Goal: Task Accomplishment & Management: Manage account settings

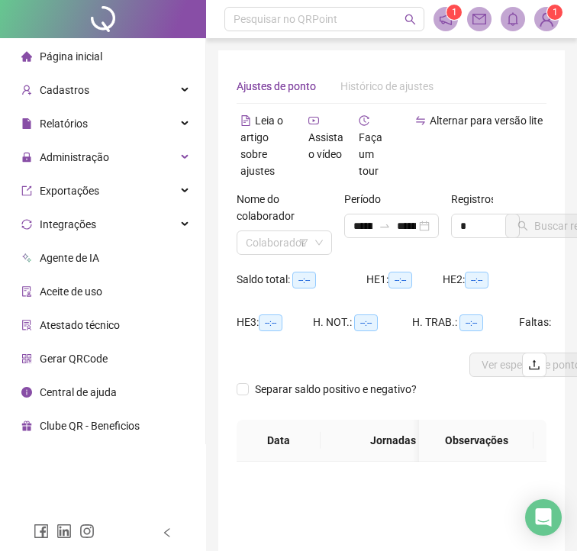
type input "**********"
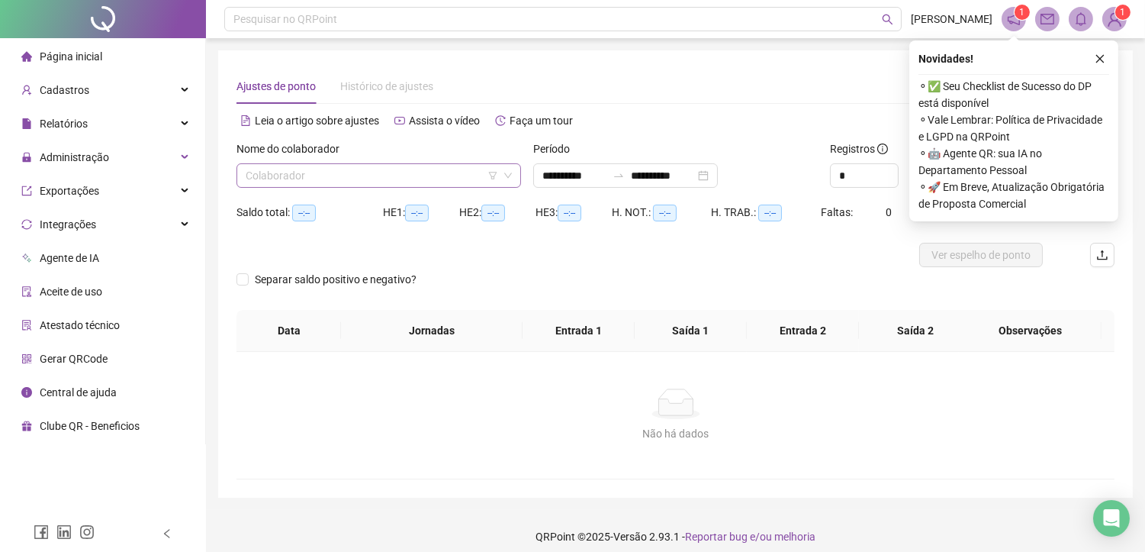
click at [424, 178] on input "search" at bounding box center [372, 175] width 252 height 23
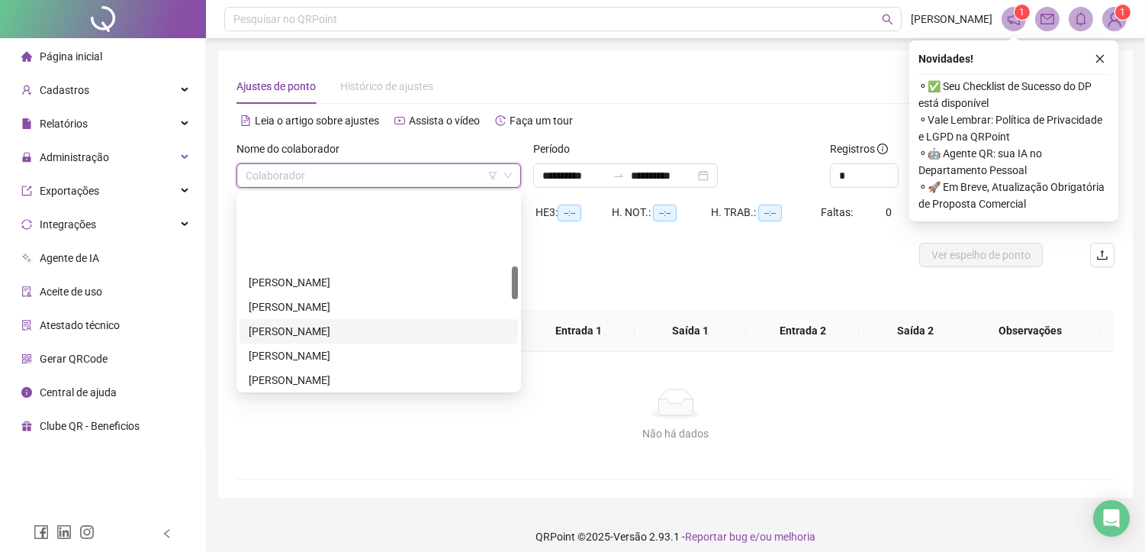
scroll to position [508, 0]
click at [355, 330] on div "[PERSON_NAME]" at bounding box center [379, 332] width 260 height 17
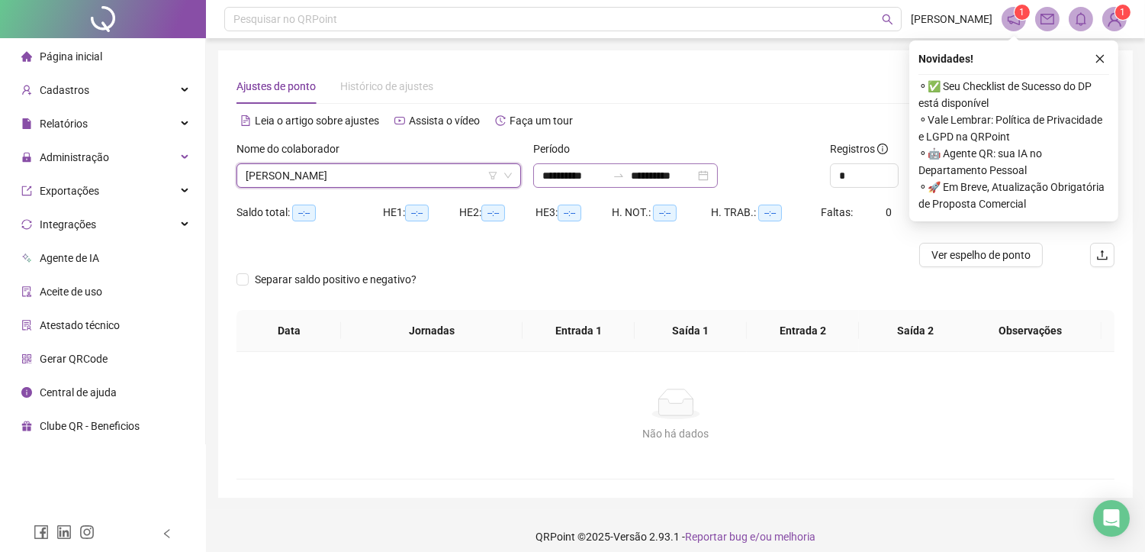
click at [718, 180] on div "**********" at bounding box center [625, 175] width 185 height 24
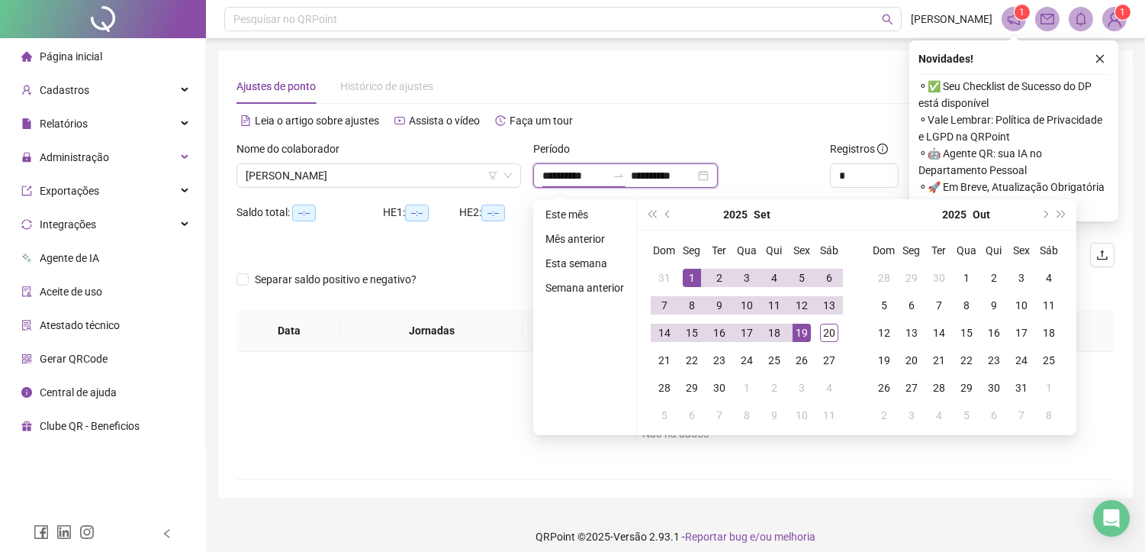
click at [718, 169] on div "**********" at bounding box center [625, 175] width 185 height 24
drag, startPoint x: 694, startPoint y: 277, endPoint x: 766, endPoint y: 336, distance: 93.2
click at [699, 278] on td "1" at bounding box center [691, 277] width 27 height 27
type input "**********"
click at [822, 333] on div "20" at bounding box center [829, 332] width 18 height 18
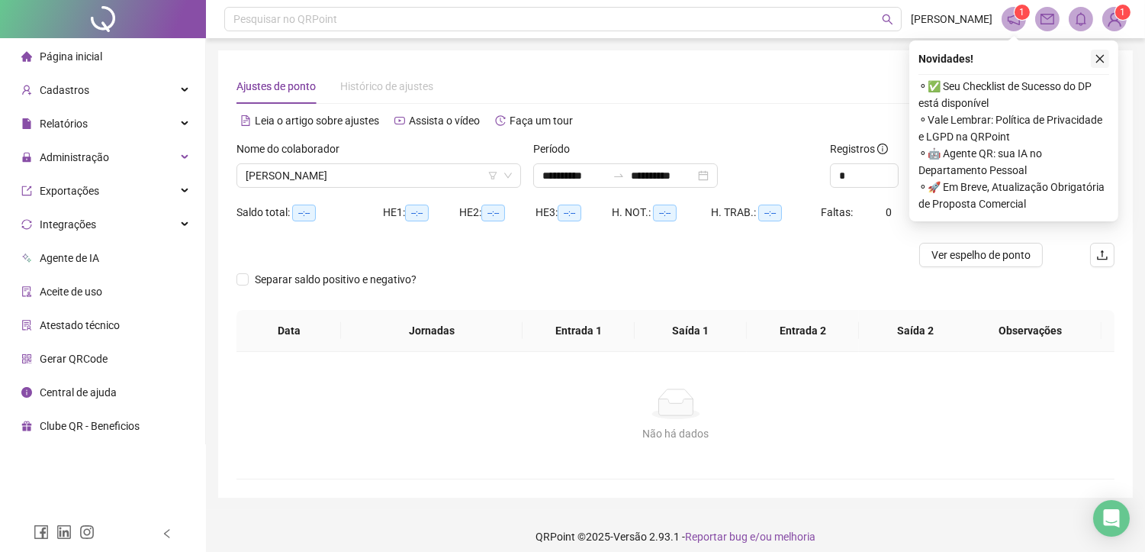
click at [1095, 53] on icon "close" at bounding box center [1100, 58] width 11 height 11
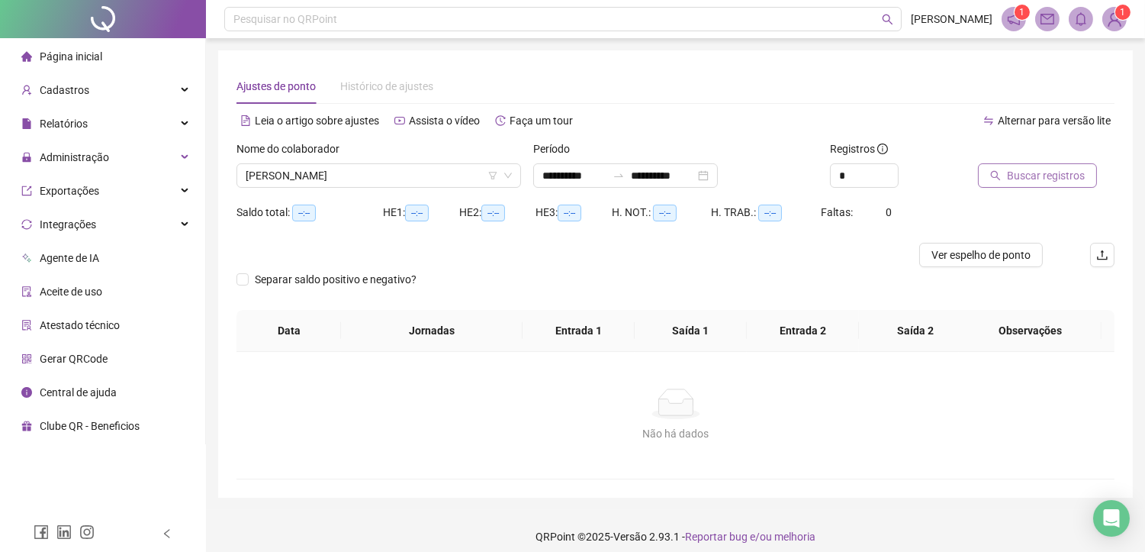
click at [1018, 173] on span "Buscar registros" at bounding box center [1046, 175] width 78 height 17
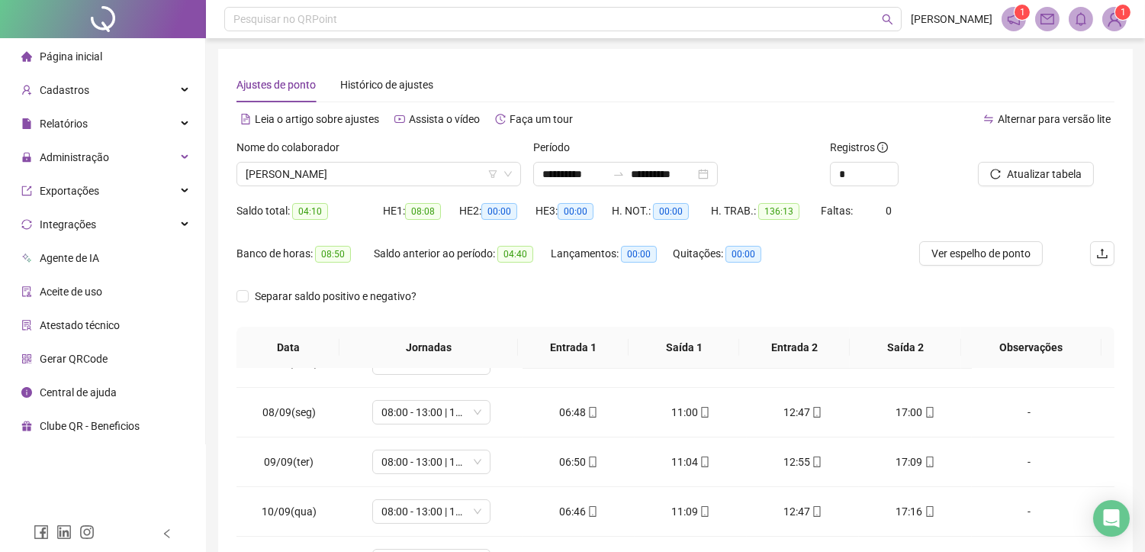
scroll to position [0, 0]
click at [395, 165] on span "[PERSON_NAME]" at bounding box center [379, 175] width 266 height 23
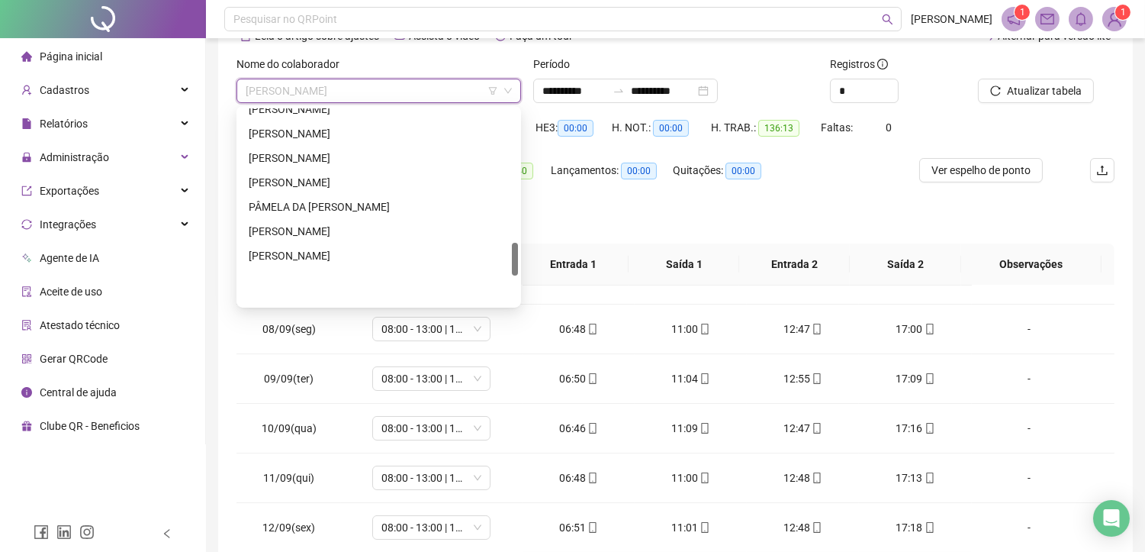
scroll to position [782, 0]
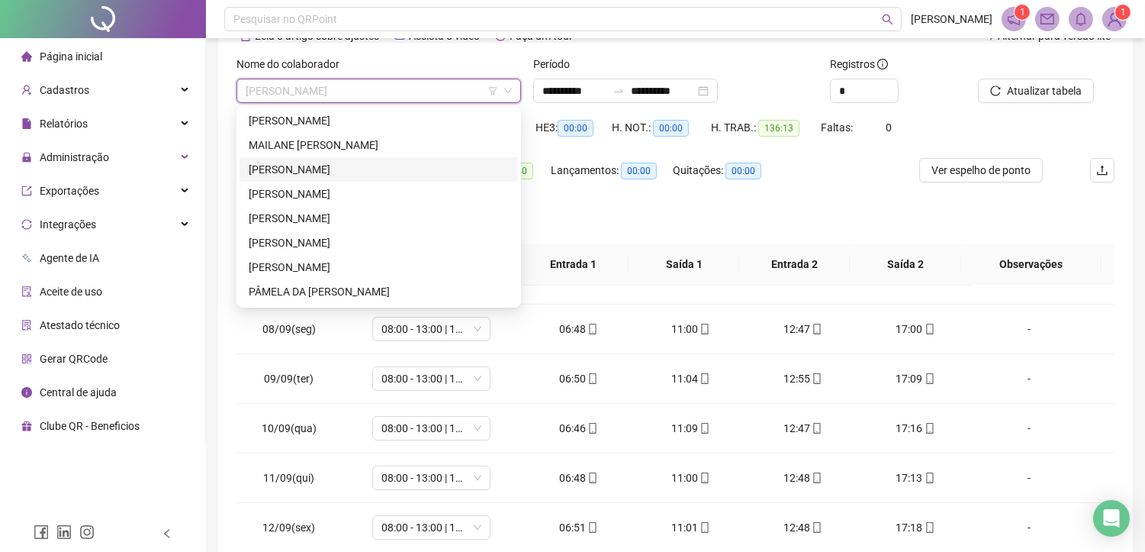
click at [357, 172] on div "[PERSON_NAME]" at bounding box center [379, 169] width 260 height 17
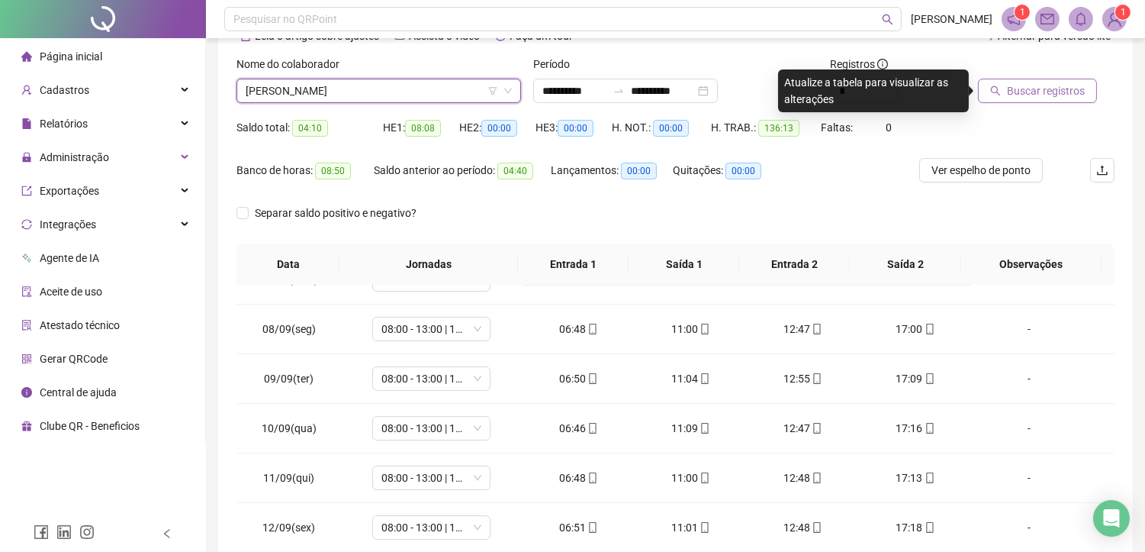
click at [1048, 88] on span "Buscar registros" at bounding box center [1046, 90] width 78 height 17
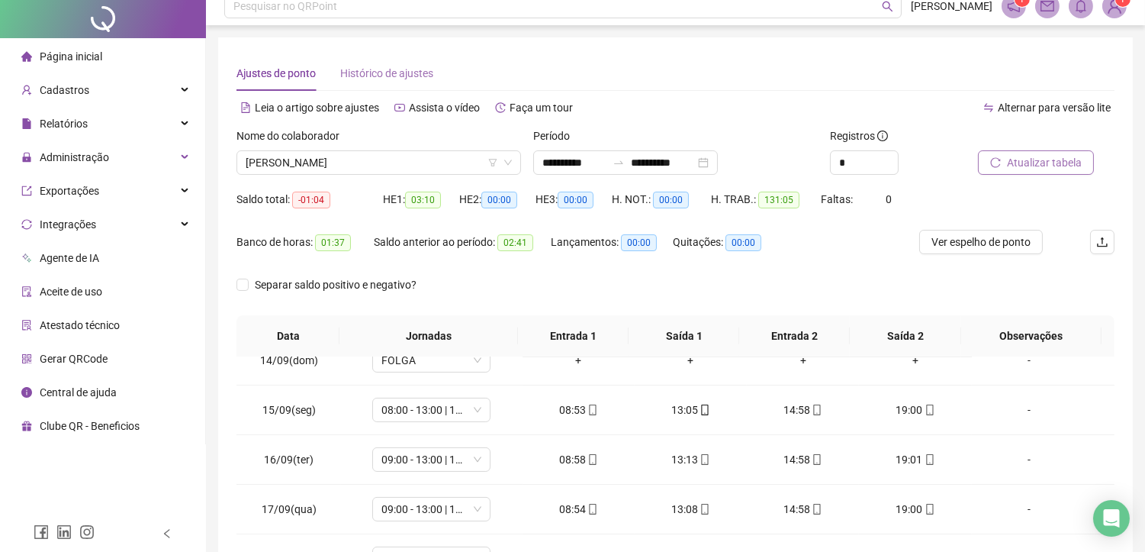
scroll to position [0, 0]
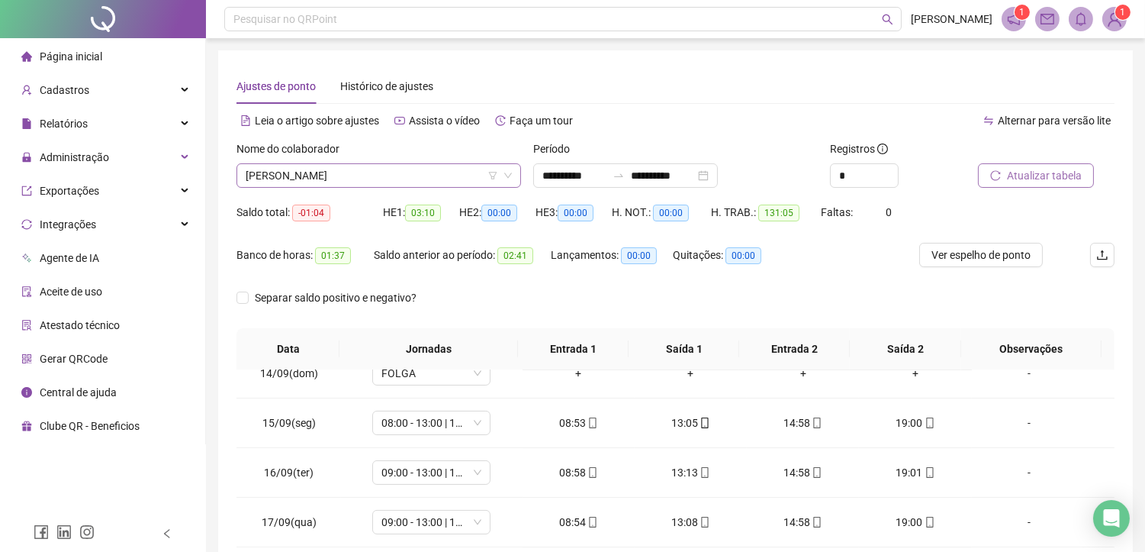
click at [428, 163] on div "[PERSON_NAME]" at bounding box center [378, 175] width 285 height 24
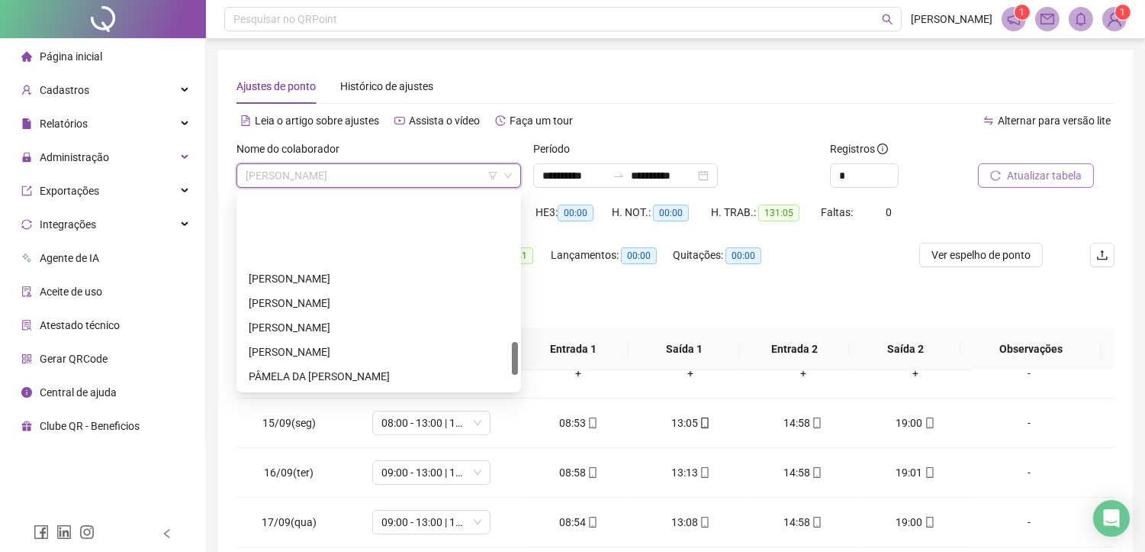
scroll to position [867, 0]
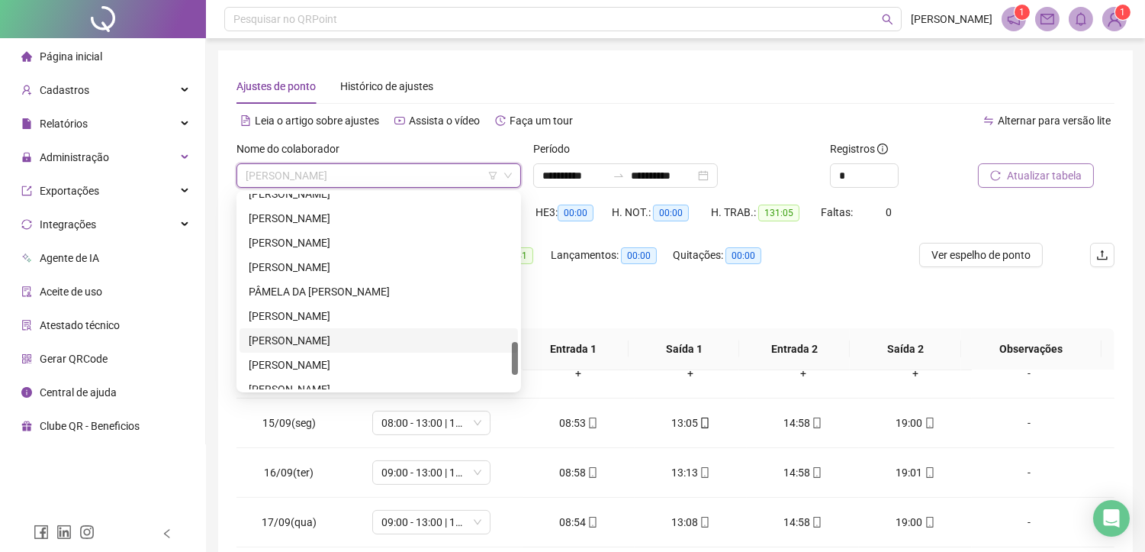
click at [311, 336] on div "[PERSON_NAME]" at bounding box center [379, 340] width 260 height 17
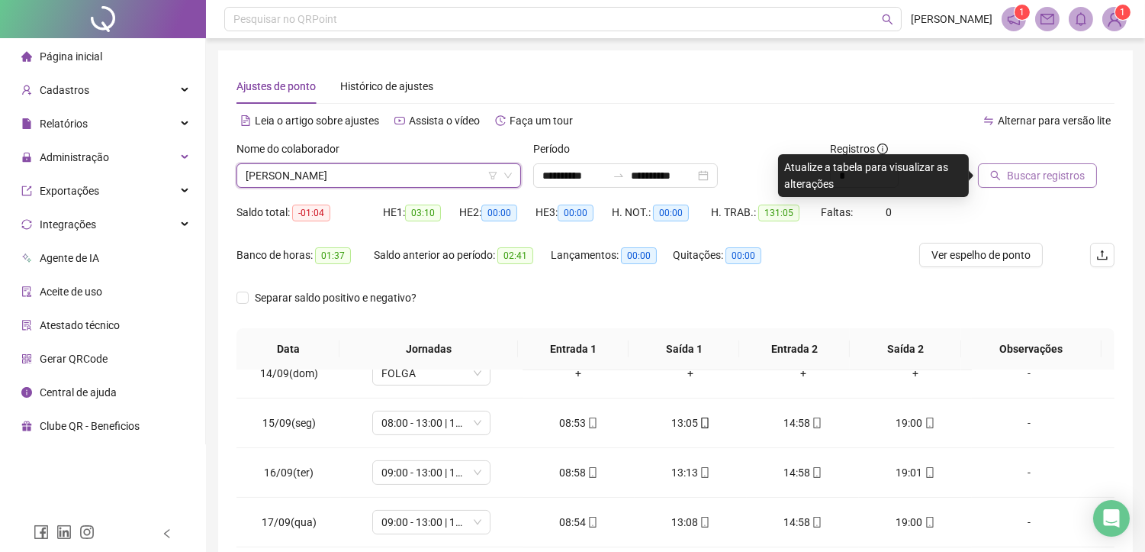
click at [1045, 177] on span "Buscar registros" at bounding box center [1046, 175] width 78 height 17
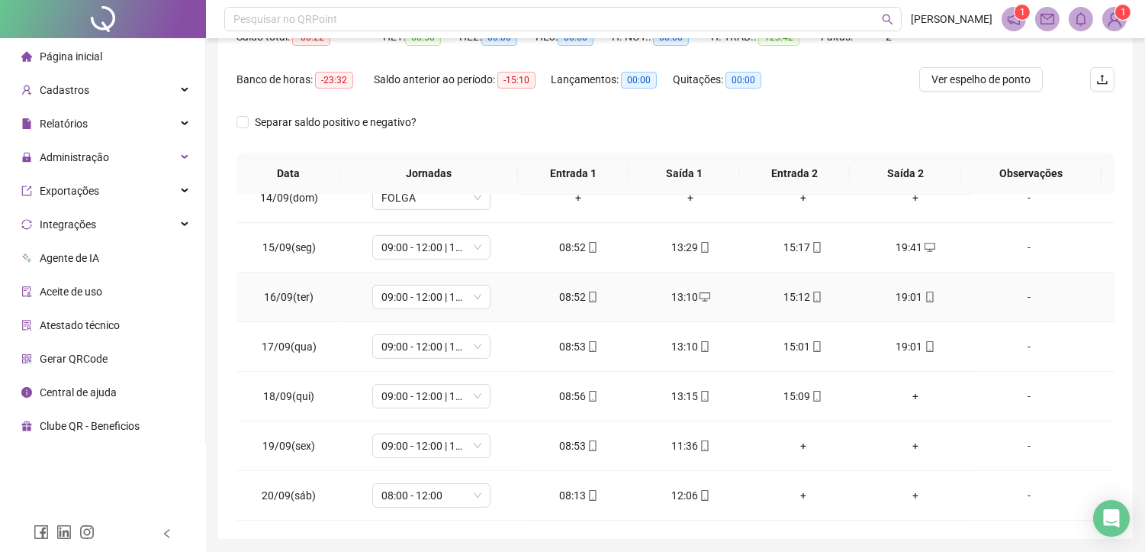
scroll to position [227, 0]
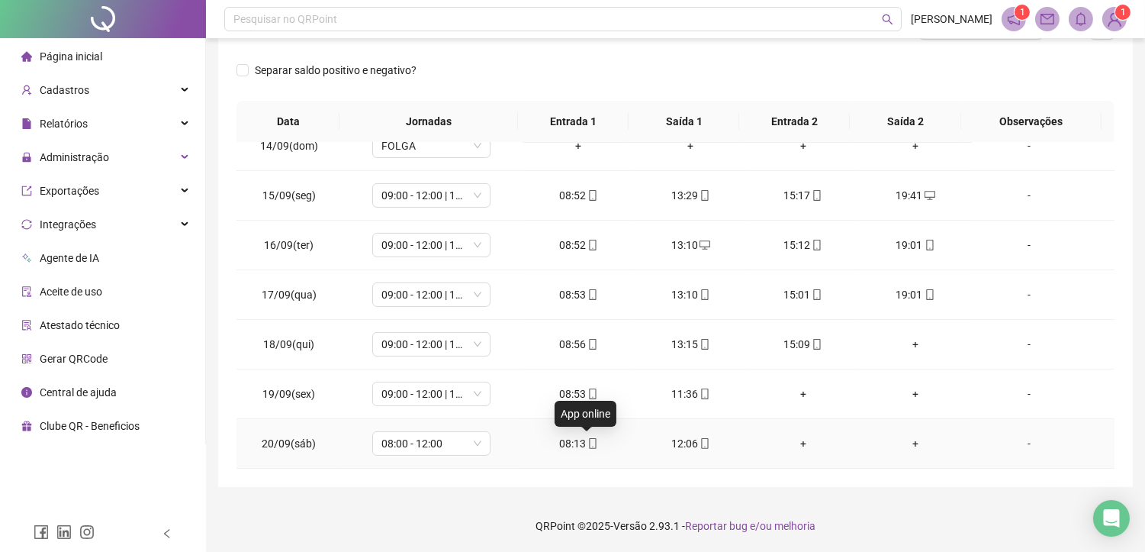
click at [590, 440] on icon "mobile" at bounding box center [592, 443] width 7 height 11
type input "**********"
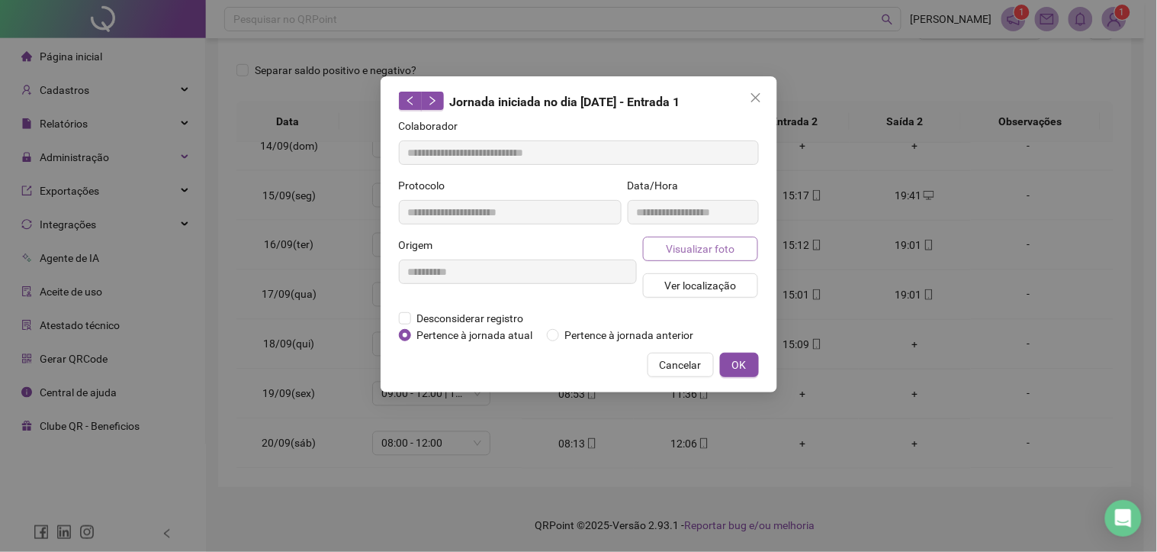
click at [664, 252] on button "Visualizar foto" at bounding box center [701, 248] width 116 height 24
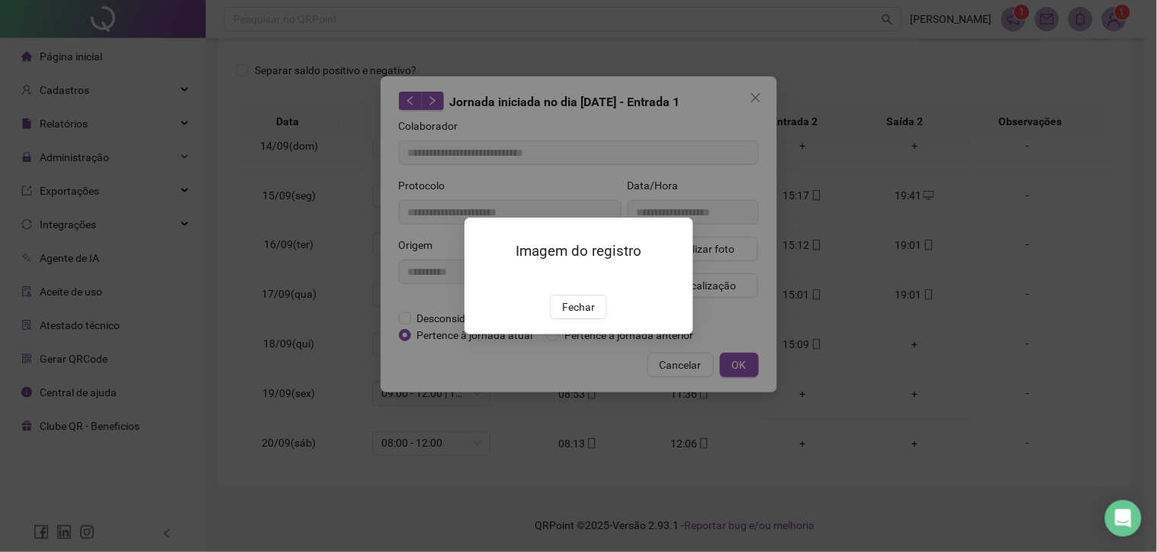
click at [483, 278] on img at bounding box center [483, 278] width 0 height 0
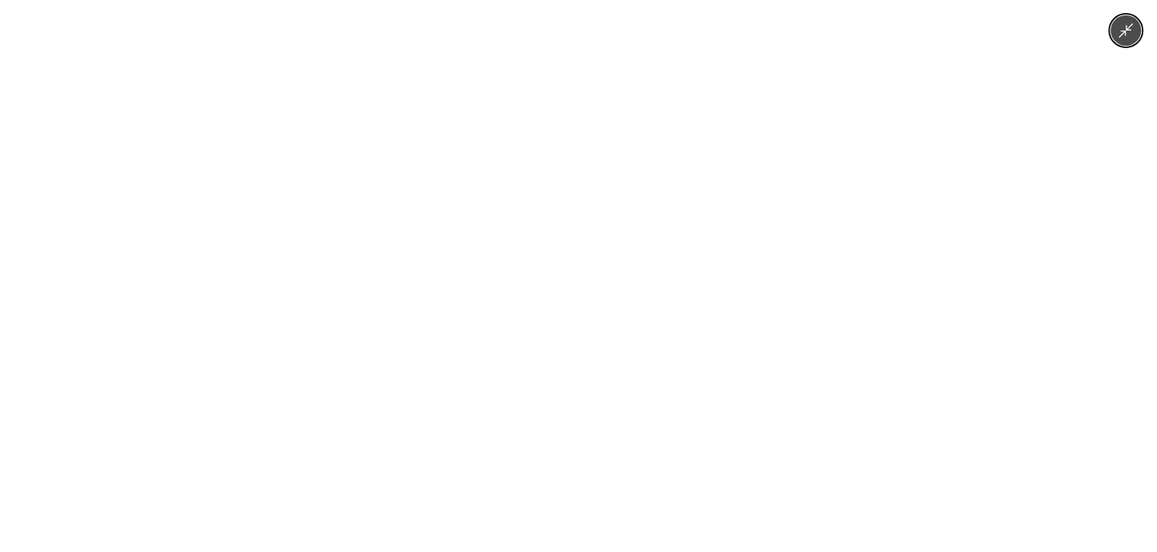
click at [638, 287] on img at bounding box center [578, 275] width 1157 height 535
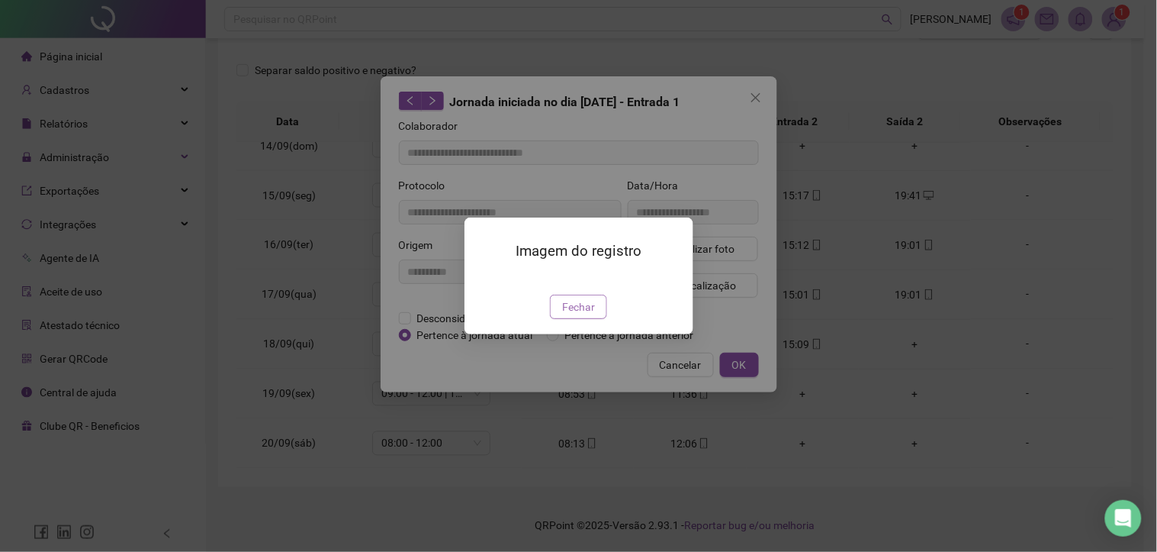
click at [595, 319] on button "Fechar" at bounding box center [578, 306] width 57 height 24
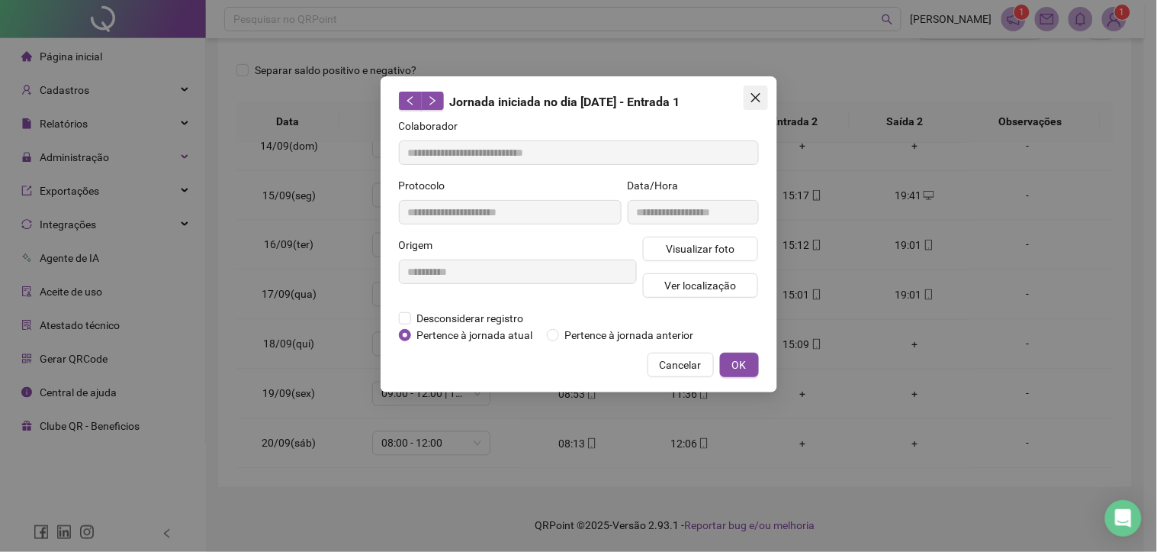
click at [764, 99] on span "Close" at bounding box center [756, 98] width 24 height 12
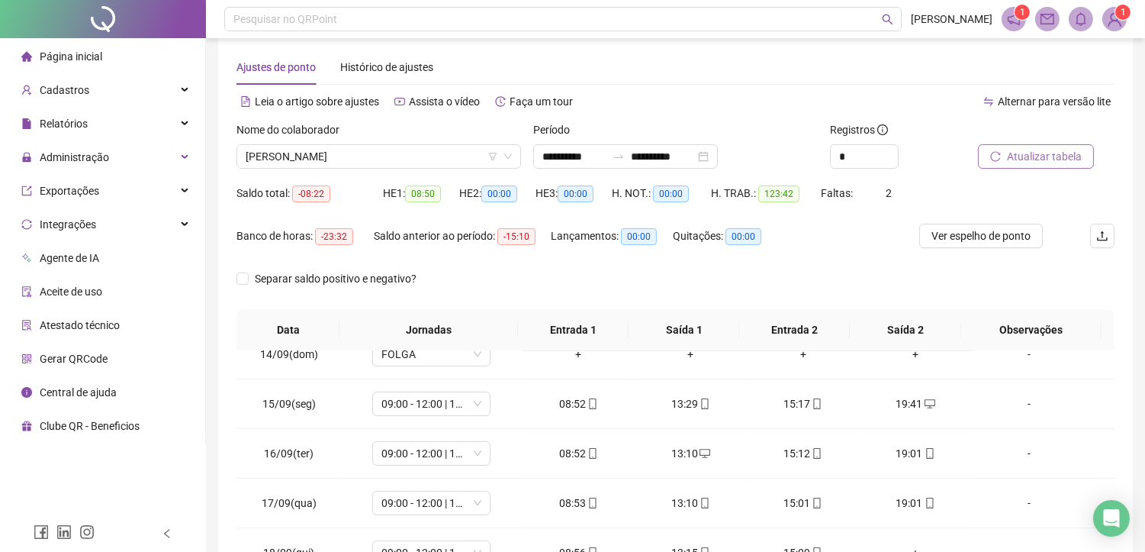
scroll to position [0, 0]
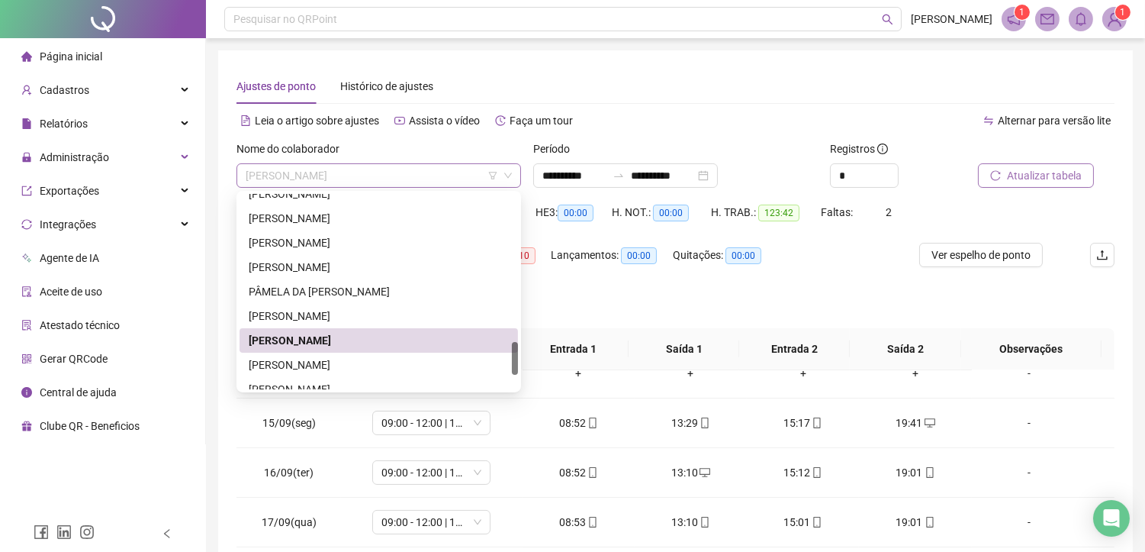
click at [386, 171] on span "[PERSON_NAME]" at bounding box center [379, 175] width 266 height 23
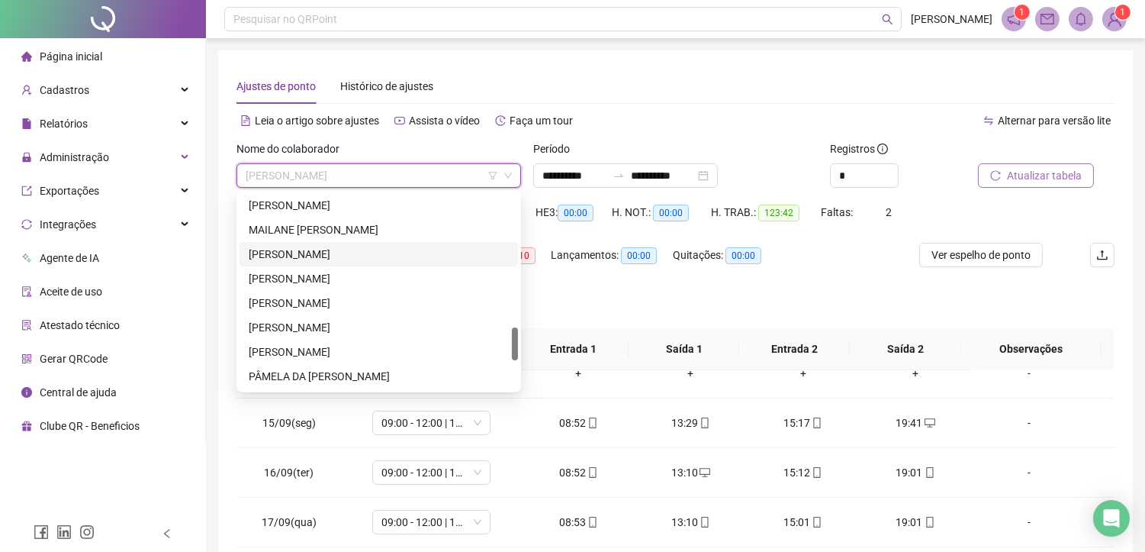
click at [331, 253] on div "[PERSON_NAME]" at bounding box center [379, 254] width 260 height 17
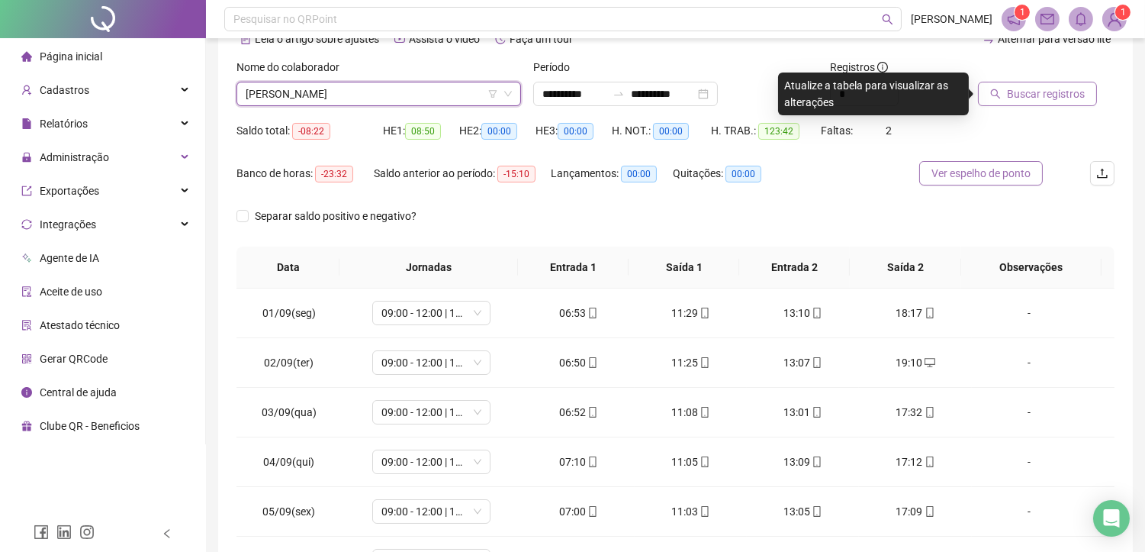
scroll to position [0, 0]
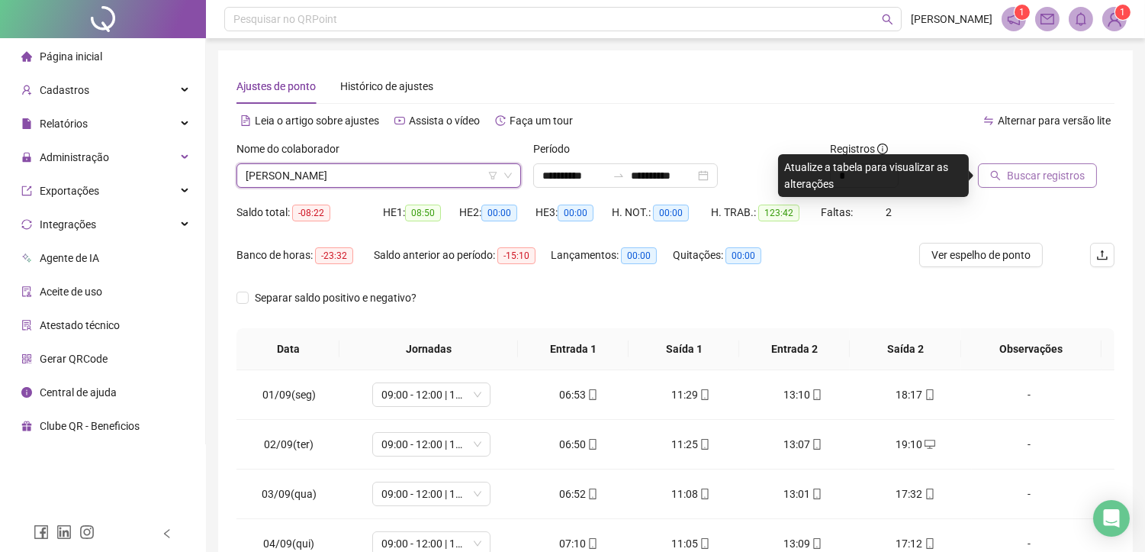
click at [1031, 188] on div "Buscar registros" at bounding box center [1046, 169] width 149 height 59
click at [1022, 173] on span "Buscar registros" at bounding box center [1046, 175] width 78 height 17
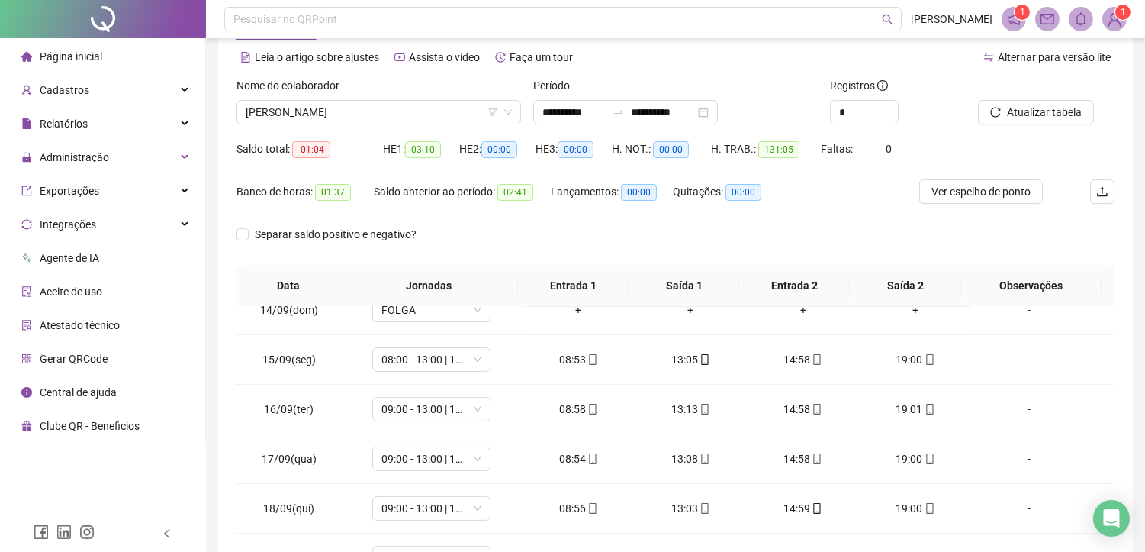
scroll to position [58, 0]
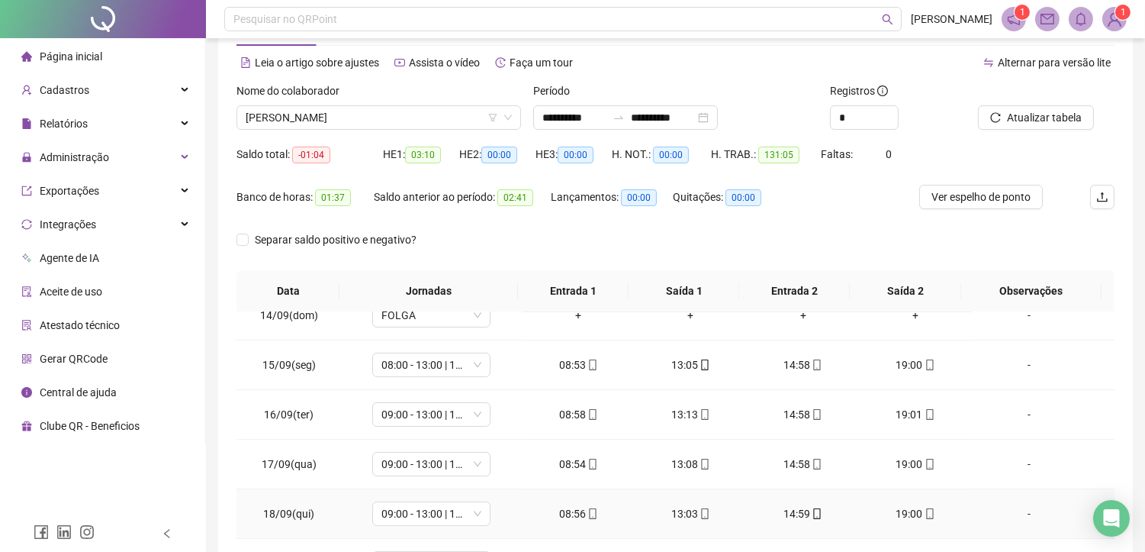
click at [944, 499] on td "19:00" at bounding box center [915, 514] width 112 height 50
click at [1051, 116] on span "Atualizar tabela" at bounding box center [1044, 117] width 75 height 17
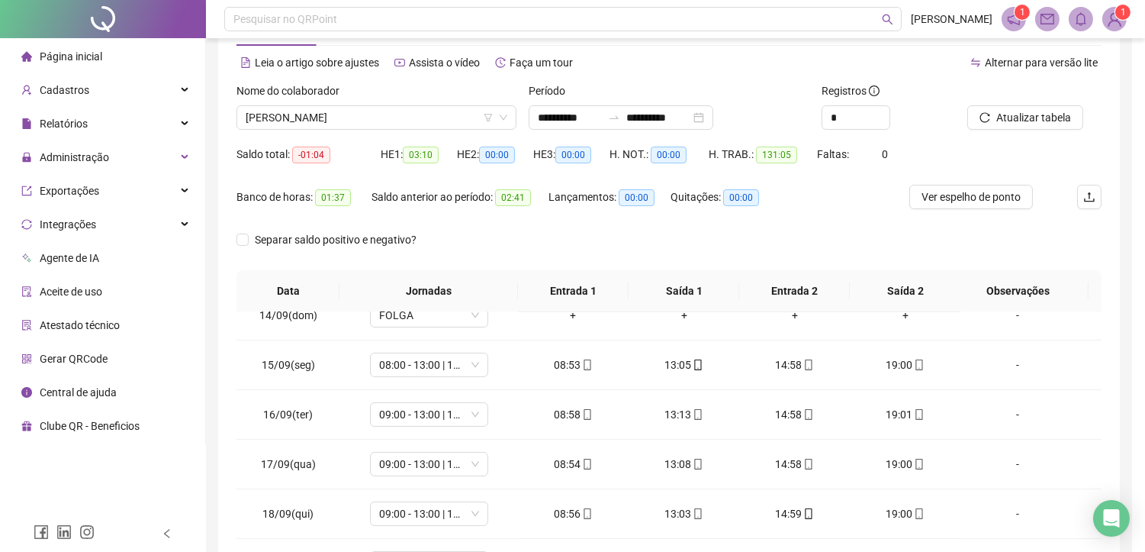
click at [871, 112] on div "Atualizando tabela Atualizando e reorganizando os registros... OK" at bounding box center [572, 276] width 1145 height 552
click at [852, 120] on div "Atualizando tabela Atualizando e reorganizando os registros... OK" at bounding box center [572, 276] width 1145 height 552
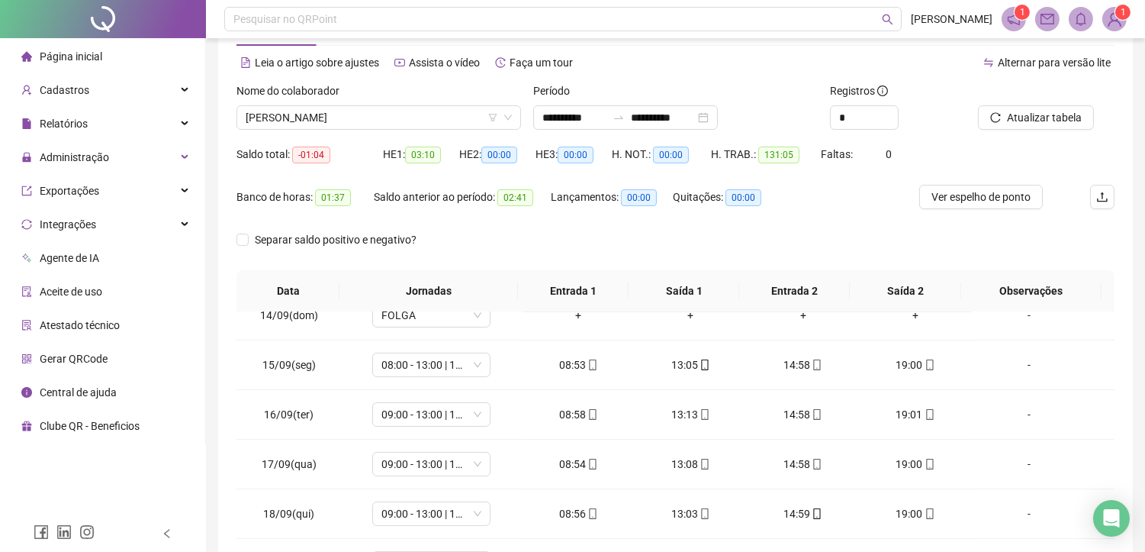
click at [665, 57] on div "Leia o artigo sobre ajustes Assista o vídeo Faça um tour" at bounding box center [455, 62] width 439 height 24
click at [591, 117] on input "**********" at bounding box center [574, 117] width 64 height 17
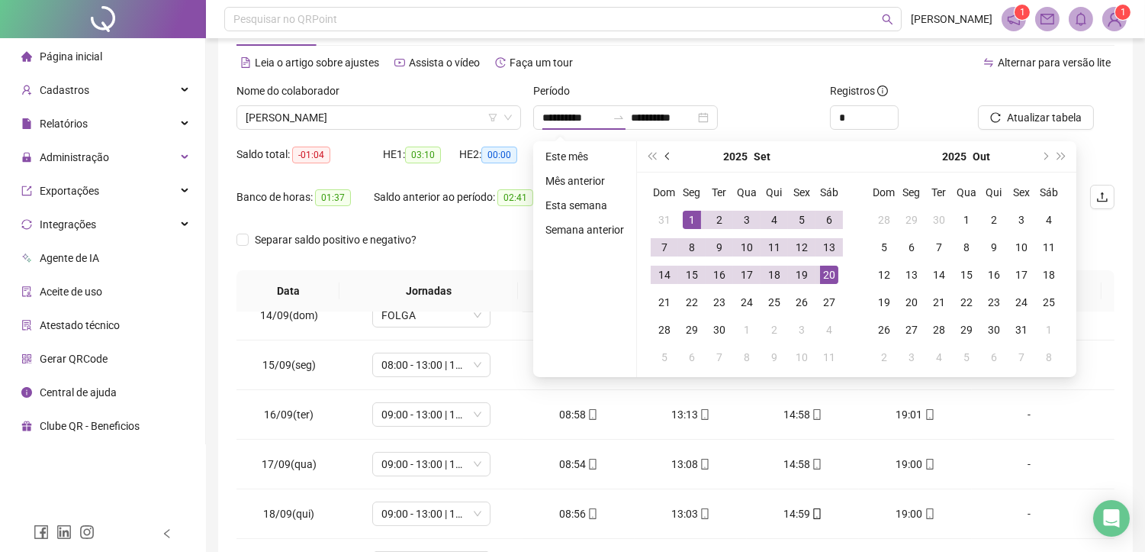
click at [665, 156] on span "prev-year" at bounding box center [669, 157] width 8 height 8
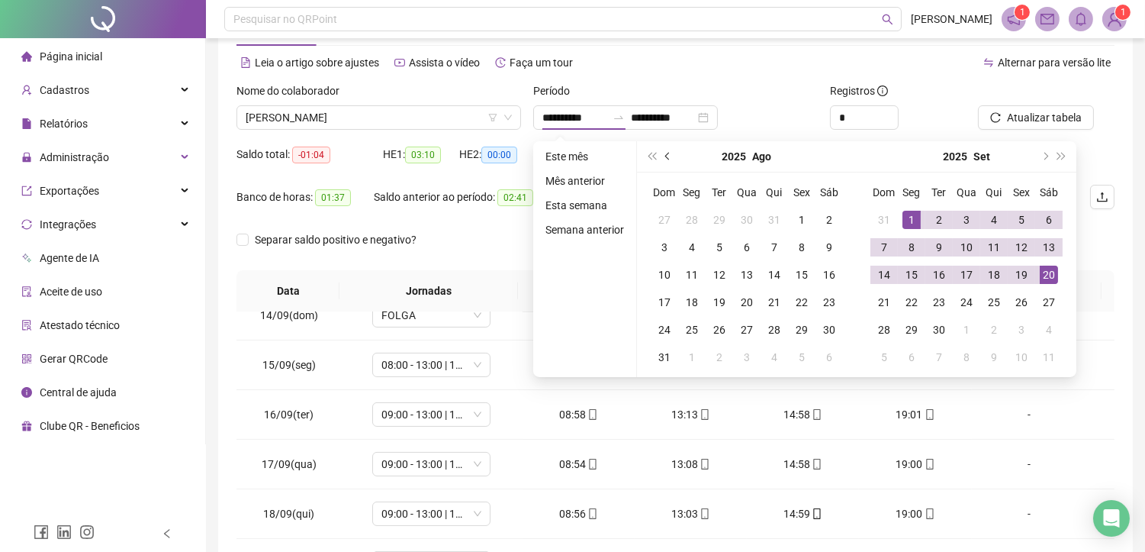
click at [665, 156] on span "prev-year" at bounding box center [669, 157] width 8 height 8
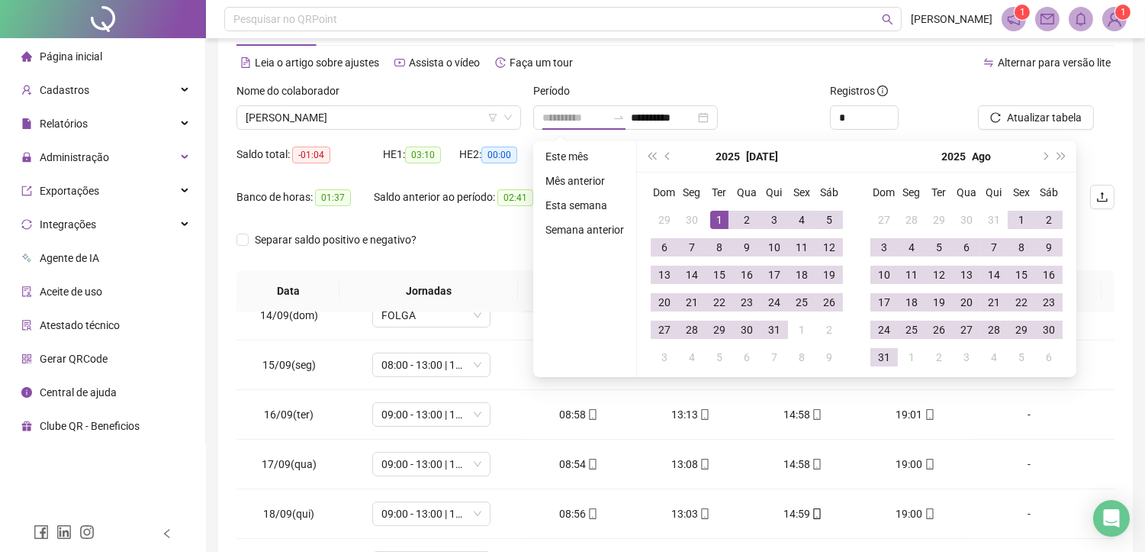
type input "**********"
drag, startPoint x: 720, startPoint y: 216, endPoint x: 755, endPoint y: 340, distance: 129.2
click at [722, 217] on div "1" at bounding box center [719, 220] width 18 height 18
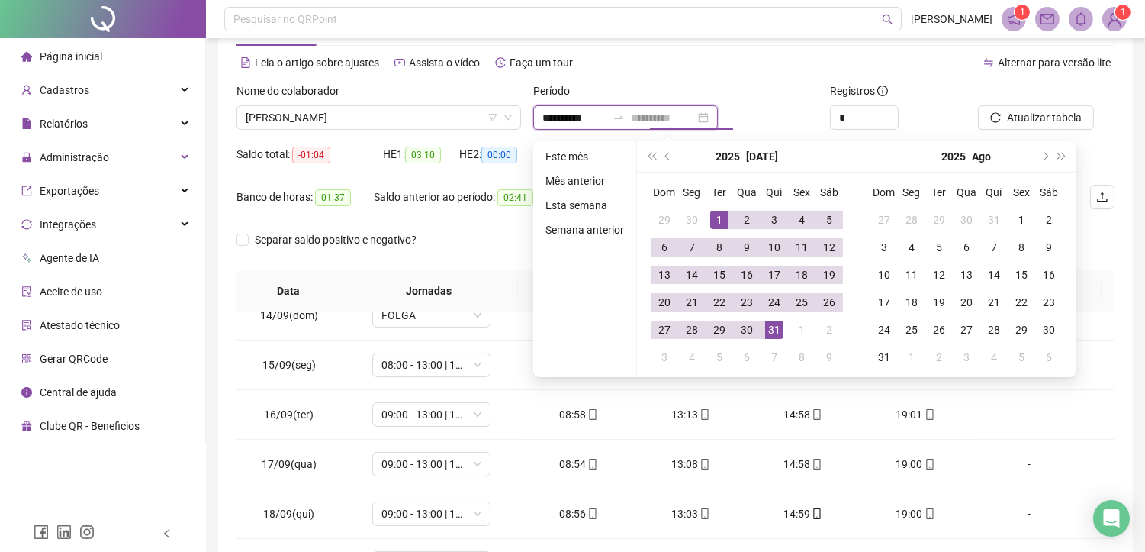
type input "**********"
drag, startPoint x: 768, startPoint y: 329, endPoint x: 939, endPoint y: 183, distance: 224.6
click at [769, 329] on div "31" at bounding box center [774, 329] width 18 height 18
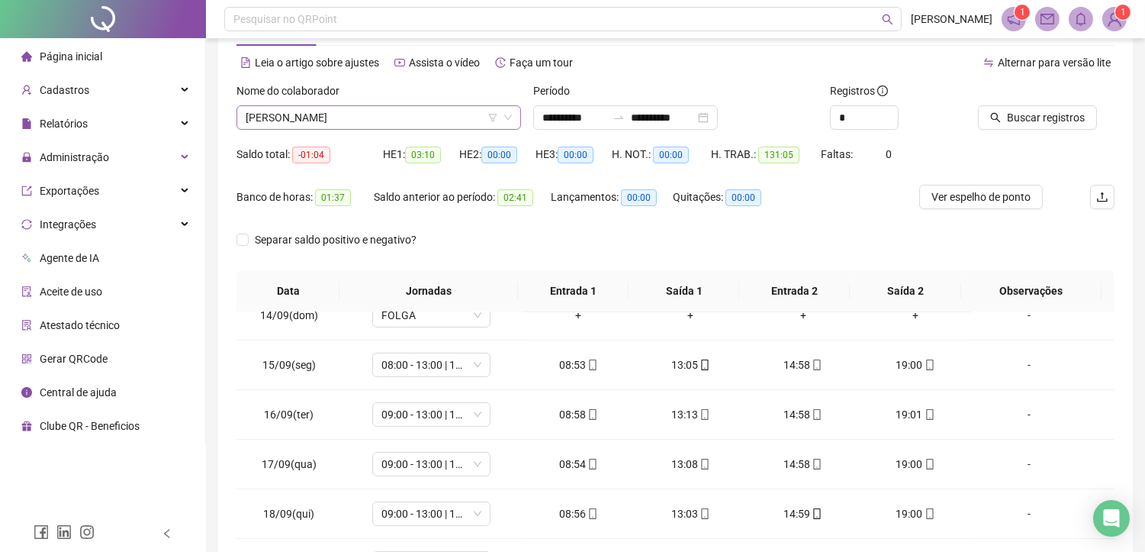
click at [405, 117] on span "[PERSON_NAME]" at bounding box center [379, 117] width 266 height 23
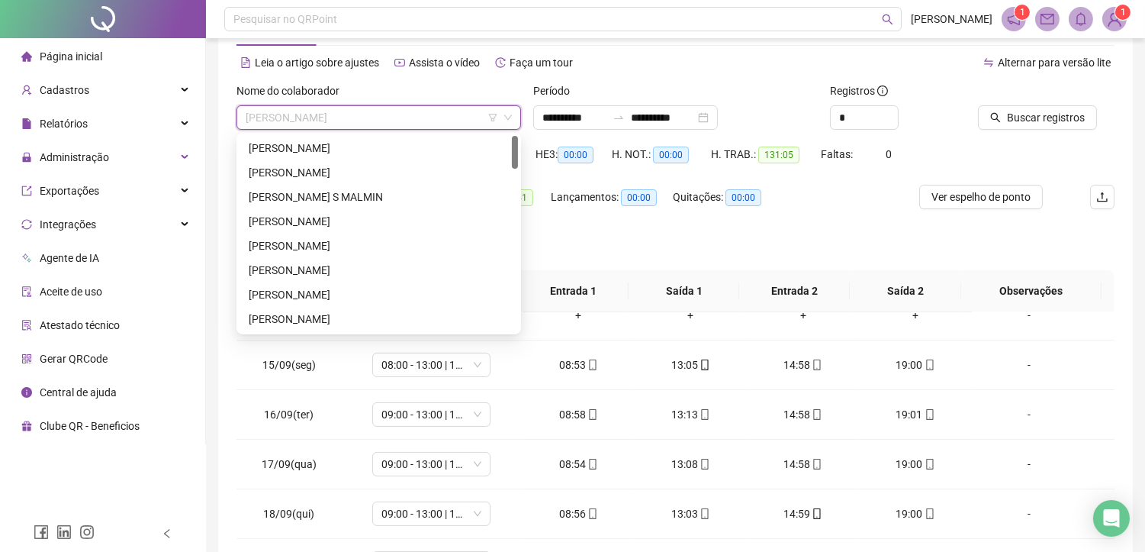
scroll to position [0, 0]
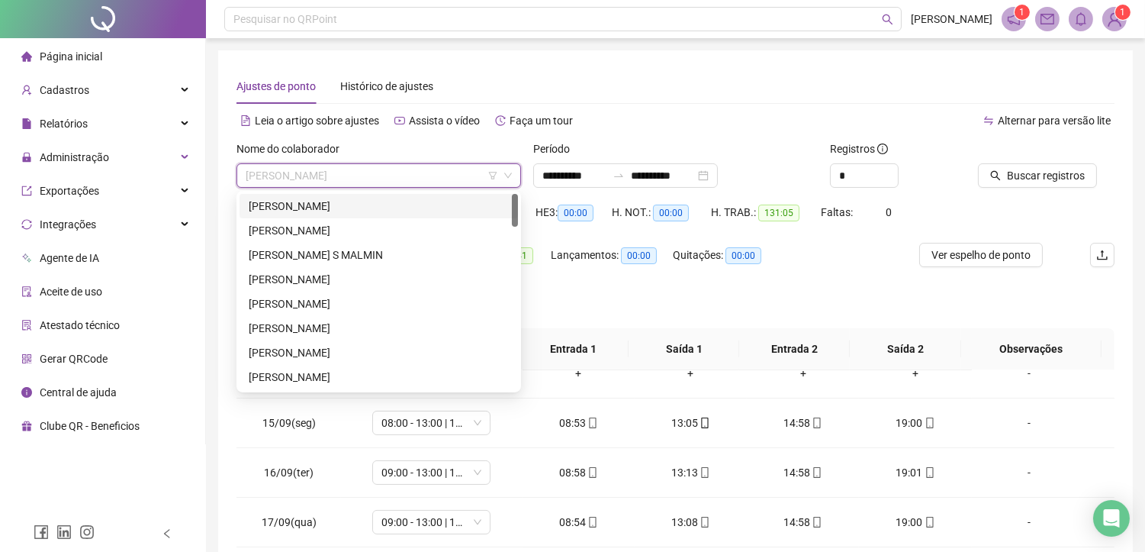
click at [323, 208] on div "[PERSON_NAME]" at bounding box center [379, 206] width 260 height 17
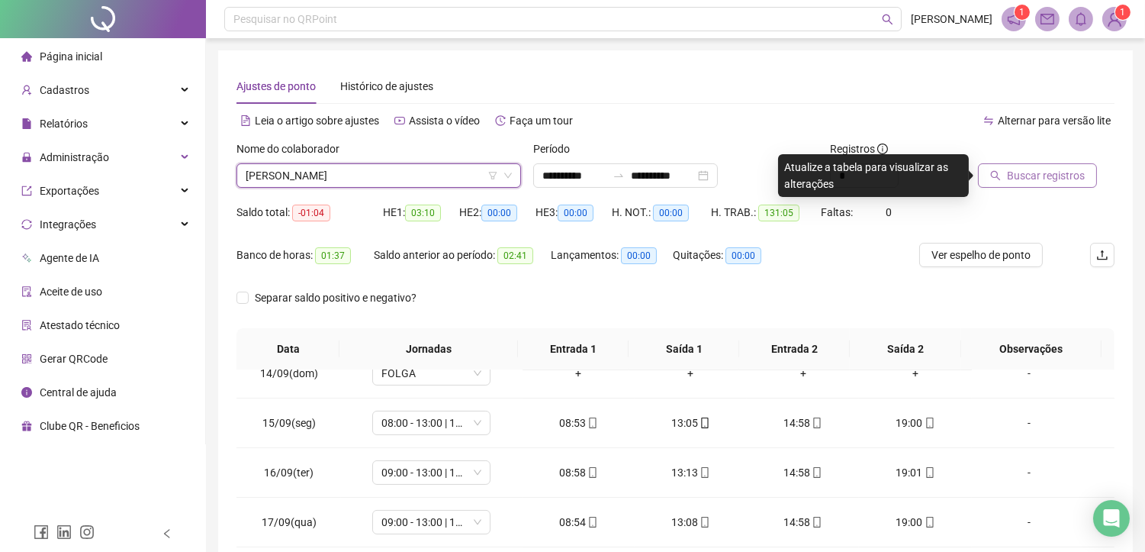
click at [1008, 176] on span "Buscar registros" at bounding box center [1046, 175] width 78 height 17
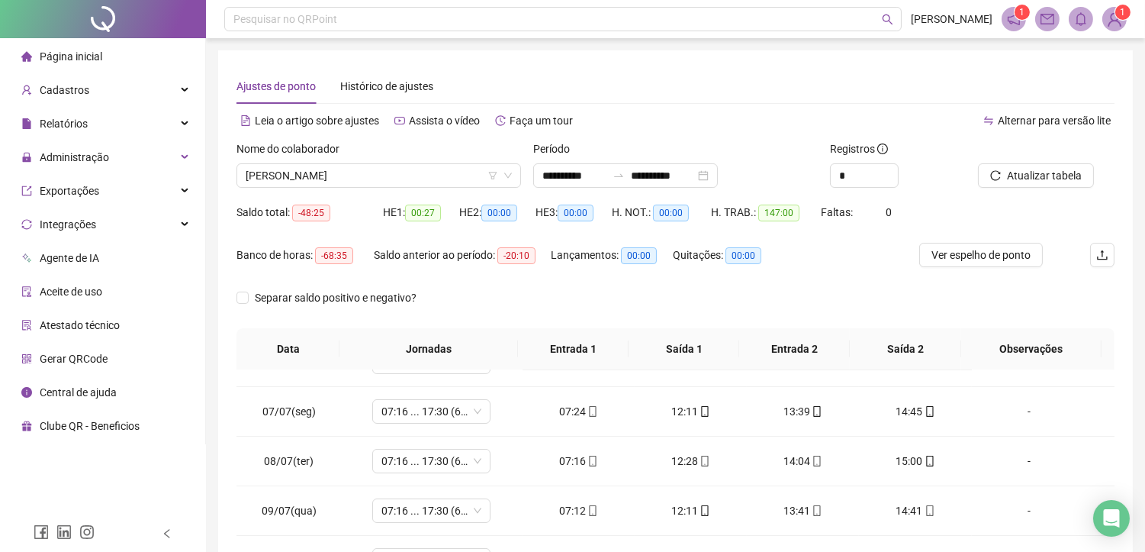
click at [407, 160] on div "Nome do colaborador" at bounding box center [378, 151] width 285 height 23
click at [400, 174] on span "[PERSON_NAME]" at bounding box center [379, 175] width 266 height 23
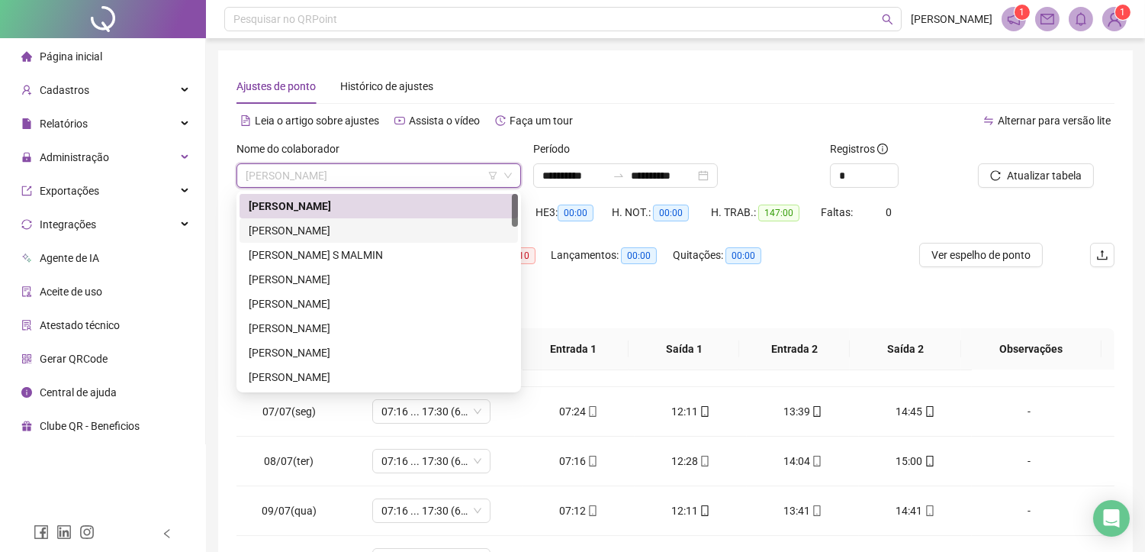
click at [318, 226] on div "[PERSON_NAME]" at bounding box center [379, 230] width 260 height 17
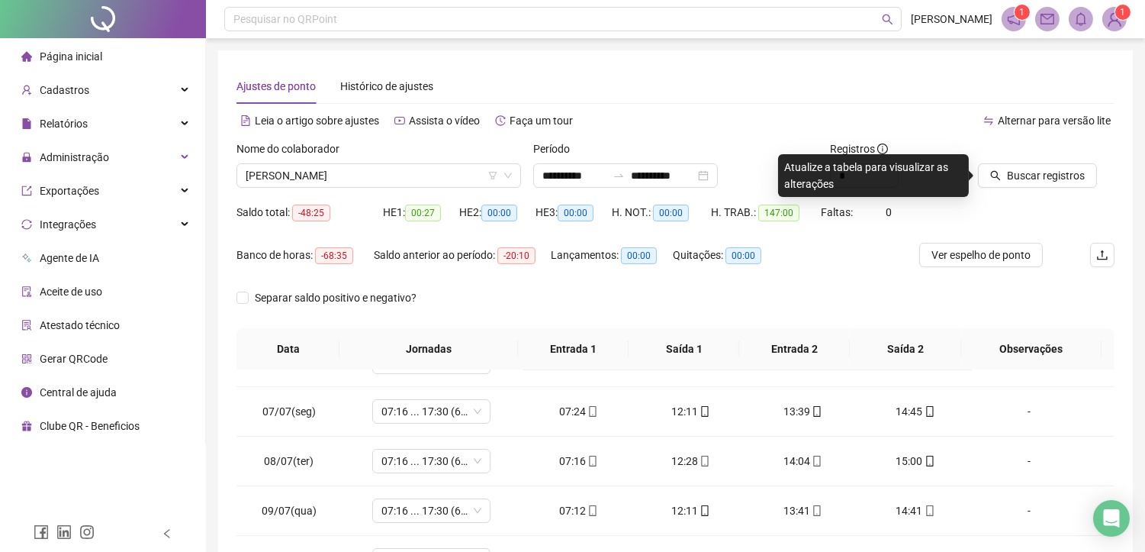
click at [1047, 162] on div at bounding box center [1027, 151] width 98 height 23
click at [1045, 185] on button "Buscar registros" at bounding box center [1037, 175] width 119 height 24
click at [1044, 178] on span "Buscar registros" at bounding box center [1046, 175] width 78 height 17
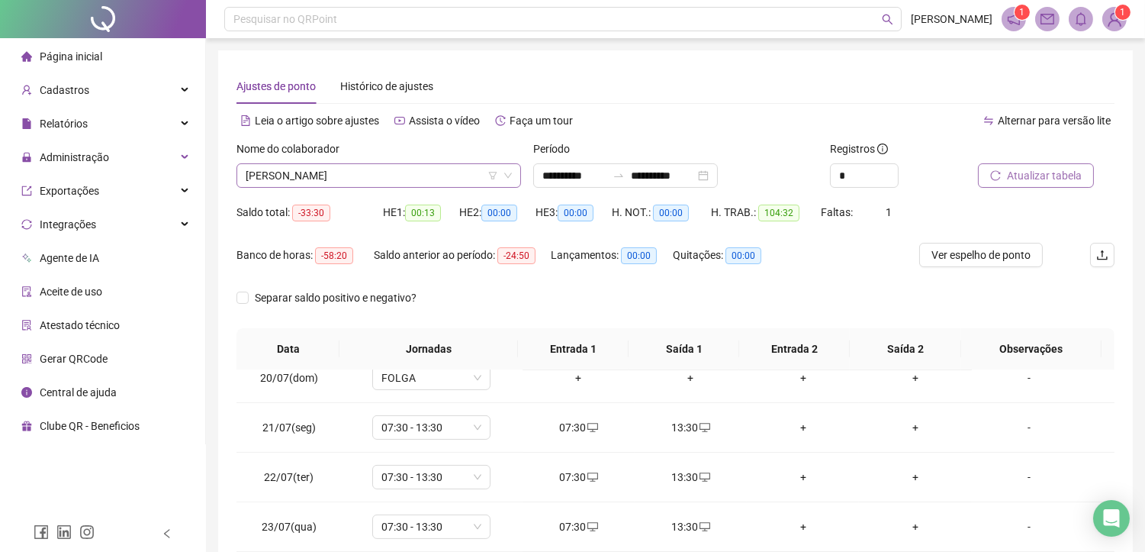
click at [382, 177] on span "[PERSON_NAME]" at bounding box center [379, 175] width 266 height 23
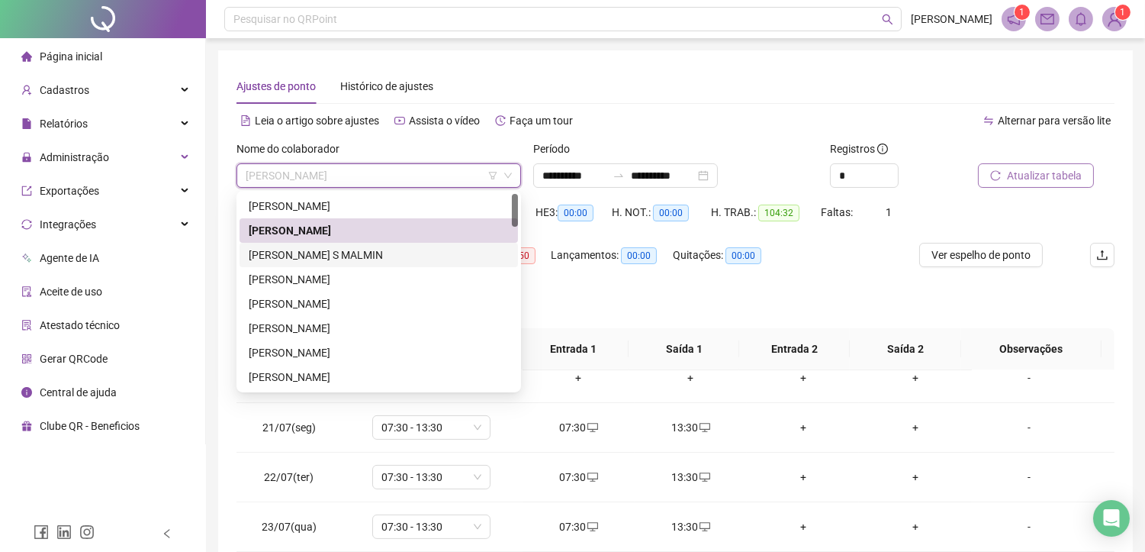
click at [326, 256] on div "[PERSON_NAME] S MALMIN" at bounding box center [379, 254] width 260 height 17
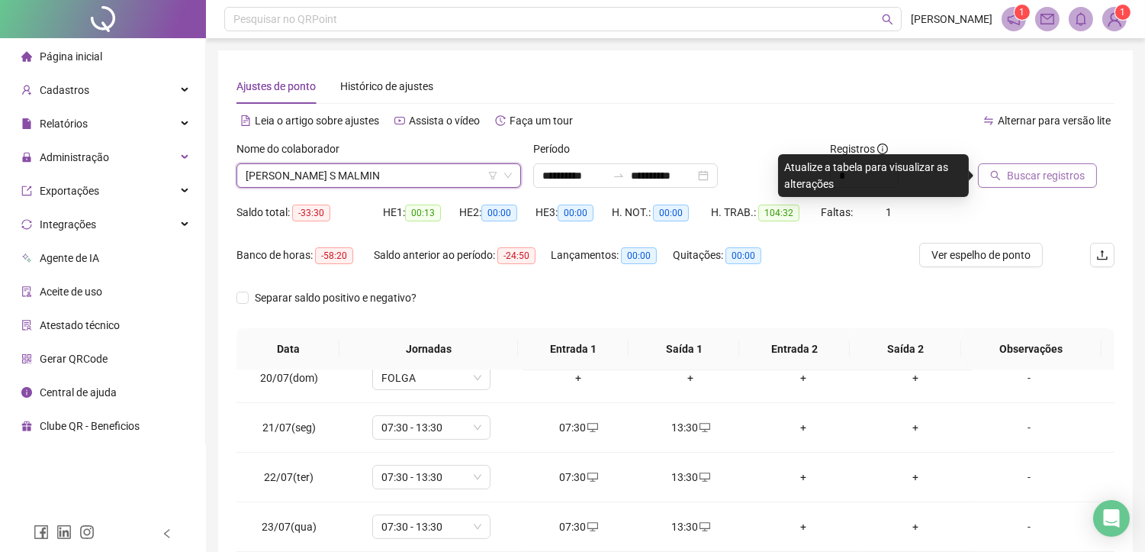
click at [1010, 177] on span "Buscar registros" at bounding box center [1046, 175] width 78 height 17
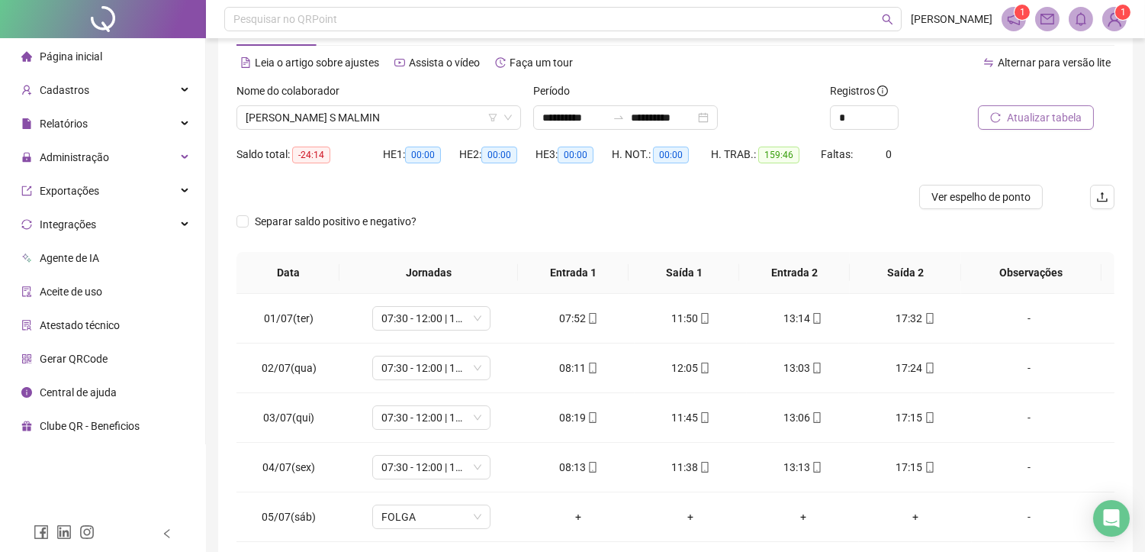
scroll to position [40, 0]
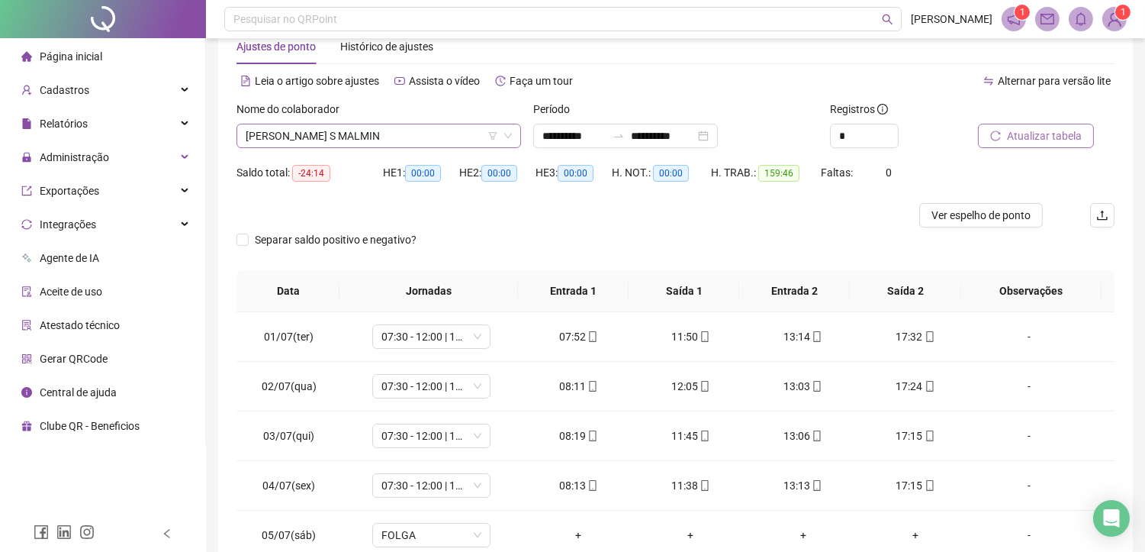
click at [356, 132] on span "[PERSON_NAME] S MALMIN" at bounding box center [379, 135] width 266 height 23
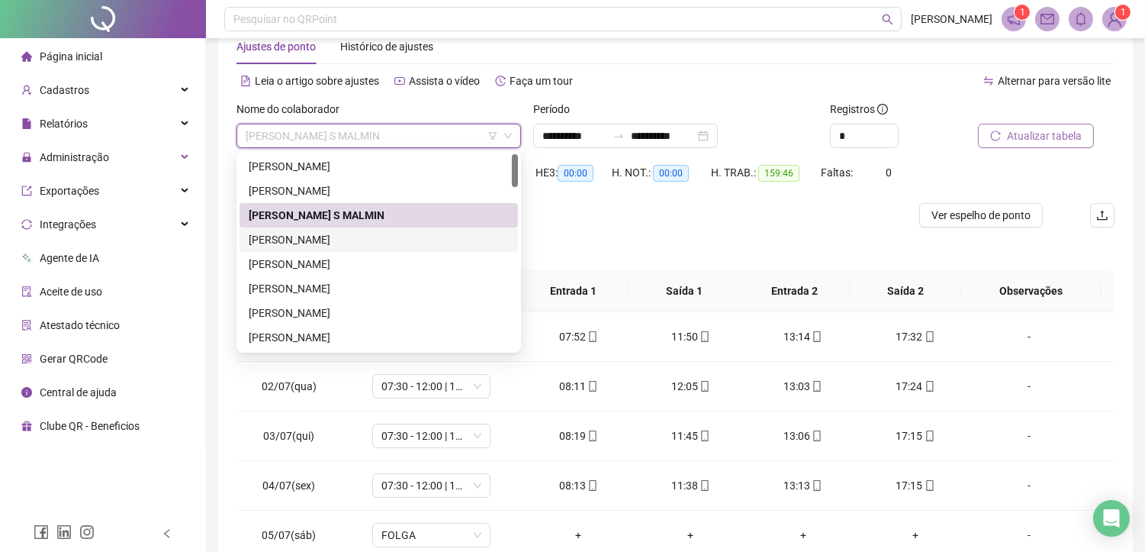
click at [285, 241] on div "[PERSON_NAME]" at bounding box center [379, 239] width 260 height 17
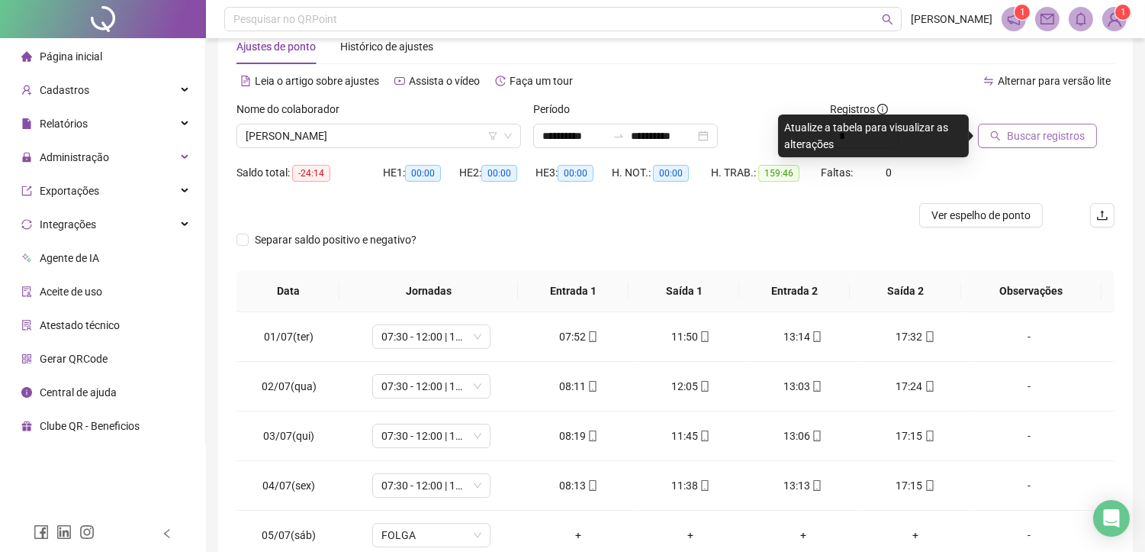
click at [1007, 140] on span "Buscar registros" at bounding box center [1046, 135] width 78 height 17
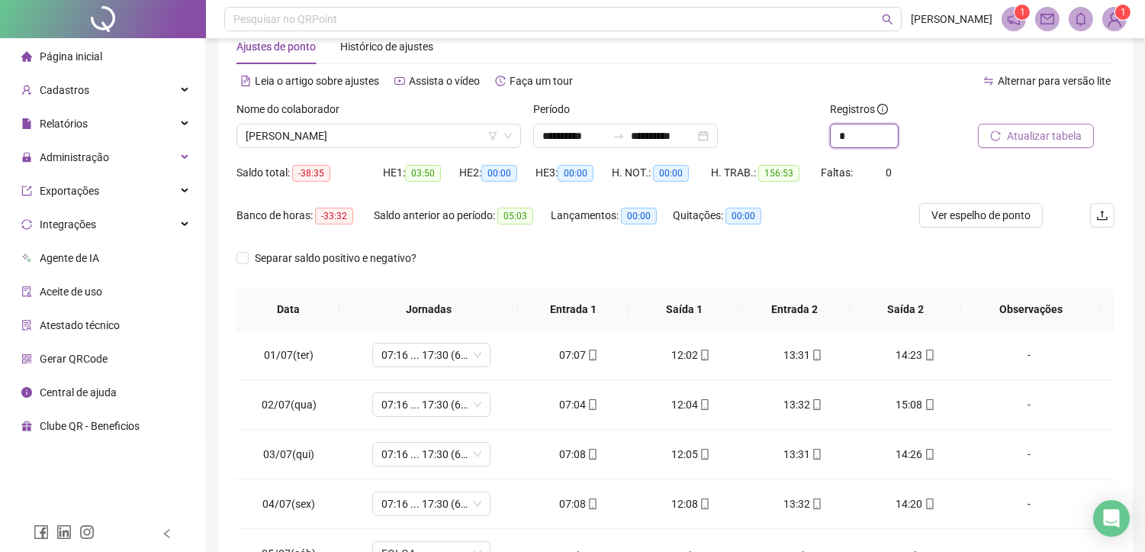
click at [896, 130] on icon "up" at bounding box center [898, 129] width 5 height 5
type input "*"
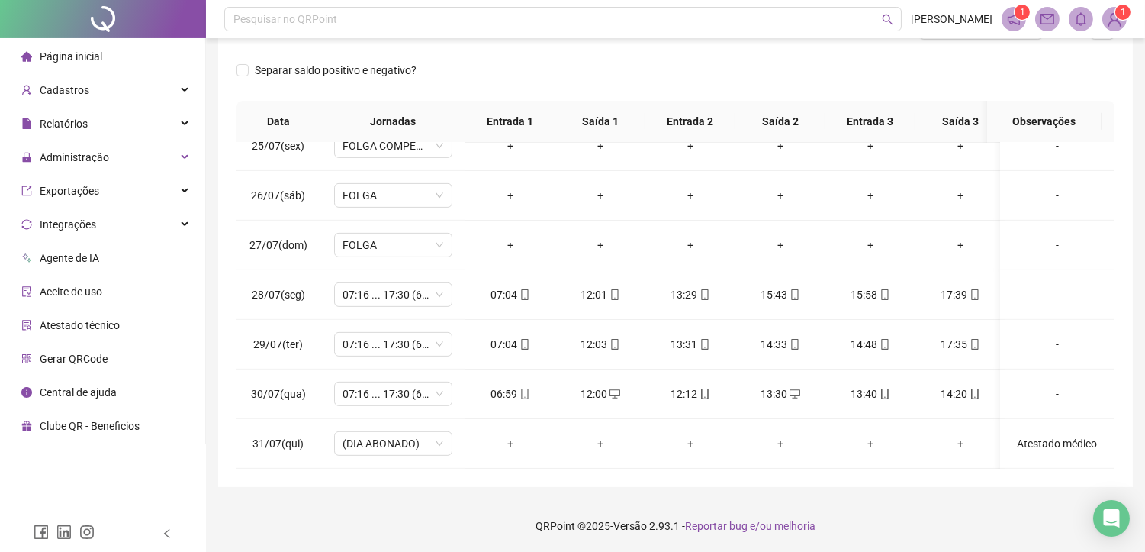
scroll to position [58, 0]
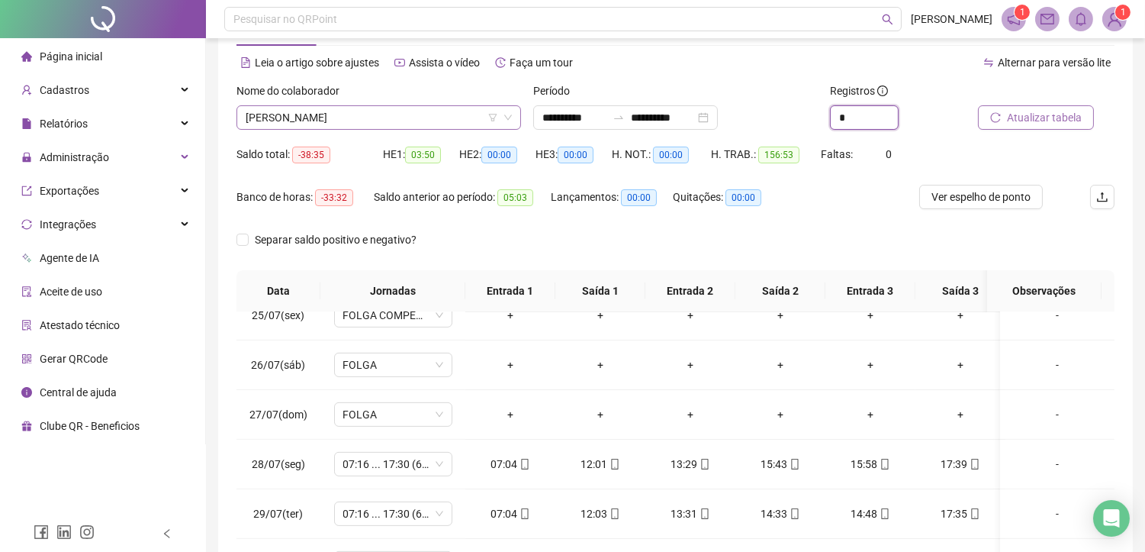
click at [406, 118] on span "[PERSON_NAME]" at bounding box center [379, 117] width 266 height 23
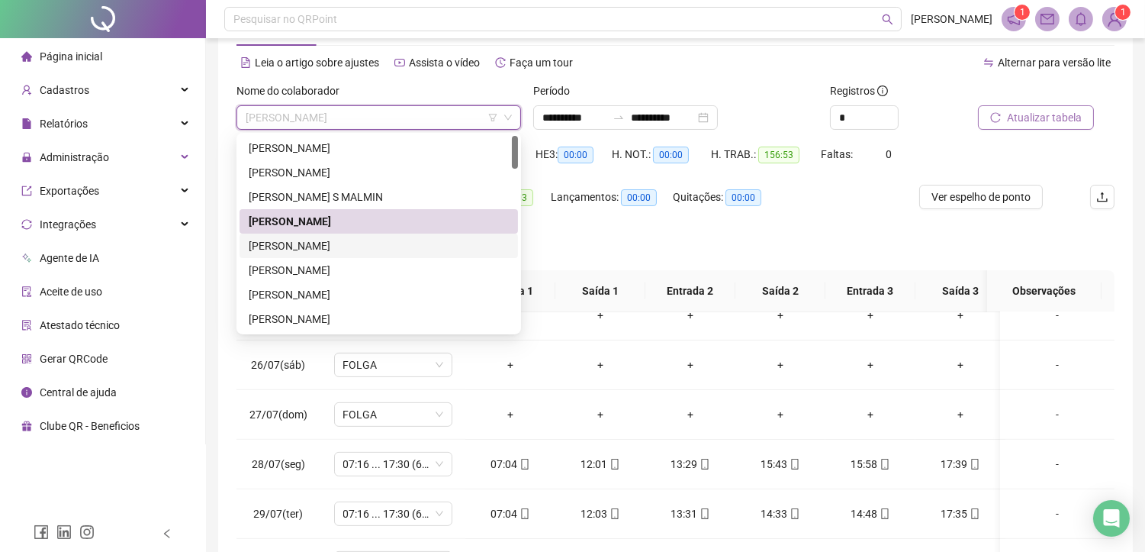
click at [330, 247] on div "[PERSON_NAME]" at bounding box center [379, 245] width 260 height 17
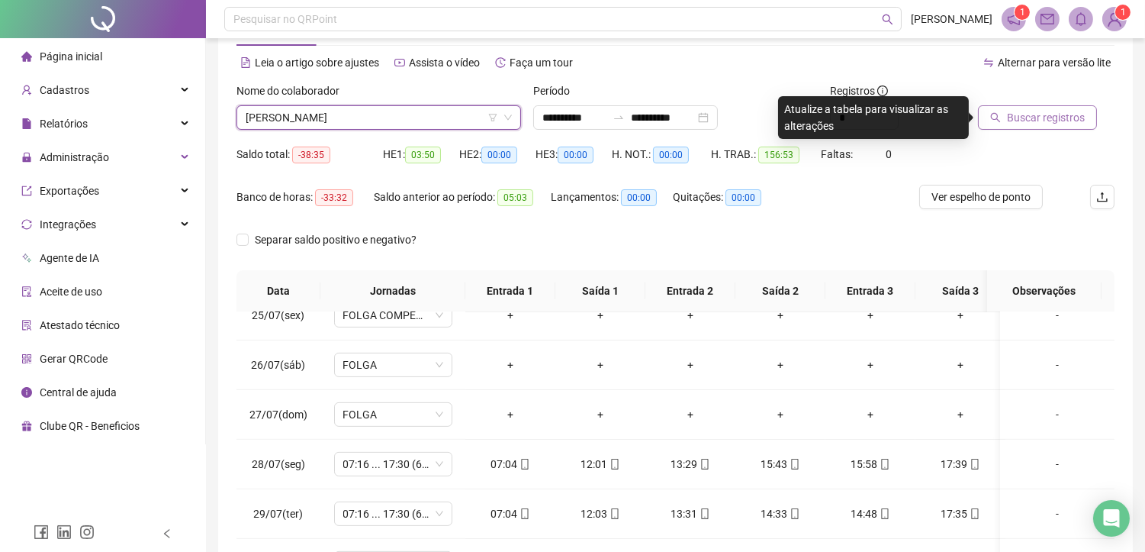
click at [1018, 127] on button "Buscar registros" at bounding box center [1037, 117] width 119 height 24
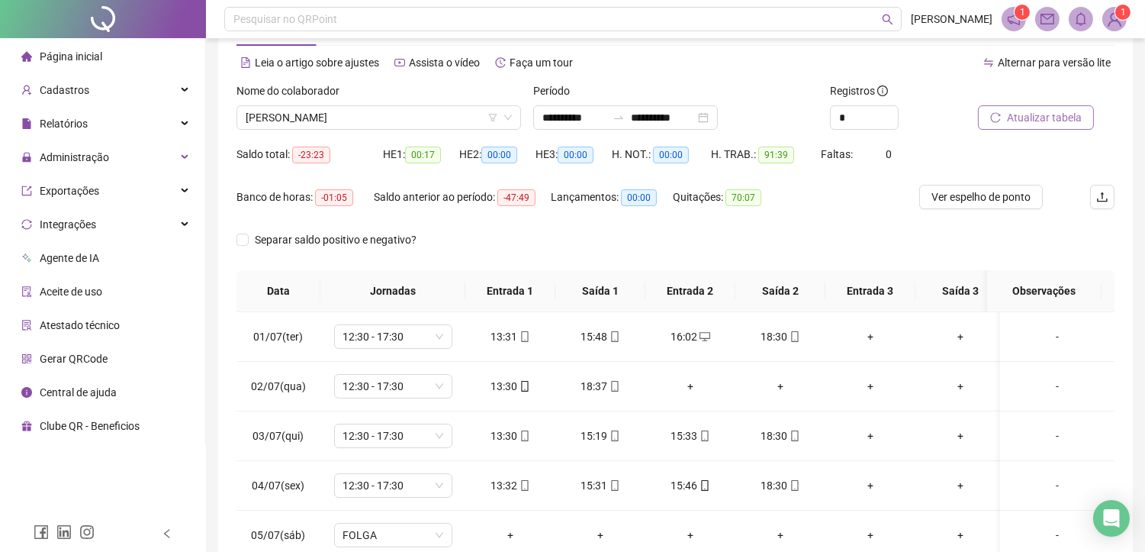
click at [1054, 110] on span "Atualizar tabela" at bounding box center [1044, 117] width 75 height 17
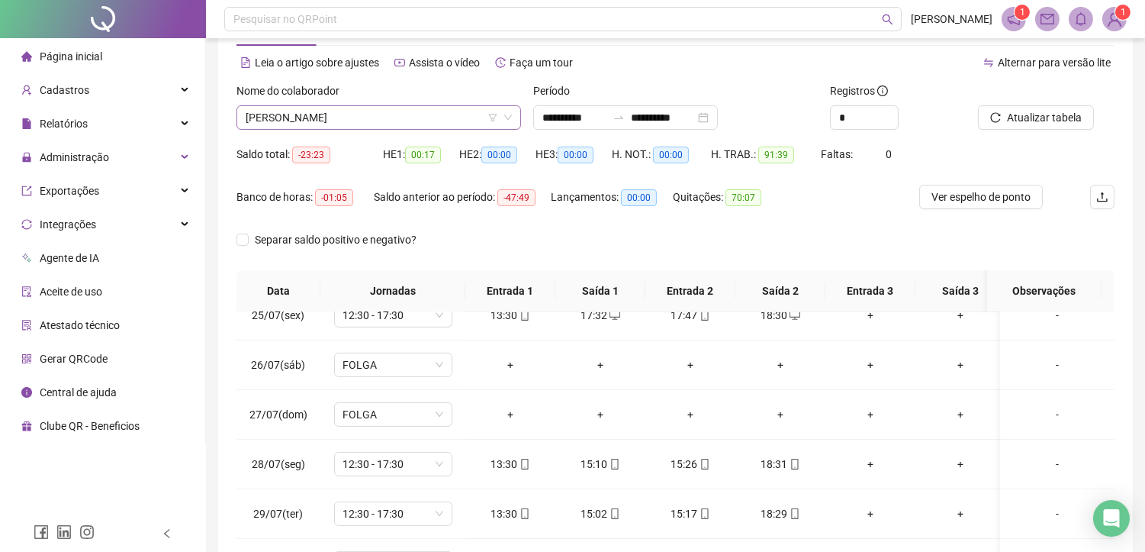
click at [399, 123] on span "[PERSON_NAME]" at bounding box center [379, 117] width 266 height 23
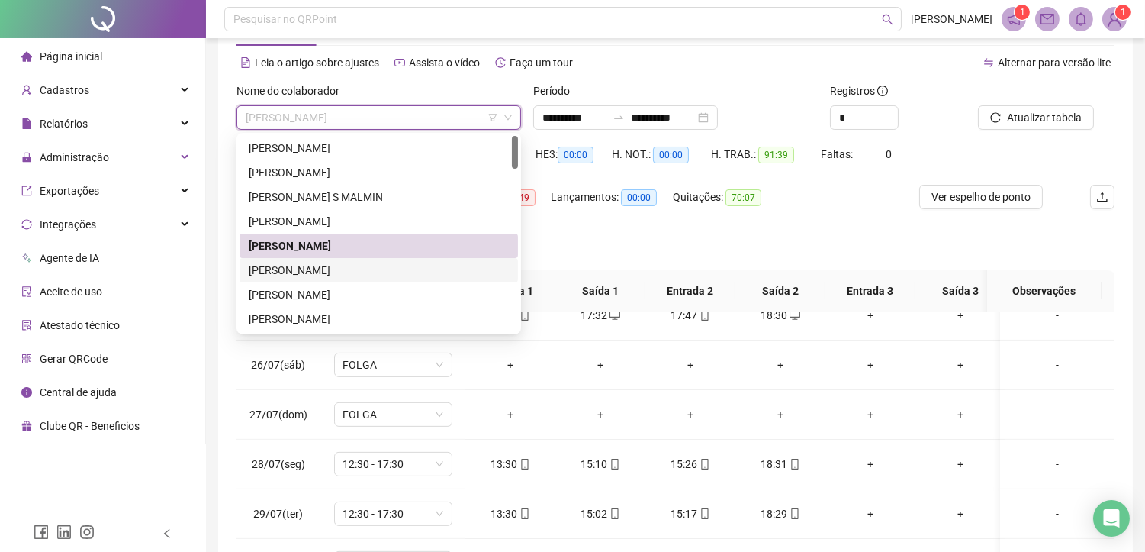
click at [293, 273] on div "[PERSON_NAME]" at bounding box center [379, 270] width 260 height 17
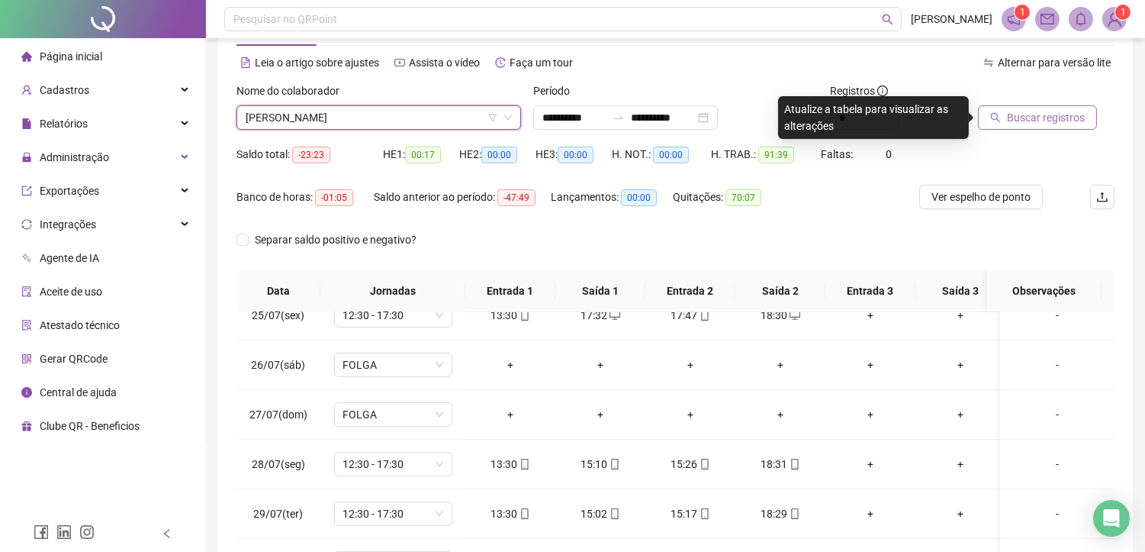
click at [1028, 112] on span "Buscar registros" at bounding box center [1046, 117] width 78 height 17
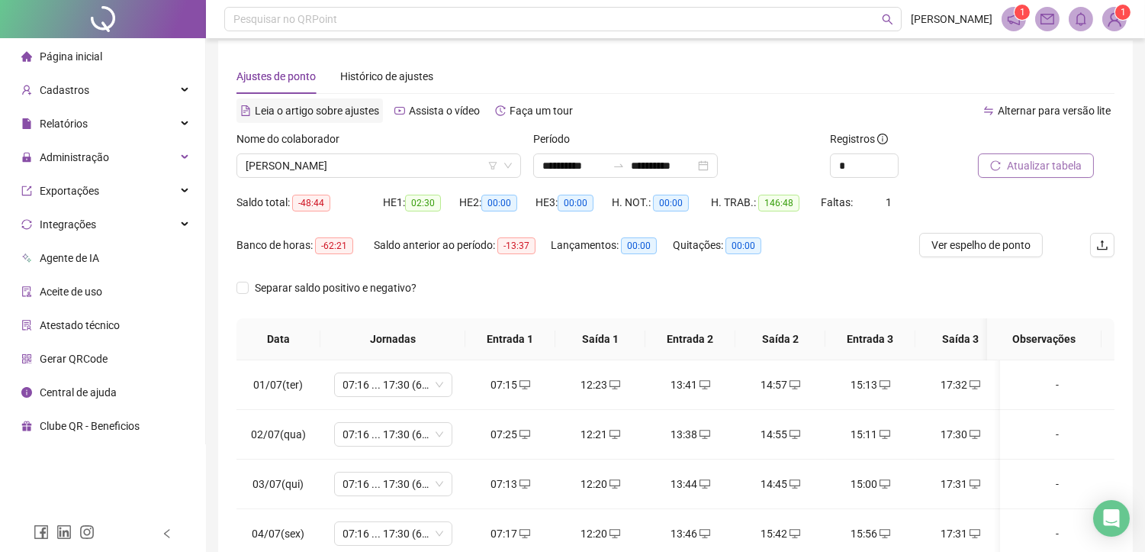
scroll to position [0, 0]
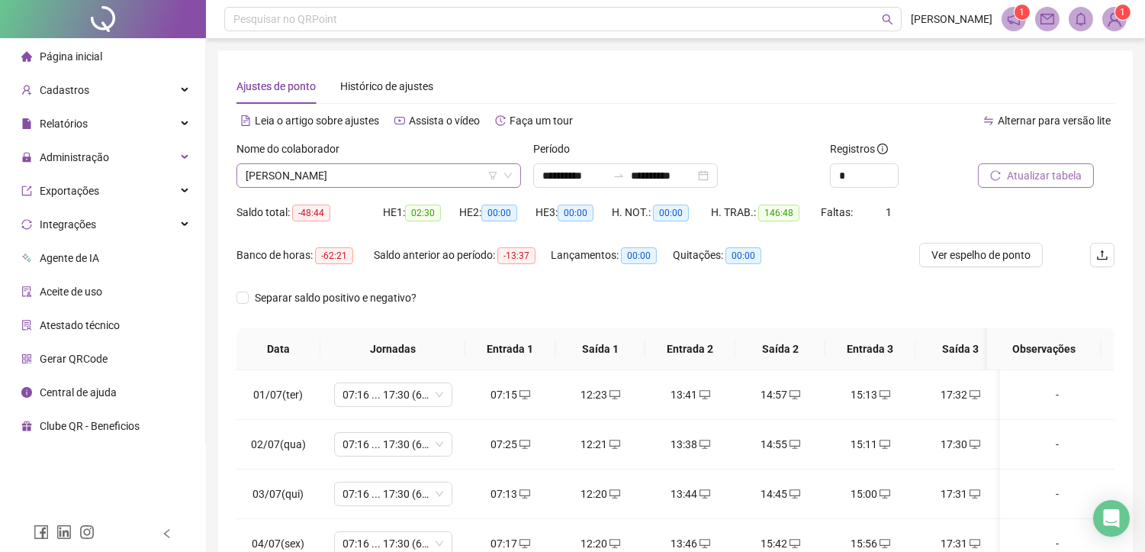
click at [376, 173] on span "[PERSON_NAME]" at bounding box center [379, 175] width 266 height 23
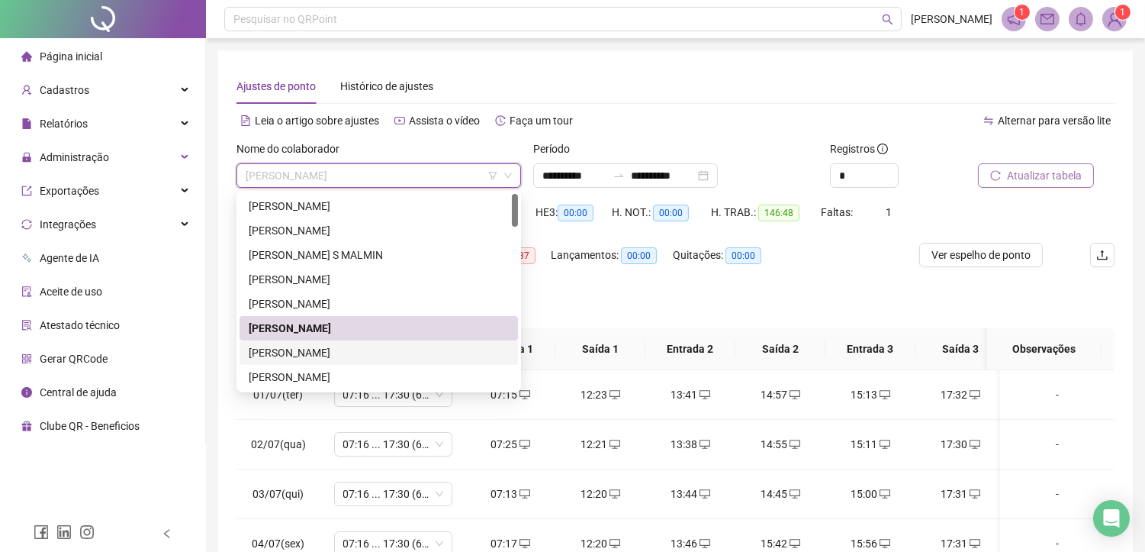
click at [323, 357] on div "[PERSON_NAME]" at bounding box center [379, 352] width 260 height 17
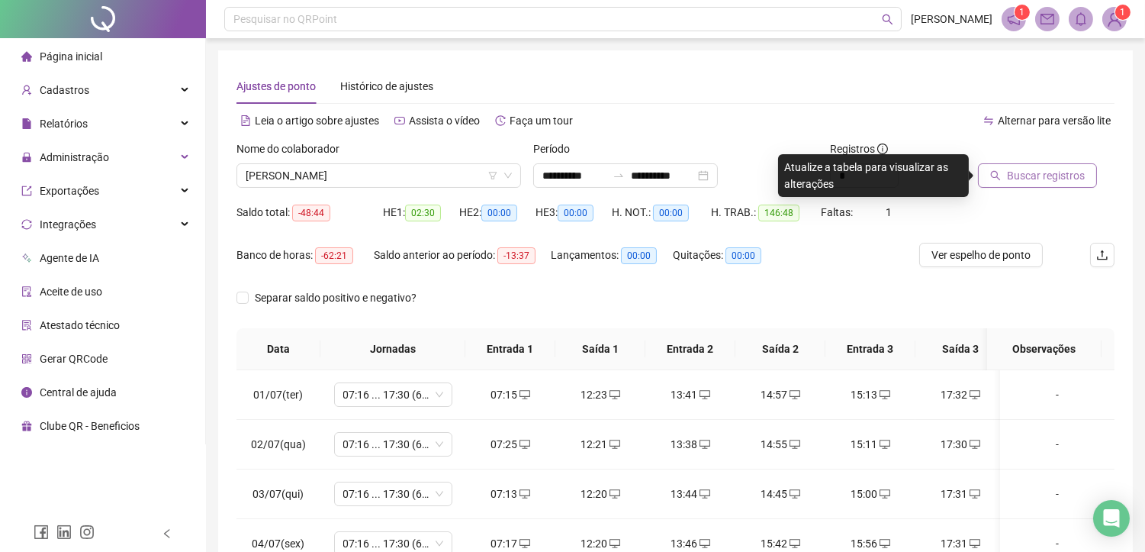
click at [1016, 172] on span "Buscar registros" at bounding box center [1046, 175] width 78 height 17
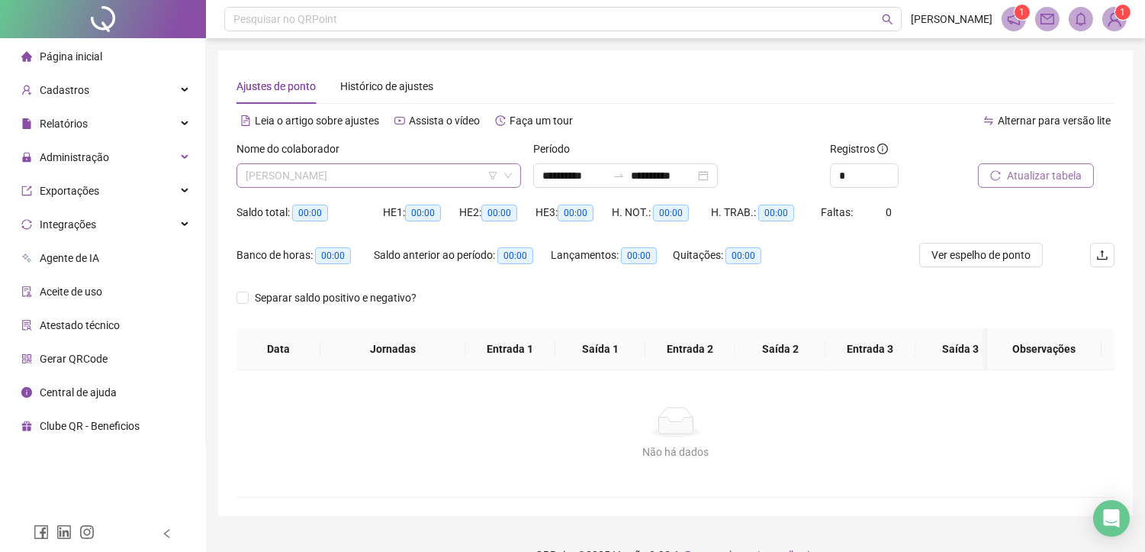
click at [348, 179] on span "[PERSON_NAME]" at bounding box center [379, 175] width 266 height 23
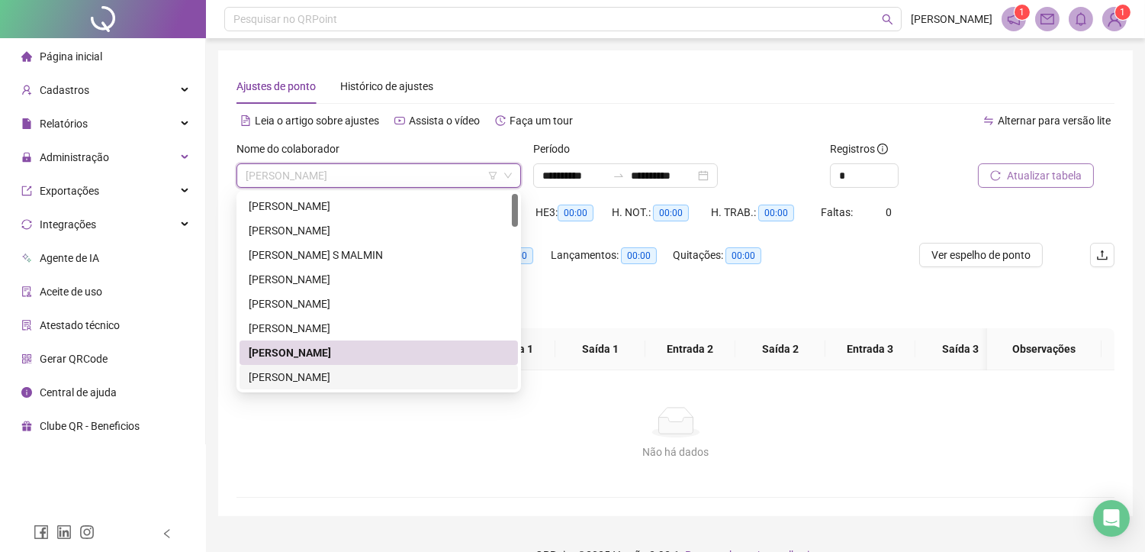
click at [271, 381] on div "[PERSON_NAME]" at bounding box center [379, 376] width 260 height 17
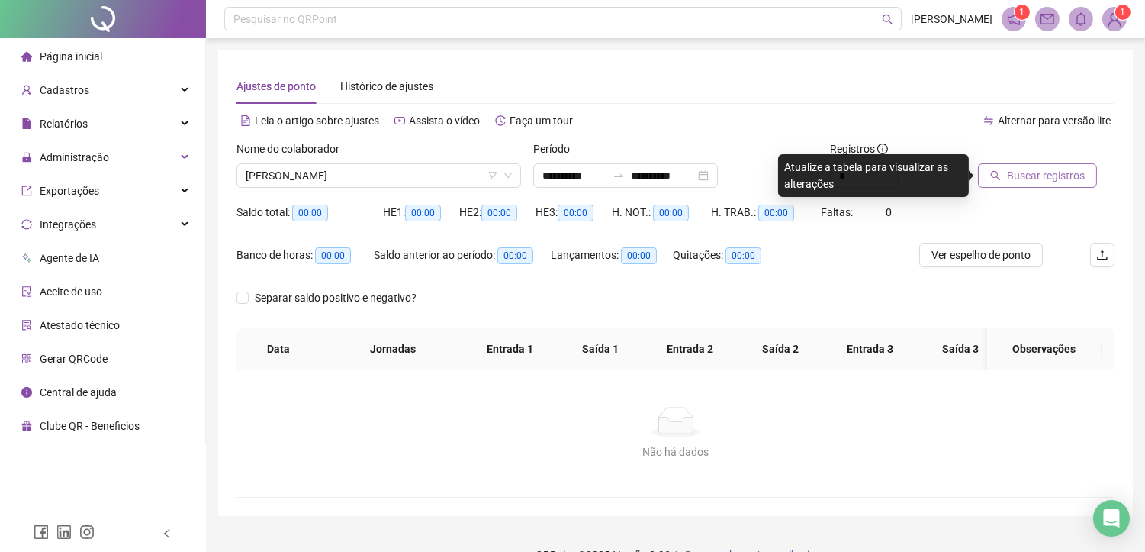
click at [1042, 176] on span "Buscar registros" at bounding box center [1046, 175] width 78 height 17
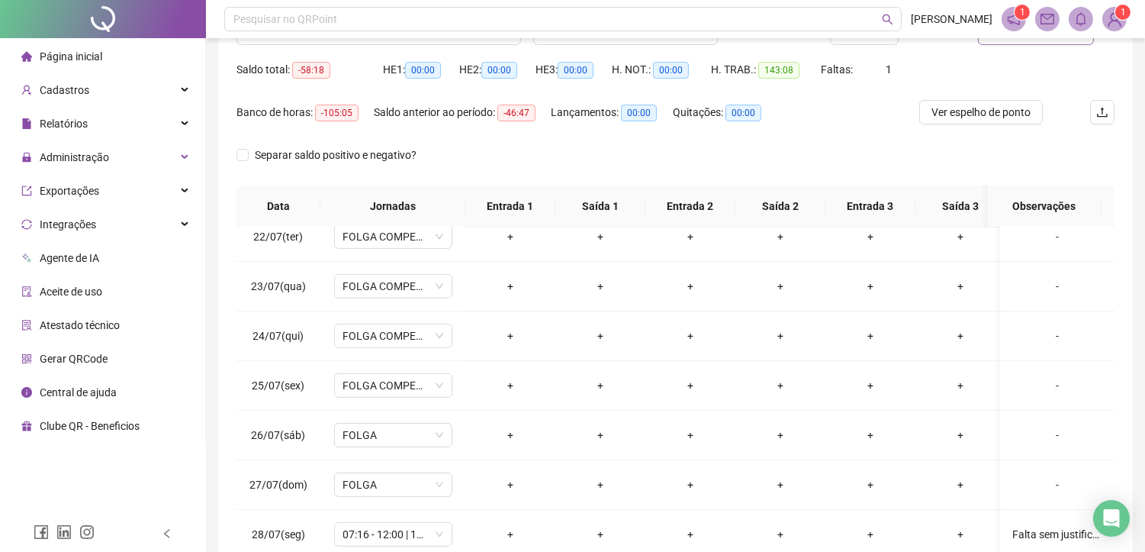
scroll to position [58, 0]
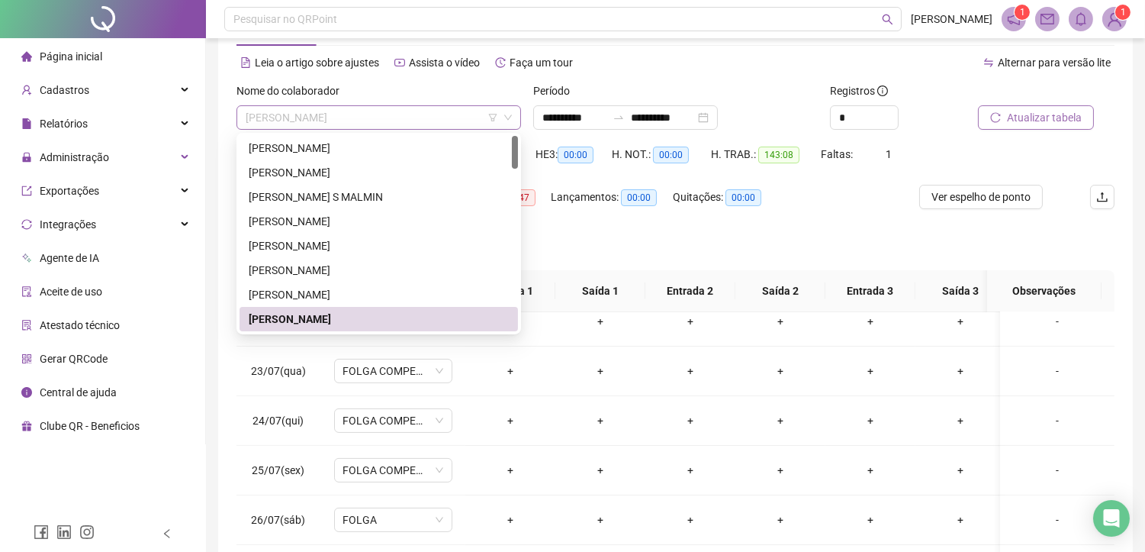
click at [394, 118] on span "[PERSON_NAME]" at bounding box center [379, 117] width 266 height 23
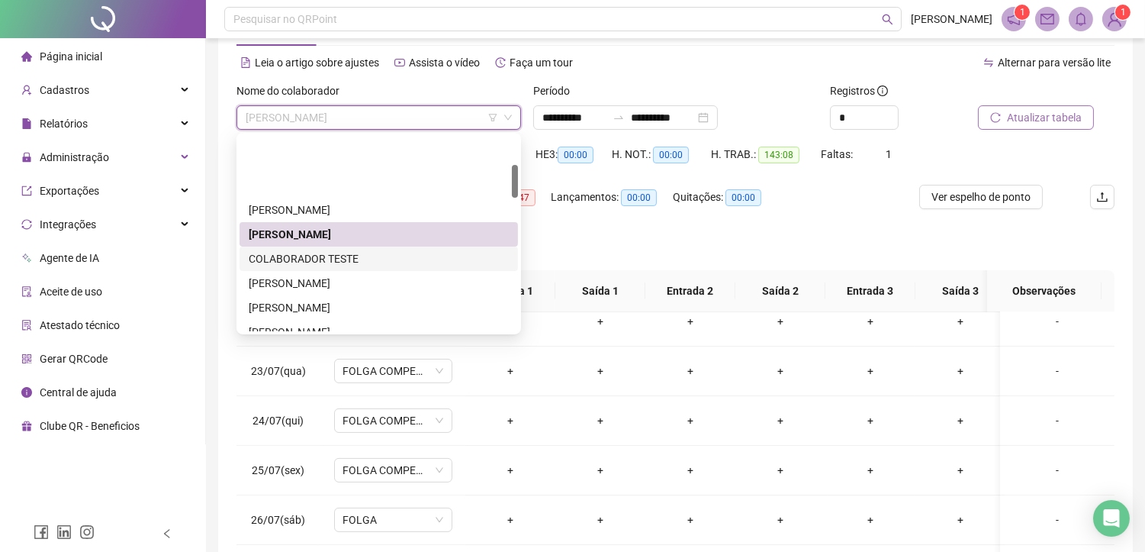
scroll to position [169, 0]
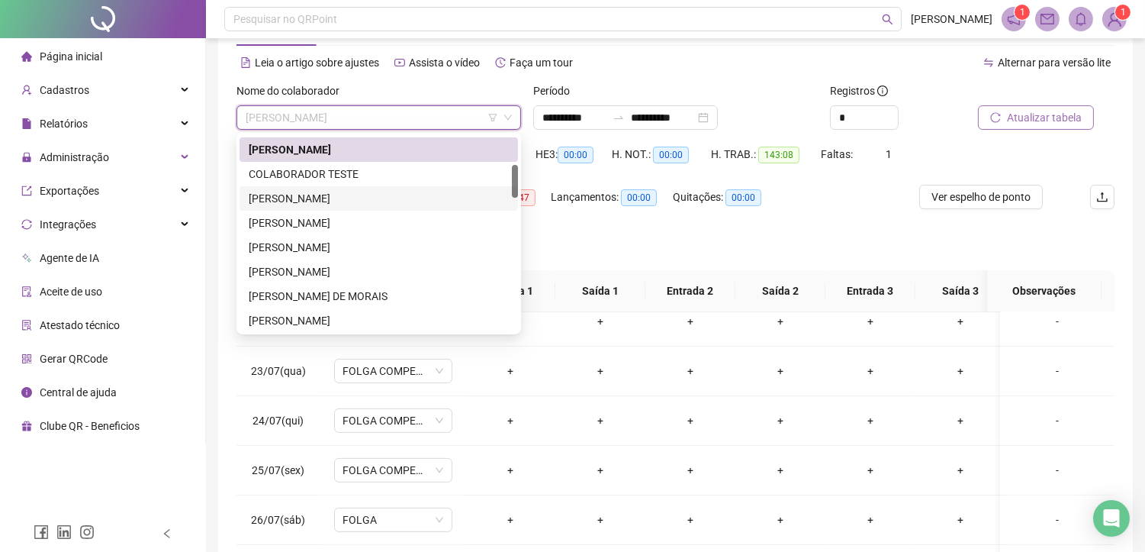
click at [317, 197] on div "[PERSON_NAME]" at bounding box center [379, 198] width 260 height 17
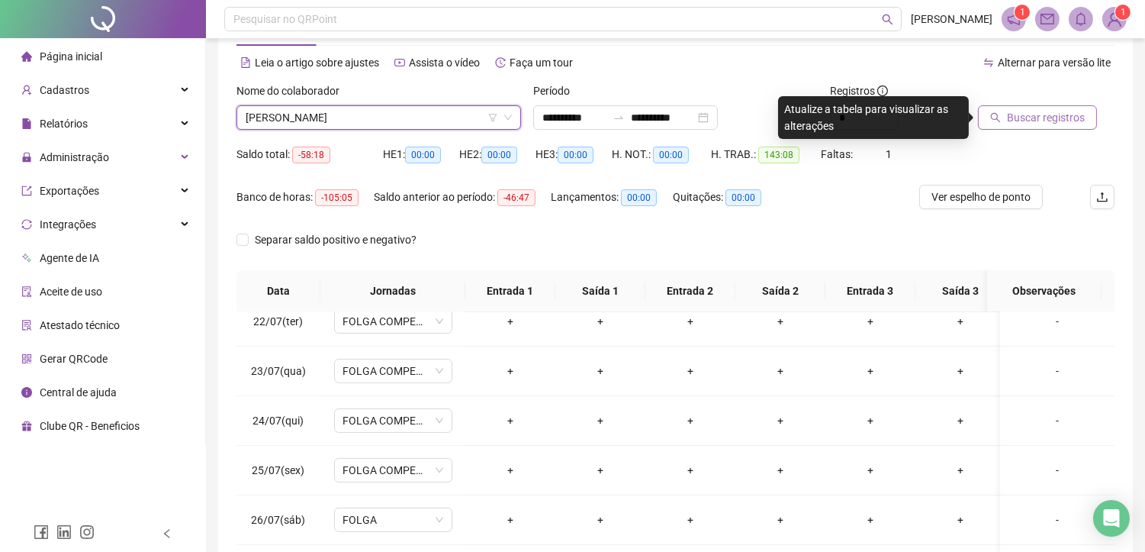
click at [1048, 115] on span "Buscar registros" at bounding box center [1046, 117] width 78 height 17
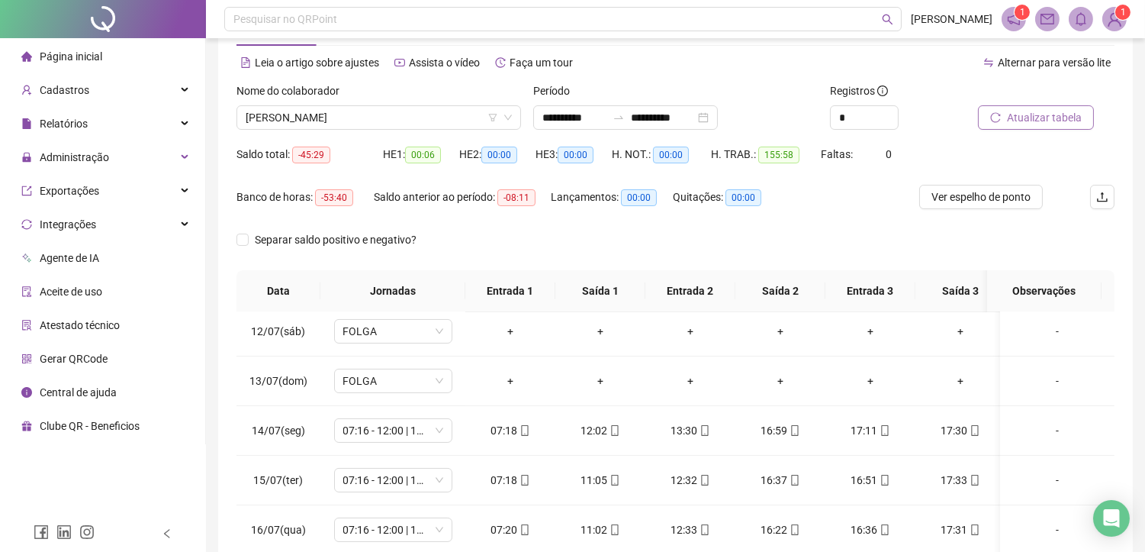
scroll to position [548, 0]
drag, startPoint x: 1096, startPoint y: 445, endPoint x: 1100, endPoint y: 324, distance: 121.3
click at [1098, 317] on tbody "01/07(ter) 07:16 - 12:00 | 13:30 - 17:30 07:16 12:10 13:34 14:24 14:37 17:30 [D…" at bounding box center [677, 532] width 883 height 1537
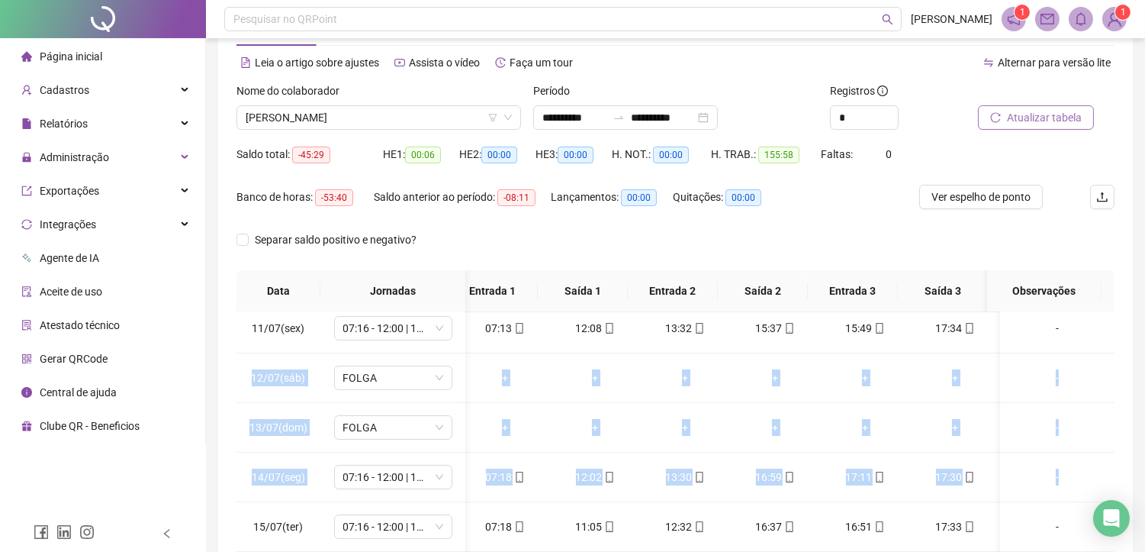
scroll to position [0, 18]
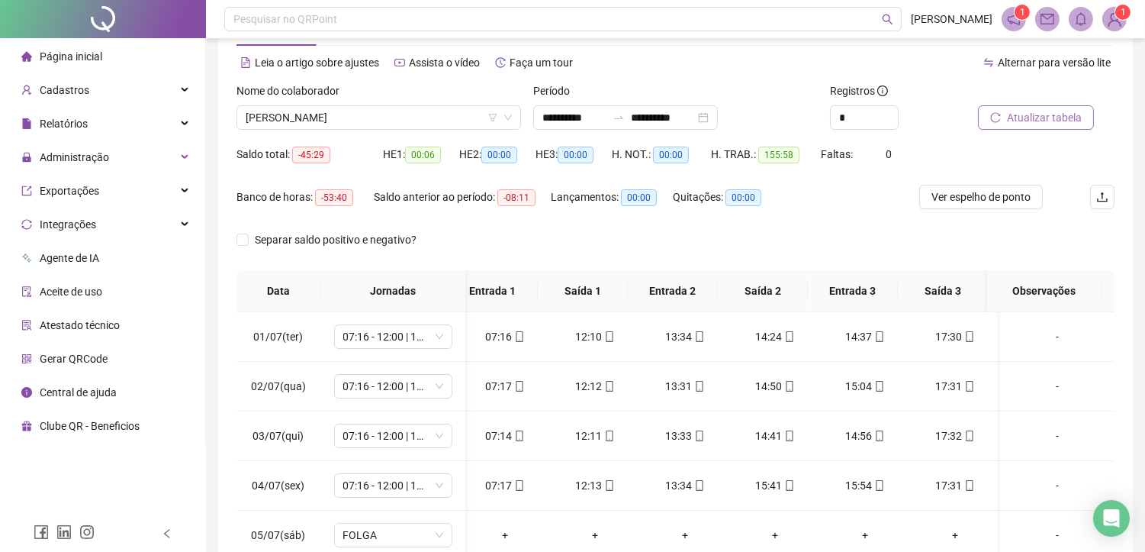
click at [1036, 118] on span "Atualizar tabela" at bounding box center [1044, 117] width 75 height 17
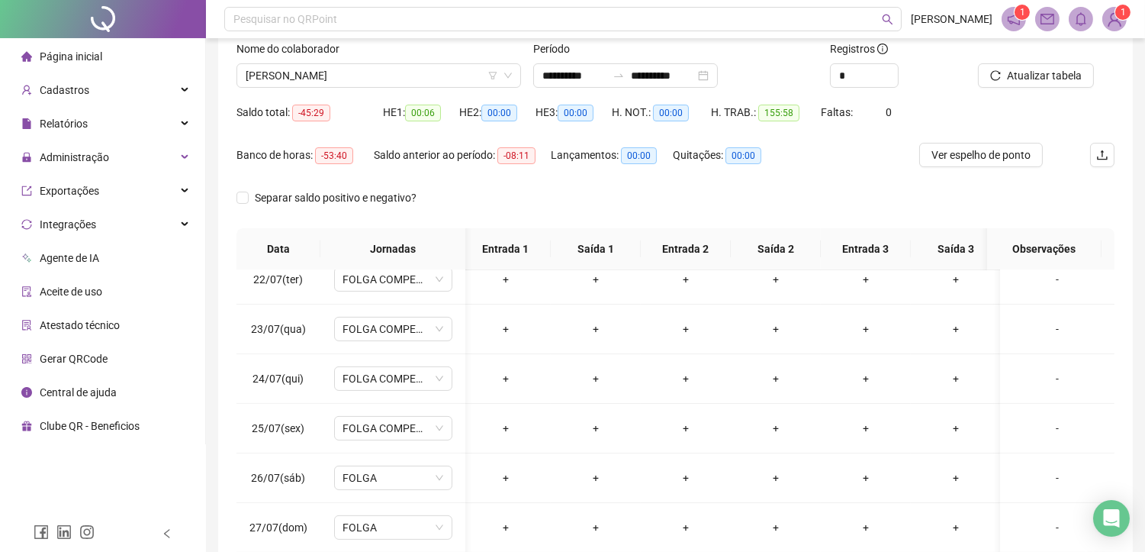
scroll to position [58, 0]
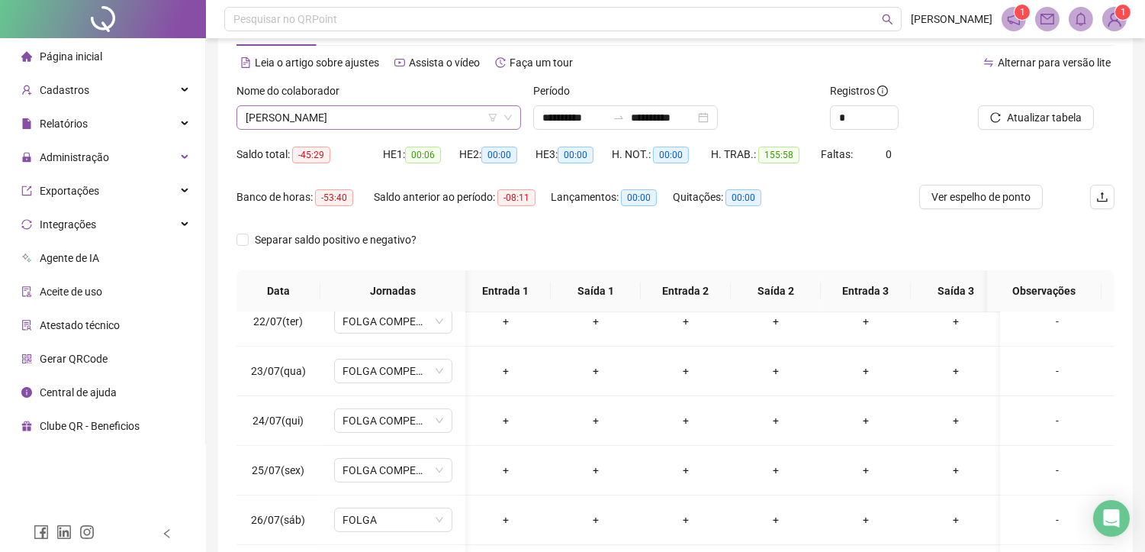
click at [399, 115] on span "[PERSON_NAME]" at bounding box center [379, 117] width 266 height 23
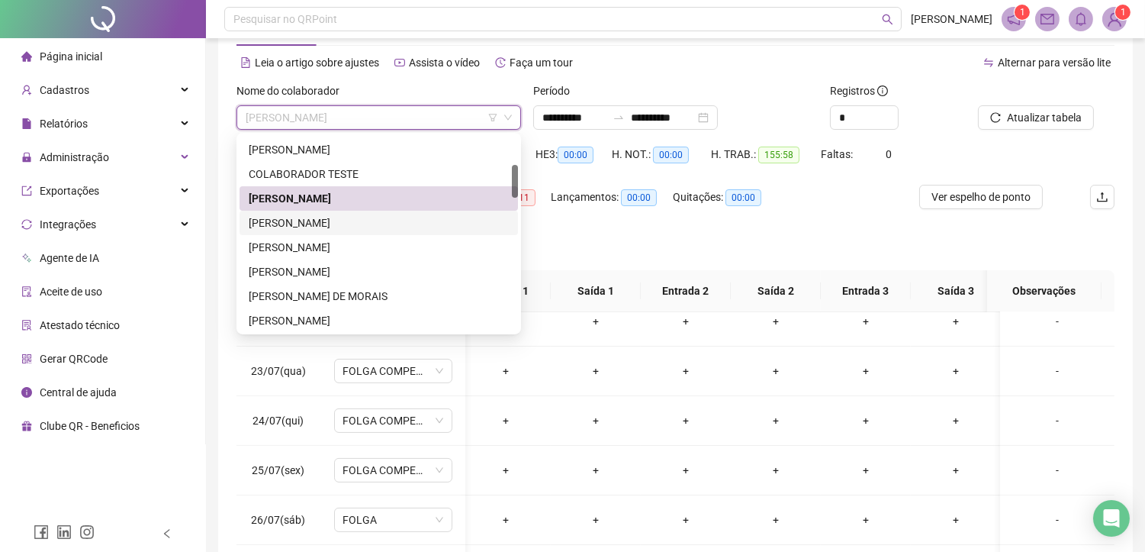
click at [339, 225] on div "[PERSON_NAME]" at bounding box center [379, 222] width 260 height 17
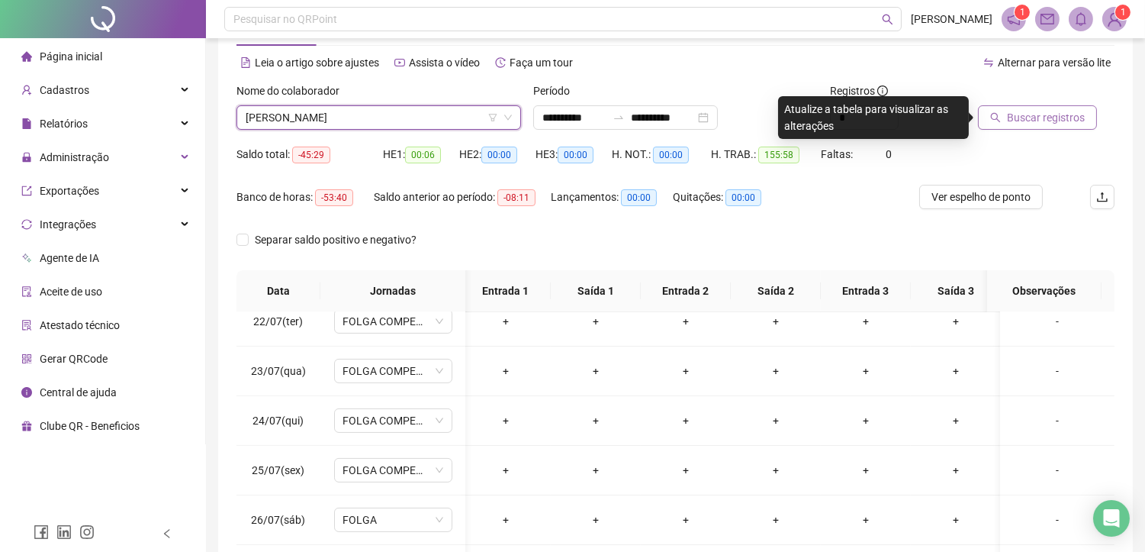
click at [1053, 111] on span "Buscar registros" at bounding box center [1046, 117] width 78 height 17
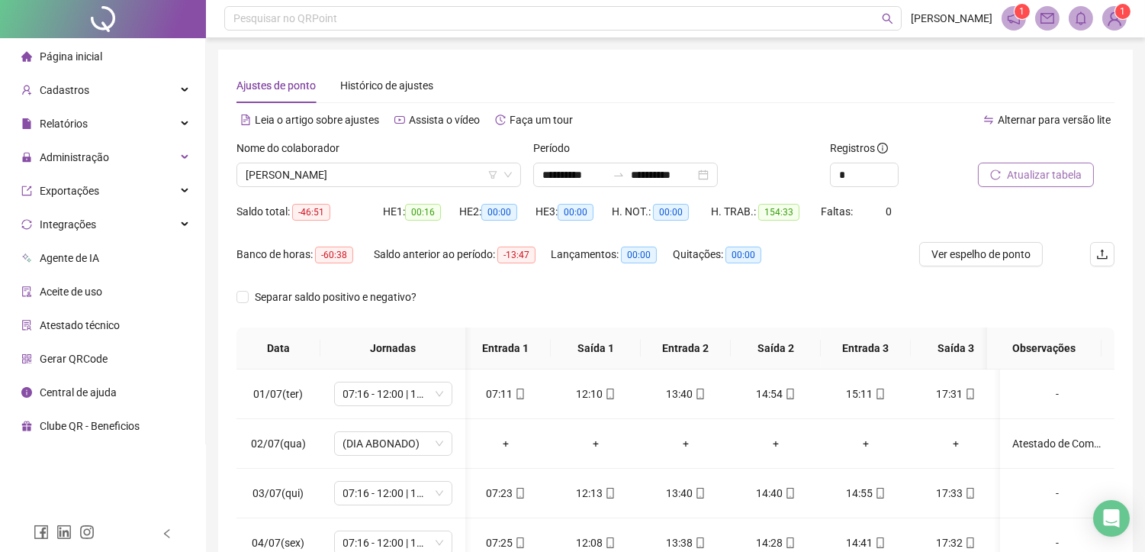
scroll to position [0, 0]
click at [426, 182] on span "[PERSON_NAME]" at bounding box center [379, 175] width 266 height 23
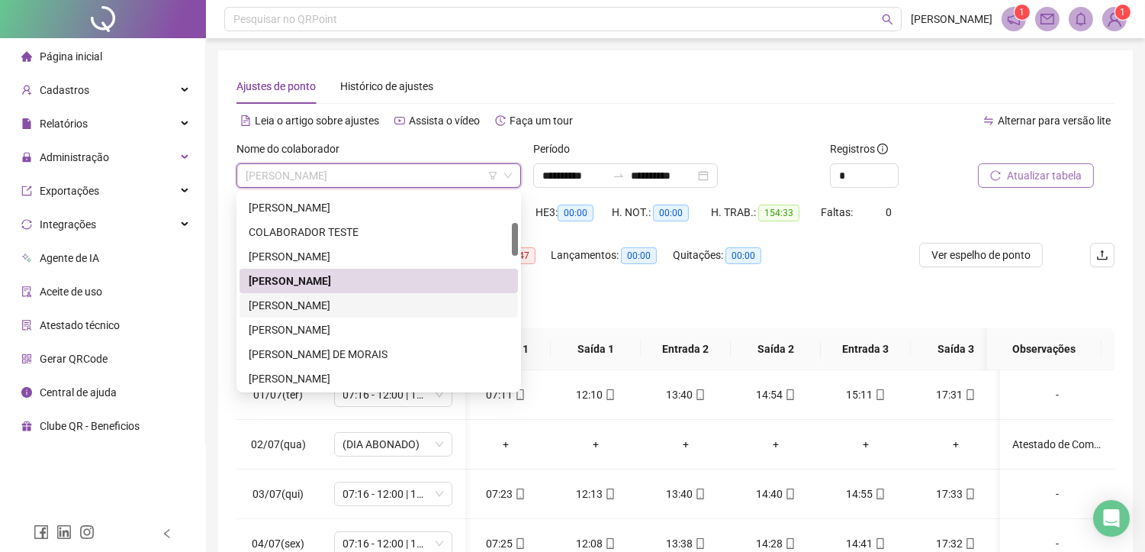
click at [330, 310] on div "[PERSON_NAME]" at bounding box center [379, 305] width 260 height 17
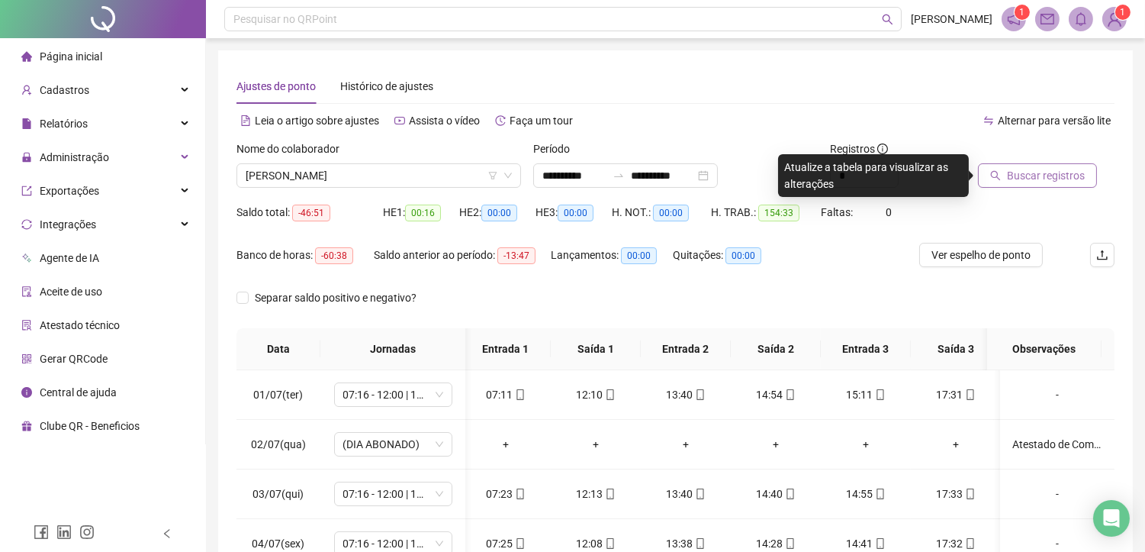
click at [1035, 173] on span "Buscar registros" at bounding box center [1046, 175] width 78 height 17
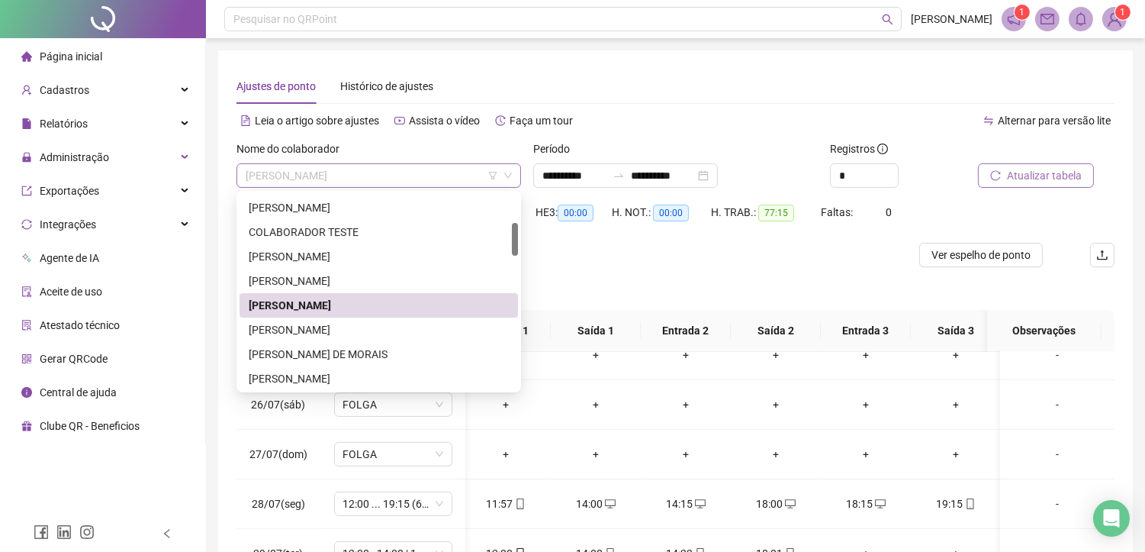
click at [380, 176] on span "[PERSON_NAME]" at bounding box center [379, 175] width 266 height 23
click at [302, 333] on div "[PERSON_NAME]" at bounding box center [379, 329] width 260 height 17
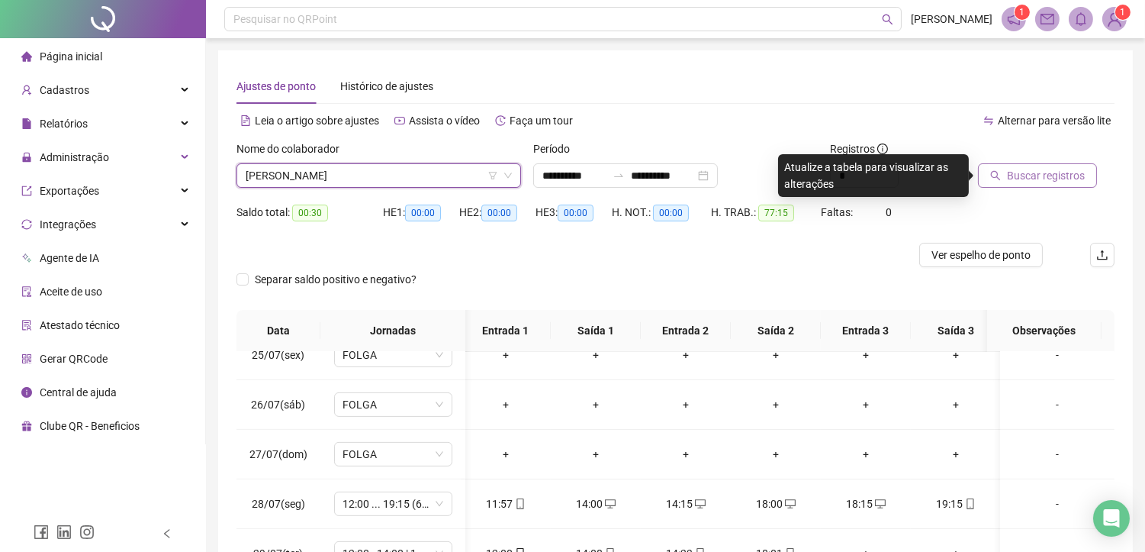
click at [1017, 180] on span "Buscar registros" at bounding box center [1046, 175] width 78 height 17
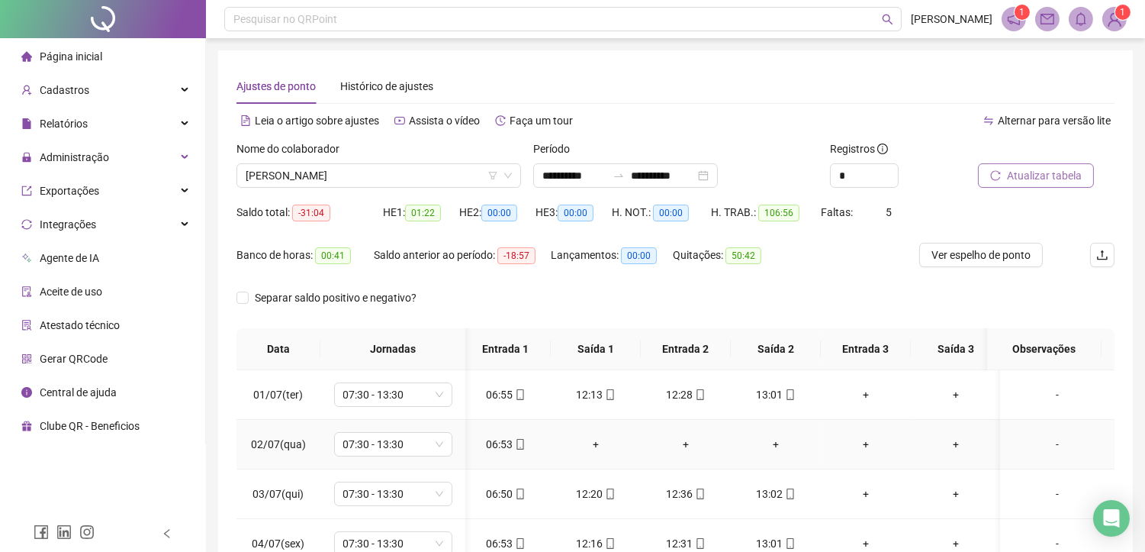
click at [593, 445] on div "+" at bounding box center [596, 444] width 66 height 17
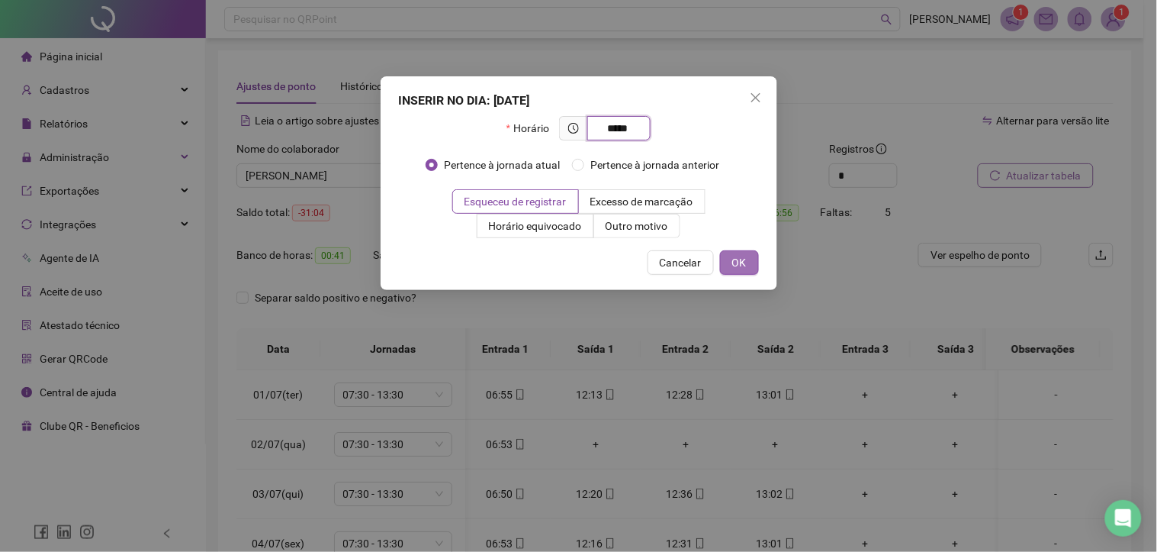
type input "*****"
click at [743, 261] on span "OK" at bounding box center [739, 262] width 14 height 17
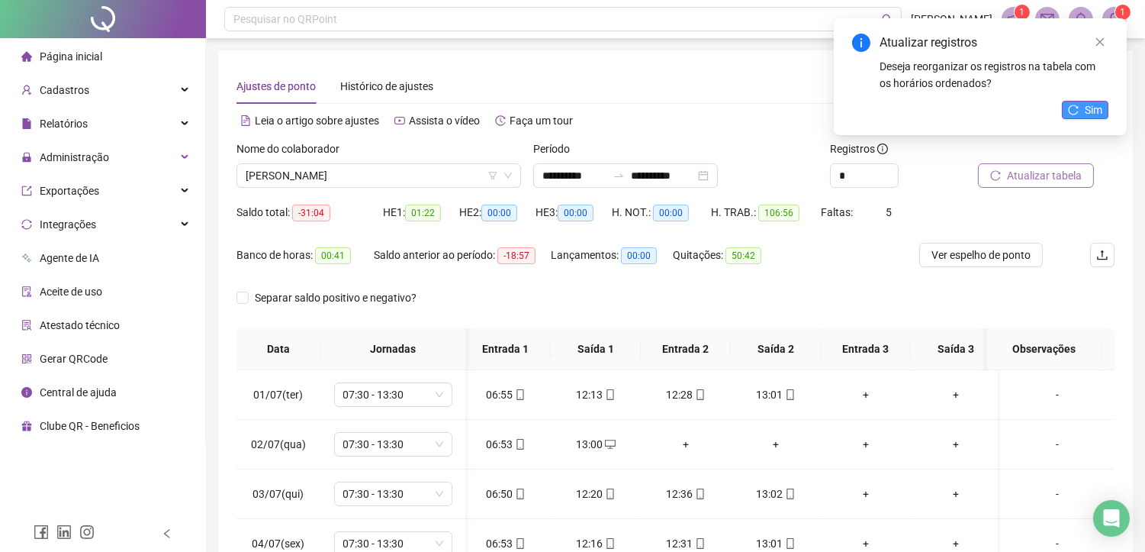
click at [1069, 105] on icon "reload" at bounding box center [1073, 110] width 11 height 11
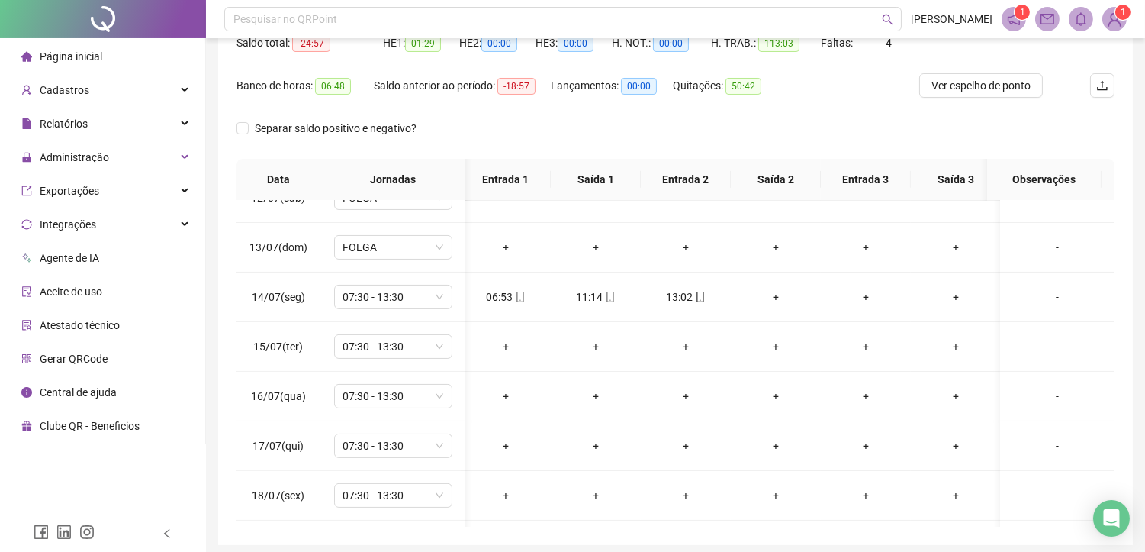
scroll to position [593, 5]
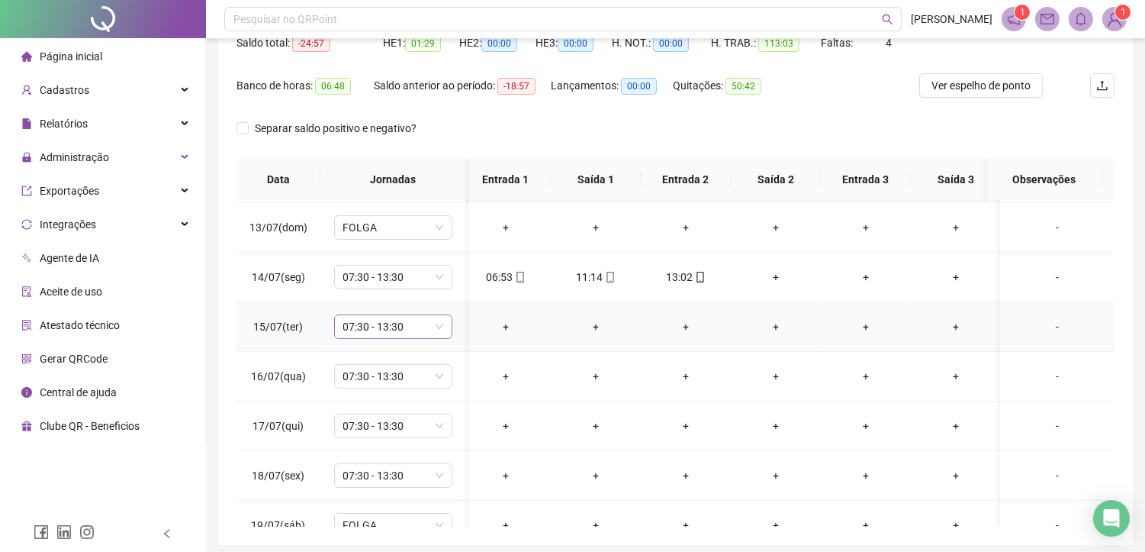
click at [406, 326] on span "07:30 - 13:30" at bounding box center [393, 326] width 100 height 23
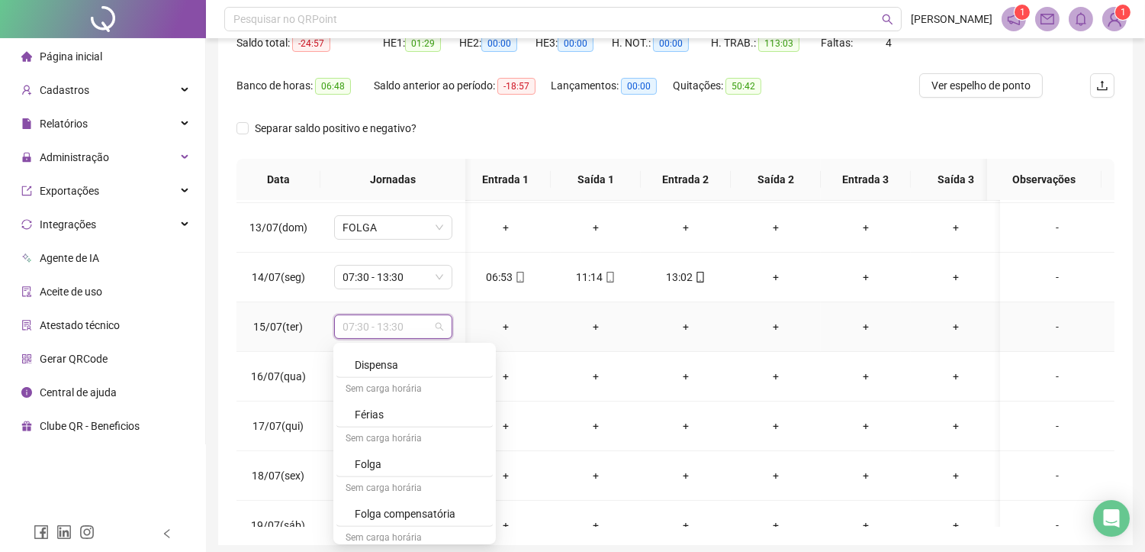
scroll to position [1492, 0]
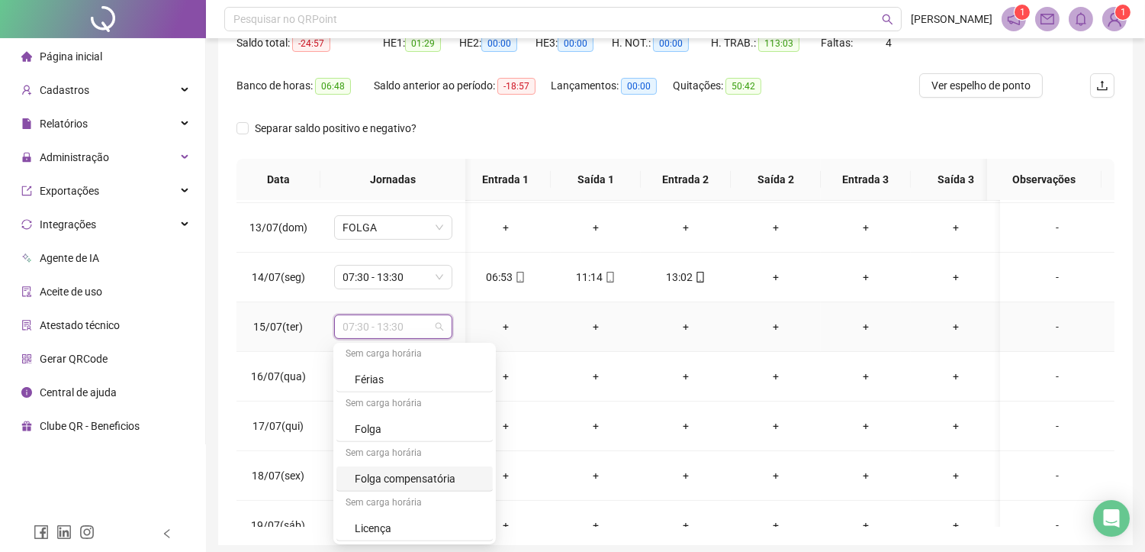
click at [397, 474] on div "Folga compensatória" at bounding box center [419, 478] width 129 height 17
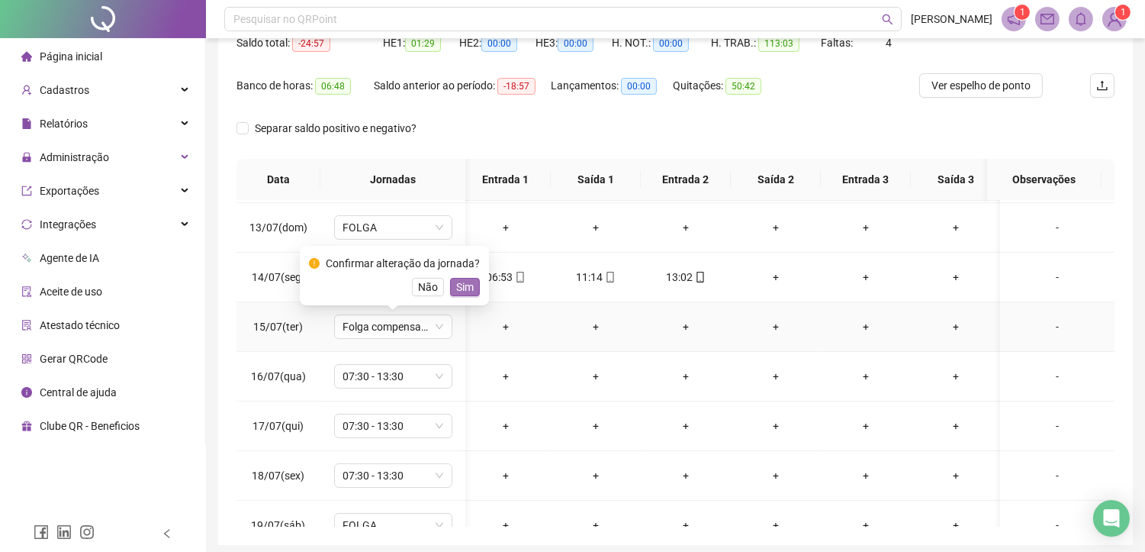
click at [466, 290] on span "Sim" at bounding box center [465, 286] width 18 height 17
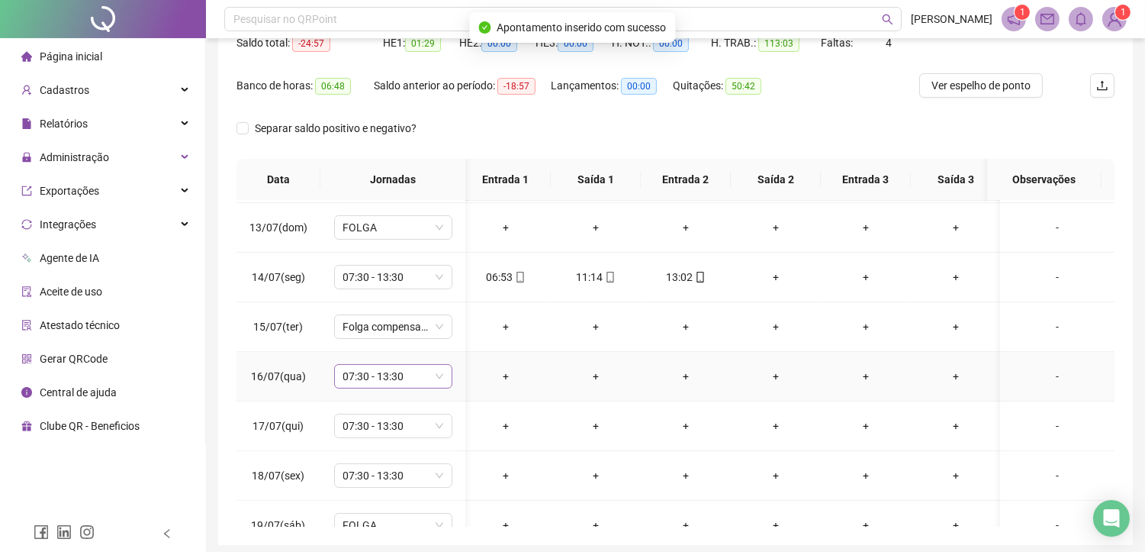
click at [404, 386] on span "07:30 - 13:30" at bounding box center [393, 376] width 100 height 23
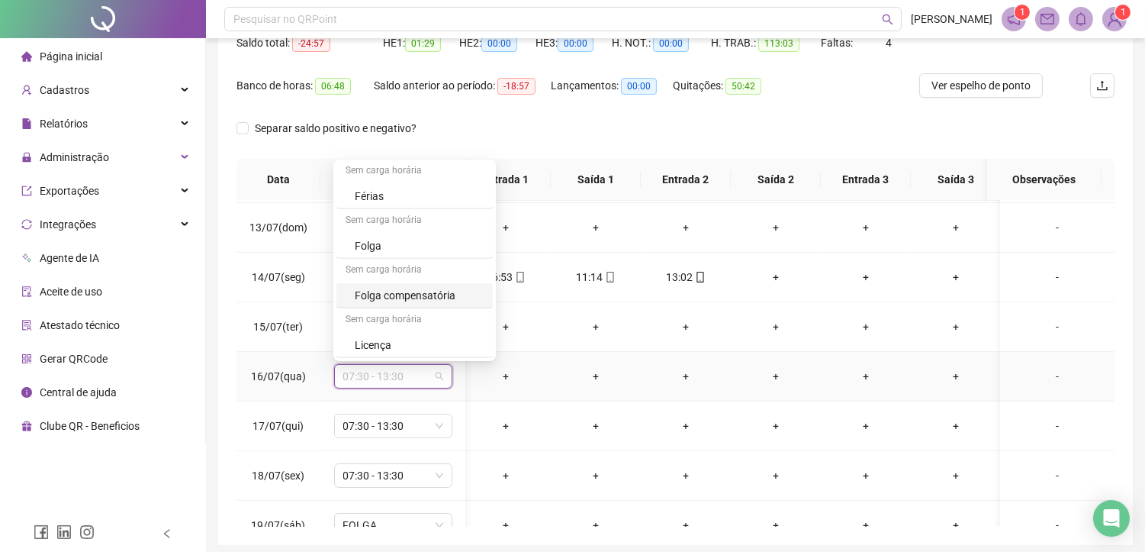
click at [431, 288] on div "Folga compensatória" at bounding box center [419, 295] width 129 height 17
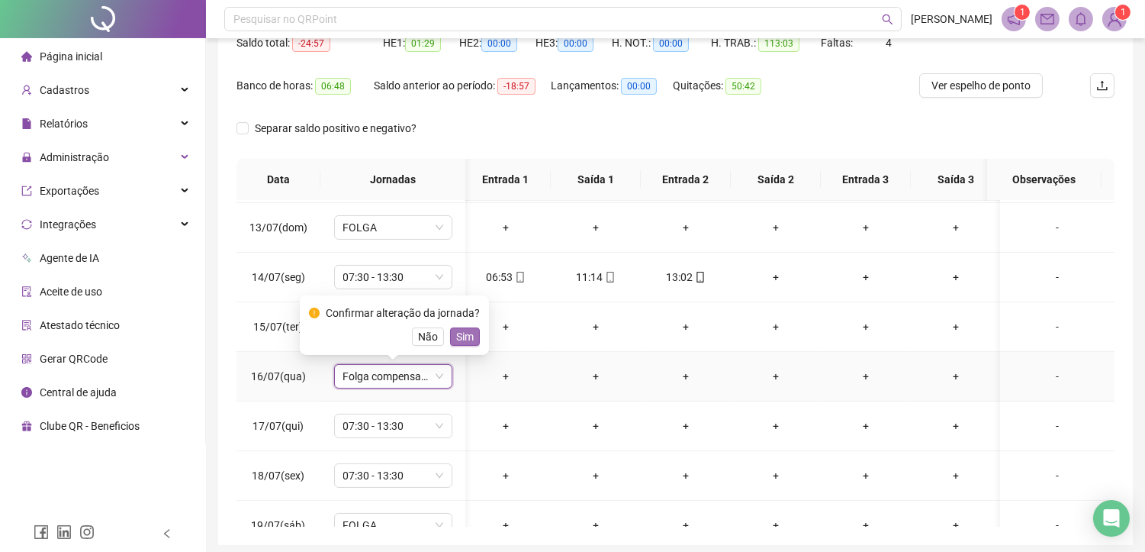
click at [468, 336] on span "Sim" at bounding box center [465, 336] width 18 height 17
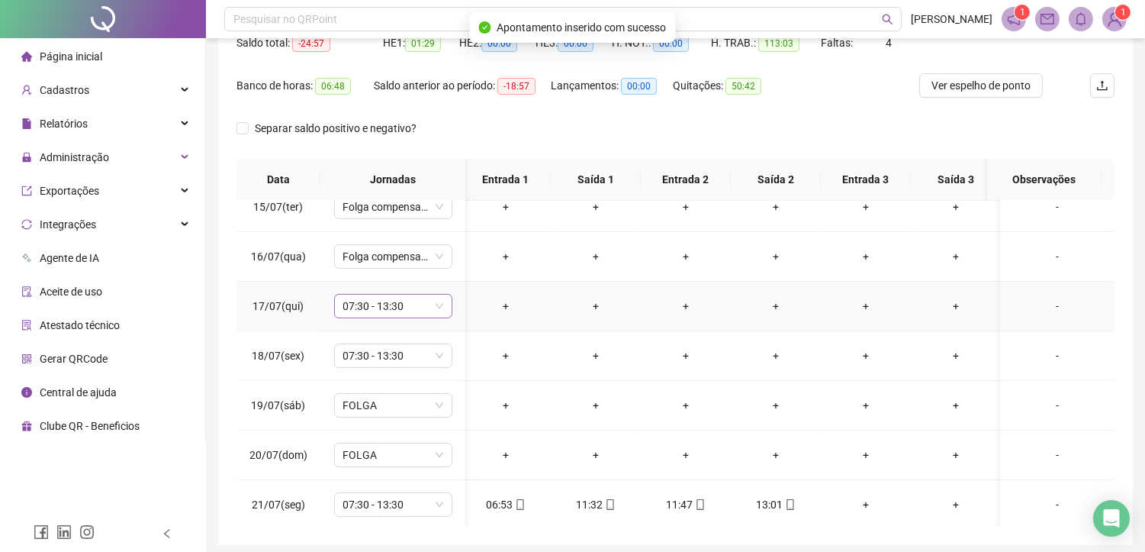
scroll to position [763, 5]
click at [408, 250] on span "07:30 - 13:30" at bounding box center [393, 255] width 100 height 23
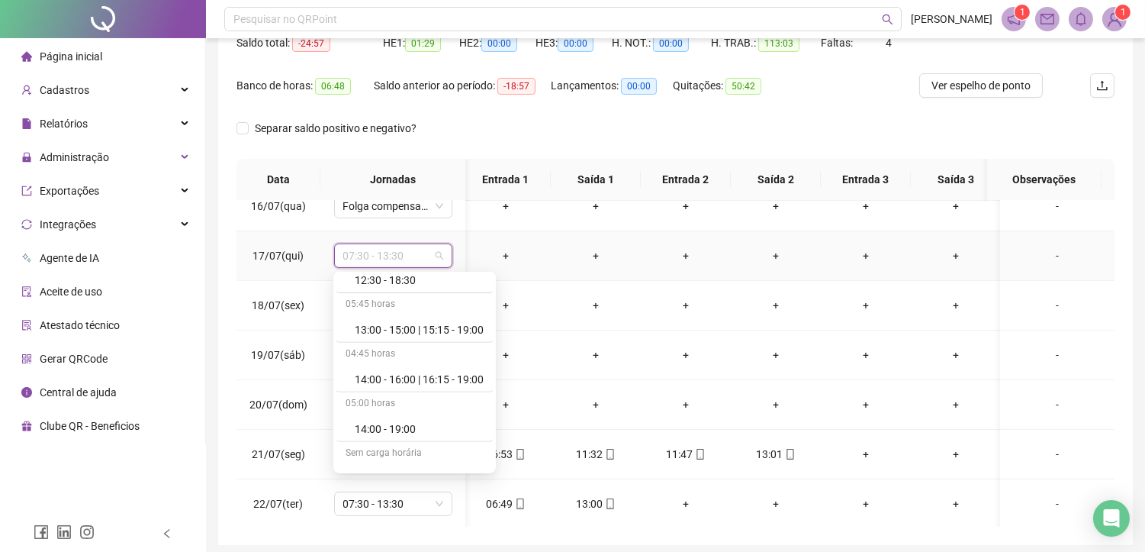
scroll to position [1492, 0]
click at [410, 416] on div "Folga compensatória" at bounding box center [414, 407] width 156 height 25
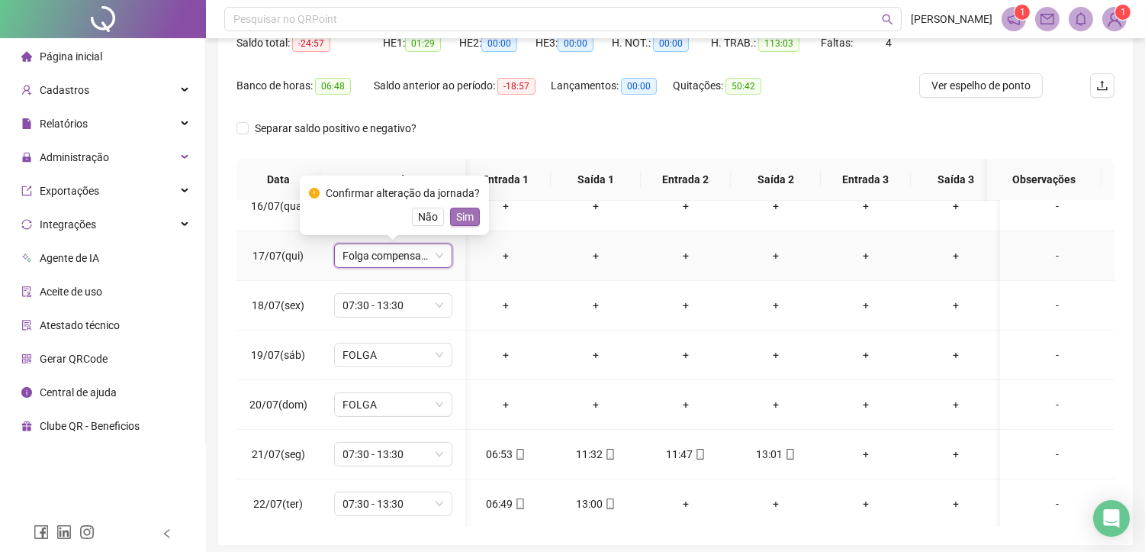
click at [456, 220] on span "Sim" at bounding box center [465, 216] width 18 height 17
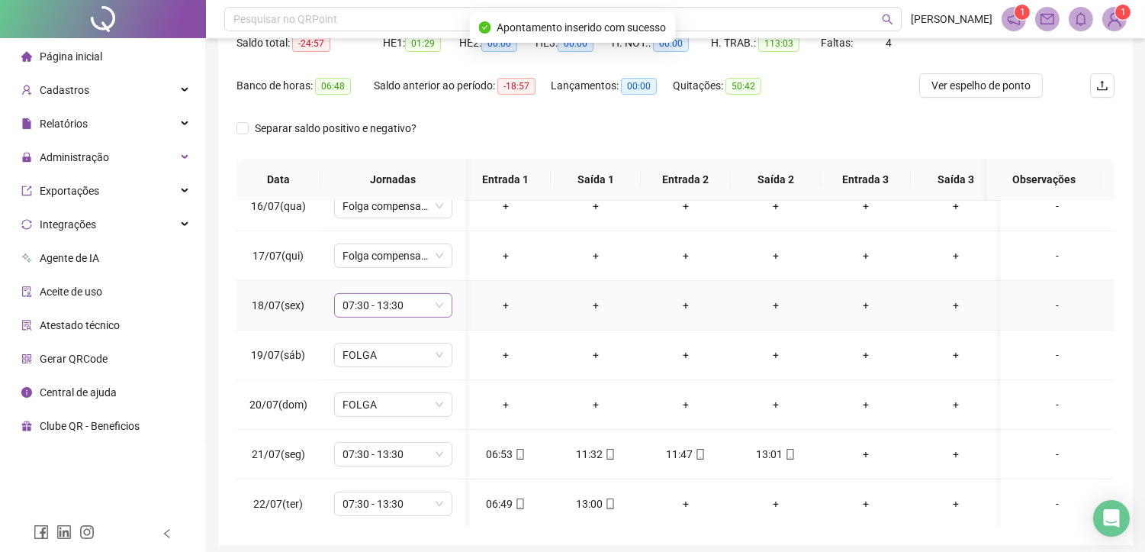
click at [394, 307] on span "07:30 - 13:30" at bounding box center [393, 305] width 100 height 23
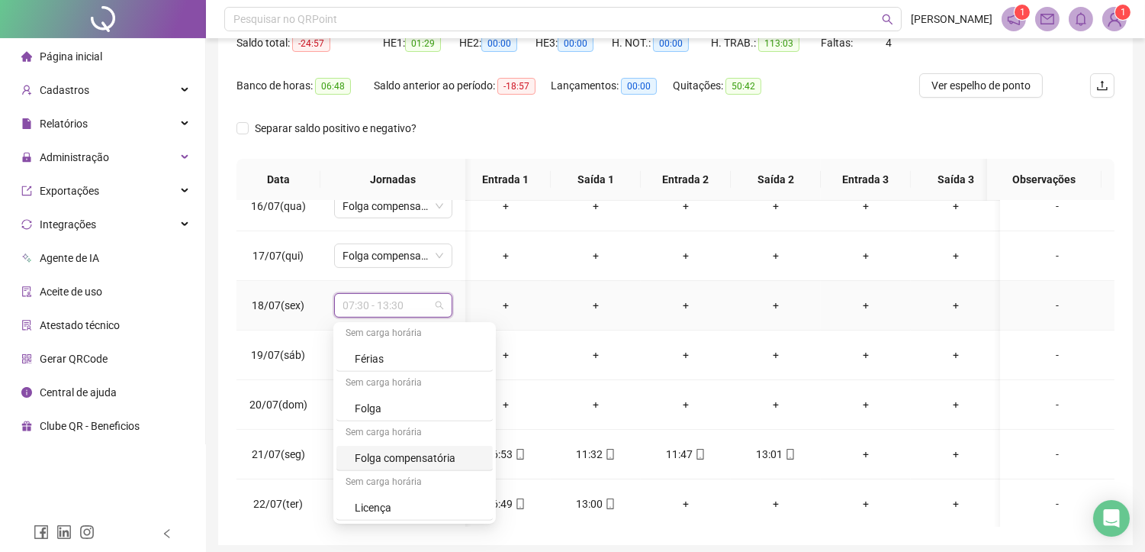
click at [366, 459] on div "Folga compensatória" at bounding box center [419, 457] width 129 height 17
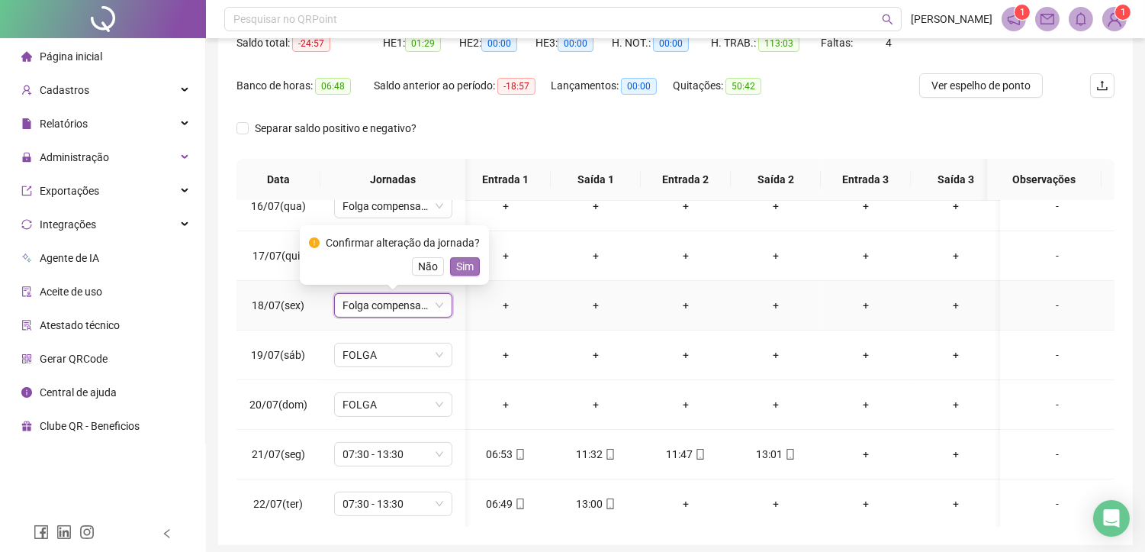
click at [461, 267] on span "Sim" at bounding box center [465, 266] width 18 height 17
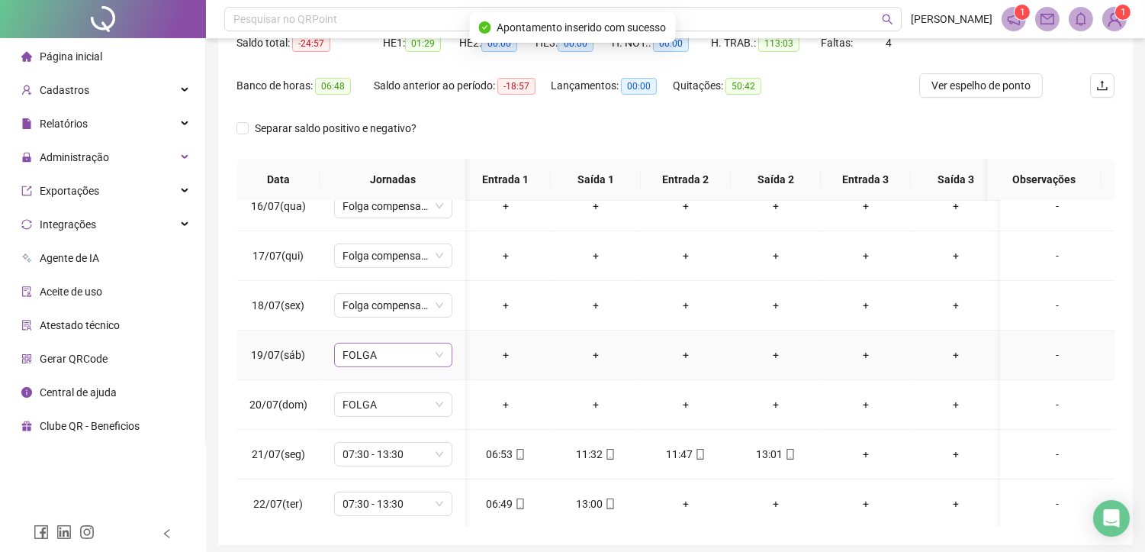
click at [403, 352] on span "FOLGA" at bounding box center [393, 354] width 100 height 23
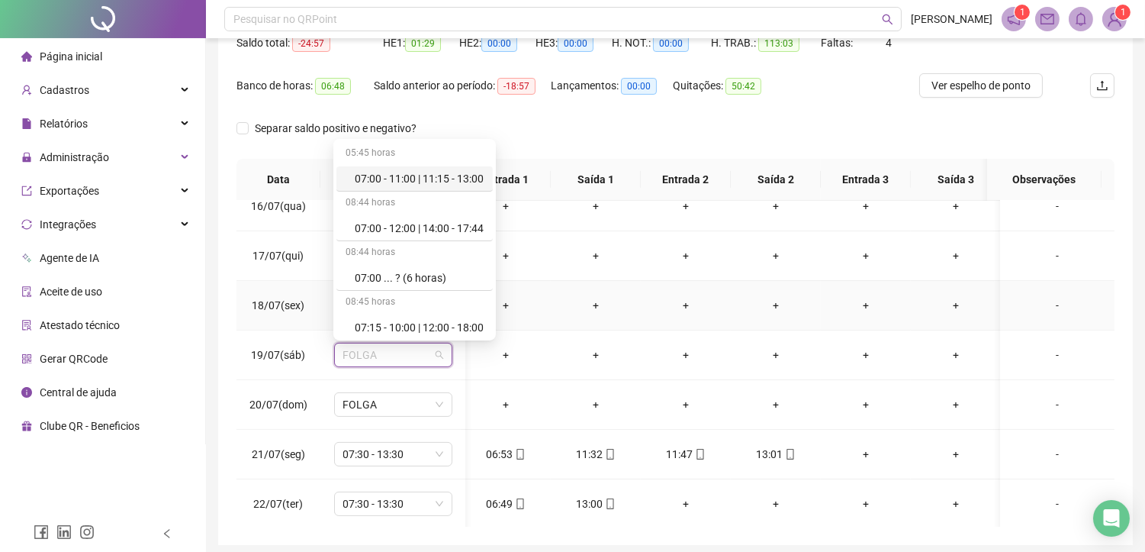
click at [626, 326] on td "+" at bounding box center [596, 306] width 90 height 50
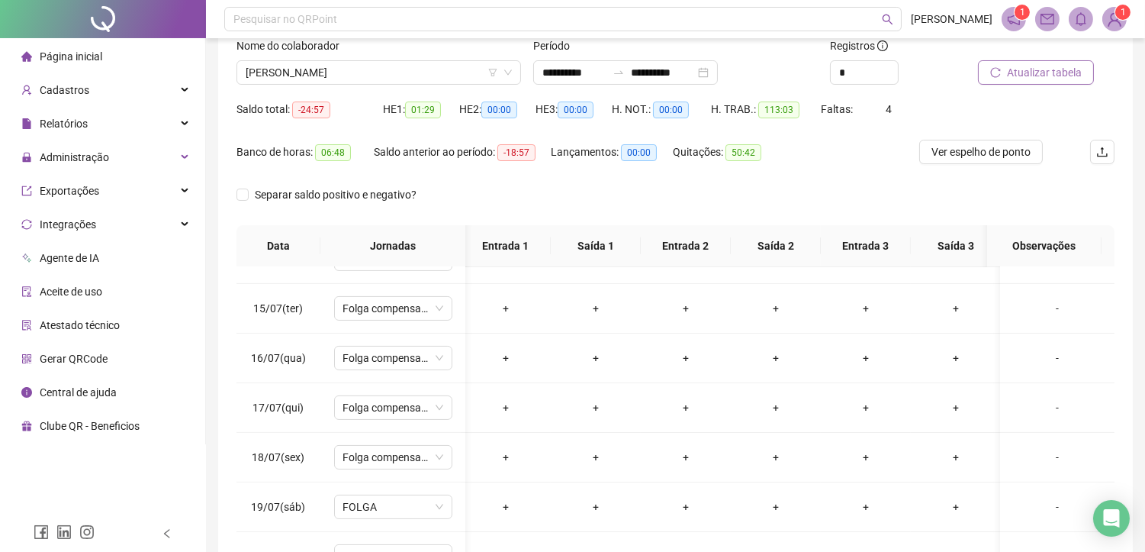
scroll to position [85, 0]
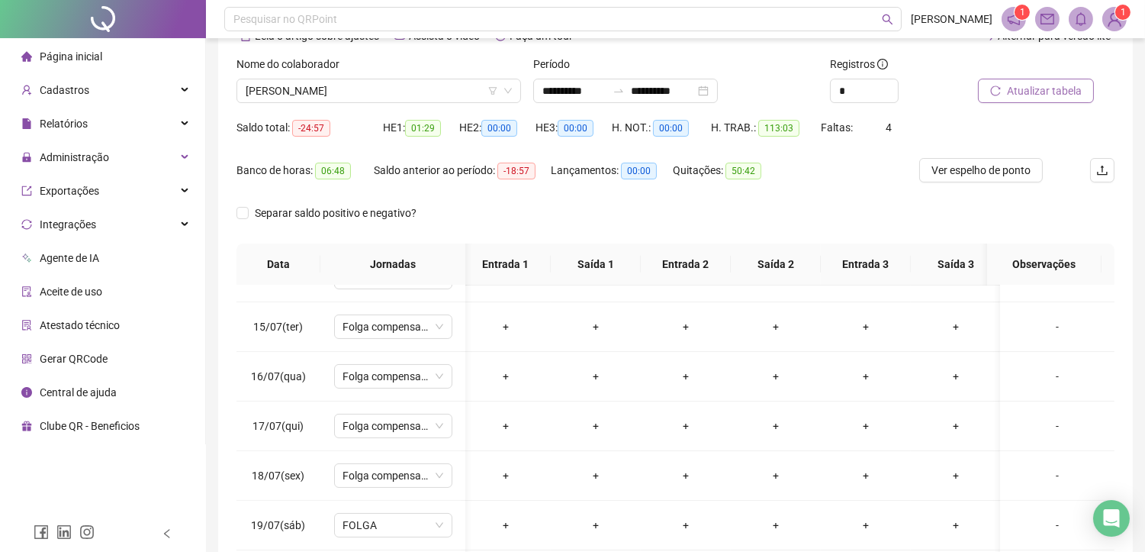
click at [1047, 89] on span "Atualizar tabela" at bounding box center [1044, 90] width 75 height 17
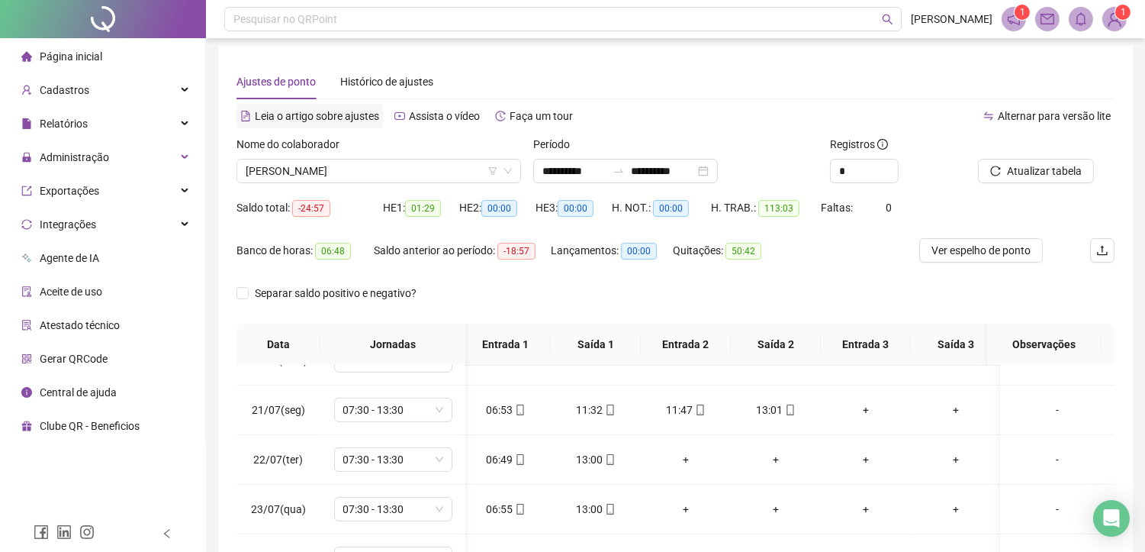
scroll to position [0, 0]
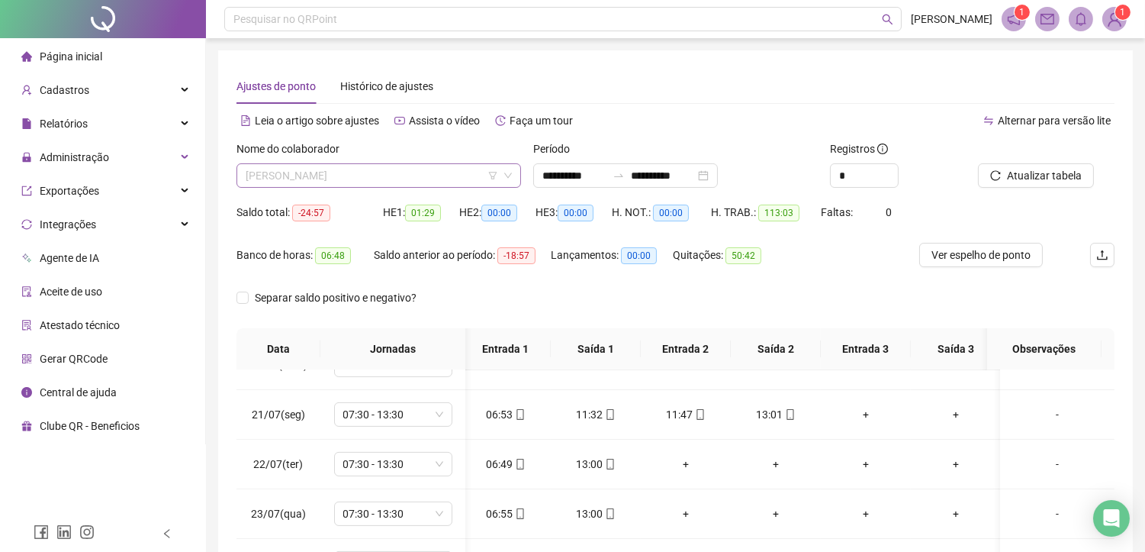
click at [381, 177] on span "[PERSON_NAME]" at bounding box center [379, 175] width 266 height 23
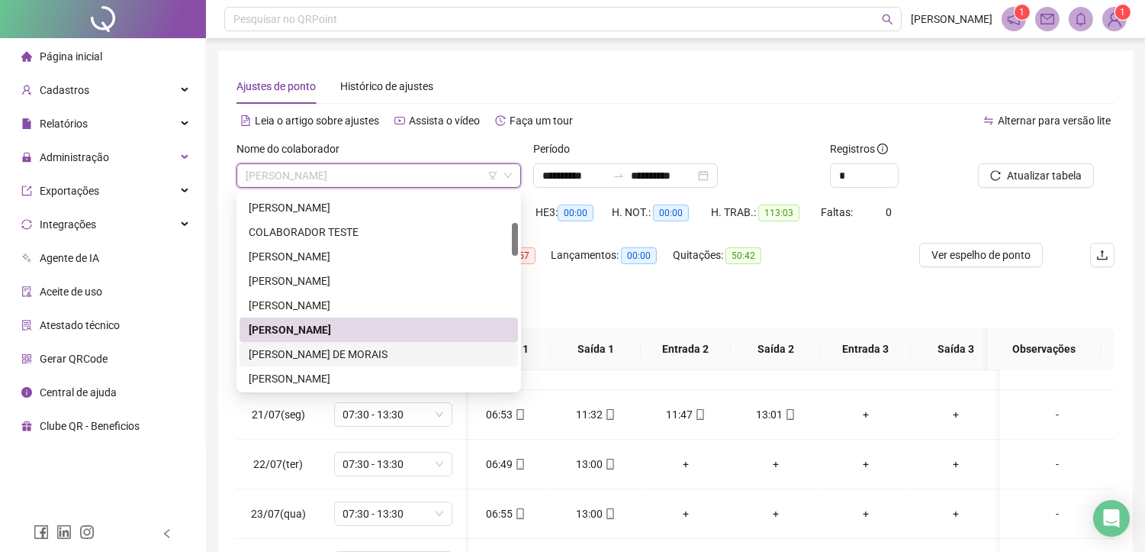
click at [313, 349] on div "[PERSON_NAME] DE MORAIS" at bounding box center [379, 354] width 260 height 17
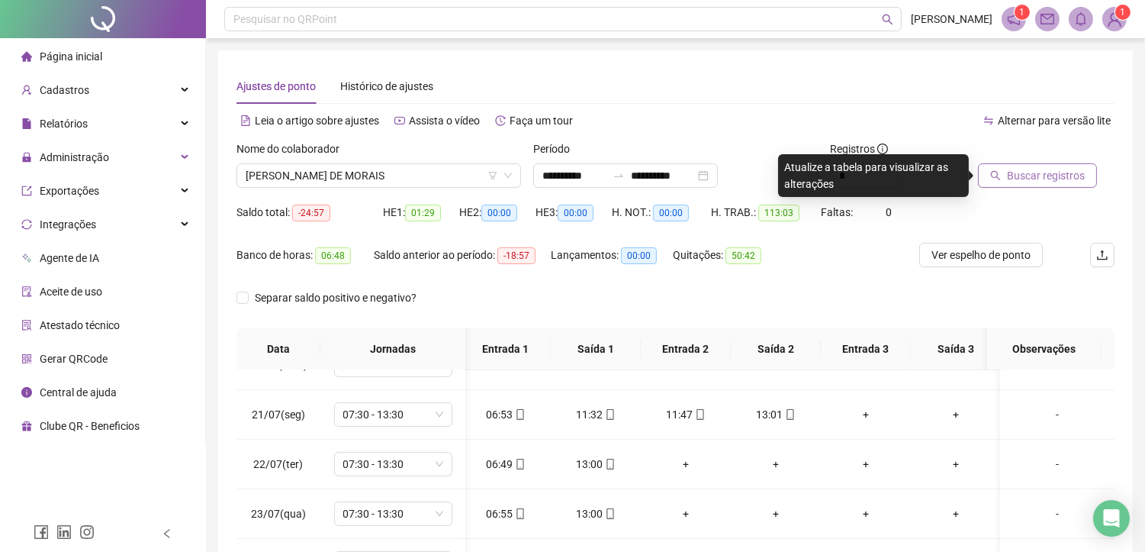
click at [1024, 175] on span "Buscar registros" at bounding box center [1046, 175] width 78 height 17
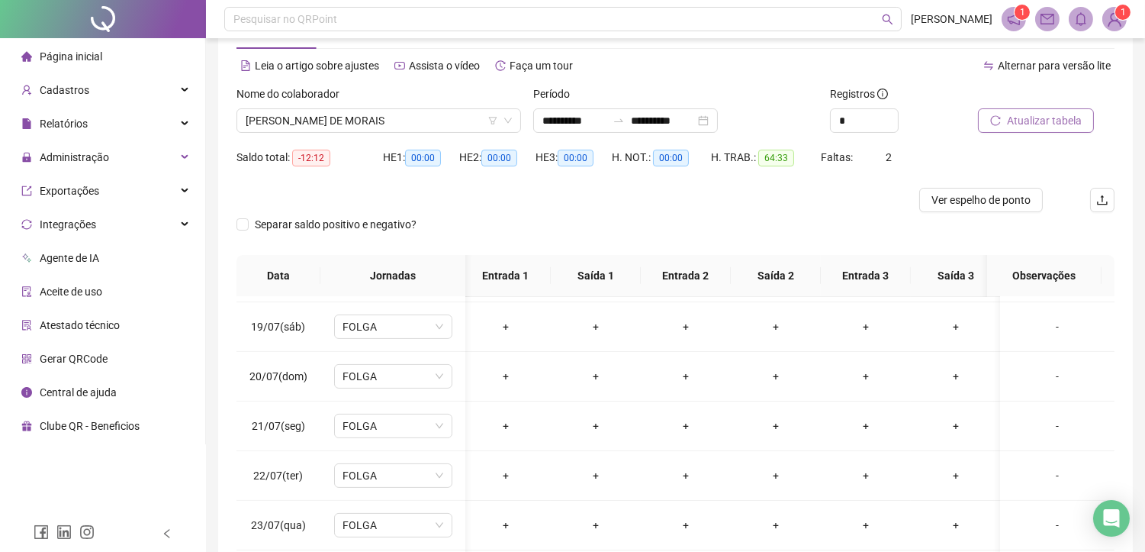
scroll to position [40, 0]
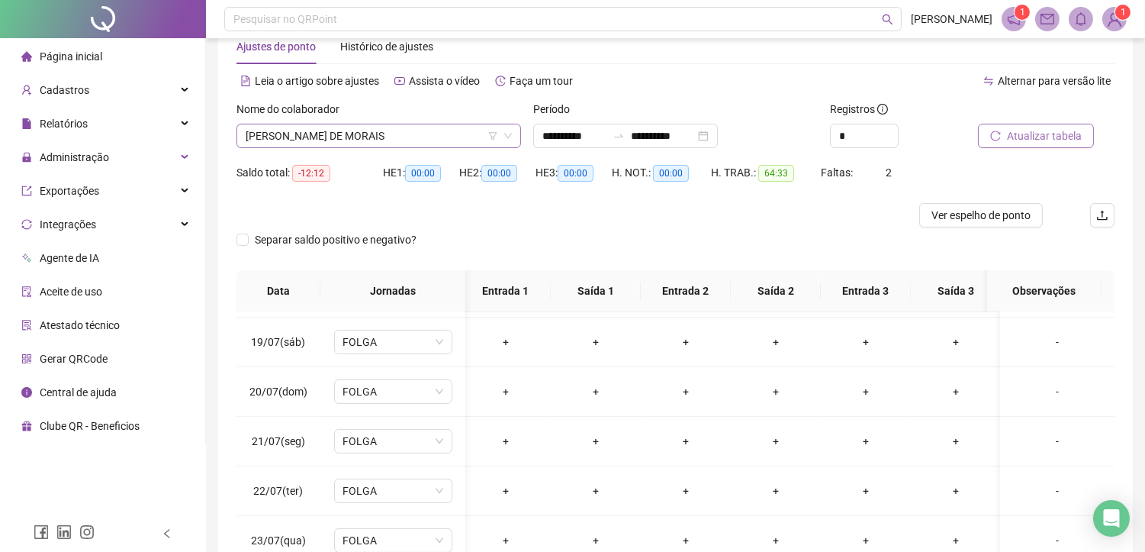
click at [374, 138] on span "[PERSON_NAME] DE MORAIS" at bounding box center [379, 135] width 266 height 23
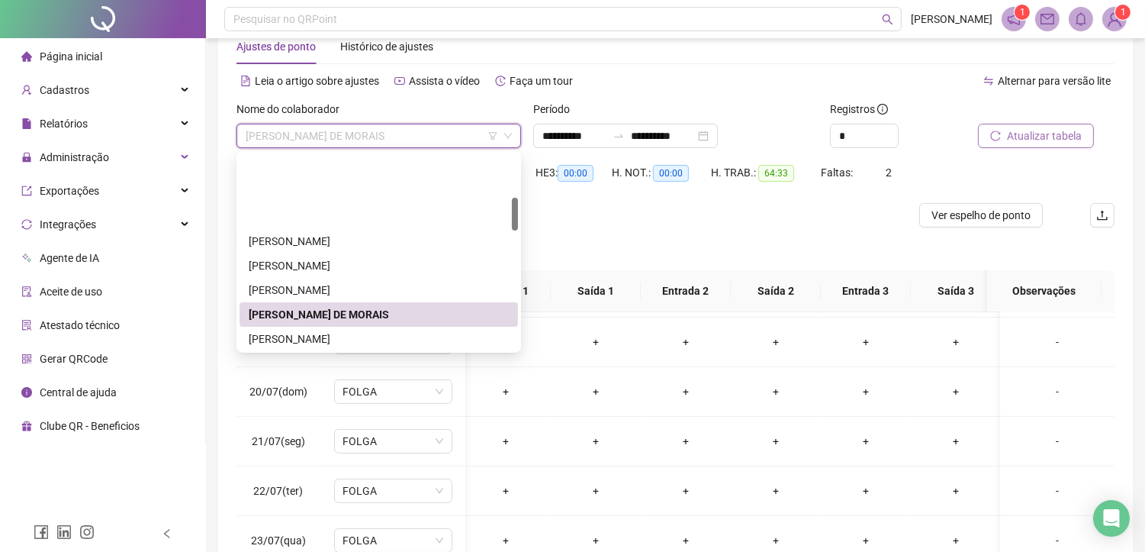
scroll to position [254, 0]
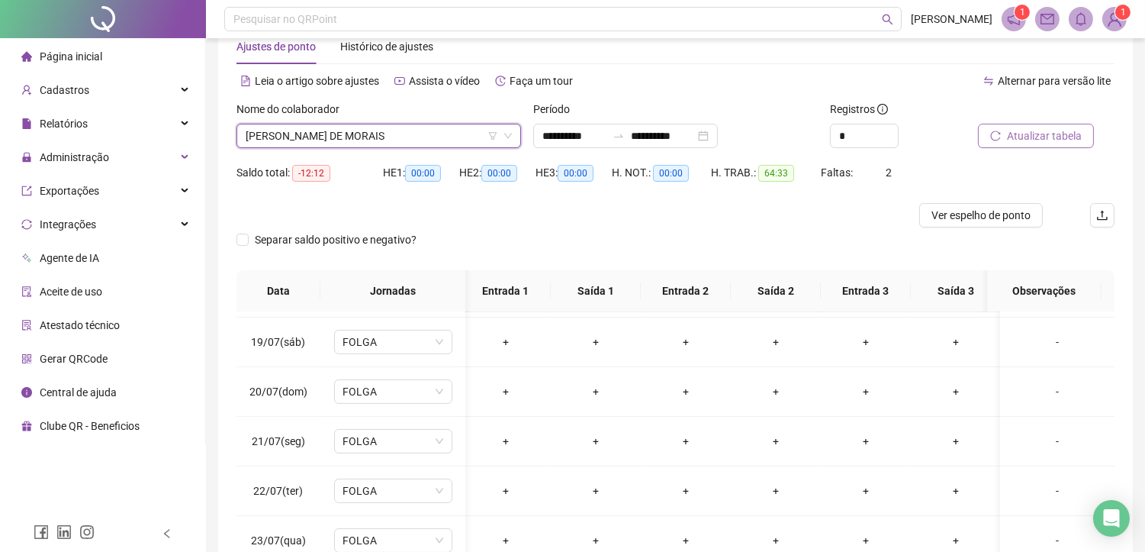
click at [1045, 139] on span "Atualizar tabela" at bounding box center [1044, 135] width 75 height 17
click at [377, 145] on span "[PERSON_NAME] DE MORAIS" at bounding box center [379, 135] width 266 height 23
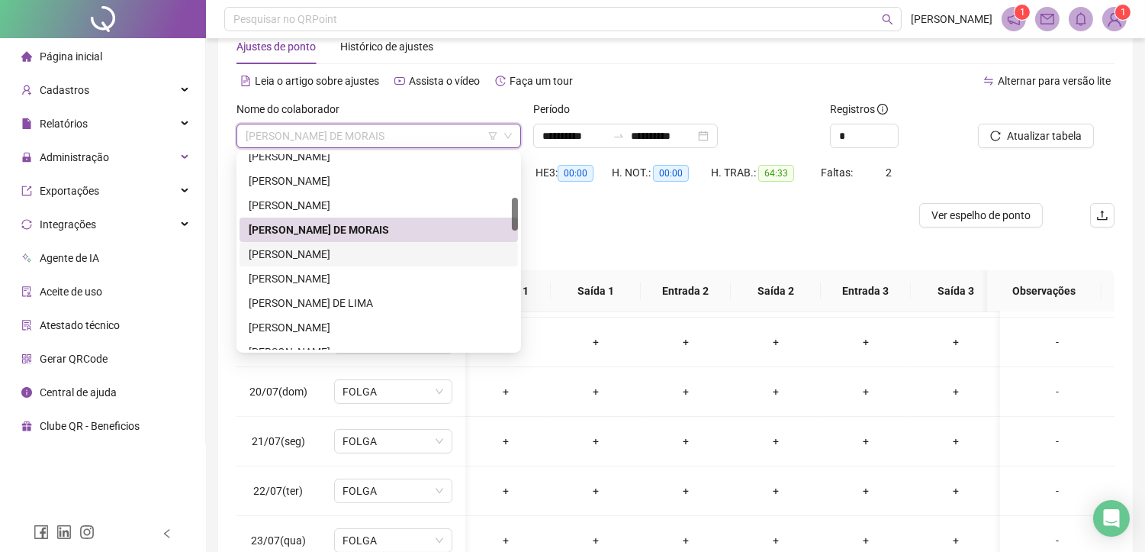
click at [337, 253] on div "[PERSON_NAME]" at bounding box center [379, 254] width 260 height 17
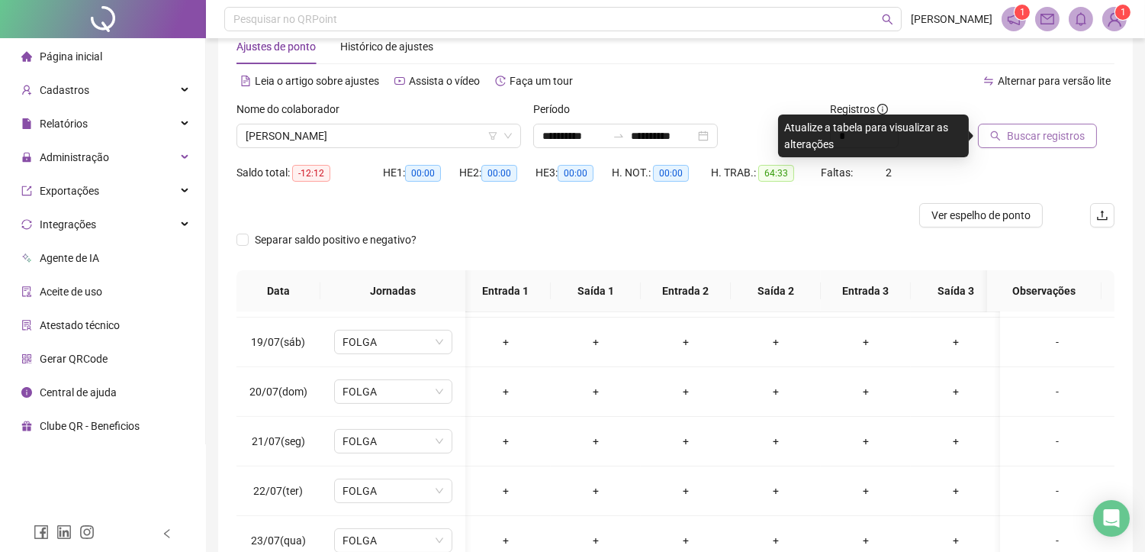
click at [1015, 130] on span "Buscar registros" at bounding box center [1046, 135] width 78 height 17
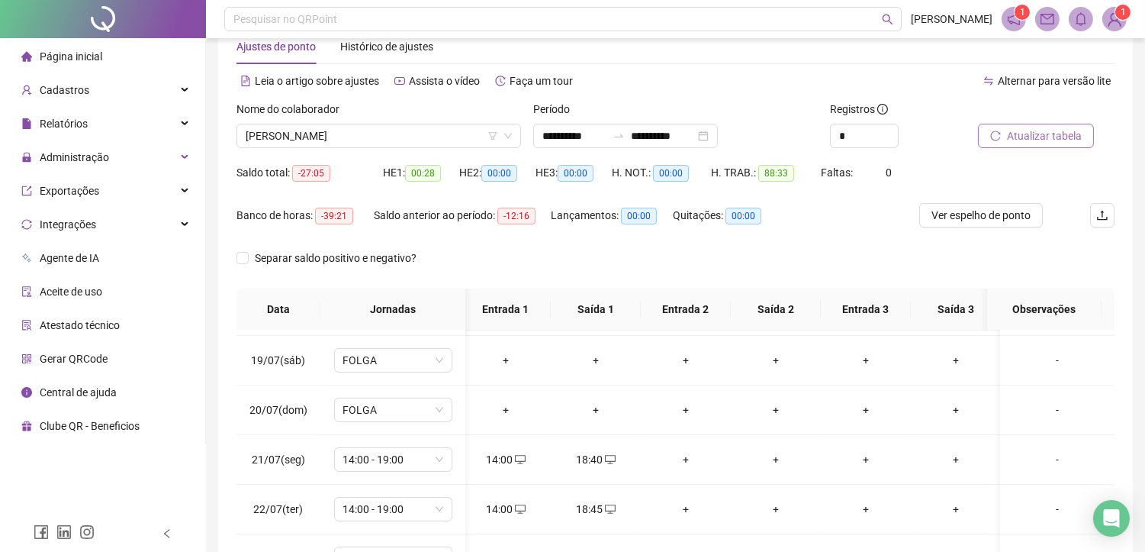
click at [1058, 137] on span "Atualizar tabela" at bounding box center [1044, 135] width 75 height 17
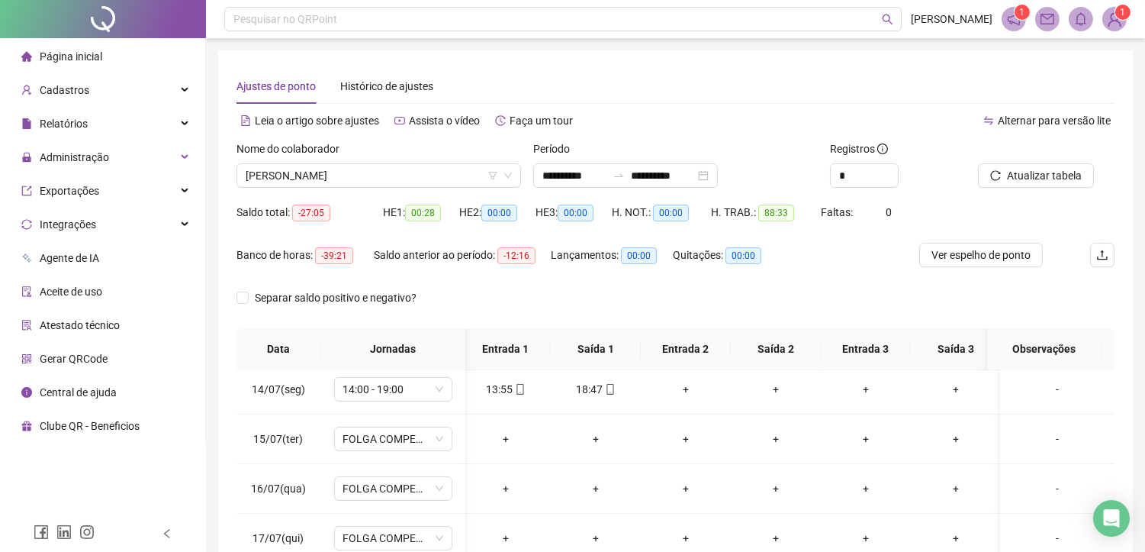
scroll to position [633, 5]
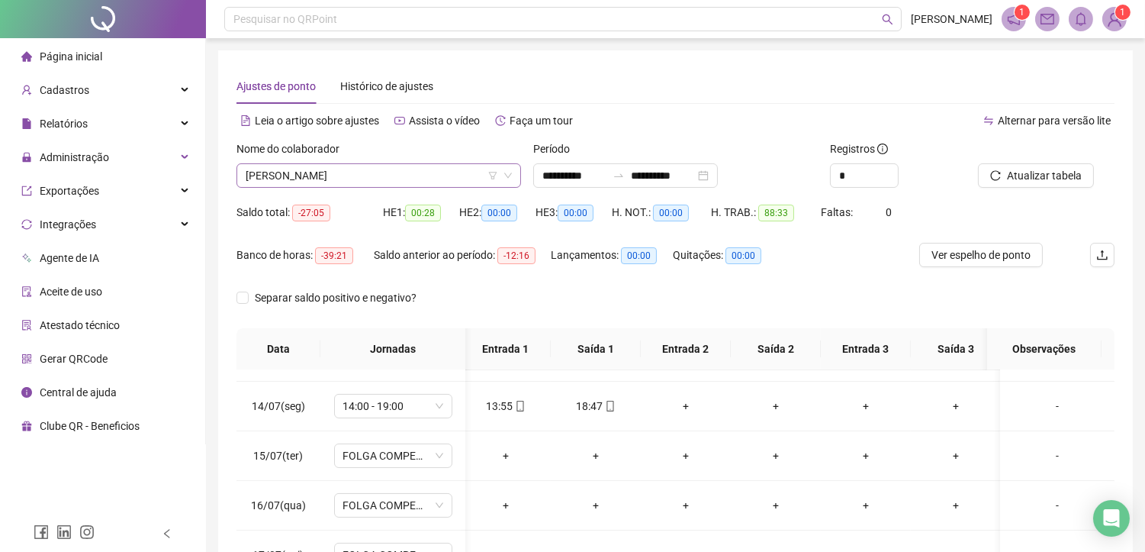
click at [400, 176] on span "[PERSON_NAME]" at bounding box center [379, 175] width 266 height 23
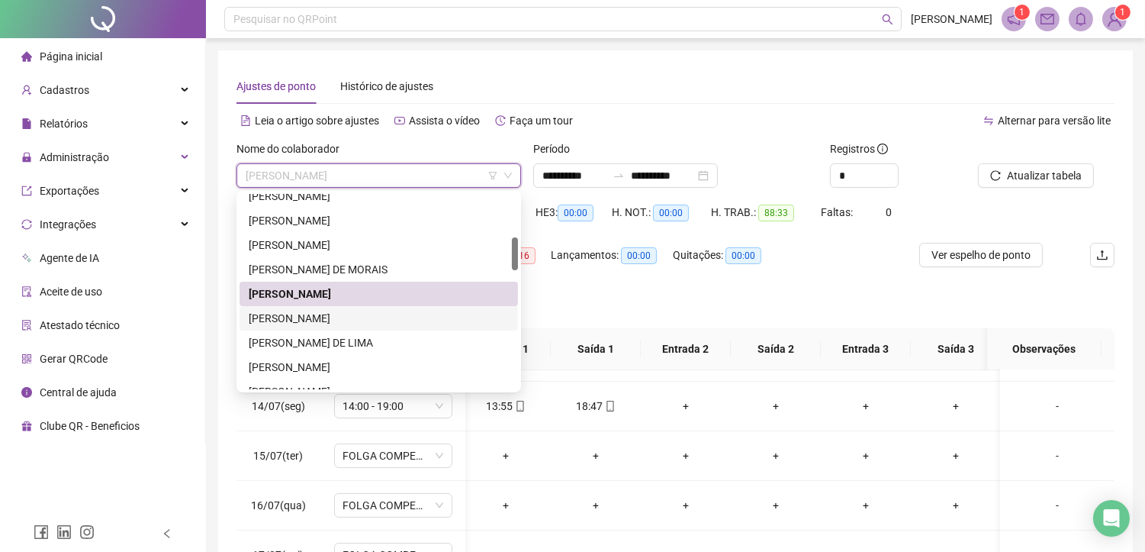
click at [316, 318] on div "[PERSON_NAME]" at bounding box center [379, 318] width 260 height 17
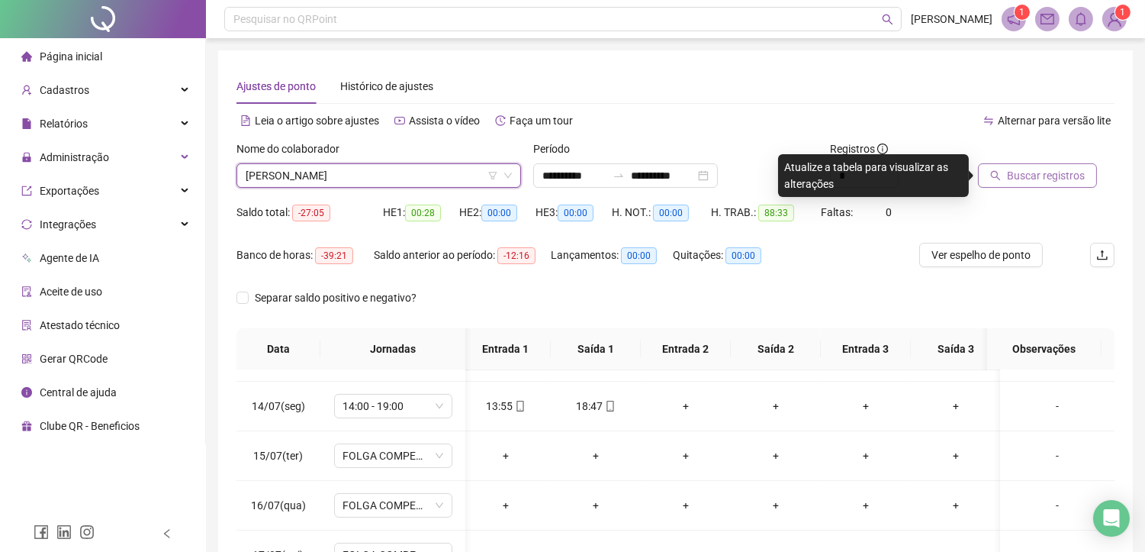
click at [1035, 179] on span "Buscar registros" at bounding box center [1046, 175] width 78 height 17
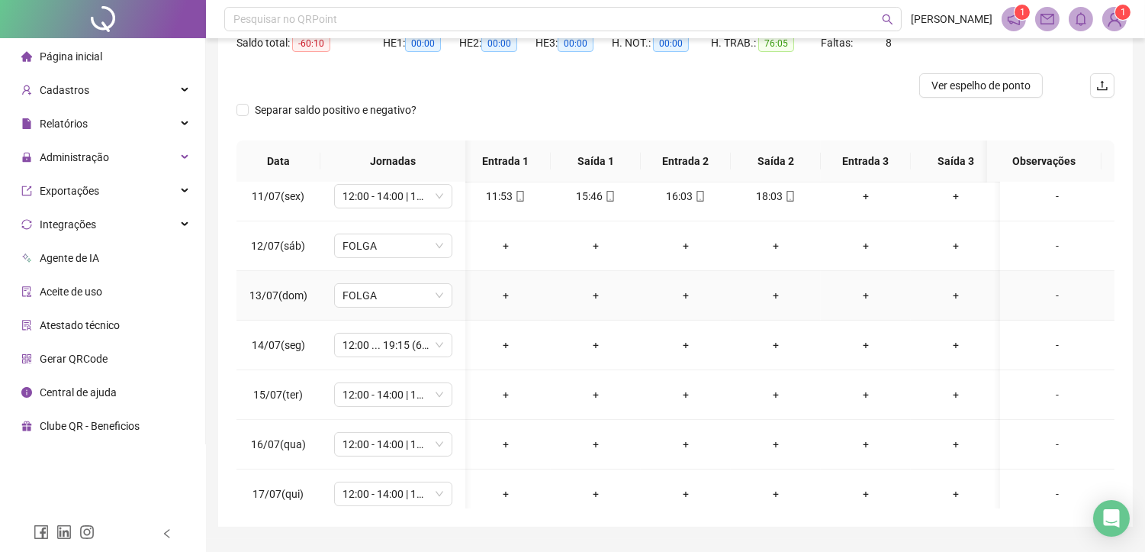
scroll to position [593, 5]
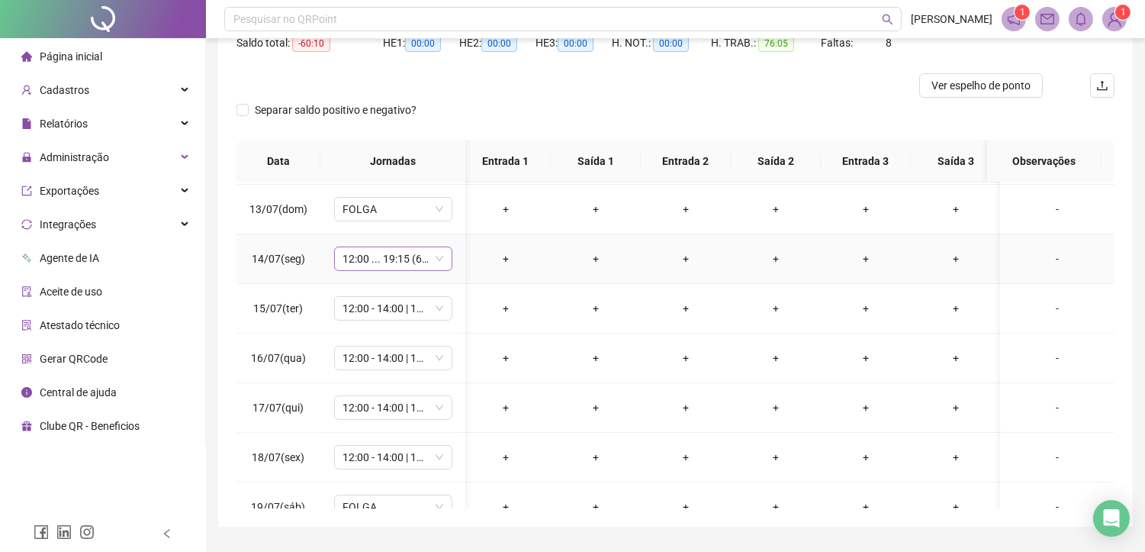
click at [367, 267] on span "12:00 ... 19:15 (6 HORAS)" at bounding box center [393, 258] width 100 height 23
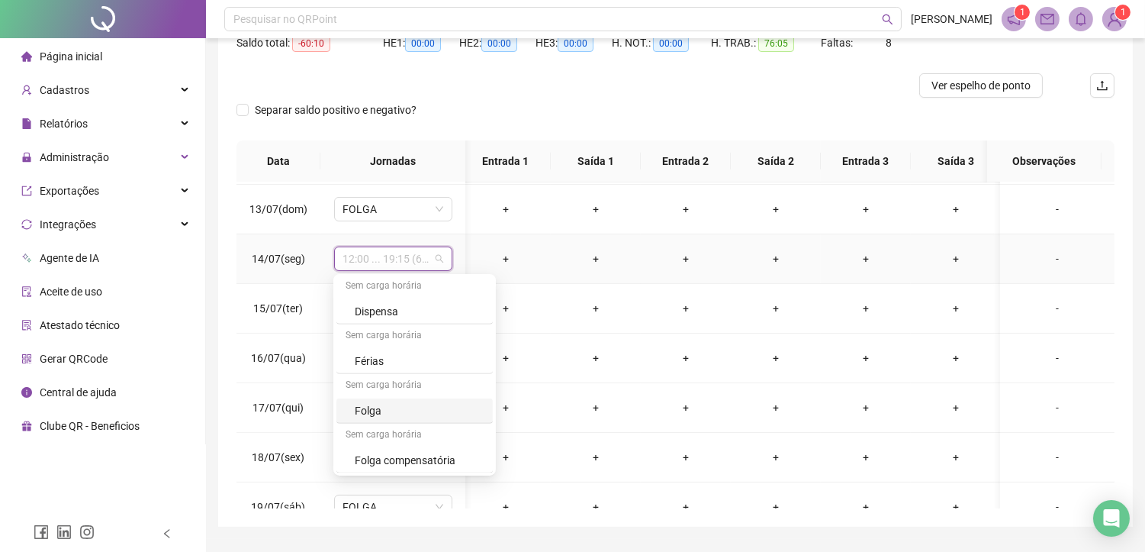
click at [378, 405] on div "Folga" at bounding box center [419, 410] width 129 height 17
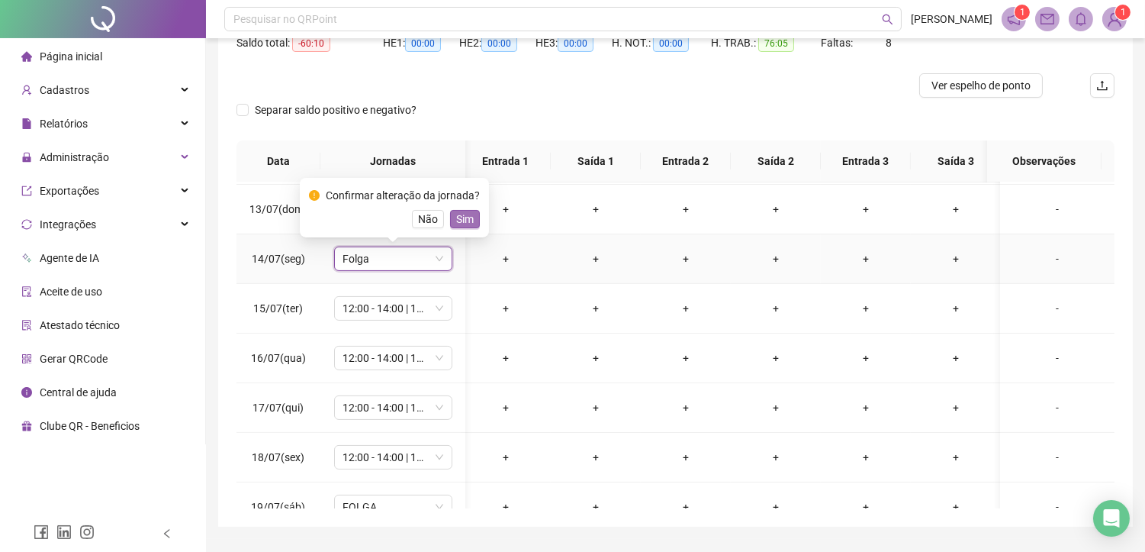
click at [458, 217] on span "Sim" at bounding box center [465, 219] width 18 height 17
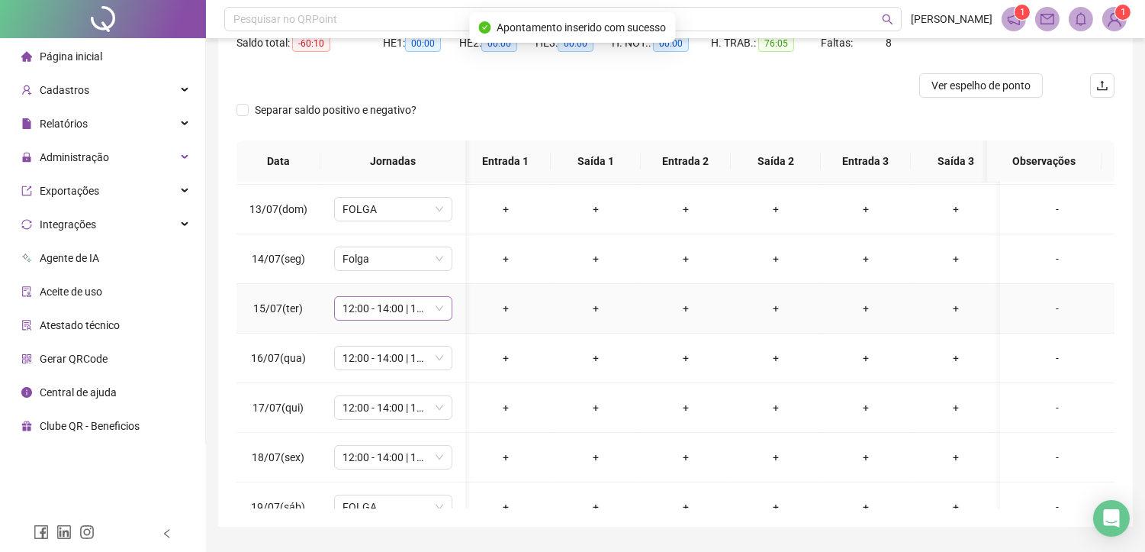
click at [367, 307] on span "12:00 - 14:00 | 14:15 - 18:00" at bounding box center [393, 308] width 100 height 23
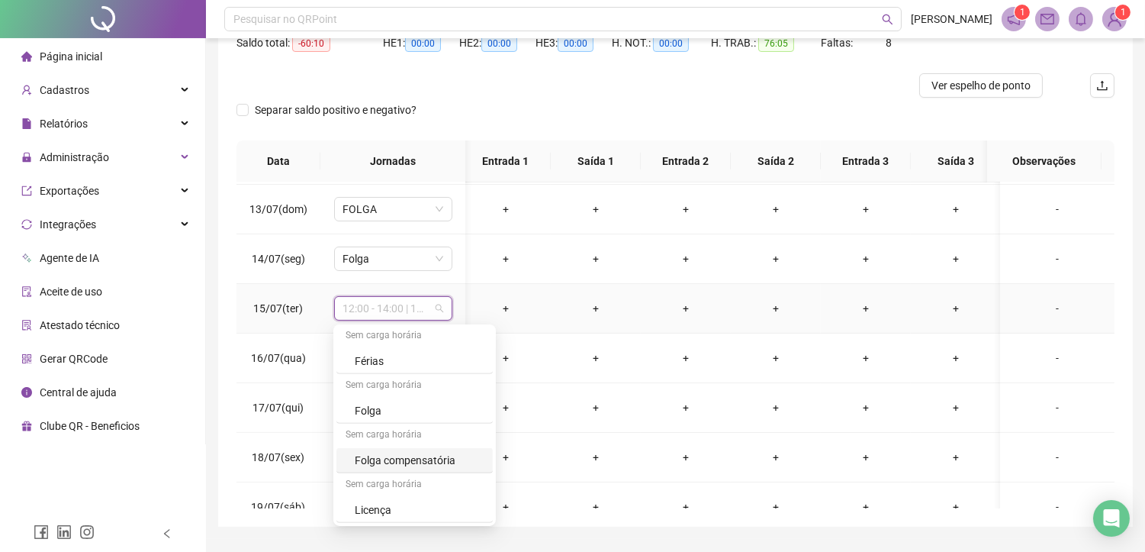
scroll to position [209, 0]
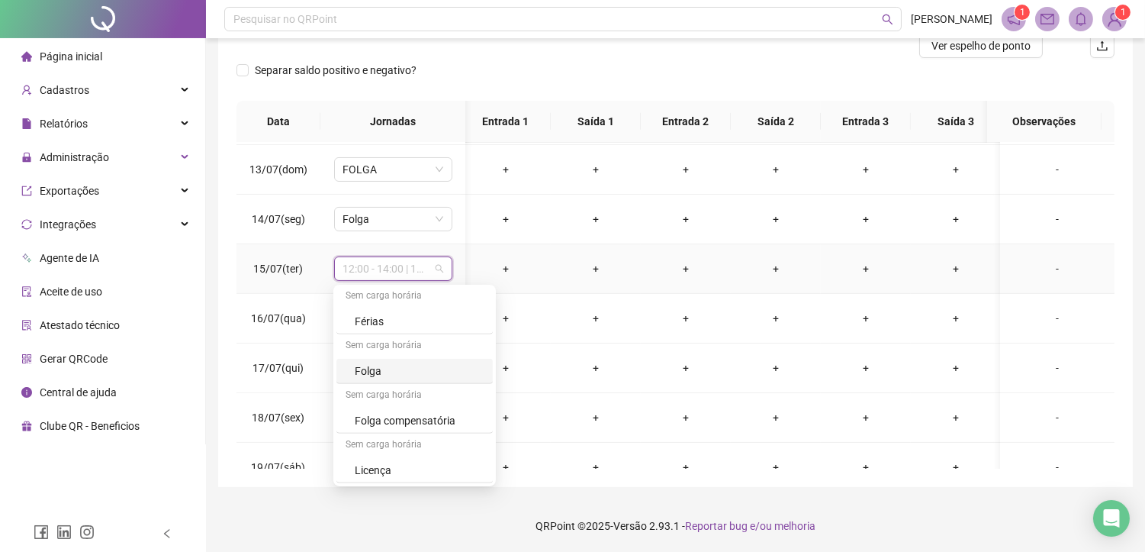
click at [384, 367] on div "Folga" at bounding box center [419, 370] width 129 height 17
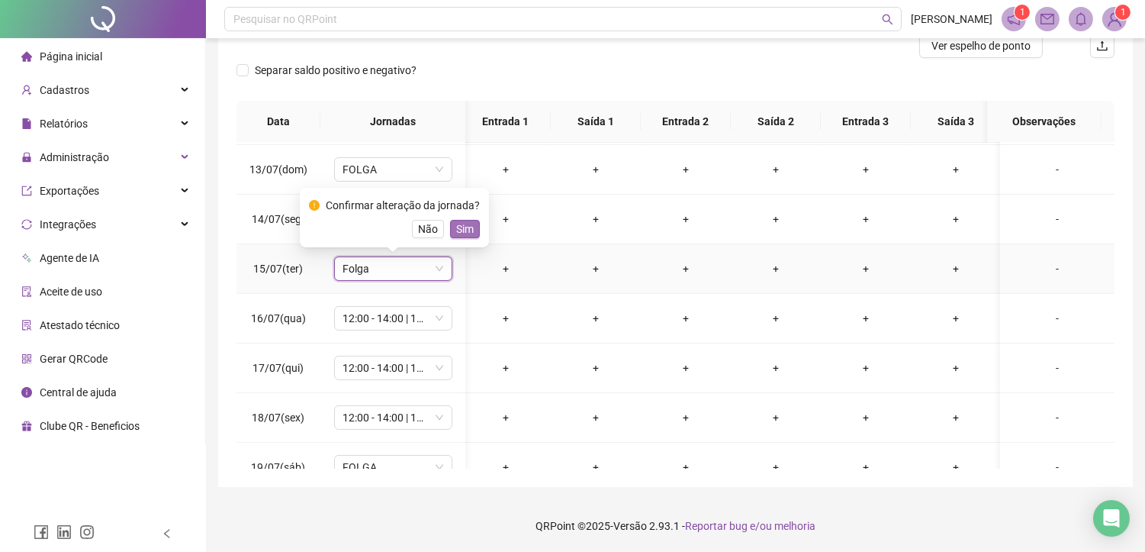
click at [460, 229] on span "Sim" at bounding box center [465, 228] width 18 height 17
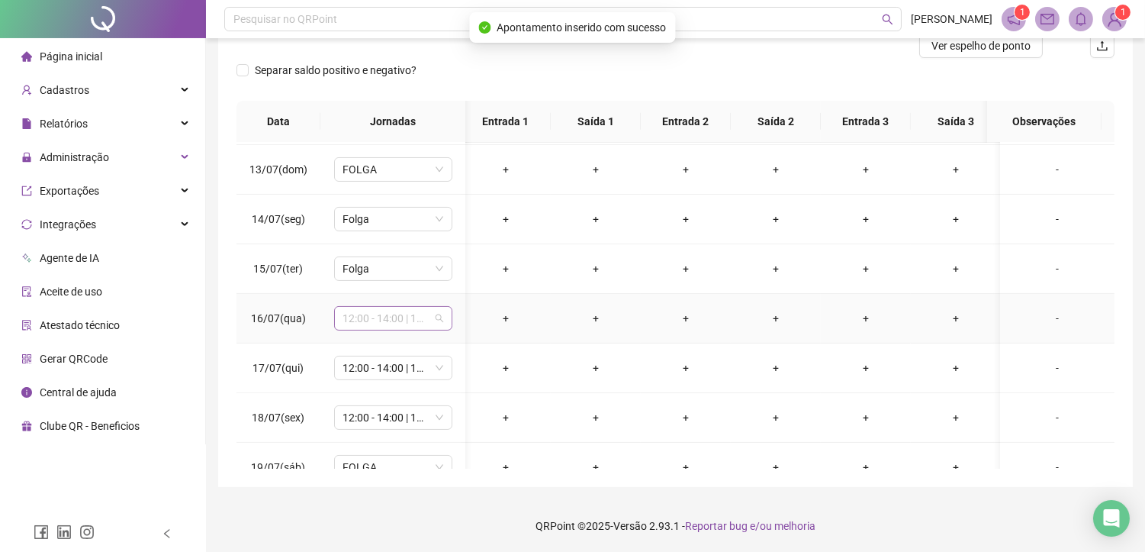
click at [385, 325] on span "12:00 - 14:00 | 14:15 - 18:00" at bounding box center [393, 318] width 100 height 23
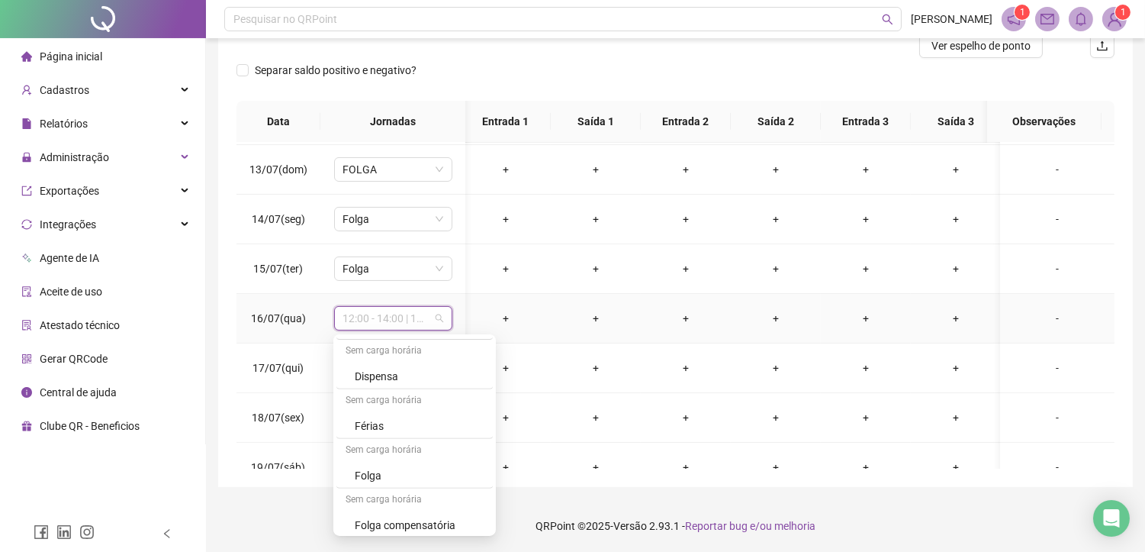
scroll to position [1440, 0]
click at [368, 471] on div "Folga" at bounding box center [419, 470] width 129 height 17
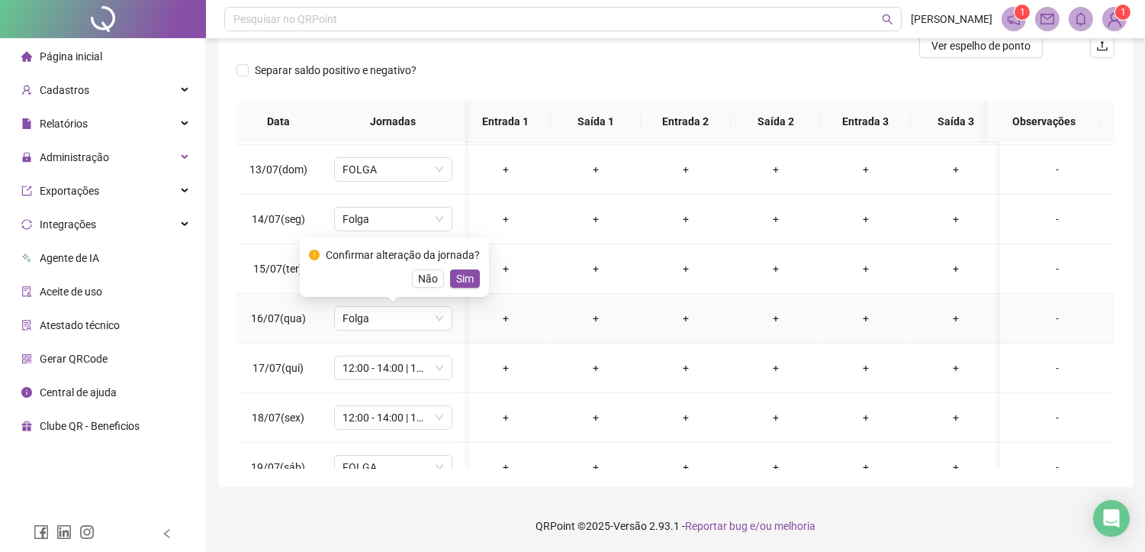
drag, startPoint x: 459, startPoint y: 287, endPoint x: 441, endPoint y: 290, distance: 18.6
click at [459, 286] on button "Sim" at bounding box center [465, 278] width 30 height 18
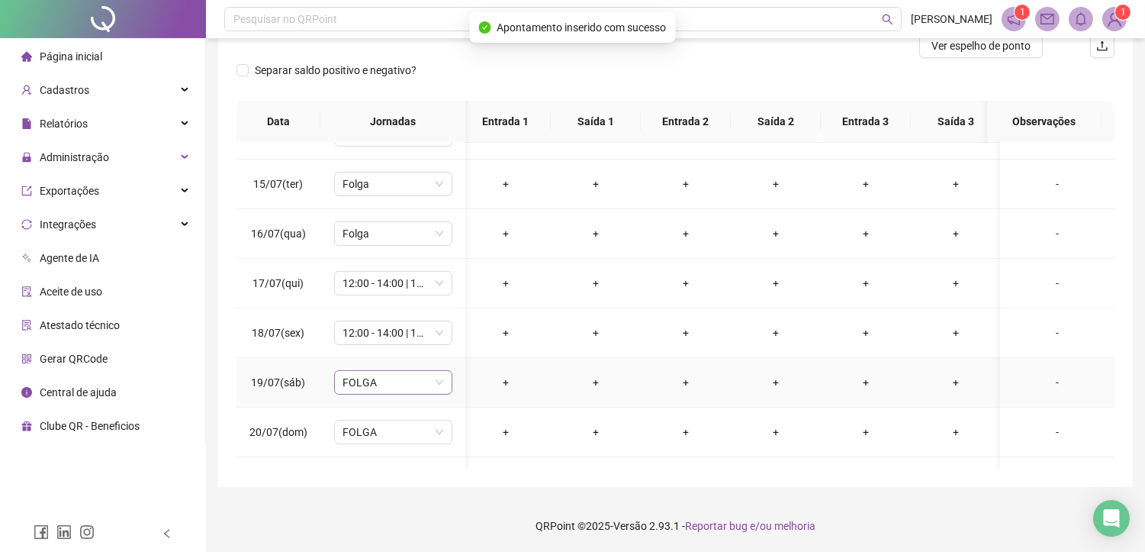
scroll to position [763, 5]
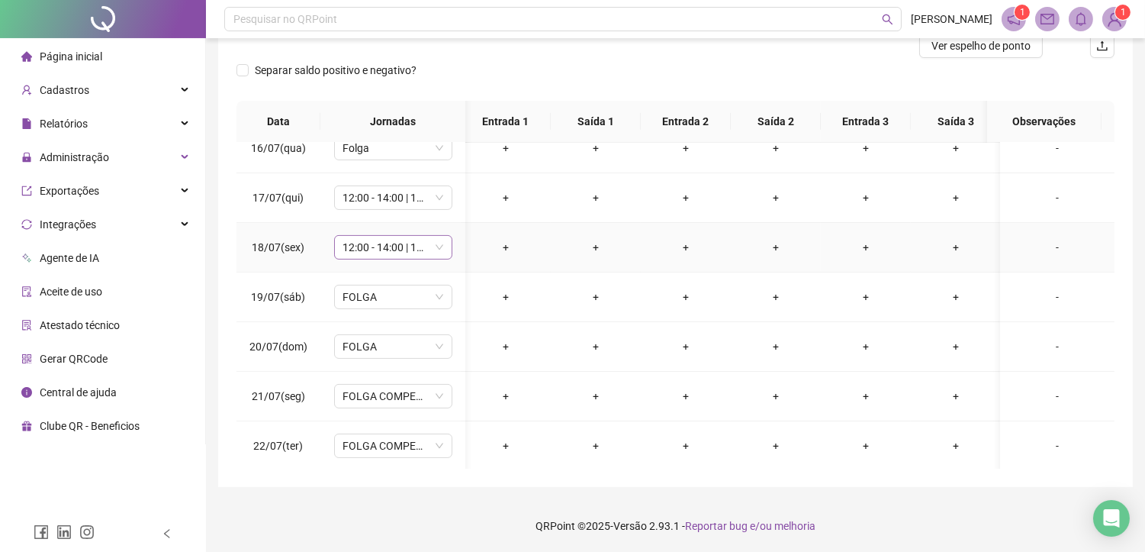
click at [384, 246] on span "12:00 - 14:00 | 14:15 - 18:00" at bounding box center [393, 247] width 100 height 23
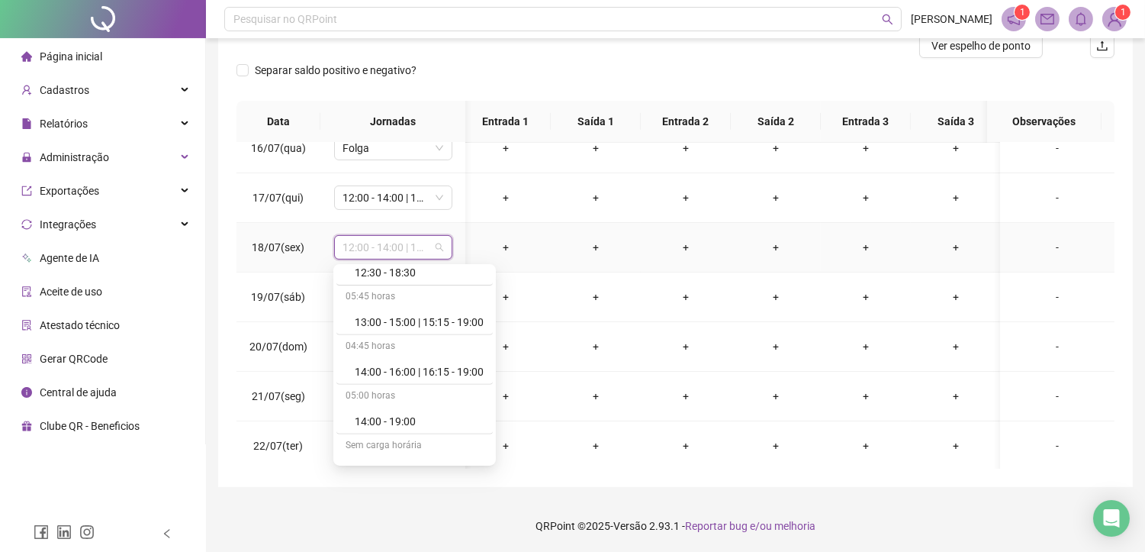
scroll to position [1492, 0]
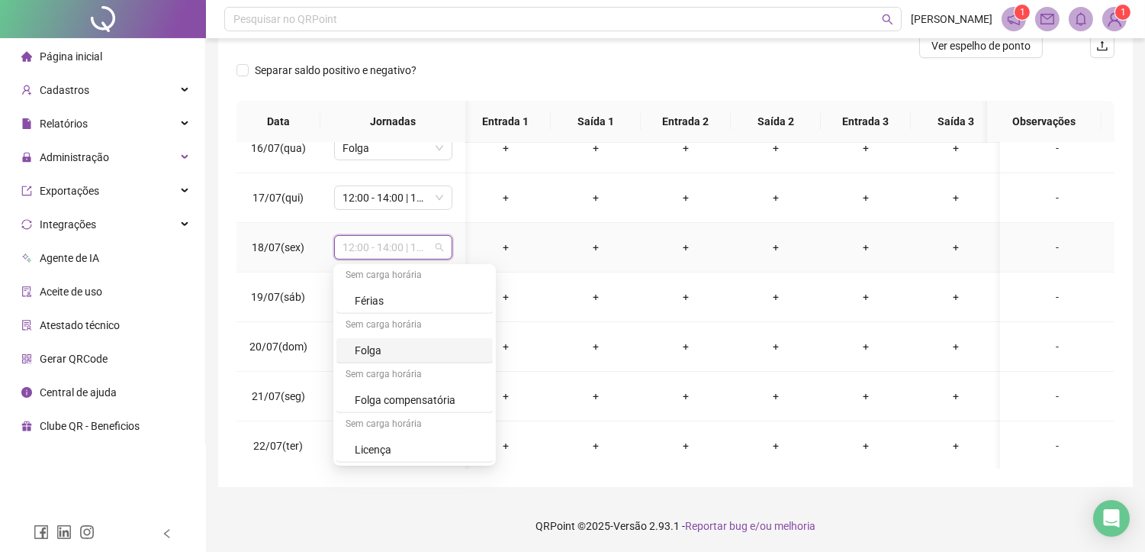
click at [369, 352] on div "Folga" at bounding box center [419, 350] width 129 height 17
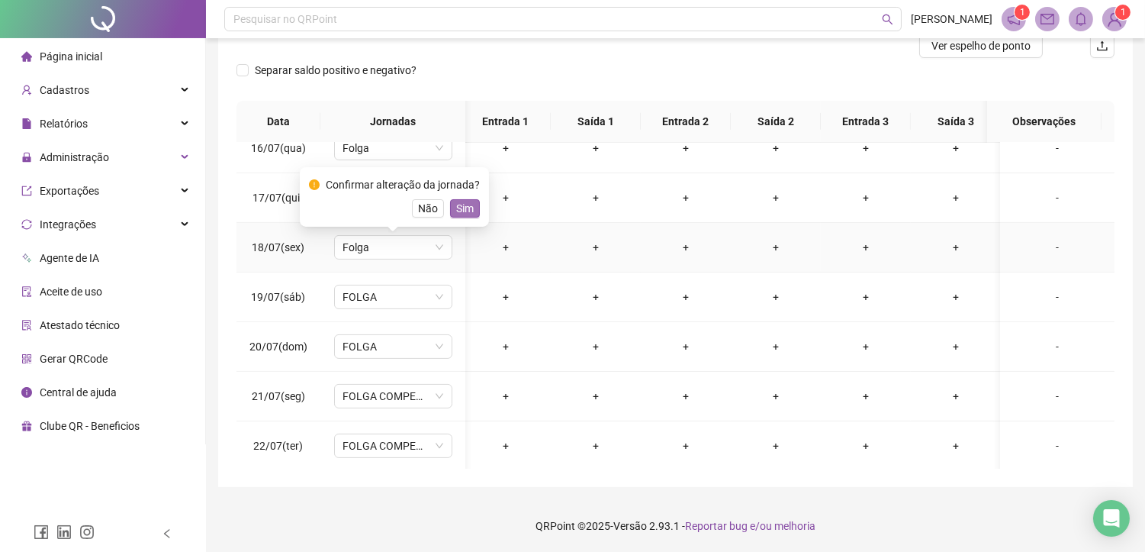
click at [456, 211] on span "Sim" at bounding box center [465, 208] width 18 height 17
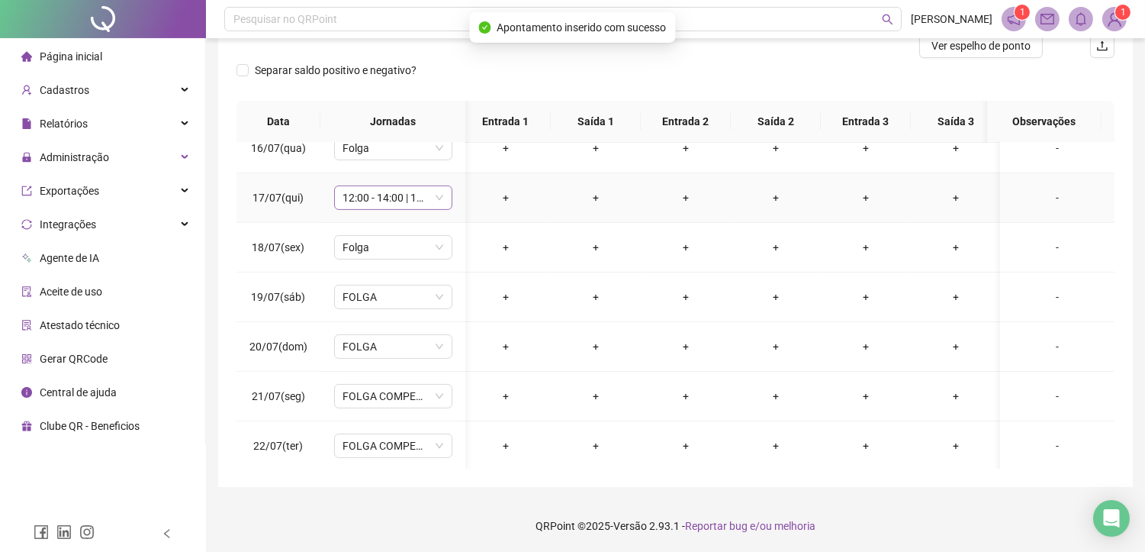
click at [383, 196] on span "12:00 - 14:00 | 14:15 - 18:00" at bounding box center [393, 197] width 100 height 23
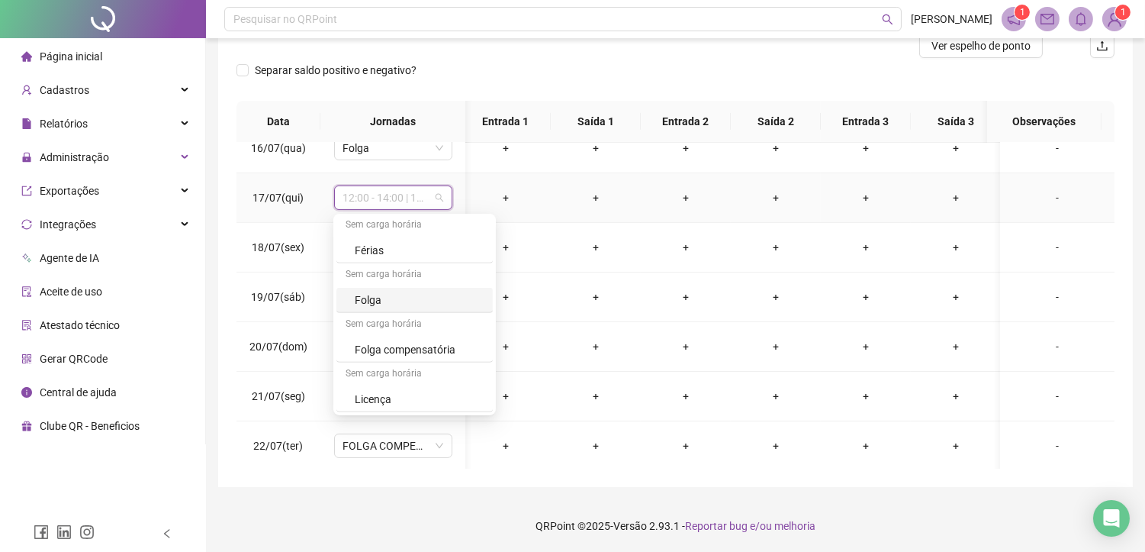
click at [366, 294] on div "Folga" at bounding box center [419, 299] width 129 height 17
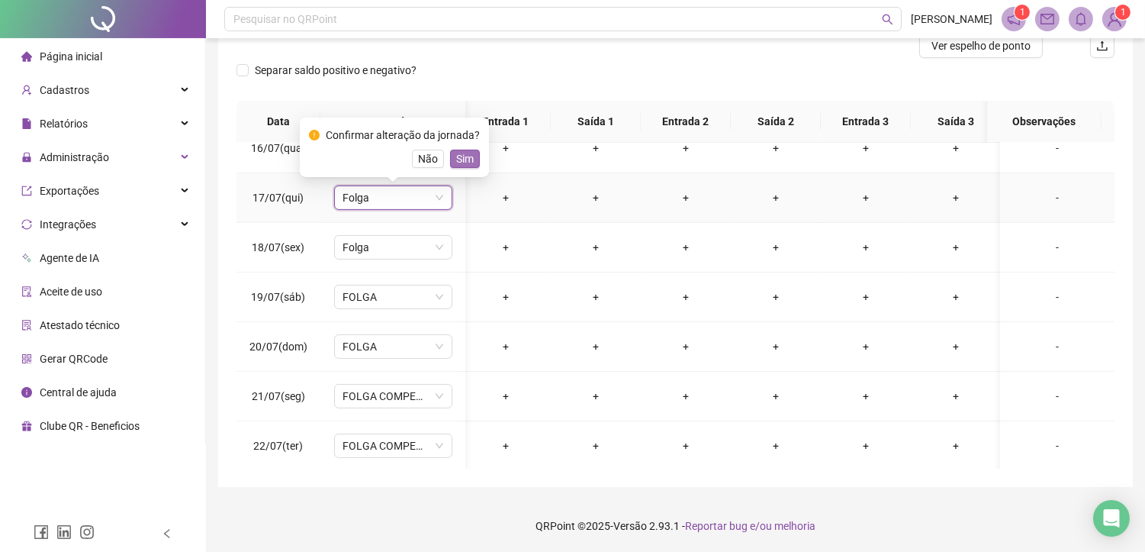
click at [456, 162] on span "Sim" at bounding box center [465, 158] width 18 height 17
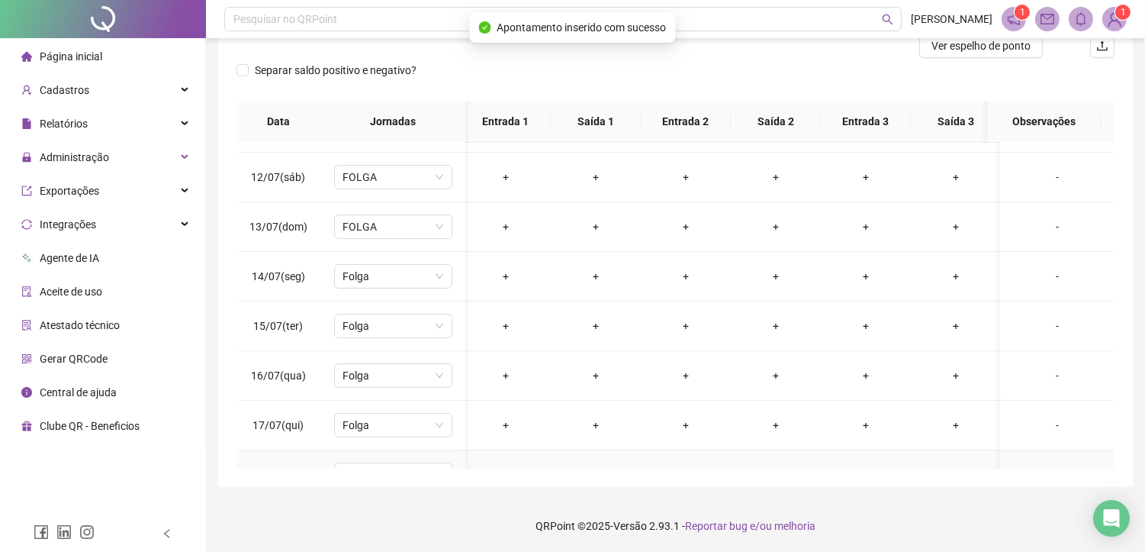
scroll to position [508, 5]
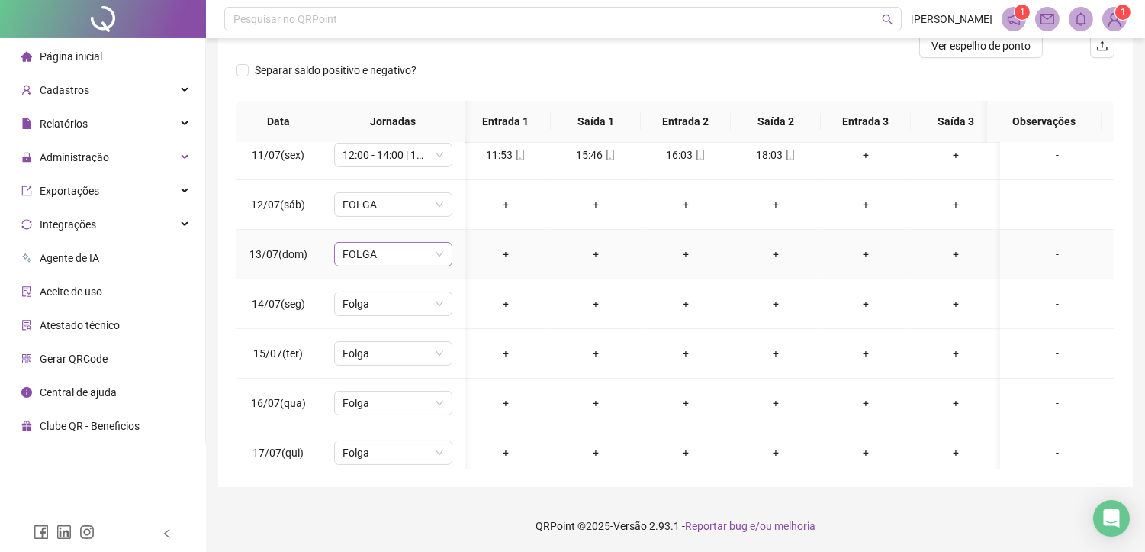
click at [374, 253] on span "FOLGA" at bounding box center [393, 254] width 100 height 23
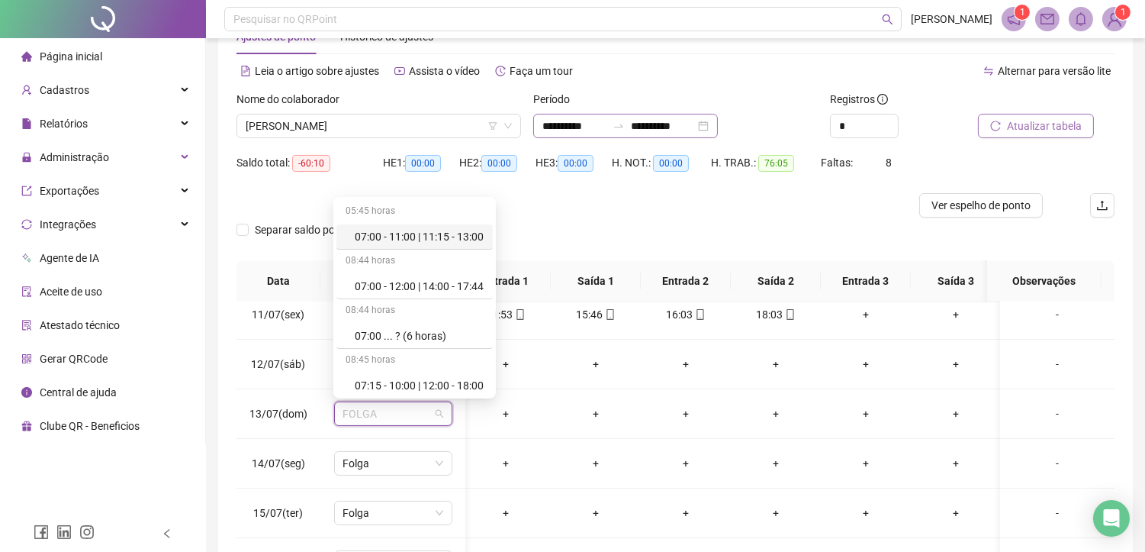
scroll to position [40, 0]
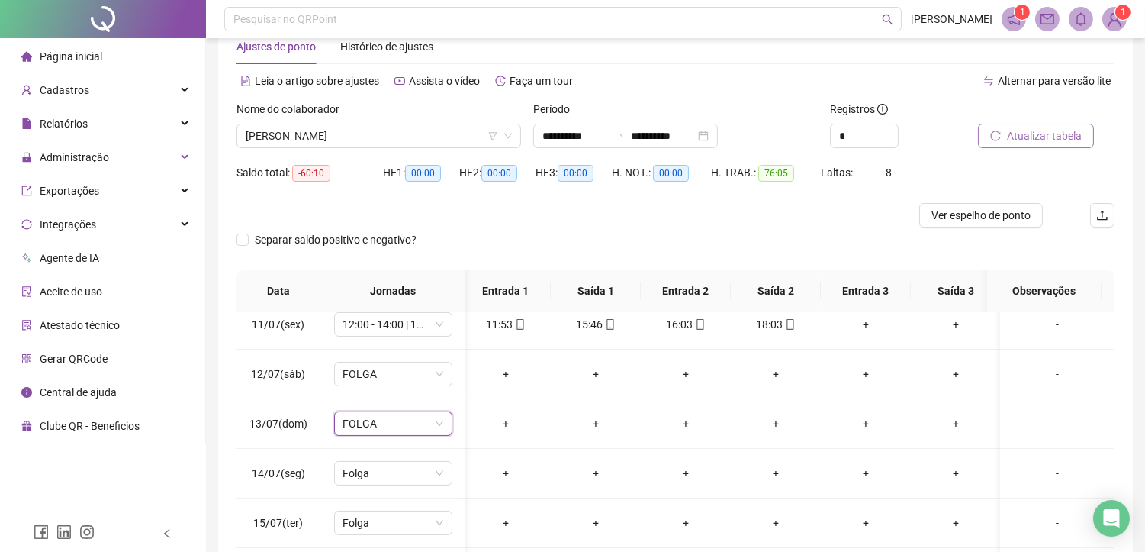
click at [601, 224] on div at bounding box center [565, 215] width 658 height 24
click at [1046, 133] on span "Atualizar tabela" at bounding box center [1044, 135] width 75 height 17
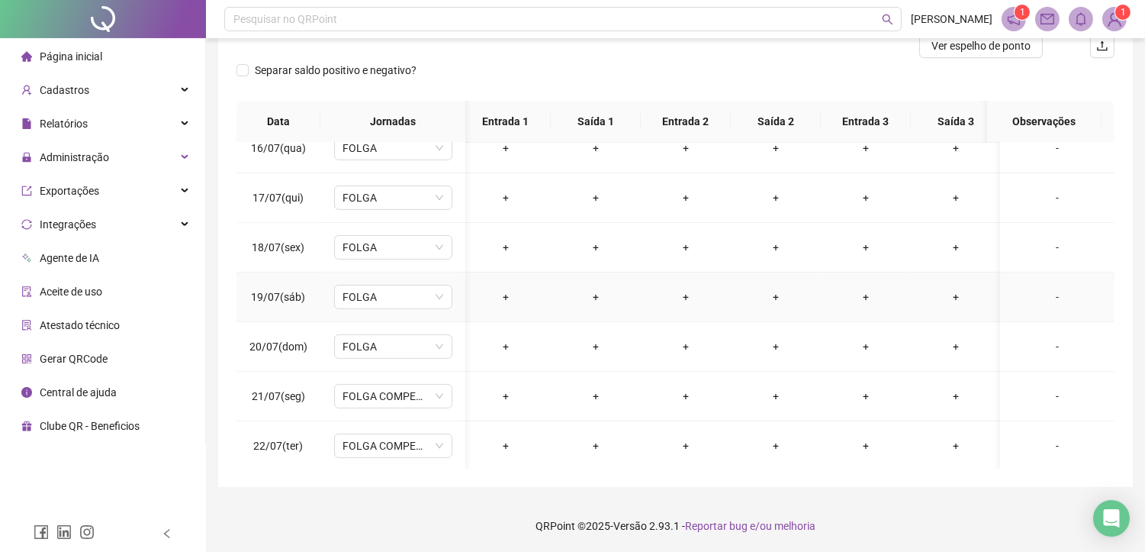
scroll to position [847, 5]
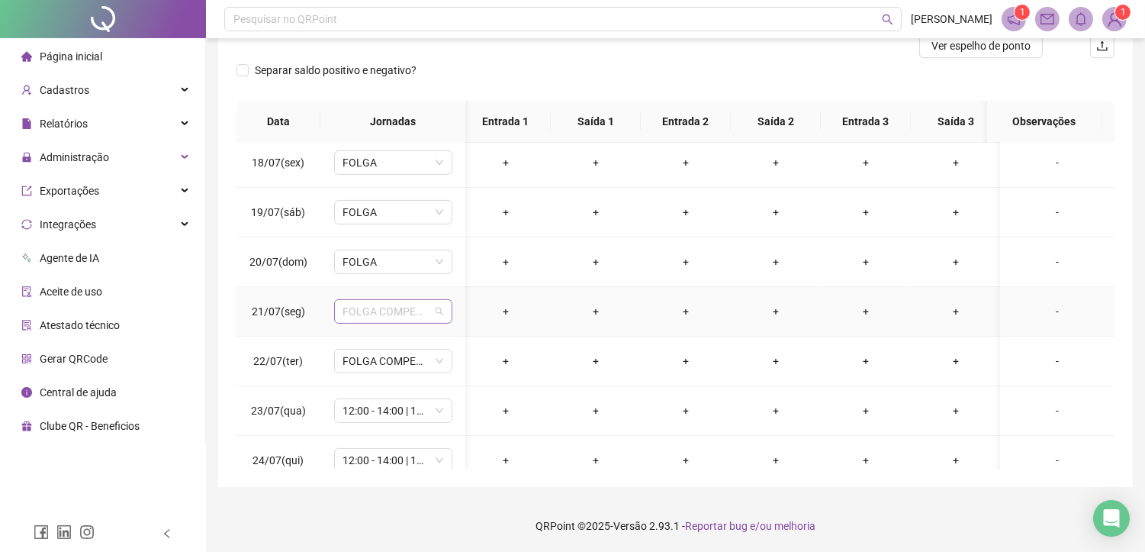
click at [394, 313] on span "FOLGA COMPENSATÓRIA" at bounding box center [393, 311] width 100 height 23
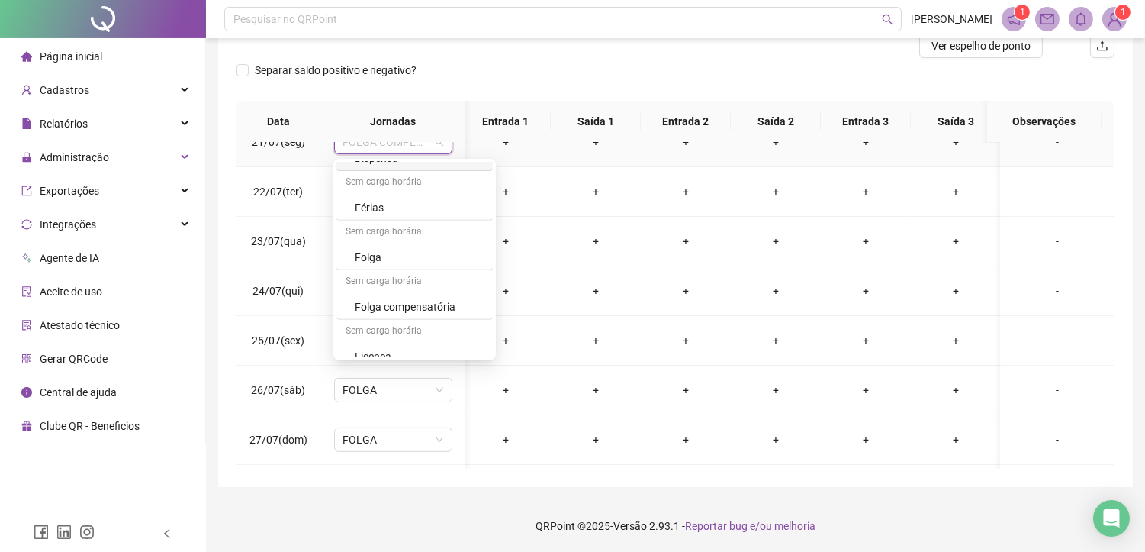
scroll to position [1492, 0]
drag, startPoint x: 378, startPoint y: 243, endPoint x: 459, endPoint y: 281, distance: 90.1
click at [378, 243] on div "Folga" at bounding box center [419, 244] width 129 height 17
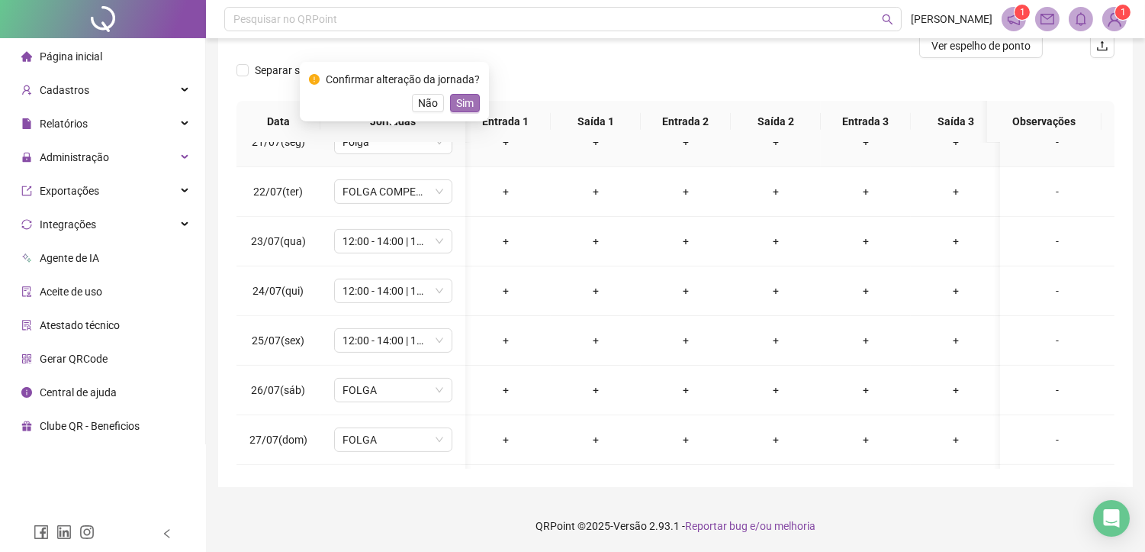
click at [458, 107] on span "Sim" at bounding box center [465, 103] width 18 height 17
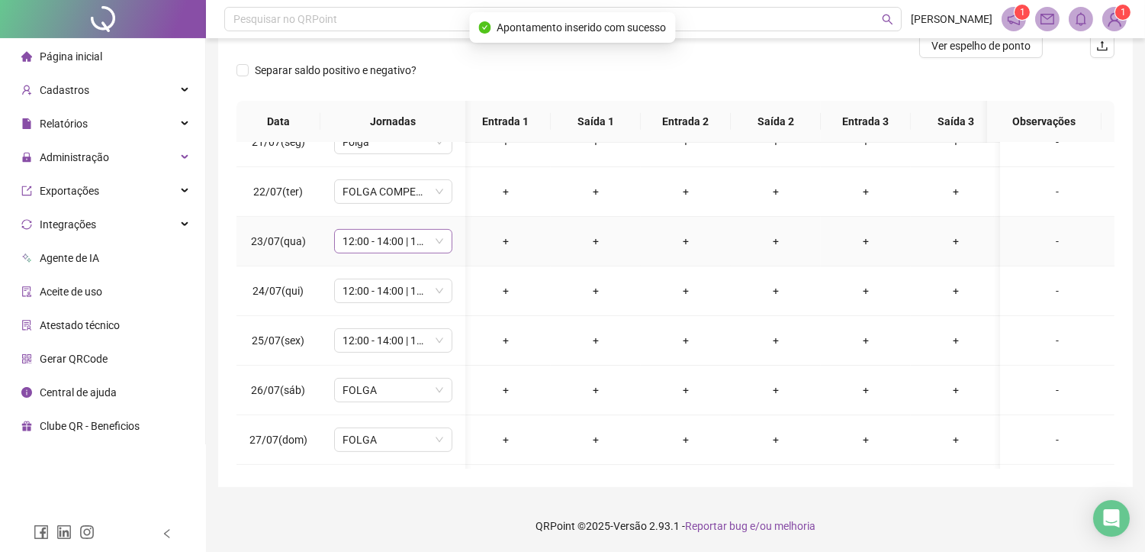
scroll to position [932, 5]
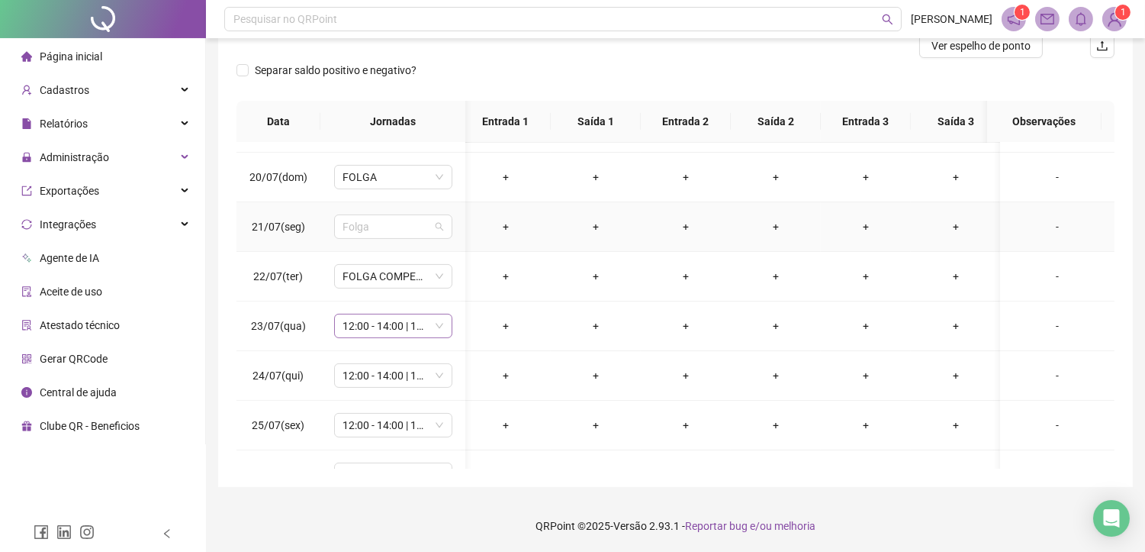
click at [397, 231] on span "Folga" at bounding box center [393, 226] width 100 height 23
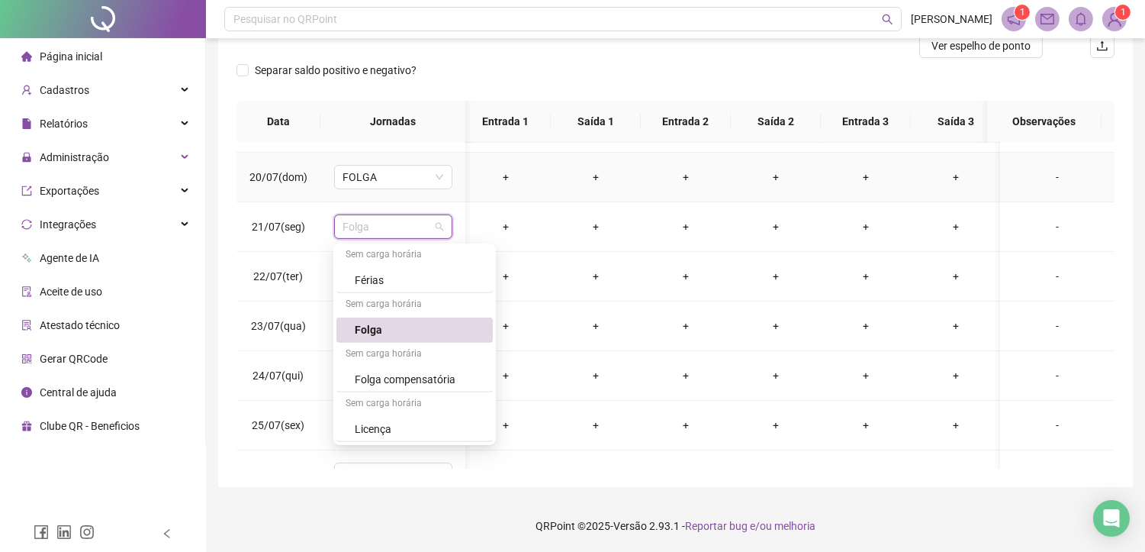
click at [568, 183] on div "+" at bounding box center [596, 177] width 66 height 17
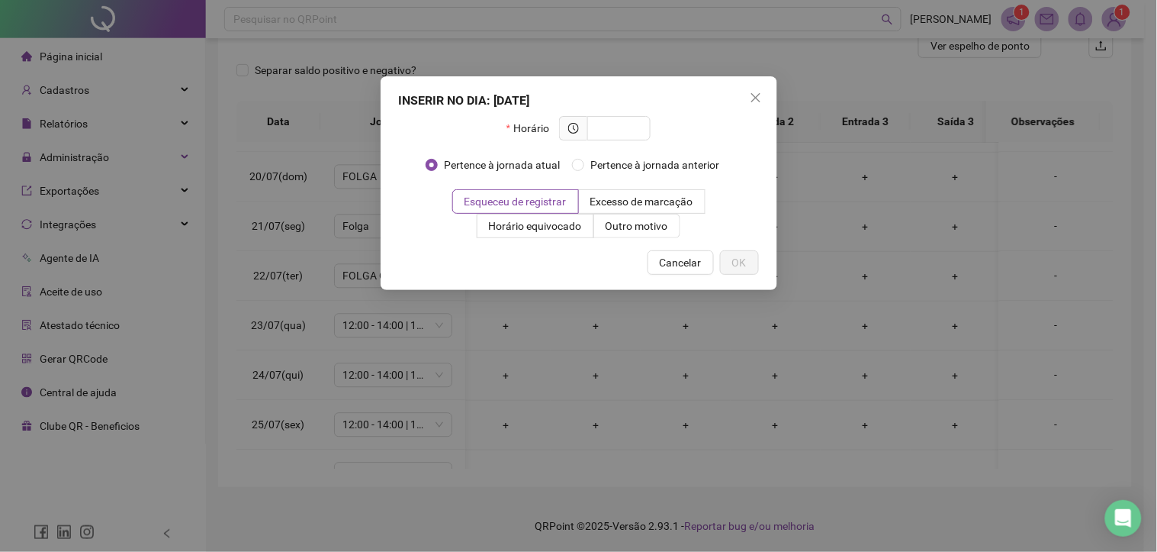
drag, startPoint x: 759, startPoint y: 95, endPoint x: 369, endPoint y: 188, distance: 400.6
click at [759, 97] on icon "close" at bounding box center [756, 98] width 12 height 12
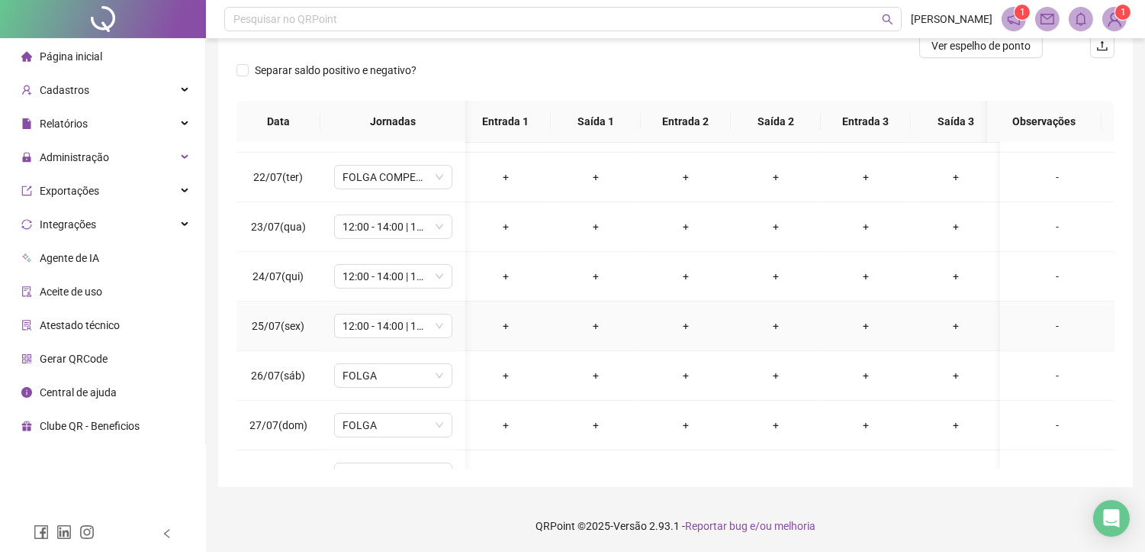
scroll to position [1017, 5]
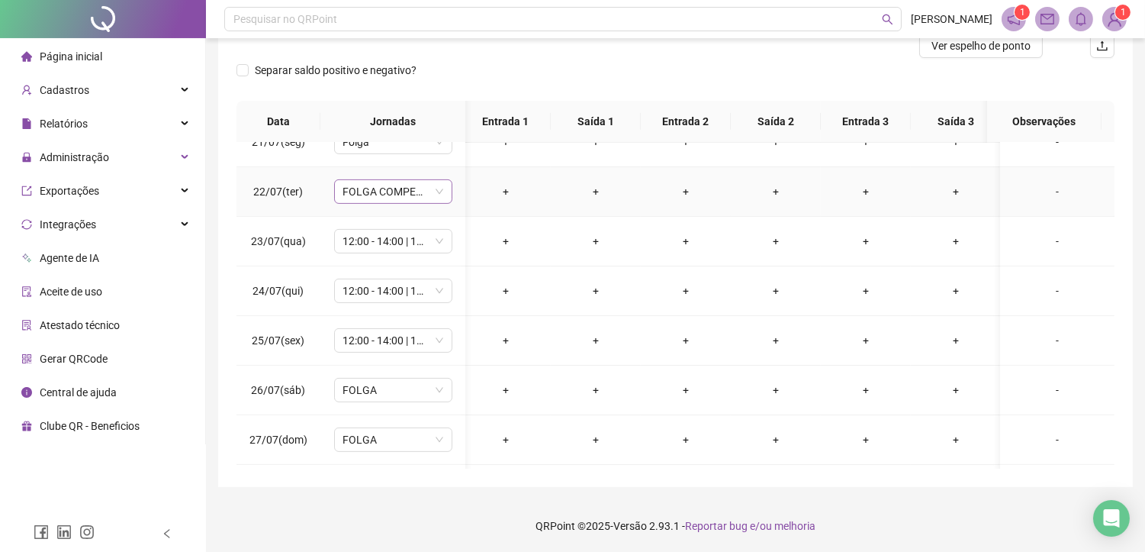
click at [381, 198] on span "FOLGA COMPENSATÓRIA" at bounding box center [393, 191] width 100 height 23
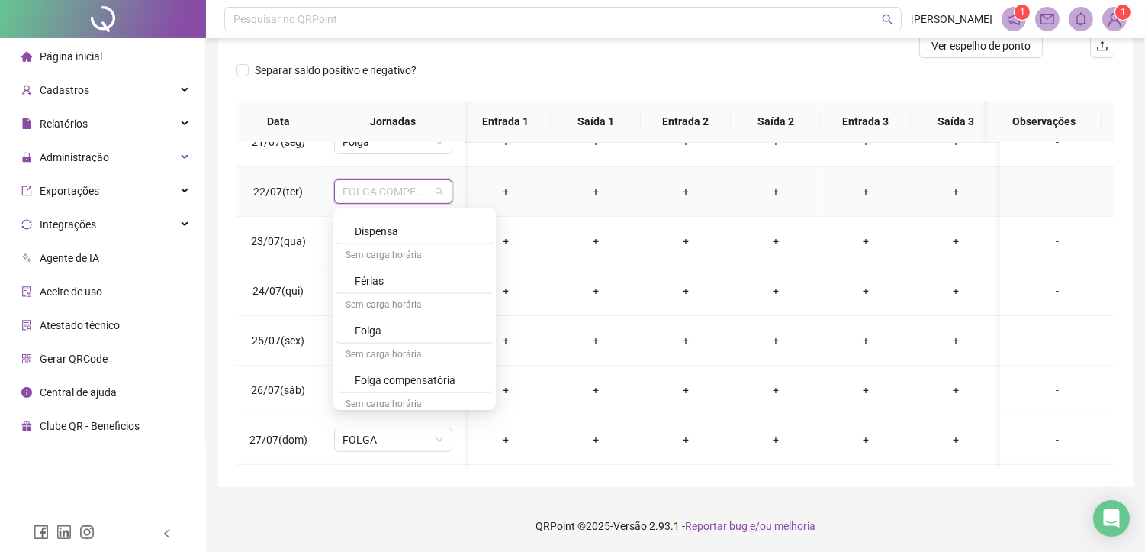
scroll to position [1493, 0]
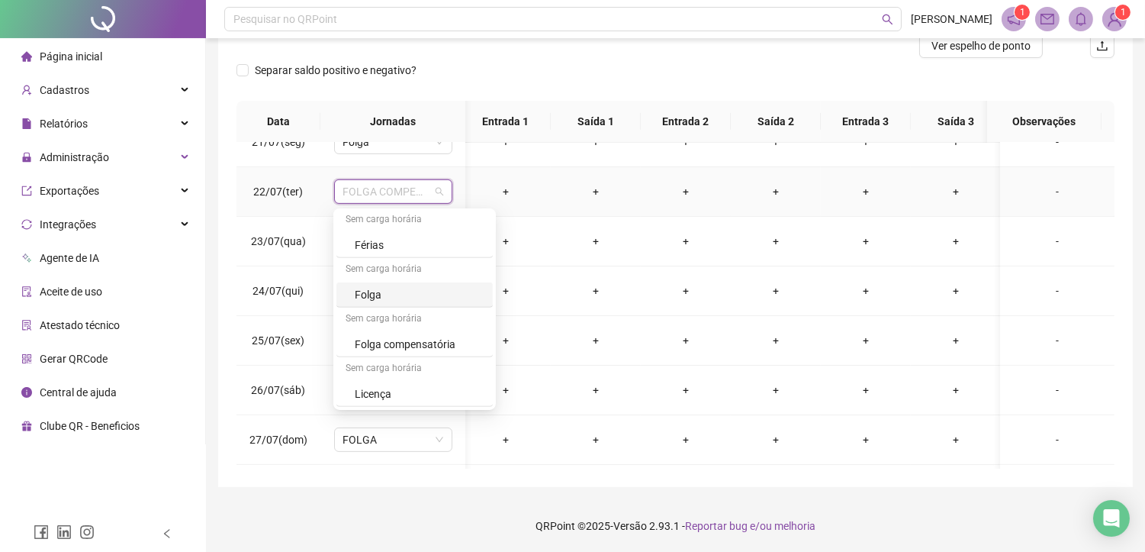
click at [379, 291] on div "Folga" at bounding box center [419, 294] width 129 height 17
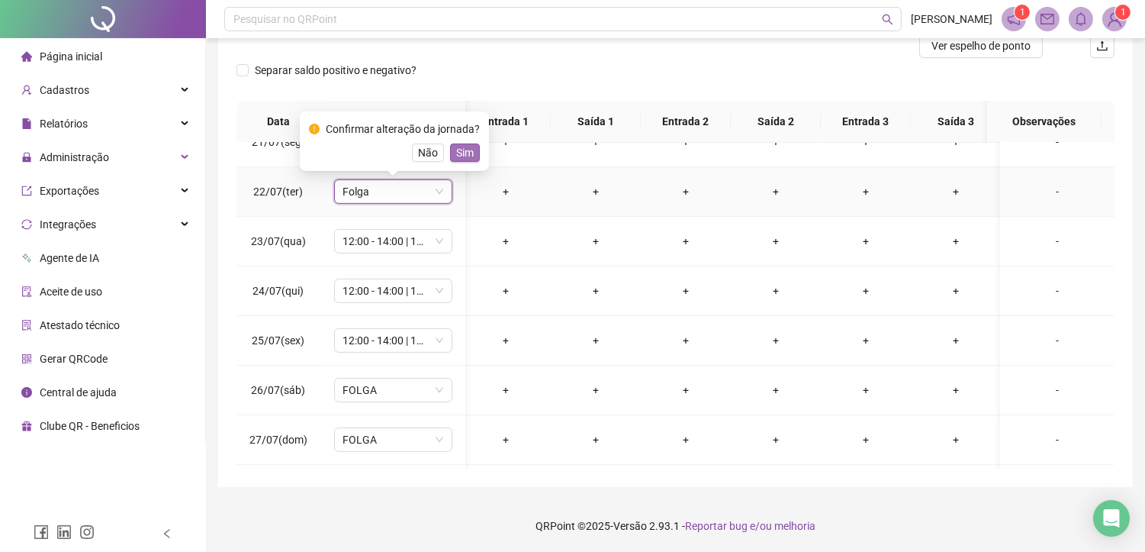
click at [459, 150] on span "Sim" at bounding box center [465, 152] width 18 height 17
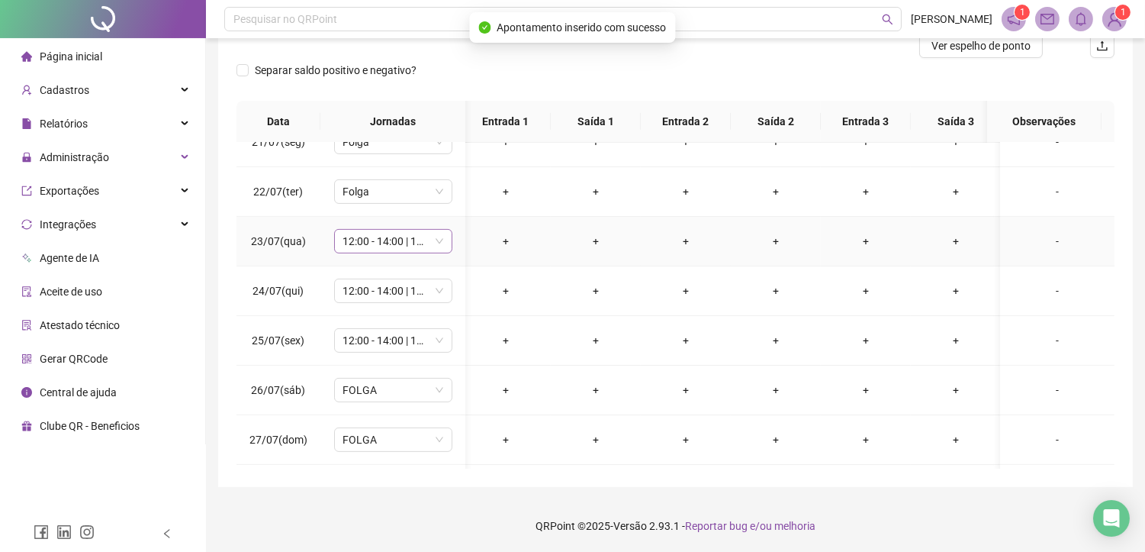
click at [378, 241] on span "12:00 - 14:00 | 14:15 - 18:00" at bounding box center [393, 241] width 100 height 23
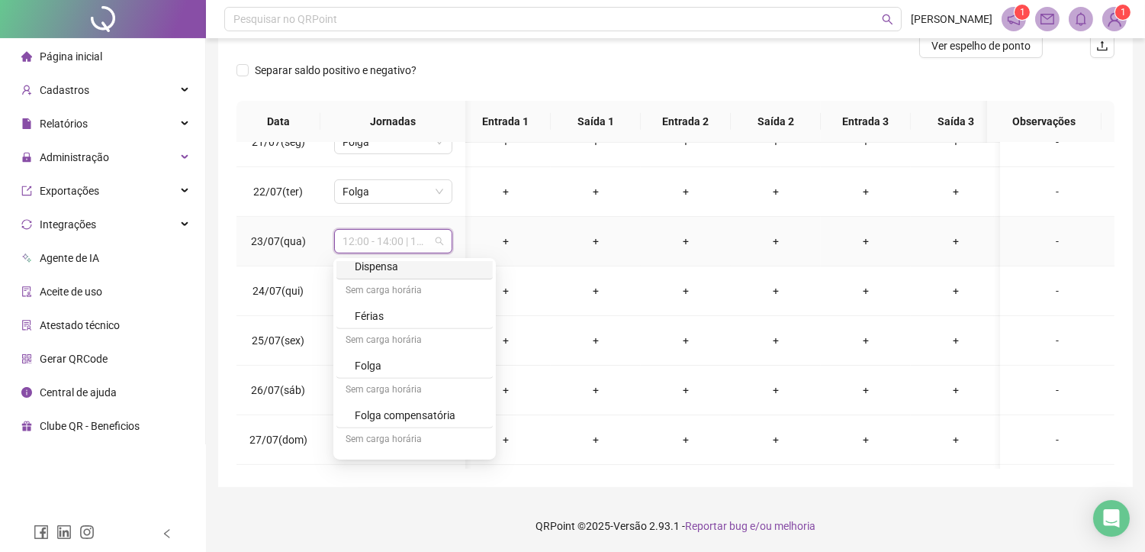
scroll to position [1492, 0]
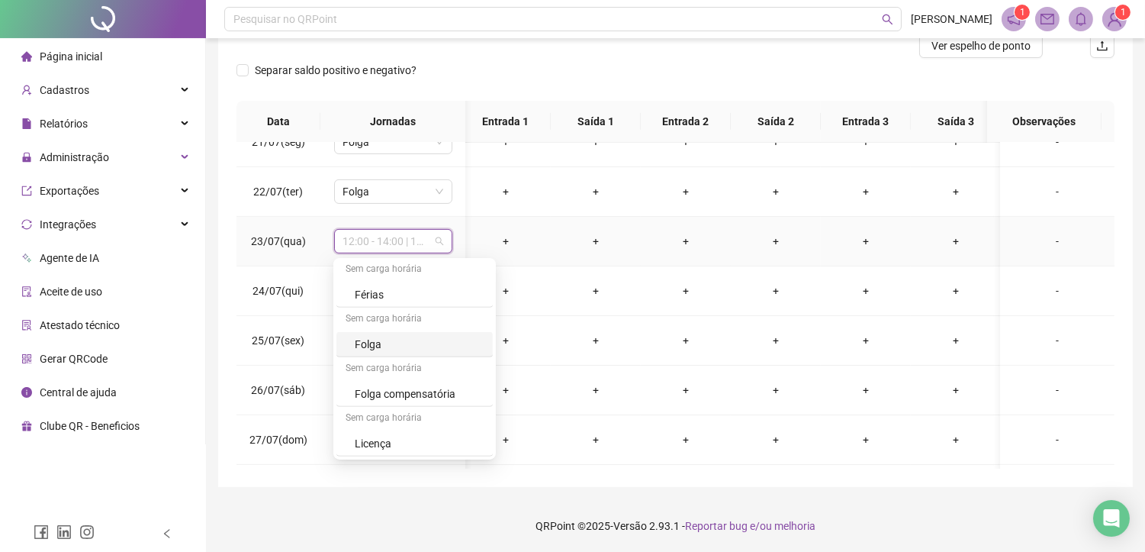
click at [372, 345] on div "Folga" at bounding box center [419, 344] width 129 height 17
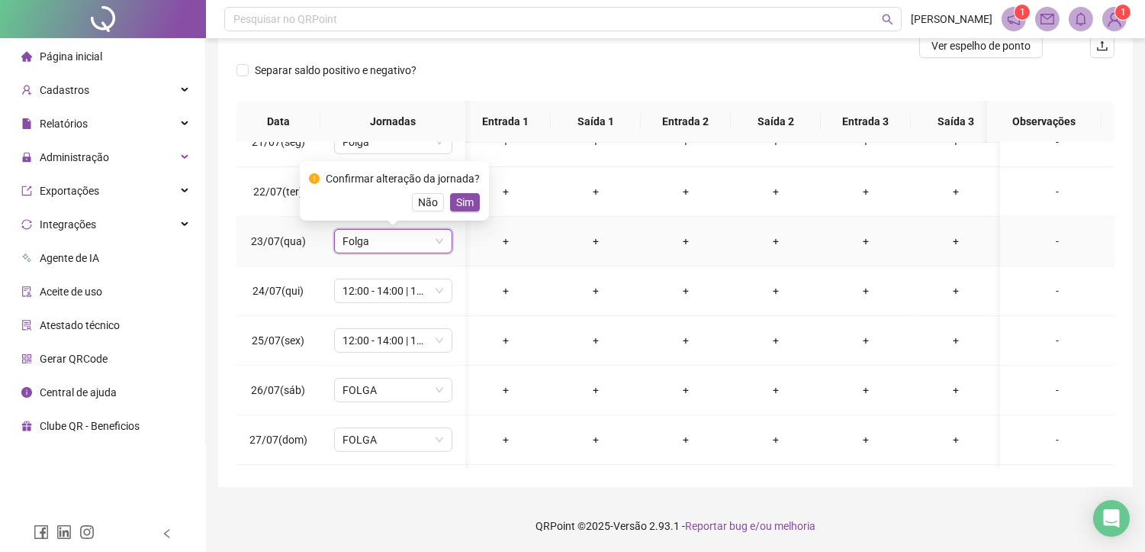
drag, startPoint x: 456, startPoint y: 207, endPoint x: 371, endPoint y: 275, distance: 108.5
click at [456, 206] on span "Sim" at bounding box center [465, 202] width 18 height 17
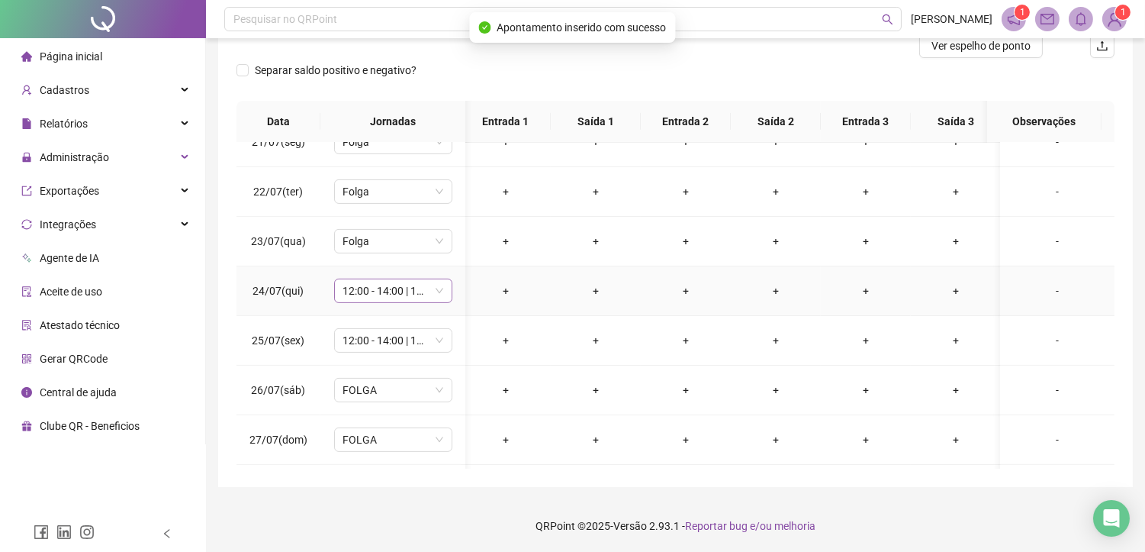
click at [371, 285] on span "12:00 - 14:00 | 14:15 - 18:00" at bounding box center [393, 290] width 100 height 23
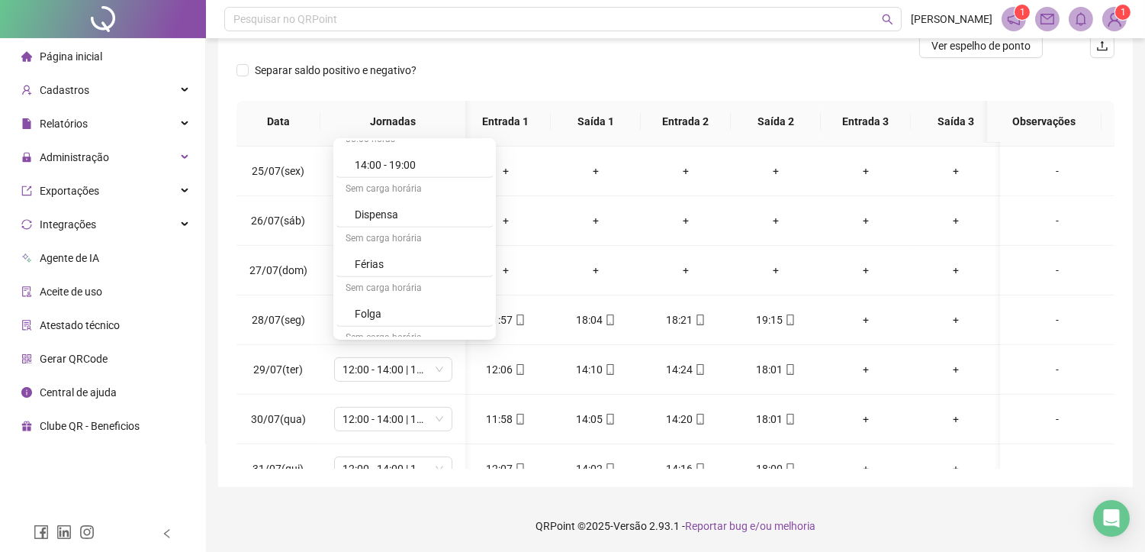
scroll to position [1440, 0]
click at [365, 271] on div "Folga" at bounding box center [419, 274] width 129 height 17
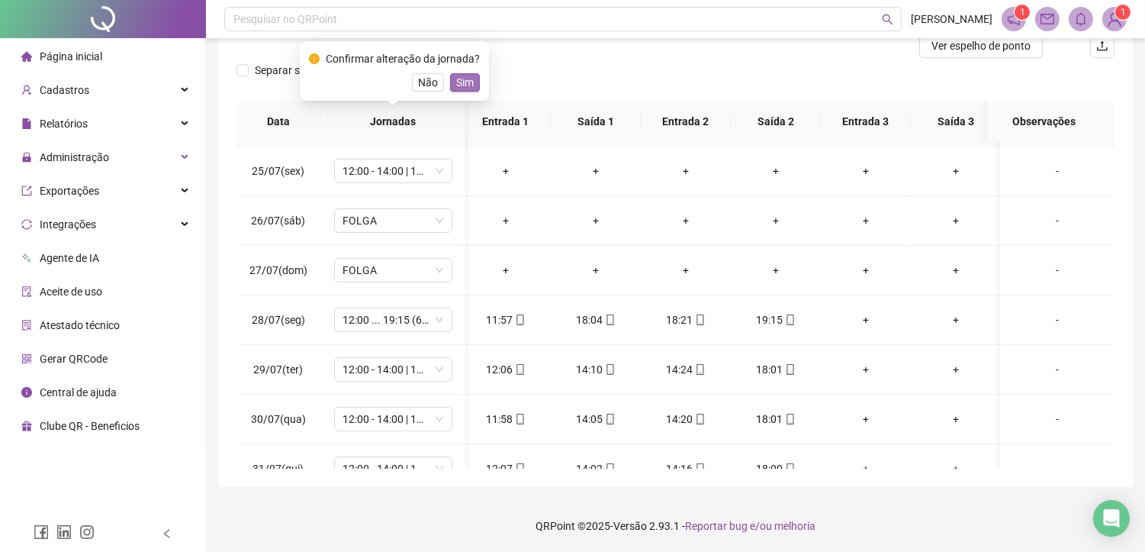
click at [461, 80] on span "Sim" at bounding box center [465, 82] width 18 height 17
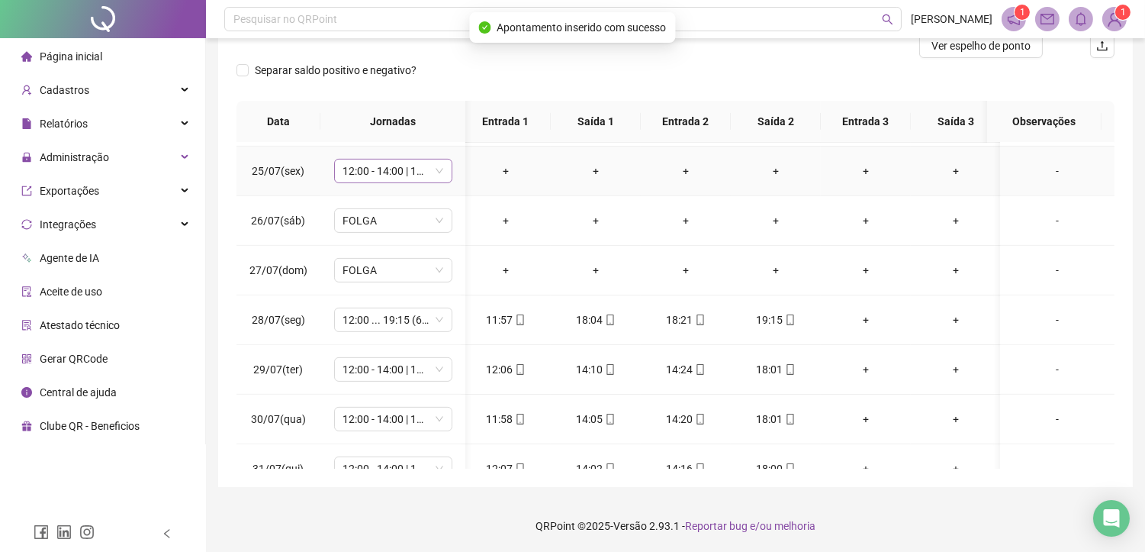
scroll to position [1101, 5]
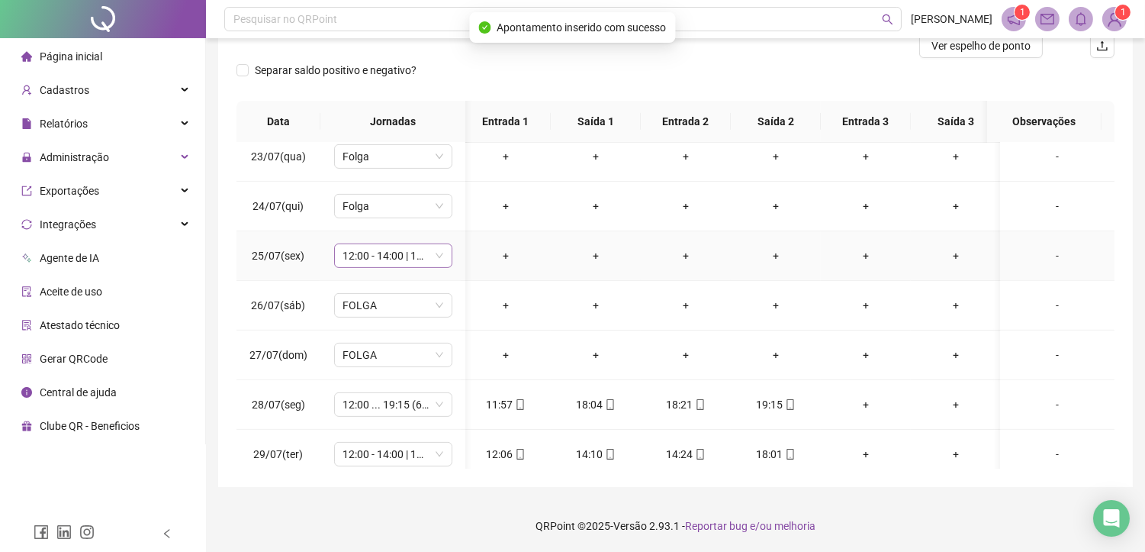
click at [378, 254] on span "12:00 - 14:00 | 14:15 - 18:00" at bounding box center [393, 255] width 100 height 23
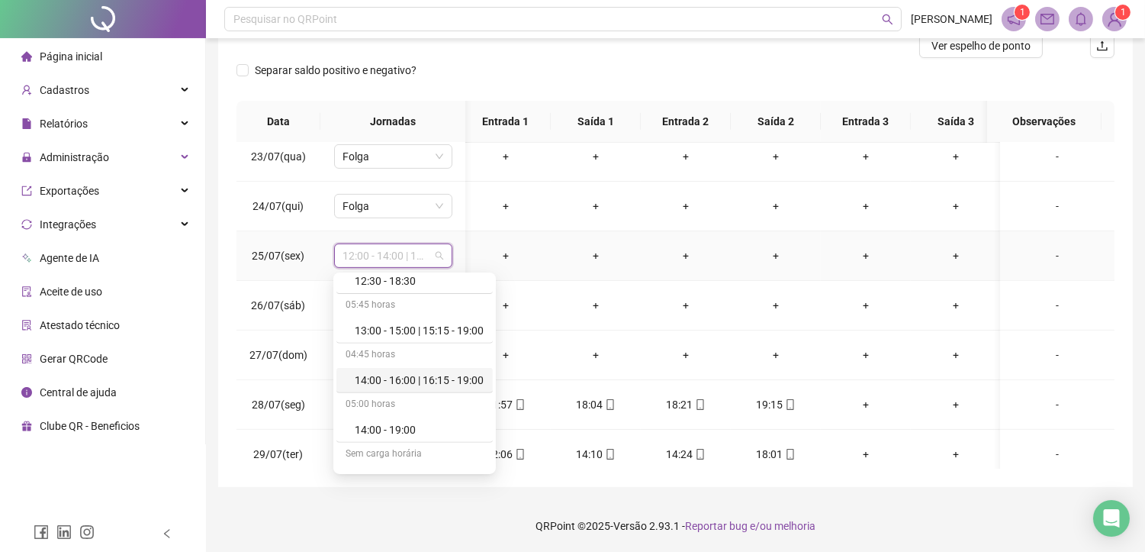
scroll to position [1440, 0]
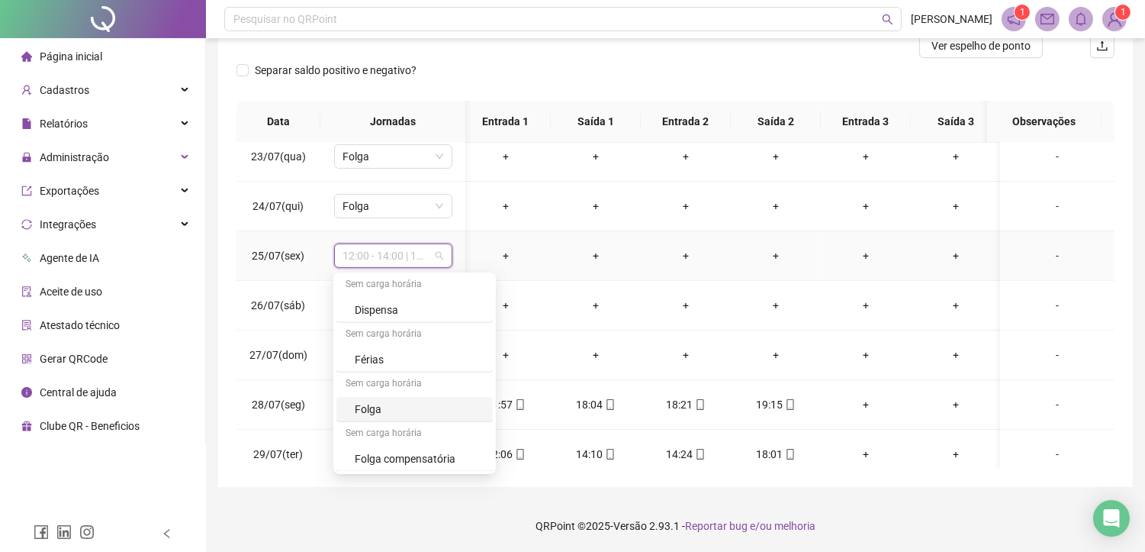
click at [377, 408] on div "Folga" at bounding box center [419, 408] width 129 height 17
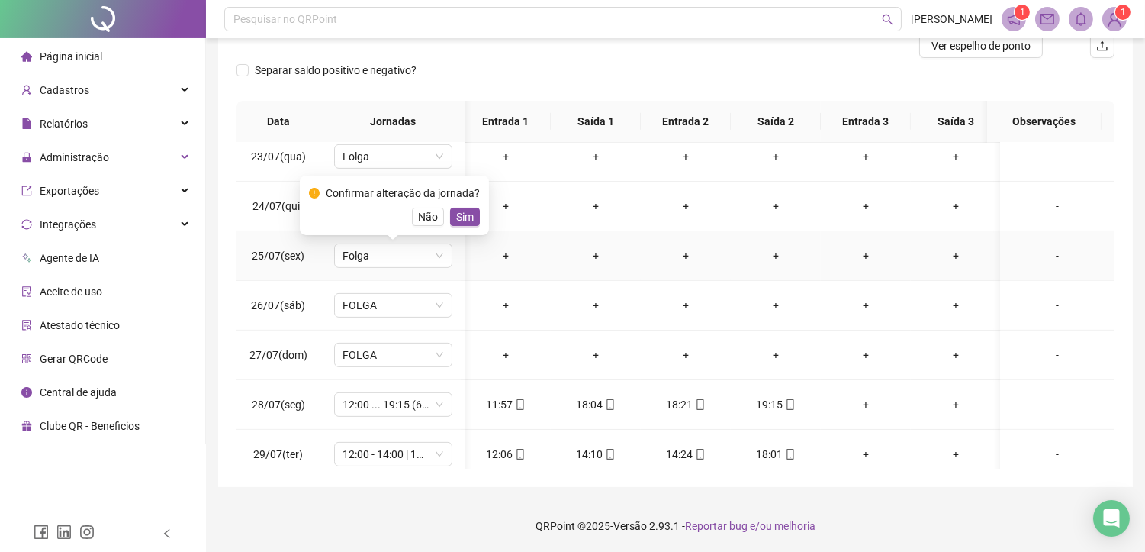
drag, startPoint x: 461, startPoint y: 222, endPoint x: 440, endPoint y: 230, distance: 22.7
click at [461, 221] on span "Sim" at bounding box center [465, 216] width 18 height 17
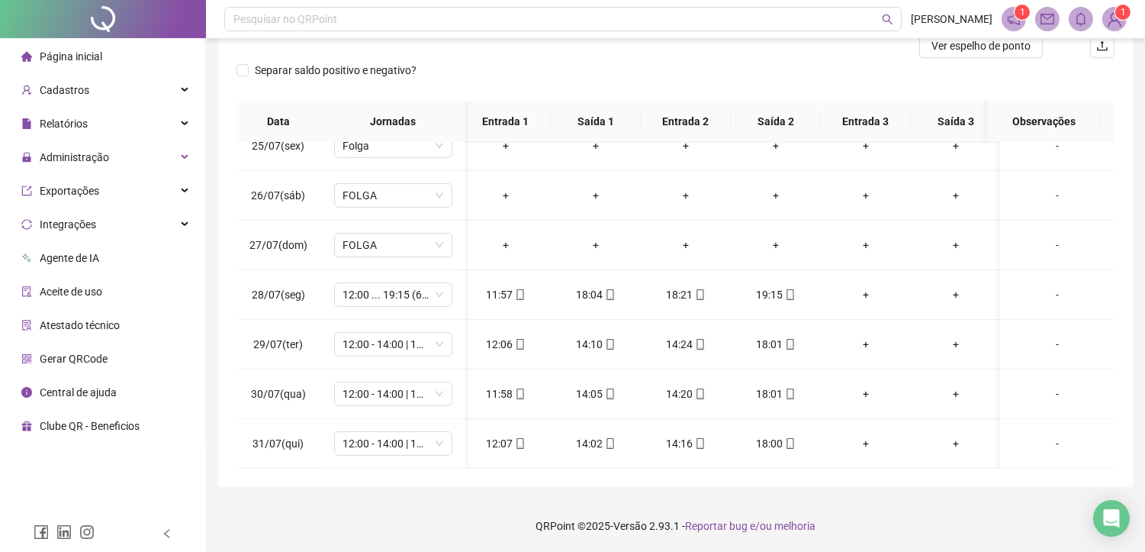
scroll to position [124, 0]
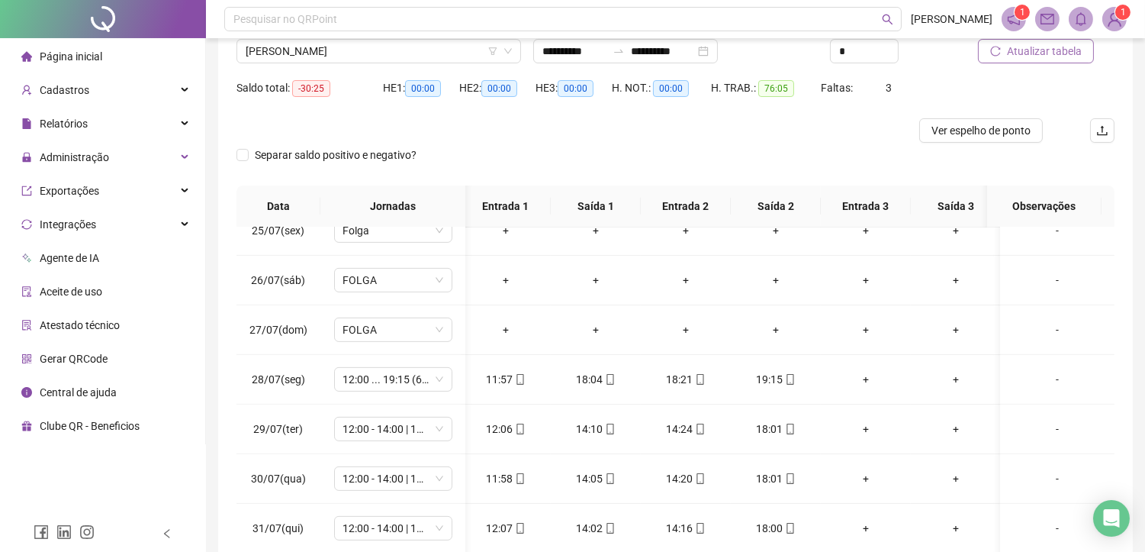
click at [1027, 54] on span "Atualizar tabela" at bounding box center [1044, 51] width 75 height 17
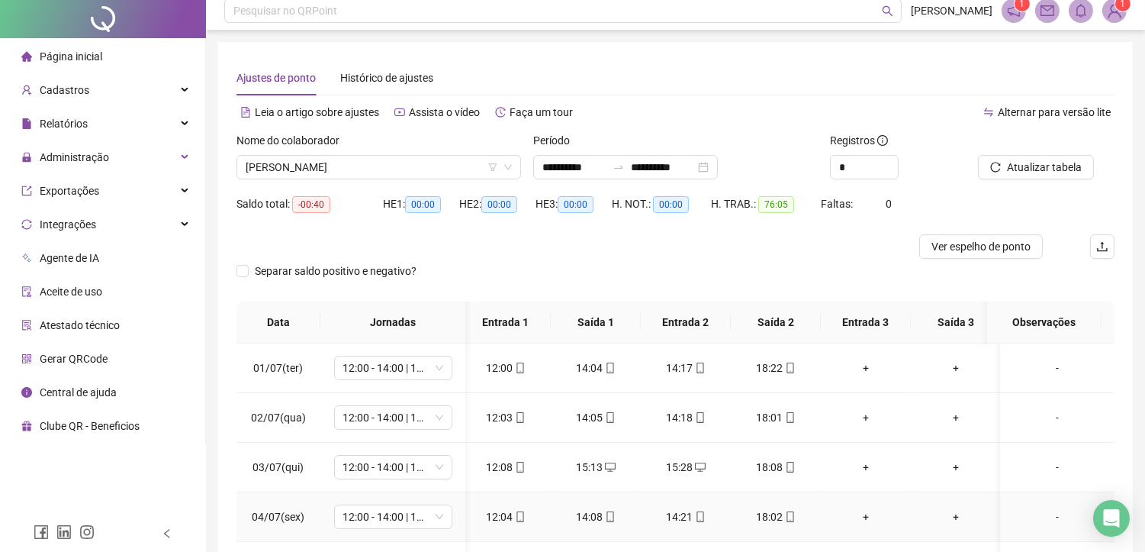
scroll to position [0, 0]
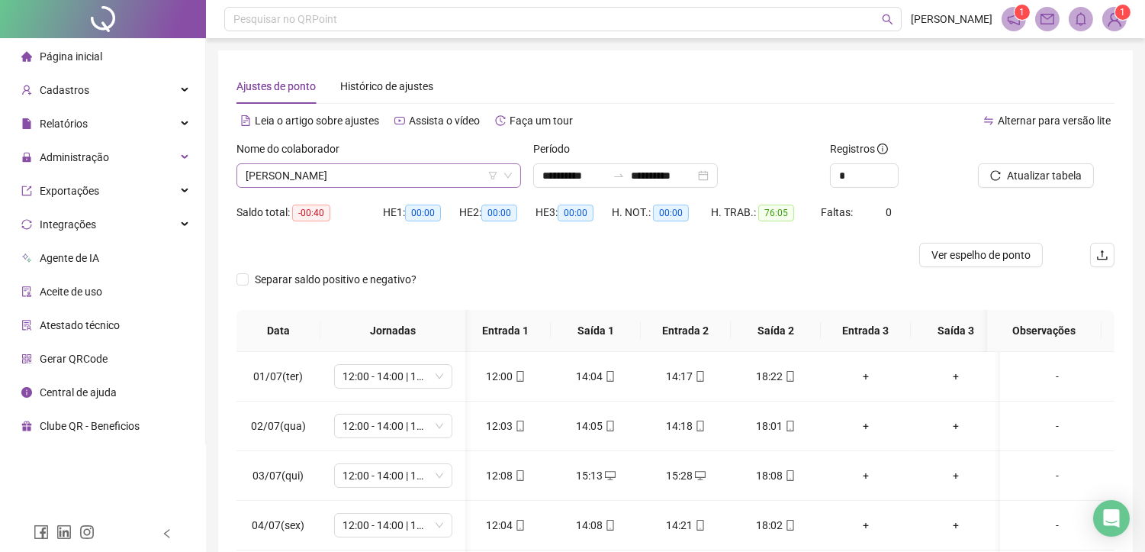
click at [432, 174] on span "[PERSON_NAME]" at bounding box center [379, 175] width 266 height 23
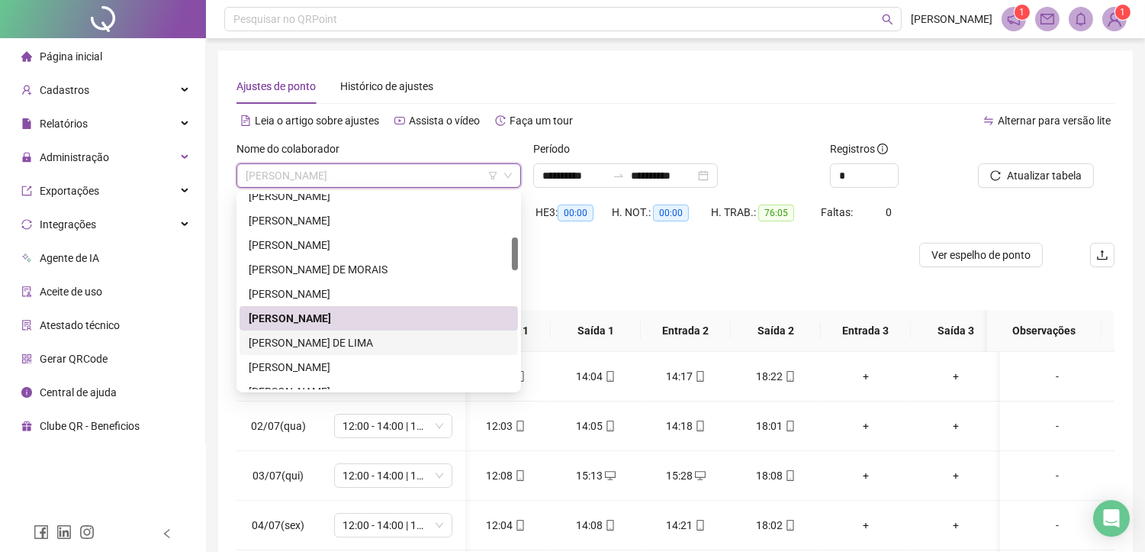
click at [362, 346] on div "[PERSON_NAME] DE LIMA" at bounding box center [379, 342] width 260 height 17
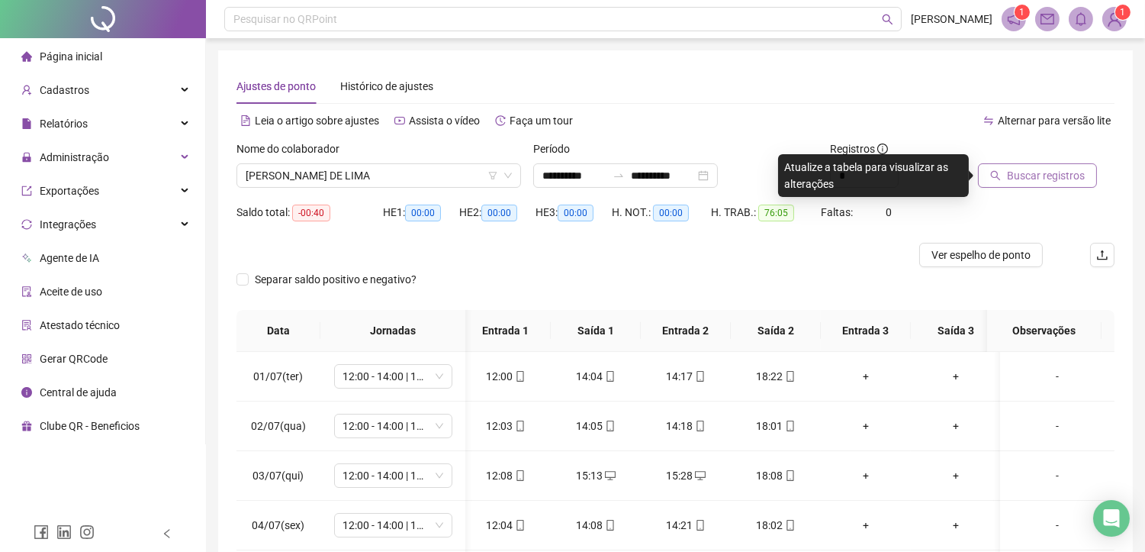
click at [1033, 169] on span "Buscar registros" at bounding box center [1046, 175] width 78 height 17
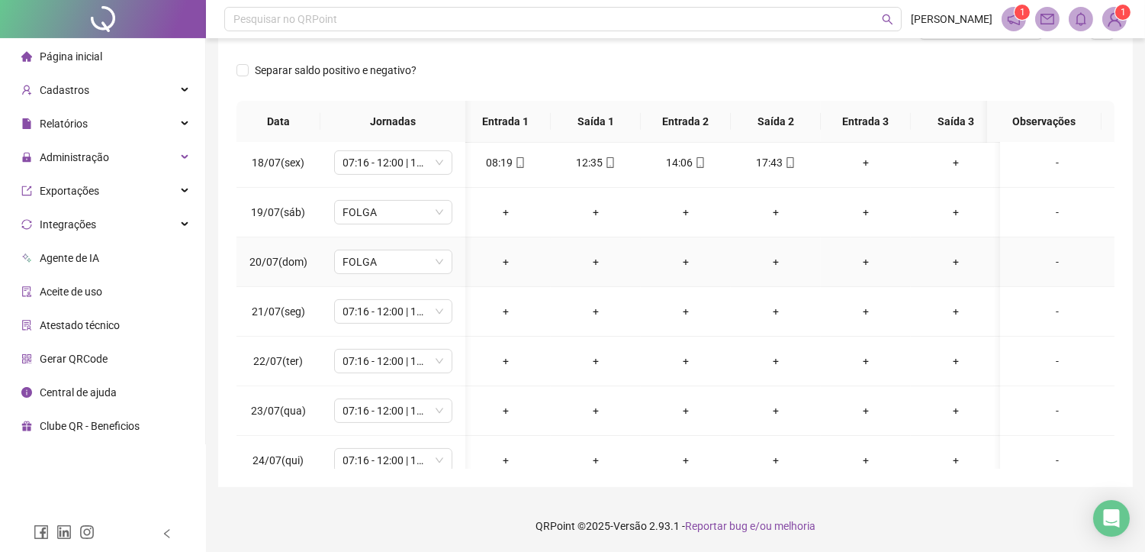
scroll to position [932, 5]
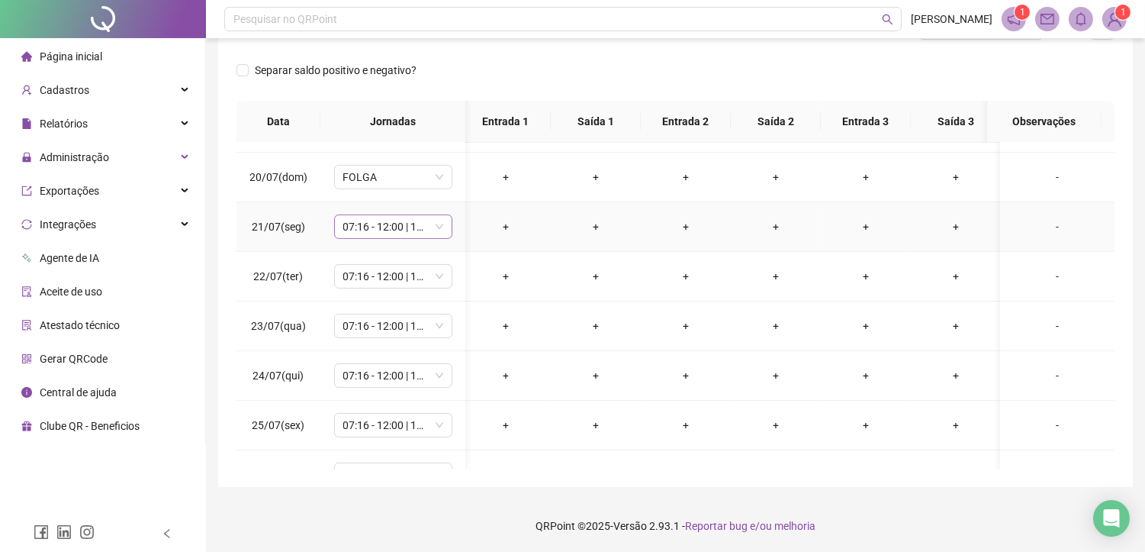
click at [388, 227] on span "07:16 - 12:00 | 13:30 - 17:30" at bounding box center [393, 226] width 100 height 23
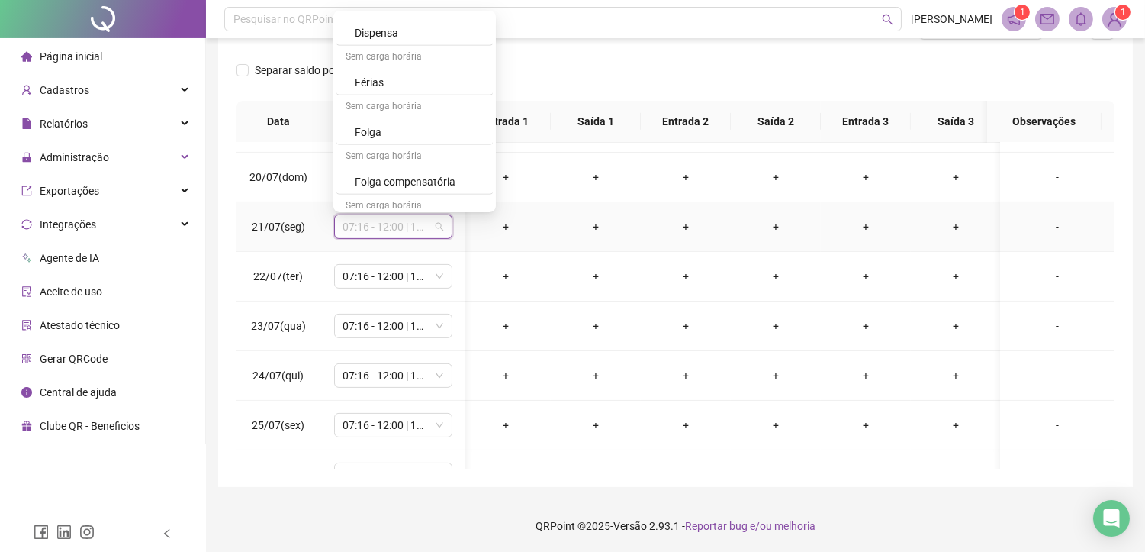
scroll to position [1492, 0]
click at [395, 149] on div "Folga compensatória" at bounding box center [419, 146] width 129 height 17
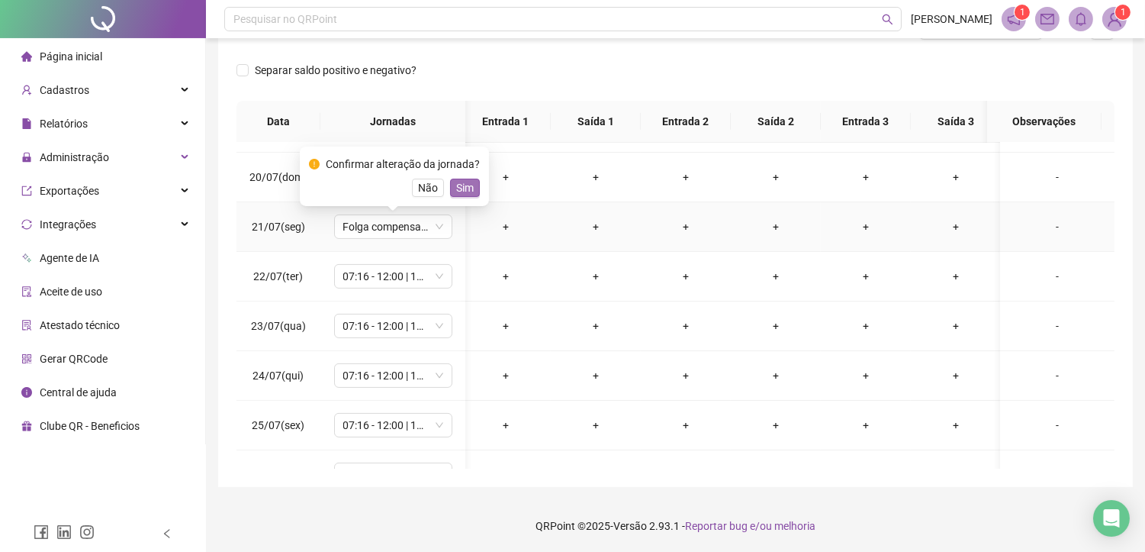
click at [460, 184] on span "Sim" at bounding box center [465, 187] width 18 height 17
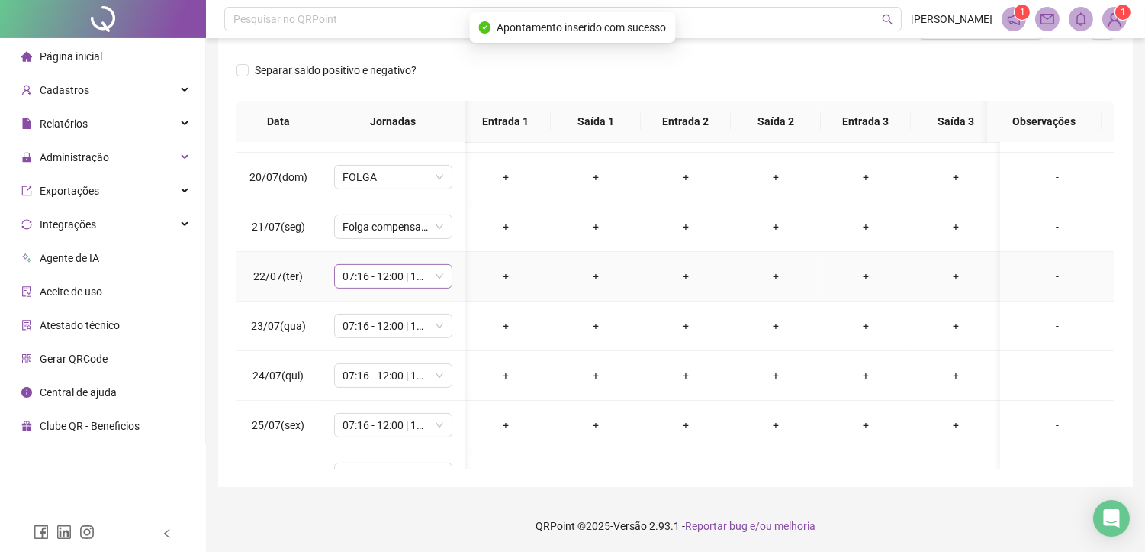
click at [382, 278] on span "07:16 - 12:00 | 13:30 - 17:30" at bounding box center [393, 276] width 100 height 23
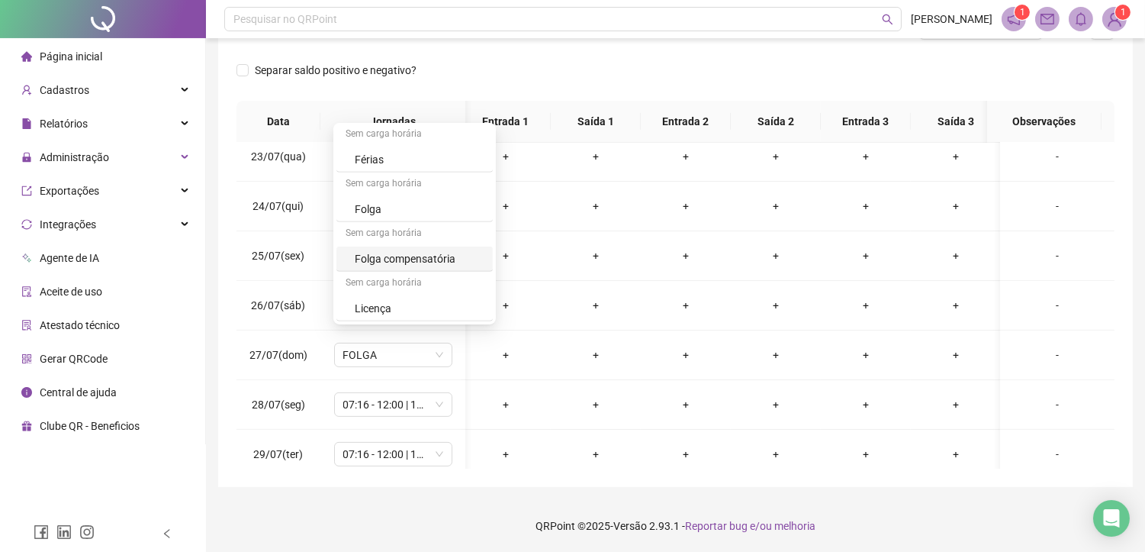
click at [384, 256] on div "Folga compensatória" at bounding box center [419, 258] width 129 height 17
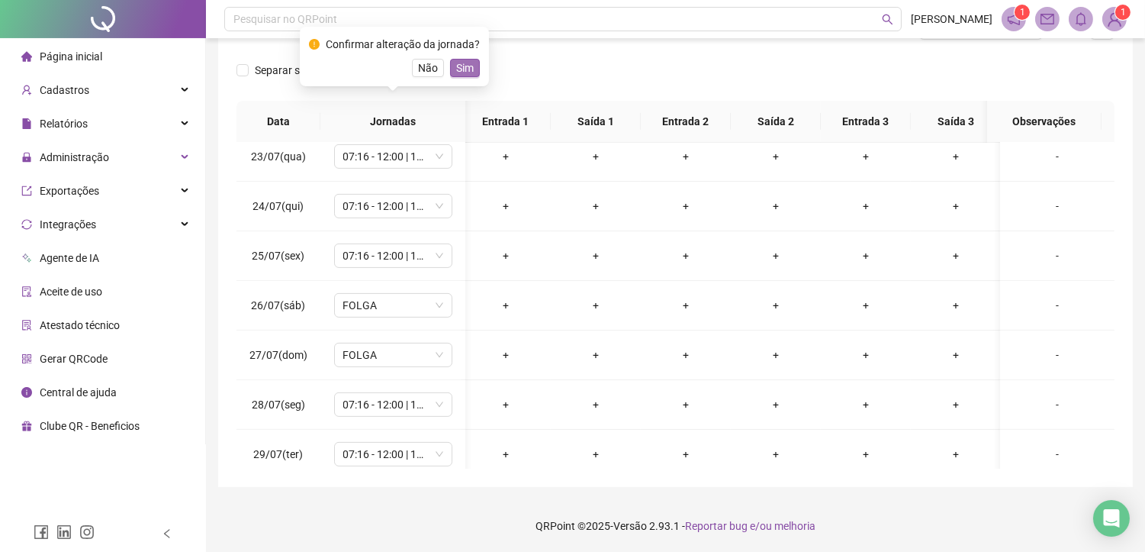
click at [468, 69] on span "Sim" at bounding box center [465, 67] width 18 height 17
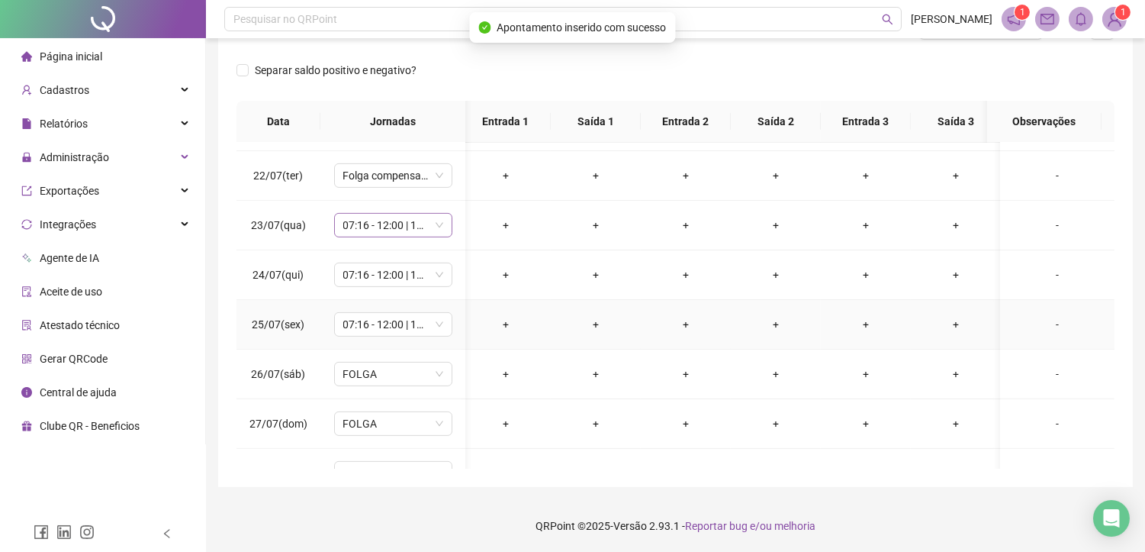
scroll to position [1017, 5]
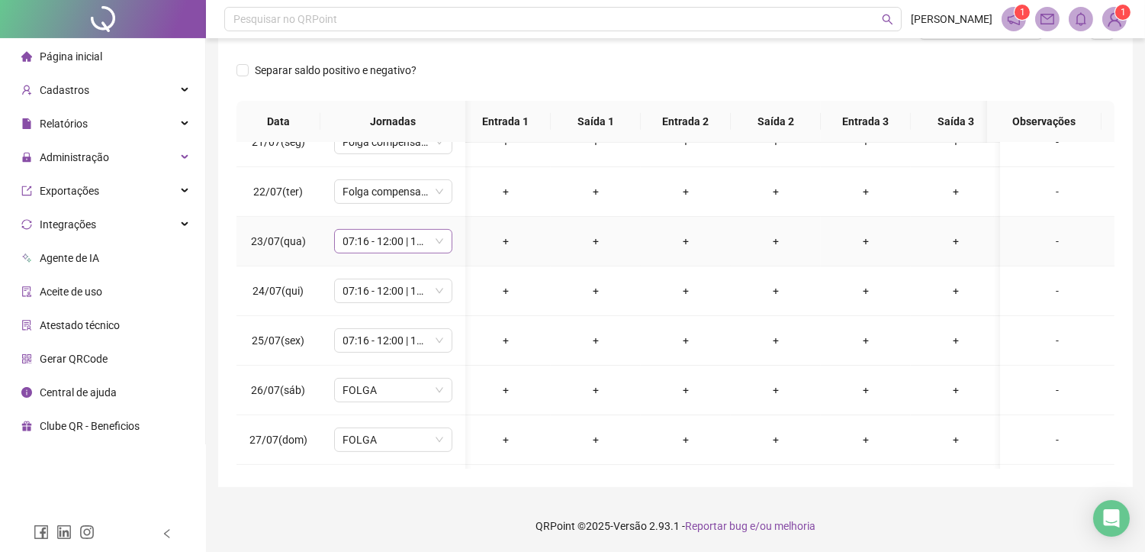
click at [383, 252] on span "07:16 - 12:00 | 13:30 - 17:30" at bounding box center [393, 241] width 100 height 23
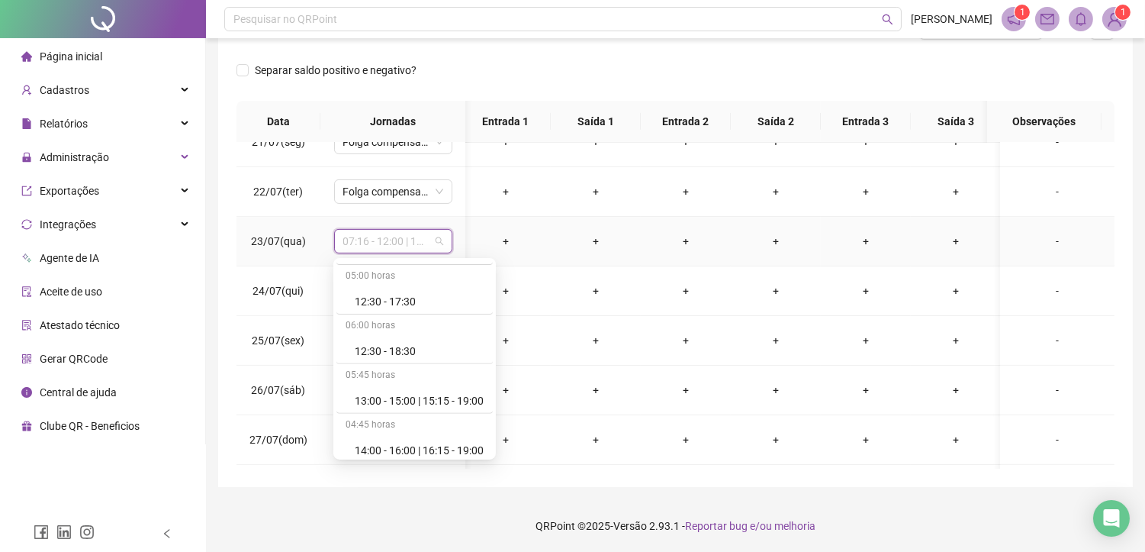
scroll to position [1493, 0]
click at [362, 391] on div "Folga compensatória" at bounding box center [419, 393] width 129 height 17
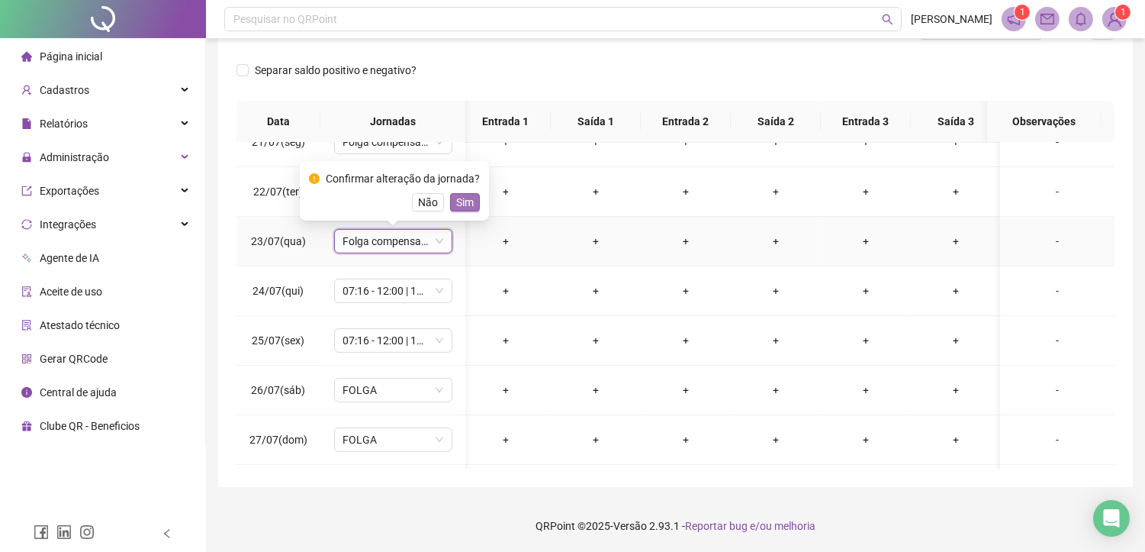
click at [456, 201] on span "Sim" at bounding box center [465, 202] width 18 height 17
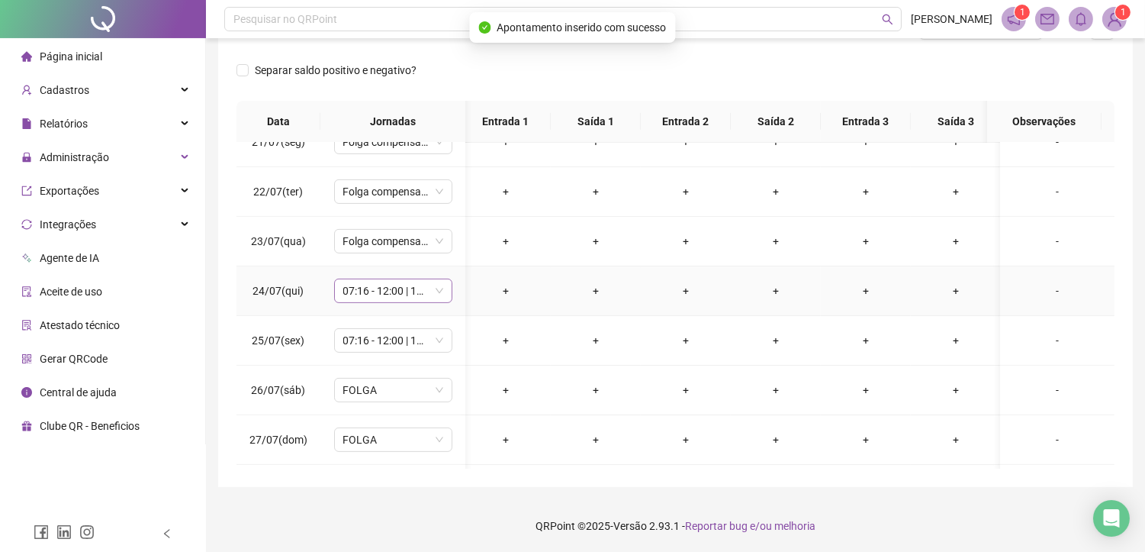
click at [363, 285] on span "07:16 - 12:00 | 13:30 - 17:30" at bounding box center [393, 290] width 100 height 23
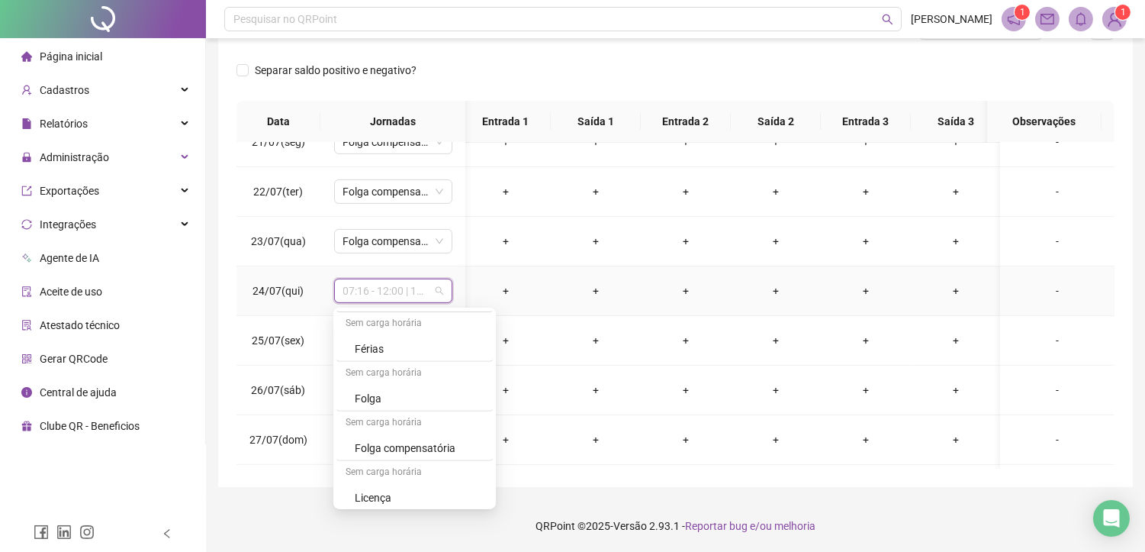
scroll to position [1492, 0]
click at [365, 443] on div "Folga compensatória" at bounding box center [419, 443] width 129 height 17
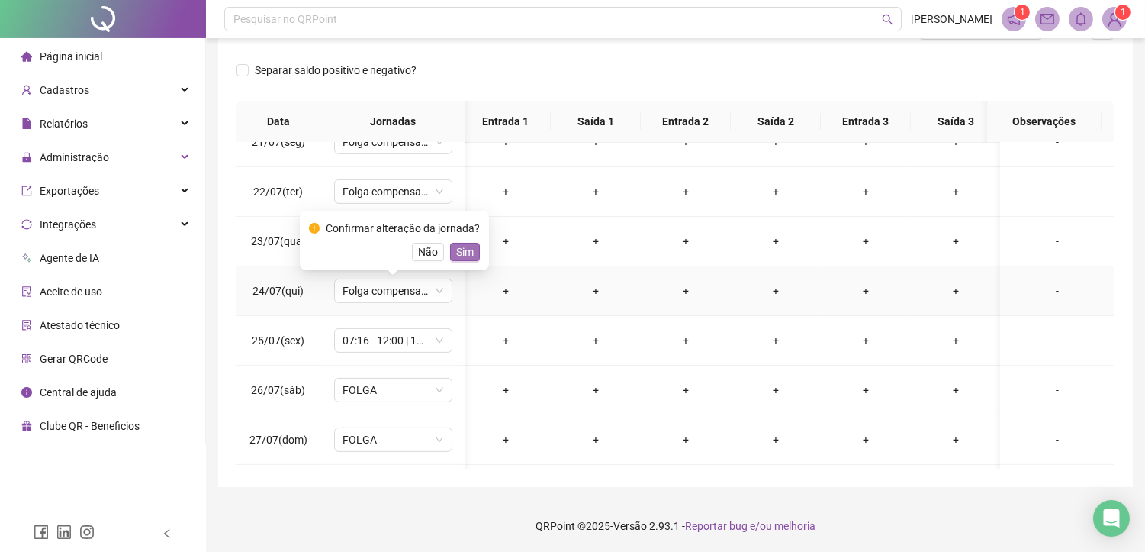
click at [456, 254] on span "Sim" at bounding box center [465, 251] width 18 height 17
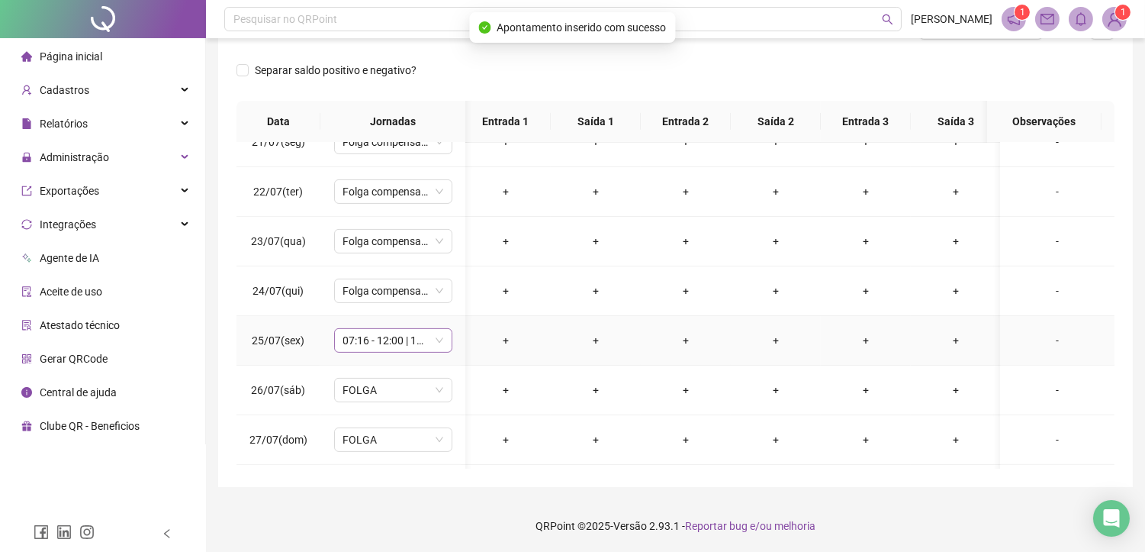
click at [391, 341] on span "07:16 - 12:00 | 13:30 - 17:30" at bounding box center [393, 340] width 100 height 23
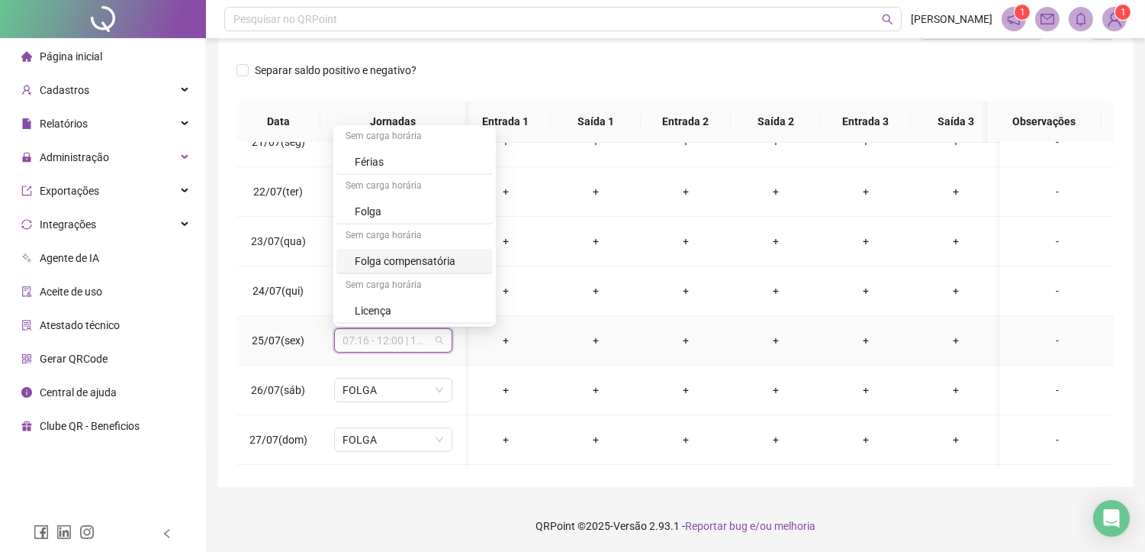
click at [378, 260] on div "Folga compensatória" at bounding box center [419, 260] width 129 height 17
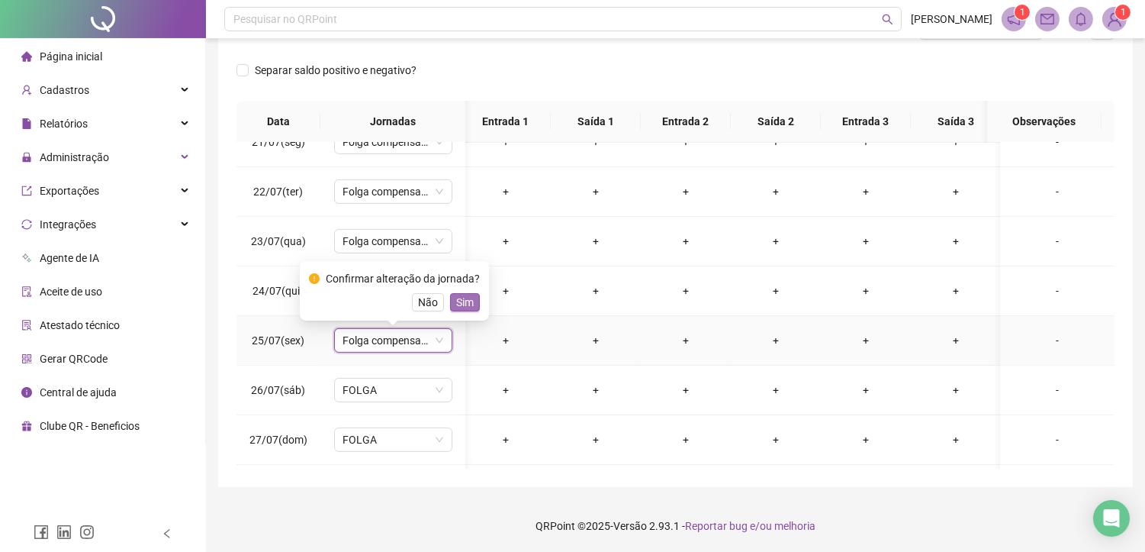
click at [458, 294] on span "Sim" at bounding box center [465, 302] width 18 height 17
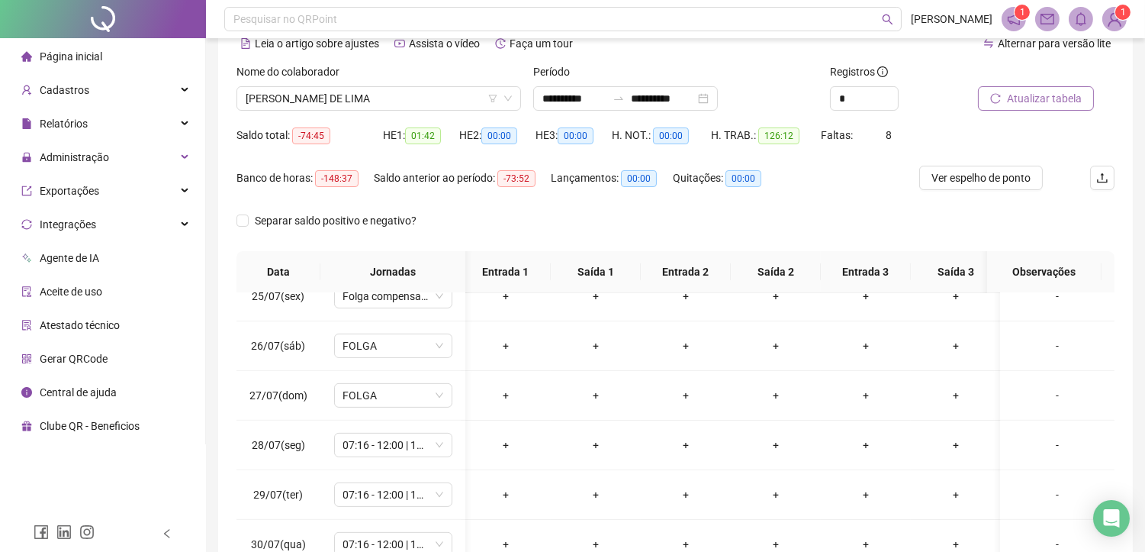
scroll to position [58, 0]
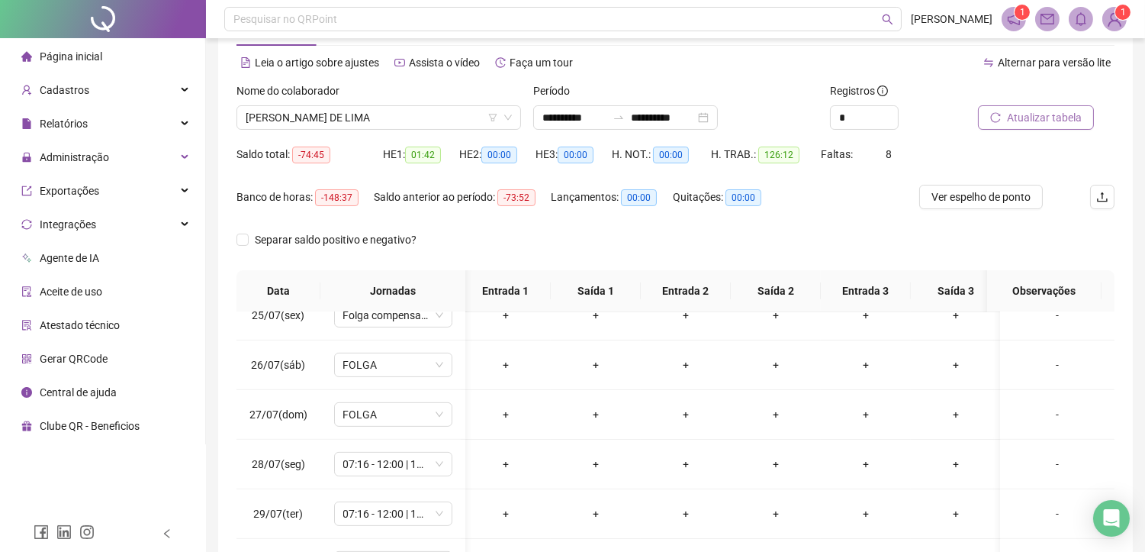
click at [1051, 114] on span "Atualizar tabela" at bounding box center [1044, 117] width 75 height 17
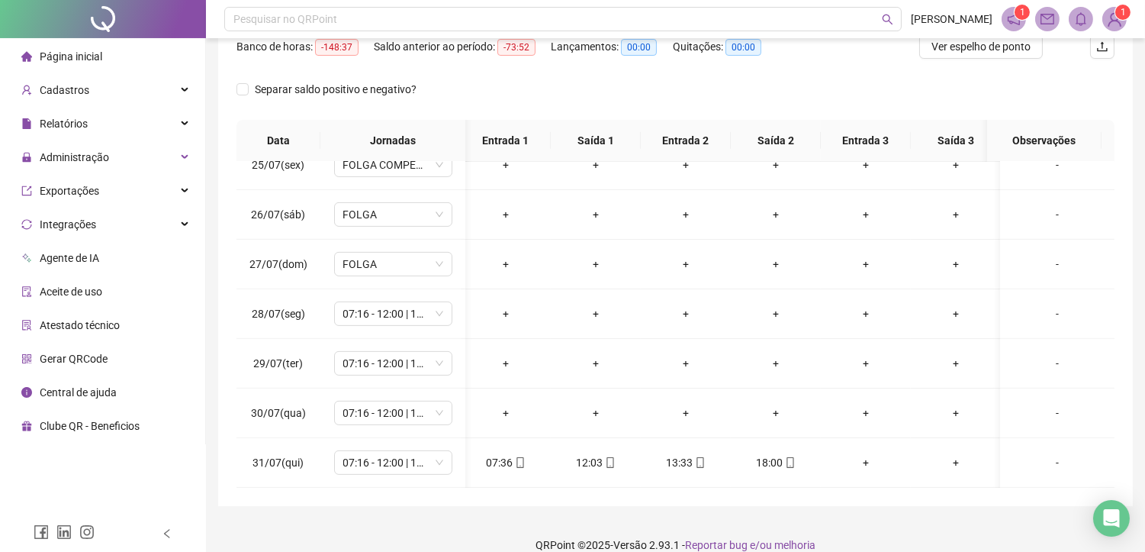
scroll to position [227, 0]
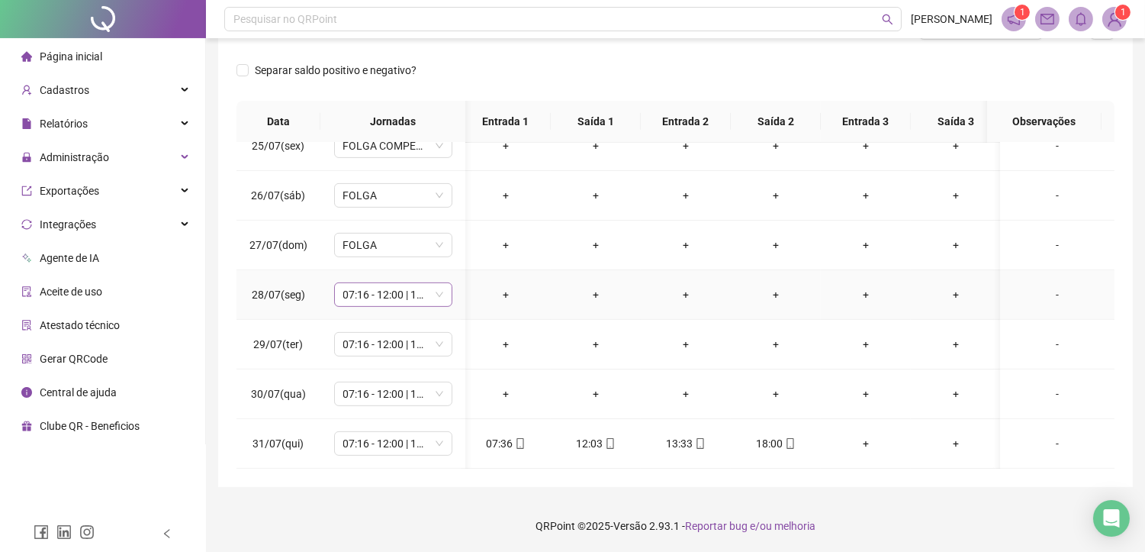
click at [391, 283] on span "07:16 - 12:00 | 13:30 - 17:30" at bounding box center [393, 294] width 100 height 23
click at [420, 441] on div "Folga compensatória" at bounding box center [414, 432] width 156 height 25
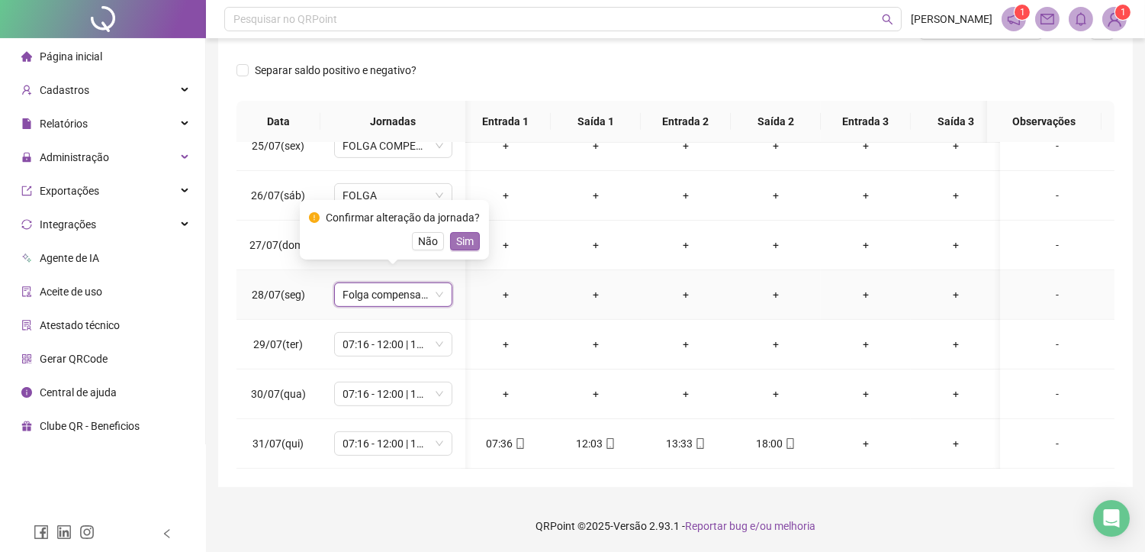
click at [461, 240] on span "Sim" at bounding box center [465, 241] width 18 height 17
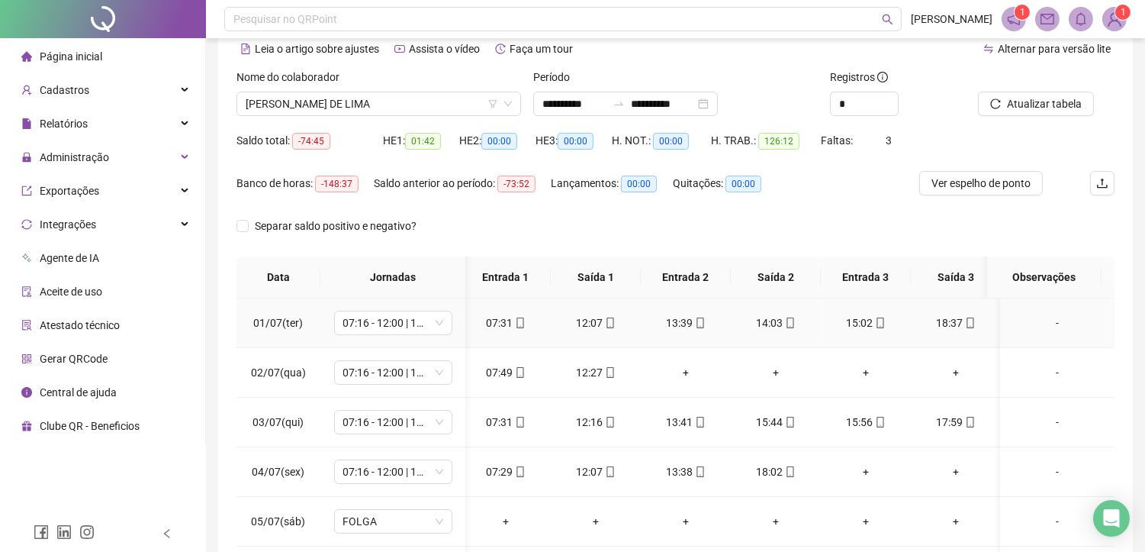
scroll to position [58, 0]
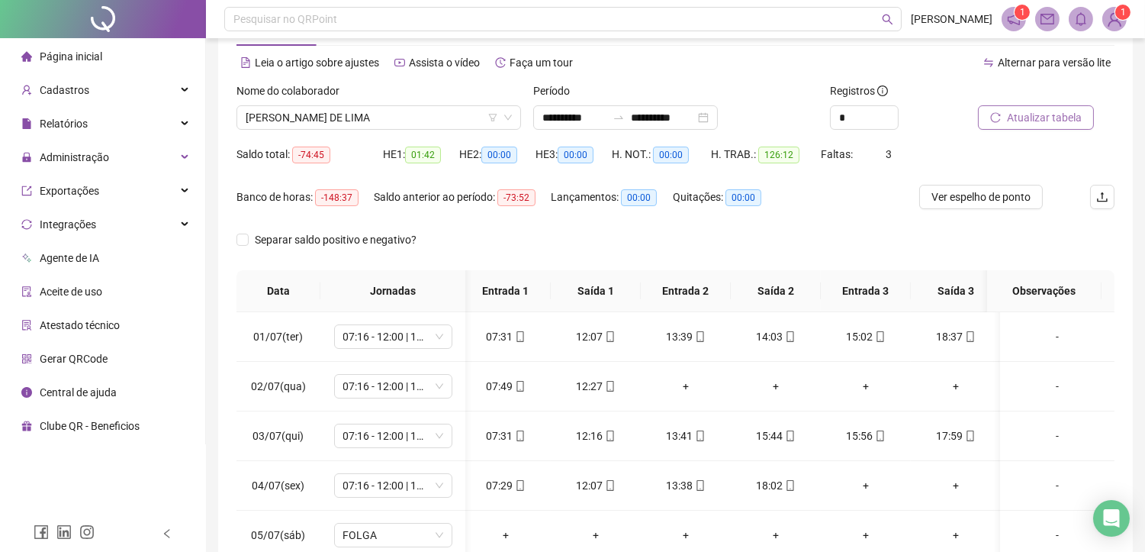
click at [1033, 117] on span "Atualizar tabela" at bounding box center [1044, 117] width 75 height 17
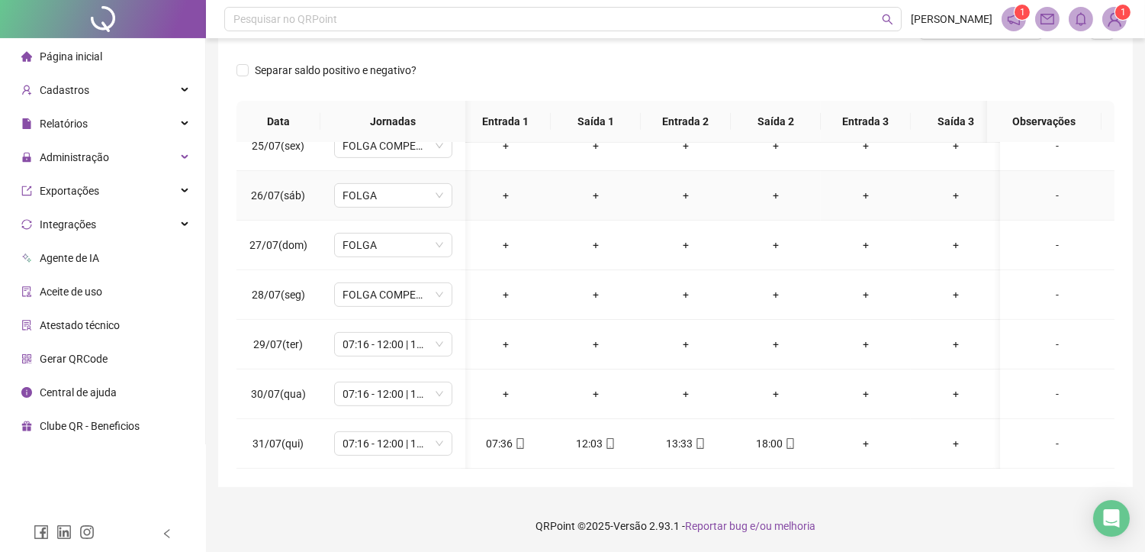
scroll to position [1226, 5]
click at [418, 285] on span "FOLGA COMPENSATÓRIA" at bounding box center [393, 294] width 100 height 23
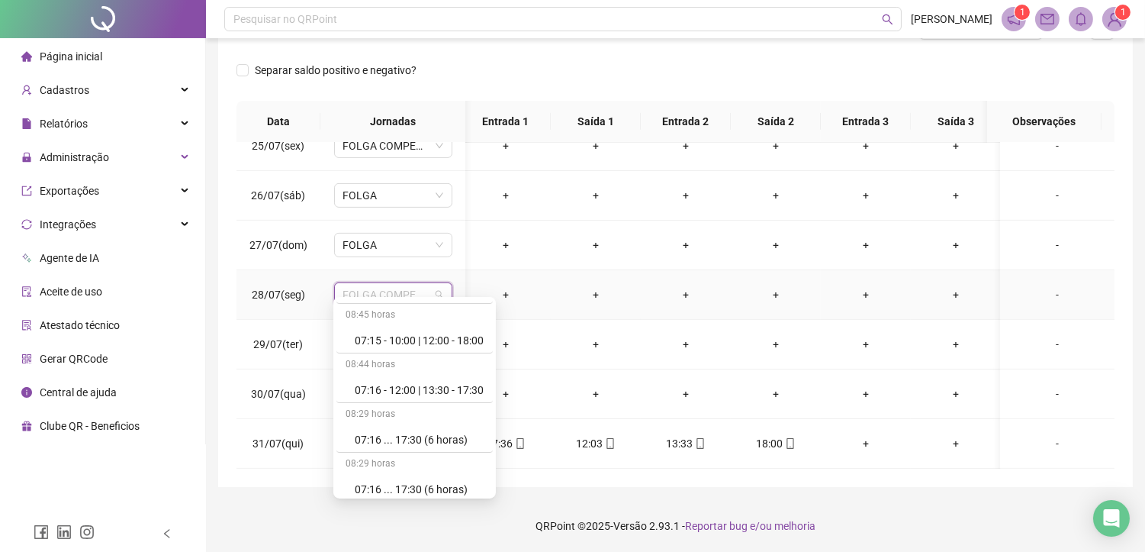
scroll to position [254, 0]
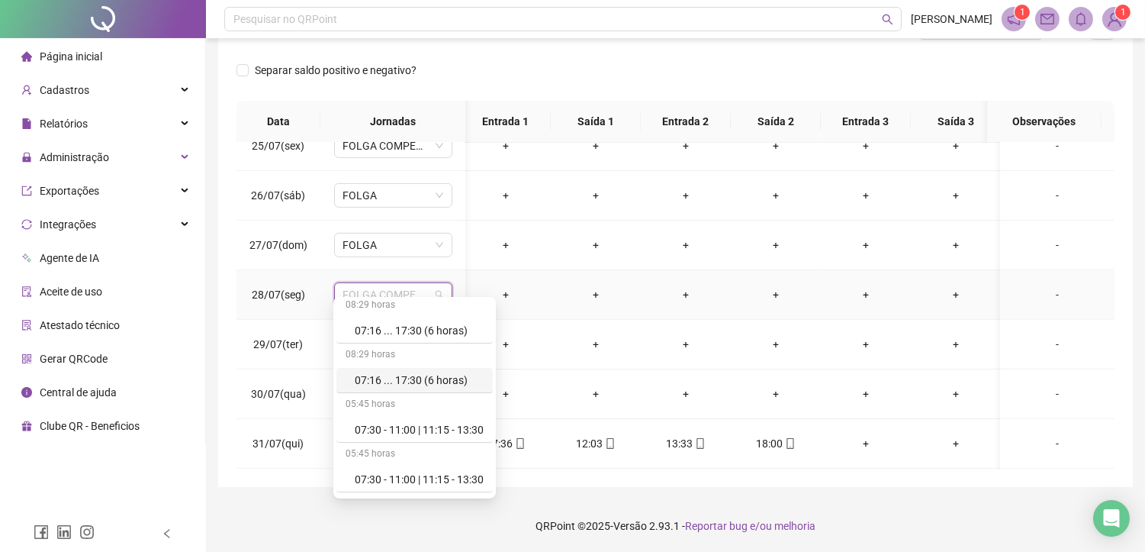
click at [451, 382] on div "07:16 ... 17:30 (6 horas)" at bounding box center [419, 379] width 129 height 17
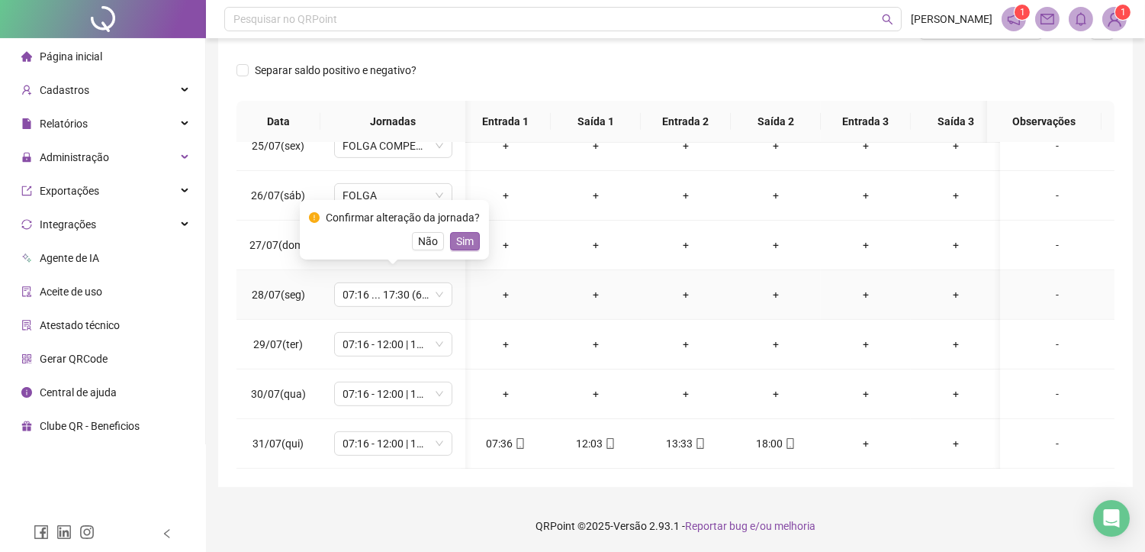
click at [468, 236] on span "Sim" at bounding box center [465, 241] width 18 height 17
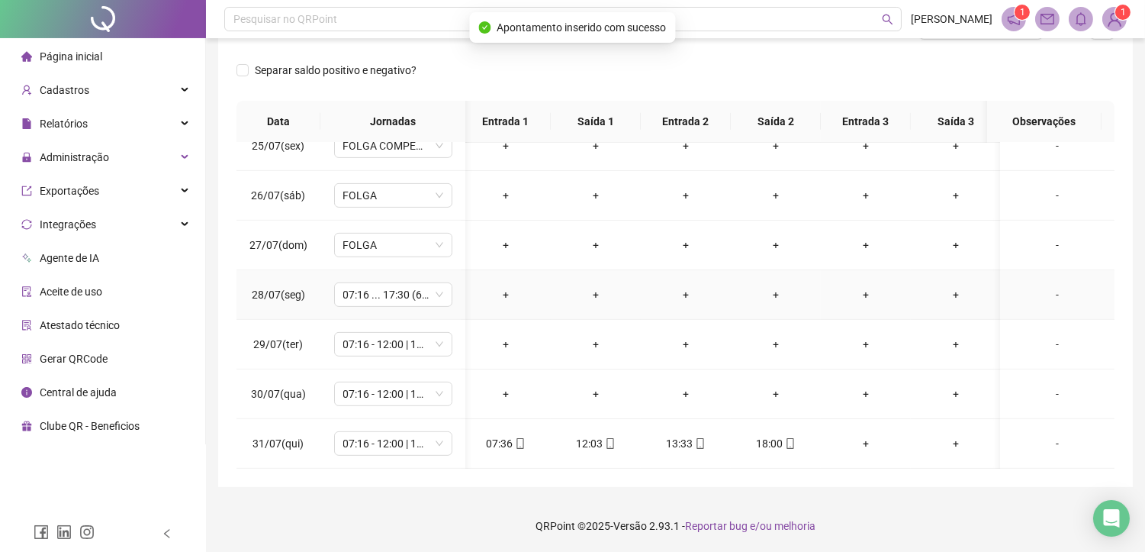
click at [1045, 286] on div "-" at bounding box center [1057, 294] width 90 height 17
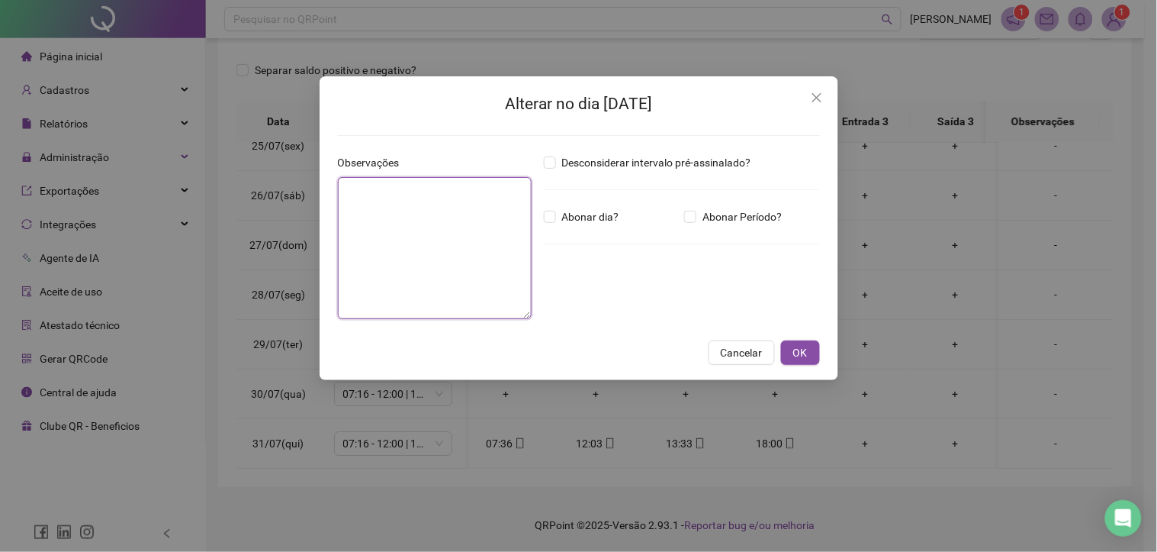
click at [391, 225] on textarea at bounding box center [435, 248] width 194 height 142
paste textarea "**********"
type textarea "**********"
click at [804, 354] on span "OK" at bounding box center [800, 352] width 14 height 17
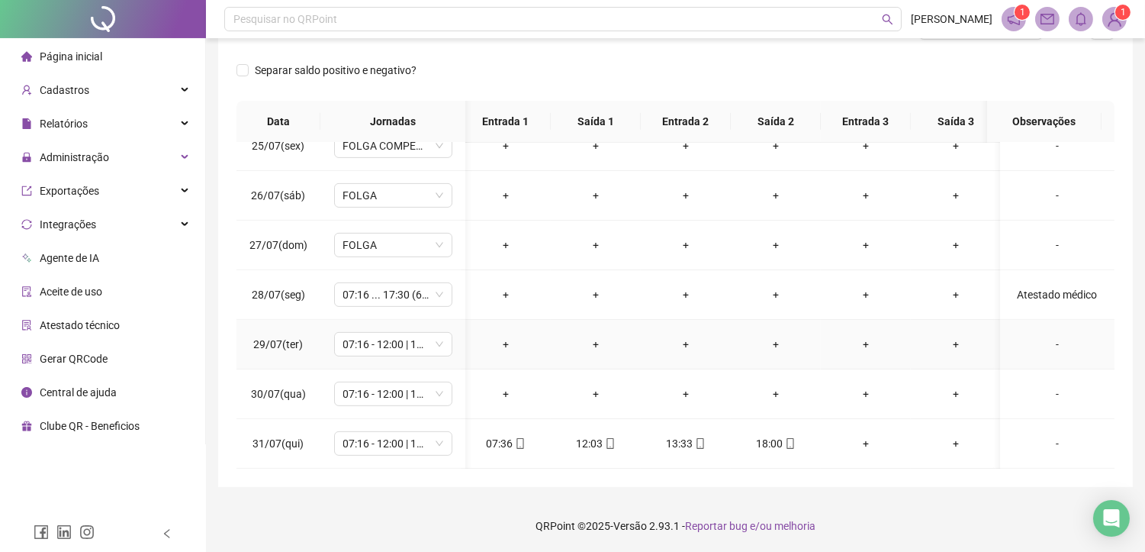
click at [1048, 336] on div "-" at bounding box center [1057, 344] width 90 height 17
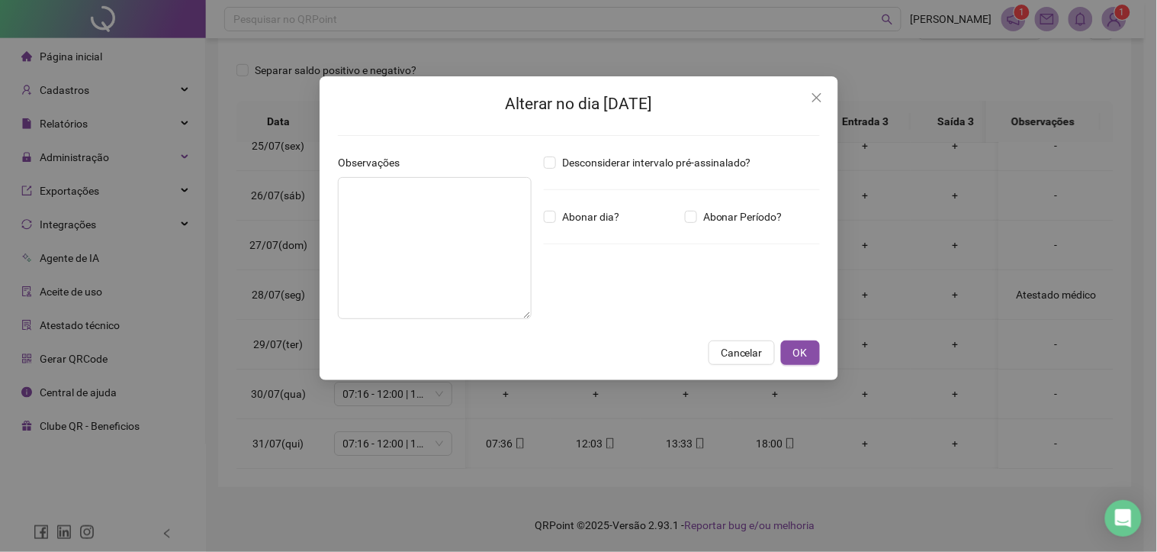
click at [1048, 333] on div "Alterar no dia [DATE] Observações Desconsiderar intervalo pré-assinalado? Abona…" at bounding box center [578, 276] width 1157 height 552
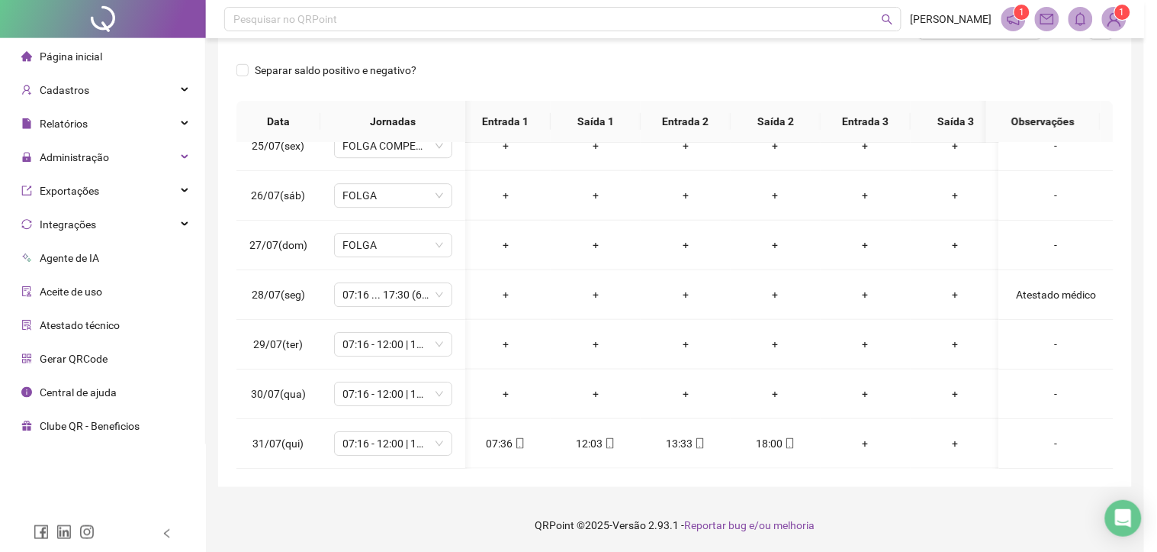
drag, startPoint x: 398, startPoint y: 244, endPoint x: 439, endPoint y: 252, distance: 41.9
click at [400, 245] on div "Alterar no dia [DATE] Observações Desconsiderar intervalo pré-assinalado? Abona…" at bounding box center [578, 276] width 1157 height 552
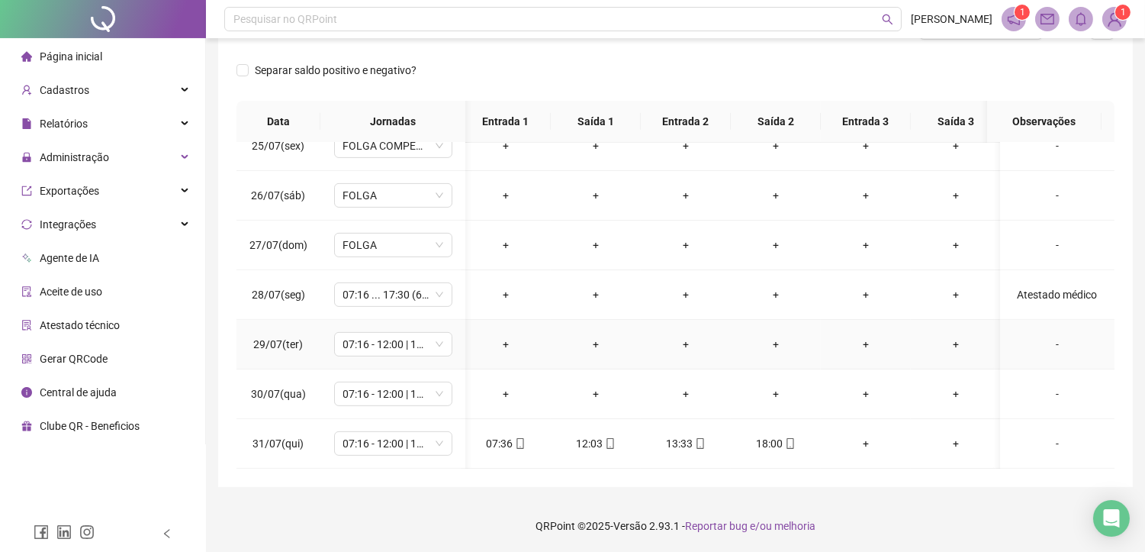
click at [1050, 336] on div "-" at bounding box center [1057, 344] width 90 height 17
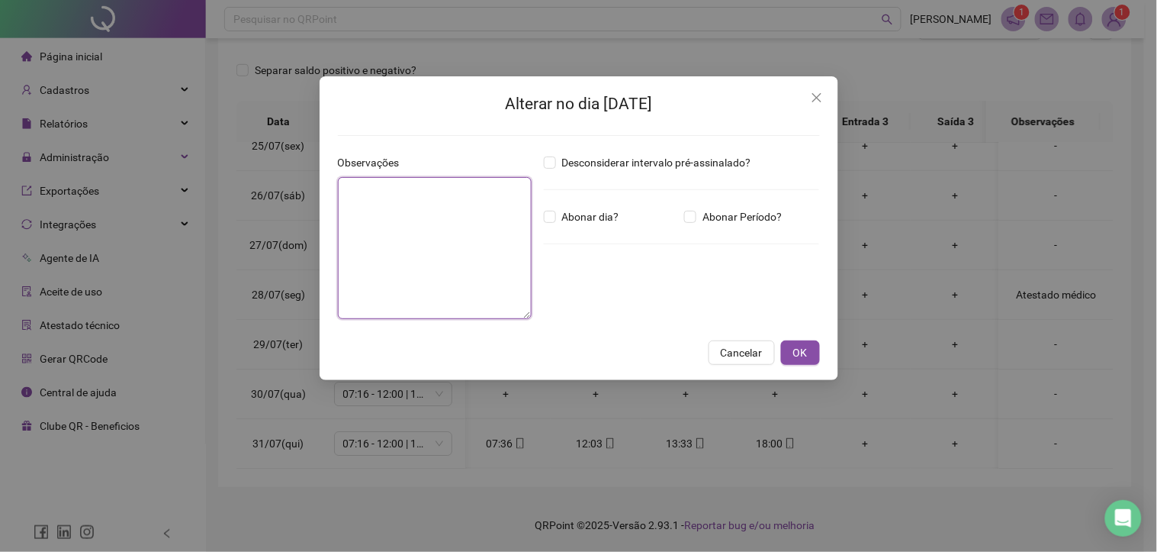
click at [410, 252] on textarea at bounding box center [435, 248] width 194 height 142
paste textarea "**********"
type textarea "**********"
click at [801, 360] on span "OK" at bounding box center [800, 352] width 14 height 17
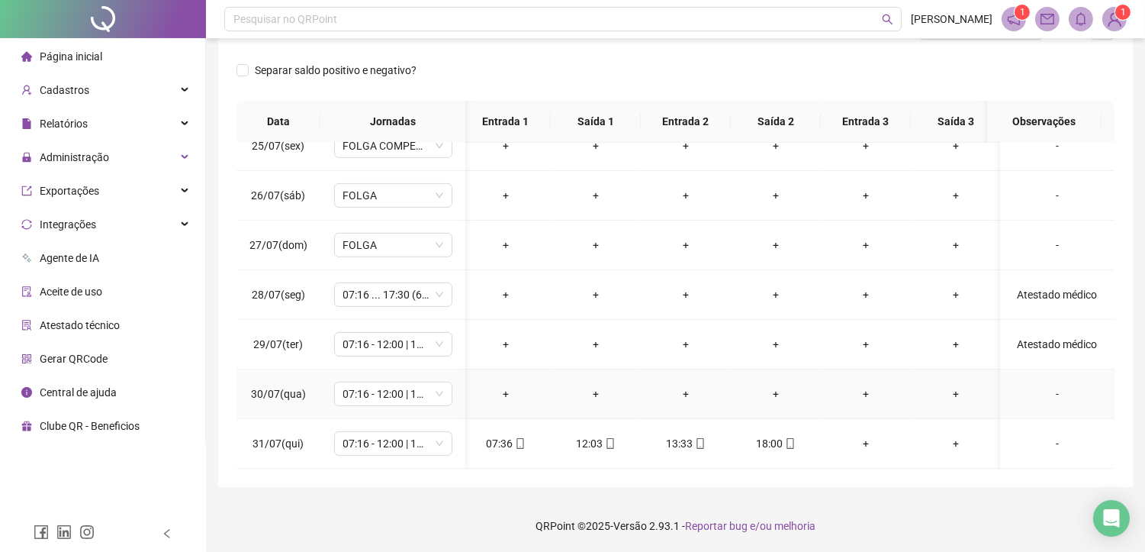
click at [1040, 385] on div "-" at bounding box center [1057, 393] width 90 height 17
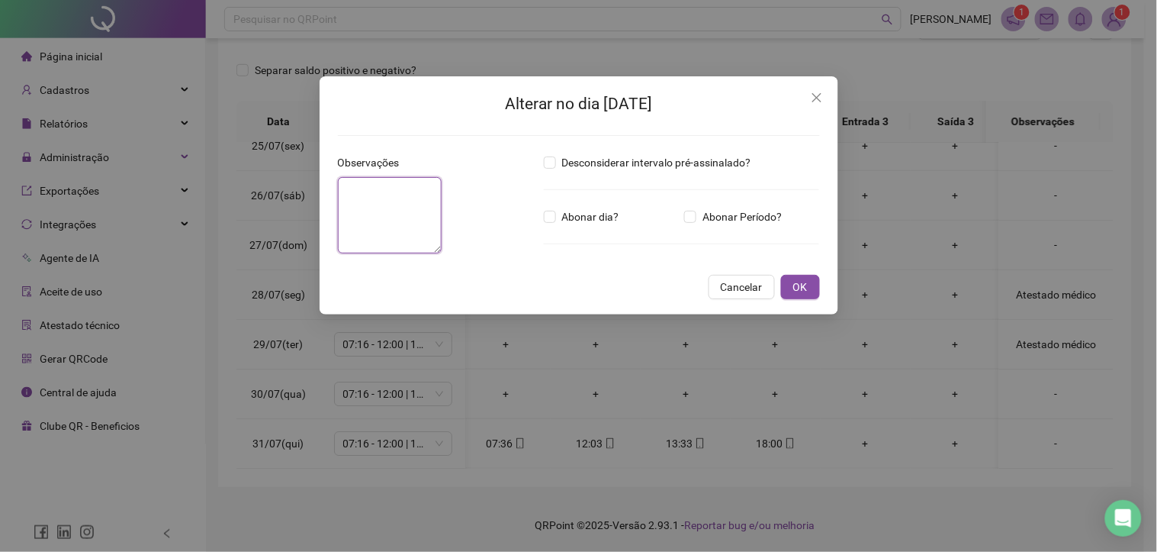
click at [379, 223] on textarea at bounding box center [390, 215] width 105 height 76
paste textarea "**********"
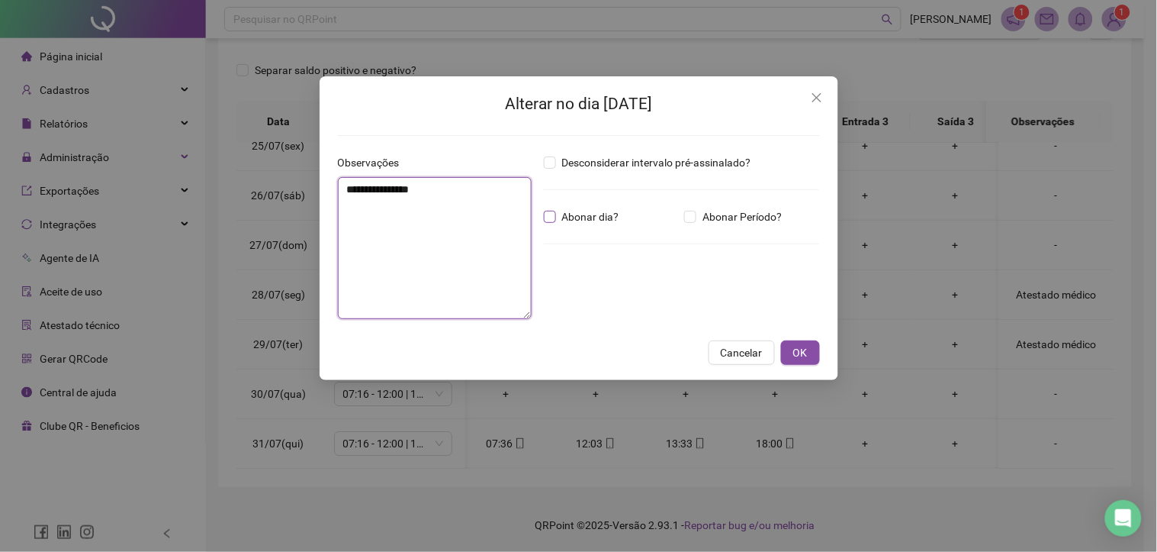
type textarea "**********"
click at [799, 351] on span "OK" at bounding box center [800, 352] width 14 height 17
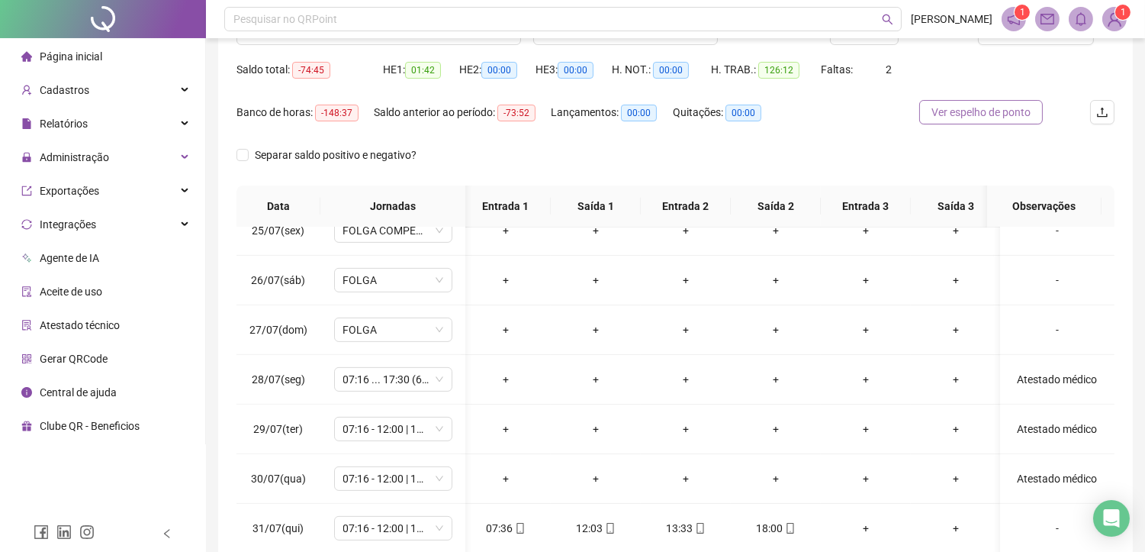
scroll to position [58, 0]
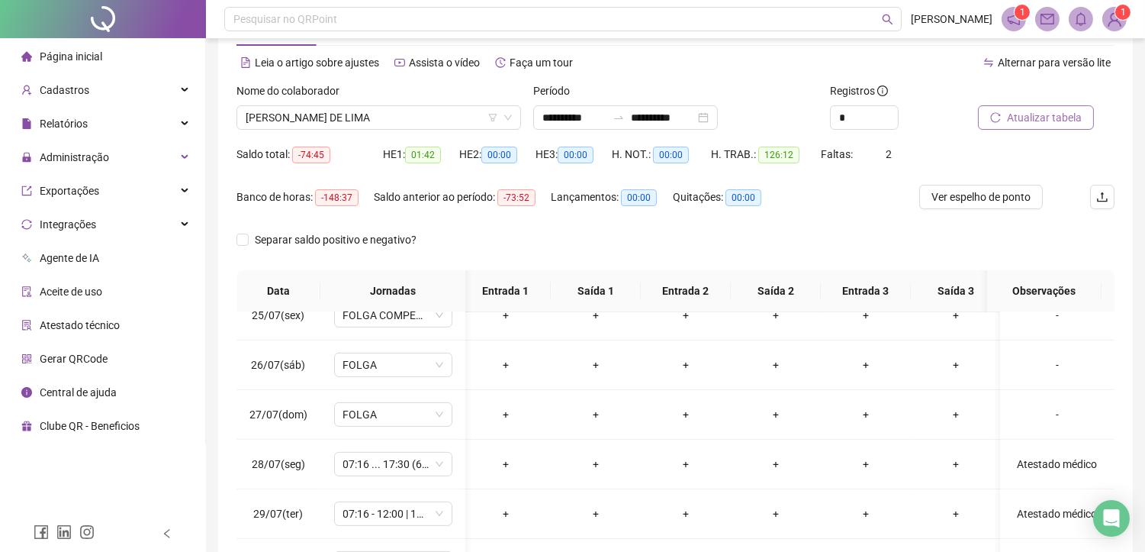
click at [1032, 112] on span "Atualizar tabela" at bounding box center [1044, 117] width 75 height 17
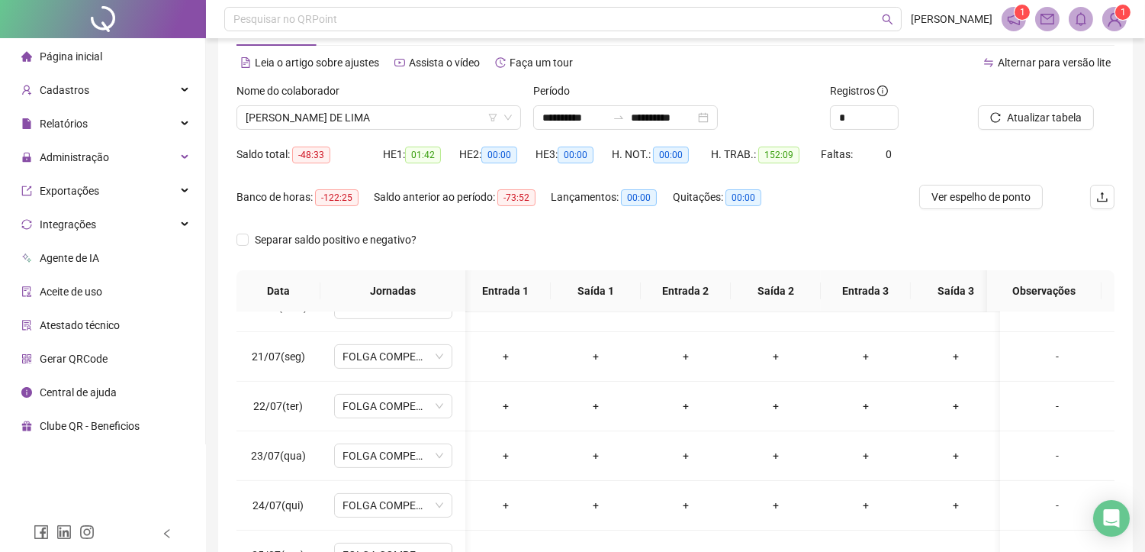
click at [424, 102] on div "Nome do colaborador" at bounding box center [378, 93] width 285 height 23
click at [390, 107] on span "[PERSON_NAME] DE LIMA" at bounding box center [379, 117] width 266 height 23
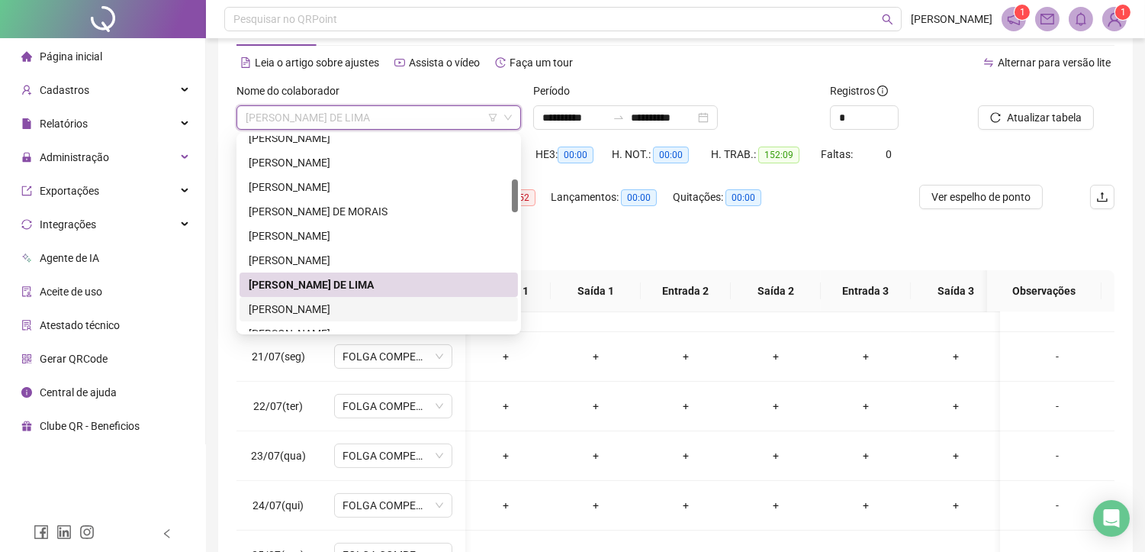
click at [294, 303] on div "[PERSON_NAME]" at bounding box center [379, 309] width 260 height 17
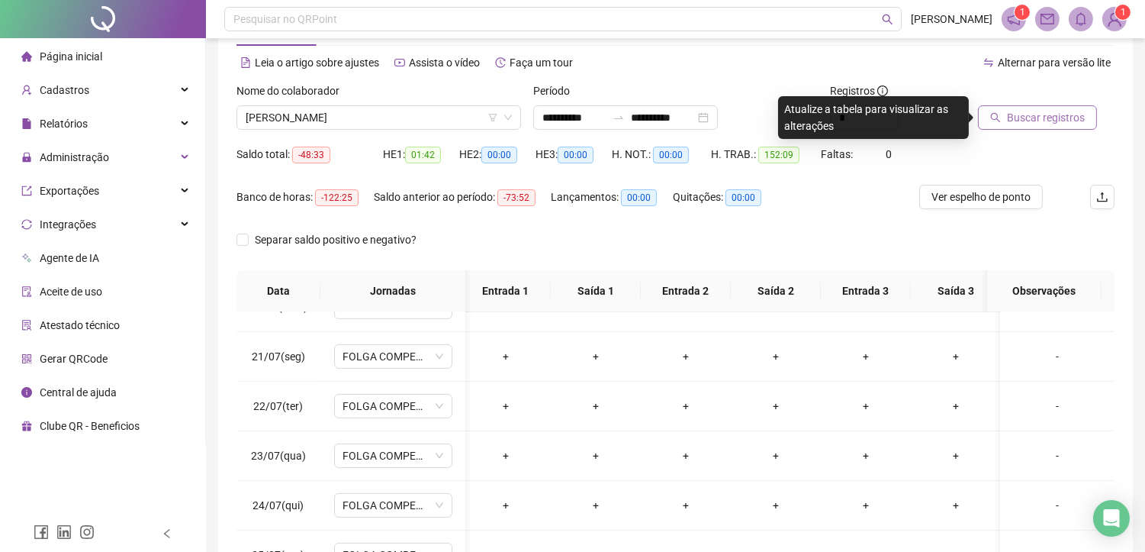
click at [1035, 117] on span "Buscar registros" at bounding box center [1046, 117] width 78 height 17
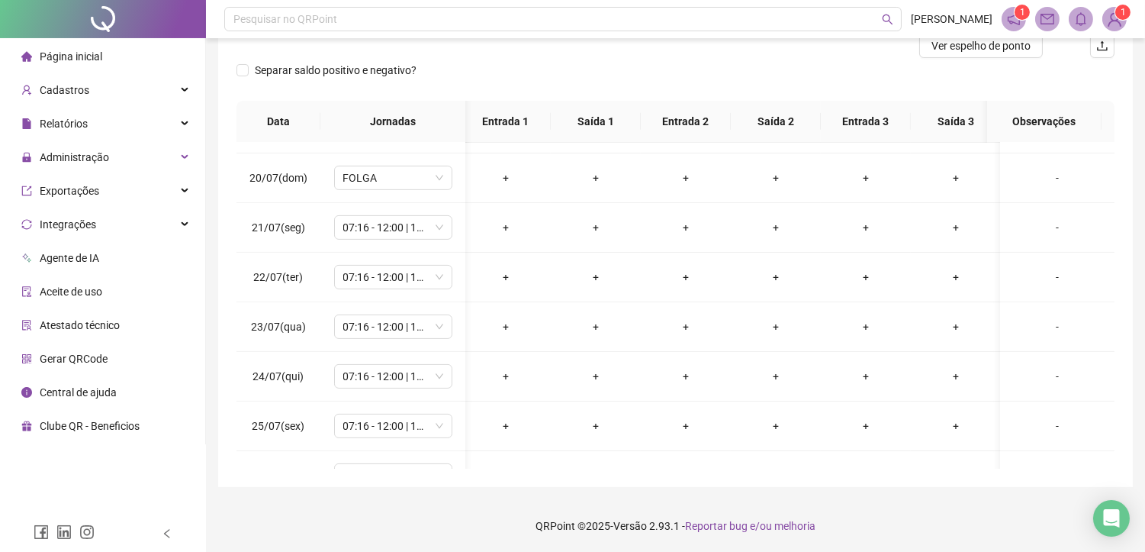
scroll to position [932, 5]
click at [387, 230] on span "07:16 - 12:00 | 13:30 - 17:30" at bounding box center [393, 226] width 100 height 23
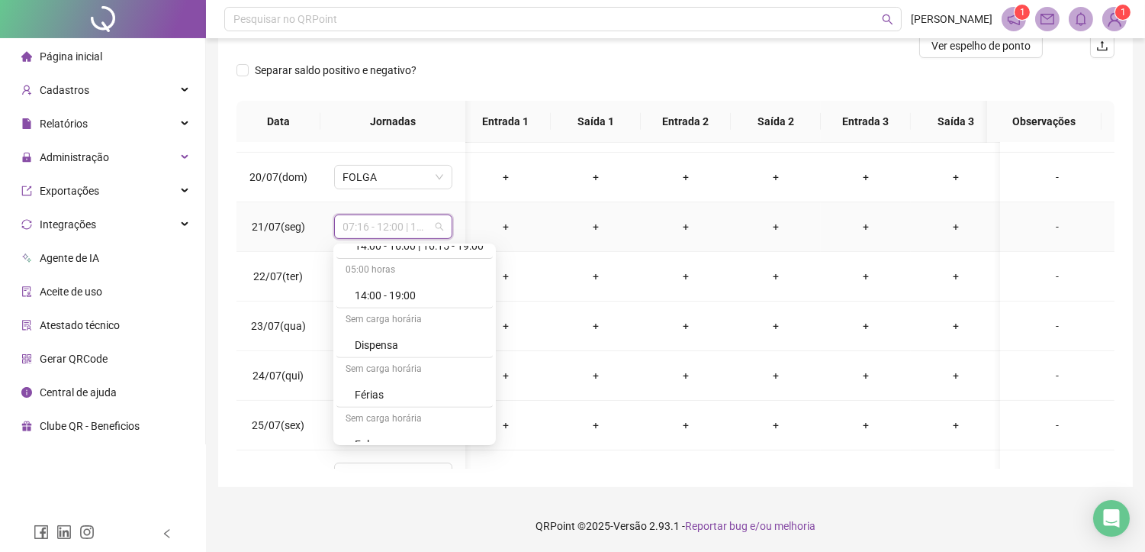
scroll to position [1492, 0]
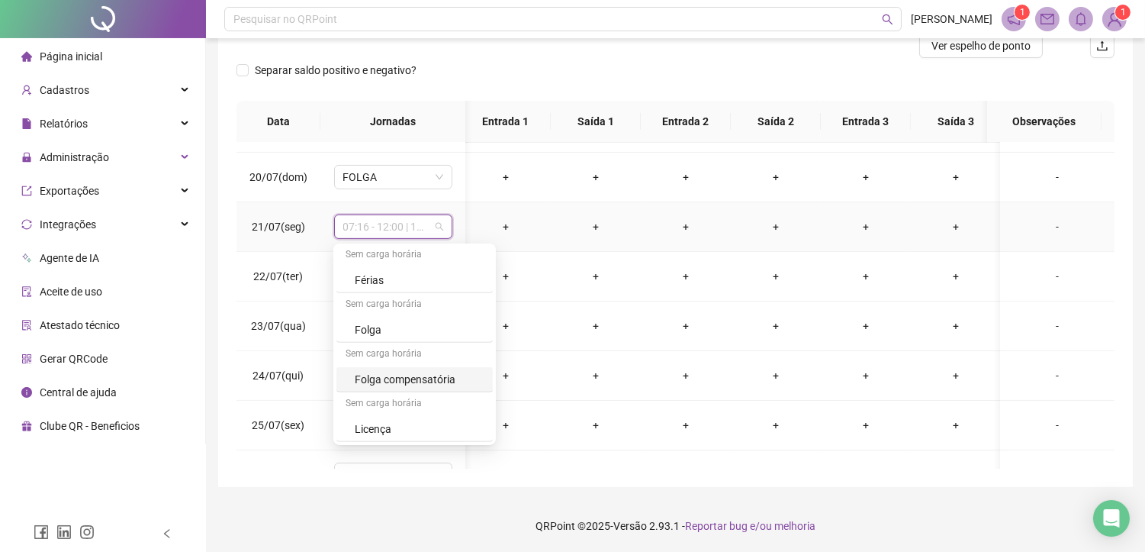
click at [388, 381] on div "Folga compensatória" at bounding box center [419, 379] width 129 height 17
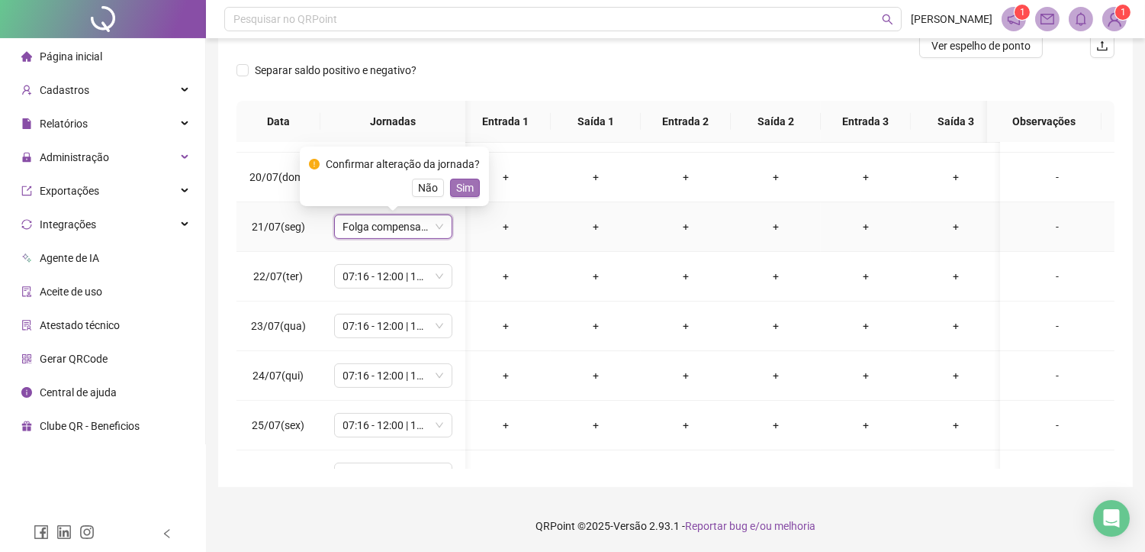
click at [456, 188] on span "Sim" at bounding box center [465, 187] width 18 height 17
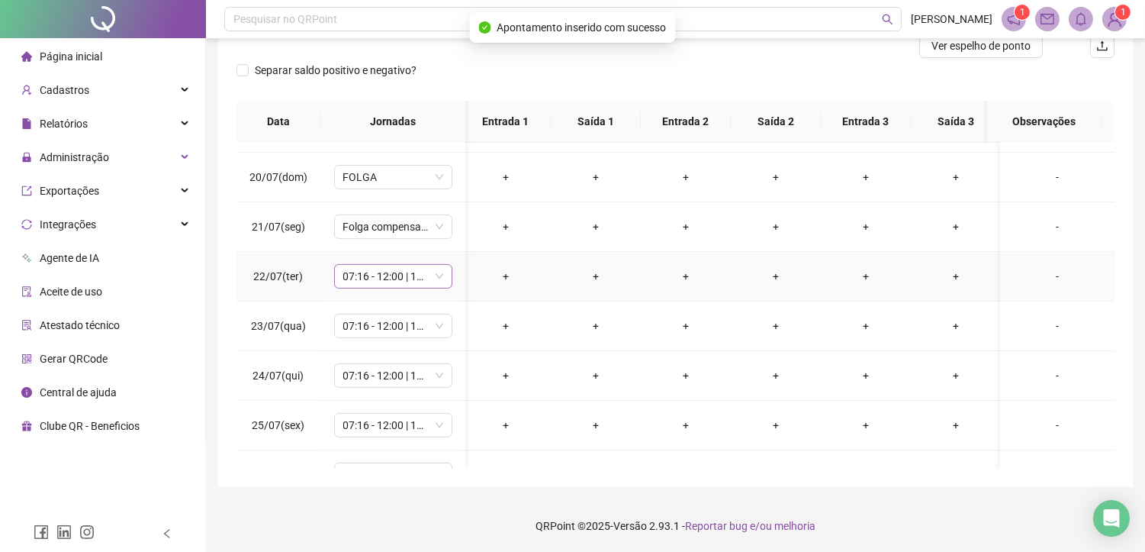
click at [362, 275] on span "07:16 - 12:00 | 13:30 - 17:30" at bounding box center [393, 276] width 100 height 23
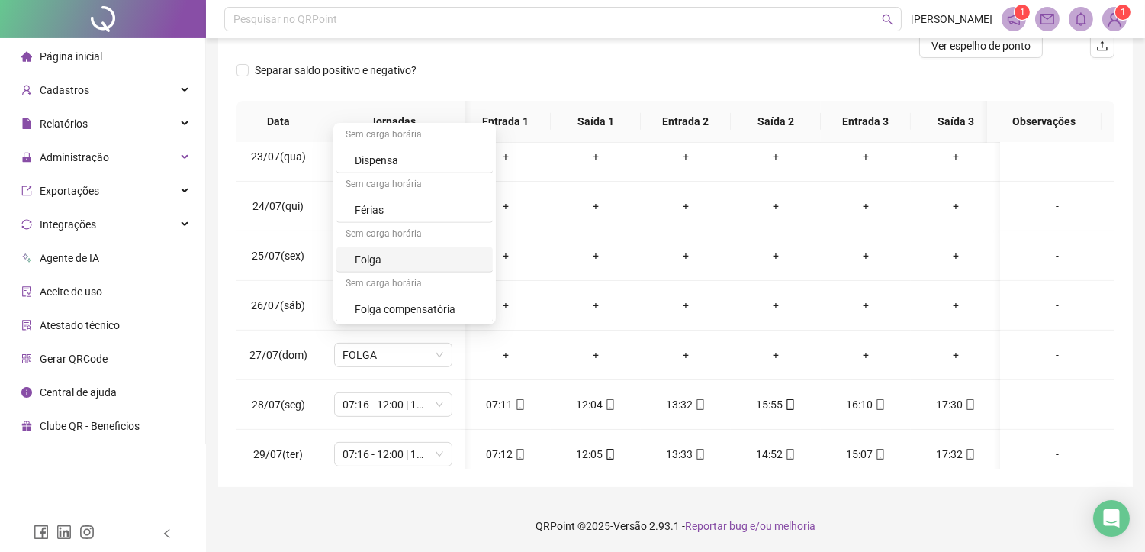
scroll to position [1493, 0]
click at [413, 256] on div "Folga compensatória" at bounding box center [419, 258] width 129 height 17
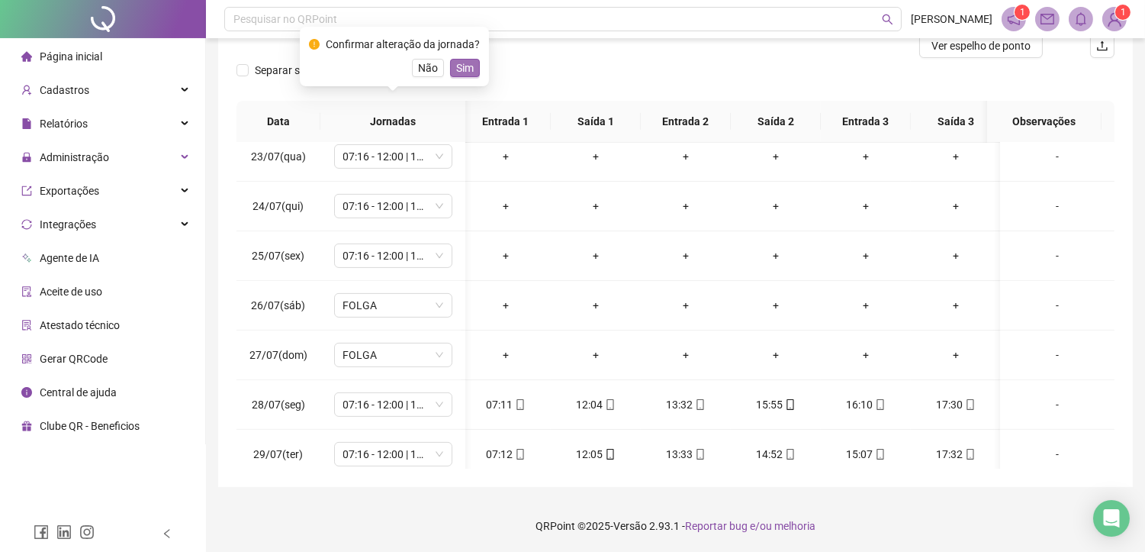
click at [460, 62] on span "Sim" at bounding box center [465, 67] width 18 height 17
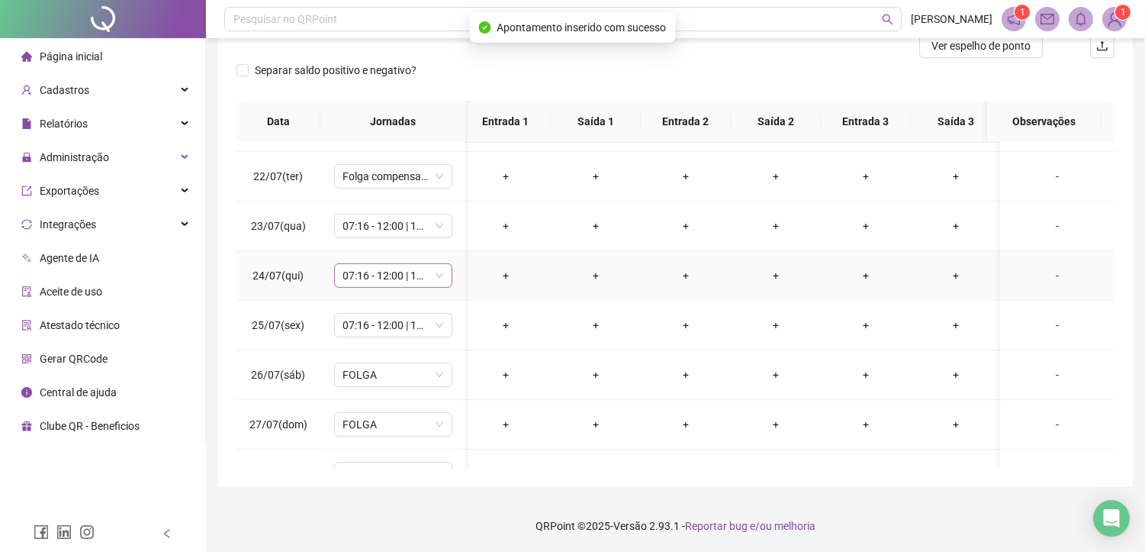
scroll to position [1017, 5]
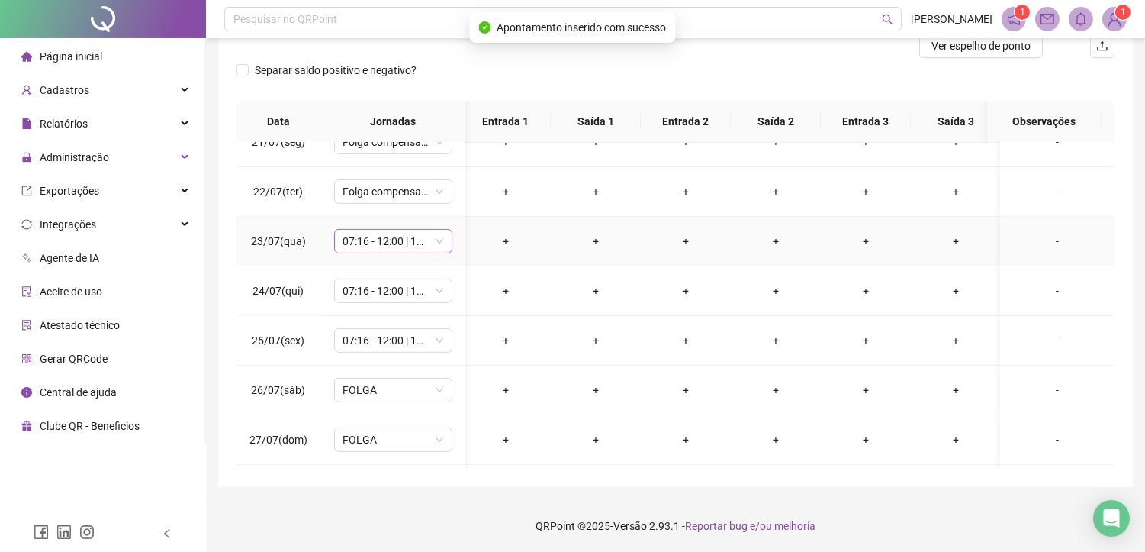
click at [397, 247] on span "07:16 - 12:00 | 13:30 - 17:30" at bounding box center [393, 241] width 100 height 23
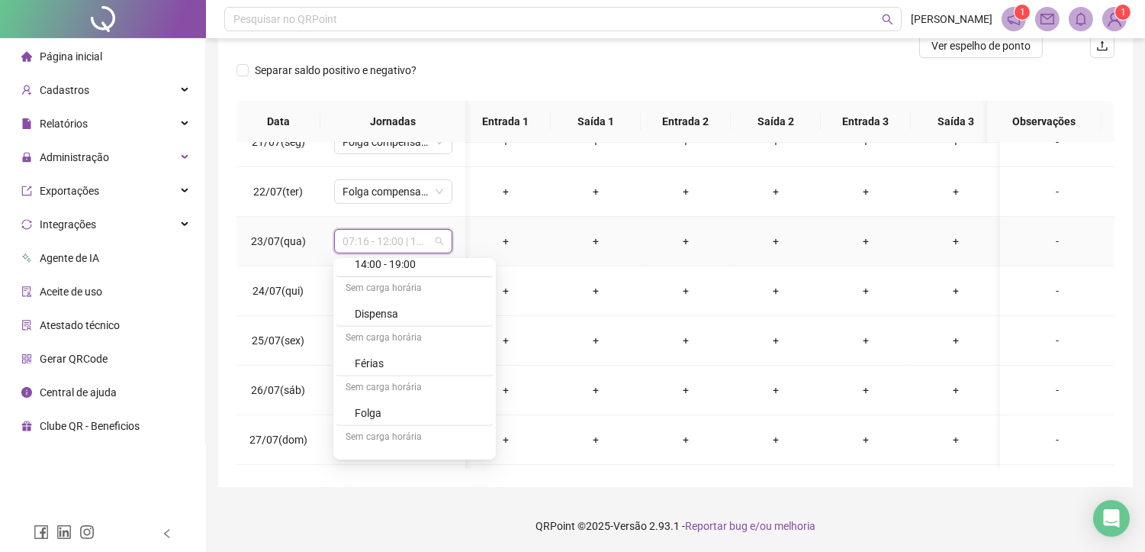
scroll to position [1492, 0]
drag, startPoint x: 380, startPoint y: 391, endPoint x: 380, endPoint y: 379, distance: 12.2
click at [378, 391] on div "Folga compensatória" at bounding box center [419, 393] width 129 height 17
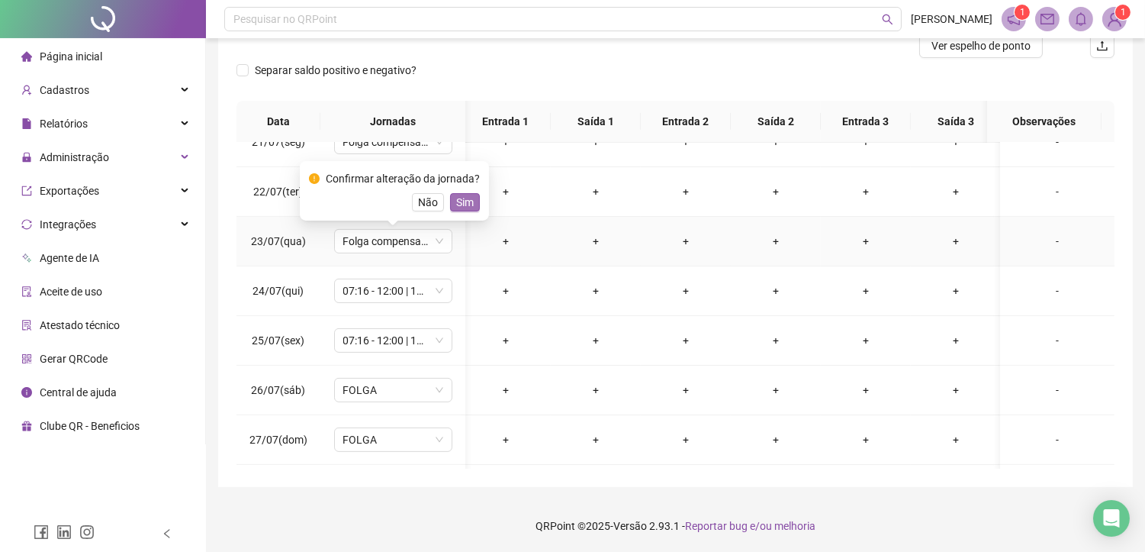
click at [456, 206] on span "Sim" at bounding box center [465, 202] width 18 height 17
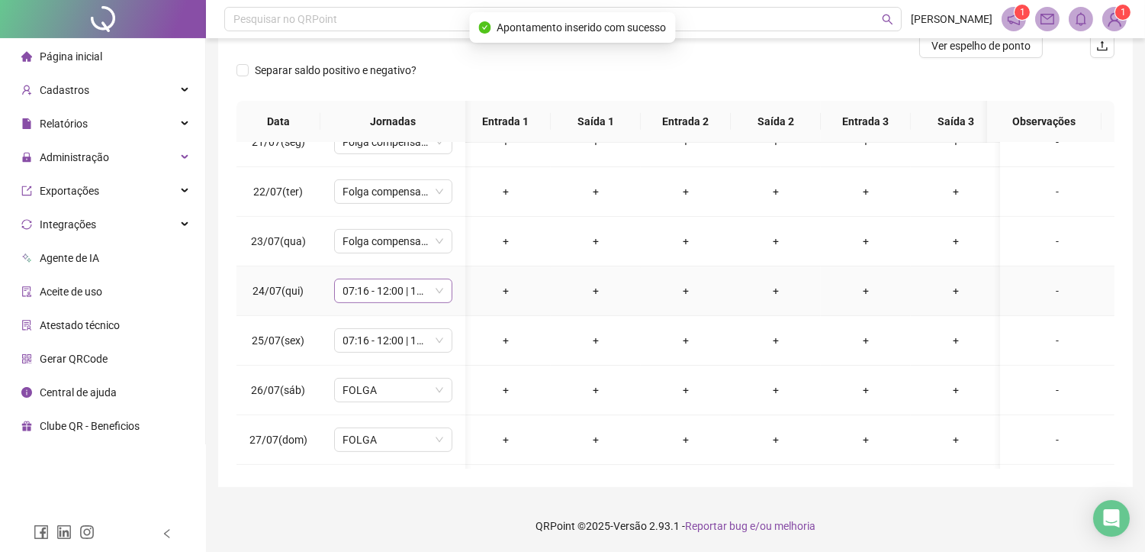
click at [369, 291] on span "07:16 - 12:00 | 13:30 - 17:30" at bounding box center [393, 290] width 100 height 23
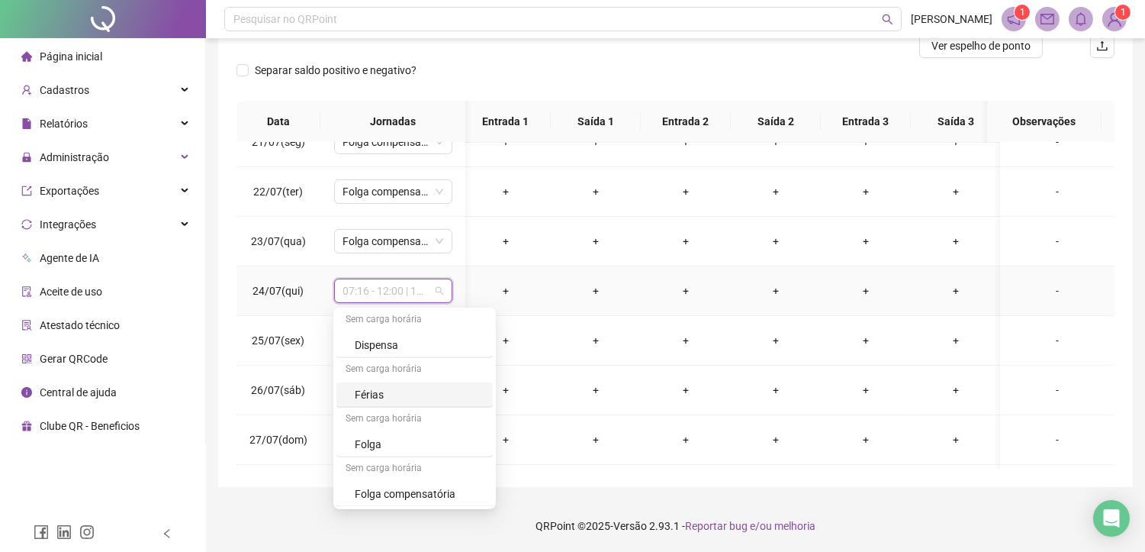
scroll to position [1493, 0]
click at [362, 437] on div "Folga compensatória" at bounding box center [419, 443] width 129 height 17
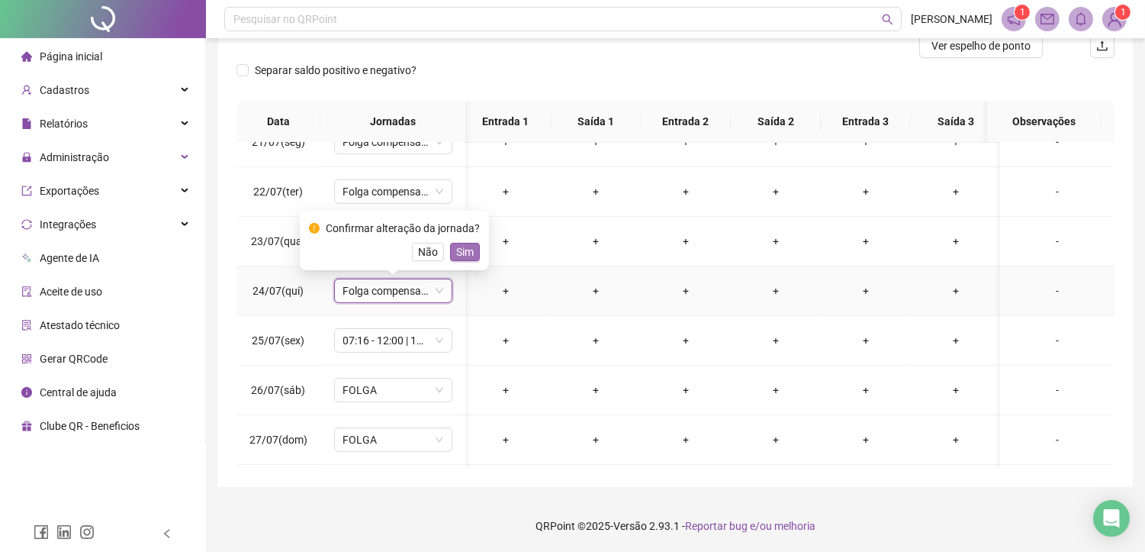
click at [465, 253] on span "Sim" at bounding box center [465, 251] width 18 height 17
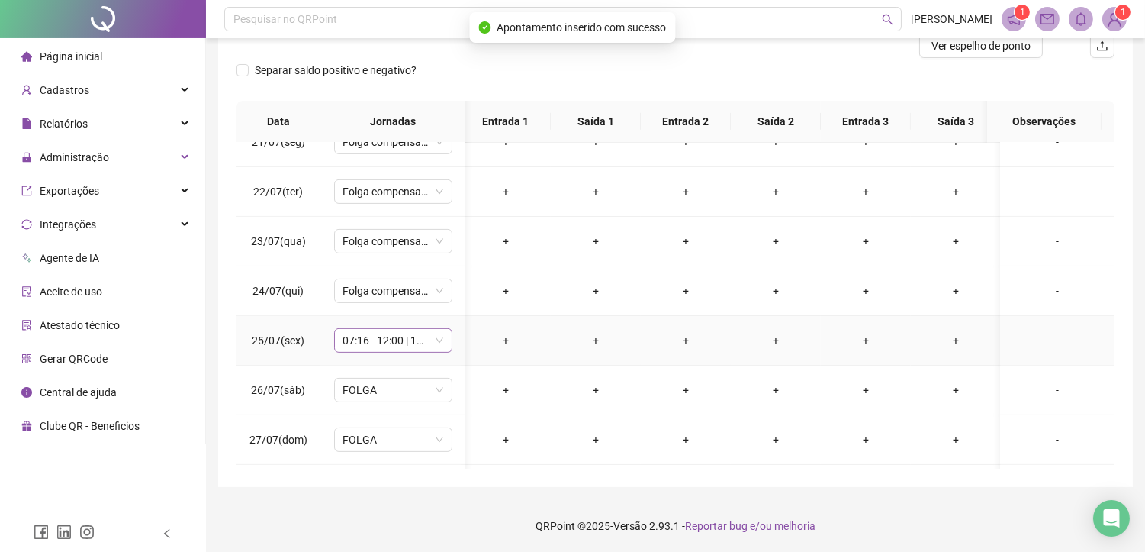
click at [371, 346] on span "07:16 - 12:00 | 13:30 - 17:30" at bounding box center [393, 340] width 100 height 23
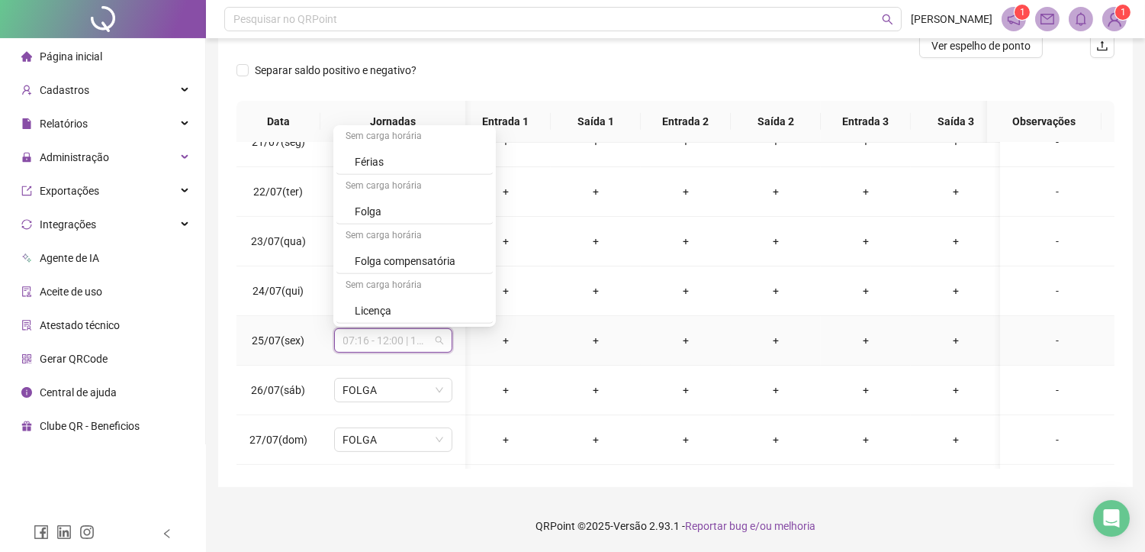
scroll to position [1492, 0]
click at [383, 265] on div "Folga compensatória" at bounding box center [419, 260] width 129 height 17
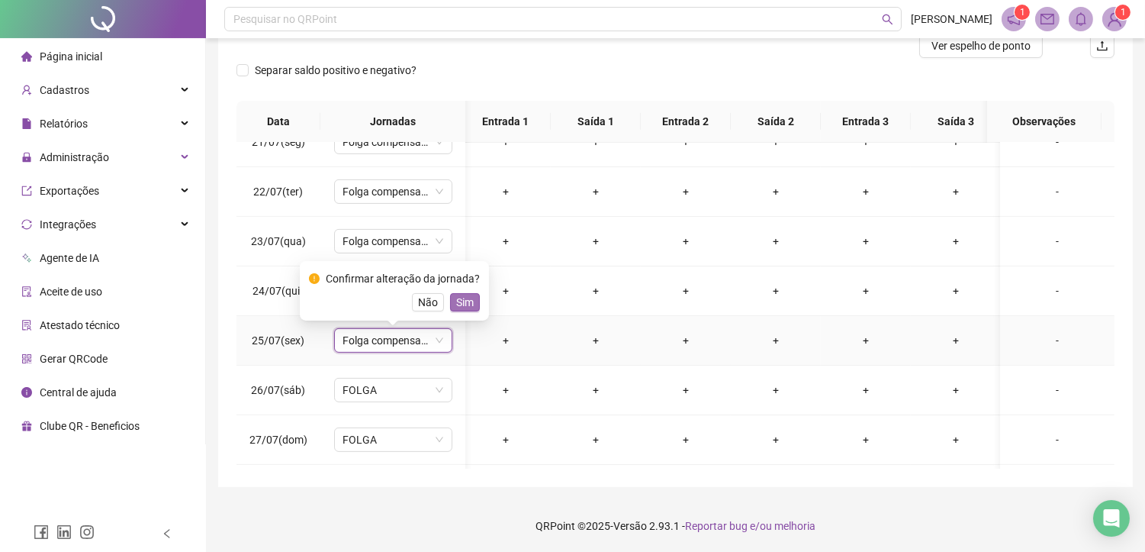
click at [462, 301] on span "Sim" at bounding box center [465, 302] width 18 height 17
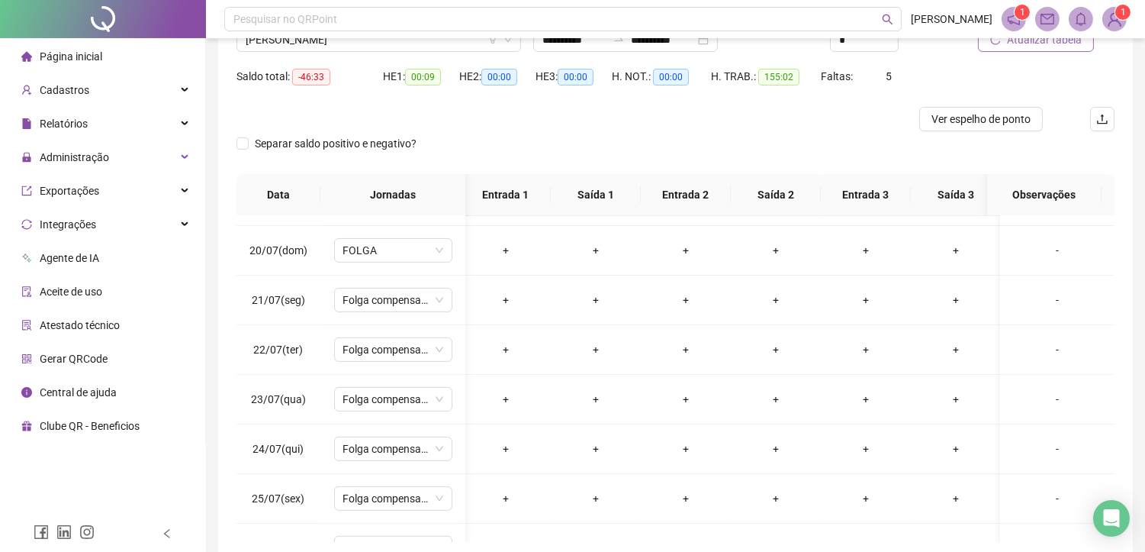
scroll to position [40, 0]
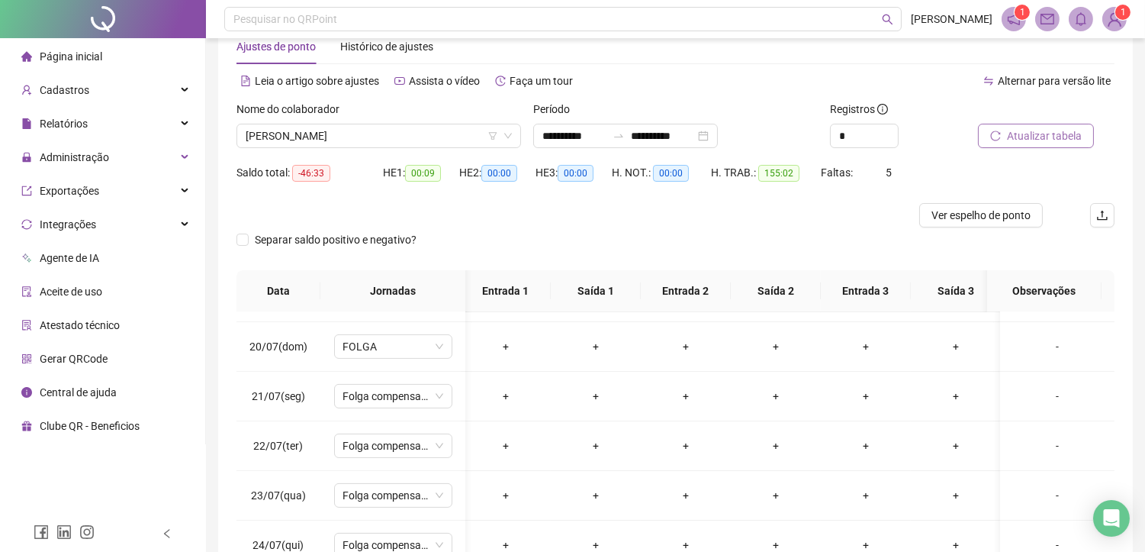
click at [1041, 132] on span "Atualizar tabela" at bounding box center [1044, 135] width 75 height 17
click at [1040, 131] on span "Atualizar tabela" at bounding box center [1044, 135] width 75 height 17
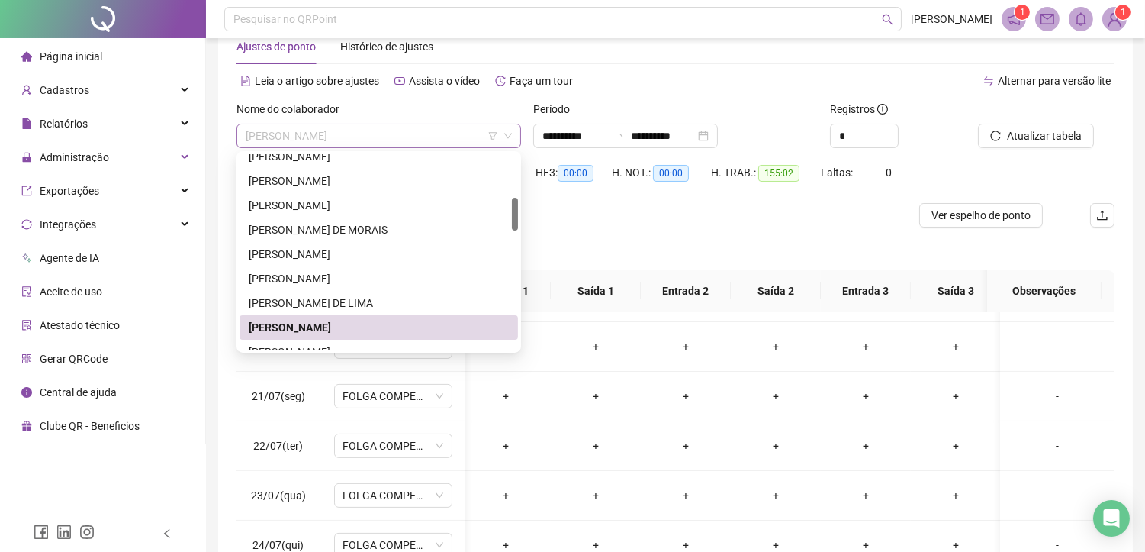
click at [387, 142] on span "[PERSON_NAME]" at bounding box center [379, 135] width 266 height 23
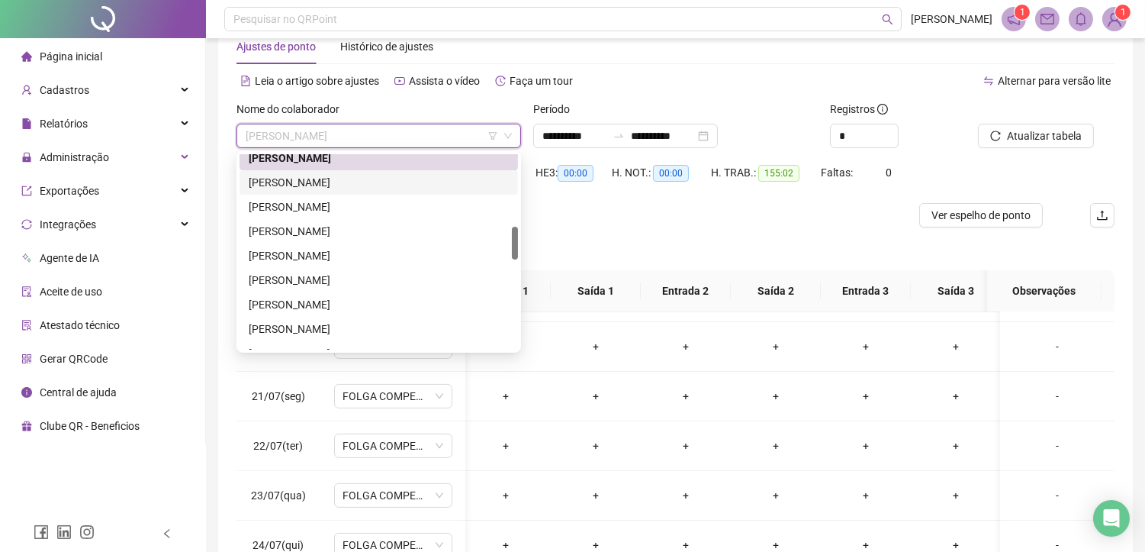
click at [310, 187] on div "[PERSON_NAME]" at bounding box center [379, 182] width 260 height 17
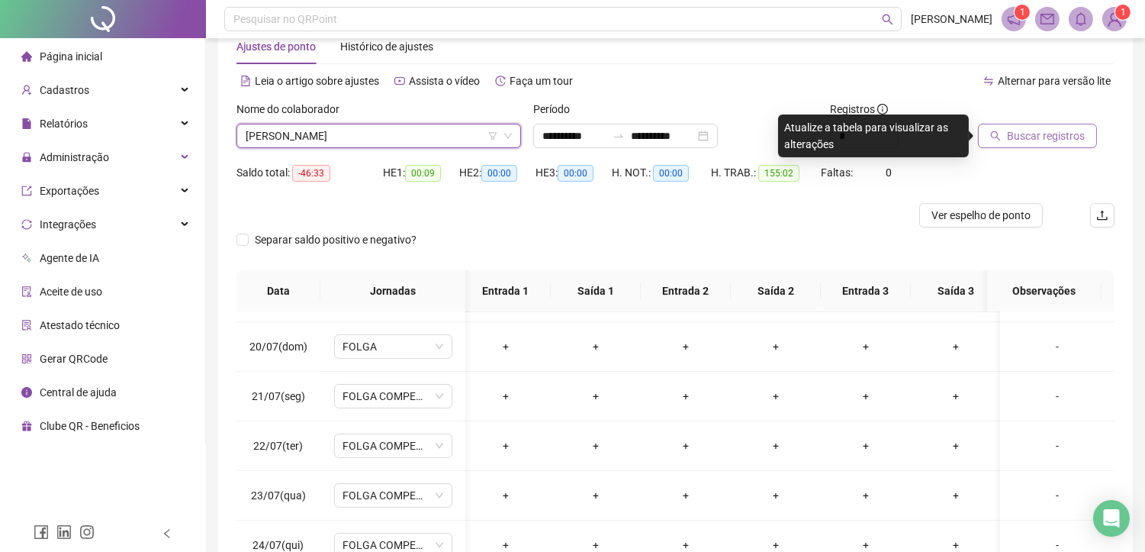
click at [1018, 135] on span "Buscar registros" at bounding box center [1046, 135] width 78 height 17
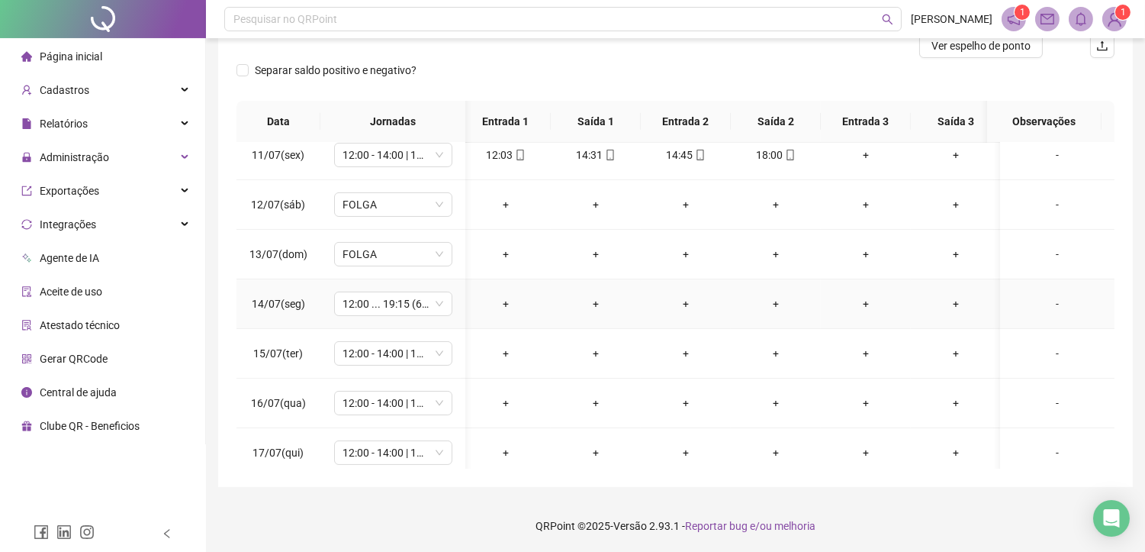
scroll to position [593, 5]
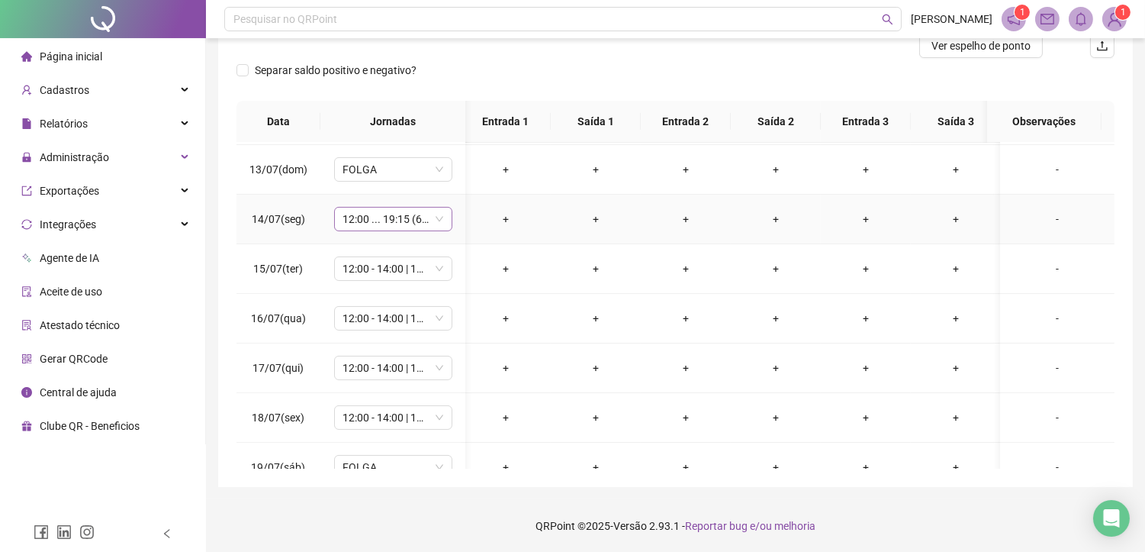
click at [384, 220] on span "12:00 ... 19:15 (6 HORAS)" at bounding box center [393, 218] width 100 height 23
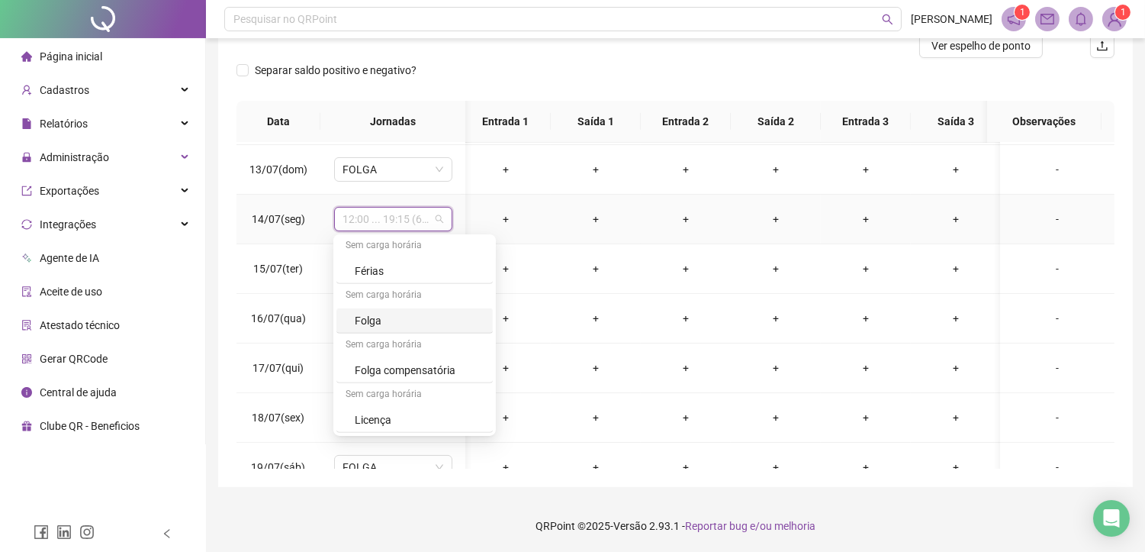
click at [408, 319] on div "Folga" at bounding box center [419, 320] width 129 height 17
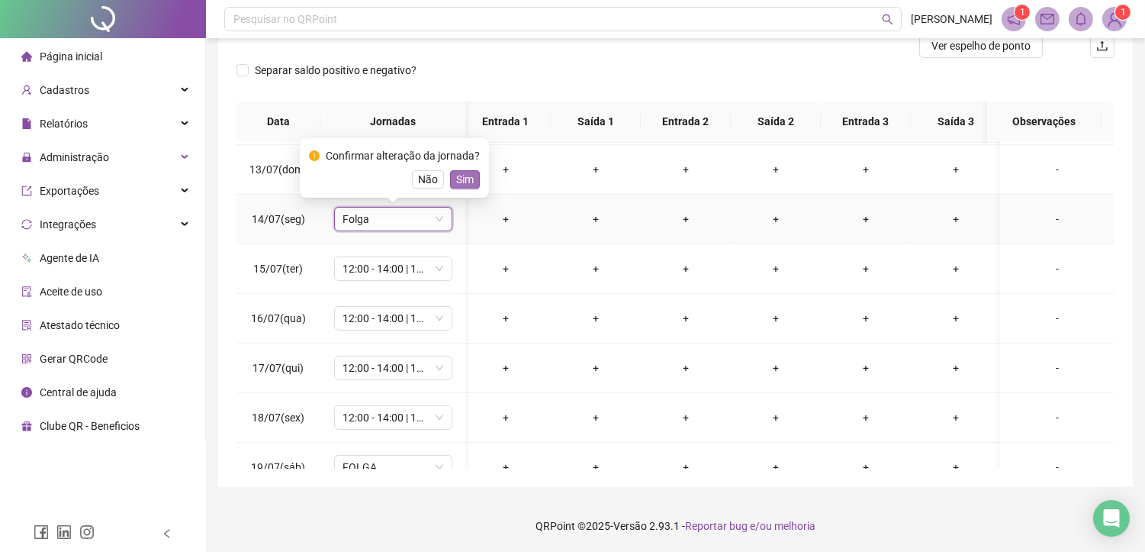
click at [469, 171] on span "Sim" at bounding box center [465, 179] width 18 height 17
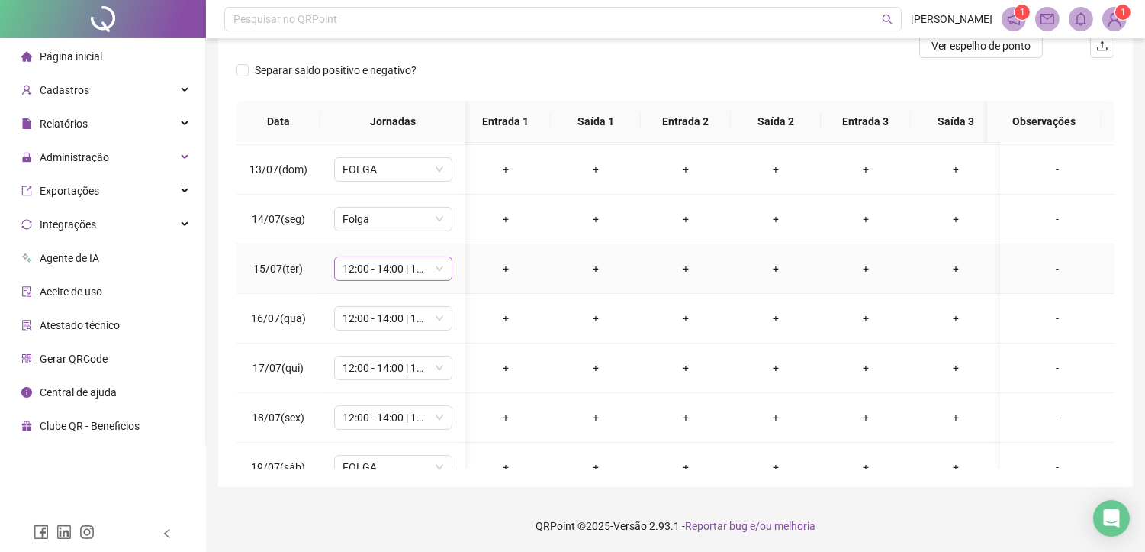
click at [391, 267] on span "12:00 - 14:00 | 14:15 - 18:00" at bounding box center [393, 268] width 100 height 23
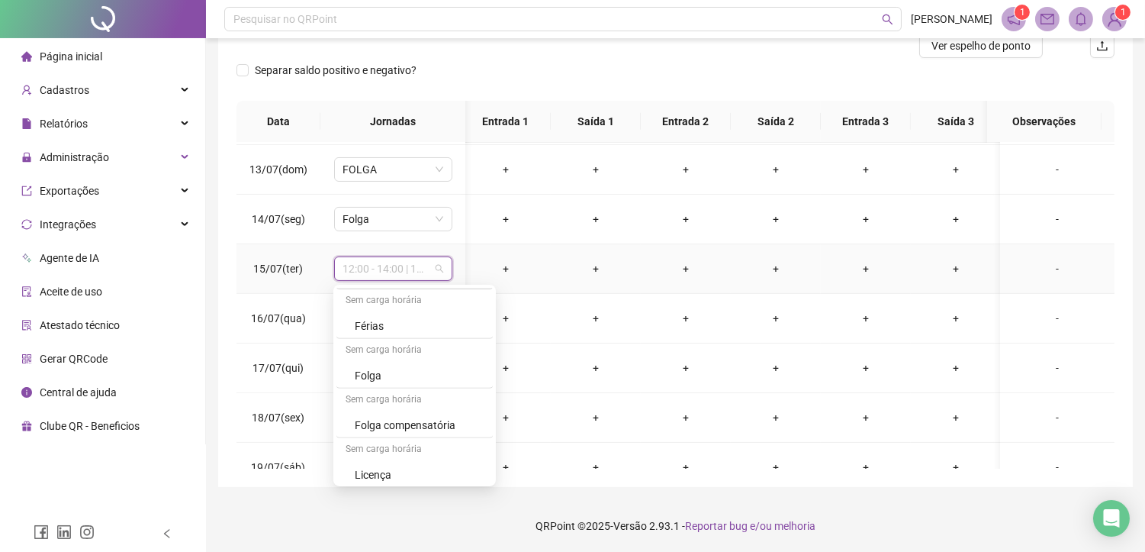
scroll to position [1493, 0]
click at [381, 370] on div "Folga" at bounding box center [419, 370] width 129 height 17
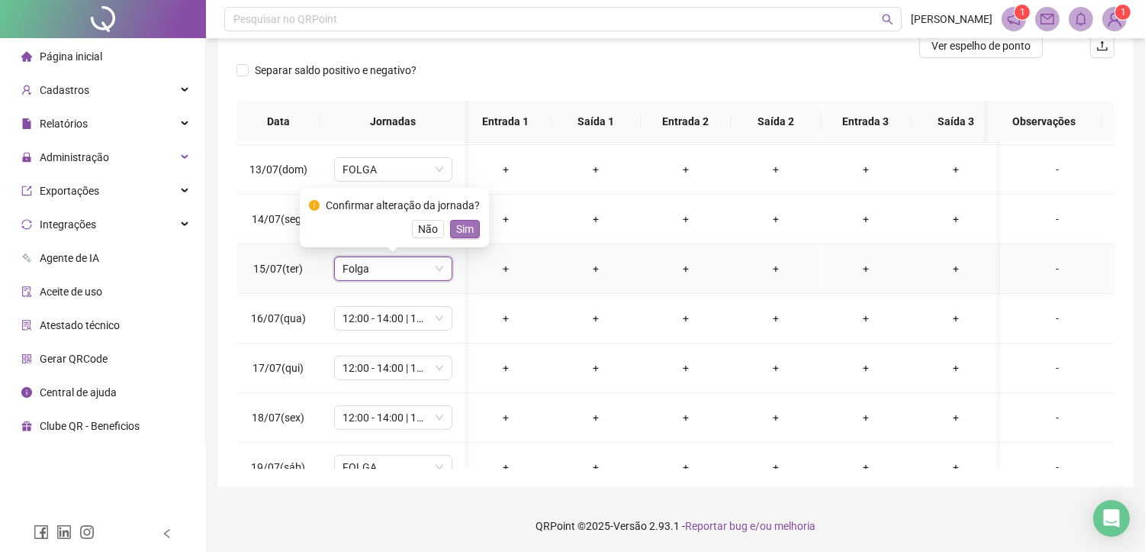
click at [460, 232] on span "Sim" at bounding box center [465, 228] width 18 height 17
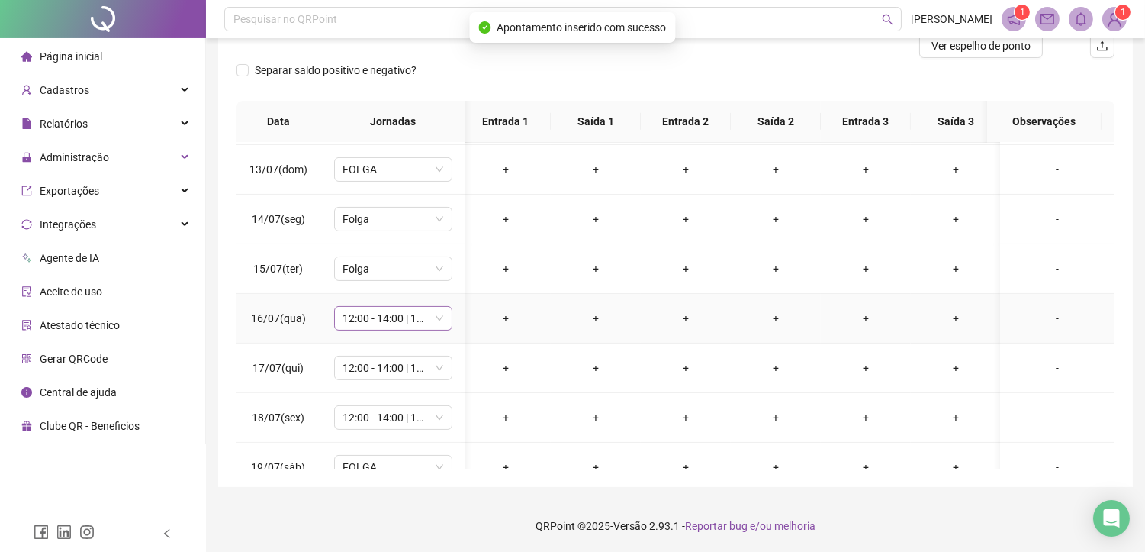
click at [400, 317] on span "12:00 - 14:00 | 14:15 - 18:00" at bounding box center [393, 318] width 100 height 23
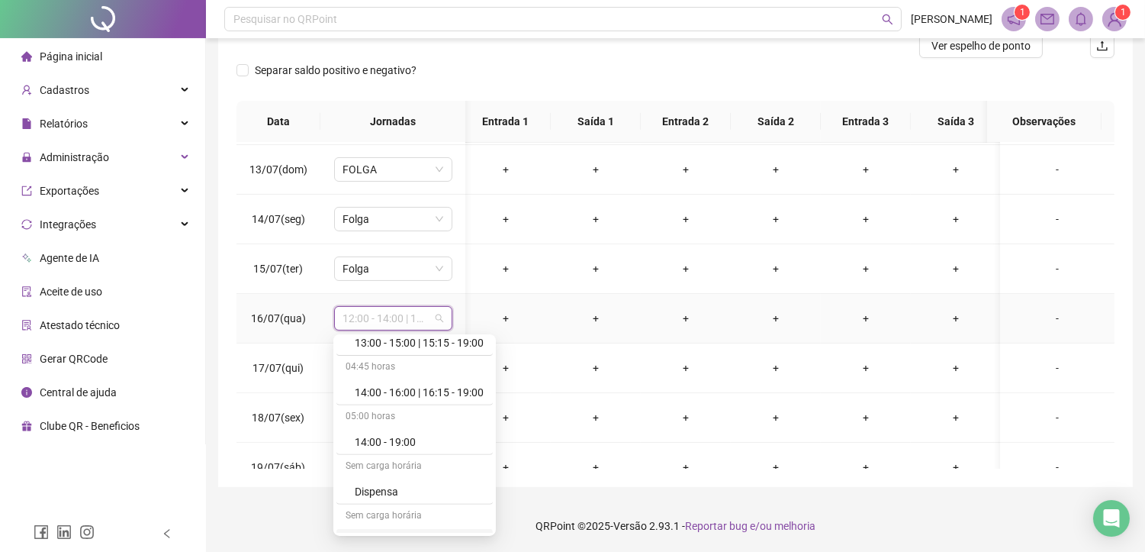
scroll to position [1440, 0]
click at [381, 471] on div "Folga" at bounding box center [419, 470] width 129 height 17
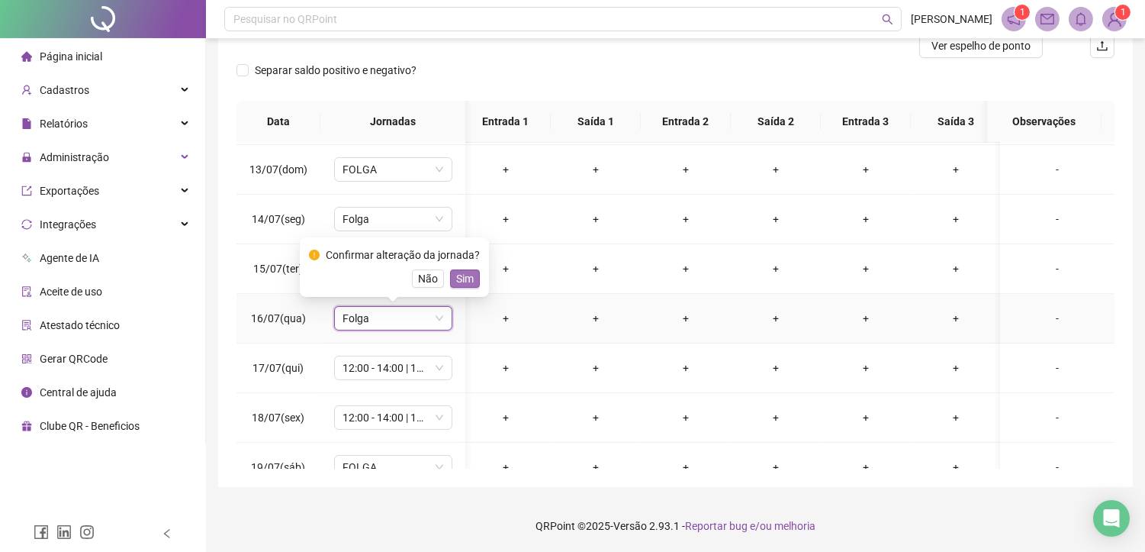
click at [456, 279] on span "Sim" at bounding box center [465, 278] width 18 height 17
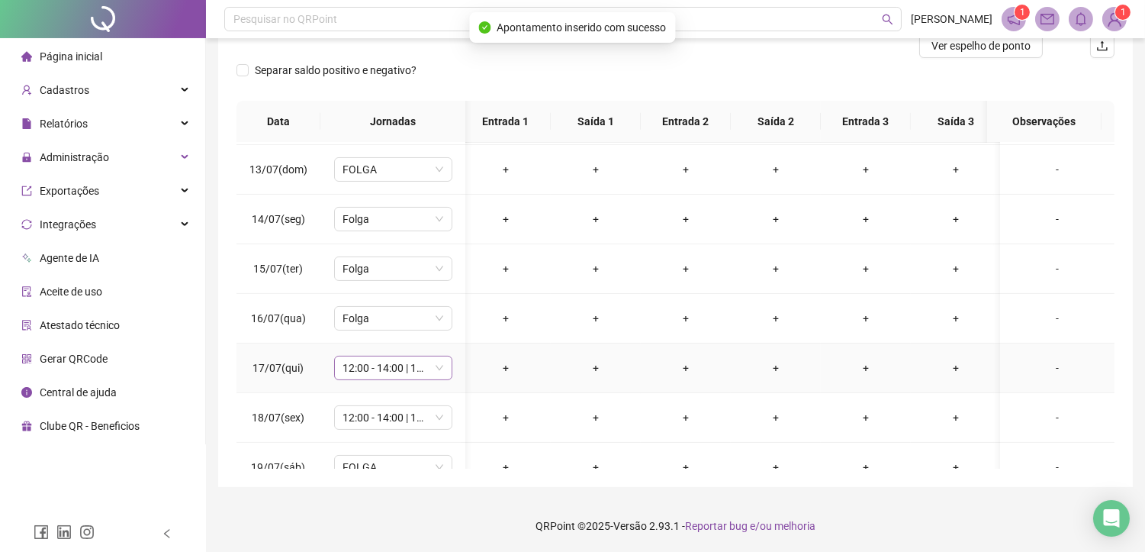
click at [387, 369] on span "12:00 - 14:00 | 14:15 - 18:00" at bounding box center [393, 367] width 100 height 23
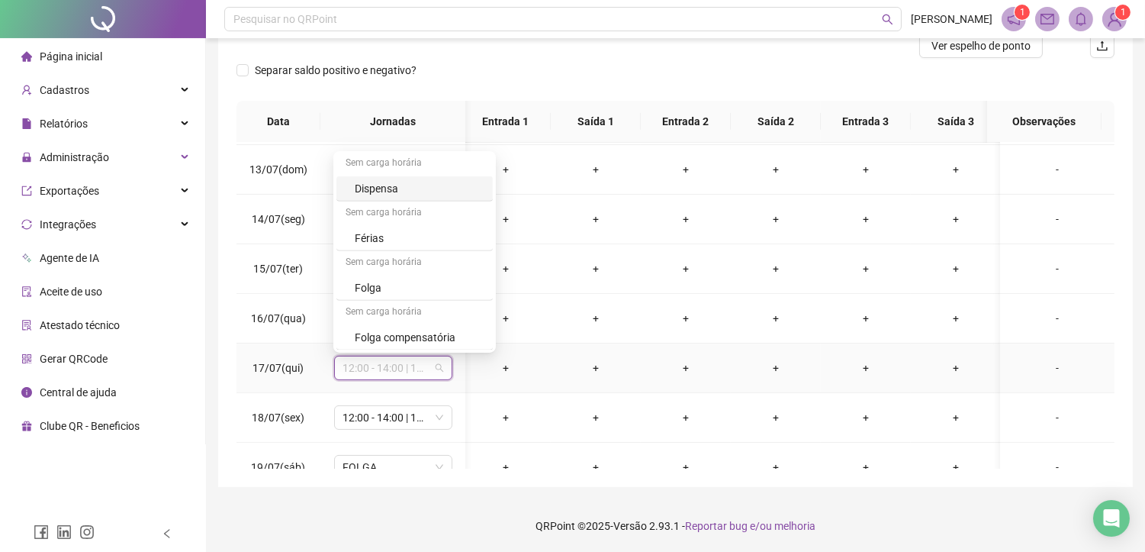
scroll to position [1492, 0]
click at [362, 233] on div "Folga" at bounding box center [419, 237] width 129 height 17
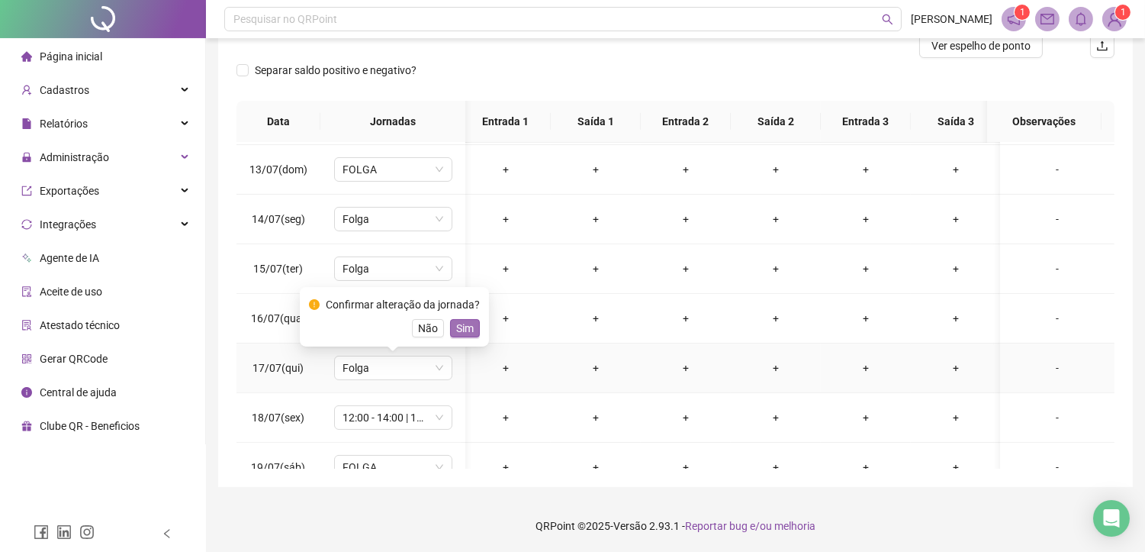
click at [458, 326] on span "Sim" at bounding box center [465, 328] width 18 height 17
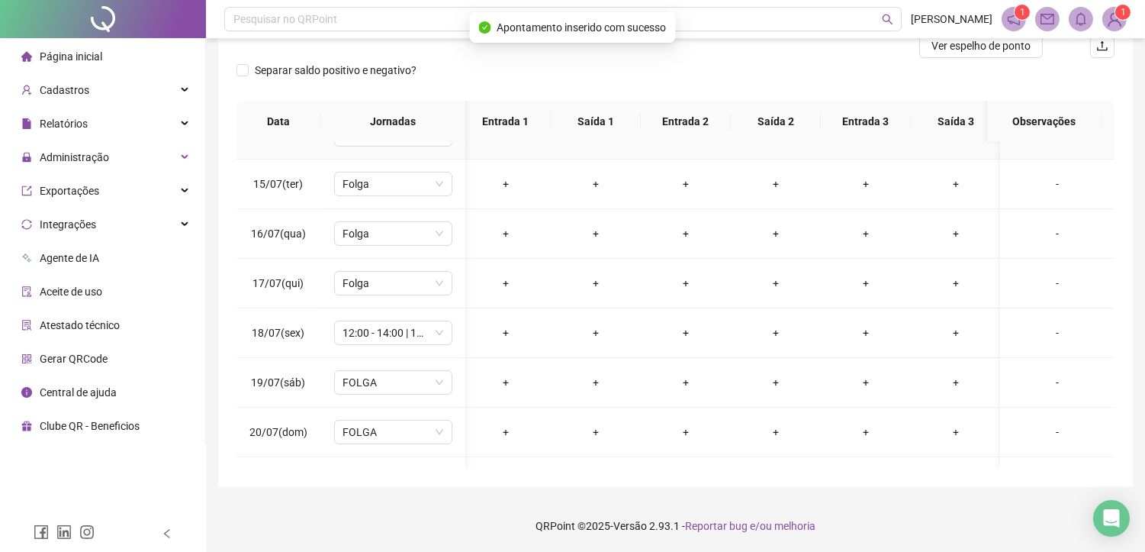
scroll to position [763, 5]
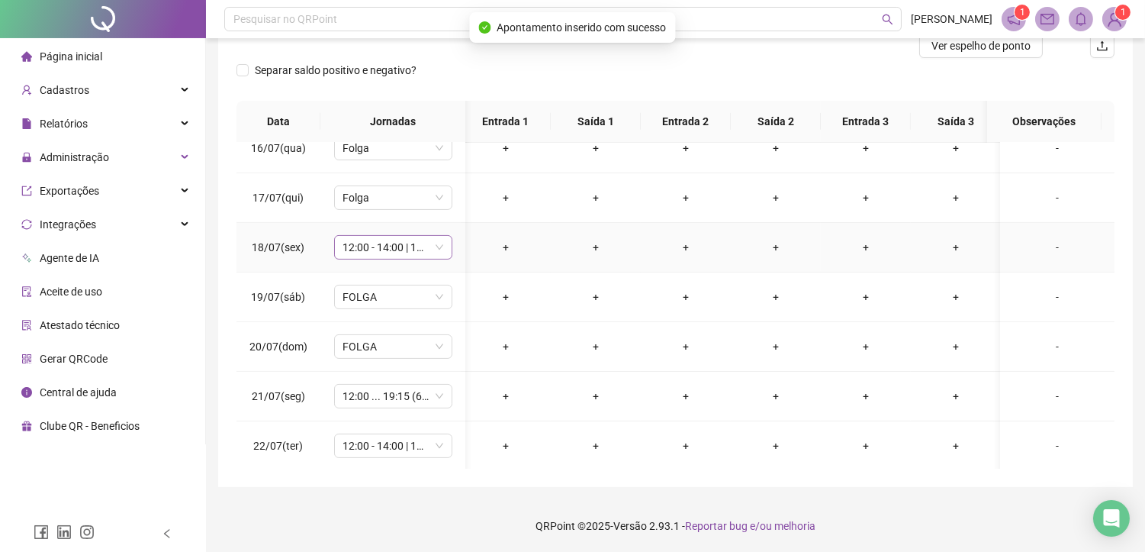
click at [391, 246] on span "12:00 - 14:00 | 14:15 - 18:00" at bounding box center [393, 247] width 100 height 23
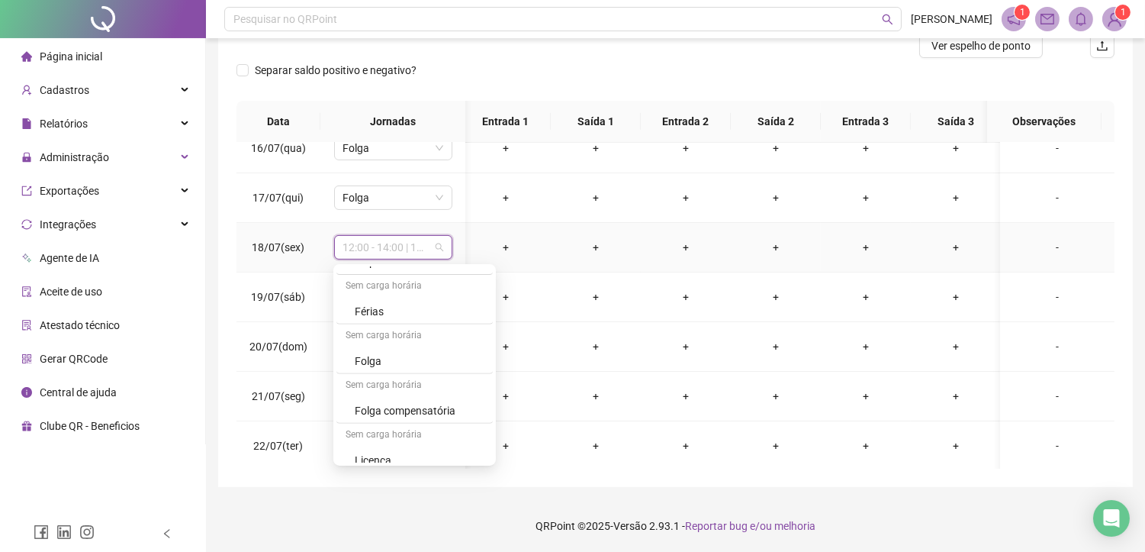
scroll to position [1492, 0]
click at [368, 344] on div "Folga" at bounding box center [419, 350] width 129 height 17
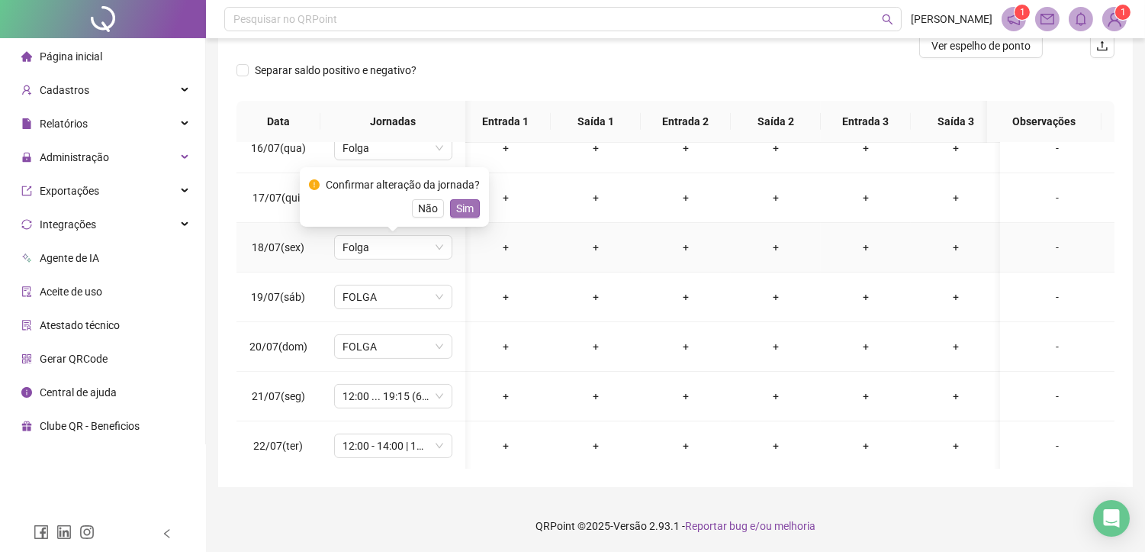
click at [463, 206] on span "Sim" at bounding box center [465, 208] width 18 height 17
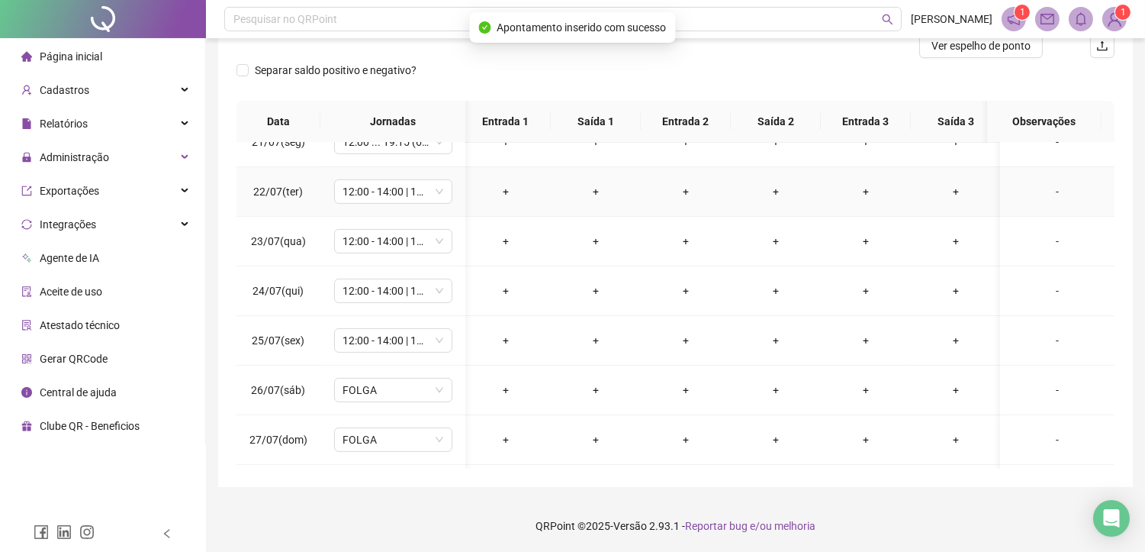
scroll to position [932, 5]
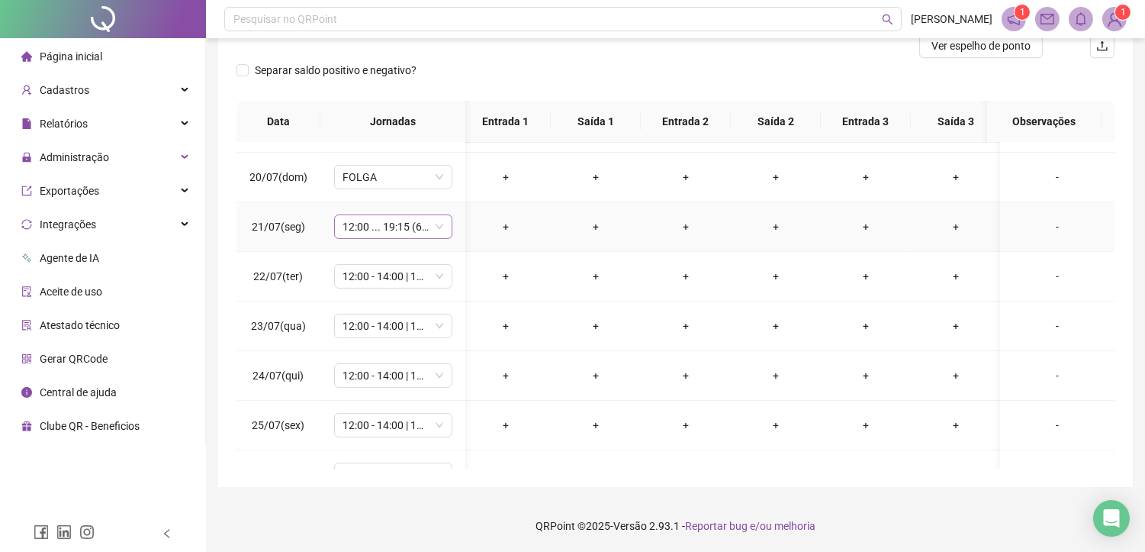
click at [378, 227] on span "12:00 ... 19:15 (6 HORAS)" at bounding box center [393, 226] width 100 height 23
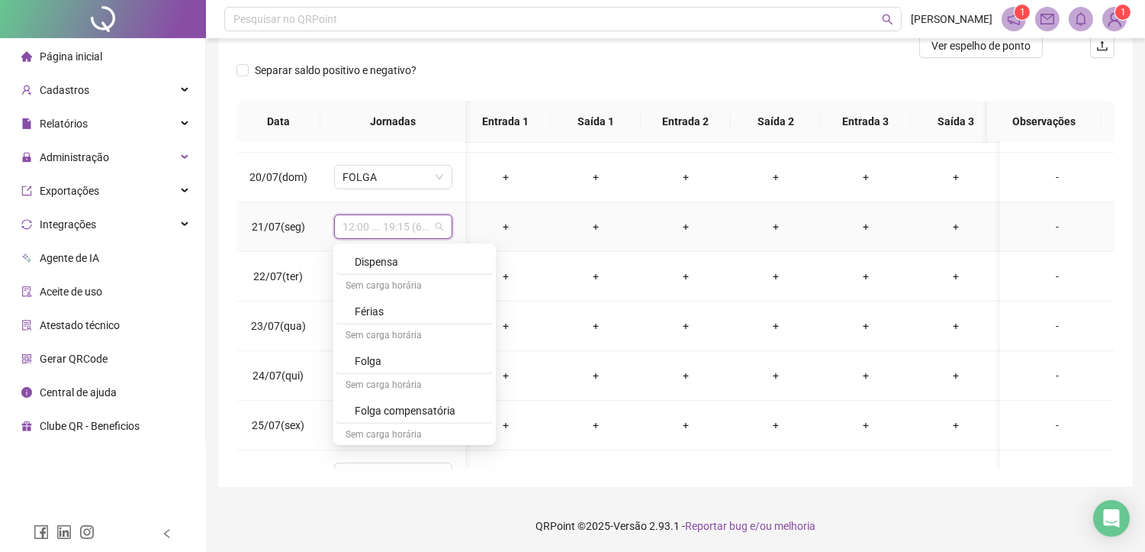
scroll to position [1492, 0]
click at [391, 331] on div "Folga" at bounding box center [419, 329] width 129 height 17
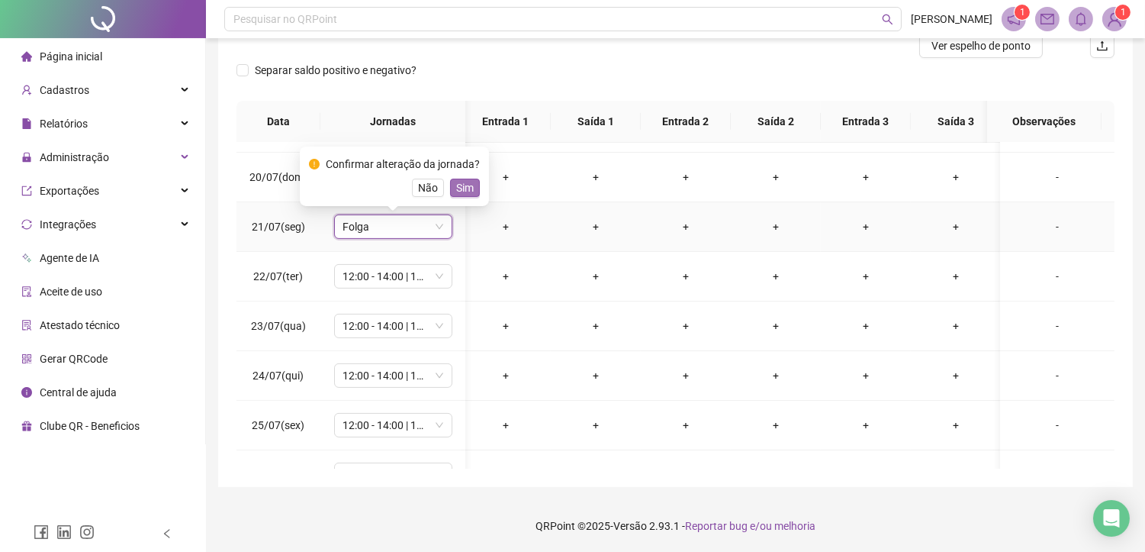
click at [464, 191] on span "Sim" at bounding box center [465, 187] width 18 height 17
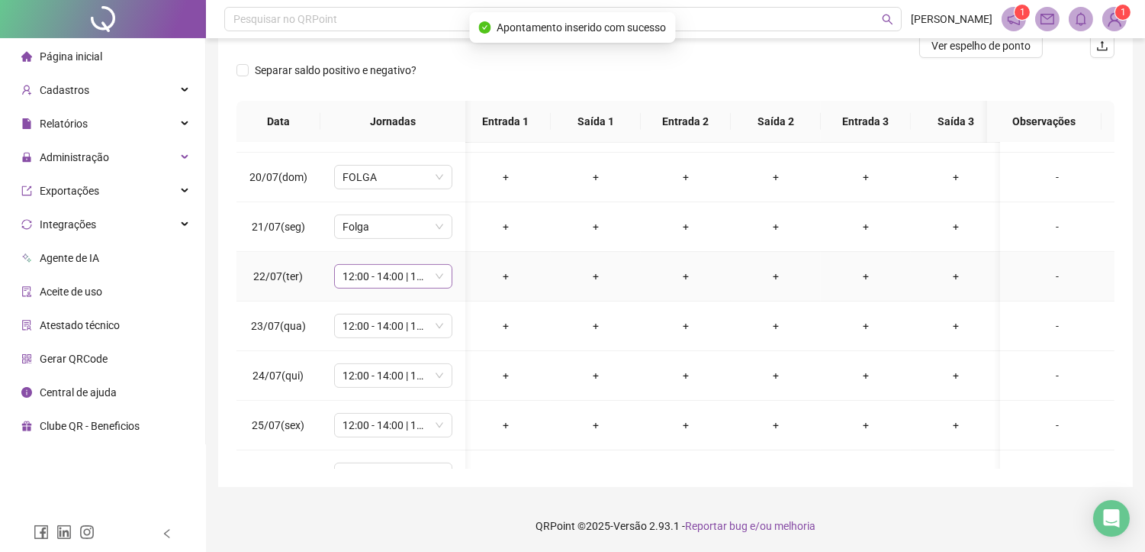
click at [400, 270] on span "12:00 - 14:00 | 14:15 - 18:00" at bounding box center [393, 276] width 100 height 23
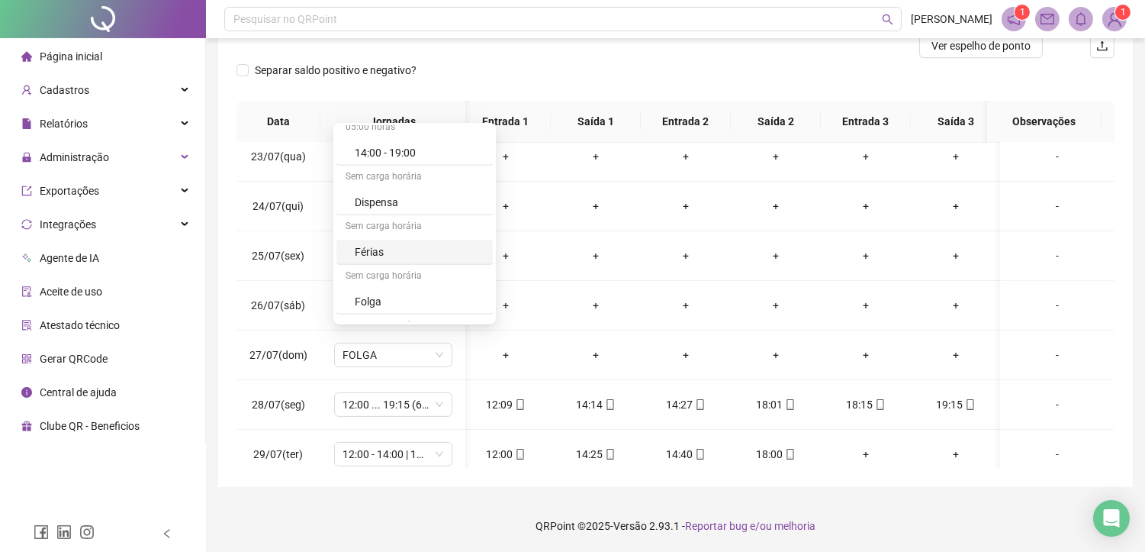
scroll to position [1440, 0]
click at [386, 260] on div "Folga" at bounding box center [419, 259] width 129 height 17
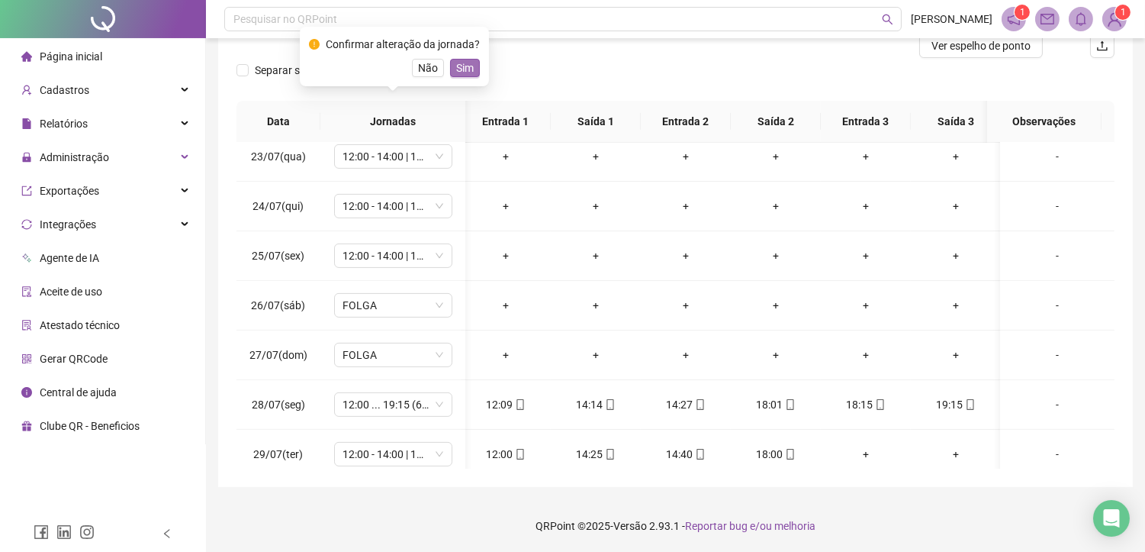
click at [460, 67] on span "Sim" at bounding box center [465, 67] width 18 height 17
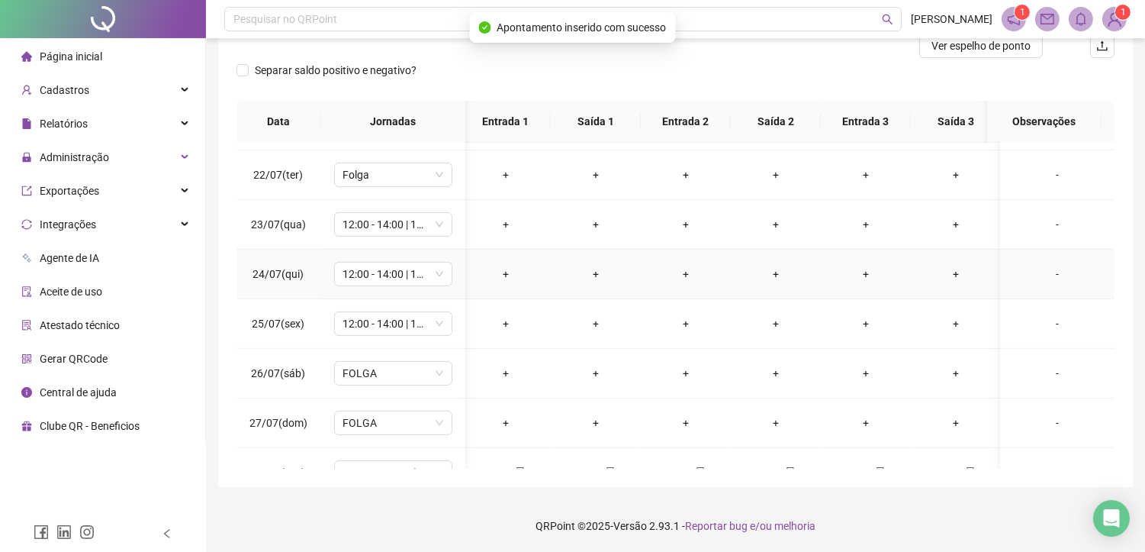
scroll to position [1017, 5]
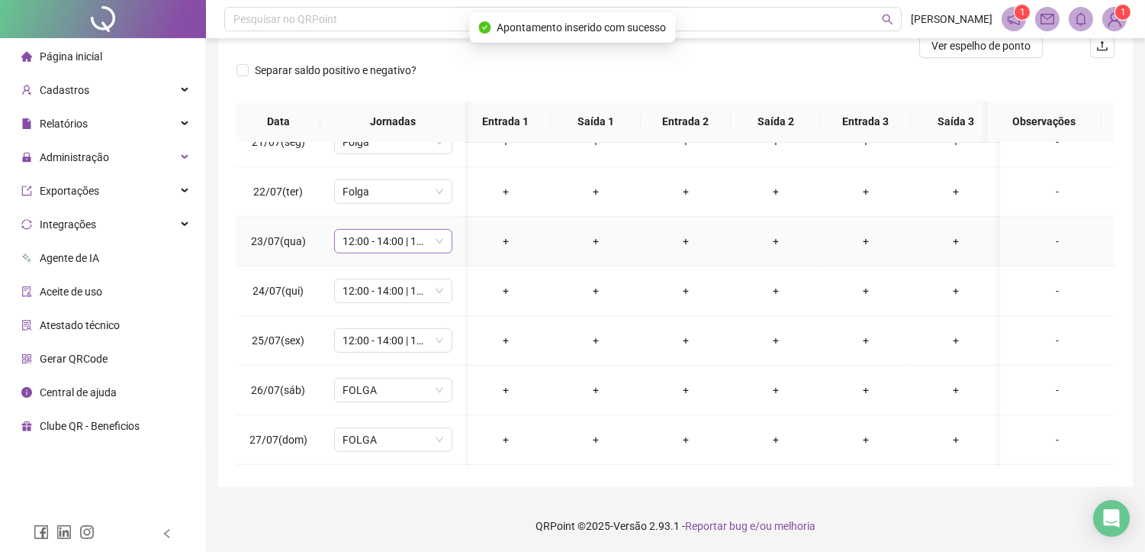
click at [388, 247] on span "12:00 - 14:00 | 14:15 - 18:00" at bounding box center [393, 241] width 100 height 23
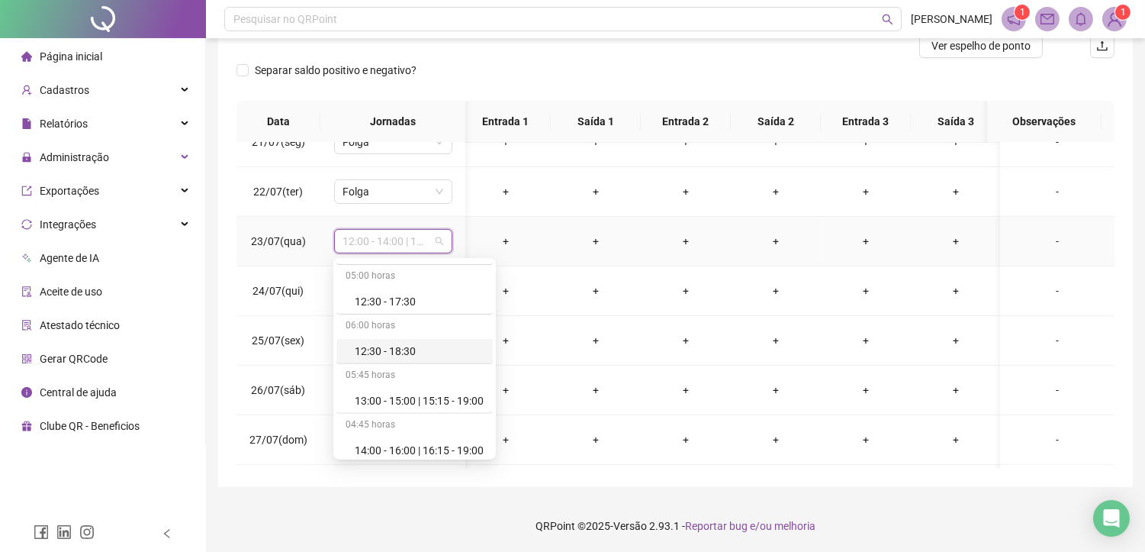
scroll to position [1440, 0]
click at [376, 395] on div "Folga" at bounding box center [419, 394] width 129 height 17
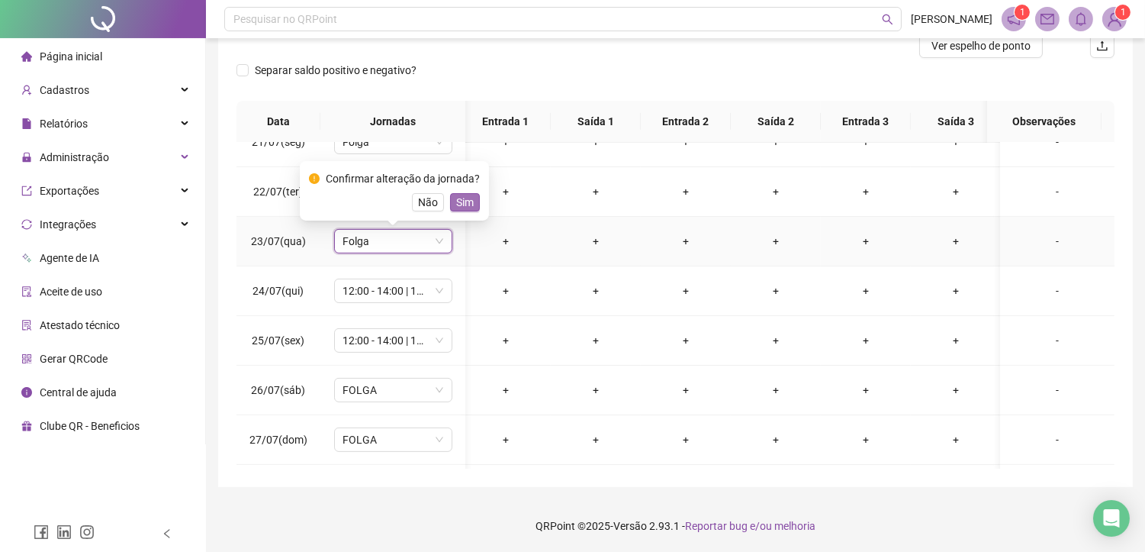
click at [456, 202] on span "Sim" at bounding box center [465, 202] width 18 height 17
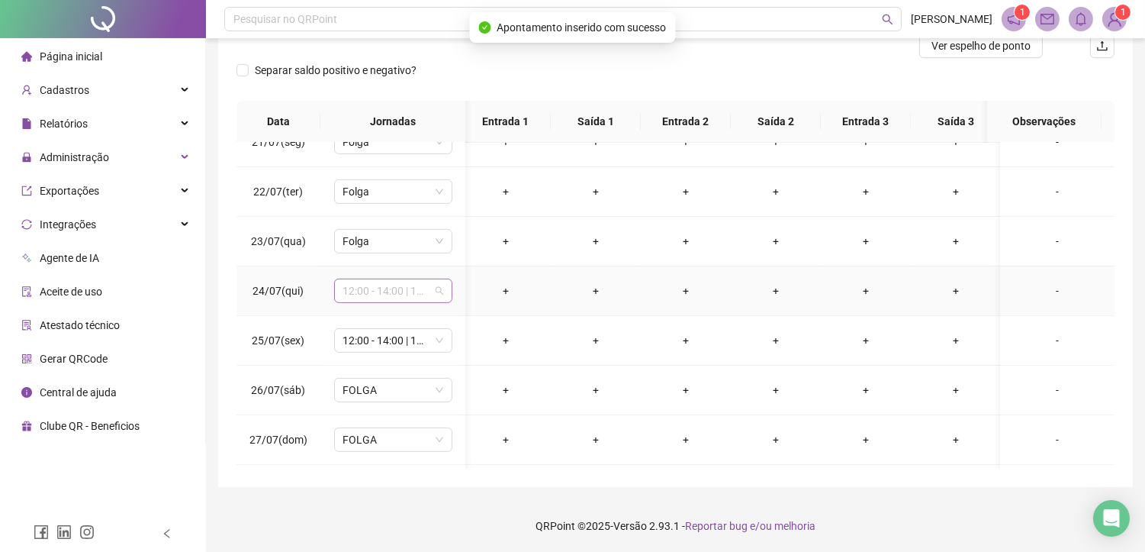
click at [384, 295] on span "12:00 - 14:00 | 14:15 - 18:00" at bounding box center [393, 290] width 100 height 23
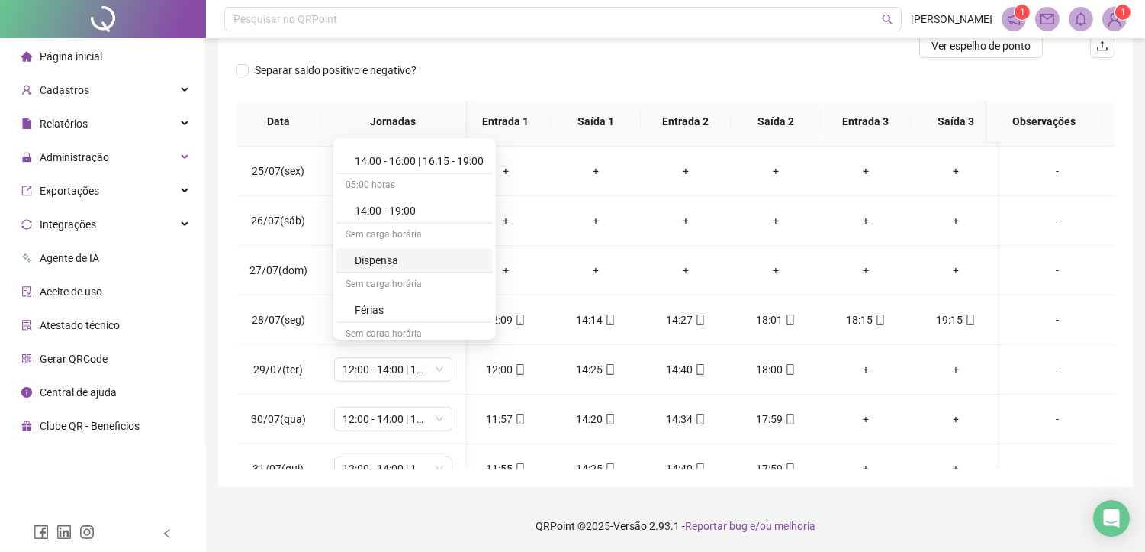
scroll to position [1493, 0]
click at [389, 221] on div "Folga" at bounding box center [419, 224] width 129 height 17
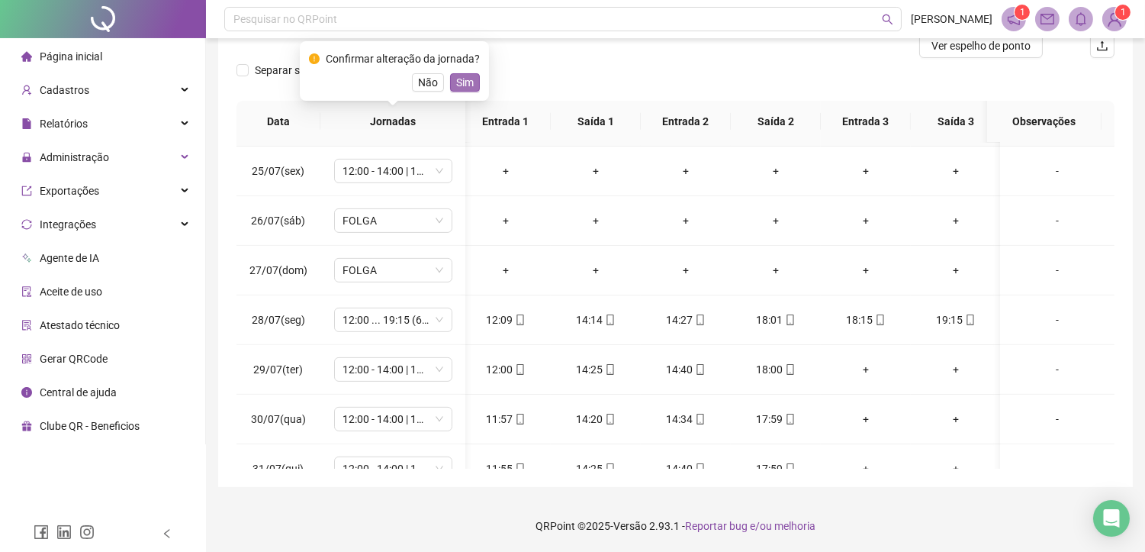
click at [462, 79] on span "Sim" at bounding box center [465, 82] width 18 height 17
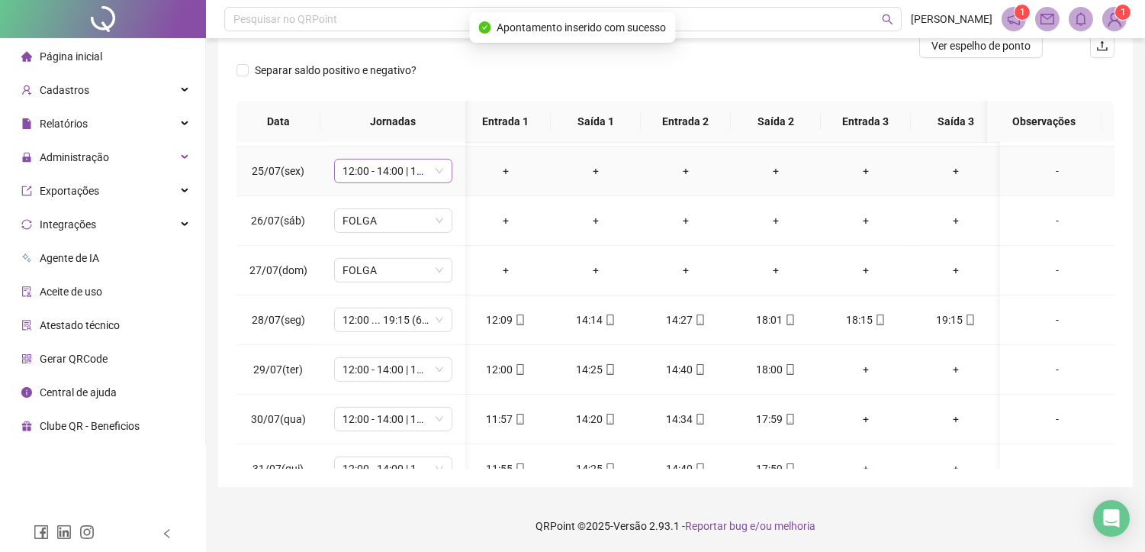
click at [416, 166] on span "12:00 - 14:00 | 14:15 - 18:00" at bounding box center [393, 170] width 100 height 23
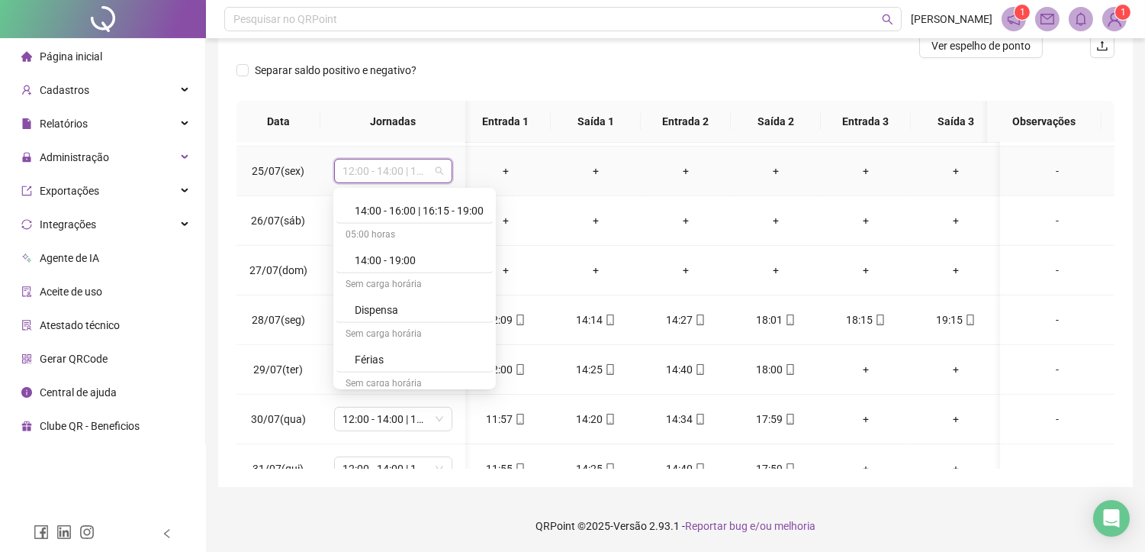
scroll to position [1440, 0]
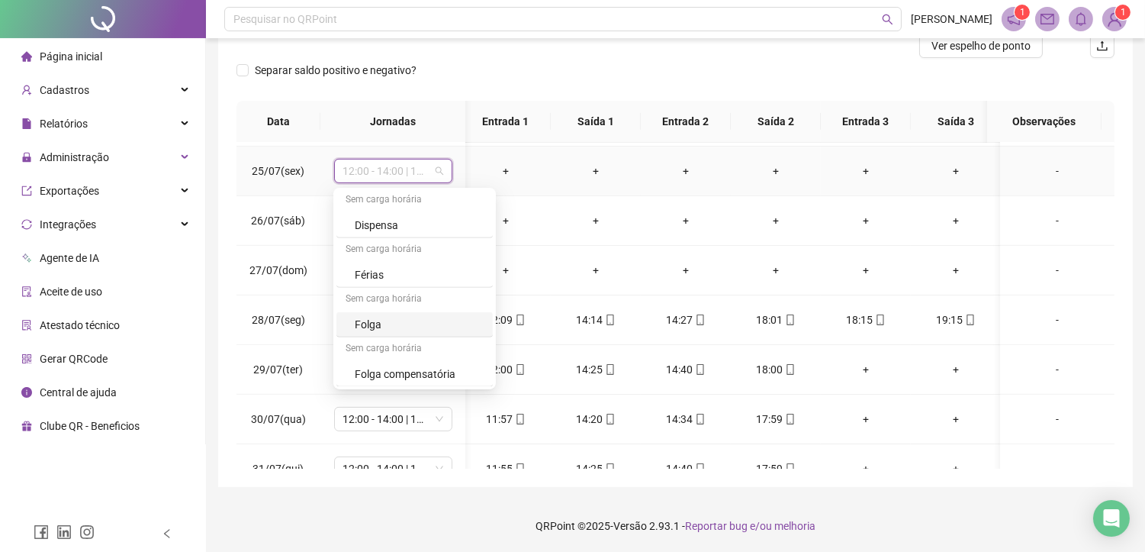
click at [374, 320] on div "Folga" at bounding box center [419, 324] width 129 height 17
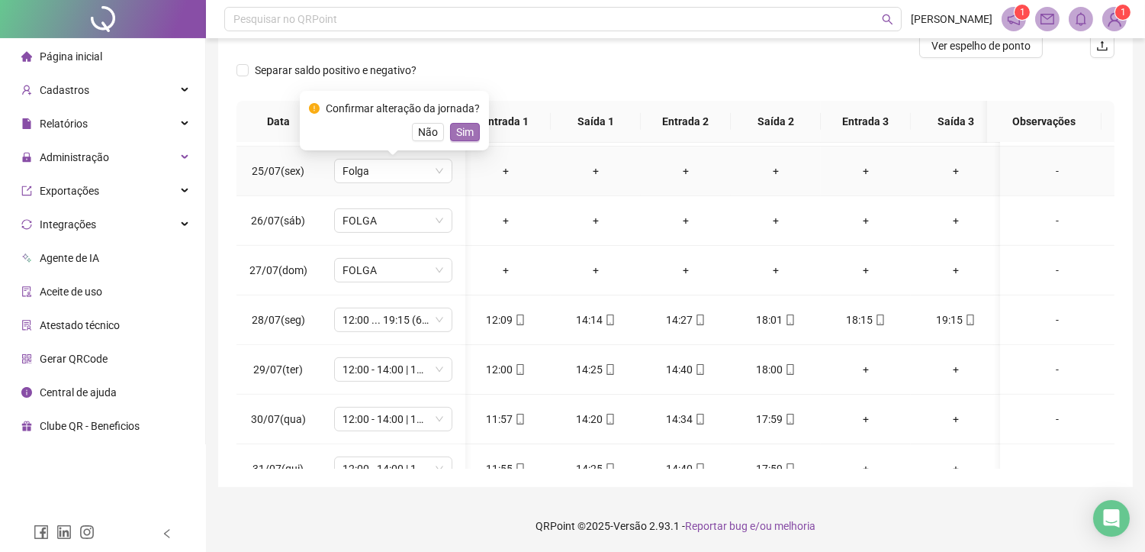
click at [461, 130] on span "Sim" at bounding box center [465, 132] width 18 height 17
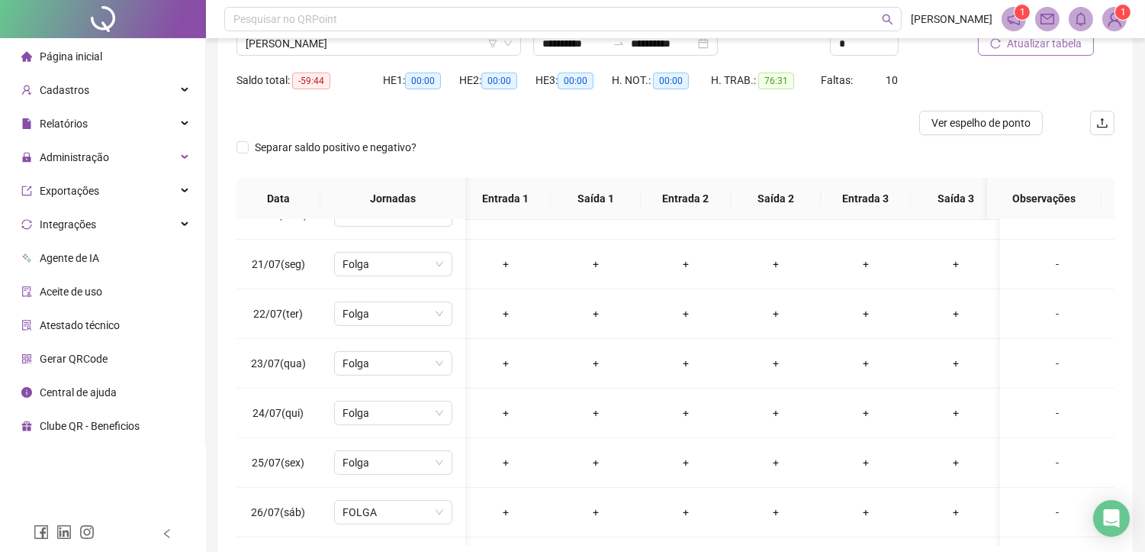
scroll to position [40, 0]
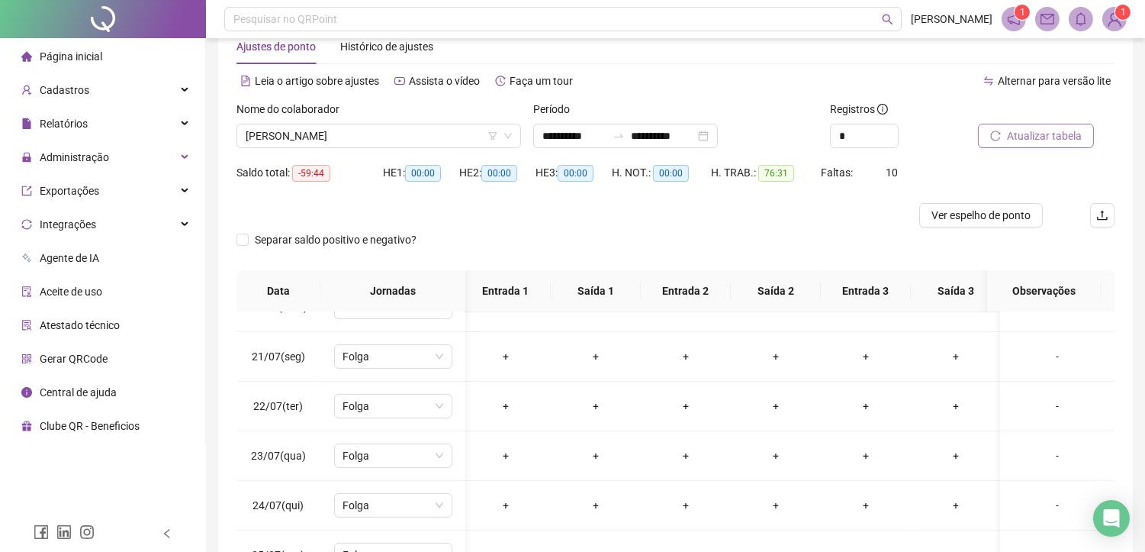
click at [1027, 133] on span "Atualizar tabela" at bounding box center [1044, 135] width 75 height 17
click at [355, 137] on span "[PERSON_NAME]" at bounding box center [379, 135] width 266 height 23
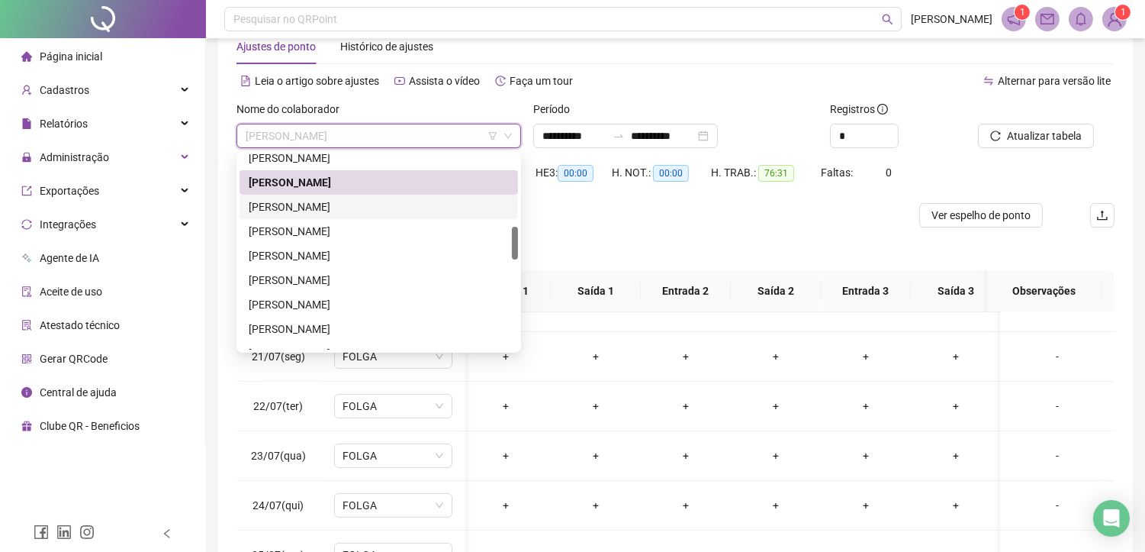
click at [395, 208] on div "[PERSON_NAME]" at bounding box center [379, 206] width 260 height 17
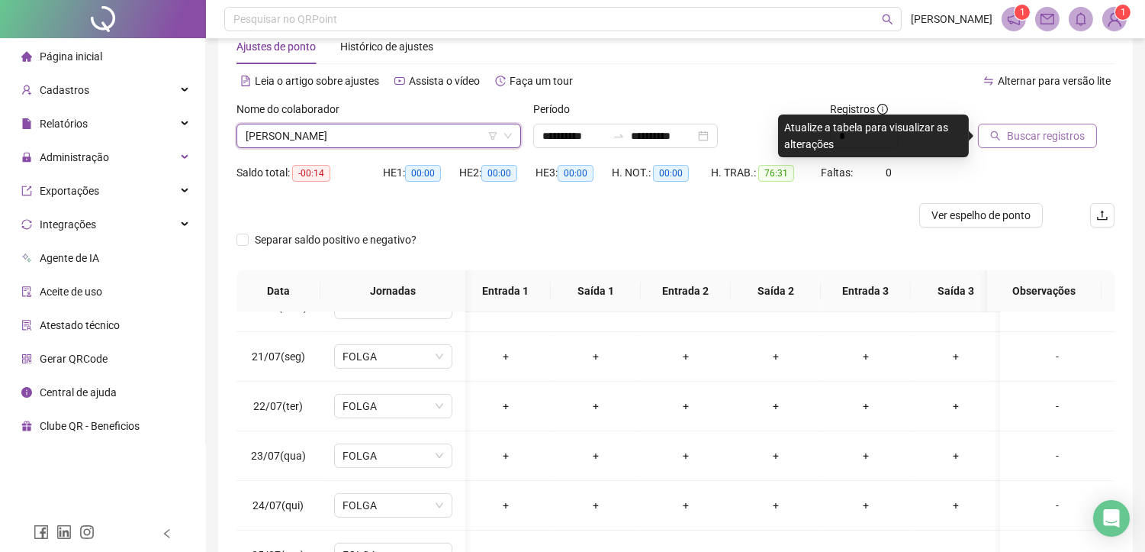
click at [1074, 140] on span "Buscar registros" at bounding box center [1046, 135] width 78 height 17
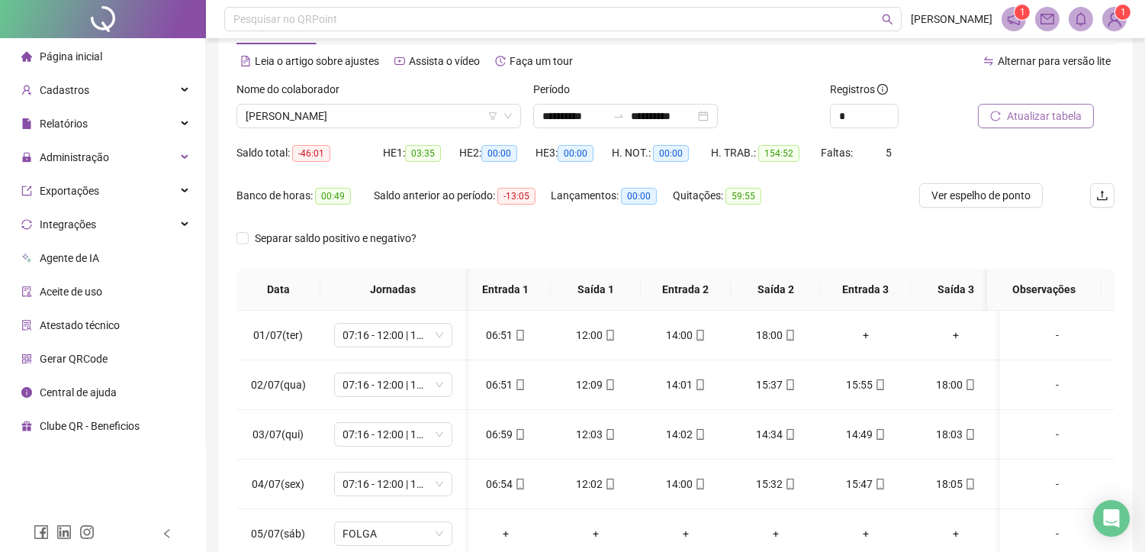
scroll to position [58, 0]
click at [1030, 118] on span "Atualizar tabela" at bounding box center [1044, 117] width 75 height 17
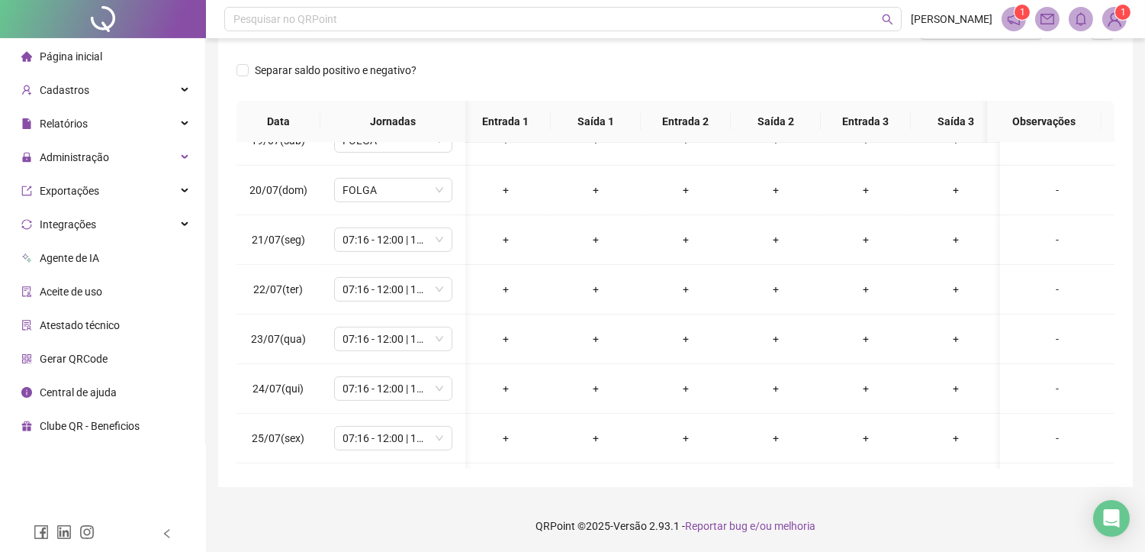
scroll to position [932, 5]
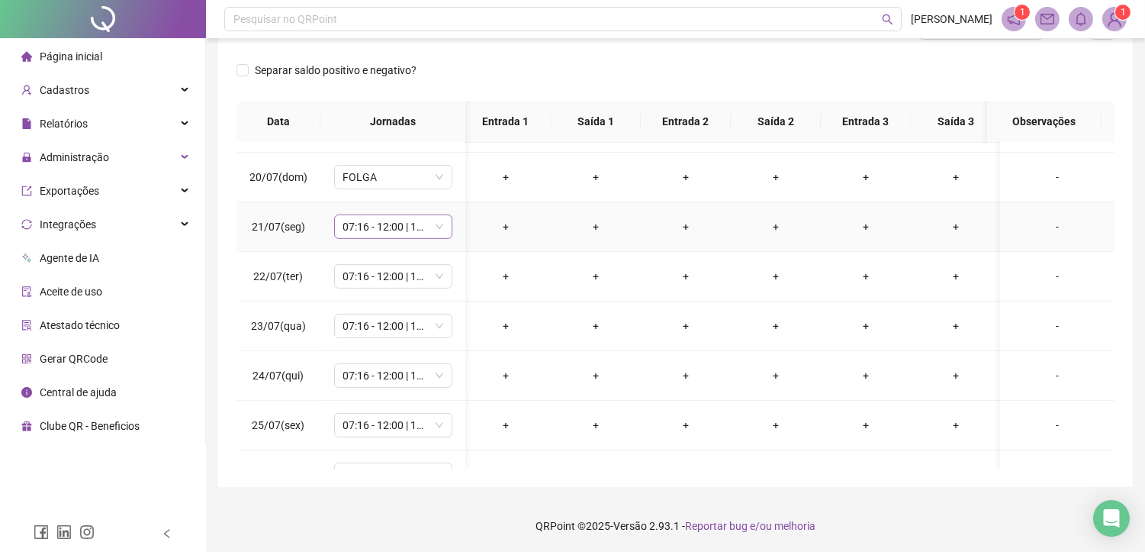
click at [415, 227] on span "07:16 - 12:00 | 13:30 - 17:30" at bounding box center [393, 226] width 100 height 23
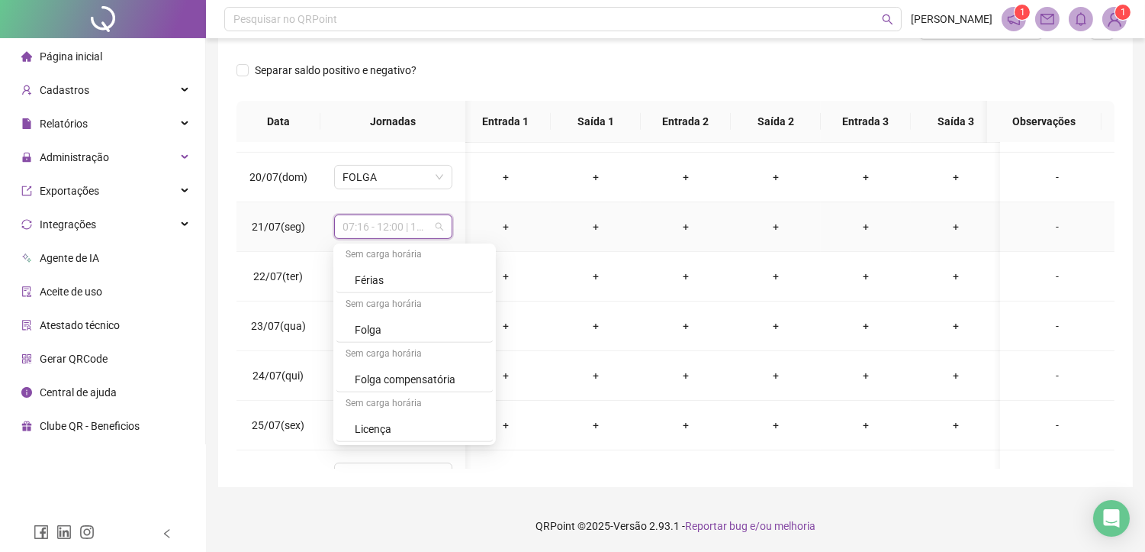
scroll to position [1493, 0]
click at [404, 380] on div "Folga compensatória" at bounding box center [419, 379] width 129 height 17
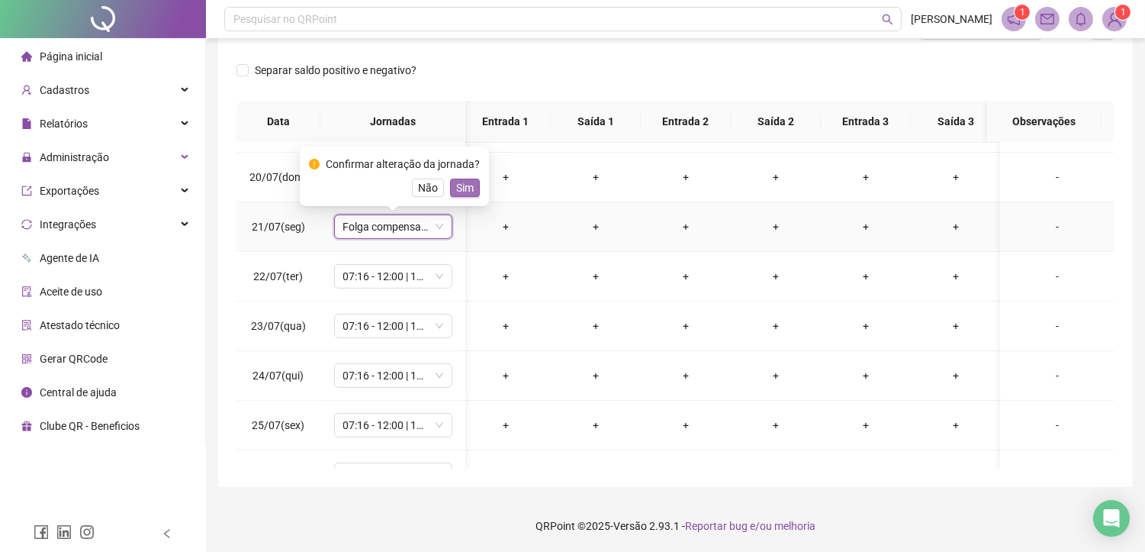
click at [468, 185] on span "Sim" at bounding box center [465, 187] width 18 height 17
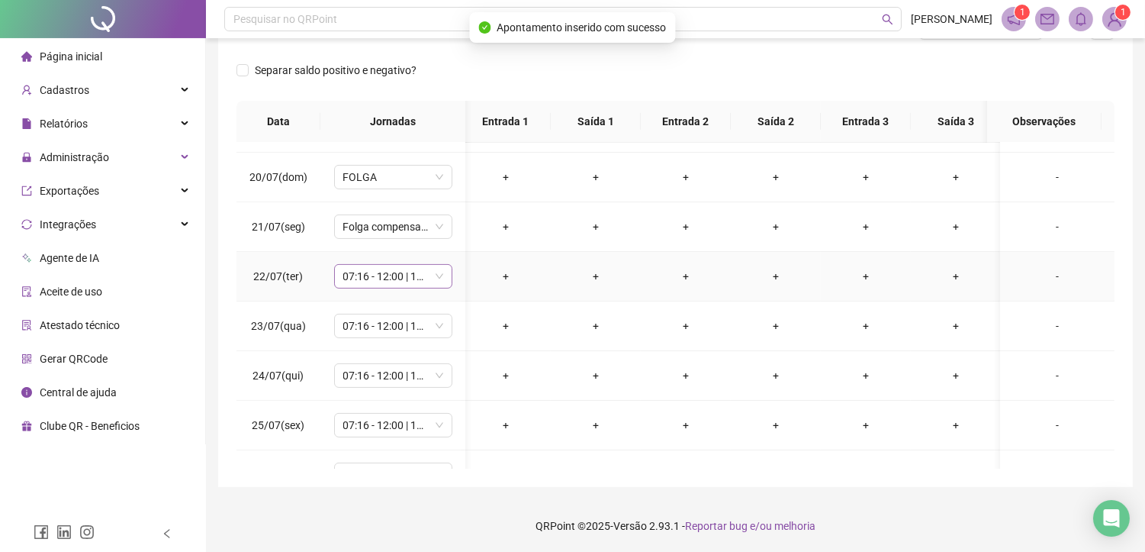
click at [403, 276] on span "07:16 - 12:00 | 13:30 - 17:30" at bounding box center [393, 276] width 100 height 23
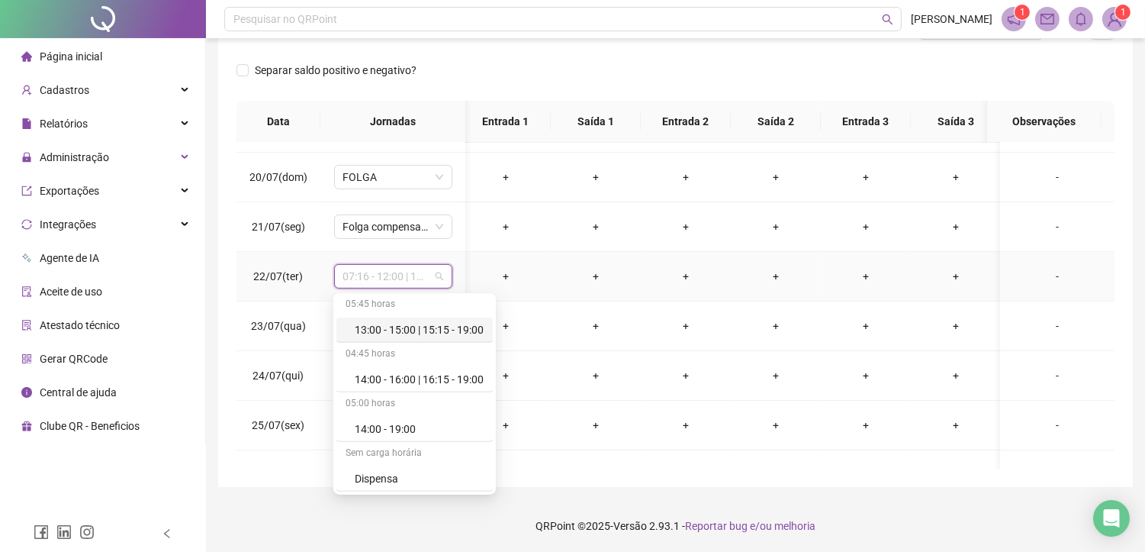
scroll to position [1492, 0]
click at [392, 432] on div "Folga compensatória" at bounding box center [419, 428] width 129 height 17
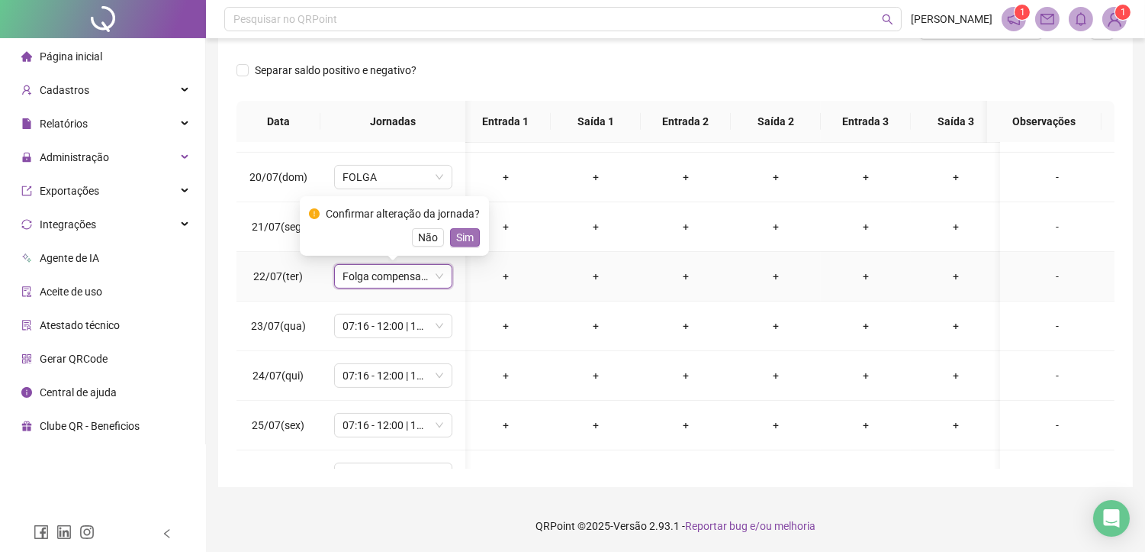
click at [462, 233] on span "Sim" at bounding box center [465, 237] width 18 height 17
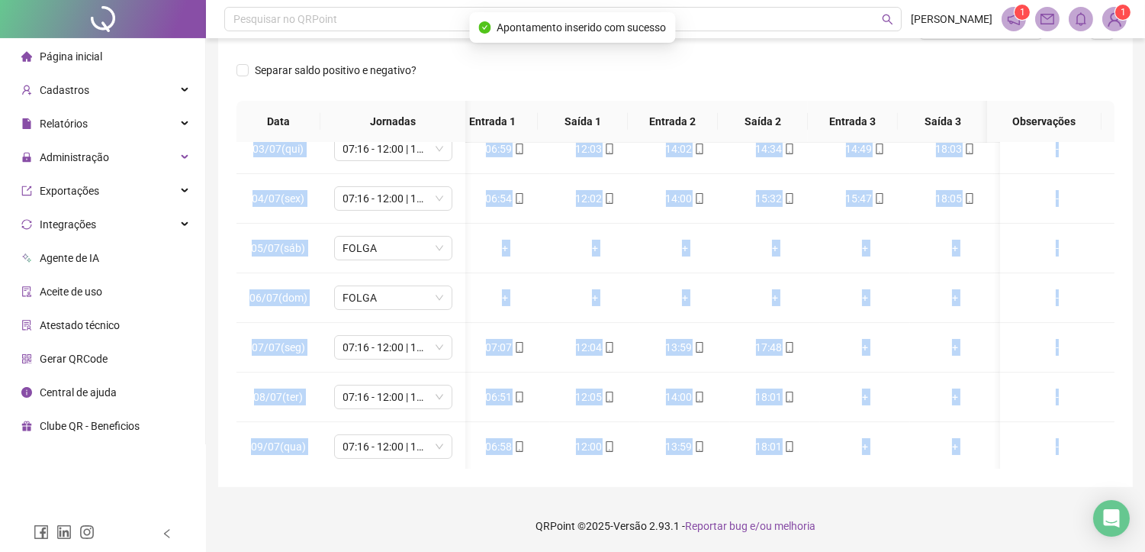
scroll to position [0, 18]
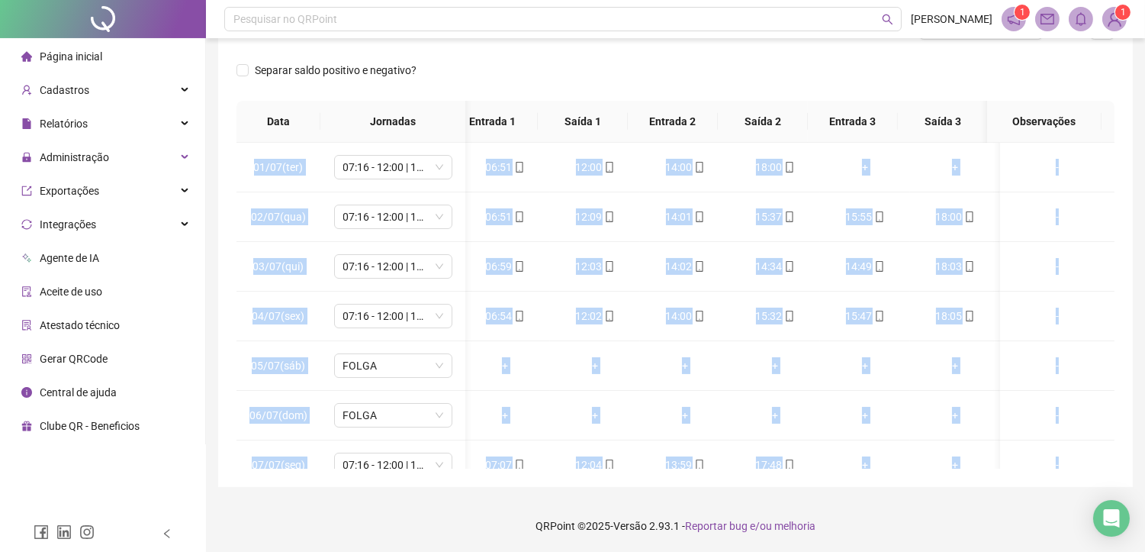
drag, startPoint x: 1101, startPoint y: 357, endPoint x: 1107, endPoint y: 120, distance: 237.3
click at [1107, 120] on div "Data Jornadas Entrada 1 Saída 1 Entrada 2 Saída 2 Entrada 3 Saída 3 Observações…" at bounding box center [675, 285] width 878 height 368
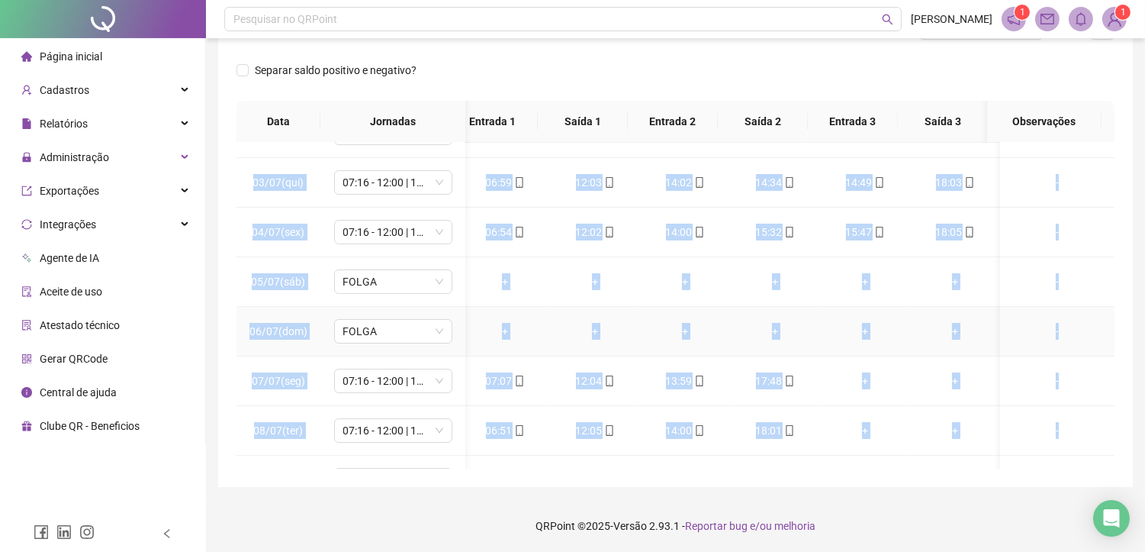
scroll to position [169, 18]
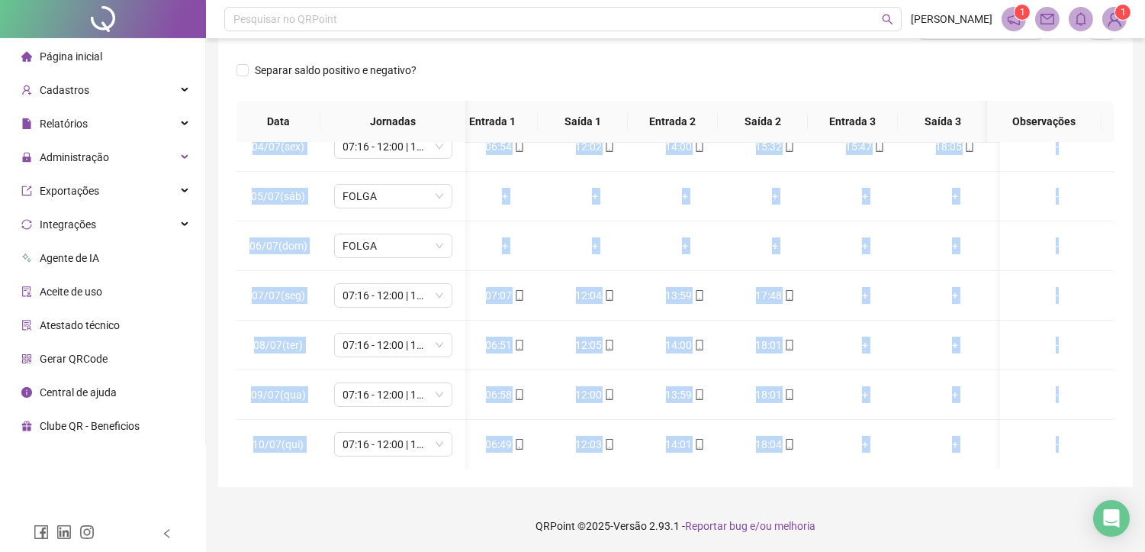
click at [1094, 72] on div "Separar saldo positivo e negativo?" at bounding box center [675, 79] width 878 height 43
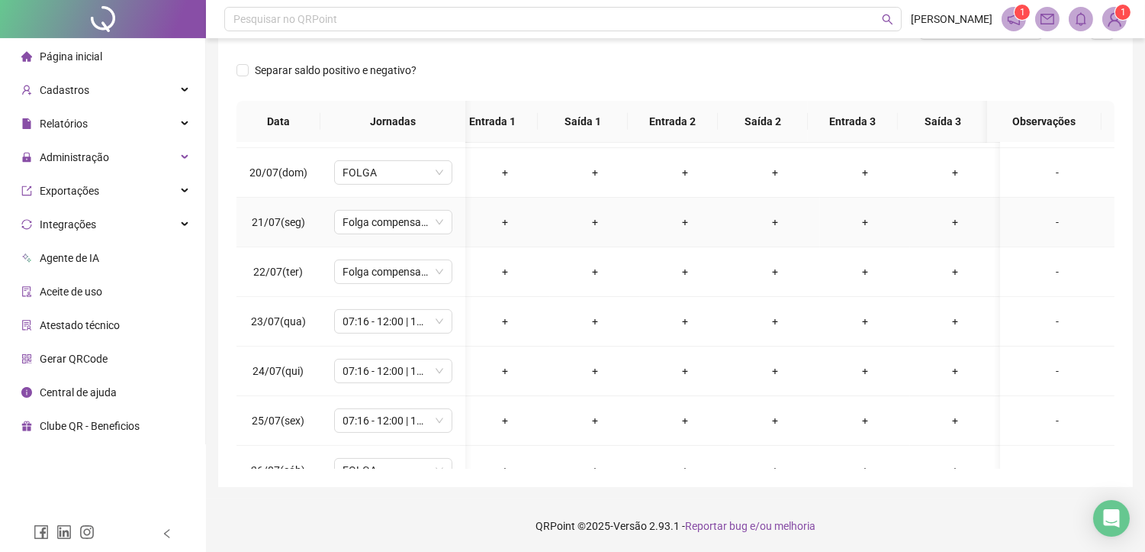
scroll to position [1017, 18]
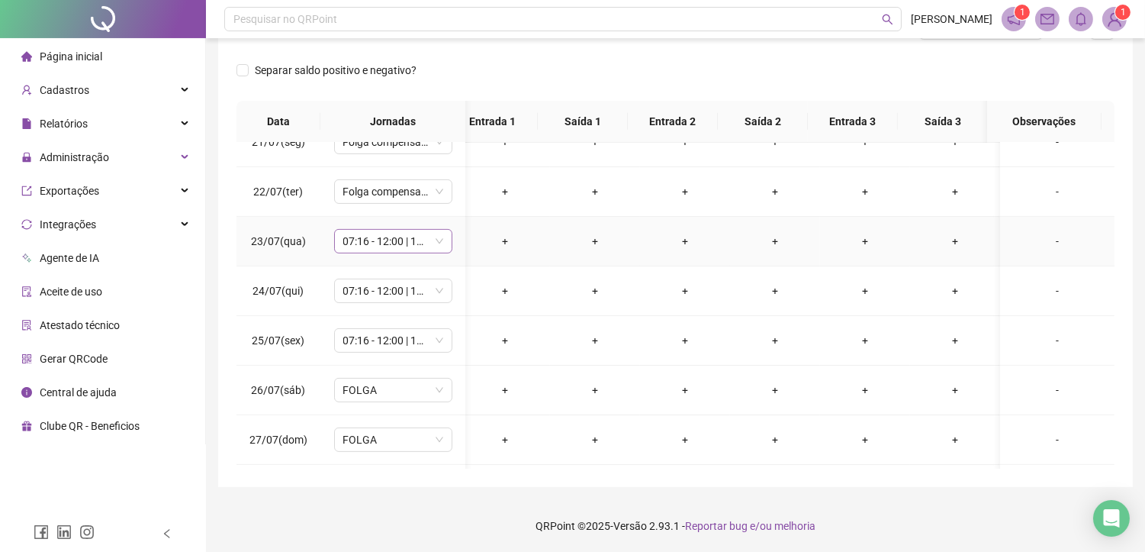
click at [429, 247] on span "07:16 - 12:00 | 13:30 - 17:30" at bounding box center [393, 241] width 100 height 23
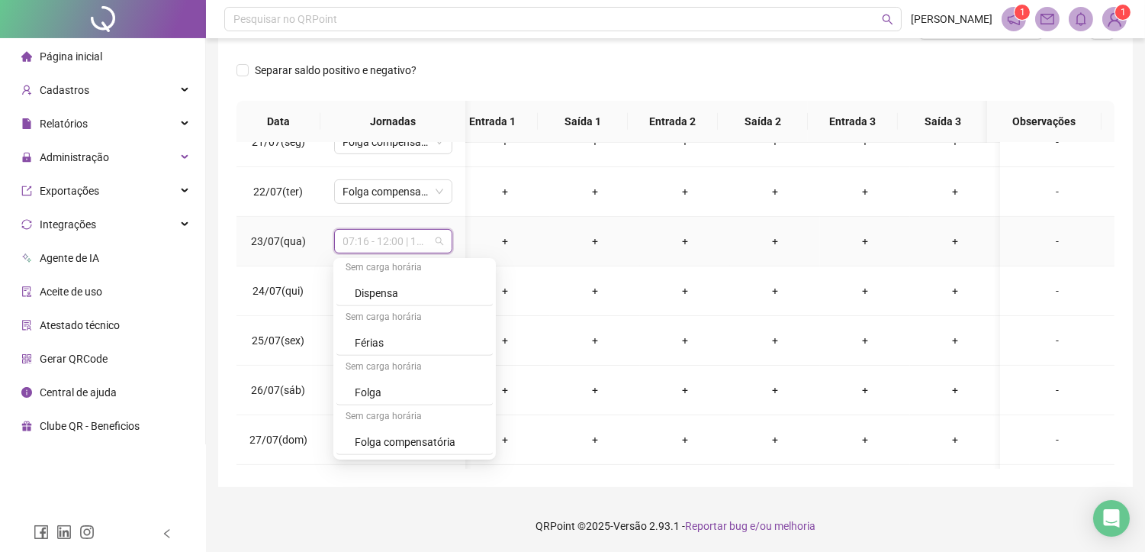
scroll to position [1493, 0]
click at [390, 395] on div "Folga compensatória" at bounding box center [419, 393] width 129 height 17
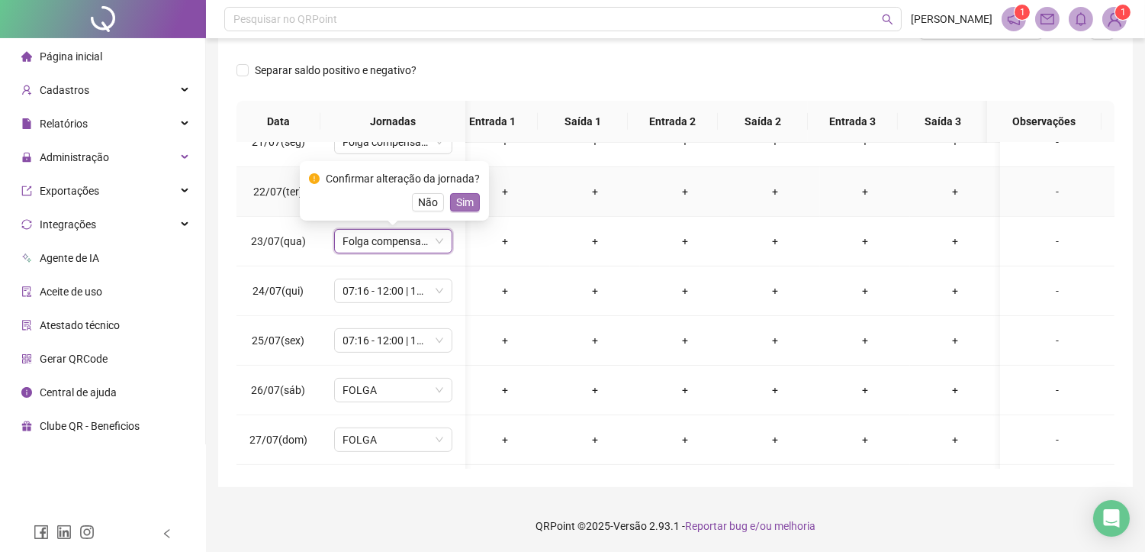
click at [456, 198] on span "Sim" at bounding box center [465, 202] width 18 height 17
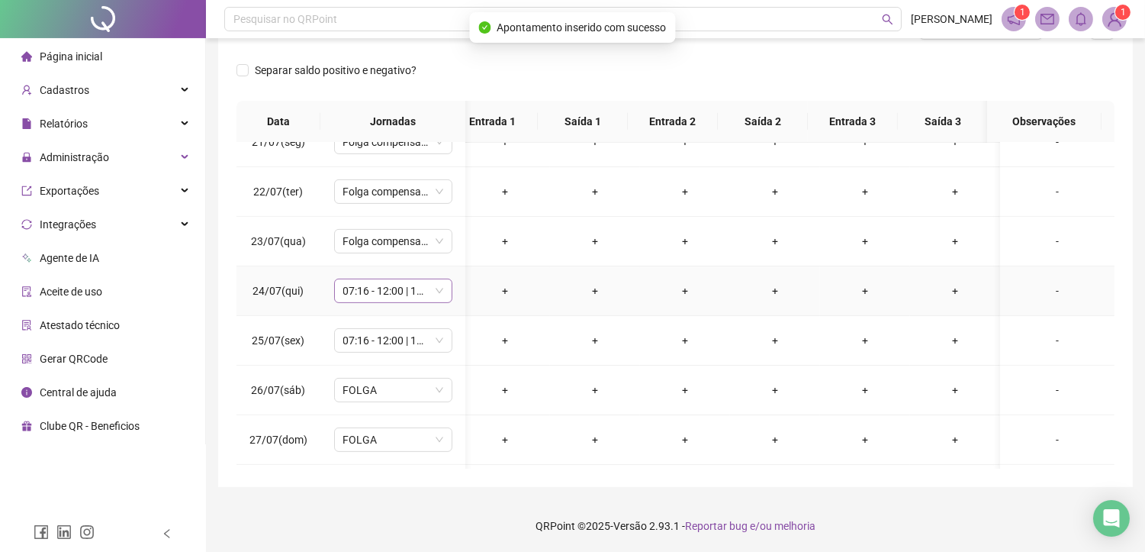
click at [381, 294] on span "07:16 - 12:00 | 13:30 - 17:30" at bounding box center [393, 290] width 100 height 23
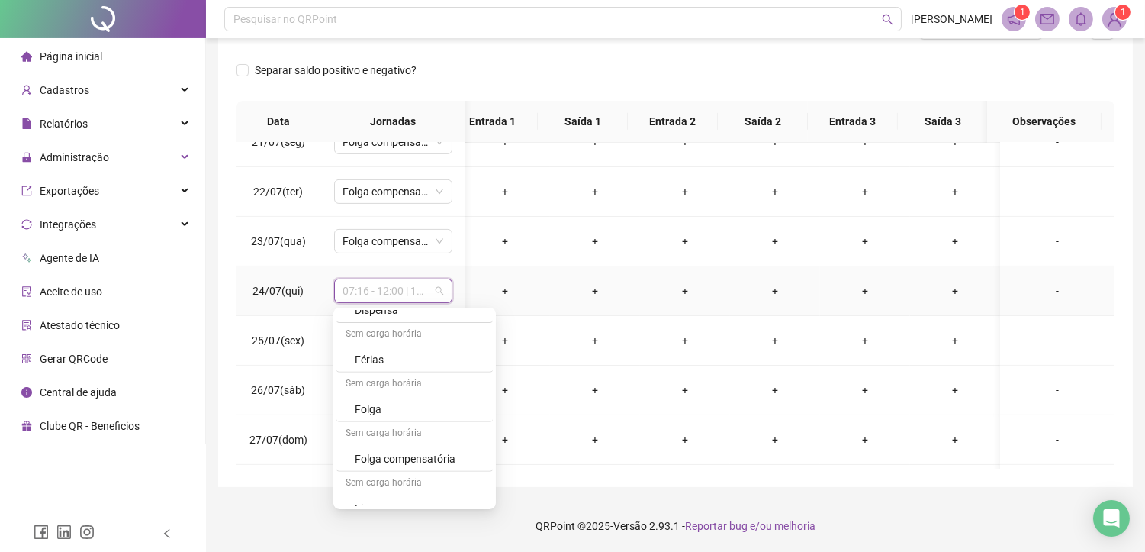
scroll to position [1492, 0]
click at [408, 447] on div "Folga compensatória" at bounding box center [419, 443] width 129 height 17
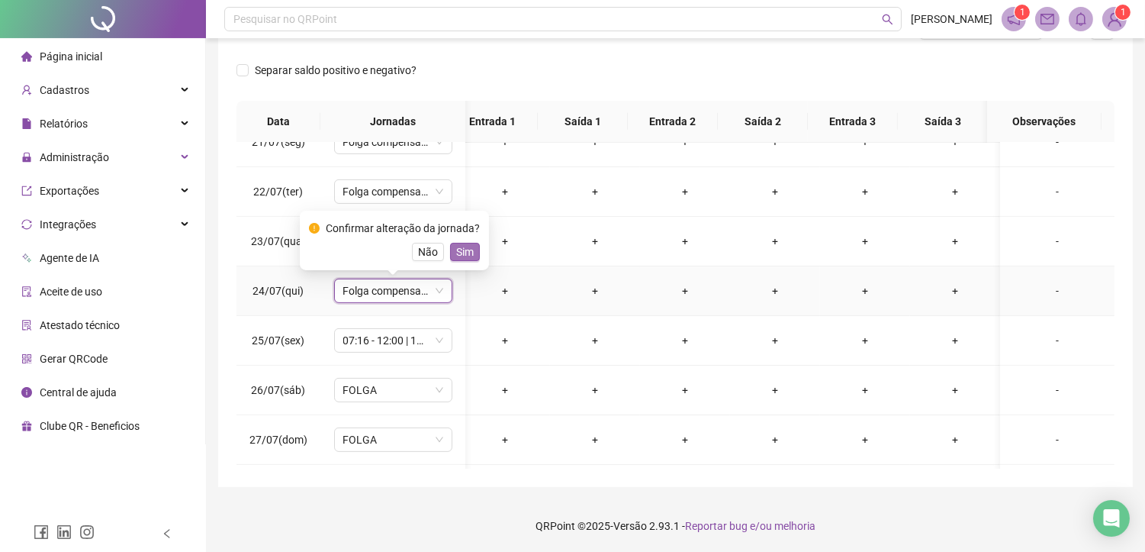
click at [463, 249] on span "Sim" at bounding box center [465, 251] width 18 height 17
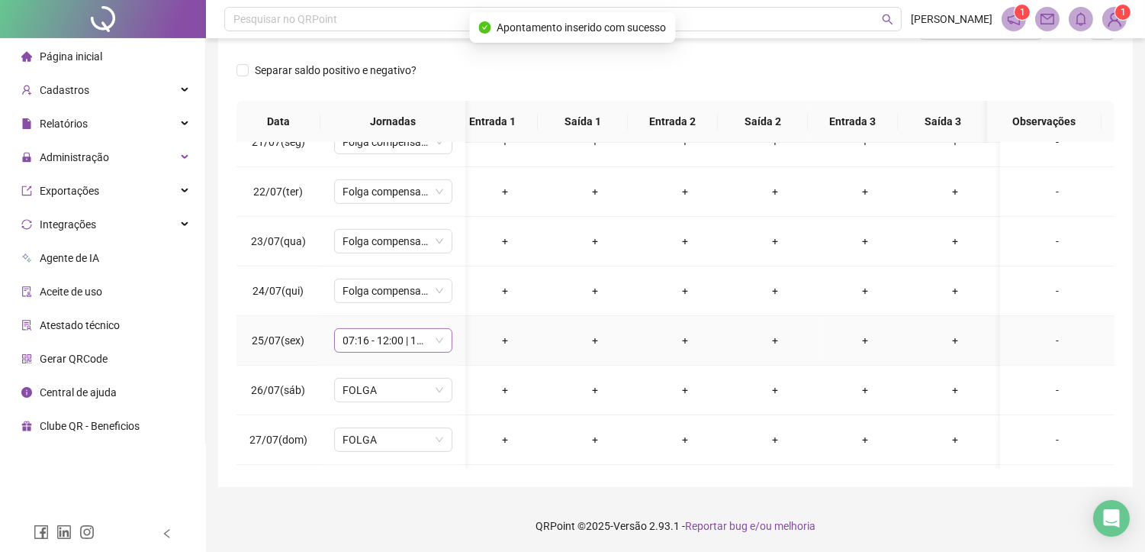
click at [389, 331] on span "07:16 - 12:00 | 13:30 - 17:30" at bounding box center [393, 340] width 100 height 23
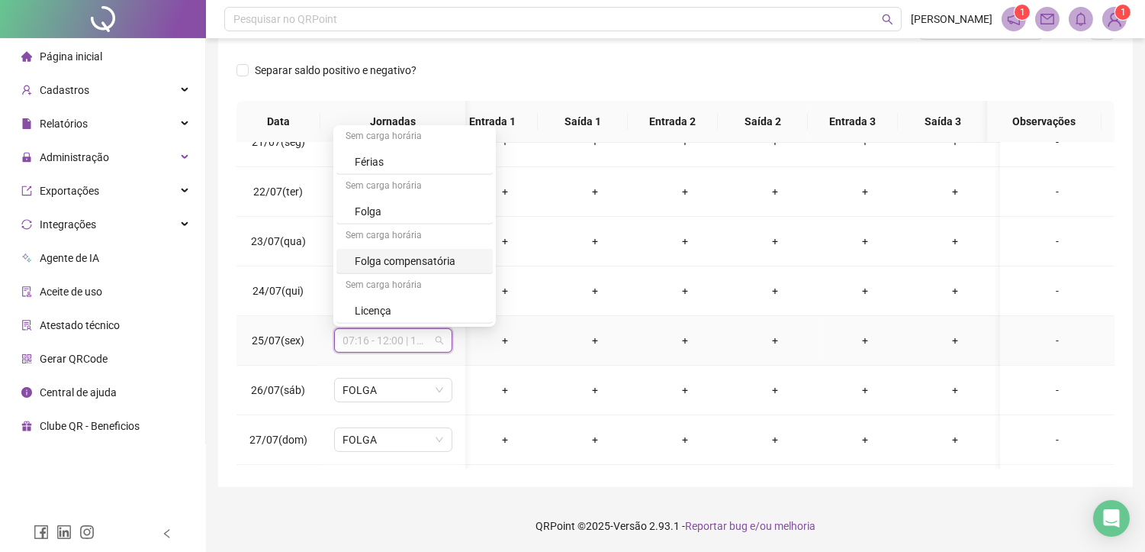
click at [439, 262] on div "Folga compensatória" at bounding box center [419, 260] width 129 height 17
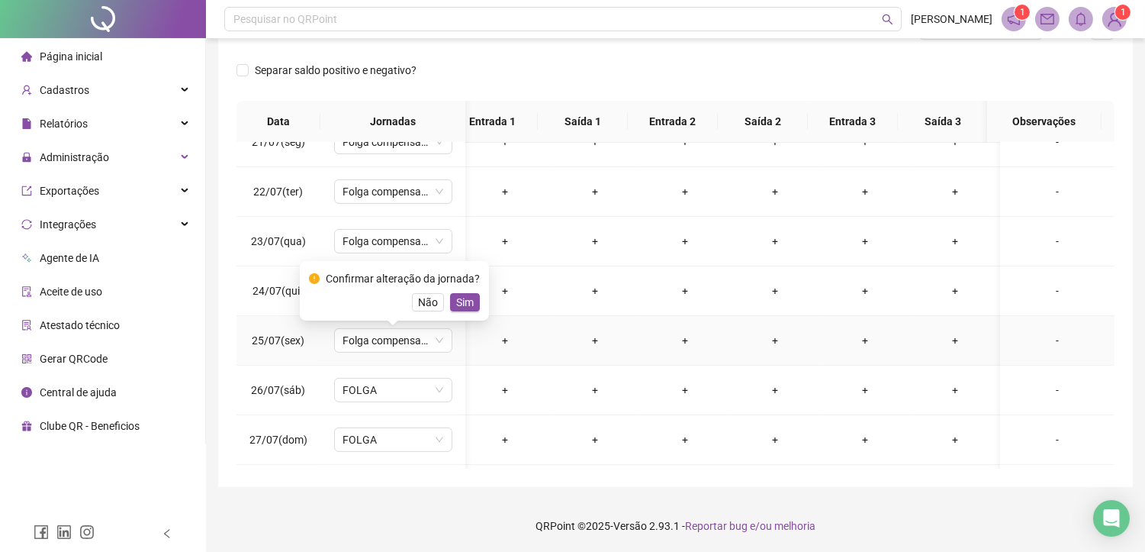
click at [455, 318] on div "Confirmar alteração da jornada? Não Sim" at bounding box center [394, 290] width 189 height 59
click at [456, 303] on span "Sim" at bounding box center [465, 302] width 18 height 17
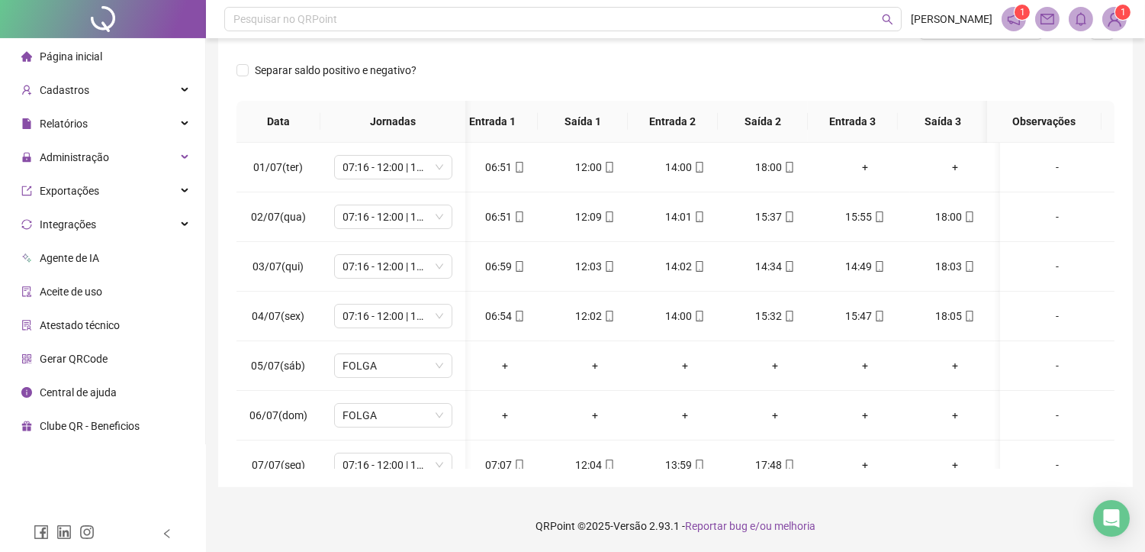
scroll to position [58, 0]
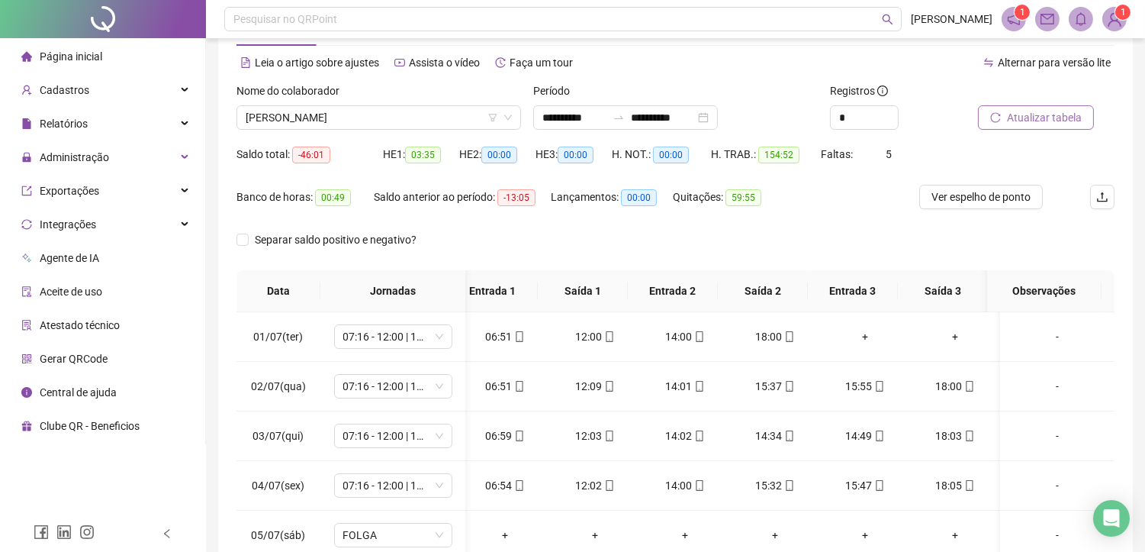
click at [1020, 124] on span "Atualizar tabela" at bounding box center [1044, 117] width 75 height 17
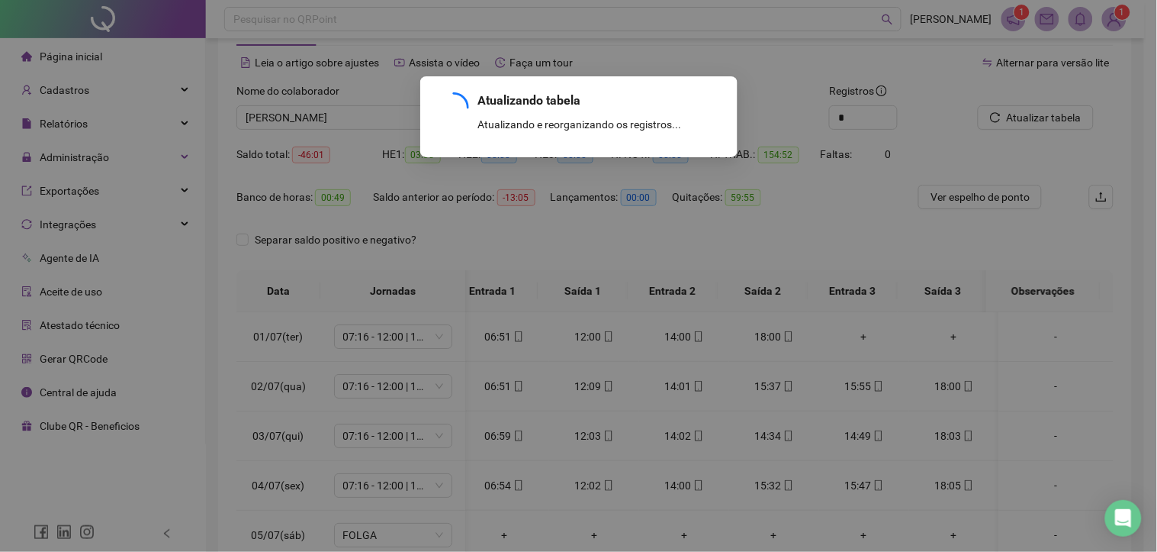
click at [1020, 113] on div "Atualizando tabela Atualizando e reorganizando os registros... OK" at bounding box center [578, 276] width 1157 height 552
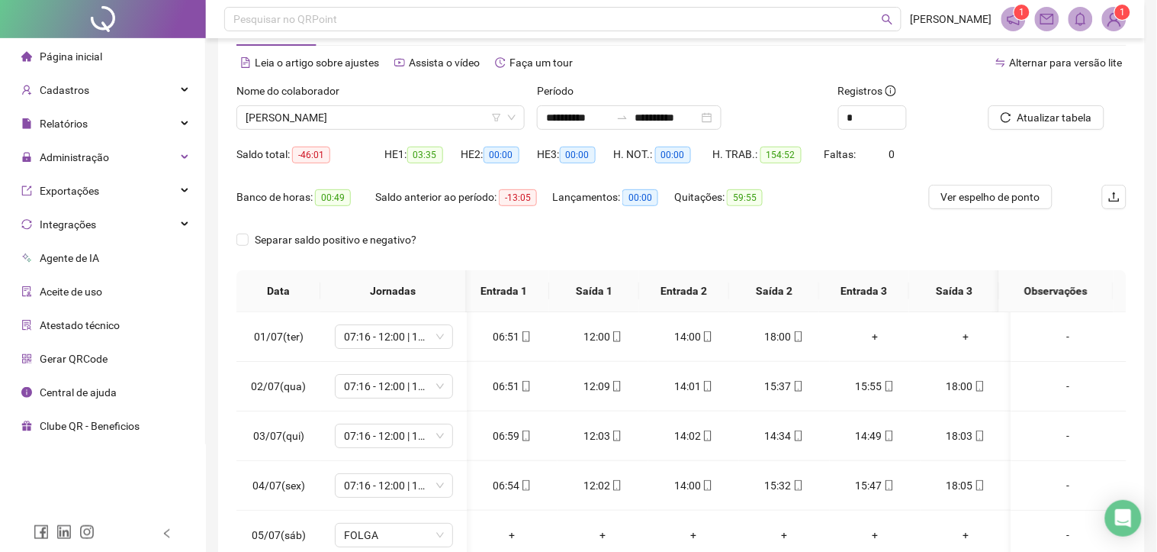
scroll to position [0, 5]
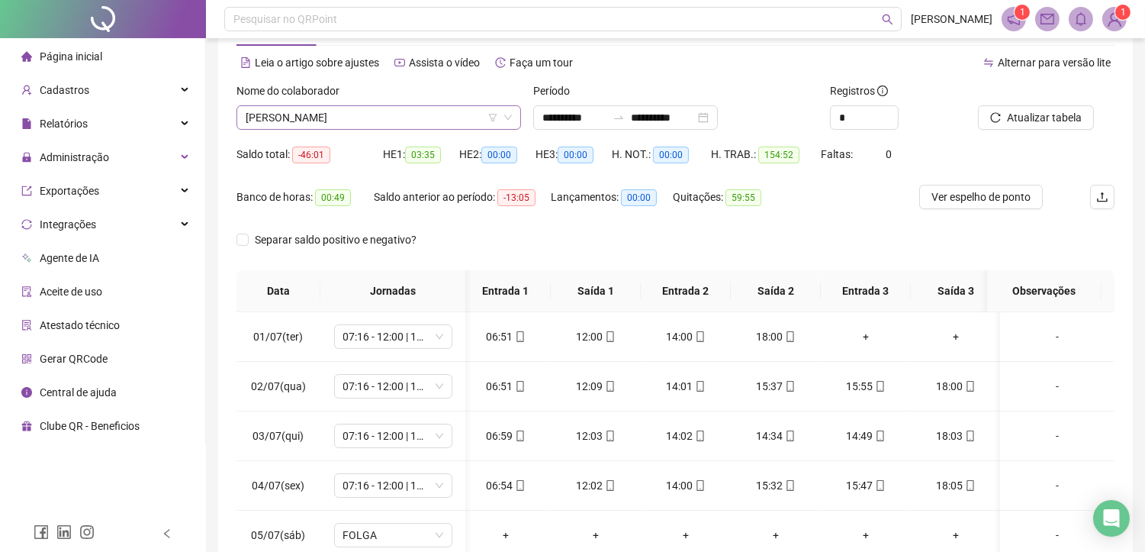
click at [421, 107] on span "[PERSON_NAME]" at bounding box center [379, 117] width 266 height 23
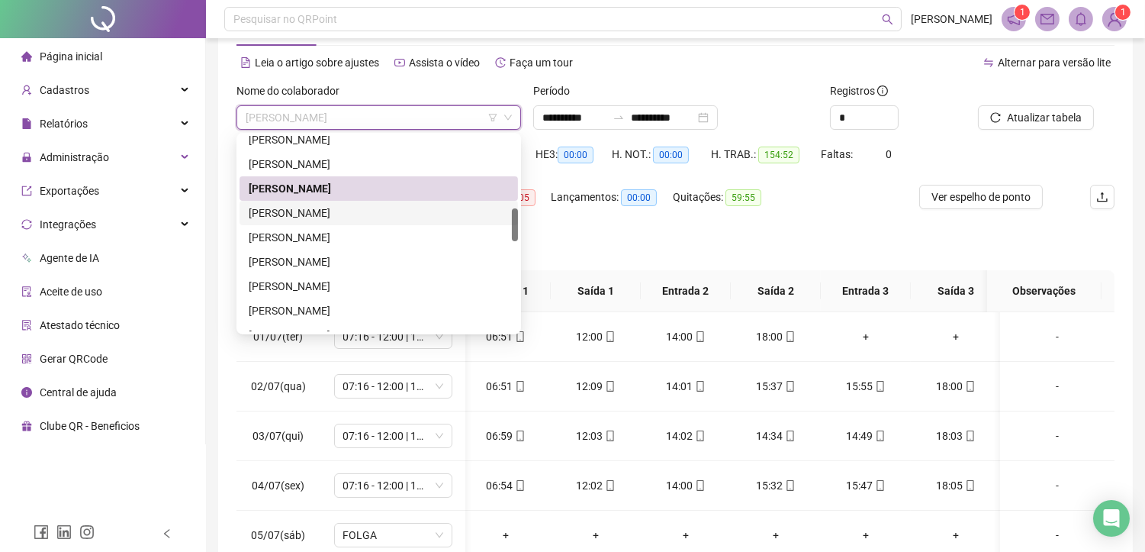
click at [382, 208] on div "[PERSON_NAME]" at bounding box center [379, 212] width 260 height 17
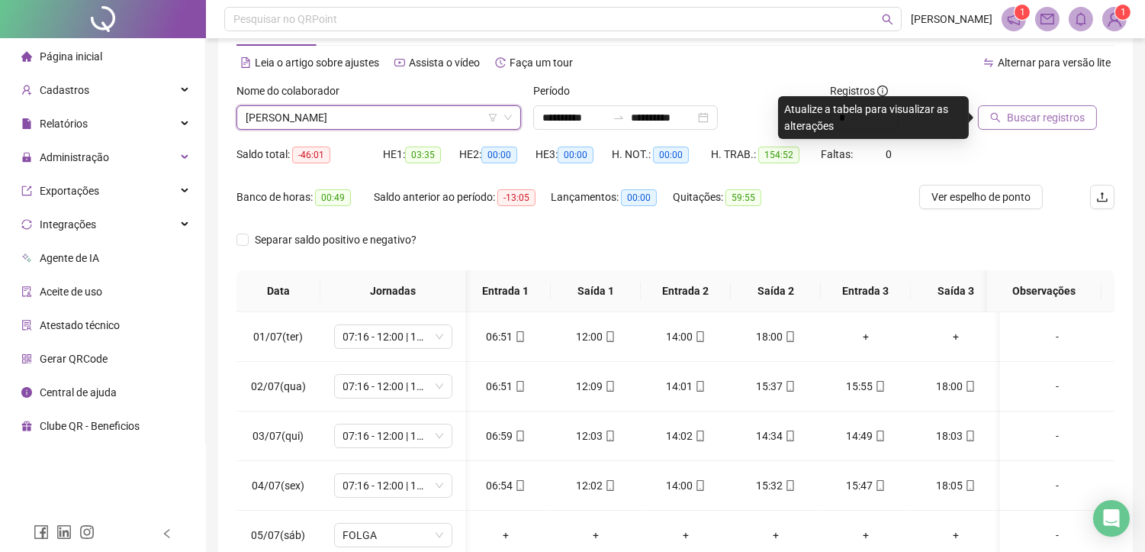
click at [1059, 120] on span "Buscar registros" at bounding box center [1046, 117] width 78 height 17
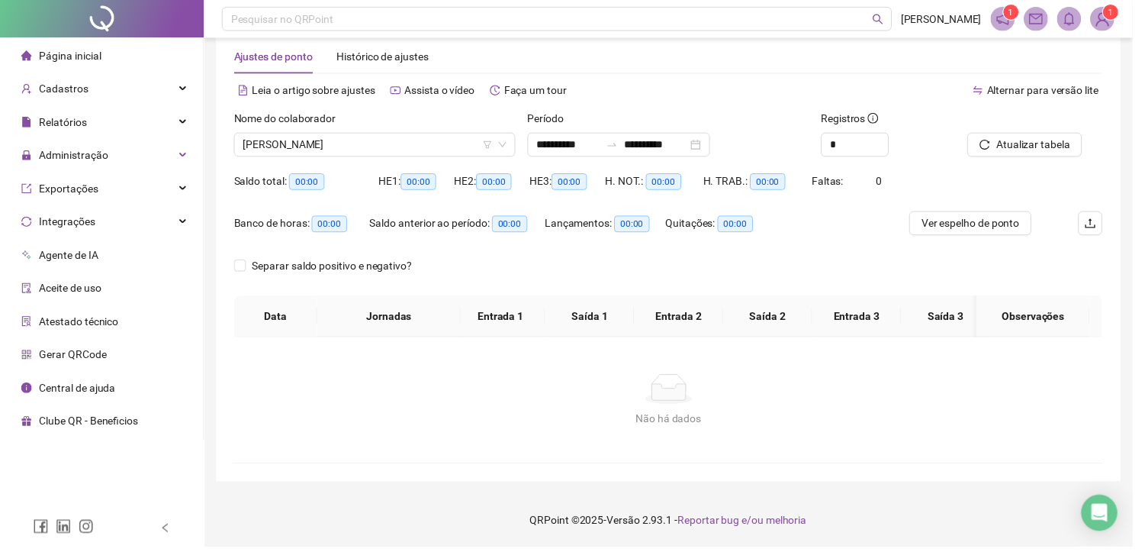
scroll to position [0, 0]
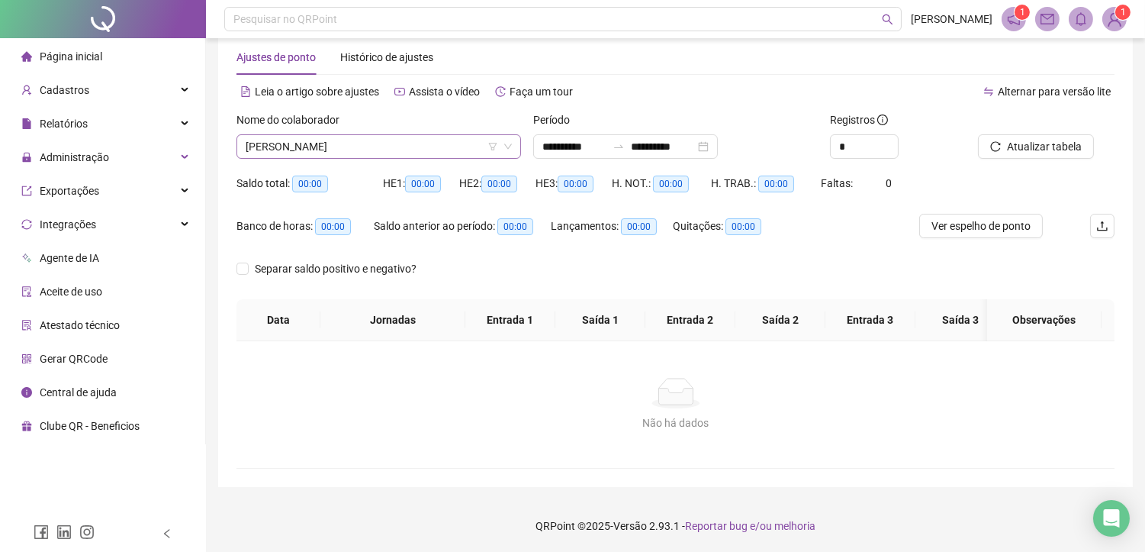
click at [382, 146] on span "[PERSON_NAME]" at bounding box center [379, 146] width 266 height 23
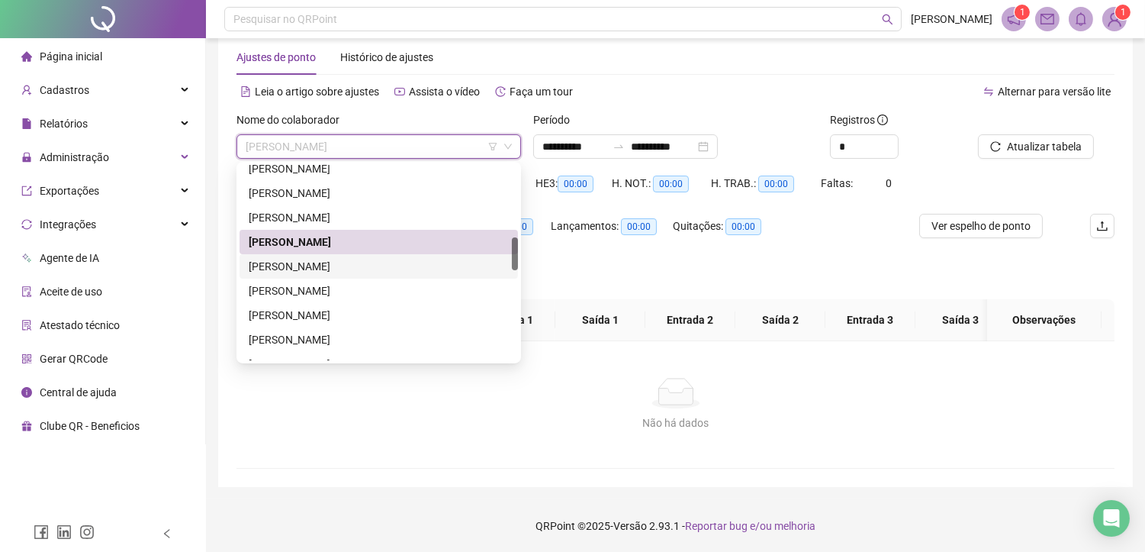
click at [311, 267] on div "[PERSON_NAME]" at bounding box center [379, 266] width 260 height 17
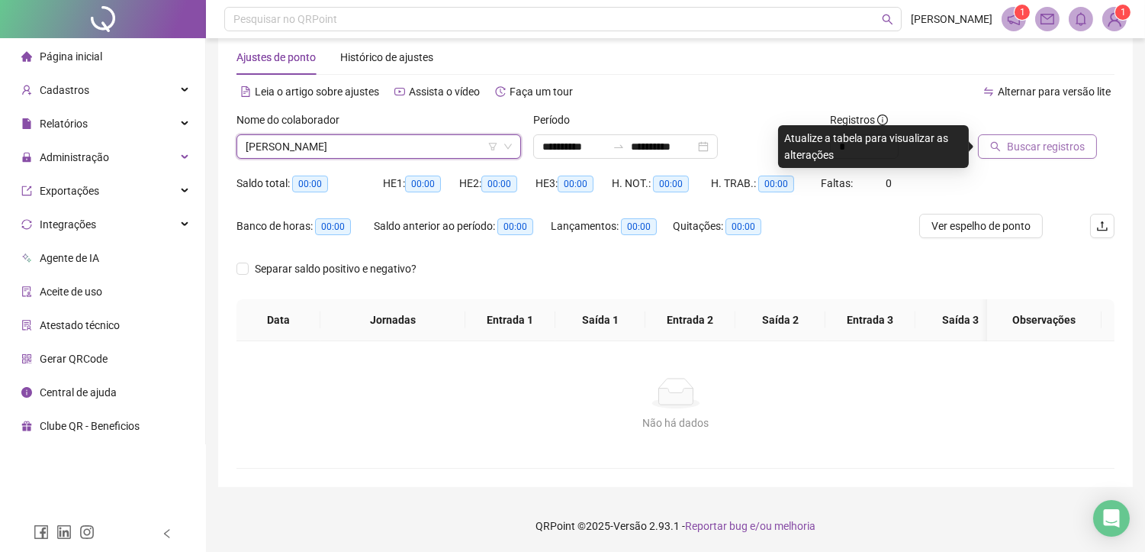
click at [1016, 139] on span "Buscar registros" at bounding box center [1046, 146] width 78 height 17
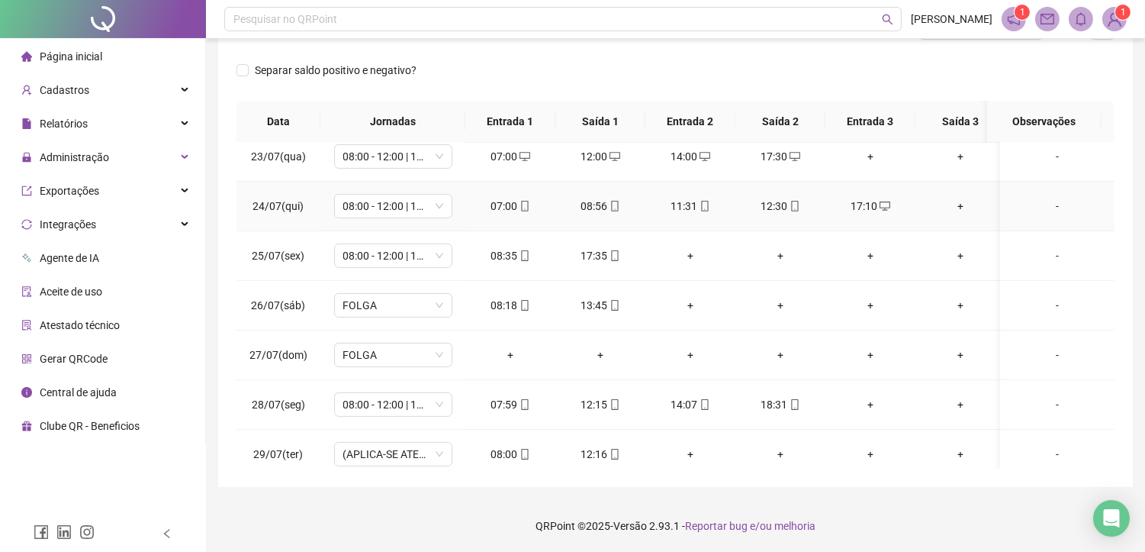
scroll to position [1226, 0]
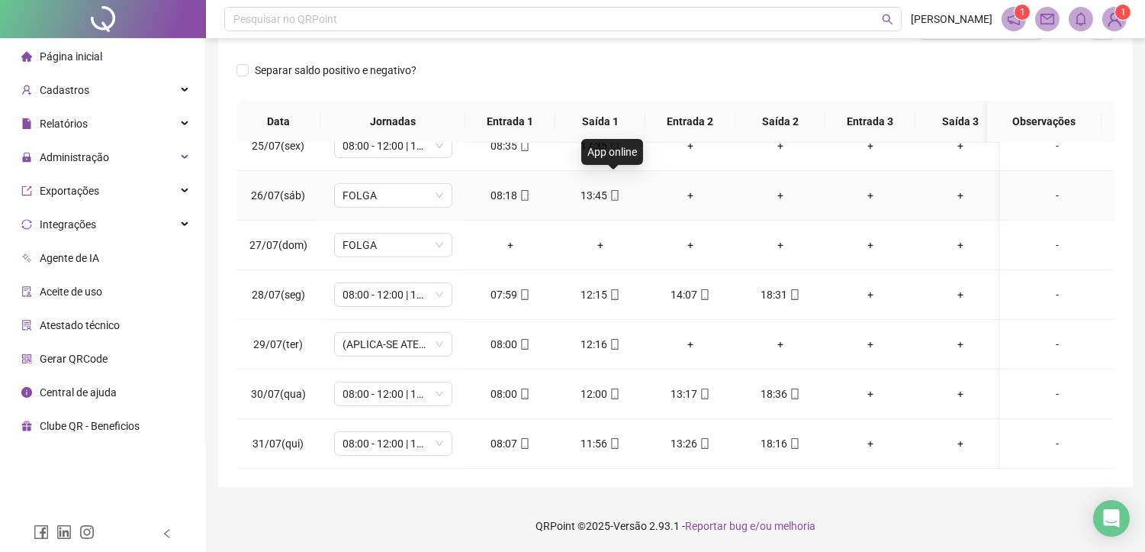
click at [615, 190] on icon "mobile" at bounding box center [614, 195] width 11 height 11
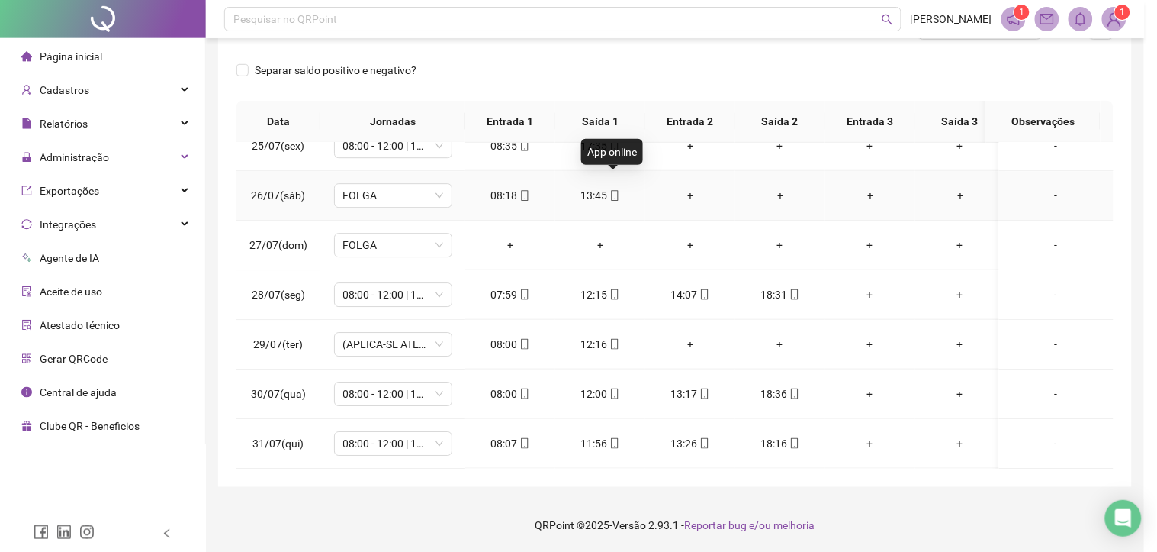
type input "**********"
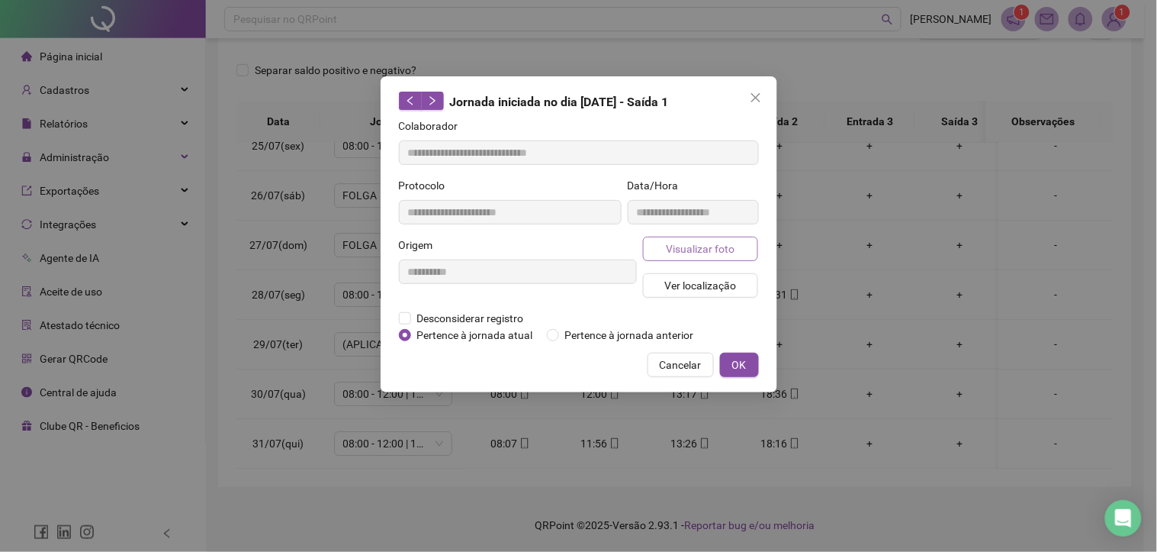
click at [668, 253] on span "Visualizar foto" at bounding box center [700, 248] width 69 height 17
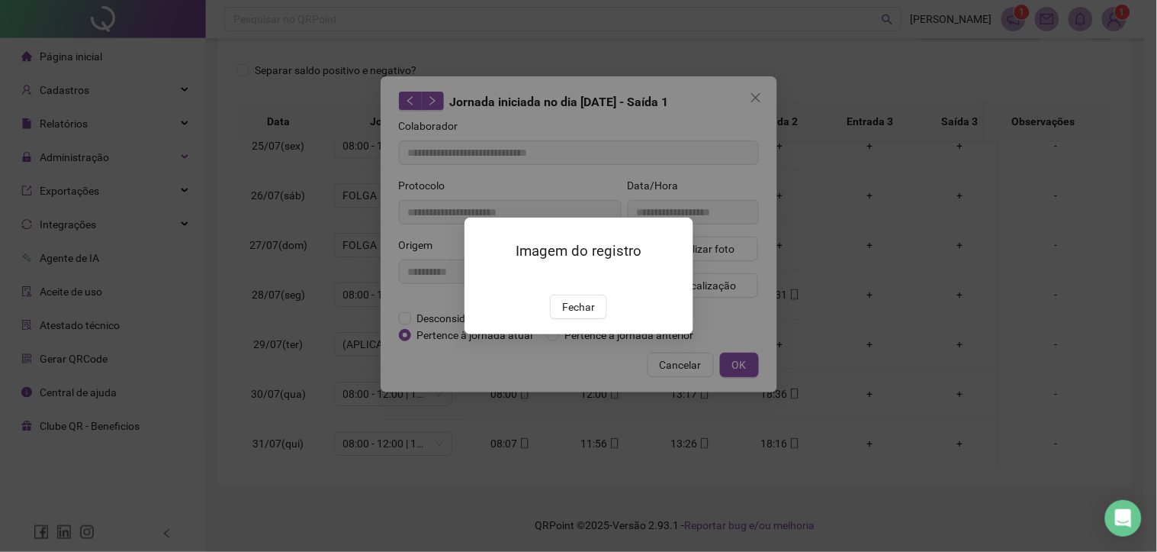
drag, startPoint x: 584, startPoint y: 391, endPoint x: 584, endPoint y: 370, distance: 20.6
click at [584, 315] on span "Fechar" at bounding box center [578, 306] width 33 height 17
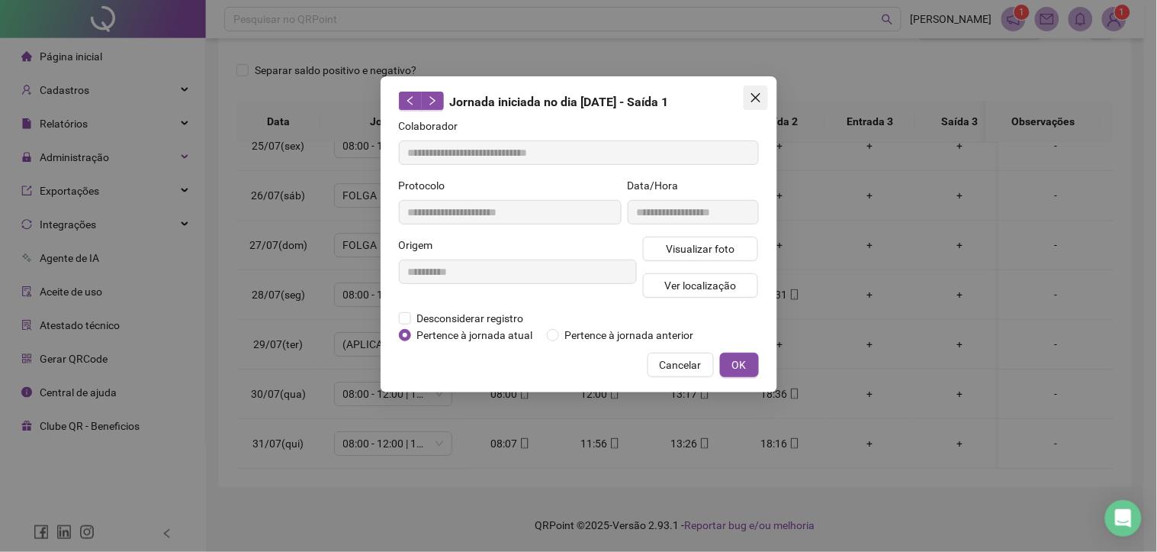
click at [758, 92] on icon "close" at bounding box center [756, 98] width 12 height 12
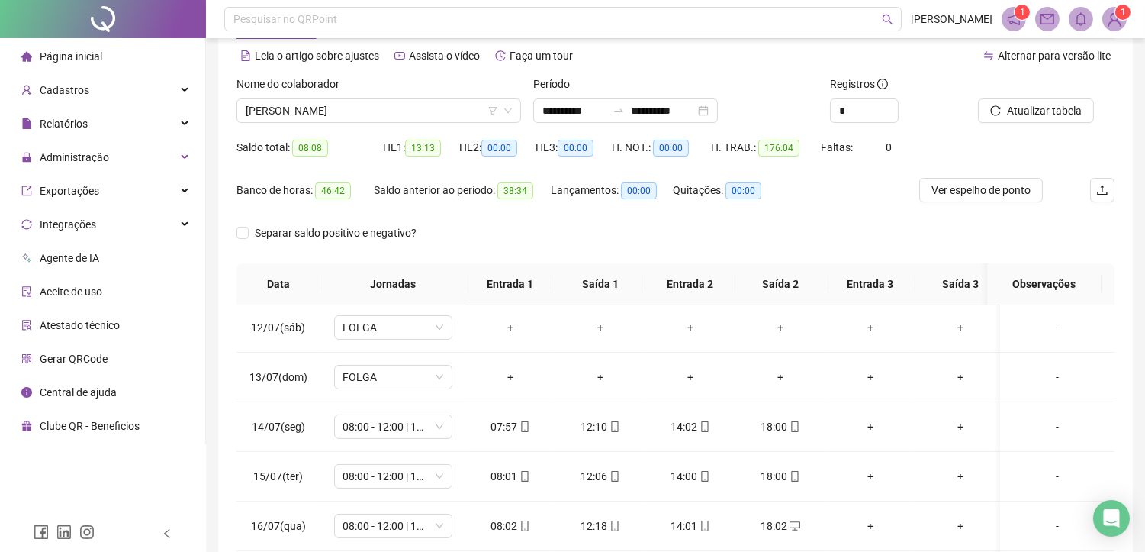
scroll to position [58, 0]
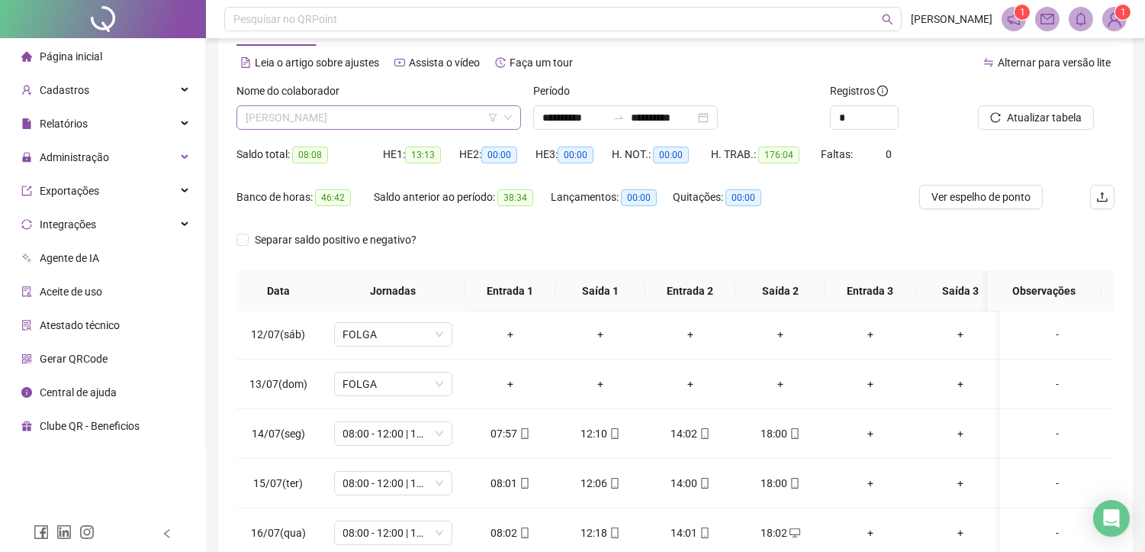
click at [439, 112] on span "[PERSON_NAME]" at bounding box center [379, 117] width 266 height 23
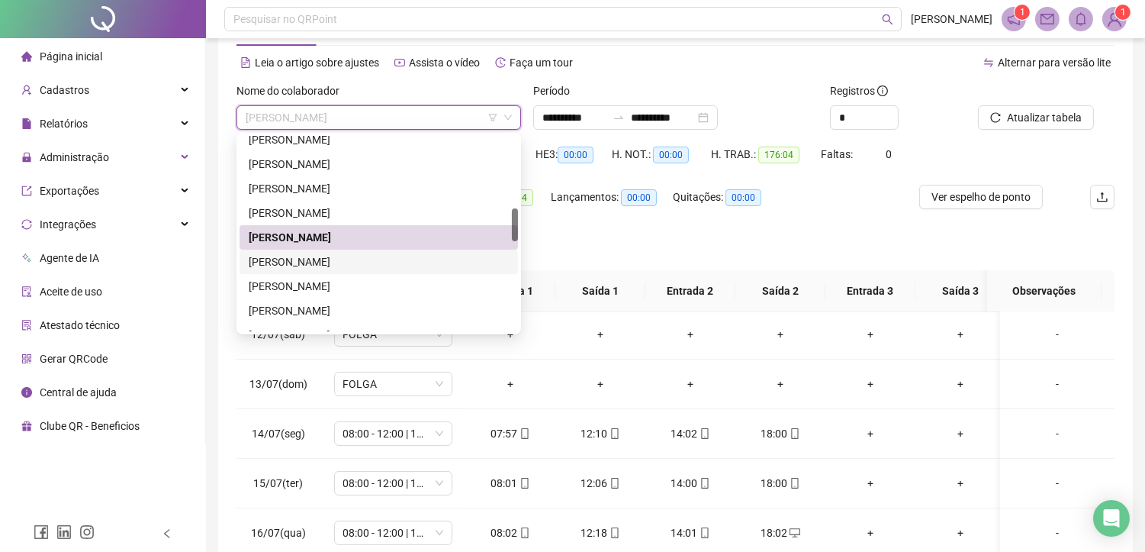
click at [332, 260] on div "[PERSON_NAME]" at bounding box center [379, 261] width 260 height 17
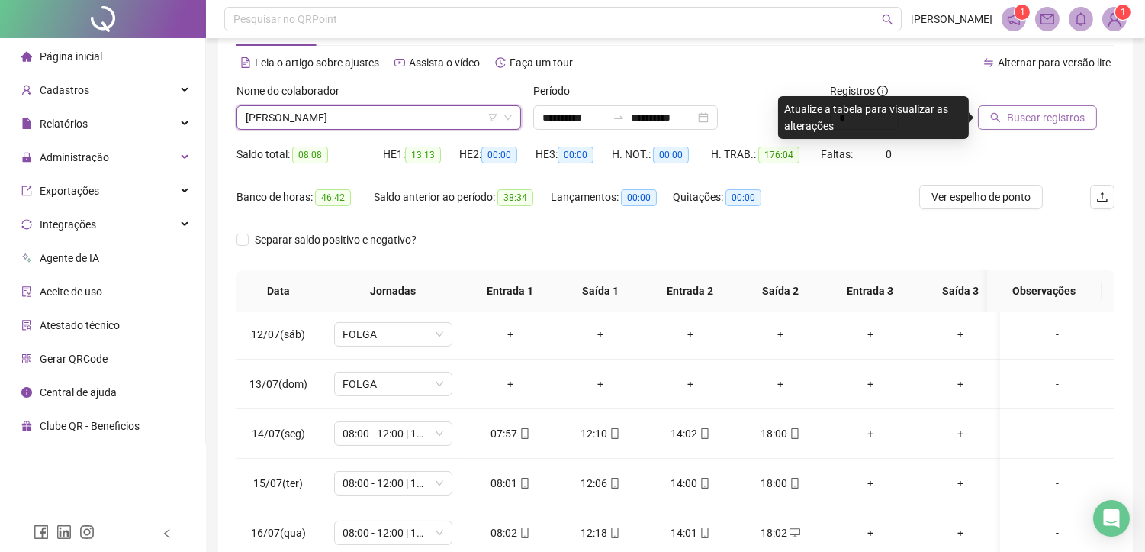
click at [1041, 118] on span "Buscar registros" at bounding box center [1046, 117] width 78 height 17
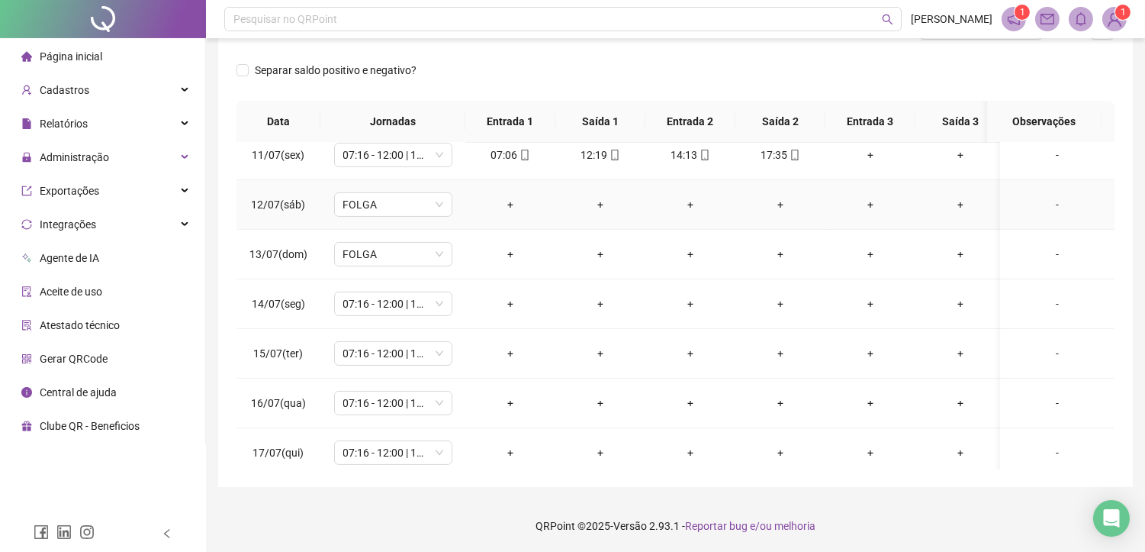
scroll to position [593, 0]
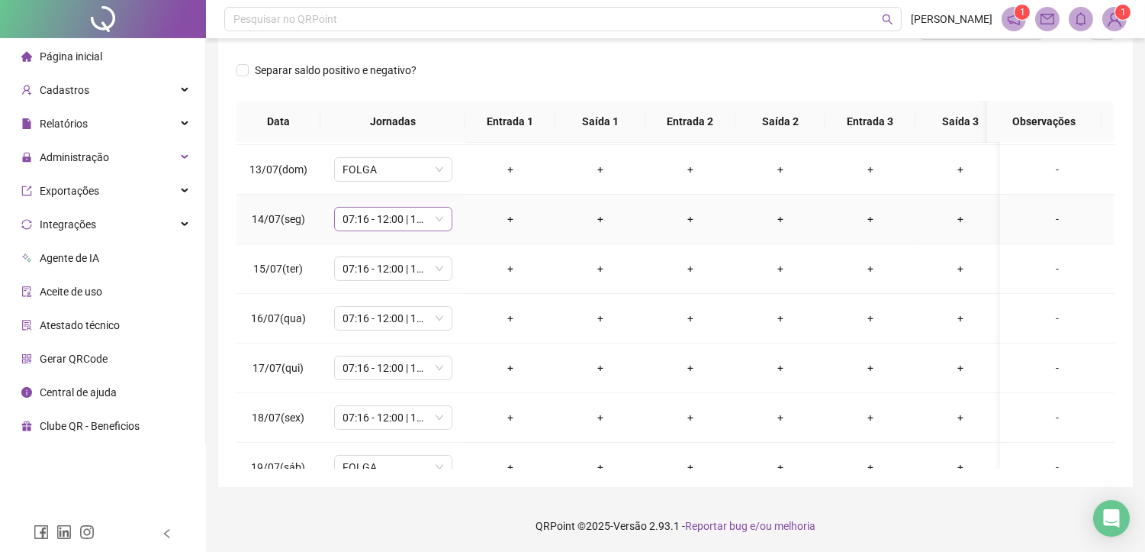
click at [387, 218] on span "07:16 - 12:00 | 13:30 - 17:30" at bounding box center [393, 218] width 100 height 23
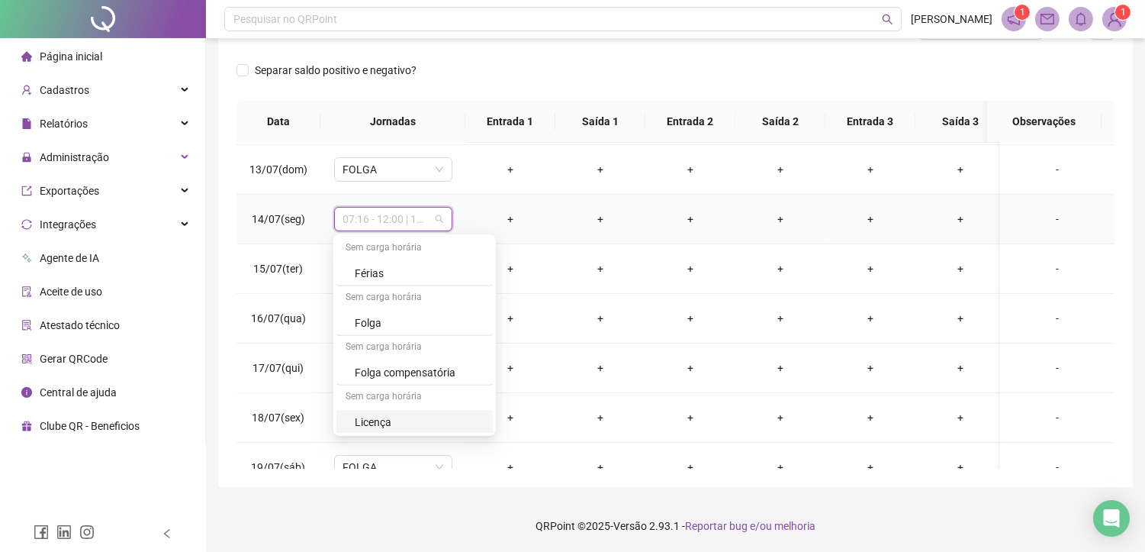
scroll to position [1493, 0]
click at [386, 367] on div "Folga compensatória" at bounding box center [419, 370] width 129 height 17
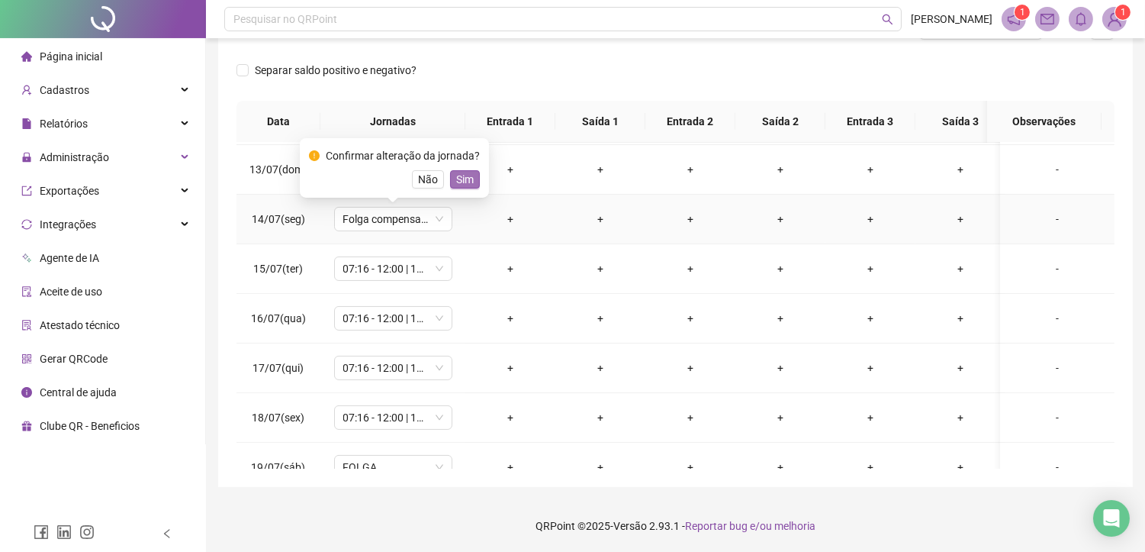
click at [462, 179] on span "Sim" at bounding box center [465, 179] width 18 height 17
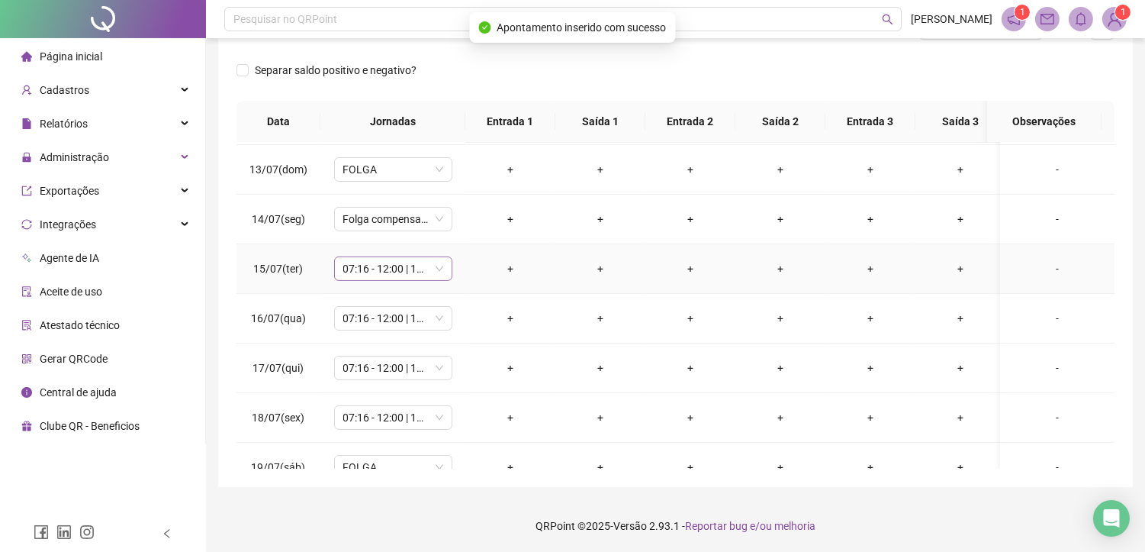
click at [356, 271] on span "07:16 - 12:00 | 13:30 - 17:30" at bounding box center [393, 268] width 100 height 23
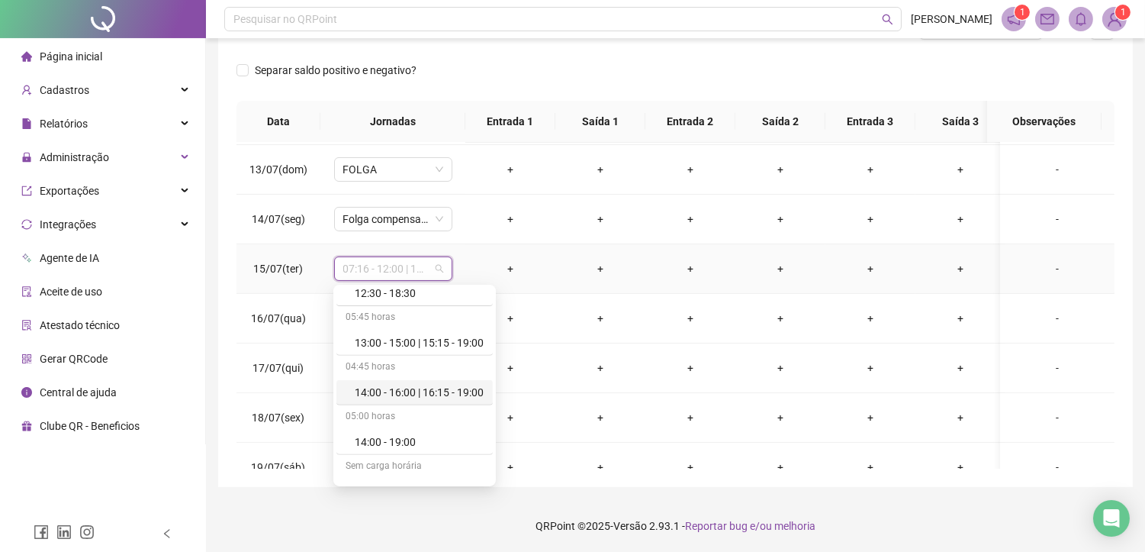
scroll to position [1492, 0]
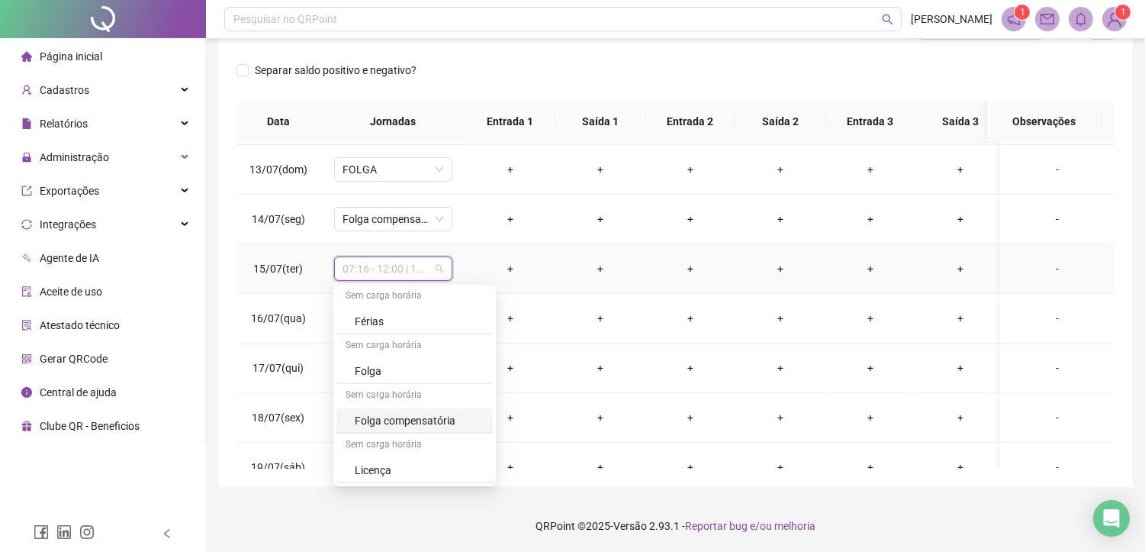
click at [423, 420] on div "Folga compensatória" at bounding box center [419, 420] width 129 height 17
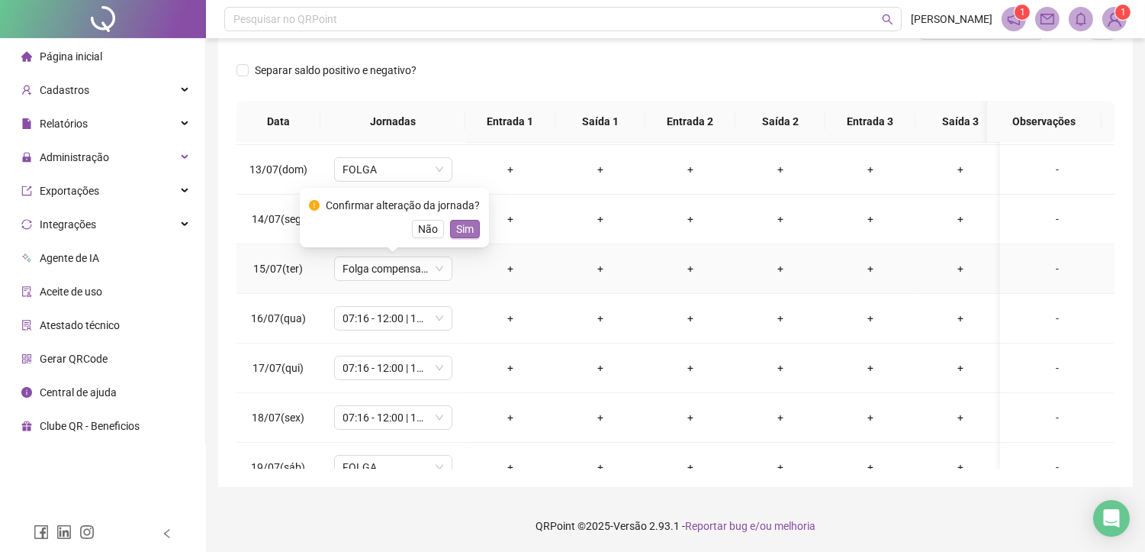
click at [459, 223] on span "Sim" at bounding box center [465, 228] width 18 height 17
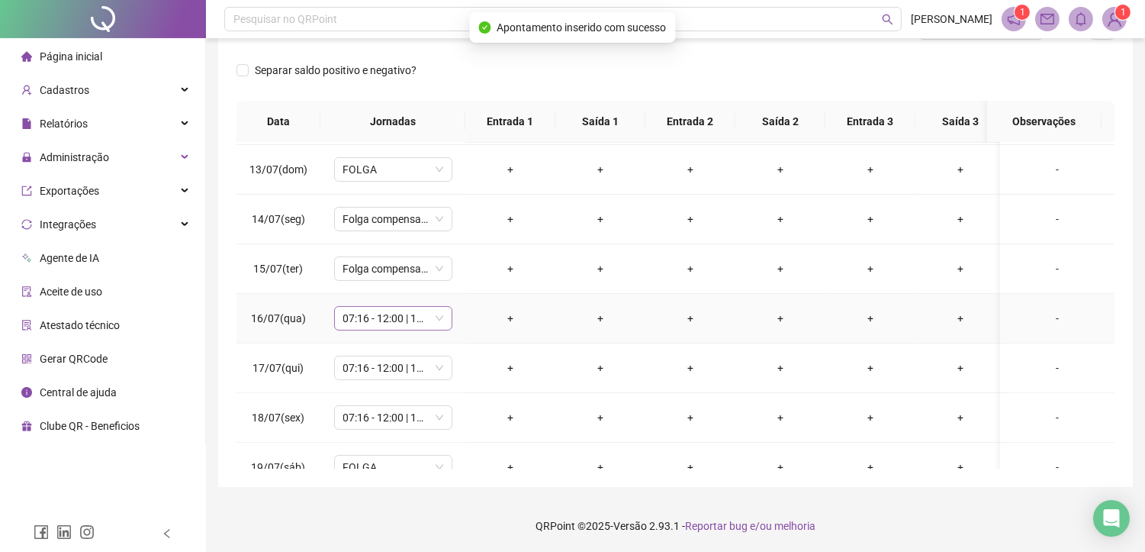
click at [381, 313] on span "07:16 - 12:00 | 13:30 - 17:30" at bounding box center [393, 318] width 100 height 23
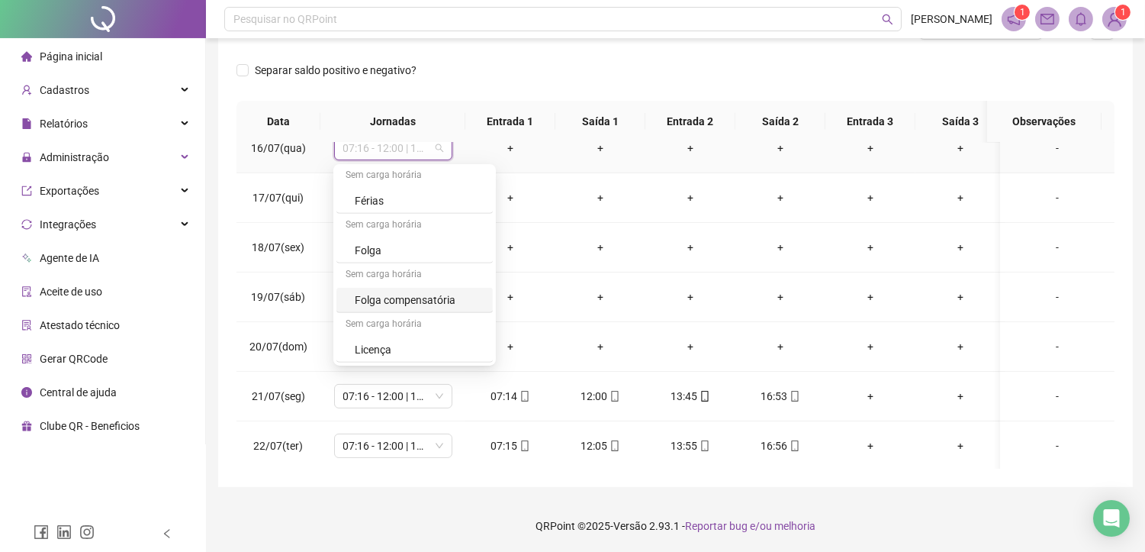
click at [420, 302] on div "Folga compensatória" at bounding box center [419, 299] width 129 height 17
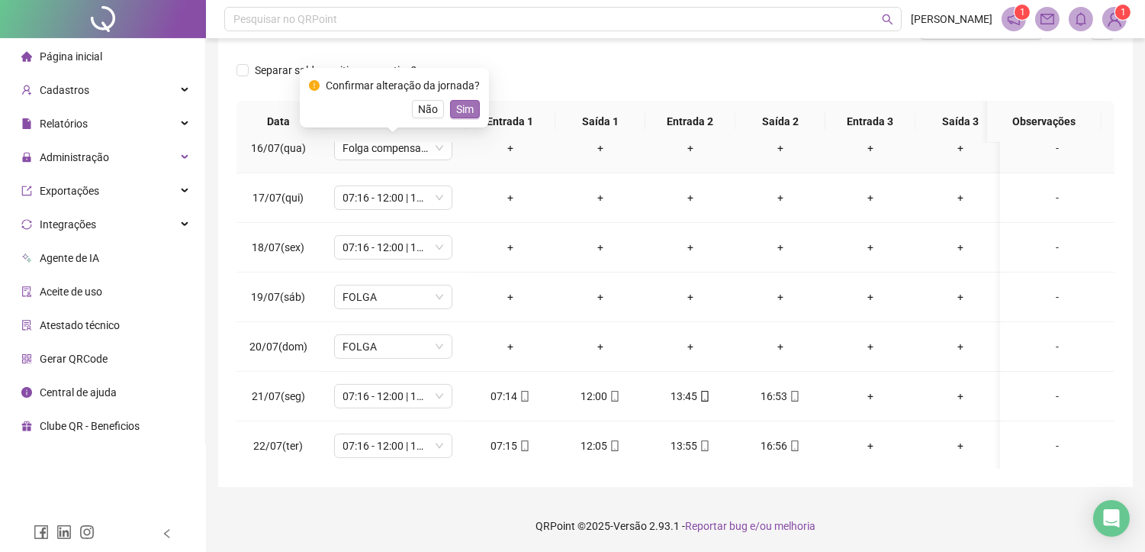
click at [461, 101] on span "Sim" at bounding box center [465, 109] width 18 height 17
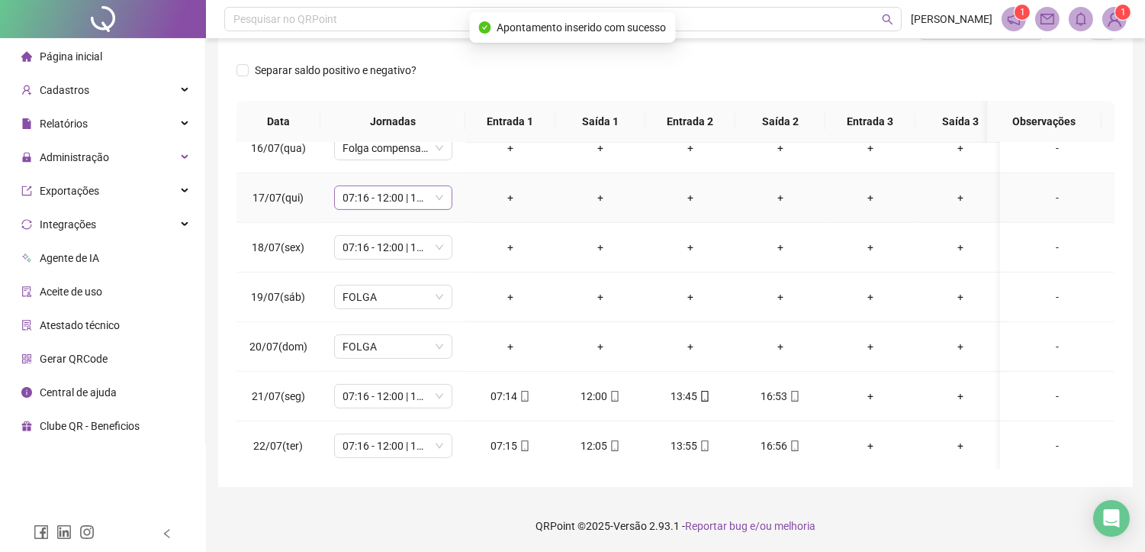
click at [352, 195] on span "07:16 - 12:00 | 13:30 - 17:30" at bounding box center [393, 197] width 100 height 23
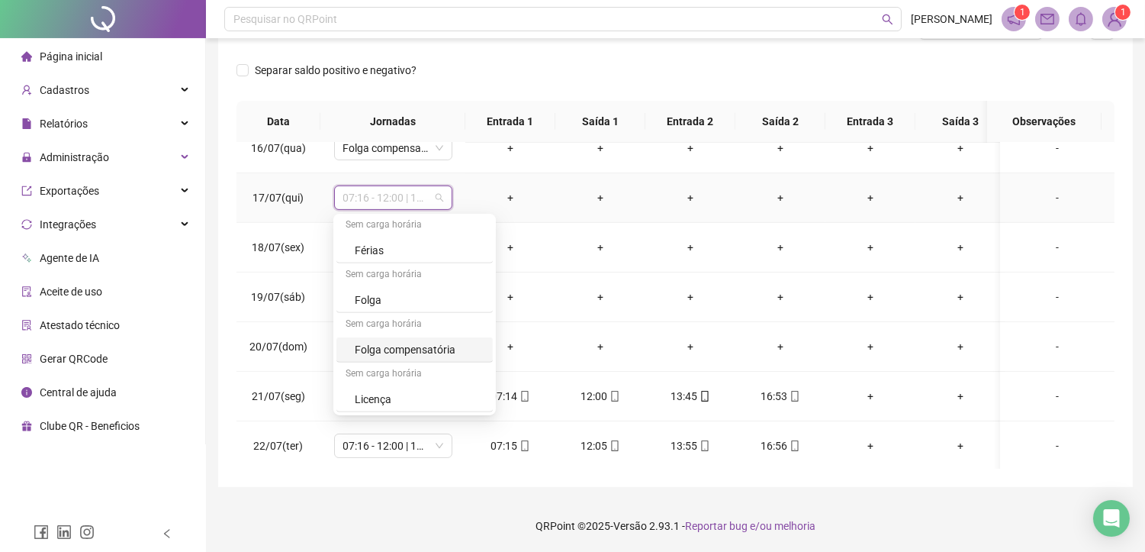
click at [424, 349] on div "Folga compensatória" at bounding box center [419, 349] width 129 height 17
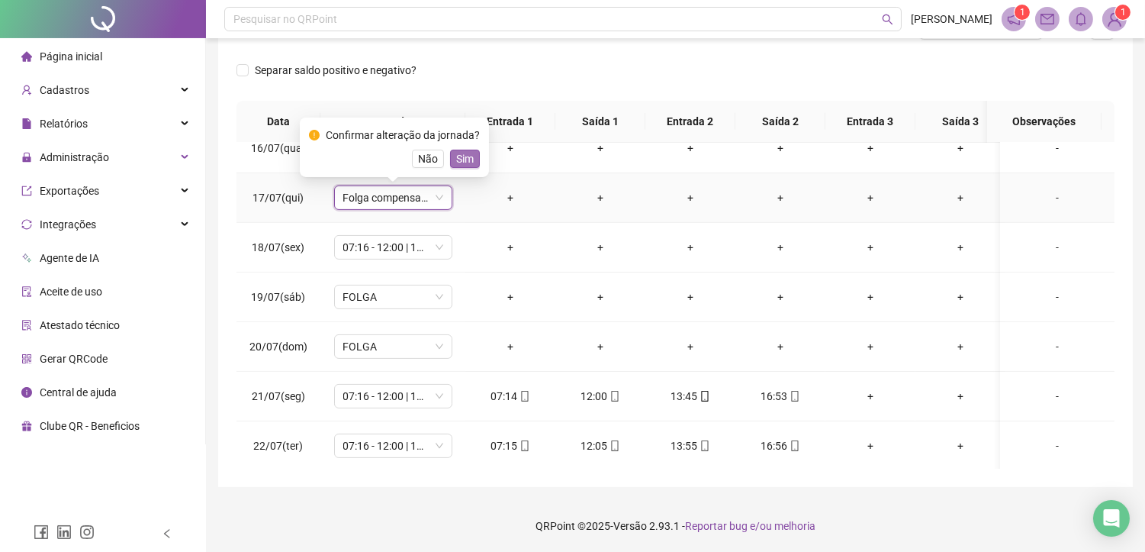
click at [461, 160] on span "Sim" at bounding box center [465, 158] width 18 height 17
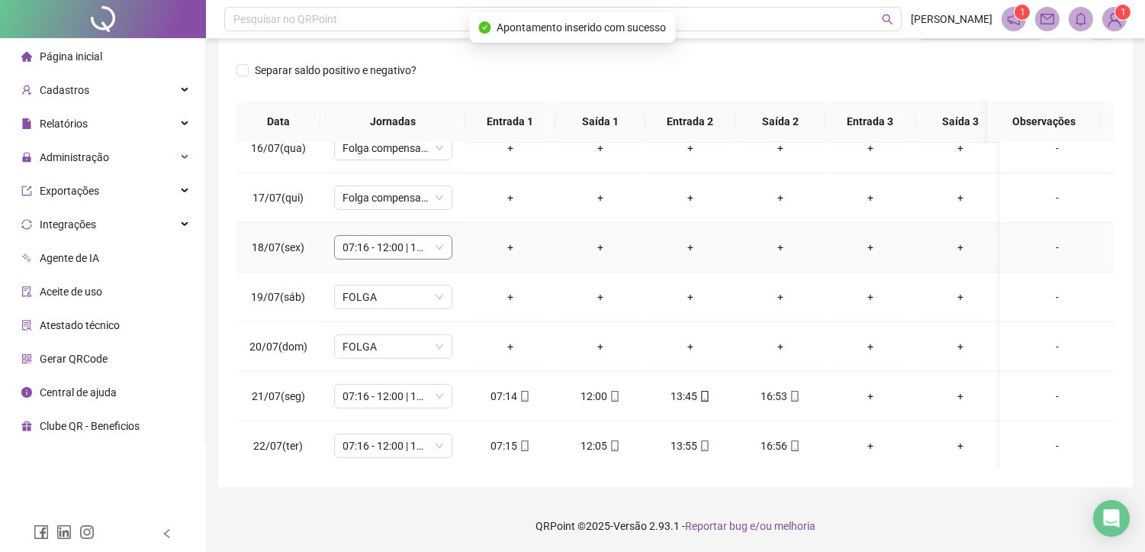
click at [384, 246] on span "07:16 - 12:00 | 13:30 - 17:30" at bounding box center [393, 247] width 100 height 23
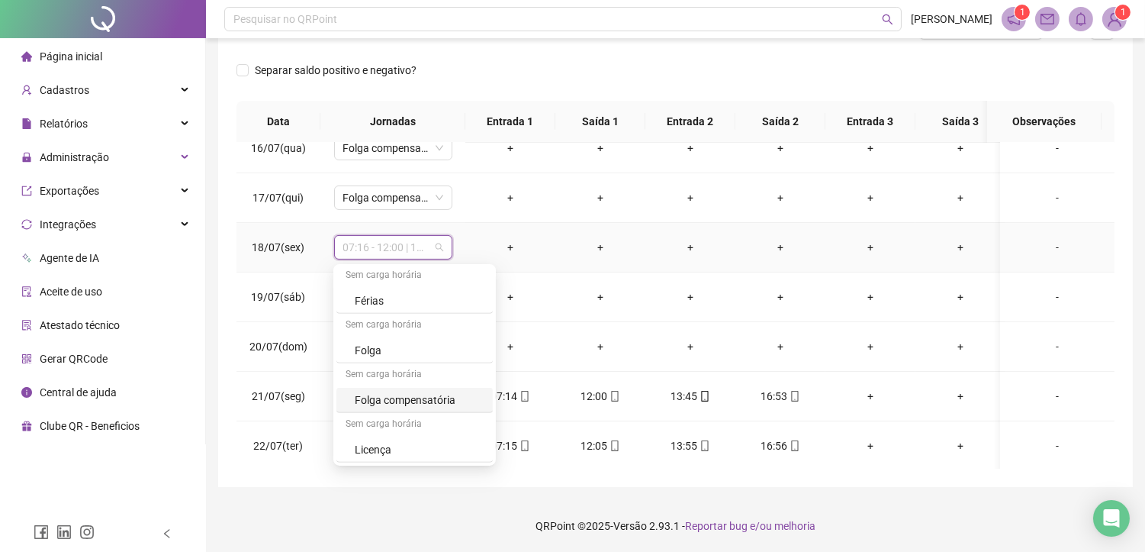
click at [433, 397] on div "Folga compensatória" at bounding box center [419, 399] width 129 height 17
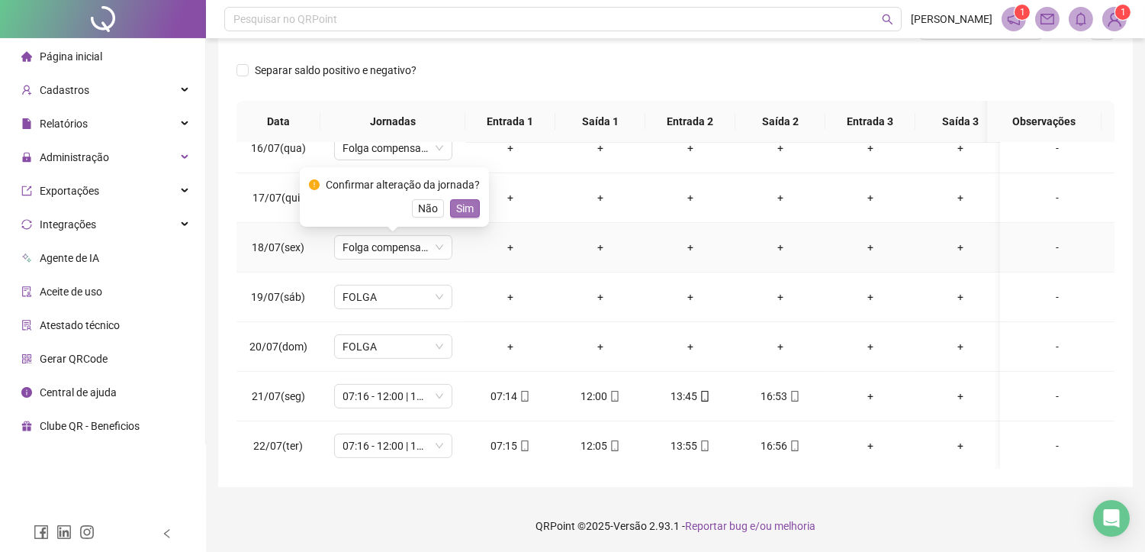
click at [456, 204] on span "Sim" at bounding box center [465, 208] width 18 height 17
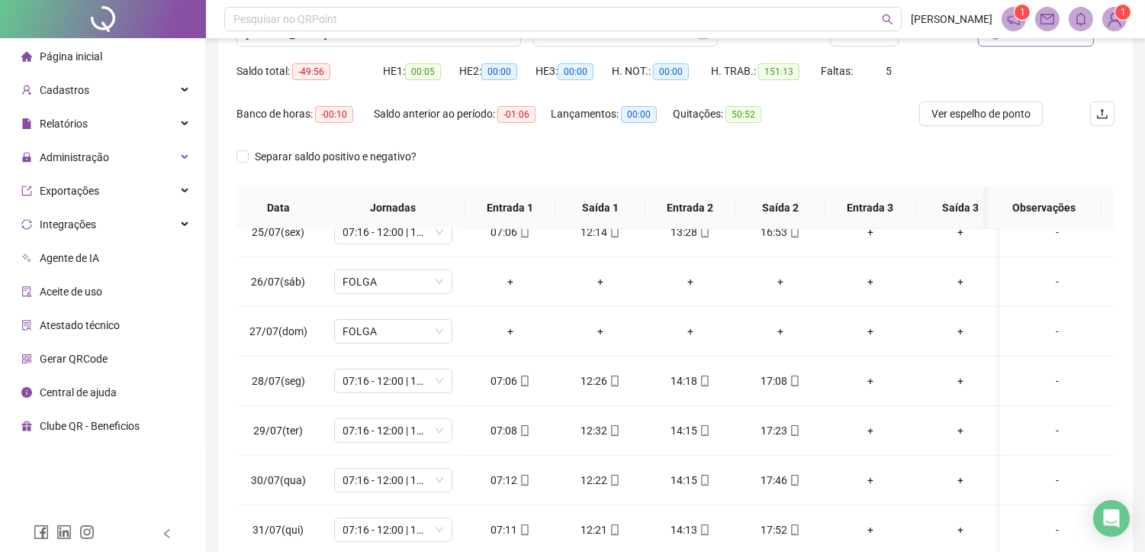
scroll to position [58, 0]
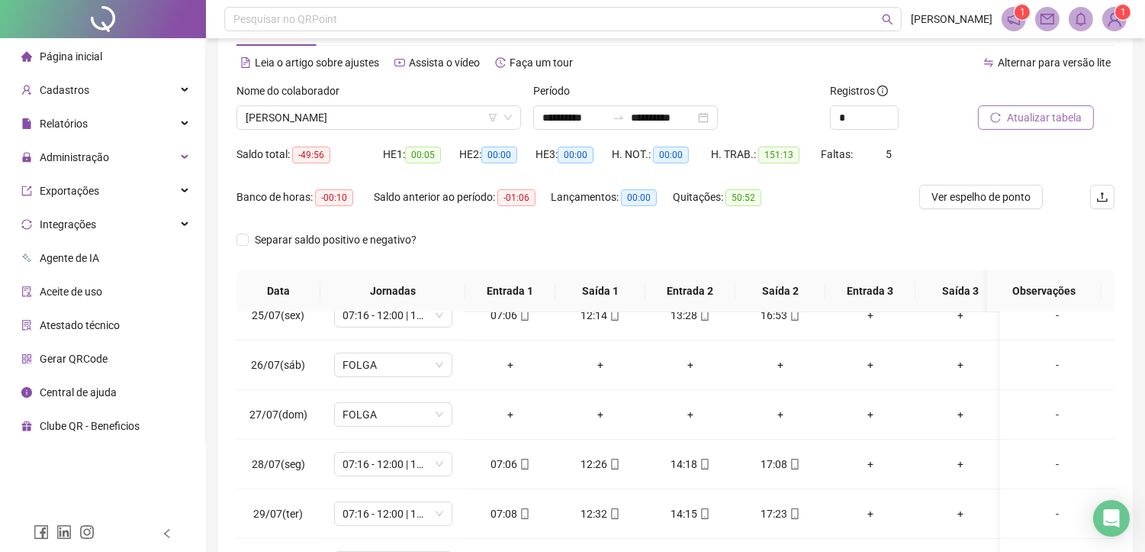
click at [1039, 120] on span "Atualizar tabela" at bounding box center [1044, 117] width 75 height 17
click at [384, 111] on span "[PERSON_NAME]" at bounding box center [379, 117] width 266 height 23
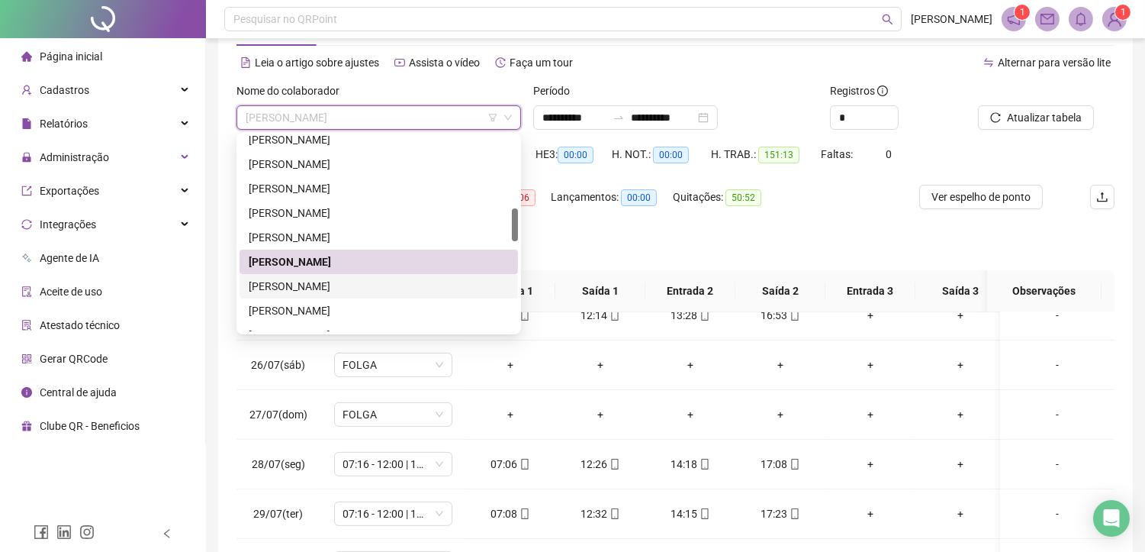
click at [299, 286] on div "[PERSON_NAME]" at bounding box center [379, 286] width 260 height 17
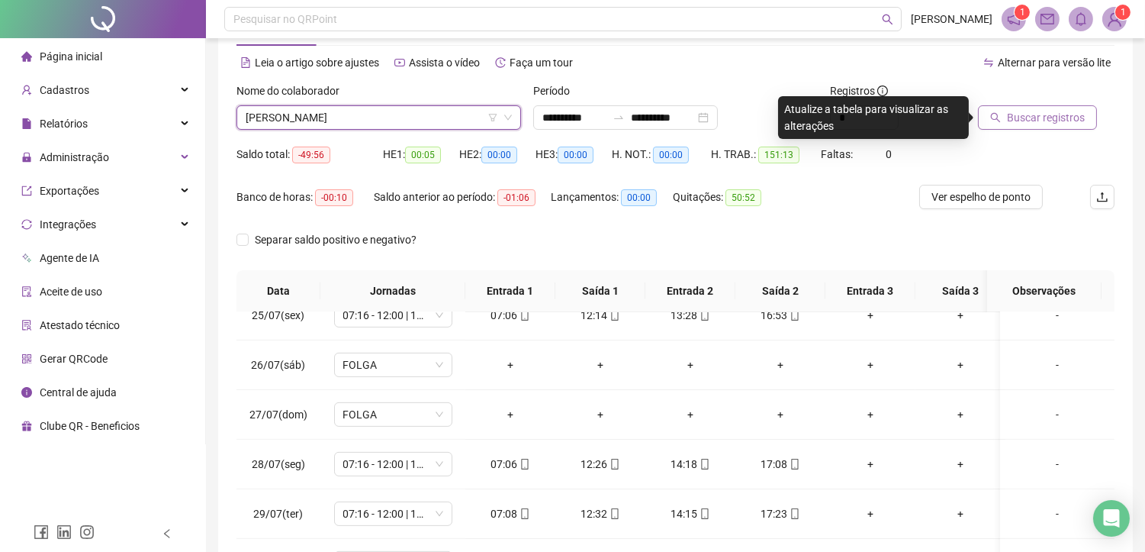
click at [1046, 113] on span "Buscar registros" at bounding box center [1046, 117] width 78 height 17
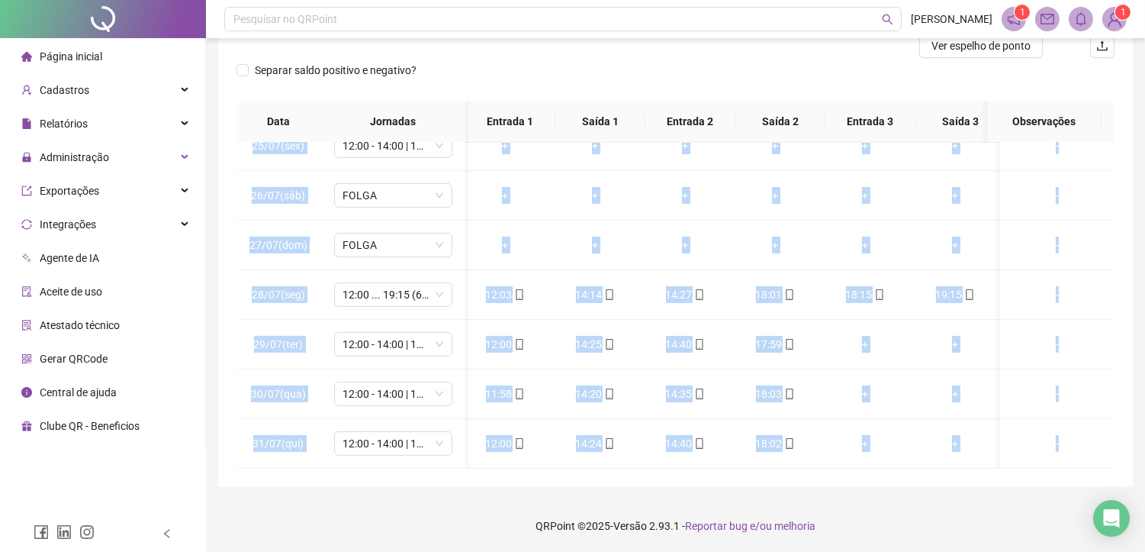
scroll to position [0, 18]
drag, startPoint x: 1101, startPoint y: 426, endPoint x: 1108, endPoint y: 171, distance: 254.9
click at [1108, 171] on div "01/07(ter) 12:00 - 14:00 | 14:15 - 18:00 12:03 14:52 15:07 18:01 + + - 02/07(qu…" at bounding box center [675, 306] width 878 height 326
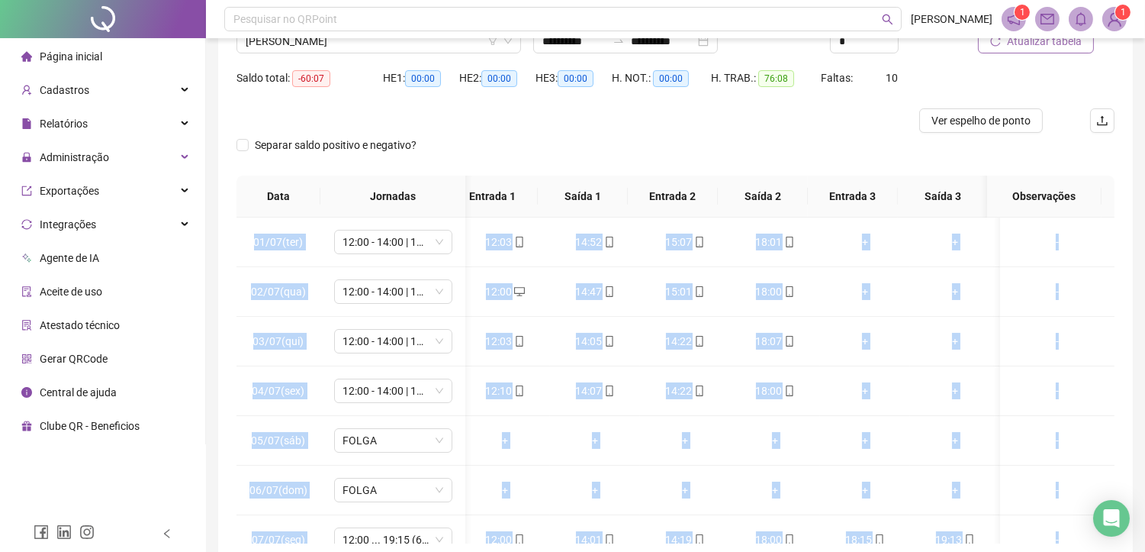
scroll to position [0, 0]
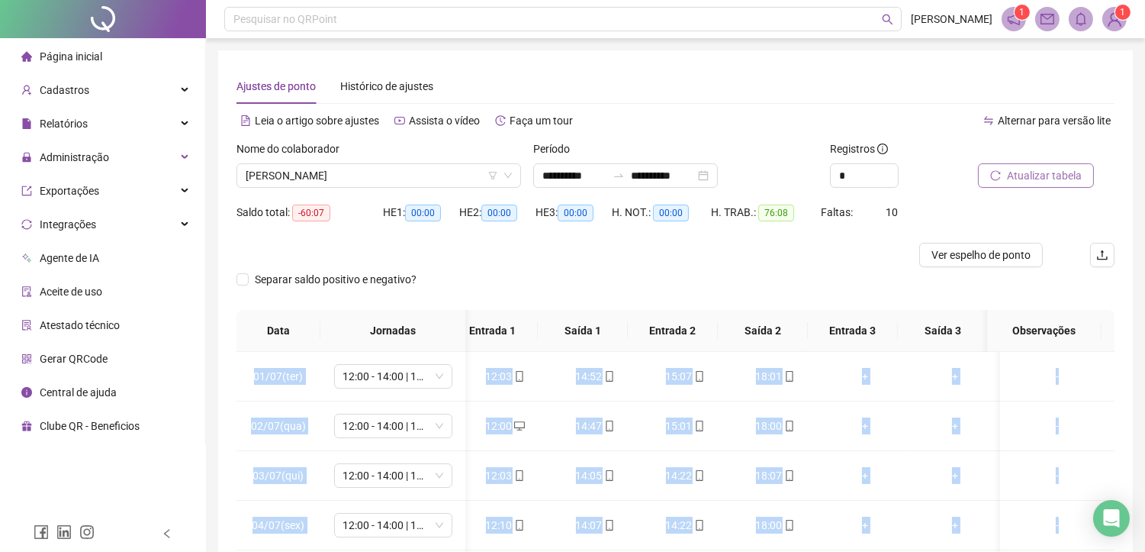
click at [1020, 174] on span "Atualizar tabela" at bounding box center [1044, 175] width 75 height 17
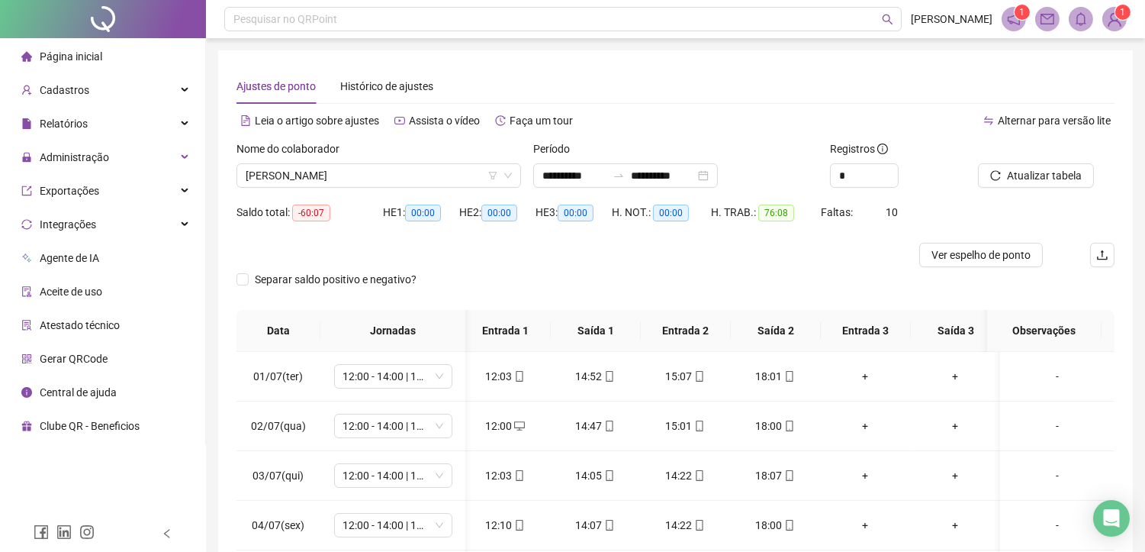
scroll to position [0, 5]
click at [882, 88] on div "Ajustes de ponto Histórico de ajustes" at bounding box center [675, 86] width 878 height 35
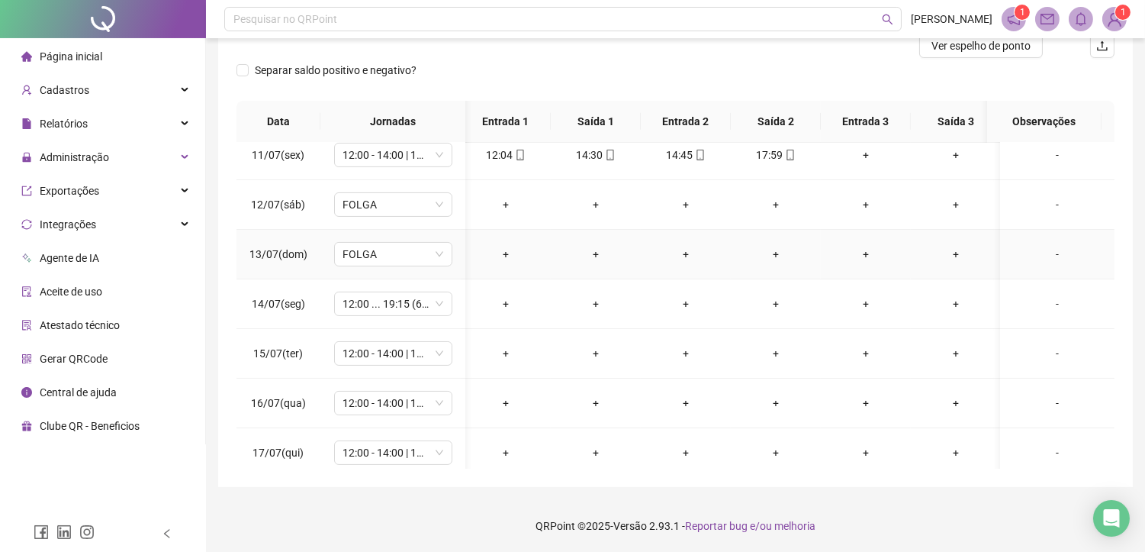
scroll to position [593, 5]
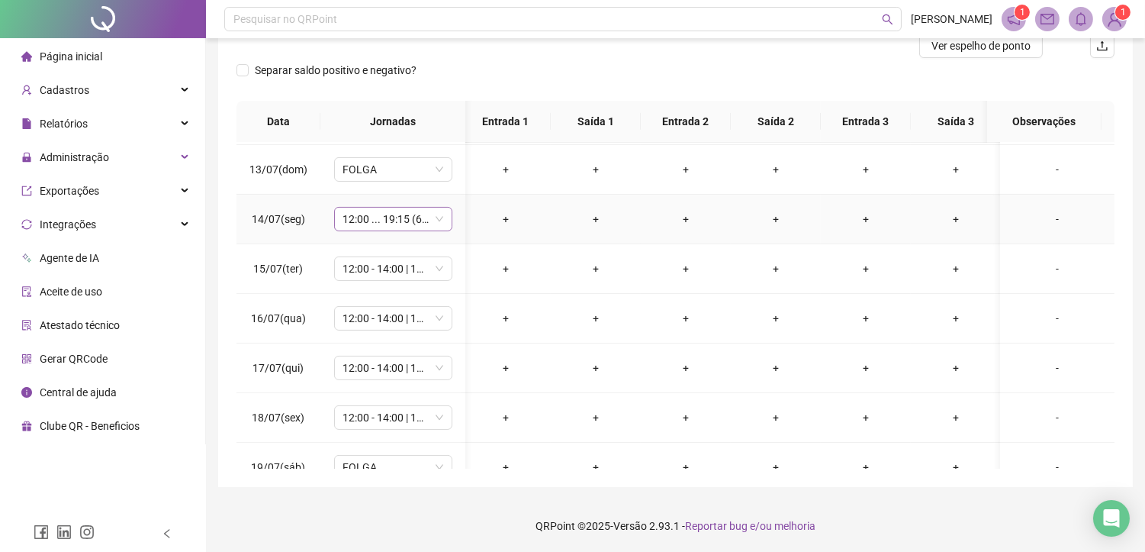
click at [399, 215] on span "12:00 ... 19:15 (6 HORAS)" at bounding box center [393, 218] width 100 height 23
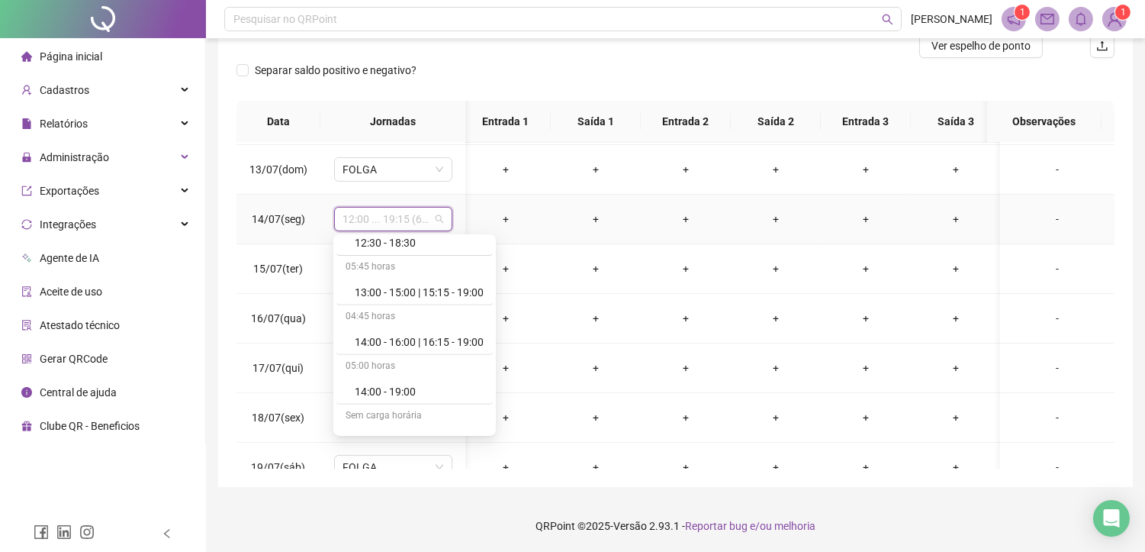
scroll to position [1492, 0]
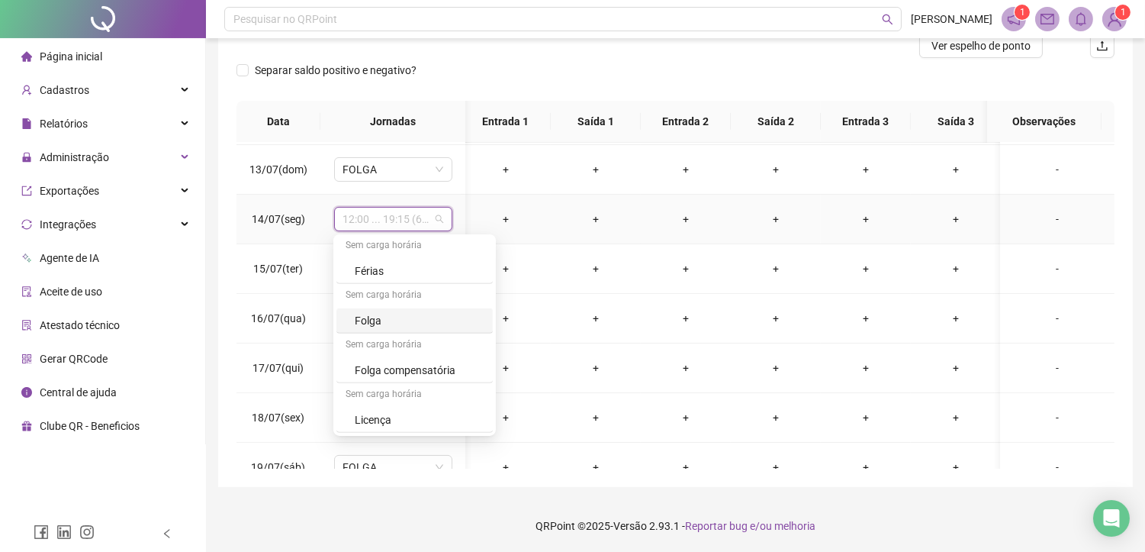
click at [399, 321] on div "Folga" at bounding box center [419, 320] width 129 height 17
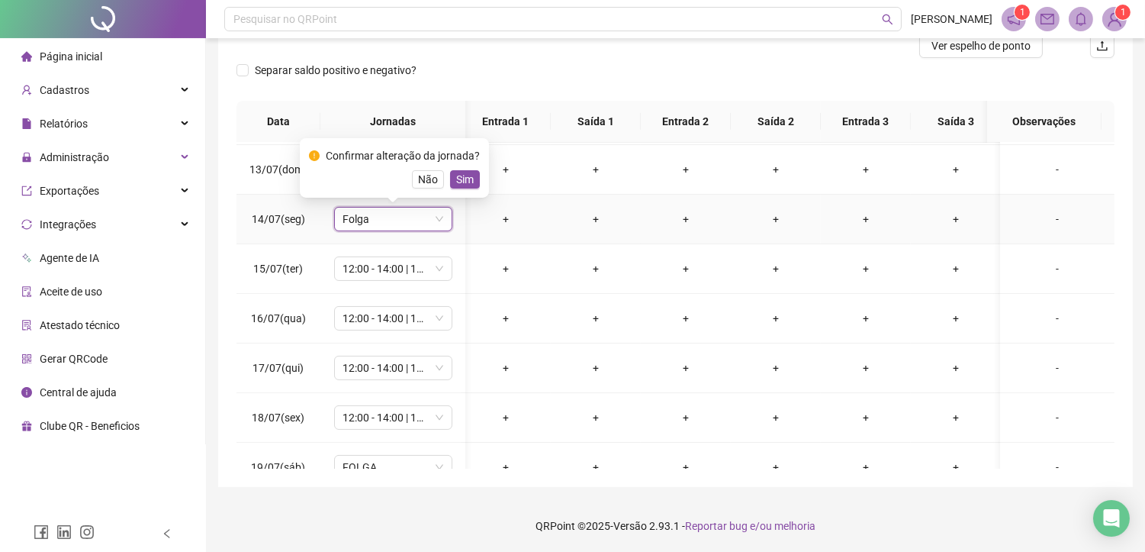
click at [461, 181] on span "Sim" at bounding box center [465, 179] width 18 height 17
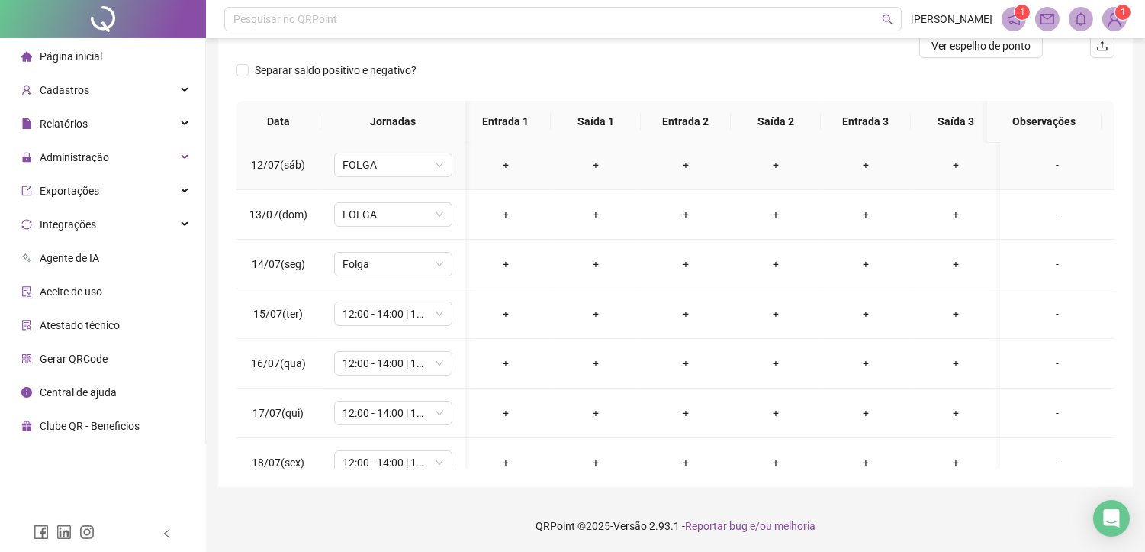
scroll to position [633, 5]
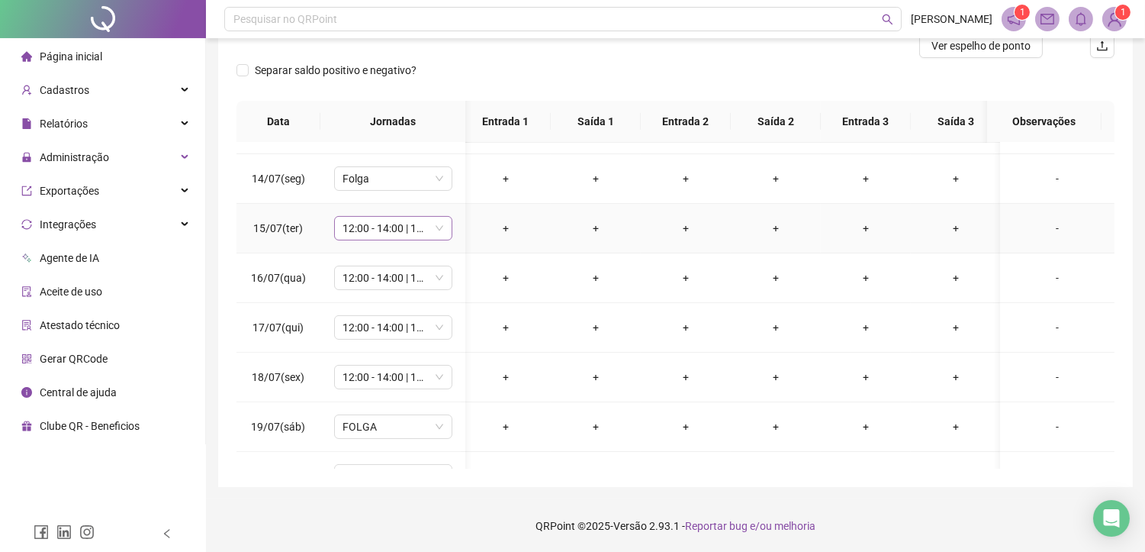
click at [376, 233] on span "12:00 - 14:00 | 14:15 - 18:00" at bounding box center [393, 228] width 100 height 23
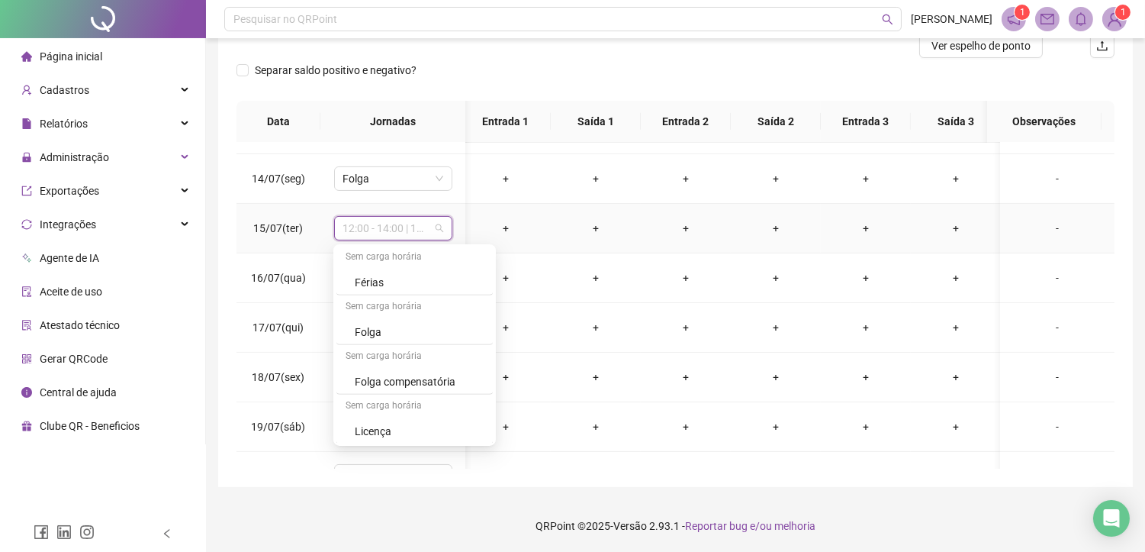
scroll to position [1492, 0]
click at [376, 326] on div "Folga" at bounding box center [419, 330] width 129 height 17
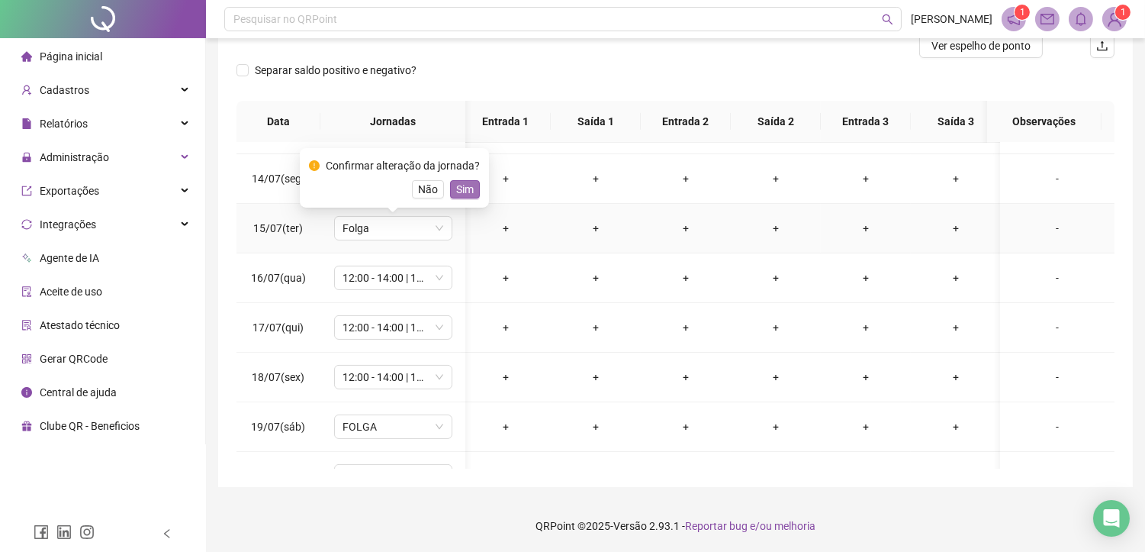
click at [467, 188] on span "Sim" at bounding box center [465, 189] width 18 height 17
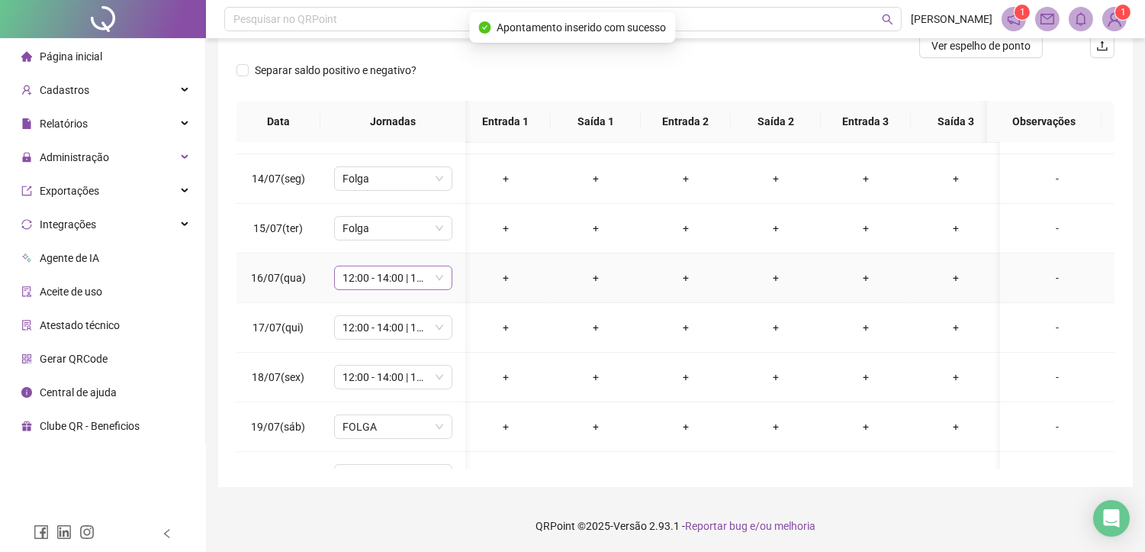
click at [356, 284] on span "12:00 - 14:00 | 14:15 - 18:00" at bounding box center [393, 277] width 100 height 23
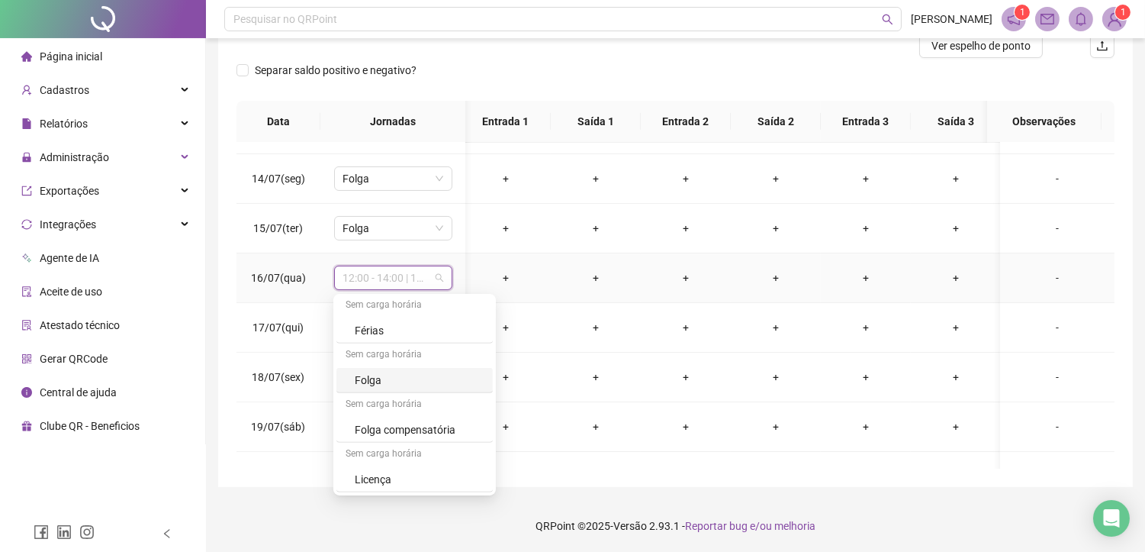
click at [394, 384] on div "Folga" at bounding box center [419, 379] width 129 height 17
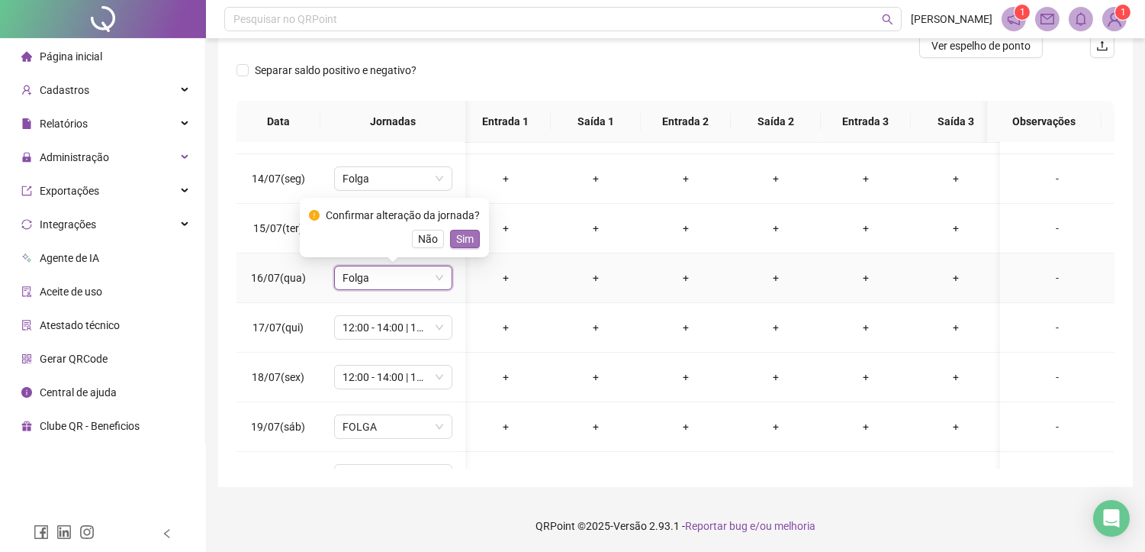
click at [456, 239] on span "Sim" at bounding box center [465, 238] width 18 height 17
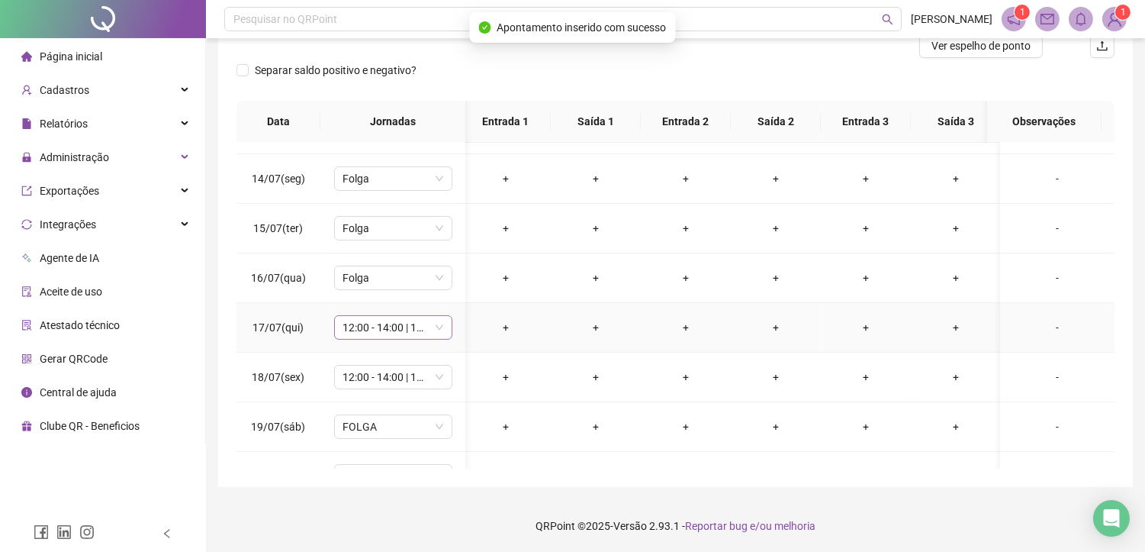
click at [374, 328] on span "12:00 - 14:00 | 14:15 - 18:00" at bounding box center [393, 327] width 100 height 23
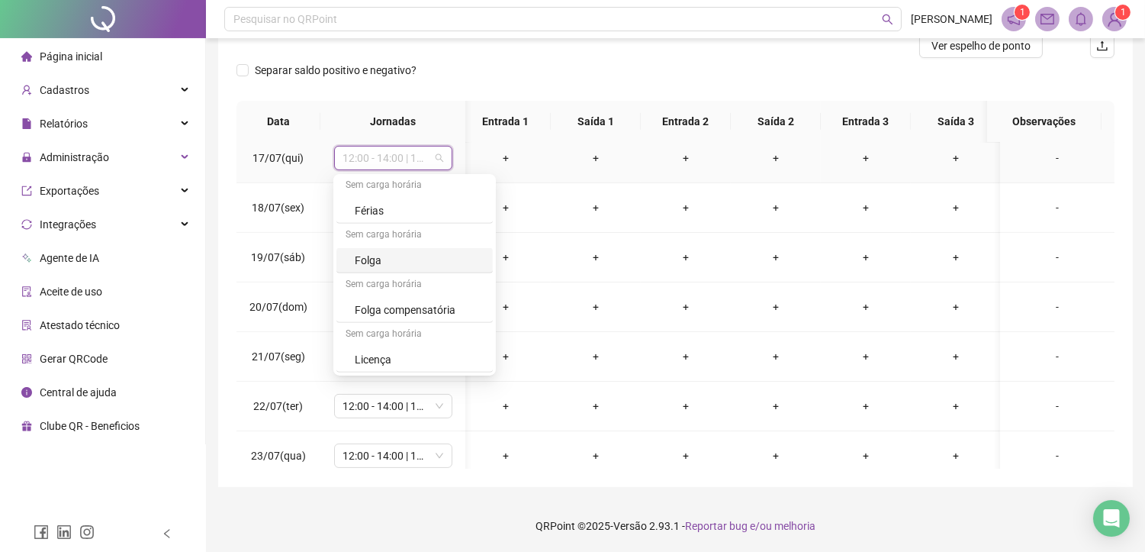
click at [366, 258] on div "Folga" at bounding box center [419, 260] width 129 height 17
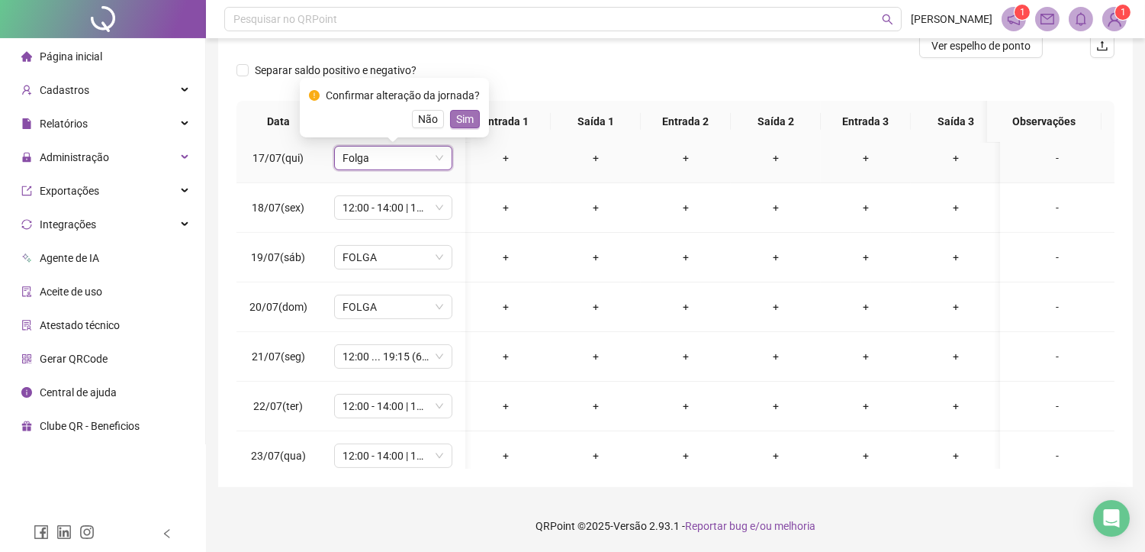
click at [461, 117] on span "Sim" at bounding box center [465, 119] width 18 height 17
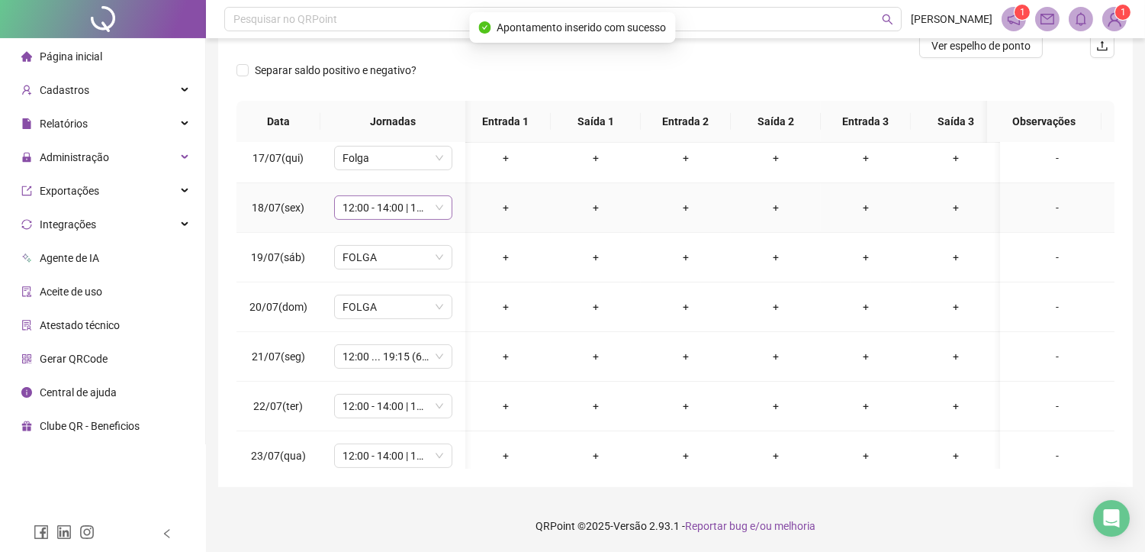
click at [361, 212] on span "12:00 - 14:00 | 14:15 - 18:00" at bounding box center [393, 207] width 100 height 23
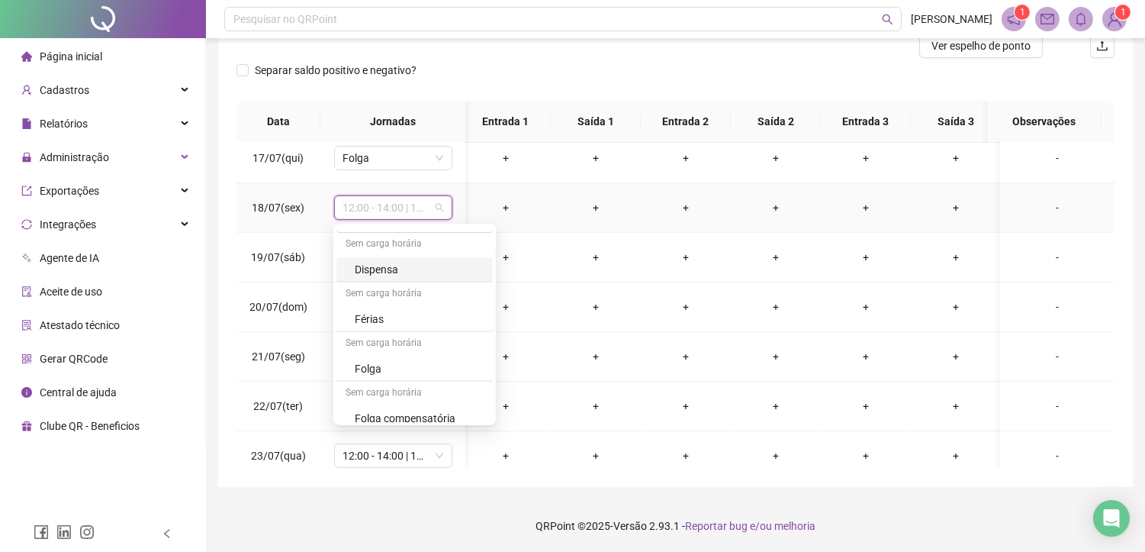
scroll to position [1440, 0]
click at [395, 367] on div "Folga" at bounding box center [419, 360] width 129 height 17
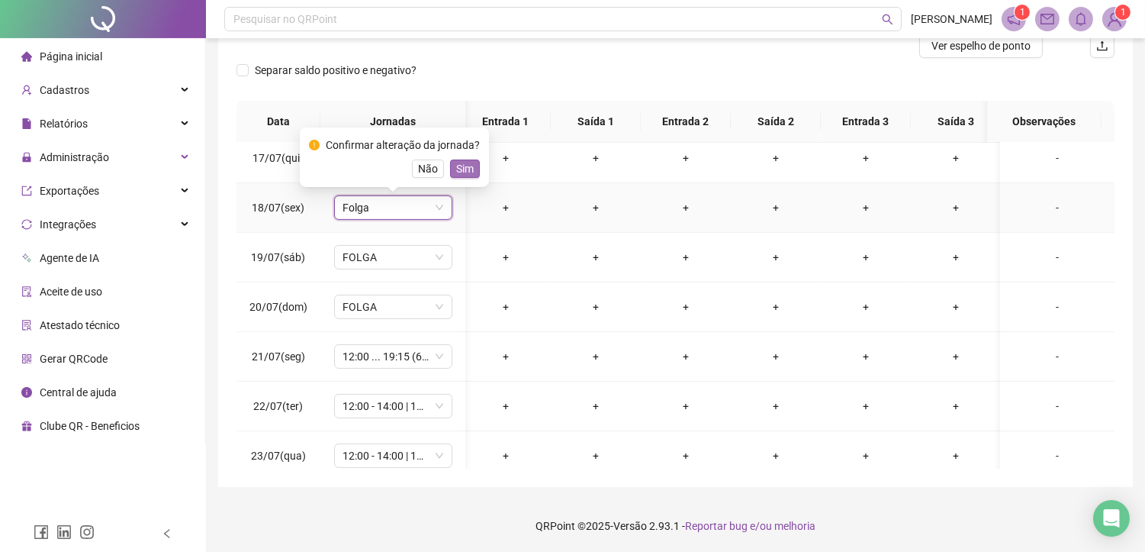
click at [468, 168] on span "Sim" at bounding box center [465, 168] width 18 height 17
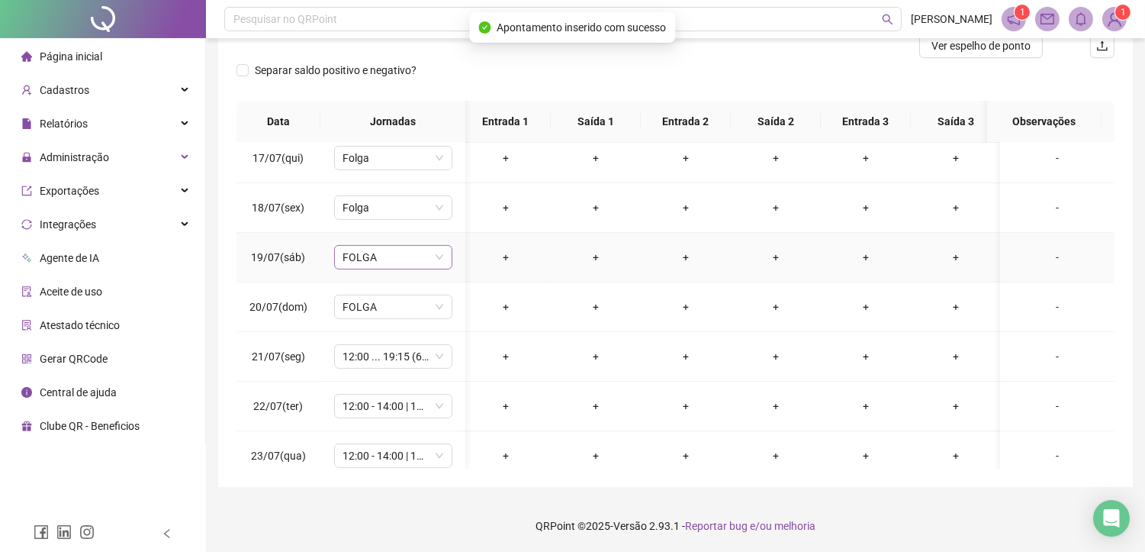
scroll to position [887, 5]
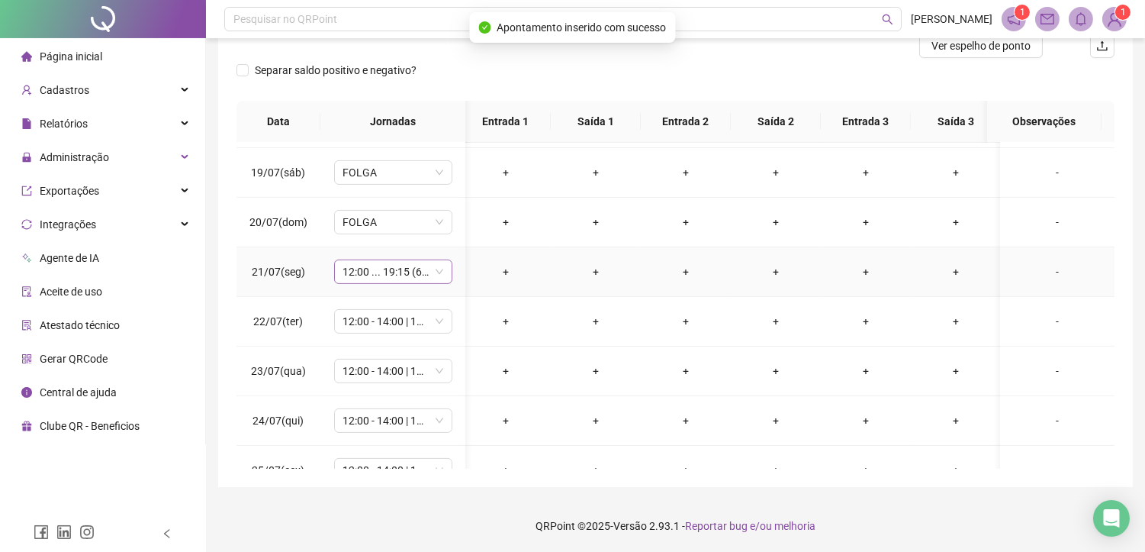
click at [395, 271] on span "12:00 ... 19:15 (6 HORAS)" at bounding box center [393, 271] width 100 height 23
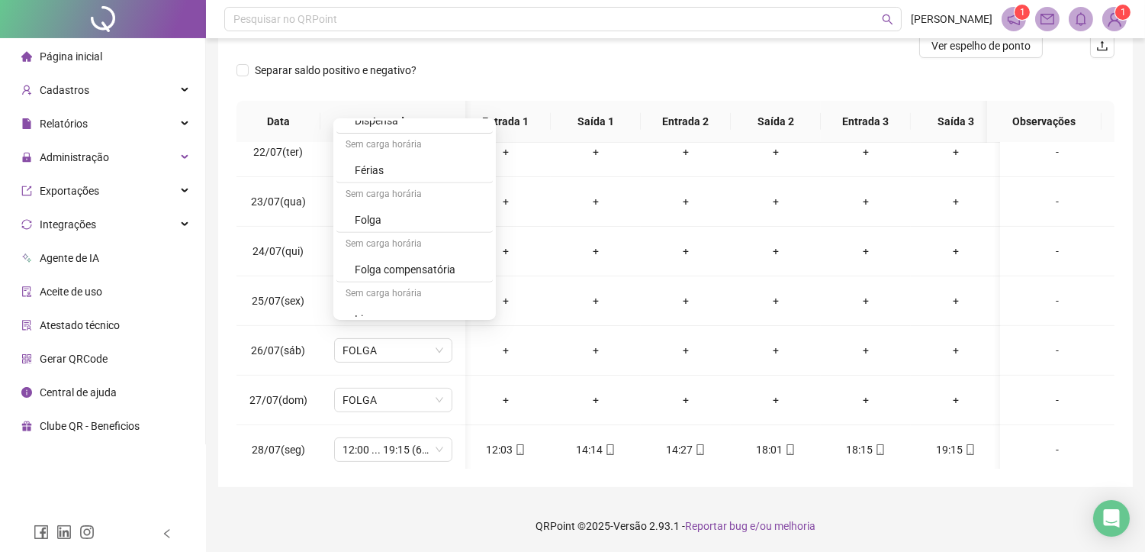
scroll to position [1492, 0]
click at [375, 207] on div "Folga" at bounding box center [419, 204] width 129 height 17
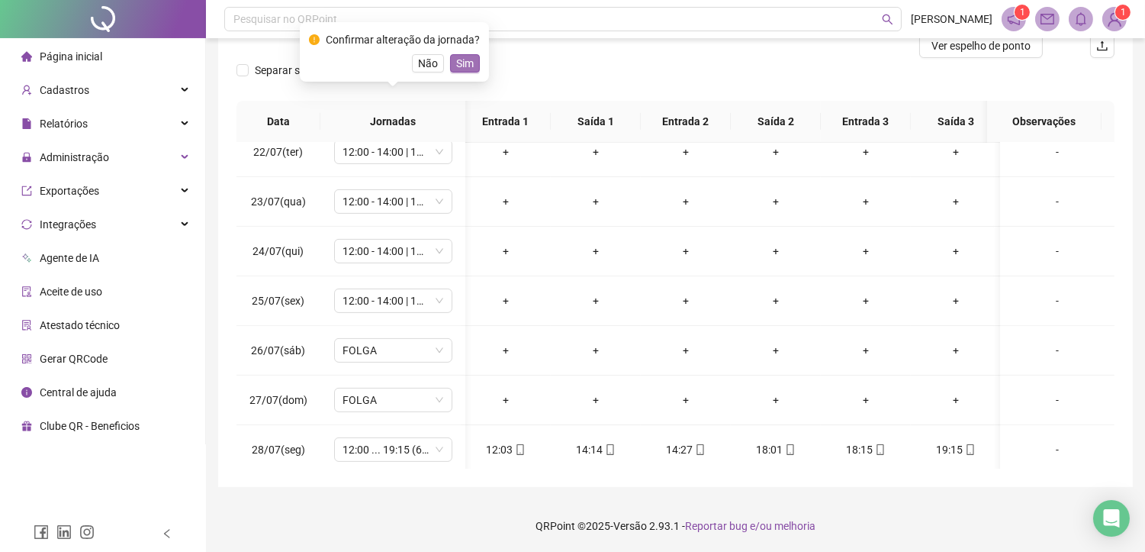
click at [467, 66] on span "Sim" at bounding box center [465, 63] width 18 height 17
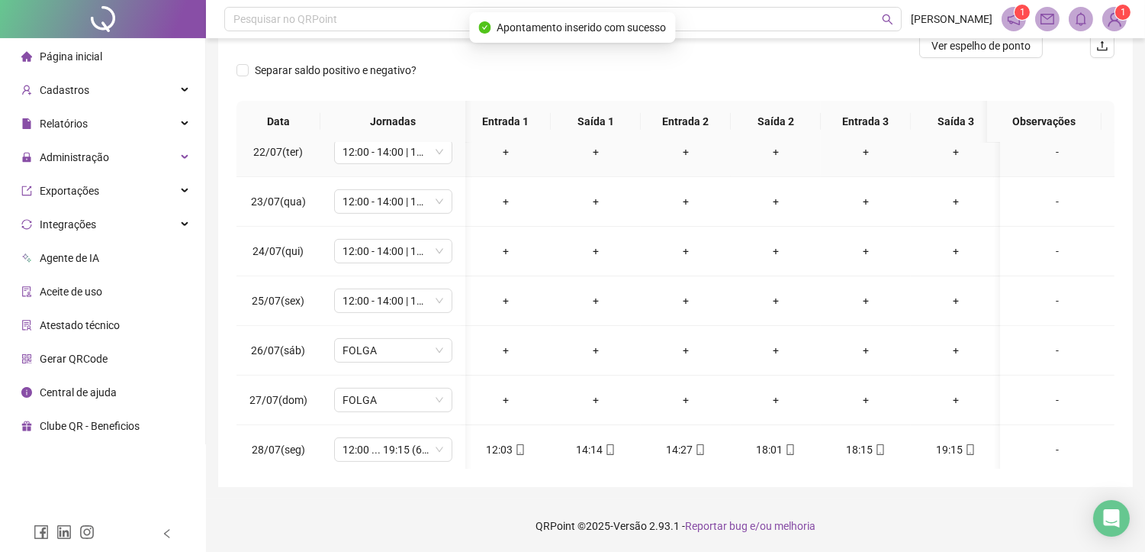
scroll to position [972, 5]
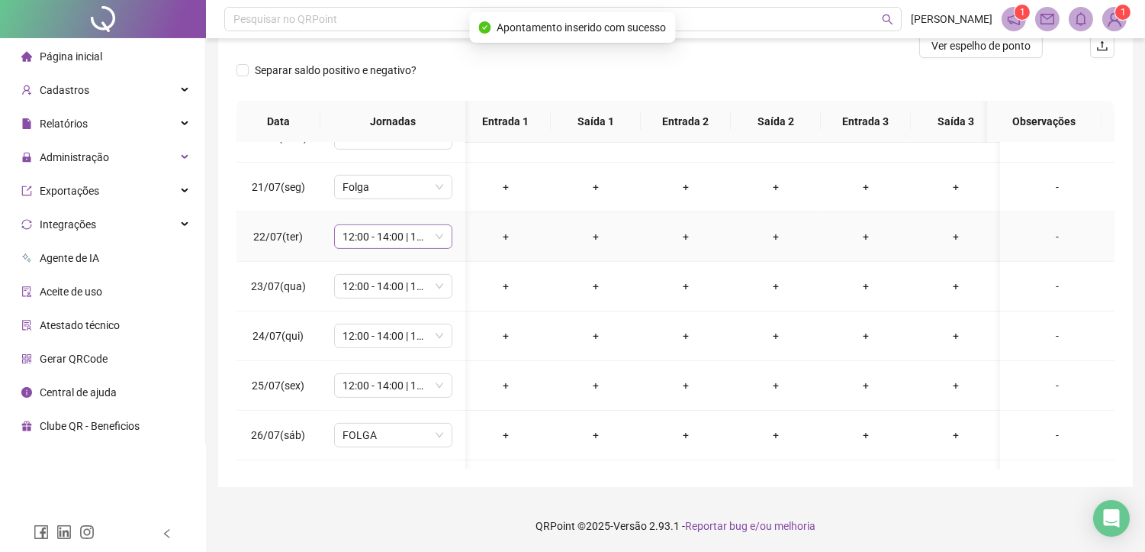
click at [393, 242] on span "12:00 - 14:00 | 14:15 - 18:00" at bounding box center [393, 236] width 100 height 23
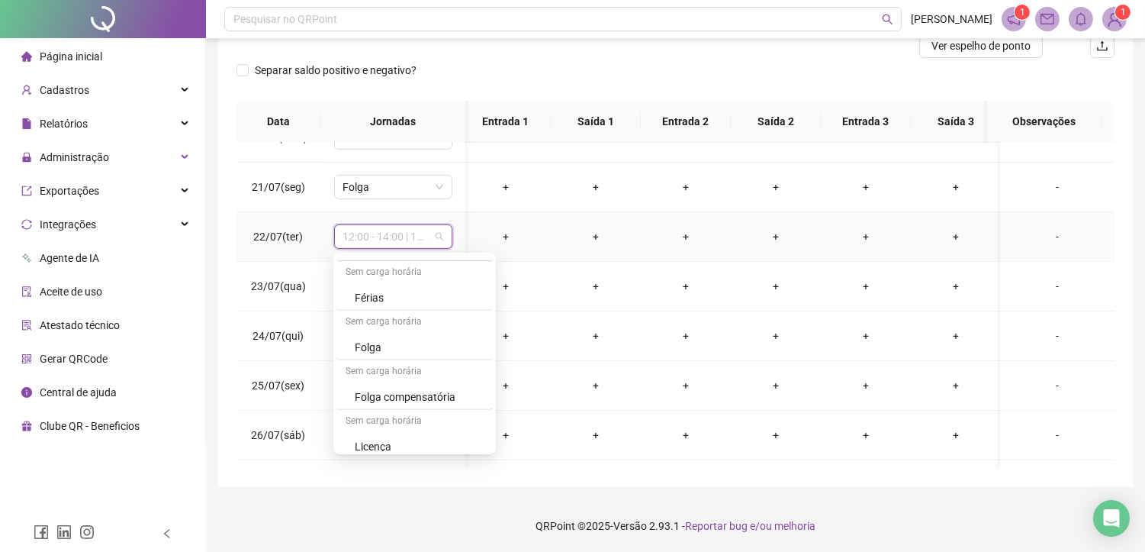
scroll to position [1493, 0]
click at [371, 337] on div "Folga" at bounding box center [419, 338] width 129 height 17
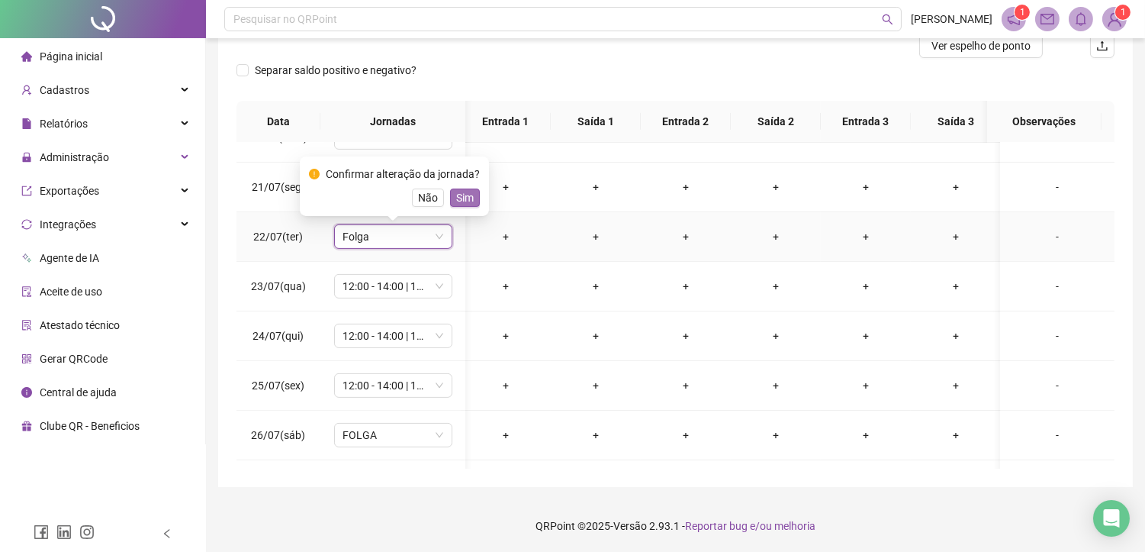
click at [460, 195] on span "Sim" at bounding box center [465, 197] width 18 height 17
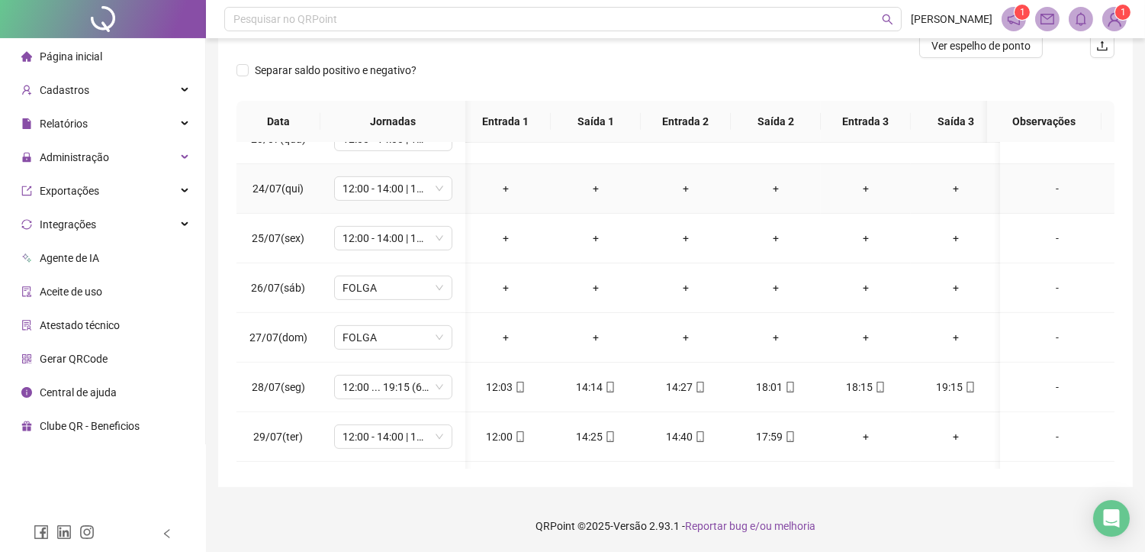
scroll to position [1056, 5]
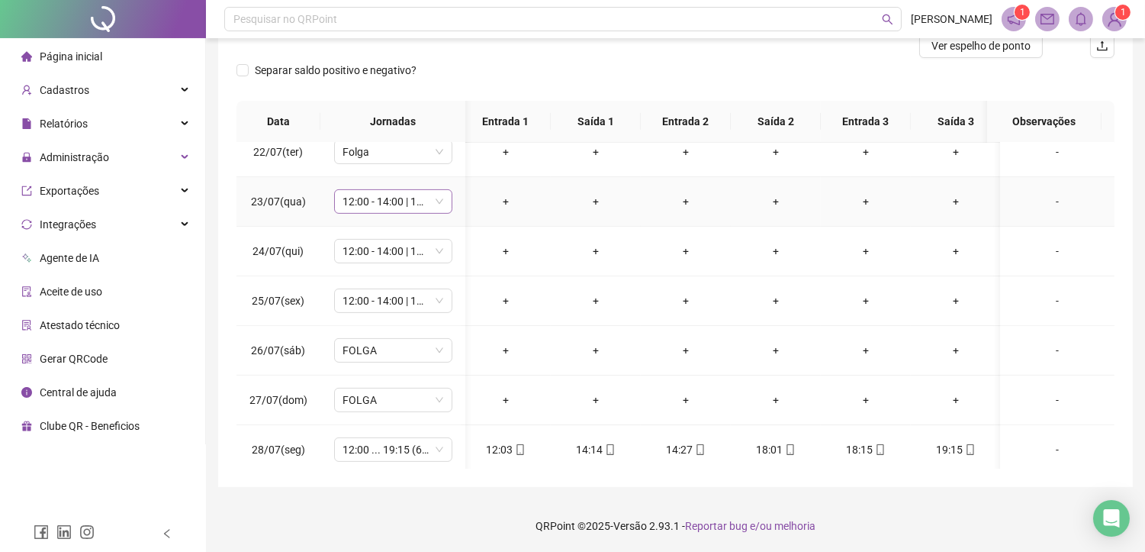
click at [397, 201] on span "12:00 - 14:00 | 14:15 - 18:00" at bounding box center [393, 201] width 100 height 23
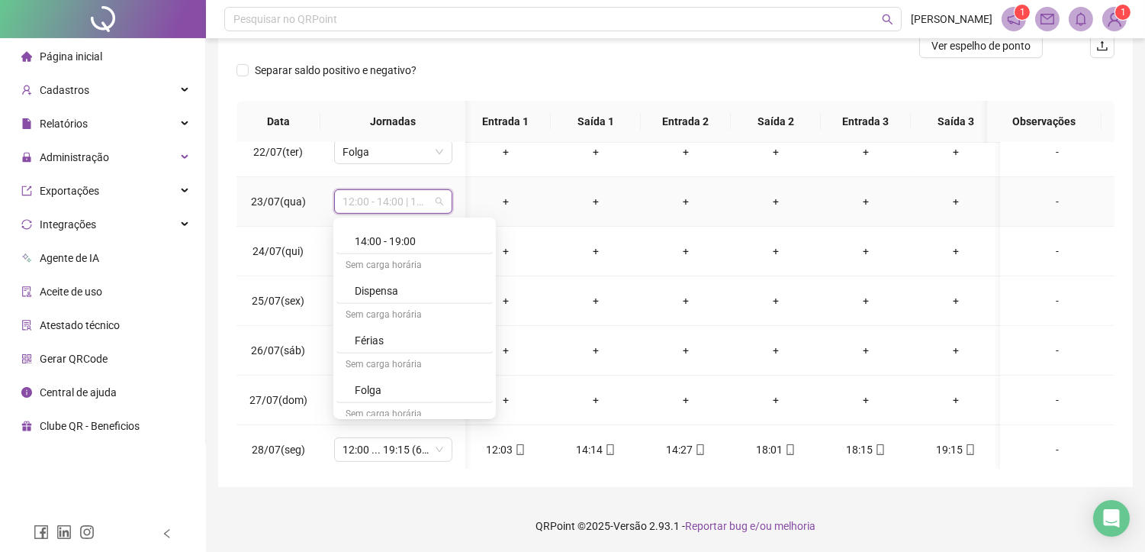
scroll to position [1440, 0]
click at [386, 354] on div "Folga" at bounding box center [419, 354] width 129 height 17
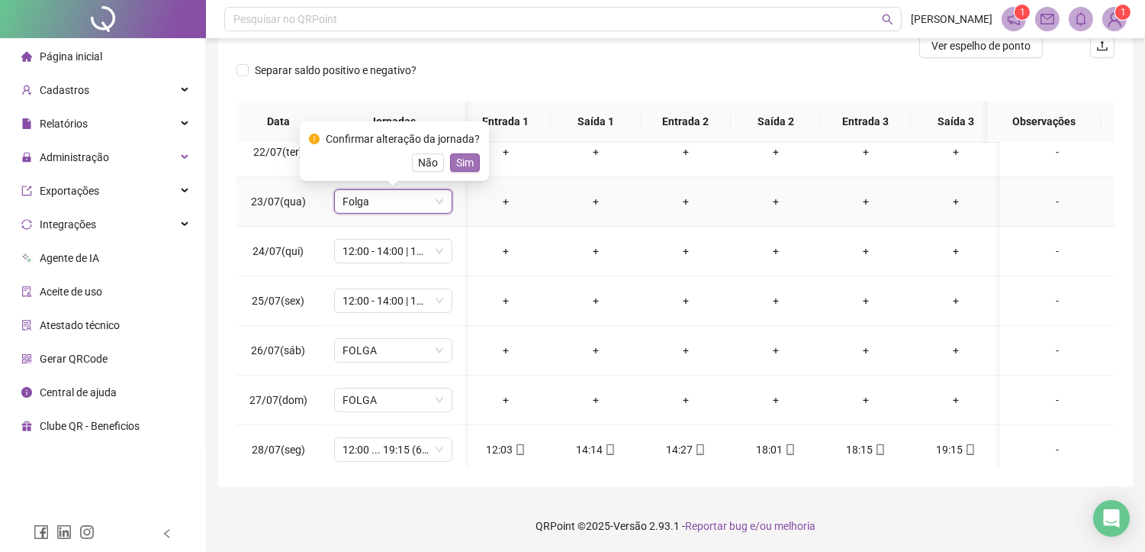
click at [456, 162] on span "Sim" at bounding box center [465, 162] width 18 height 17
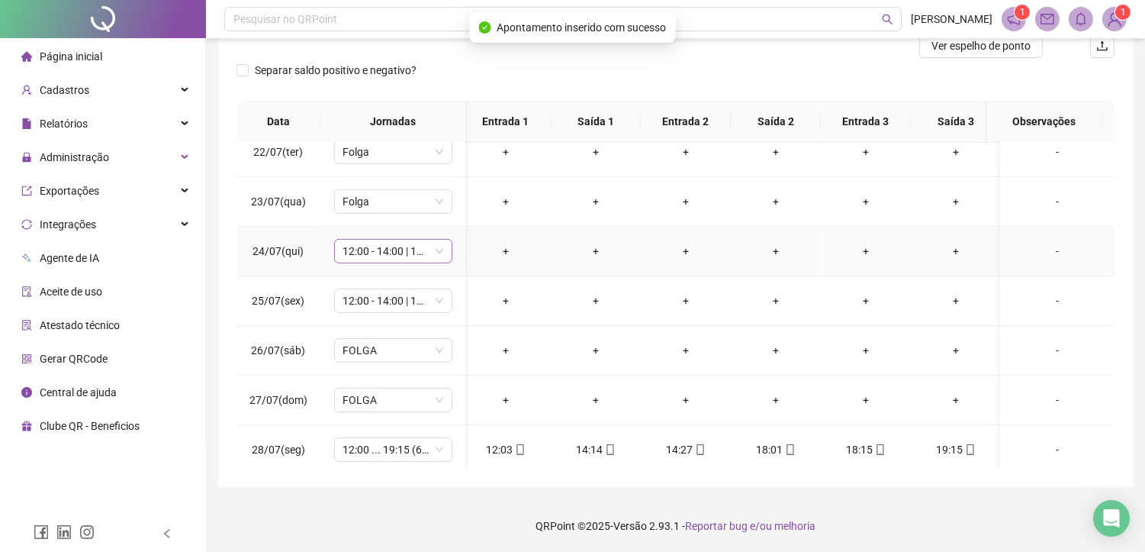
click at [381, 248] on span "12:00 - 14:00 | 14:15 - 18:00" at bounding box center [393, 251] width 100 height 23
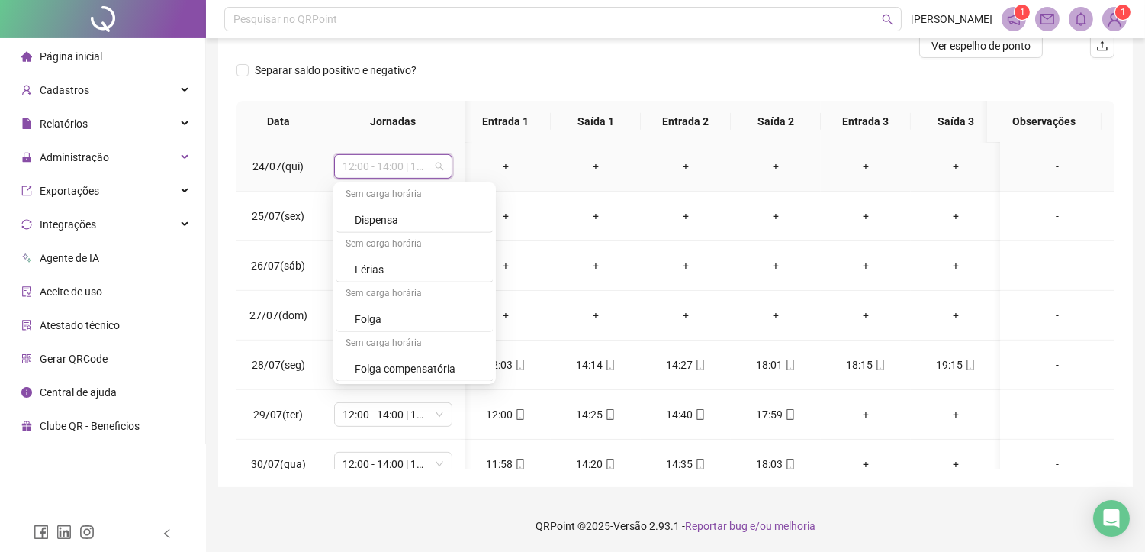
scroll to position [1492, 0]
click at [369, 273] on div "Folga" at bounding box center [419, 268] width 129 height 17
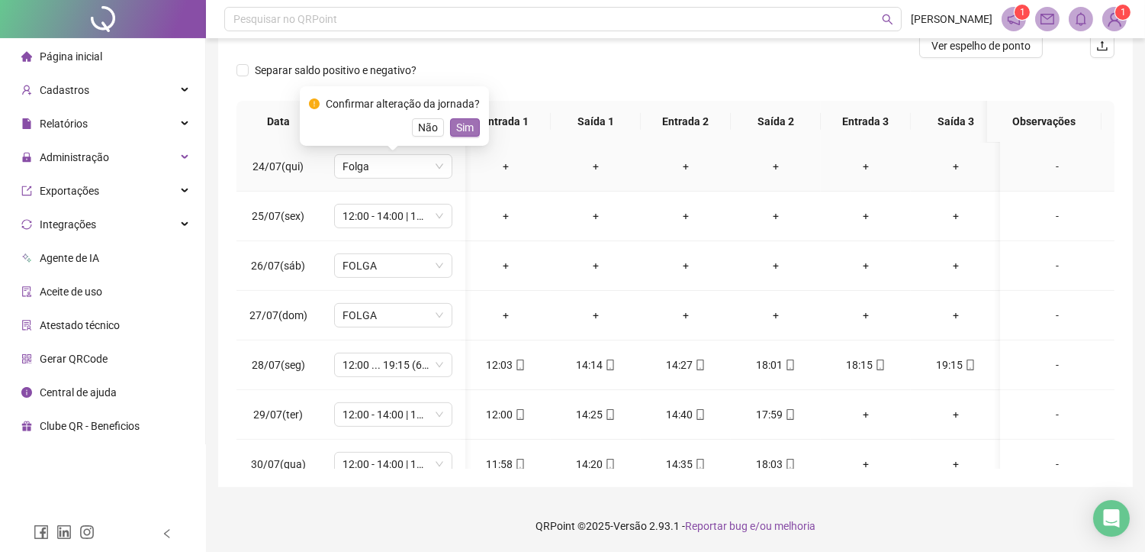
click at [456, 133] on span "Sim" at bounding box center [465, 127] width 18 height 17
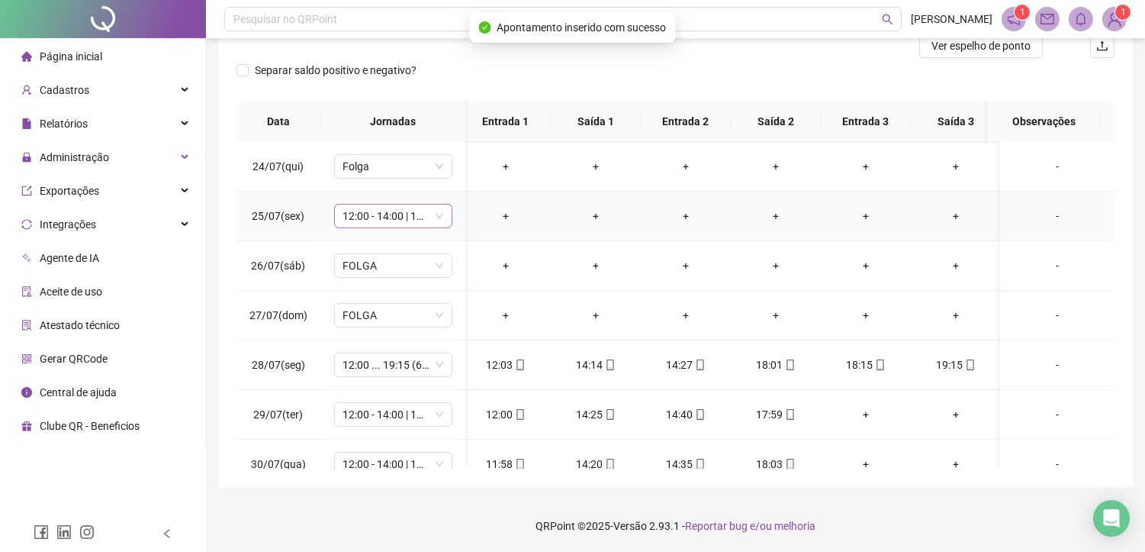
click at [388, 204] on span "12:00 - 14:00 | 14:15 - 18:00" at bounding box center [393, 215] width 100 height 23
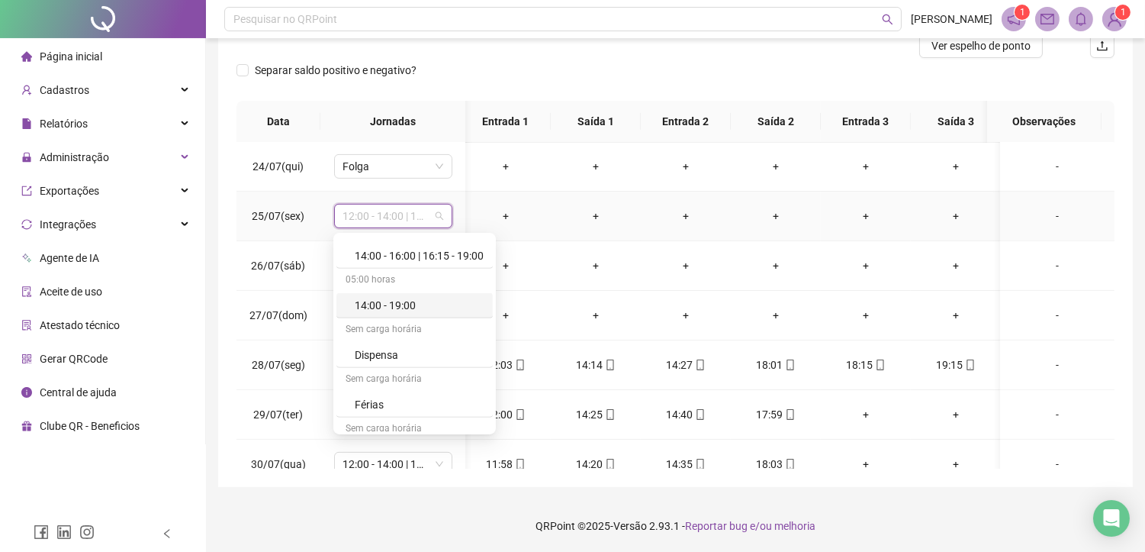
scroll to position [1440, 0]
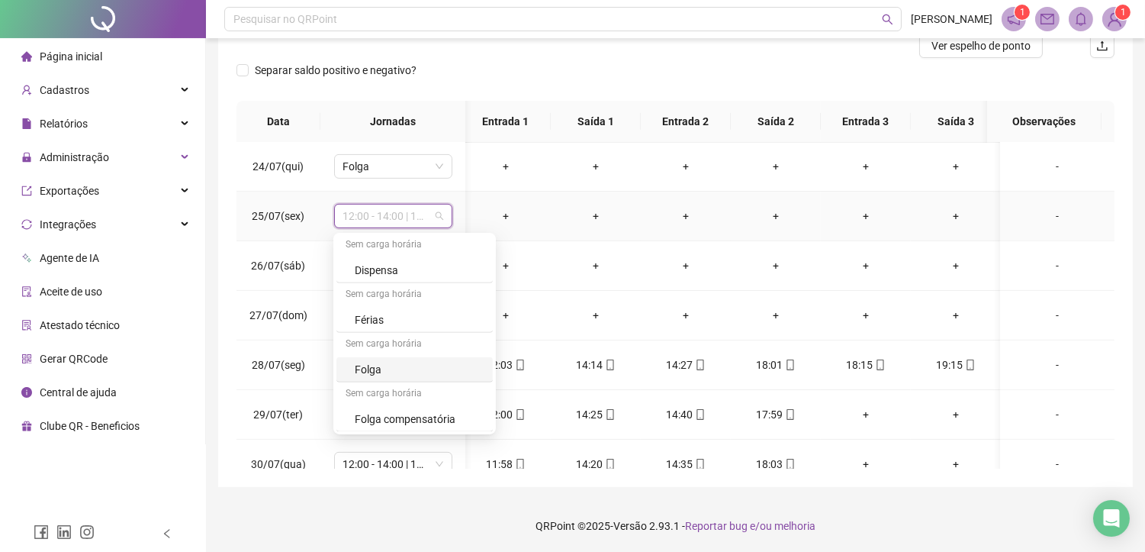
click at [375, 374] on div "Folga" at bounding box center [419, 369] width 129 height 17
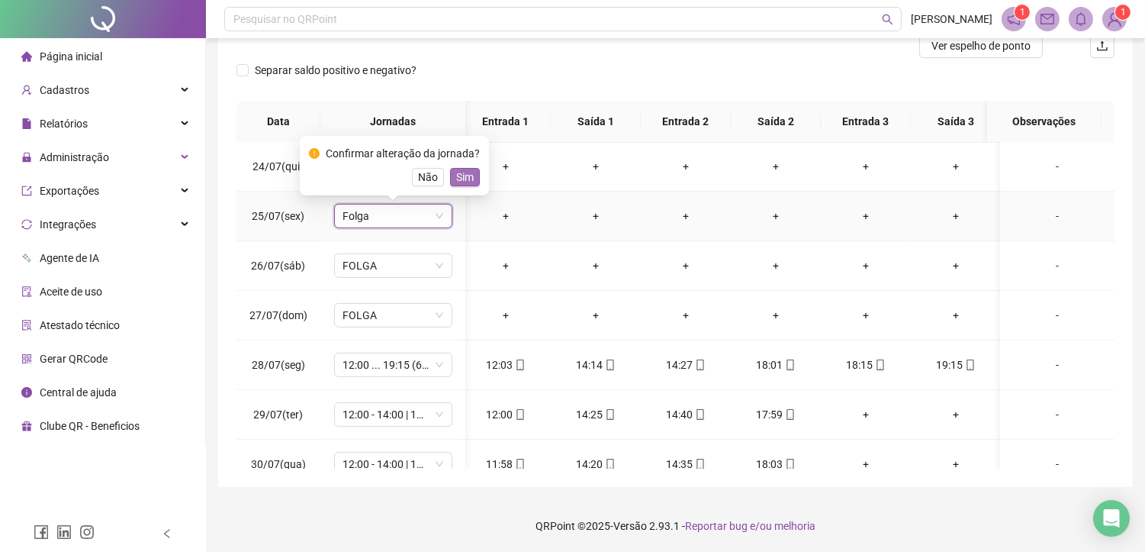
click at [468, 172] on span "Sim" at bounding box center [465, 177] width 18 height 17
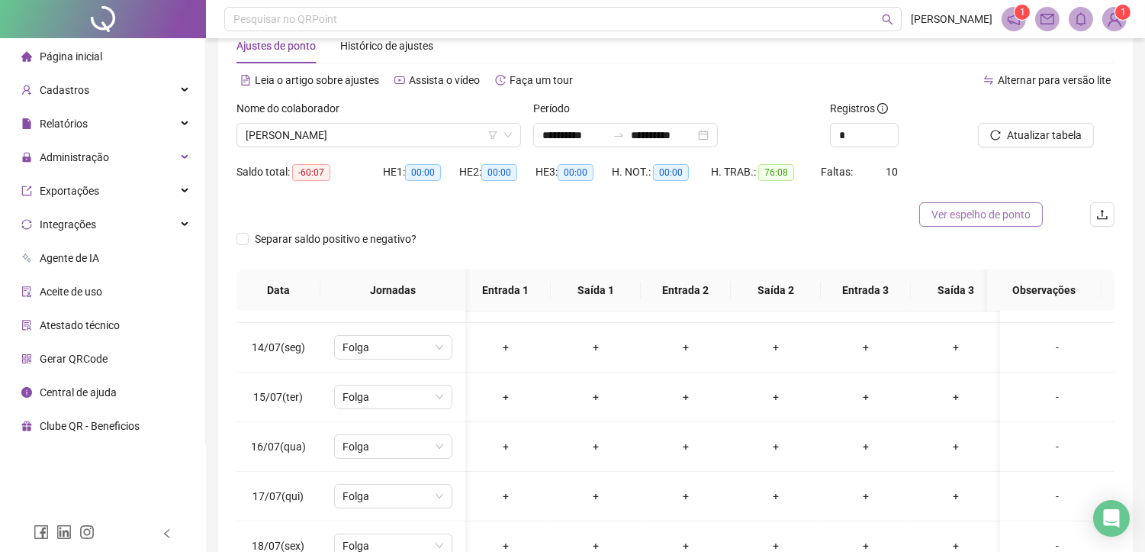
scroll to position [40, 0]
click at [1073, 133] on span "Atualizar tabela" at bounding box center [1044, 135] width 75 height 17
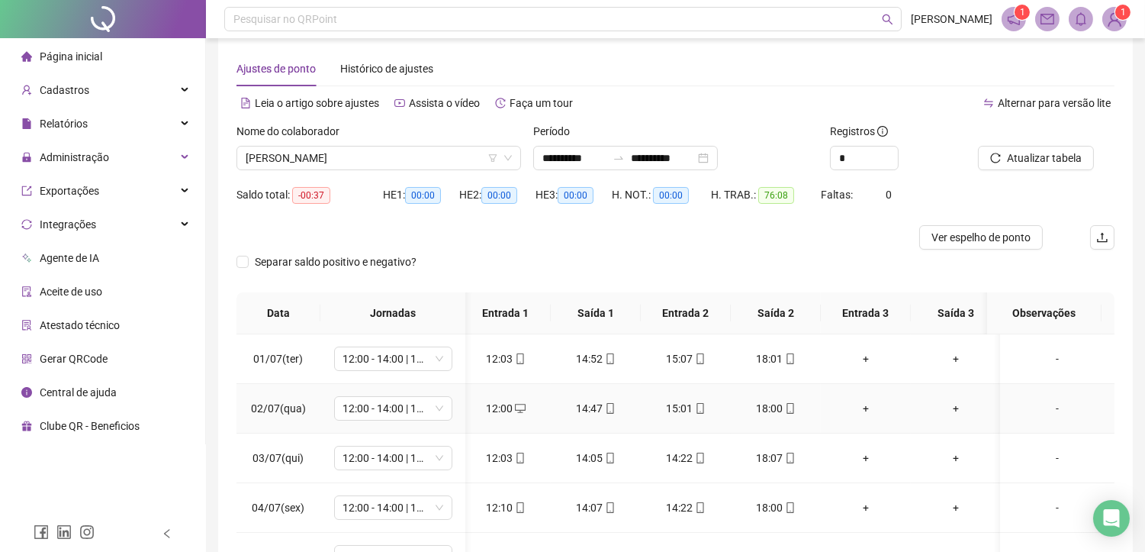
scroll to position [0, 0]
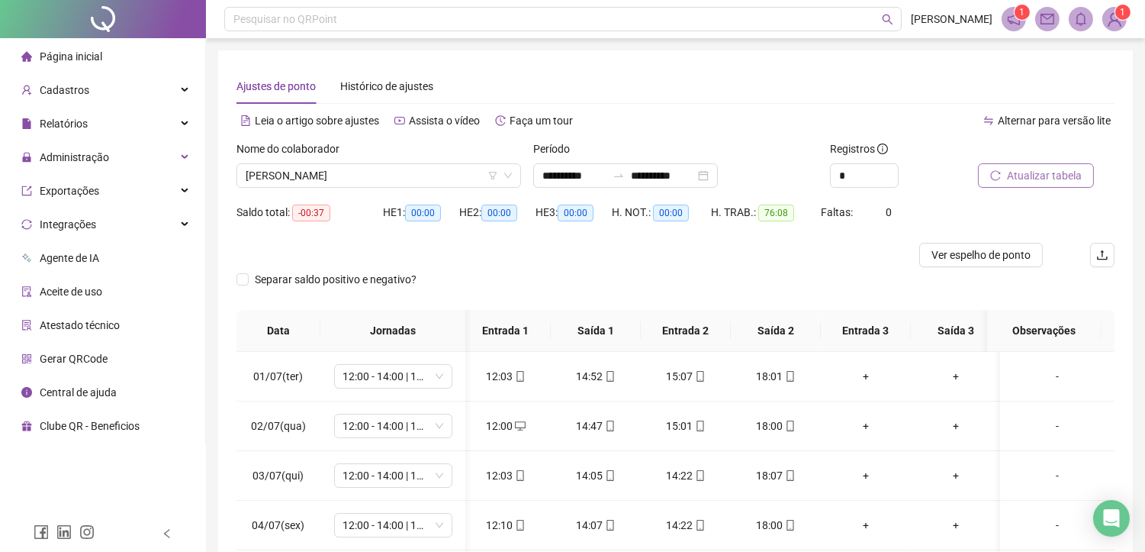
click at [1033, 172] on span "Atualizar tabela" at bounding box center [1044, 175] width 75 height 17
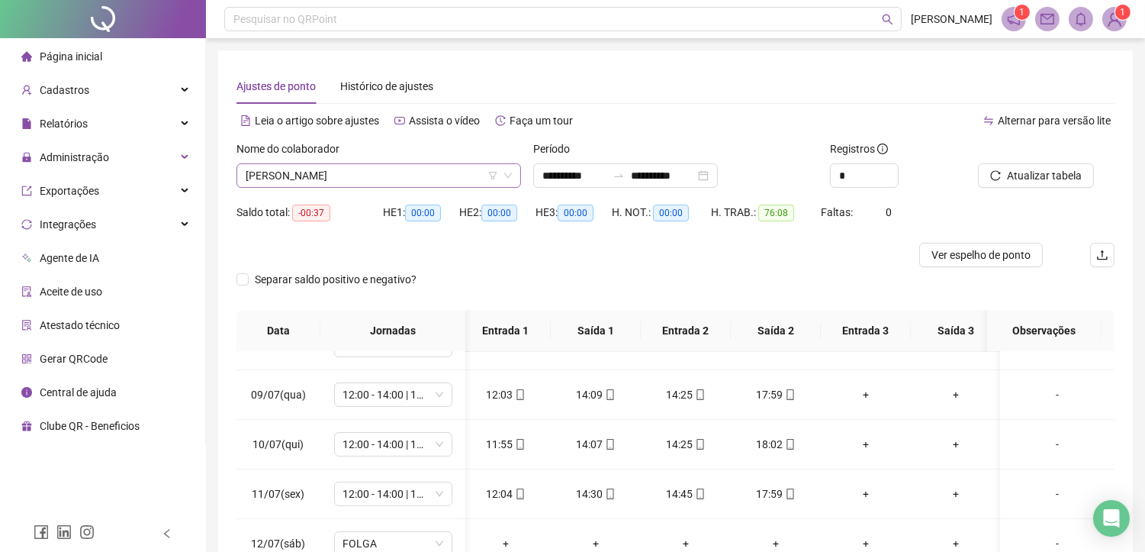
click at [443, 177] on span "[PERSON_NAME]" at bounding box center [379, 175] width 266 height 23
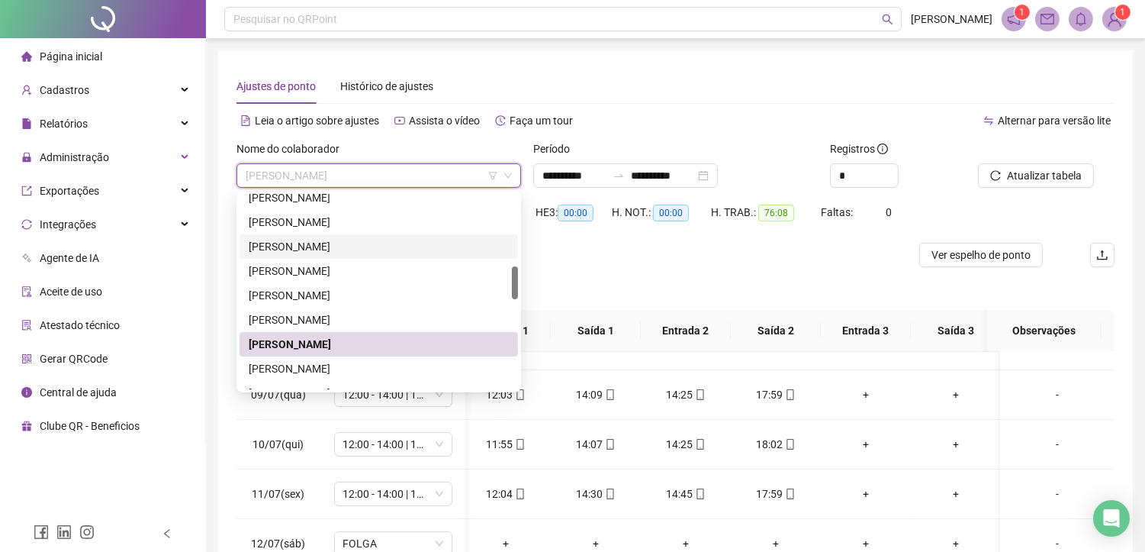
scroll to position [508, 0]
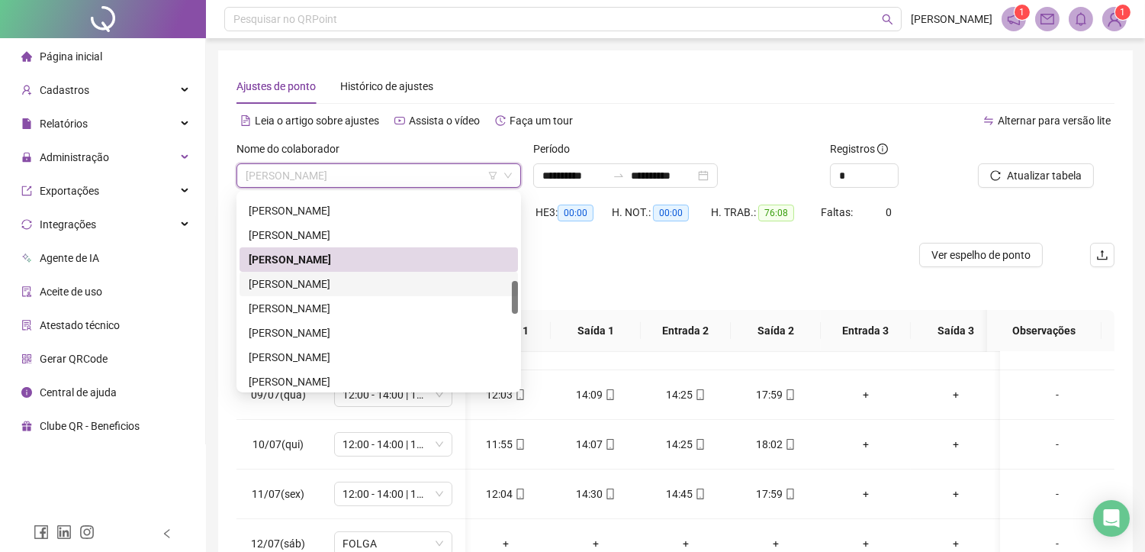
click at [302, 277] on div "[PERSON_NAME]" at bounding box center [379, 283] width 260 height 17
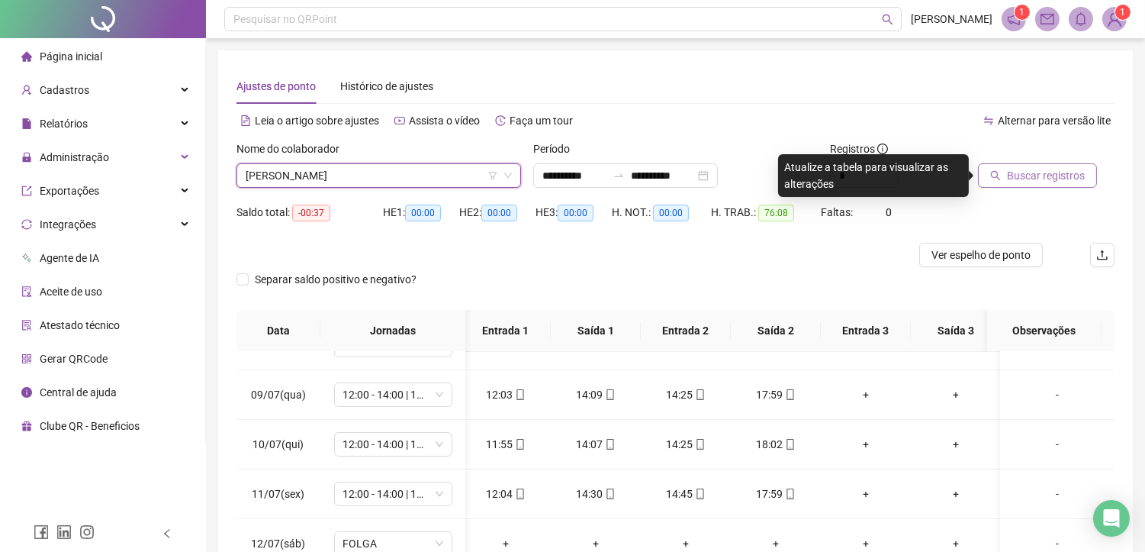
click at [1023, 175] on span "Buscar registros" at bounding box center [1046, 175] width 78 height 17
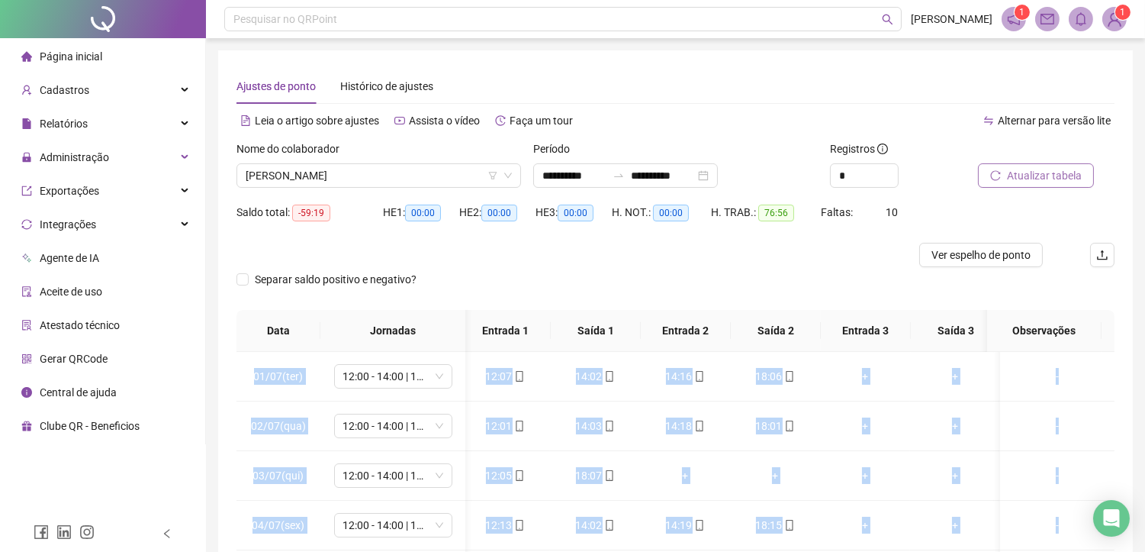
scroll to position [0, 18]
drag, startPoint x: 1101, startPoint y: 455, endPoint x: 1109, endPoint y: 347, distance: 108.6
click at [1109, 347] on div "Data Jornadas Entrada 1 Saída 1 Entrada 2 Saída 2 Entrada 3 Saída 3 Observações…" at bounding box center [675, 494] width 878 height 368
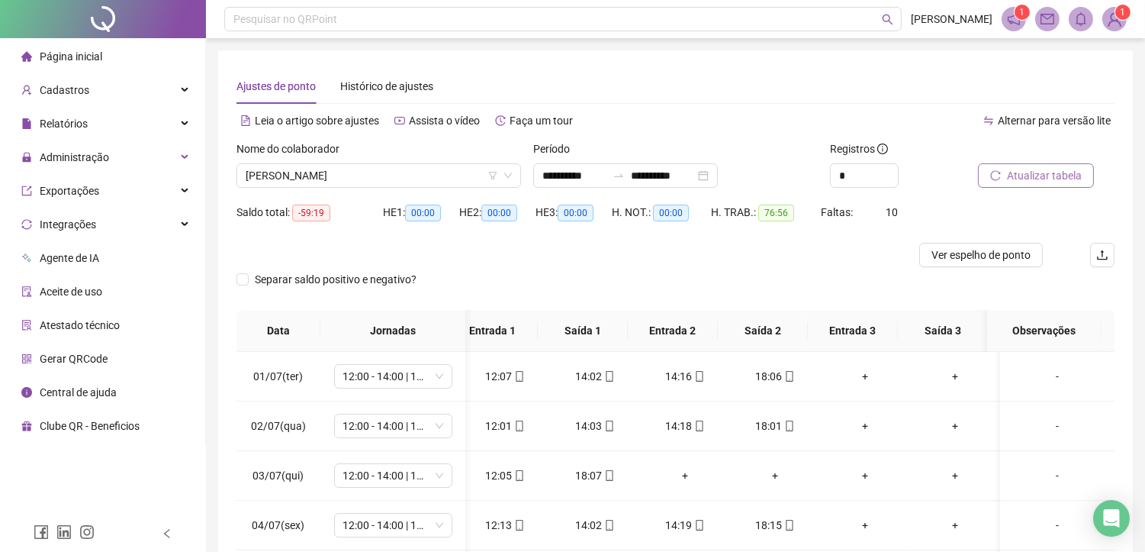
click at [809, 248] on div at bounding box center [565, 255] width 658 height 24
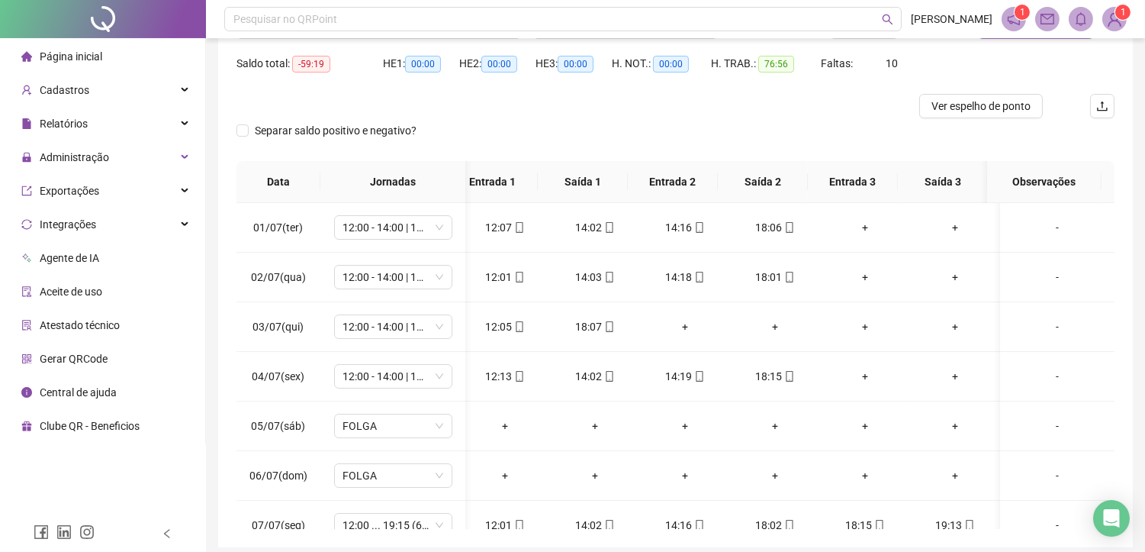
scroll to position [169, 0]
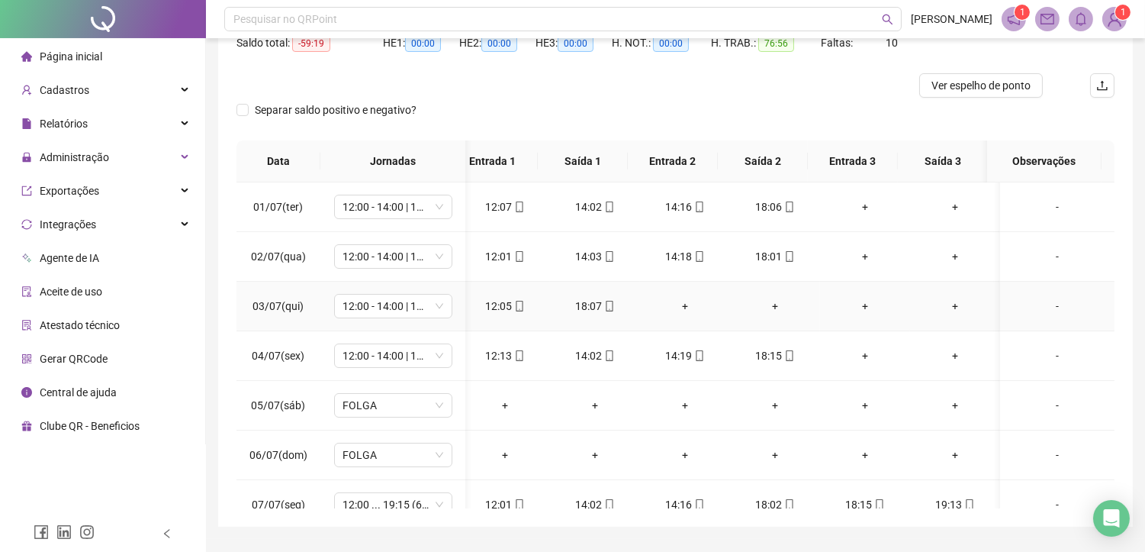
click at [667, 305] on div "+" at bounding box center [685, 305] width 66 height 17
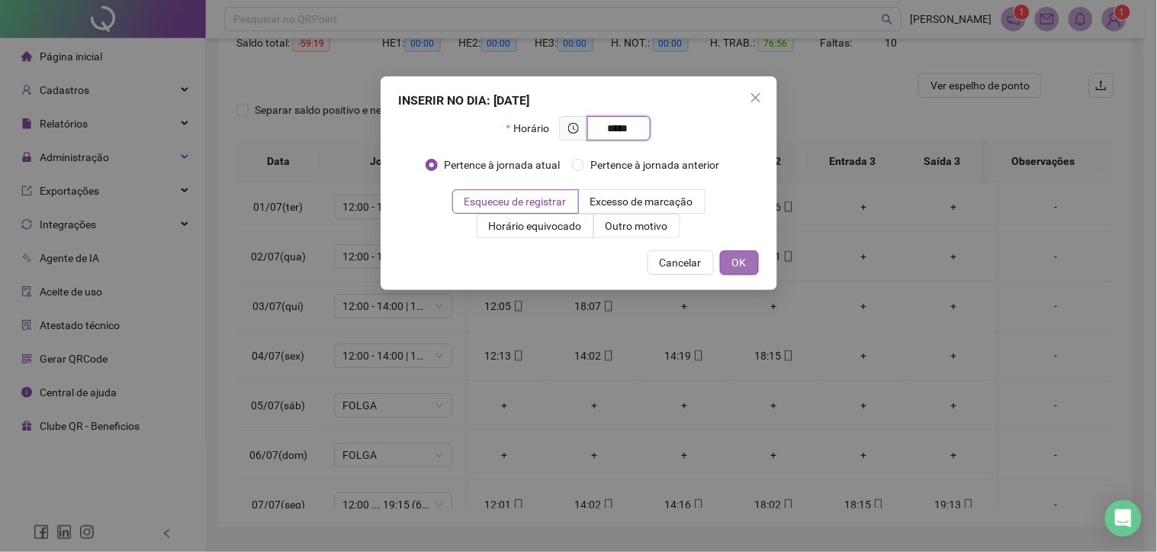
type input "*****"
click at [751, 262] on button "OK" at bounding box center [739, 262] width 39 height 24
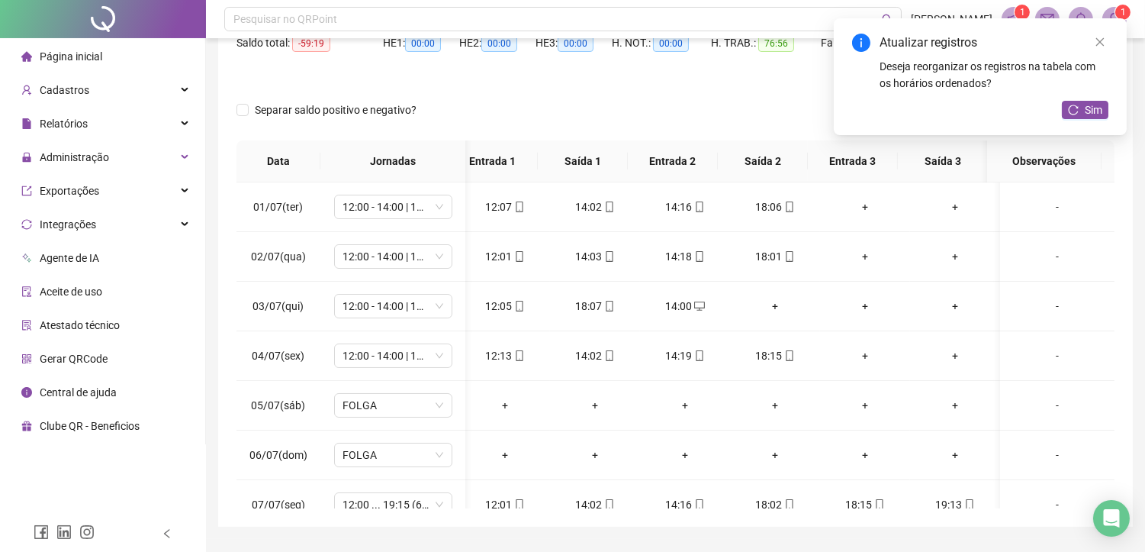
scroll to position [0, 5]
click at [767, 308] on div "+" at bounding box center [776, 305] width 66 height 17
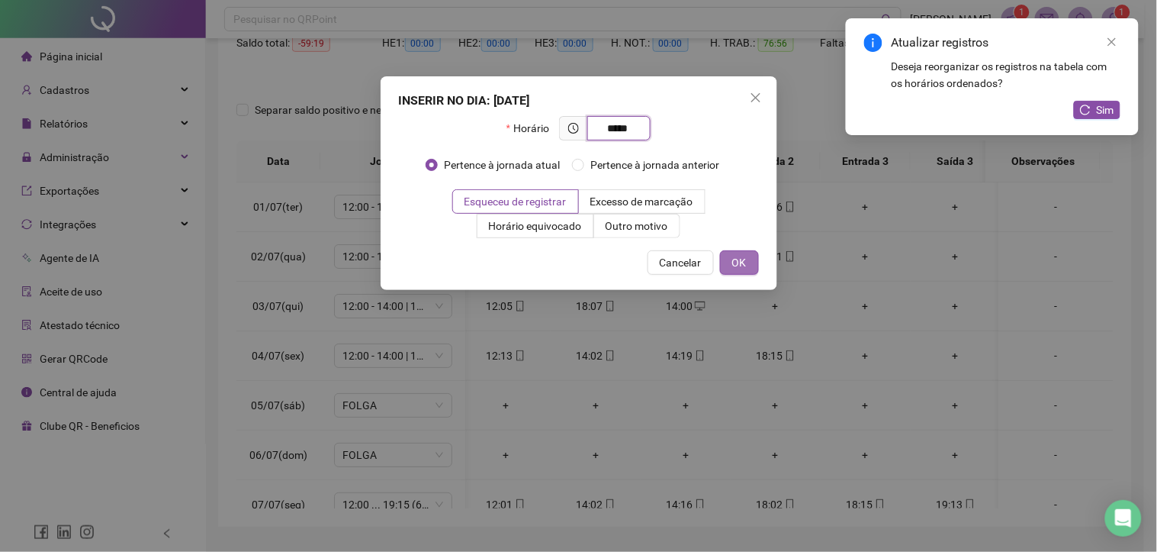
type input "*****"
click at [742, 262] on span "OK" at bounding box center [739, 262] width 14 height 17
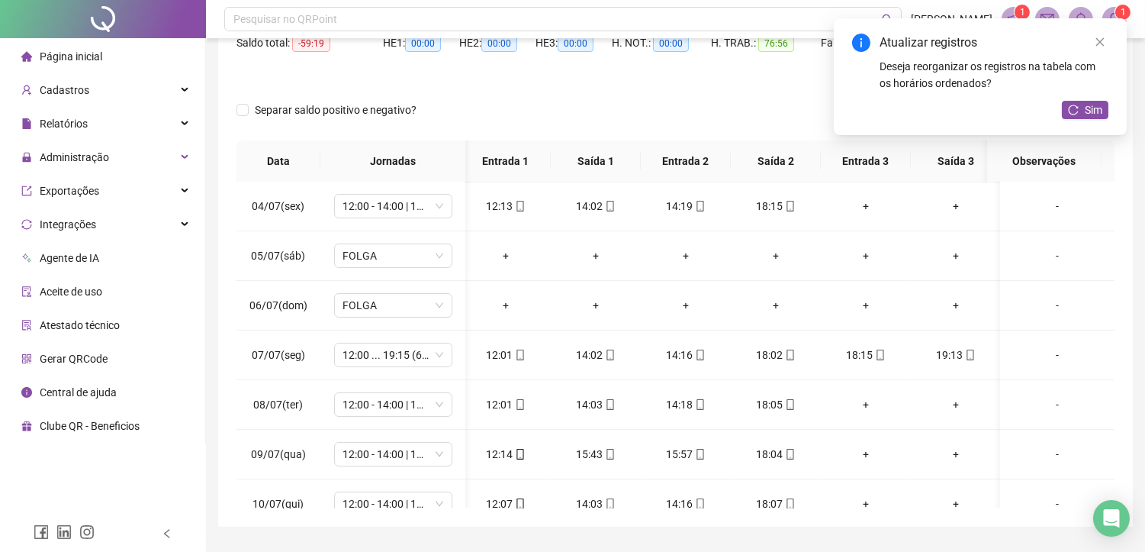
scroll to position [169, 5]
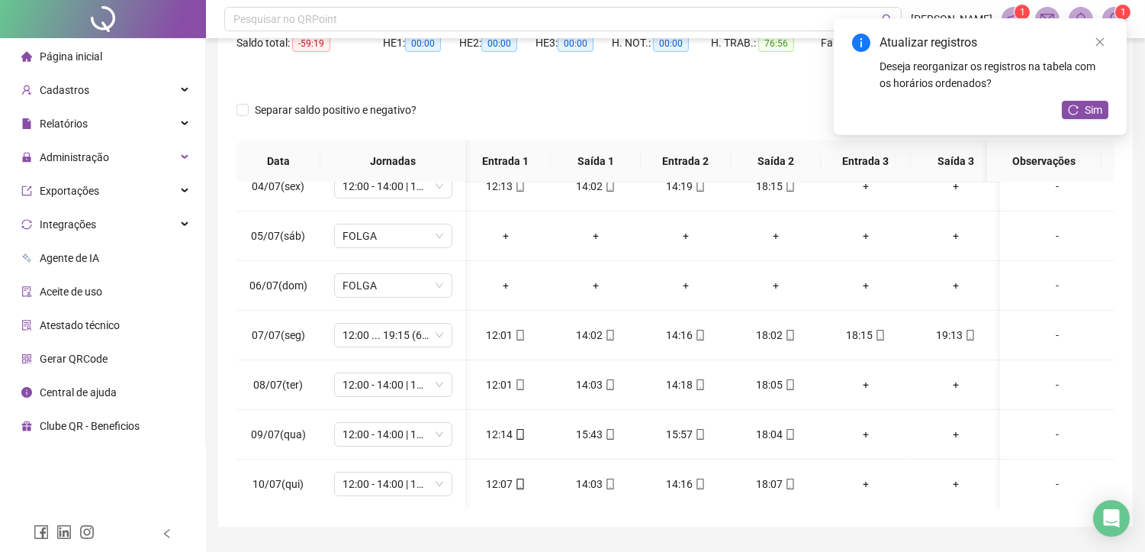
drag, startPoint x: 1076, startPoint y: 111, endPoint x: 928, endPoint y: 78, distance: 150.8
click at [1069, 108] on icon "reload" at bounding box center [1073, 110] width 11 height 11
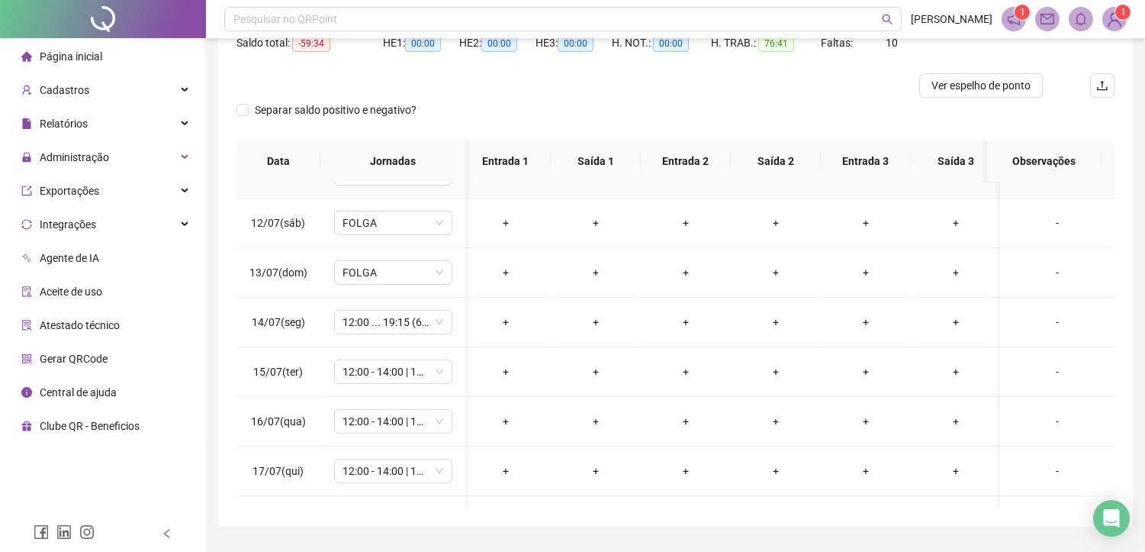
scroll to position [593, 5]
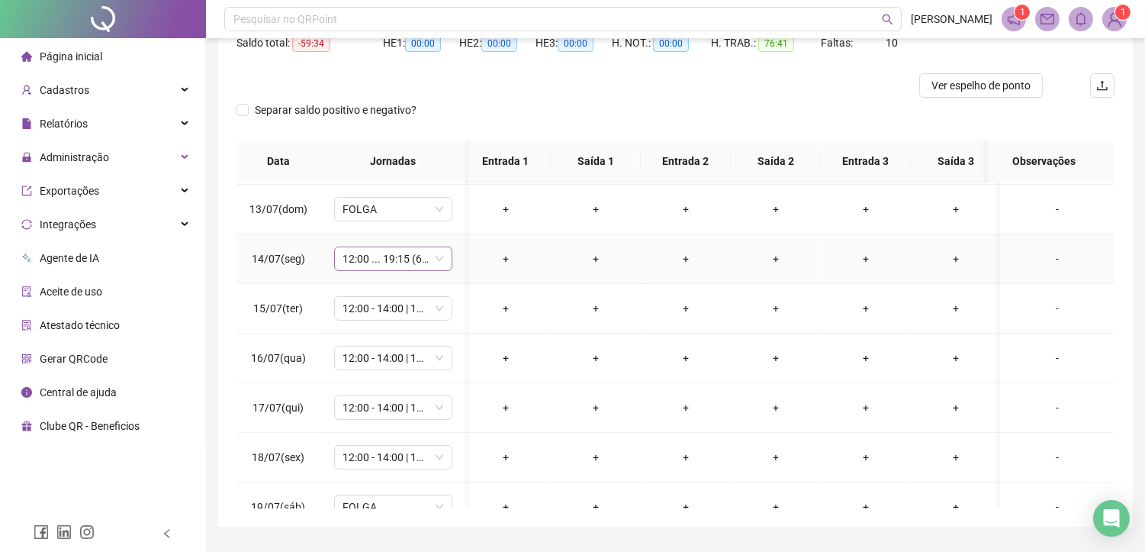
click at [400, 260] on span "12:00 ... 19:15 (6 HORAS)" at bounding box center [393, 258] width 100 height 23
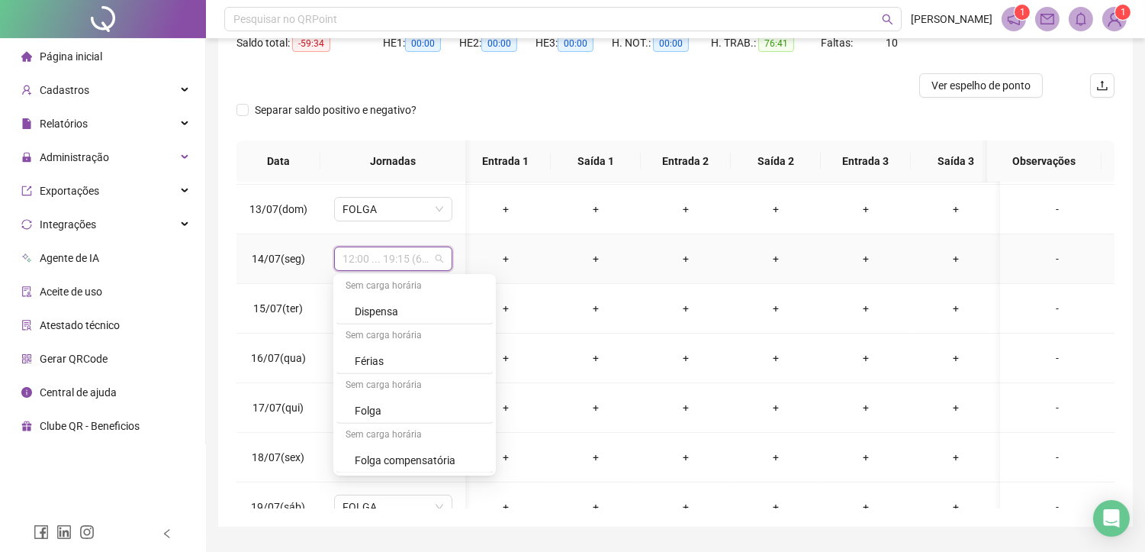
scroll to position [1492, 0]
click at [401, 363] on div "Folga" at bounding box center [419, 360] width 129 height 17
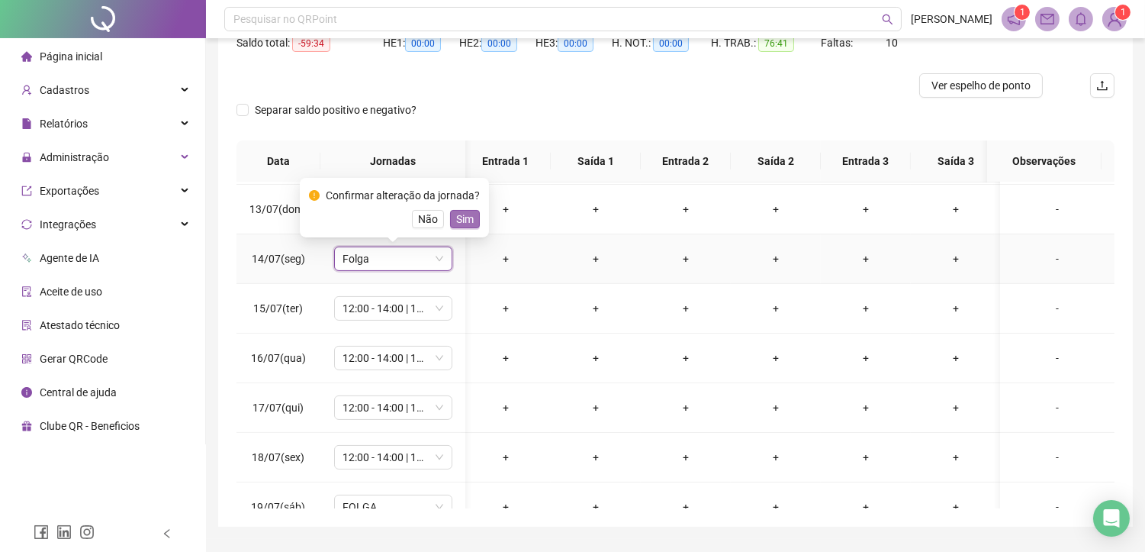
click at [452, 217] on button "Sim" at bounding box center [465, 219] width 30 height 18
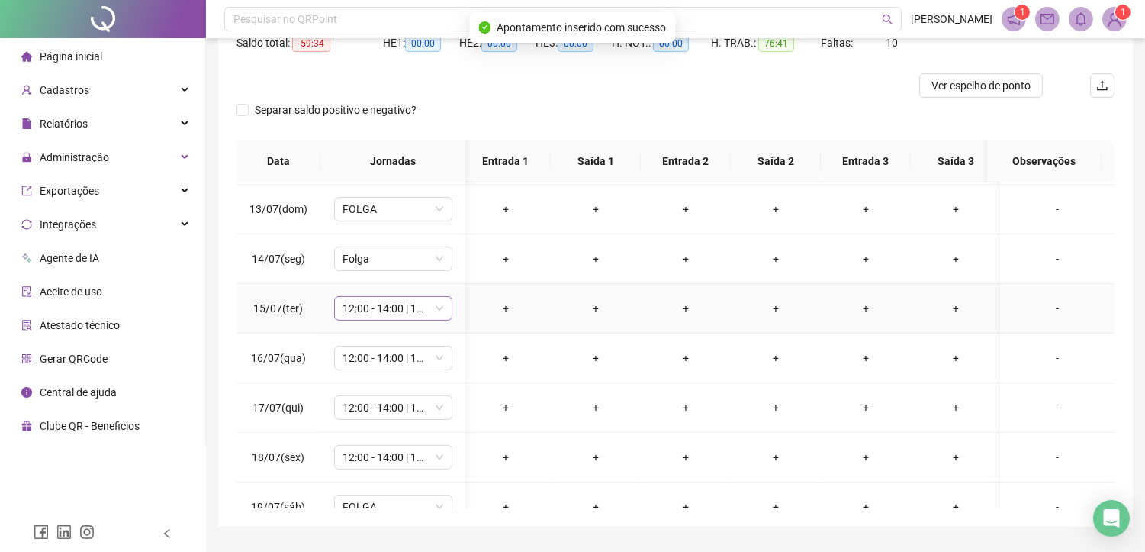
click at [369, 316] on span "12:00 - 14:00 | 14:15 - 18:00" at bounding box center [393, 308] width 100 height 23
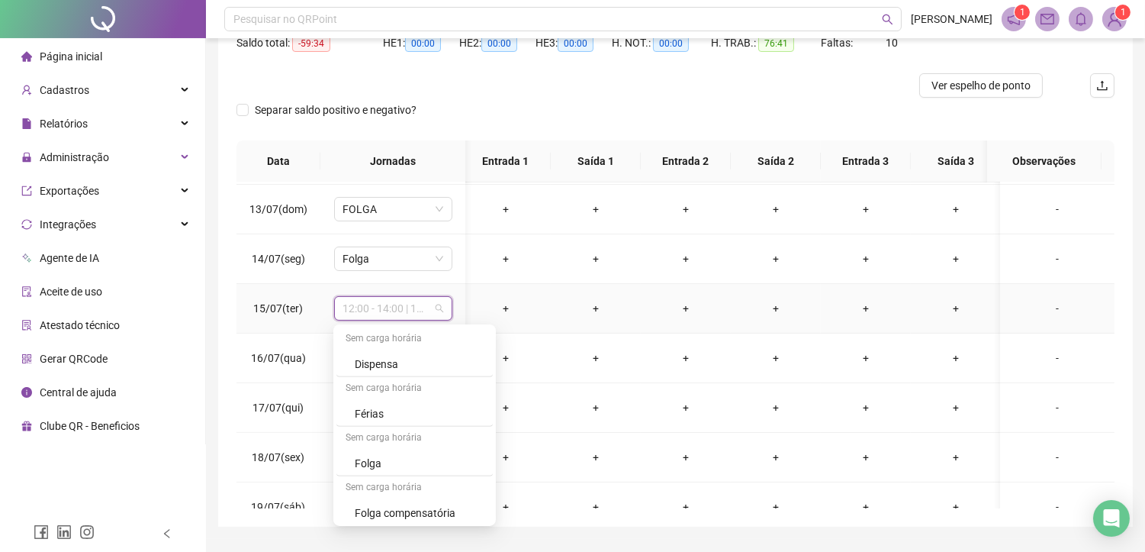
scroll to position [1440, 0]
drag, startPoint x: 378, startPoint y: 455, endPoint x: 401, endPoint y: 359, distance: 99.0
click at [378, 456] on div "Folga" at bounding box center [419, 460] width 129 height 17
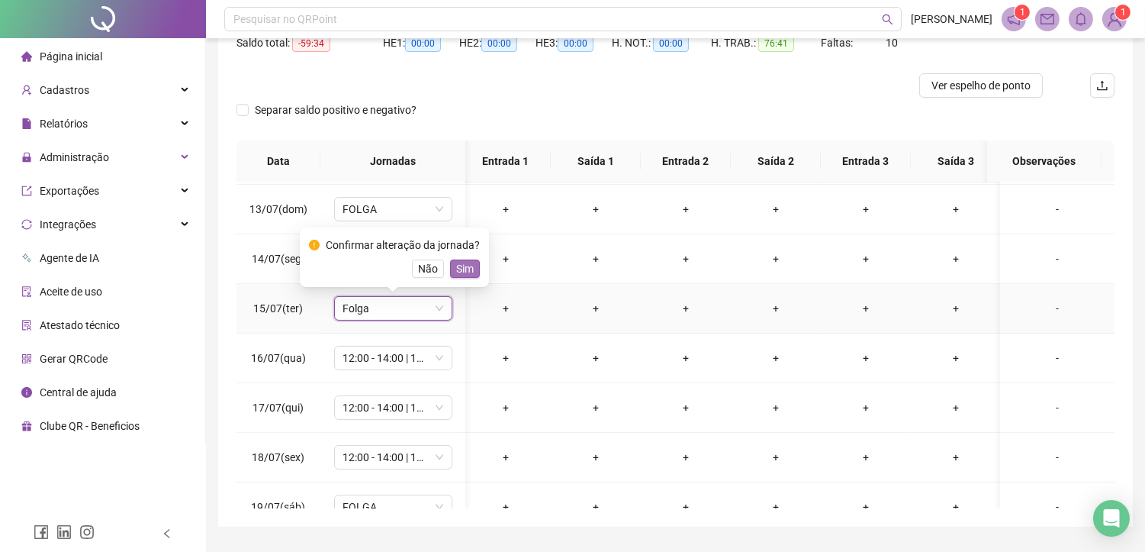
click at [461, 275] on span "Sim" at bounding box center [465, 268] width 18 height 17
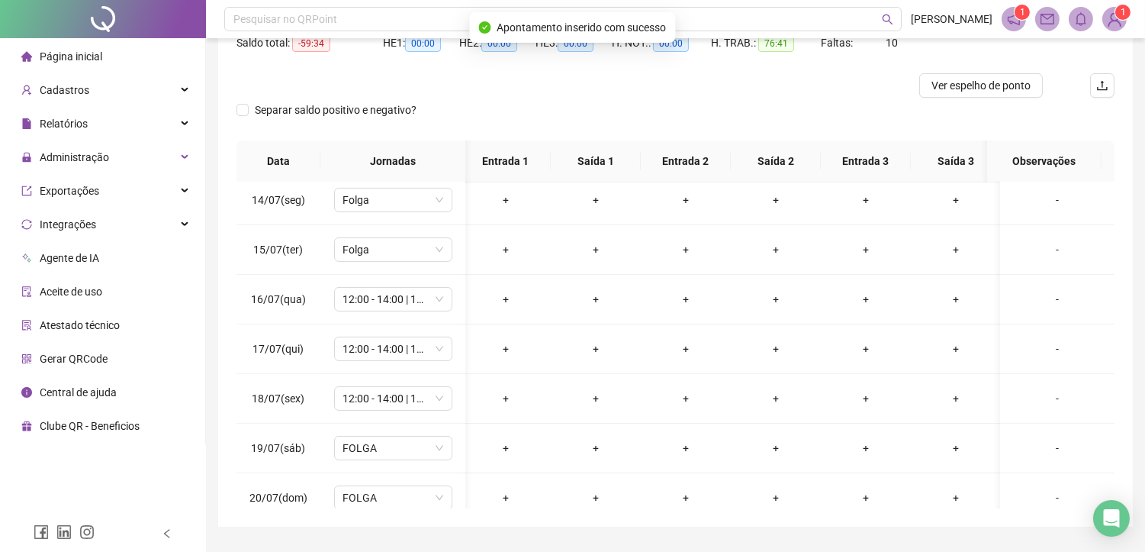
scroll to position [677, 5]
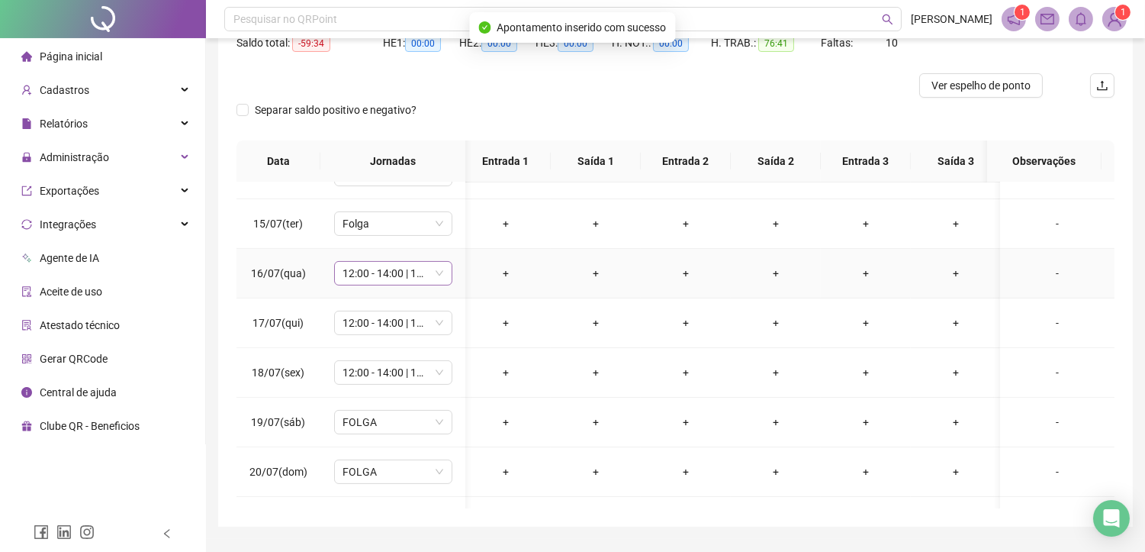
click at [378, 273] on span "12:00 - 14:00 | 14:15 - 18:00" at bounding box center [393, 273] width 100 height 23
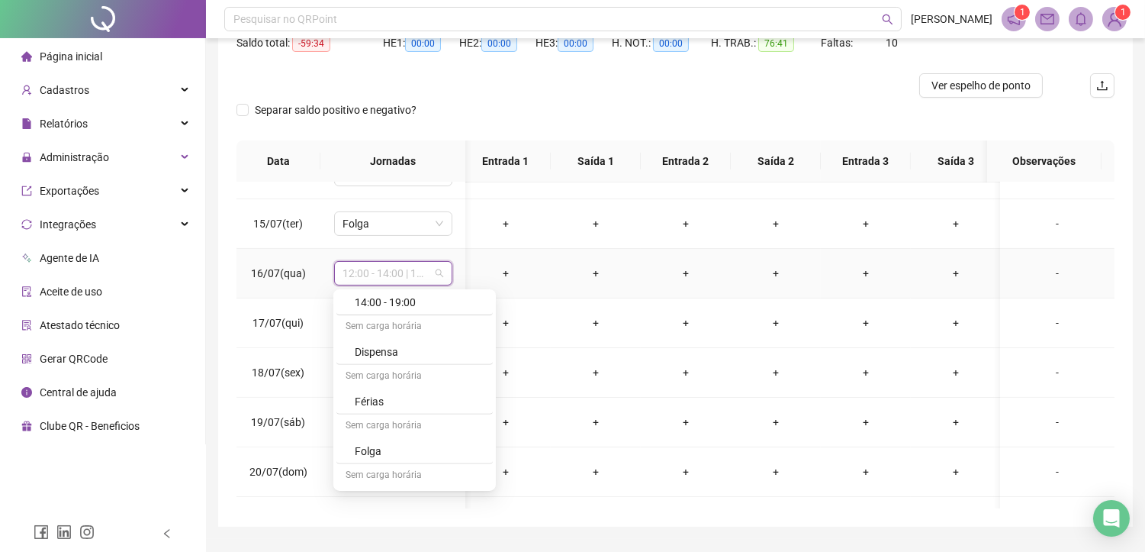
scroll to position [1492, 0]
click at [422, 367] on div "Folga" at bounding box center [419, 375] width 129 height 17
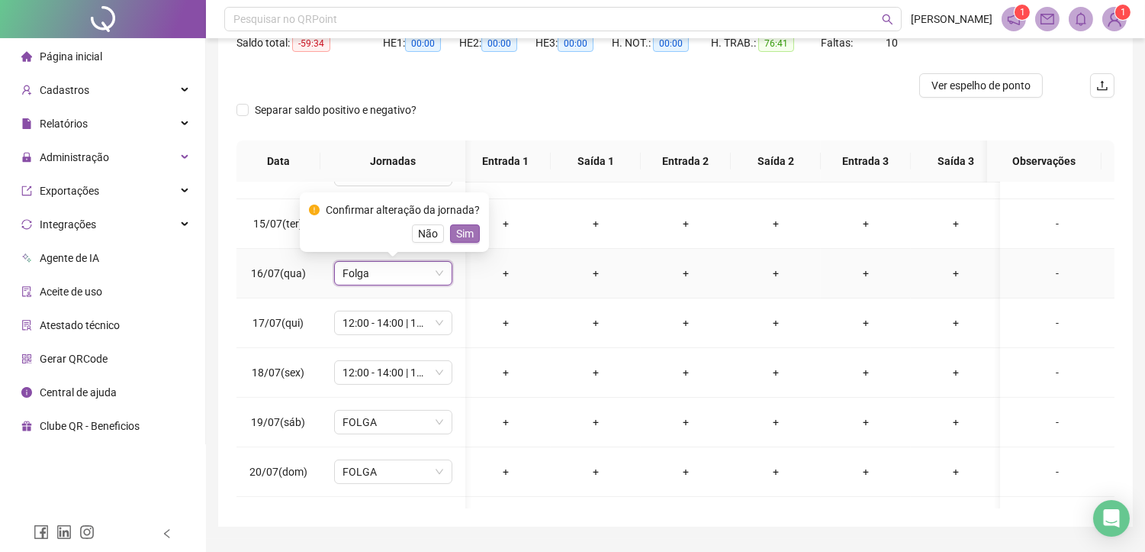
click at [456, 239] on span "Sim" at bounding box center [465, 233] width 18 height 17
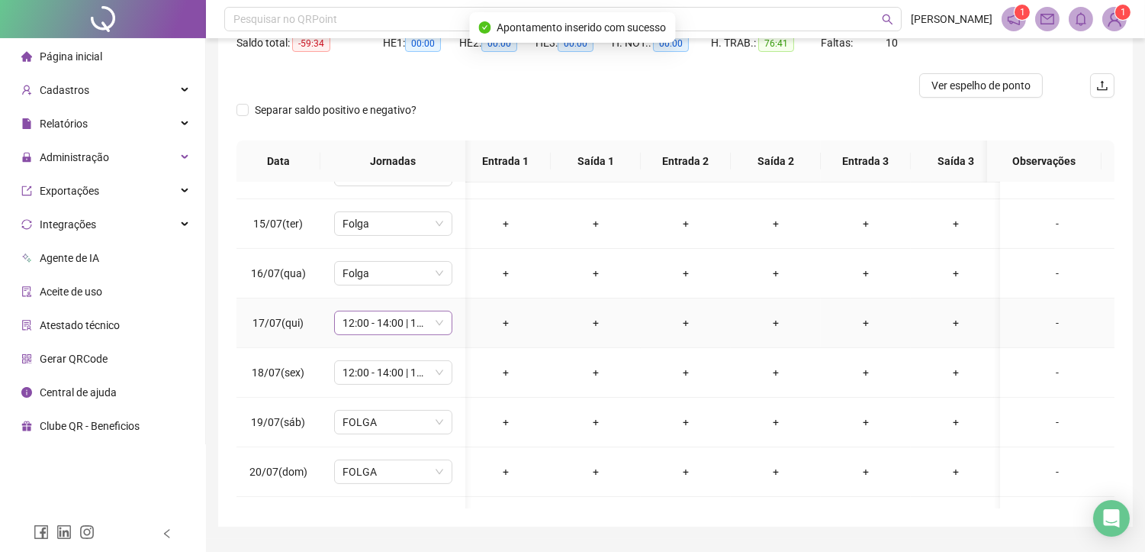
click at [385, 320] on span "12:00 - 14:00 | 14:15 - 18:00" at bounding box center [393, 322] width 100 height 23
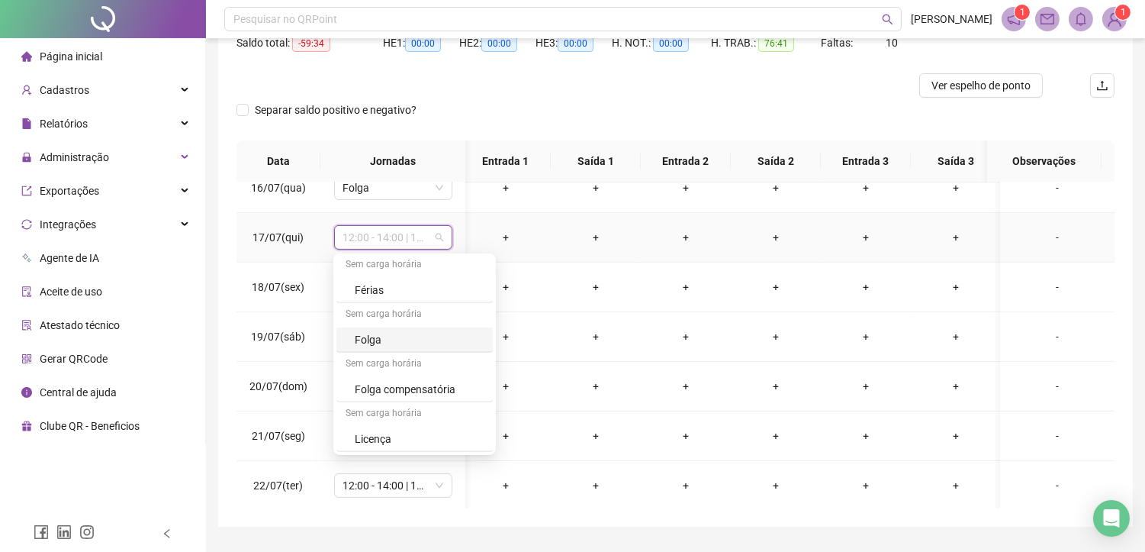
click at [388, 339] on div "Folga" at bounding box center [419, 339] width 129 height 17
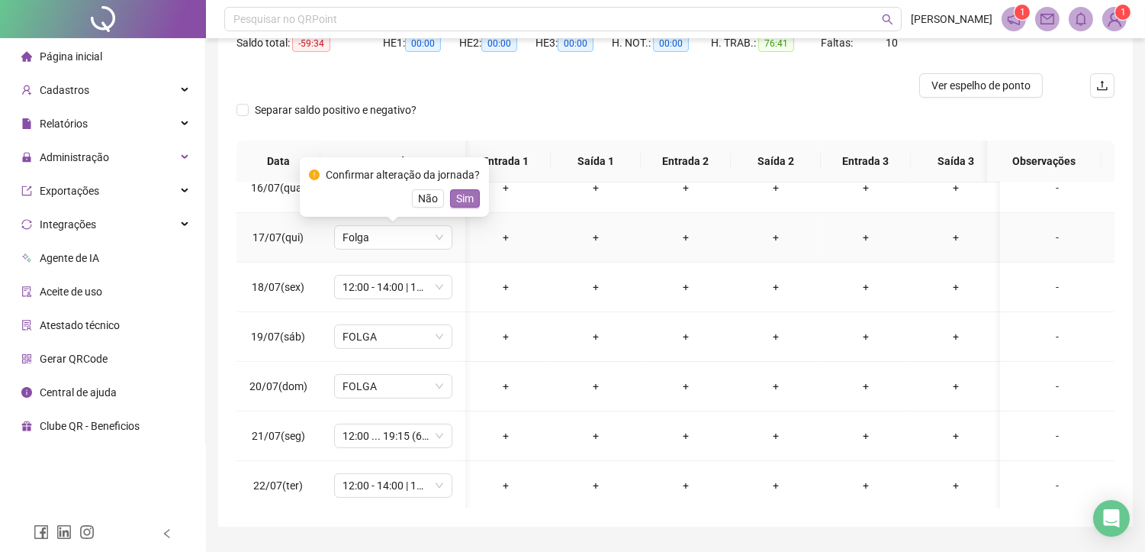
click at [461, 188] on div "Confirmar alteração da jornada? Não Sim" at bounding box center [394, 186] width 171 height 41
click at [461, 193] on span "Sim" at bounding box center [465, 198] width 18 height 17
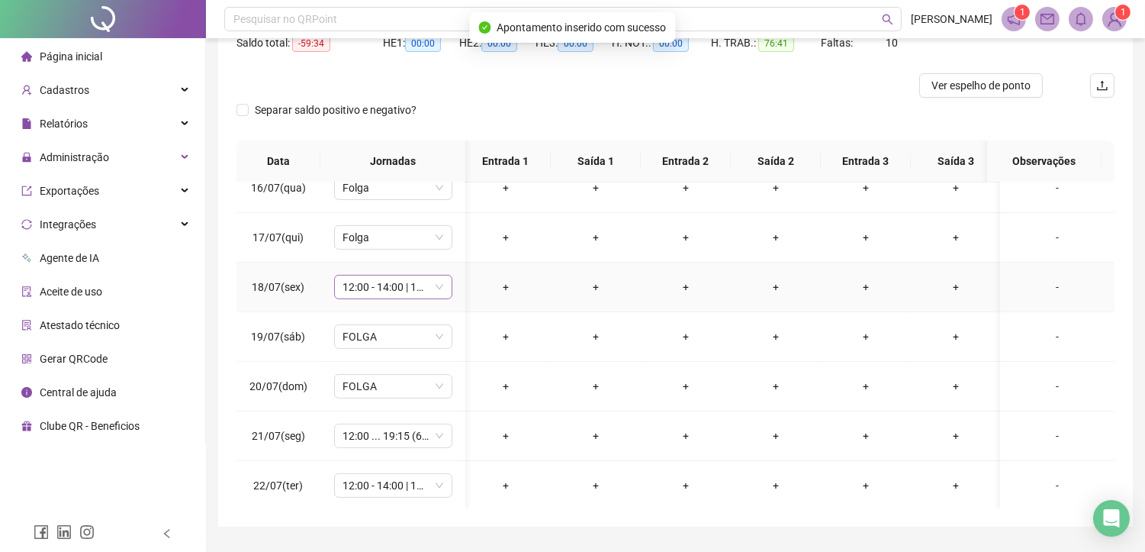
click at [388, 288] on span "12:00 - 14:00 | 14:15 - 18:00" at bounding box center [393, 286] width 100 height 23
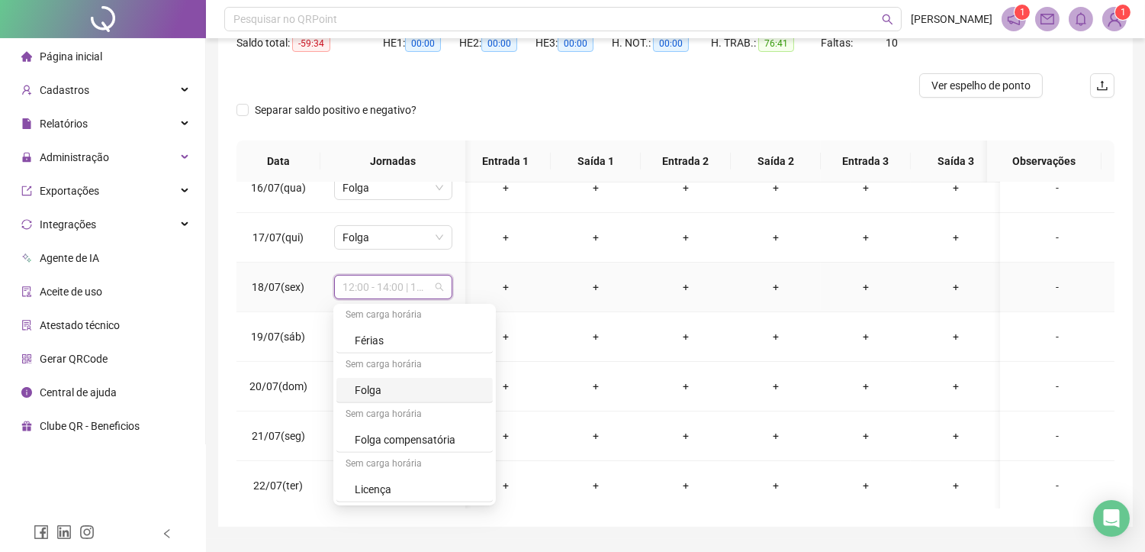
click at [363, 388] on div "Folga" at bounding box center [419, 389] width 129 height 17
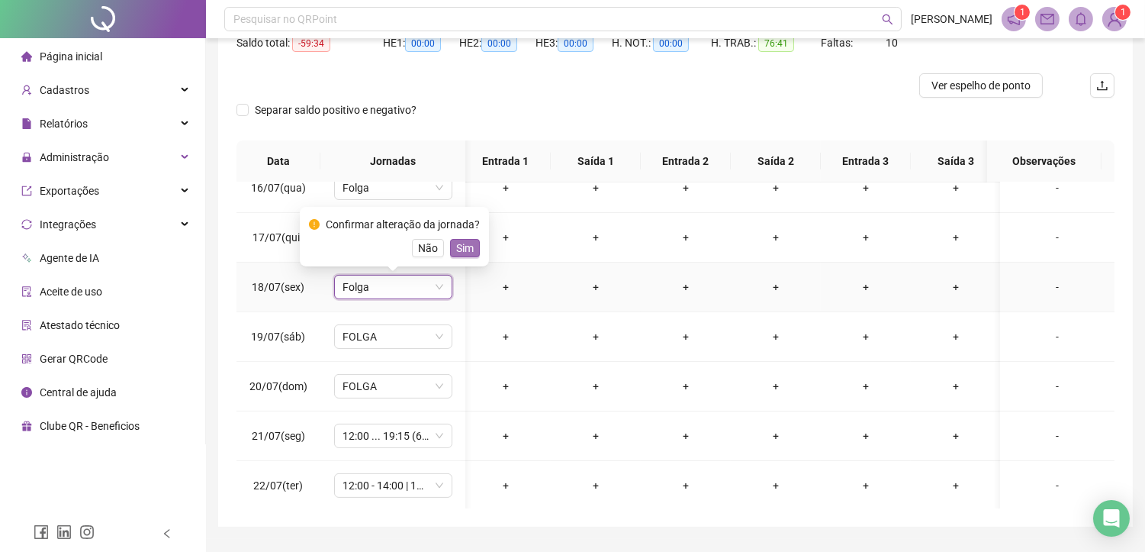
click at [456, 245] on span "Sim" at bounding box center [465, 248] width 18 height 17
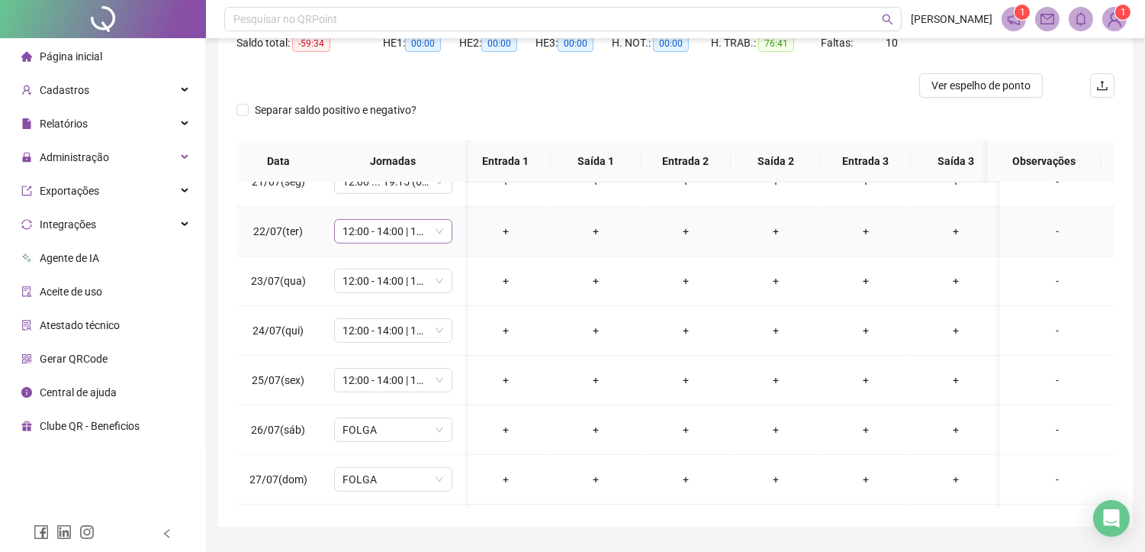
scroll to position [932, 5]
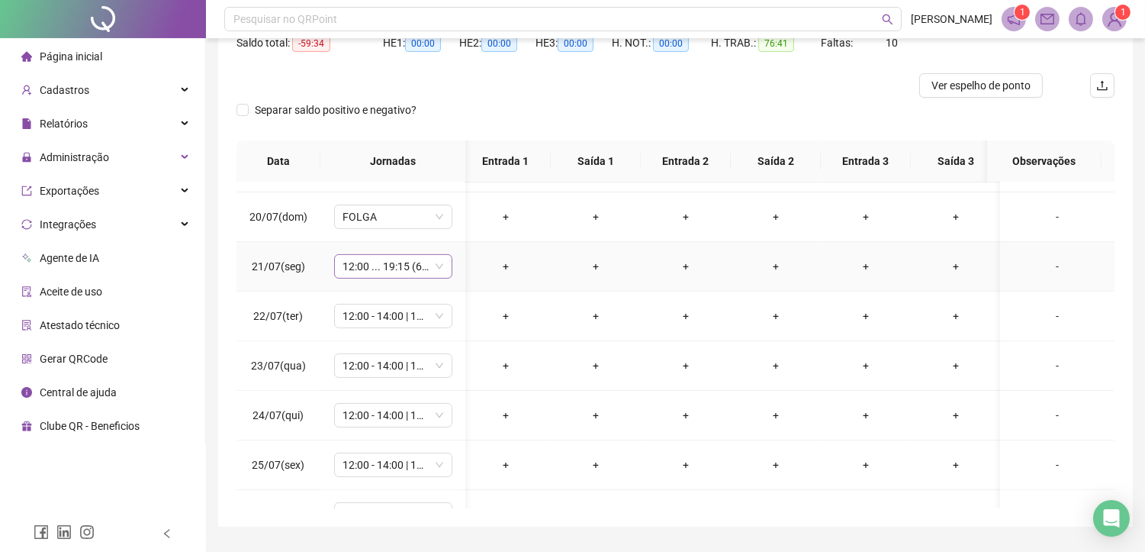
click at [386, 267] on span "12:00 ... 19:15 (6 HORAS)" at bounding box center [393, 266] width 100 height 23
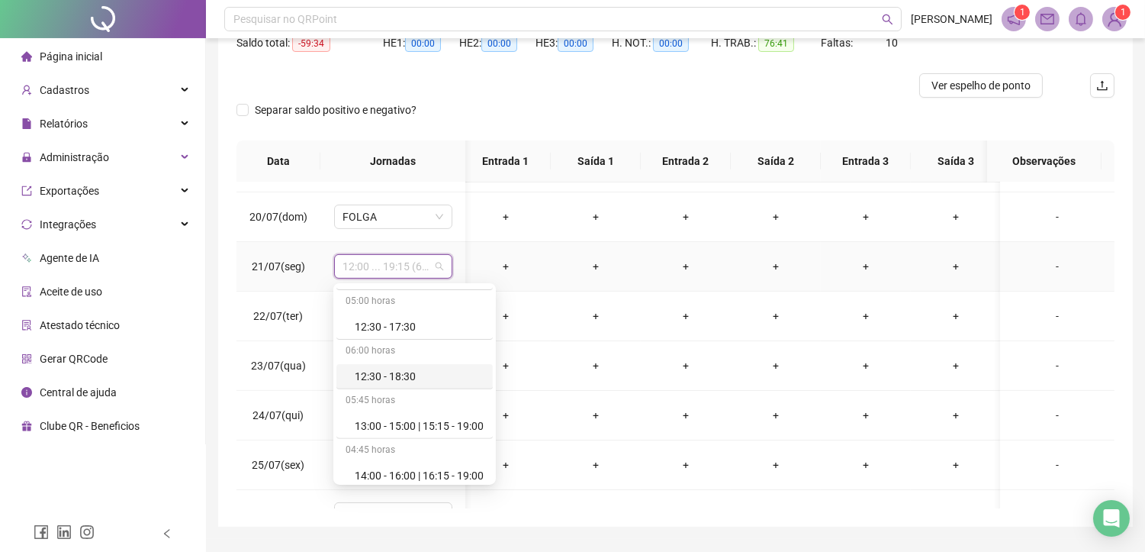
scroll to position [1440, 0]
click at [381, 422] on div "Folga" at bounding box center [419, 419] width 129 height 17
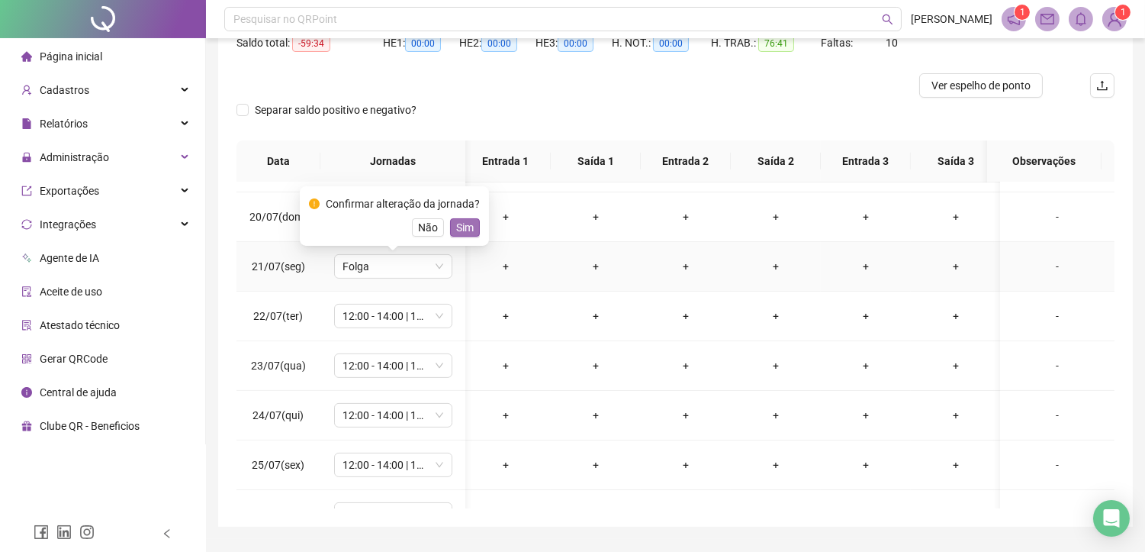
click at [460, 224] on span "Sim" at bounding box center [465, 227] width 18 height 17
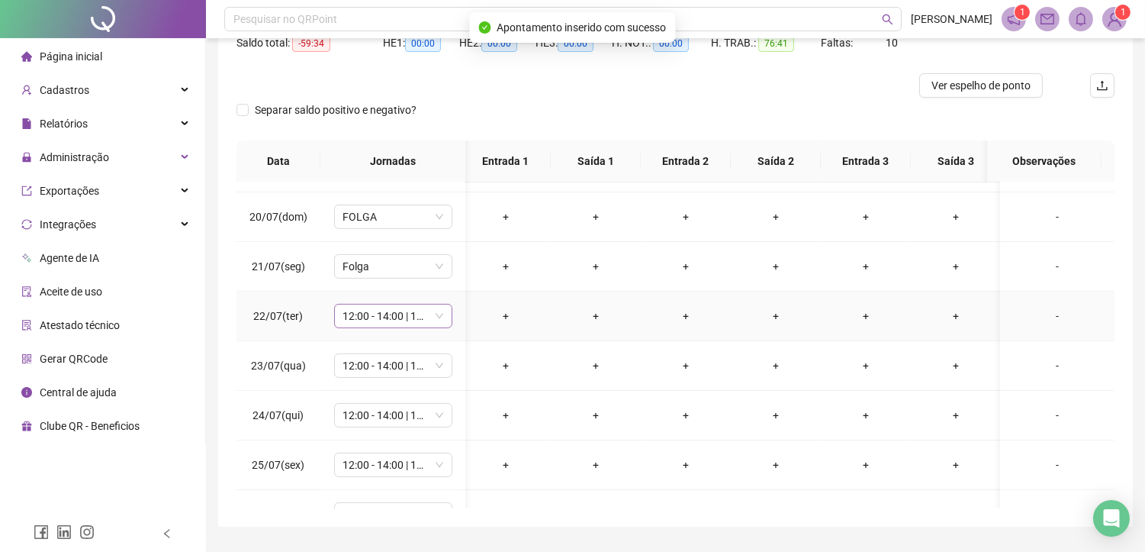
click at [377, 323] on span "12:00 - 14:00 | 14:15 - 18:00" at bounding box center [393, 315] width 100 height 23
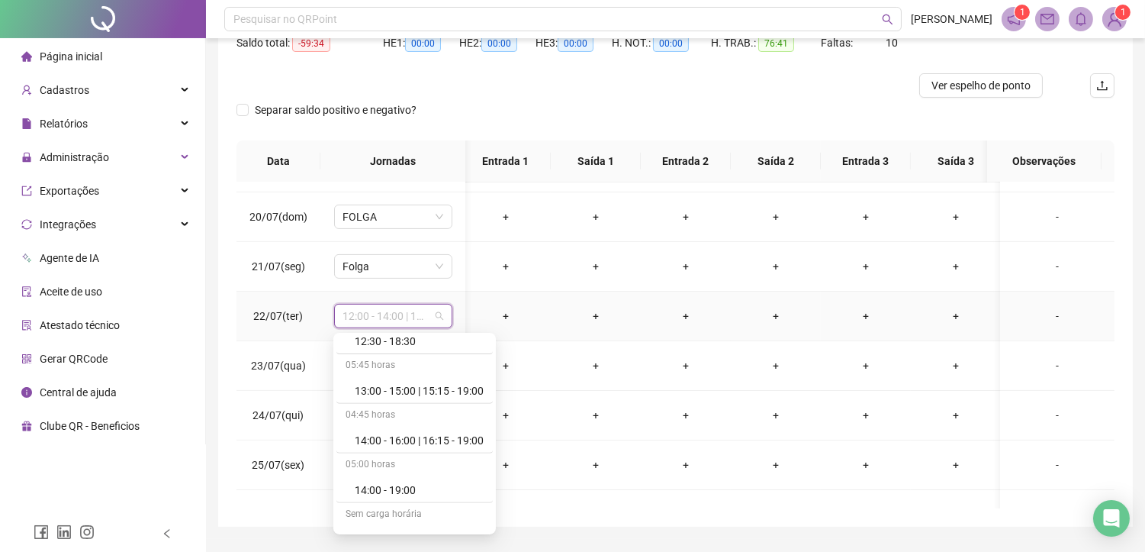
scroll to position [1492, 0]
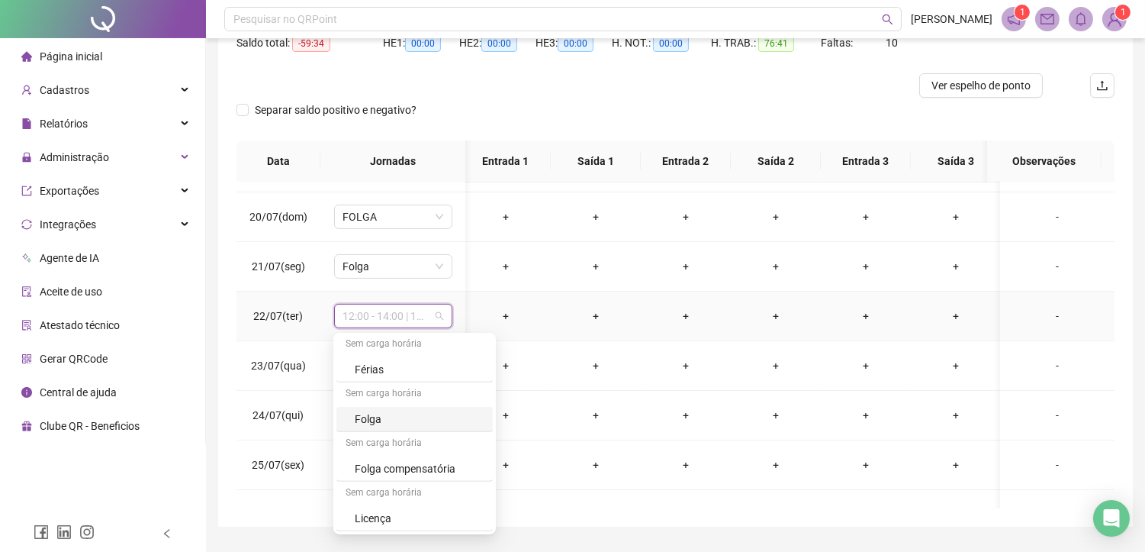
click at [367, 416] on div "Folga" at bounding box center [419, 418] width 129 height 17
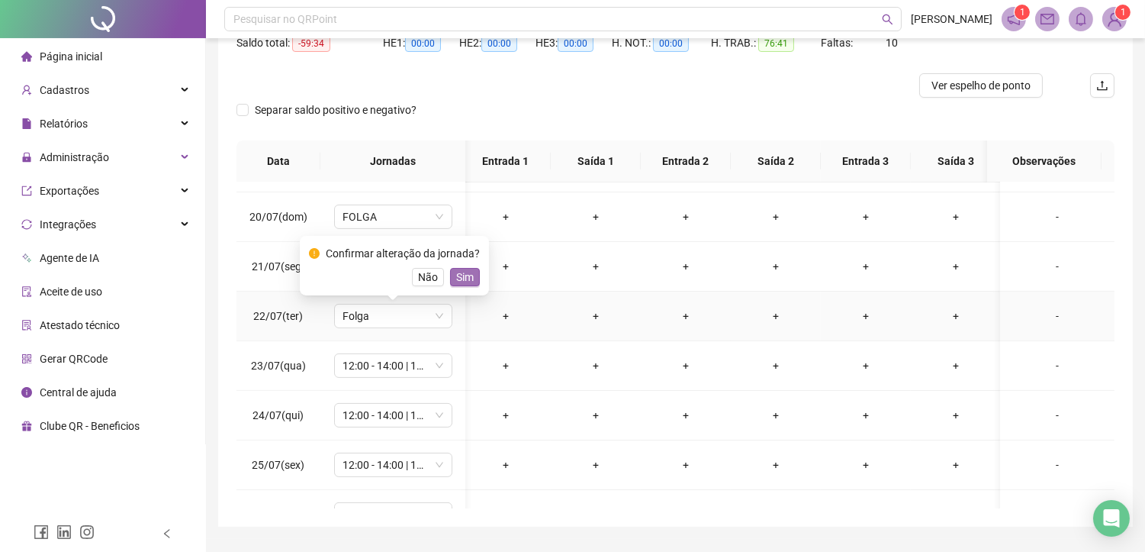
click at [456, 275] on span "Sim" at bounding box center [465, 277] width 18 height 17
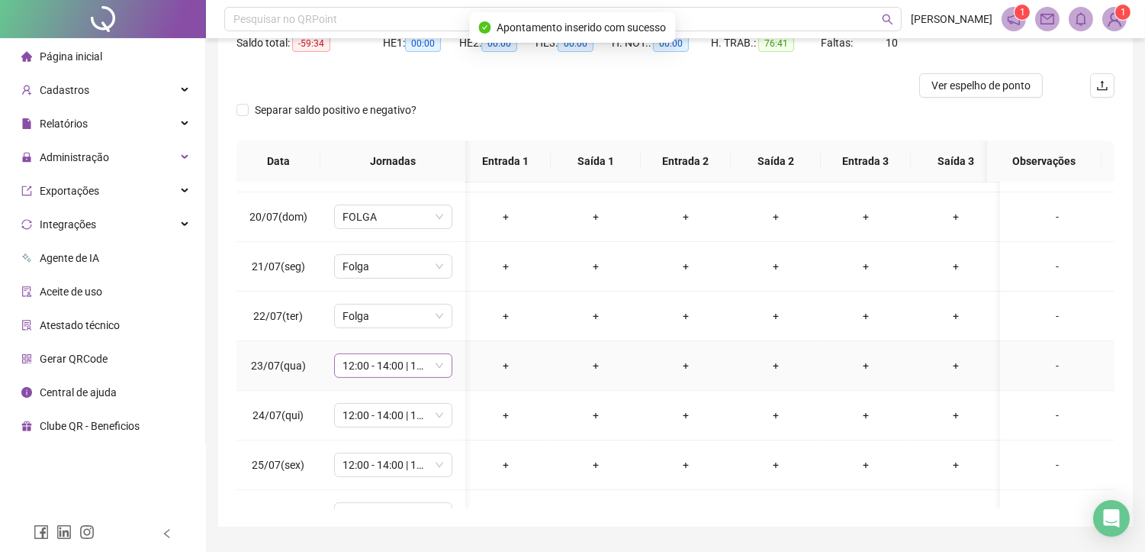
click at [362, 360] on span "12:00 - 14:00 | 14:15 - 18:00" at bounding box center [393, 365] width 100 height 23
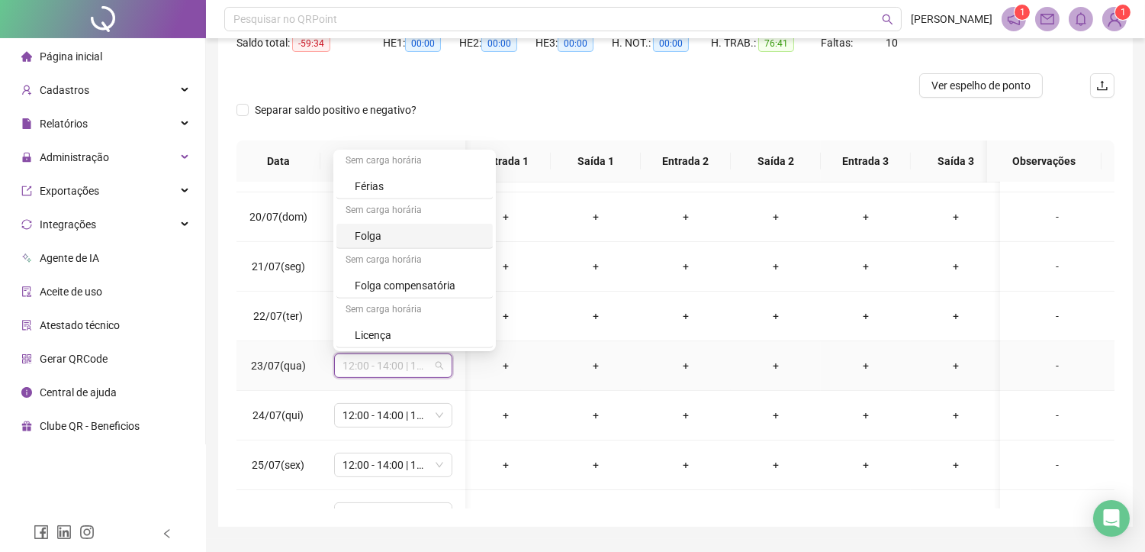
click at [368, 232] on div "Folga" at bounding box center [419, 235] width 129 height 17
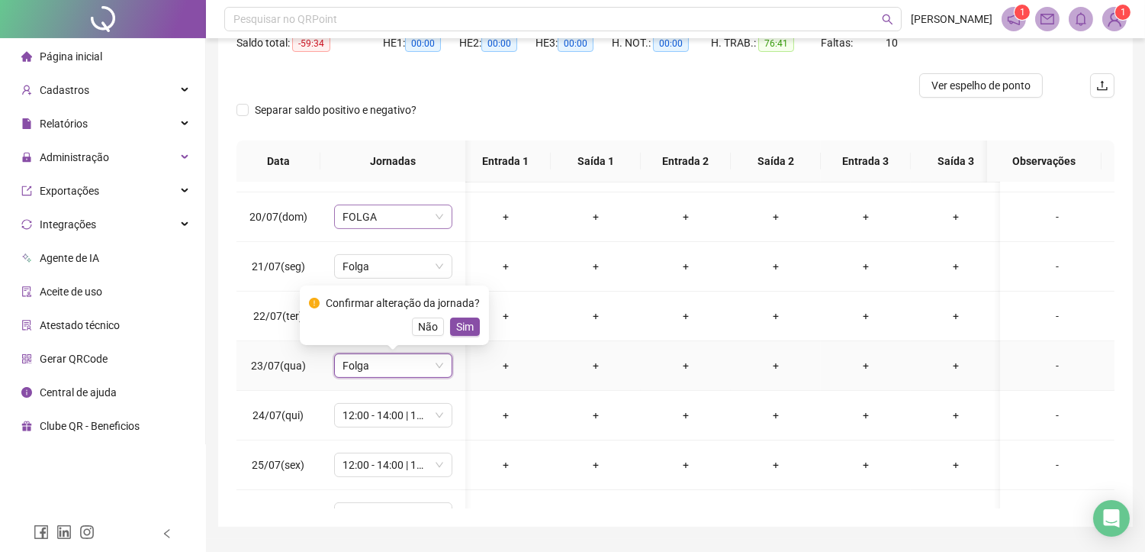
drag, startPoint x: 456, startPoint y: 328, endPoint x: 418, endPoint y: 212, distance: 122.1
click at [456, 329] on span "Sim" at bounding box center [465, 326] width 18 height 17
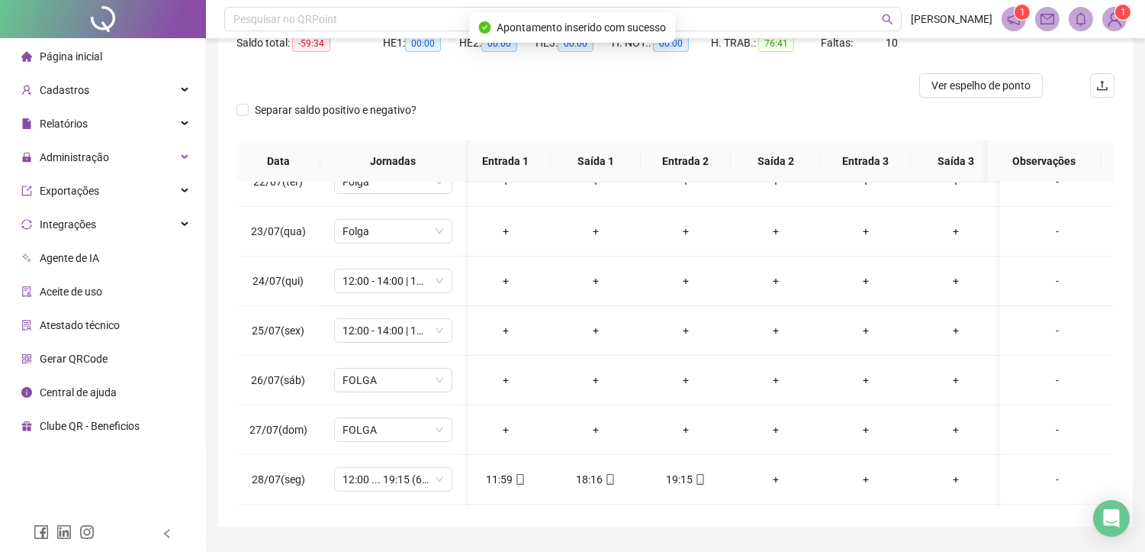
scroll to position [1101, 5]
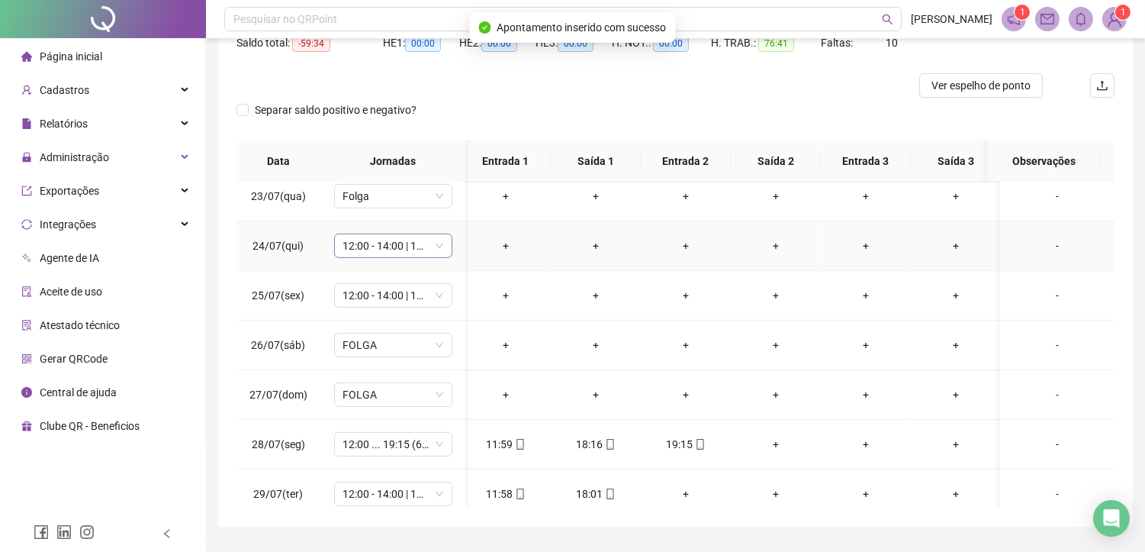
click at [390, 246] on span "12:00 - 14:00 | 14:15 - 18:00" at bounding box center [393, 245] width 100 height 23
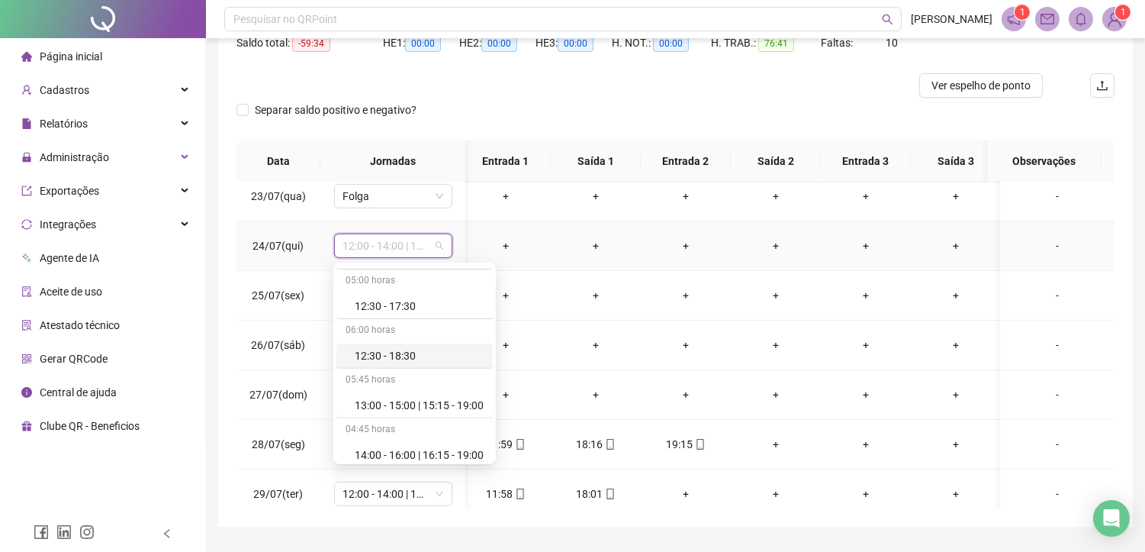
scroll to position [1440, 0]
click at [374, 400] on div "Folga" at bounding box center [419, 399] width 129 height 17
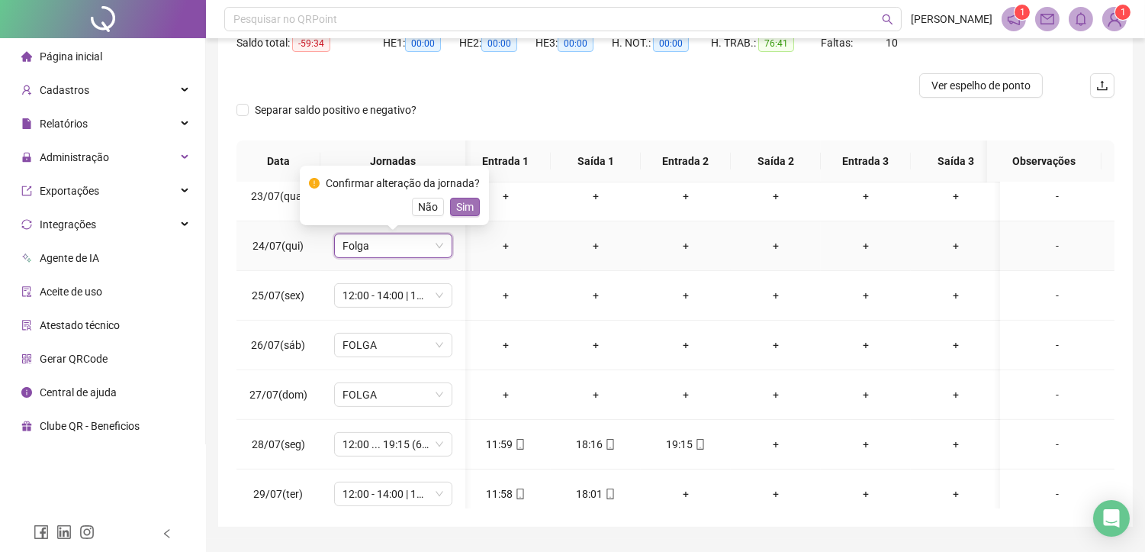
click at [464, 201] on span "Sim" at bounding box center [465, 206] width 18 height 17
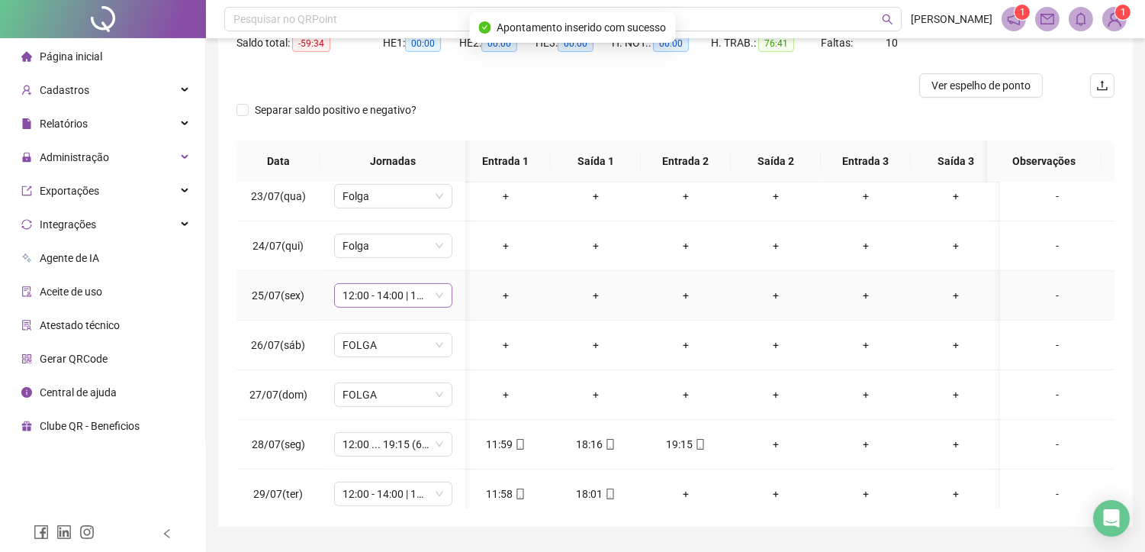
click at [369, 292] on span "12:00 - 14:00 | 14:15 - 18:00" at bounding box center [393, 295] width 100 height 23
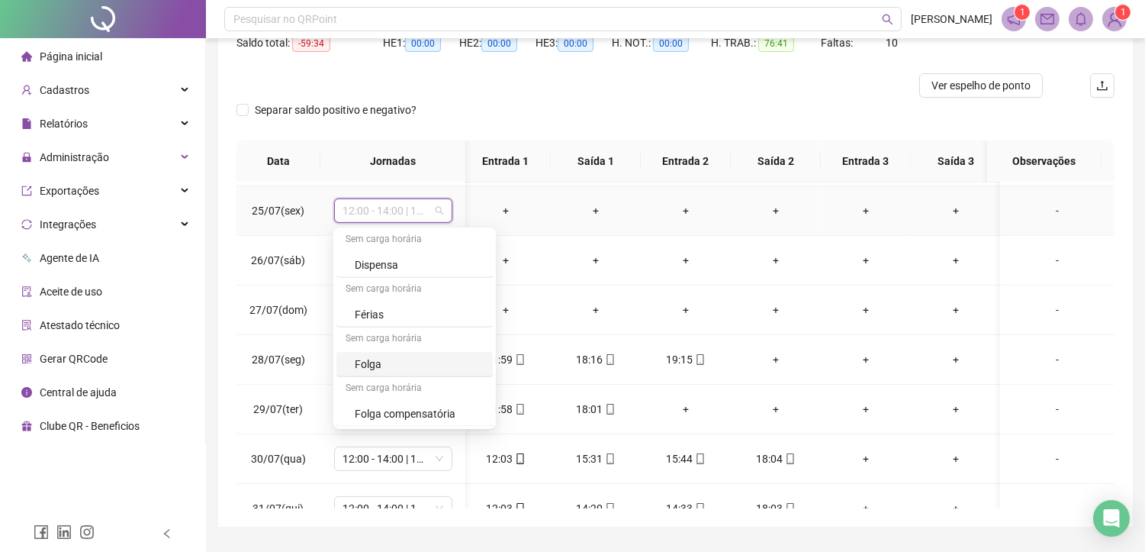
click at [371, 367] on div "Folga" at bounding box center [419, 363] width 129 height 17
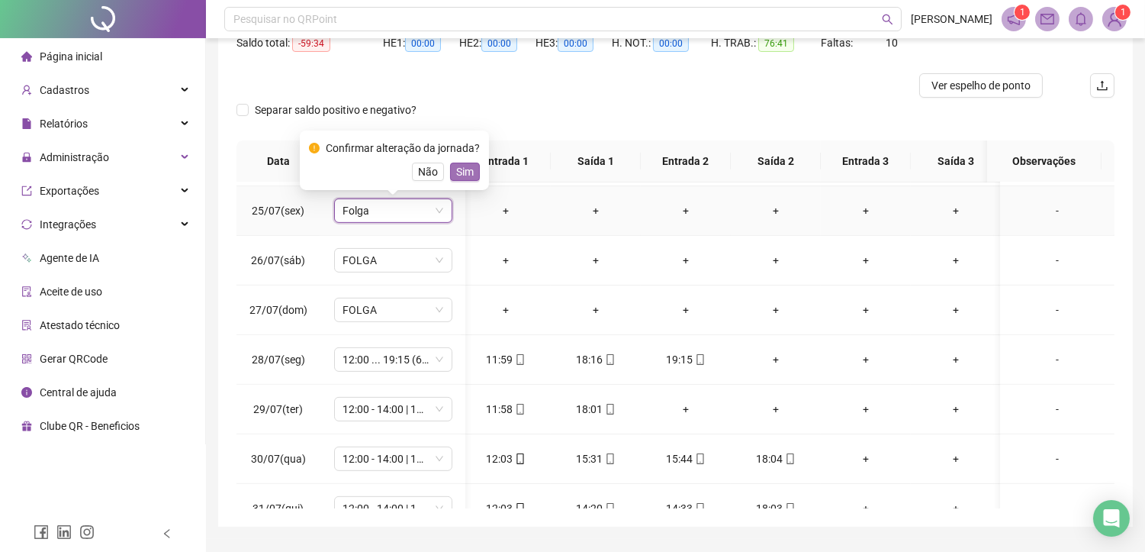
click at [460, 170] on span "Sim" at bounding box center [465, 171] width 18 height 17
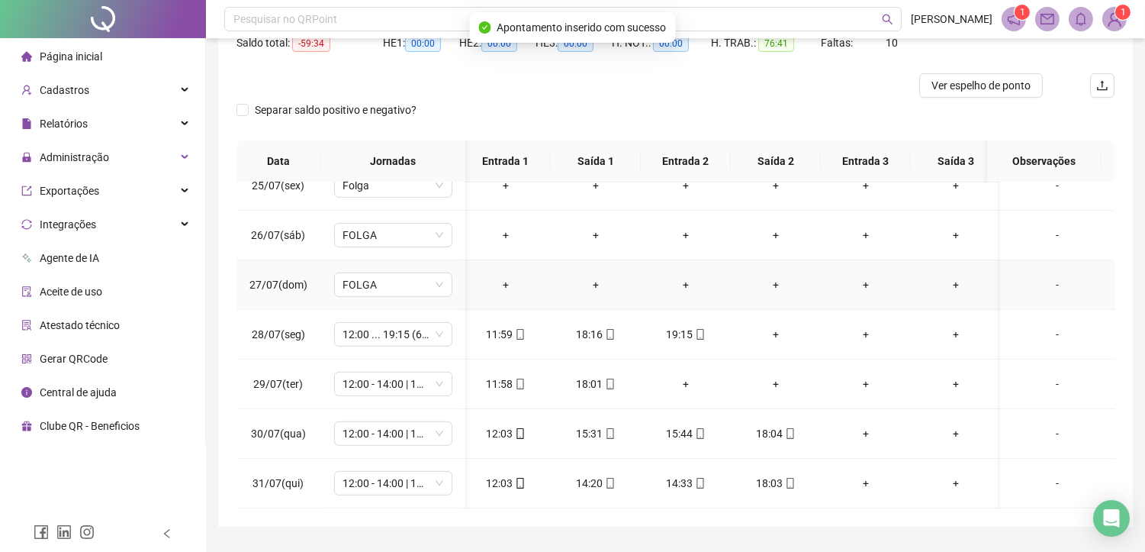
scroll to position [1226, 5]
click at [682, 375] on div "+" at bounding box center [686, 383] width 66 height 17
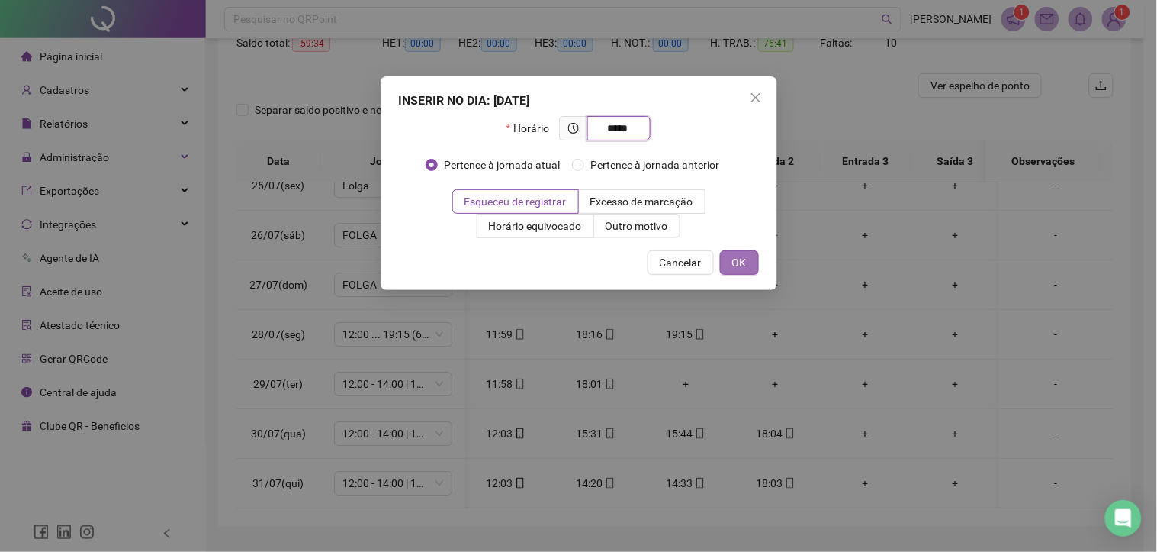
type input "*****"
click at [737, 260] on span "OK" at bounding box center [739, 262] width 14 height 17
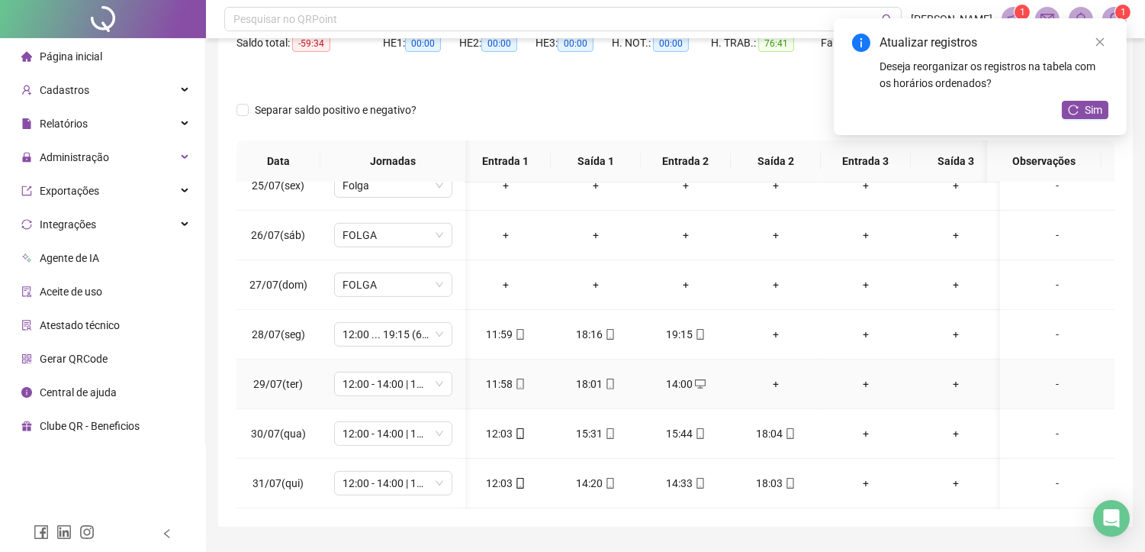
click at [776, 375] on div "+" at bounding box center [776, 383] width 66 height 17
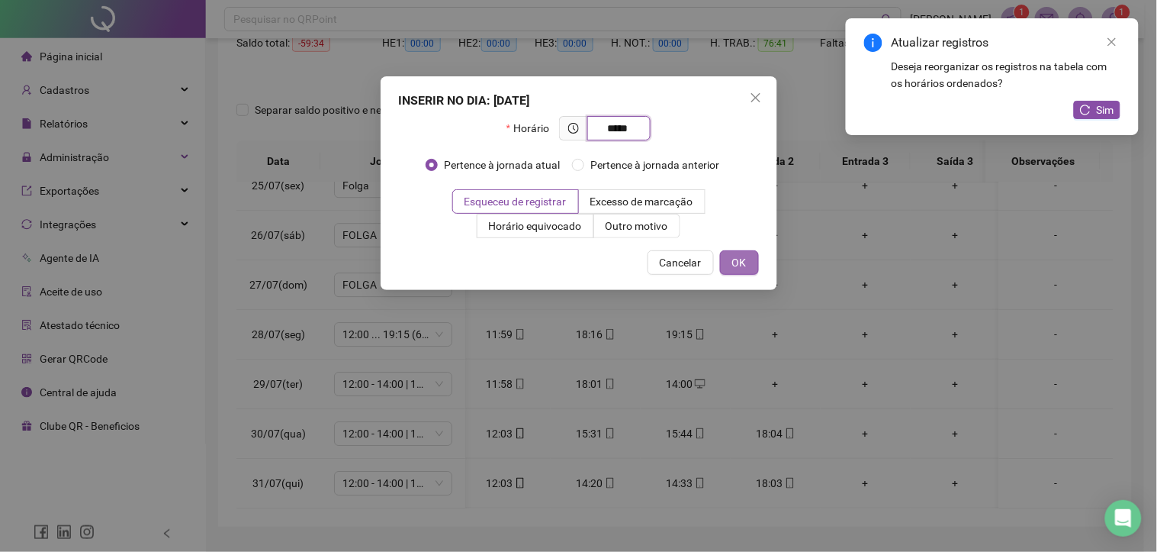
type input "*****"
click at [743, 258] on span "OK" at bounding box center [739, 262] width 14 height 17
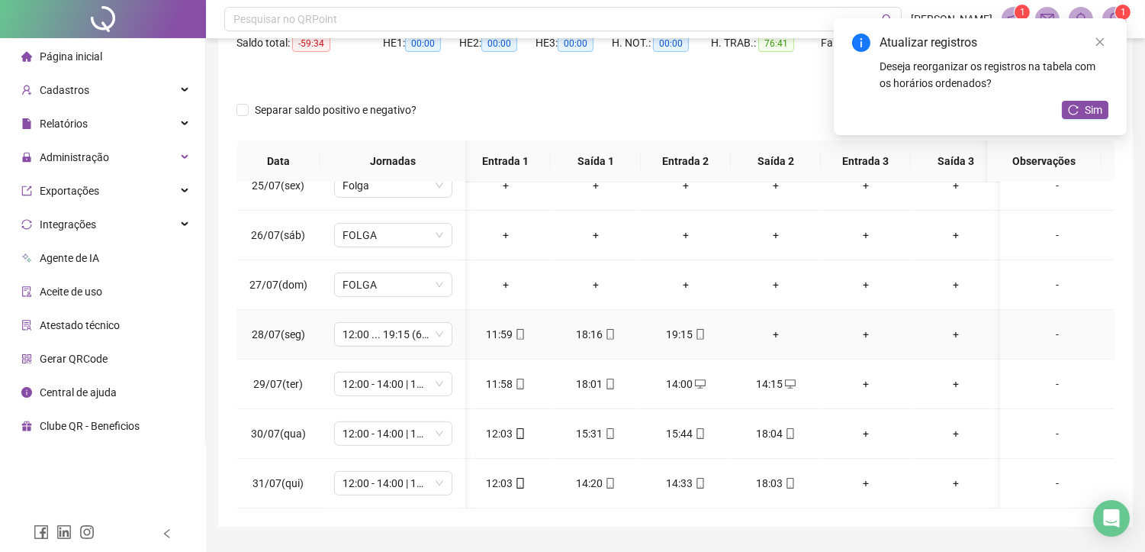
click at [779, 326] on div "+" at bounding box center [776, 334] width 66 height 17
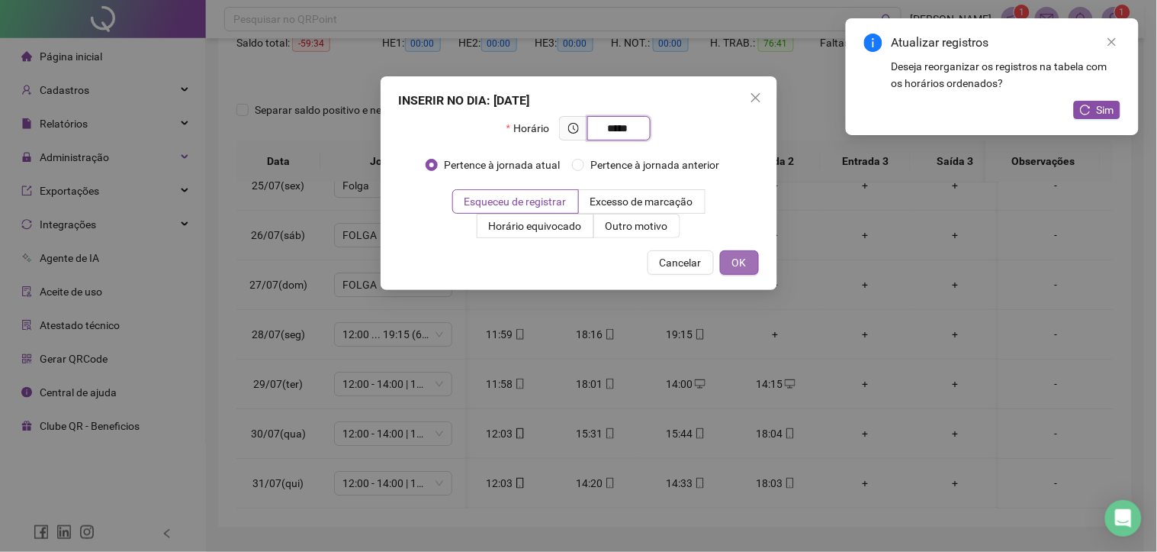
type input "*****"
click at [734, 269] on span "OK" at bounding box center [739, 262] width 14 height 17
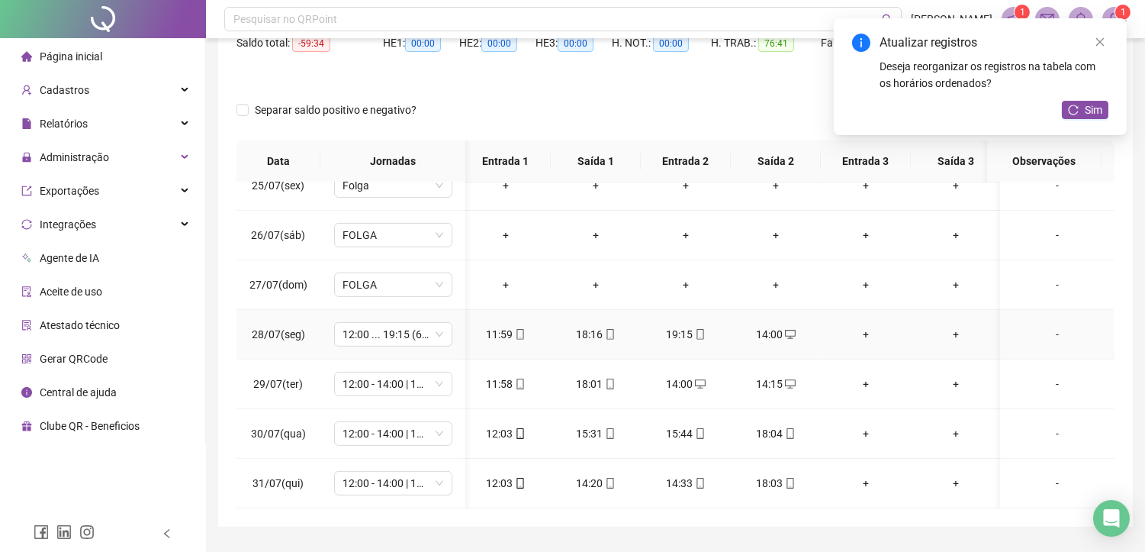
click at [863, 326] on div "+" at bounding box center [866, 334] width 66 height 17
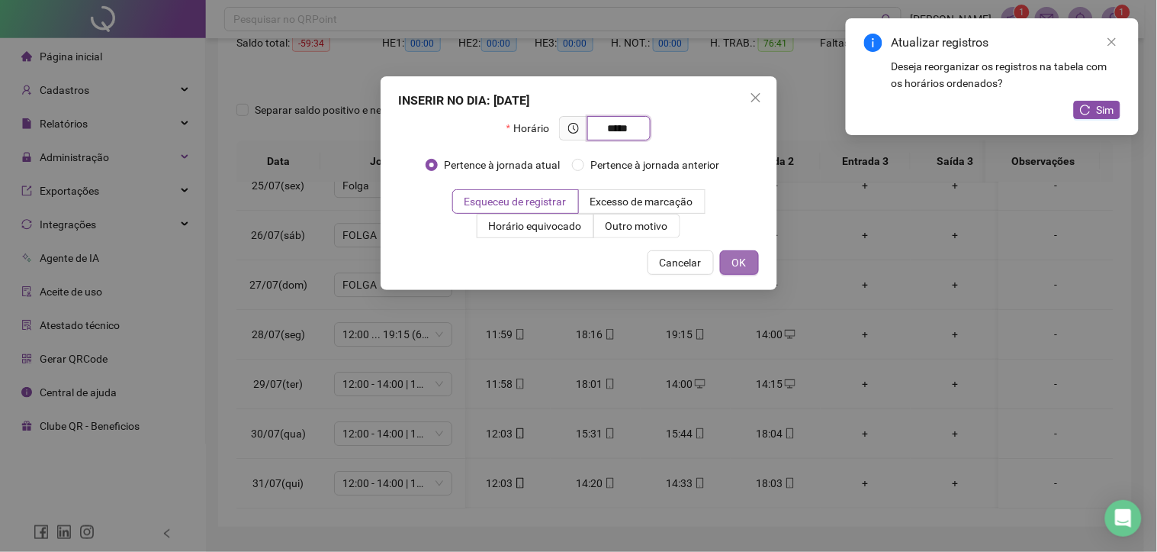
type input "*****"
click at [749, 263] on button "OK" at bounding box center [739, 262] width 39 height 24
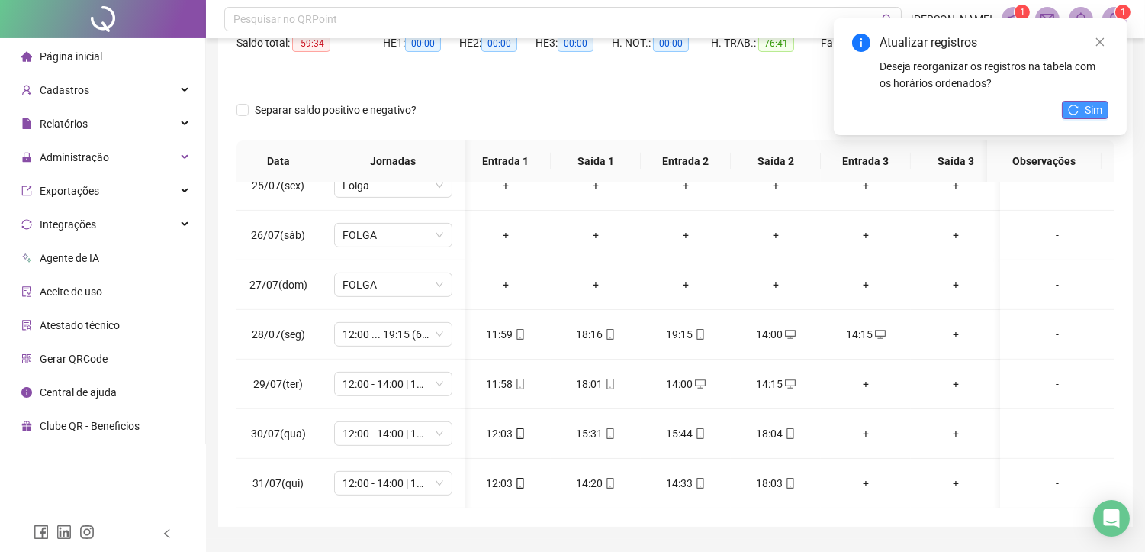
click at [1095, 109] on span "Sim" at bounding box center [1094, 109] width 18 height 17
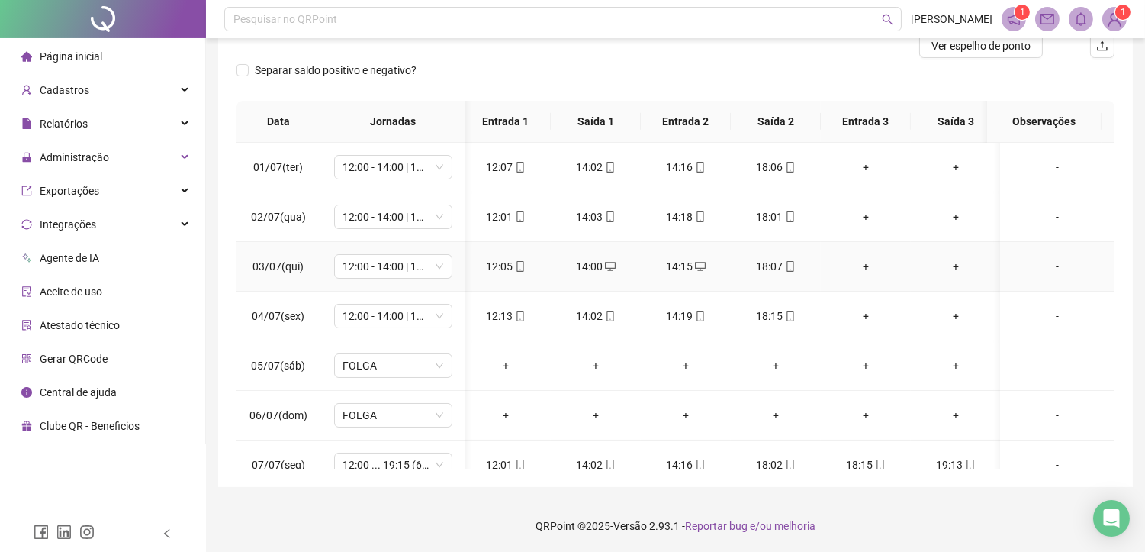
scroll to position [40, 0]
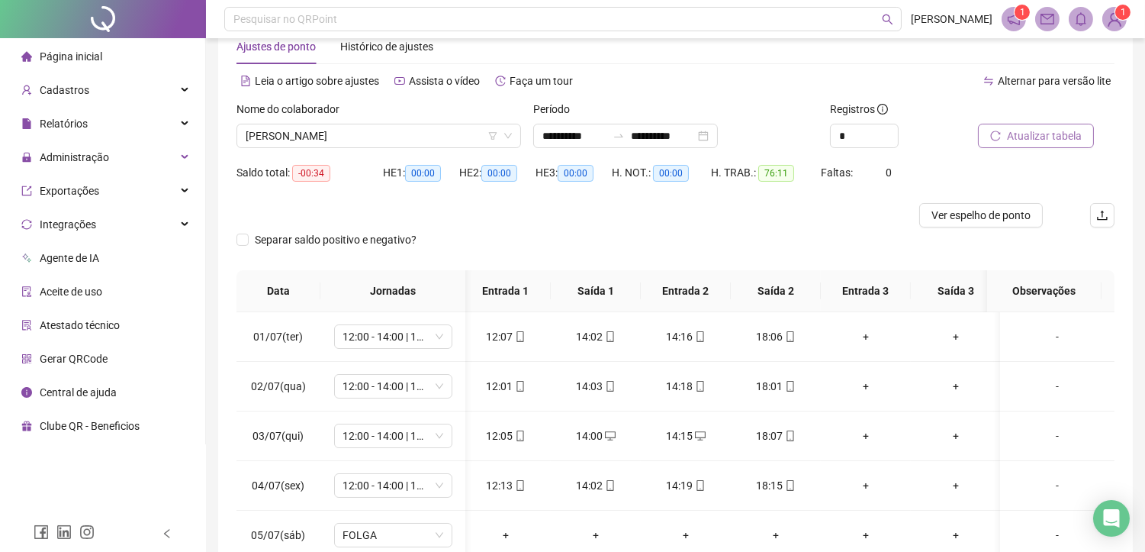
click at [1031, 141] on span "Atualizar tabela" at bounding box center [1044, 135] width 75 height 17
click at [384, 137] on span "[PERSON_NAME]" at bounding box center [379, 135] width 266 height 23
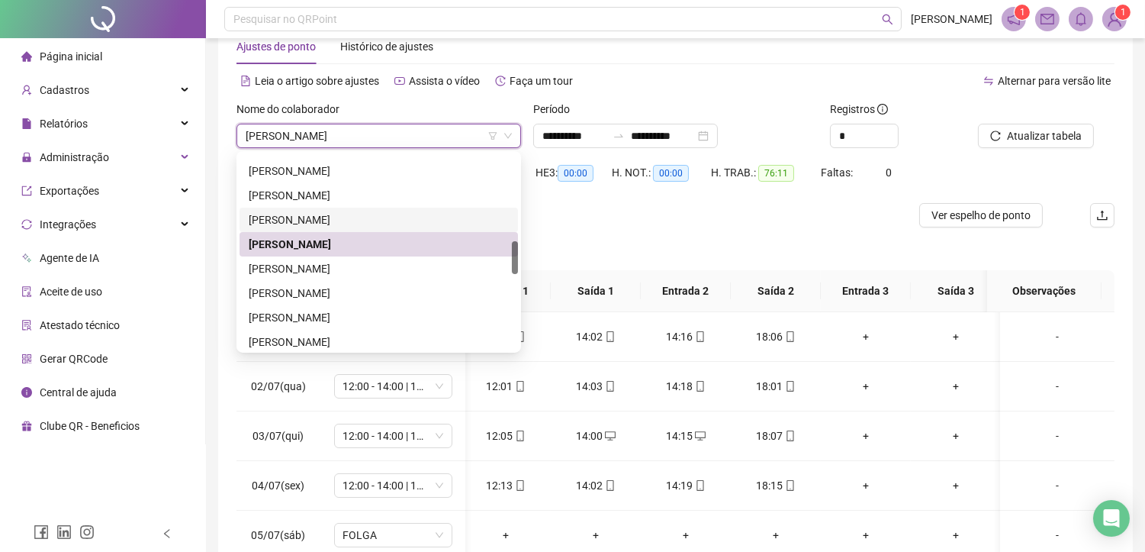
click at [719, 217] on div at bounding box center [565, 215] width 658 height 24
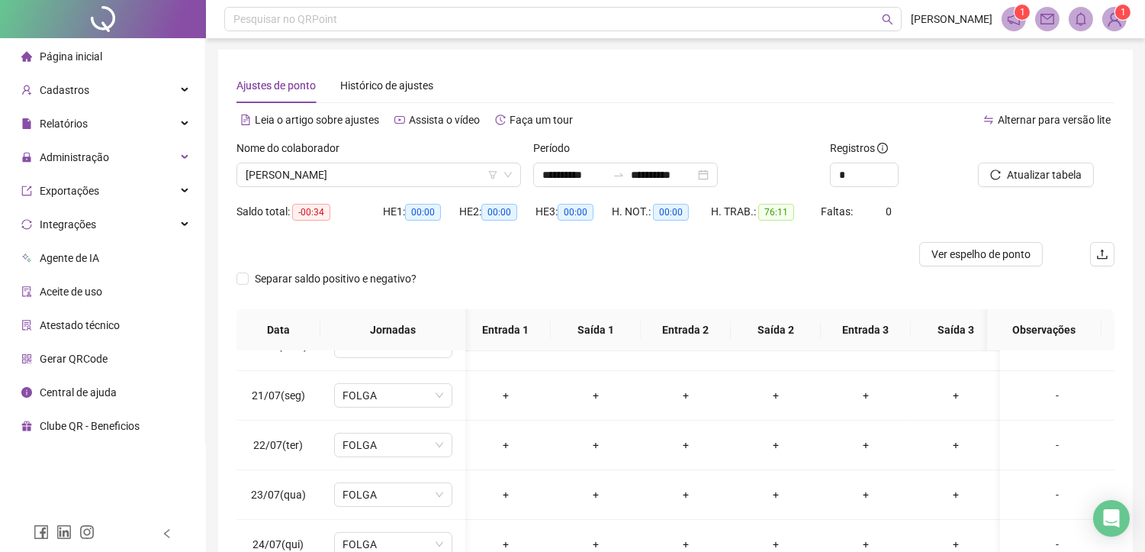
scroll to position [0, 0]
click at [374, 179] on span "[PERSON_NAME]" at bounding box center [379, 175] width 266 height 23
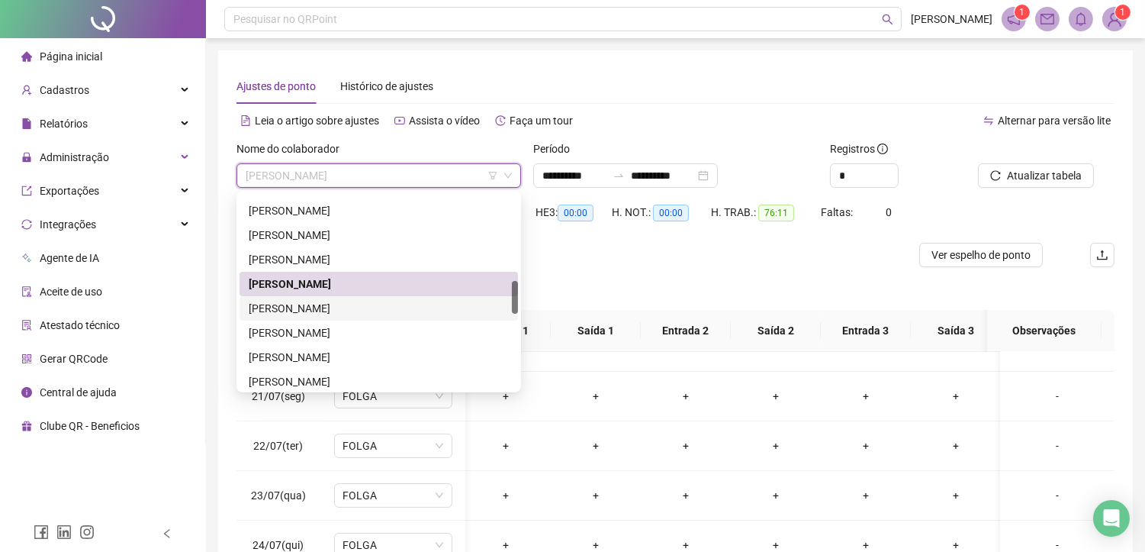
click at [294, 311] on div "[PERSON_NAME]" at bounding box center [379, 308] width 260 height 17
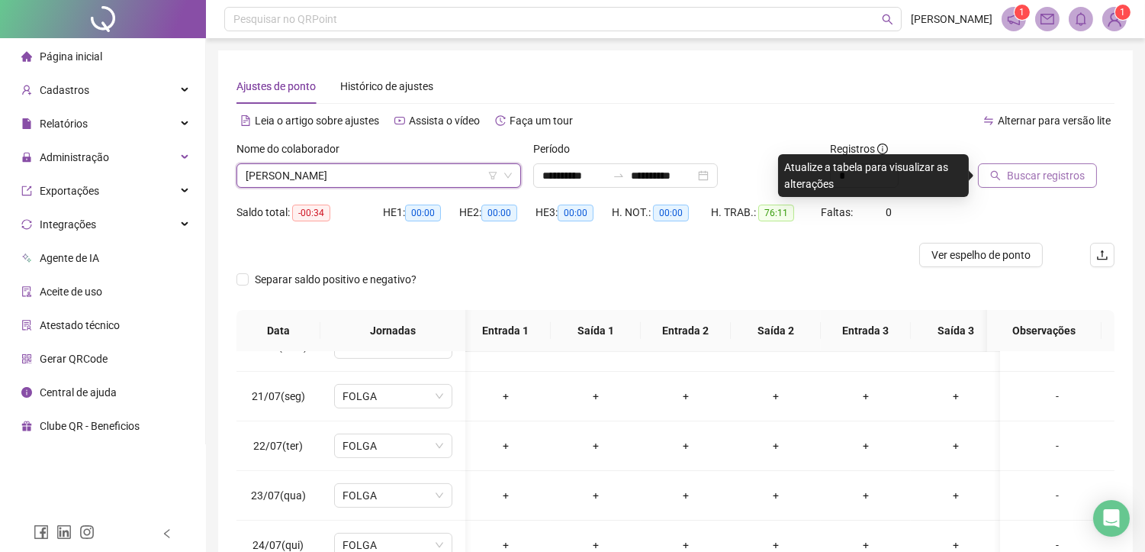
click at [1068, 171] on span "Buscar registros" at bounding box center [1046, 175] width 78 height 17
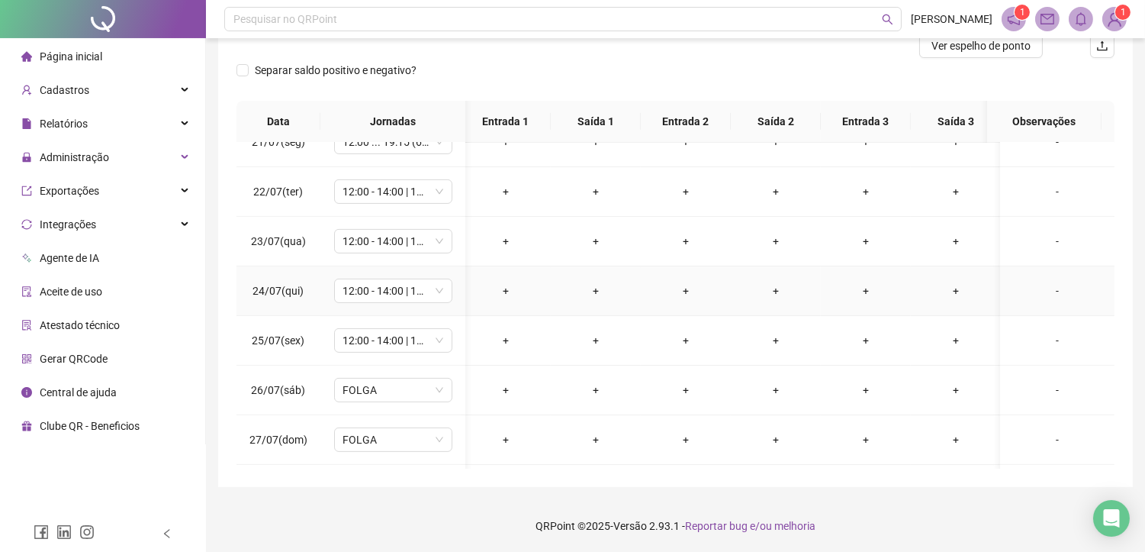
scroll to position [1226, 5]
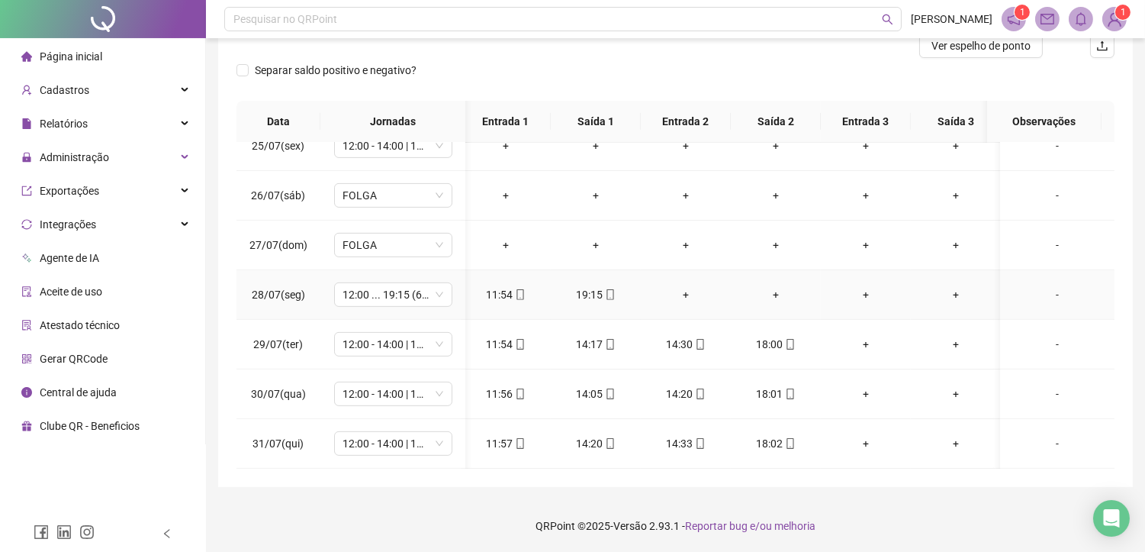
click at [681, 286] on div "+" at bounding box center [686, 294] width 66 height 17
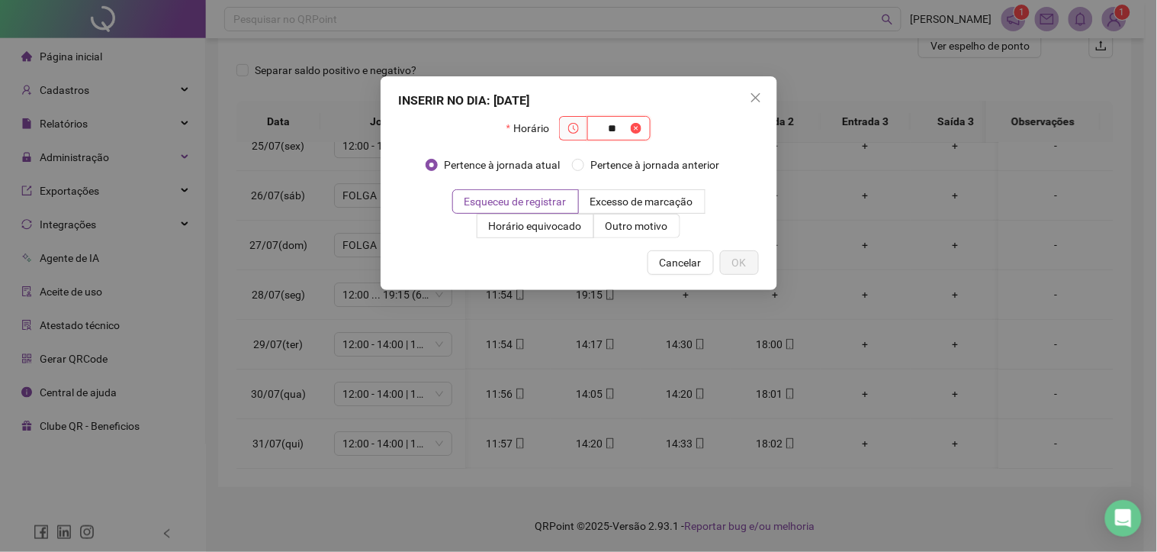
type input "*"
type input "*****"
click at [757, 256] on button "OK" at bounding box center [739, 262] width 39 height 24
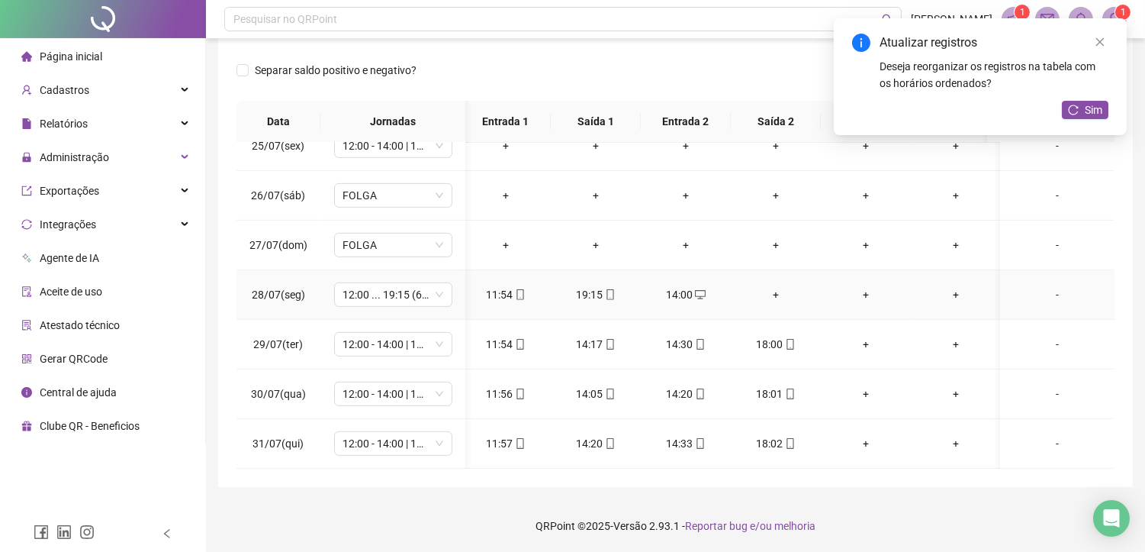
click at [774, 286] on div "+" at bounding box center [776, 294] width 66 height 17
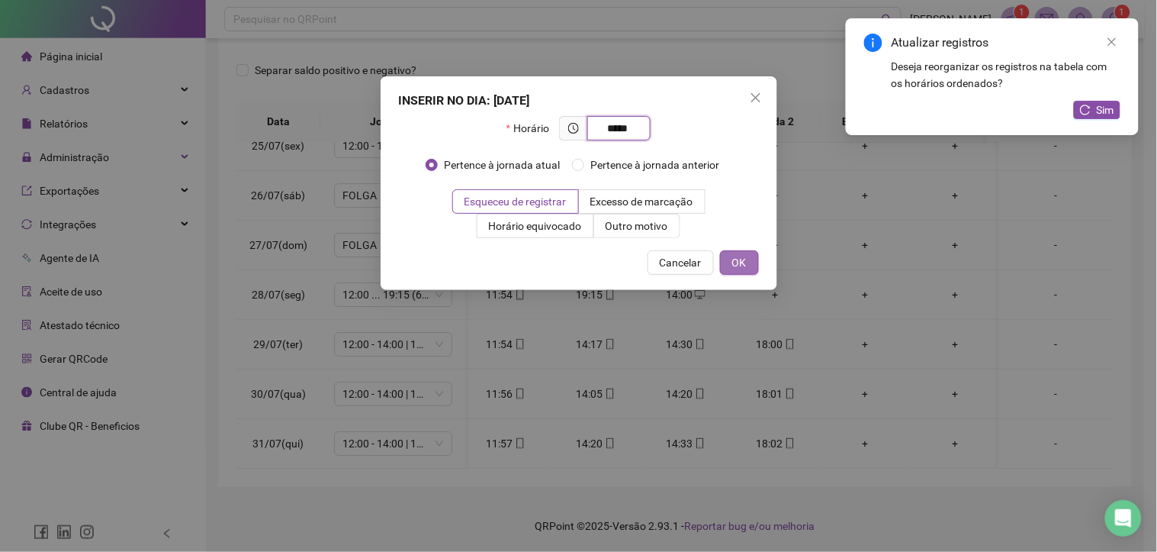
type input "*****"
click at [757, 262] on button "OK" at bounding box center [739, 262] width 39 height 24
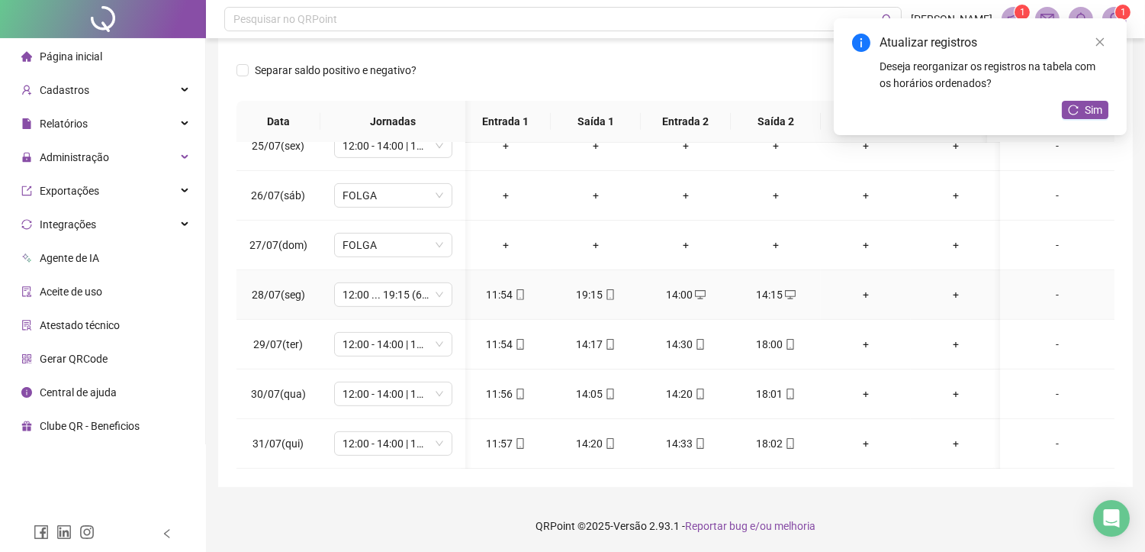
click at [870, 286] on div "+" at bounding box center [866, 294] width 66 height 17
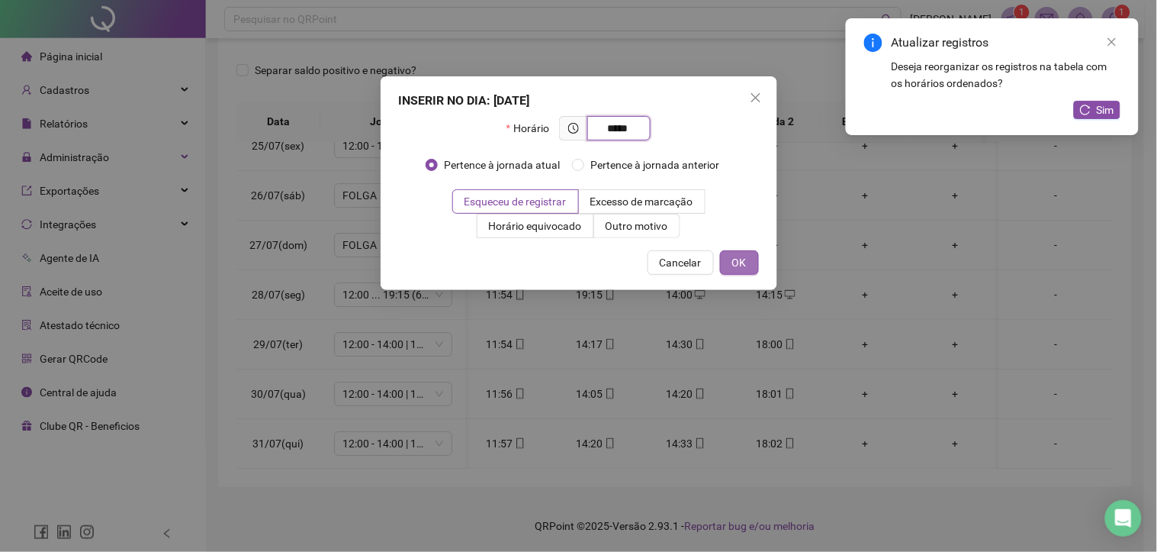
type input "*****"
click at [751, 268] on button "OK" at bounding box center [739, 262] width 39 height 24
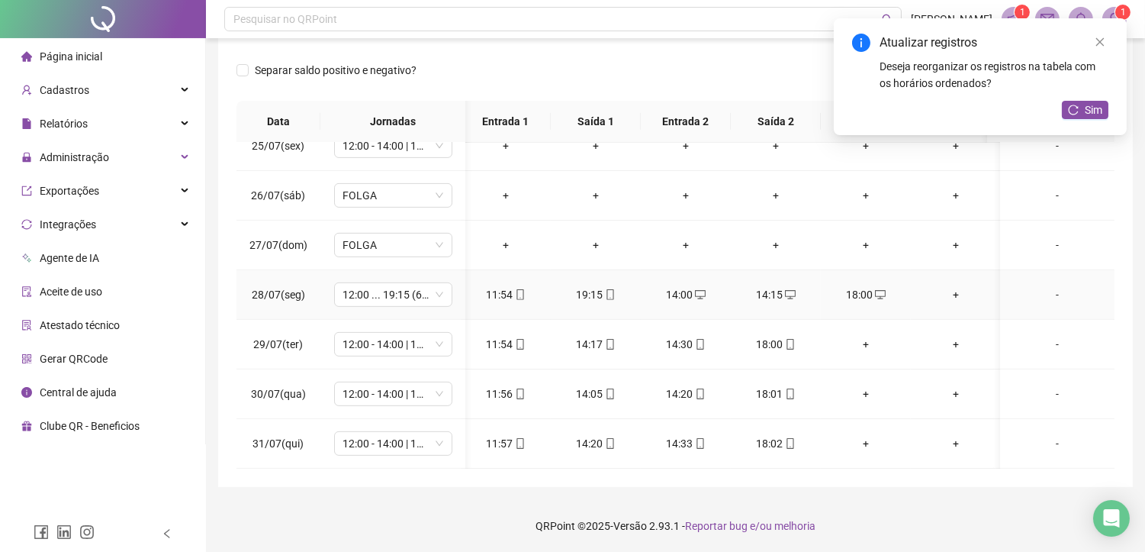
click at [954, 286] on div "+" at bounding box center [956, 294] width 66 height 17
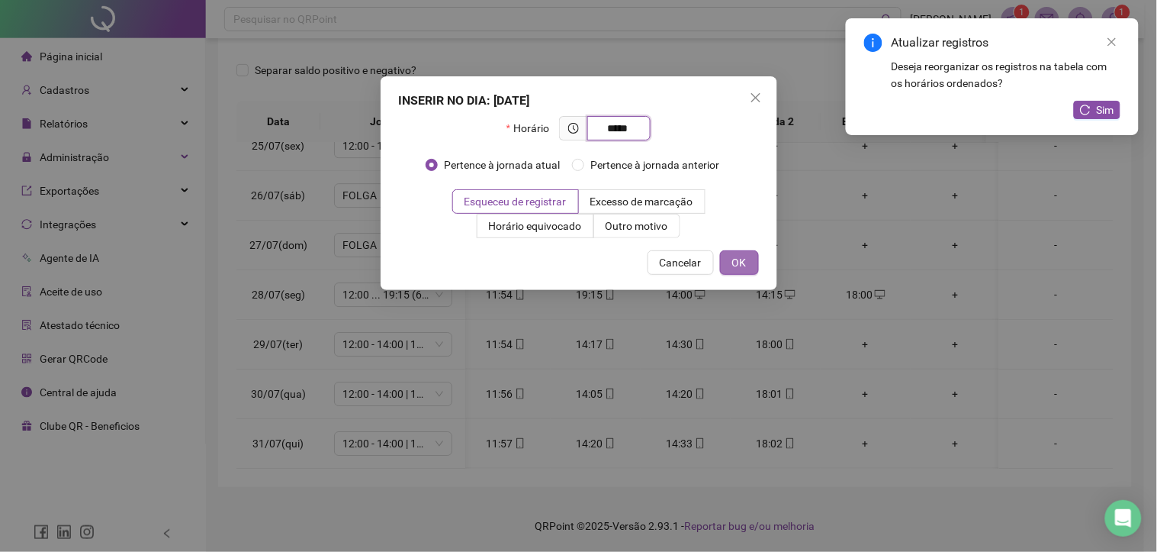
type input "*****"
click at [758, 256] on button "OK" at bounding box center [739, 262] width 39 height 24
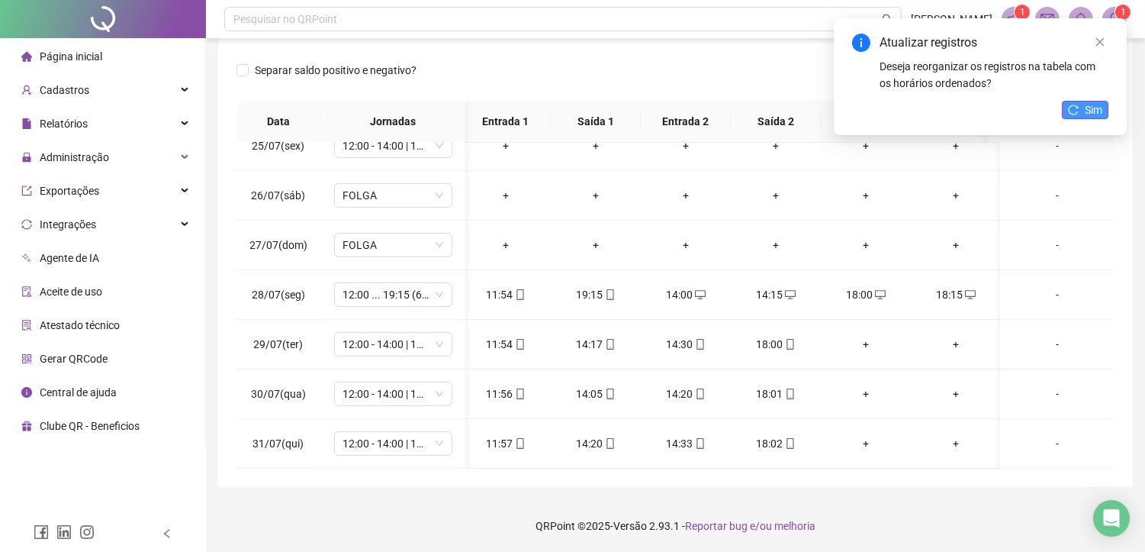
click at [1078, 108] on icon "reload" at bounding box center [1074, 110] width 10 height 10
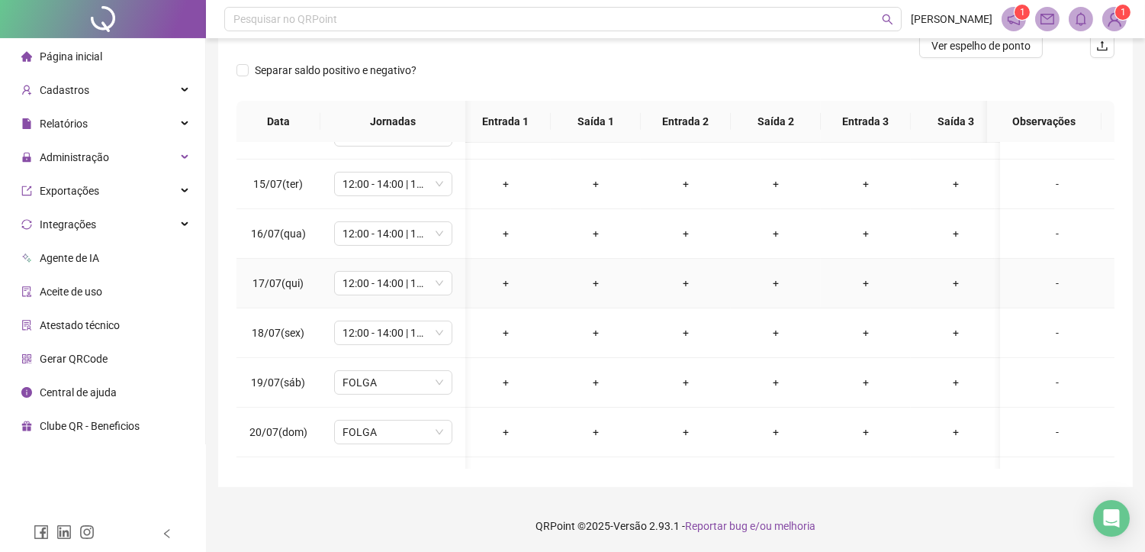
scroll to position [593, 5]
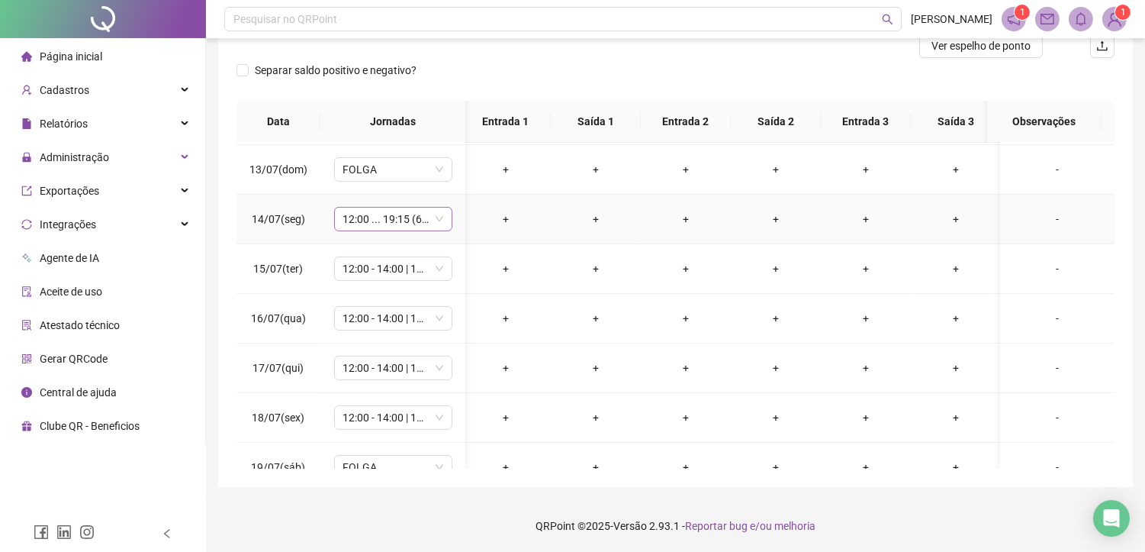
click at [375, 223] on span "12:00 ... 19:15 (6 HORAS)" at bounding box center [393, 218] width 100 height 23
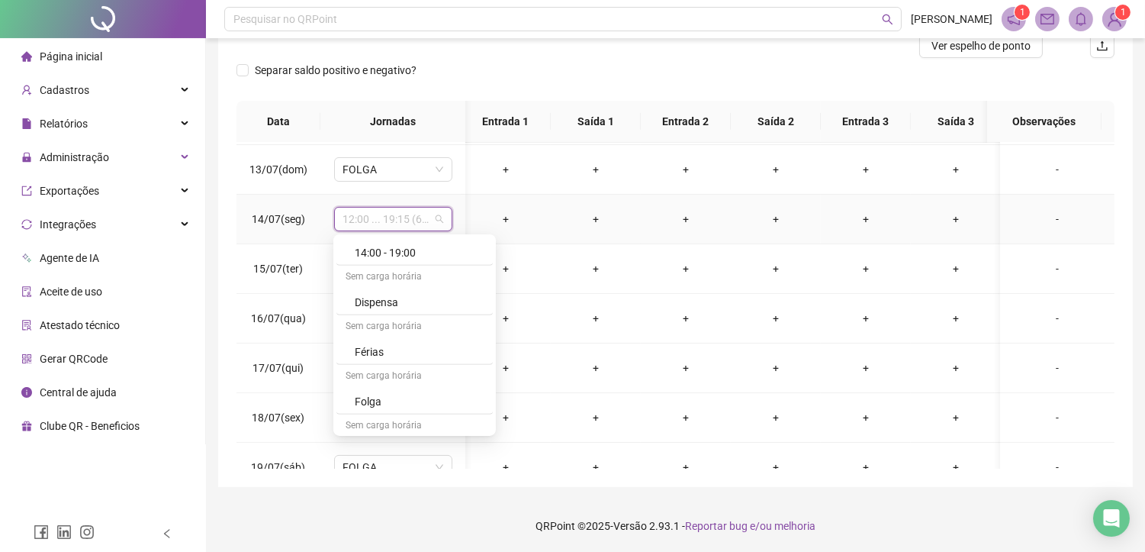
scroll to position [1440, 0]
click at [378, 378] on div "Folga" at bounding box center [419, 370] width 129 height 17
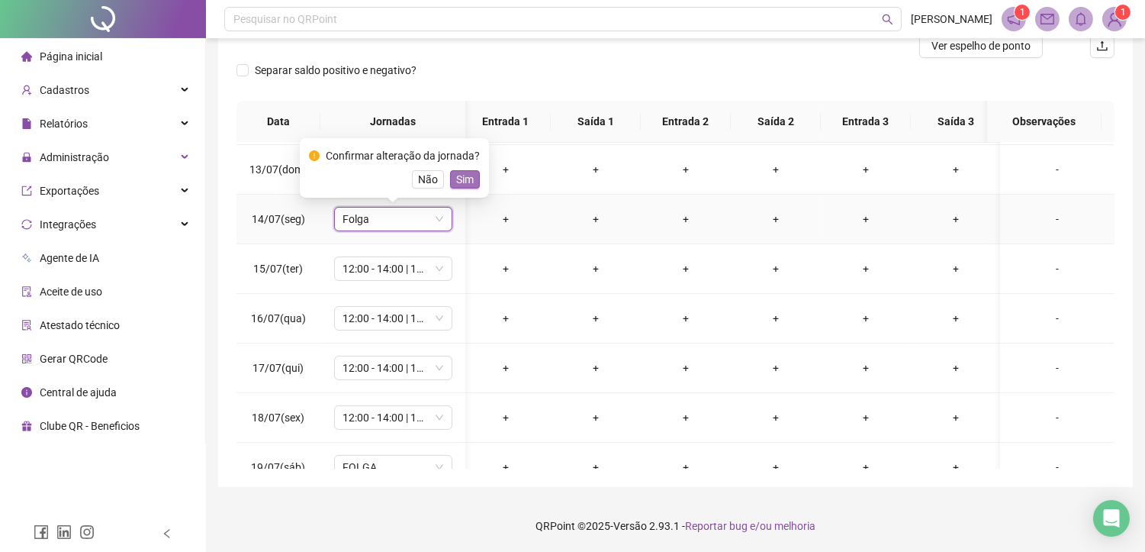
click at [460, 179] on span "Sim" at bounding box center [465, 179] width 18 height 17
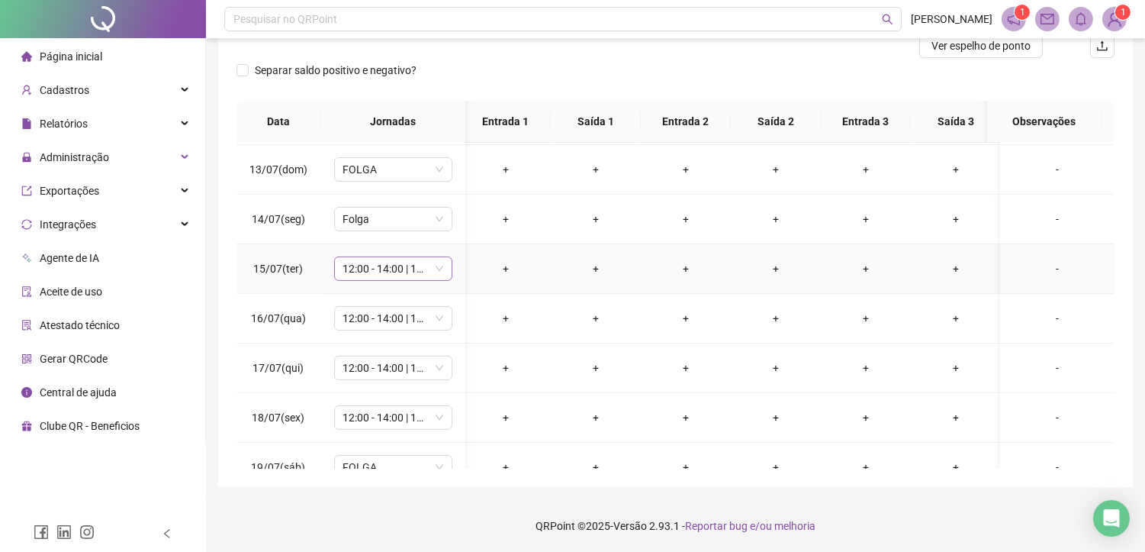
click at [397, 264] on span "12:00 - 14:00 | 14:15 - 18:00" at bounding box center [393, 268] width 100 height 23
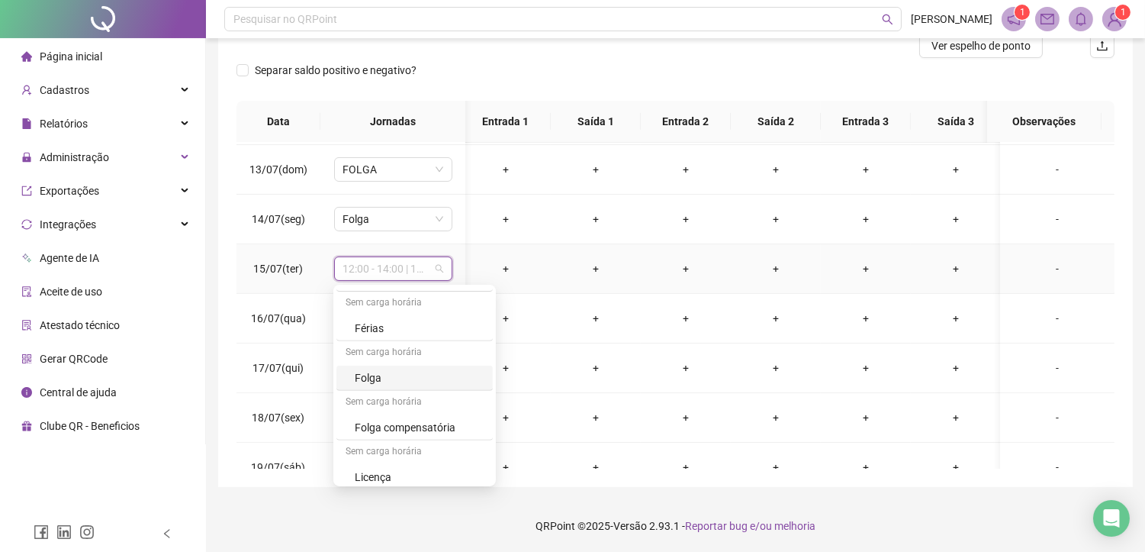
scroll to position [1493, 0]
click at [380, 371] on div "Folga" at bounding box center [419, 370] width 129 height 17
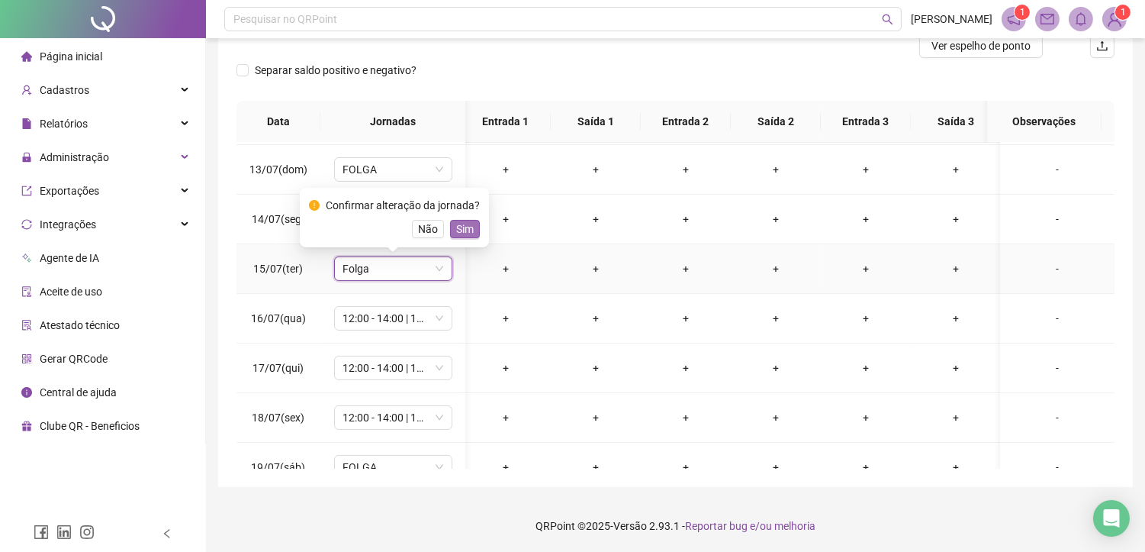
click at [456, 229] on span "Sim" at bounding box center [465, 228] width 18 height 17
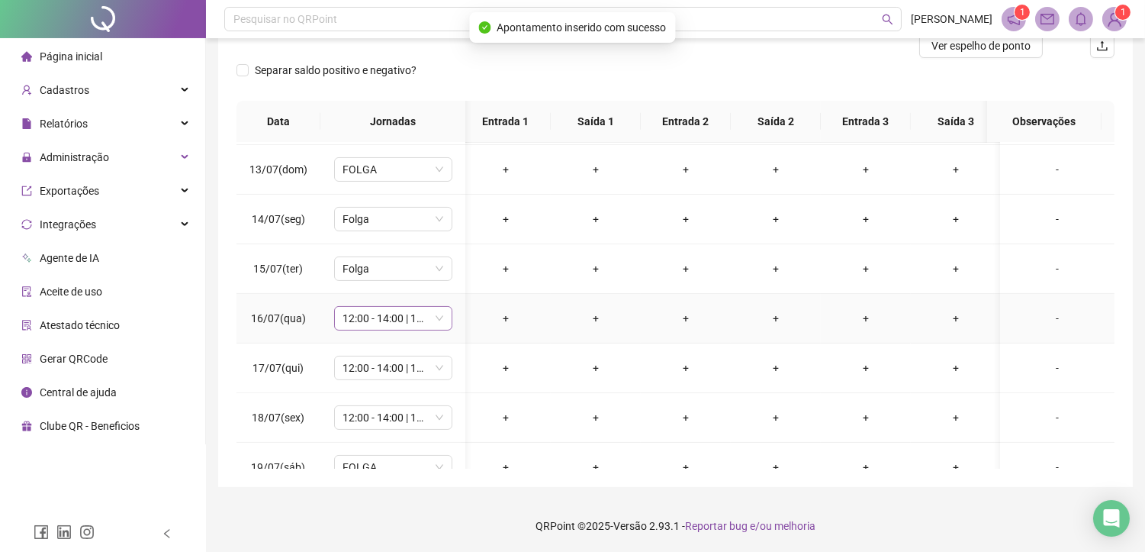
click at [362, 317] on span "12:00 - 14:00 | 14:15 - 18:00" at bounding box center [393, 318] width 100 height 23
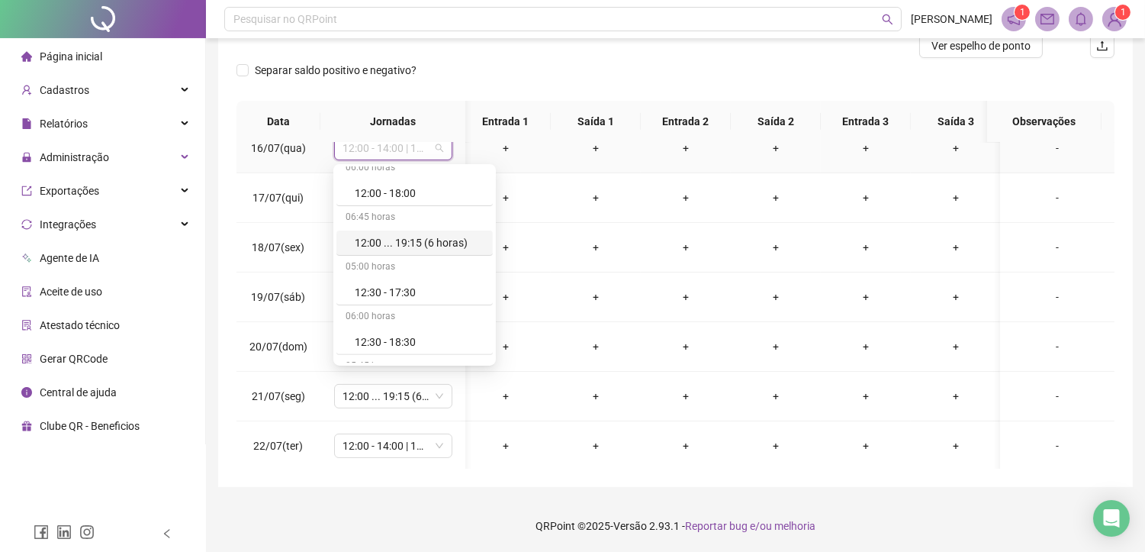
scroll to position [1440, 0]
click at [382, 301] on div "Folga" at bounding box center [419, 300] width 129 height 17
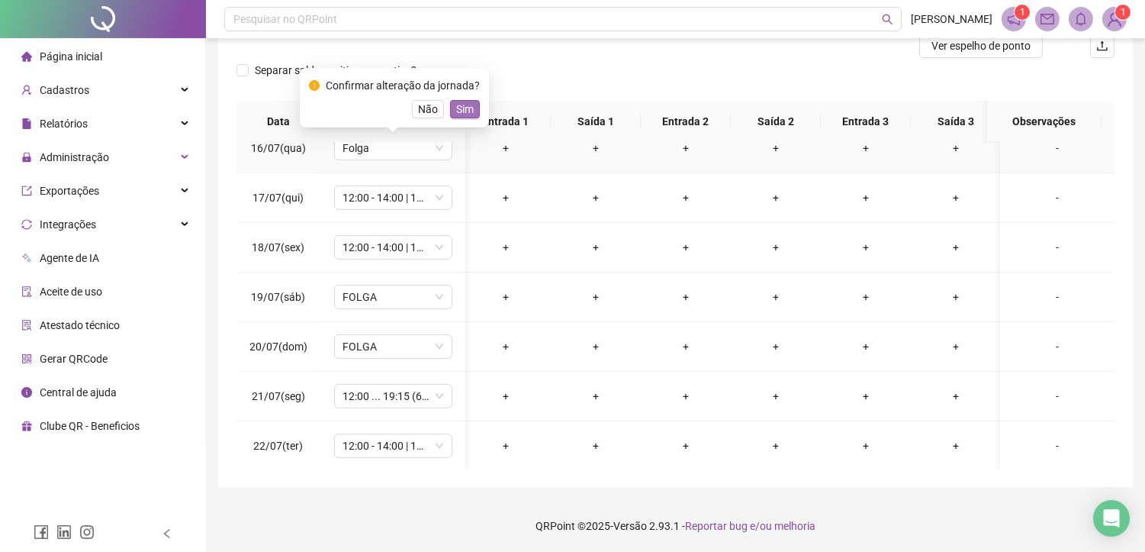
click at [463, 112] on span "Sim" at bounding box center [465, 109] width 18 height 17
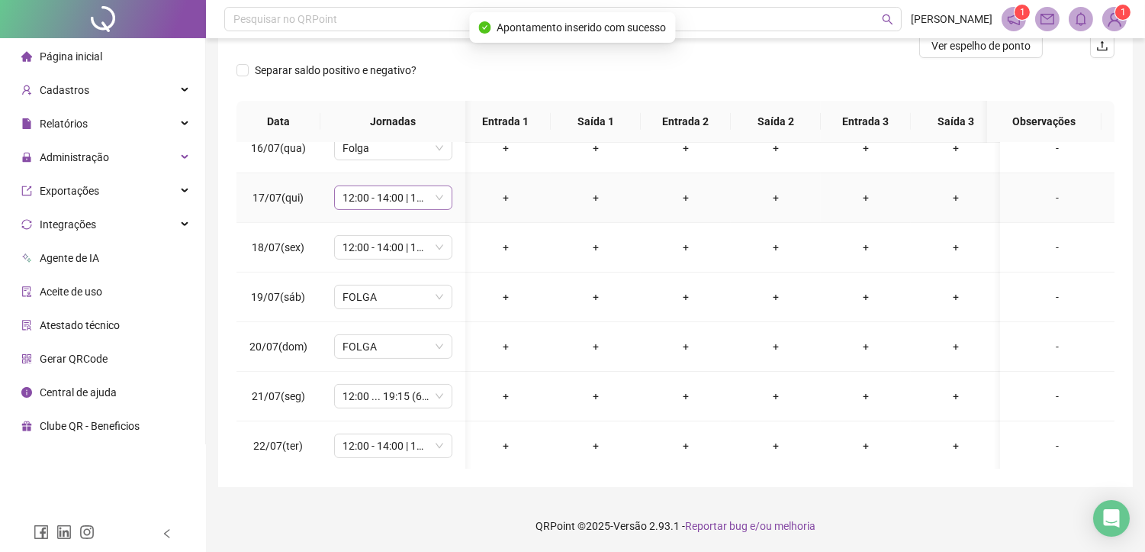
click at [395, 201] on span "12:00 - 14:00 | 14:15 - 18:00" at bounding box center [393, 197] width 100 height 23
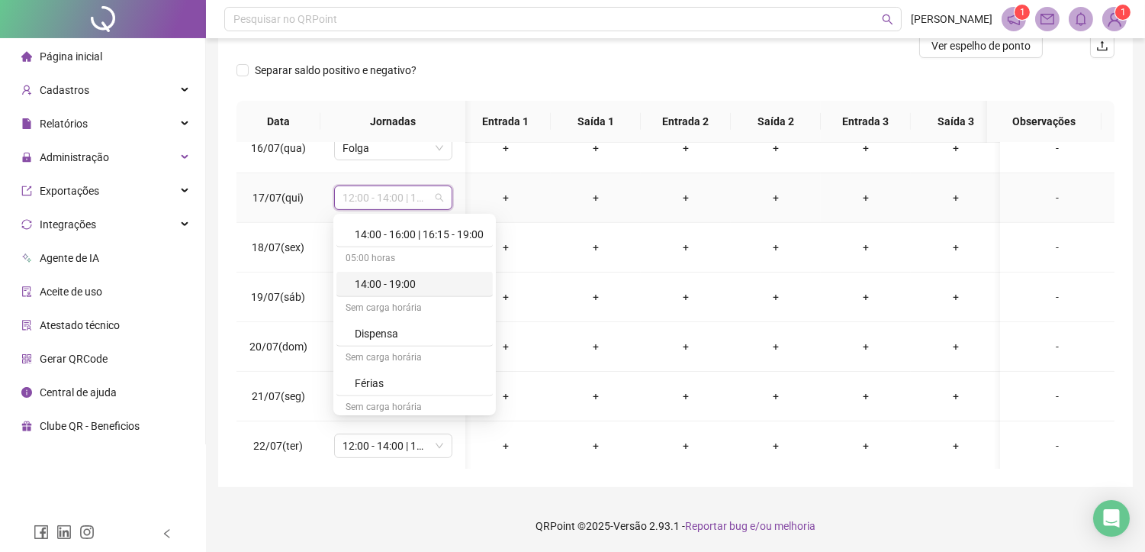
scroll to position [1492, 0]
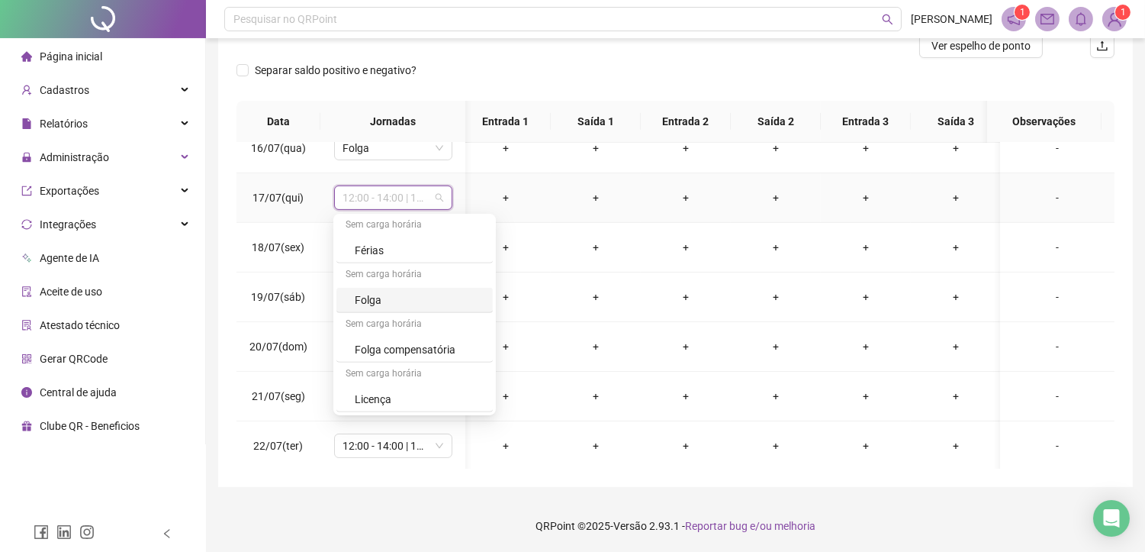
click at [364, 295] on div "Folga" at bounding box center [419, 299] width 129 height 17
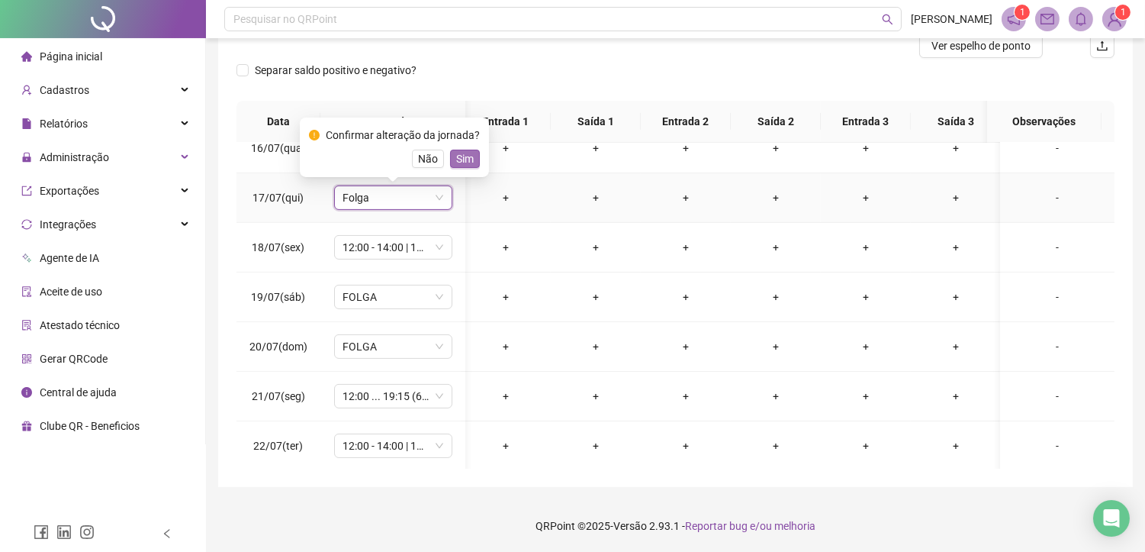
click at [464, 163] on span "Sim" at bounding box center [465, 158] width 18 height 17
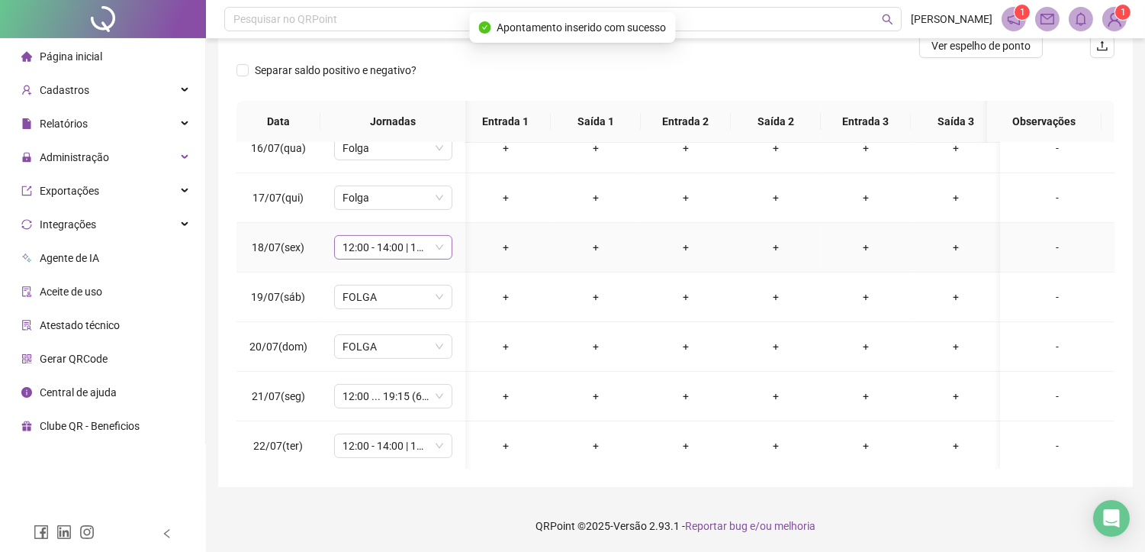
click at [390, 252] on span "12:00 - 14:00 | 14:15 - 18:00" at bounding box center [393, 247] width 100 height 23
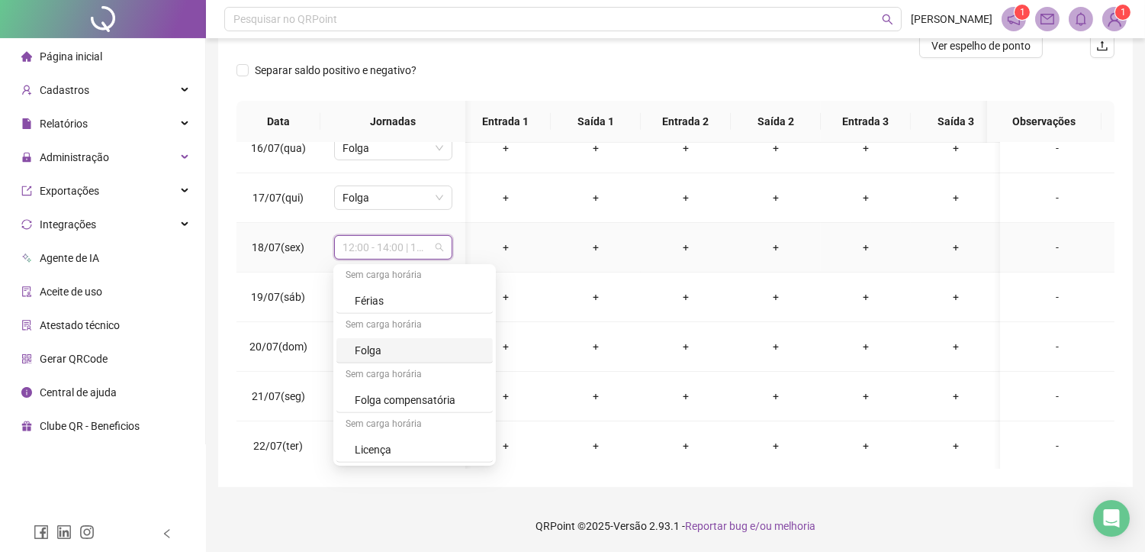
click at [389, 355] on div "Folga" at bounding box center [419, 350] width 129 height 17
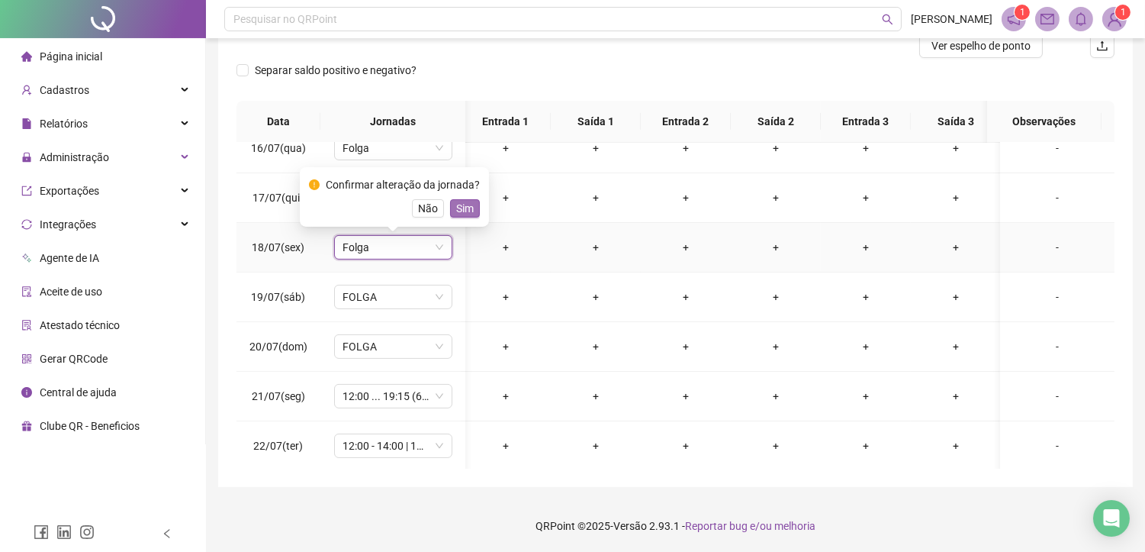
click at [463, 201] on span "Sim" at bounding box center [465, 208] width 18 height 17
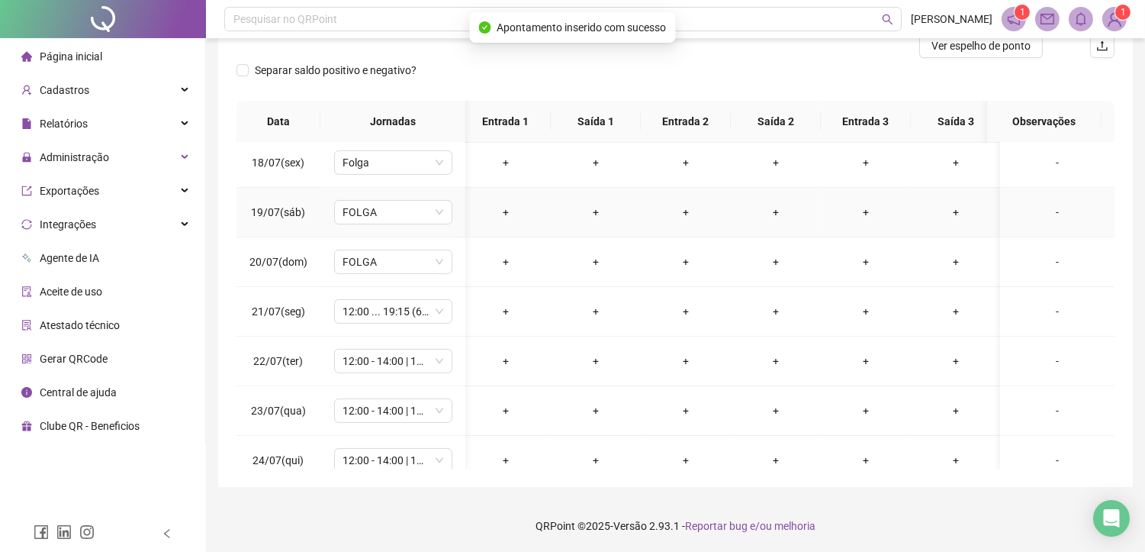
scroll to position [932, 5]
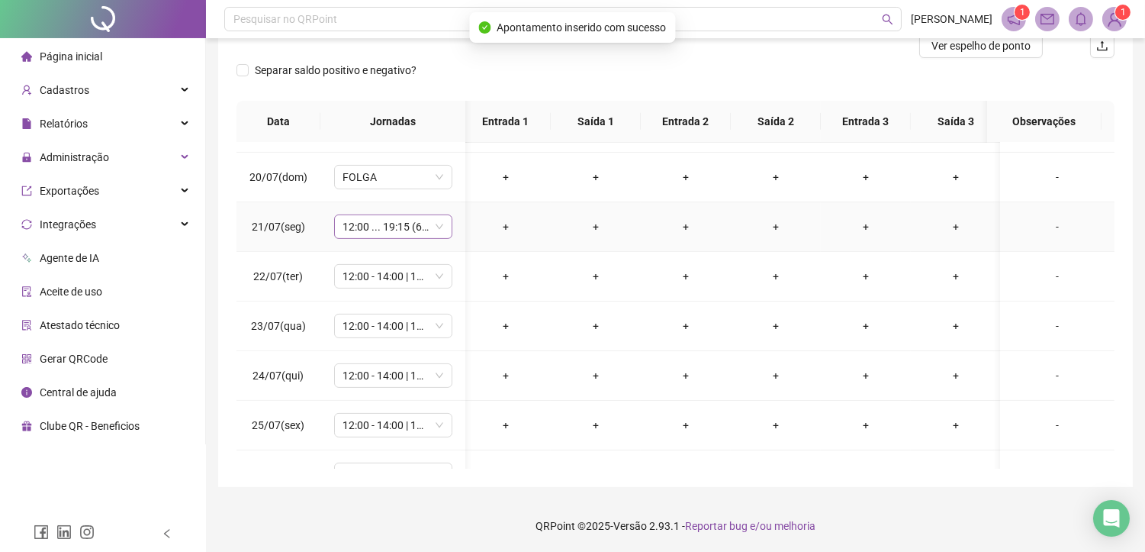
click at [383, 227] on span "12:00 ... 19:15 (6 HORAS)" at bounding box center [393, 226] width 100 height 23
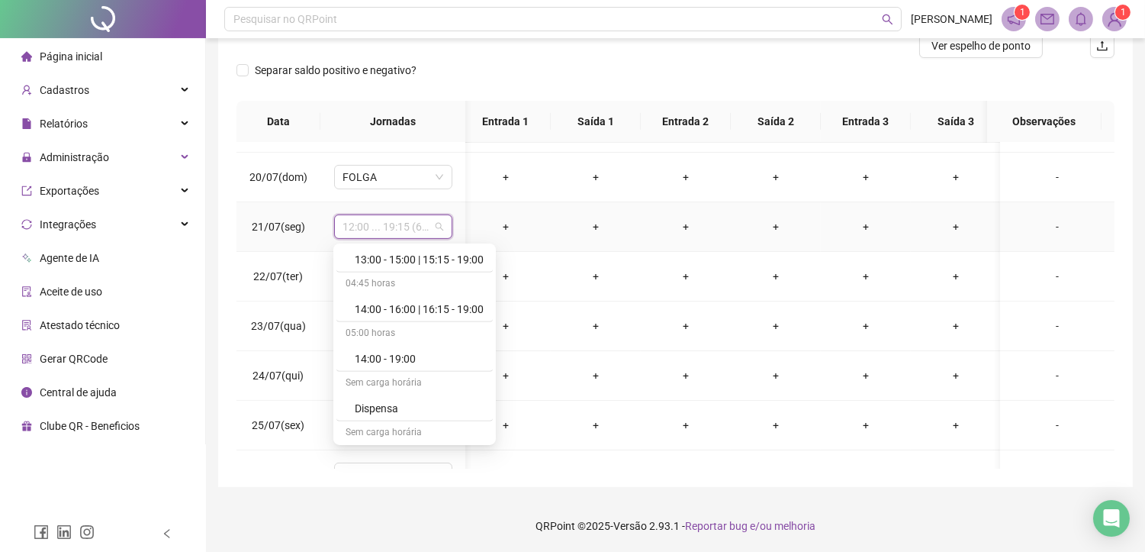
scroll to position [1492, 0]
click at [384, 328] on div "Folga" at bounding box center [419, 329] width 129 height 17
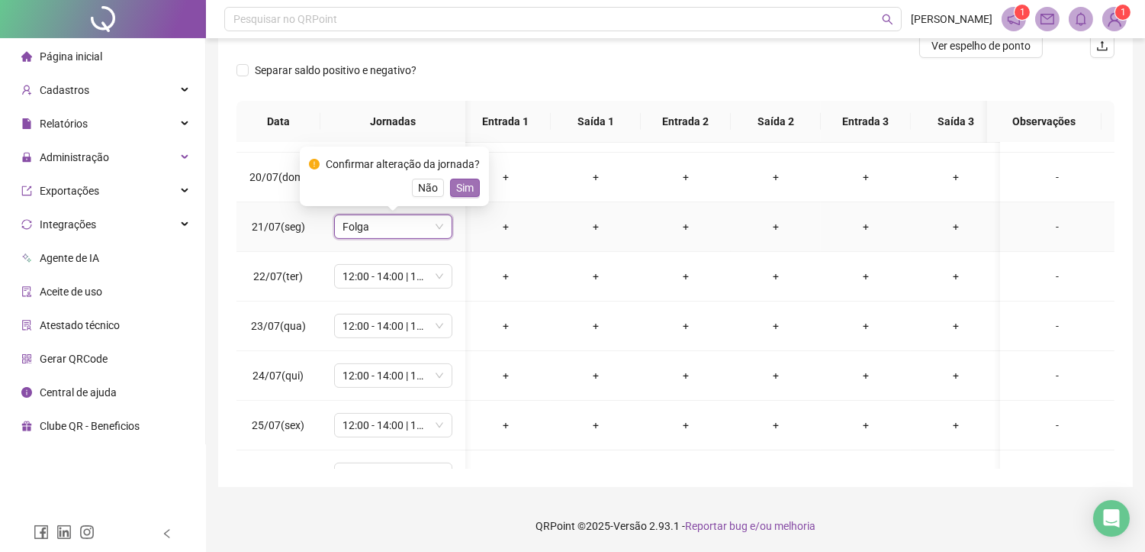
click at [466, 185] on span "Sim" at bounding box center [465, 187] width 18 height 17
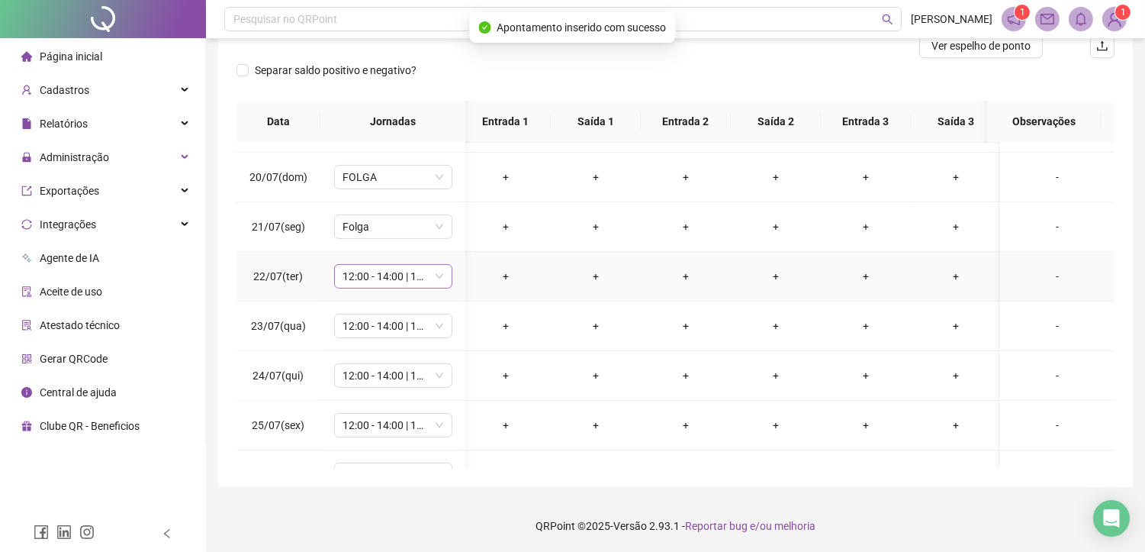
click at [363, 278] on span "12:00 - 14:00 | 14:15 - 18:00" at bounding box center [393, 276] width 100 height 23
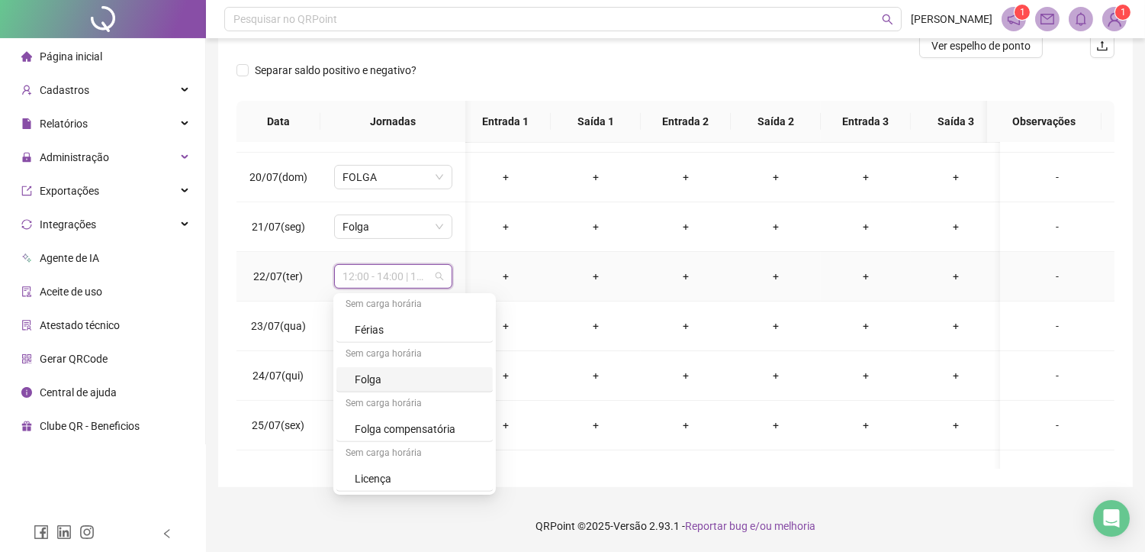
click at [355, 378] on div "Folga" at bounding box center [419, 379] width 129 height 17
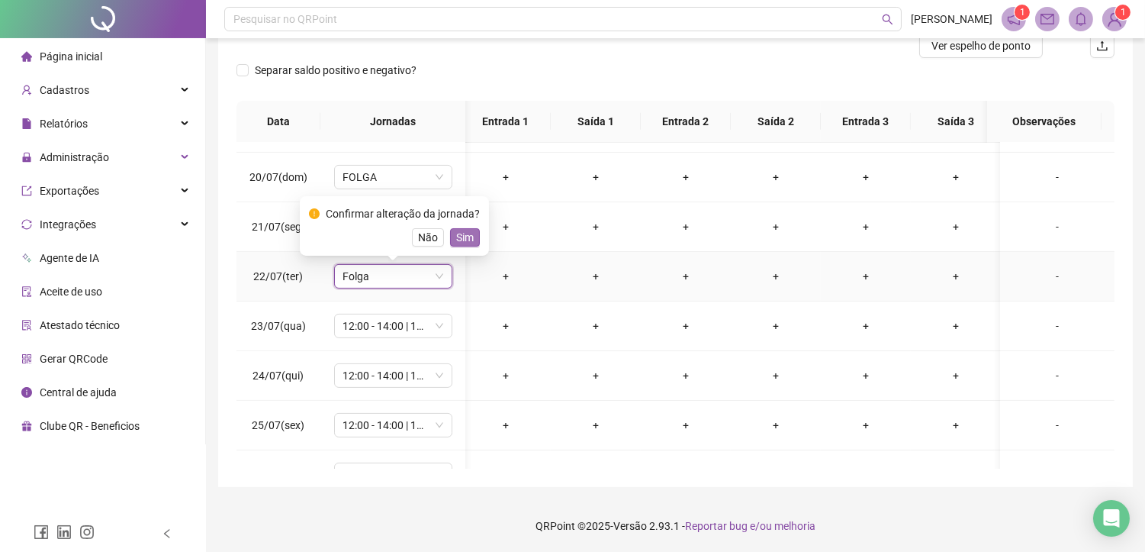
click at [458, 237] on span "Sim" at bounding box center [465, 237] width 18 height 17
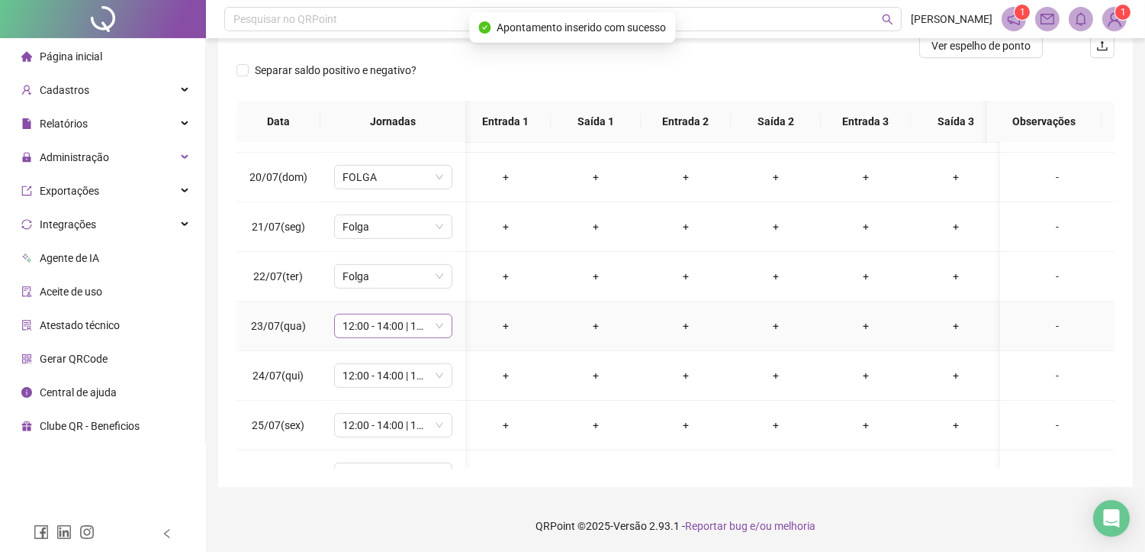
click at [385, 336] on span "12:00 - 14:00 | 14:15 - 18:00" at bounding box center [393, 325] width 100 height 23
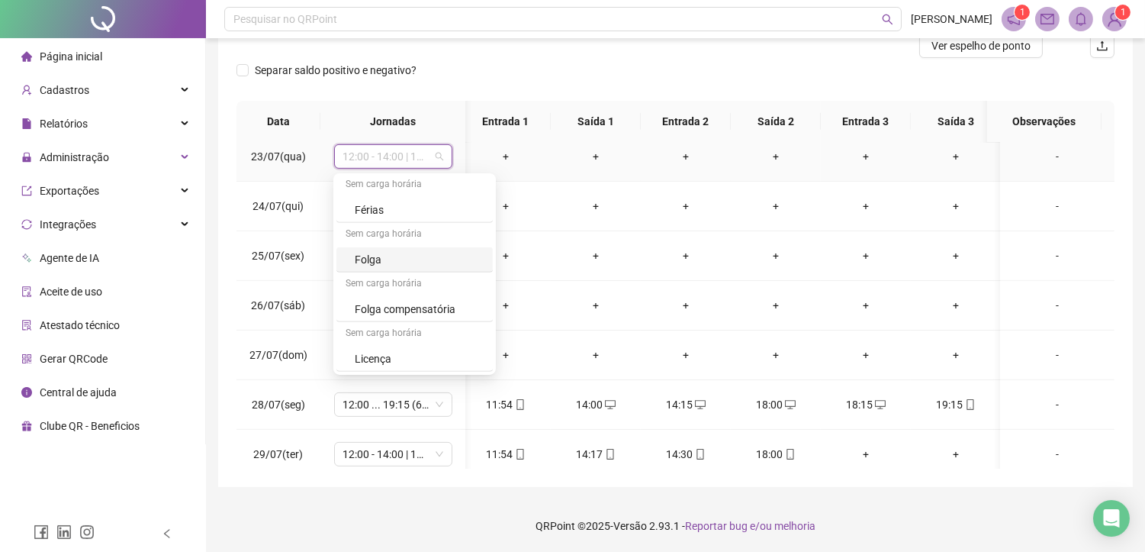
click at [379, 257] on div "Folga" at bounding box center [419, 259] width 129 height 17
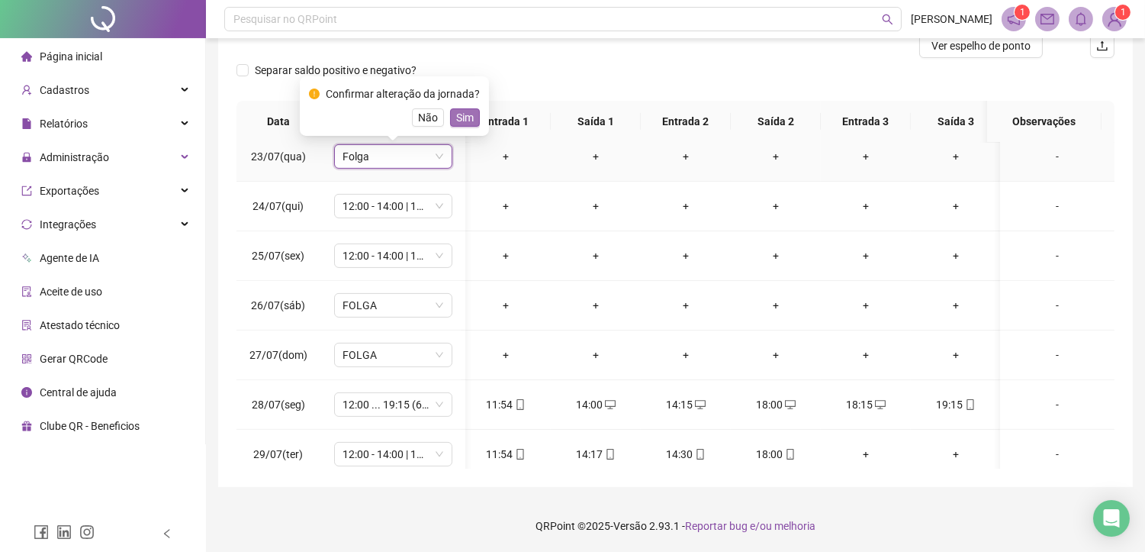
click at [456, 117] on span "Sim" at bounding box center [465, 117] width 18 height 17
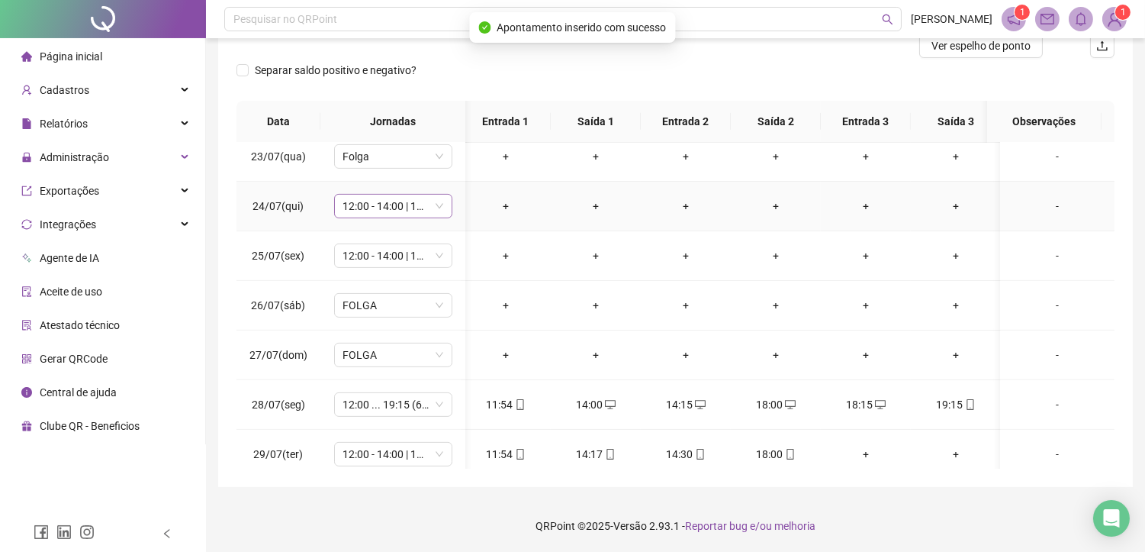
click at [365, 217] on span "12:00 - 14:00 | 14:15 - 18:00" at bounding box center [393, 206] width 100 height 23
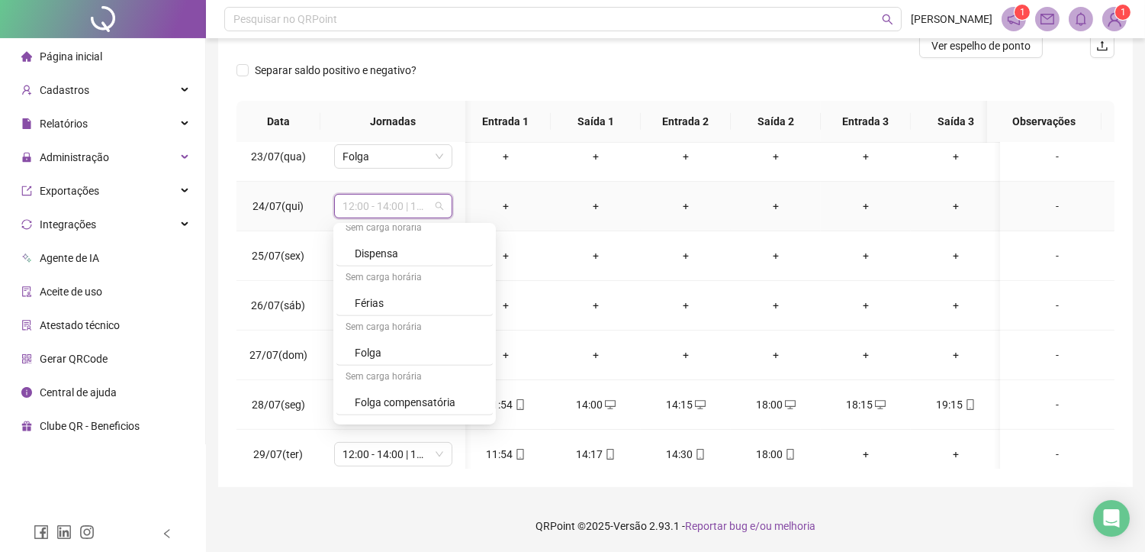
scroll to position [1493, 0]
click at [382, 301] on div "Folga" at bounding box center [419, 309] width 129 height 17
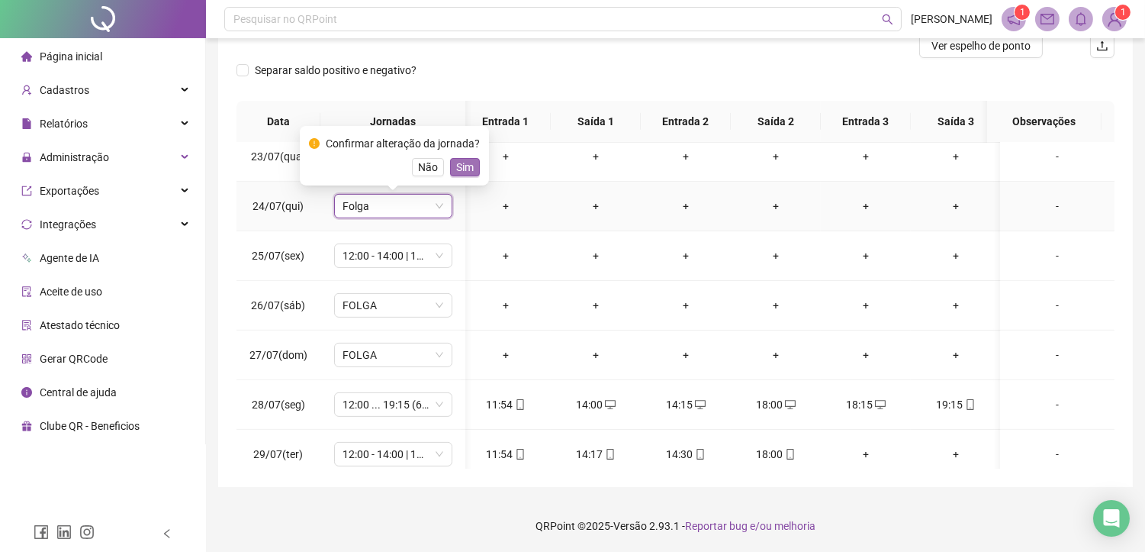
click at [456, 174] on span "Sim" at bounding box center [465, 167] width 18 height 17
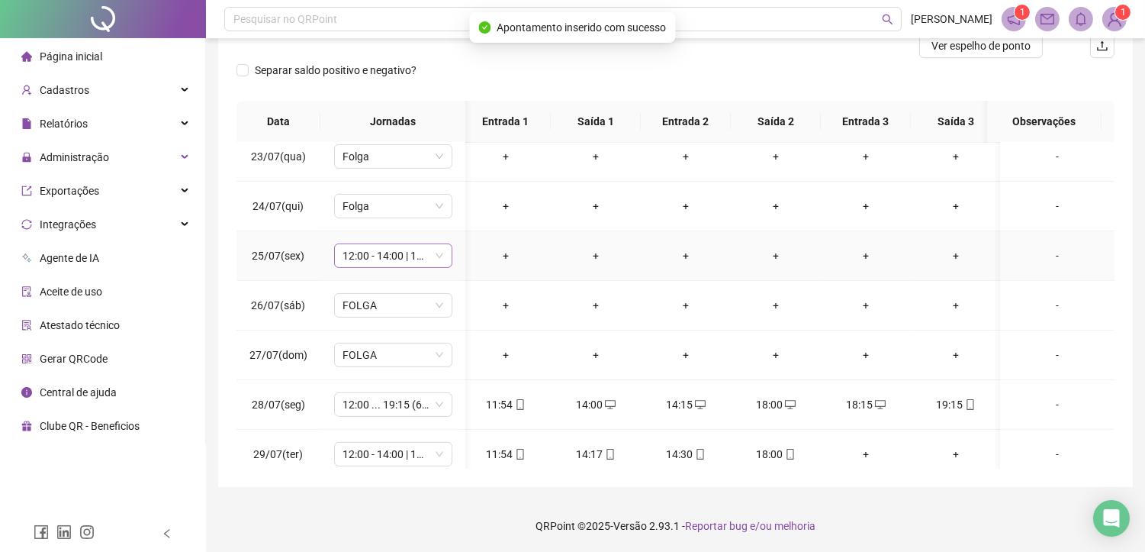
click at [360, 256] on span "12:00 - 14:00 | 14:15 - 18:00" at bounding box center [393, 255] width 100 height 23
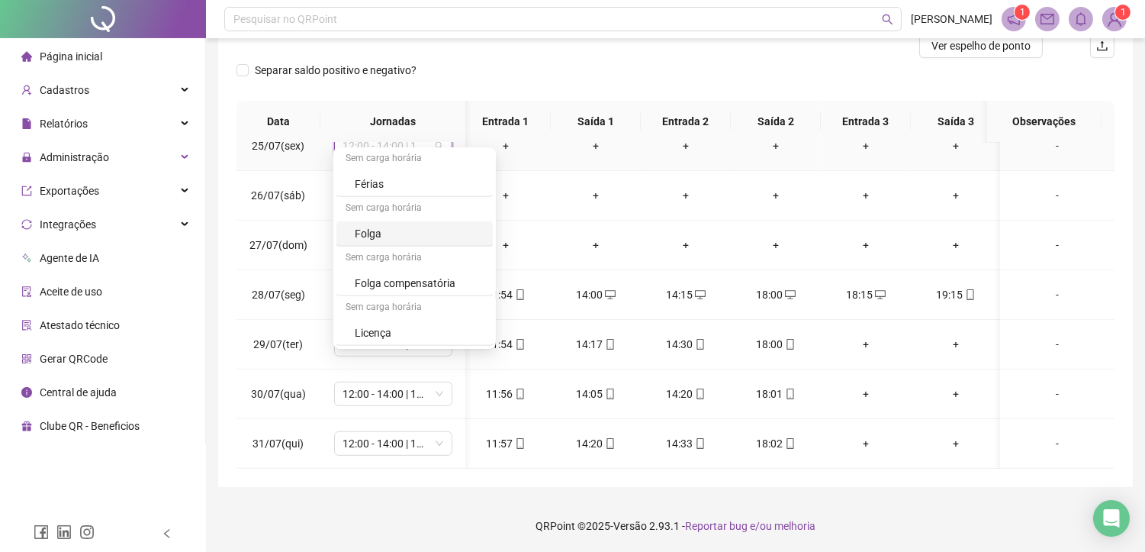
click at [372, 230] on div "Folga" at bounding box center [419, 233] width 129 height 17
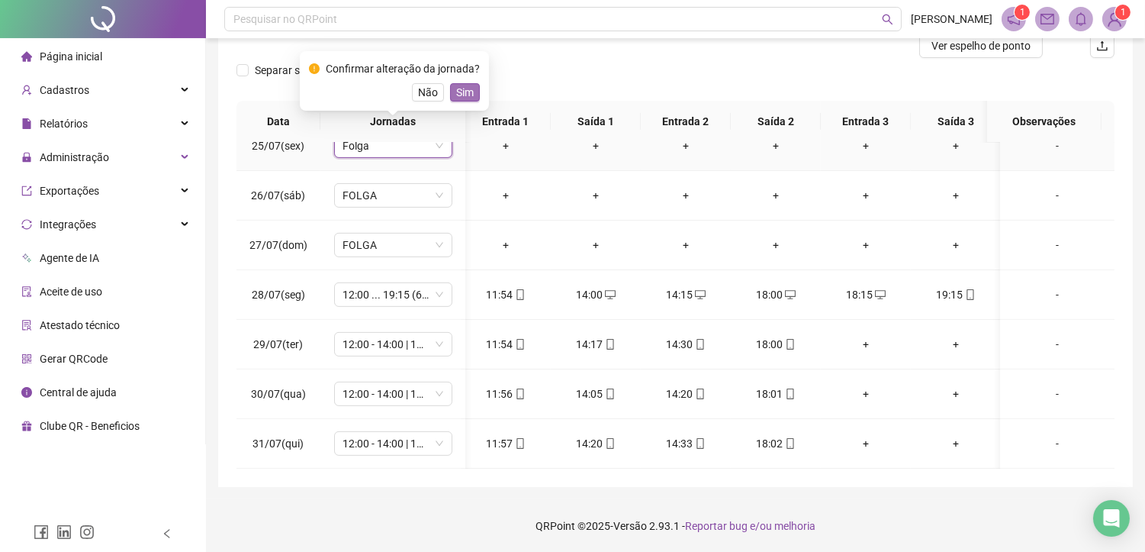
click at [460, 97] on span "Sim" at bounding box center [465, 92] width 18 height 17
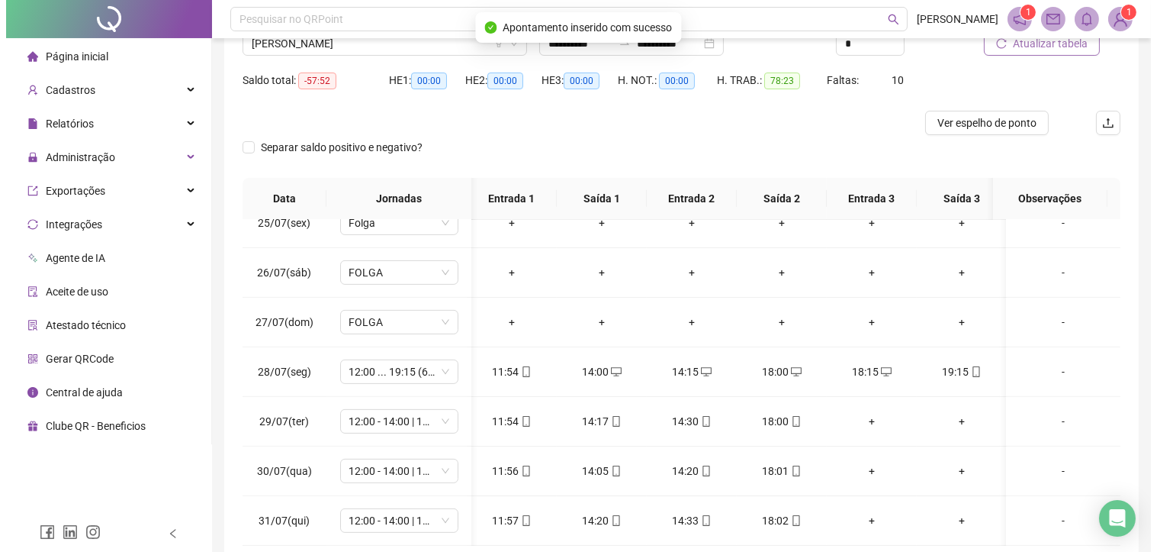
scroll to position [40, 0]
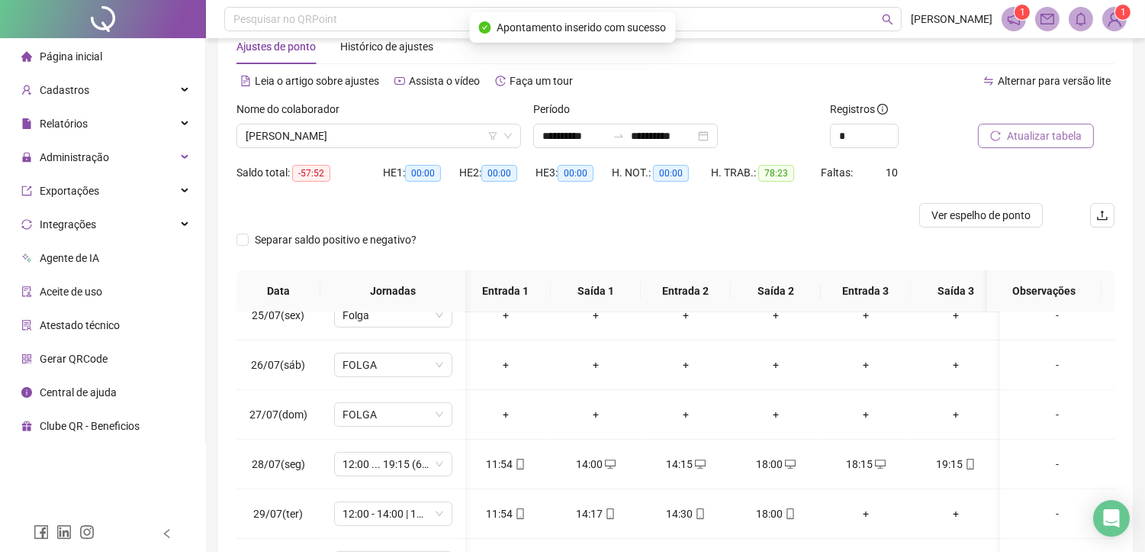
click at [1027, 134] on span "Atualizar tabela" at bounding box center [1044, 135] width 75 height 17
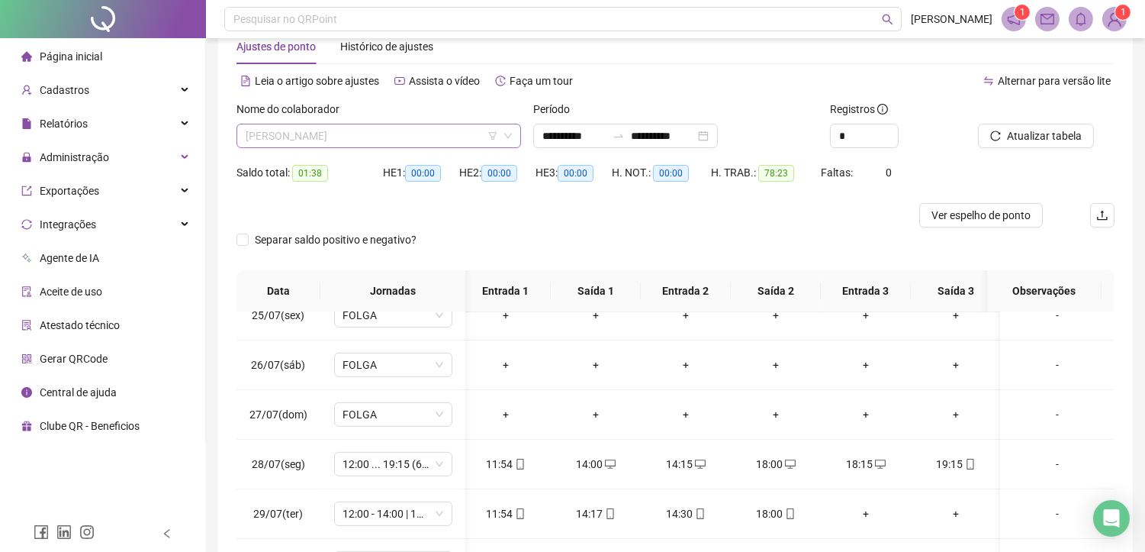
click at [368, 134] on span "[PERSON_NAME]" at bounding box center [379, 135] width 266 height 23
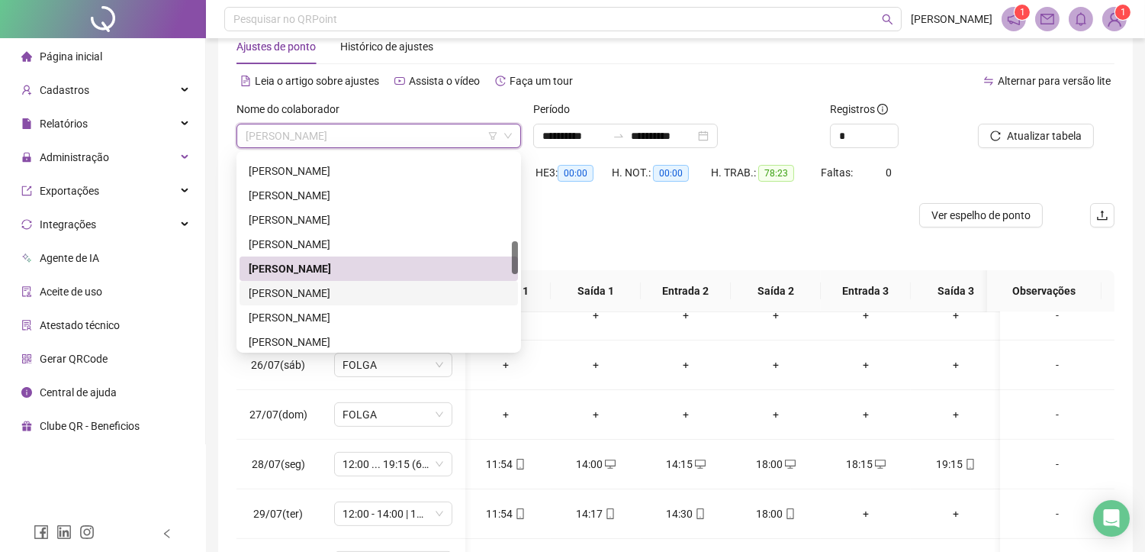
click at [295, 286] on div "[PERSON_NAME]" at bounding box center [379, 293] width 260 height 17
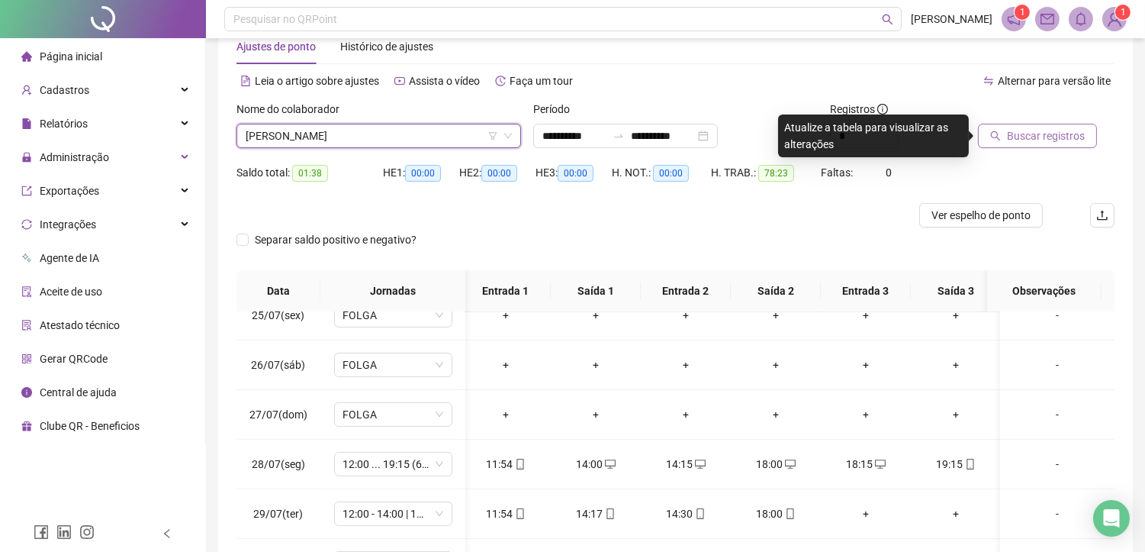
click at [1045, 138] on span "Buscar registros" at bounding box center [1046, 135] width 78 height 17
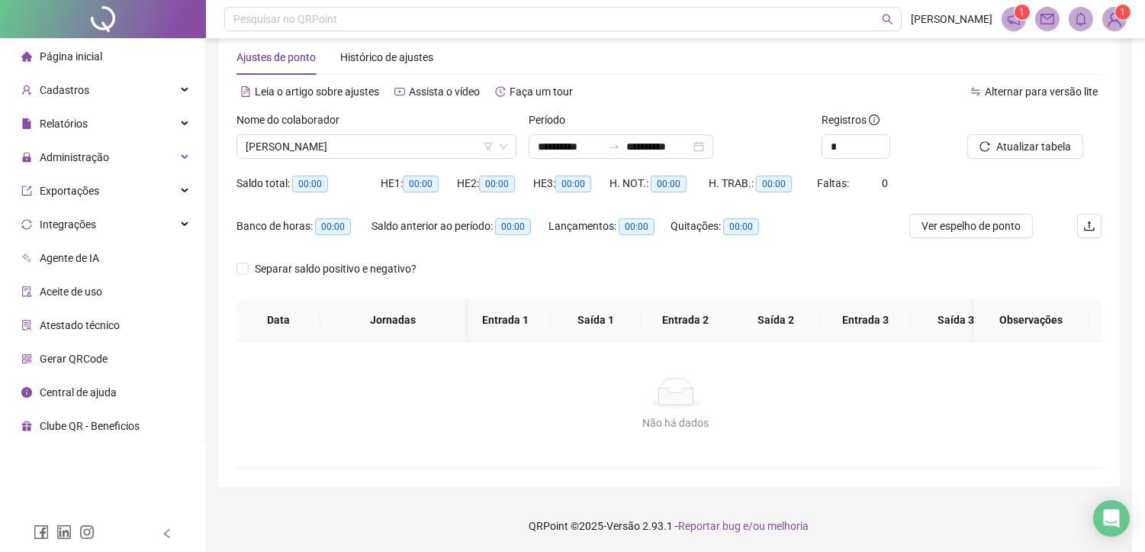
scroll to position [0, 0]
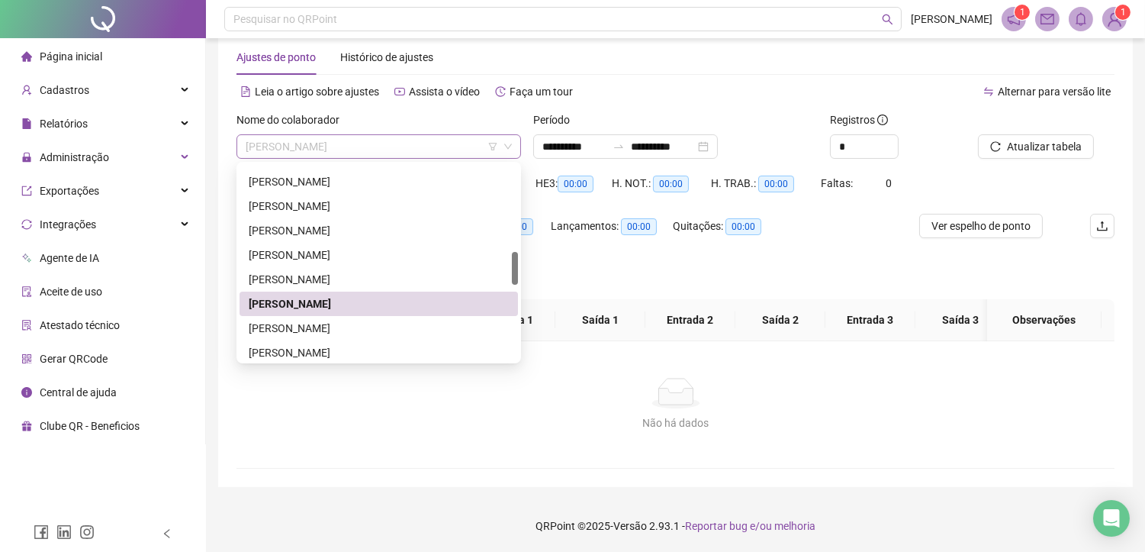
click at [410, 140] on span "[PERSON_NAME]" at bounding box center [379, 146] width 266 height 23
click at [314, 328] on div "[PERSON_NAME]" at bounding box center [379, 328] width 260 height 17
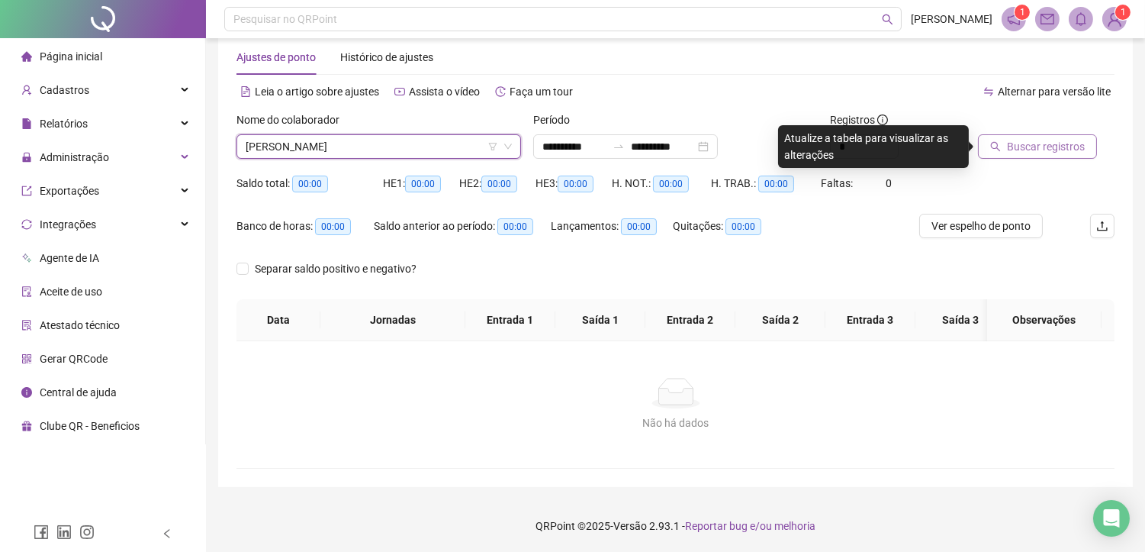
click at [1044, 143] on span "Buscar registros" at bounding box center [1046, 146] width 78 height 17
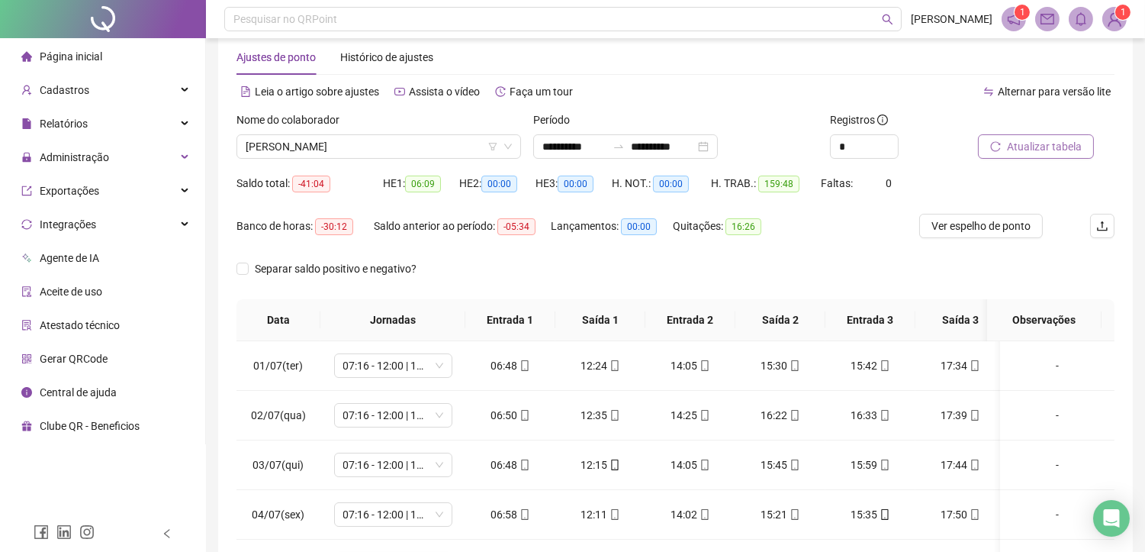
click at [1027, 146] on span "Atualizar tabela" at bounding box center [1044, 146] width 75 height 17
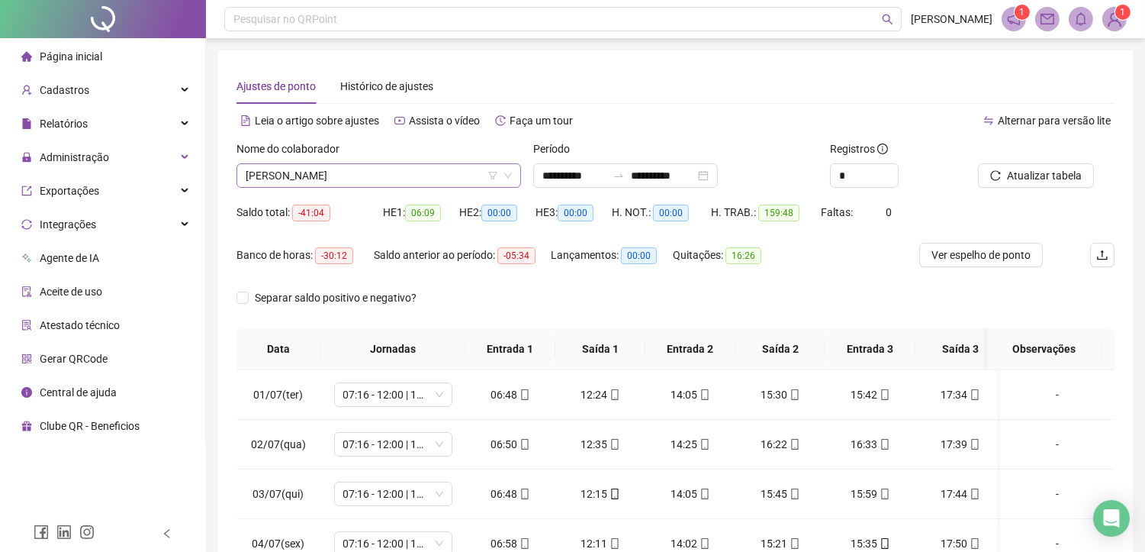
click at [408, 172] on span "[PERSON_NAME]" at bounding box center [379, 175] width 266 height 23
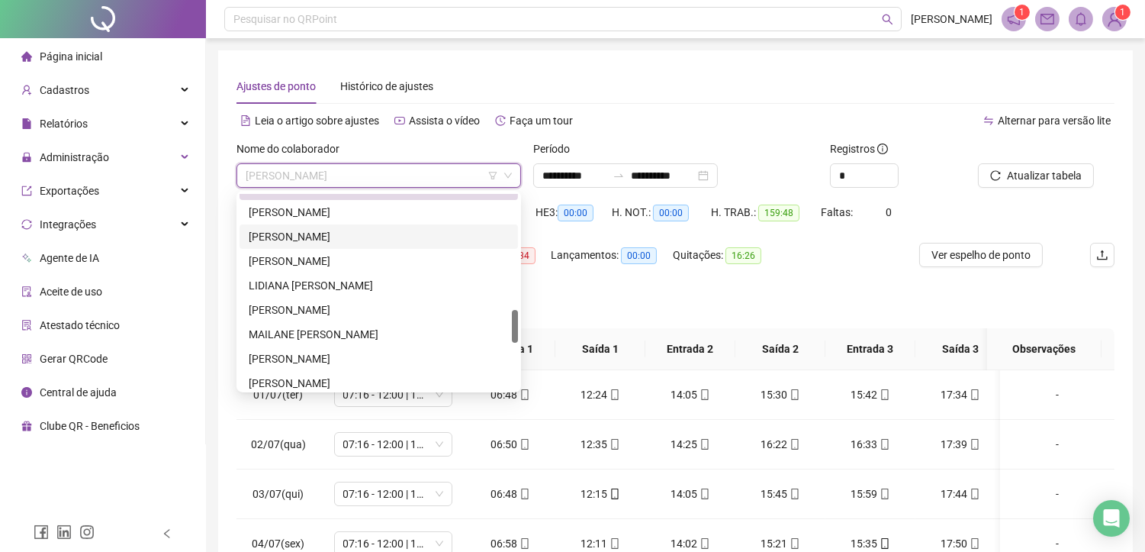
scroll to position [593, 0]
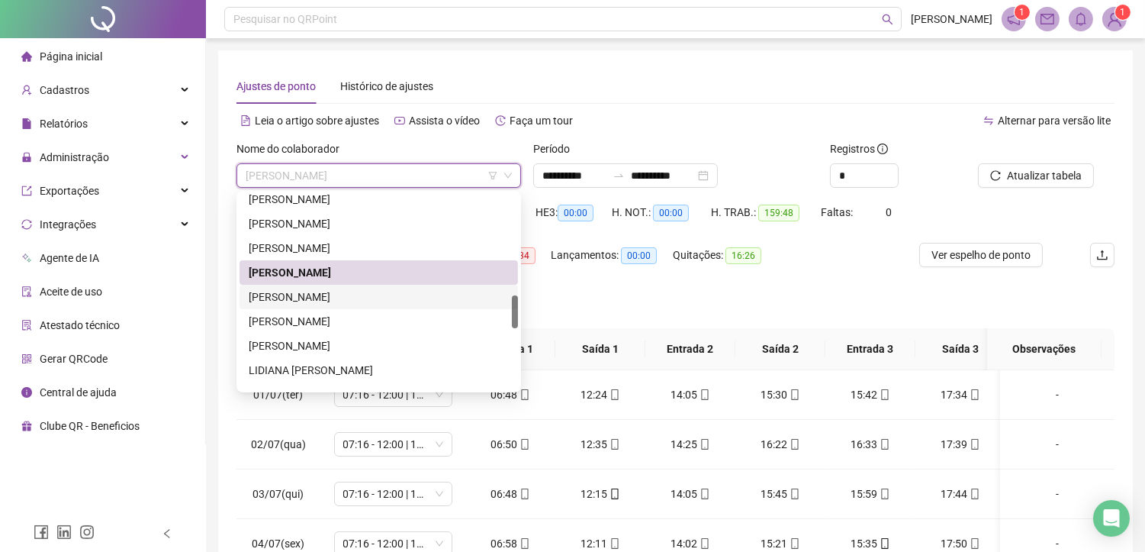
click at [307, 292] on div "[PERSON_NAME]" at bounding box center [379, 296] width 260 height 17
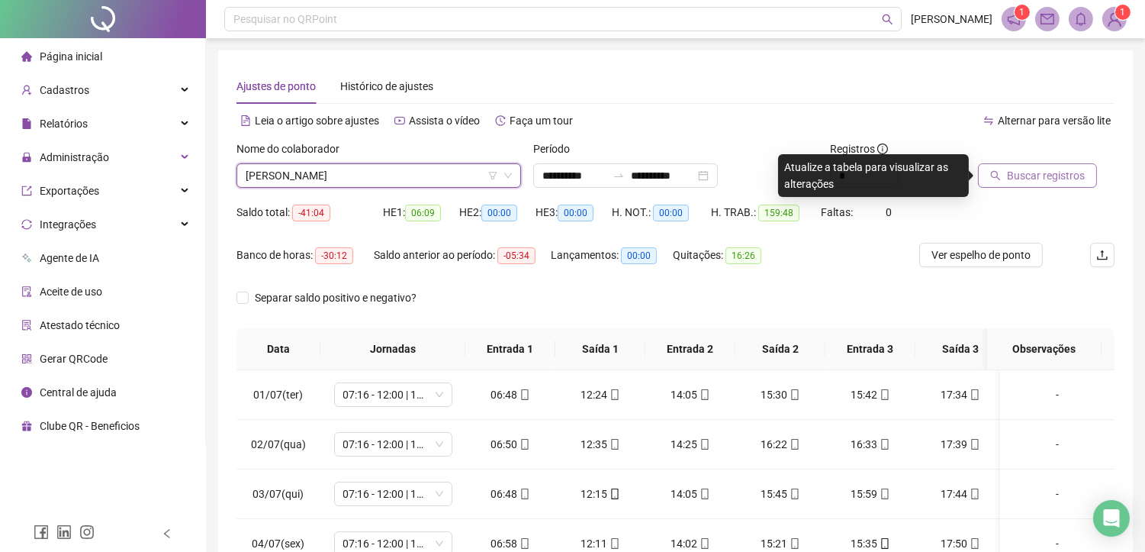
click at [1024, 172] on span "Buscar registros" at bounding box center [1046, 175] width 78 height 17
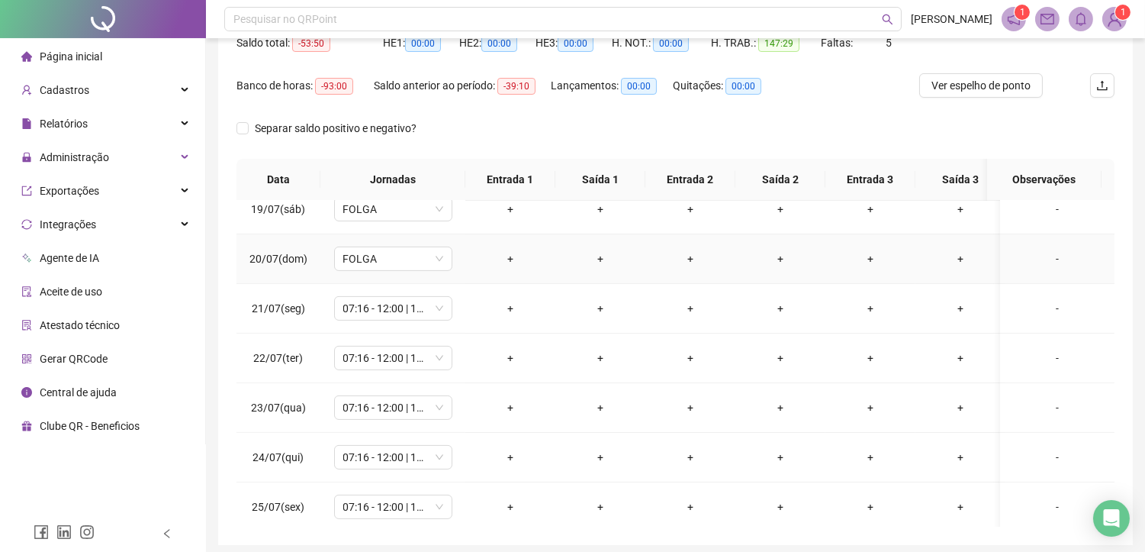
scroll to position [932, 0]
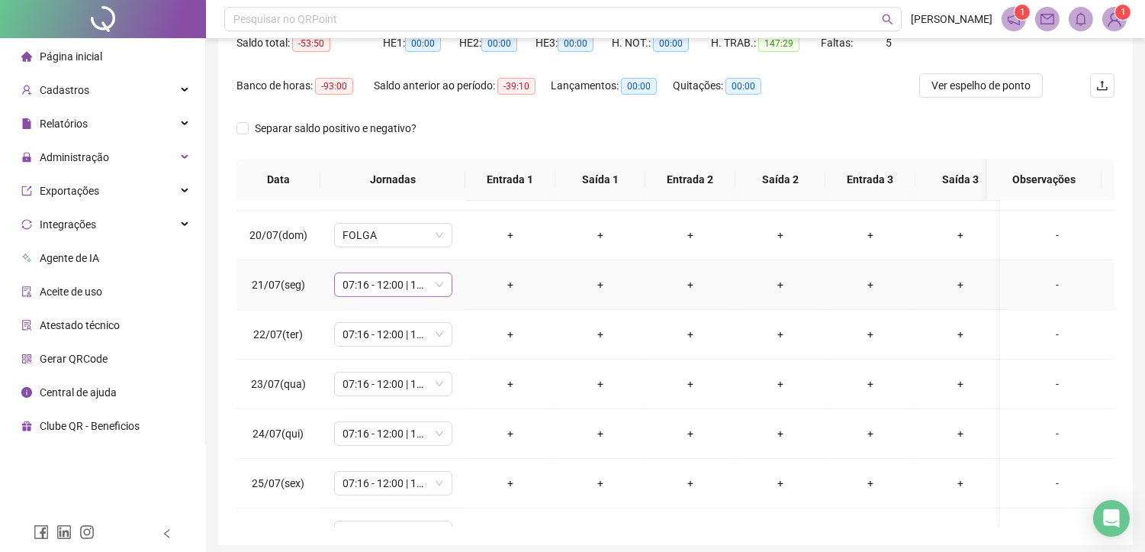
click at [374, 291] on span "07:16 - 12:00 | 13:30 - 17:30" at bounding box center [393, 284] width 100 height 23
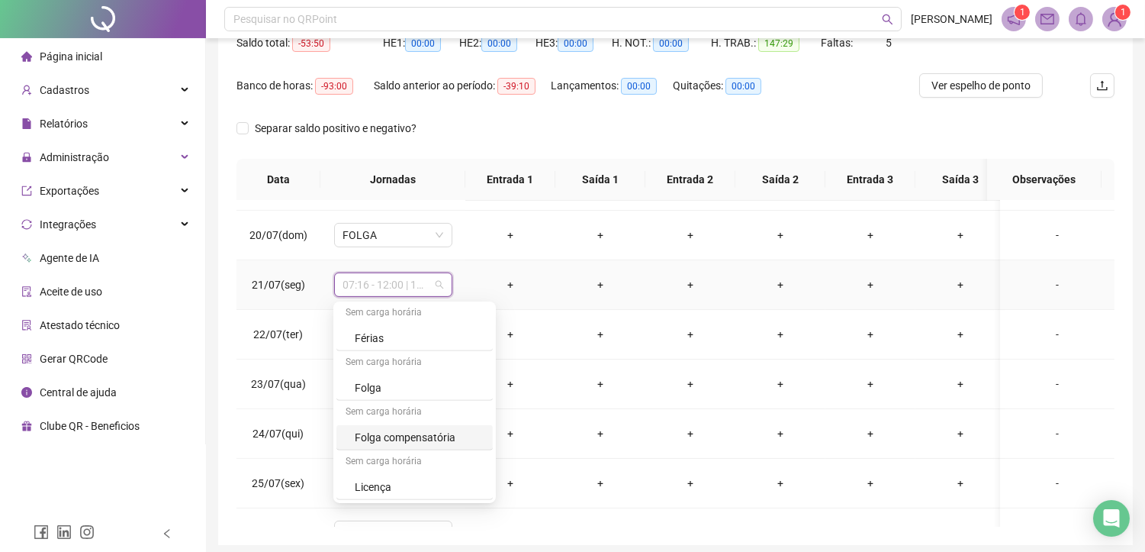
click at [378, 439] on div "Folga compensatória" at bounding box center [419, 437] width 129 height 17
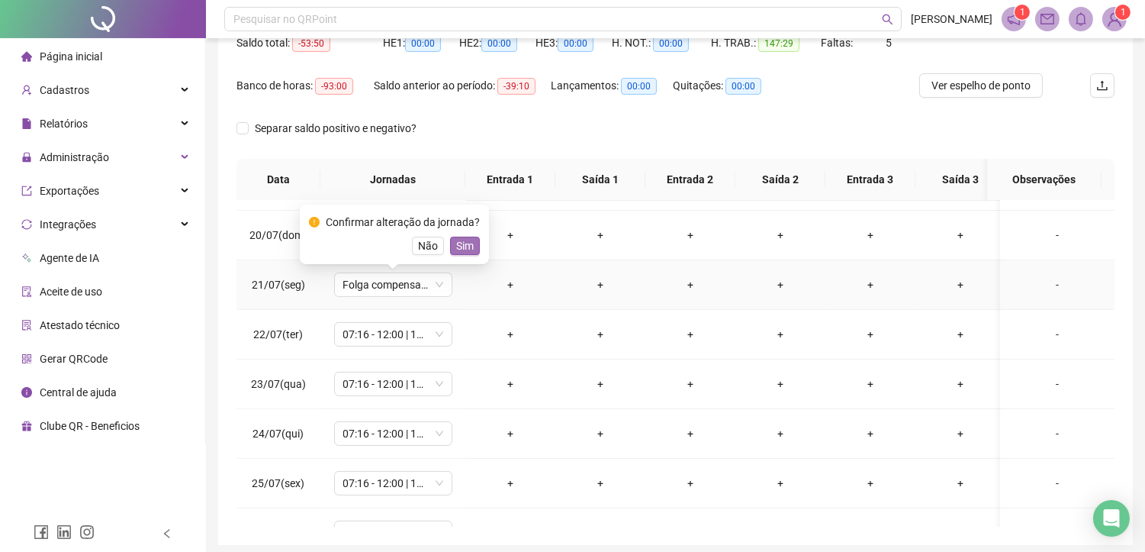
click at [460, 244] on span "Sim" at bounding box center [465, 245] width 18 height 17
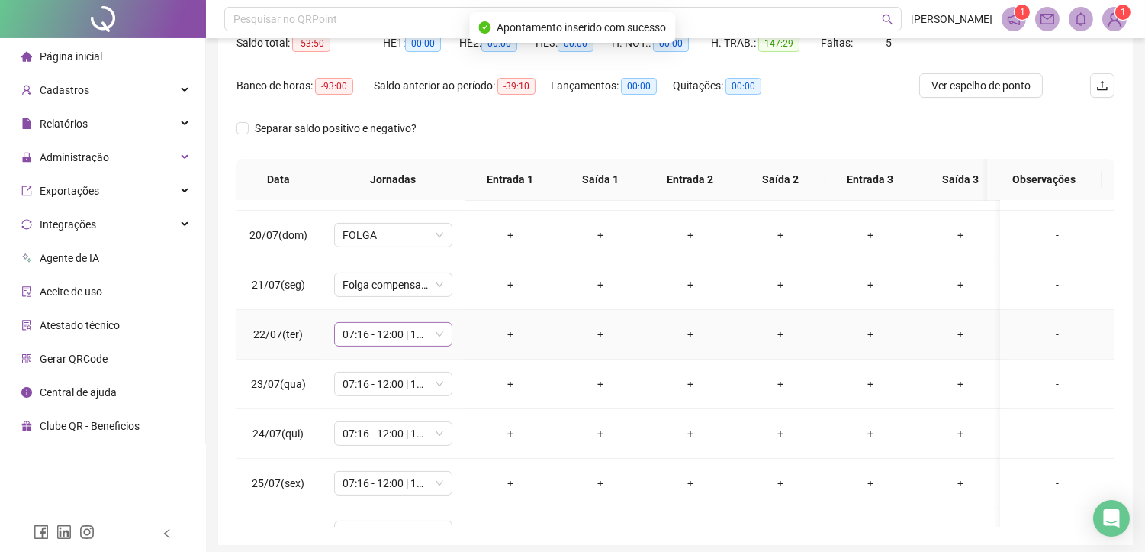
click at [378, 346] on span "07:16 - 12:00 | 13:30 - 17:30" at bounding box center [393, 334] width 100 height 23
click at [384, 334] on span "07:16 - 12:00 | 13:30 - 17:30" at bounding box center [393, 334] width 100 height 23
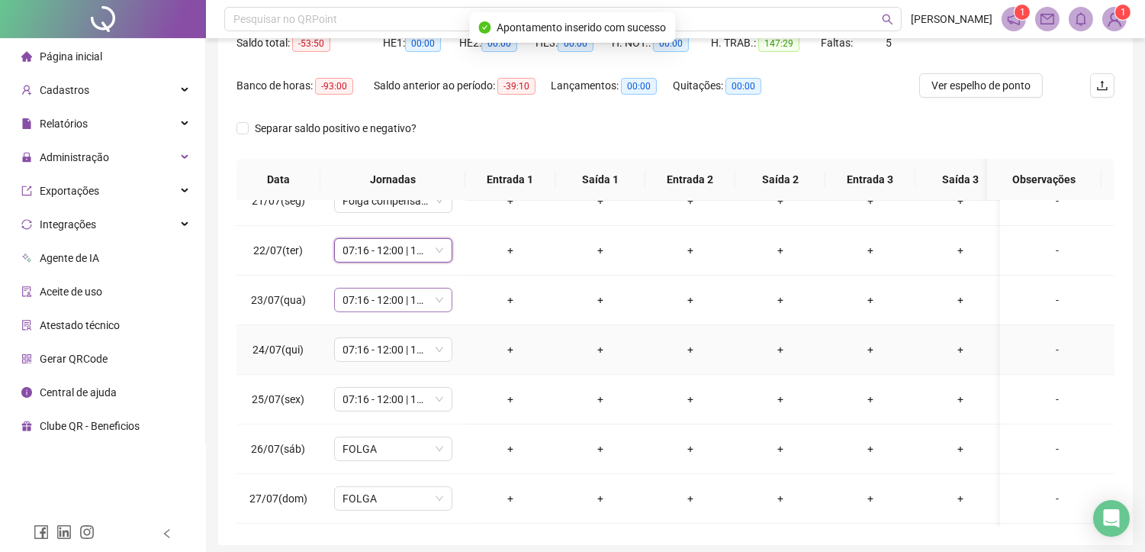
scroll to position [1017, 0]
click at [384, 253] on span "07:16 - 12:00 | 13:30 - 17:30" at bounding box center [393, 249] width 100 height 23
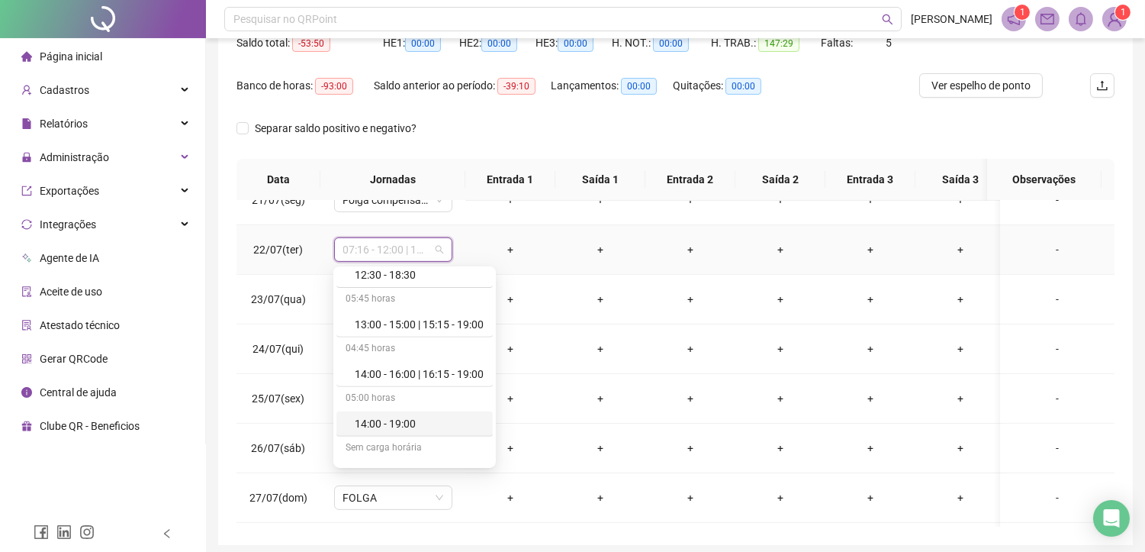
scroll to position [1492, 0]
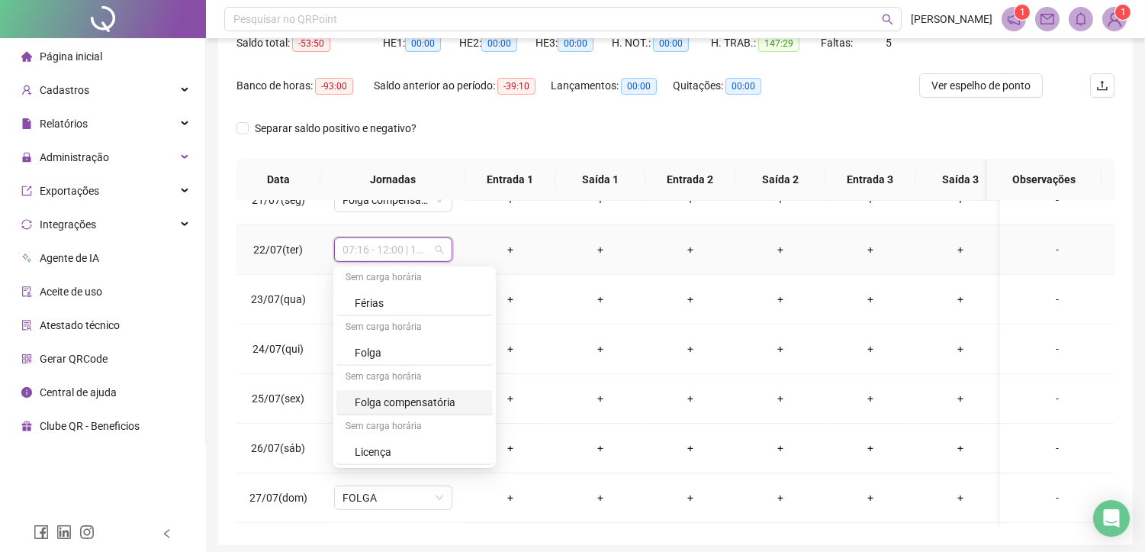
click at [402, 408] on div "Folga compensatória" at bounding box center [419, 402] width 129 height 17
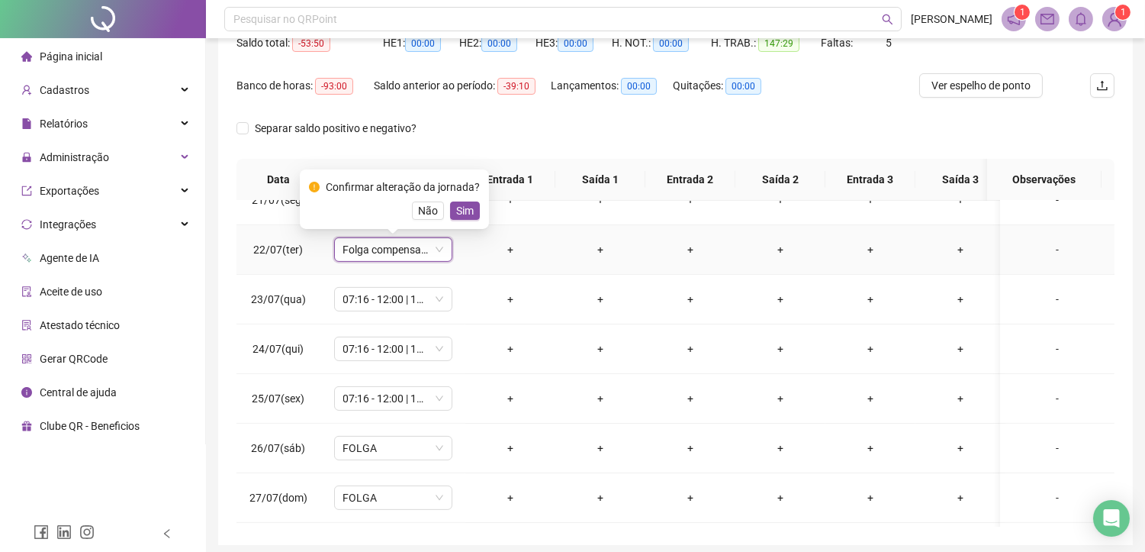
click at [463, 206] on span "Sim" at bounding box center [465, 210] width 18 height 17
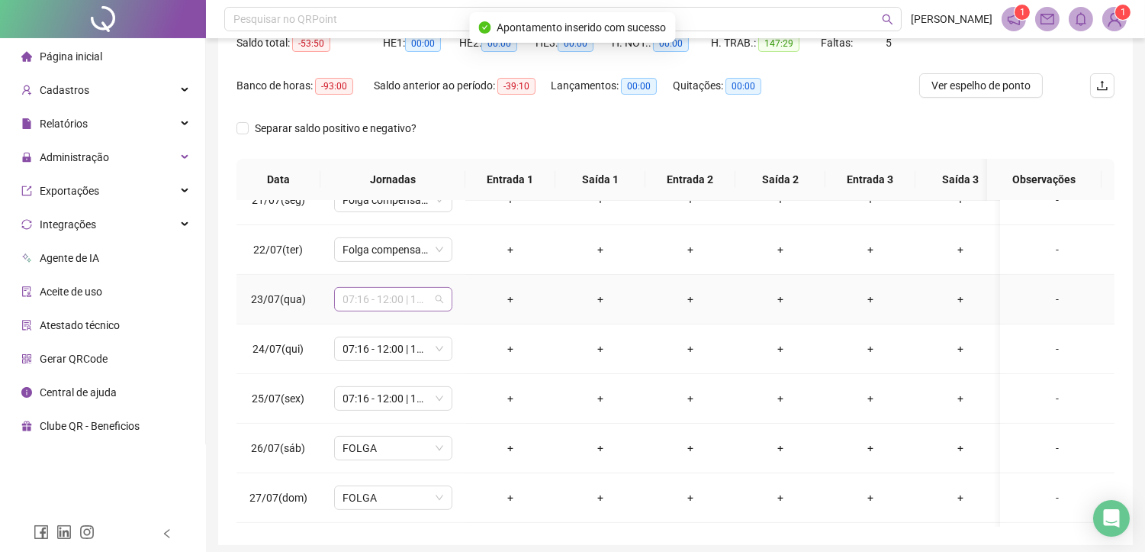
click at [391, 307] on span "07:16 - 12:00 | 13:30 - 17:30" at bounding box center [393, 299] width 100 height 23
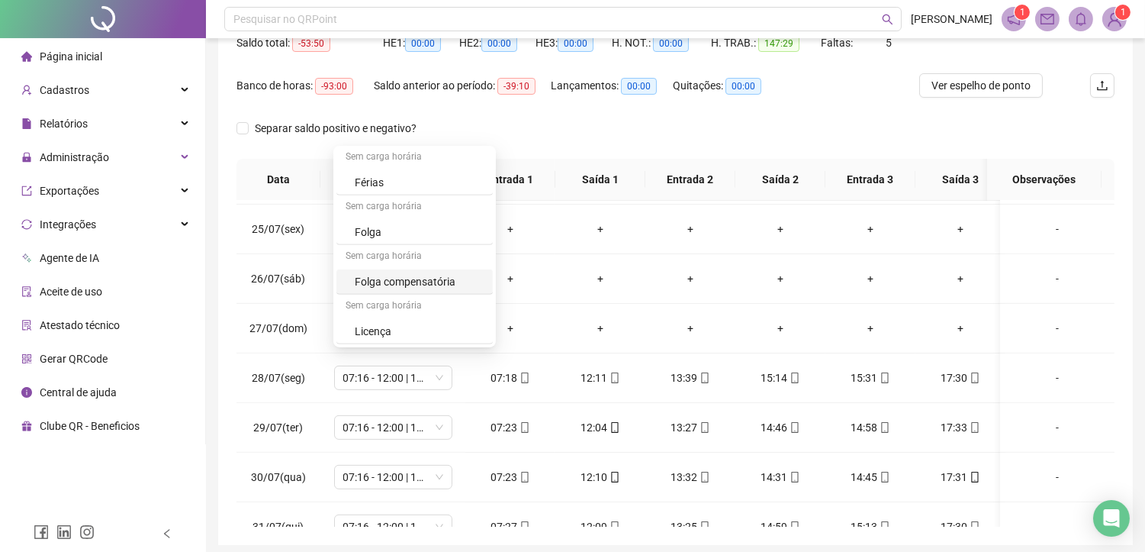
click at [381, 280] on div "Folga compensatória" at bounding box center [419, 281] width 129 height 17
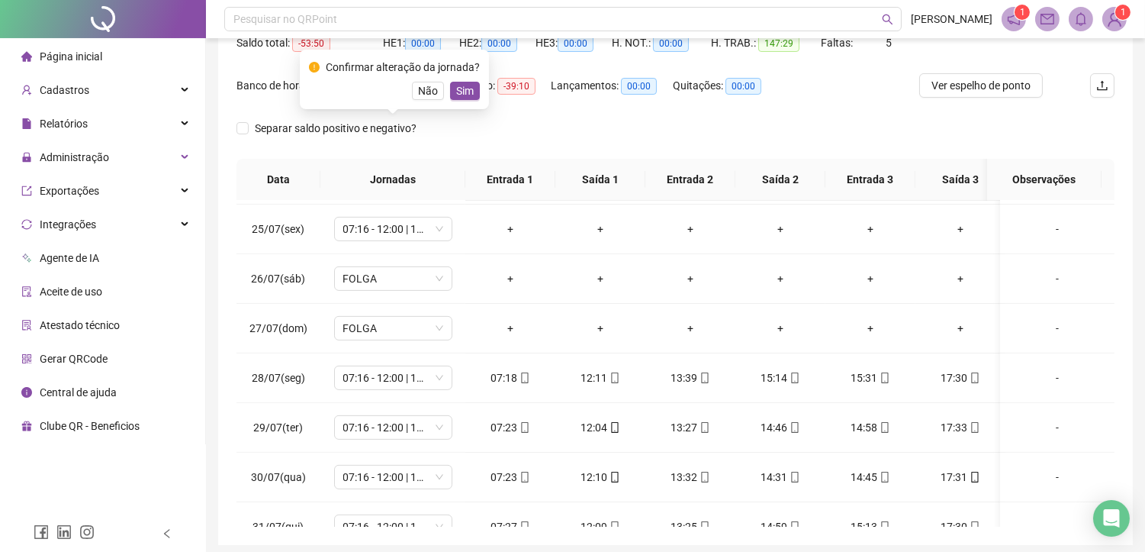
click at [474, 86] on button "Sim" at bounding box center [465, 91] width 30 height 18
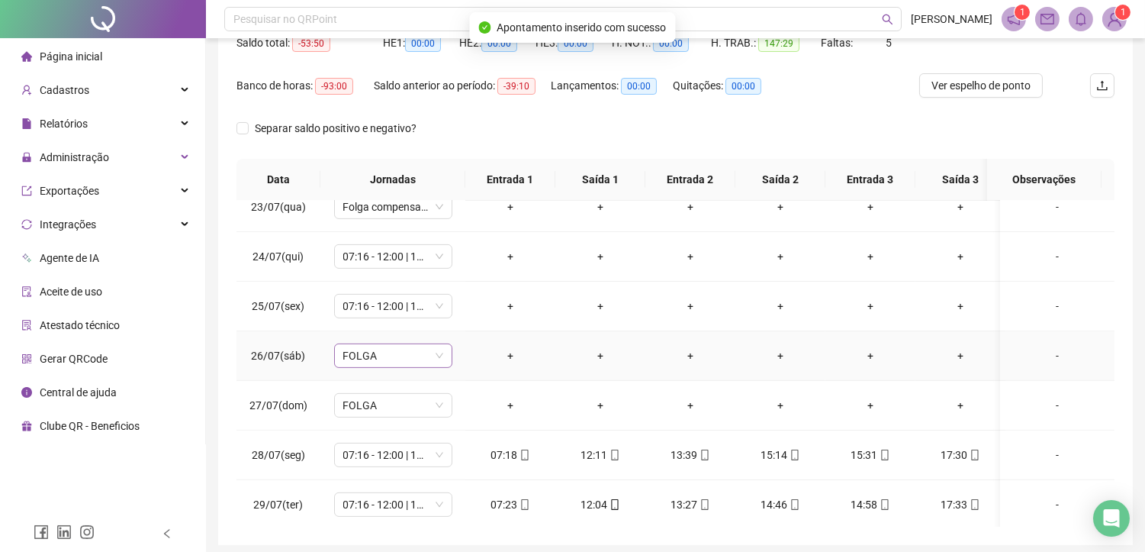
scroll to position [1101, 0]
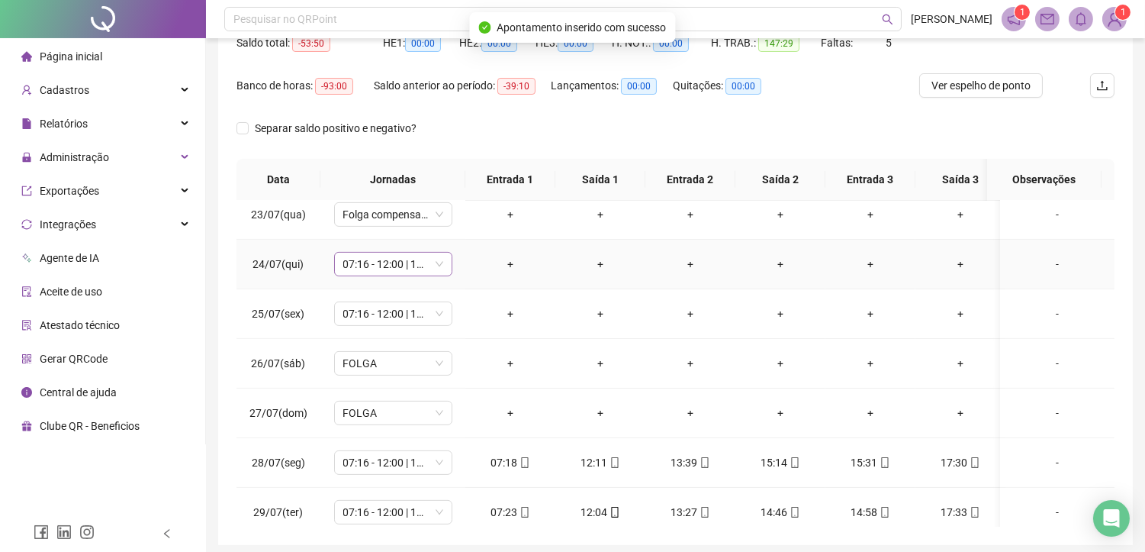
click at [395, 260] on span "07:16 - 12:00 | 13:30 - 17:30" at bounding box center [393, 263] width 100 height 23
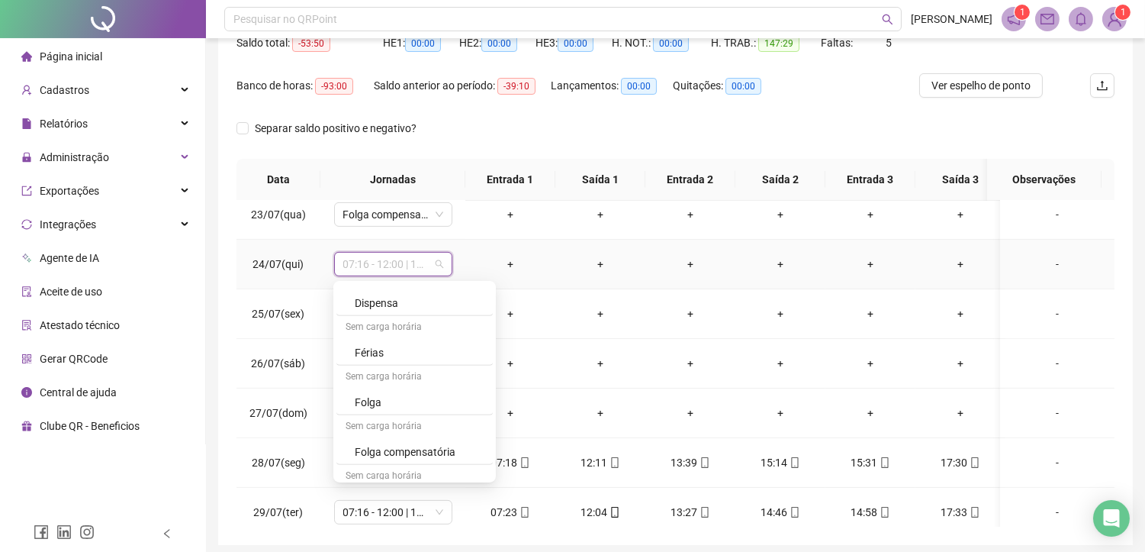
scroll to position [1492, 0]
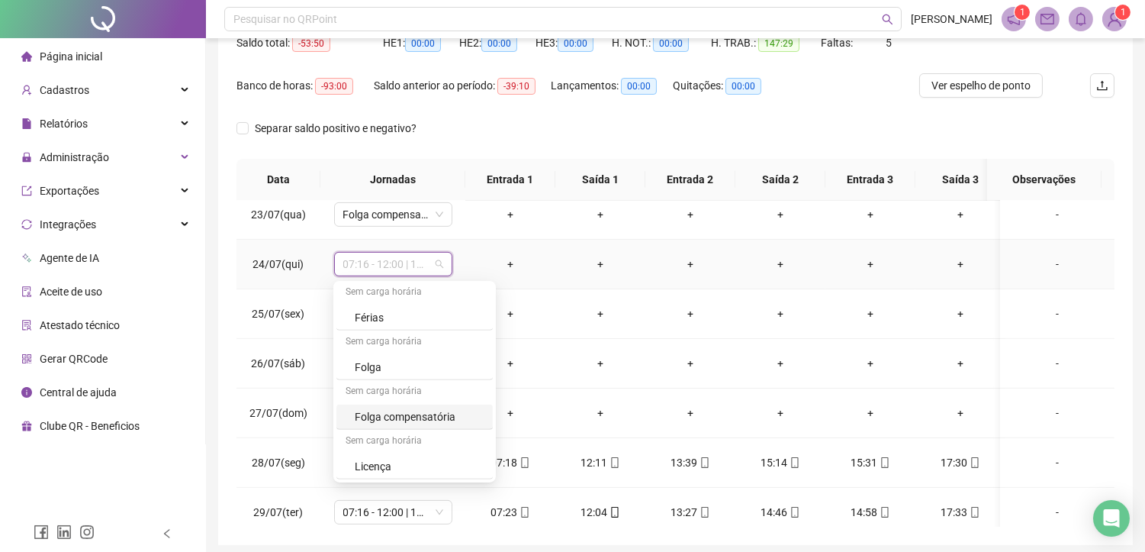
click at [401, 421] on div "Folga compensatória" at bounding box center [419, 416] width 129 height 17
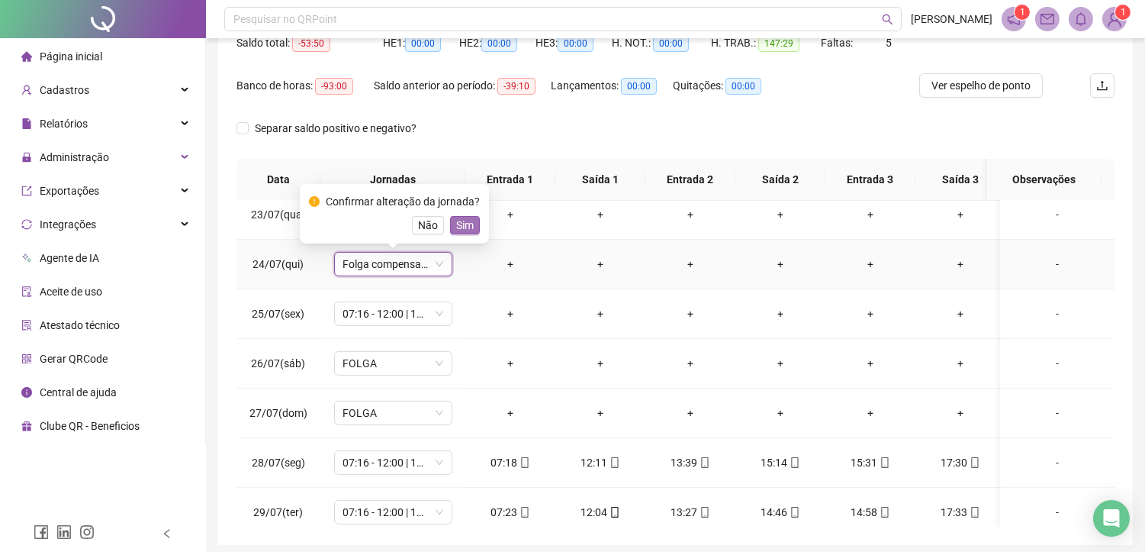
click at [465, 223] on span "Sim" at bounding box center [465, 225] width 18 height 17
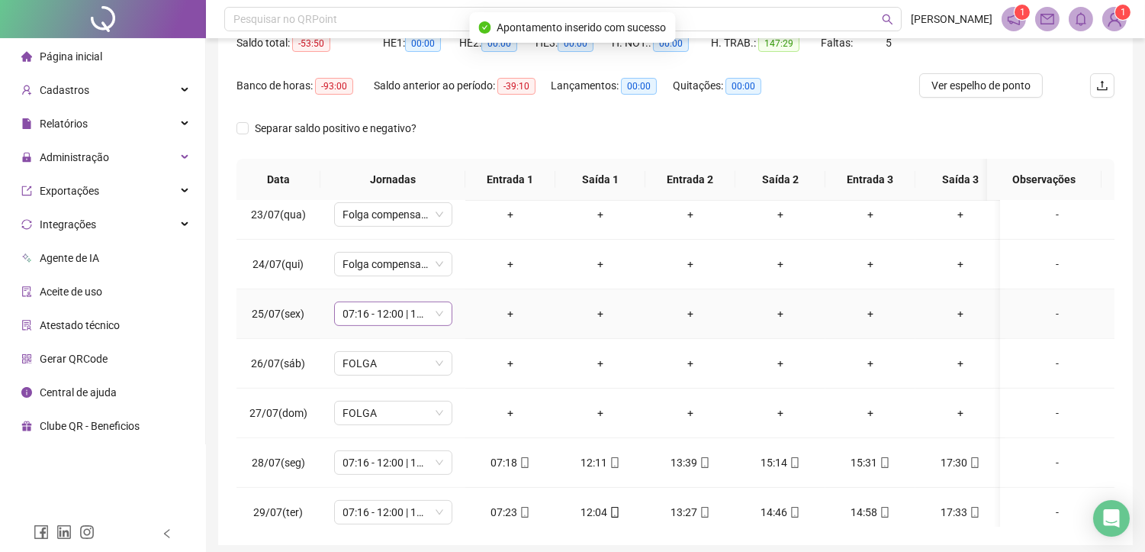
click at [378, 315] on span "07:16 - 12:00 | 13:30 - 17:30" at bounding box center [393, 313] width 100 height 23
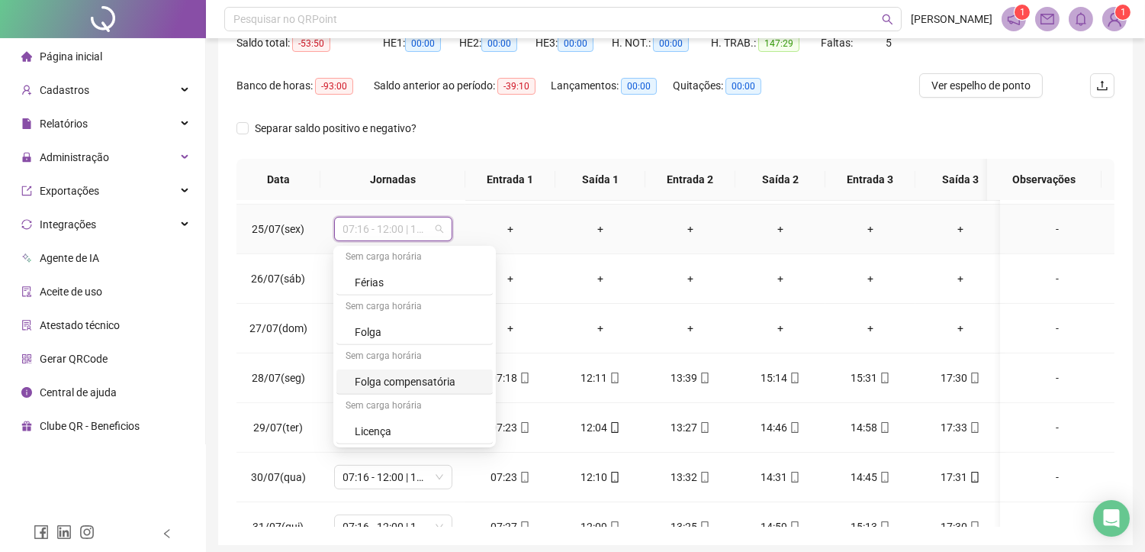
click at [402, 384] on div "Folga compensatória" at bounding box center [419, 381] width 129 height 17
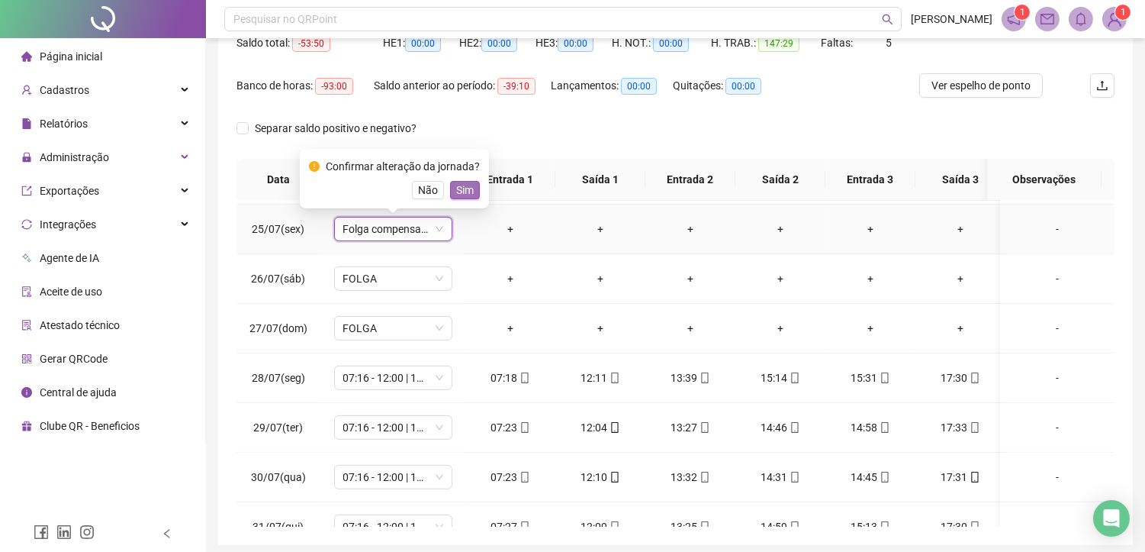
click at [456, 196] on span "Sim" at bounding box center [465, 190] width 18 height 17
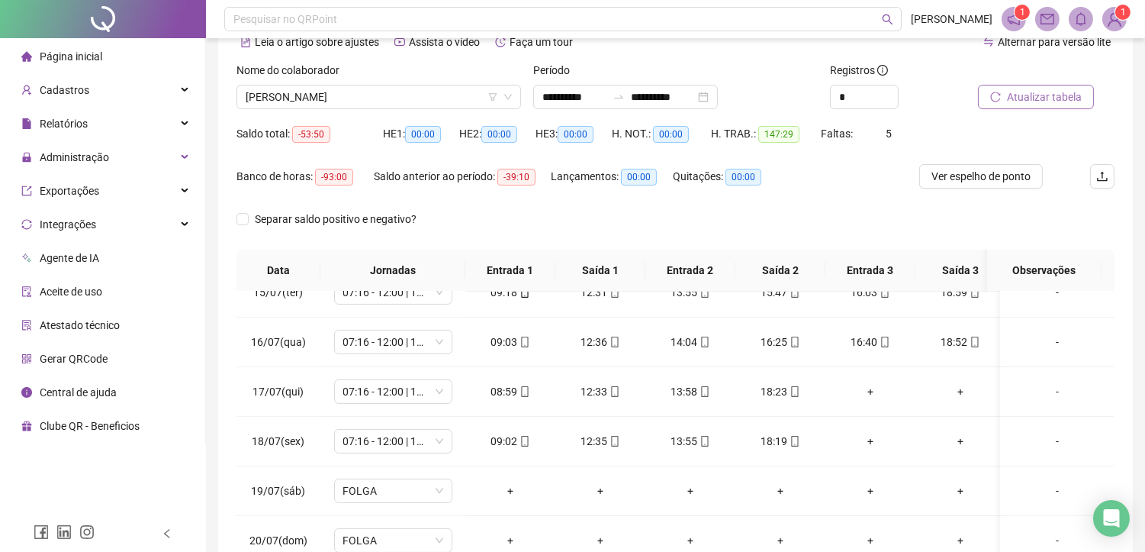
scroll to position [58, 0]
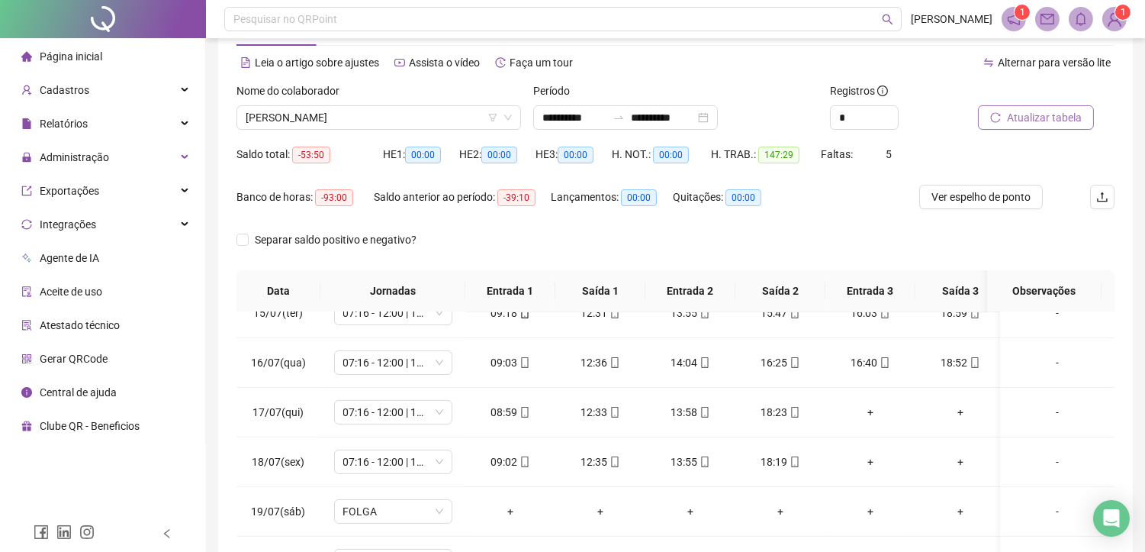
click at [1026, 114] on span "Atualizar tabela" at bounding box center [1044, 117] width 75 height 17
click at [393, 117] on span "[PERSON_NAME]" at bounding box center [379, 117] width 266 height 23
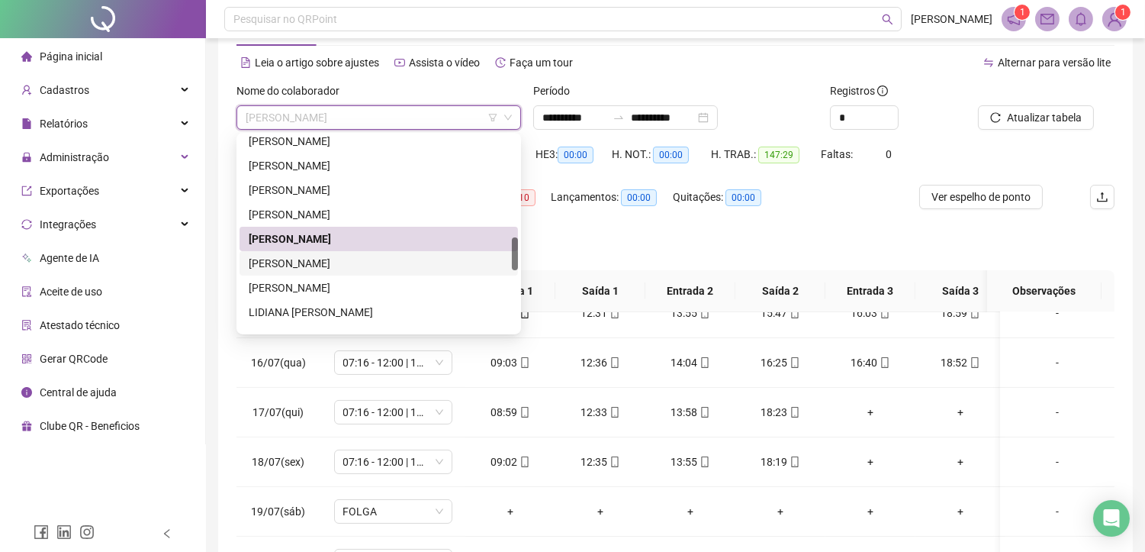
click at [279, 264] on div "[PERSON_NAME]" at bounding box center [379, 263] width 260 height 17
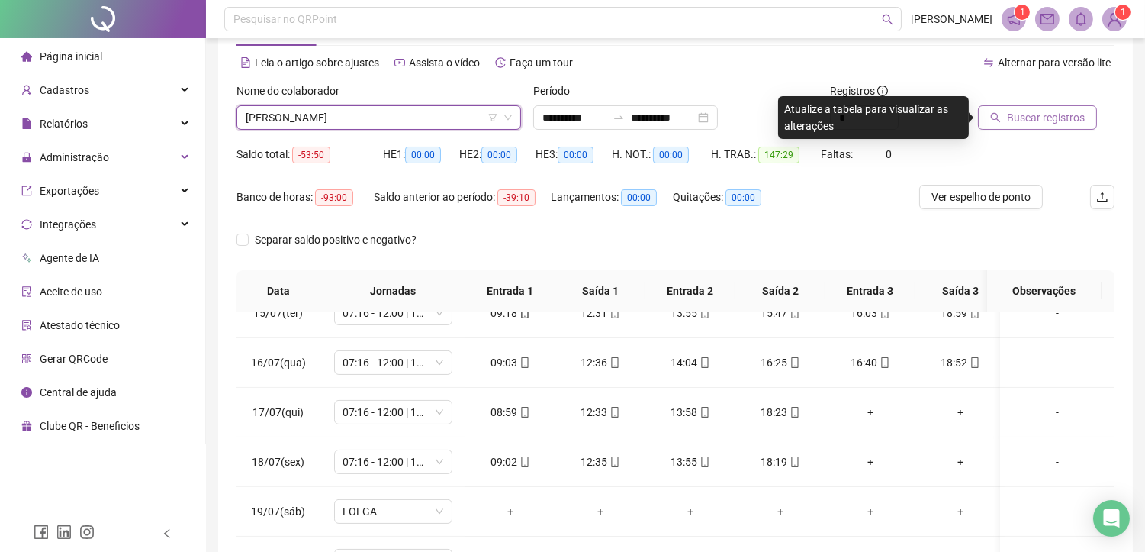
click at [1044, 111] on span "Buscar registros" at bounding box center [1046, 117] width 78 height 17
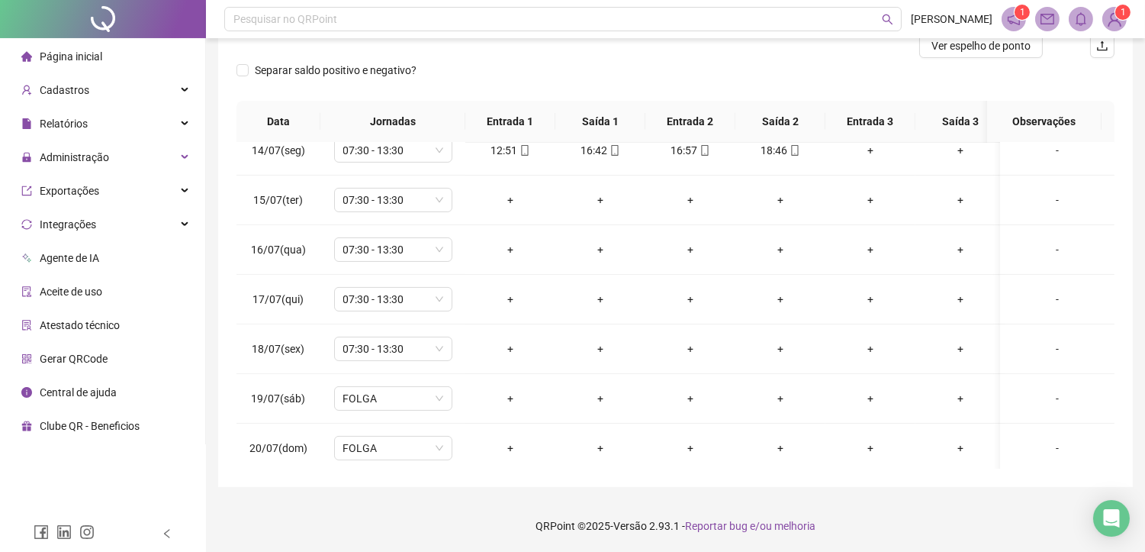
scroll to position [677, 0]
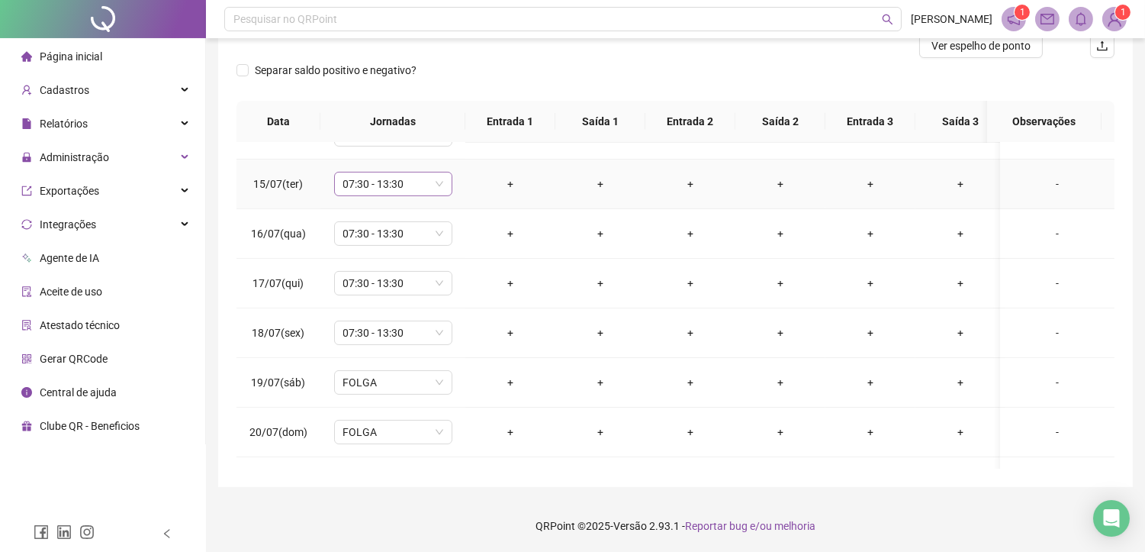
click at [407, 183] on span "07:30 - 13:30" at bounding box center [393, 183] width 100 height 23
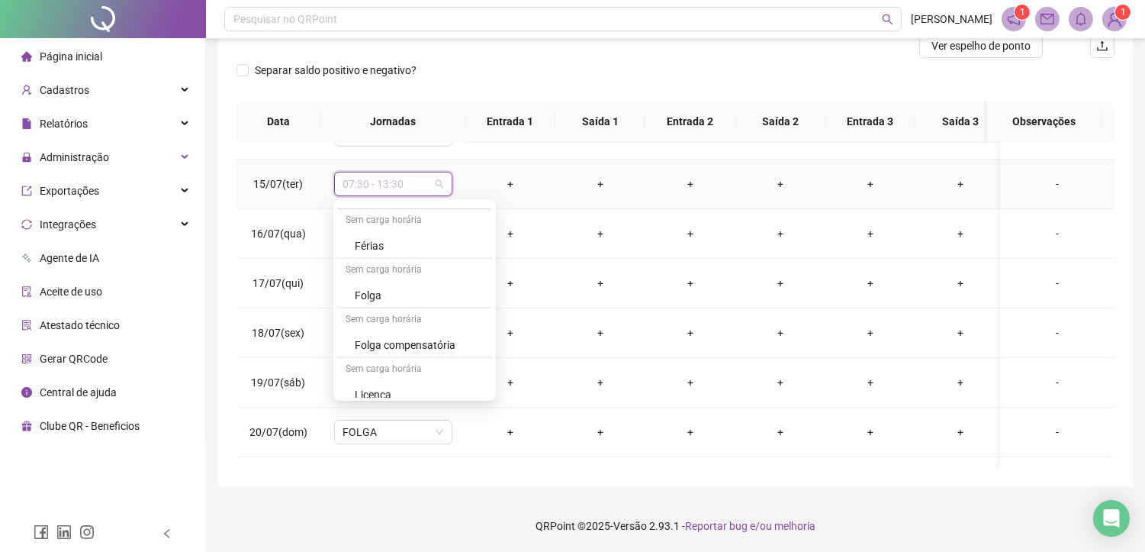
scroll to position [1493, 0]
click at [394, 330] on div "Folga compensatória" at bounding box center [419, 334] width 129 height 17
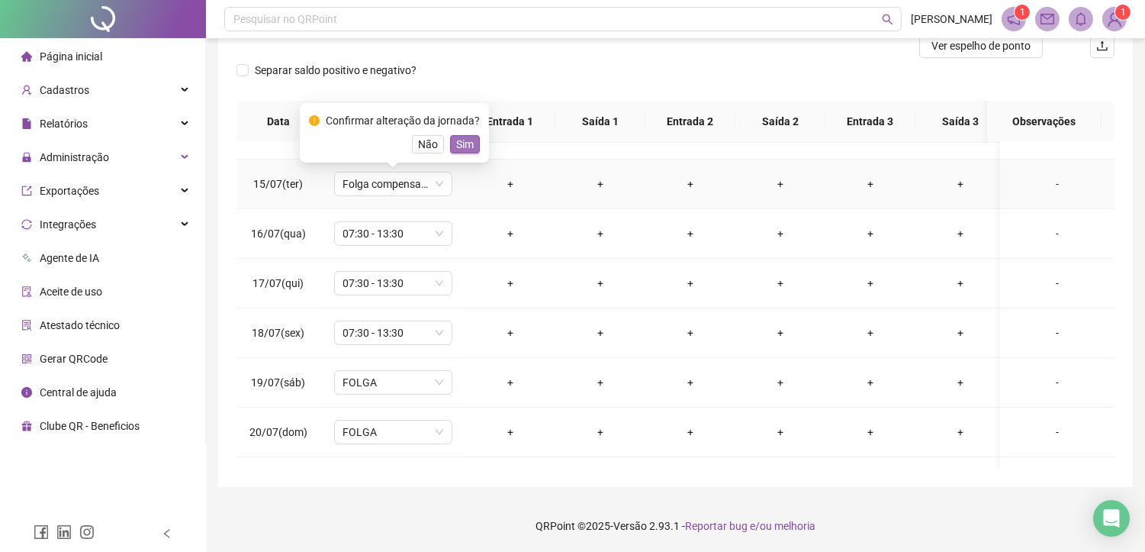
click at [467, 149] on span "Sim" at bounding box center [465, 144] width 18 height 17
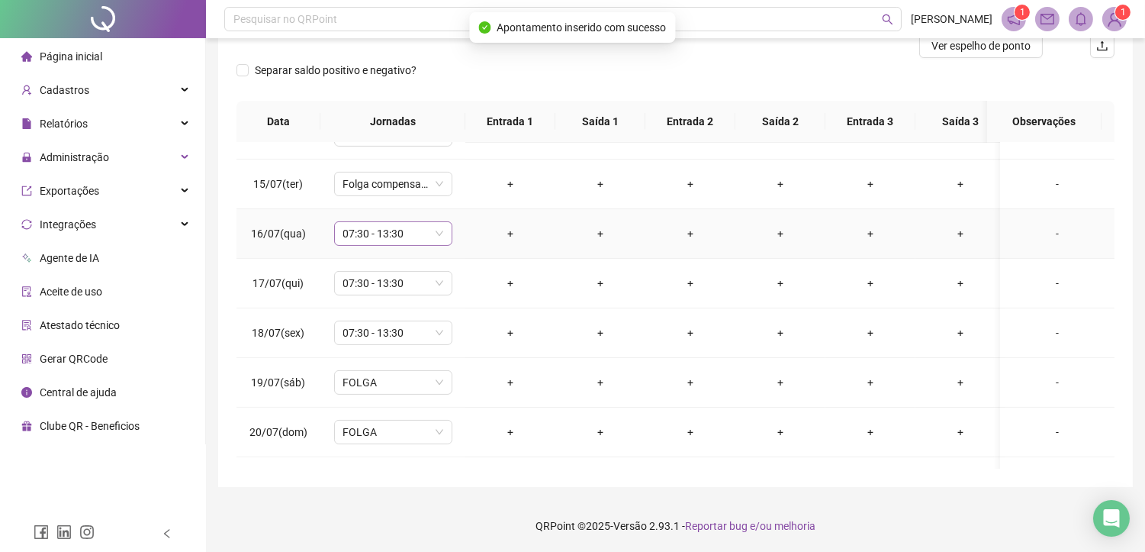
click at [381, 233] on span "07:30 - 13:30" at bounding box center [393, 233] width 100 height 23
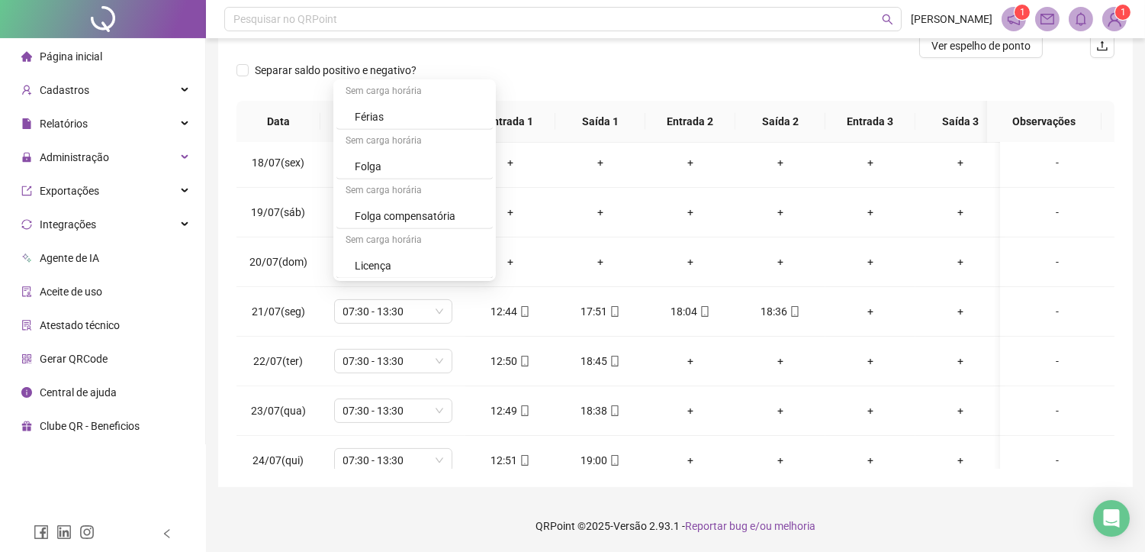
scroll to position [1492, 0]
click at [433, 214] on div "Folga compensatória" at bounding box center [419, 215] width 129 height 17
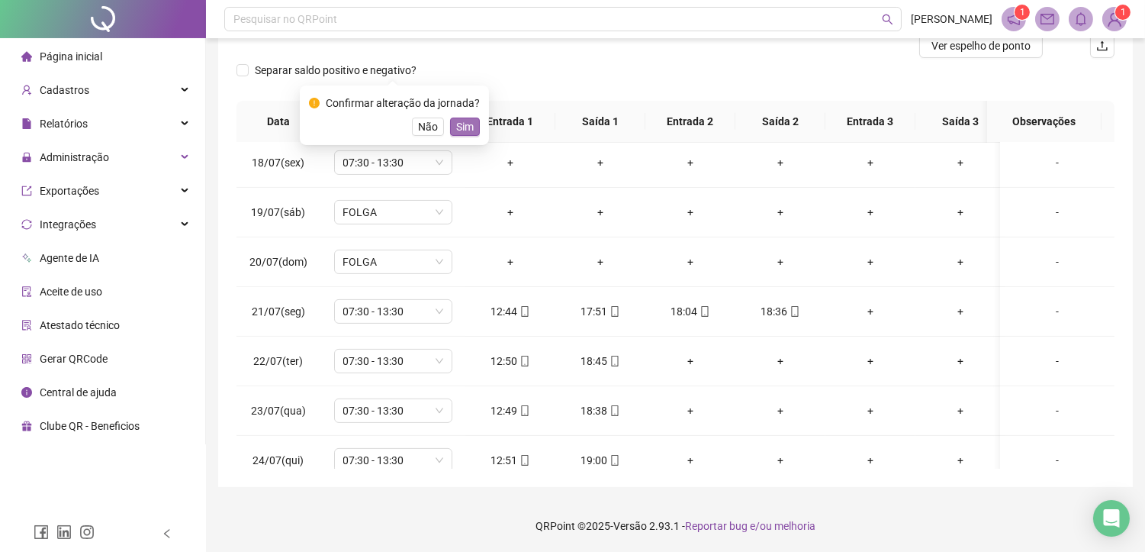
click at [458, 127] on span "Sim" at bounding box center [465, 126] width 18 height 17
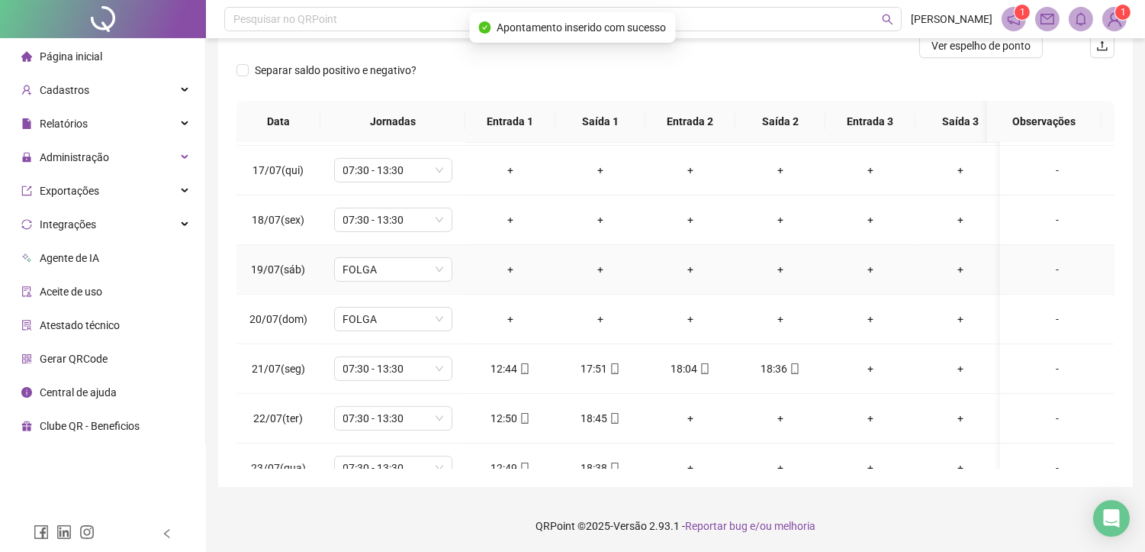
scroll to position [763, 0]
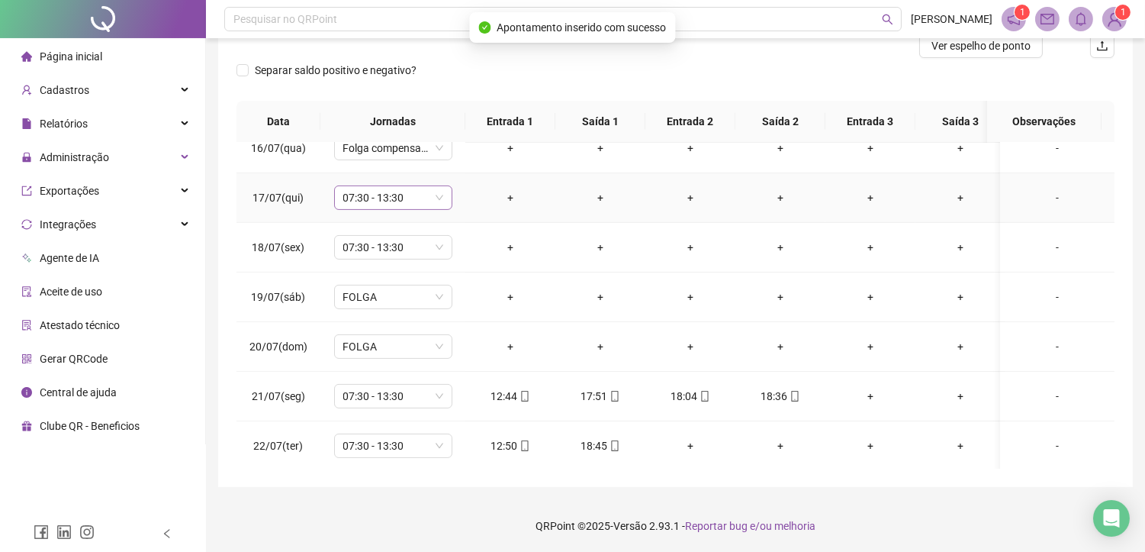
click at [400, 188] on span "07:30 - 13:30" at bounding box center [393, 197] width 100 height 23
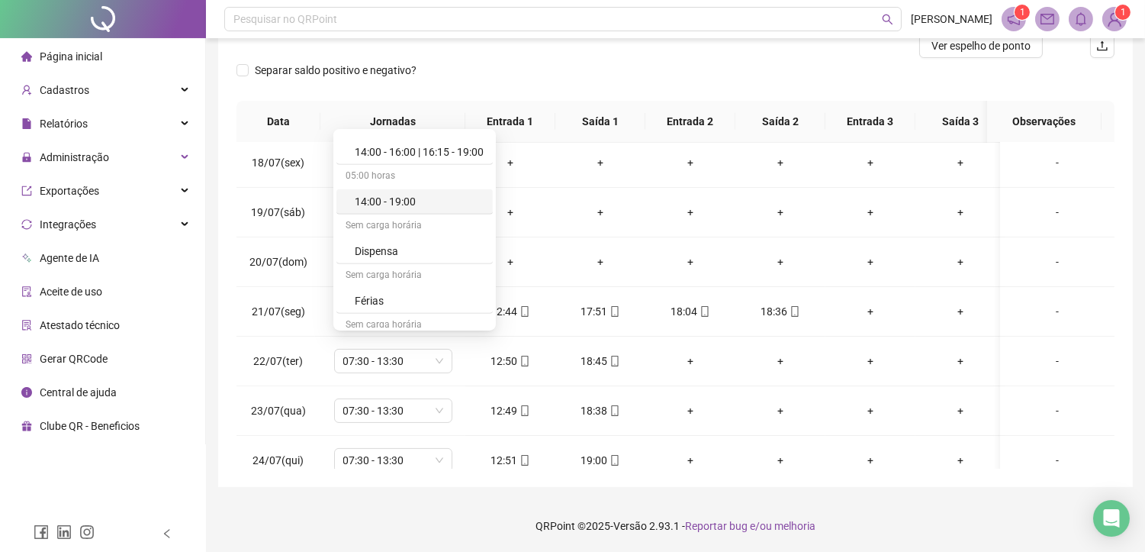
scroll to position [1492, 0]
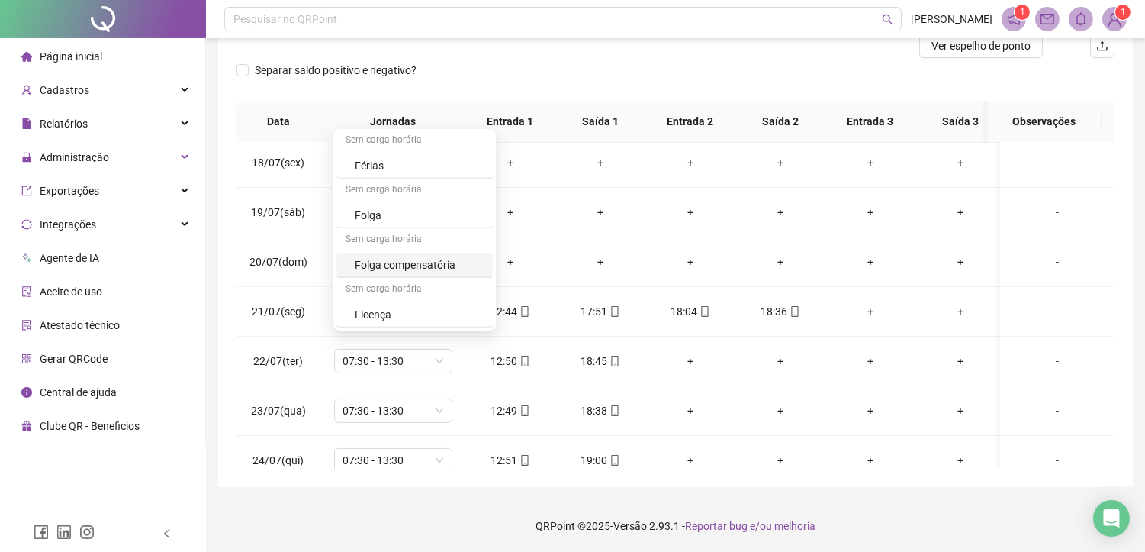
click at [436, 269] on div "Folga compensatória" at bounding box center [419, 264] width 129 height 17
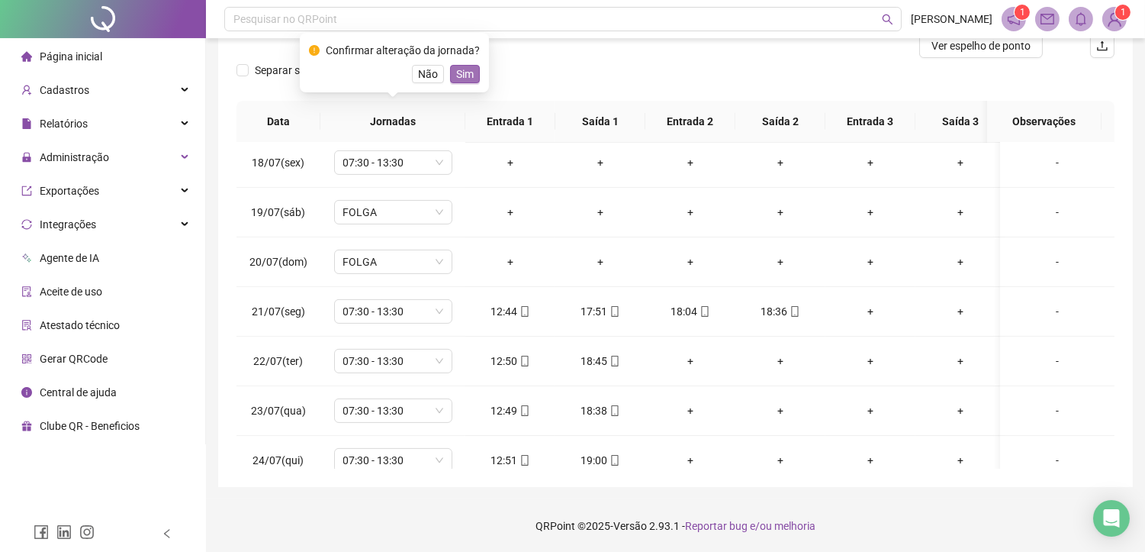
click at [467, 76] on span "Sim" at bounding box center [465, 74] width 18 height 17
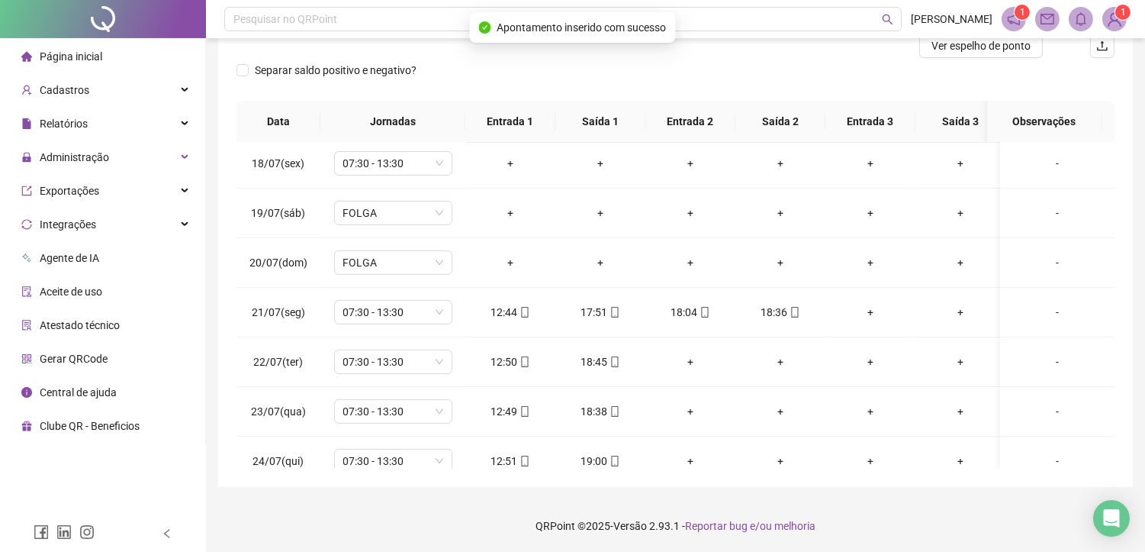
scroll to position [847, 0]
click at [378, 161] on span "07:30 - 13:30" at bounding box center [393, 162] width 100 height 23
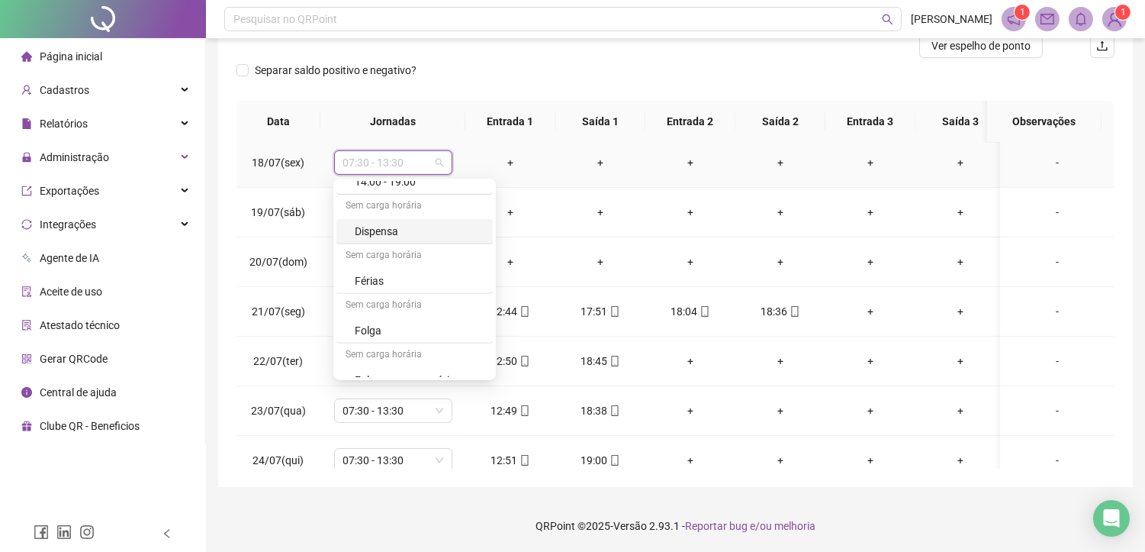
scroll to position [1492, 0]
click at [415, 318] on div "Folga compensatória" at bounding box center [419, 314] width 129 height 17
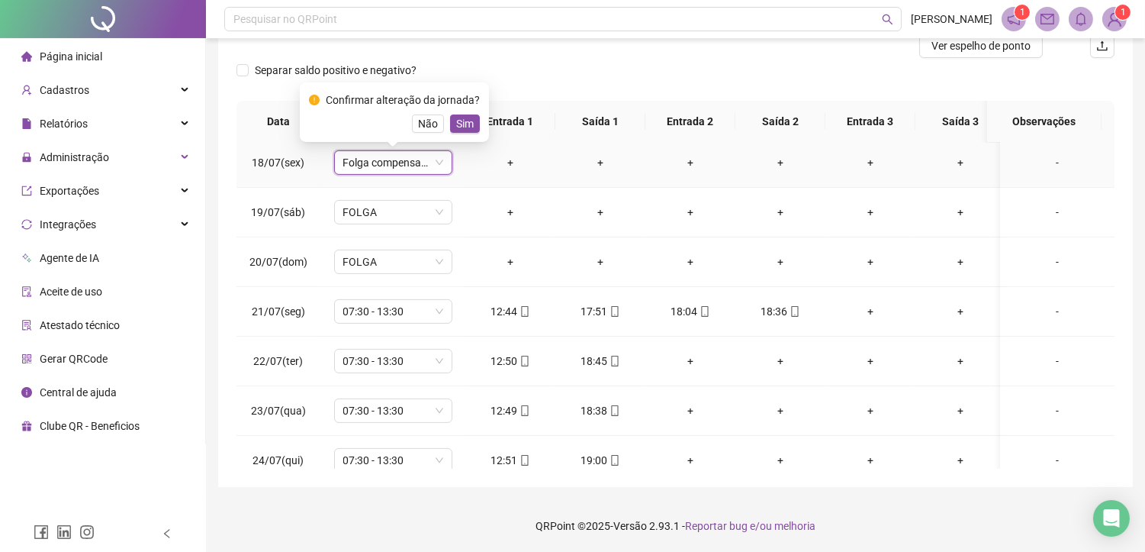
click at [462, 136] on div "Confirmar alteração da jornada? Não Sim" at bounding box center [394, 111] width 189 height 59
click at [461, 126] on span "Sim" at bounding box center [465, 123] width 18 height 17
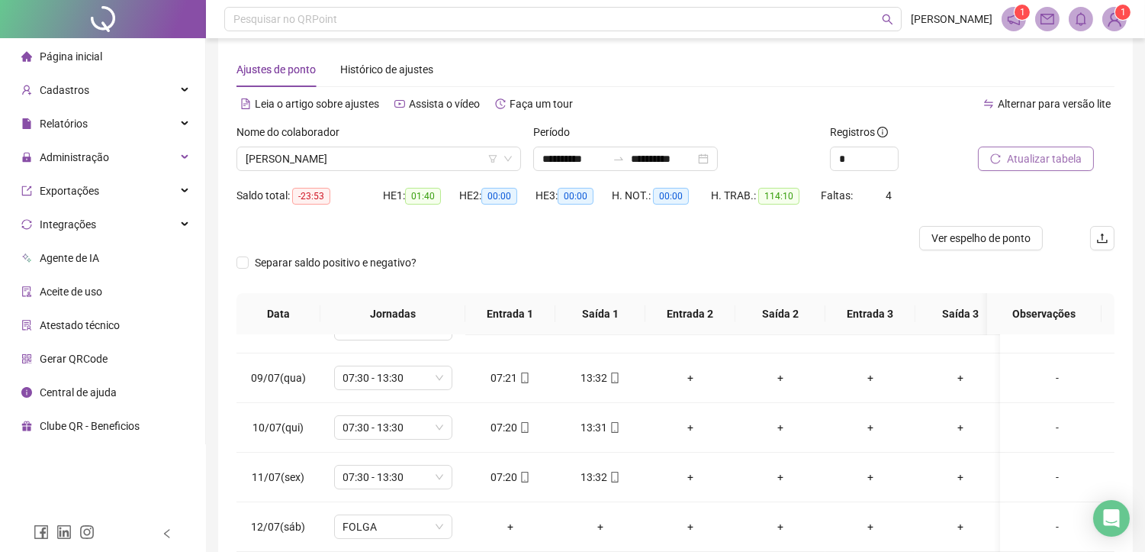
scroll to position [0, 0]
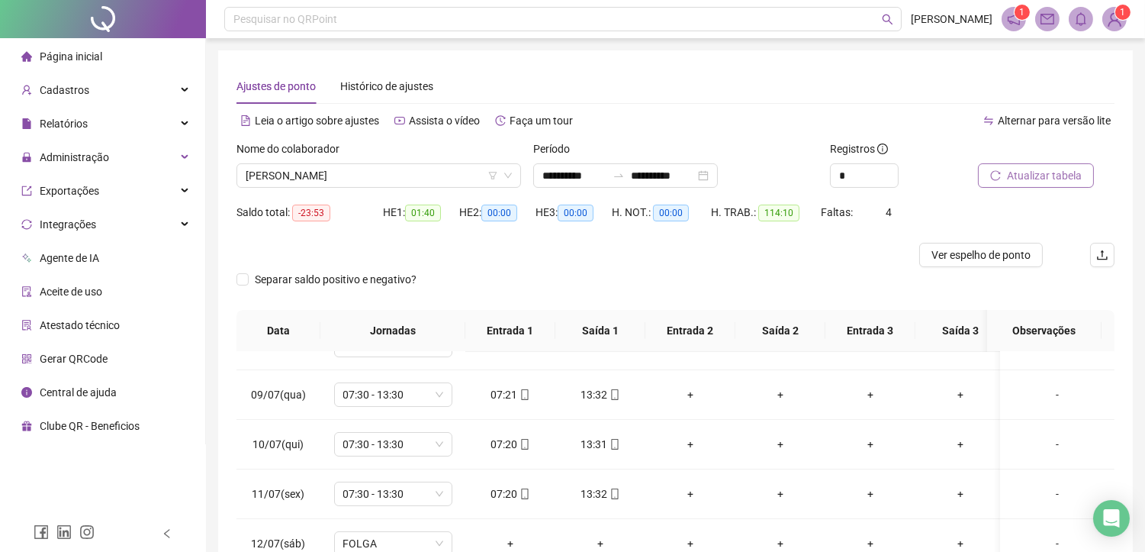
click at [1004, 169] on button "Atualizar tabela" at bounding box center [1036, 175] width 116 height 24
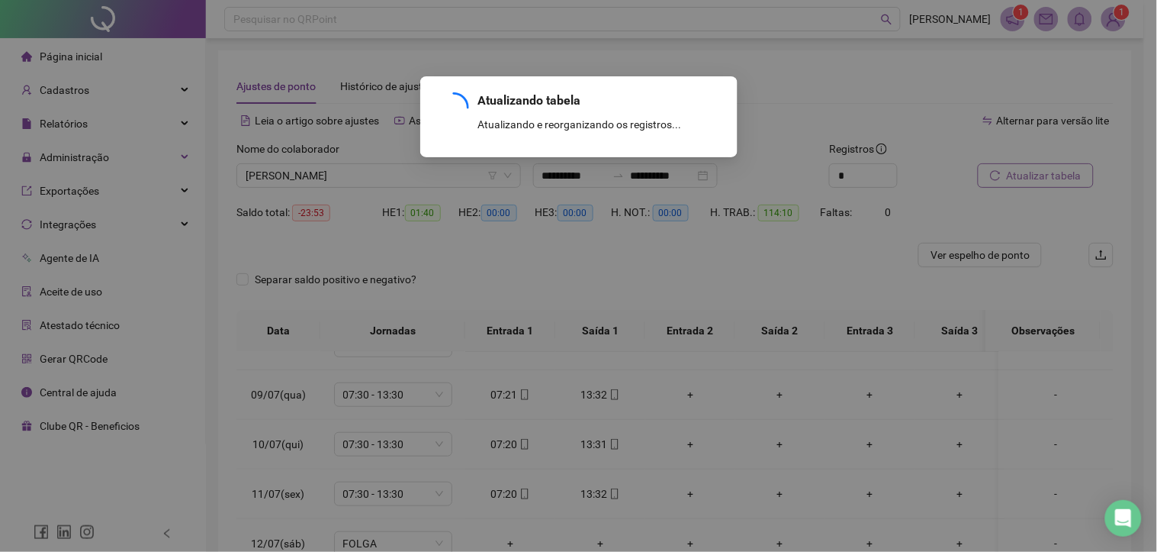
click at [1004, 169] on div "Atualizando tabela Atualizando e reorganizando os registros... OK" at bounding box center [578, 276] width 1157 height 552
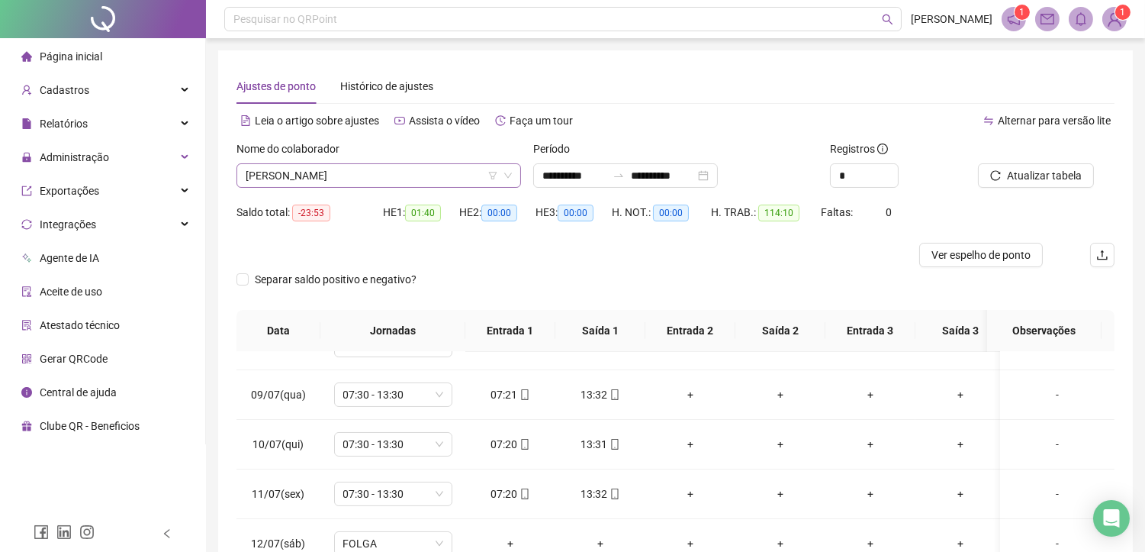
click at [394, 176] on span "[PERSON_NAME]" at bounding box center [379, 175] width 266 height 23
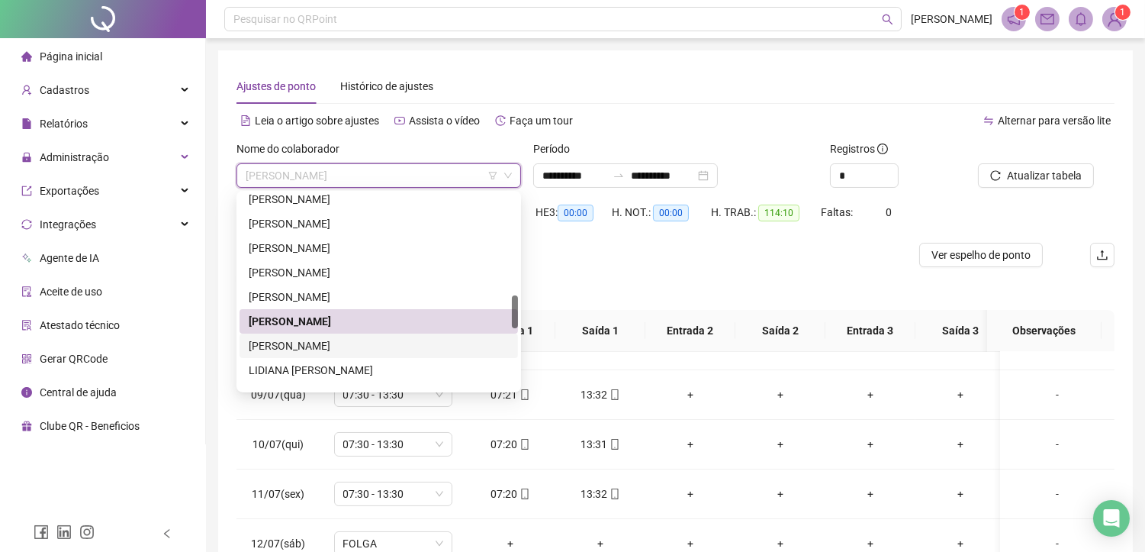
click at [320, 344] on div "[PERSON_NAME]" at bounding box center [379, 345] width 260 height 17
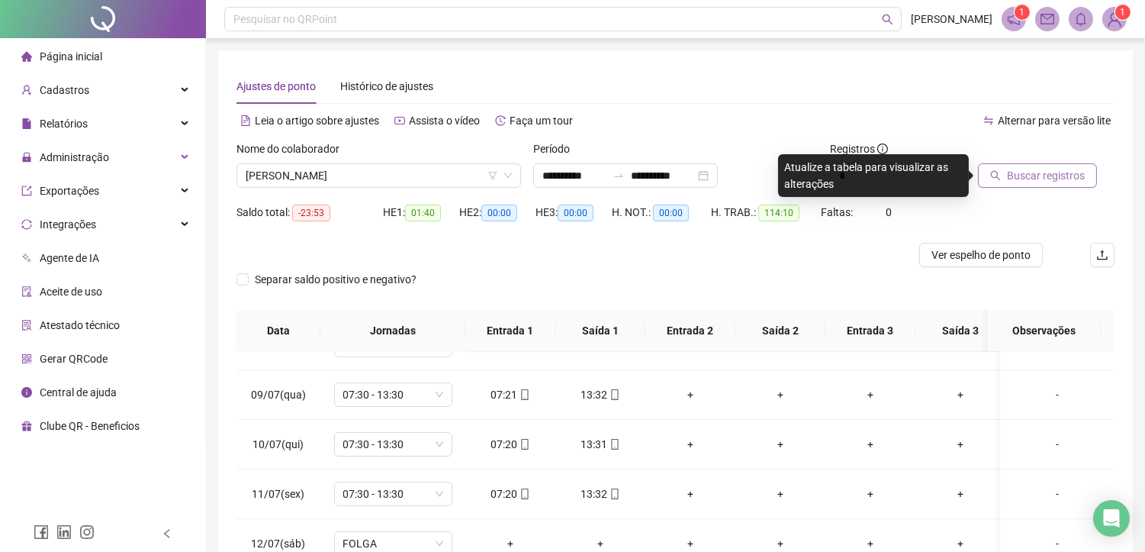
click at [1022, 168] on span "Buscar registros" at bounding box center [1046, 175] width 78 height 17
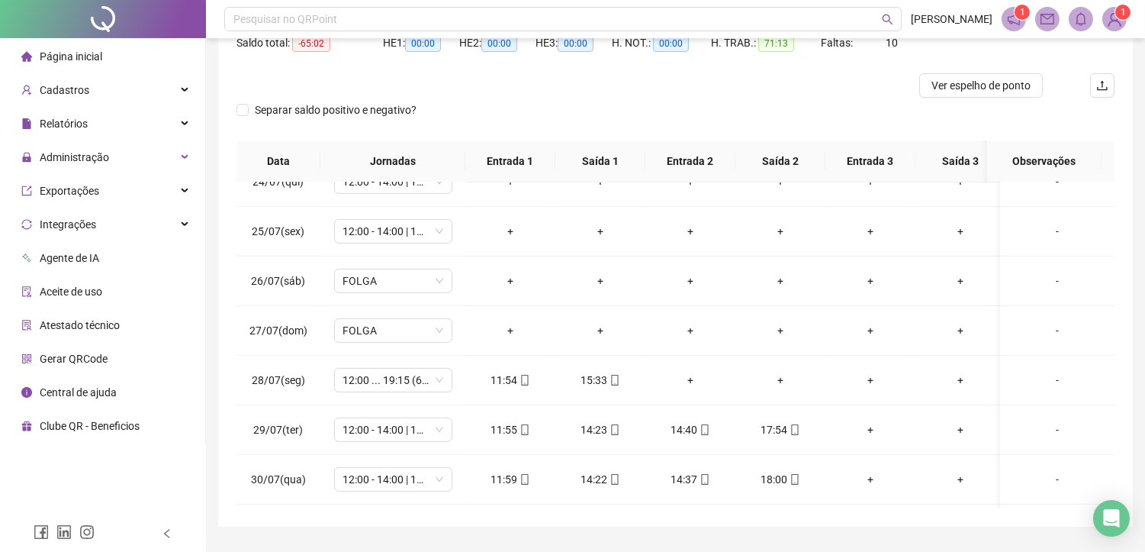
scroll to position [1226, 0]
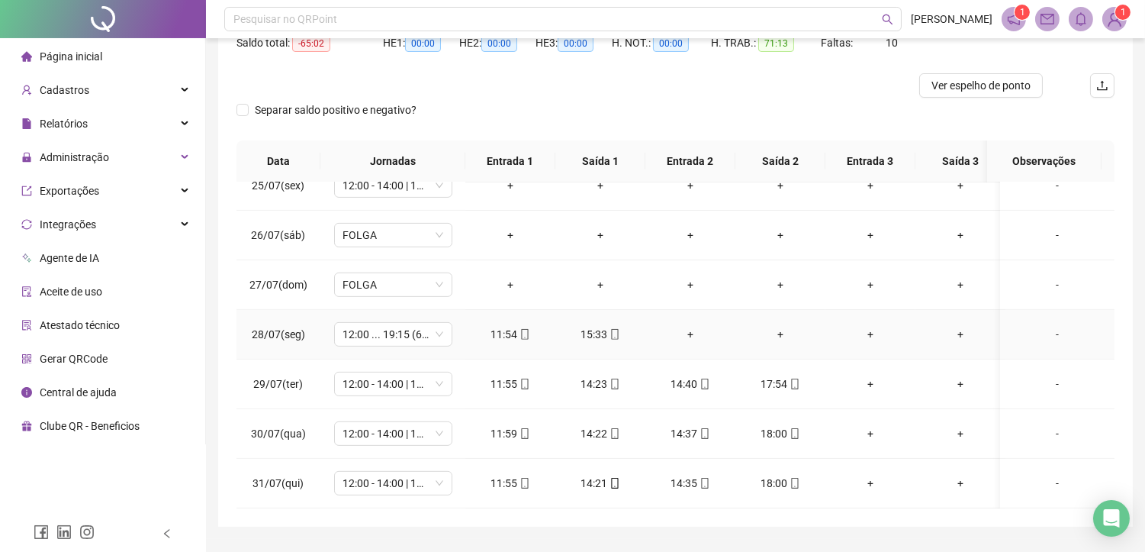
click at [689, 326] on div "+" at bounding box center [691, 334] width 66 height 17
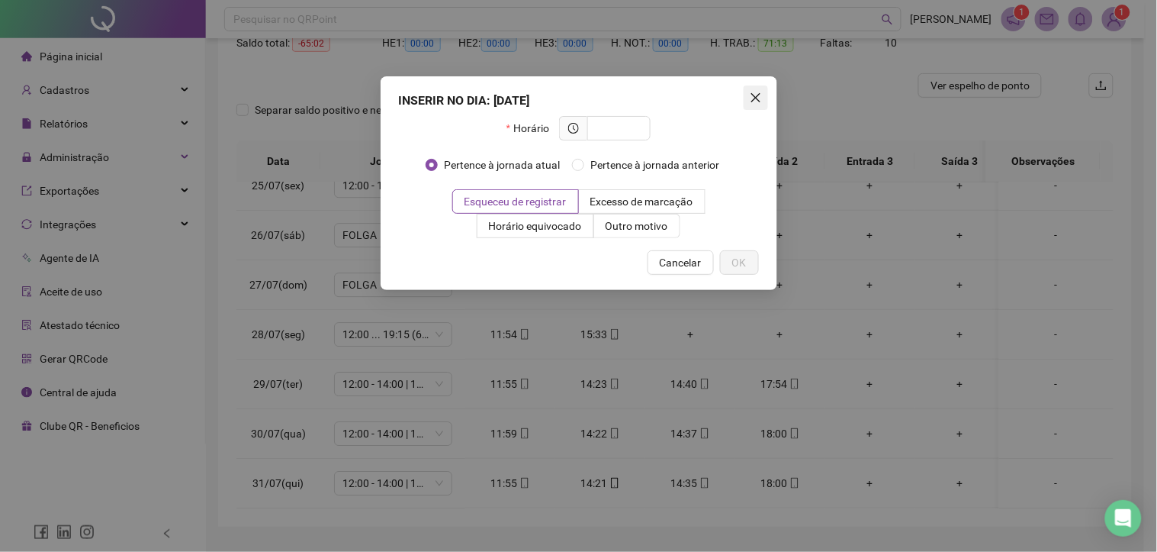
click at [756, 98] on icon "close" at bounding box center [755, 97] width 9 height 9
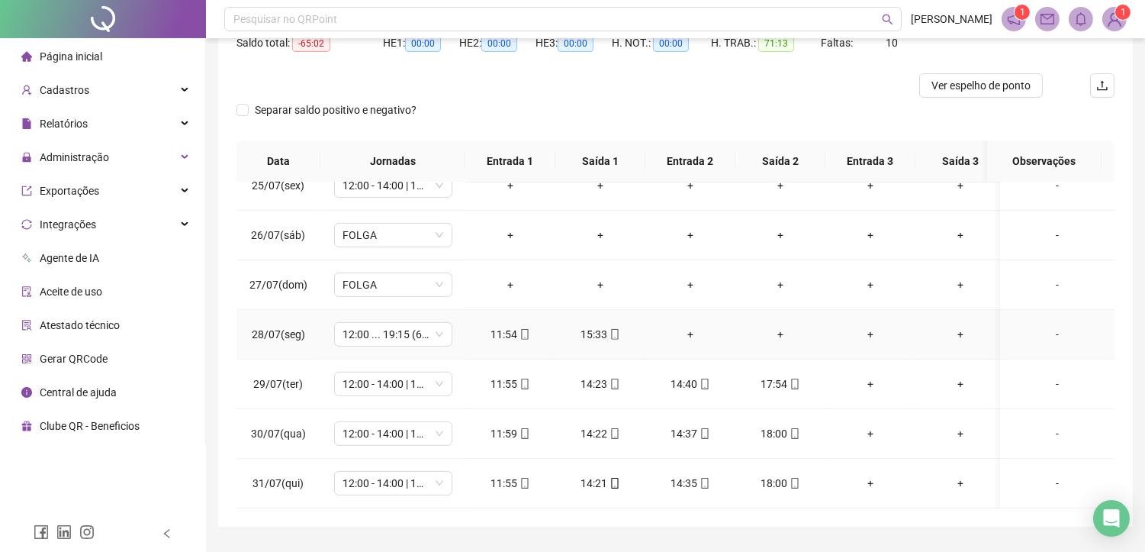
click at [1049, 326] on div "-" at bounding box center [1057, 334] width 90 height 17
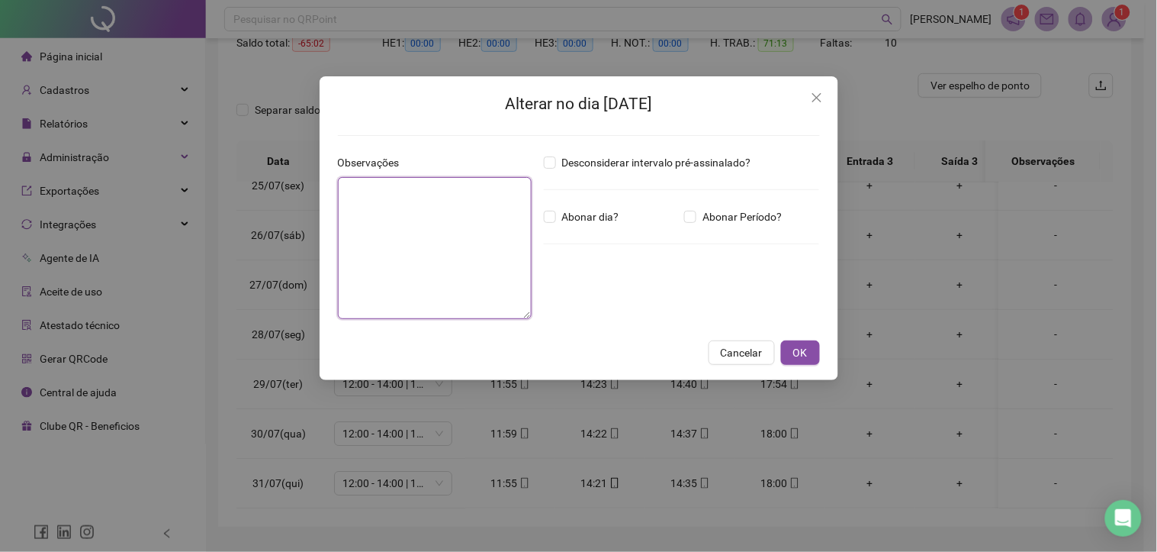
click at [447, 252] on textarea at bounding box center [435, 248] width 194 height 142
paste textarea "**********"
type textarea "**********"
click at [805, 351] on span "OK" at bounding box center [800, 352] width 14 height 17
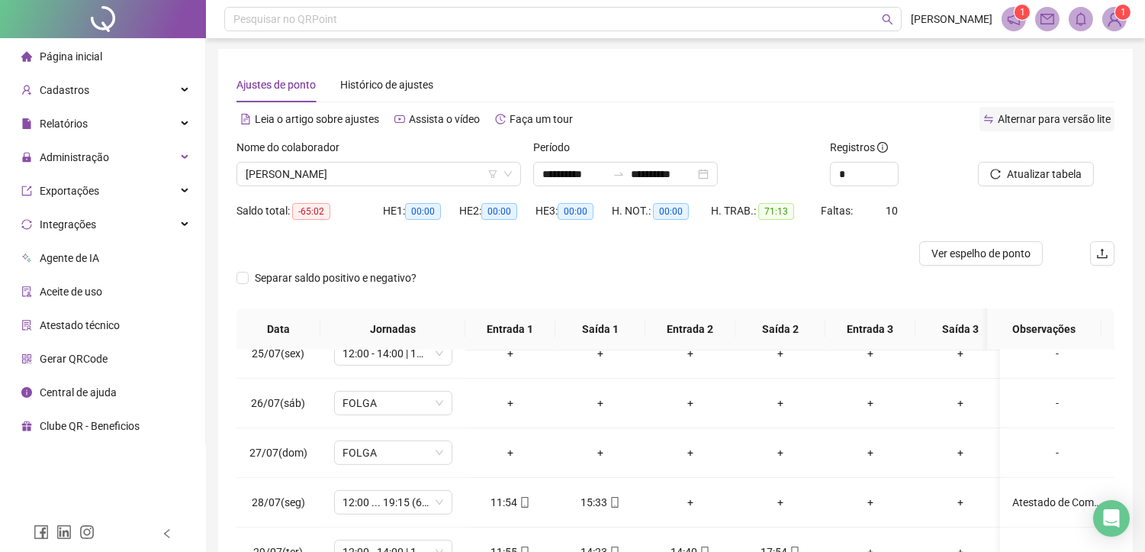
scroll to position [0, 0]
click at [1055, 169] on span "Atualizar tabela" at bounding box center [1044, 175] width 75 height 17
click at [940, 263] on button "Ver espelho de ponto" at bounding box center [981, 255] width 124 height 24
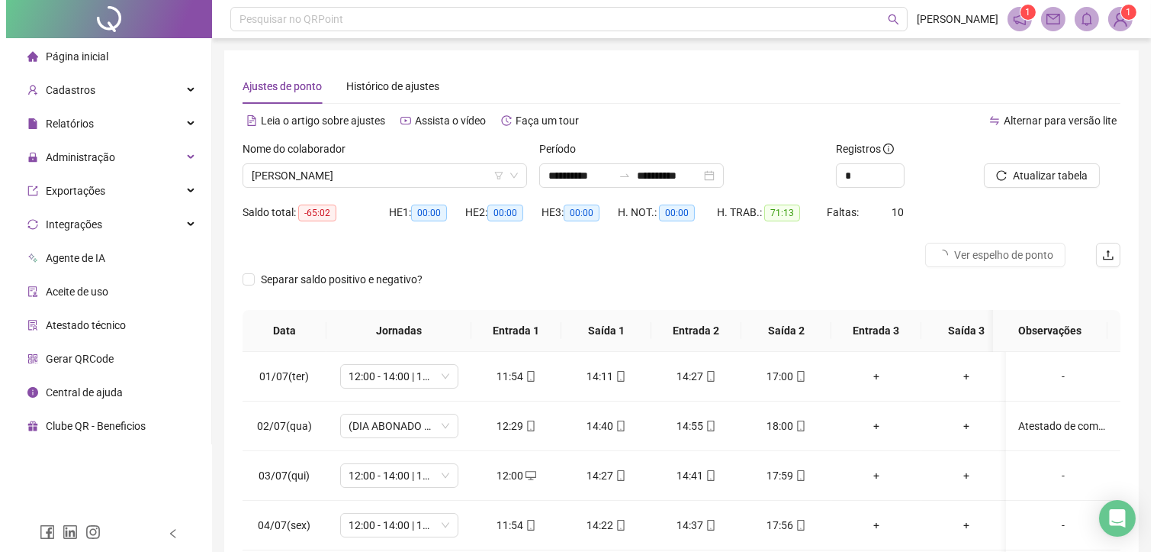
scroll to position [1226, 0]
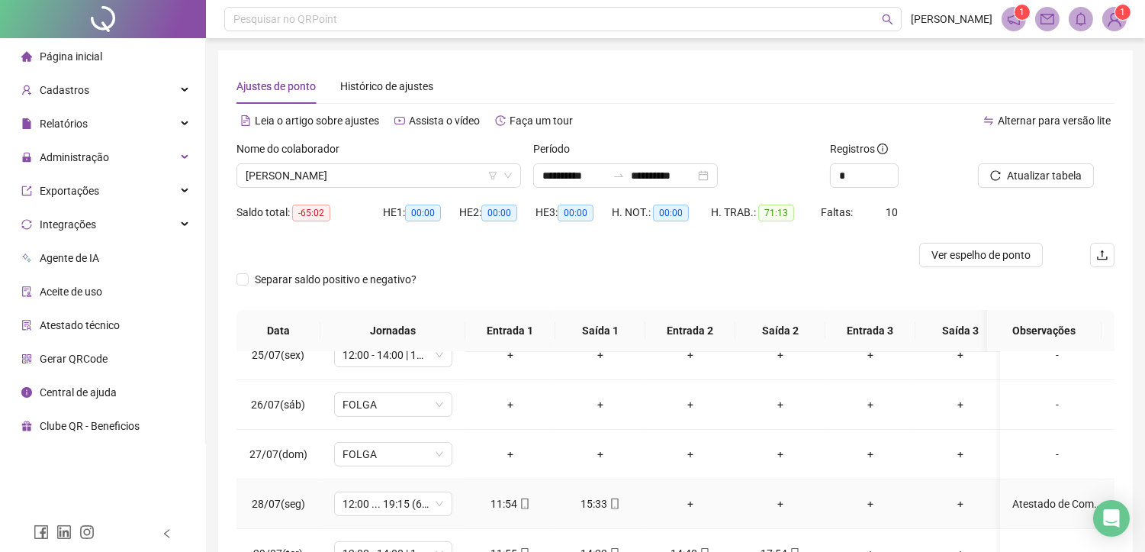
click at [1053, 495] on div "Atestado de Comparecimento" at bounding box center [1057, 503] width 90 height 17
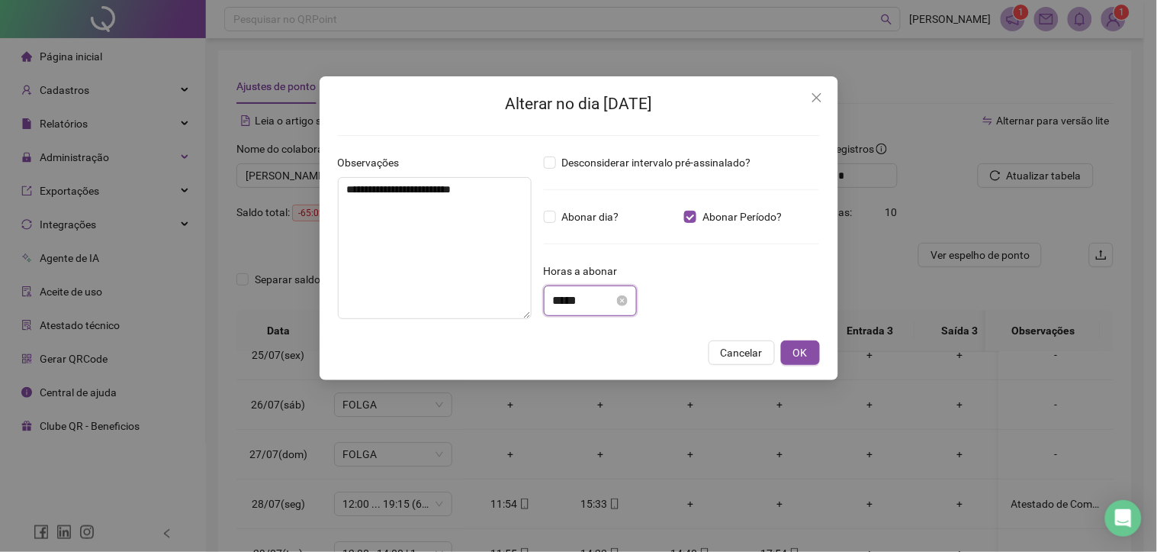
click at [585, 303] on input "*****" at bounding box center [583, 300] width 61 height 18
click at [586, 304] on input "*****" at bounding box center [583, 300] width 61 height 18
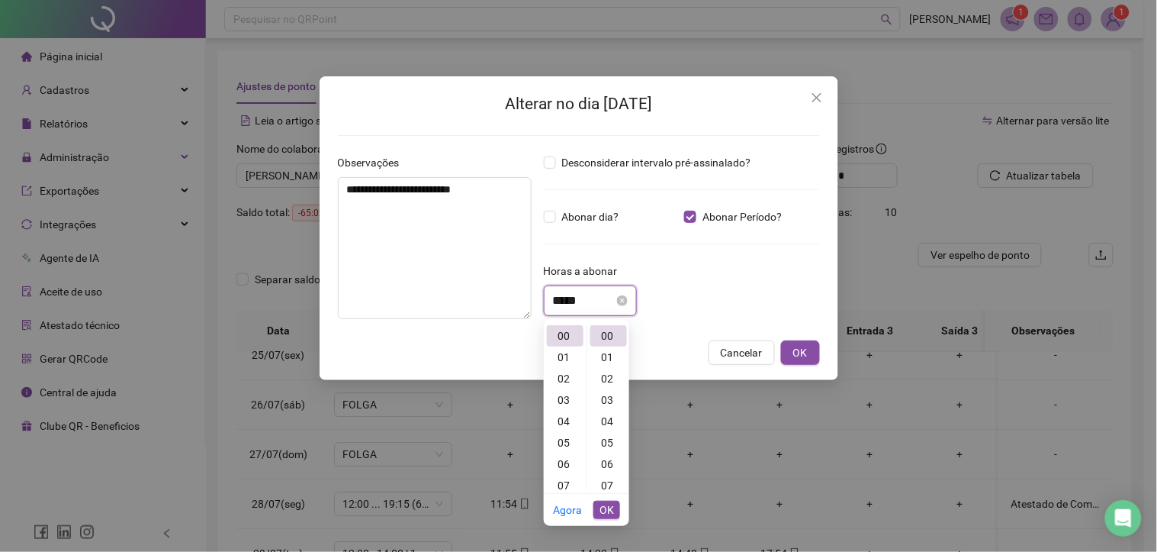
click at [586, 304] on input "*****" at bounding box center [583, 300] width 61 height 18
paste input
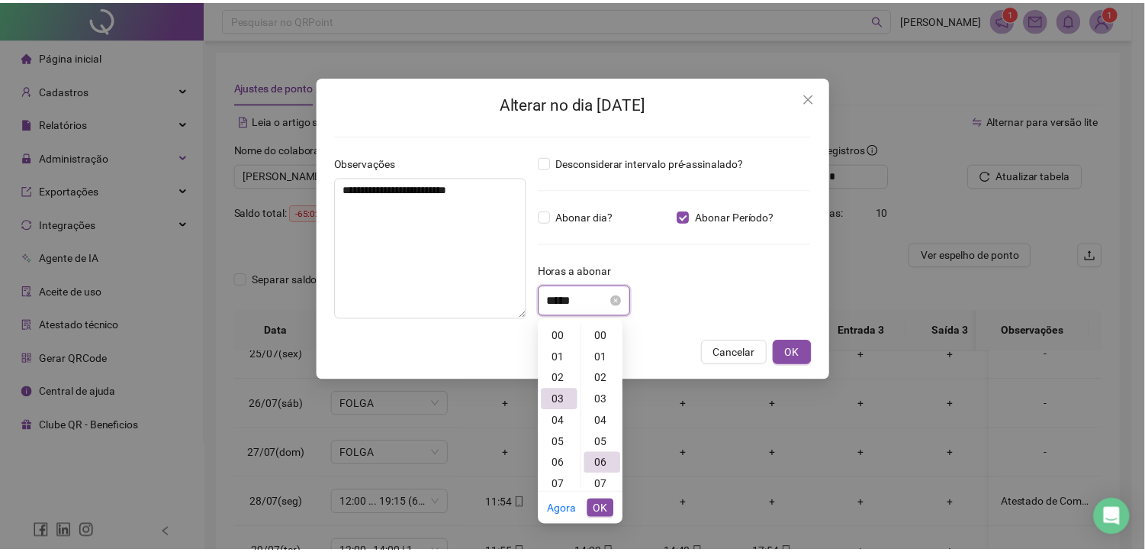
scroll to position [127, 0]
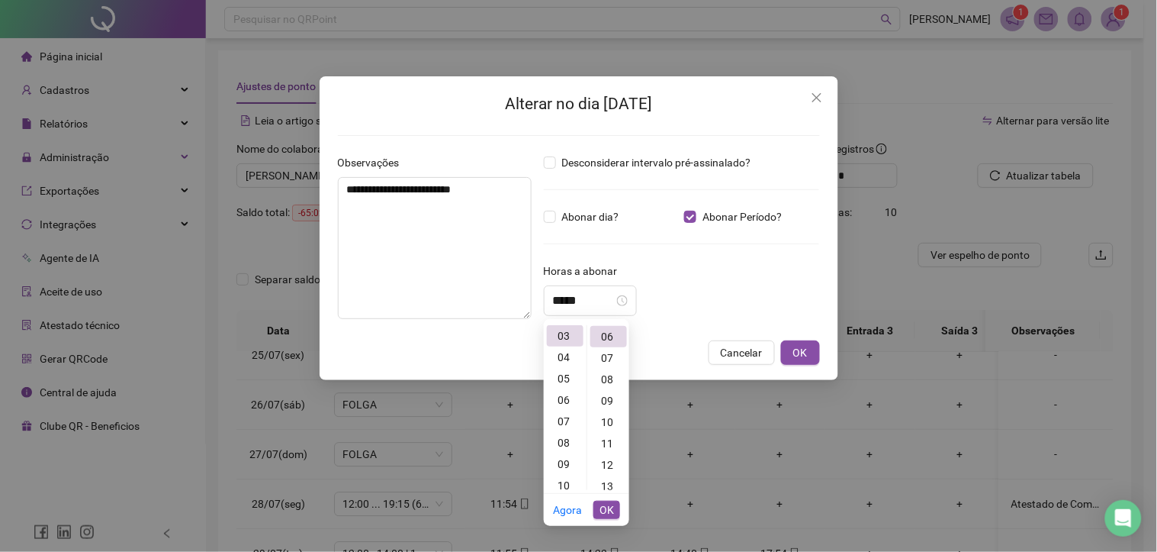
drag, startPoint x: 601, startPoint y: 513, endPoint x: 603, endPoint y: 501, distance: 11.7
click at [601, 512] on span "OK" at bounding box center [607, 509] width 14 height 17
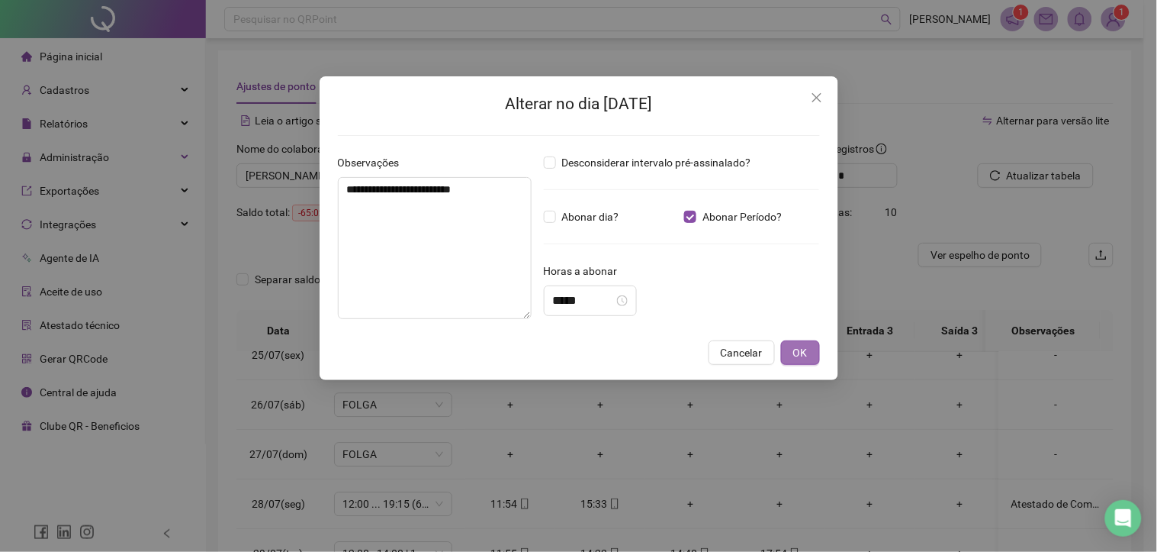
click at [802, 349] on span "OK" at bounding box center [800, 352] width 14 height 17
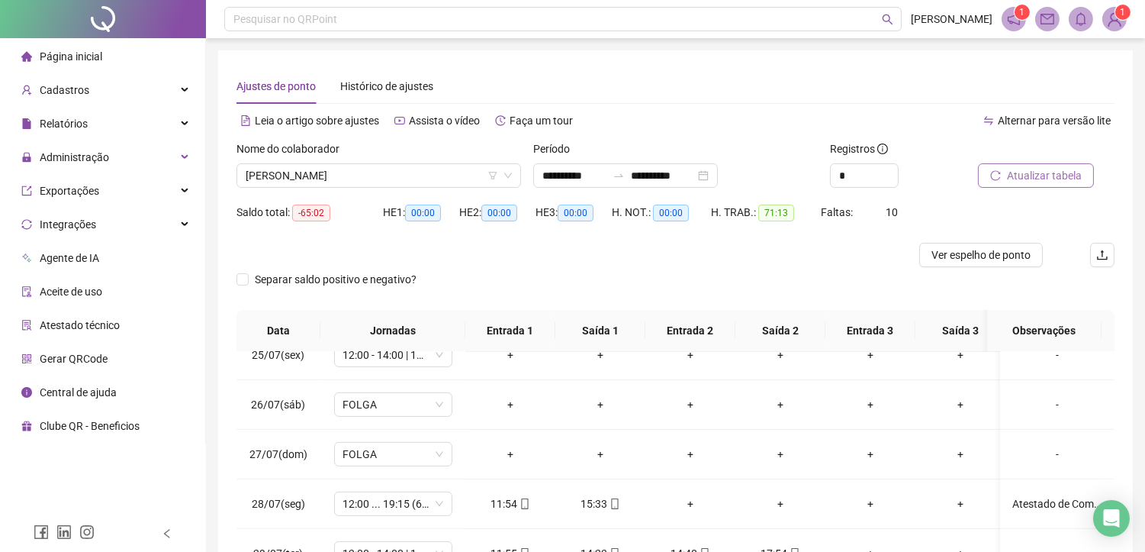
click at [1023, 172] on span "Atualizar tabela" at bounding box center [1044, 175] width 75 height 17
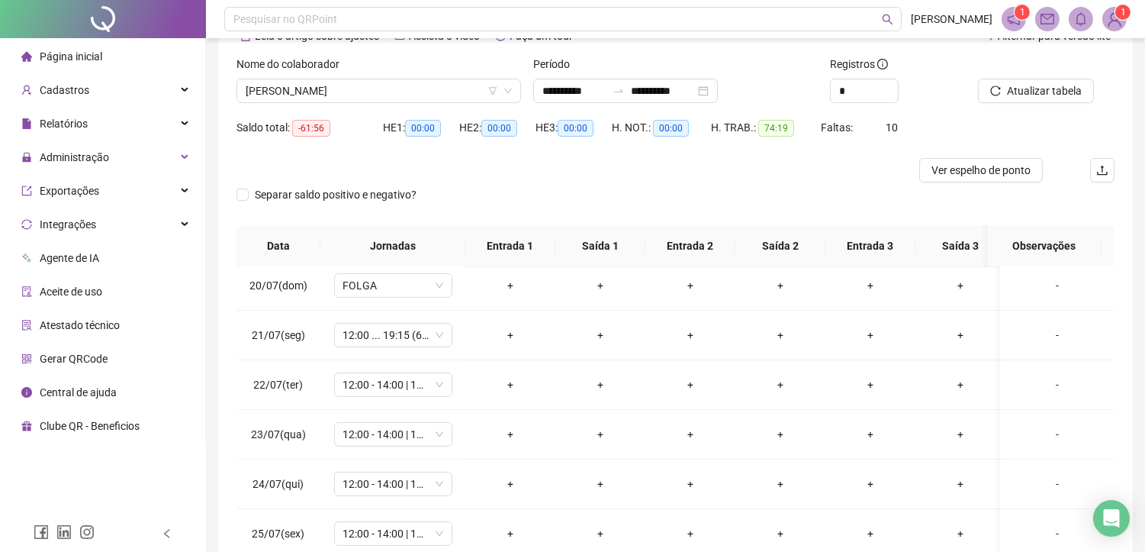
scroll to position [972, 0]
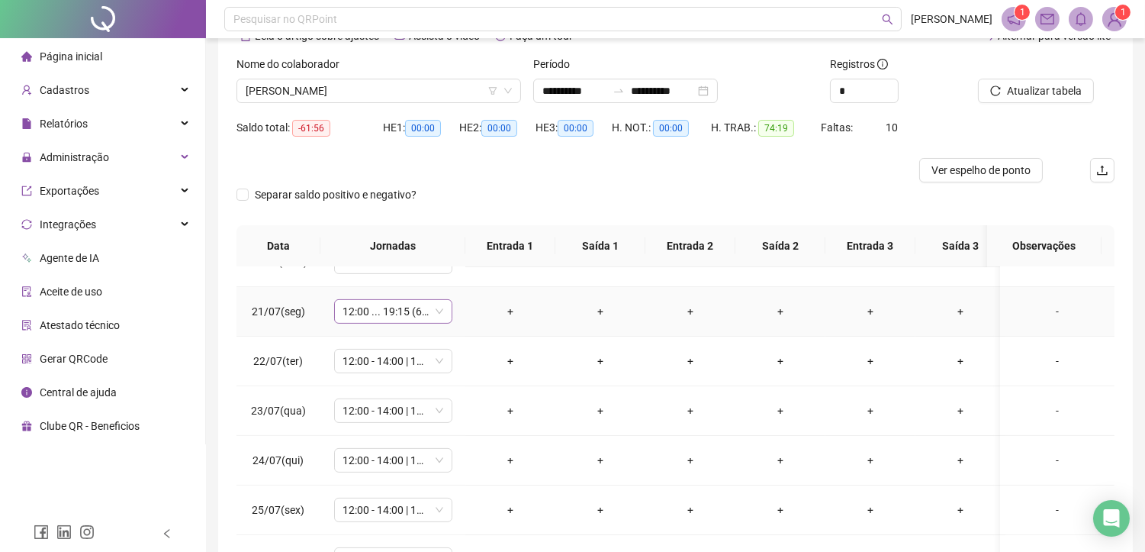
click at [391, 315] on span "12:00 ... 19:15 (6 HORAS)" at bounding box center [393, 311] width 100 height 23
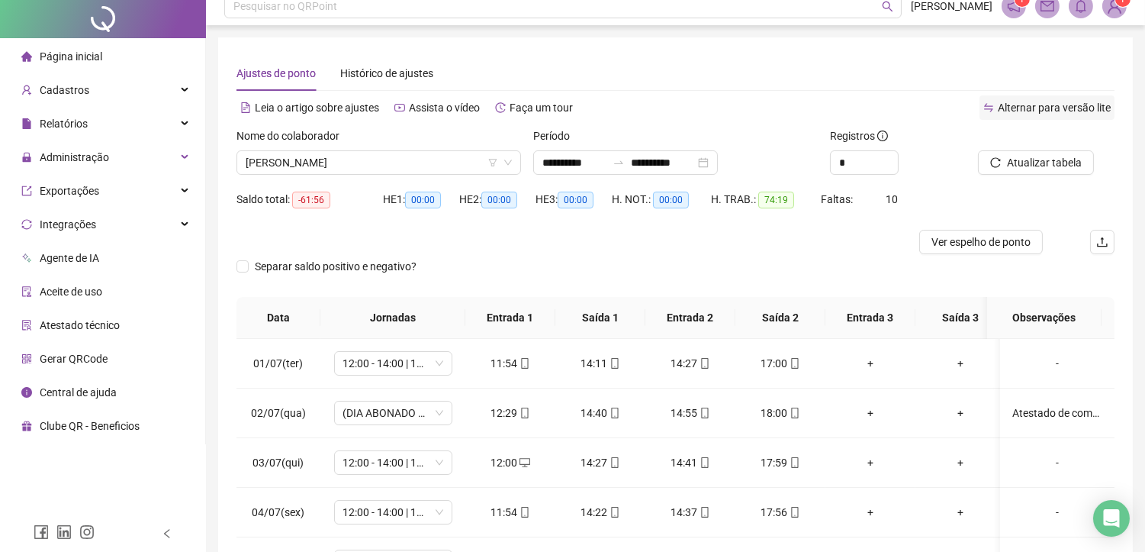
scroll to position [0, 0]
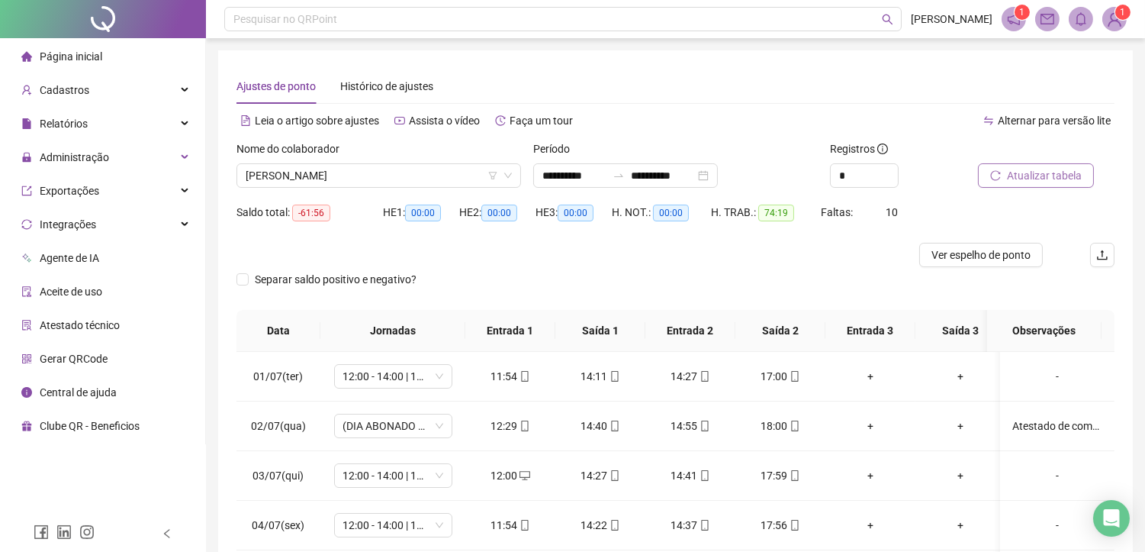
click at [1055, 175] on span "Atualizar tabela" at bounding box center [1044, 175] width 75 height 17
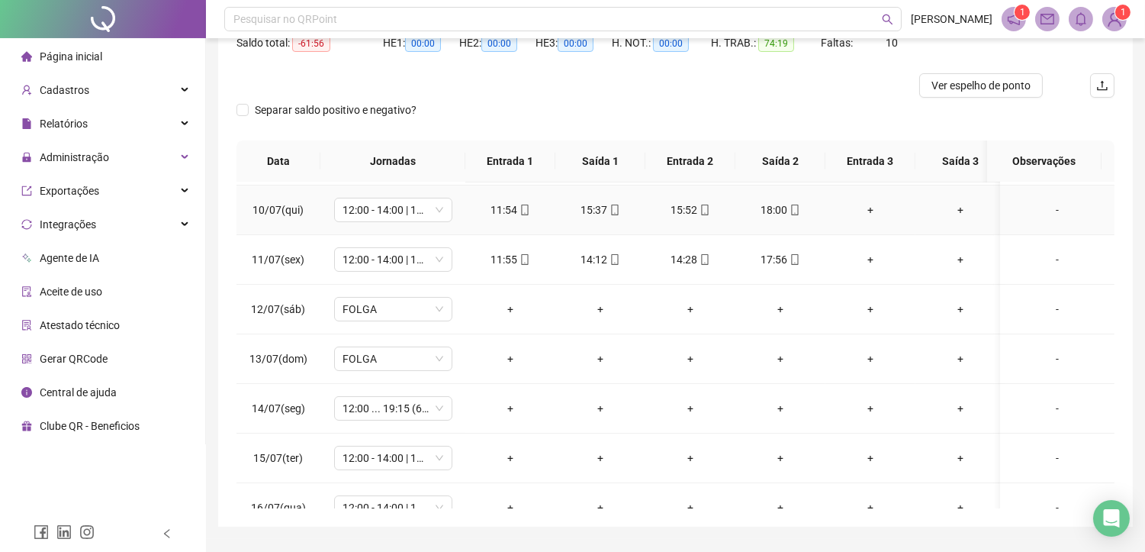
scroll to position [508, 0]
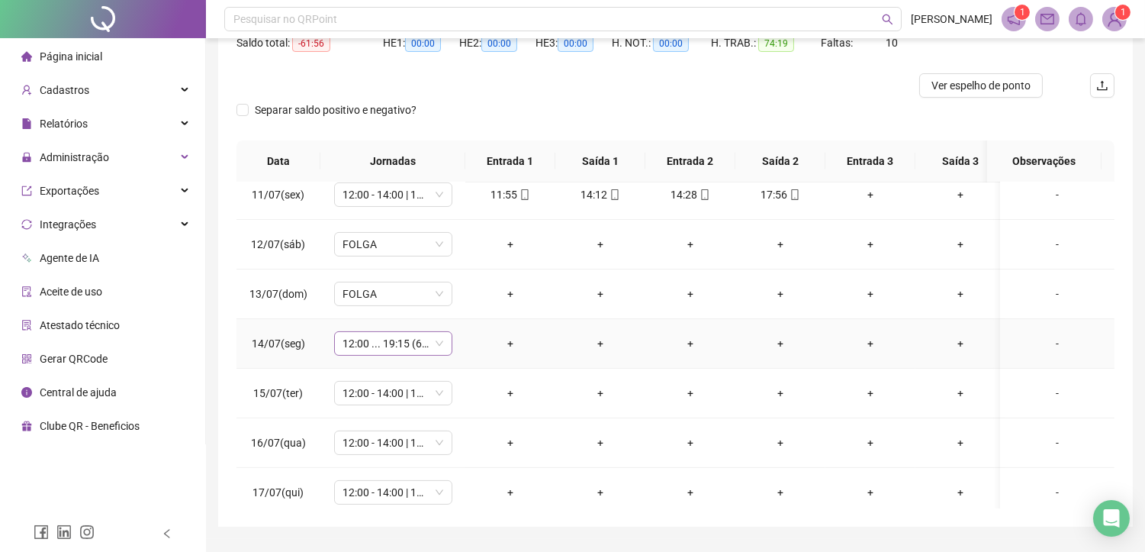
click at [394, 342] on span "12:00 ... 19:15 (6 HORAS)" at bounding box center [393, 343] width 100 height 23
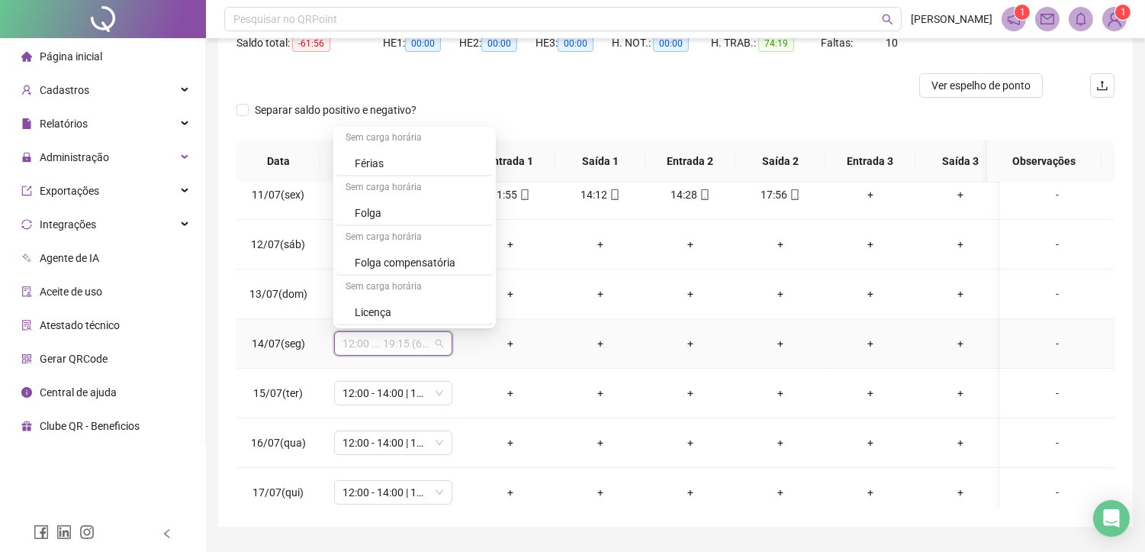
scroll to position [209, 0]
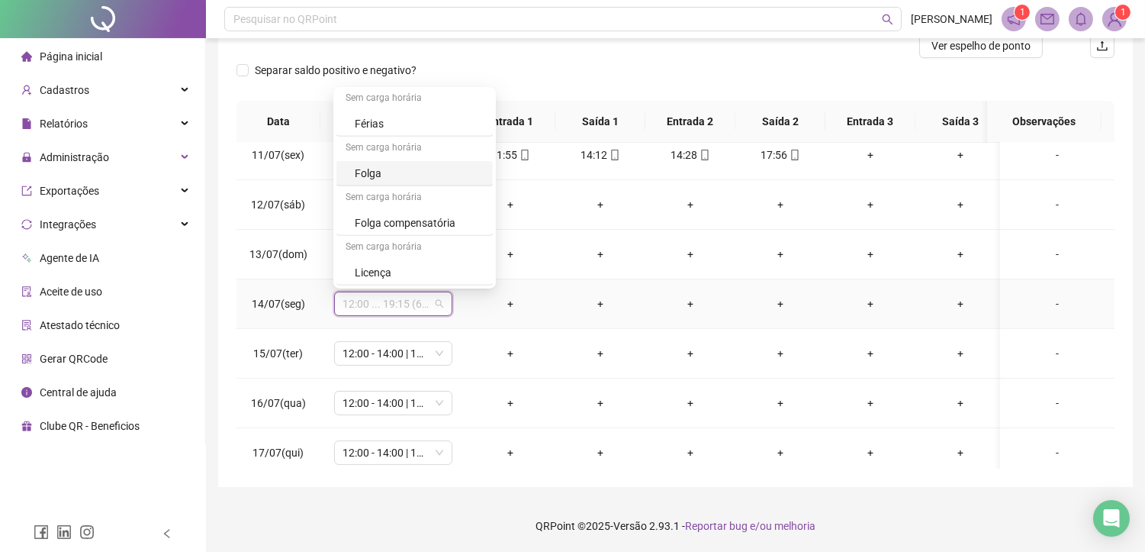
click at [424, 177] on div "Folga" at bounding box center [419, 173] width 129 height 17
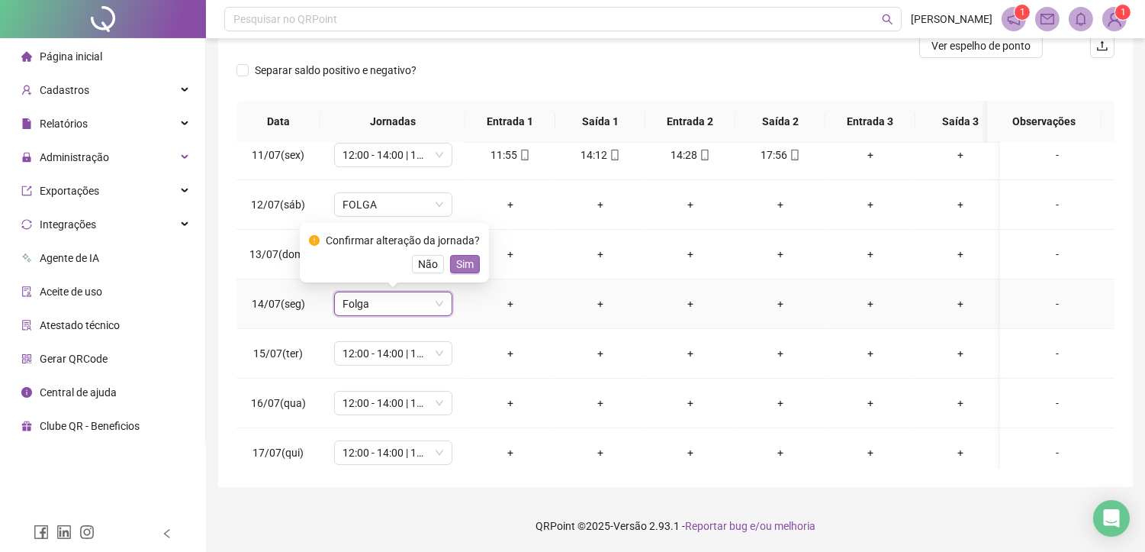
click at [466, 261] on span "Sim" at bounding box center [465, 264] width 18 height 17
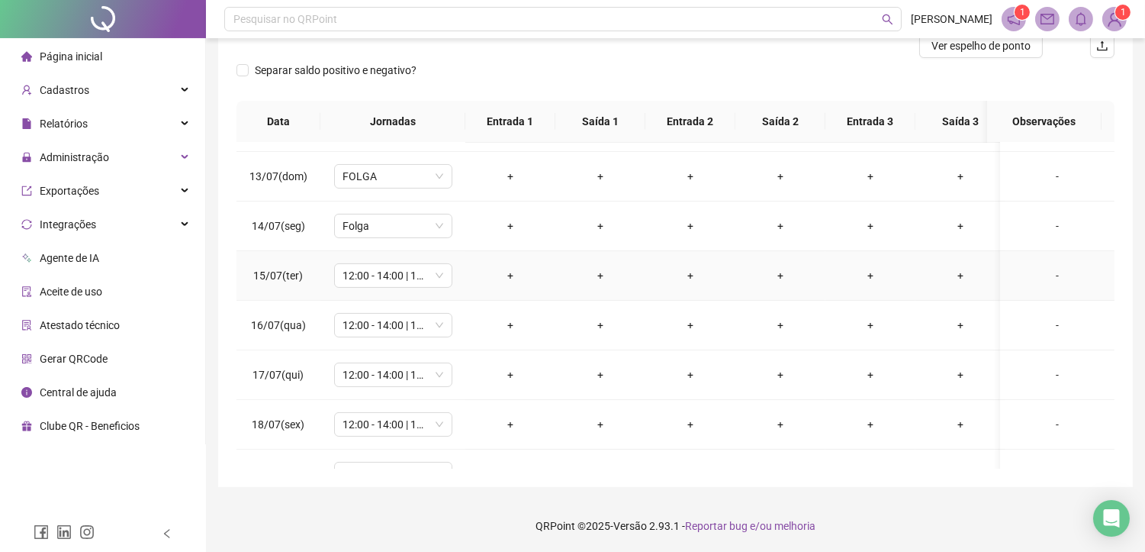
scroll to position [593, 0]
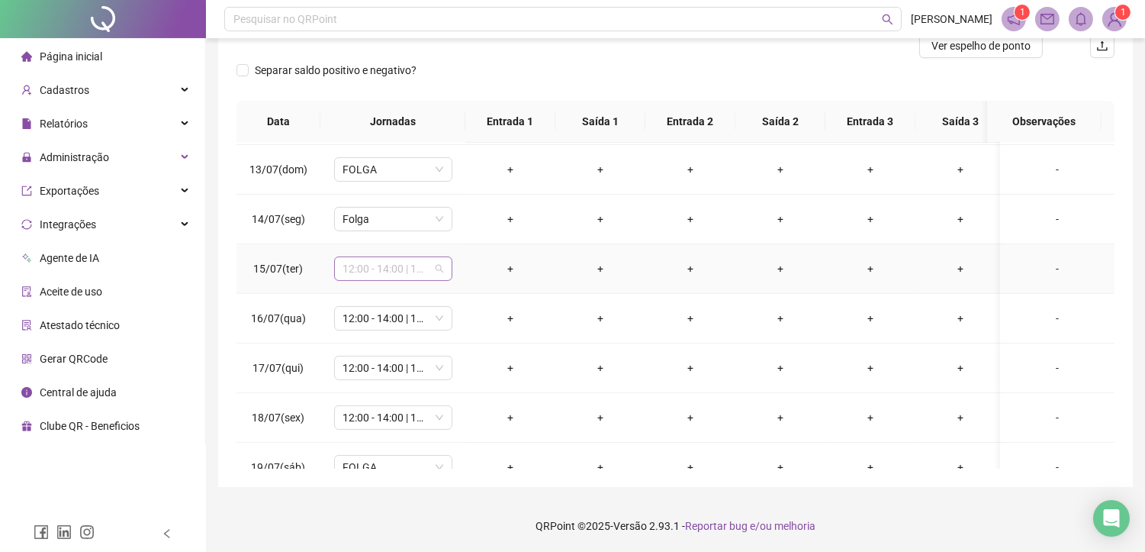
click at [368, 273] on span "12:00 - 14:00 | 14:15 - 18:00" at bounding box center [393, 268] width 100 height 23
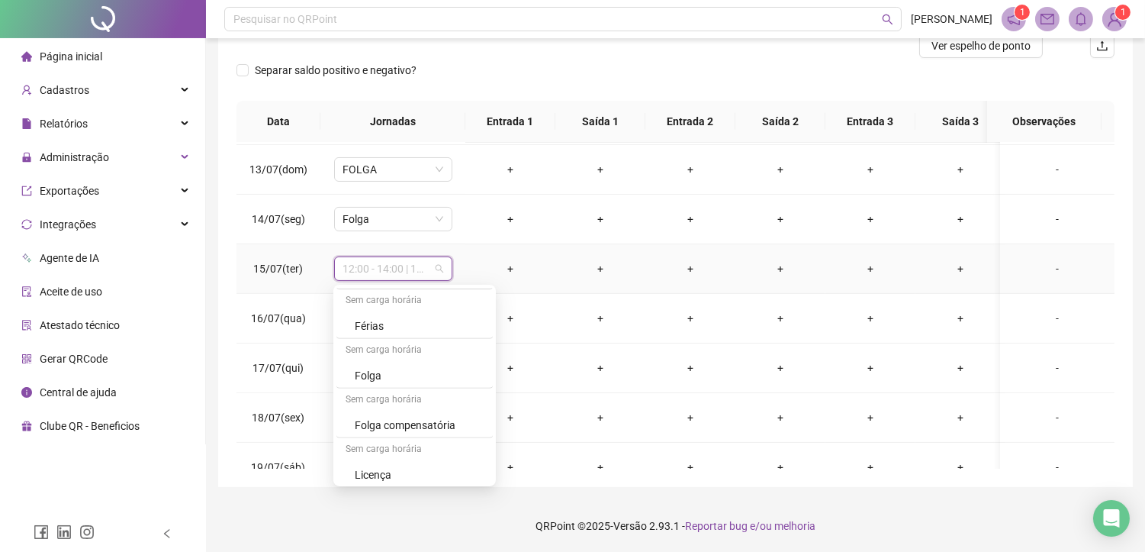
scroll to position [1493, 0]
click at [386, 370] on div "Folga" at bounding box center [419, 370] width 129 height 17
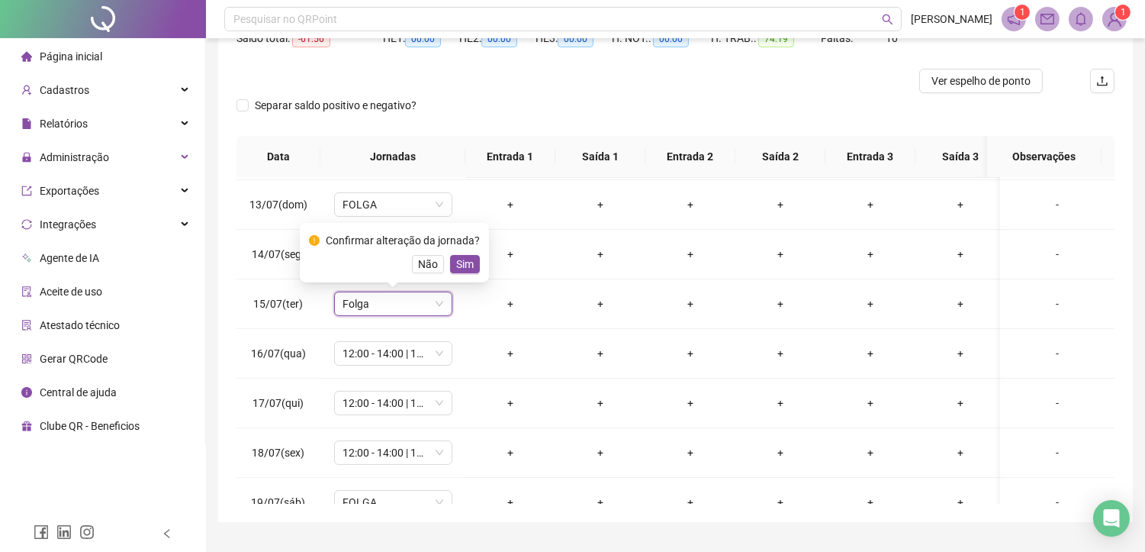
scroll to position [180, 0]
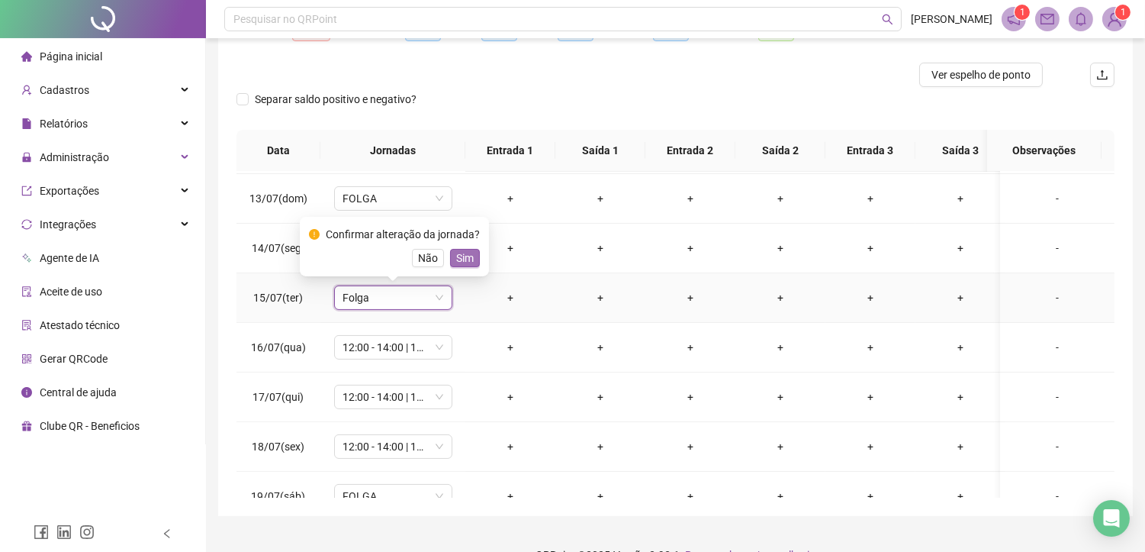
click at [463, 255] on span "Sim" at bounding box center [465, 257] width 18 height 17
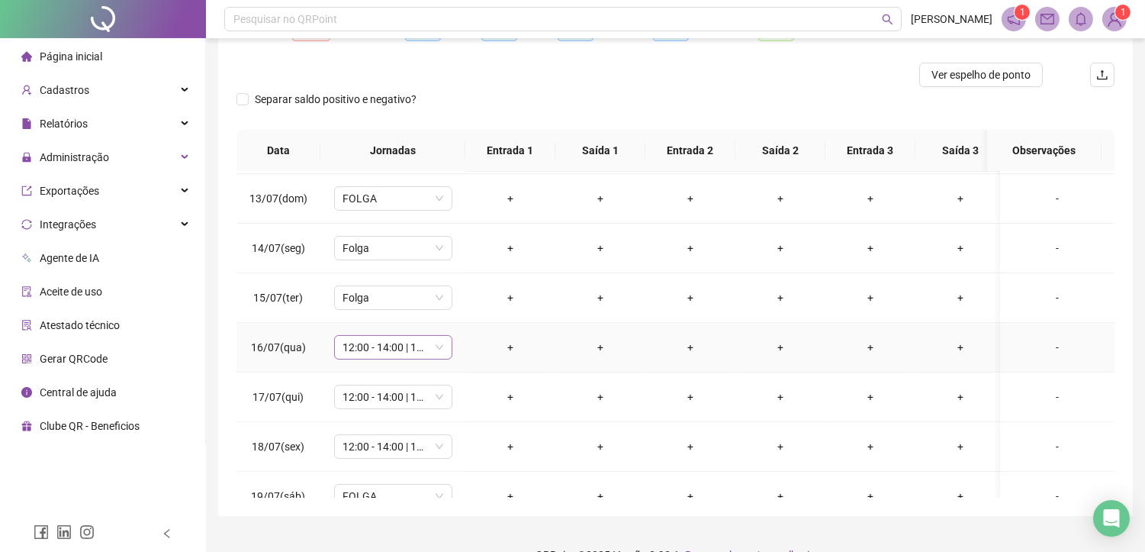
drag, startPoint x: 392, startPoint y: 349, endPoint x: 391, endPoint y: 339, distance: 9.3
click at [392, 348] on span "12:00 - 14:00 | 14:15 - 18:00" at bounding box center [393, 347] width 100 height 23
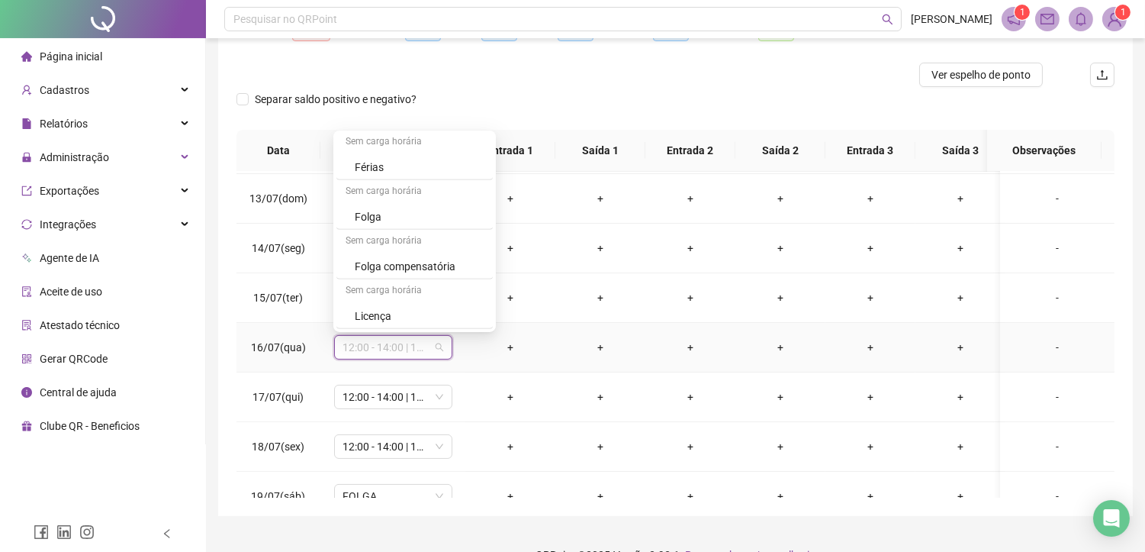
scroll to position [209, 0]
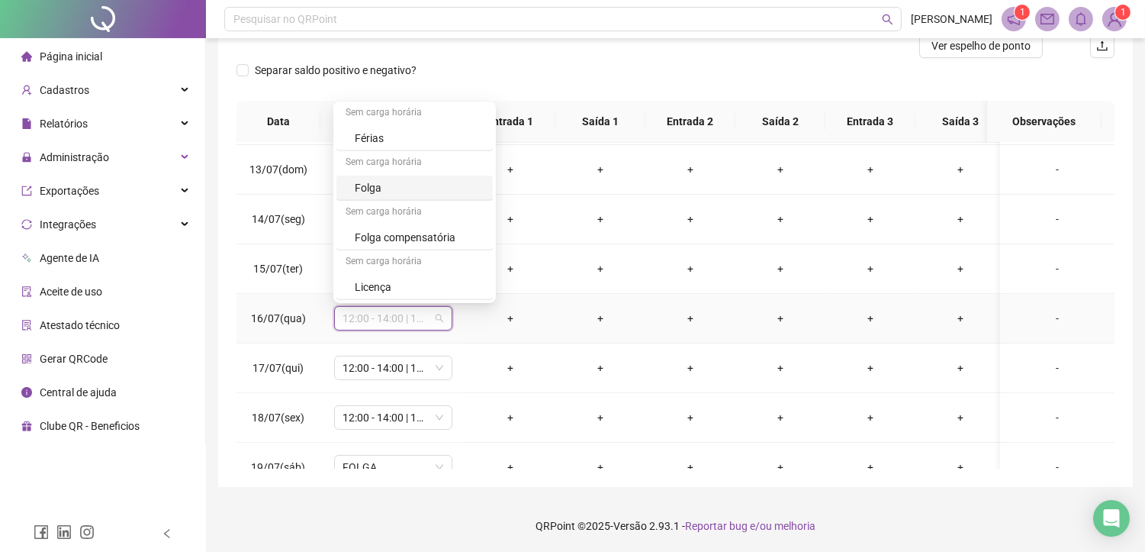
click at [386, 181] on div "Folga" at bounding box center [419, 187] width 129 height 17
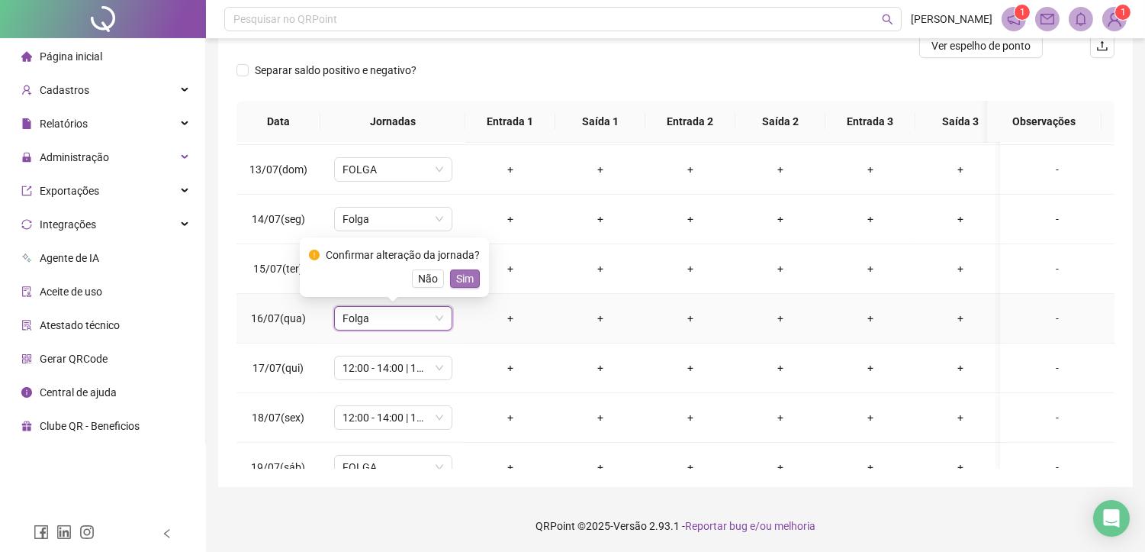
click at [465, 280] on span "Sim" at bounding box center [465, 278] width 18 height 17
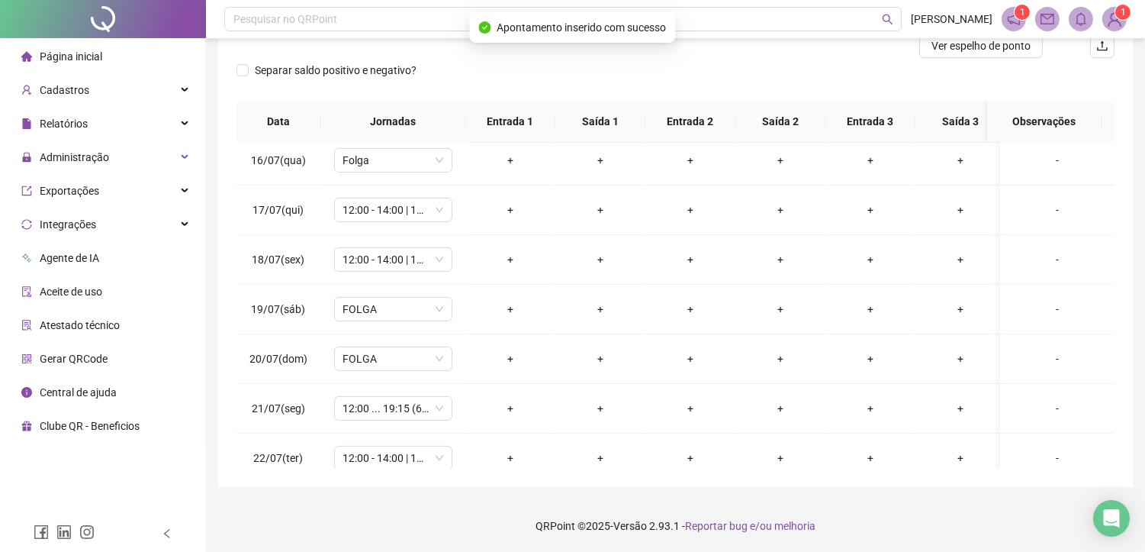
scroll to position [763, 0]
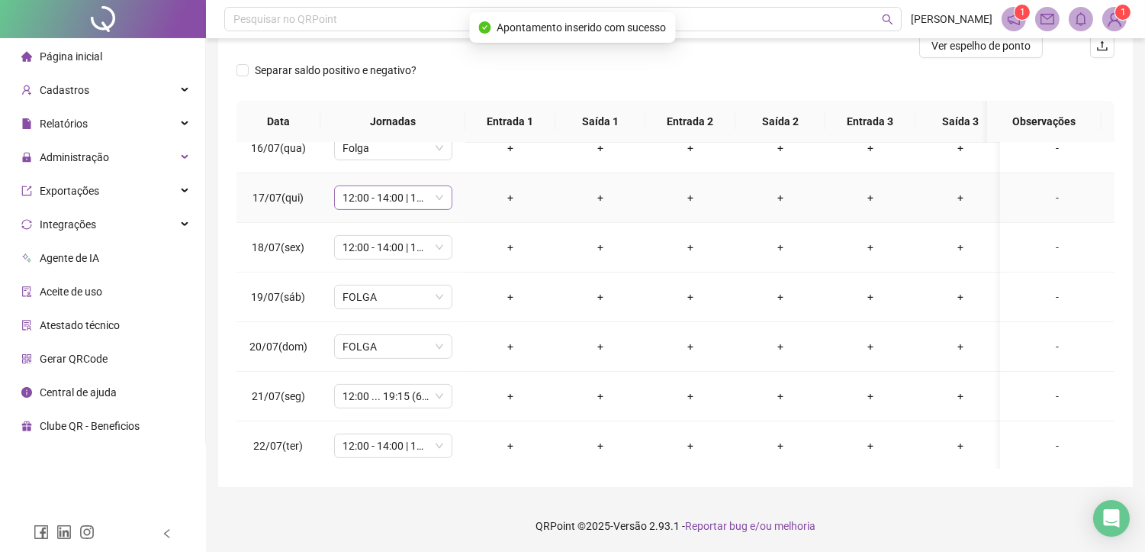
click at [355, 201] on span "12:00 - 14:00 | 14:15 - 18:00" at bounding box center [393, 197] width 100 height 23
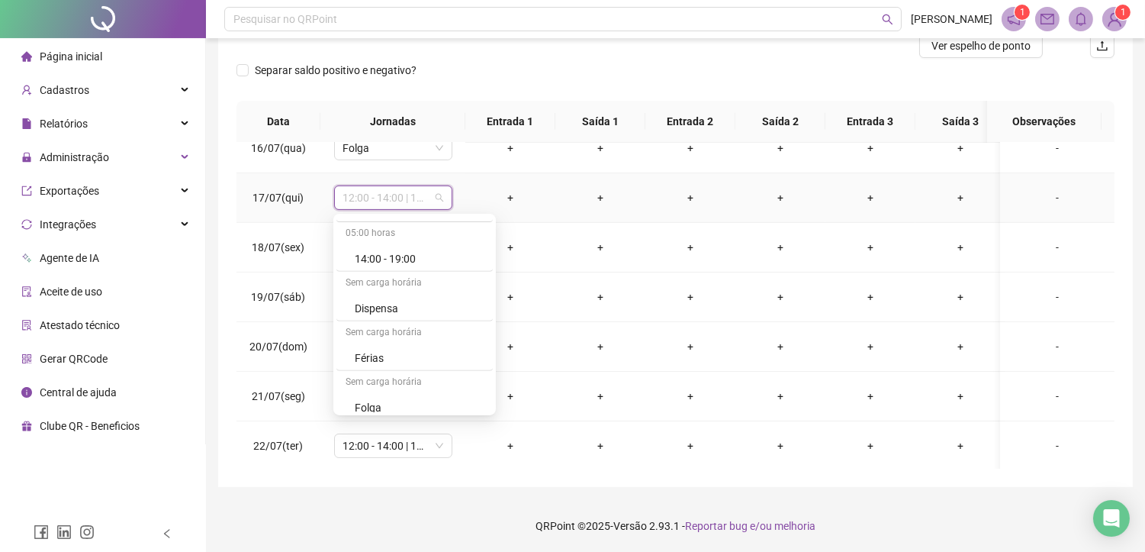
scroll to position [1440, 0]
click at [366, 349] on div "Folga" at bounding box center [419, 350] width 129 height 17
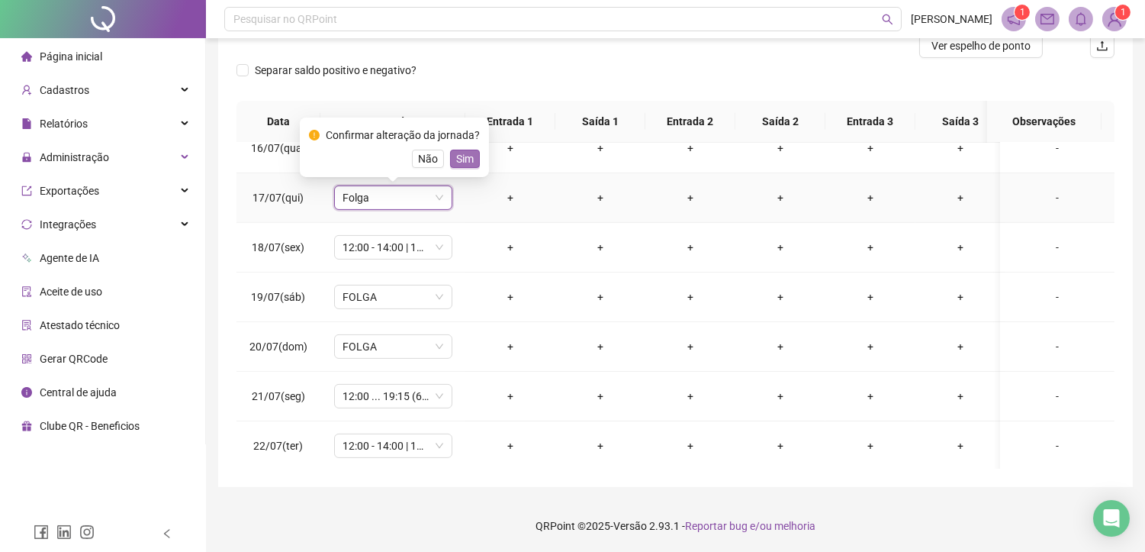
click at [456, 162] on span "Sim" at bounding box center [465, 158] width 18 height 17
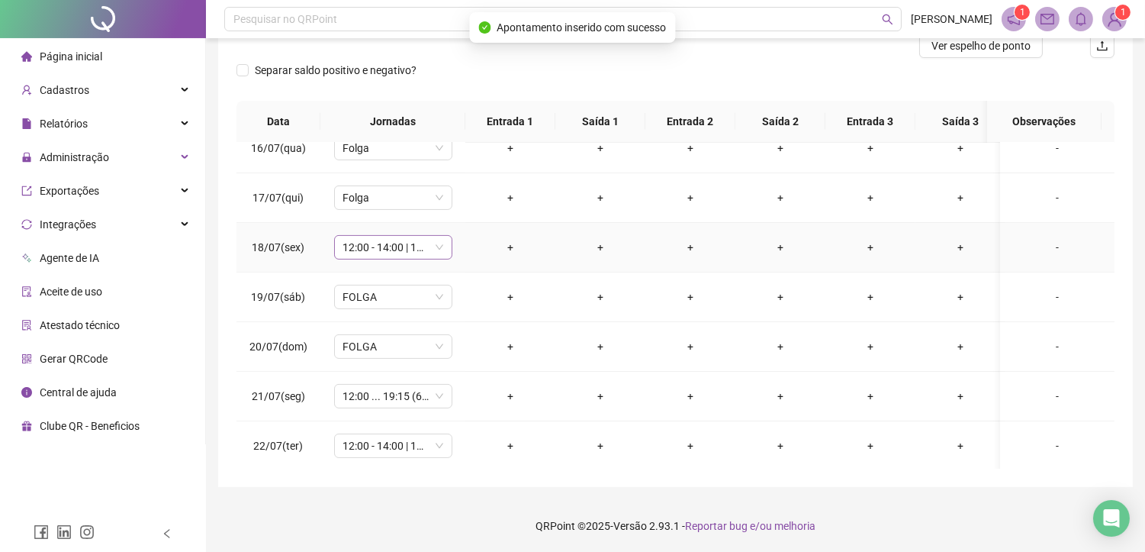
click at [398, 254] on span "12:00 - 14:00 | 14:15 - 18:00" at bounding box center [393, 247] width 100 height 23
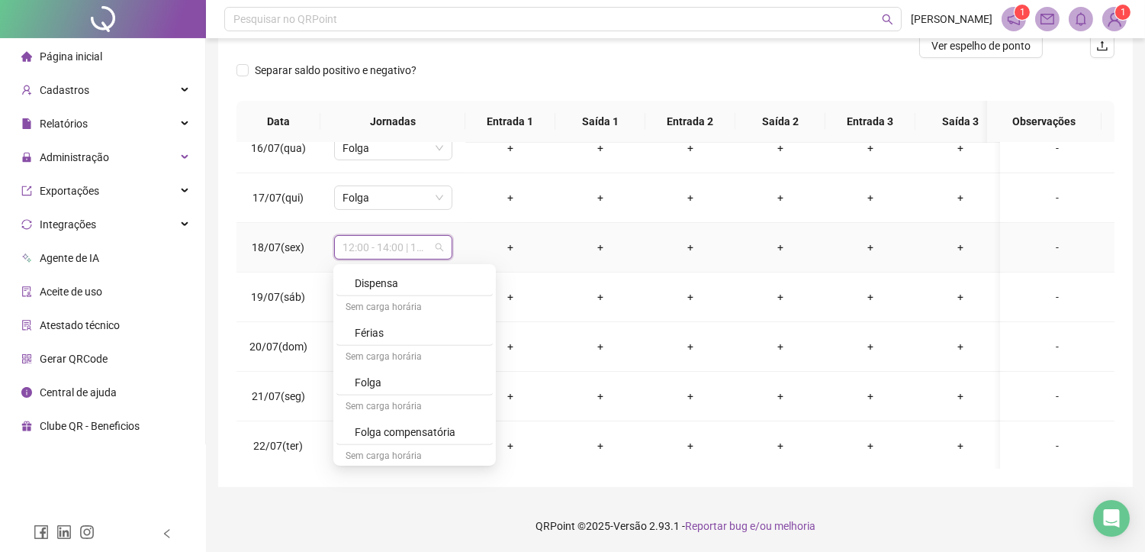
scroll to position [1492, 0]
click at [383, 356] on div "Folga" at bounding box center [419, 350] width 129 height 17
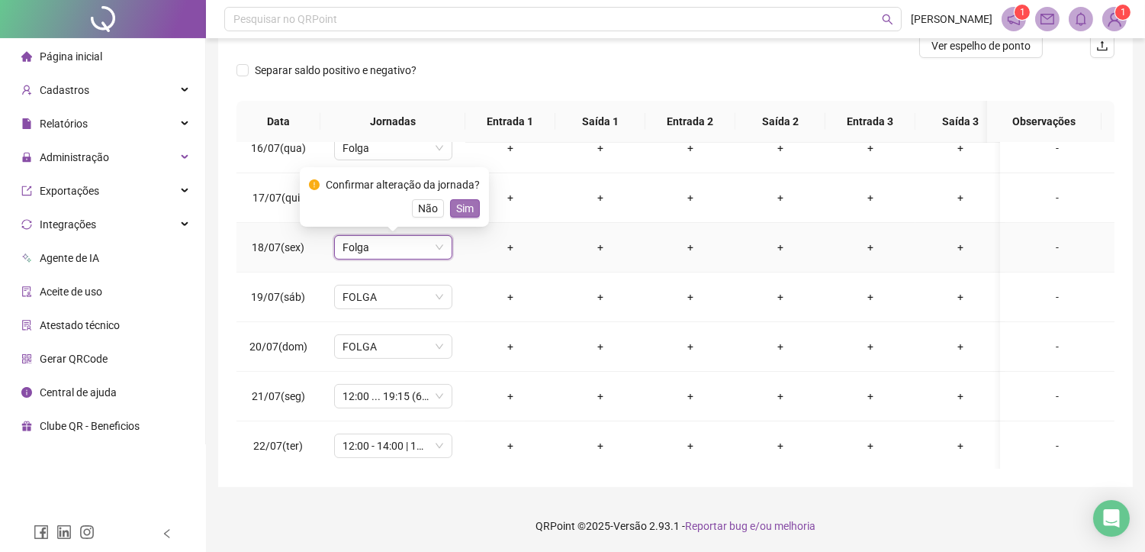
click at [468, 208] on span "Sim" at bounding box center [465, 208] width 18 height 17
click at [468, 208] on td "+" at bounding box center [510, 198] width 90 height 50
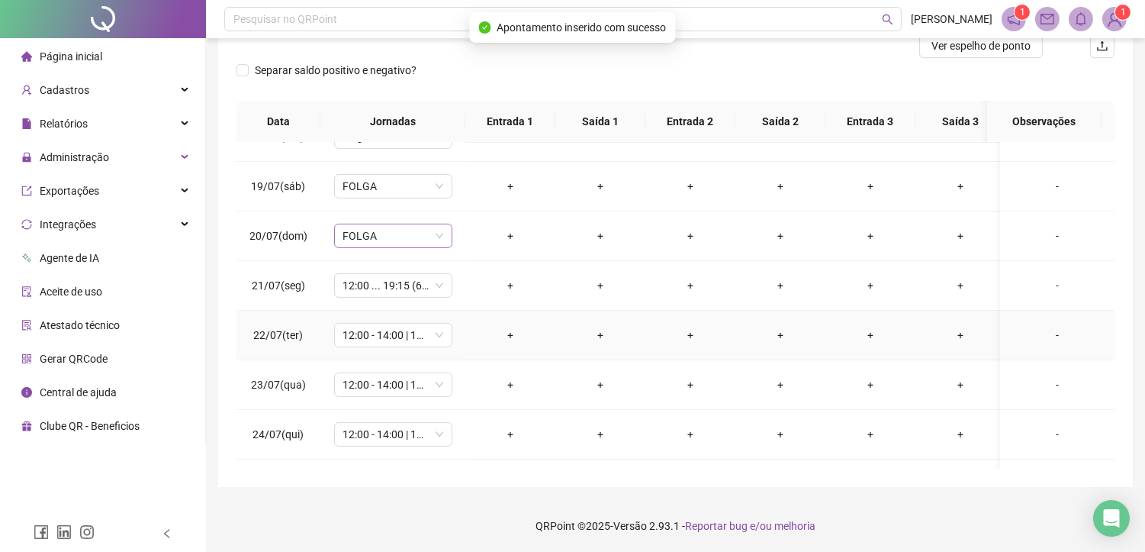
scroll to position [932, 0]
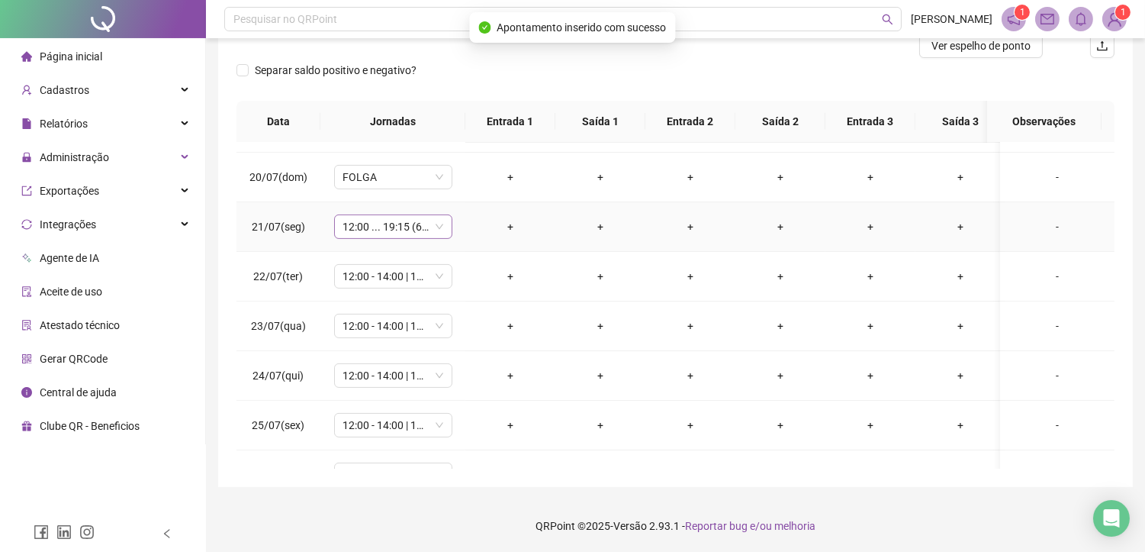
click at [398, 224] on span "12:00 ... 19:15 (6 HORAS)" at bounding box center [393, 226] width 100 height 23
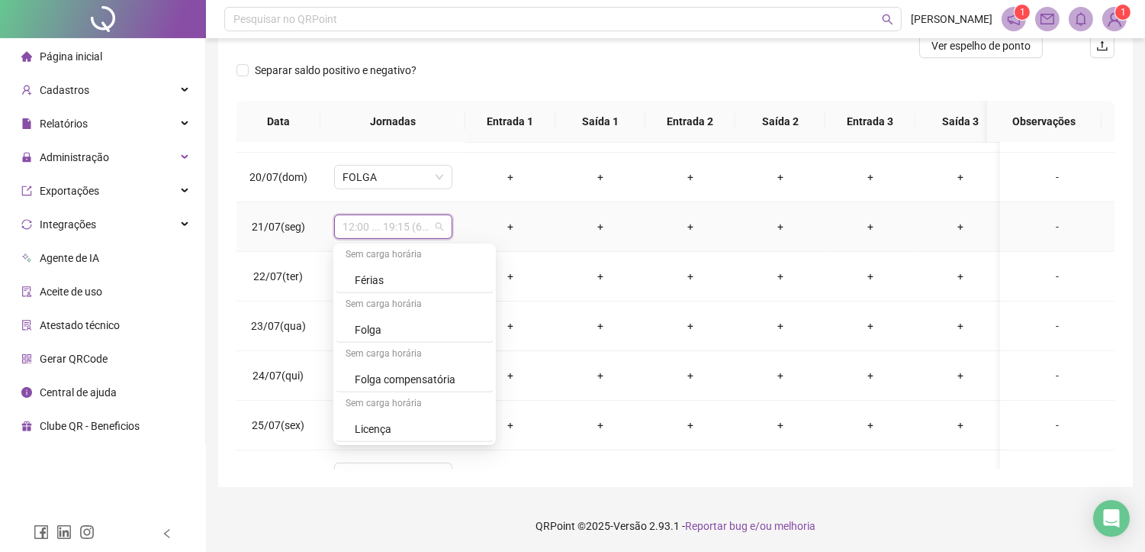
scroll to position [1492, 0]
click at [372, 339] on div "Folga" at bounding box center [414, 329] width 156 height 25
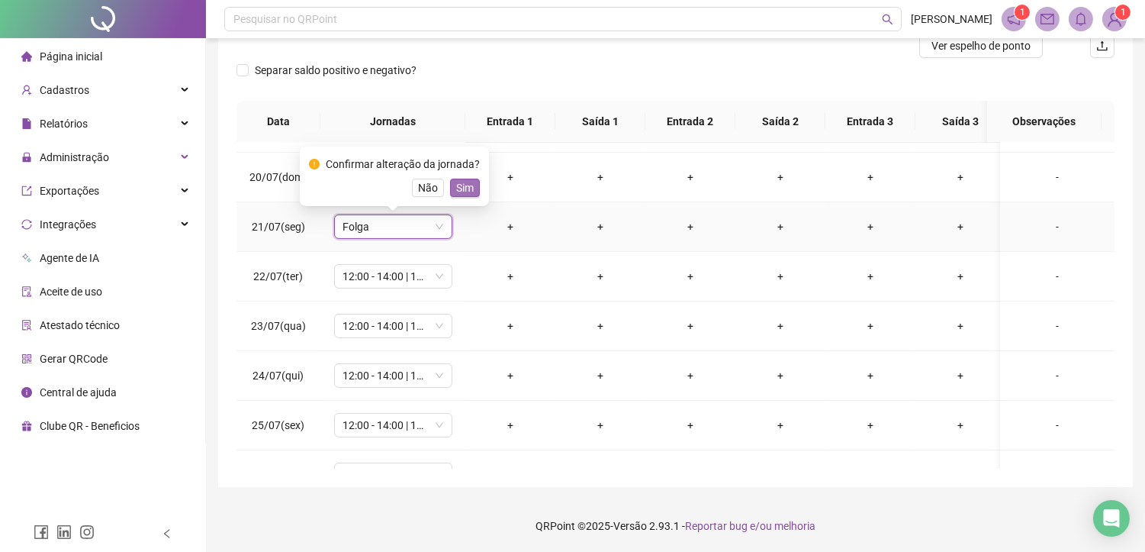
click at [464, 191] on span "Sim" at bounding box center [465, 187] width 18 height 17
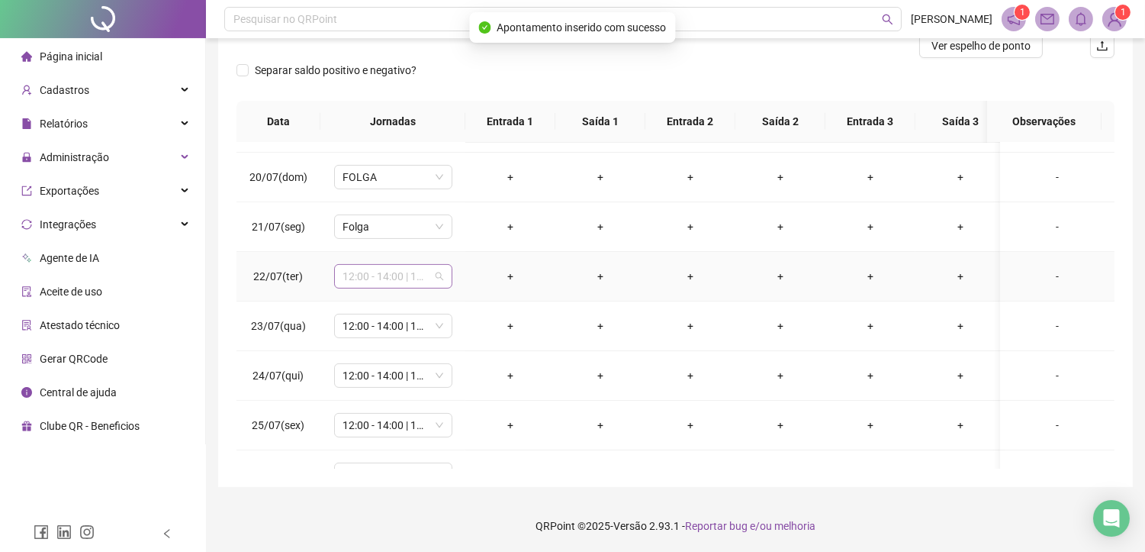
click at [371, 283] on span "12:00 - 14:00 | 14:15 - 18:00" at bounding box center [393, 276] width 100 height 23
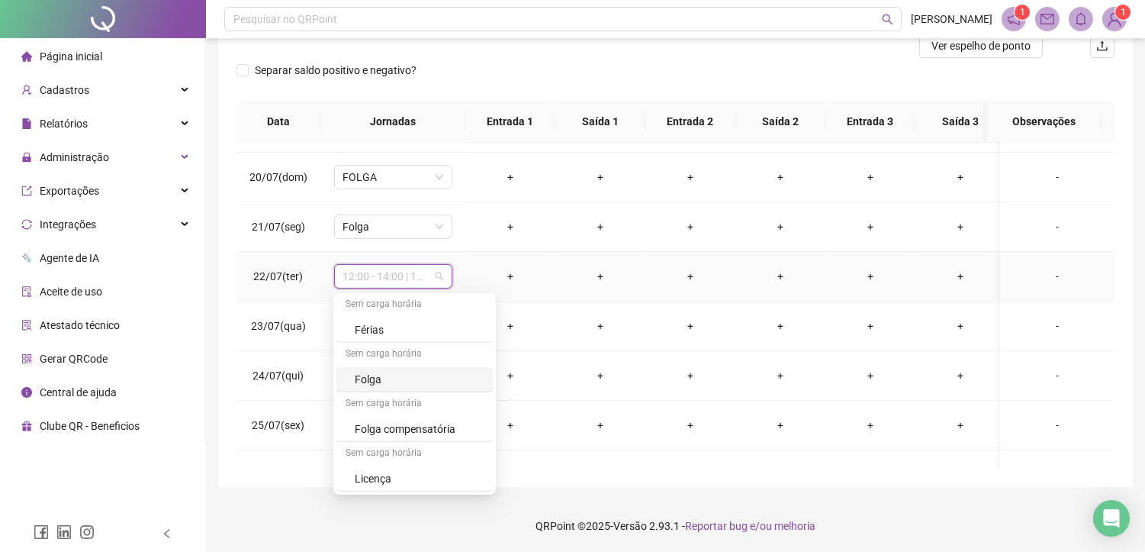
click at [382, 384] on div "Folga" at bounding box center [419, 379] width 129 height 17
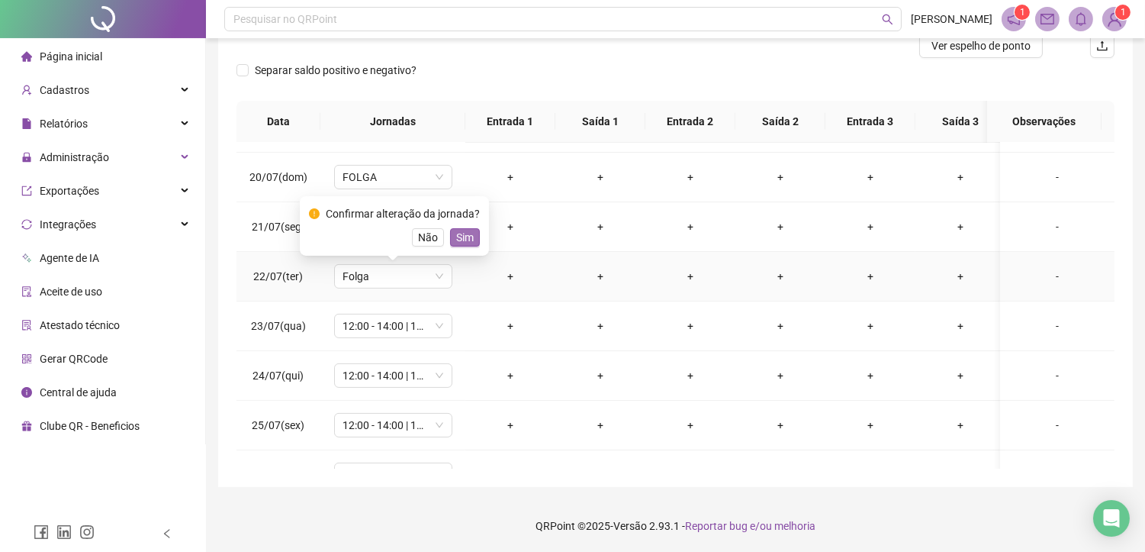
click at [460, 238] on span "Sim" at bounding box center [465, 237] width 18 height 17
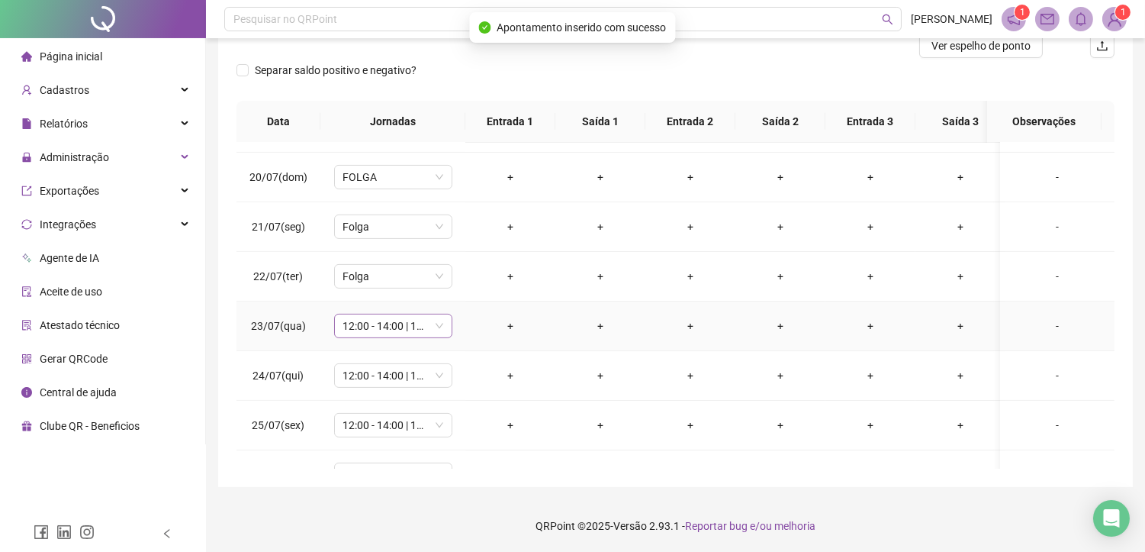
click at [372, 319] on span "12:00 - 14:00 | 14:15 - 18:00" at bounding box center [393, 325] width 100 height 23
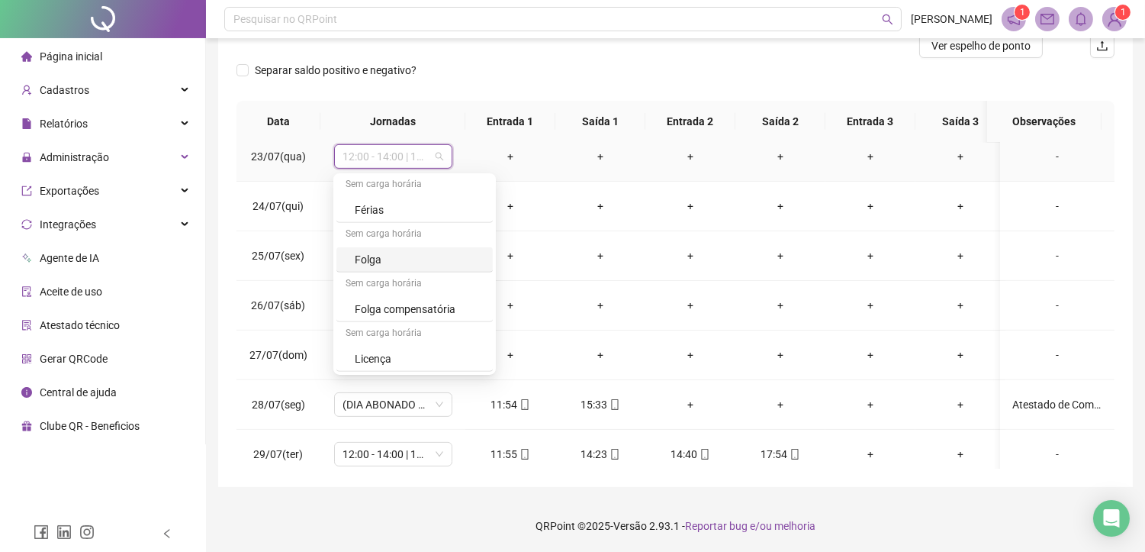
click at [389, 262] on div "Folga" at bounding box center [419, 259] width 129 height 17
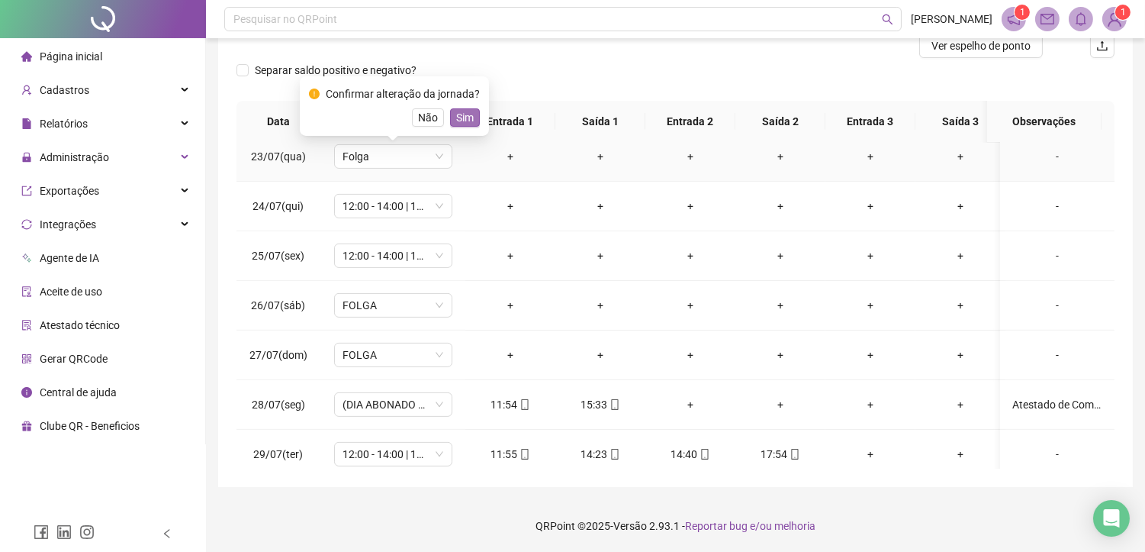
click at [456, 120] on span "Sim" at bounding box center [465, 117] width 18 height 17
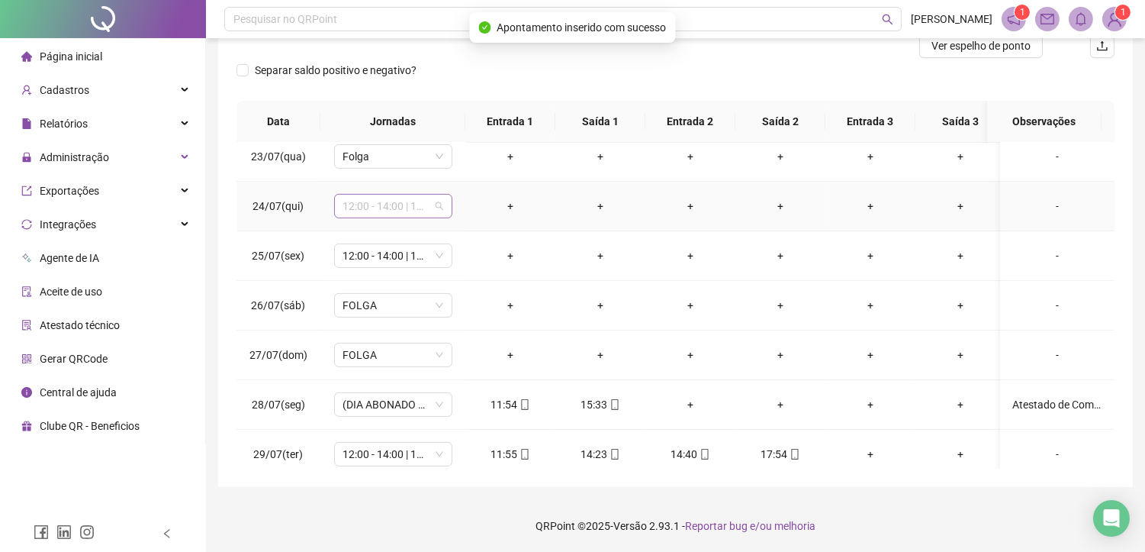
click at [398, 203] on span "12:00 - 14:00 | 14:15 - 18:00" at bounding box center [393, 206] width 100 height 23
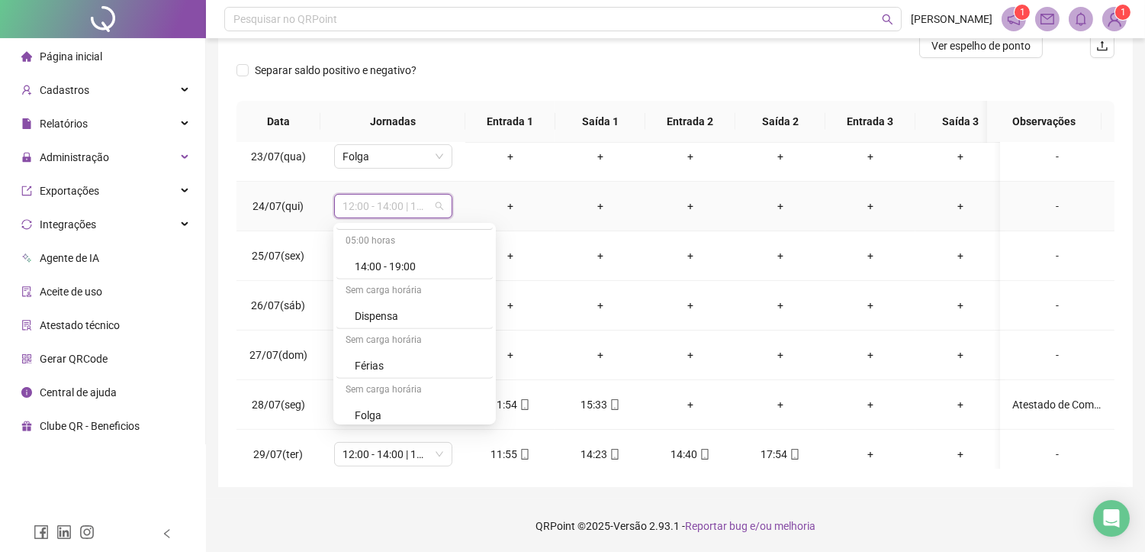
scroll to position [1440, 0]
click at [363, 364] on div "Folga" at bounding box center [419, 359] width 129 height 17
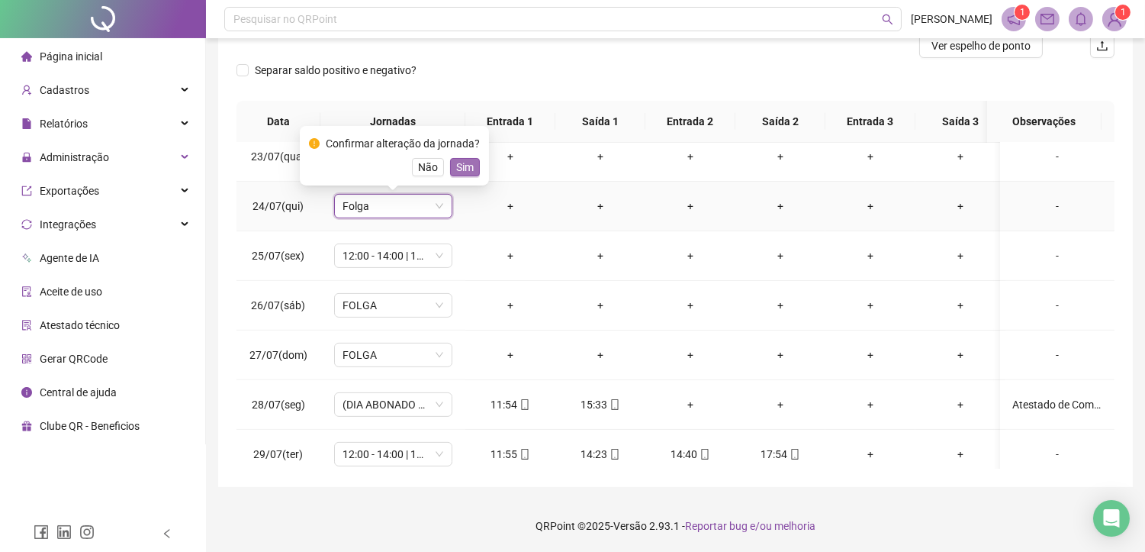
click at [462, 165] on span "Sim" at bounding box center [465, 167] width 18 height 17
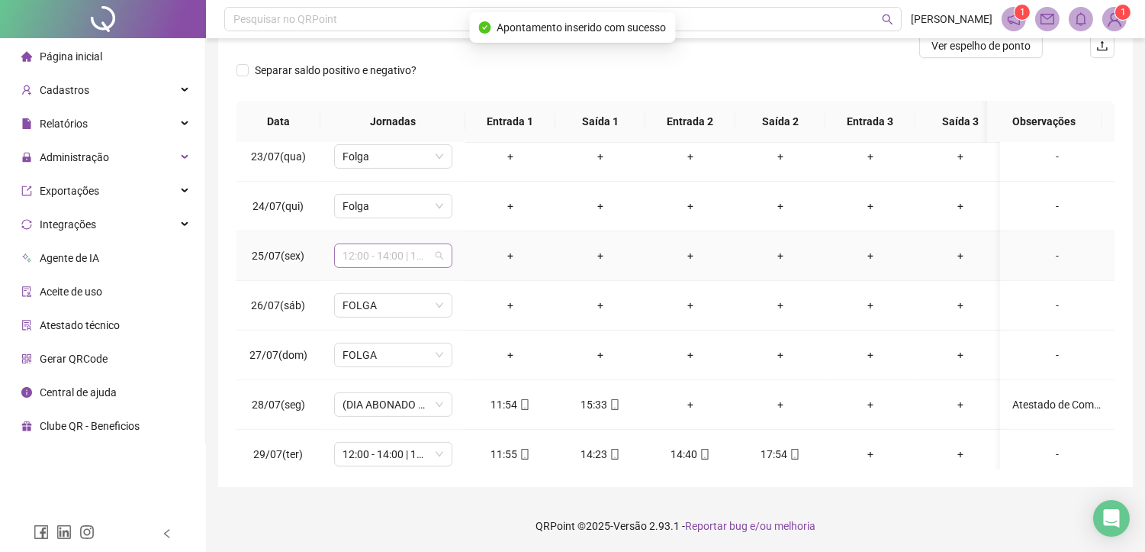
click at [391, 256] on span "12:00 - 14:00 | 14:15 - 18:00" at bounding box center [393, 255] width 100 height 23
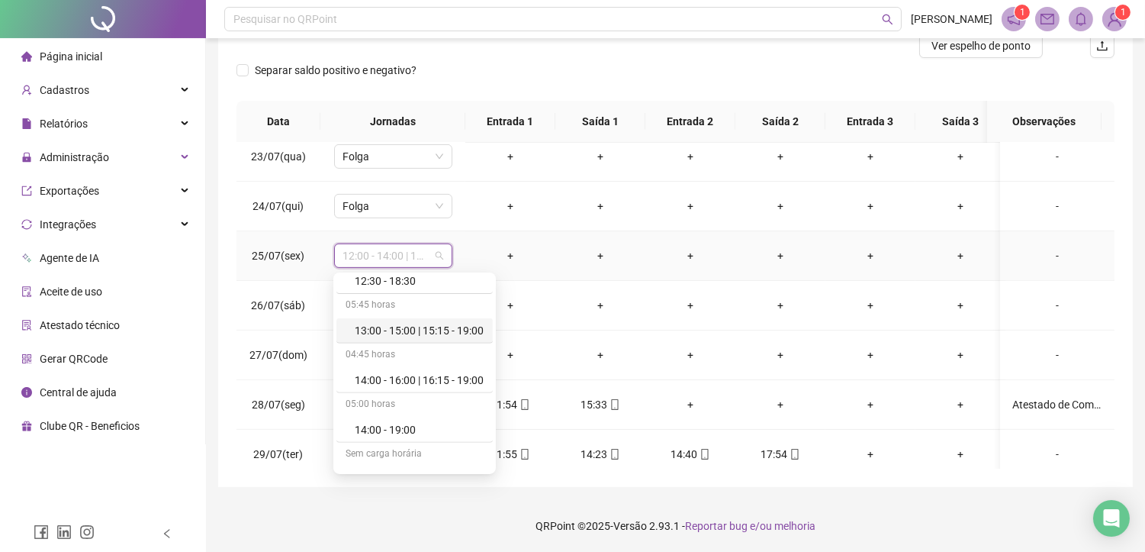
scroll to position [1492, 0]
click at [389, 355] on div "Folga" at bounding box center [419, 358] width 129 height 17
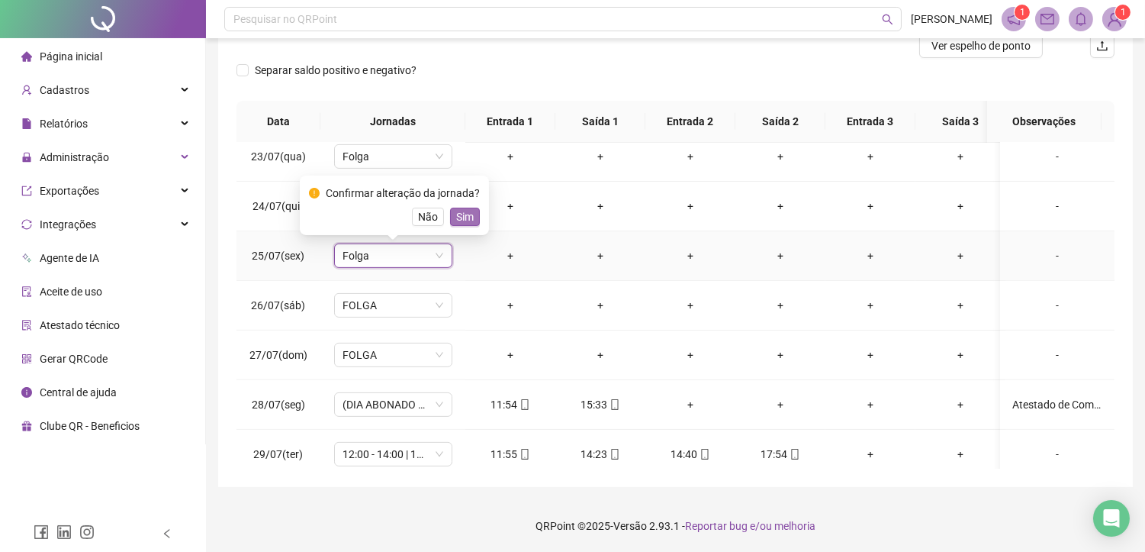
click at [458, 215] on span "Sim" at bounding box center [465, 216] width 18 height 17
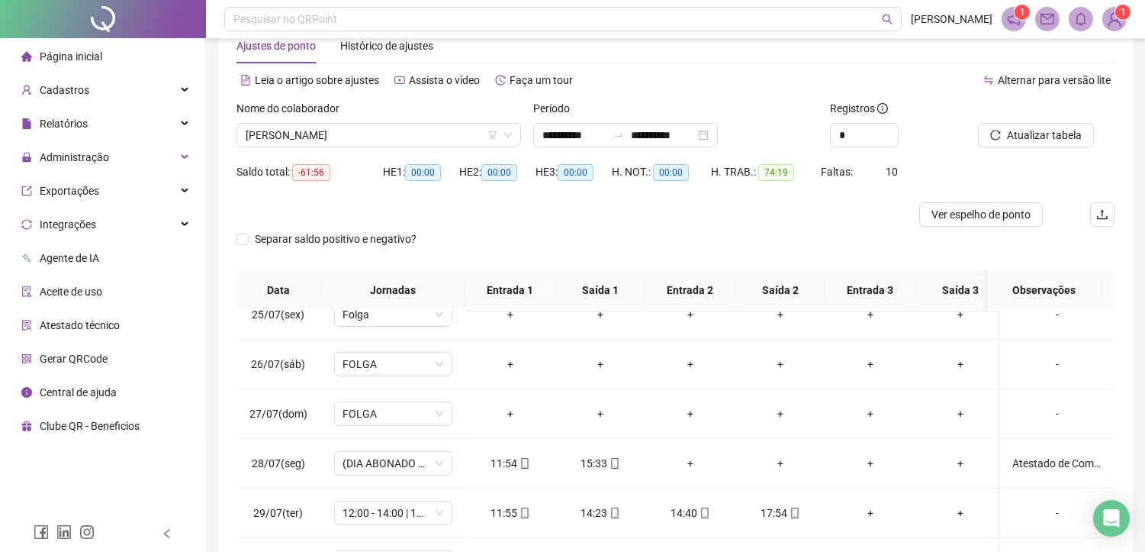
scroll to position [40, 0]
click at [1027, 135] on span "Atualizar tabela" at bounding box center [1044, 135] width 75 height 17
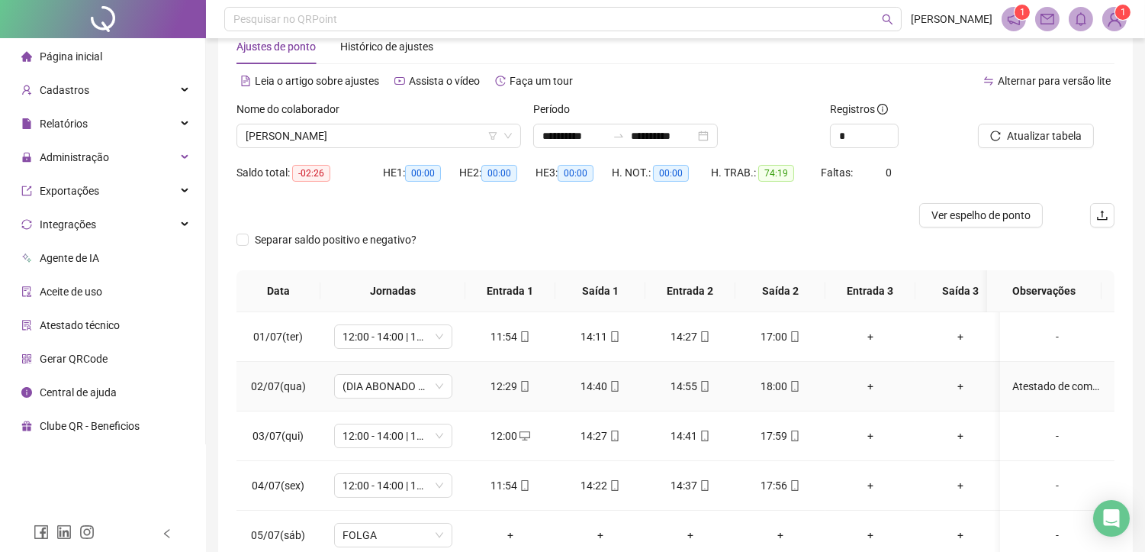
click at [1031, 381] on div "Atestado de comparecimento" at bounding box center [1057, 386] width 90 height 17
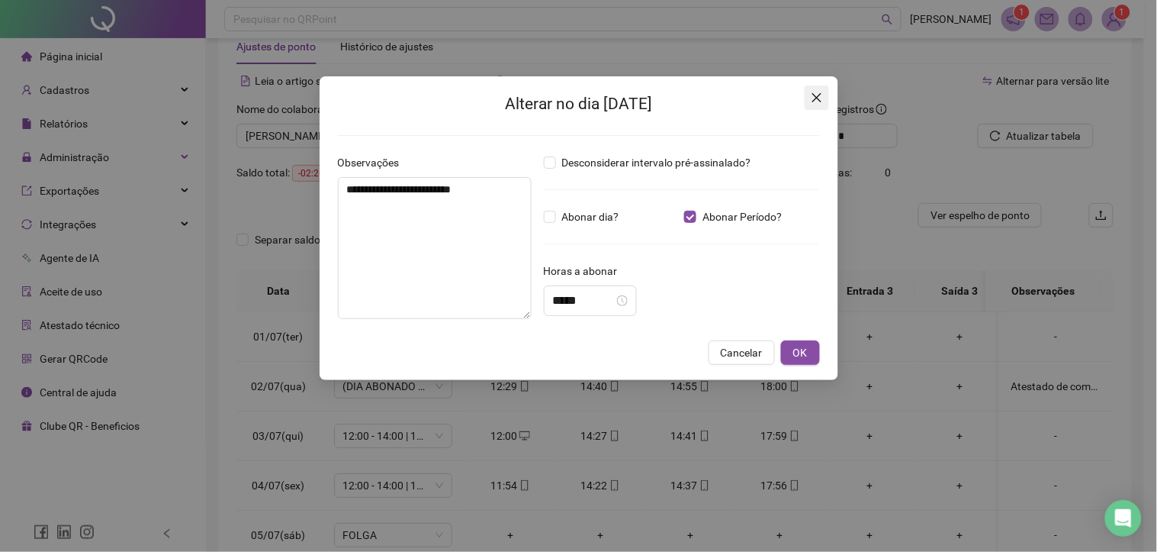
click at [818, 98] on icon "close" at bounding box center [816, 97] width 9 height 9
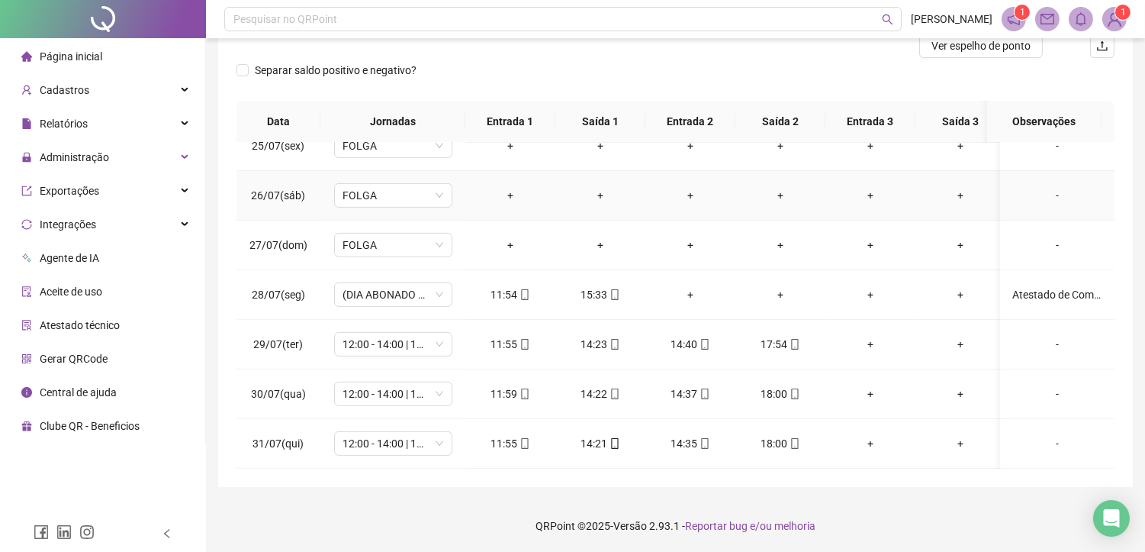
scroll to position [1226, 0]
click at [1051, 286] on div "Atestado de Comparecimento" at bounding box center [1057, 294] width 90 height 17
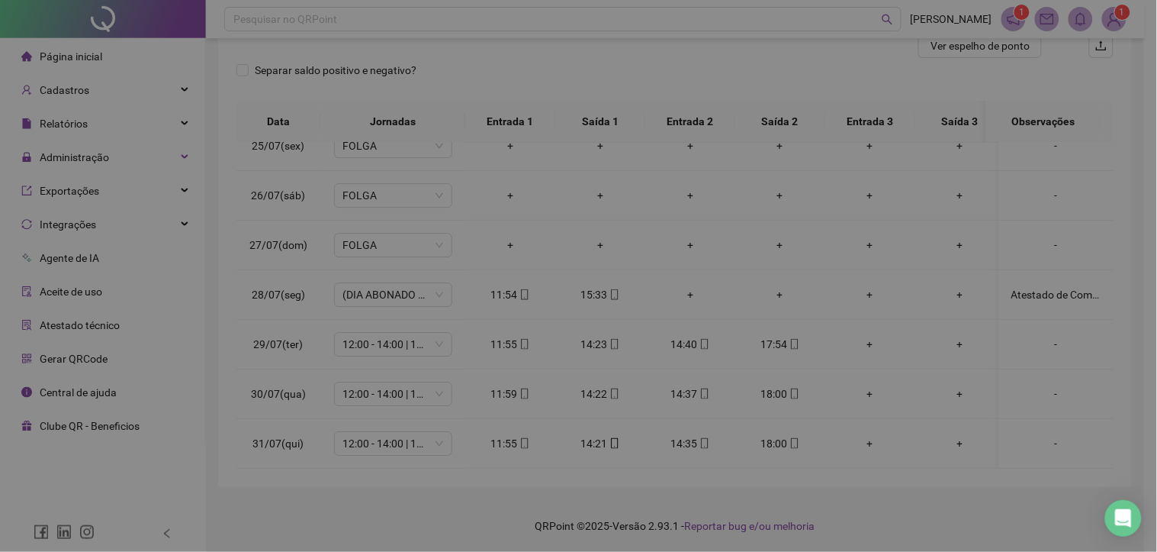
type input "*****"
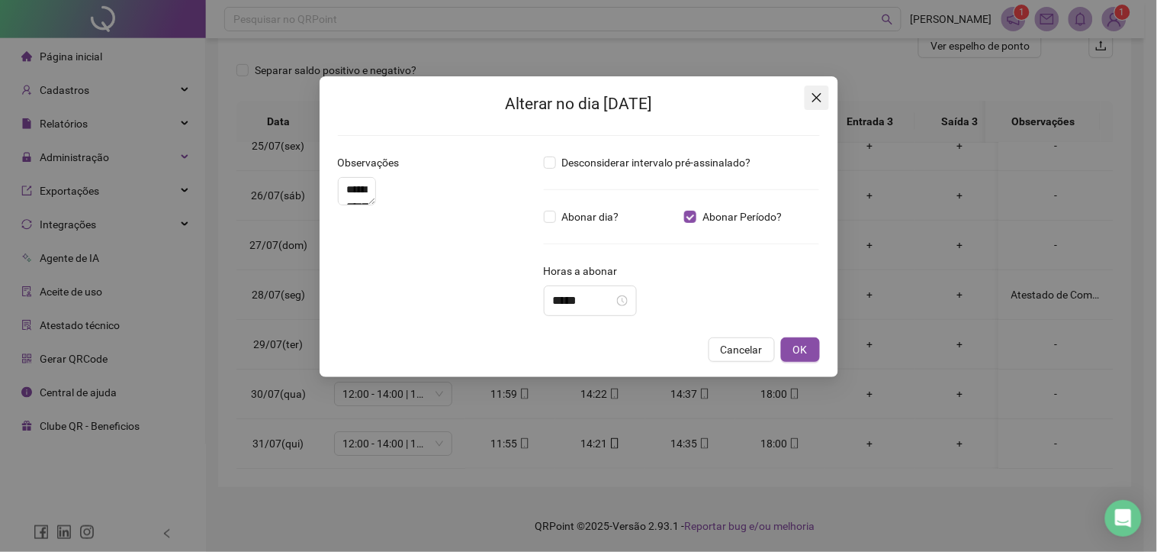
click at [814, 98] on icon "close" at bounding box center [817, 98] width 12 height 12
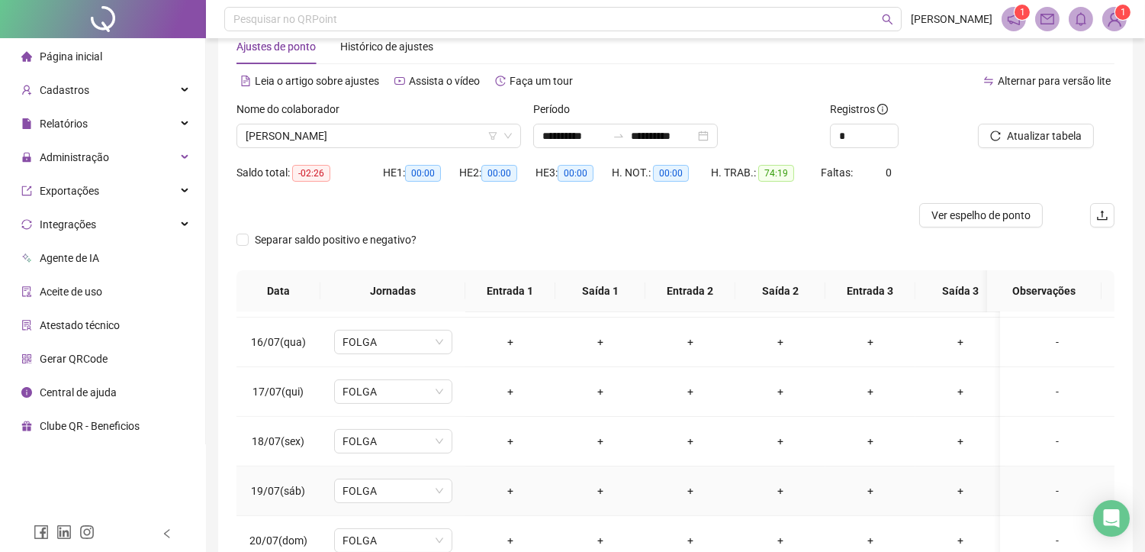
scroll to position [718, 0]
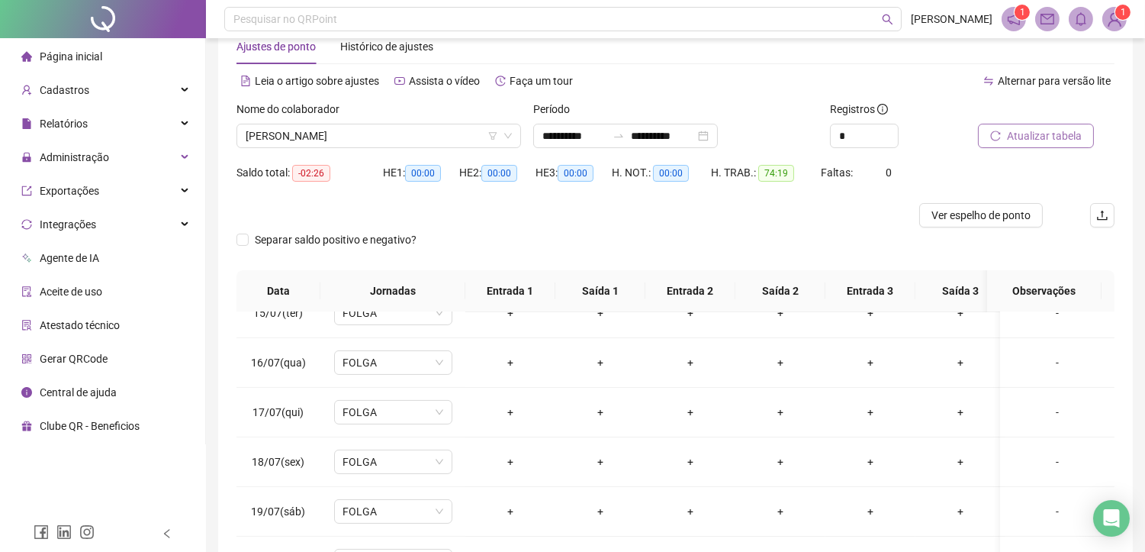
click at [1041, 135] on span "Atualizar tabela" at bounding box center [1044, 135] width 75 height 17
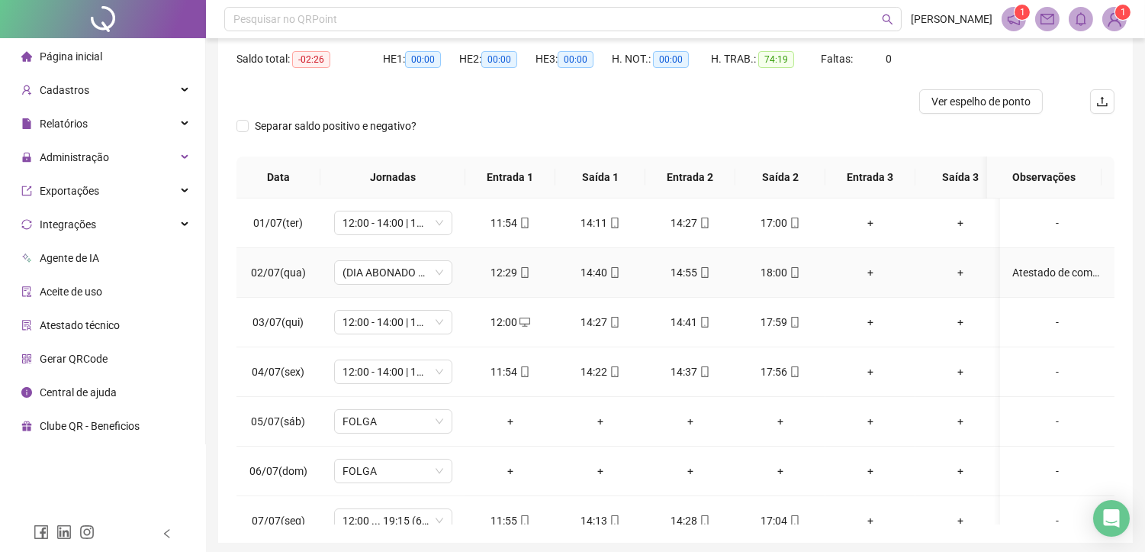
scroll to position [40, 0]
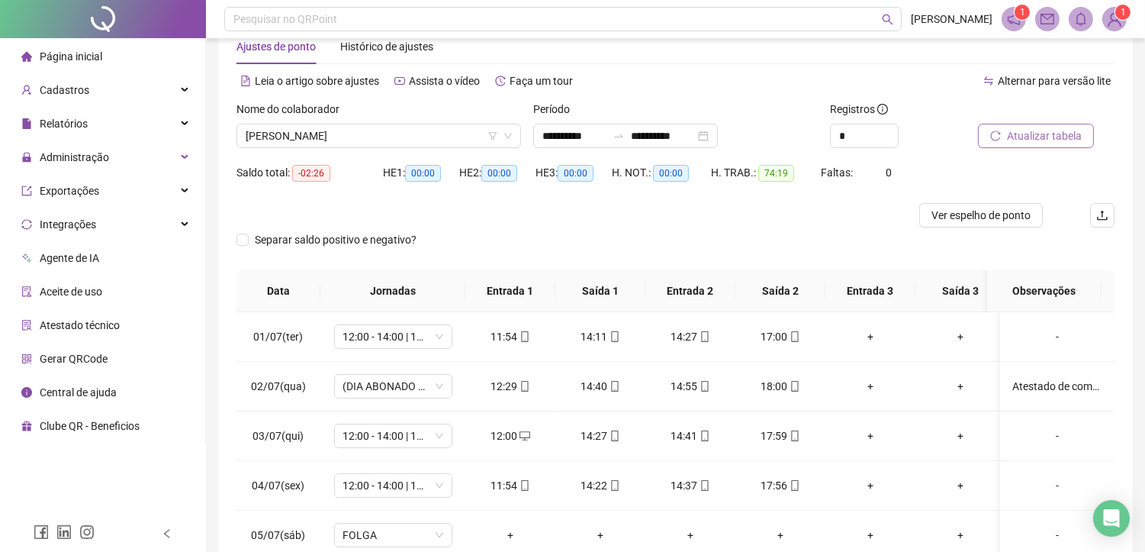
click at [1051, 124] on button "Atualizar tabela" at bounding box center [1036, 136] width 116 height 24
click at [950, 216] on span "Ver espelho de ponto" at bounding box center [980, 215] width 99 height 17
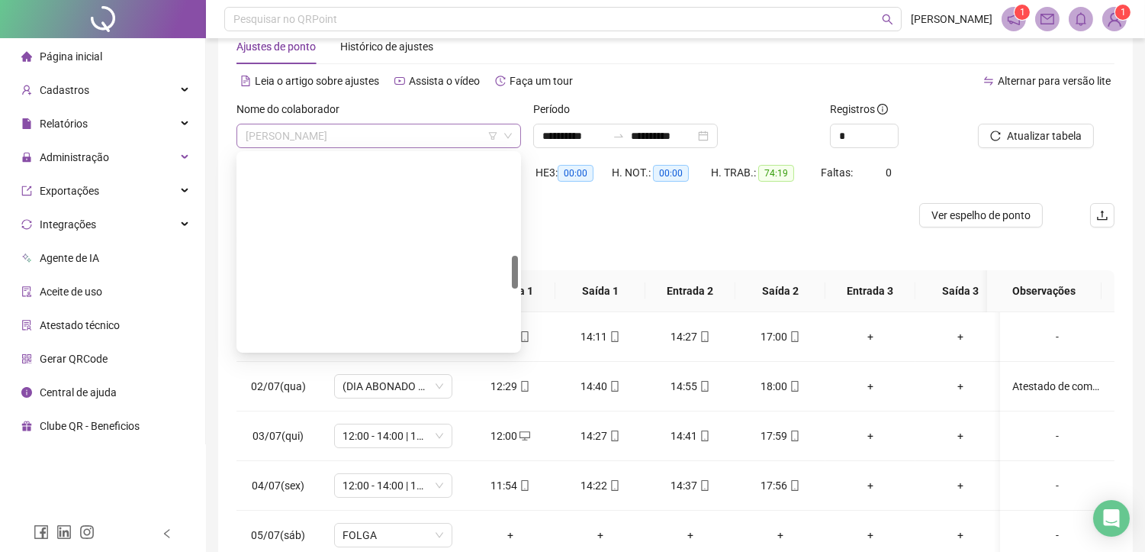
click at [407, 126] on span "[PERSON_NAME]" at bounding box center [379, 135] width 266 height 23
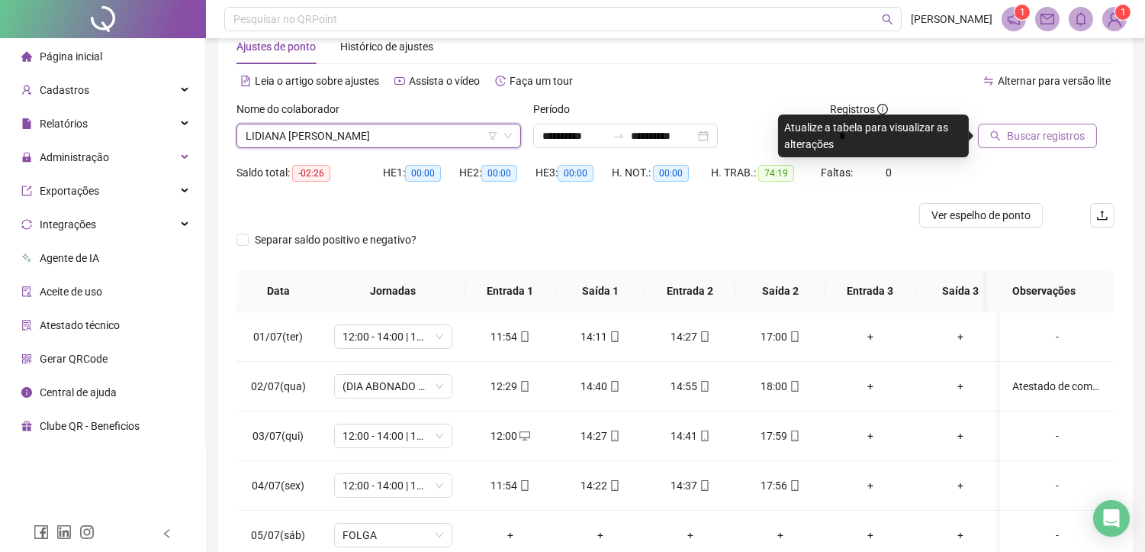
click at [1028, 139] on span "Buscar registros" at bounding box center [1046, 135] width 78 height 17
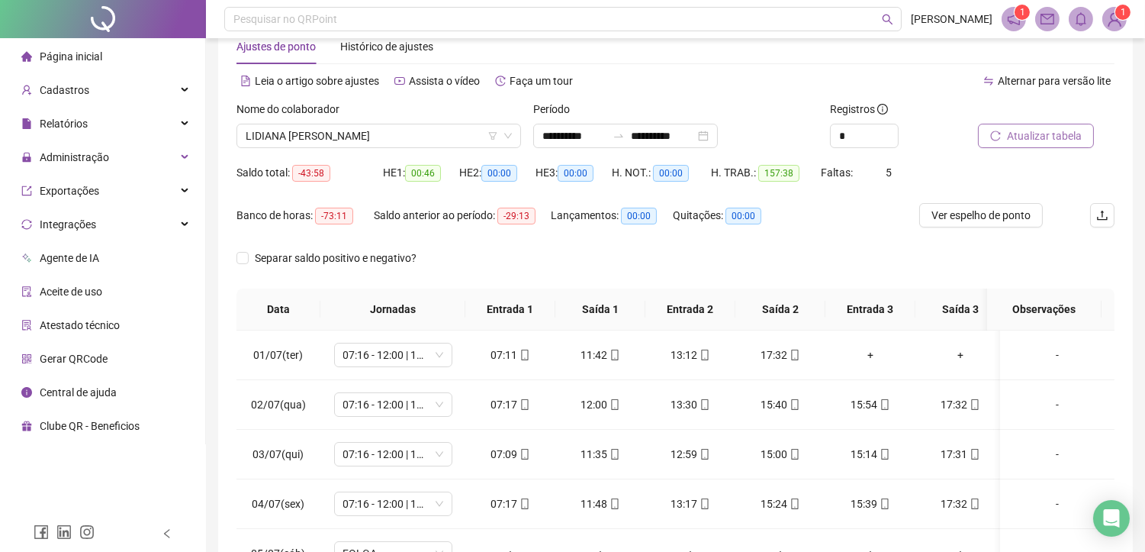
click at [1070, 137] on span "Atualizar tabela" at bounding box center [1044, 135] width 75 height 17
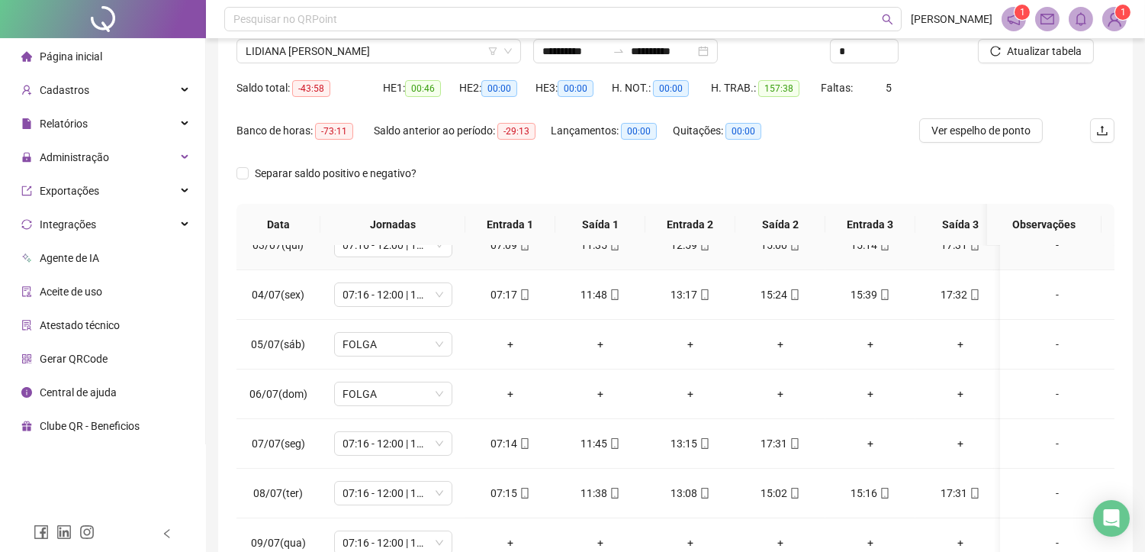
scroll to position [254, 0]
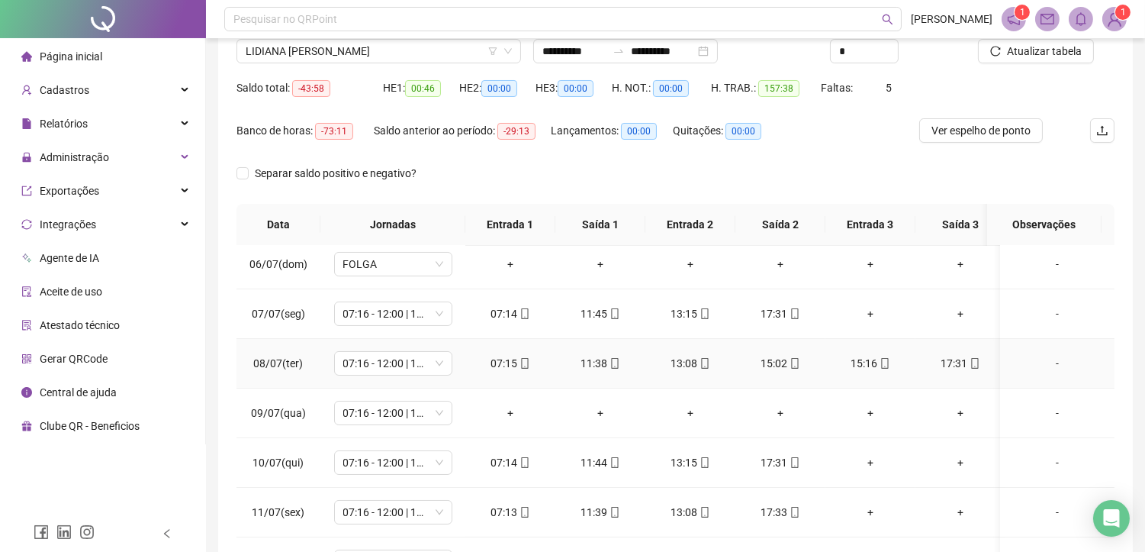
drag, startPoint x: 1092, startPoint y: 347, endPoint x: 1039, endPoint y: 375, distance: 60.0
click at [1050, 365] on div "**********" at bounding box center [675, 266] width 939 height 780
click at [1047, 413] on div "-" at bounding box center [1057, 412] width 90 height 17
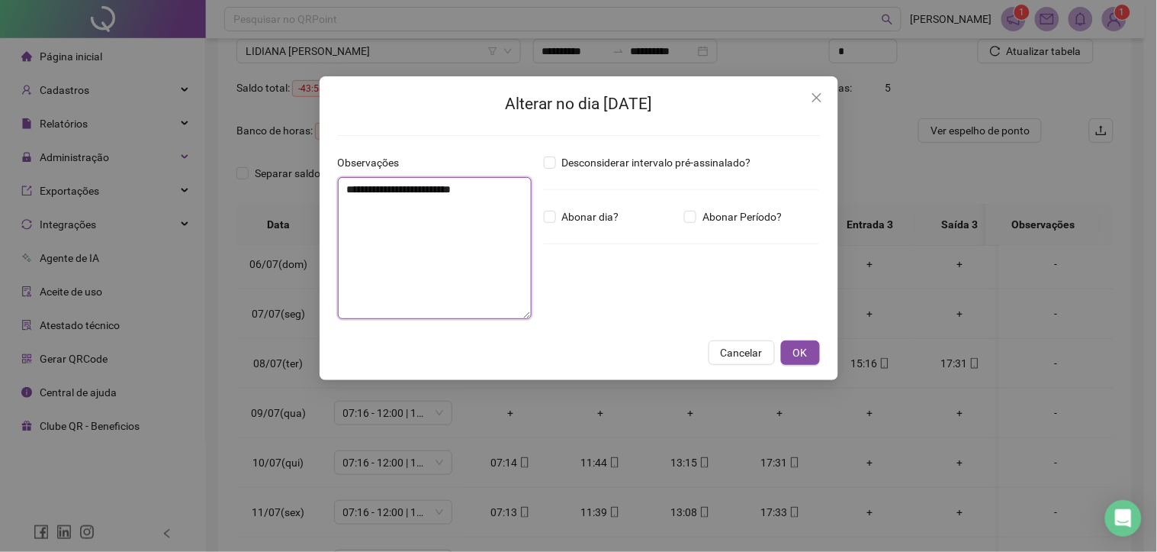
click at [459, 259] on textarea "**********" at bounding box center [435, 248] width 194 height 142
paste textarea "**********"
type textarea "**********"
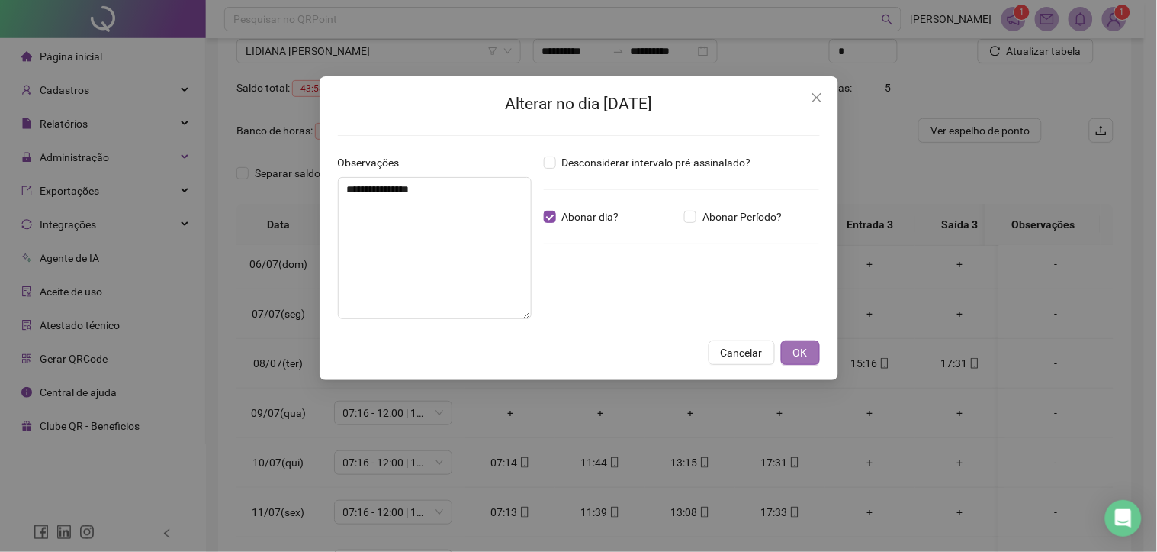
click at [805, 346] on span "OK" at bounding box center [800, 352] width 14 height 17
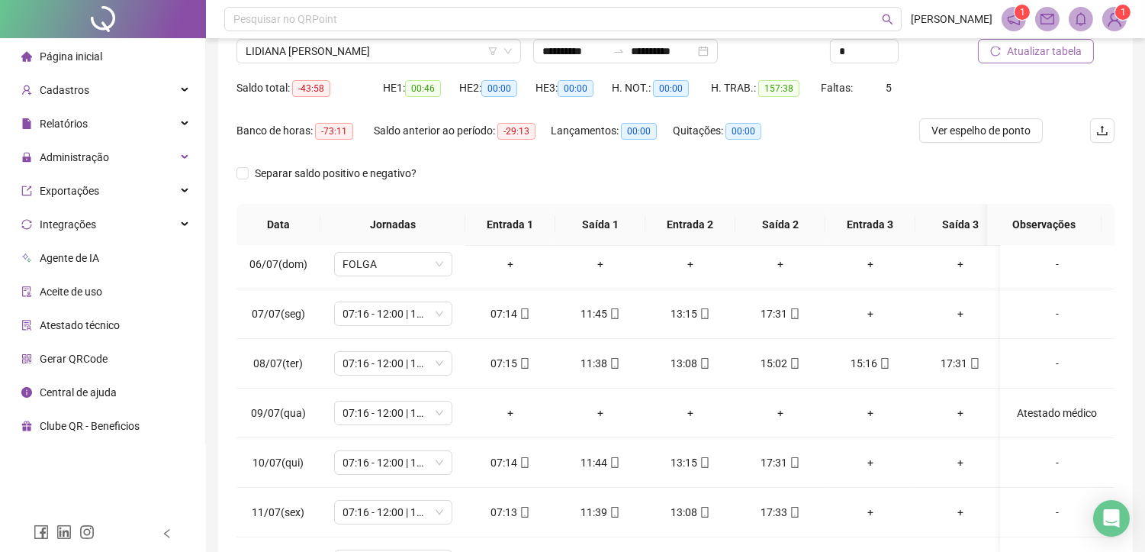
click at [1025, 47] on span "Atualizar tabela" at bounding box center [1044, 51] width 75 height 17
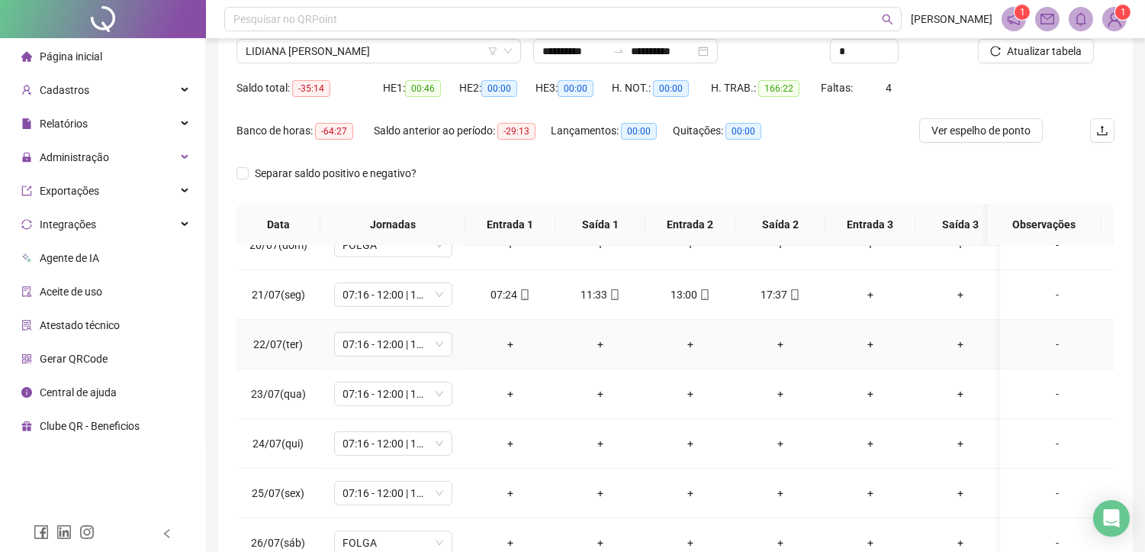
scroll to position [932, 0]
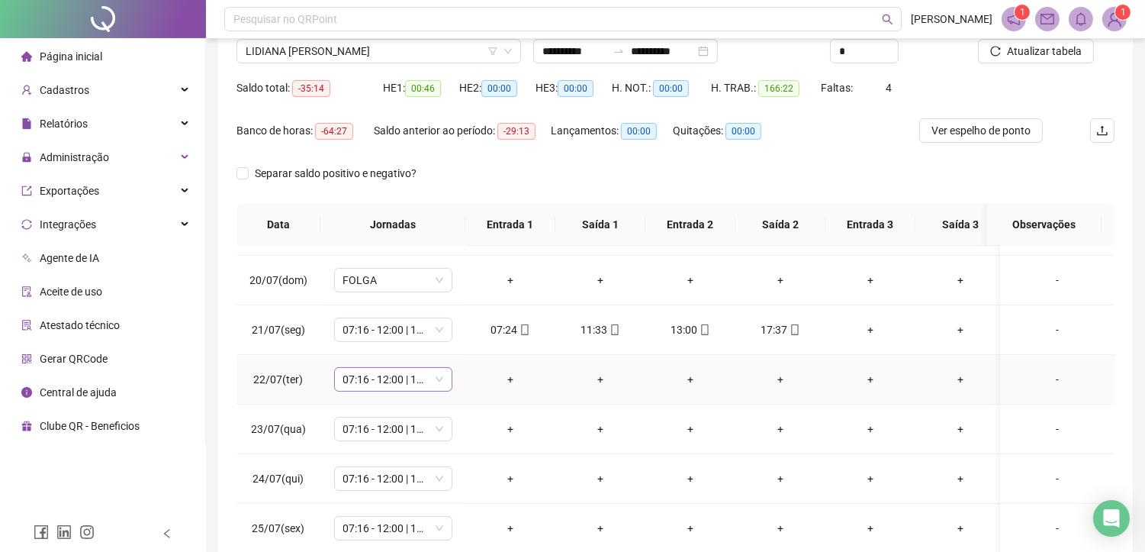
click at [400, 383] on span "07:16 - 12:00 | 13:30 - 17:30" at bounding box center [393, 379] width 100 height 23
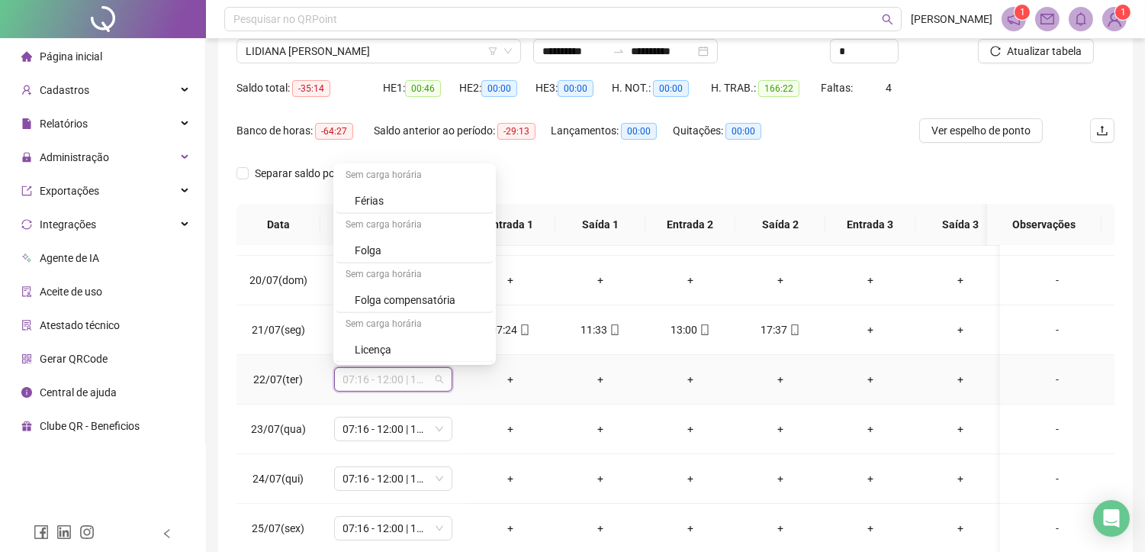
scroll to position [1492, 0]
click at [408, 249] on div "Folga" at bounding box center [419, 249] width 129 height 17
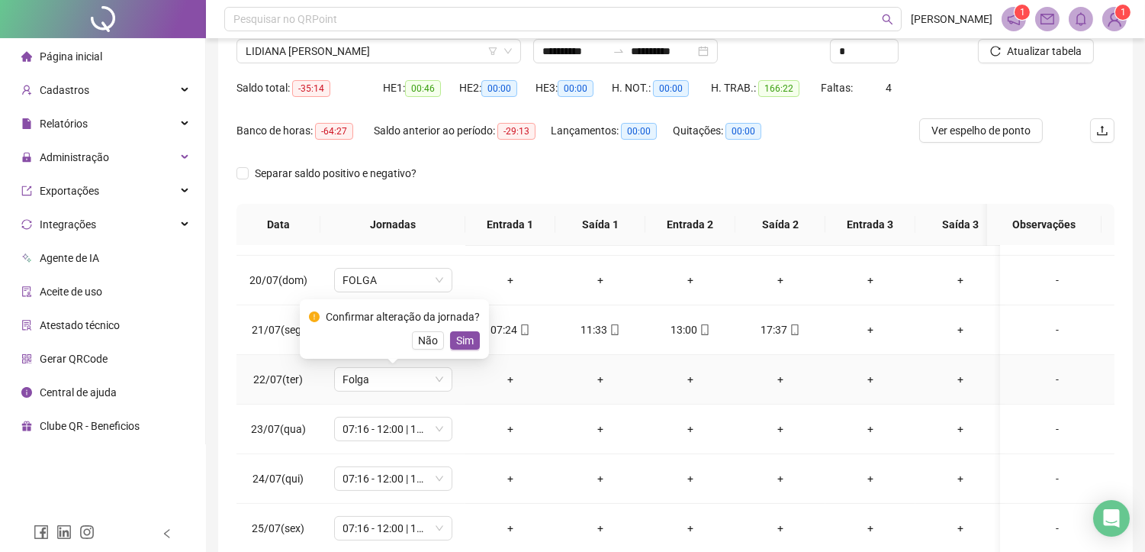
click at [470, 330] on div "Confirmar alteração da jornada? Não Sim" at bounding box center [394, 328] width 171 height 41
click at [471, 336] on button "Sim" at bounding box center [465, 340] width 30 height 18
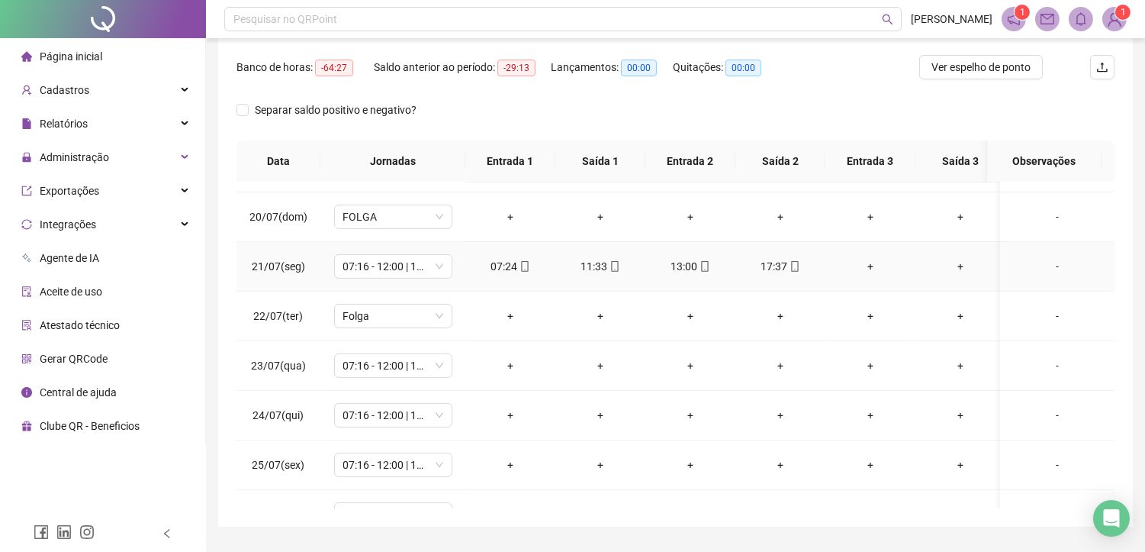
scroll to position [227, 0]
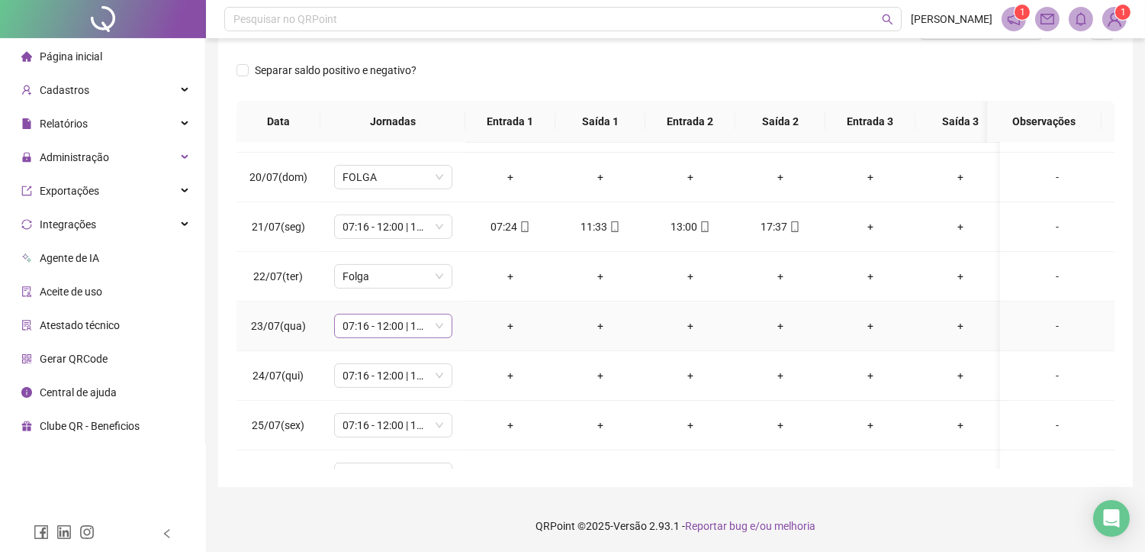
click at [393, 326] on span "07:16 - 12:00 | 13:30 - 17:30" at bounding box center [393, 325] width 100 height 23
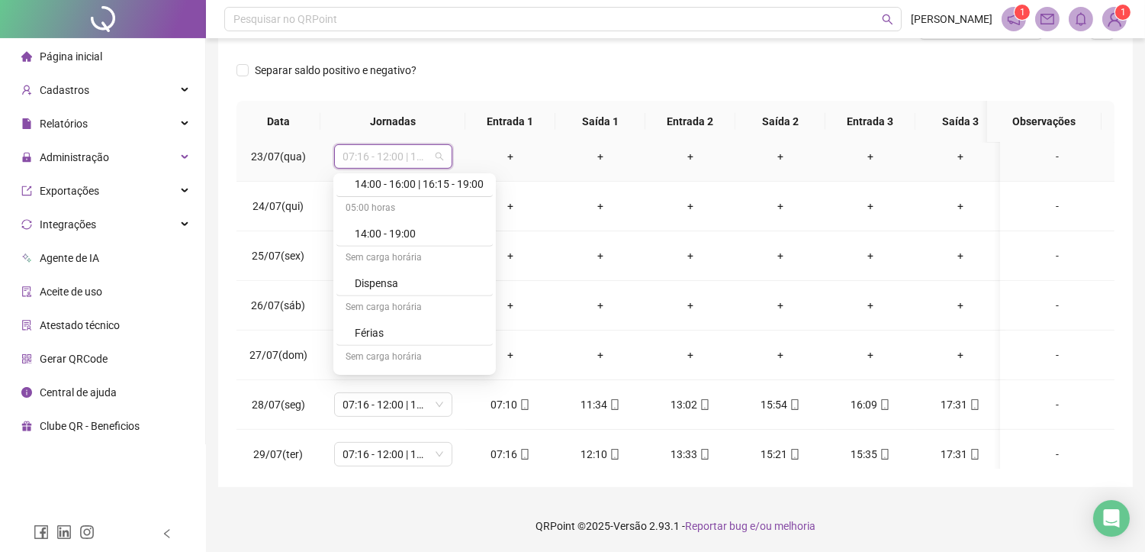
scroll to position [1440, 0]
click at [397, 353] on div "Folga compensatória" at bounding box center [419, 359] width 129 height 17
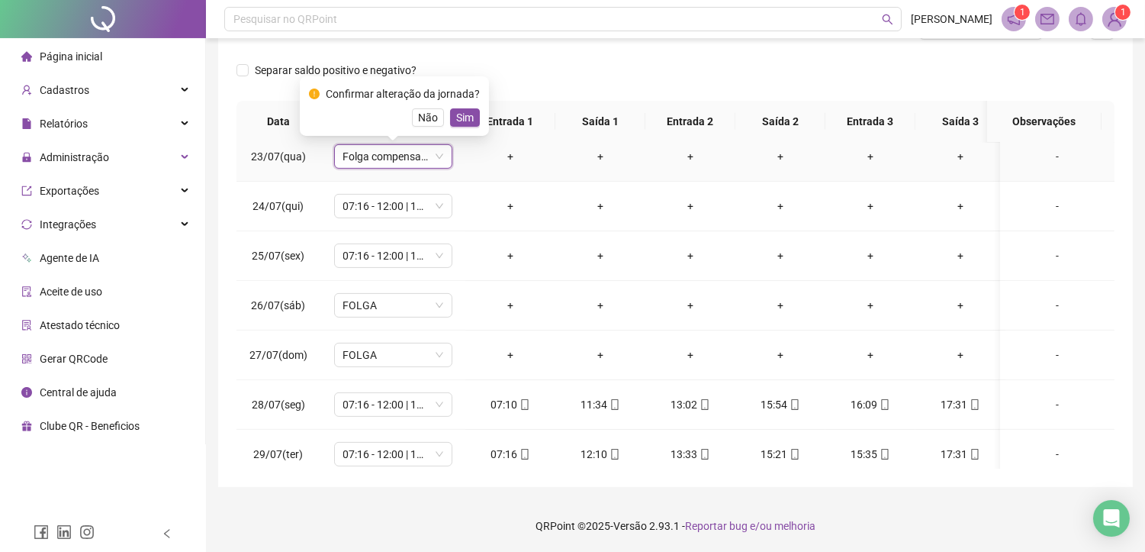
click at [456, 121] on span "Sim" at bounding box center [465, 117] width 18 height 17
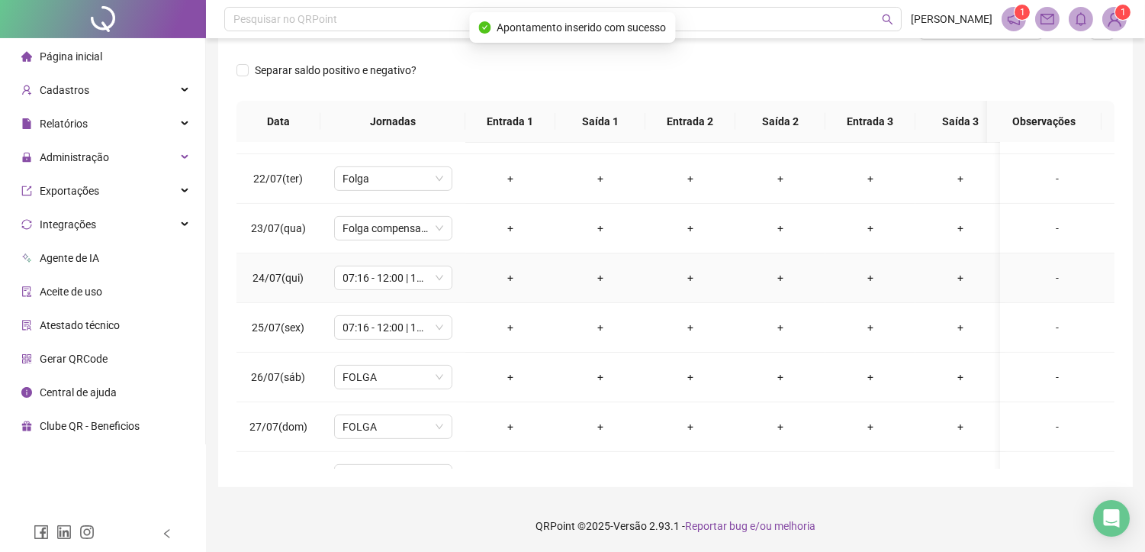
scroll to position [1017, 0]
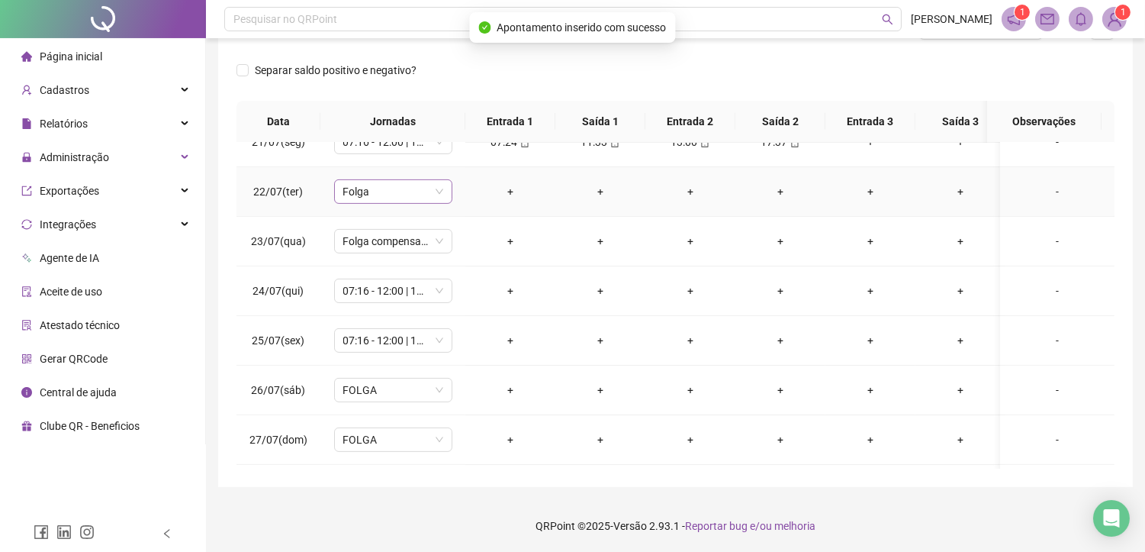
click at [422, 195] on span "Folga" at bounding box center [393, 191] width 100 height 23
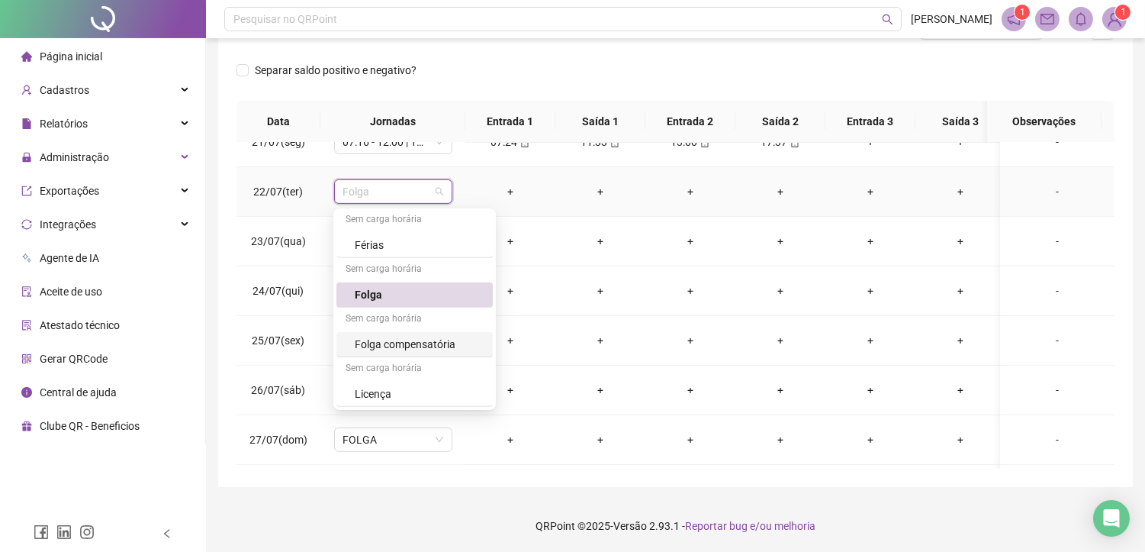
click at [406, 337] on div "Folga compensatória" at bounding box center [419, 344] width 129 height 17
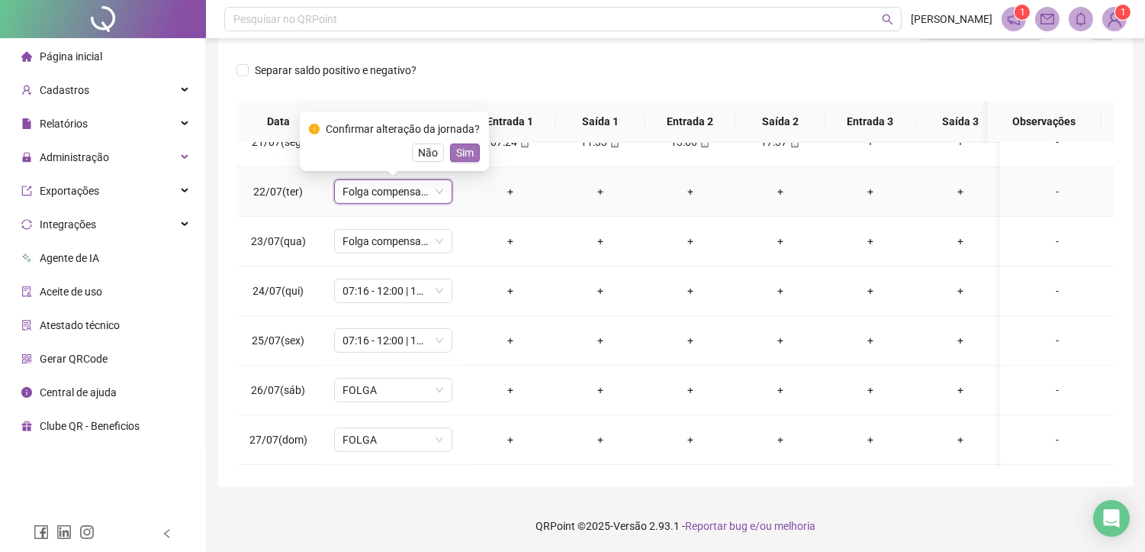
click at [459, 155] on span "Sim" at bounding box center [465, 152] width 18 height 17
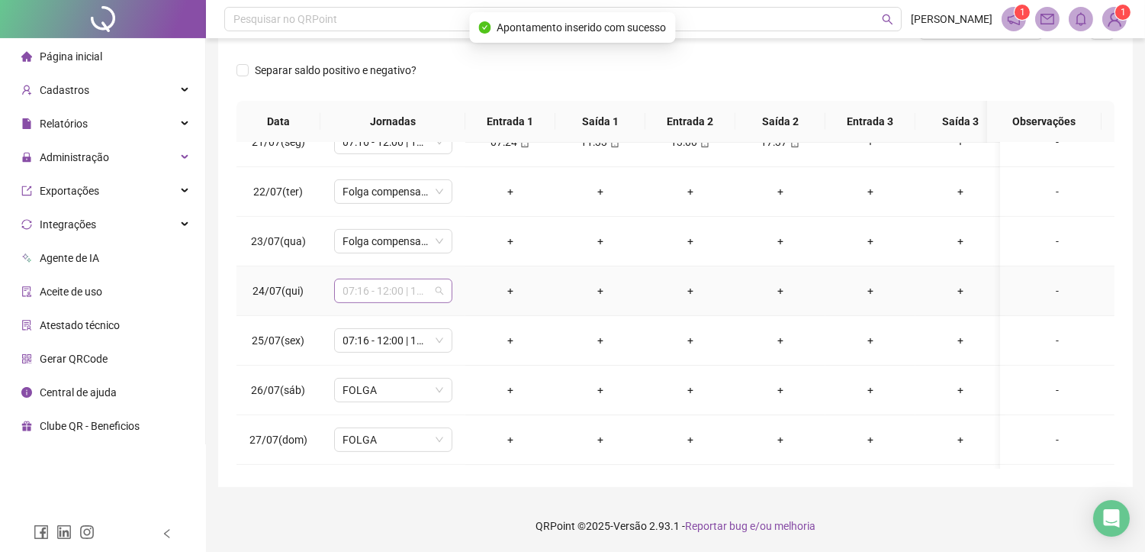
click at [361, 286] on span "07:16 - 12:00 | 13:30 - 17:30" at bounding box center [393, 290] width 100 height 23
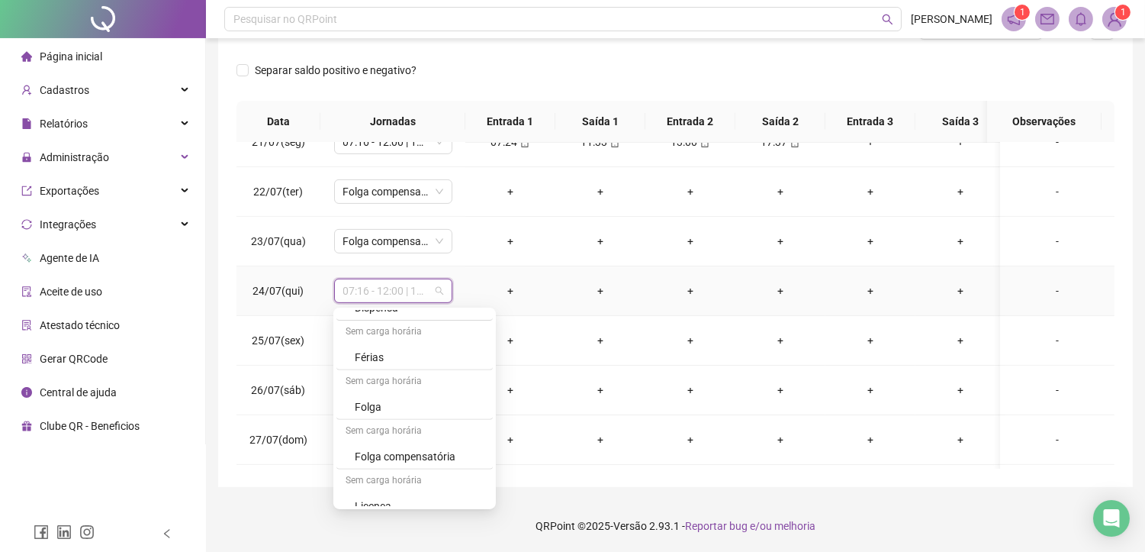
scroll to position [1492, 0]
click at [369, 442] on div "Folga compensatória" at bounding box center [419, 443] width 129 height 17
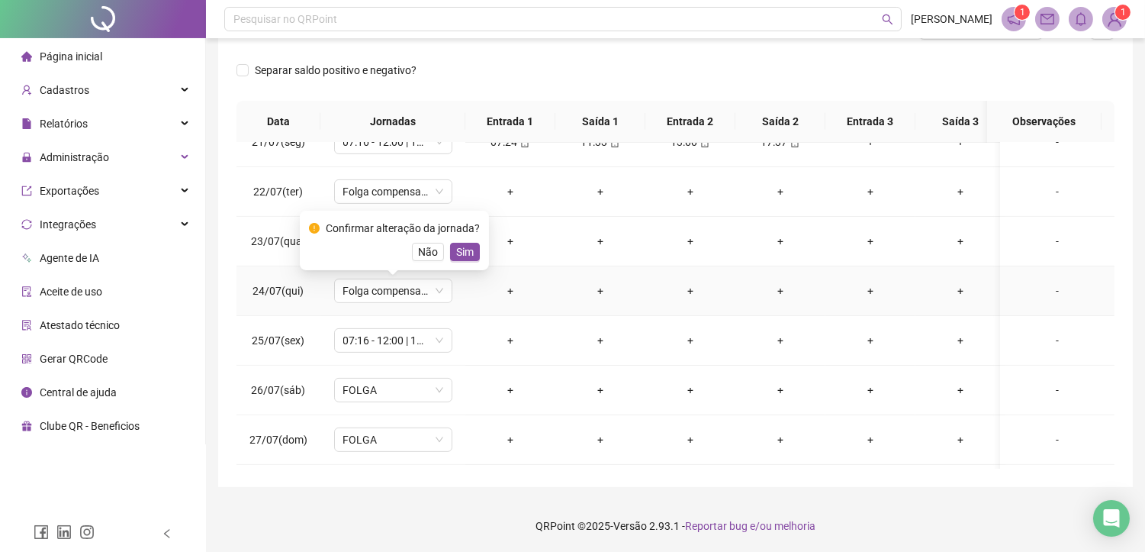
click at [461, 262] on div "Confirmar alteração da jornada? Não Sim" at bounding box center [394, 240] width 189 height 59
click at [456, 254] on span "Sim" at bounding box center [465, 251] width 18 height 17
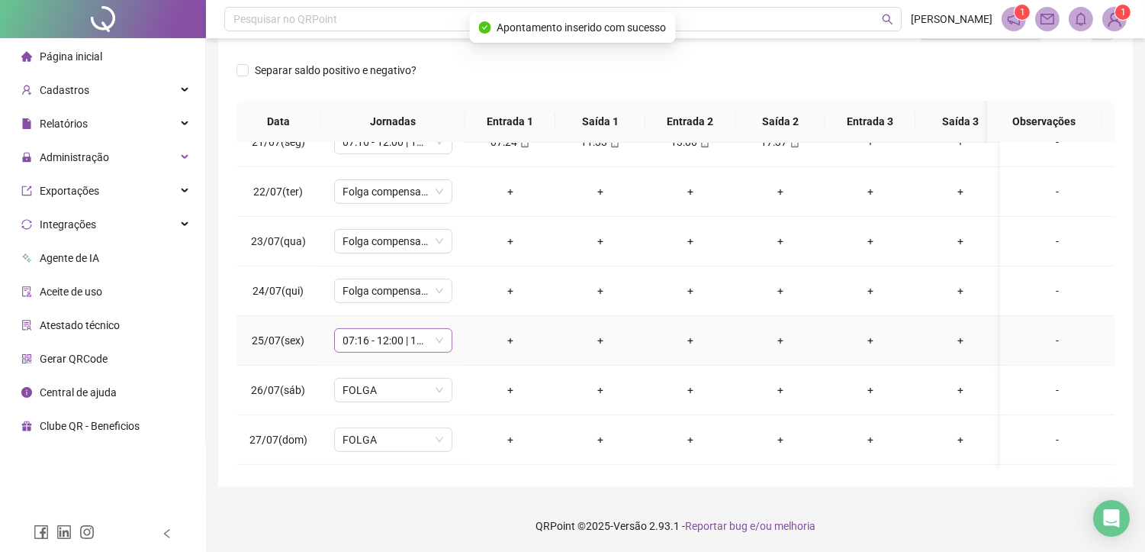
click at [388, 330] on span "07:16 - 12:00 | 13:30 - 17:30" at bounding box center [393, 340] width 100 height 23
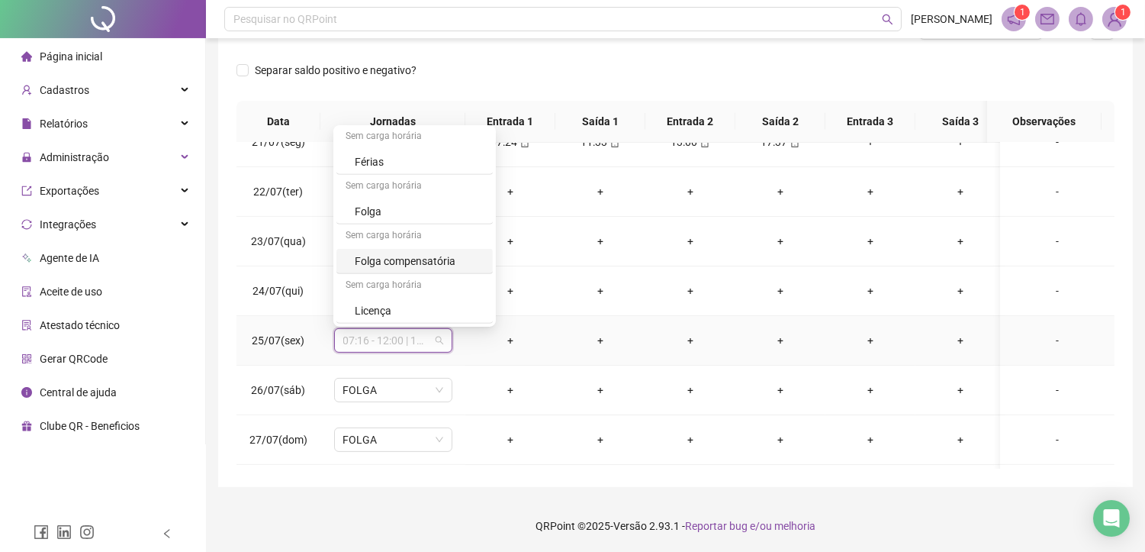
click at [409, 262] on div "Folga compensatória" at bounding box center [419, 260] width 129 height 17
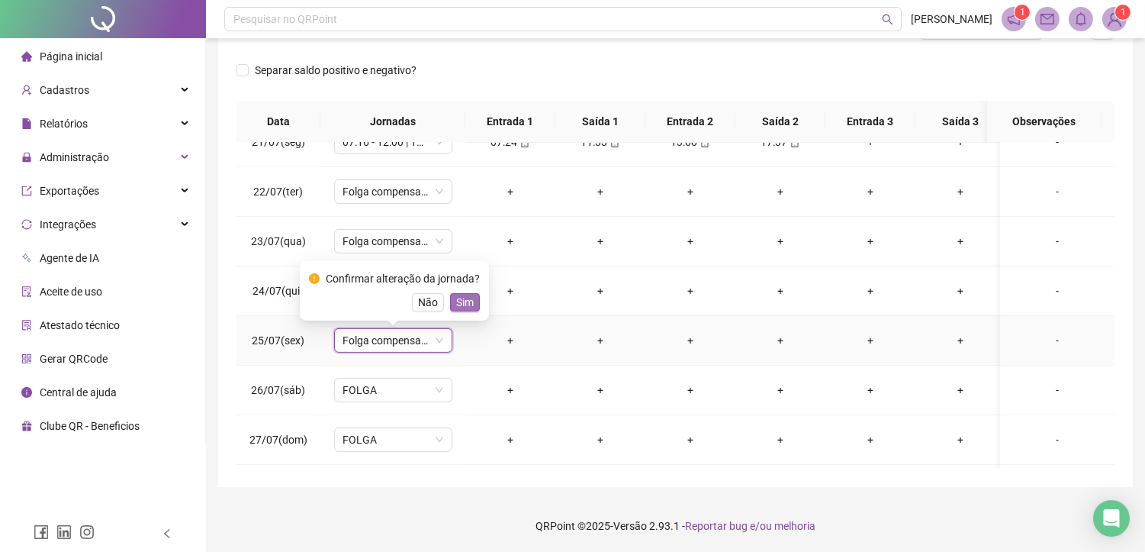
click at [471, 301] on button "Sim" at bounding box center [465, 302] width 30 height 18
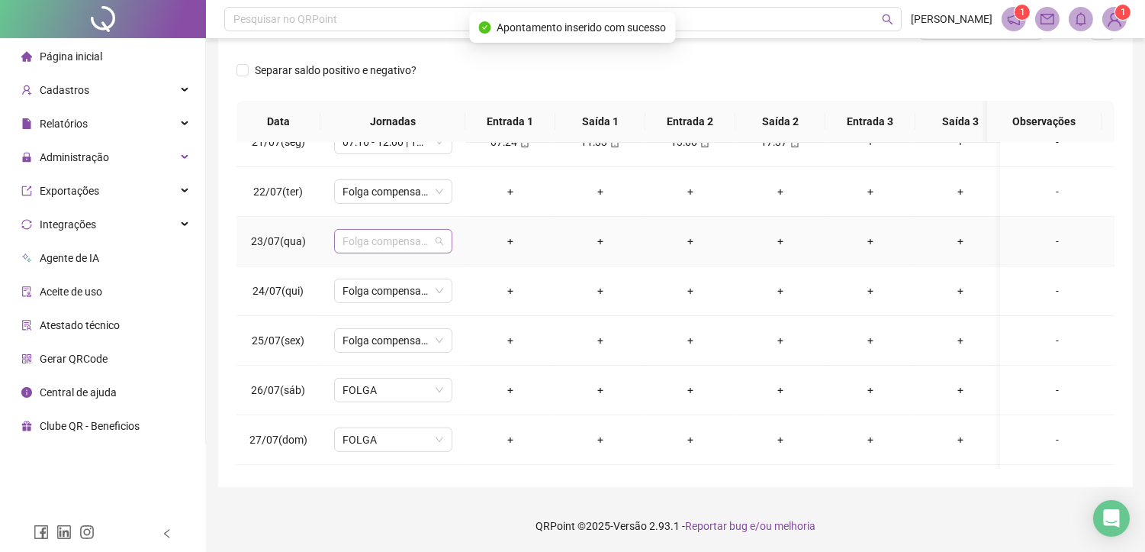
click at [357, 246] on span "Folga compensatória" at bounding box center [393, 241] width 100 height 23
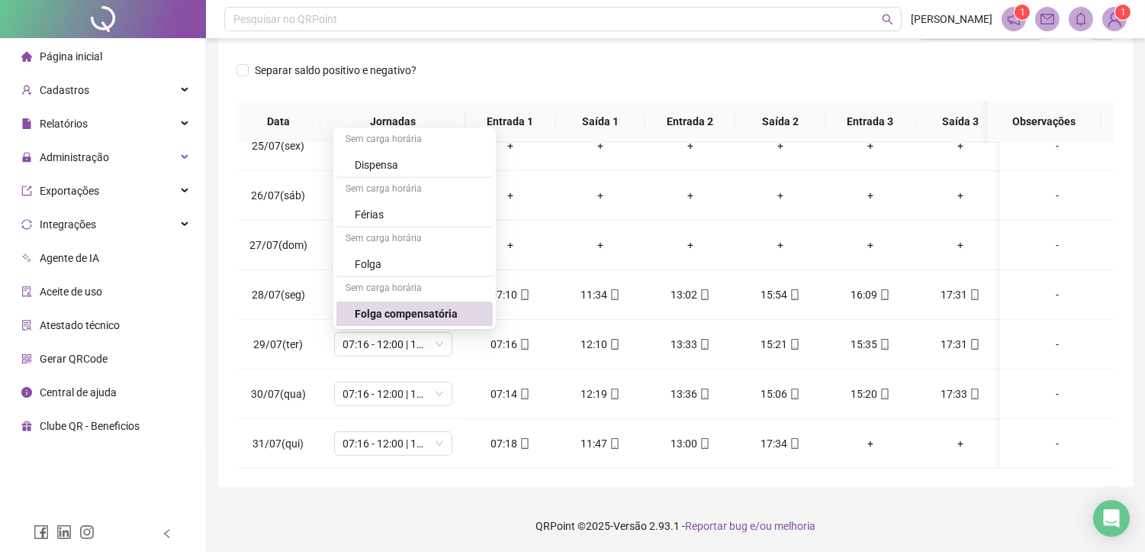
scroll to position [1226, 0]
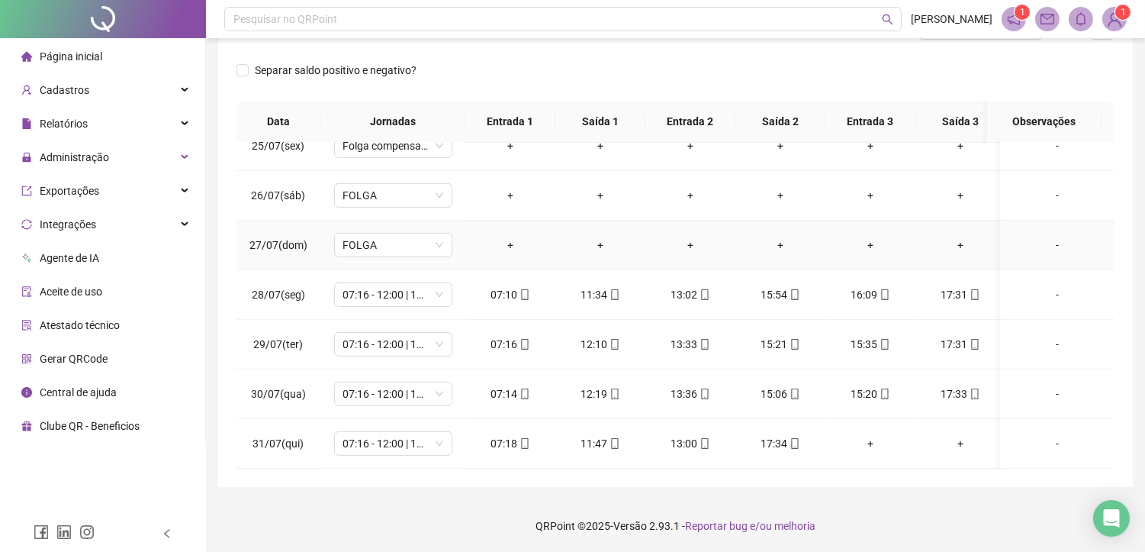
drag, startPoint x: 696, startPoint y: 234, endPoint x: 687, endPoint y: 247, distance: 15.9
click at [687, 246] on tr "27/07(dom) FOLGA + + + + + + -" at bounding box center [677, 245] width 883 height 50
click at [576, 286] on div "11:34" at bounding box center [601, 294] width 66 height 17
type input "**********"
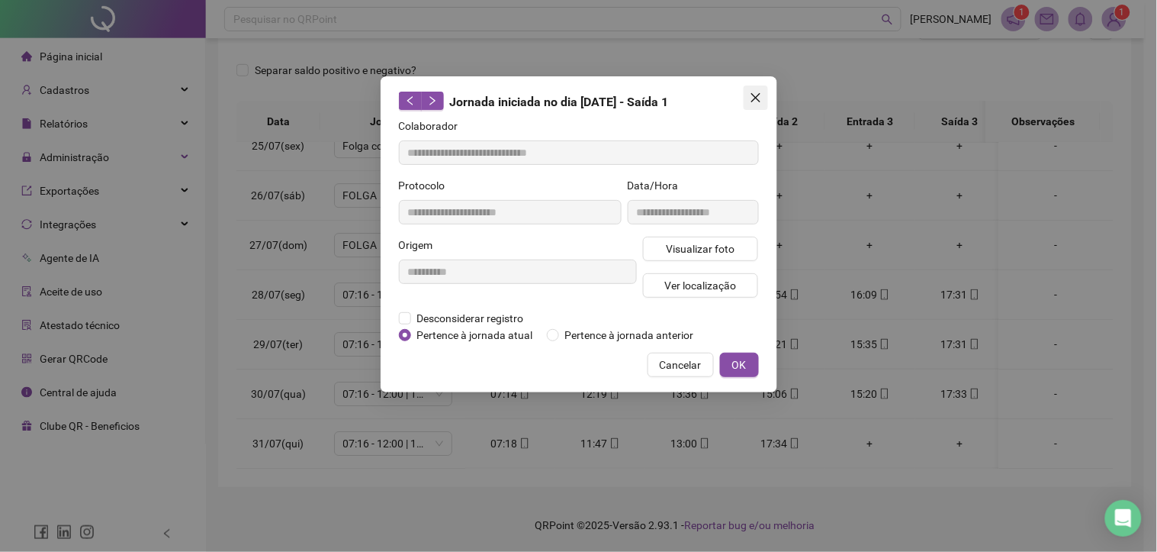
click at [753, 101] on icon "close" at bounding box center [756, 98] width 12 height 12
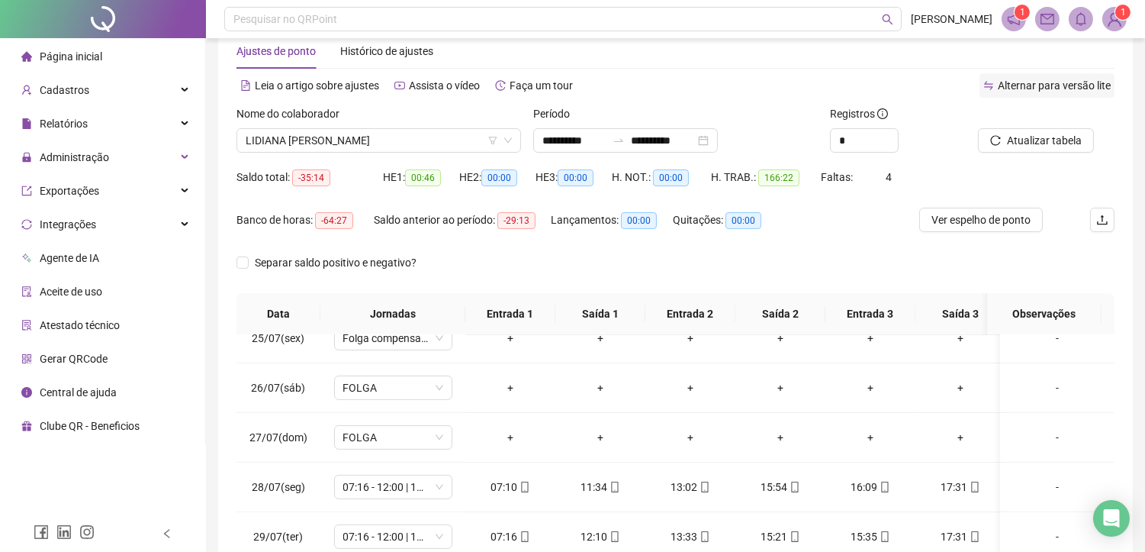
scroll to position [0, 0]
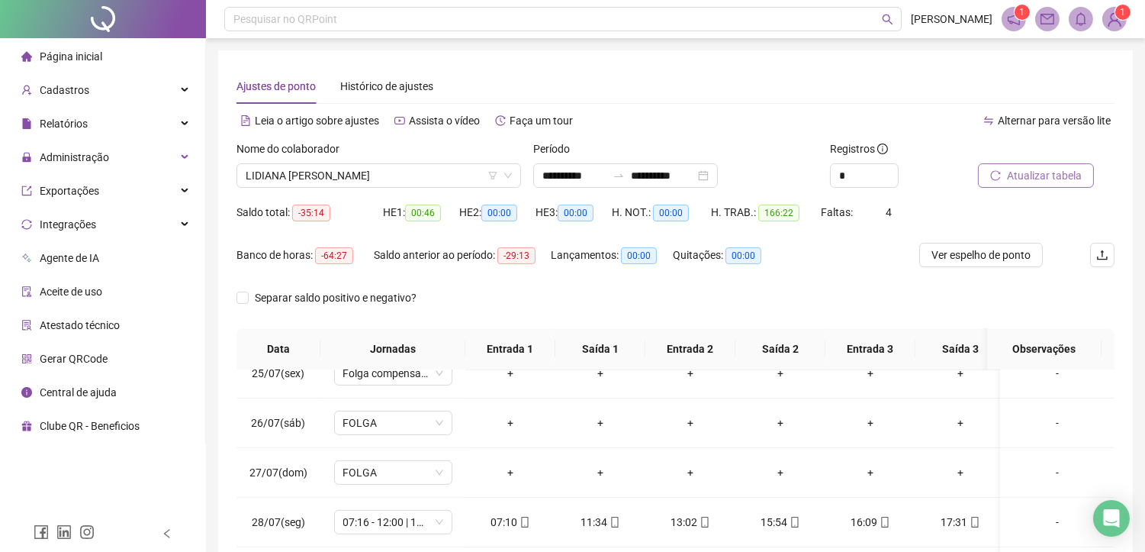
click at [1053, 172] on span "Atualizar tabela" at bounding box center [1044, 175] width 75 height 17
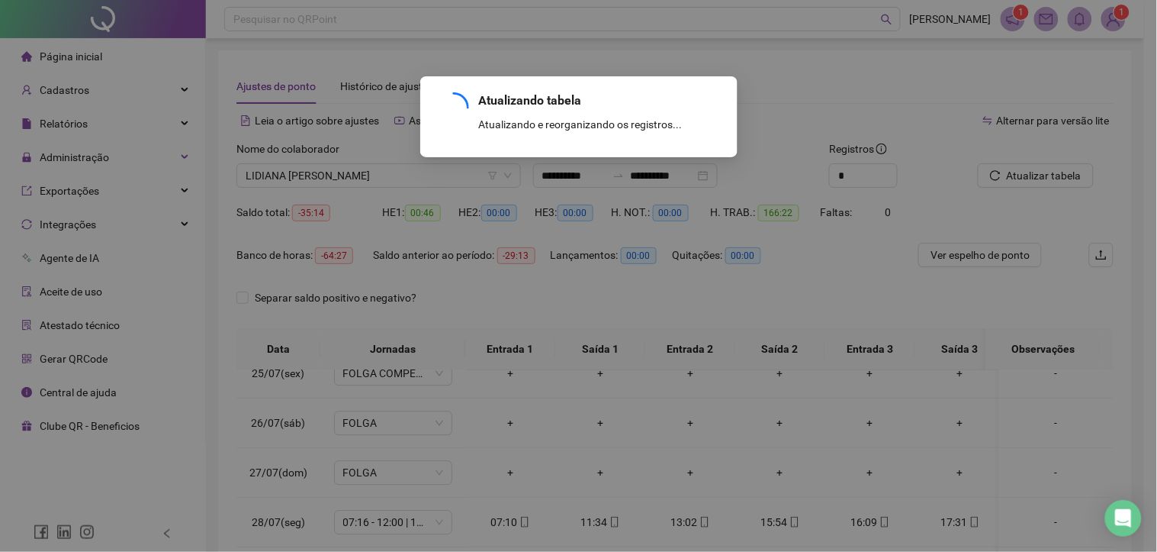
click at [1047, 166] on div "Atualizando tabela Atualizando e reorganizando os registros... OK" at bounding box center [578, 276] width 1157 height 552
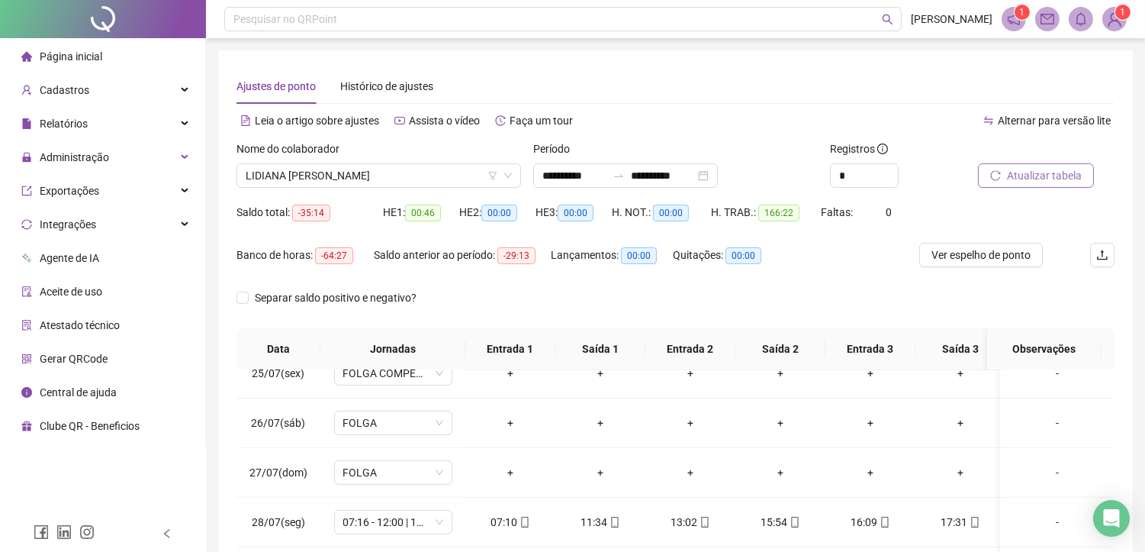
click at [1043, 164] on button "Atualizar tabela" at bounding box center [1036, 175] width 116 height 24
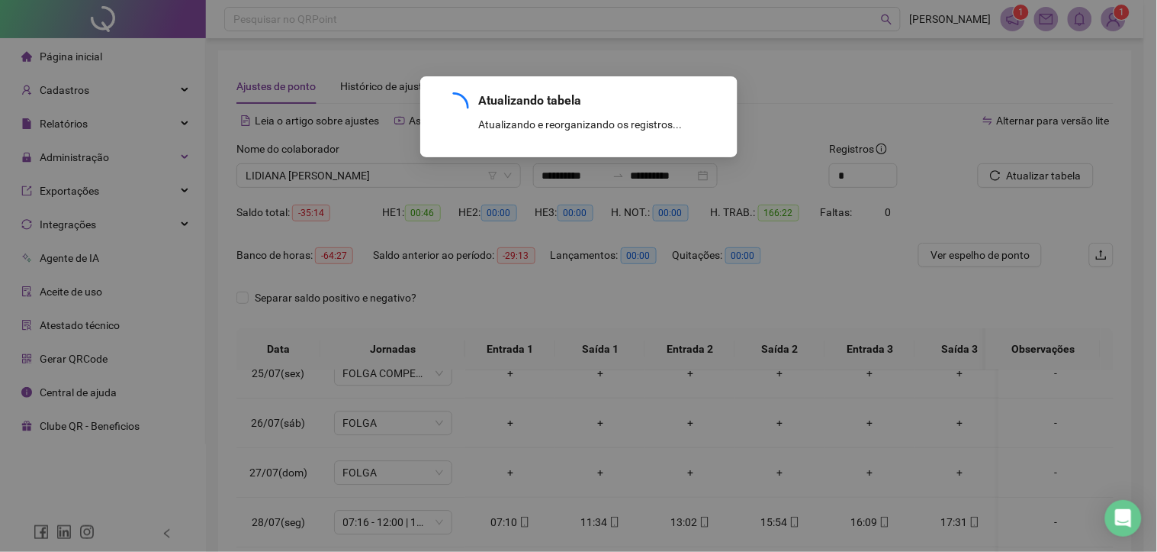
click at [756, 105] on div "Atualizando tabela Atualizando e reorganizando os registros... OK" at bounding box center [578, 276] width 1157 height 552
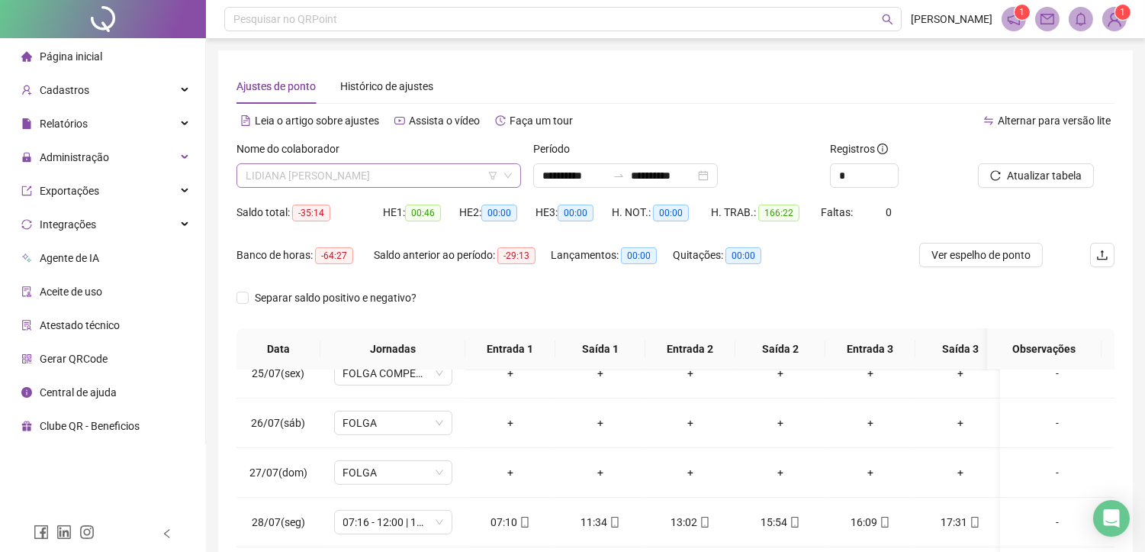
click at [393, 174] on span "LIDIANA [PERSON_NAME]" at bounding box center [379, 175] width 266 height 23
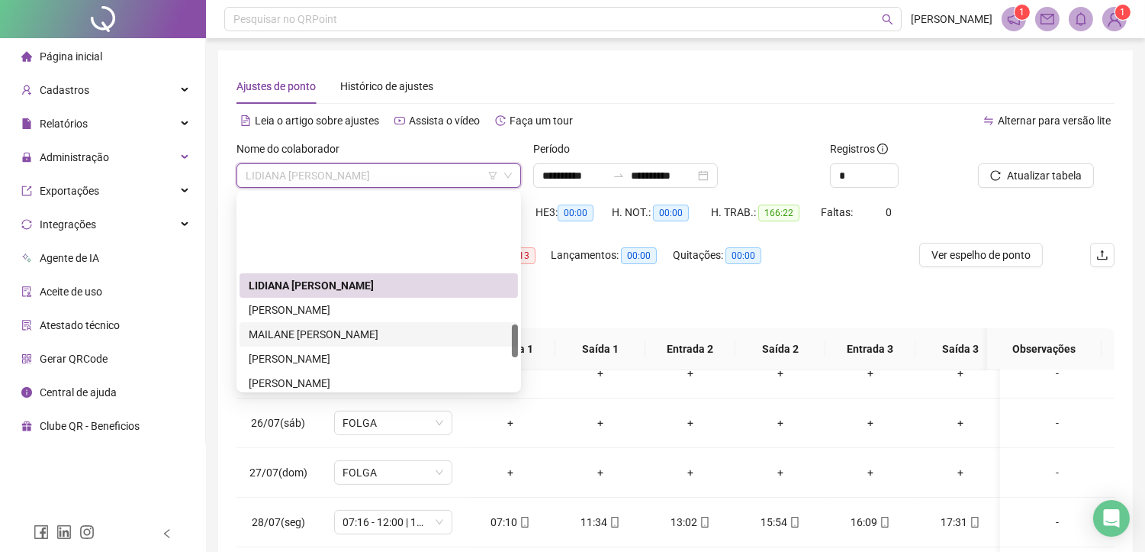
scroll to position [763, 0]
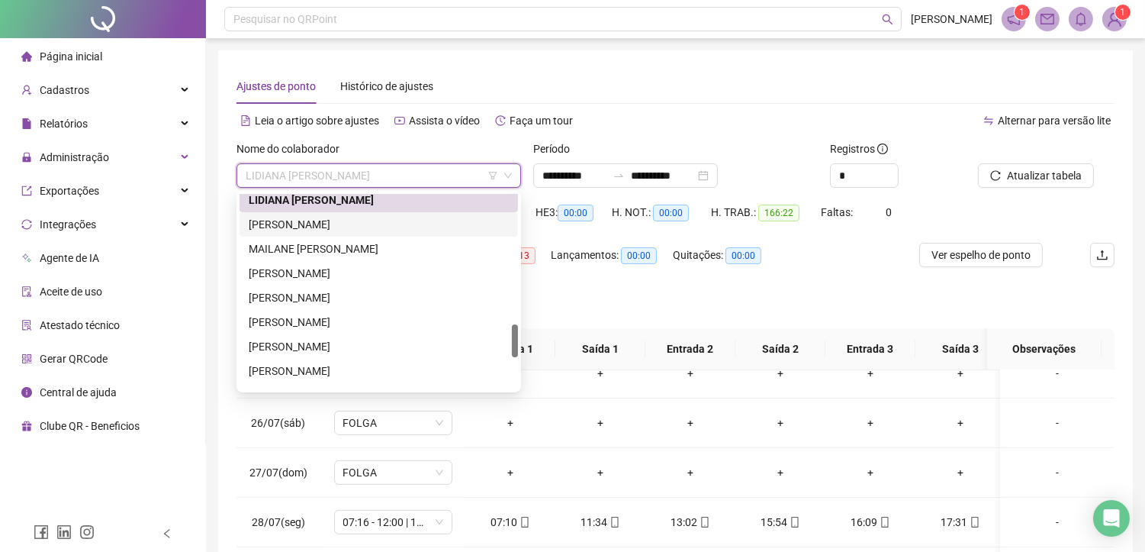
click at [301, 227] on div "[PERSON_NAME]" at bounding box center [379, 224] width 260 height 17
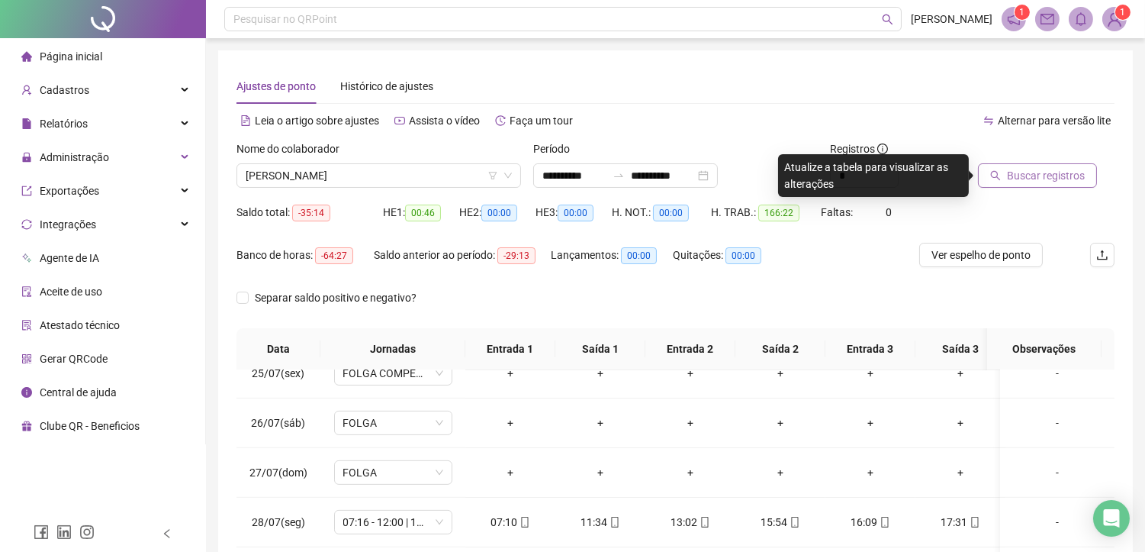
click at [1054, 181] on span "Buscar registros" at bounding box center [1046, 175] width 78 height 17
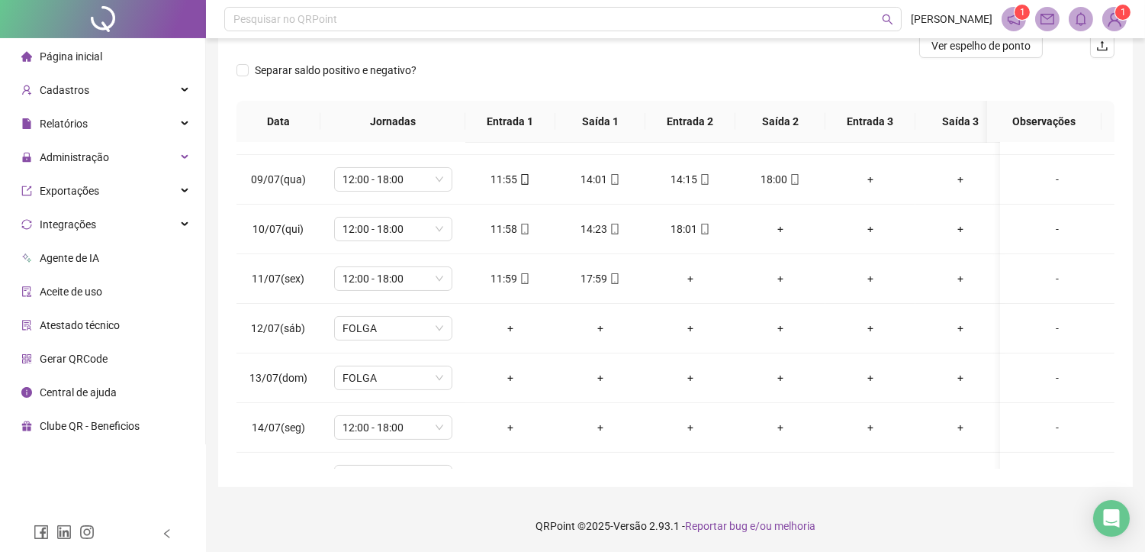
scroll to position [423, 0]
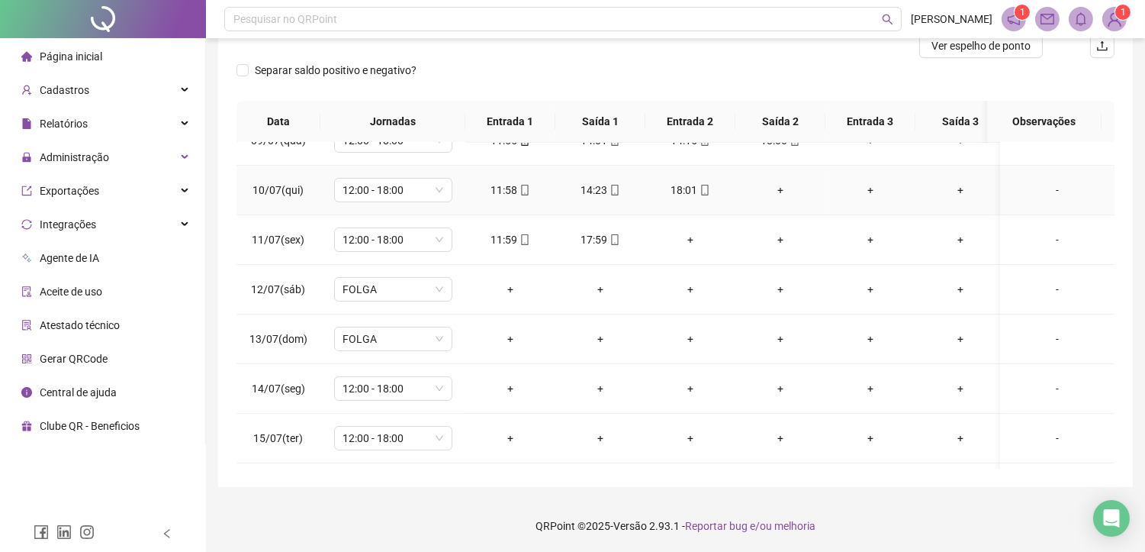
click at [789, 188] on div "+" at bounding box center [781, 190] width 66 height 17
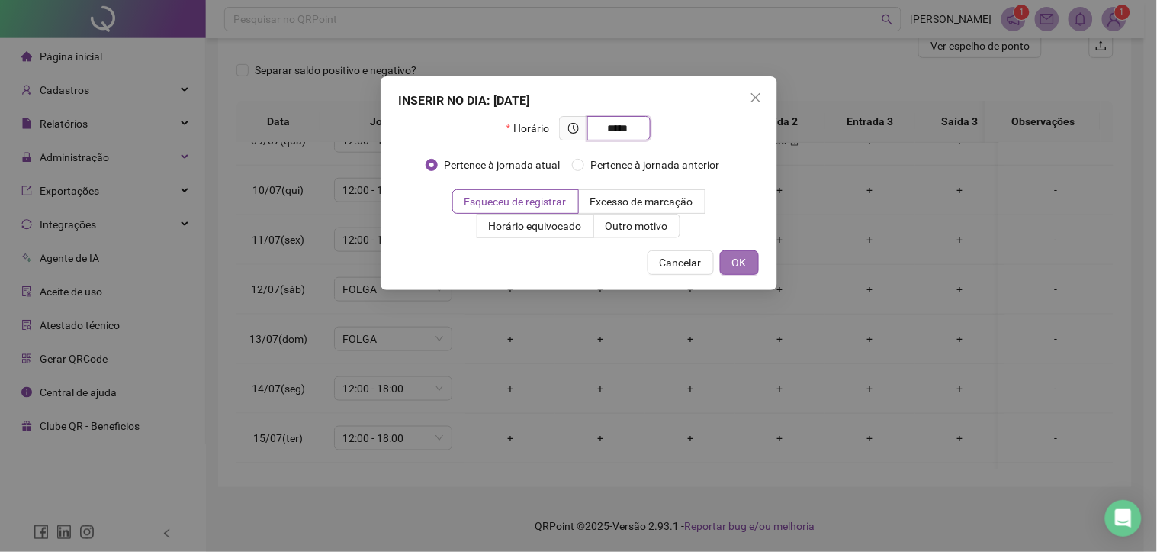
type input "*****"
click at [741, 254] on span "OK" at bounding box center [739, 262] width 14 height 17
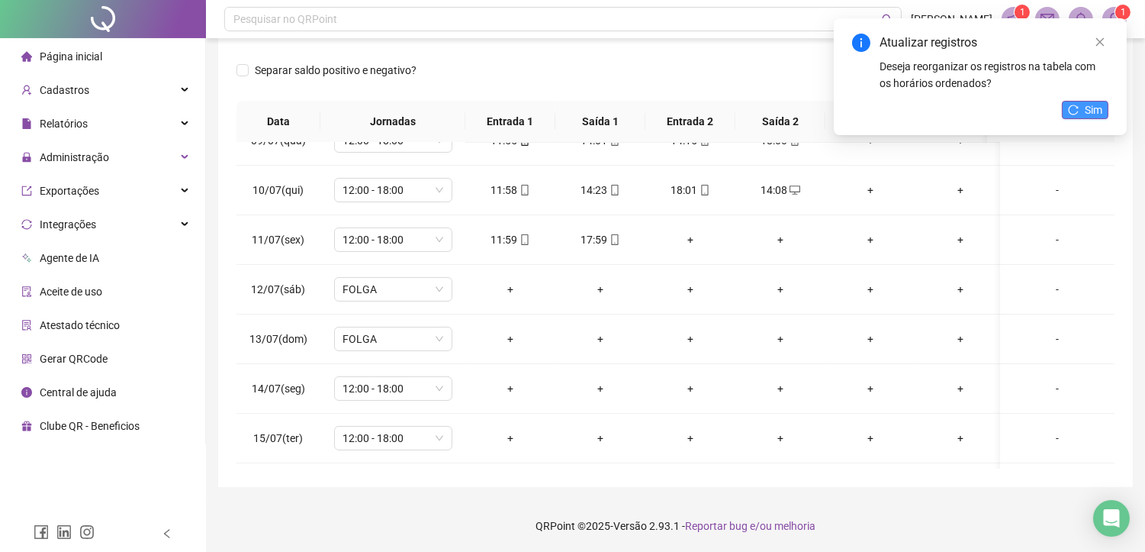
click at [1087, 110] on span "Sim" at bounding box center [1094, 109] width 18 height 17
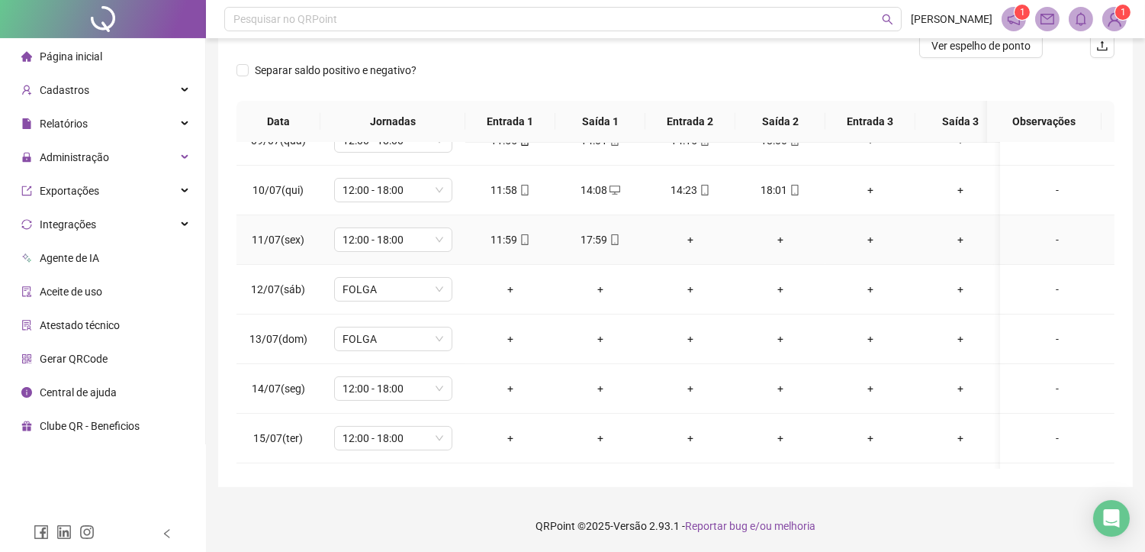
click at [685, 241] on div "+" at bounding box center [691, 239] width 66 height 17
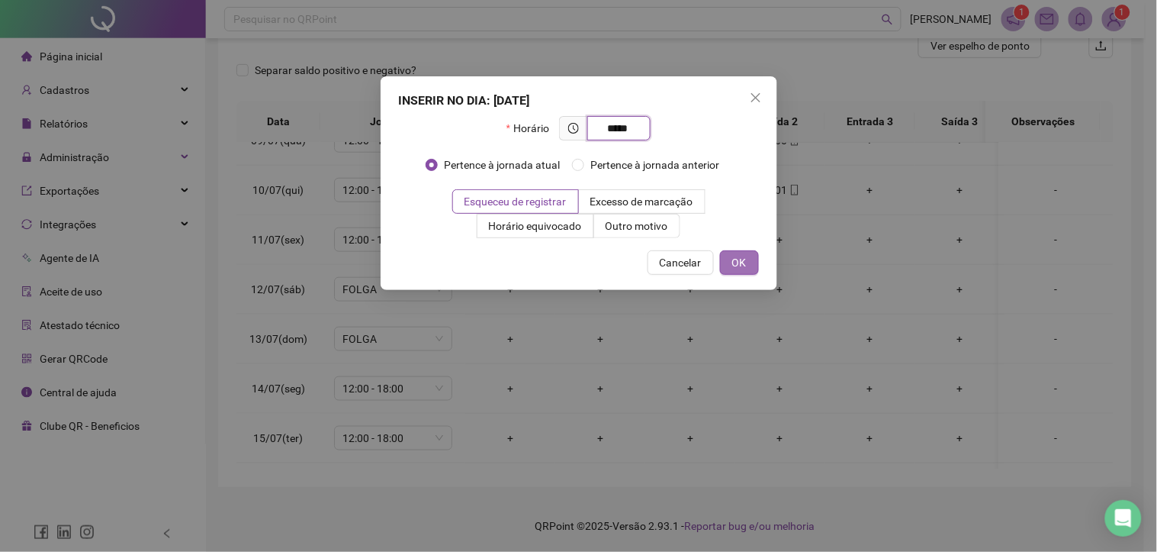
type input "*****"
click at [743, 262] on span "OK" at bounding box center [739, 262] width 14 height 17
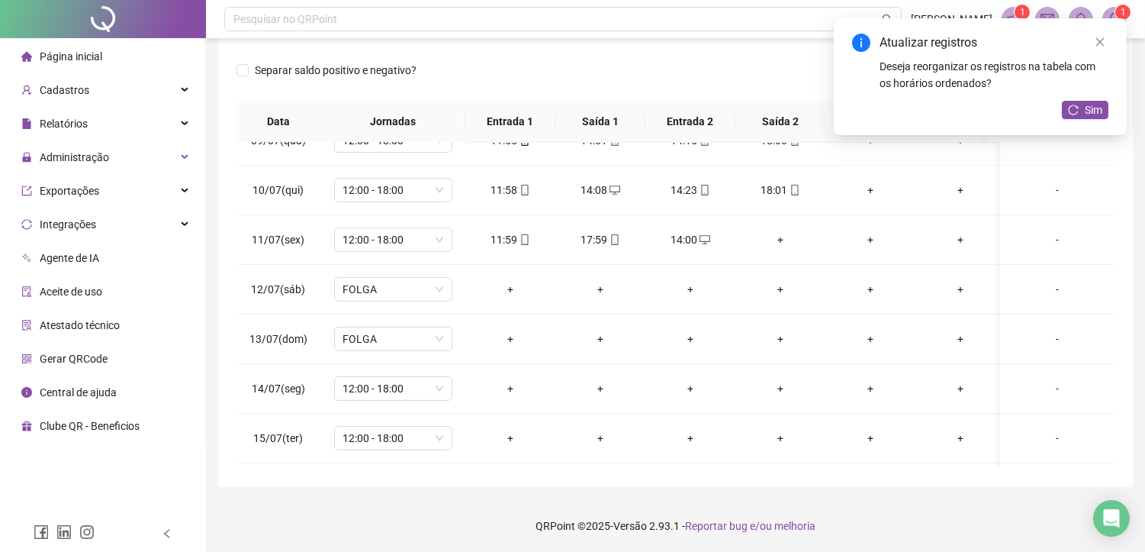
click at [780, 237] on div "+" at bounding box center [781, 239] width 66 height 17
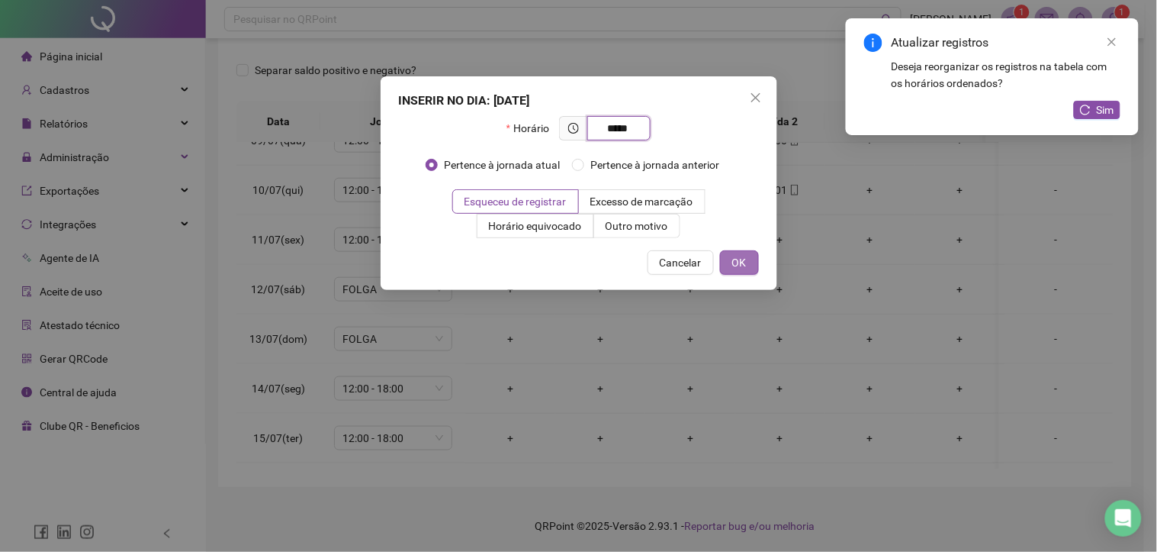
type input "*****"
click at [740, 267] on span "OK" at bounding box center [739, 262] width 14 height 17
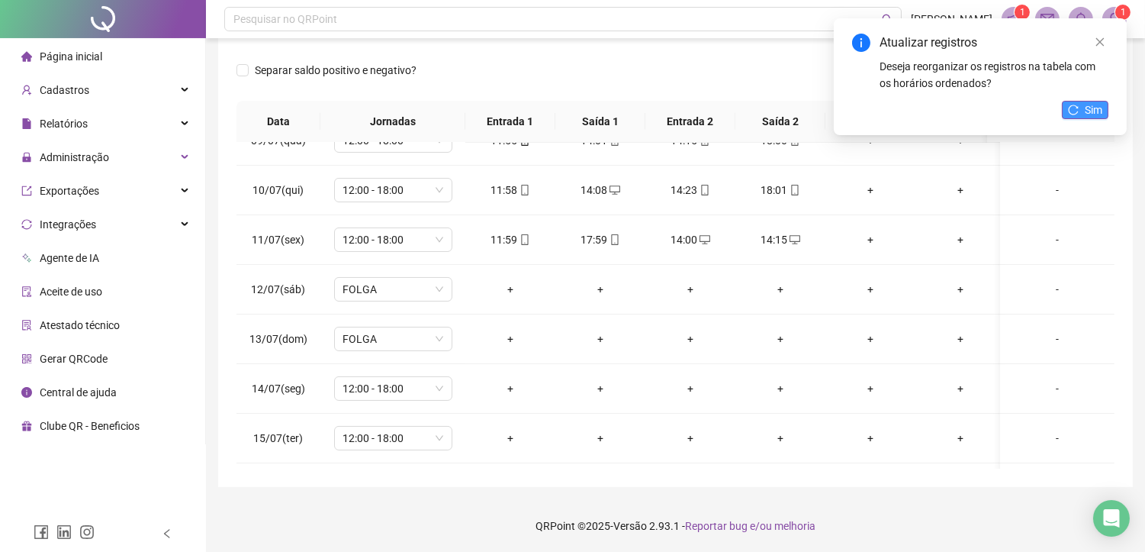
click at [1087, 111] on span "Sim" at bounding box center [1094, 109] width 18 height 17
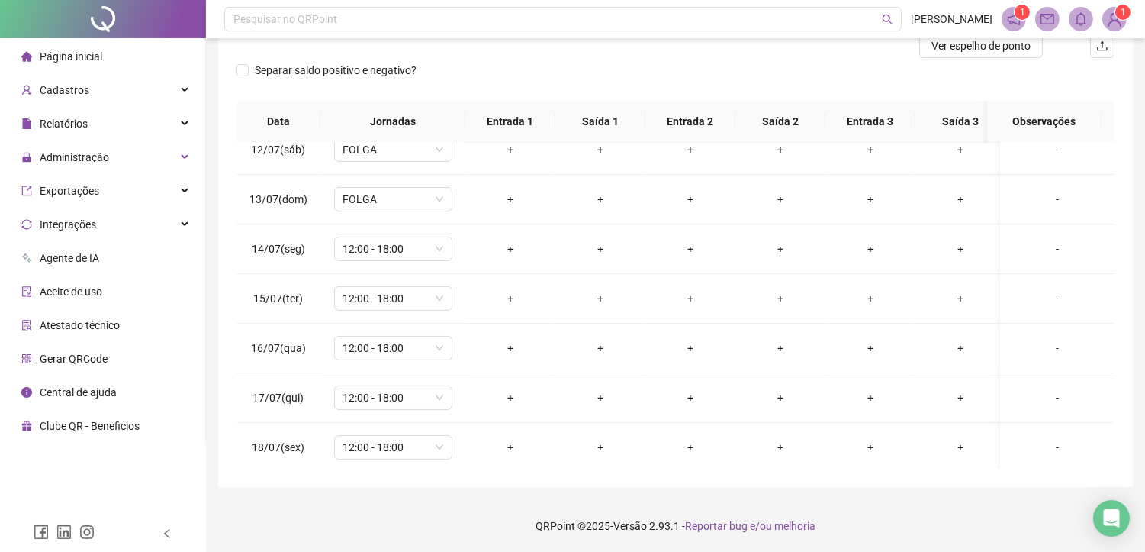
scroll to position [593, 0]
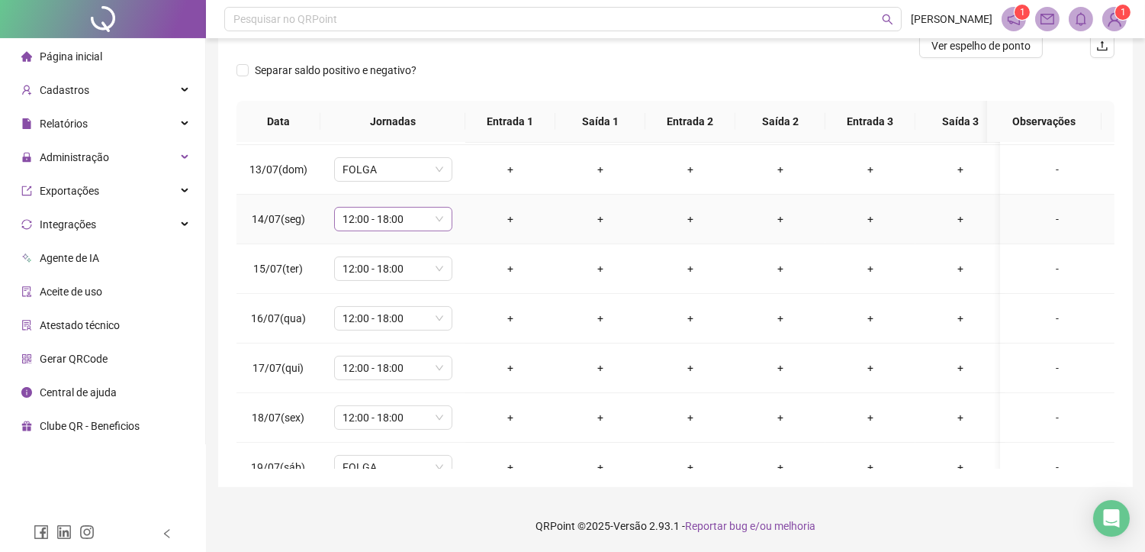
click at [399, 222] on span "12:00 - 18:00" at bounding box center [393, 218] width 100 height 23
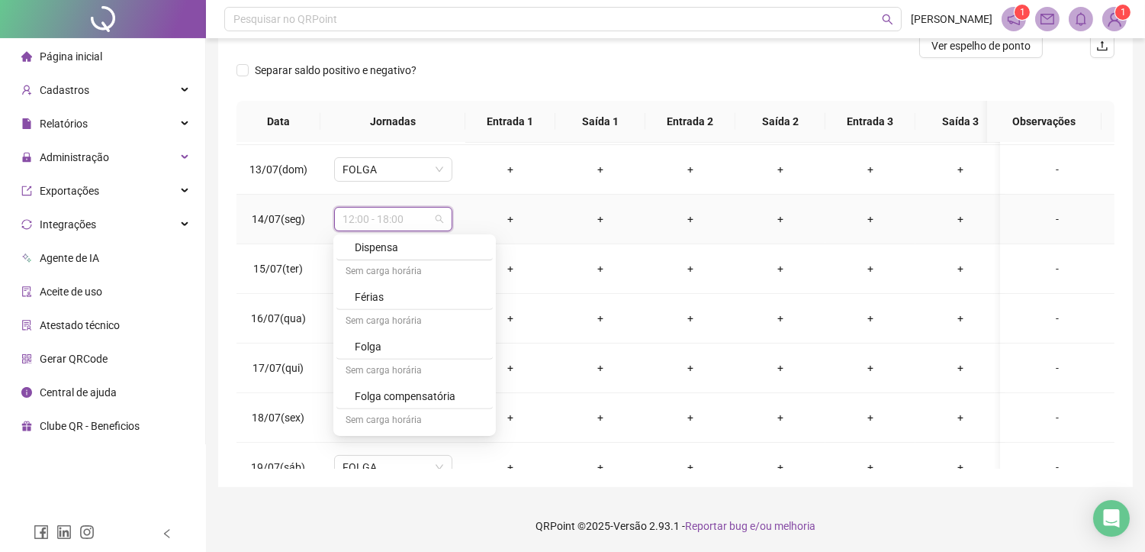
scroll to position [1492, 0]
click at [381, 318] on div "Folga" at bounding box center [419, 320] width 129 height 17
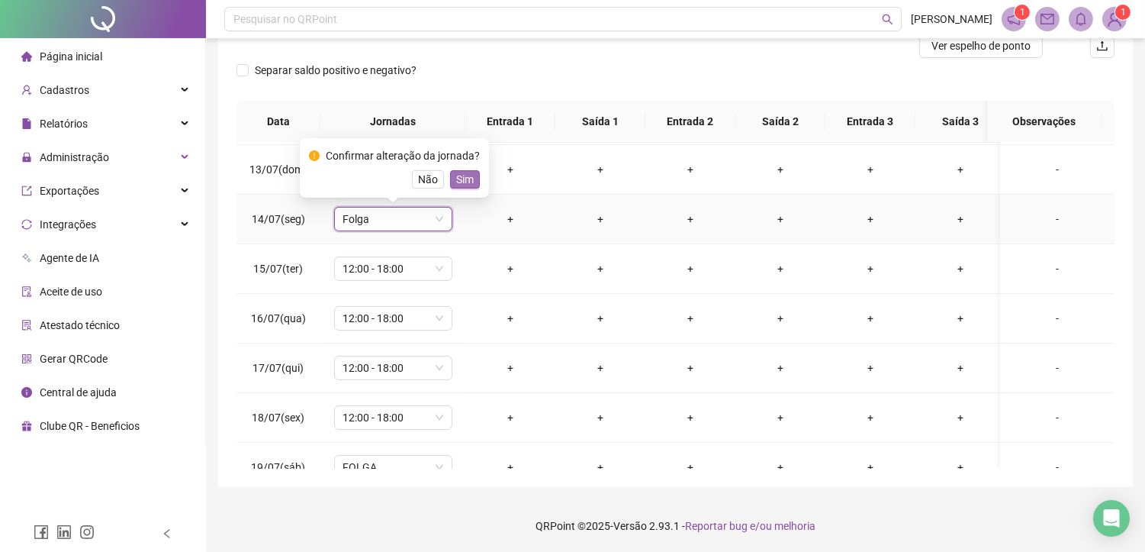
click at [451, 181] on button "Sim" at bounding box center [465, 179] width 30 height 18
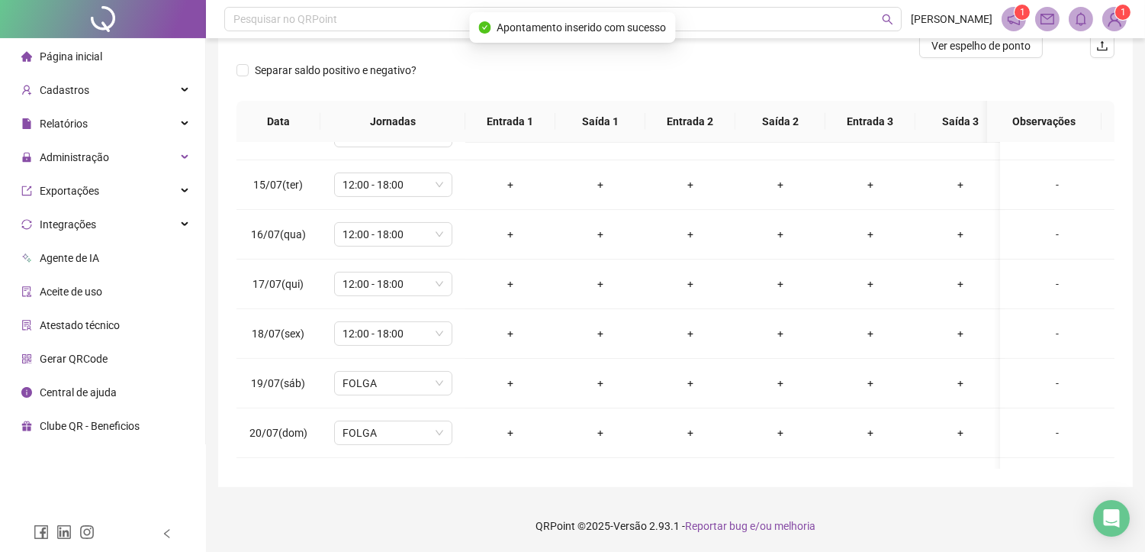
scroll to position [677, 0]
click at [384, 184] on span "12:00 - 18:00" at bounding box center [393, 183] width 100 height 23
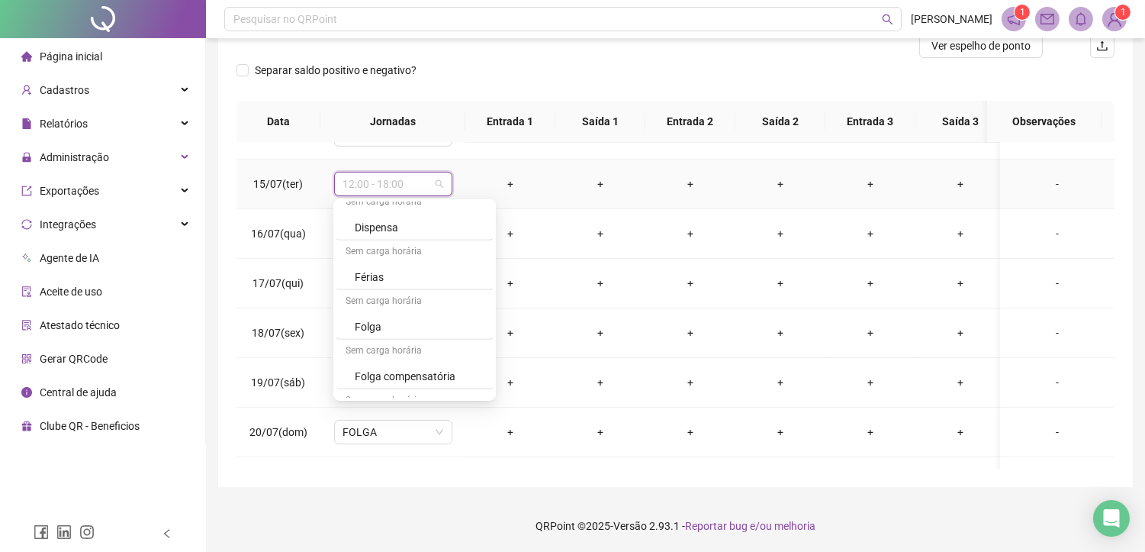
scroll to position [1493, 0]
click at [377, 291] on div "Folga" at bounding box center [419, 285] width 129 height 17
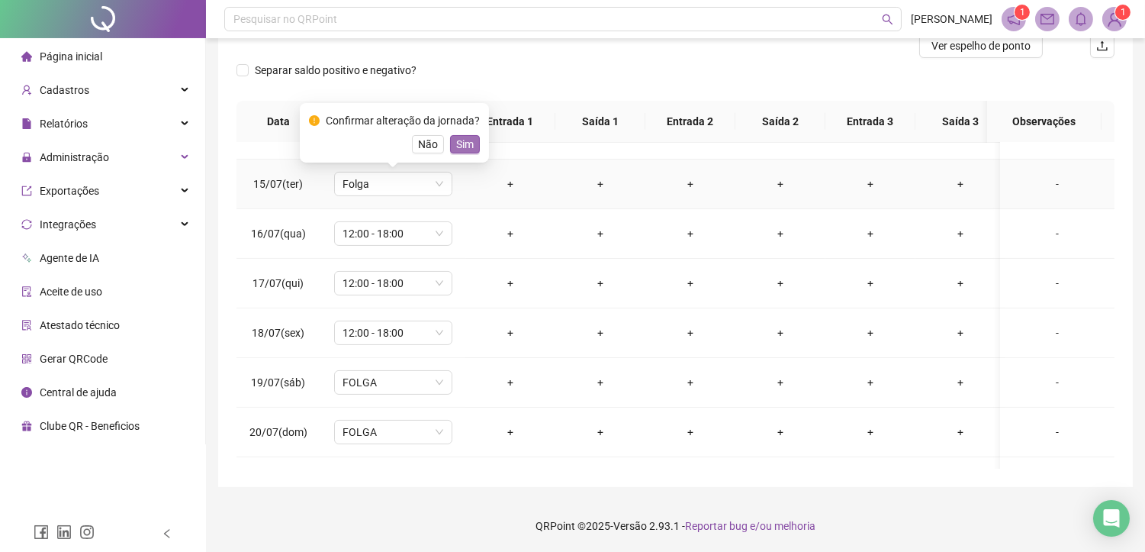
click at [470, 143] on span "Sim" at bounding box center [465, 144] width 18 height 17
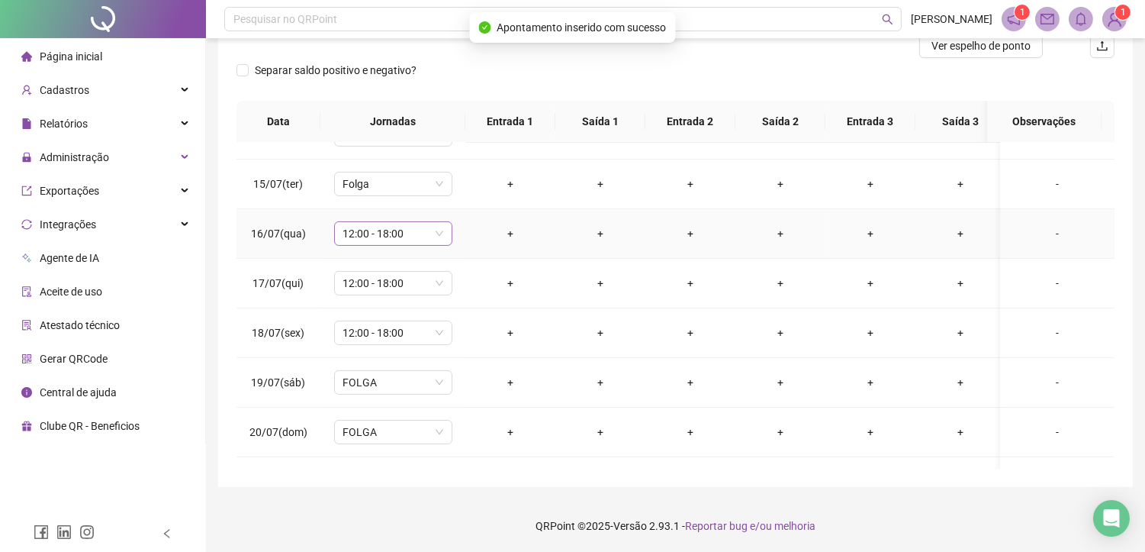
click at [389, 233] on span "12:00 - 18:00" at bounding box center [393, 233] width 100 height 23
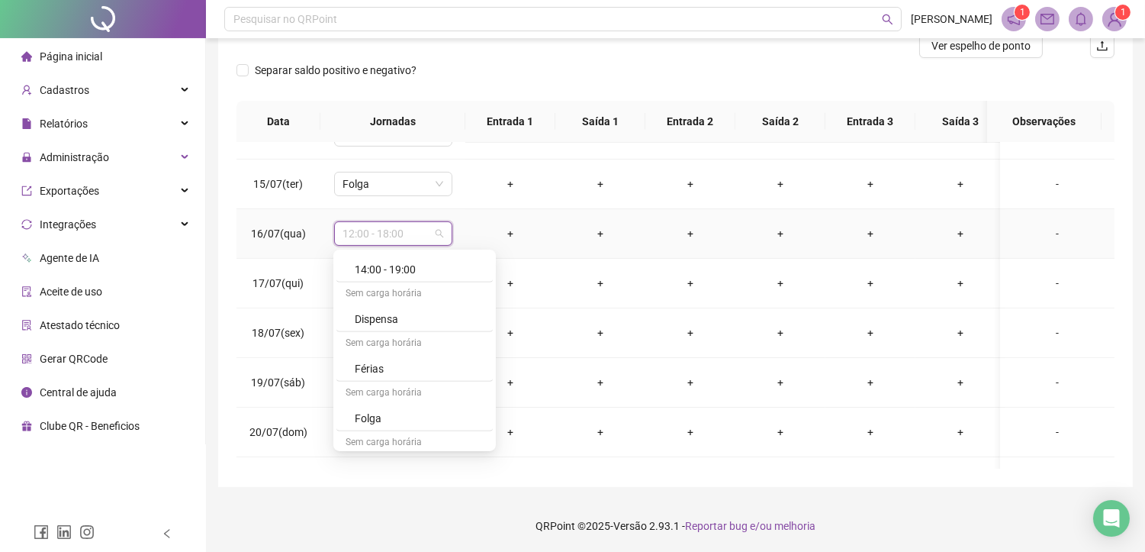
scroll to position [1492, 0]
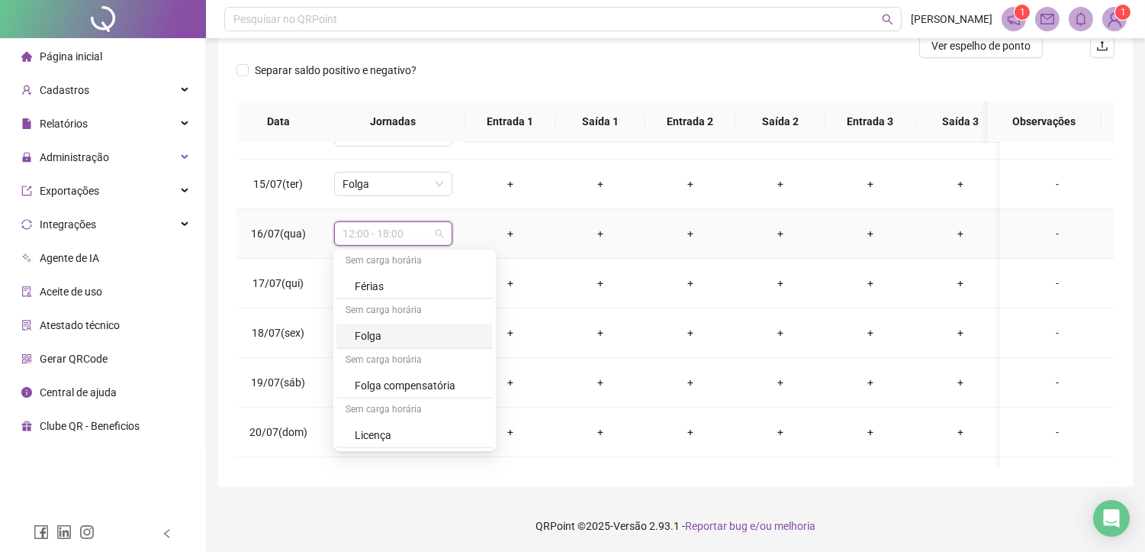
click at [370, 338] on div "Folga" at bounding box center [419, 335] width 129 height 17
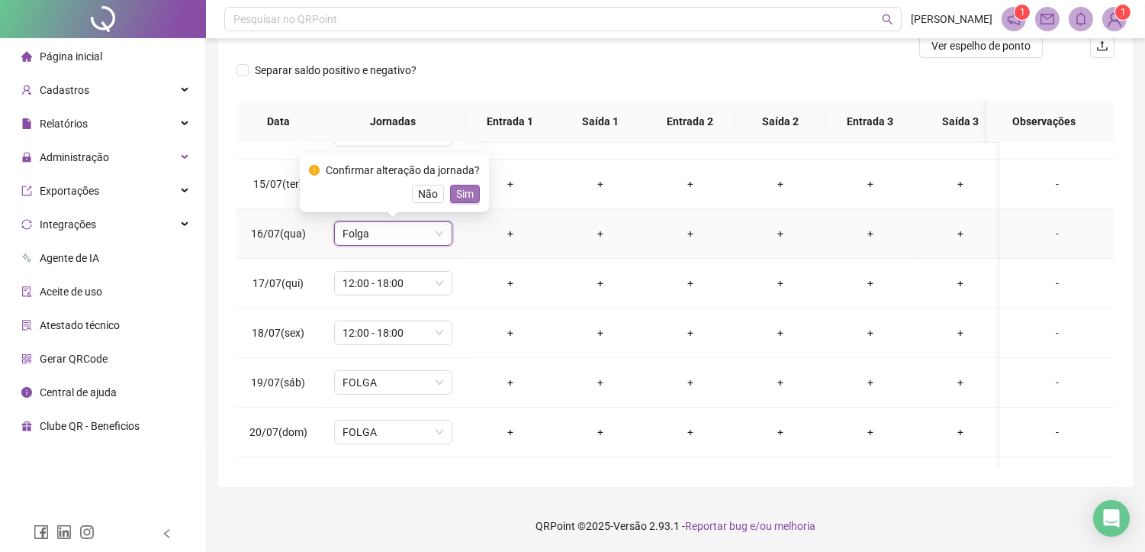
click at [458, 194] on span "Sim" at bounding box center [465, 193] width 18 height 17
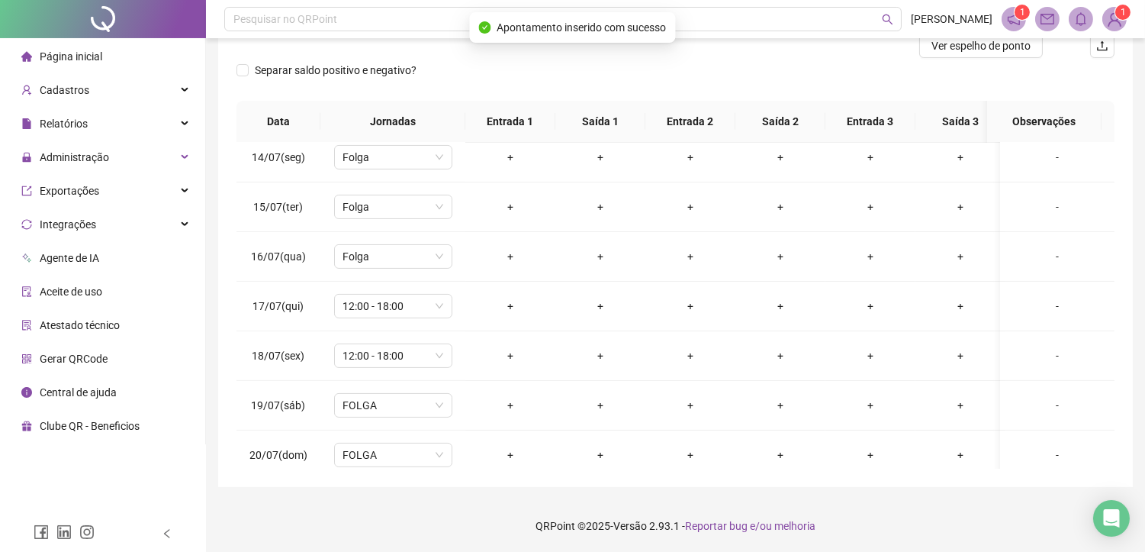
scroll to position [677, 0]
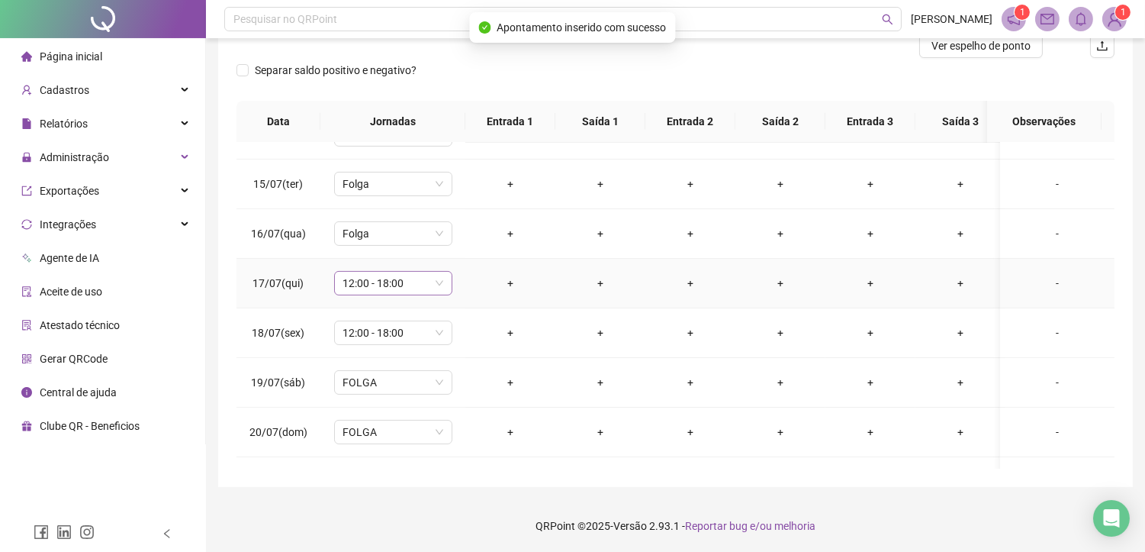
click at [367, 278] on span "12:00 - 18:00" at bounding box center [393, 283] width 100 height 23
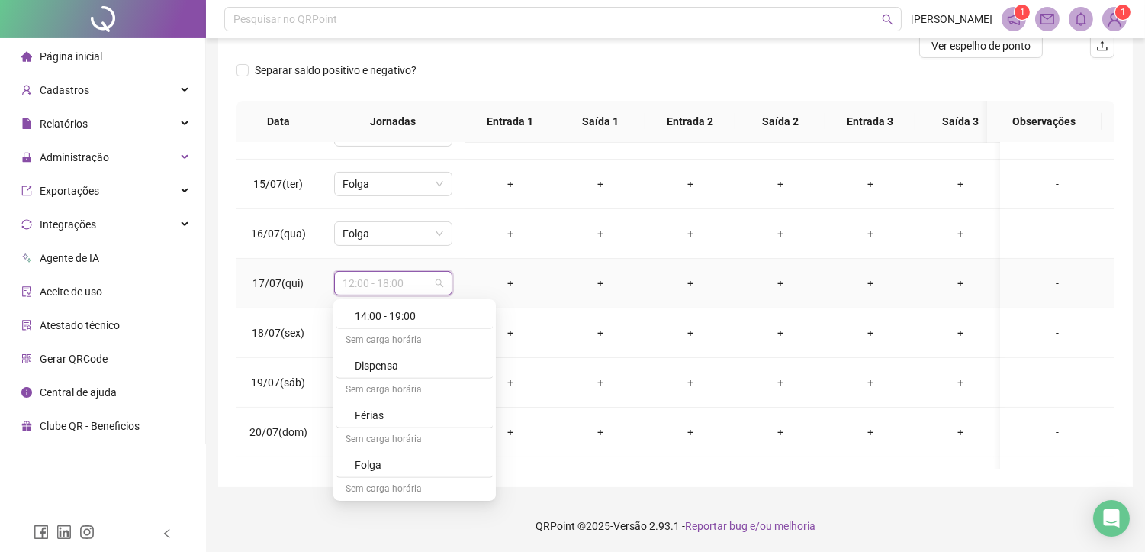
scroll to position [1493, 0]
click at [378, 387] on div "Folga" at bounding box center [419, 385] width 129 height 17
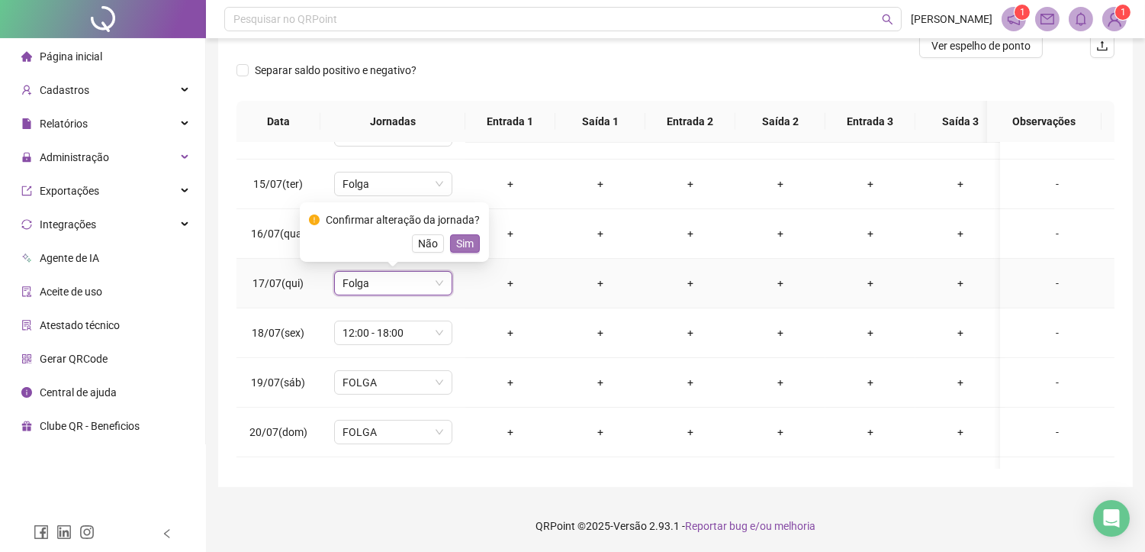
click at [461, 244] on span "Sim" at bounding box center [465, 243] width 18 height 17
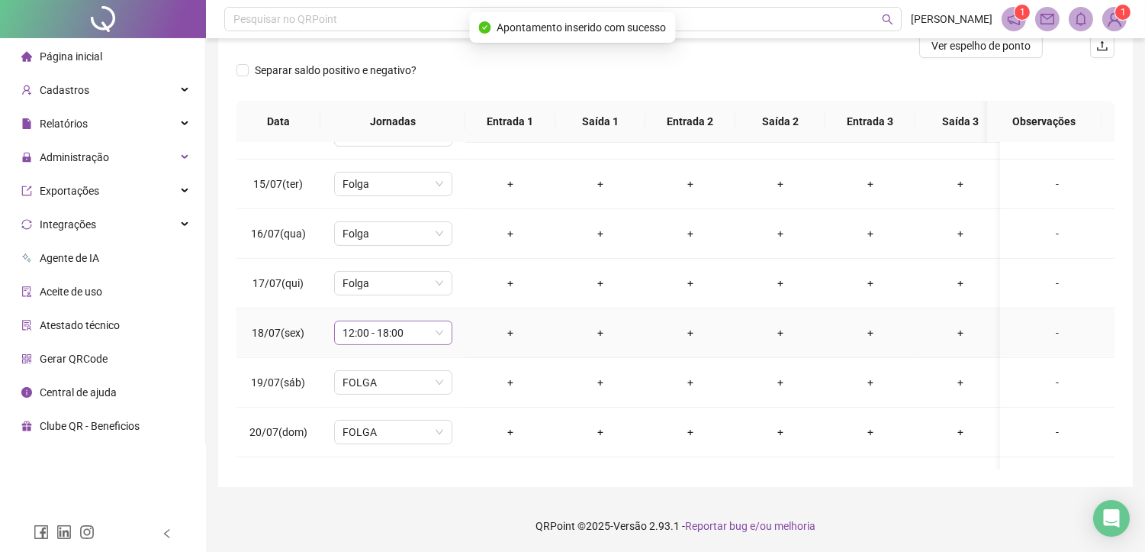
click at [398, 334] on span "12:00 - 18:00" at bounding box center [393, 332] width 100 height 23
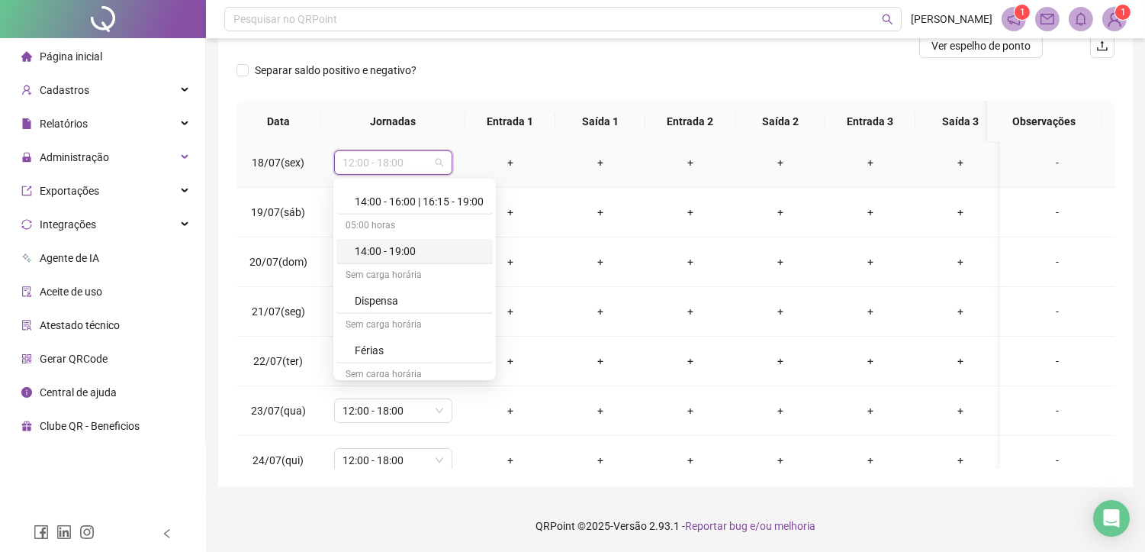
scroll to position [1492, 0]
click at [403, 257] on div "Folga" at bounding box center [419, 264] width 129 height 17
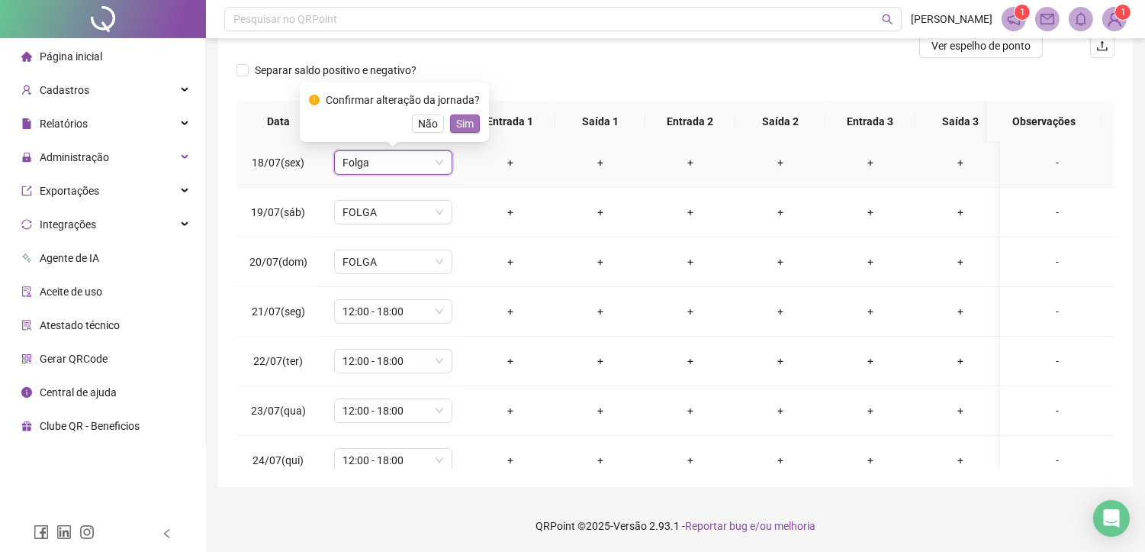
click at [456, 130] on span "Sim" at bounding box center [465, 123] width 18 height 17
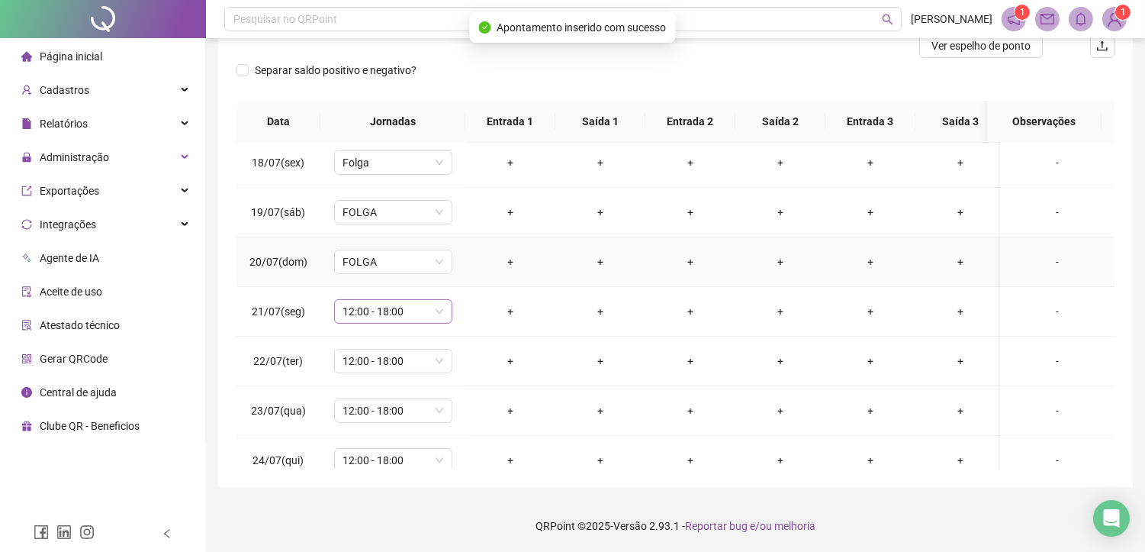
scroll to position [932, 0]
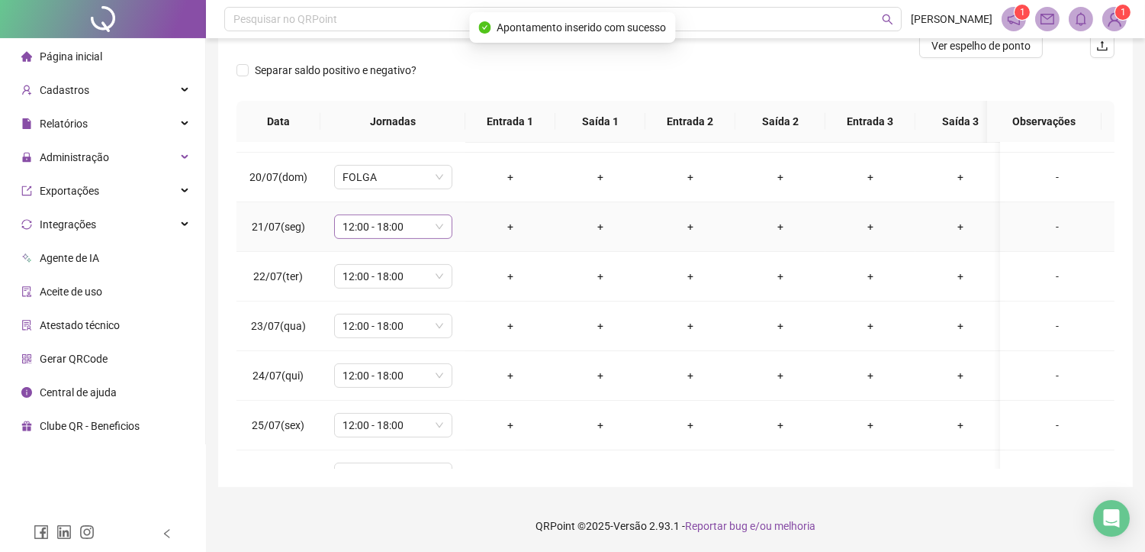
click at [394, 224] on span "12:00 - 18:00" at bounding box center [393, 226] width 100 height 23
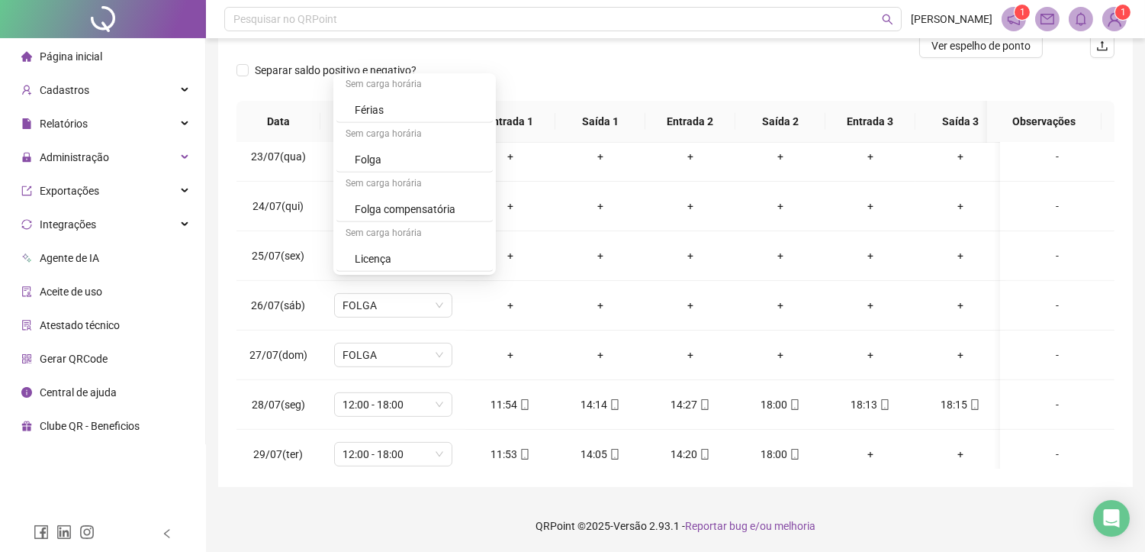
scroll to position [1492, 0]
click at [386, 156] on div "Folga" at bounding box center [419, 159] width 129 height 17
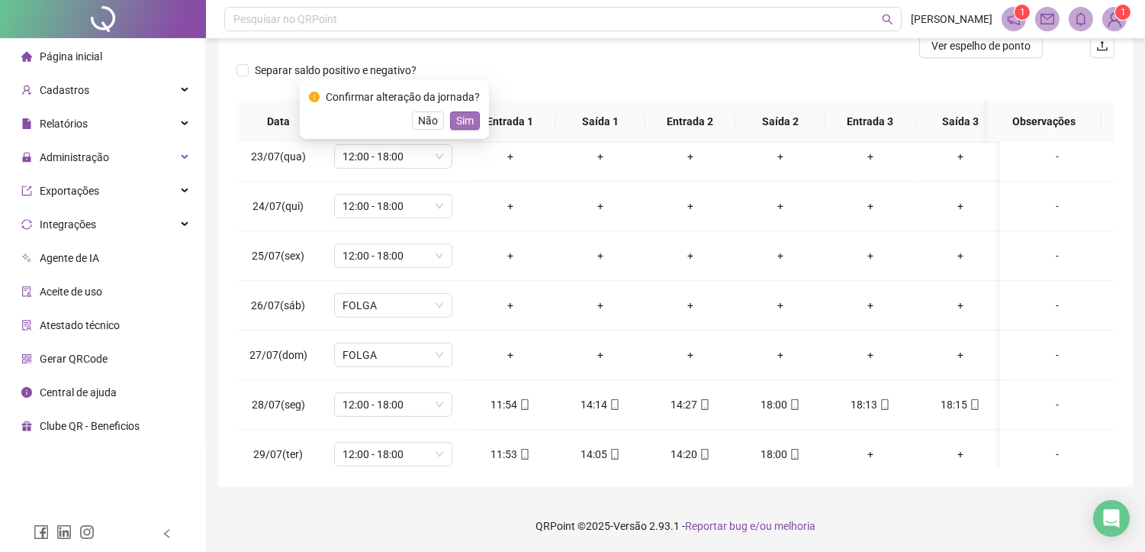
click at [471, 123] on button "Sim" at bounding box center [465, 120] width 30 height 18
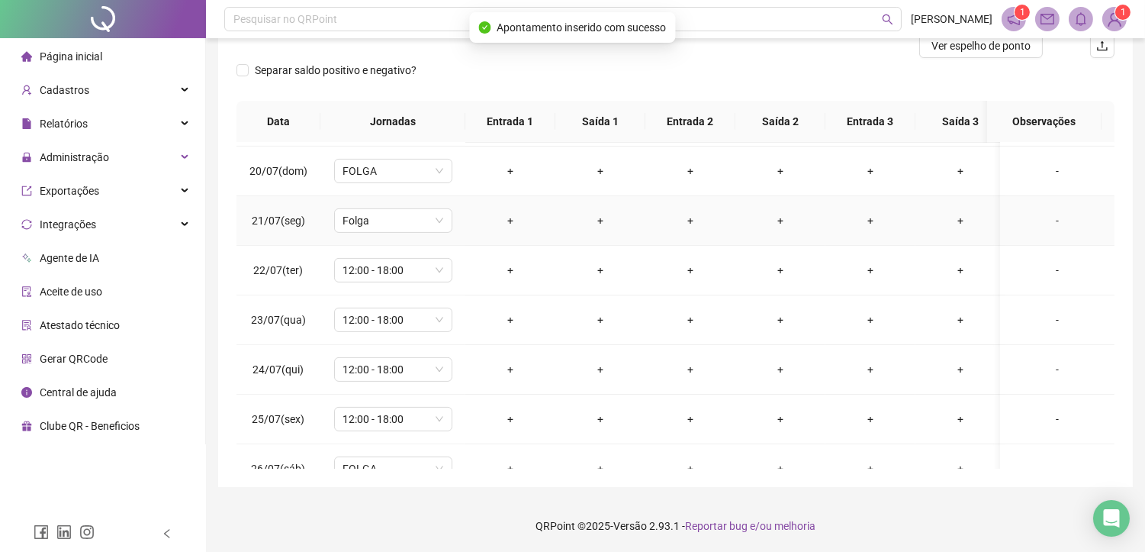
scroll to position [932, 0]
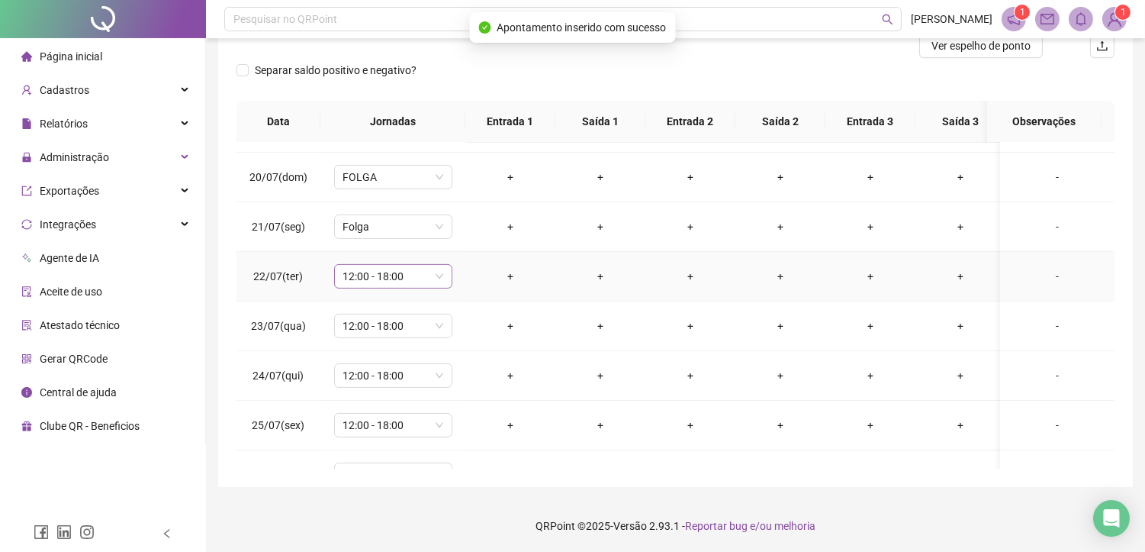
click at [381, 281] on span "12:00 - 18:00" at bounding box center [393, 276] width 100 height 23
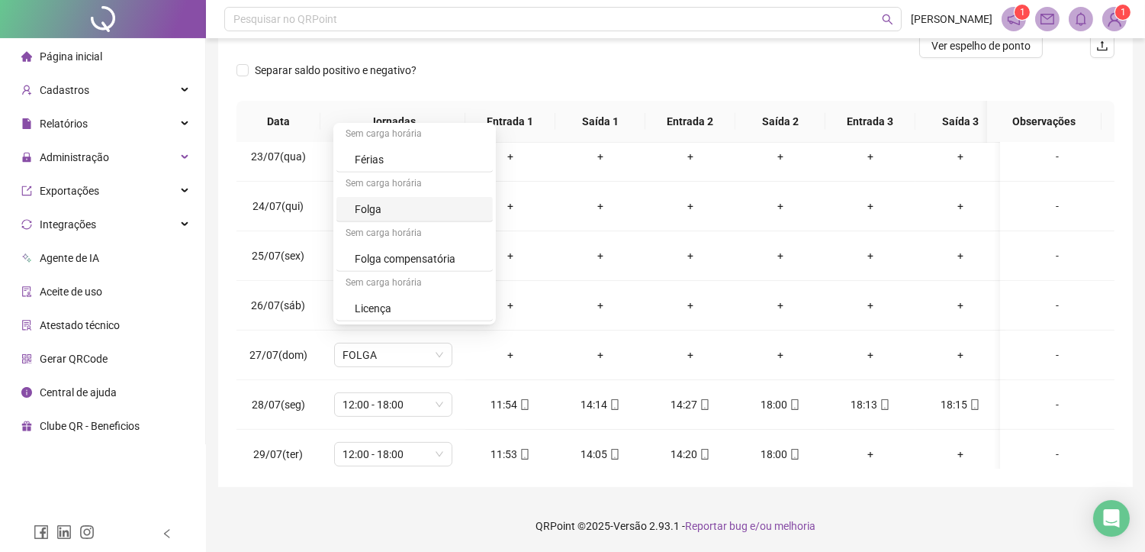
scroll to position [1493, 0]
click at [374, 212] on div "Folga" at bounding box center [419, 209] width 129 height 17
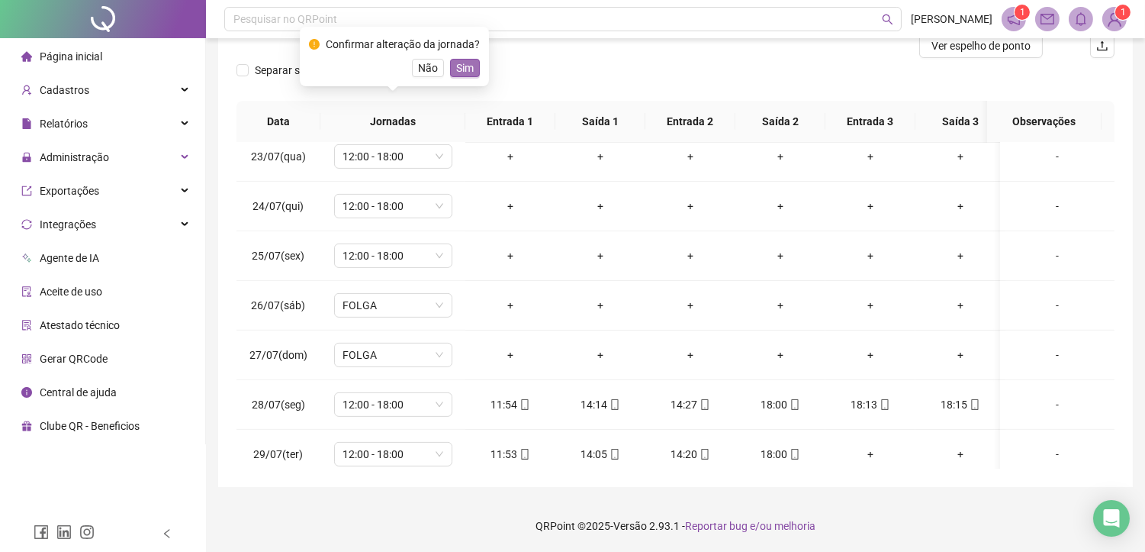
click at [461, 73] on span "Sim" at bounding box center [465, 67] width 18 height 17
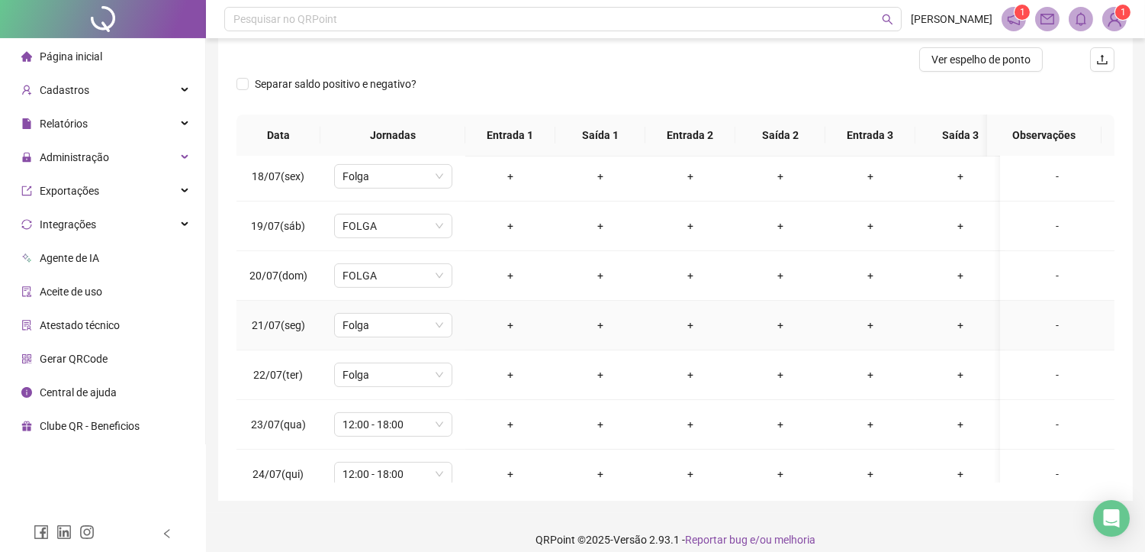
scroll to position [932, 0]
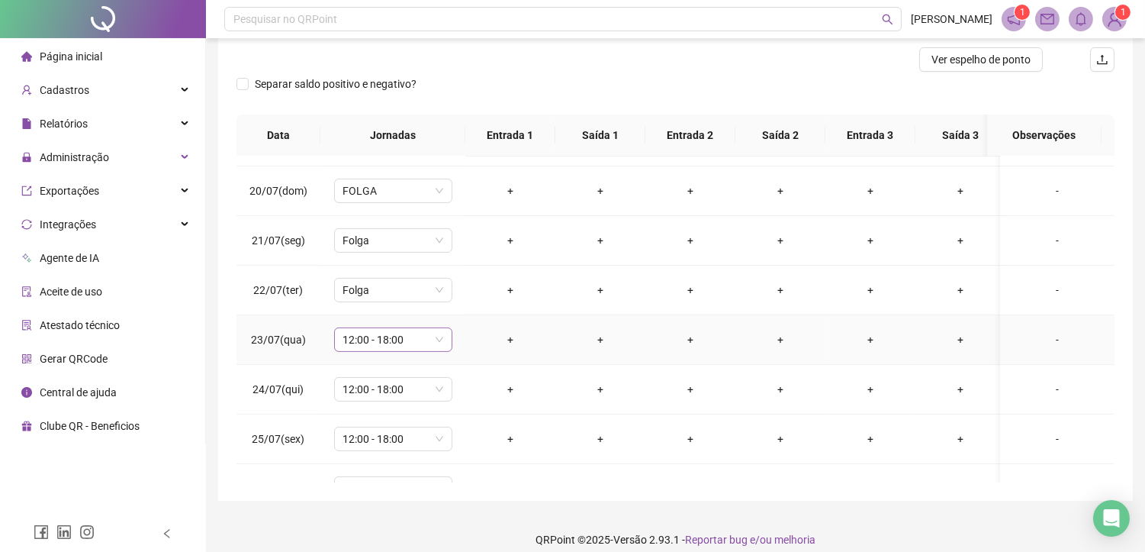
click at [386, 341] on span "12:00 - 18:00" at bounding box center [393, 339] width 100 height 23
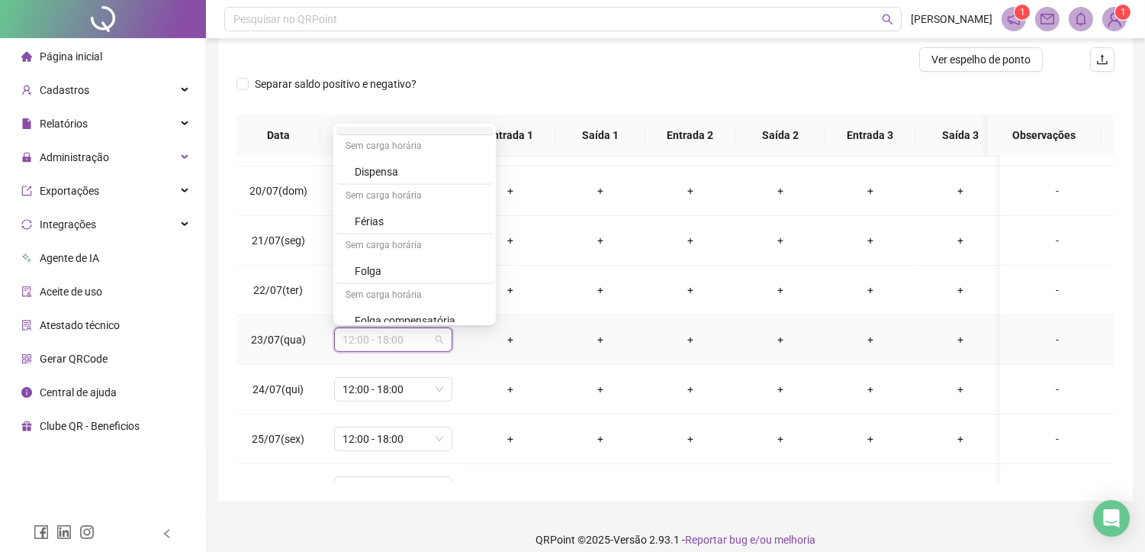
scroll to position [1492, 0]
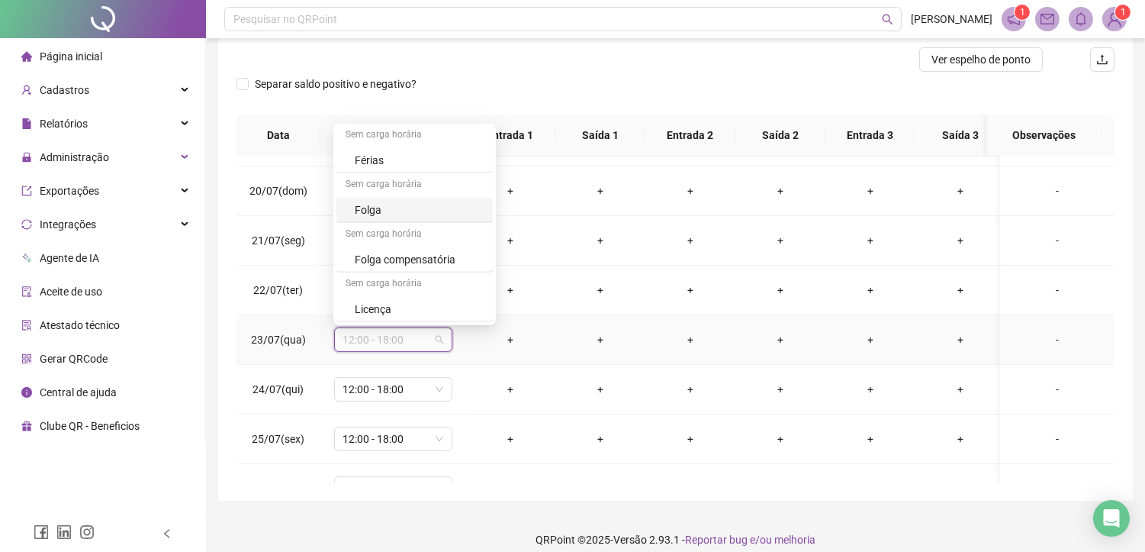
click at [371, 211] on div "Folga" at bounding box center [419, 209] width 129 height 17
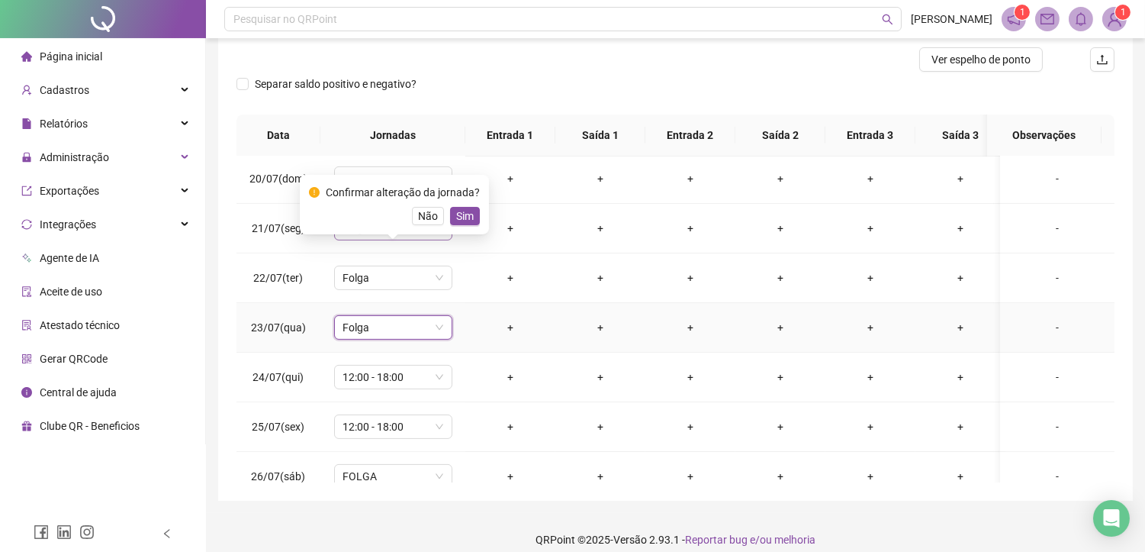
scroll to position [1017, 0]
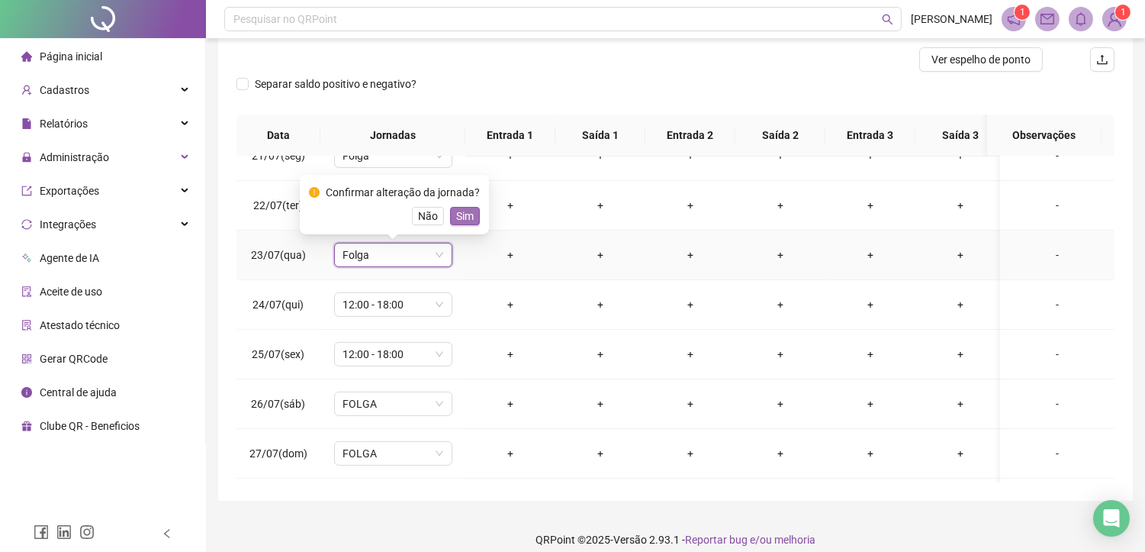
click at [456, 214] on span "Sim" at bounding box center [465, 215] width 18 height 17
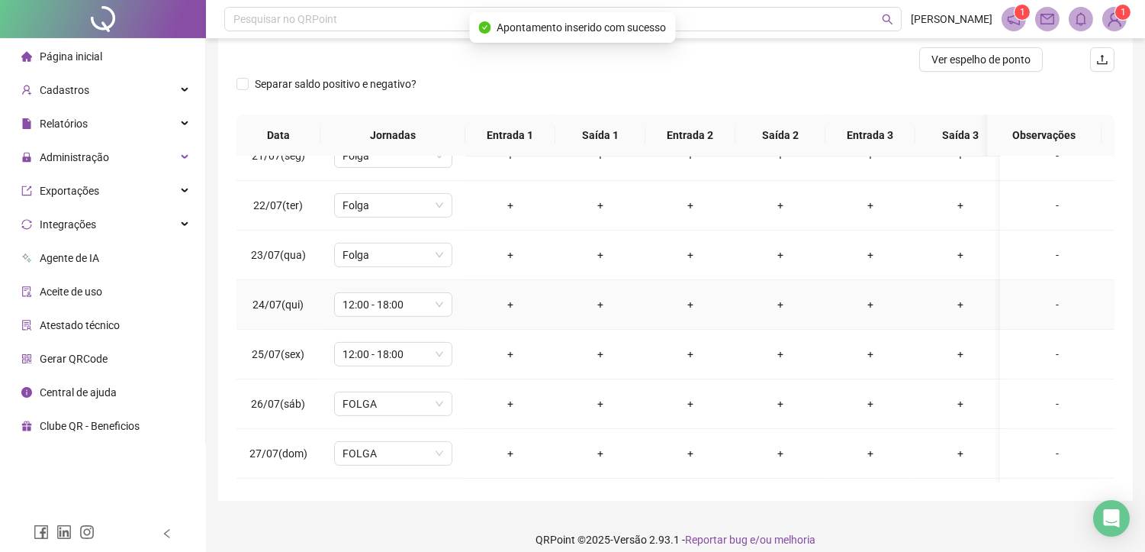
click at [389, 288] on td "12:00 - 18:00" at bounding box center [392, 305] width 145 height 50
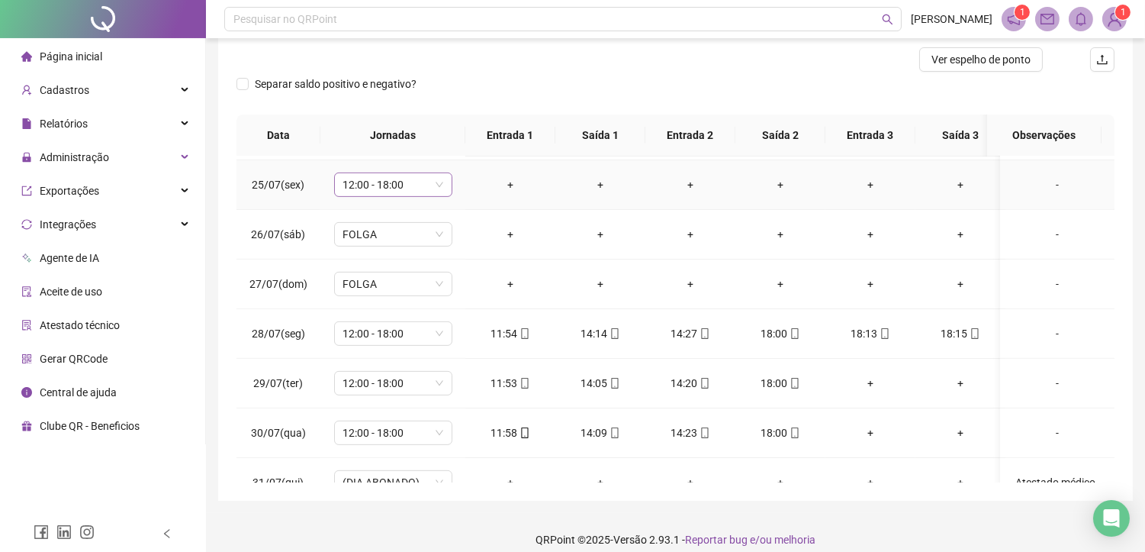
scroll to position [1101, 0]
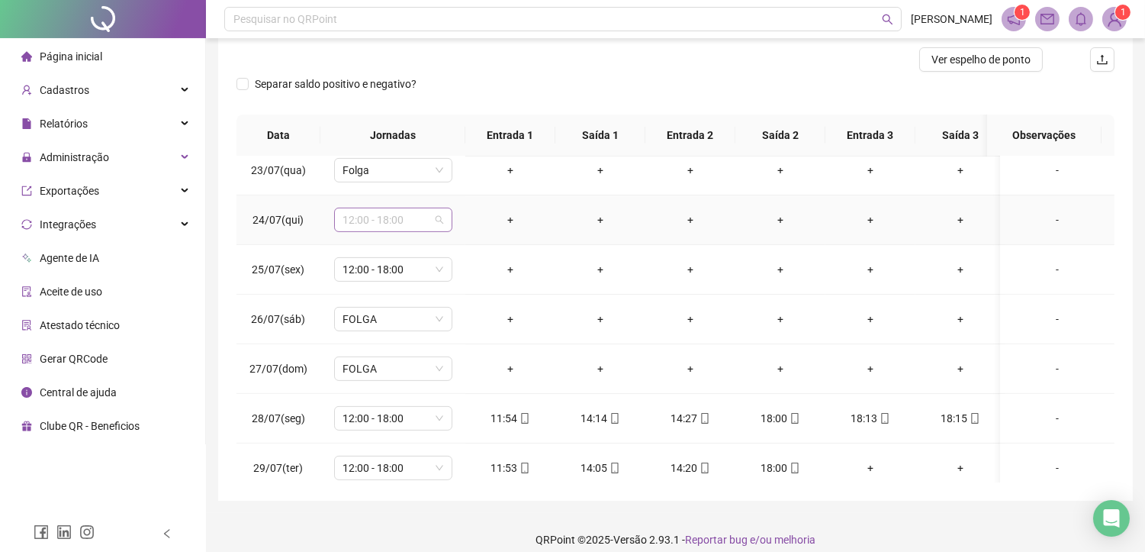
click at [380, 217] on span "12:00 - 18:00" at bounding box center [393, 219] width 100 height 23
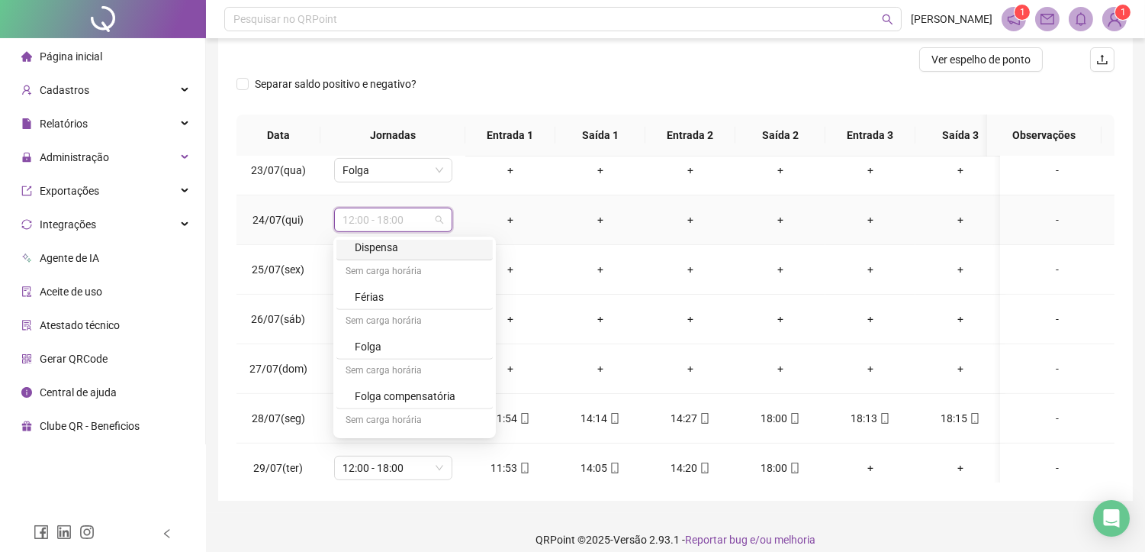
scroll to position [1493, 0]
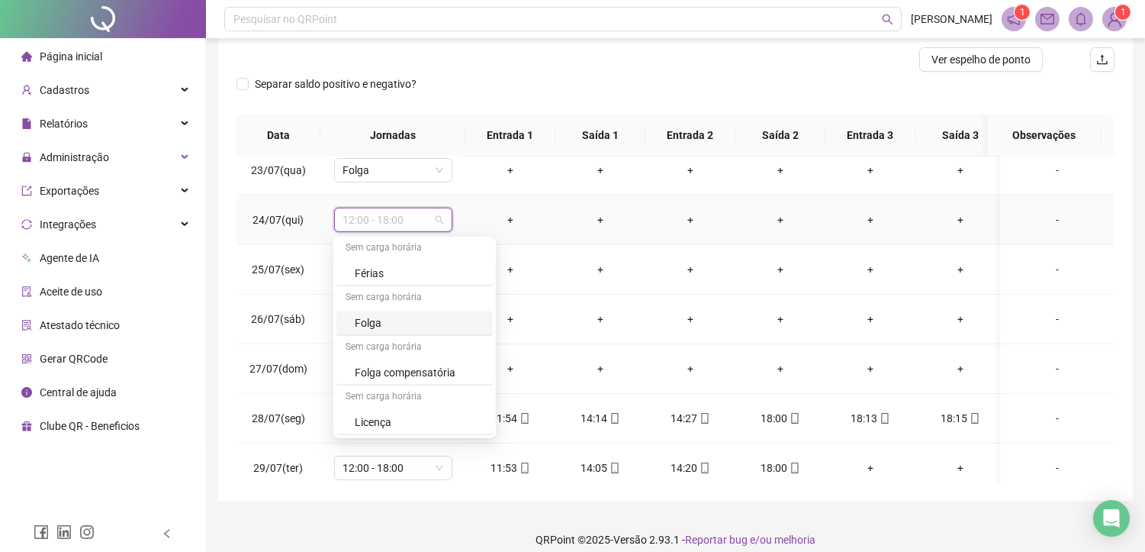
click at [384, 323] on div "Folga" at bounding box center [419, 322] width 129 height 17
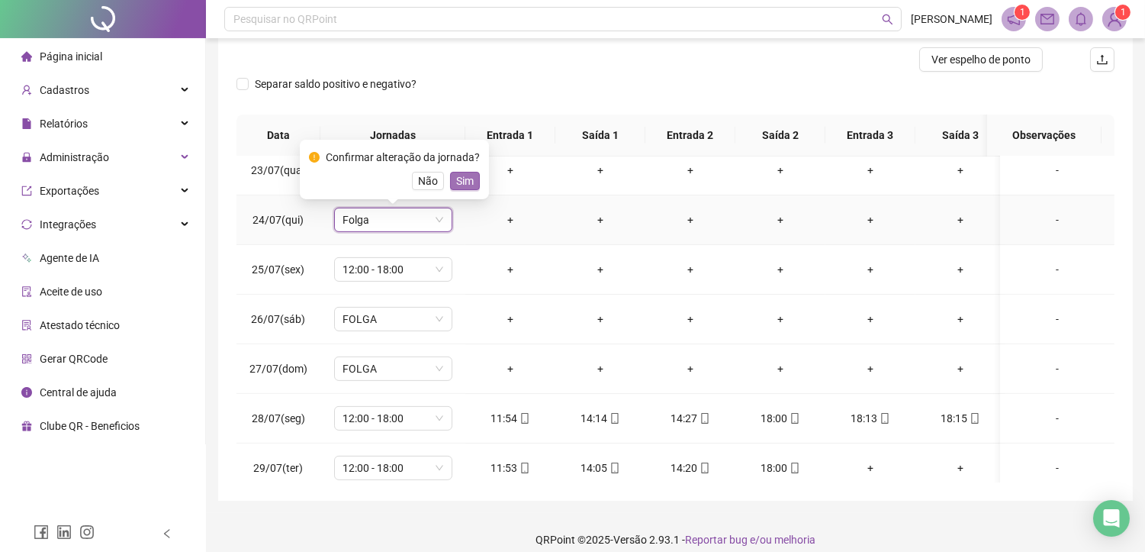
click at [456, 184] on span "Sim" at bounding box center [465, 180] width 18 height 17
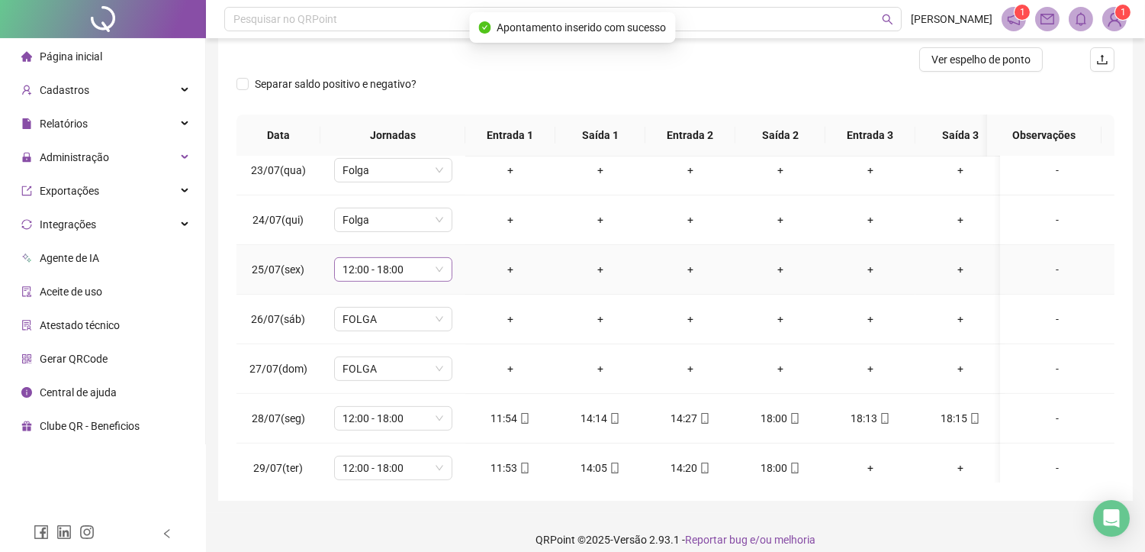
click at [371, 273] on span "12:00 - 18:00" at bounding box center [393, 269] width 100 height 23
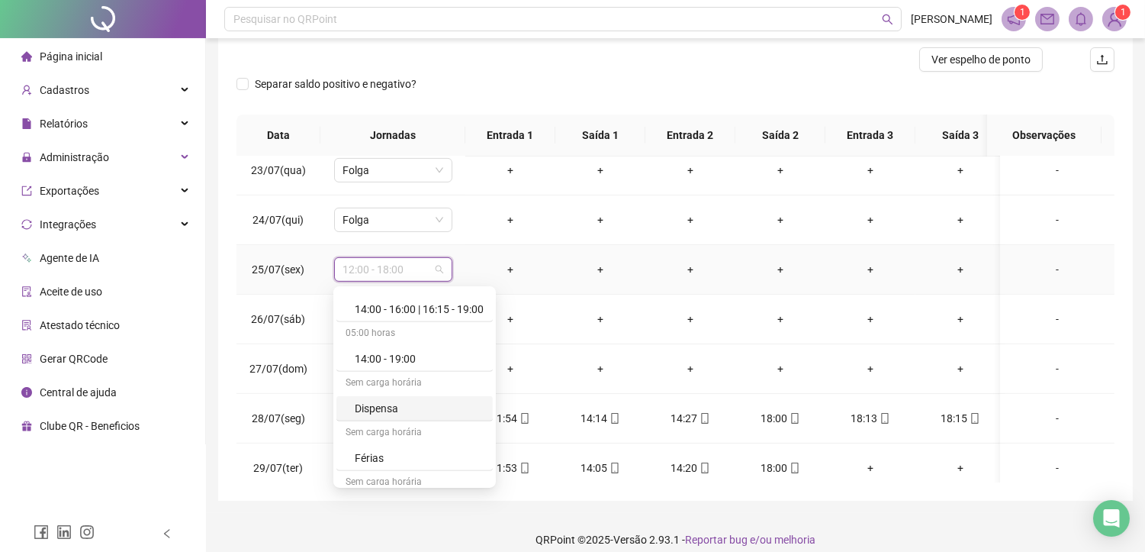
scroll to position [1492, 0]
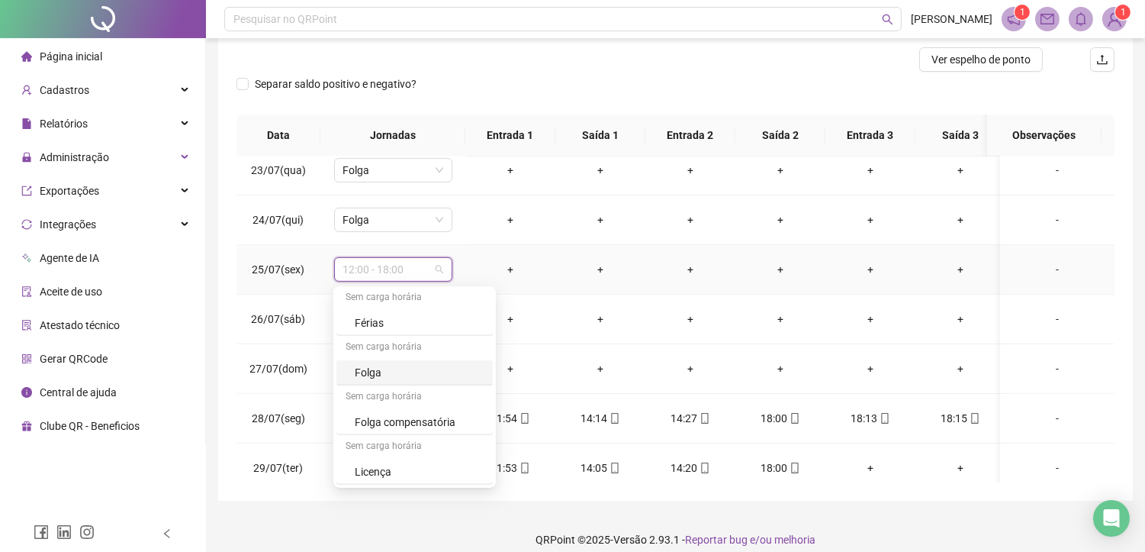
click at [374, 376] on div "Folga" at bounding box center [419, 372] width 129 height 17
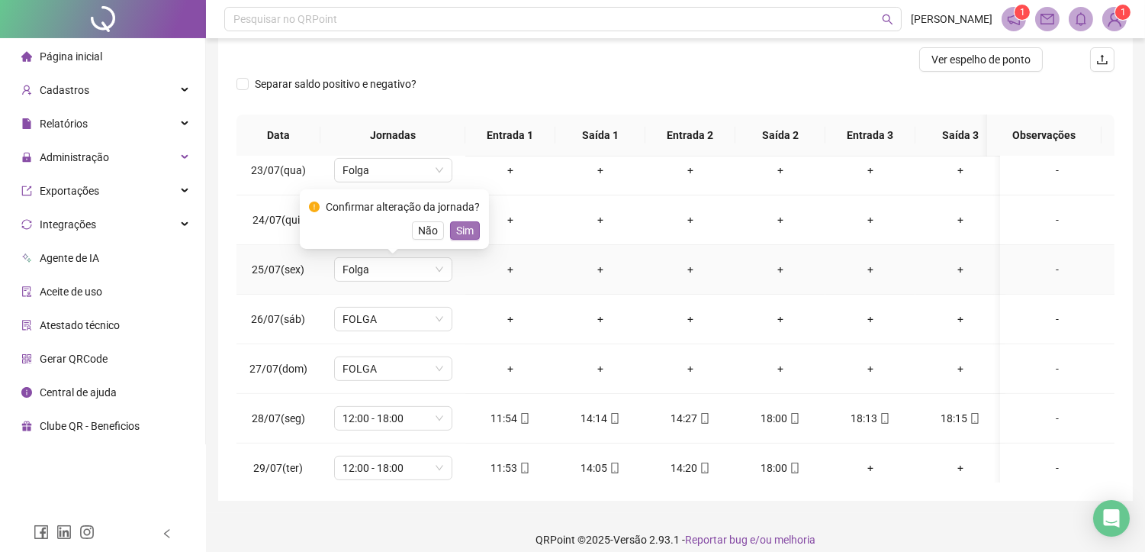
click at [456, 233] on span "Sim" at bounding box center [465, 230] width 18 height 17
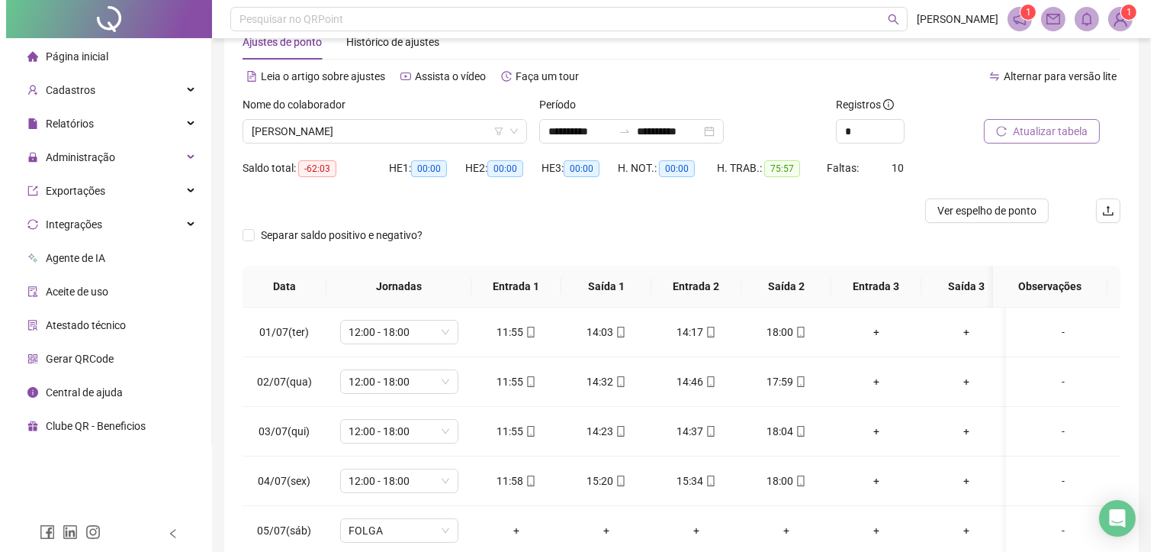
scroll to position [40, 0]
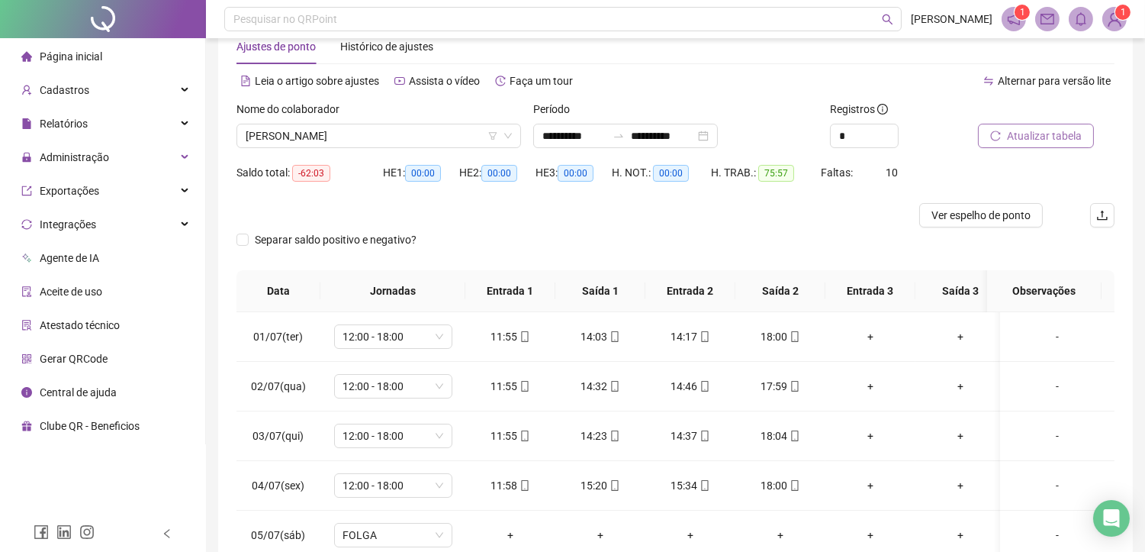
click at [1034, 132] on span "Atualizar tabela" at bounding box center [1044, 135] width 75 height 17
click at [409, 134] on span "[PERSON_NAME]" at bounding box center [379, 135] width 266 height 23
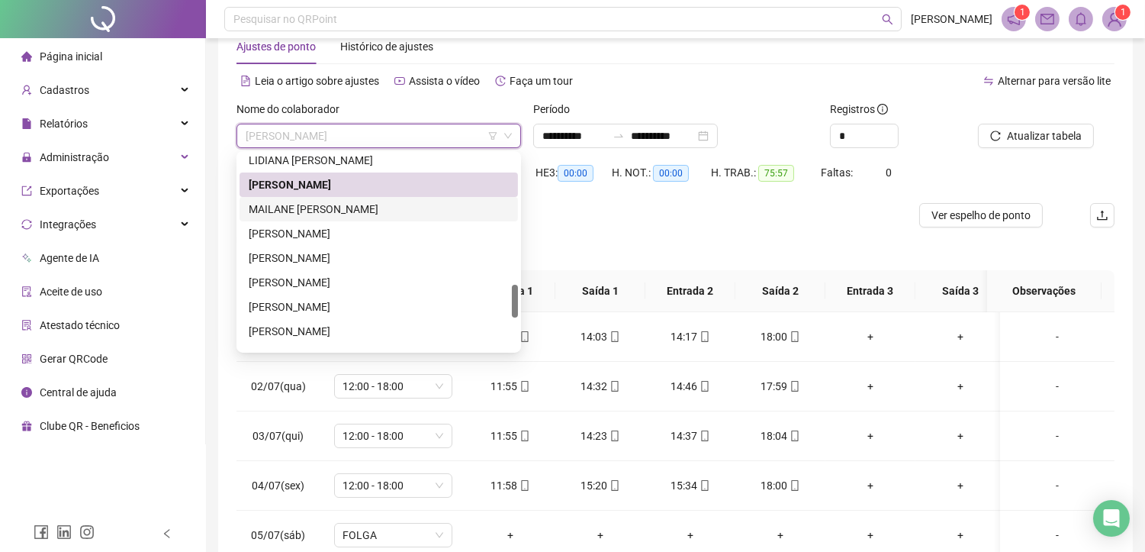
click at [300, 210] on div "MAILANE [PERSON_NAME]" at bounding box center [379, 209] width 260 height 17
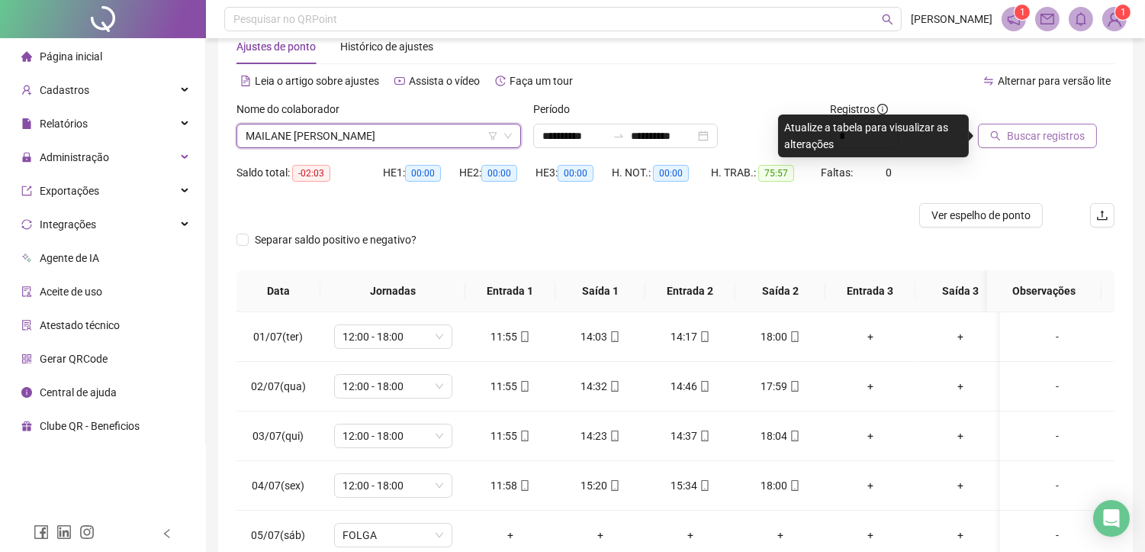
click at [1025, 139] on span "Buscar registros" at bounding box center [1046, 135] width 78 height 17
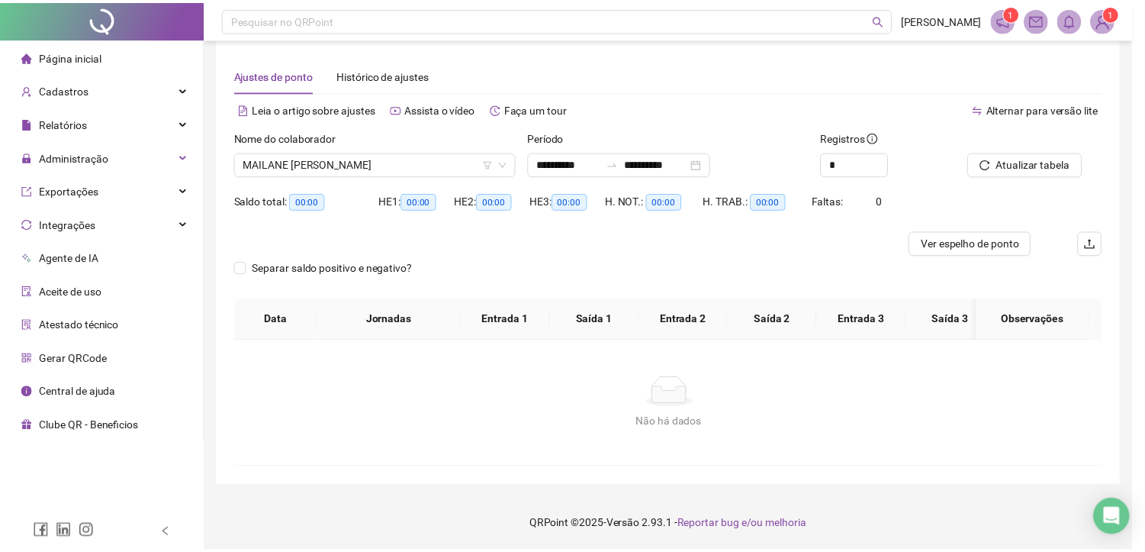
scroll to position [11, 0]
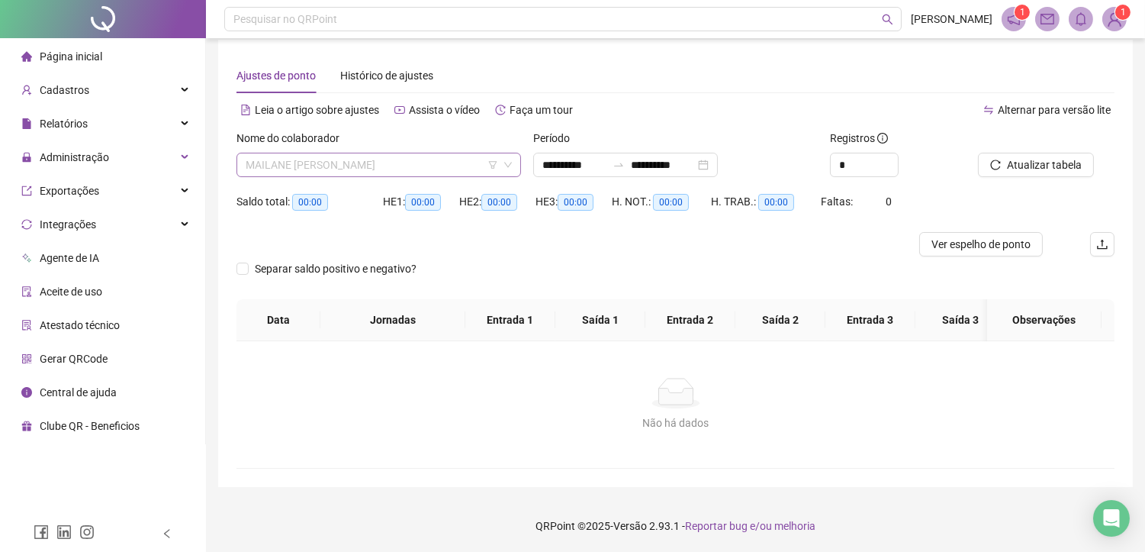
click at [381, 158] on span "MAILANE [PERSON_NAME]" at bounding box center [379, 164] width 266 height 23
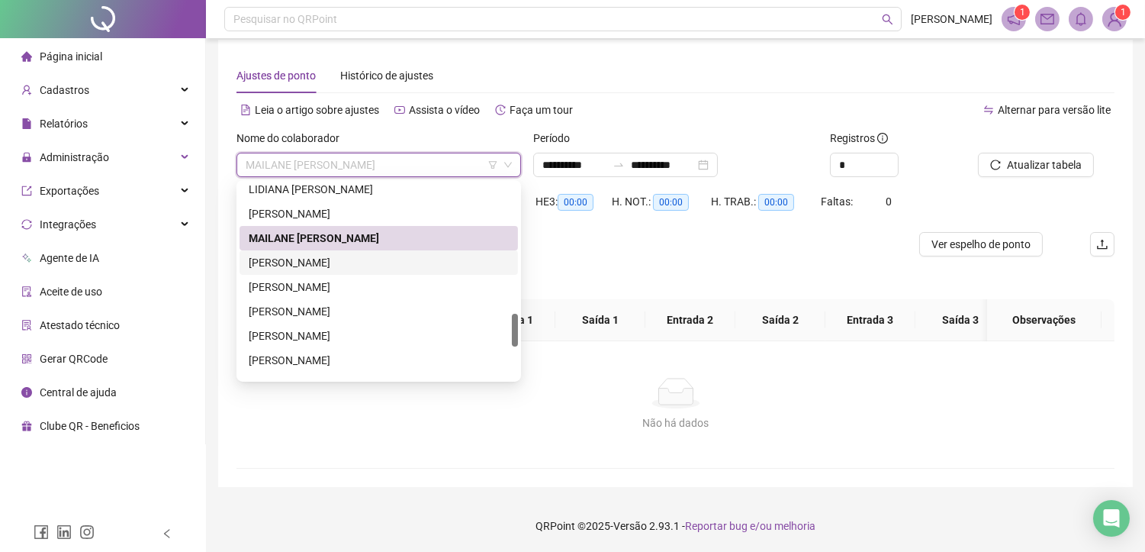
click at [298, 260] on div "[PERSON_NAME]" at bounding box center [379, 262] width 260 height 17
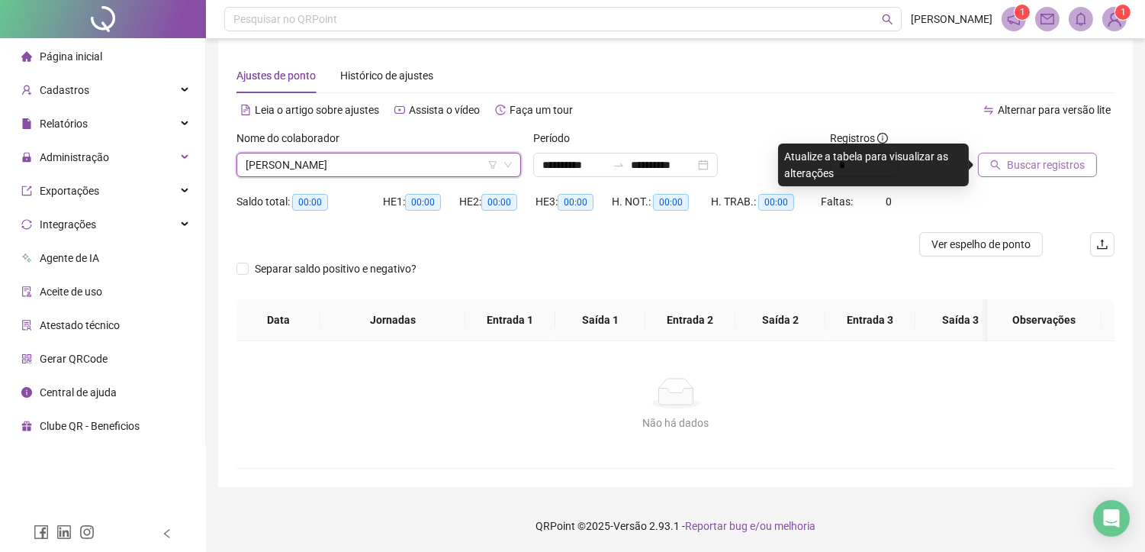
click at [1031, 169] on span "Buscar registros" at bounding box center [1046, 164] width 78 height 17
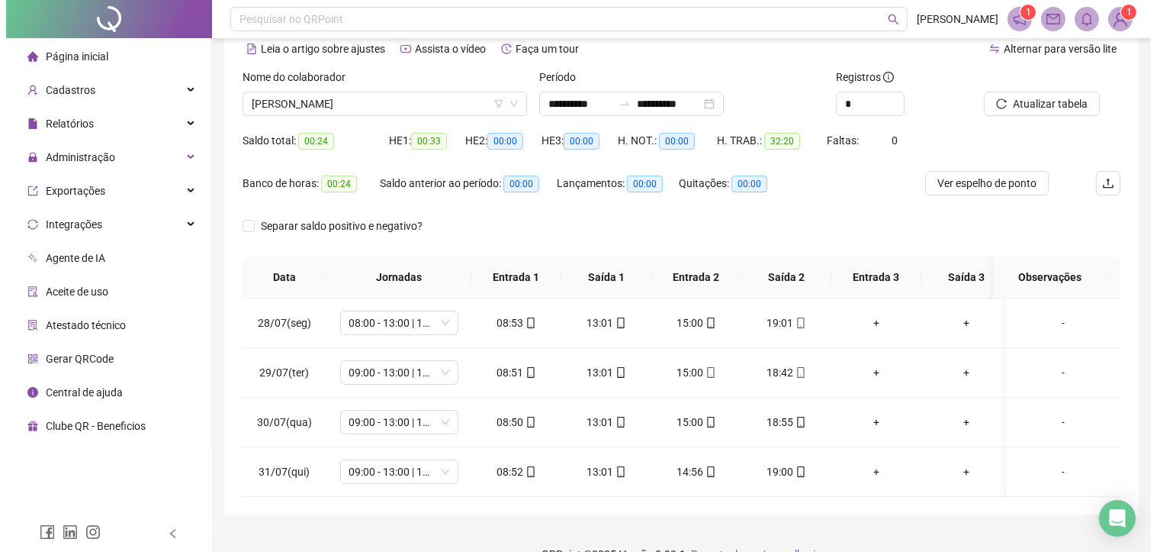
scroll to position [113, 0]
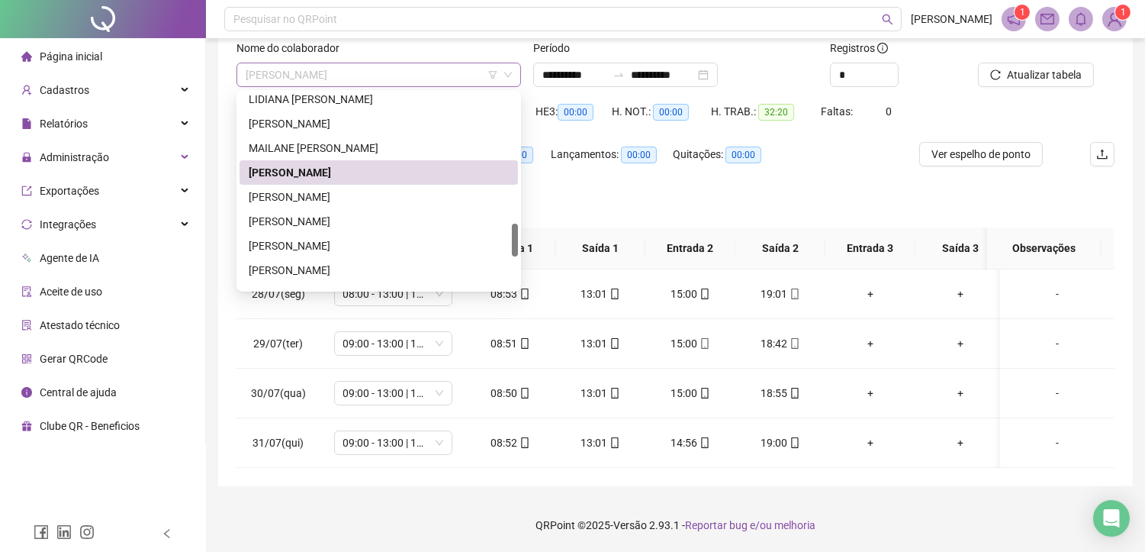
click at [381, 63] on span "[PERSON_NAME]" at bounding box center [379, 74] width 266 height 23
click at [315, 188] on div "[PERSON_NAME]" at bounding box center [379, 196] width 260 height 17
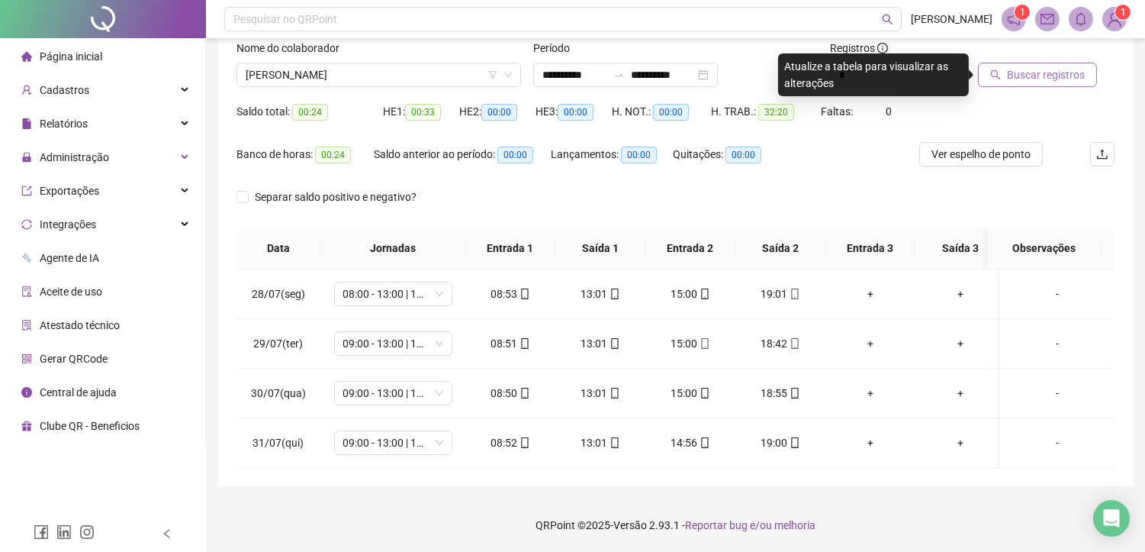
click at [1044, 66] on span "Buscar registros" at bounding box center [1046, 74] width 78 height 17
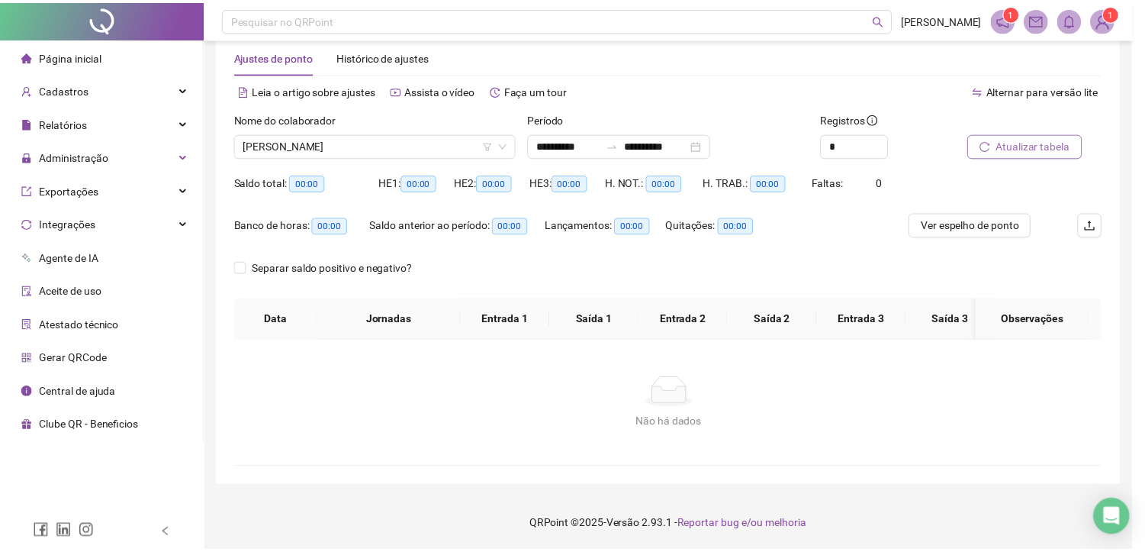
scroll to position [29, 0]
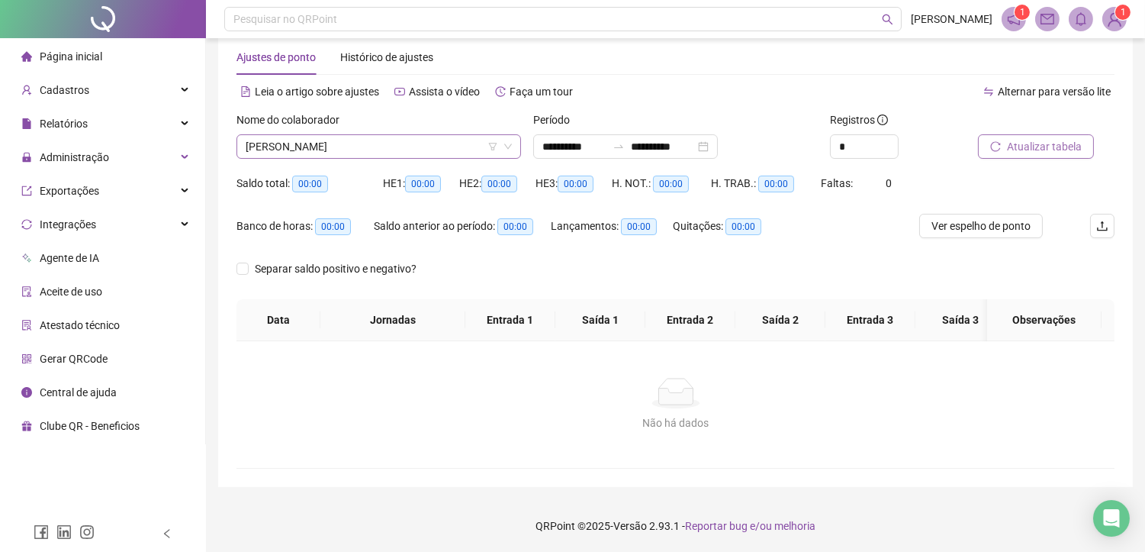
click at [401, 147] on span "[PERSON_NAME]" at bounding box center [379, 146] width 266 height 23
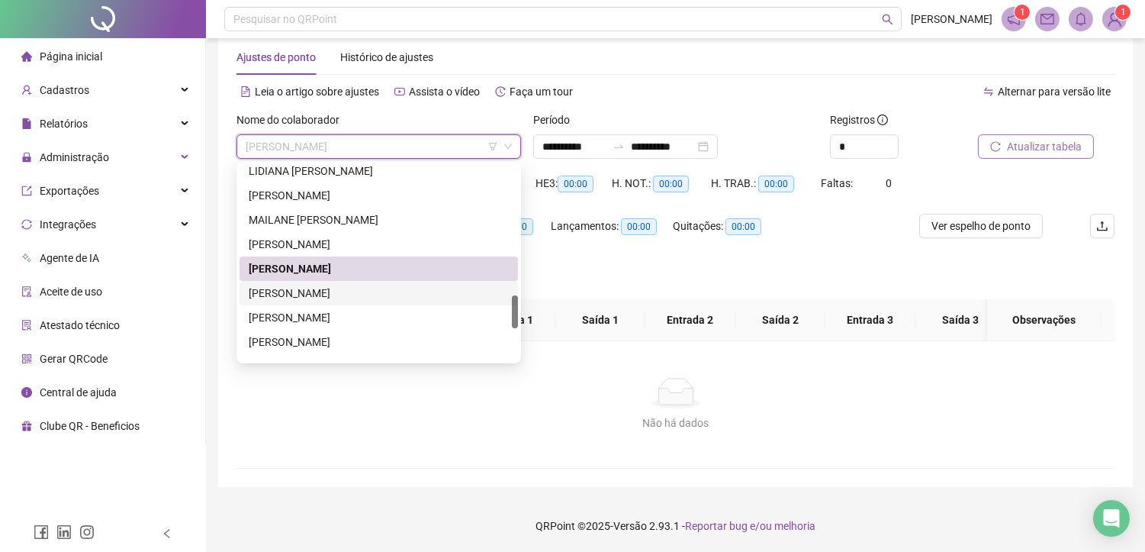
click at [297, 291] on div "[PERSON_NAME]" at bounding box center [379, 293] width 260 height 17
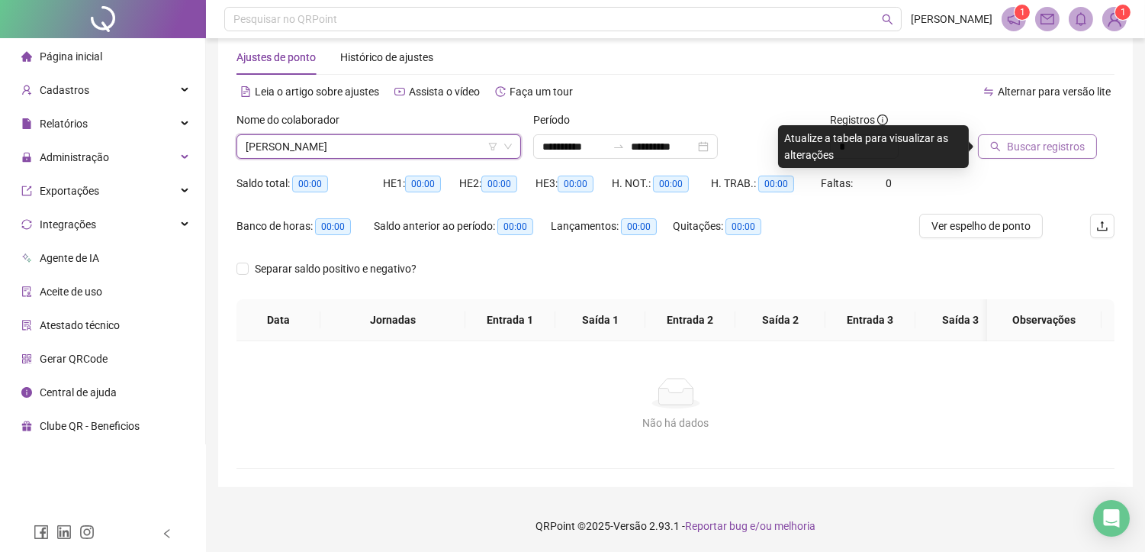
click at [1012, 147] on span "Buscar registros" at bounding box center [1046, 146] width 78 height 17
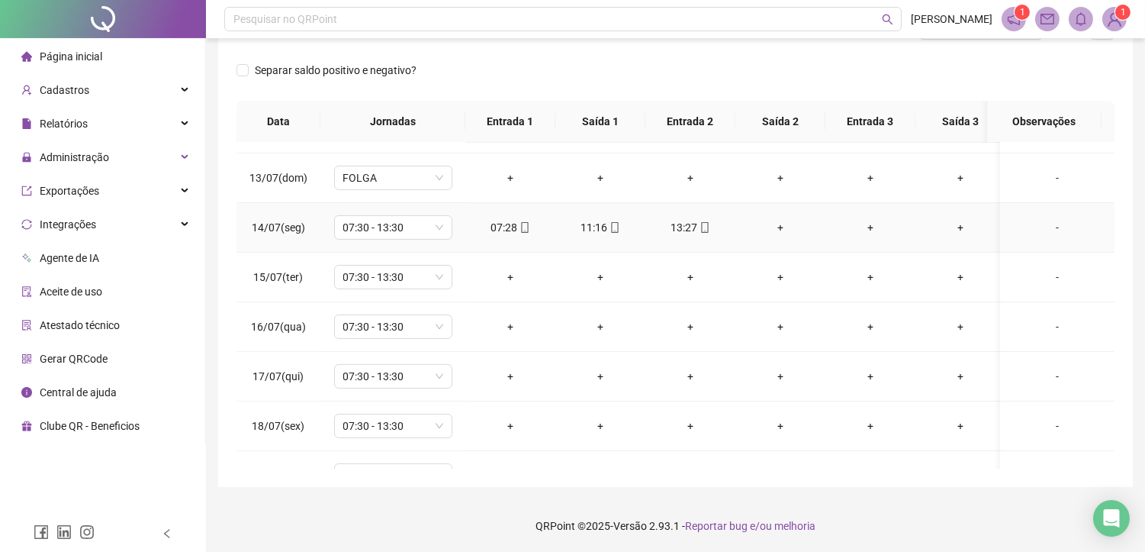
scroll to position [593, 0]
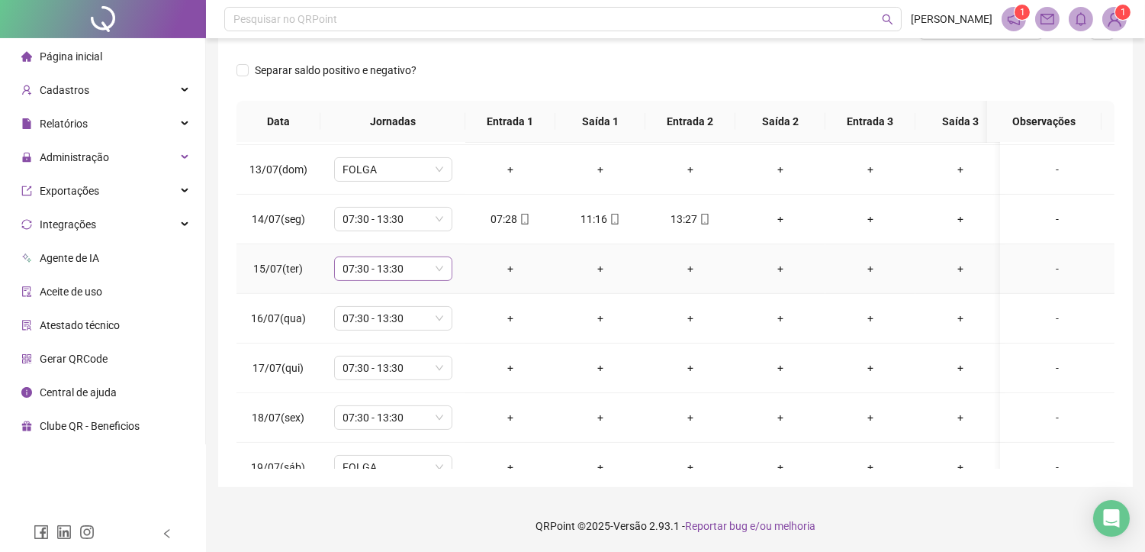
click at [391, 270] on span "07:30 - 13:30" at bounding box center [393, 268] width 100 height 23
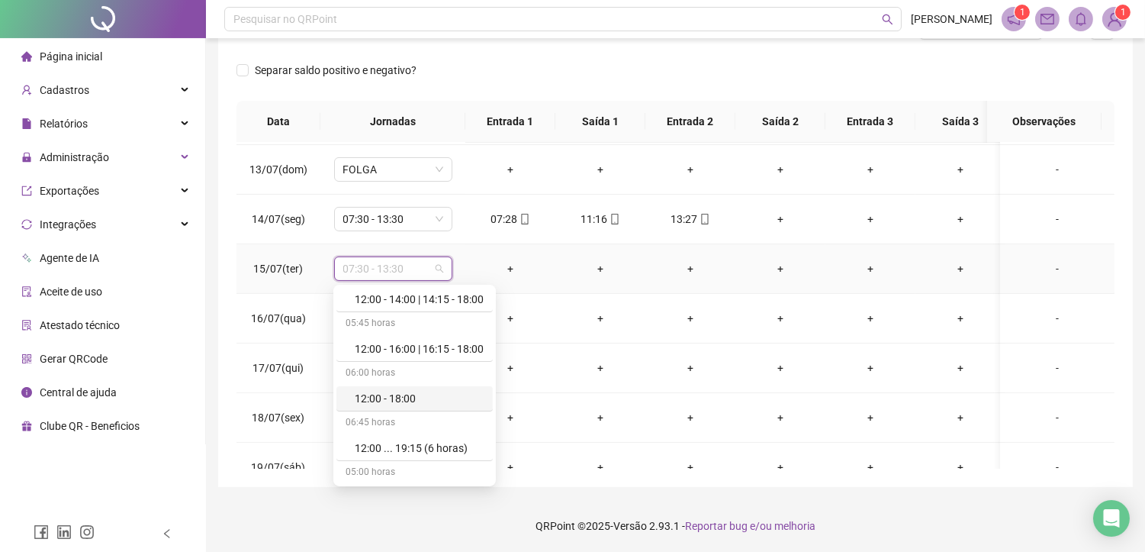
scroll to position [1440, 0]
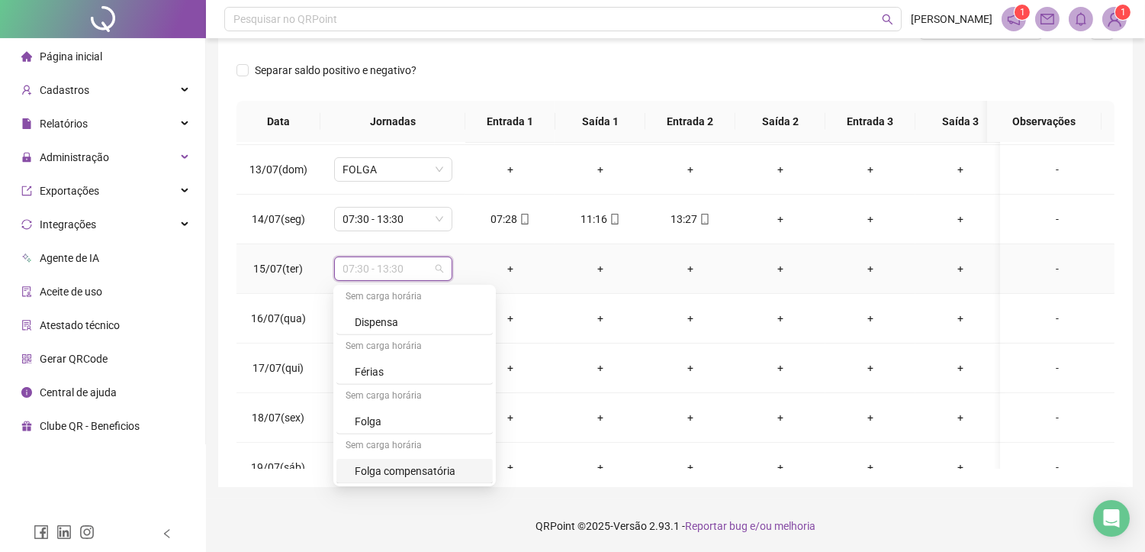
click at [369, 477] on div "Folga compensatória" at bounding box center [419, 470] width 129 height 17
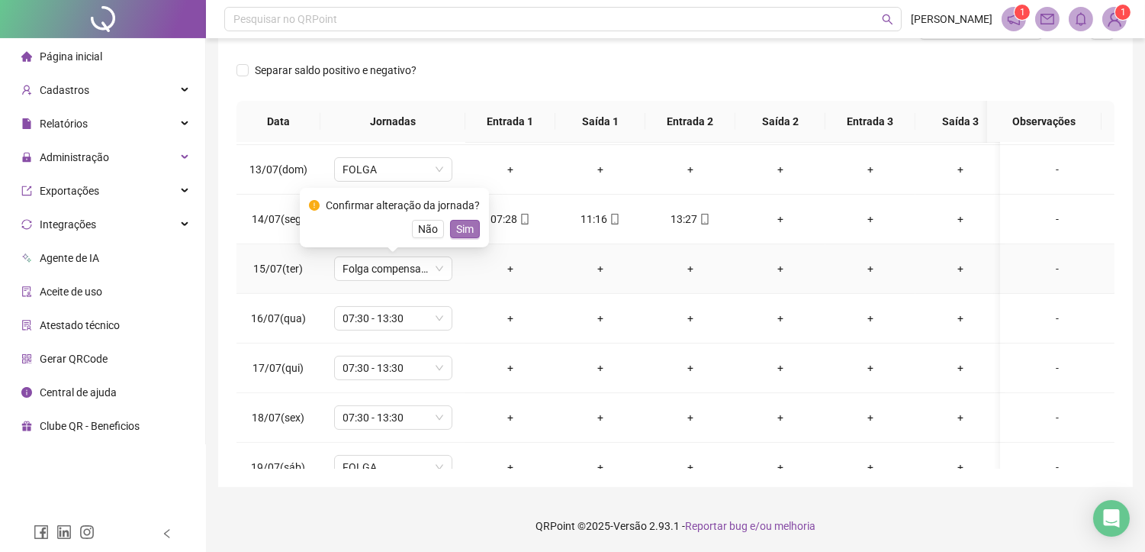
click at [466, 232] on span "Sim" at bounding box center [465, 228] width 18 height 17
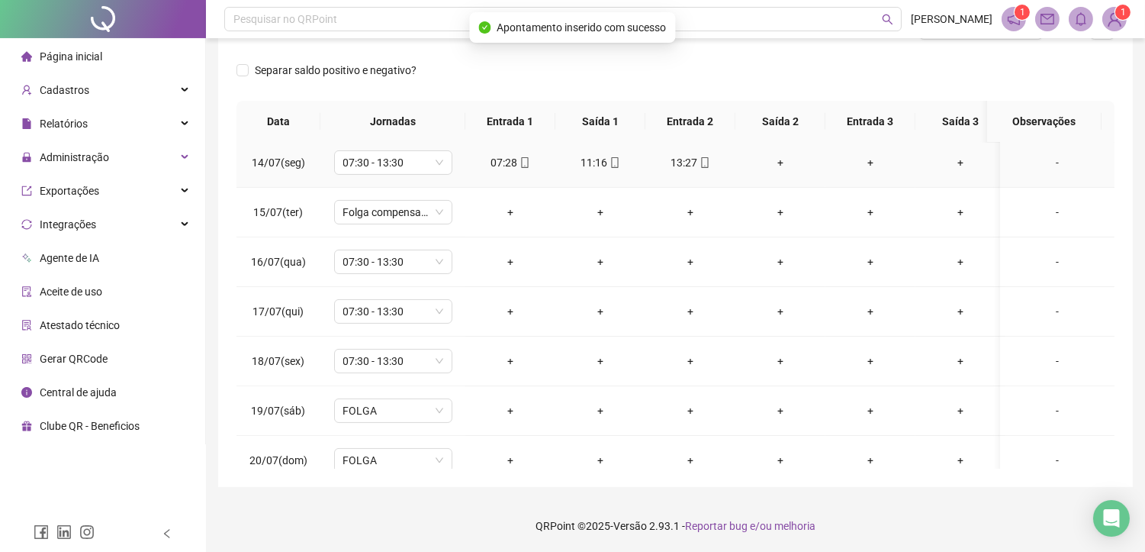
scroll to position [677, 0]
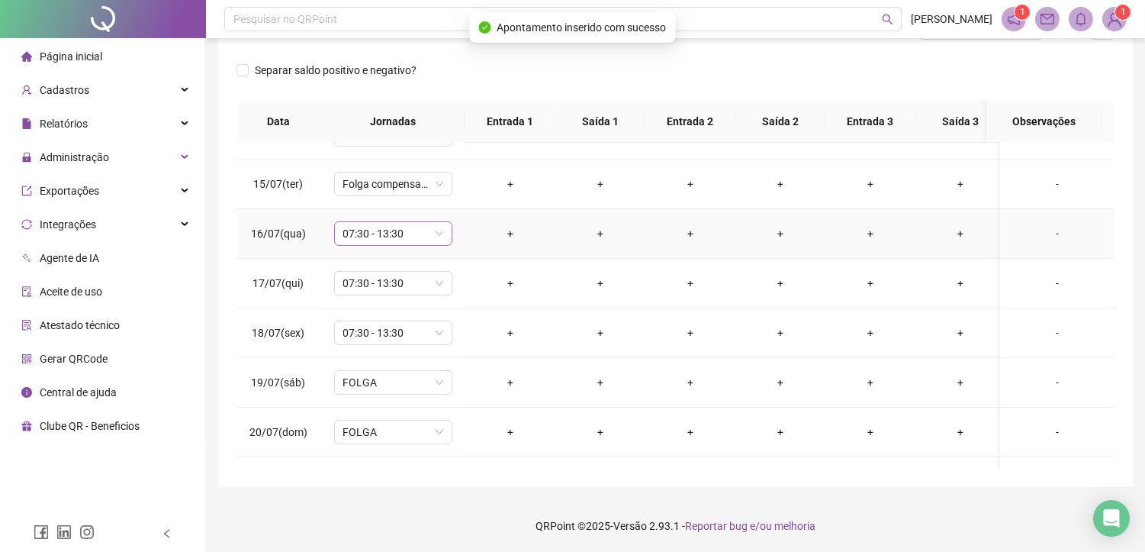
click at [374, 230] on span "07:30 - 13:30" at bounding box center [393, 233] width 100 height 23
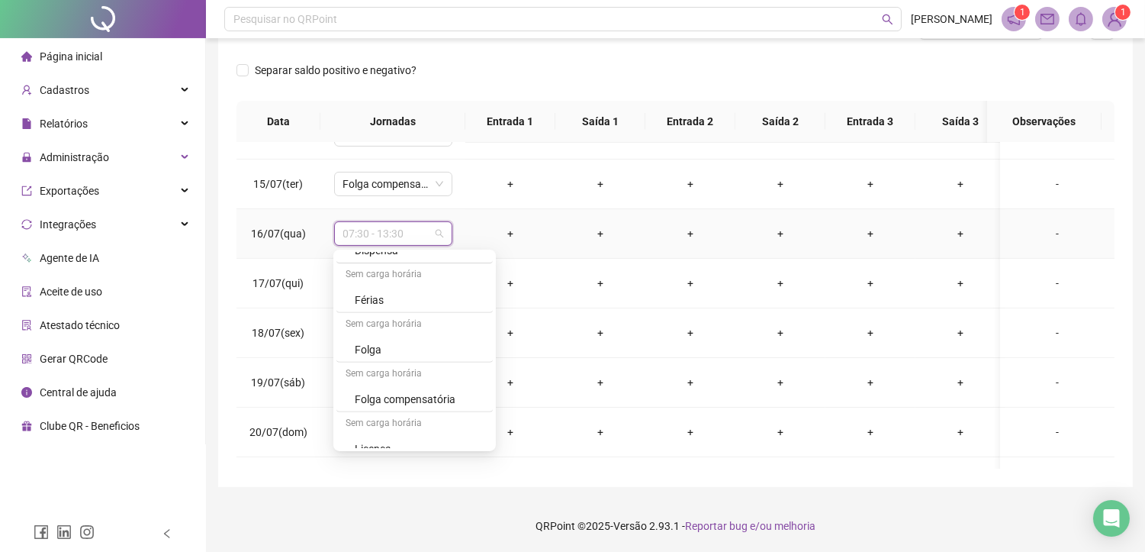
scroll to position [1493, 0]
click at [388, 381] on div "Folga compensatória" at bounding box center [419, 385] width 129 height 17
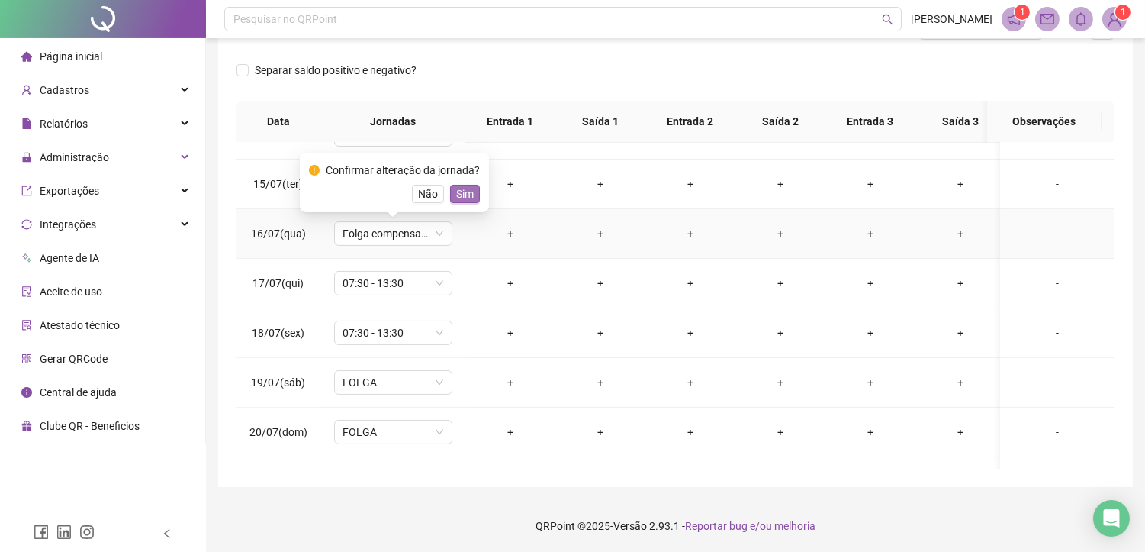
click at [456, 197] on span "Sim" at bounding box center [465, 193] width 18 height 17
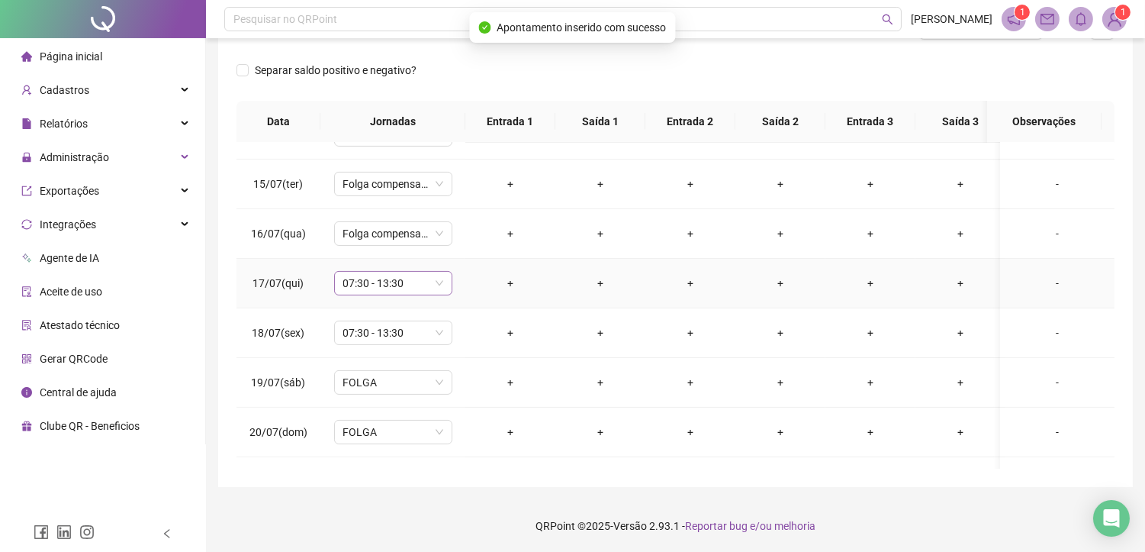
click at [369, 285] on span "07:30 - 13:30" at bounding box center [393, 283] width 100 height 23
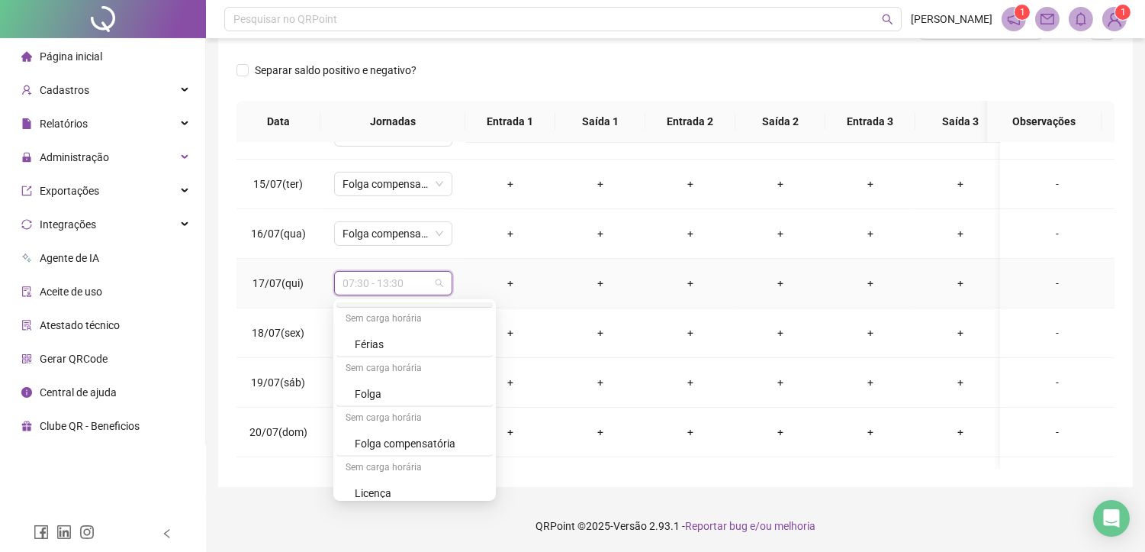
scroll to position [1492, 0]
click at [378, 429] on div "Folga compensatória" at bounding box center [419, 434] width 129 height 17
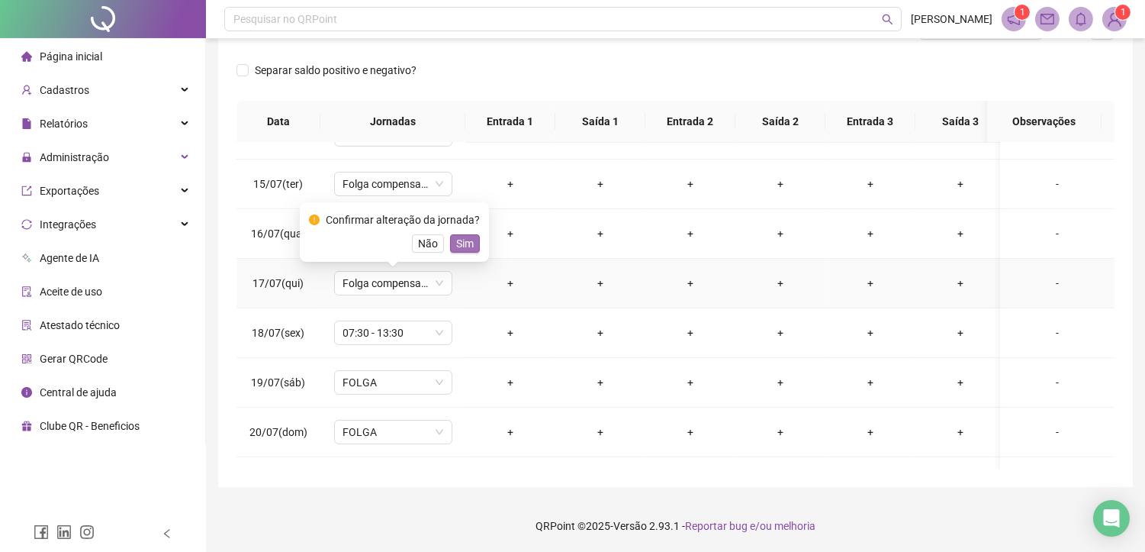
click at [450, 246] on button "Sim" at bounding box center [465, 243] width 30 height 18
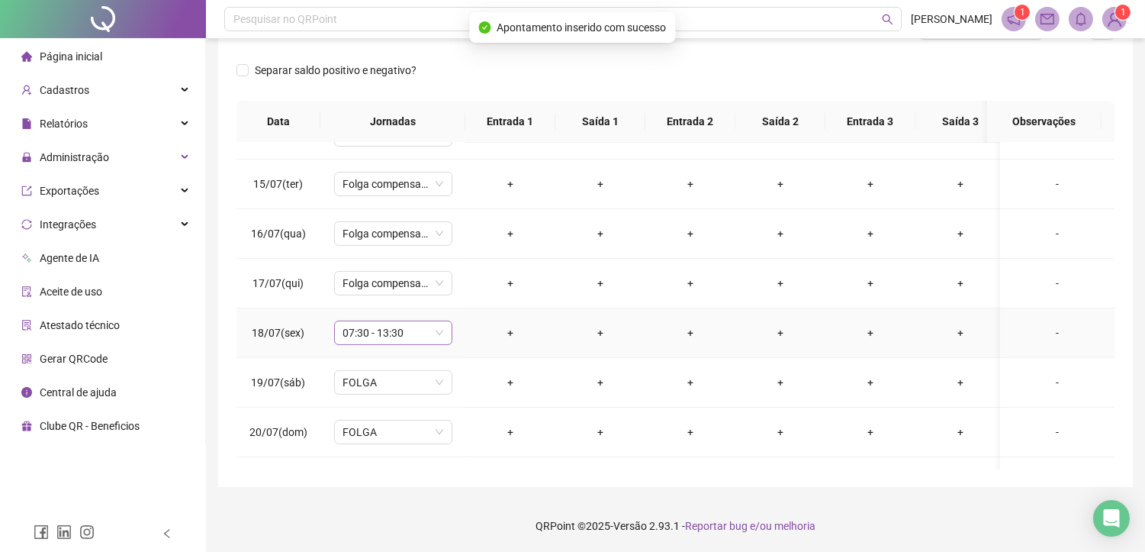
click at [370, 332] on span "07:30 - 13:30" at bounding box center [393, 332] width 100 height 23
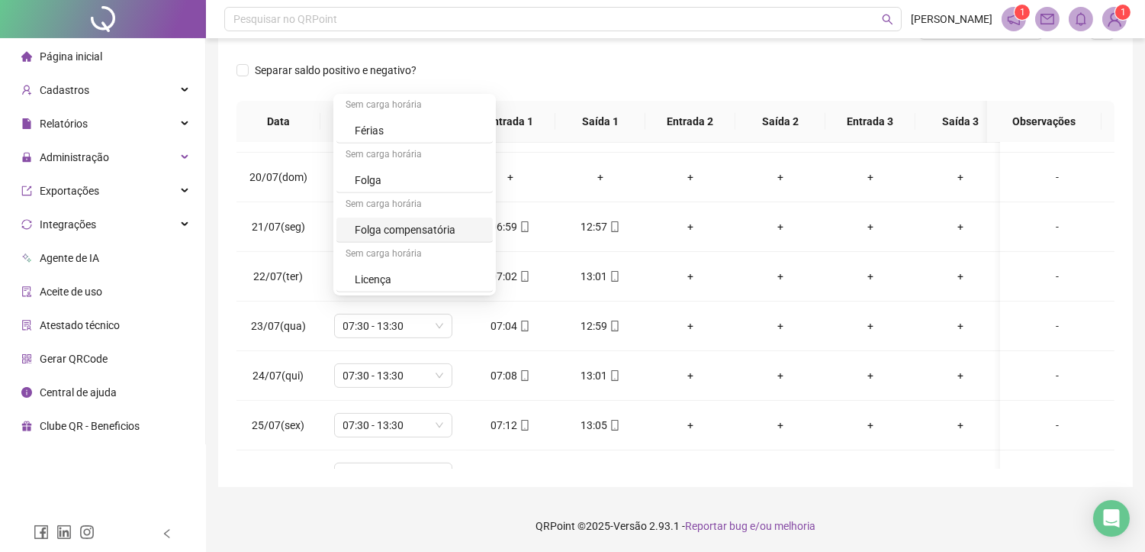
click at [406, 224] on div "Folga compensatória" at bounding box center [419, 229] width 129 height 17
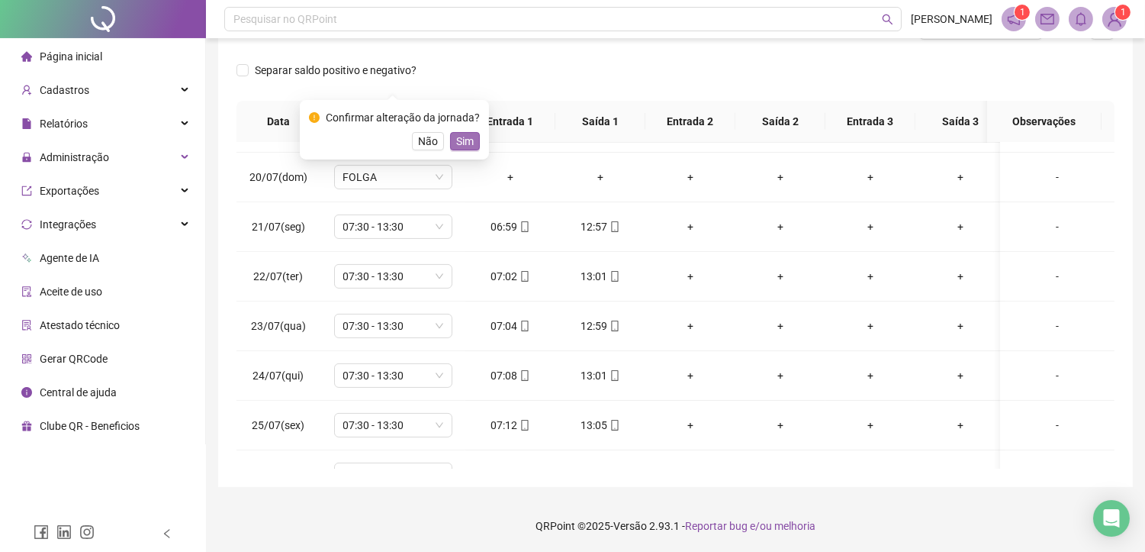
click at [456, 142] on span "Sim" at bounding box center [465, 141] width 18 height 17
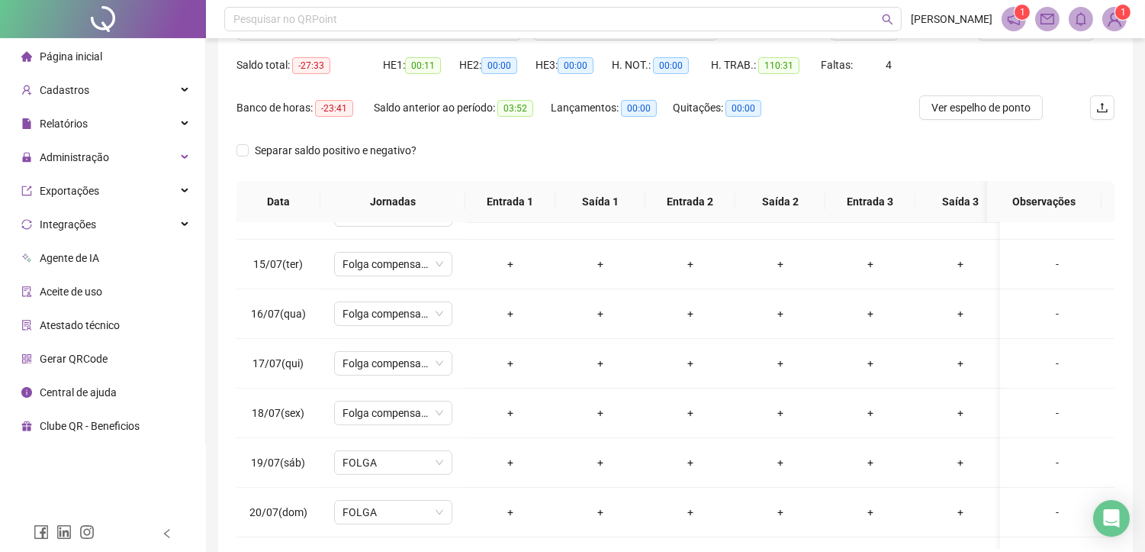
scroll to position [58, 0]
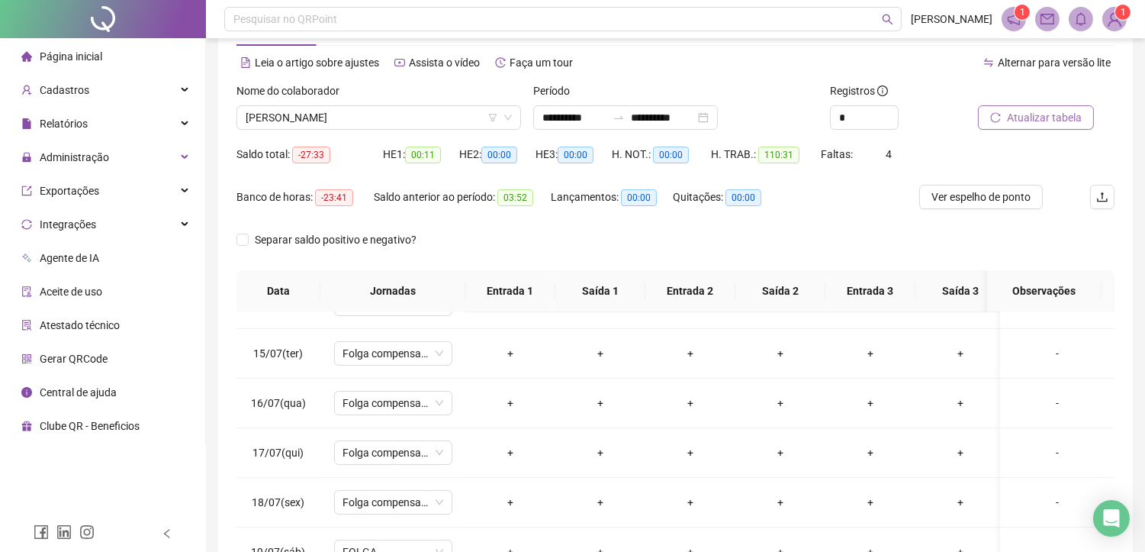
click at [1056, 122] on span "Atualizar tabela" at bounding box center [1044, 117] width 75 height 17
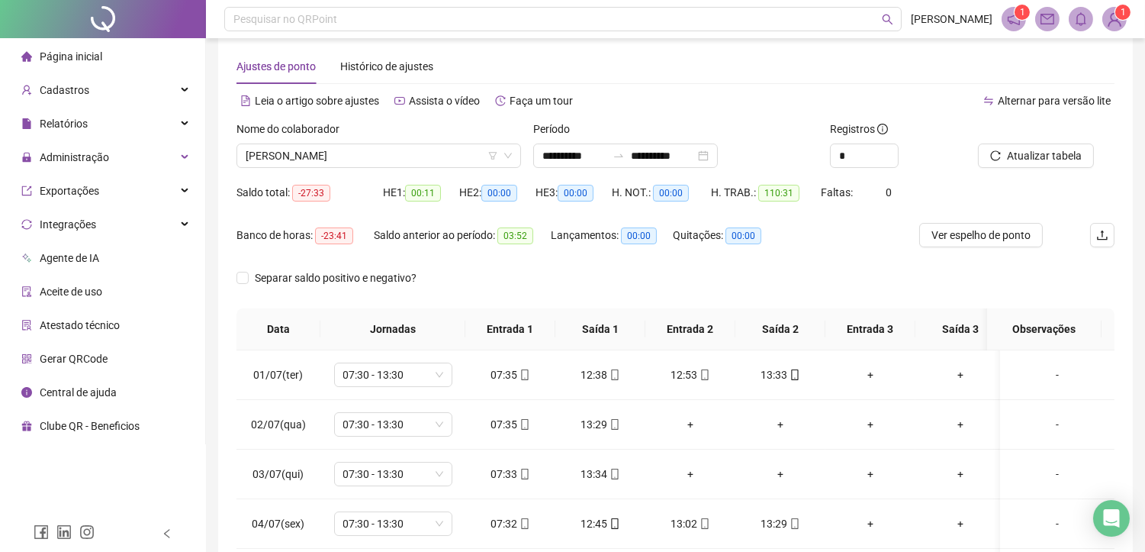
scroll to position [0, 0]
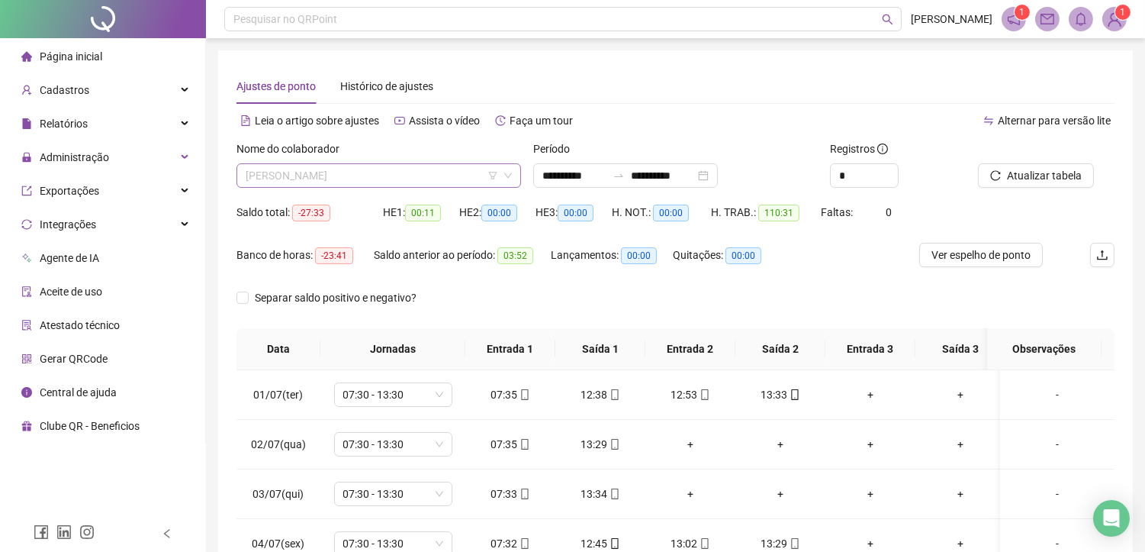
click at [418, 173] on span "[PERSON_NAME]" at bounding box center [379, 175] width 266 height 23
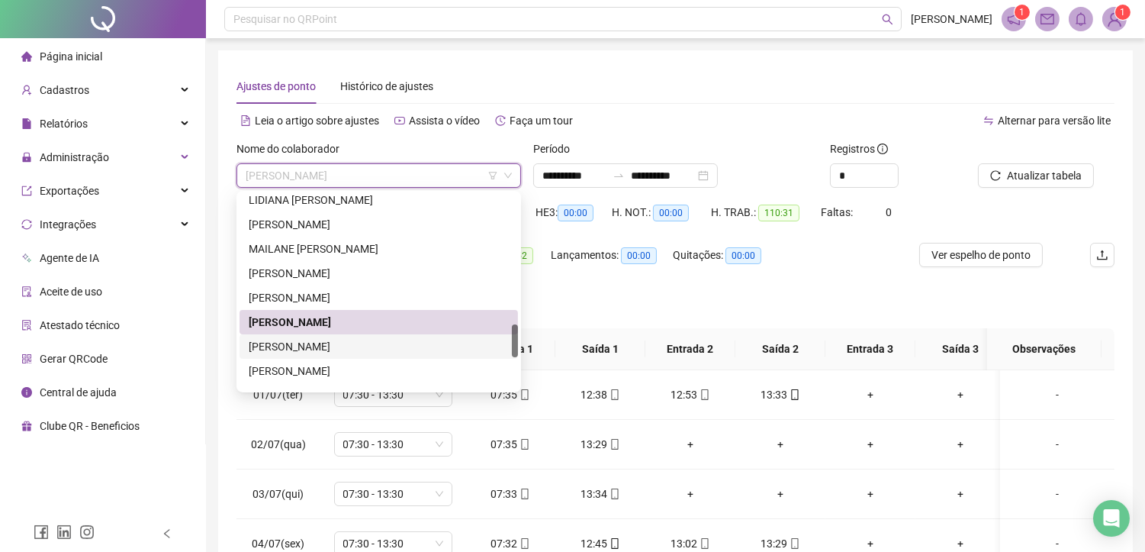
click at [298, 342] on div "[PERSON_NAME]" at bounding box center [379, 346] width 260 height 17
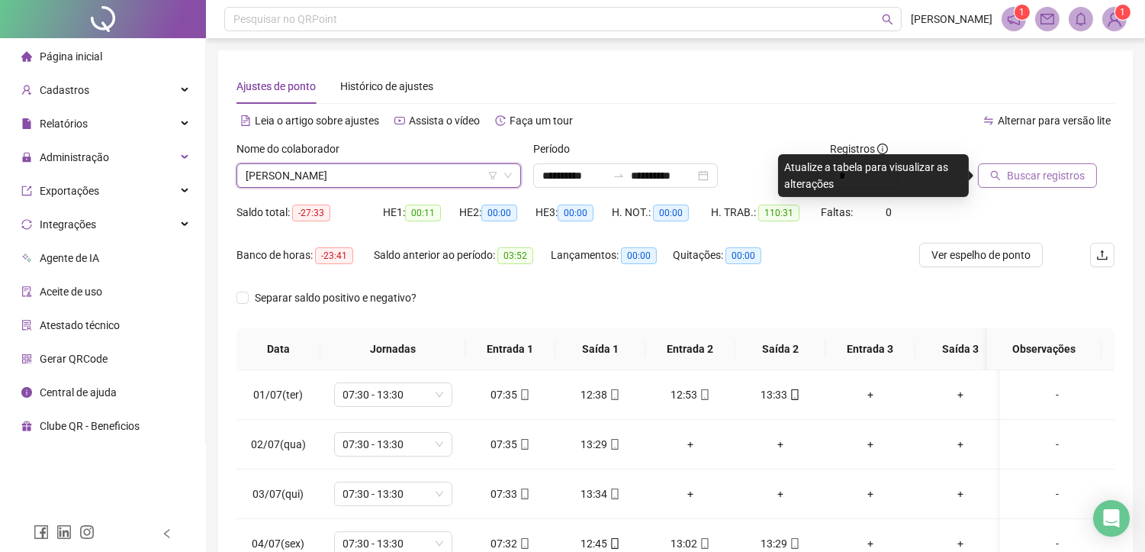
click at [1023, 171] on span "Buscar registros" at bounding box center [1046, 175] width 78 height 17
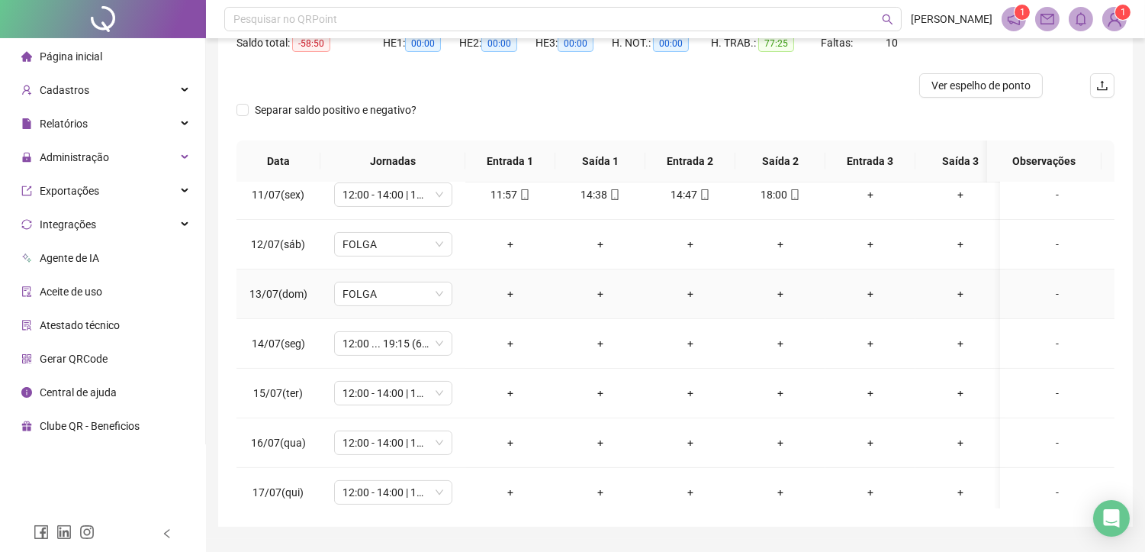
scroll to position [593, 0]
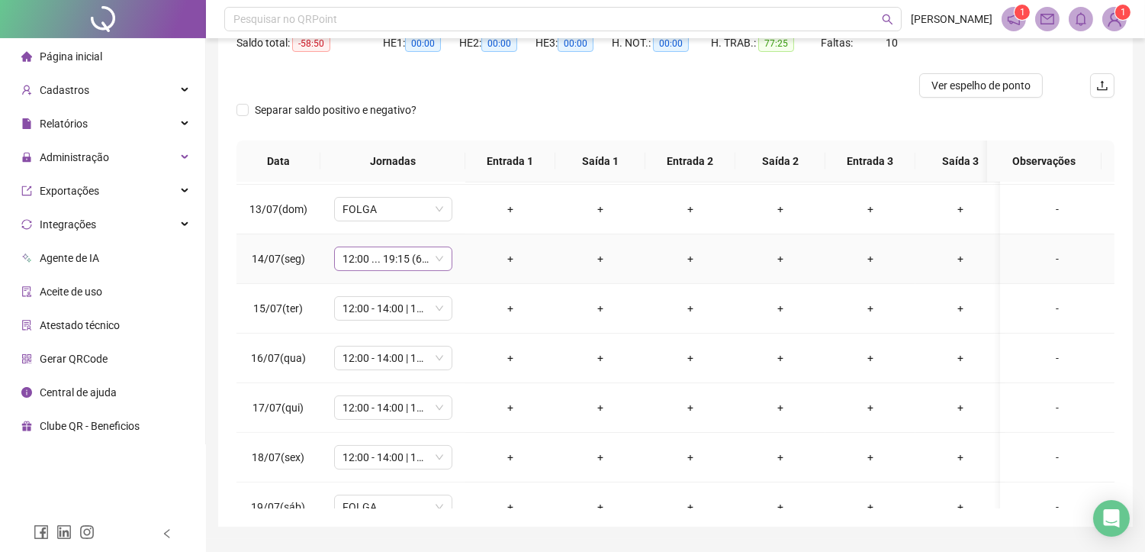
click at [372, 262] on span "12:00 ... 19:15 (6 HORAS)" at bounding box center [393, 258] width 100 height 23
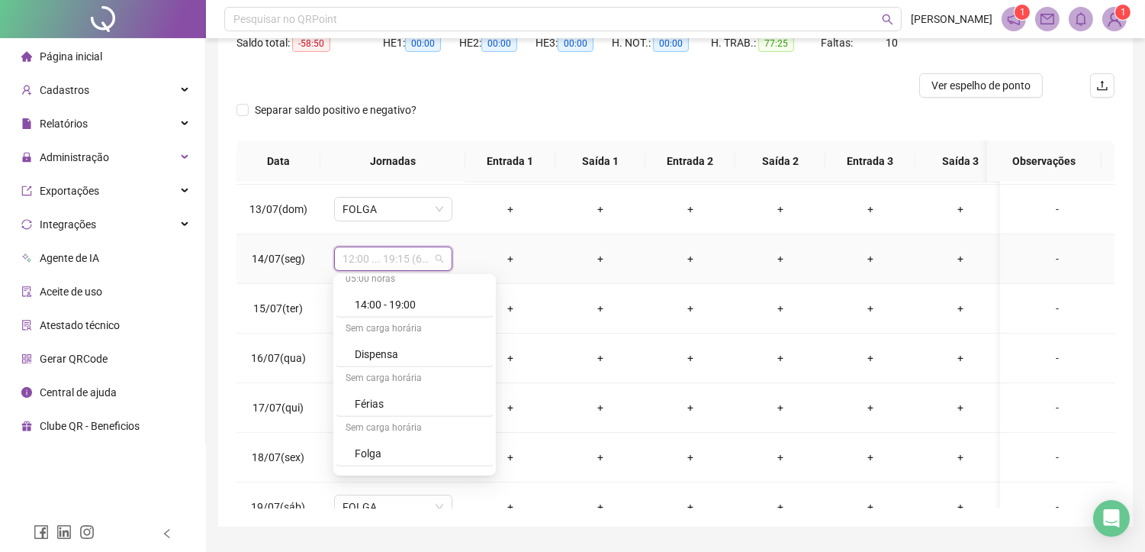
scroll to position [1492, 0]
click at [369, 362] on div "Folga" at bounding box center [419, 360] width 129 height 17
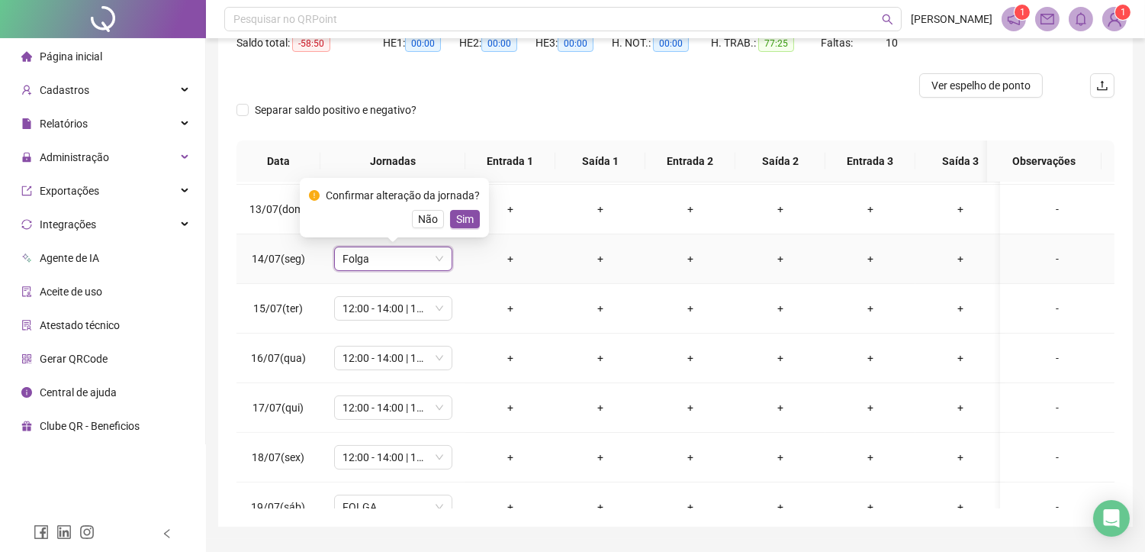
click at [455, 230] on div "Confirmar alteração da jornada? Não Sim" at bounding box center [394, 207] width 189 height 59
click at [456, 225] on span "Sim" at bounding box center [465, 219] width 18 height 17
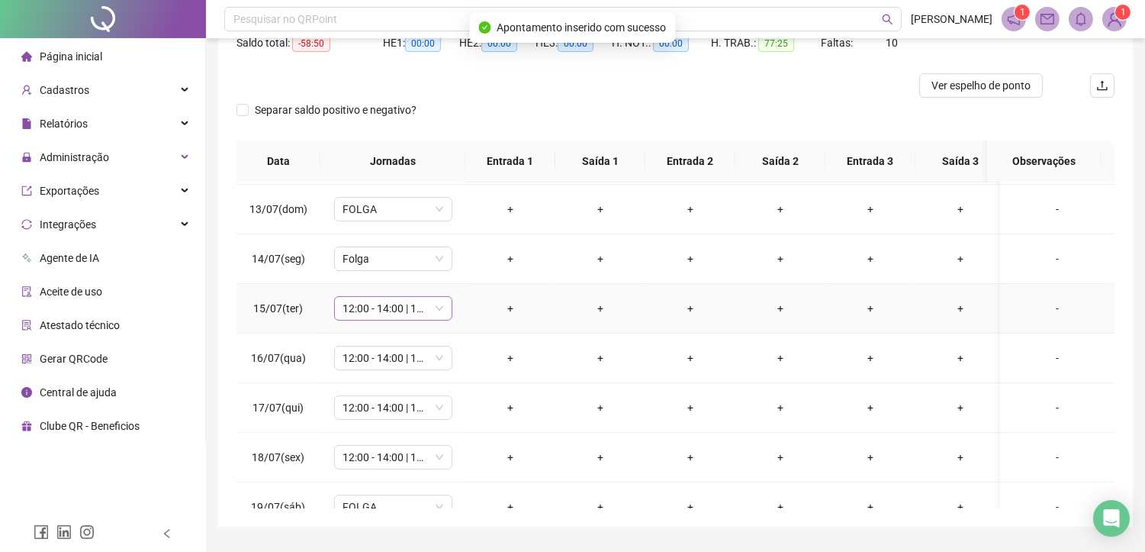
click at [371, 310] on span "12:00 - 14:00 | 14:15 - 18:00" at bounding box center [393, 308] width 100 height 23
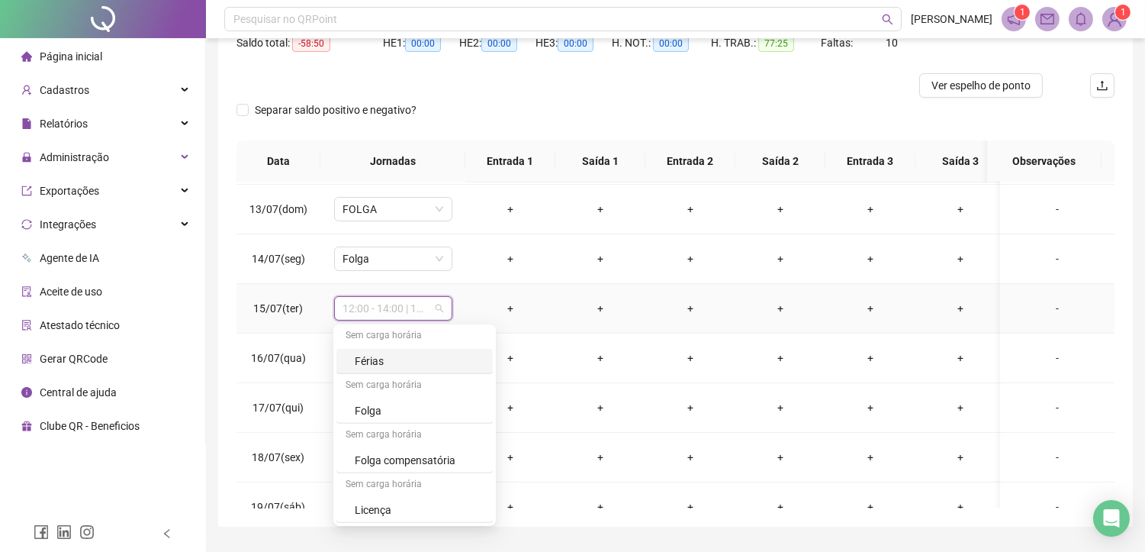
scroll to position [1493, 0]
click at [364, 403] on div "Folga" at bounding box center [419, 410] width 129 height 17
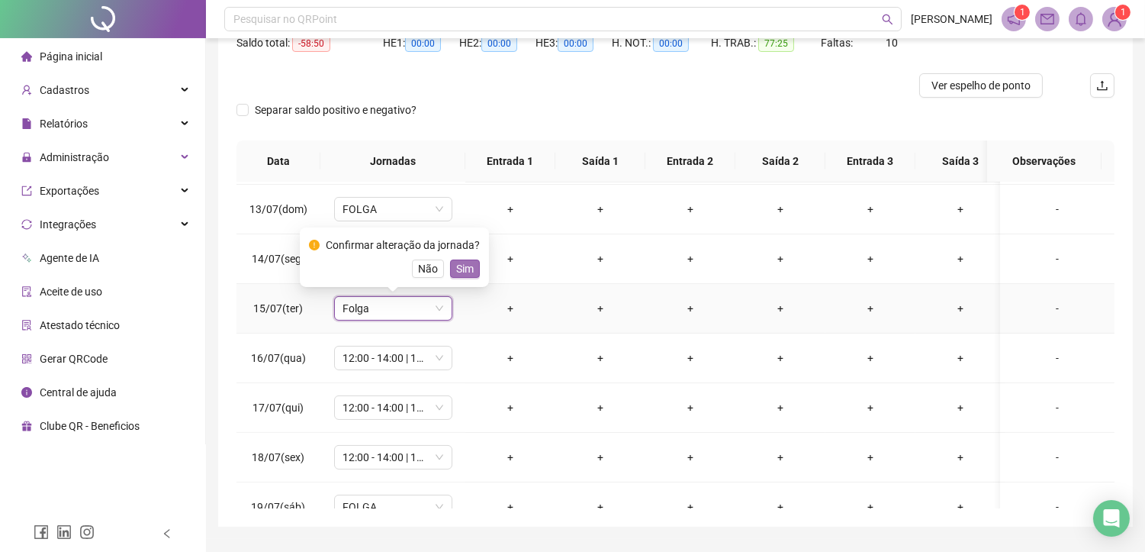
click at [458, 269] on span "Sim" at bounding box center [465, 268] width 18 height 17
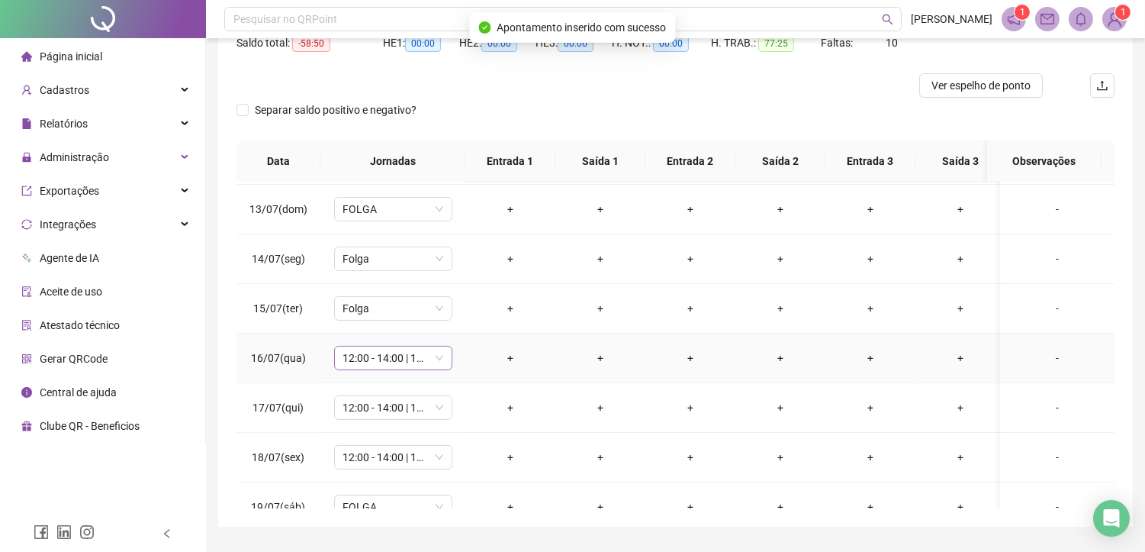
click at [388, 359] on span "12:00 - 14:00 | 14:15 - 18:00" at bounding box center [393, 357] width 100 height 23
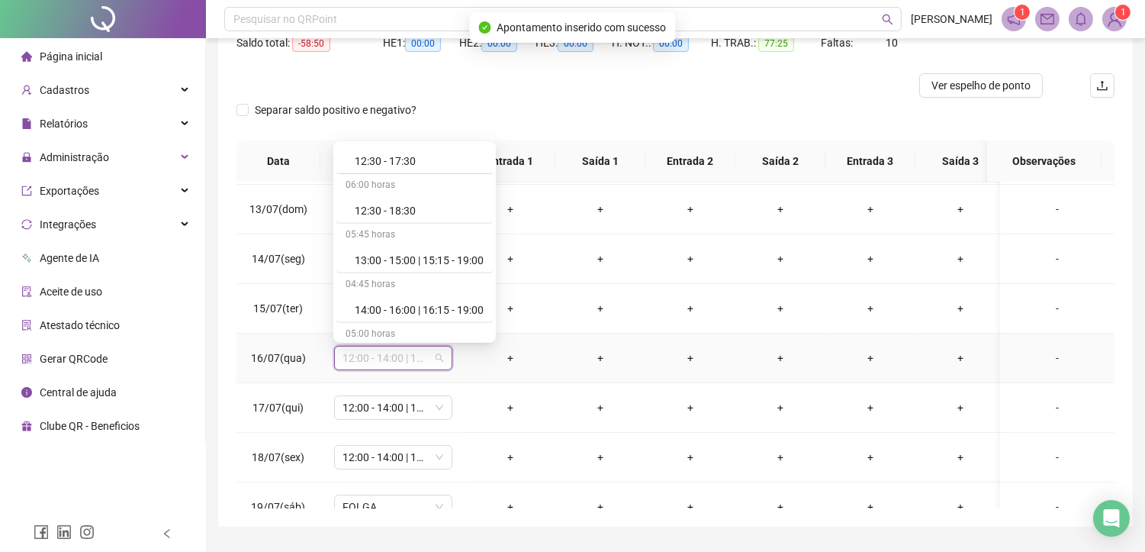
scroll to position [1440, 0]
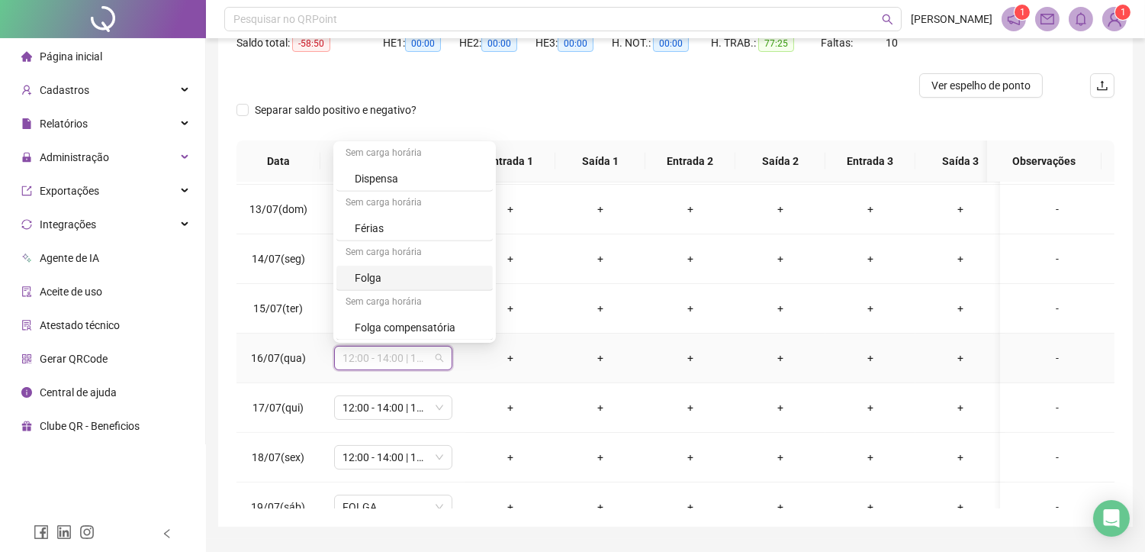
click at [391, 278] on div "Folga" at bounding box center [419, 277] width 129 height 17
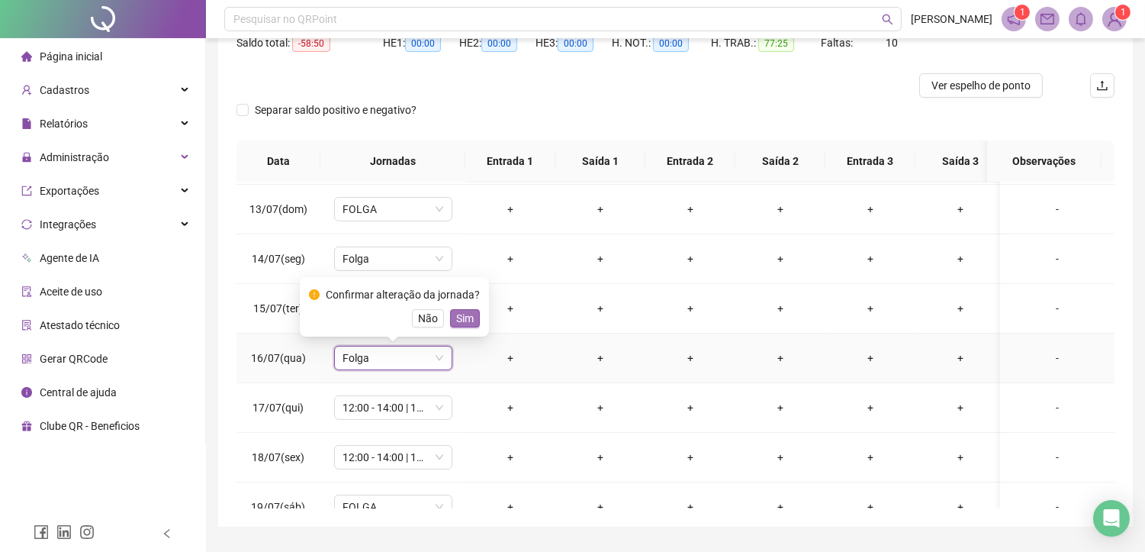
click at [467, 317] on span "Sim" at bounding box center [465, 318] width 18 height 17
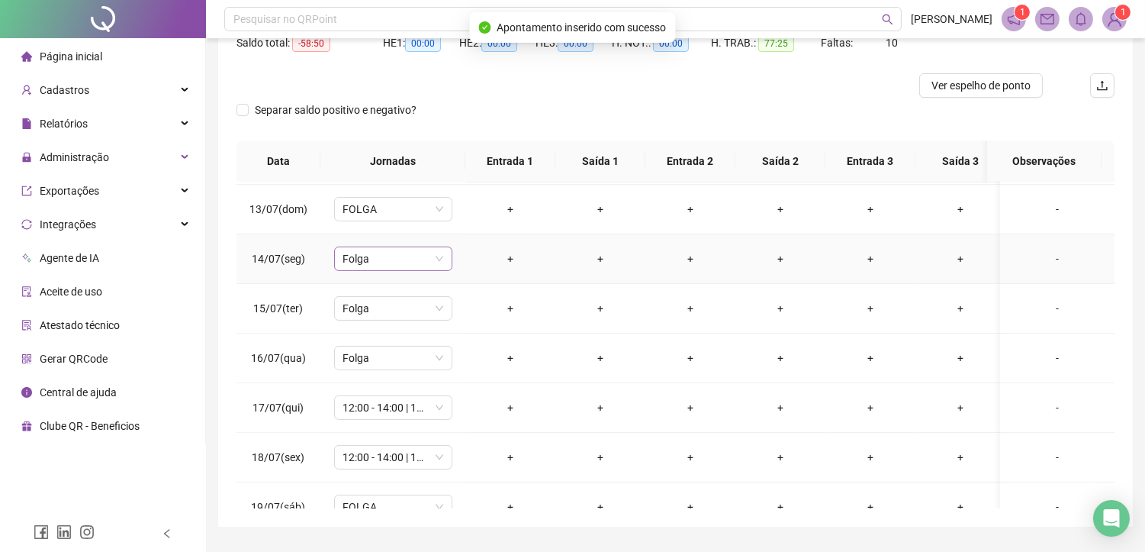
scroll to position [677, 0]
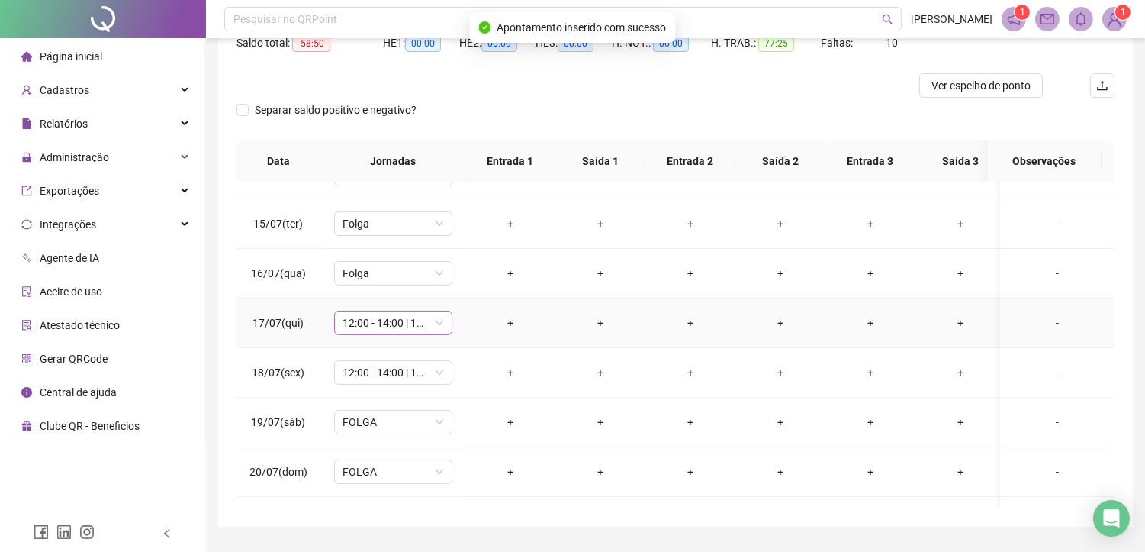
click at [353, 321] on span "12:00 - 14:00 | 14:15 - 18:00" at bounding box center [393, 322] width 100 height 23
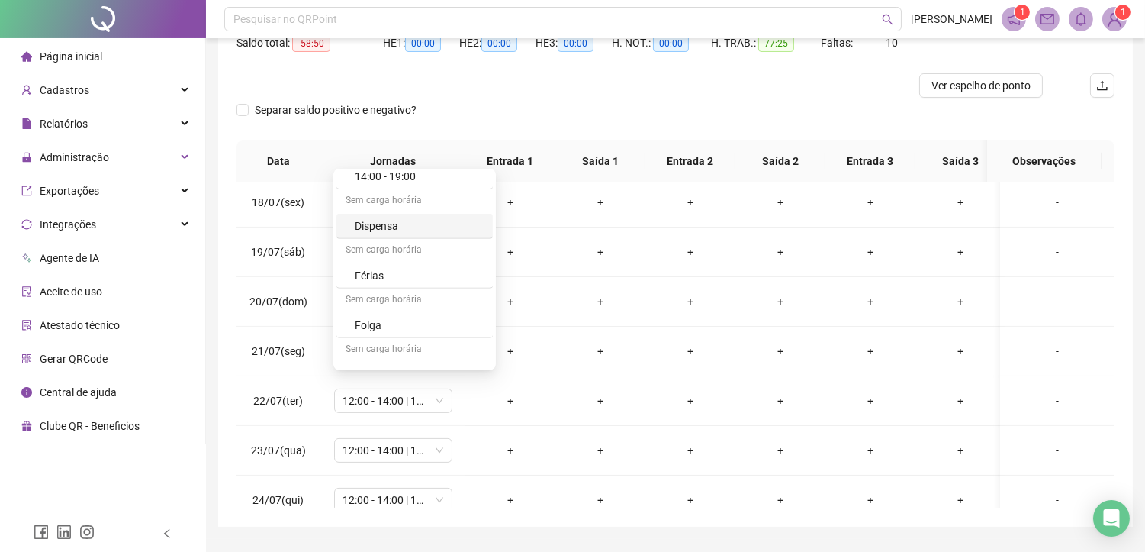
scroll to position [1492, 0]
click at [385, 256] on div "Folga" at bounding box center [419, 254] width 129 height 17
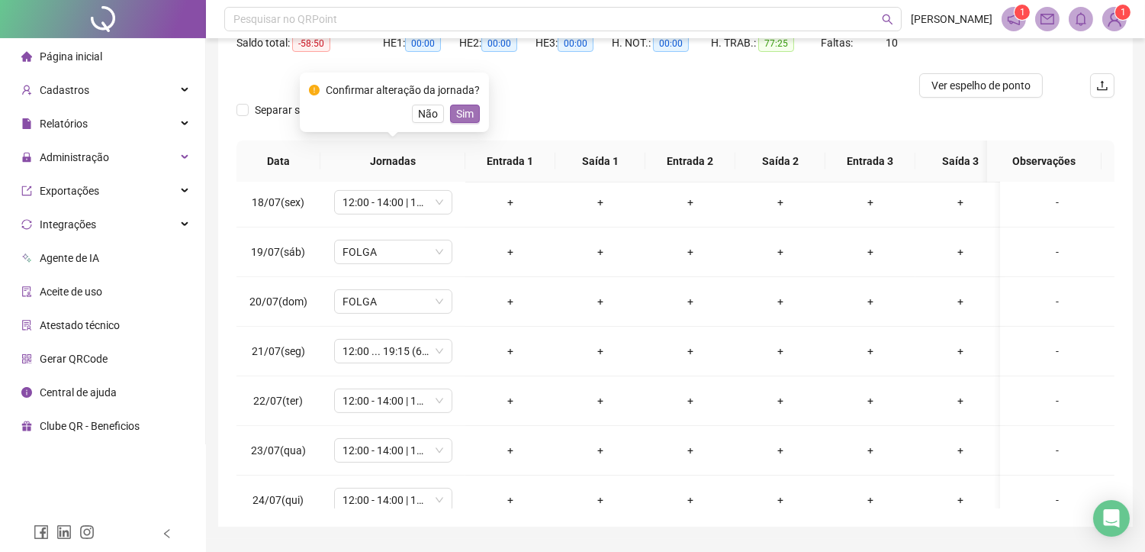
click at [459, 111] on span "Sim" at bounding box center [465, 113] width 18 height 17
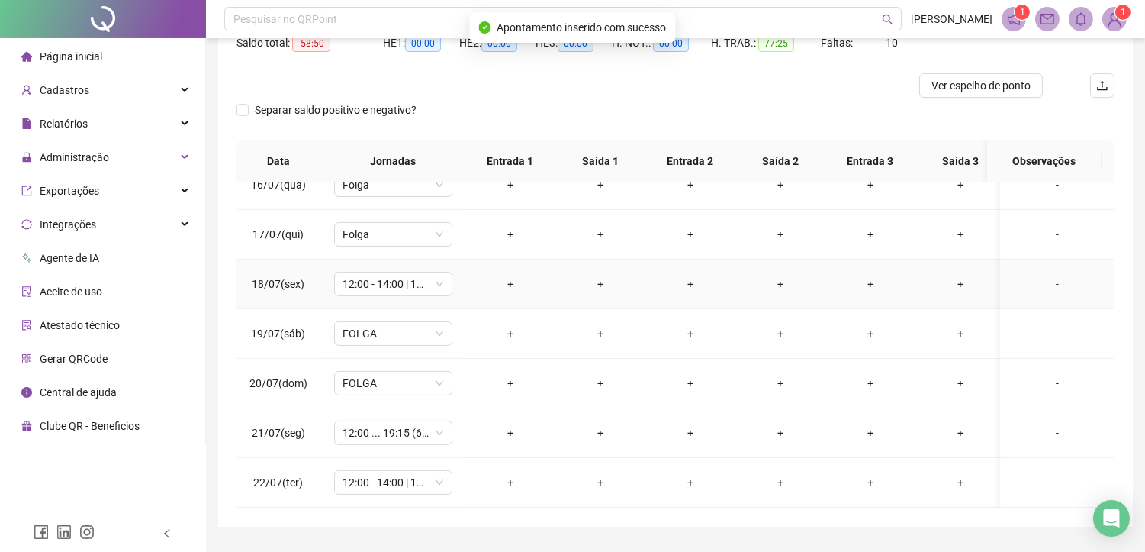
scroll to position [763, 0]
click at [387, 291] on span "12:00 - 14:00 | 14:15 - 18:00" at bounding box center [393, 286] width 100 height 23
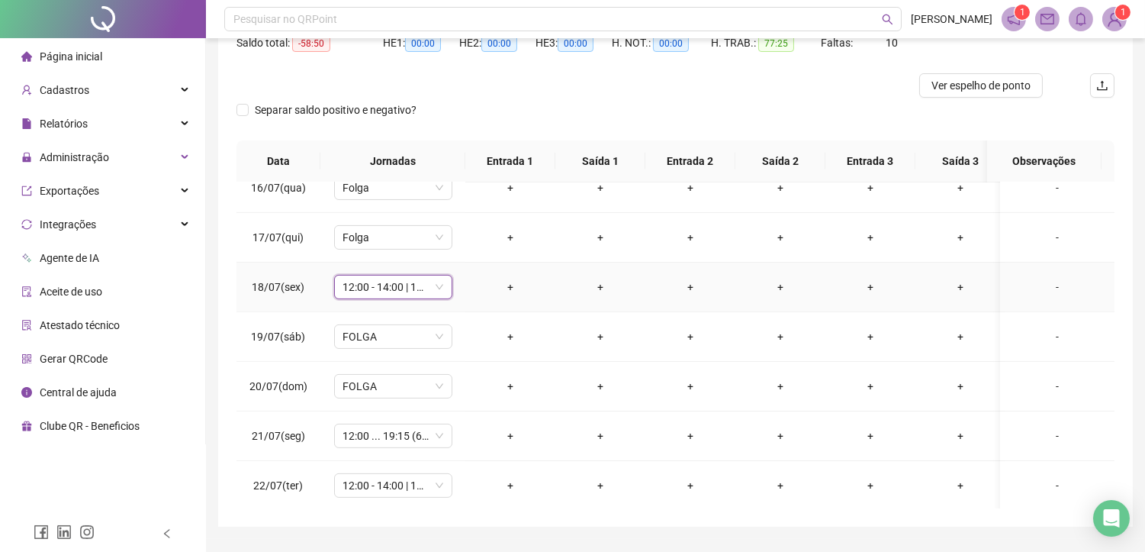
click at [391, 279] on span "12:00 - 14:00 | 14:15 - 18:00" at bounding box center [393, 286] width 100 height 23
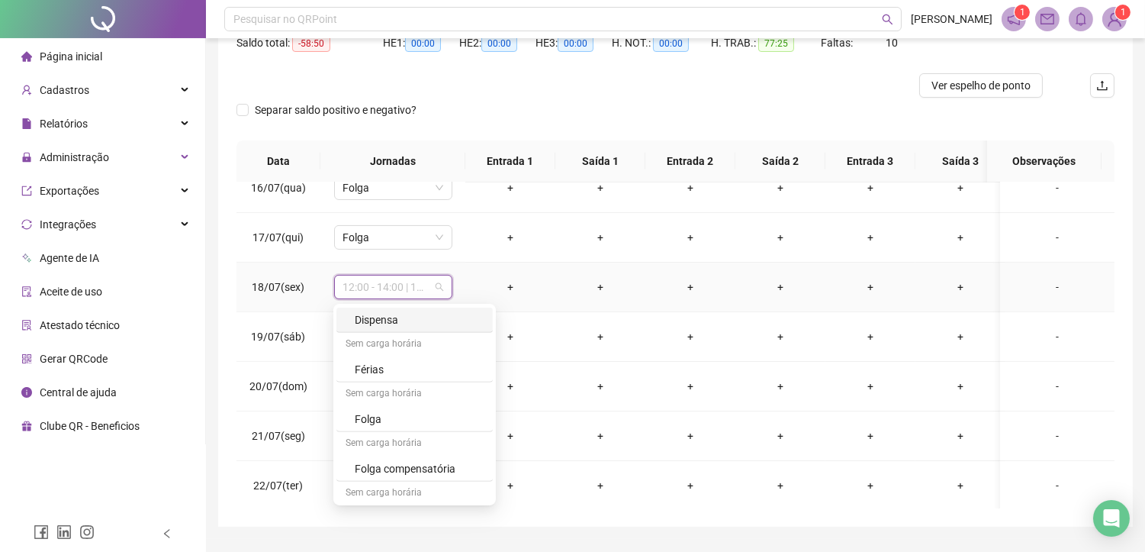
scroll to position [1492, 0]
click at [361, 393] on div "Folga" at bounding box center [419, 389] width 129 height 17
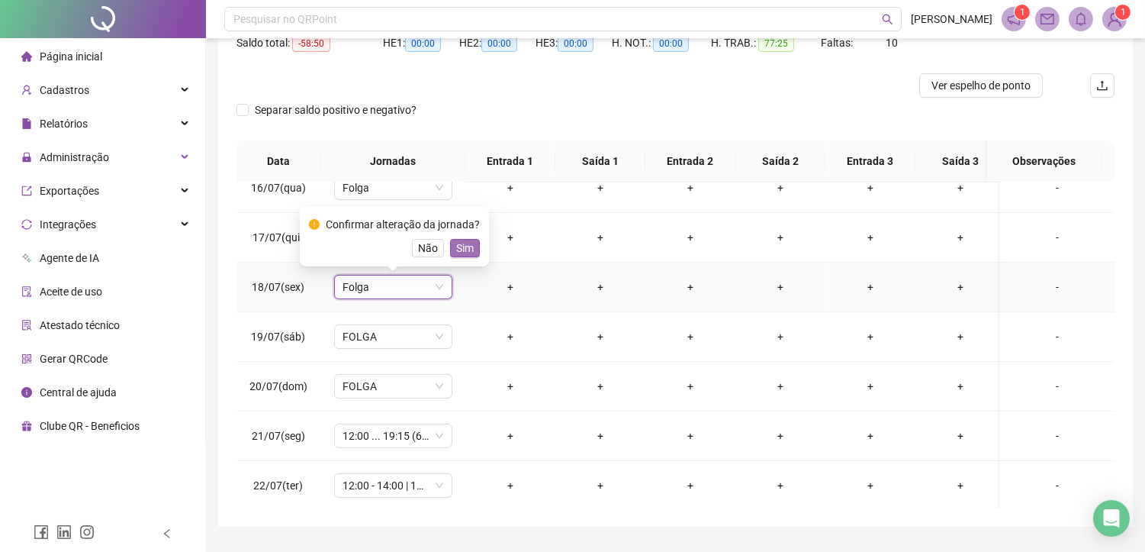
click at [456, 245] on span "Sim" at bounding box center [465, 248] width 18 height 17
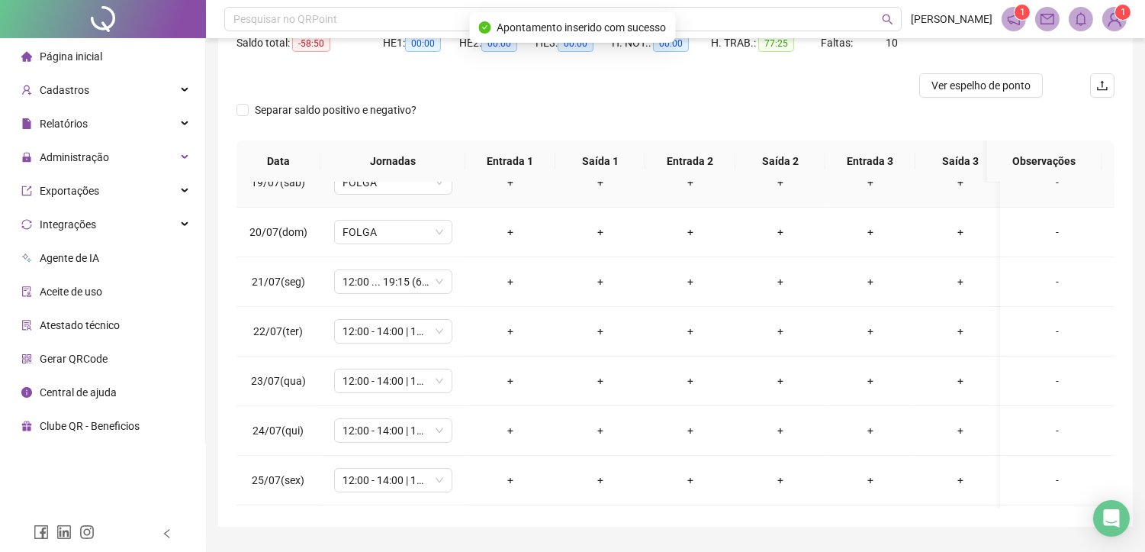
scroll to position [932, 0]
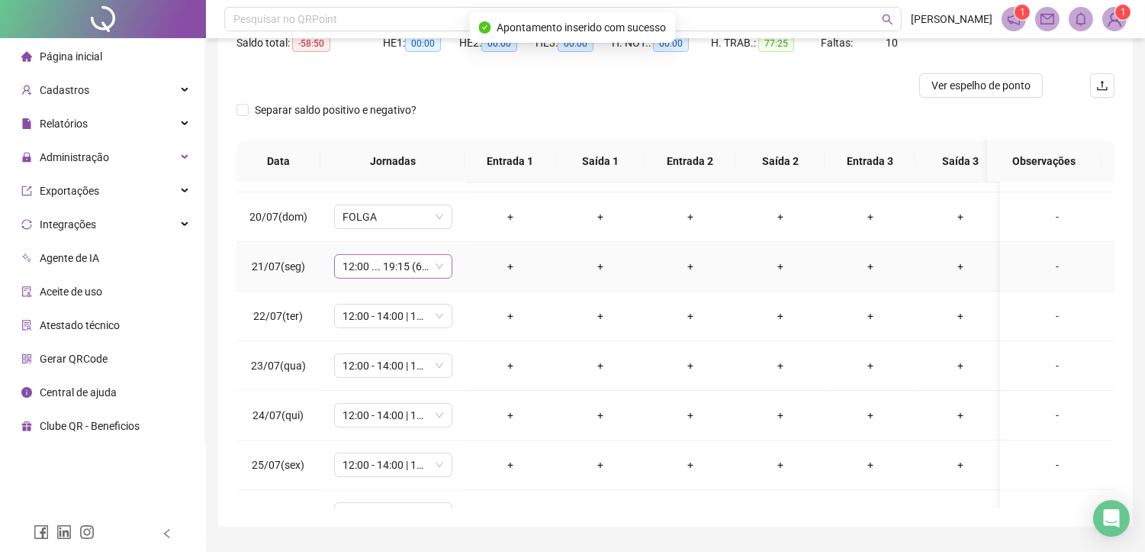
click at [391, 262] on span "12:00 ... 19:15 (6 HORAS)" at bounding box center [393, 266] width 100 height 23
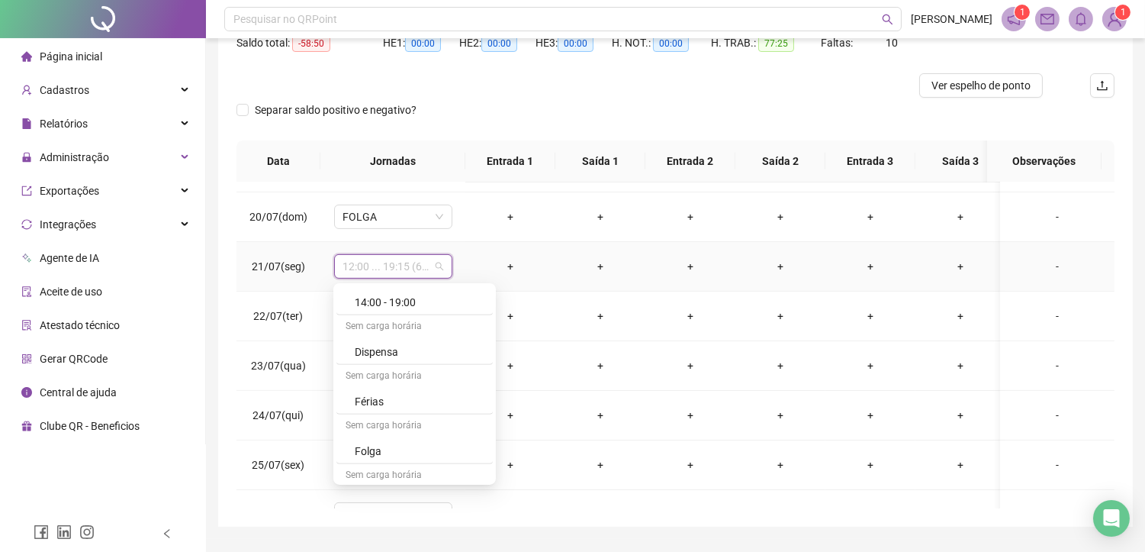
scroll to position [1492, 0]
click at [390, 371] on div "Folga" at bounding box center [419, 369] width 129 height 17
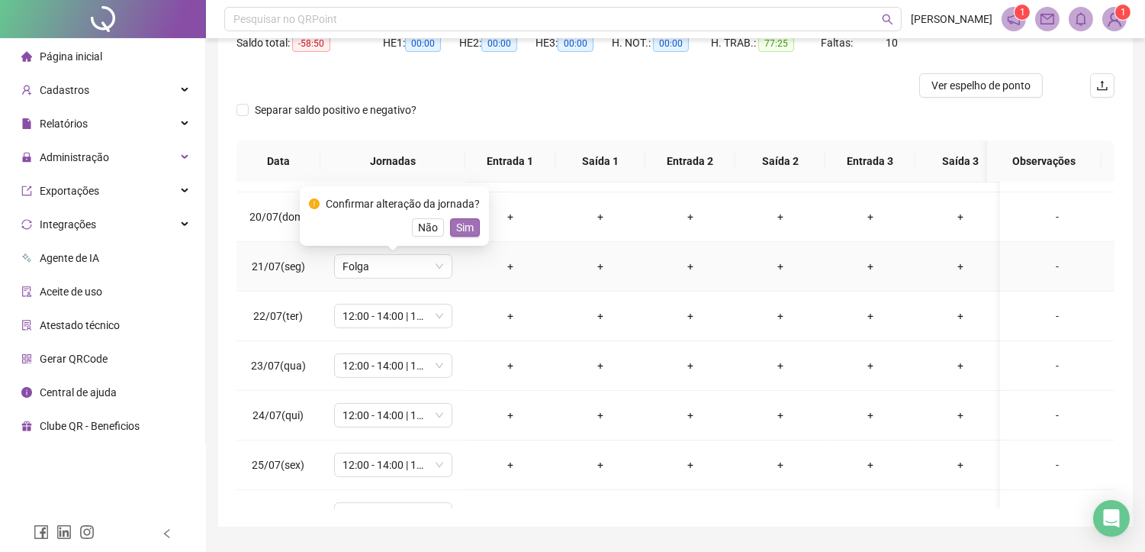
click at [458, 231] on span "Sim" at bounding box center [465, 227] width 18 height 17
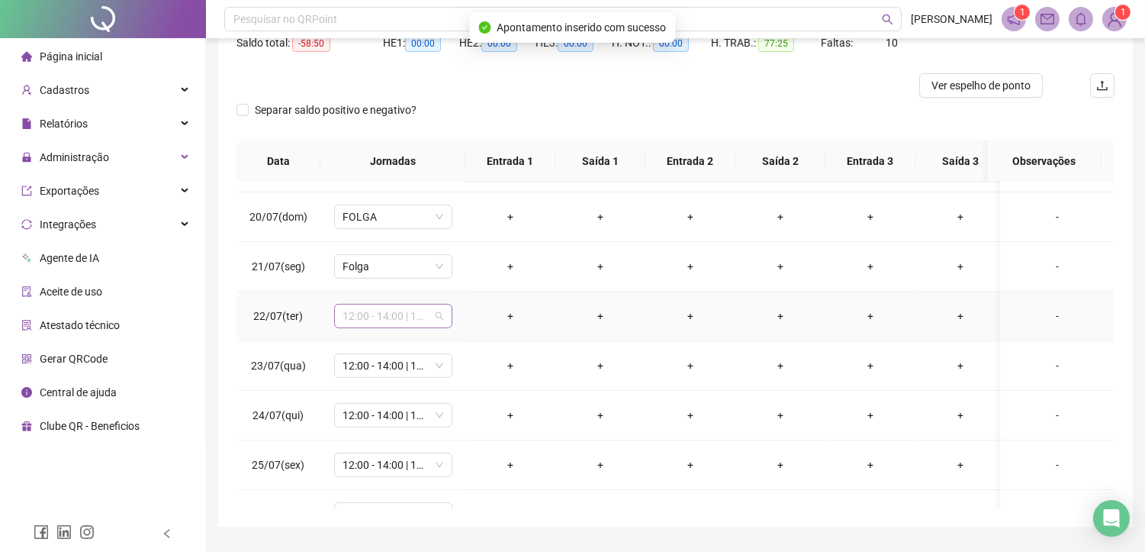
click at [375, 316] on span "12:00 - 14:00 | 14:15 - 18:00" at bounding box center [393, 315] width 100 height 23
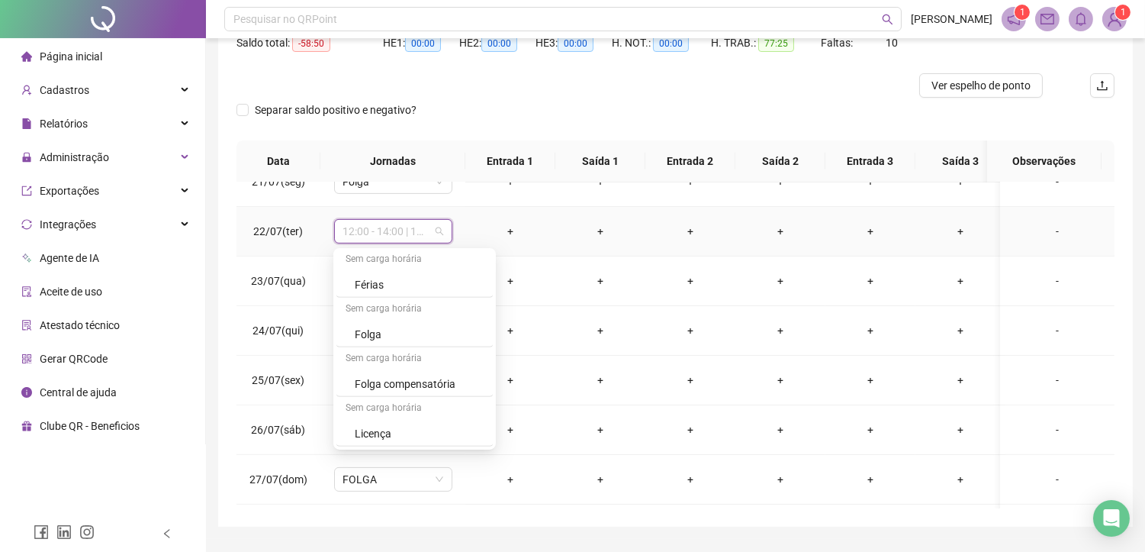
scroll to position [1493, 0]
click at [391, 328] on div "Folga" at bounding box center [419, 334] width 129 height 17
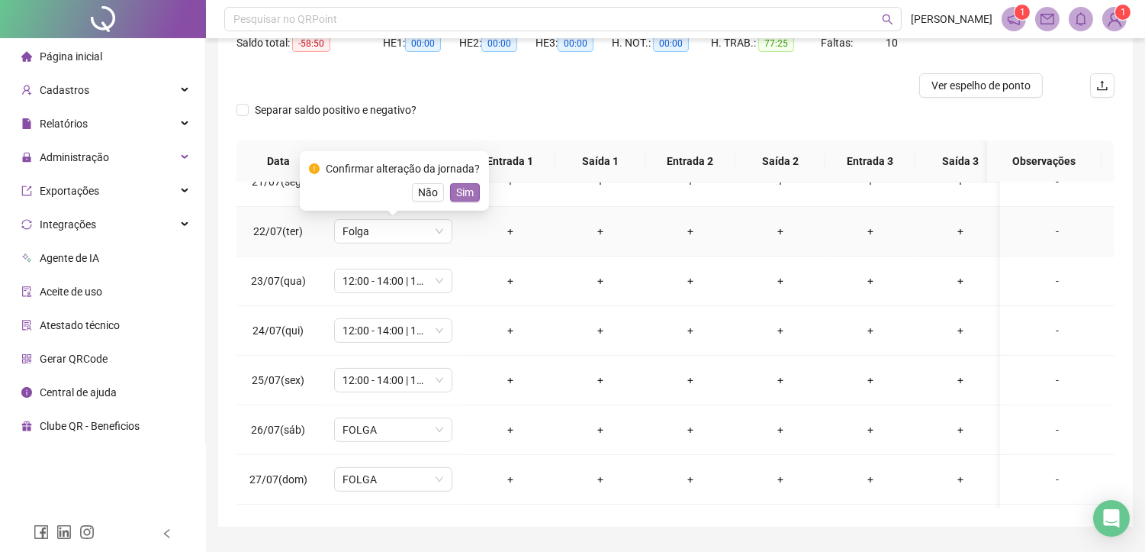
click at [458, 195] on span "Sim" at bounding box center [465, 192] width 18 height 17
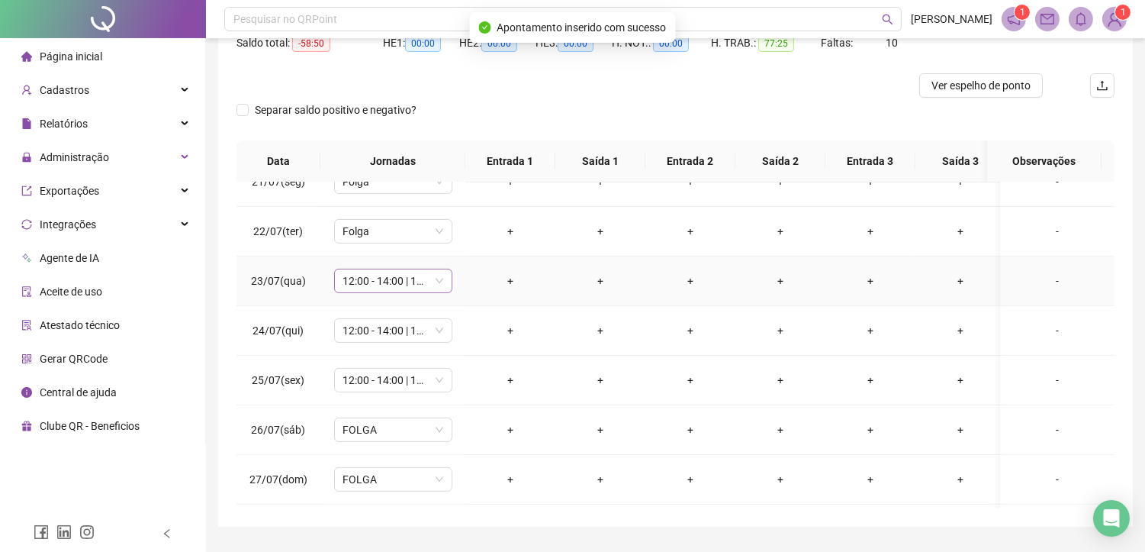
click at [381, 275] on span "12:00 - 14:00 | 14:15 - 18:00" at bounding box center [393, 280] width 100 height 23
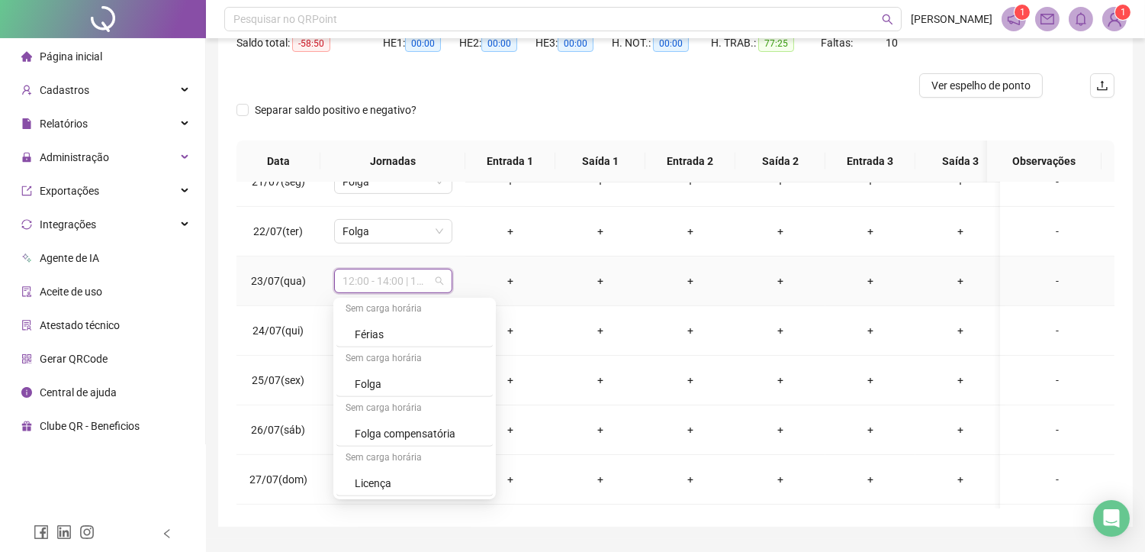
scroll to position [1492, 0]
click at [364, 384] on div "Folga" at bounding box center [419, 383] width 129 height 17
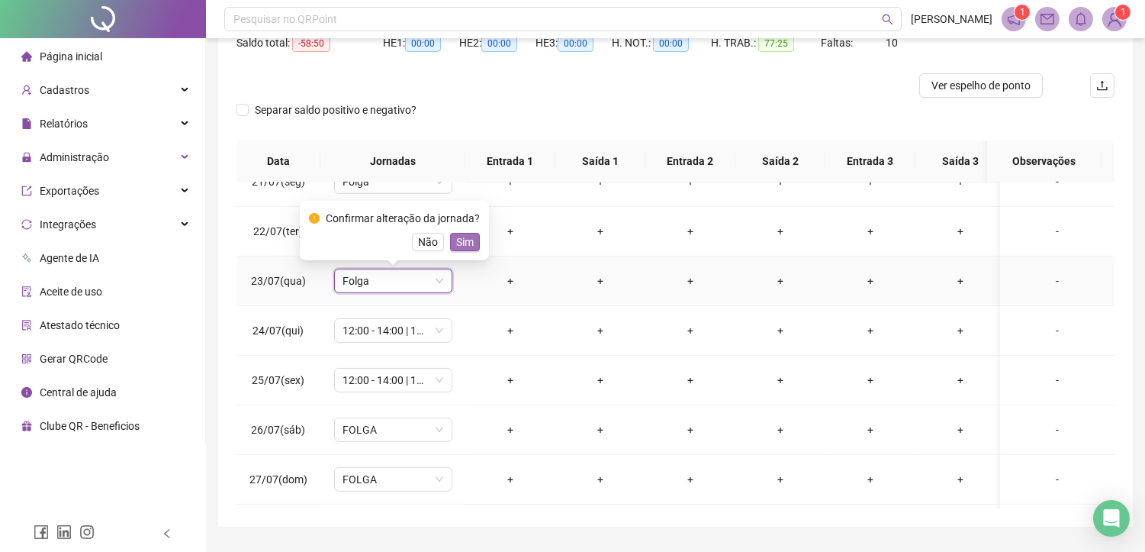
click at [460, 241] on span "Sim" at bounding box center [465, 241] width 18 height 17
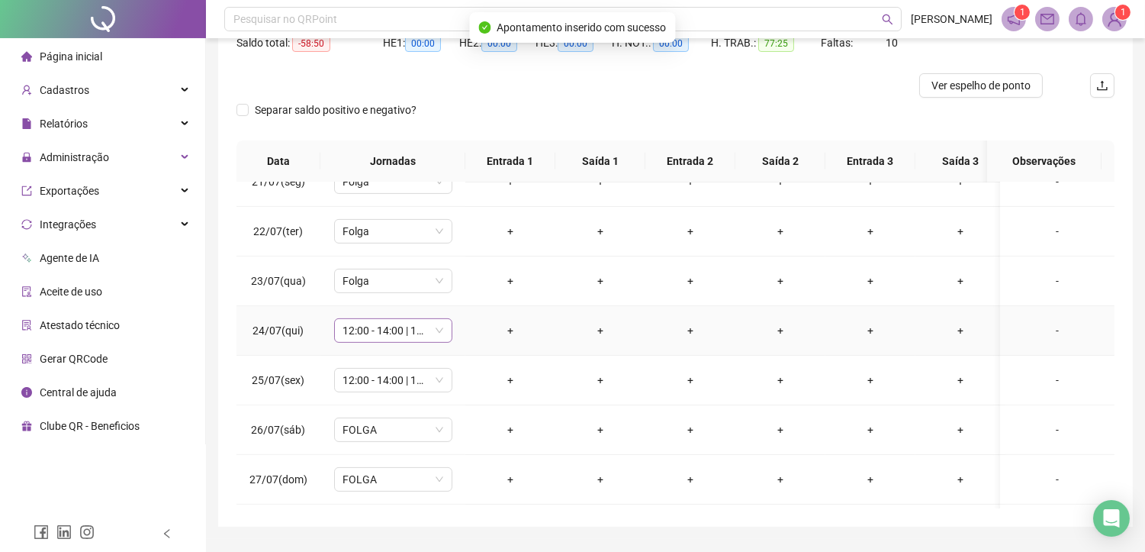
click at [377, 333] on span "12:00 - 14:00 | 14:15 - 18:00" at bounding box center [393, 330] width 100 height 23
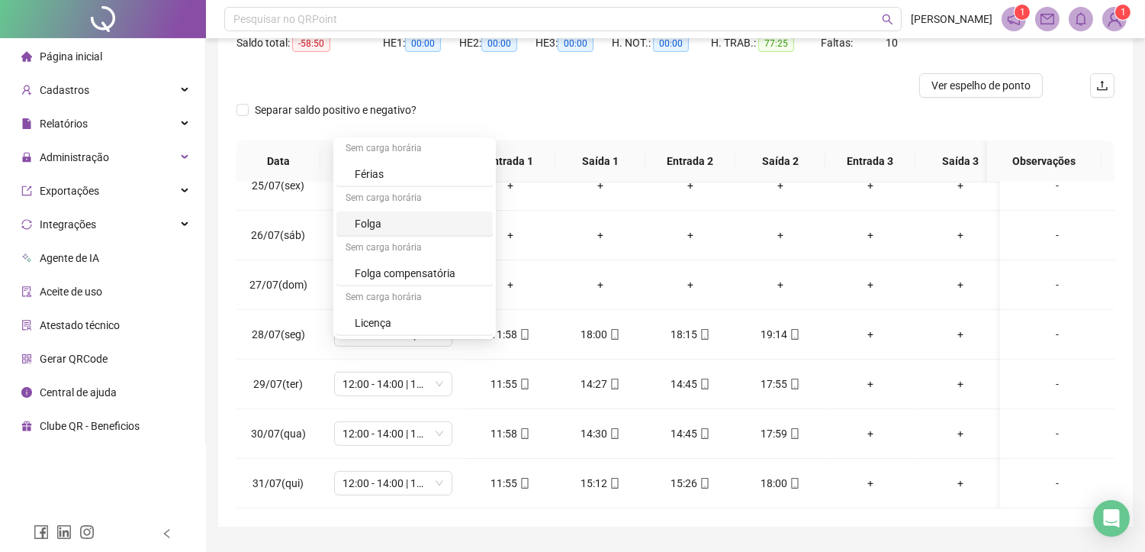
click at [393, 224] on div "Folga" at bounding box center [419, 223] width 129 height 17
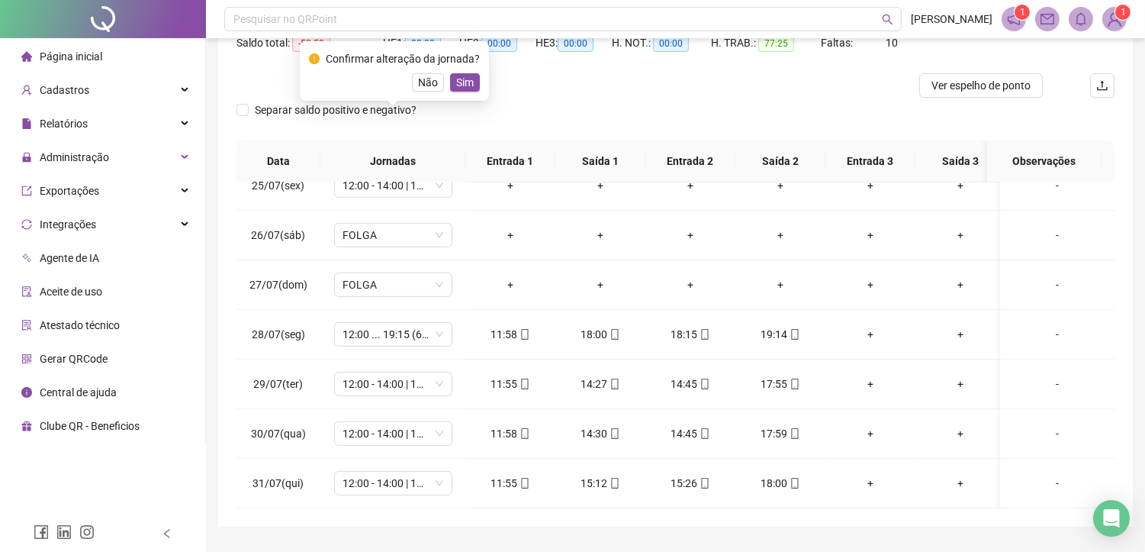
click at [463, 81] on span "Sim" at bounding box center [465, 82] width 18 height 17
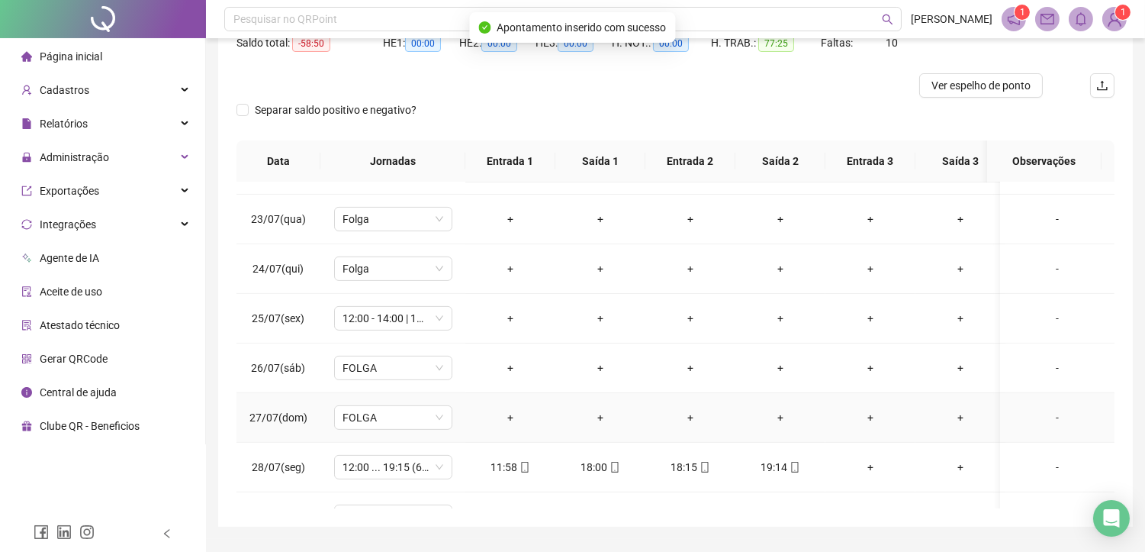
scroll to position [1056, 0]
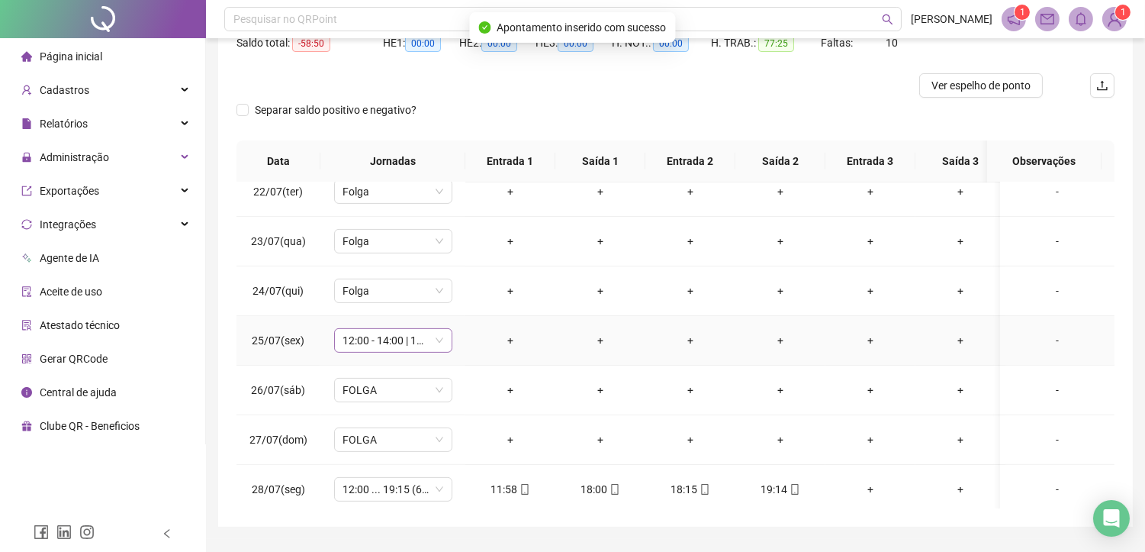
click at [395, 341] on span "12:00 - 14:00 | 14:15 - 18:00" at bounding box center [393, 340] width 100 height 23
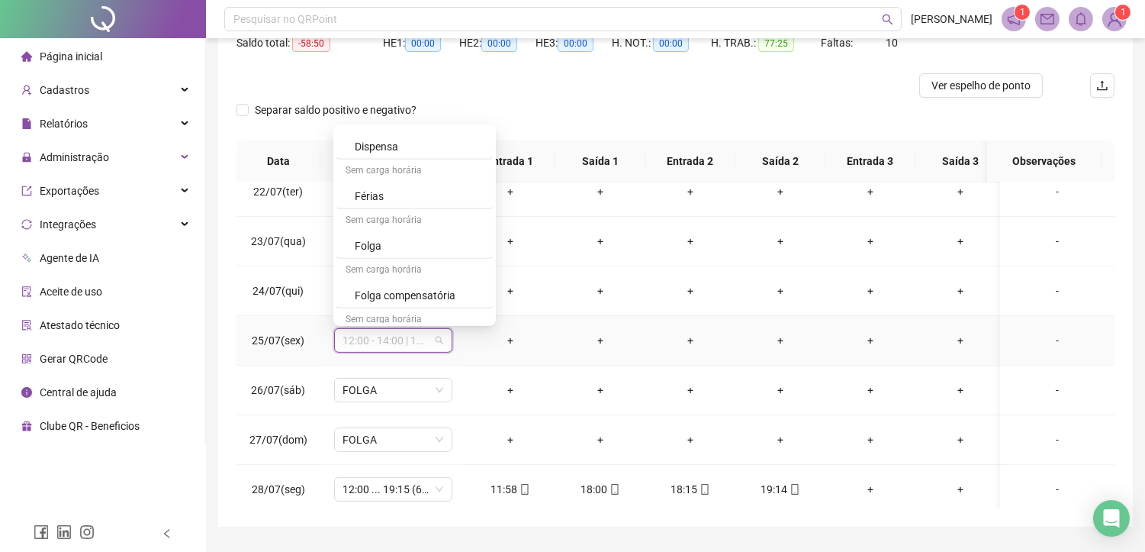
scroll to position [1492, 0]
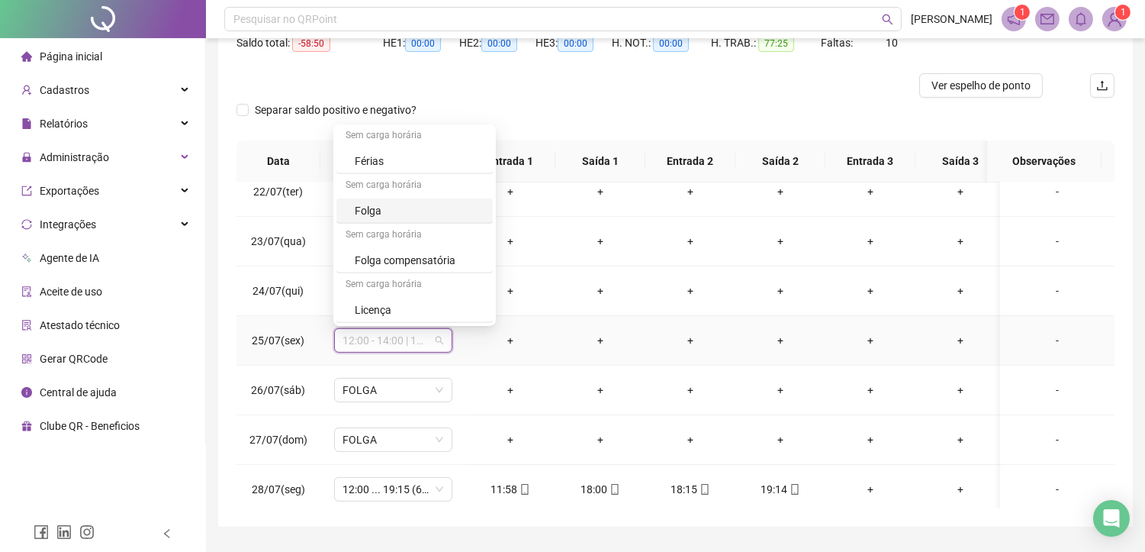
click at [376, 212] on div "Folga" at bounding box center [419, 210] width 129 height 17
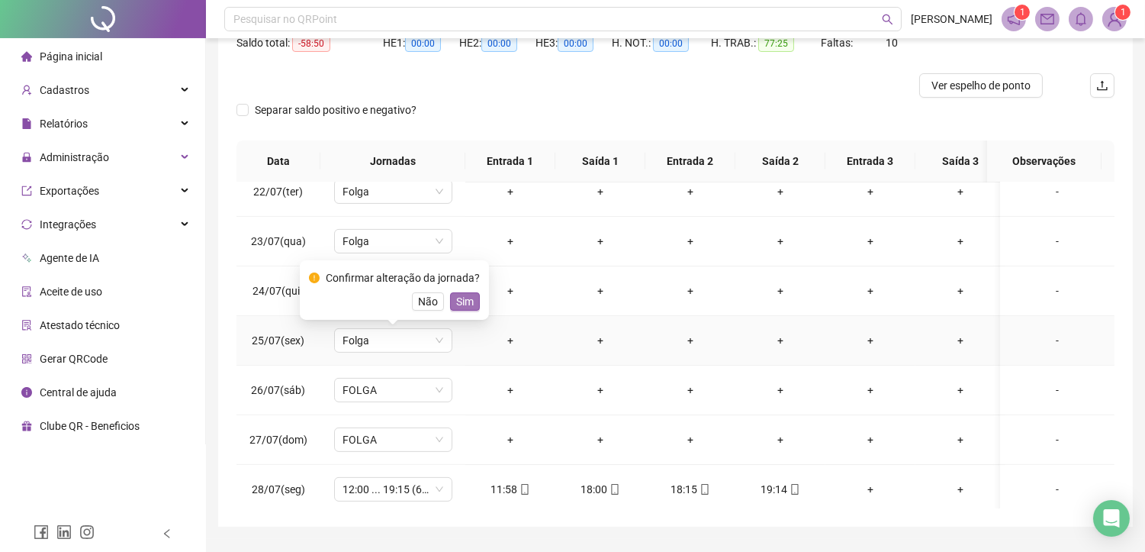
click at [451, 301] on button "Sim" at bounding box center [465, 301] width 30 height 18
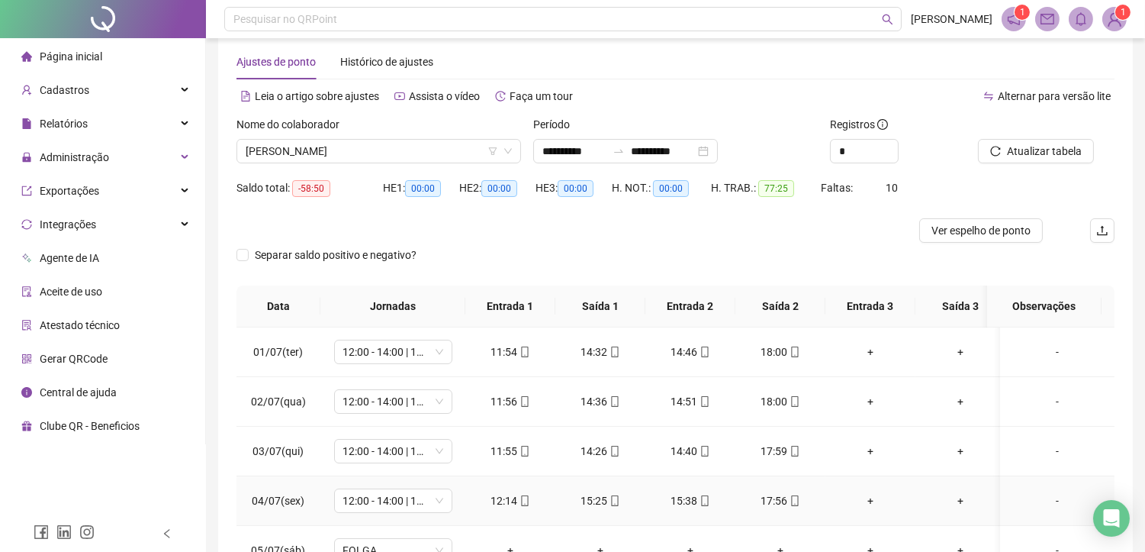
scroll to position [0, 0]
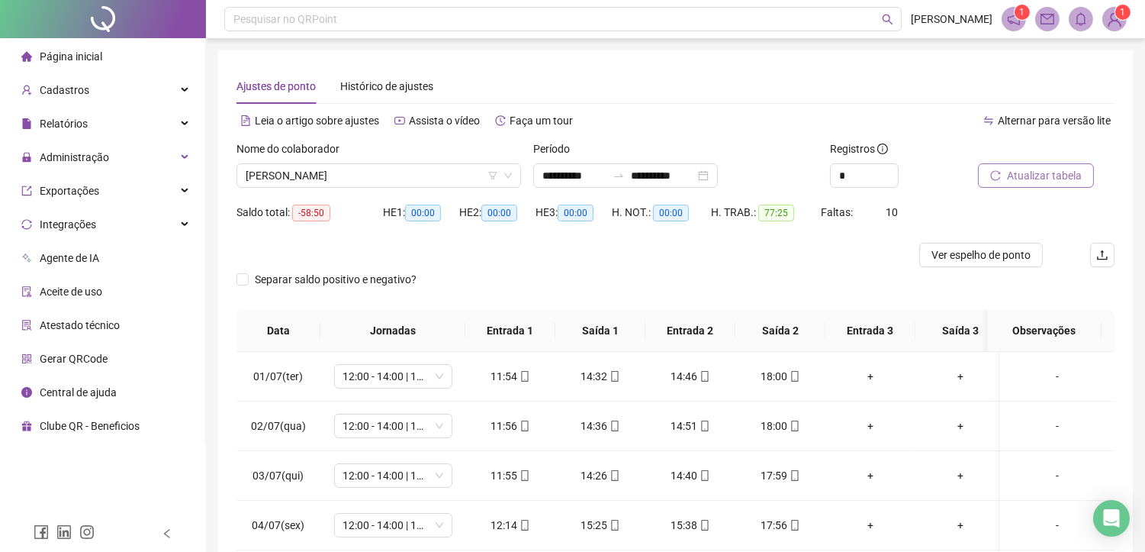
click at [1013, 181] on span "Atualizar tabela" at bounding box center [1044, 175] width 75 height 17
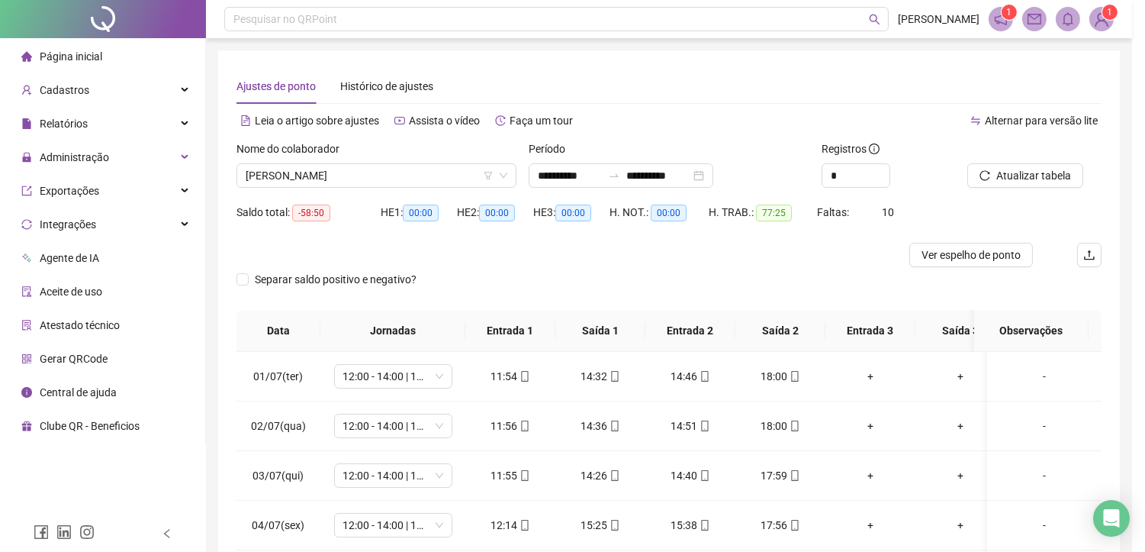
click at [1015, 175] on div "Atualizando tabela Atualizando e reorganizando os registros... OK" at bounding box center [572, 276] width 1145 height 552
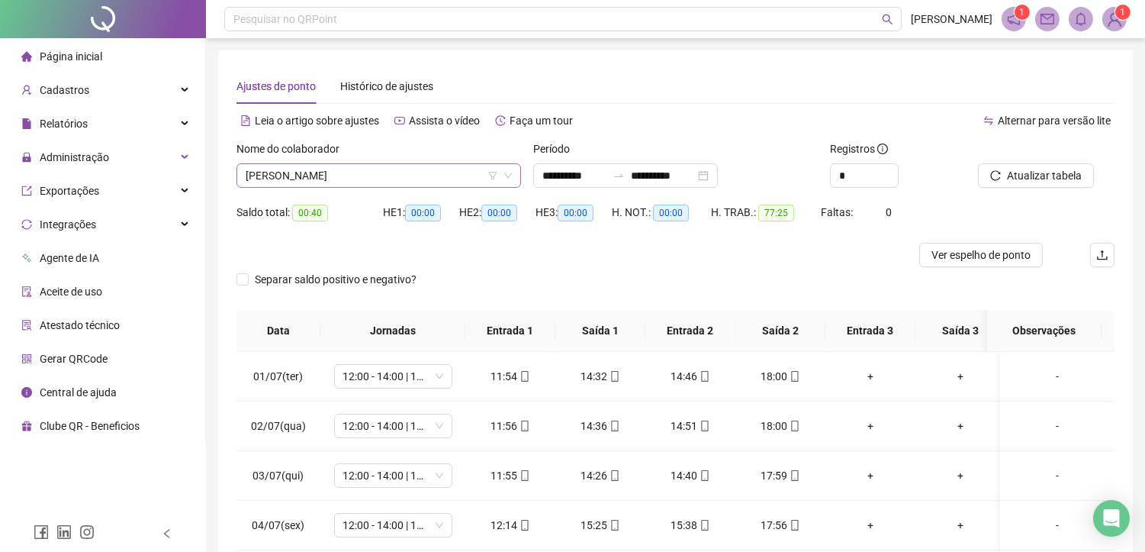
click at [391, 173] on span "[PERSON_NAME]" at bounding box center [379, 175] width 266 height 23
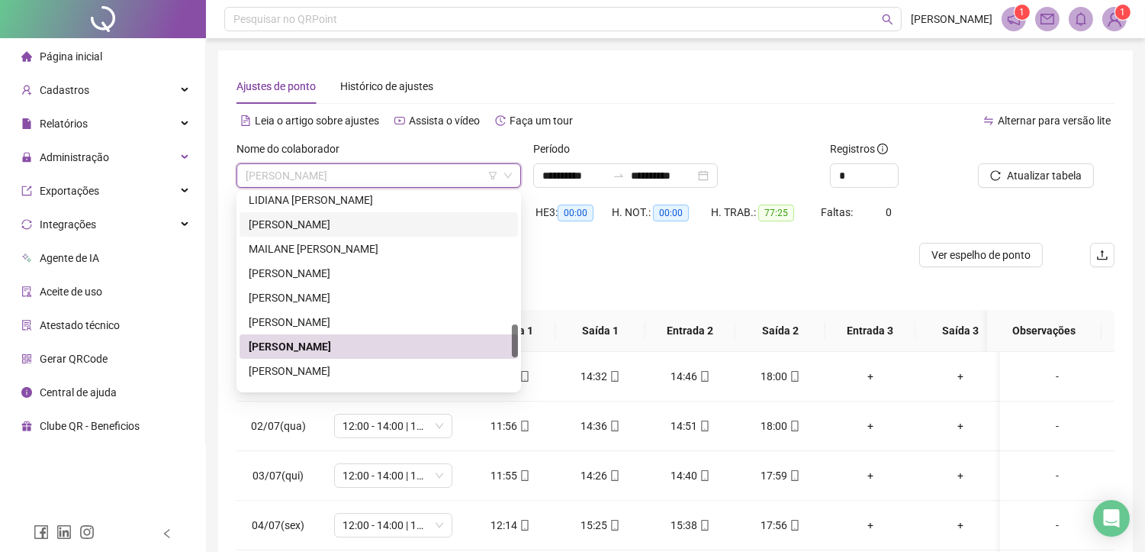
scroll to position [847, 0]
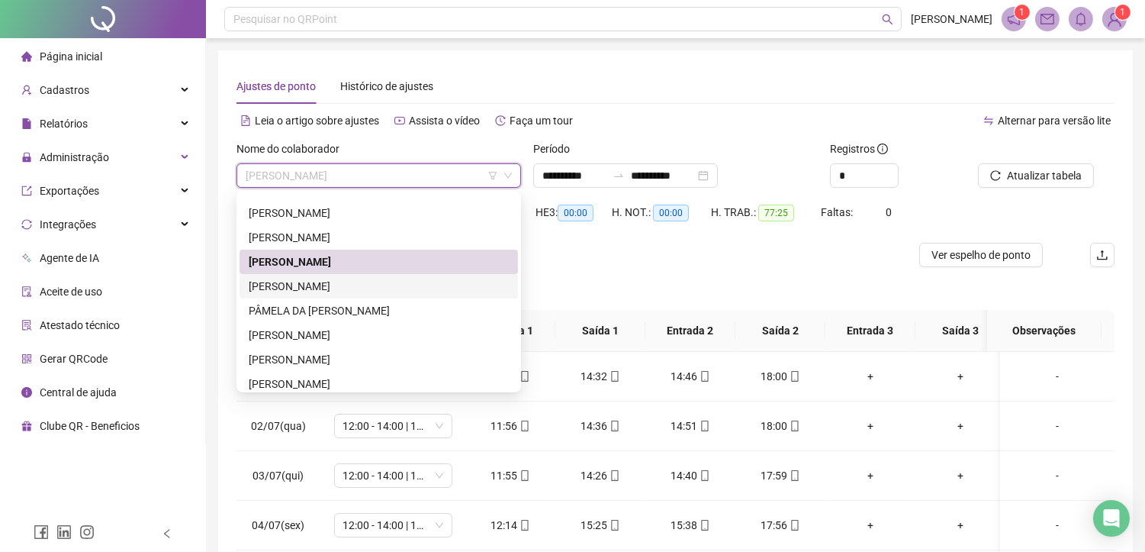
click at [346, 278] on div "[PERSON_NAME]" at bounding box center [379, 286] width 260 height 17
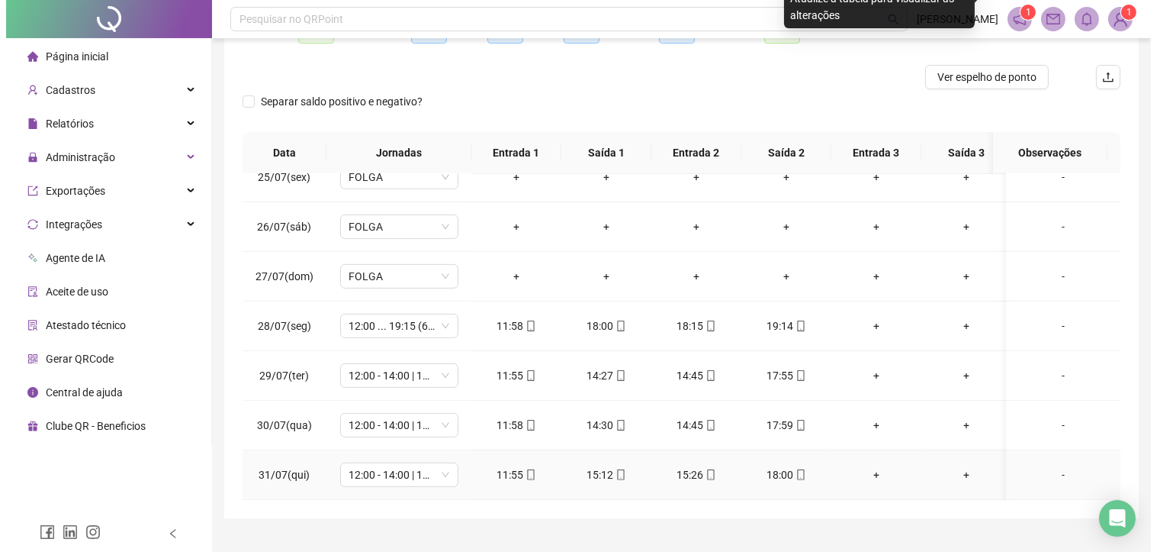
scroll to position [209, 0]
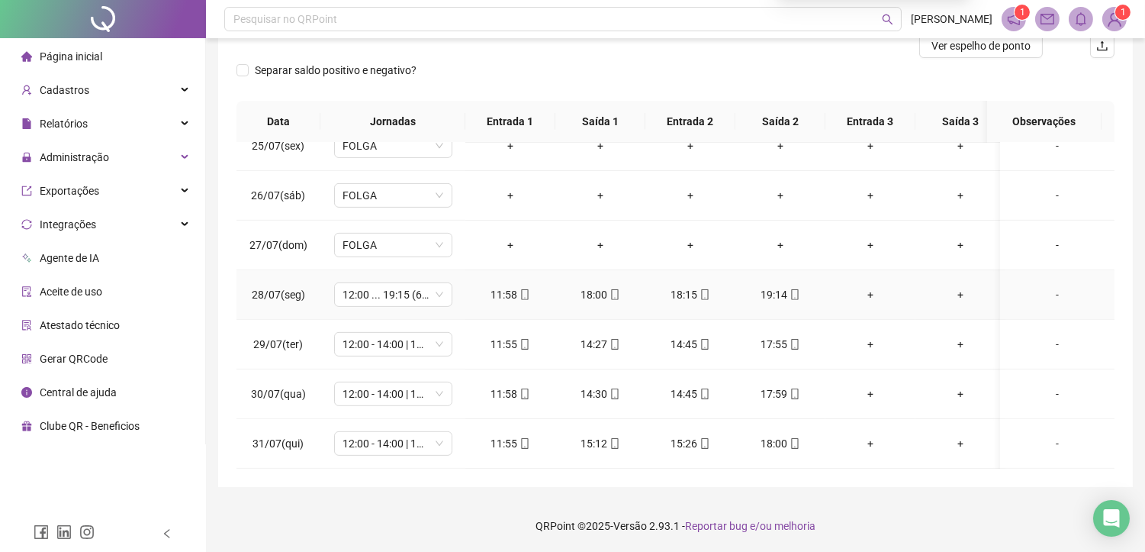
click at [870, 286] on div "+" at bounding box center [871, 294] width 66 height 17
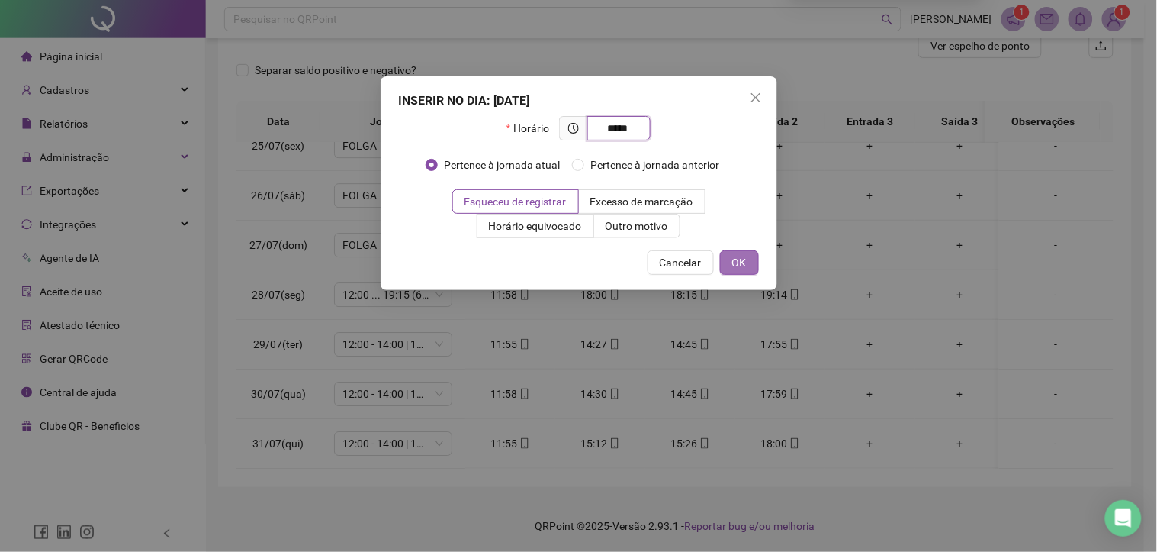
type input "*****"
click at [746, 263] on button "OK" at bounding box center [739, 262] width 39 height 24
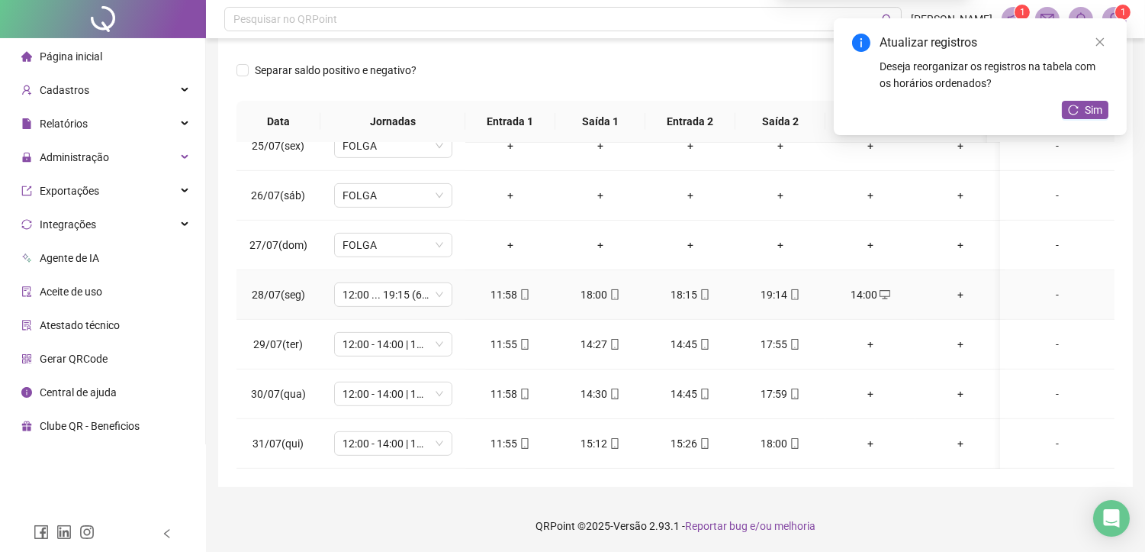
click at [954, 286] on div "+" at bounding box center [961, 294] width 66 height 17
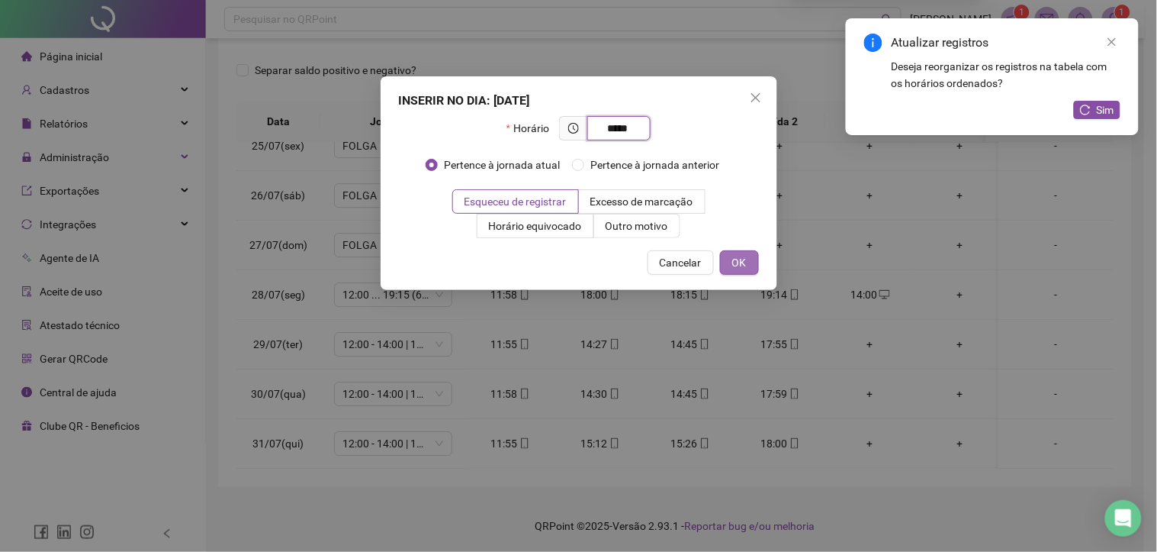
type input "*****"
click at [748, 257] on button "OK" at bounding box center [739, 262] width 39 height 24
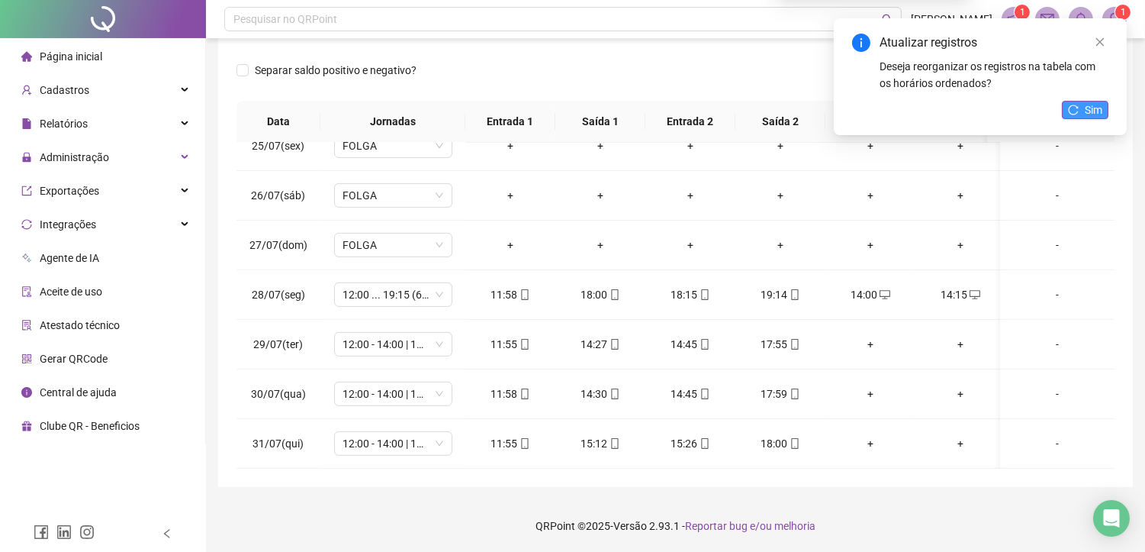
click at [1096, 108] on span "Sim" at bounding box center [1094, 109] width 18 height 17
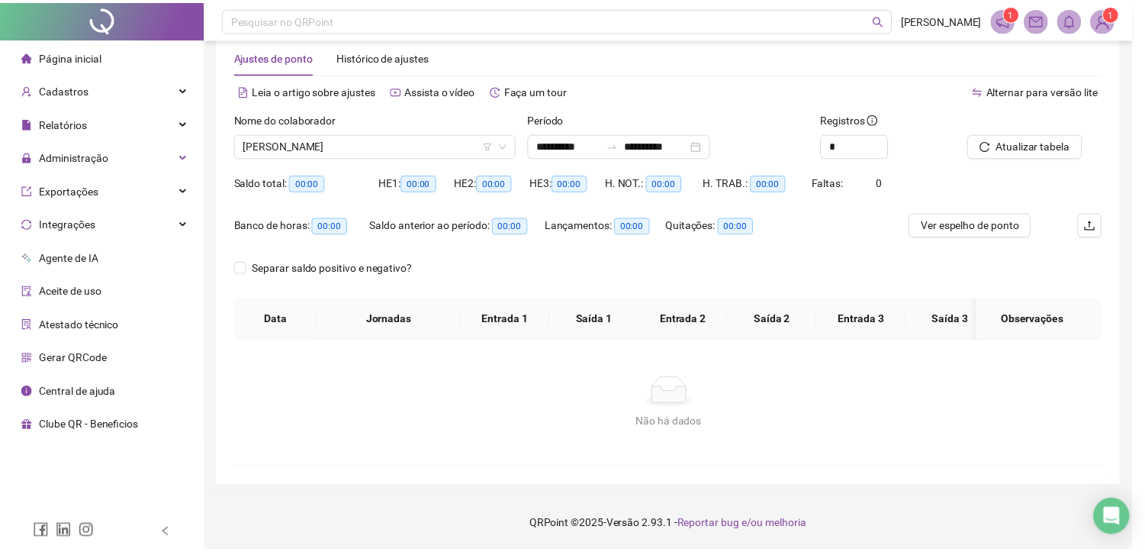
scroll to position [29, 0]
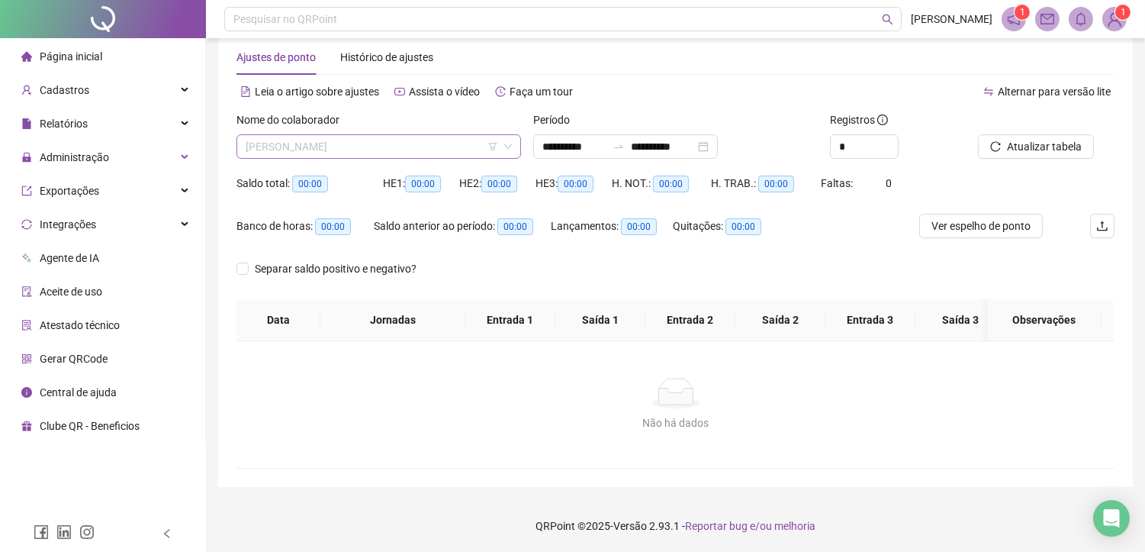
click at [416, 145] on span "[PERSON_NAME]" at bounding box center [379, 146] width 266 height 23
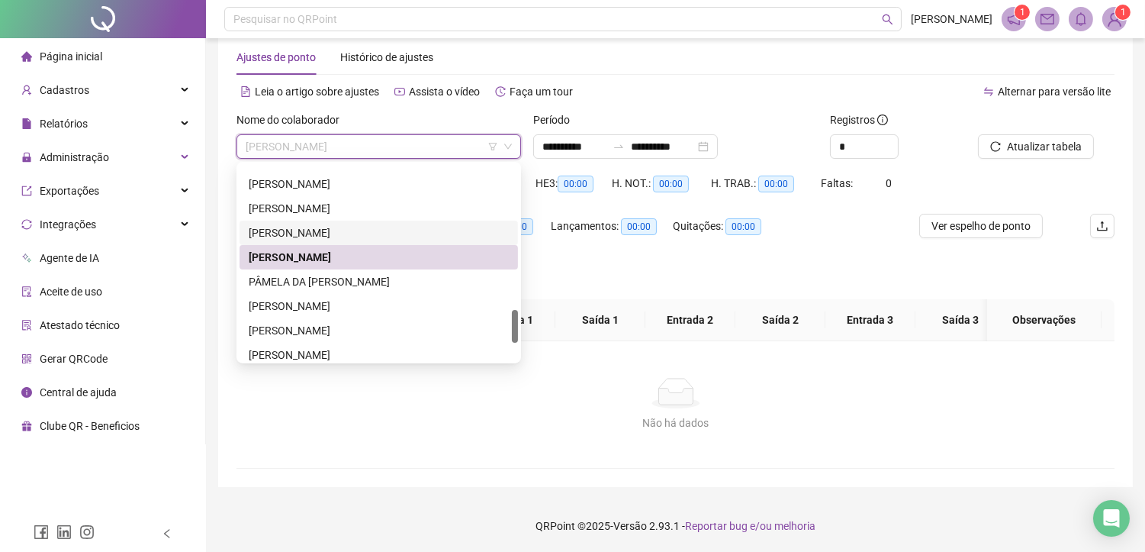
click at [346, 225] on div "[PERSON_NAME]" at bounding box center [379, 232] width 260 height 17
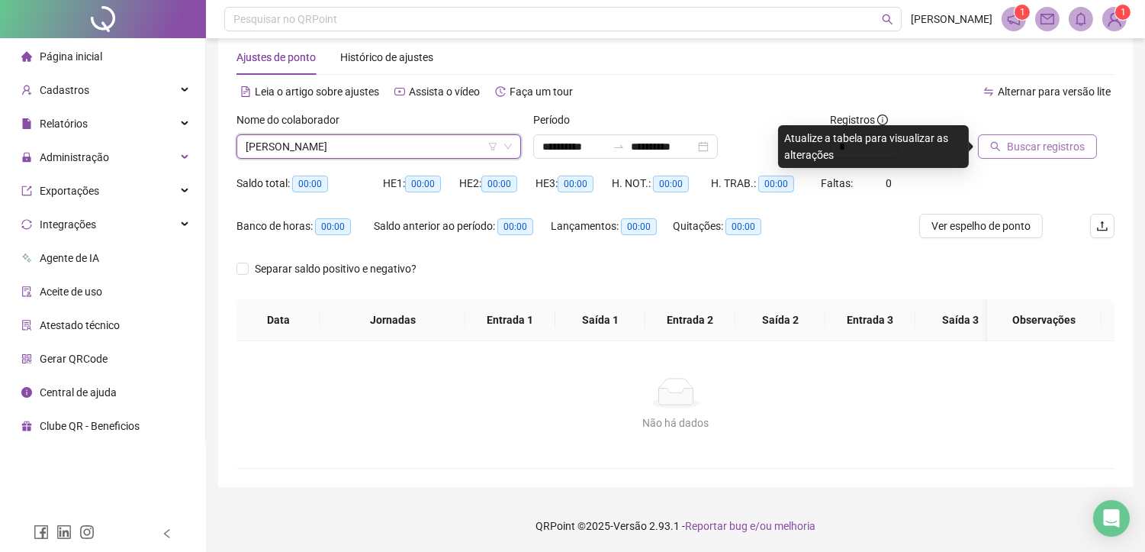
click at [1024, 142] on span "Buscar registros" at bounding box center [1046, 146] width 78 height 17
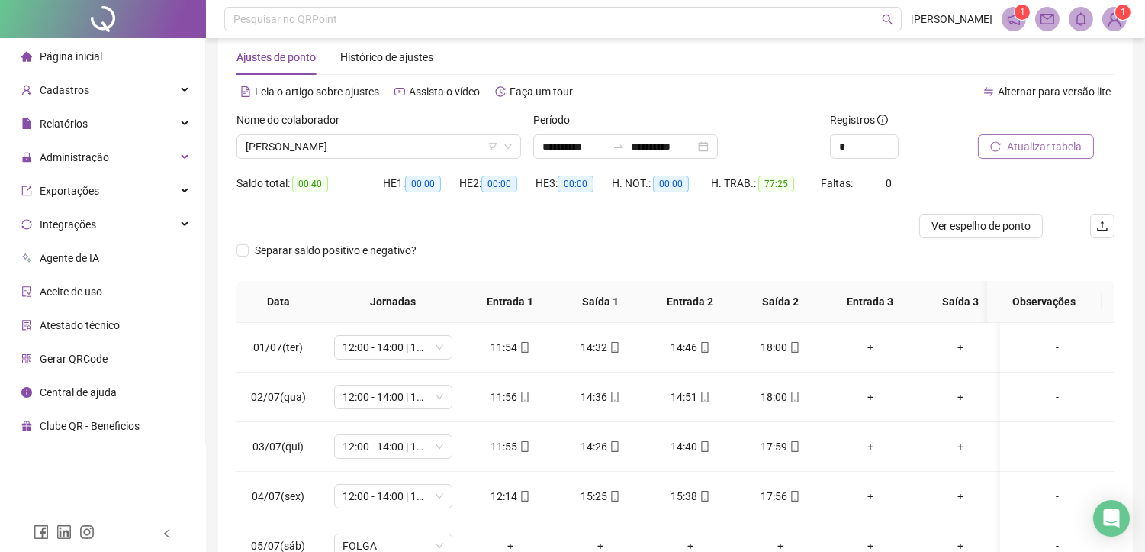
click at [1024, 142] on span "Atualizar tabela" at bounding box center [1044, 146] width 75 height 17
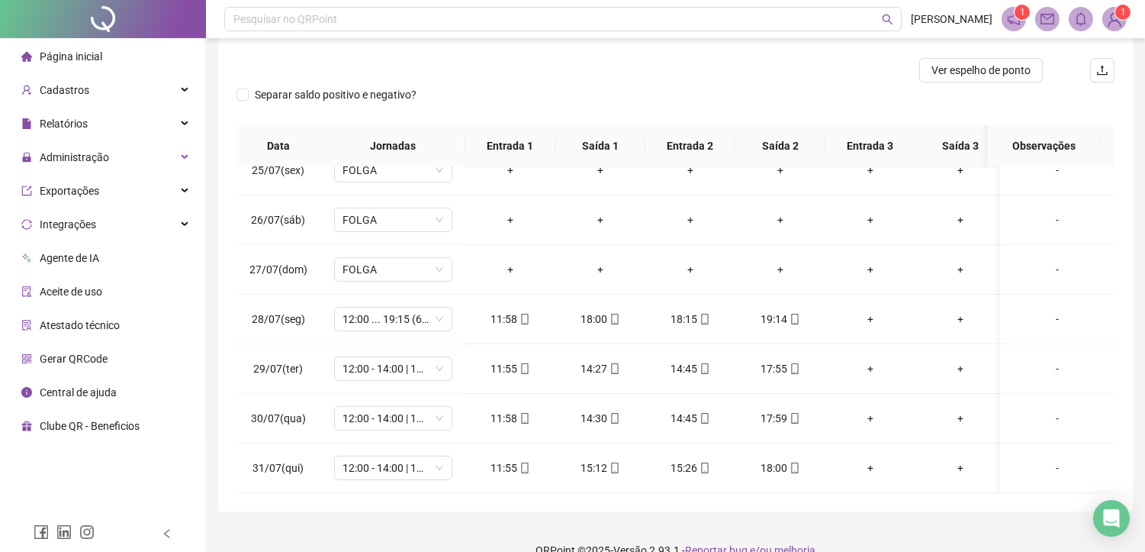
scroll to position [40, 0]
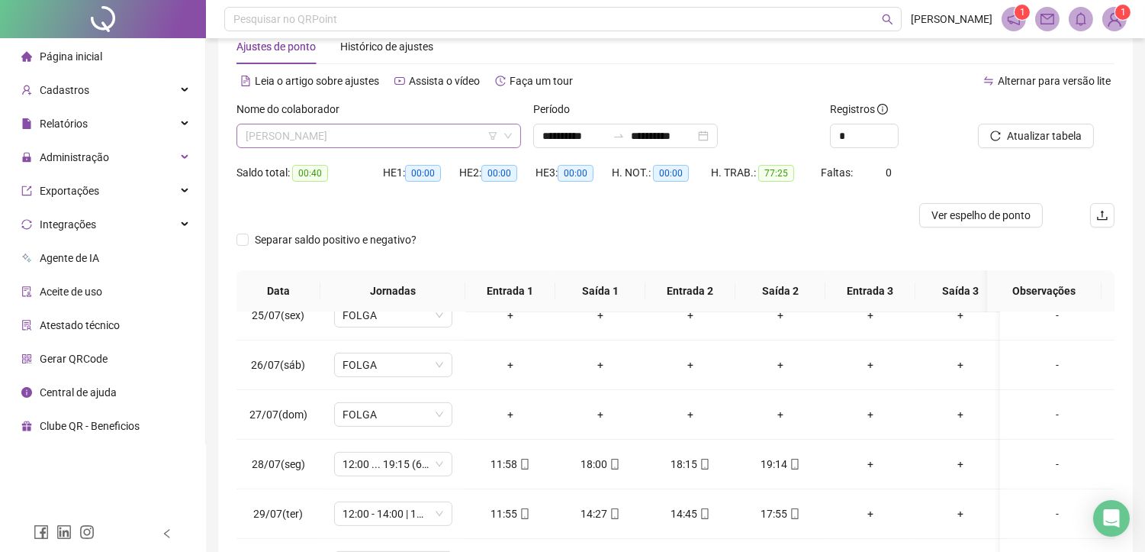
click at [357, 128] on span "[PERSON_NAME]" at bounding box center [379, 135] width 266 height 23
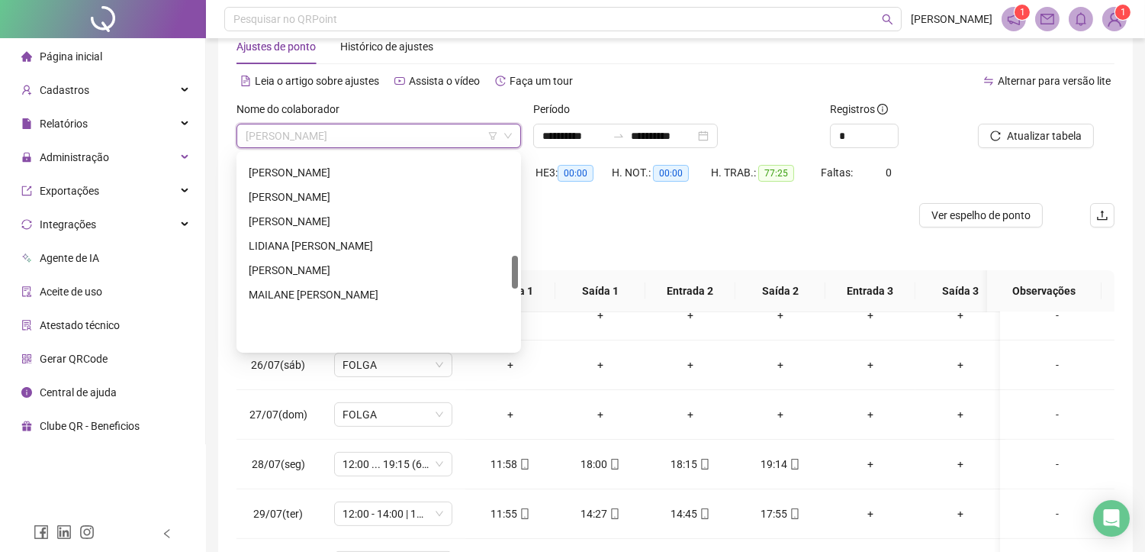
scroll to position [593, 0]
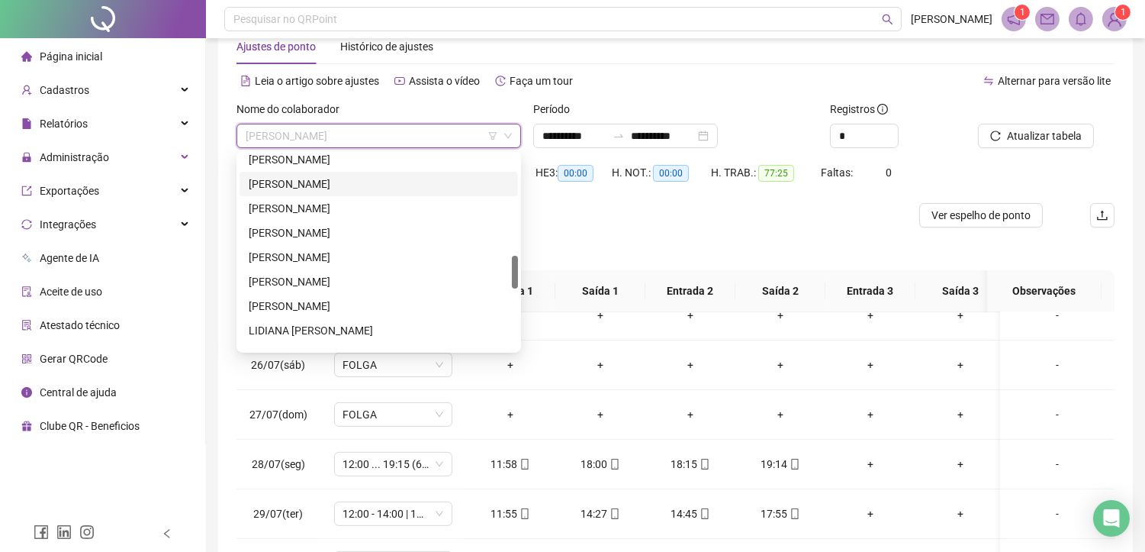
click at [349, 175] on div "[PERSON_NAME]" at bounding box center [379, 183] width 260 height 17
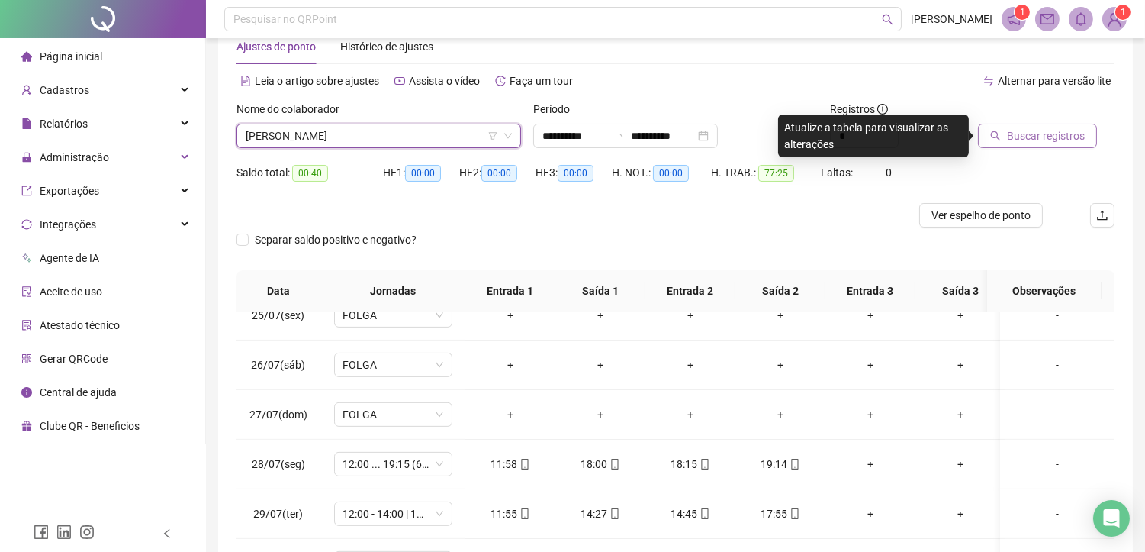
click at [1040, 128] on span "Buscar registros" at bounding box center [1046, 135] width 78 height 17
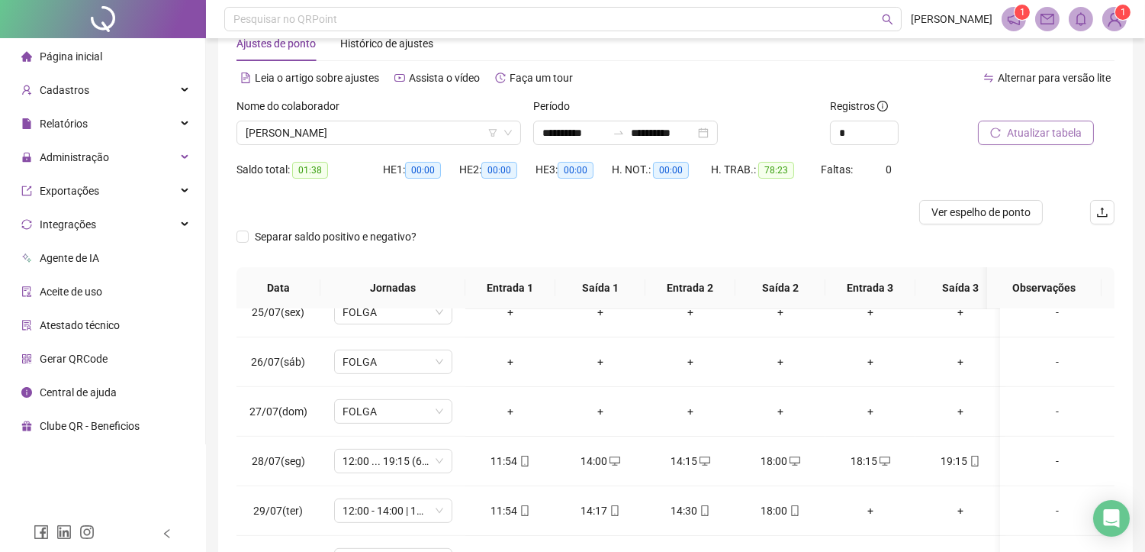
scroll to position [40, 0]
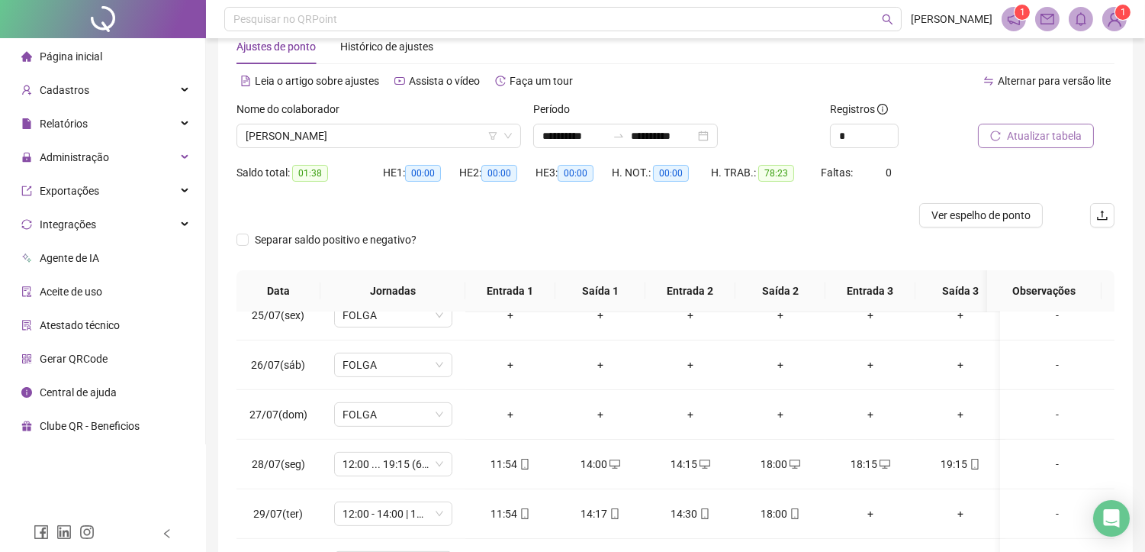
click at [386, 148] on div "Nome do colaborador JOELINDA PIEDADE DA SILVA" at bounding box center [378, 130] width 297 height 59
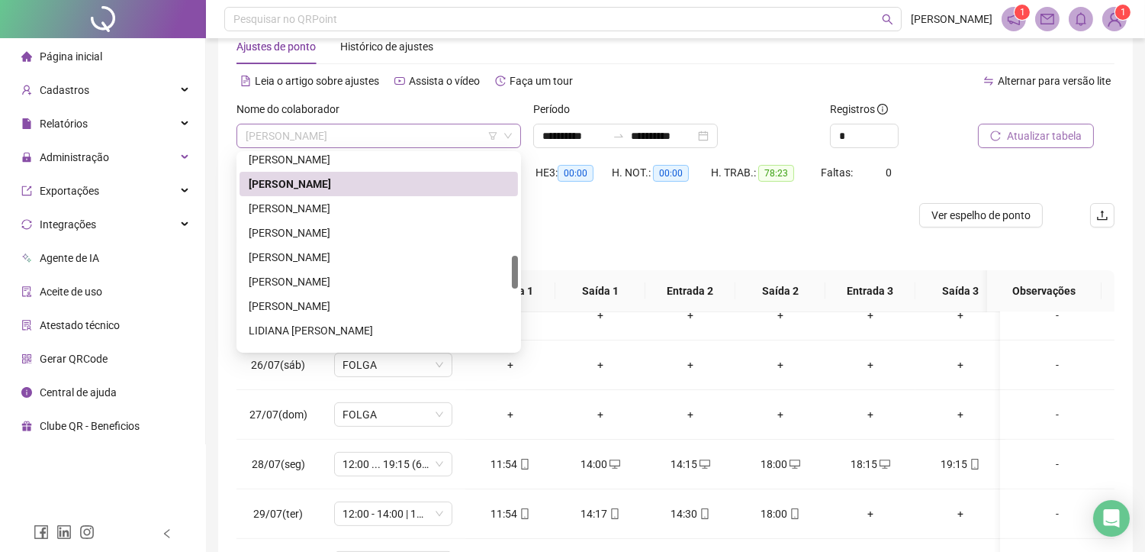
click at [355, 124] on span "[PERSON_NAME]" at bounding box center [379, 135] width 266 height 23
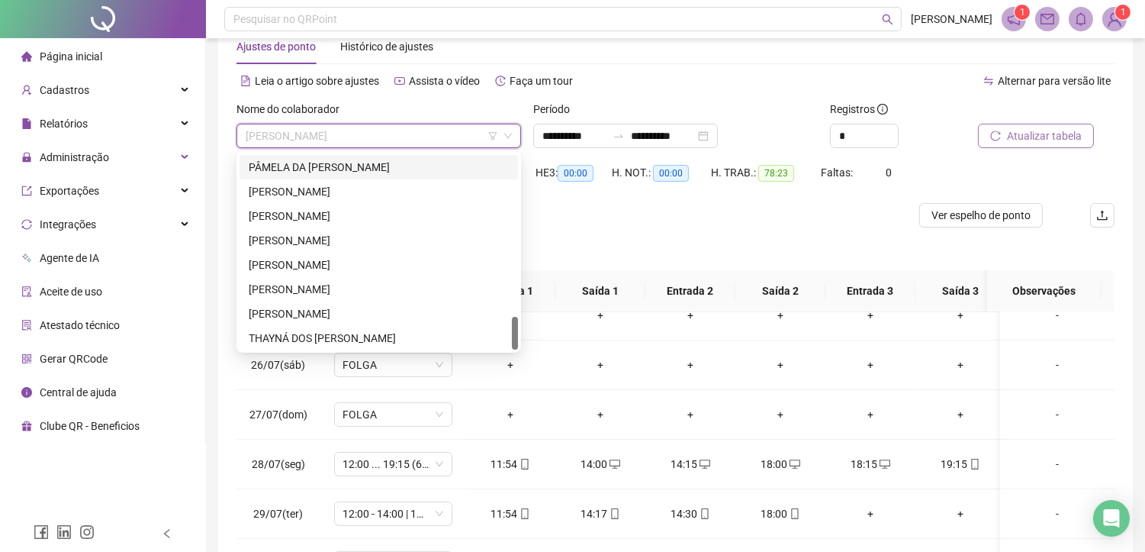
scroll to position [867, 0]
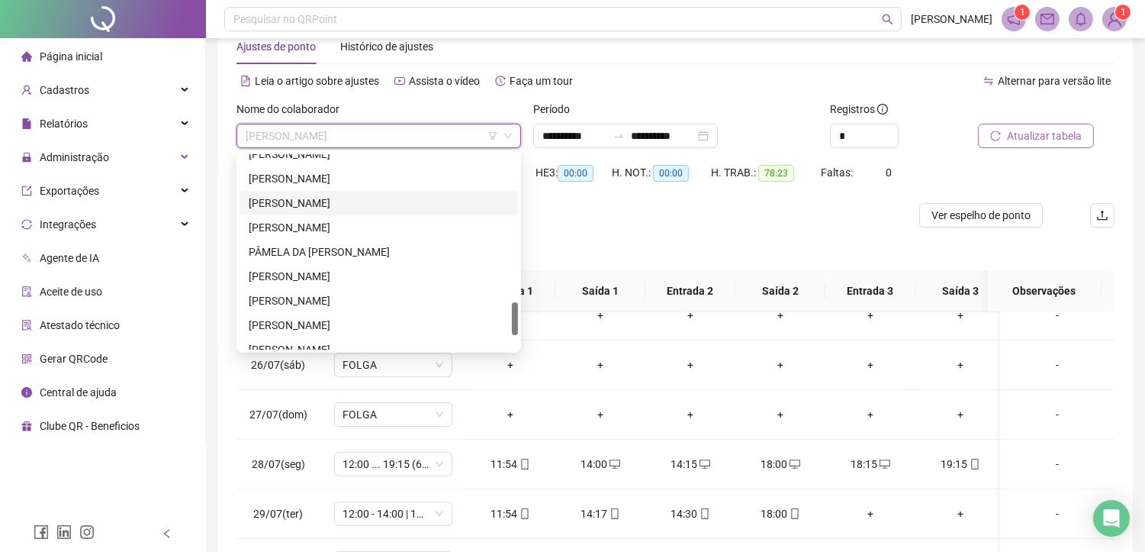
click at [314, 206] on div "[PERSON_NAME]" at bounding box center [379, 203] width 260 height 17
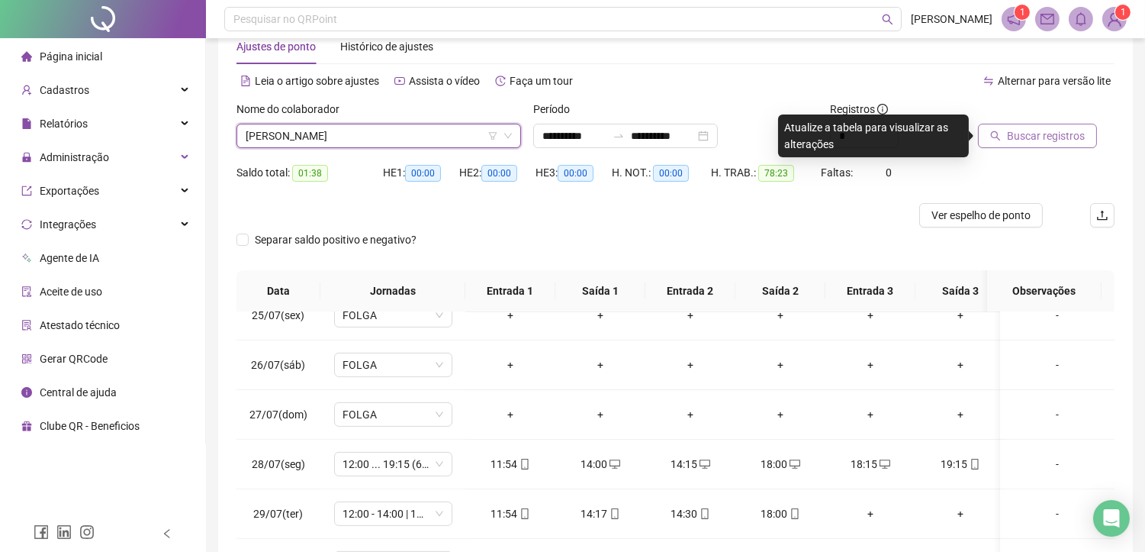
click at [1009, 133] on span "Buscar registros" at bounding box center [1046, 135] width 78 height 17
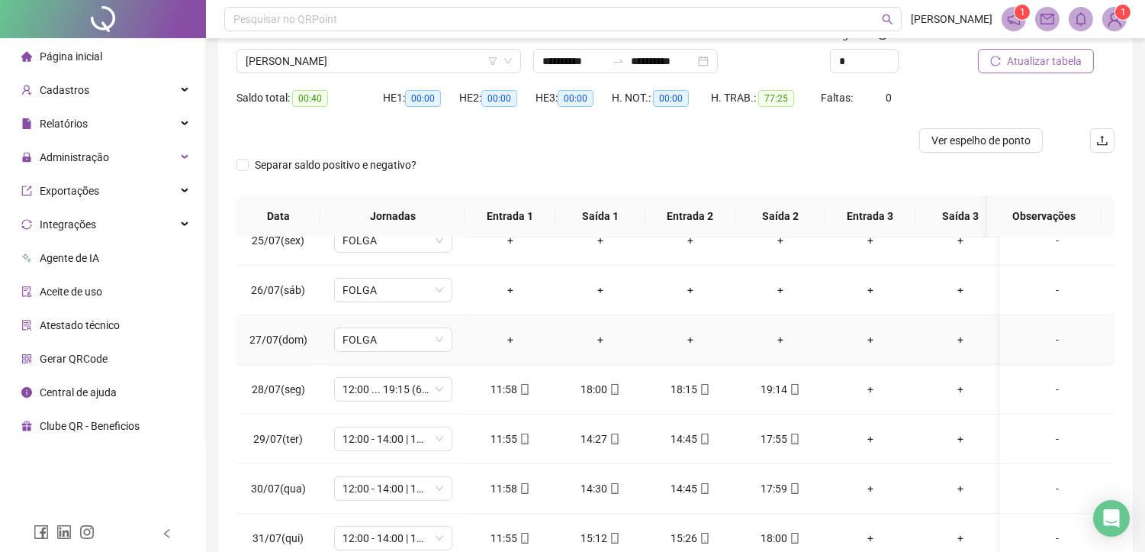
scroll to position [209, 0]
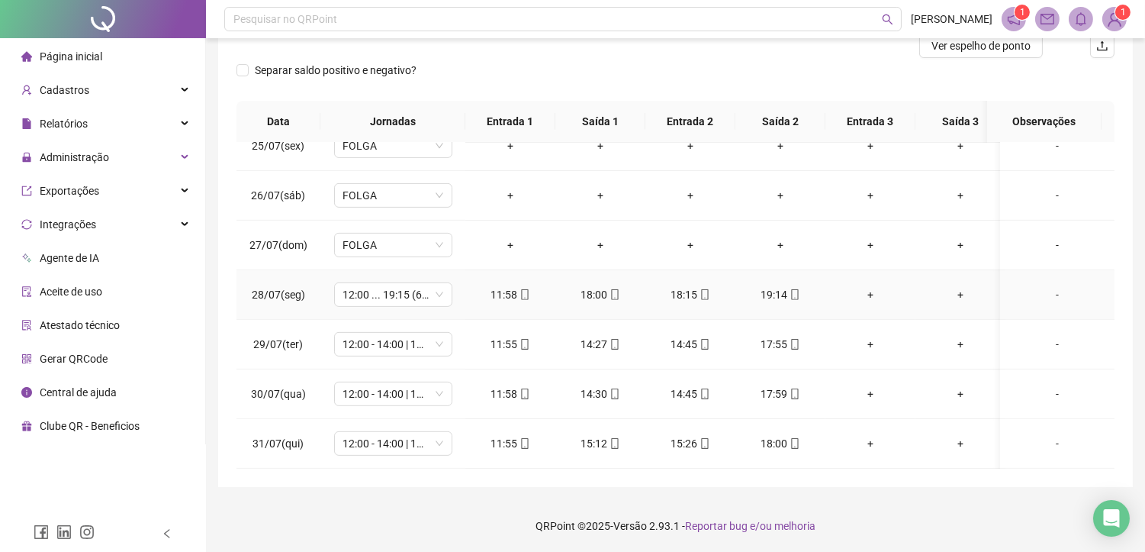
click at [866, 286] on div "+" at bounding box center [871, 294] width 66 height 17
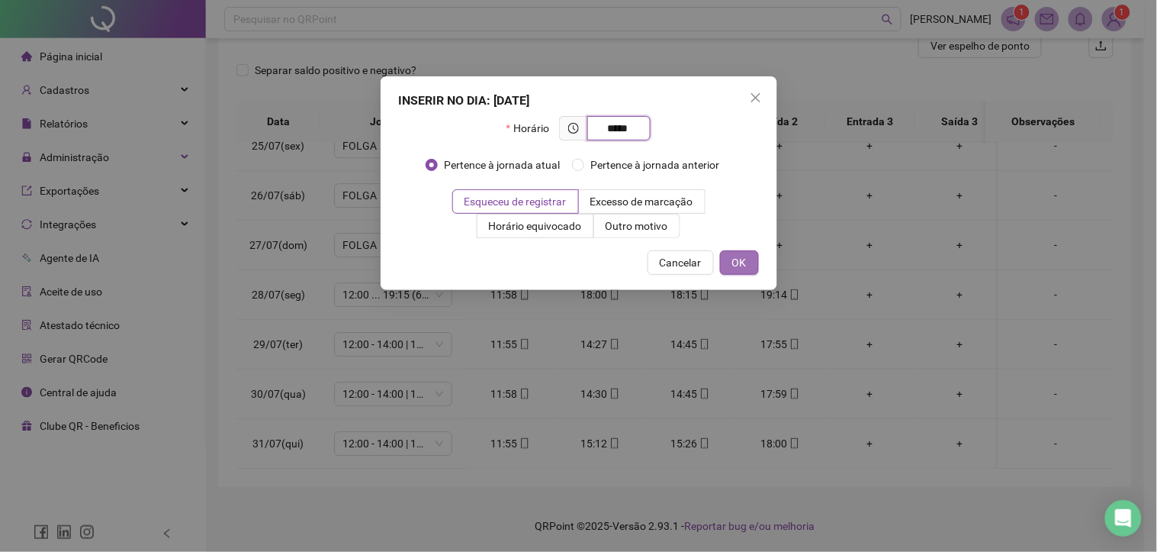
type input "*****"
click at [748, 259] on button "OK" at bounding box center [739, 262] width 39 height 24
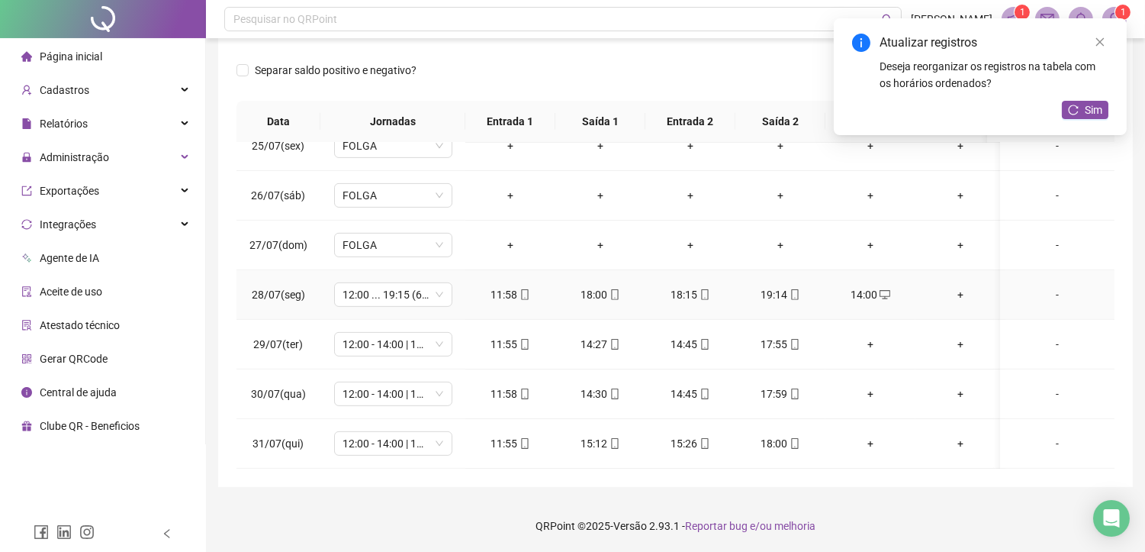
click at [962, 286] on div "+" at bounding box center [961, 294] width 66 height 17
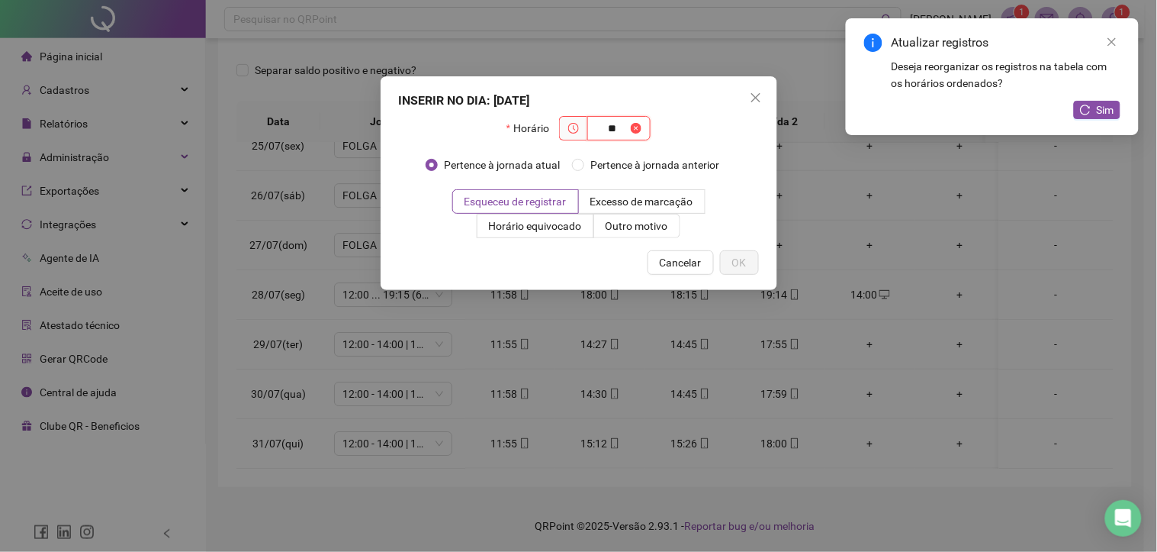
type input "*"
type input "*****"
click at [752, 257] on button "OK" at bounding box center [739, 262] width 39 height 24
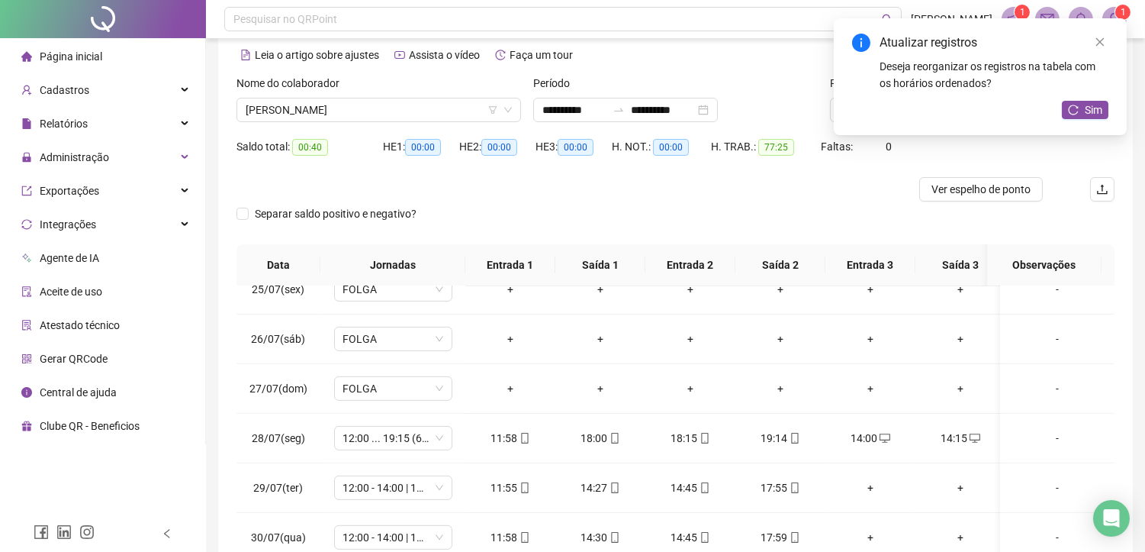
scroll to position [40, 0]
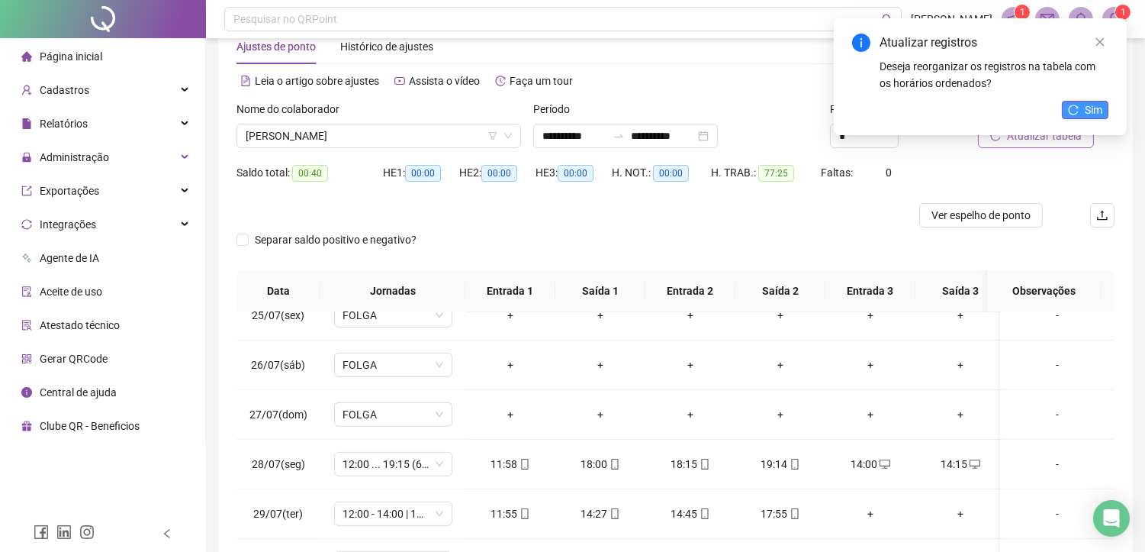
click at [1088, 111] on span "Sim" at bounding box center [1094, 109] width 18 height 17
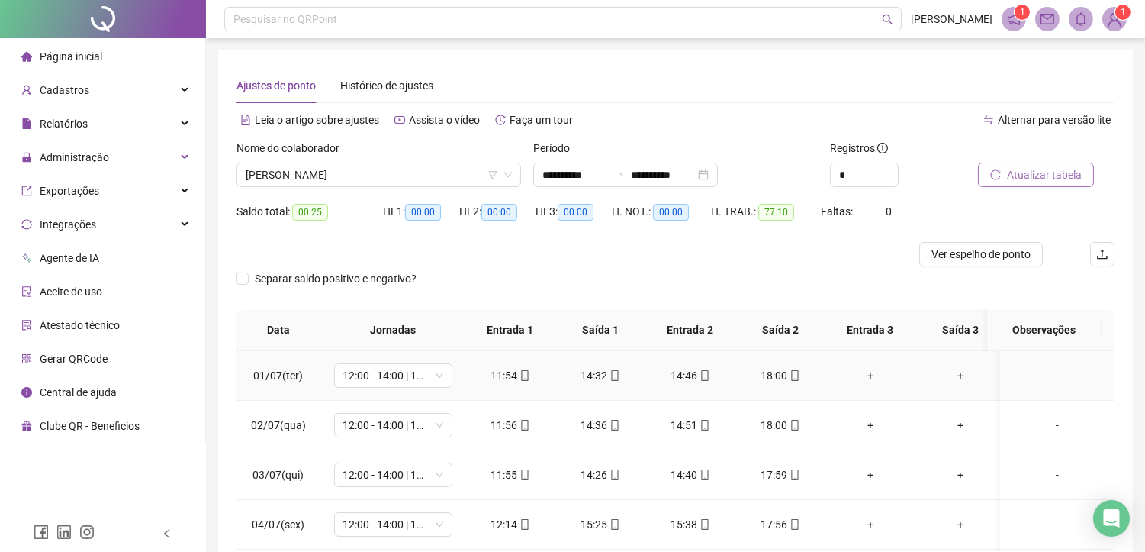
scroll to position [0, 0]
click at [1034, 172] on span "Atualizar tabela" at bounding box center [1044, 175] width 75 height 17
click at [370, 180] on span "[PERSON_NAME]" at bounding box center [379, 175] width 266 height 23
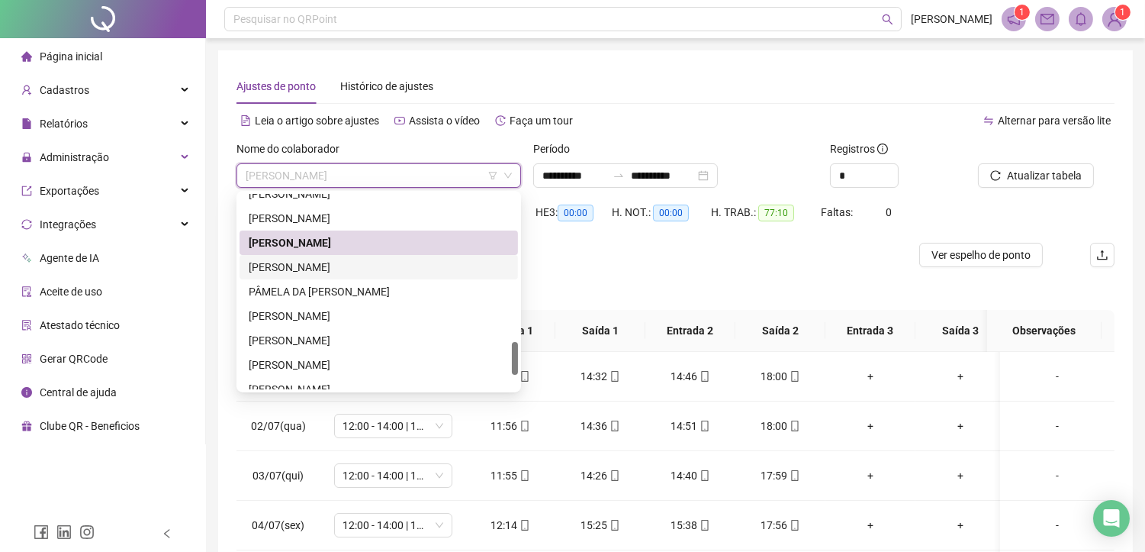
click at [317, 262] on div "[PERSON_NAME]" at bounding box center [379, 267] width 260 height 17
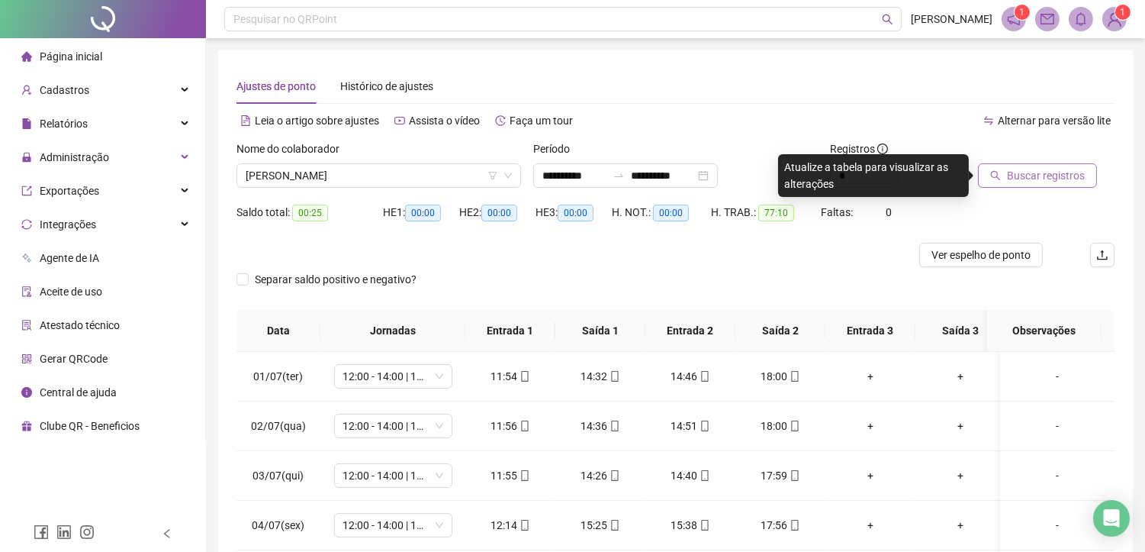
click at [1028, 178] on span "Buscar registros" at bounding box center [1046, 175] width 78 height 17
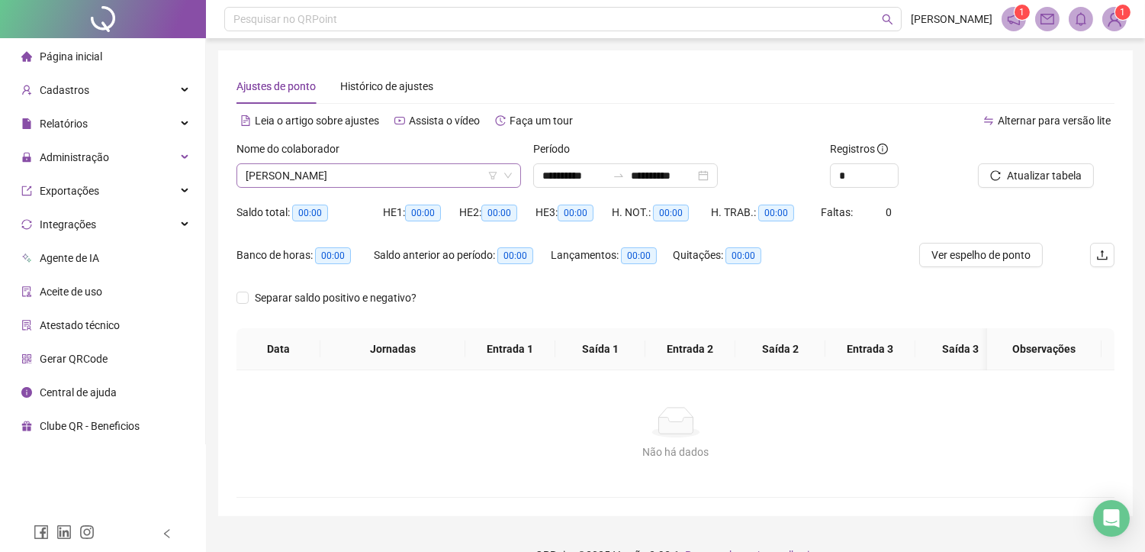
click at [403, 172] on span "[PERSON_NAME]" at bounding box center [379, 175] width 266 height 23
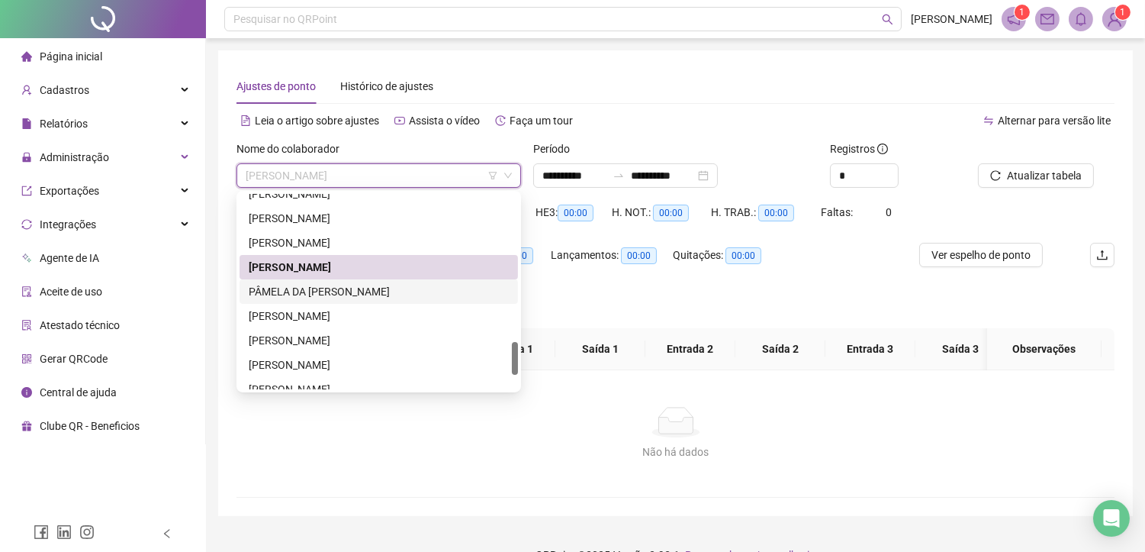
click at [326, 286] on div "PÂMELA DA [PERSON_NAME]" at bounding box center [379, 291] width 260 height 17
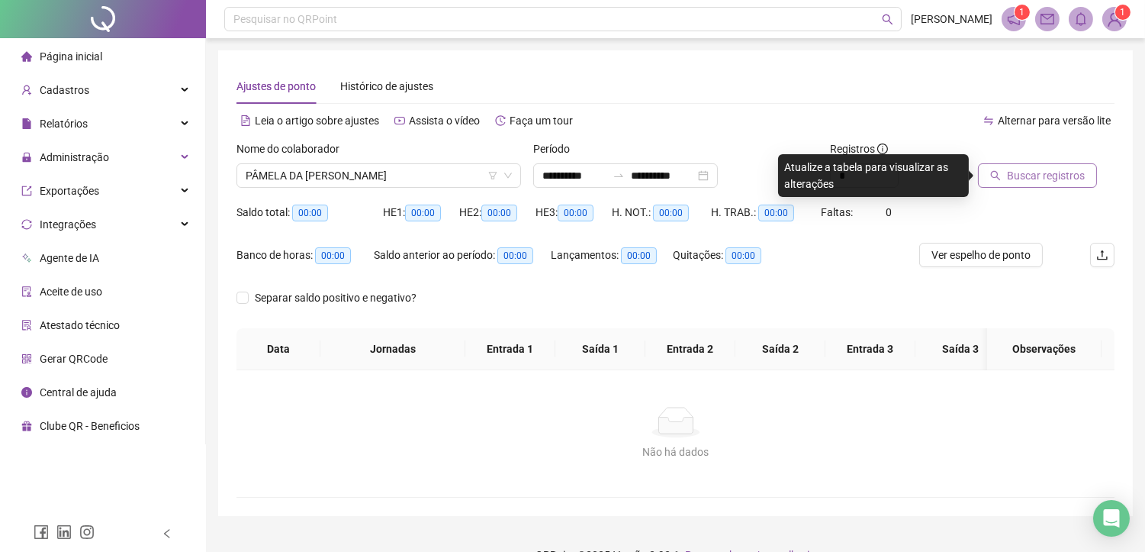
click at [1012, 178] on span "Buscar registros" at bounding box center [1046, 175] width 78 height 17
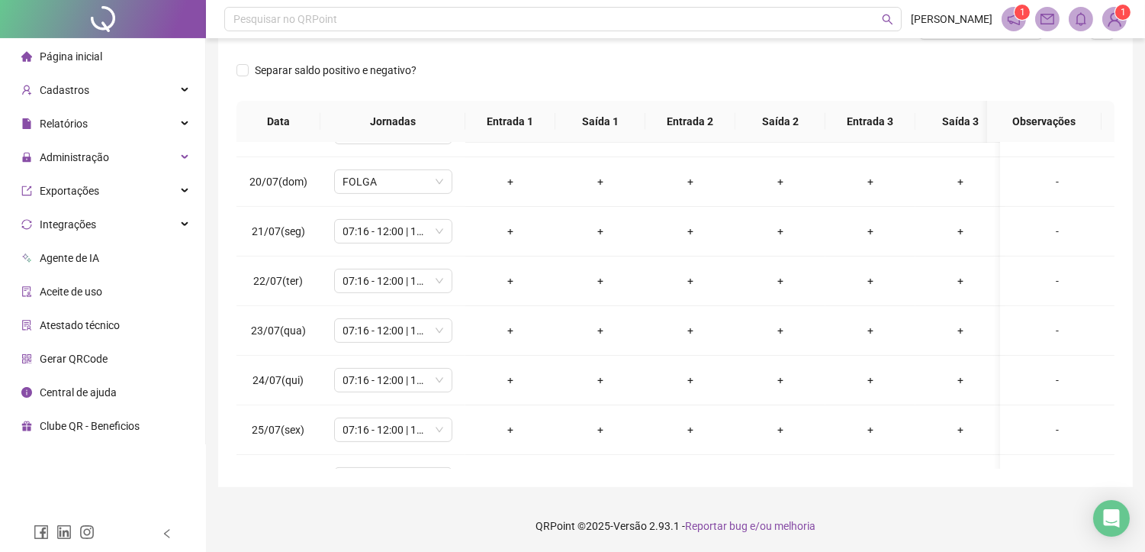
scroll to position [932, 0]
click at [417, 227] on span "07:16 - 12:00 | 13:30 - 17:30" at bounding box center [393, 226] width 100 height 23
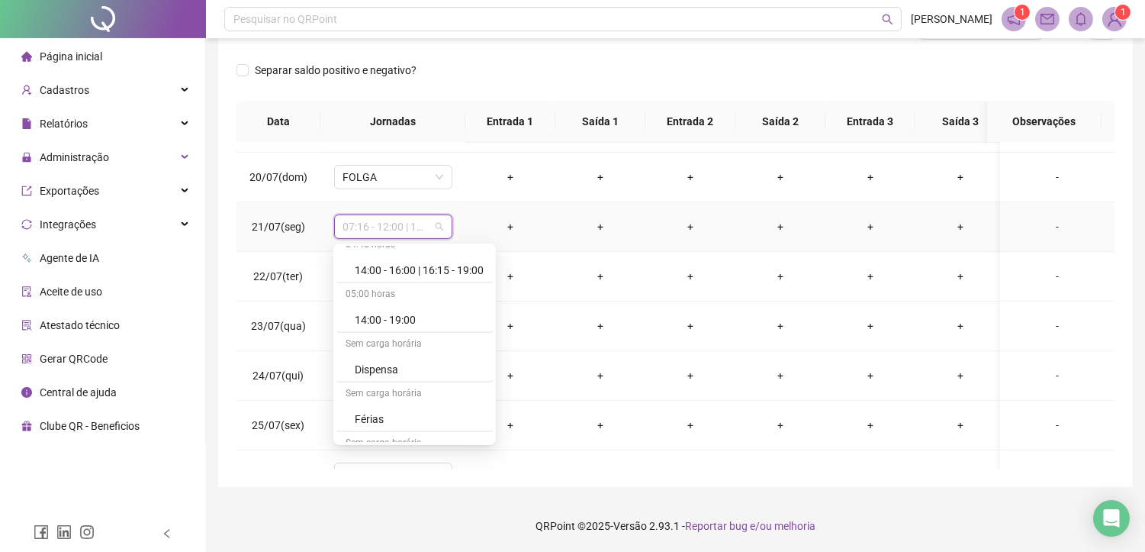
scroll to position [1493, 0]
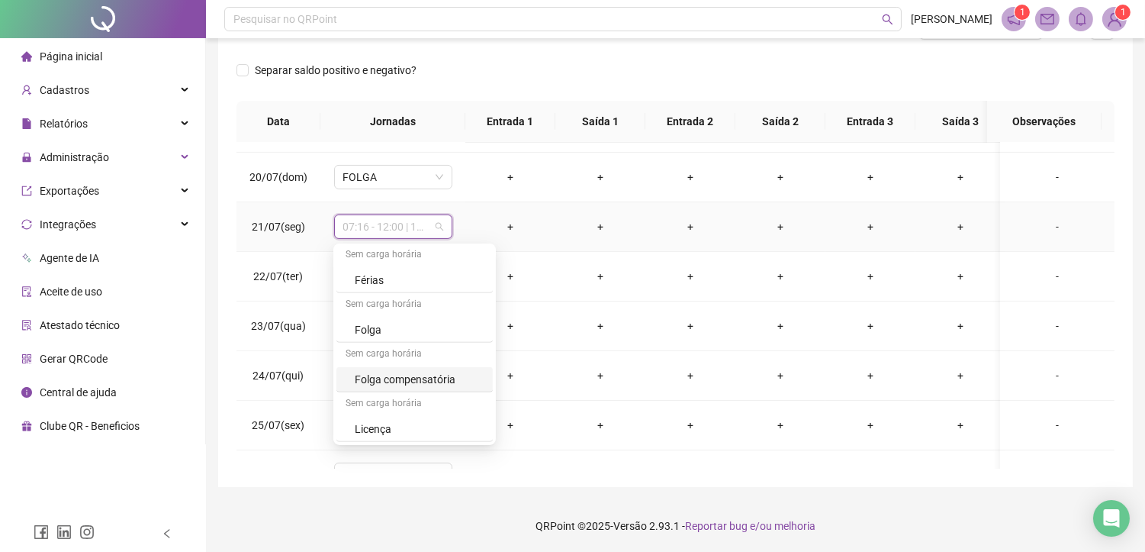
click at [399, 378] on div "Folga compensatória" at bounding box center [419, 379] width 129 height 17
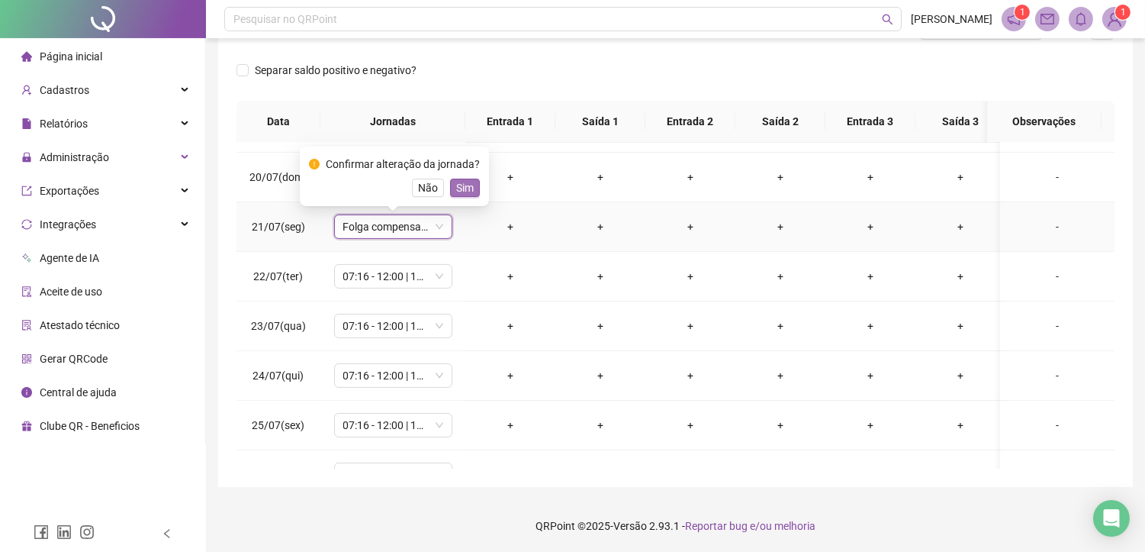
click at [456, 188] on span "Sim" at bounding box center [465, 187] width 18 height 17
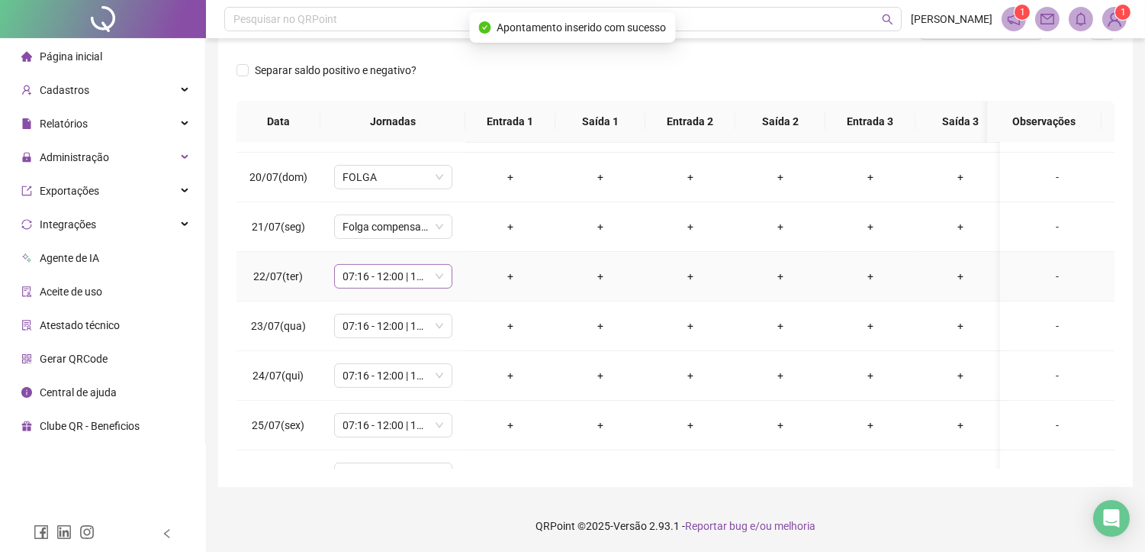
click at [365, 285] on span "07:16 - 12:00 | 13:30 - 17:30" at bounding box center [393, 276] width 100 height 23
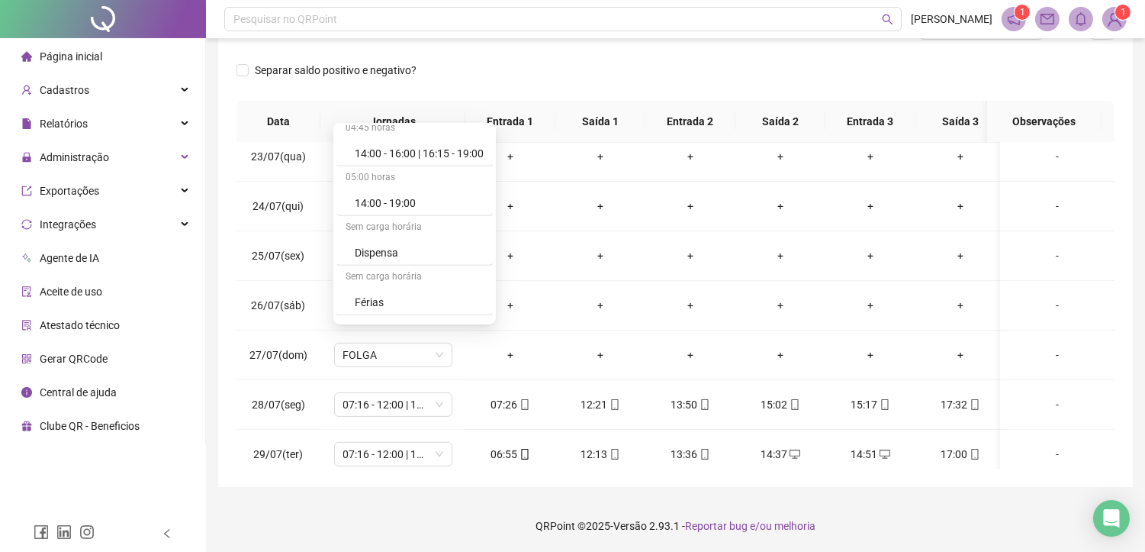
scroll to position [1492, 0]
click at [405, 262] on div "Folga compensatória" at bounding box center [419, 258] width 129 height 17
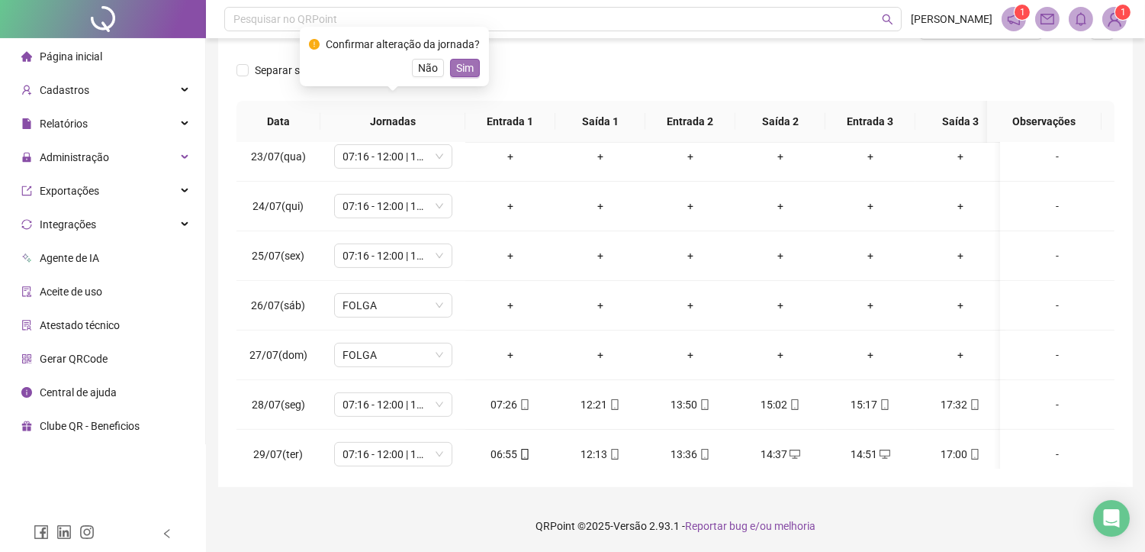
click at [461, 65] on span "Sim" at bounding box center [465, 67] width 18 height 17
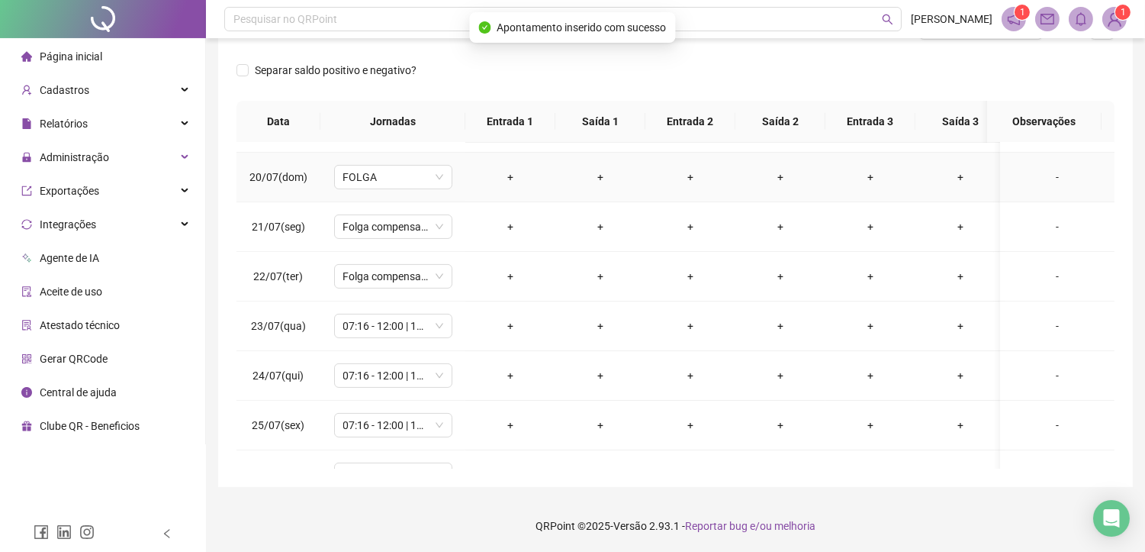
scroll to position [1017, 0]
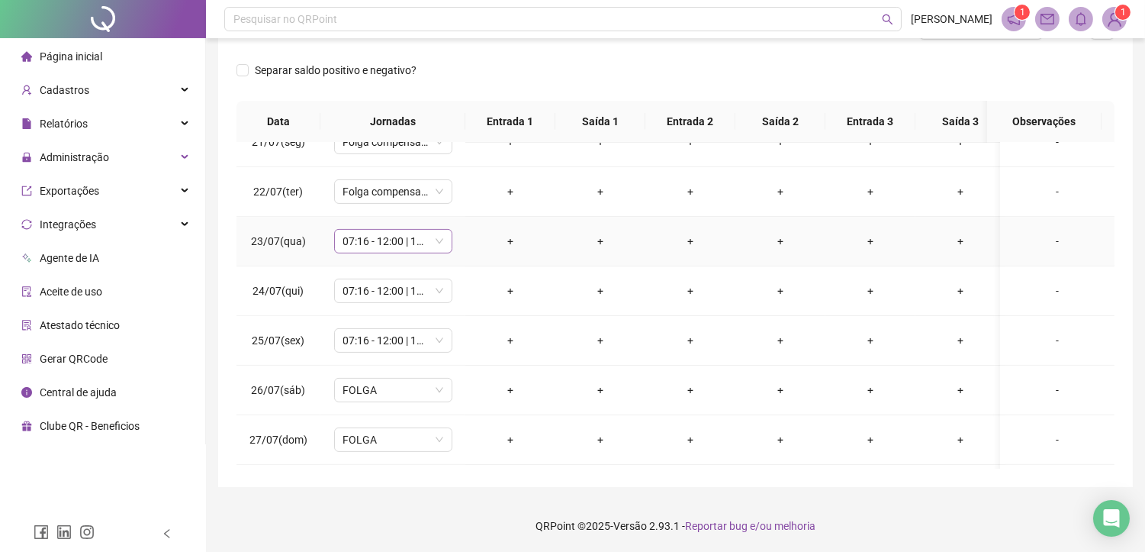
click at [372, 240] on span "07:16 - 12:00 | 13:30 - 17:30" at bounding box center [393, 241] width 100 height 23
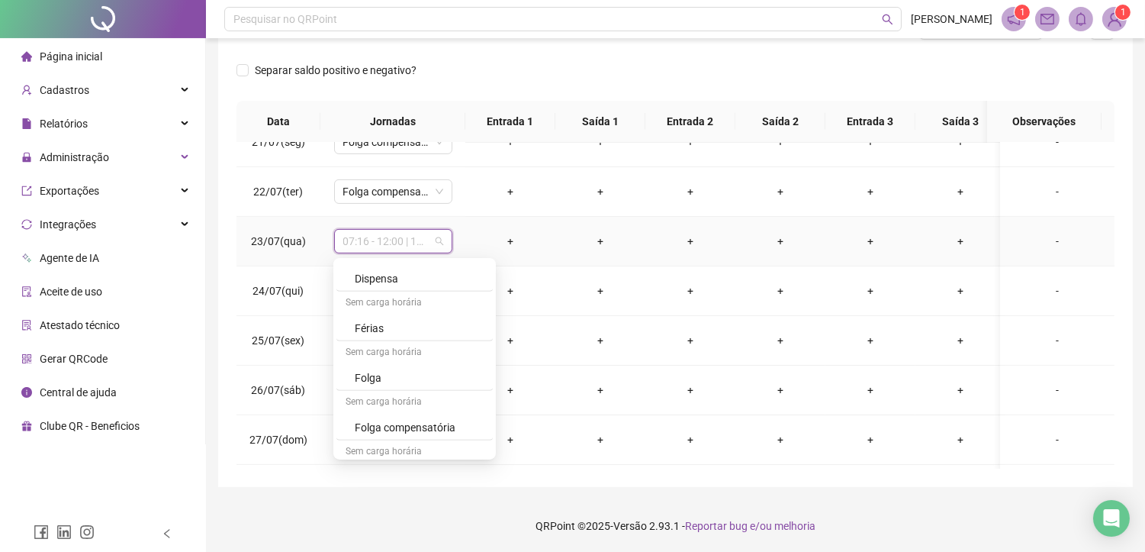
scroll to position [1493, 0]
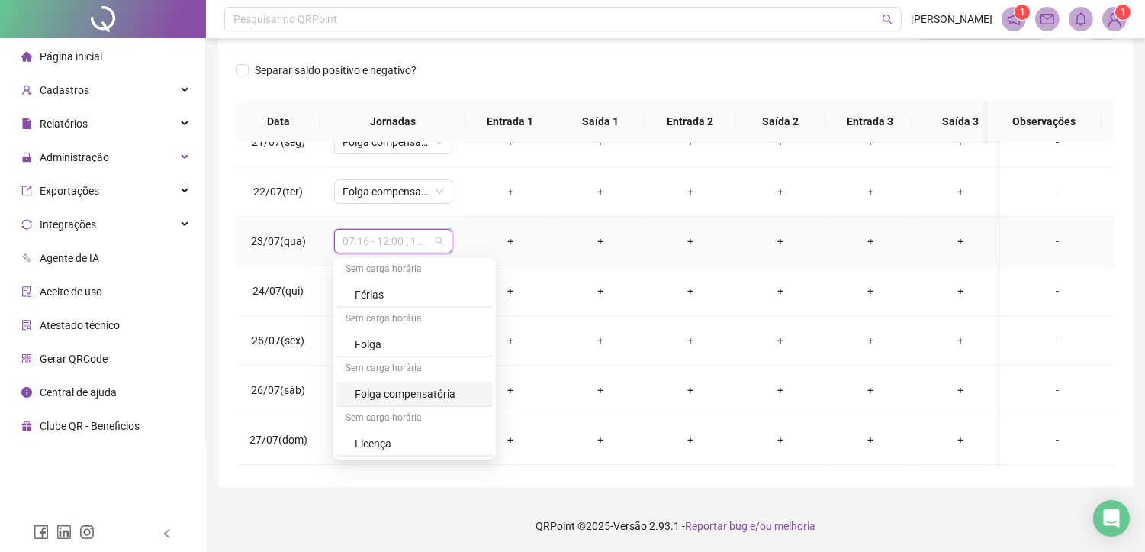
click at [407, 408] on div "Sem carga horária" at bounding box center [414, 419] width 156 height 24
click at [410, 394] on div "Folga compensatória" at bounding box center [419, 393] width 129 height 17
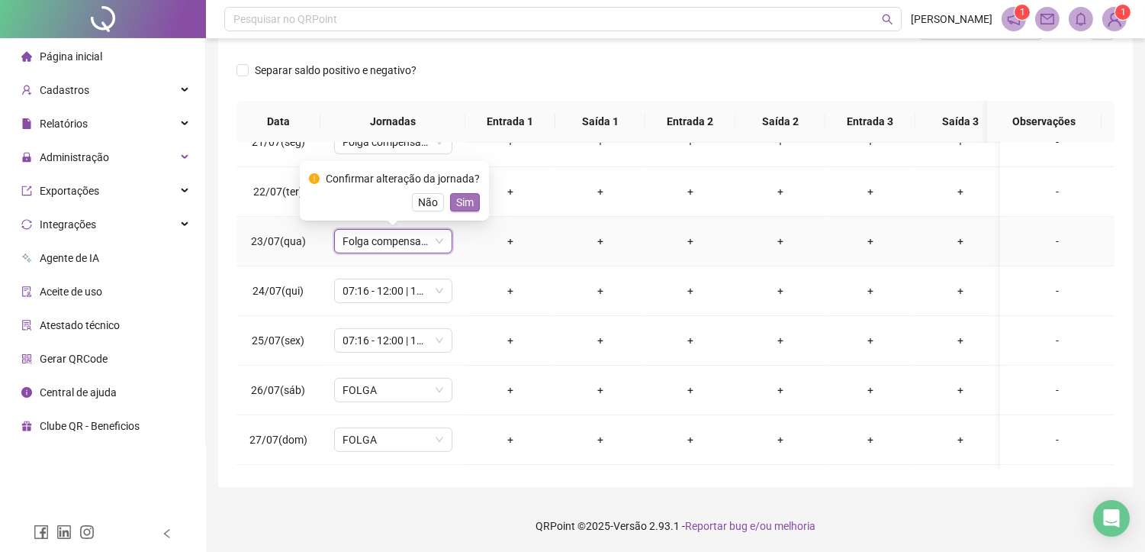
click at [456, 202] on span "Sim" at bounding box center [465, 202] width 18 height 17
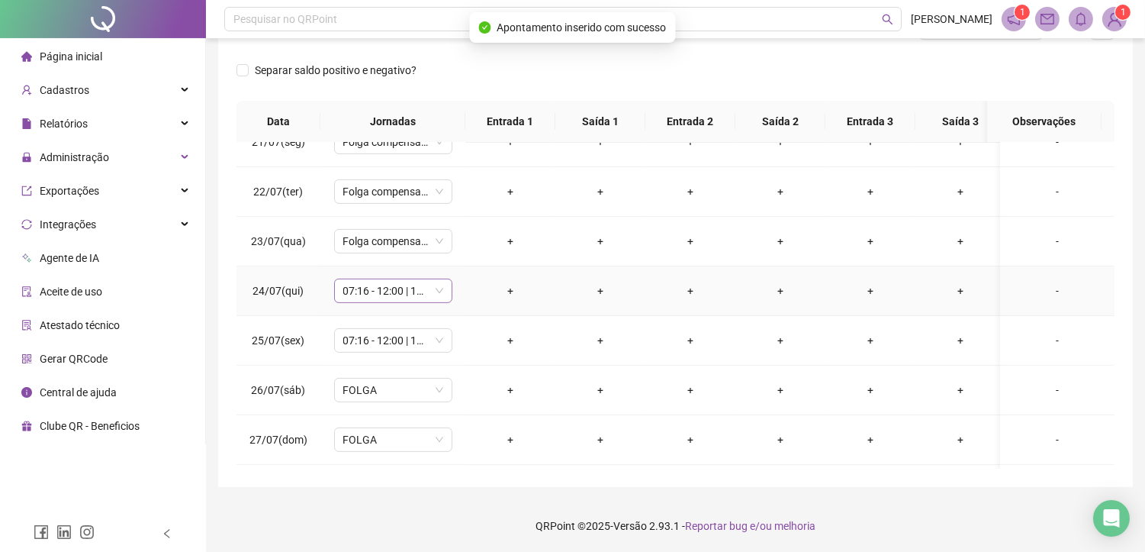
click at [378, 287] on span "07:16 - 12:00 | 13:30 - 17:30" at bounding box center [393, 290] width 100 height 23
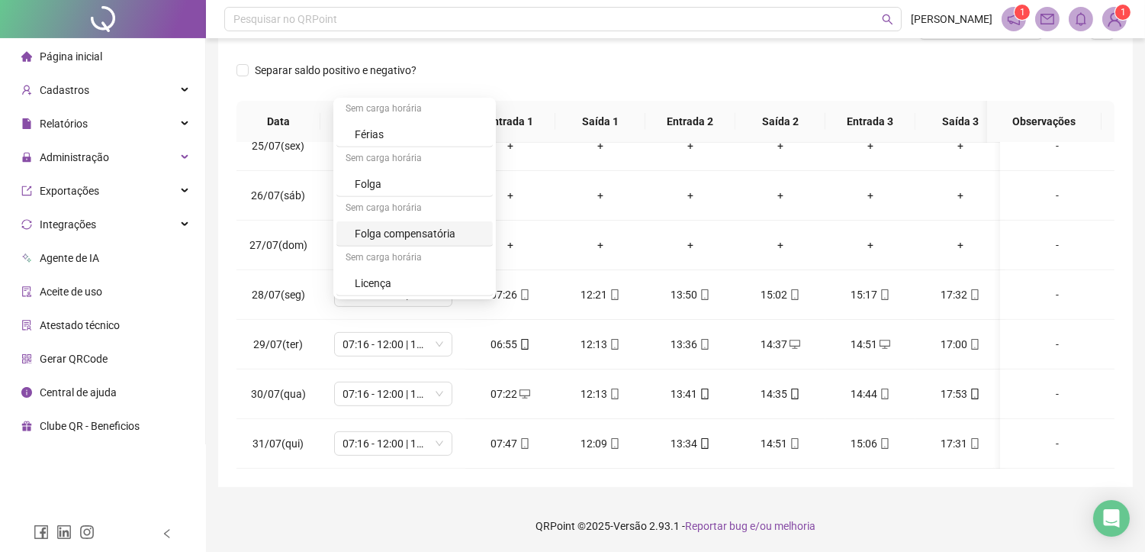
click at [410, 229] on div "Folga compensatória" at bounding box center [419, 233] width 129 height 17
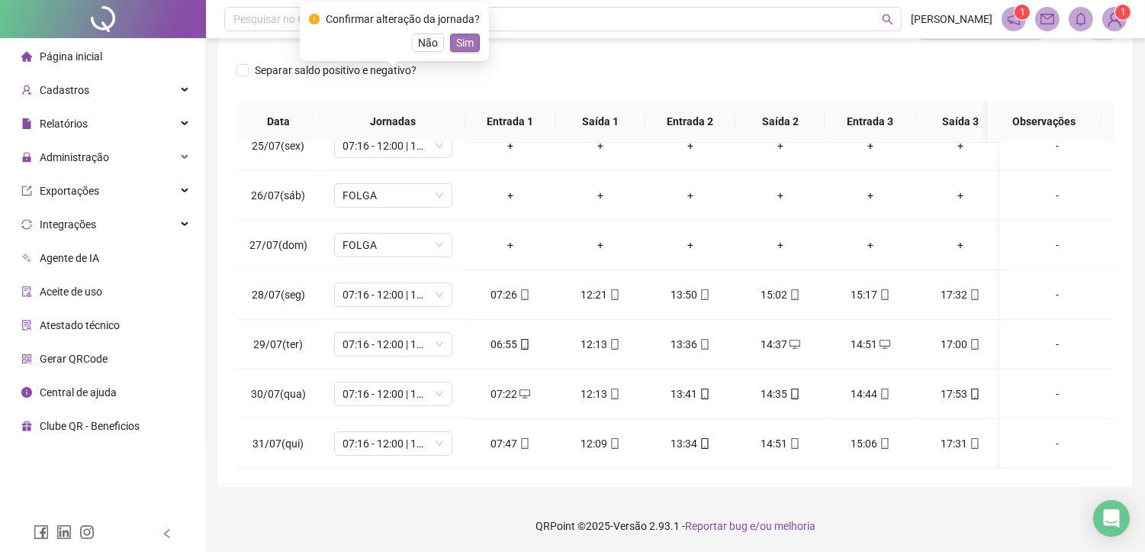
click at [458, 38] on span "Sim" at bounding box center [465, 42] width 18 height 17
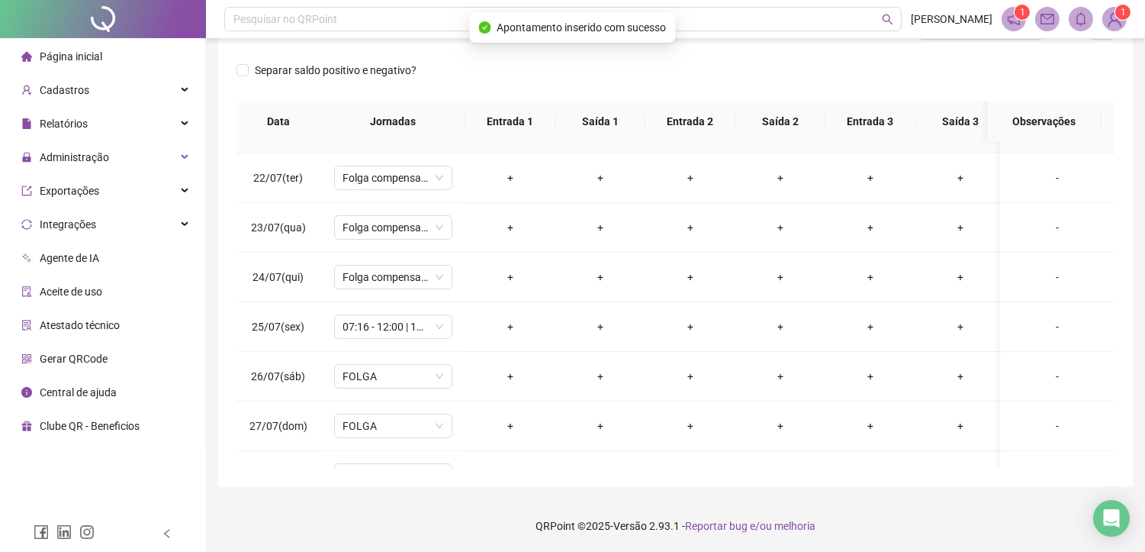
scroll to position [1056, 0]
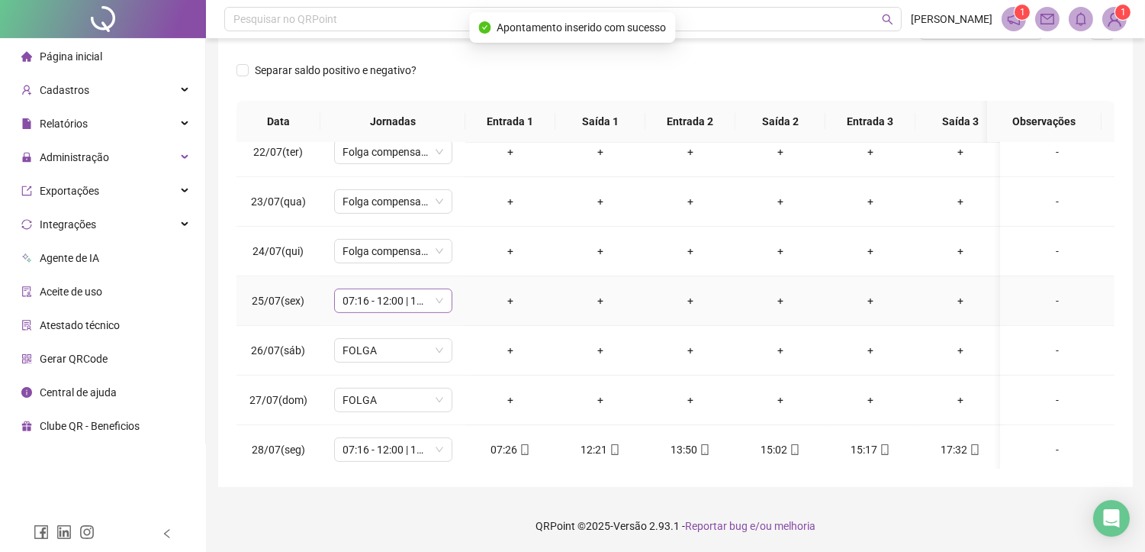
click at [377, 311] on span "07:16 - 12:00 | 13:30 - 17:30" at bounding box center [393, 300] width 100 height 23
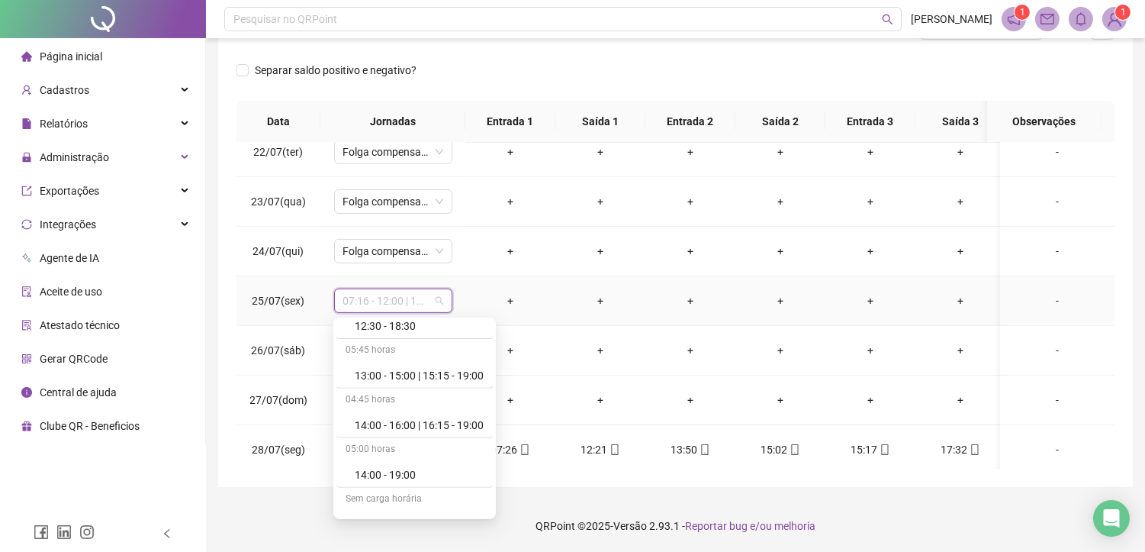
scroll to position [1492, 0]
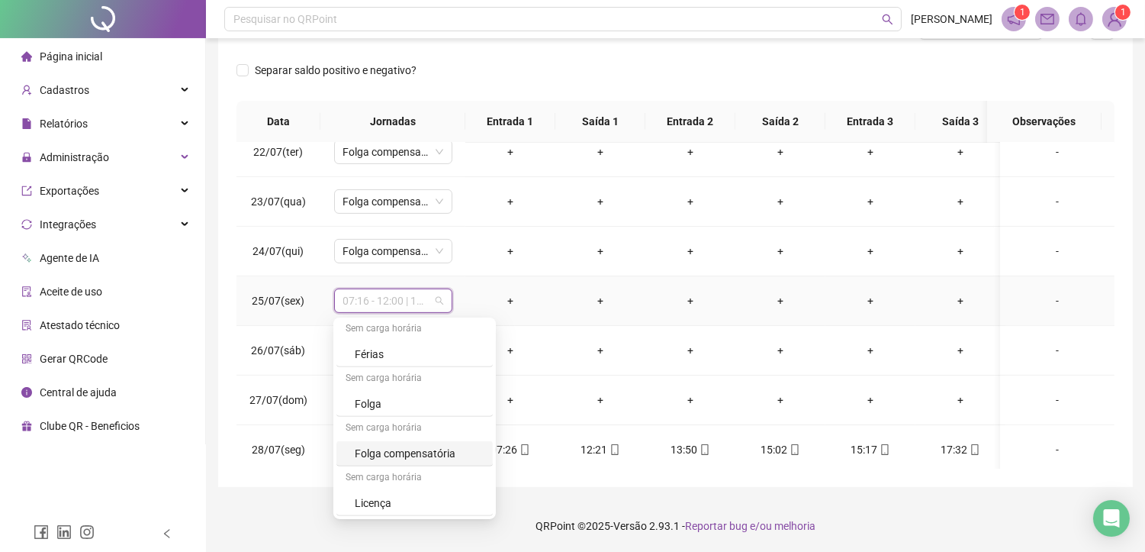
click at [391, 441] on div "Folga compensatória" at bounding box center [414, 453] width 156 height 25
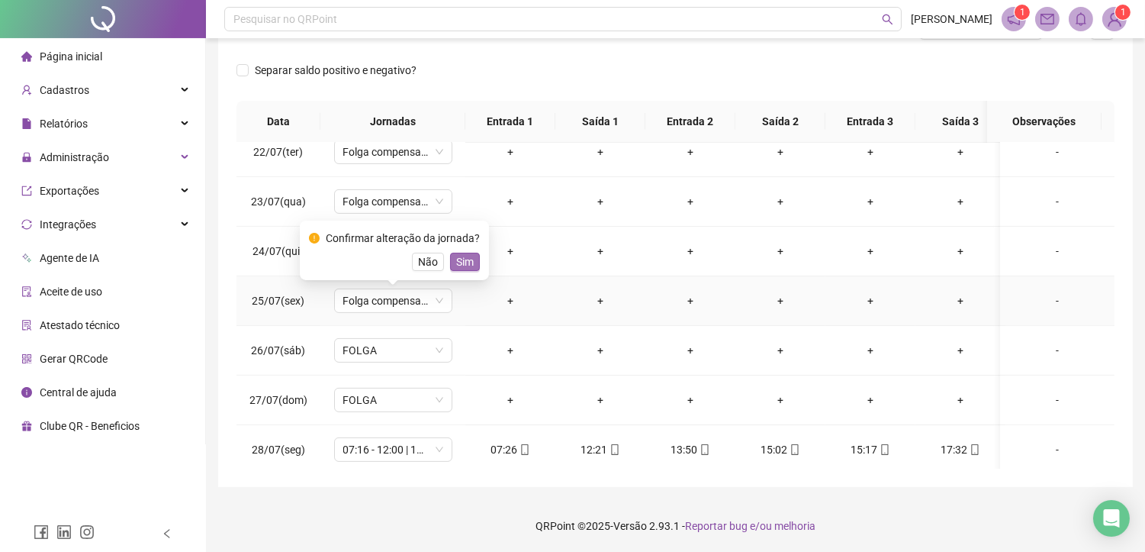
click at [456, 261] on span "Sim" at bounding box center [465, 261] width 18 height 17
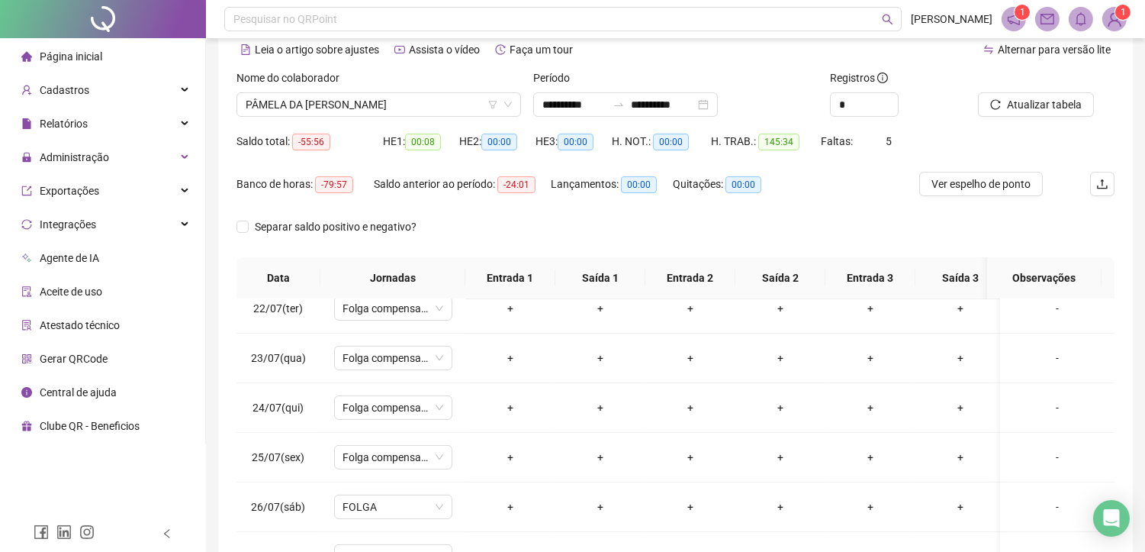
scroll to position [87, 0]
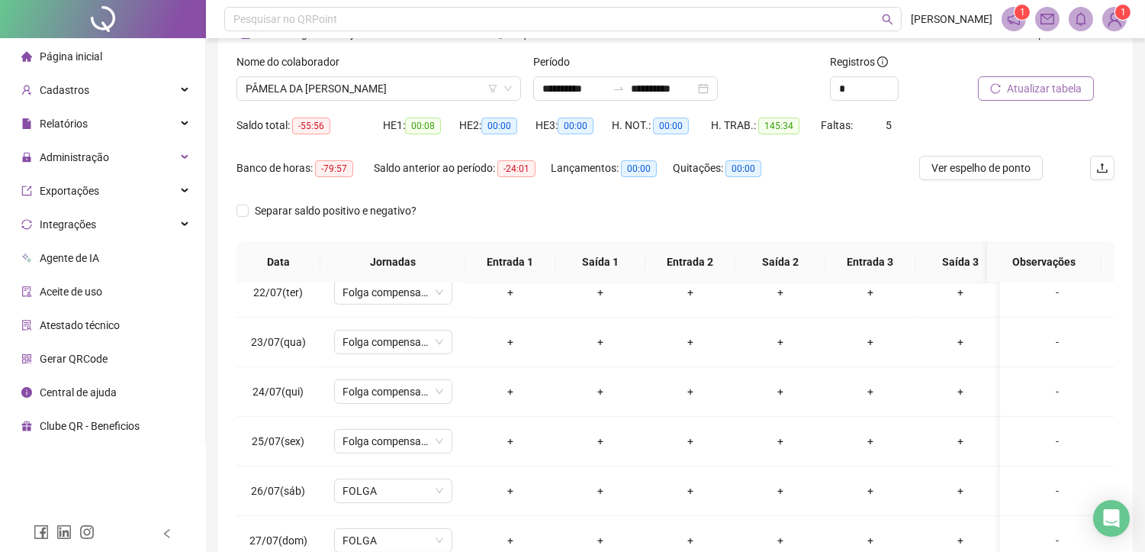
click at [1024, 88] on span "Atualizar tabela" at bounding box center [1044, 88] width 75 height 17
click at [1024, 88] on div "Atualizando tabela Atualizando e reorganizando os registros... OK" at bounding box center [572, 276] width 1145 height 552
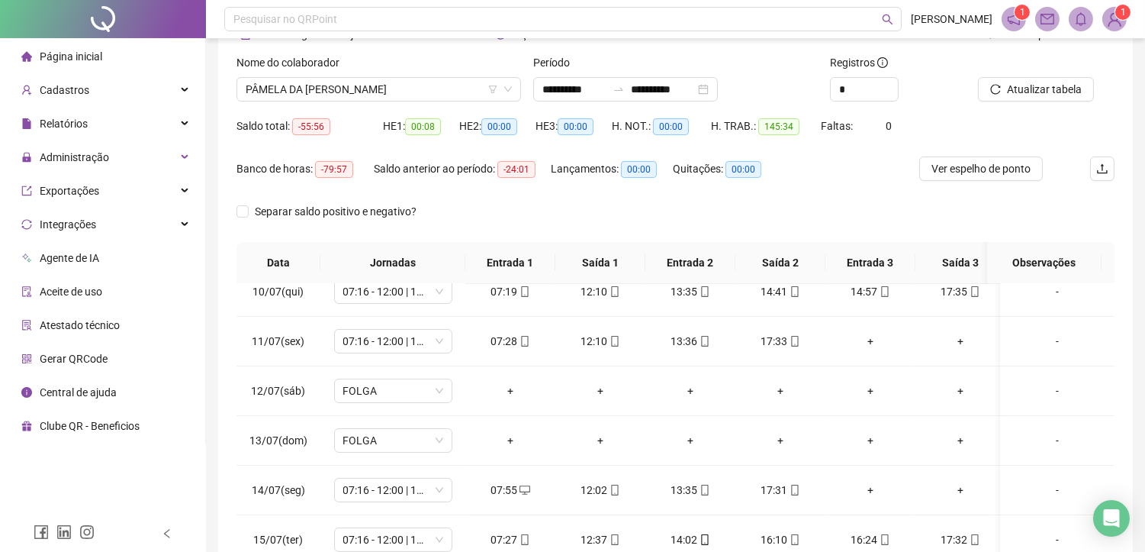
scroll to position [58, 0]
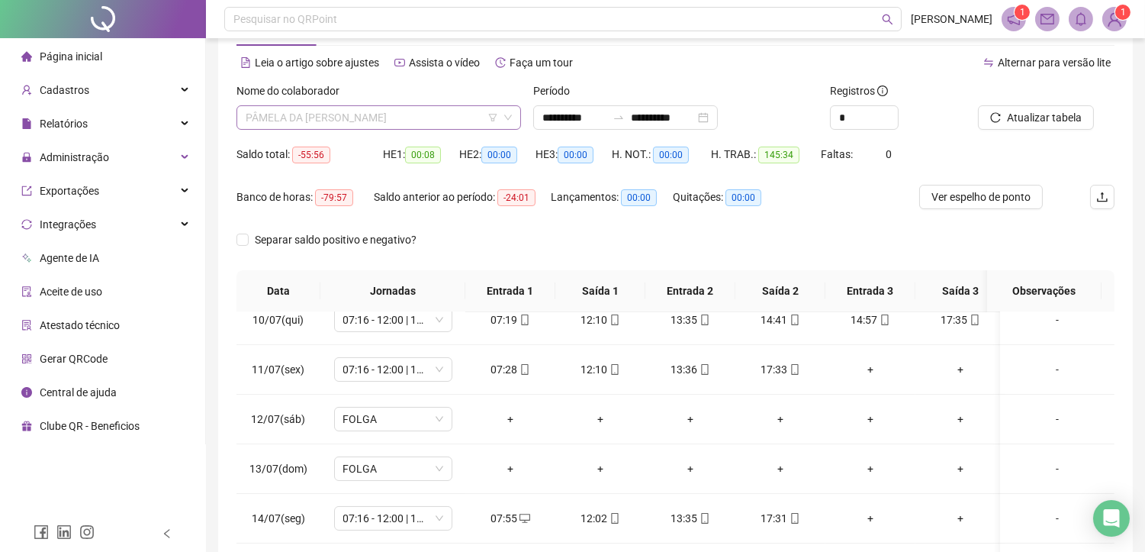
click at [415, 116] on span "PÂMELA DA [PERSON_NAME]" at bounding box center [379, 117] width 266 height 23
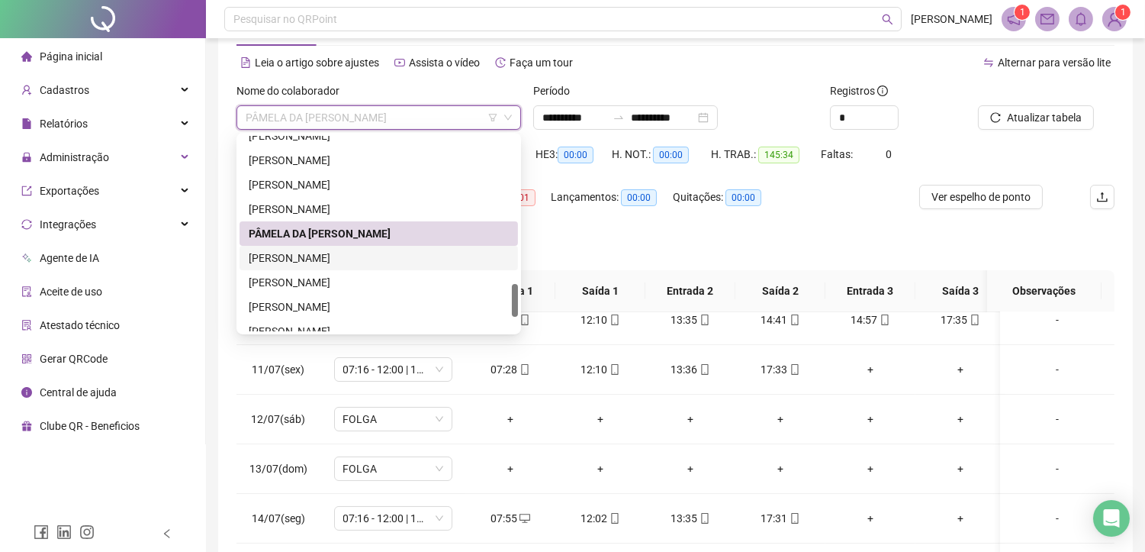
click at [317, 249] on div "[PERSON_NAME]" at bounding box center [379, 257] width 260 height 17
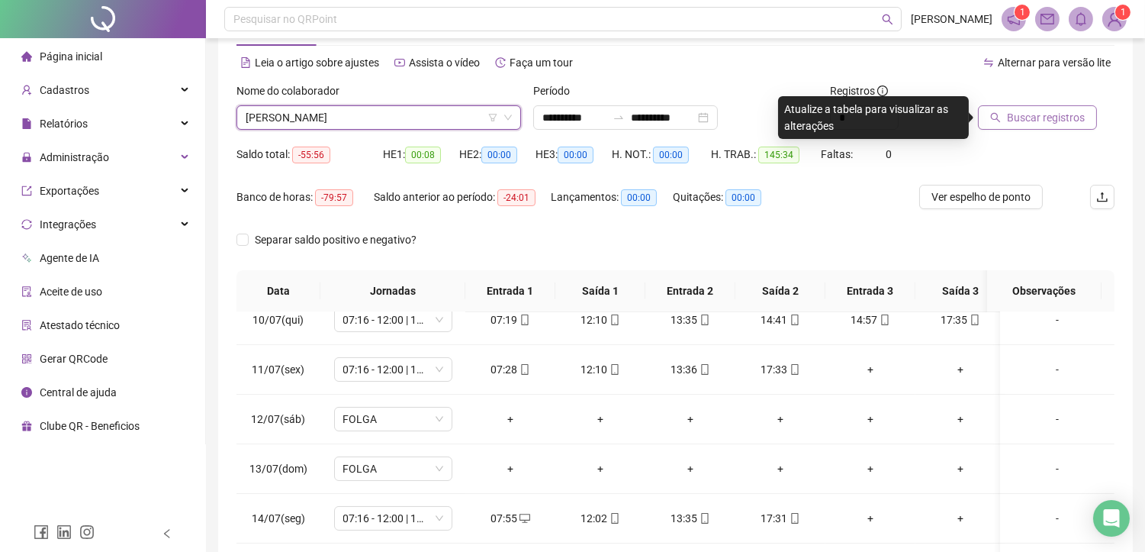
click at [1050, 112] on span "Buscar registros" at bounding box center [1046, 117] width 78 height 17
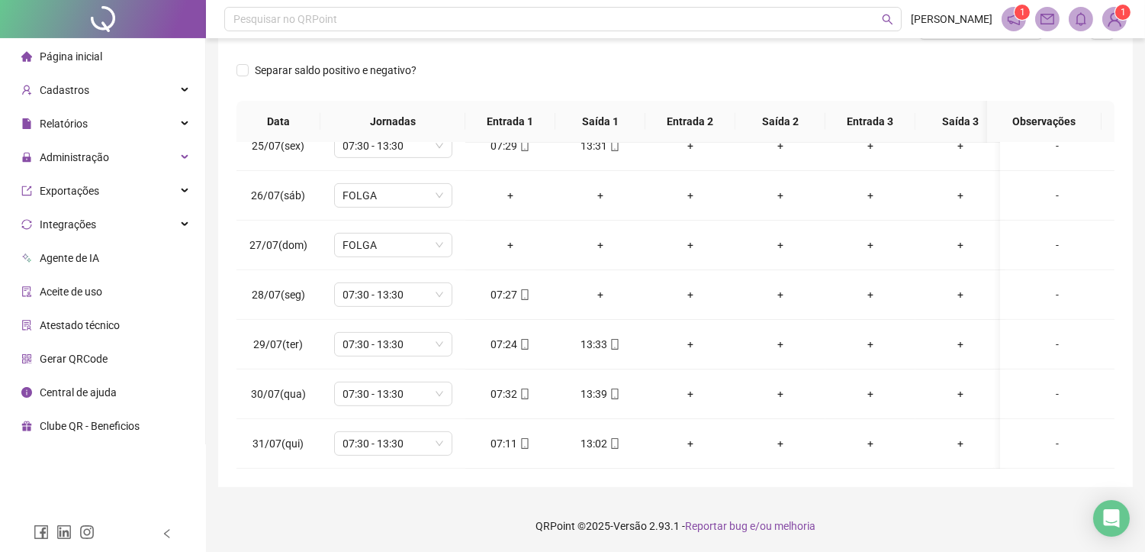
scroll to position [1226, 0]
click at [603, 286] on div "+" at bounding box center [601, 294] width 66 height 17
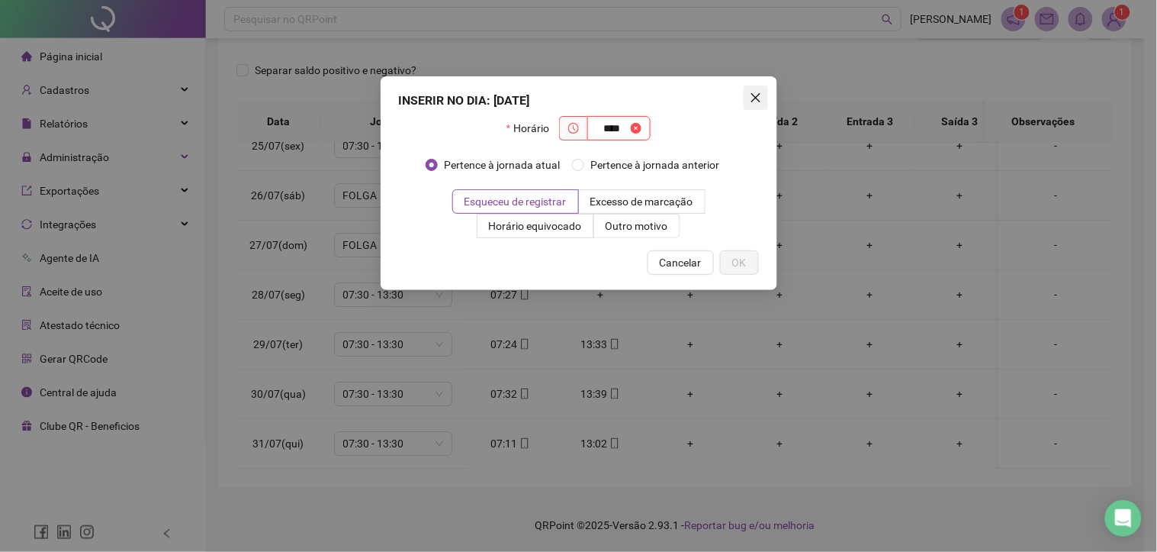
type input "****"
click at [752, 98] on icon "close" at bounding box center [756, 98] width 12 height 12
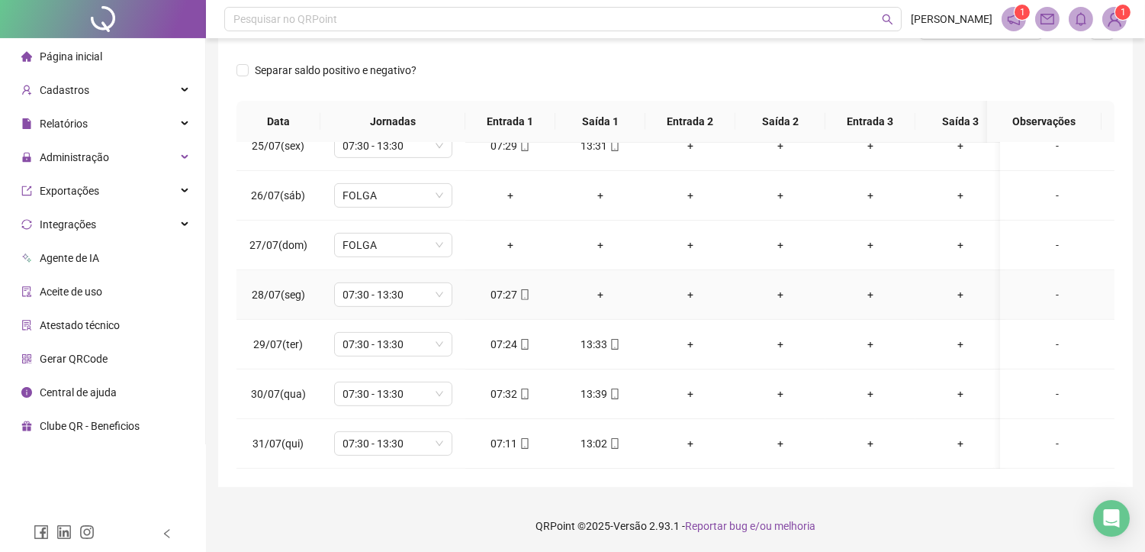
click at [601, 286] on div "+" at bounding box center [601, 294] width 66 height 17
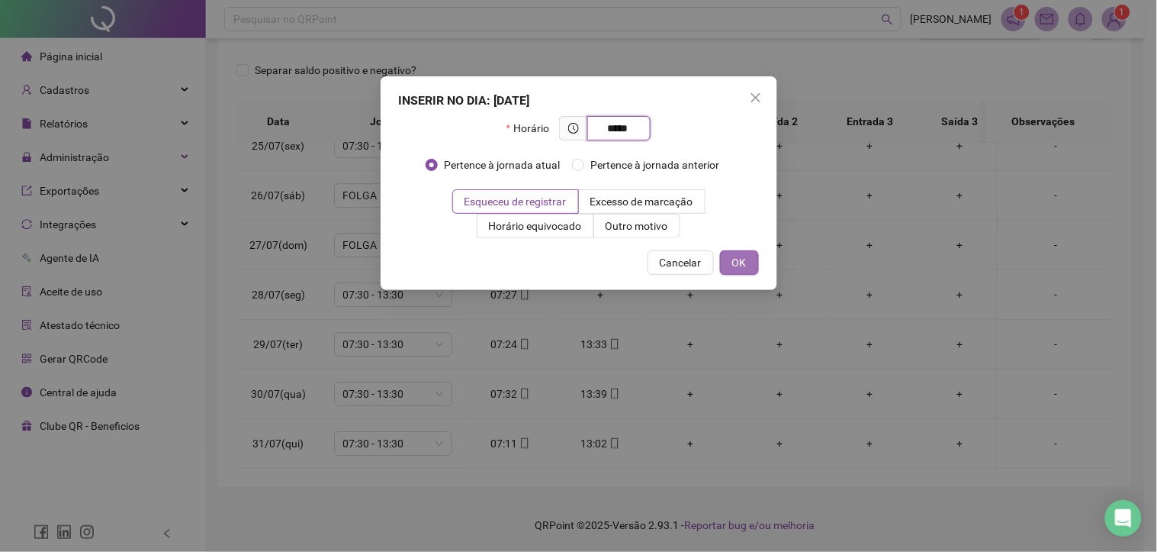
type input "*****"
click at [731, 263] on button "OK" at bounding box center [739, 262] width 39 height 24
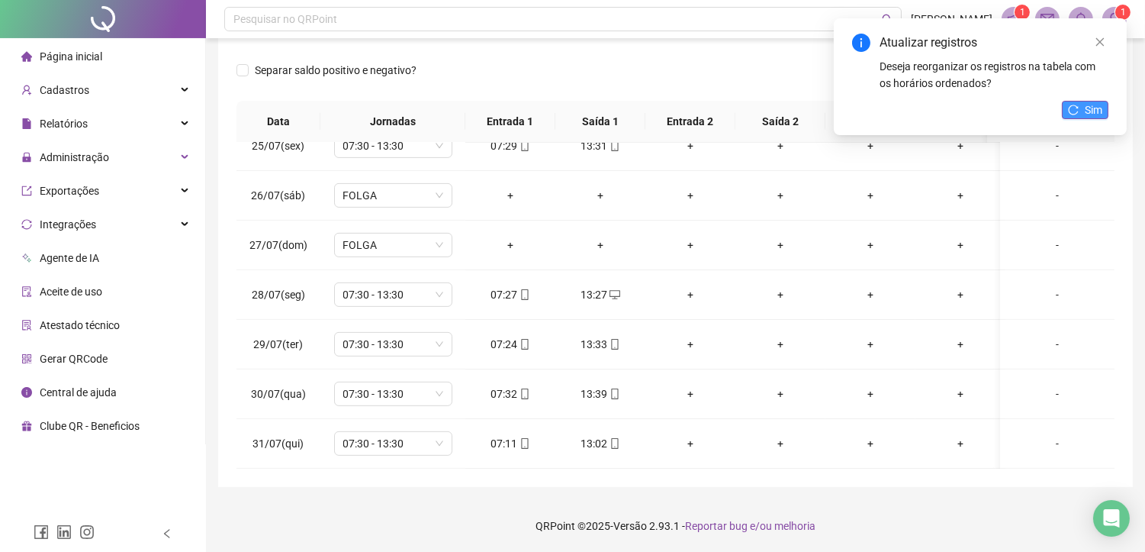
click at [1082, 108] on button "Sim" at bounding box center [1085, 110] width 47 height 18
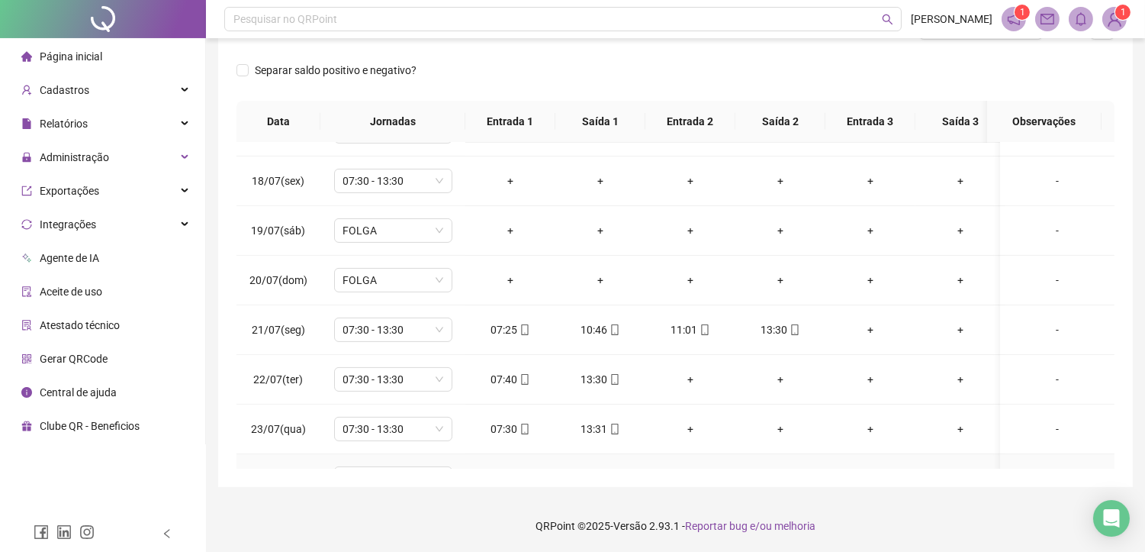
scroll to position [802, 0]
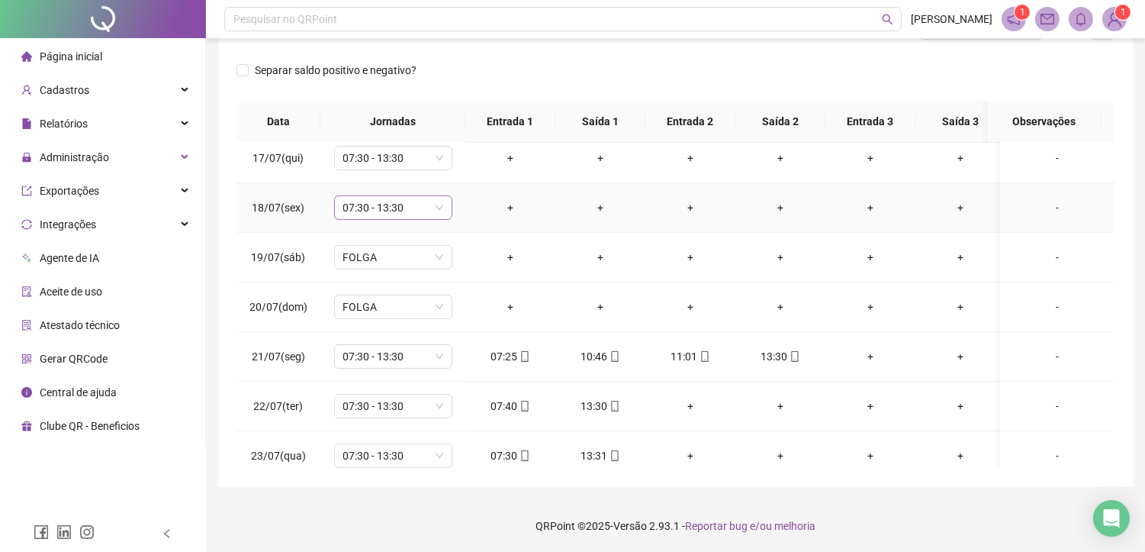
click at [404, 208] on span "07:30 - 13:30" at bounding box center [393, 207] width 100 height 23
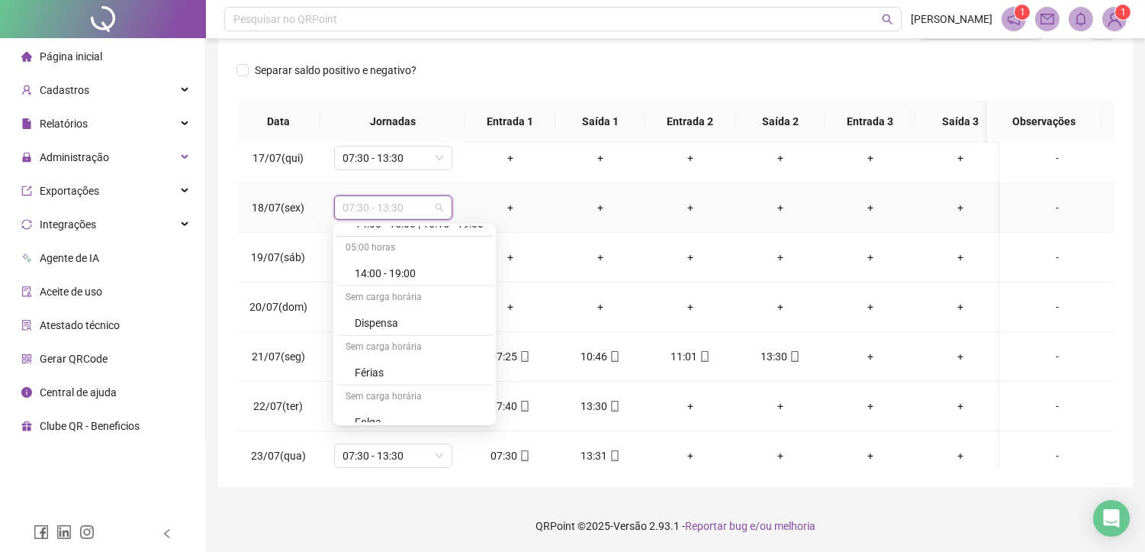
scroll to position [1492, 0]
drag, startPoint x: 416, startPoint y: 354, endPoint x: 425, endPoint y: 301, distance: 54.2
click at [416, 353] on div "Folga compensatória" at bounding box center [419, 359] width 129 height 17
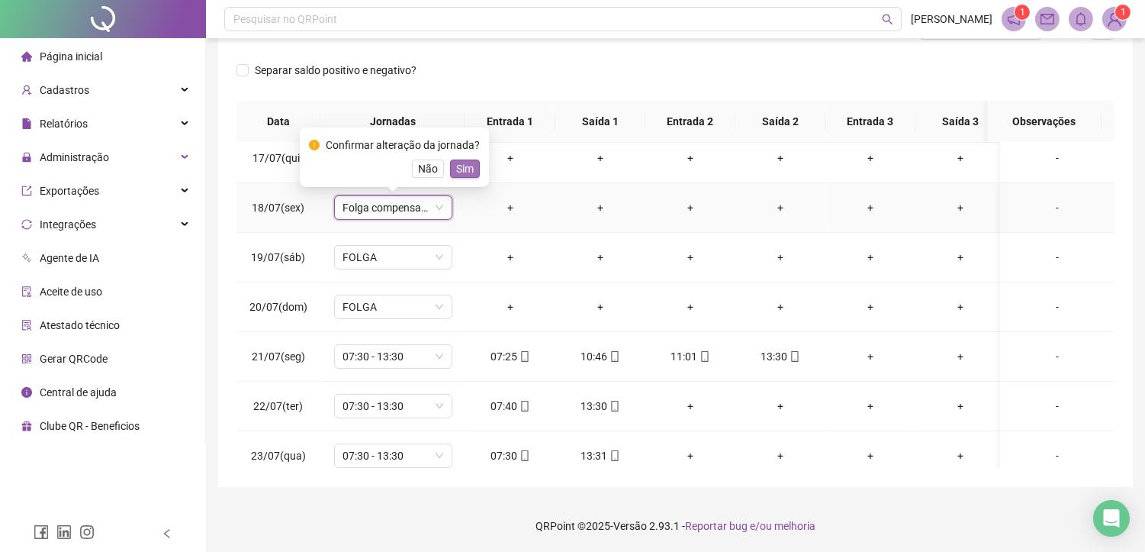
click at [456, 164] on span "Sim" at bounding box center [465, 168] width 18 height 17
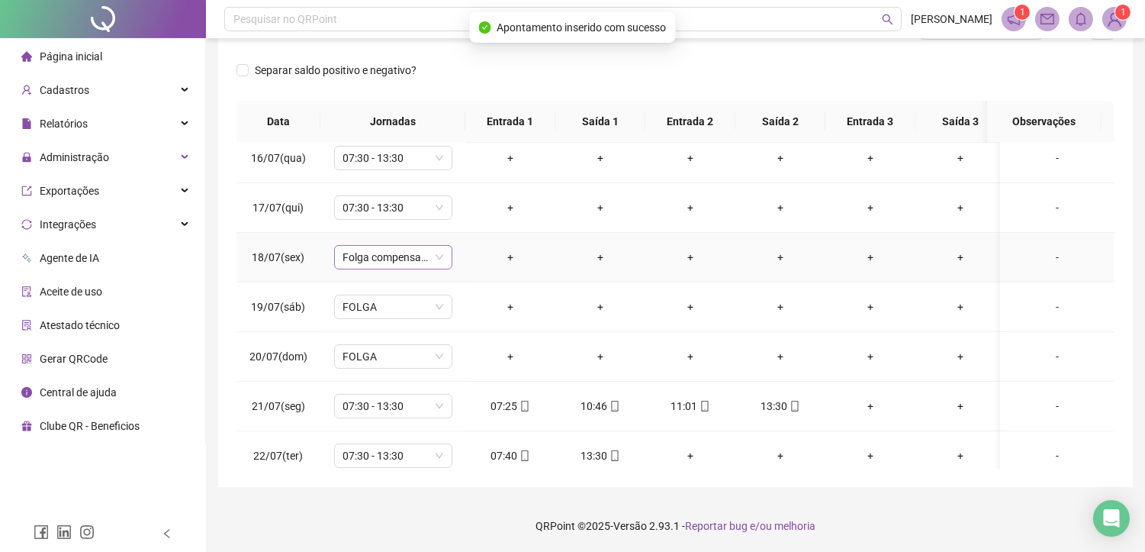
scroll to position [718, 0]
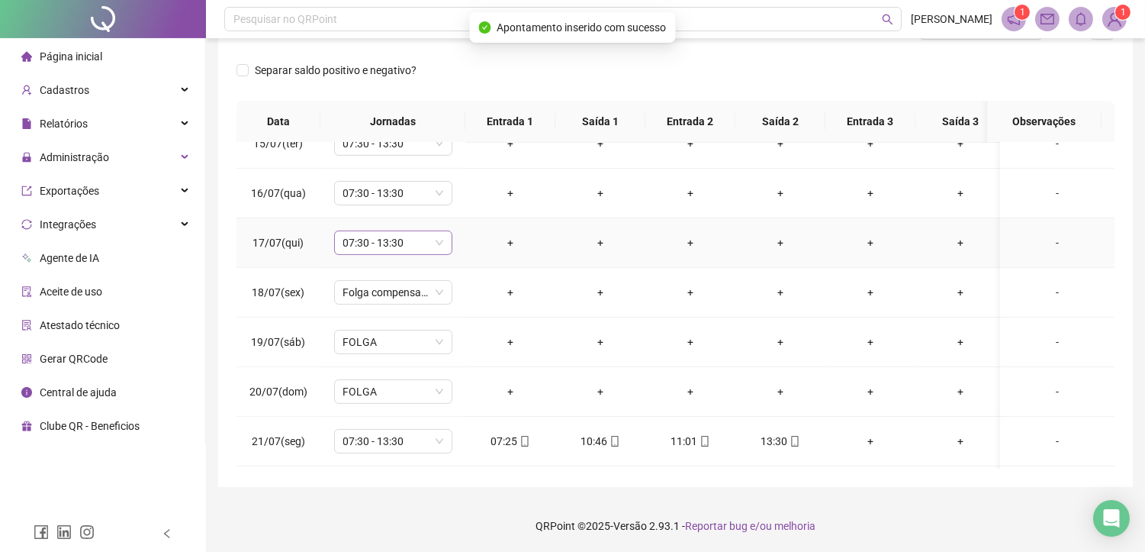
click at [386, 240] on span "07:30 - 13:30" at bounding box center [393, 242] width 100 height 23
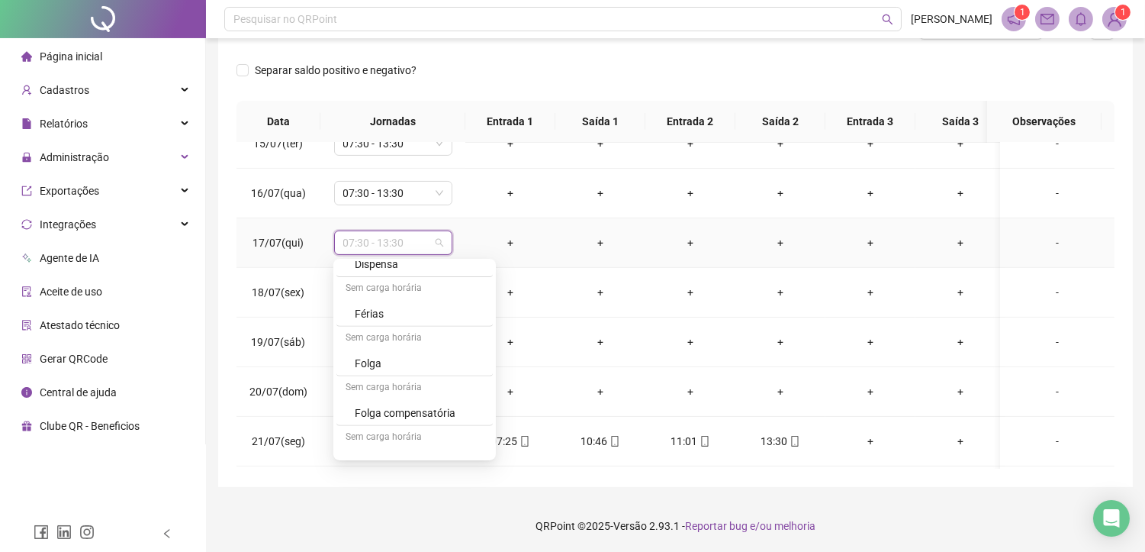
scroll to position [1493, 0]
click at [412, 391] on div "Folga compensatória" at bounding box center [419, 394] width 129 height 17
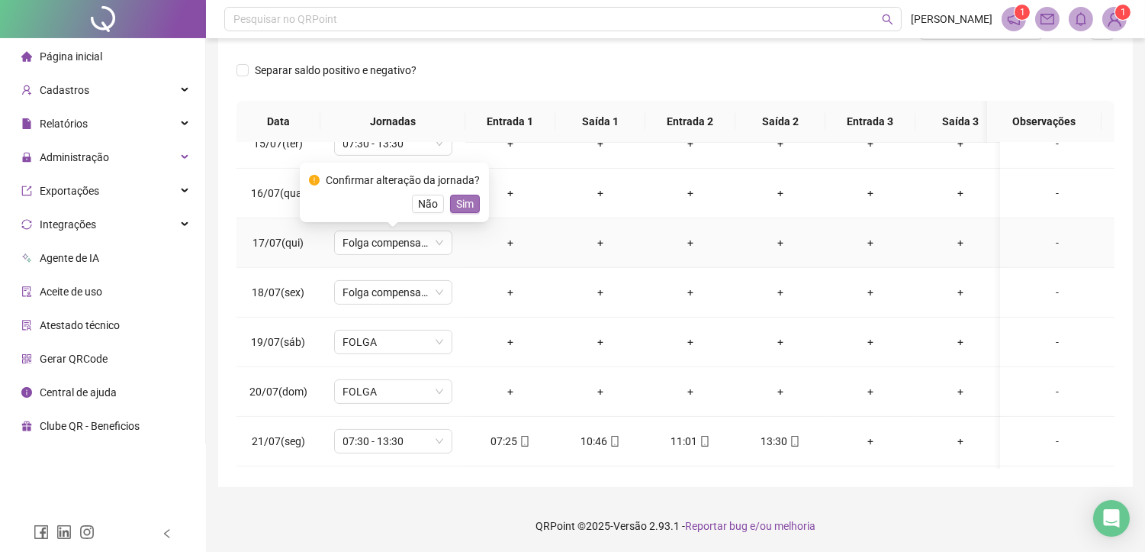
click at [456, 200] on span "Sim" at bounding box center [465, 203] width 18 height 17
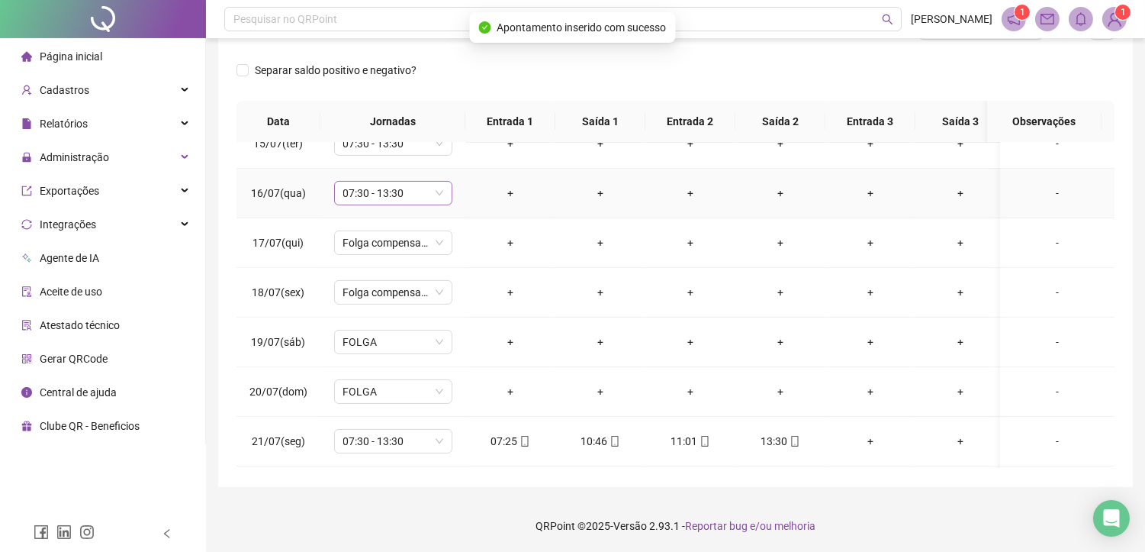
click at [392, 188] on span "07:30 - 13:30" at bounding box center [393, 193] width 100 height 23
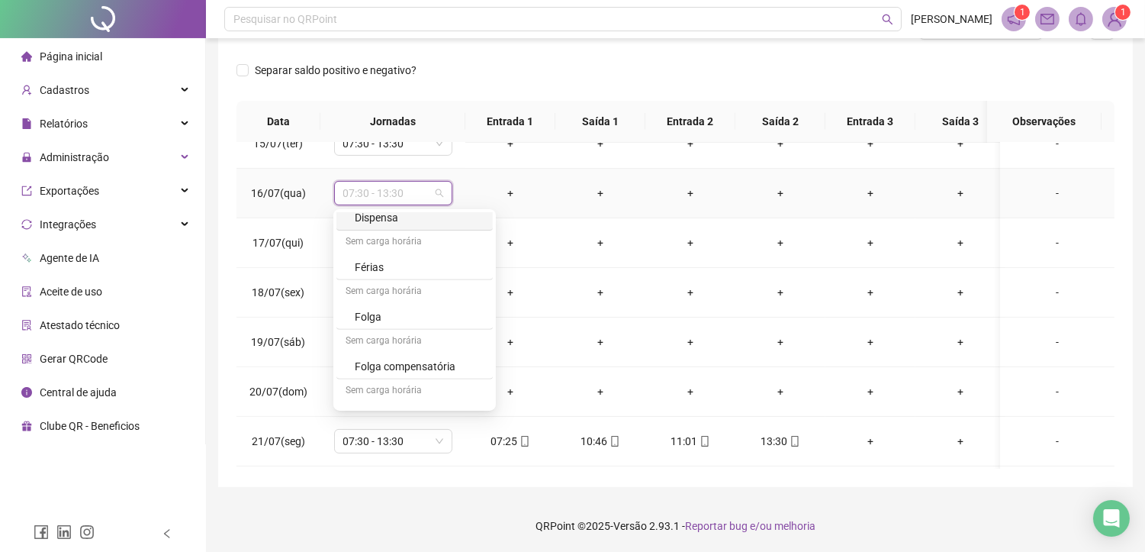
scroll to position [1492, 0]
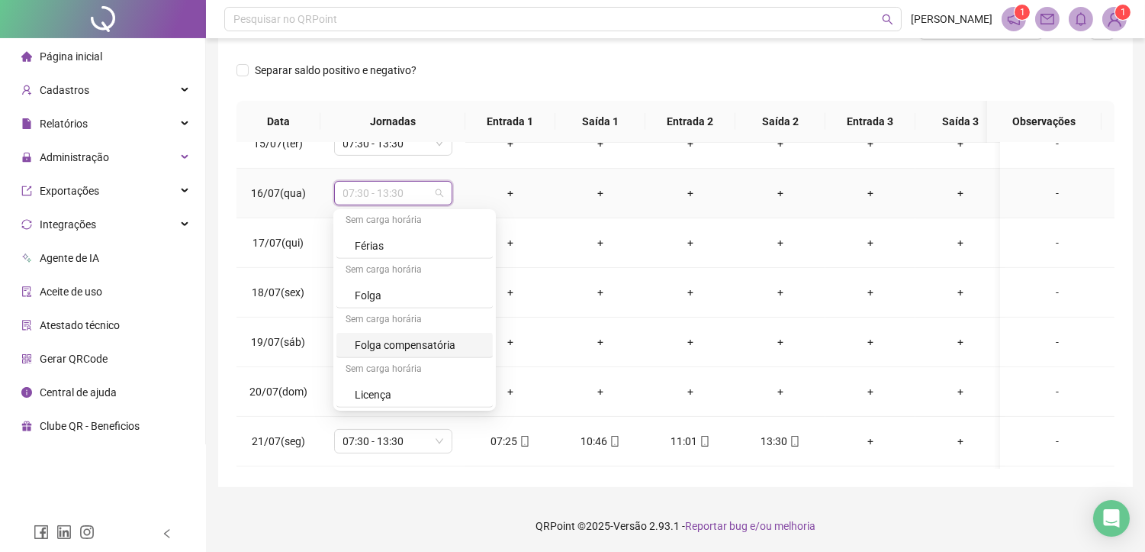
click at [394, 342] on div "Folga compensatória" at bounding box center [419, 344] width 129 height 17
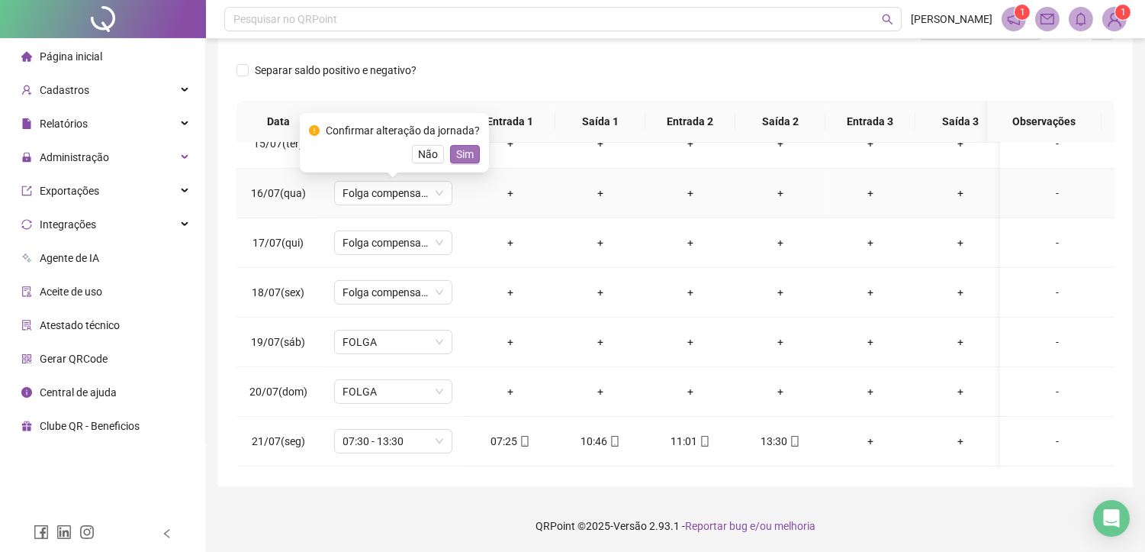
click at [456, 153] on span "Sim" at bounding box center [465, 154] width 18 height 17
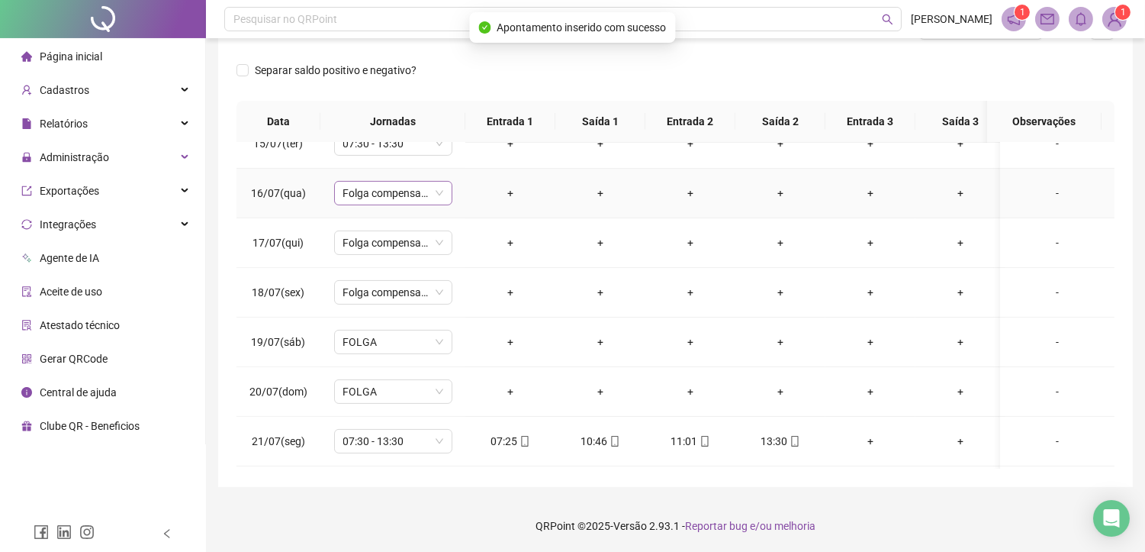
scroll to position [633, 0]
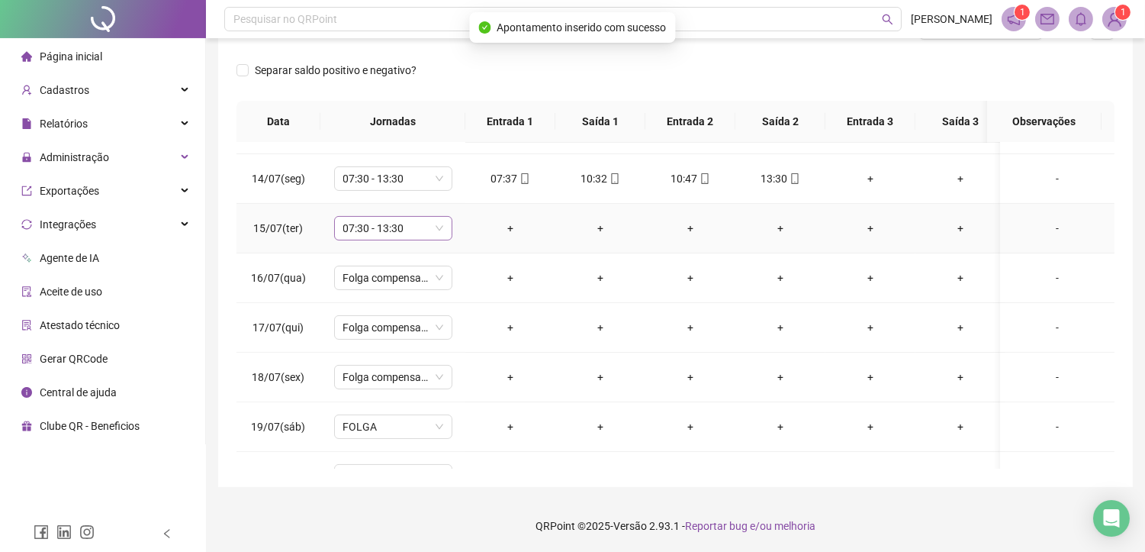
click at [403, 234] on span "07:30 - 13:30" at bounding box center [393, 228] width 100 height 23
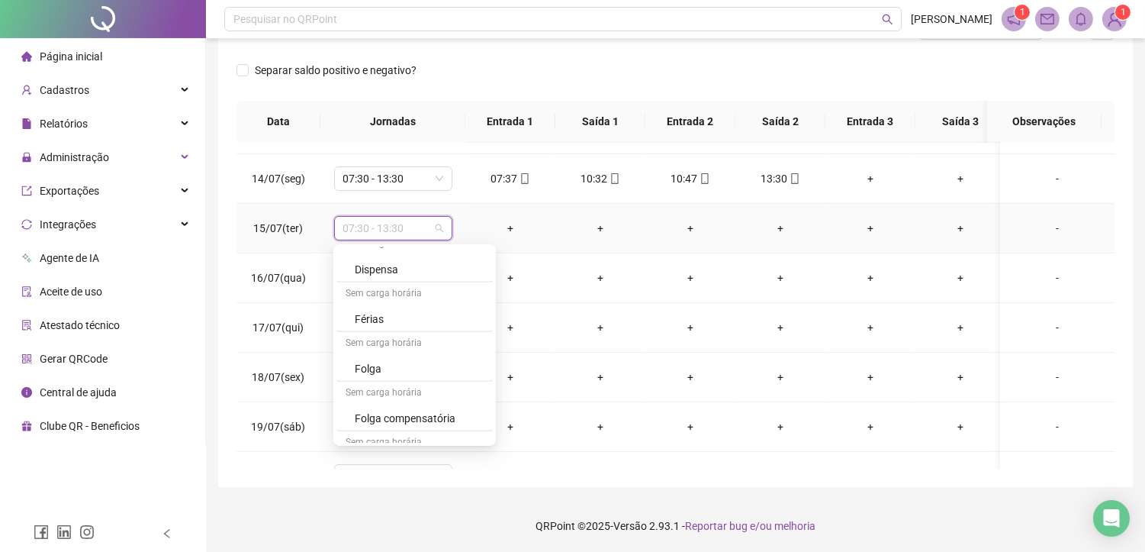
scroll to position [1492, 0]
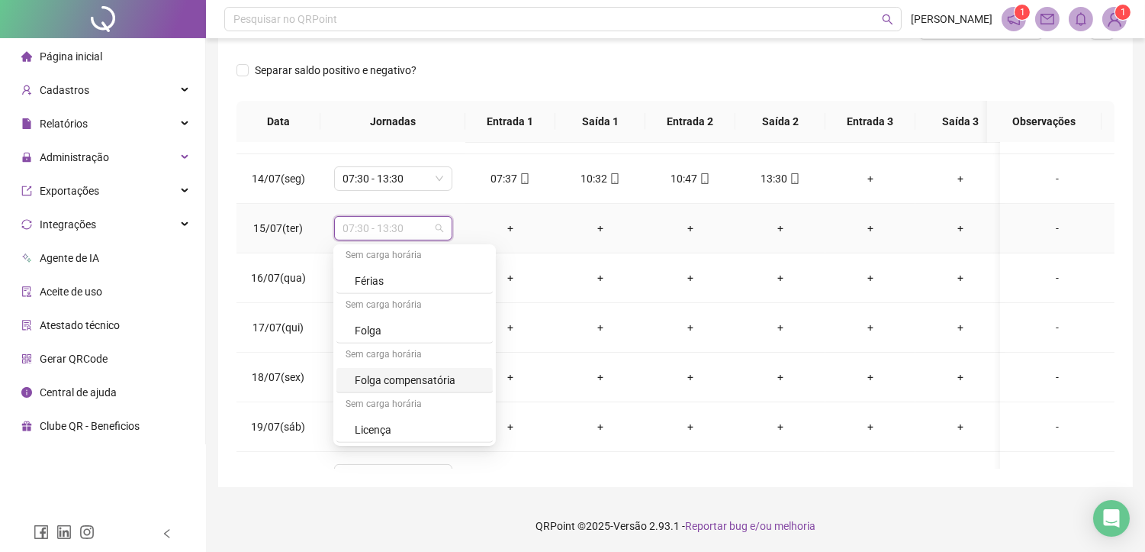
click at [380, 378] on div "Folga compensatória" at bounding box center [419, 379] width 129 height 17
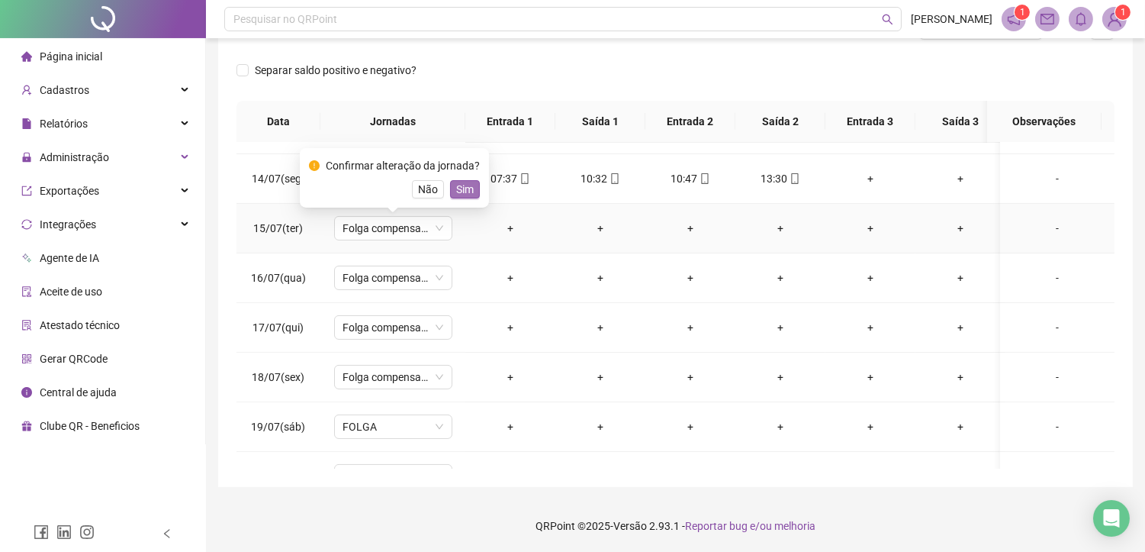
click at [458, 184] on span "Sim" at bounding box center [465, 189] width 18 height 17
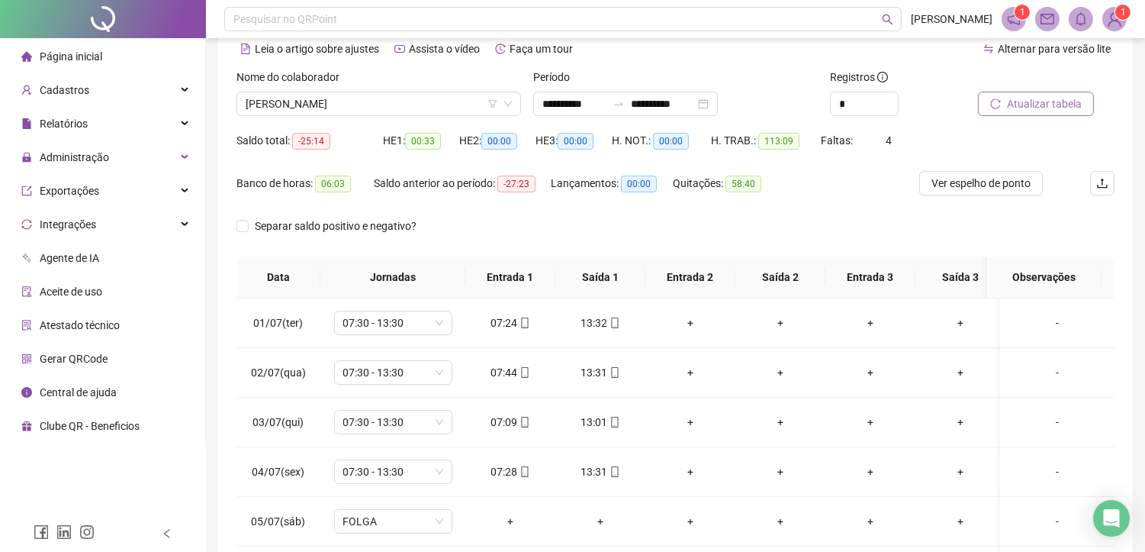
scroll to position [58, 0]
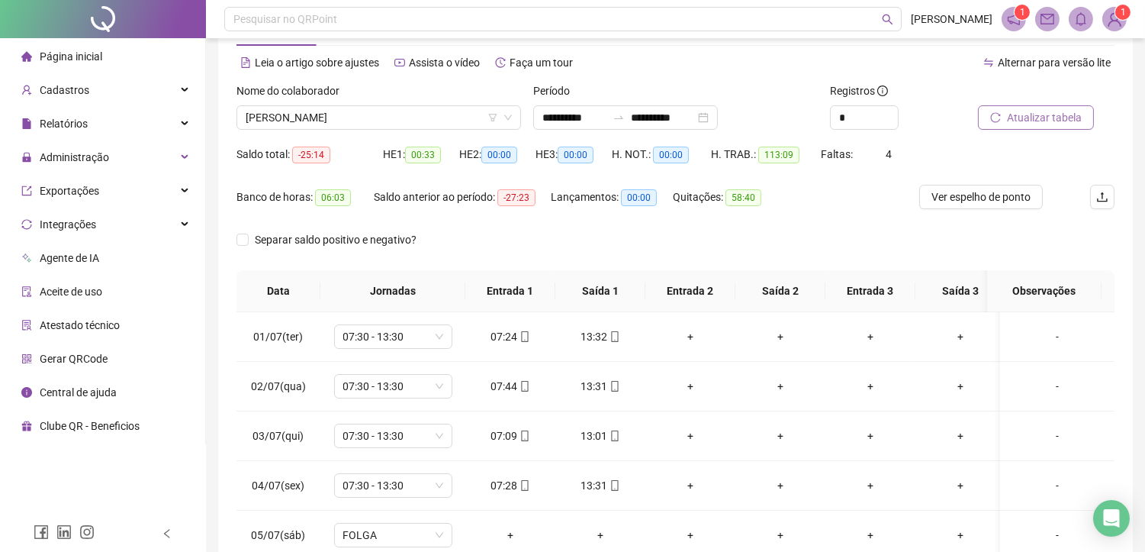
click at [1026, 120] on span "Atualizar tabela" at bounding box center [1044, 117] width 75 height 17
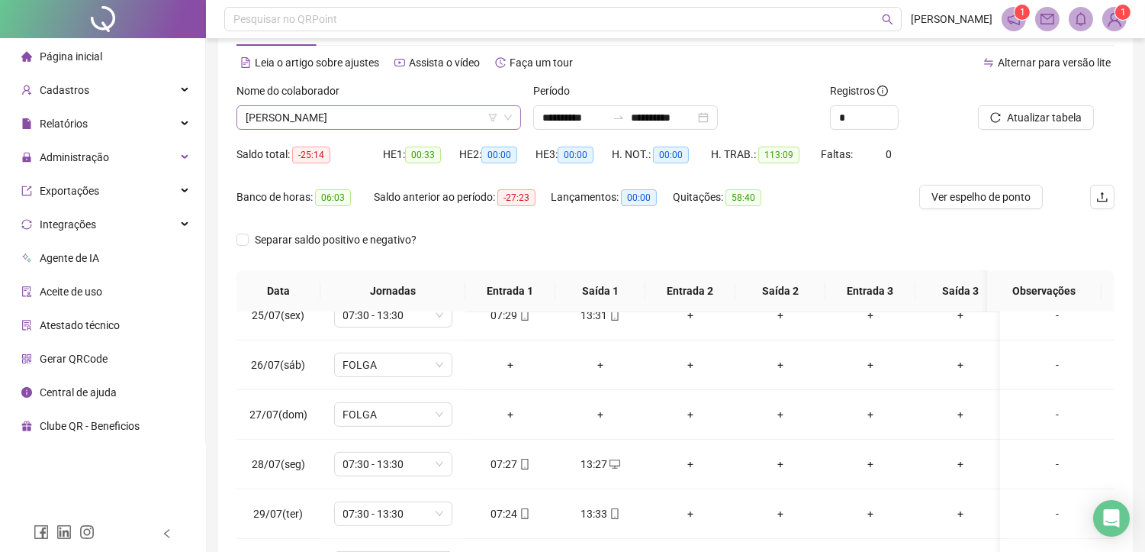
click at [402, 114] on span "[PERSON_NAME]" at bounding box center [379, 117] width 266 height 23
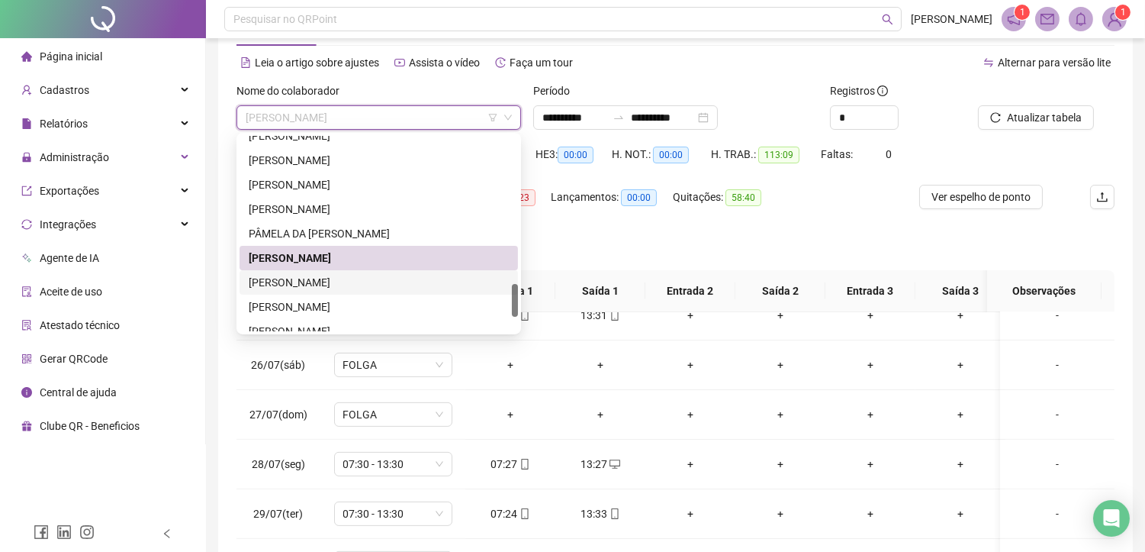
click at [284, 275] on div "[PERSON_NAME]" at bounding box center [379, 282] width 260 height 17
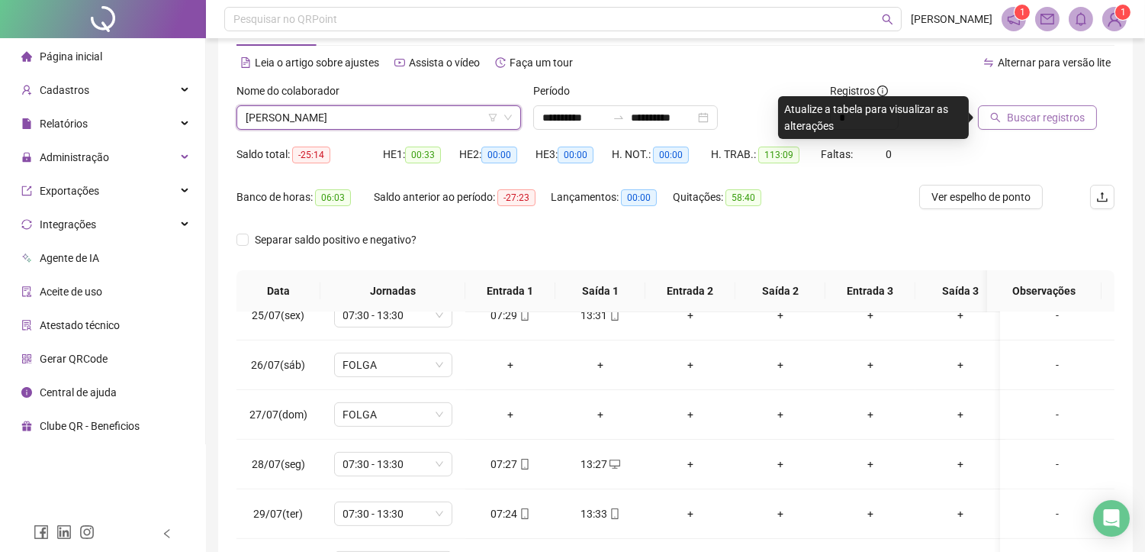
click at [1028, 123] on span "Buscar registros" at bounding box center [1046, 117] width 78 height 17
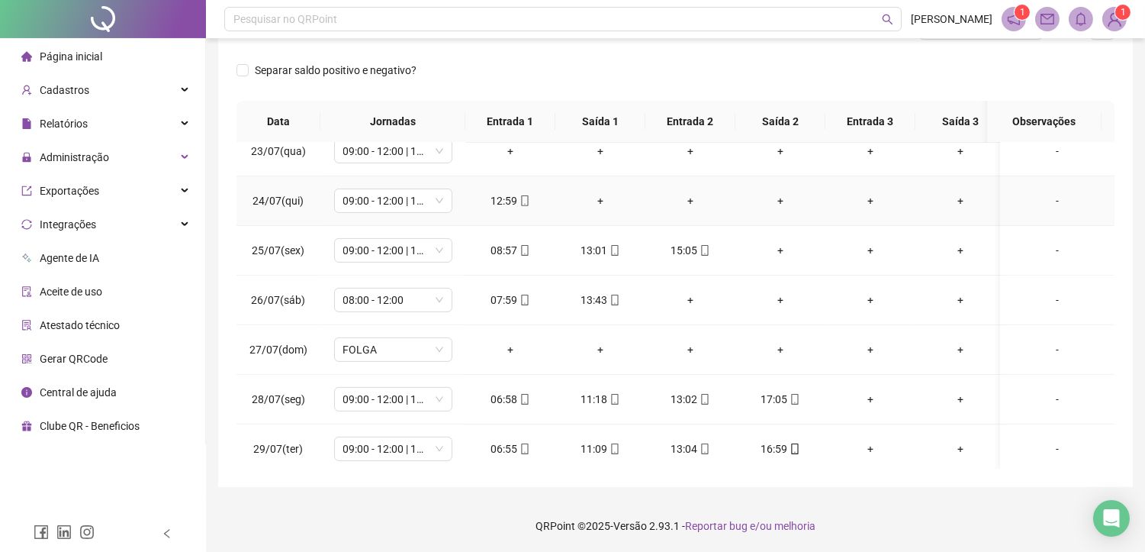
scroll to position [1141, 0]
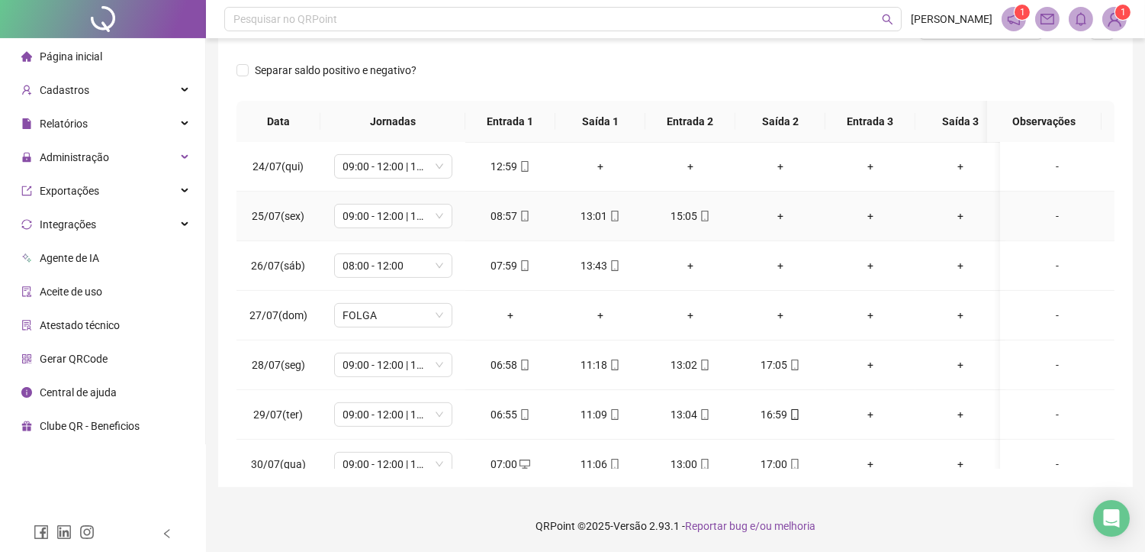
click at [777, 216] on div "+" at bounding box center [781, 215] width 66 height 17
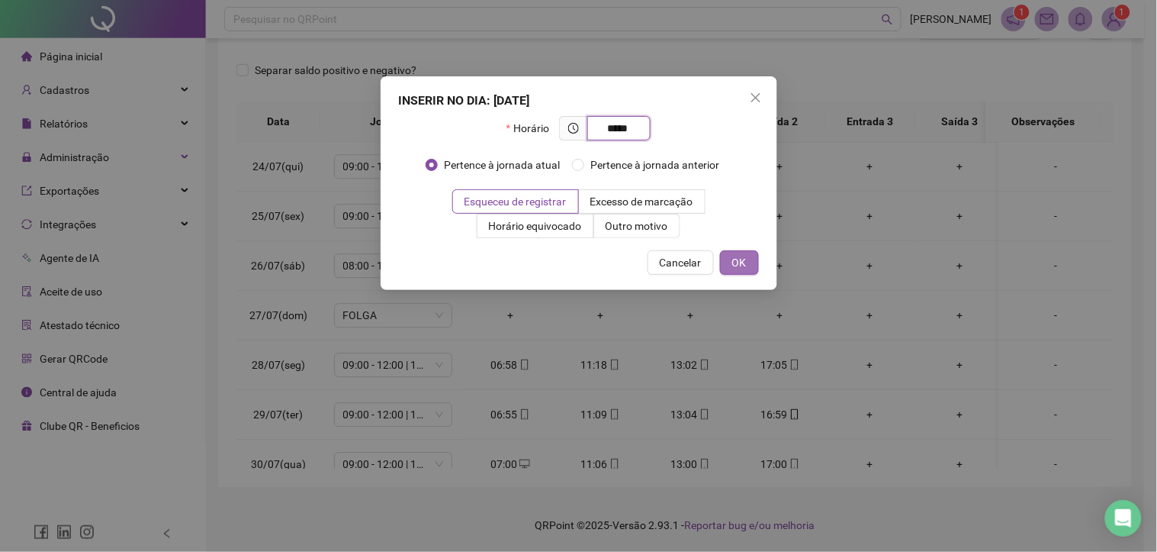
type input "*****"
click at [737, 265] on span "OK" at bounding box center [739, 262] width 14 height 17
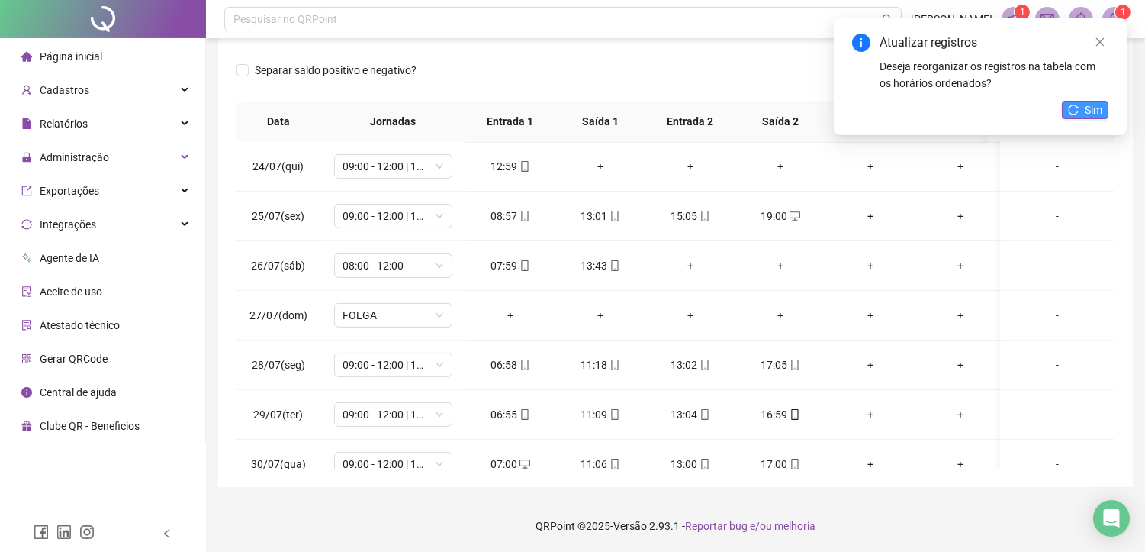
click at [1092, 110] on span "Sim" at bounding box center [1094, 109] width 18 height 17
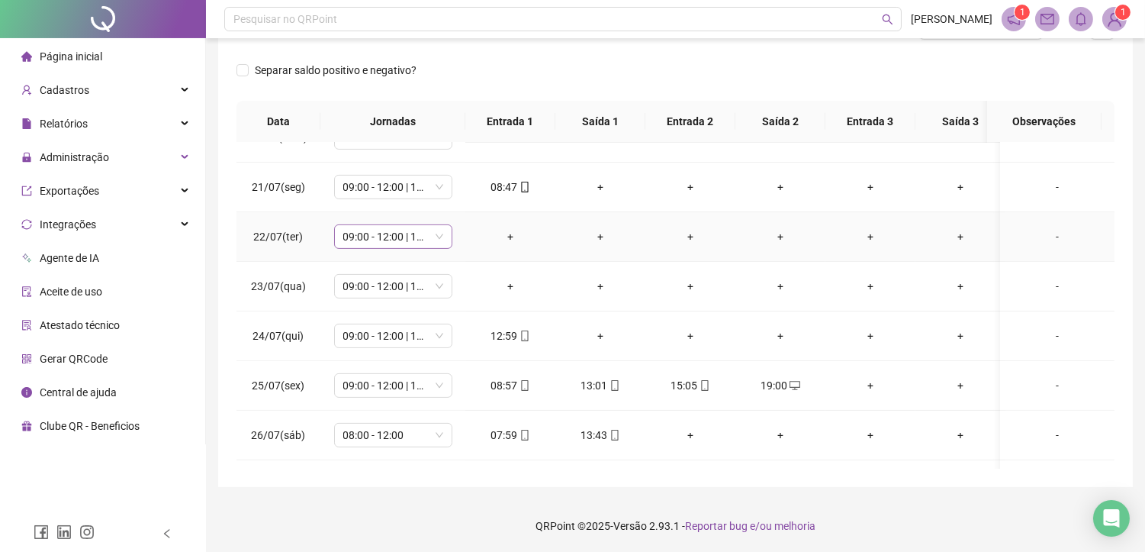
scroll to position [887, 0]
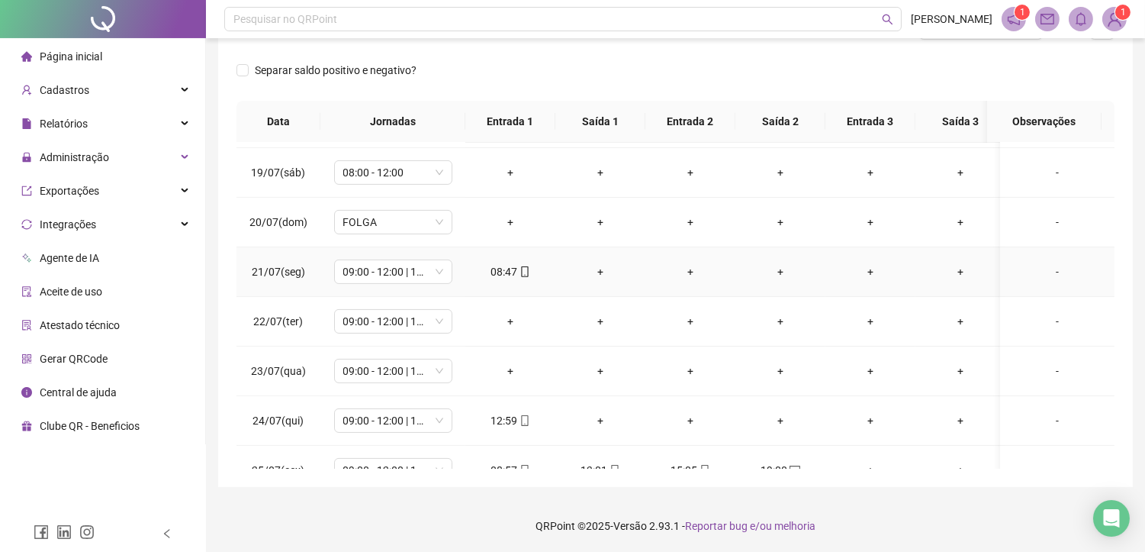
click at [601, 268] on div "+" at bounding box center [601, 271] width 66 height 17
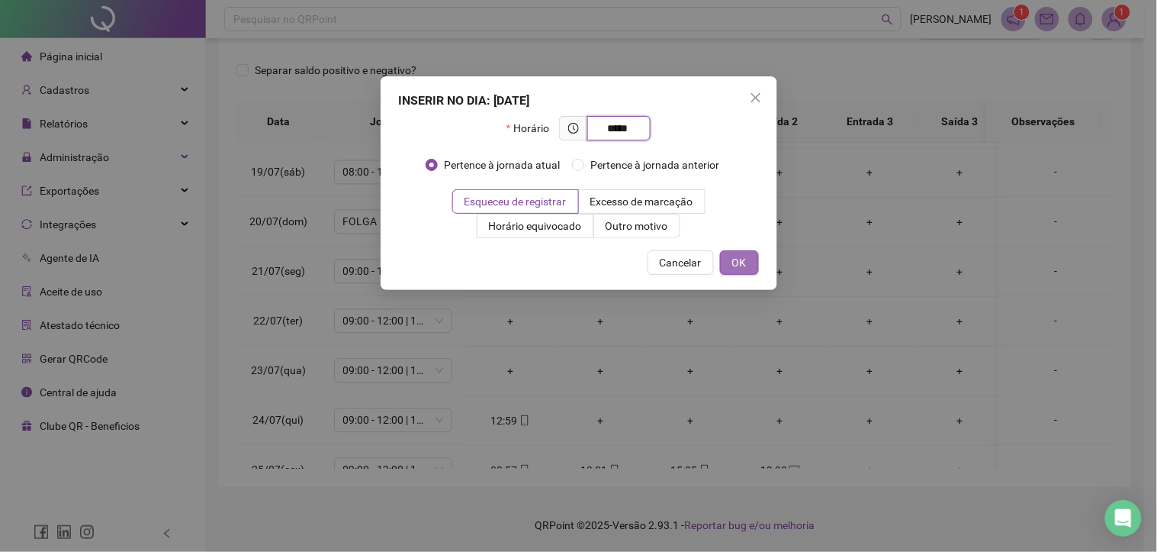
type input "*****"
click at [735, 262] on span "OK" at bounding box center [739, 262] width 14 height 17
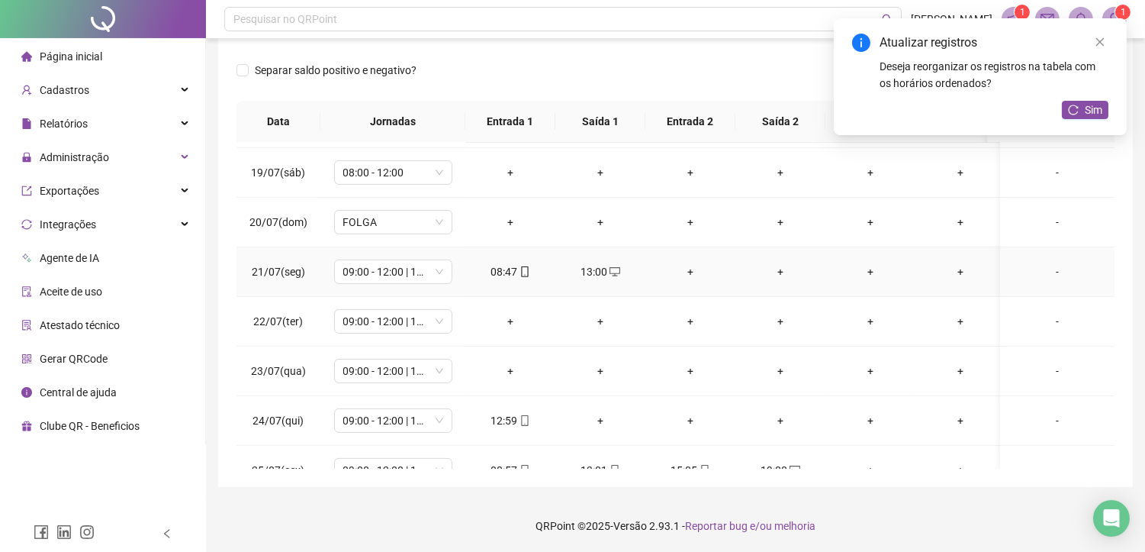
click at [691, 269] on div "+" at bounding box center [691, 271] width 66 height 17
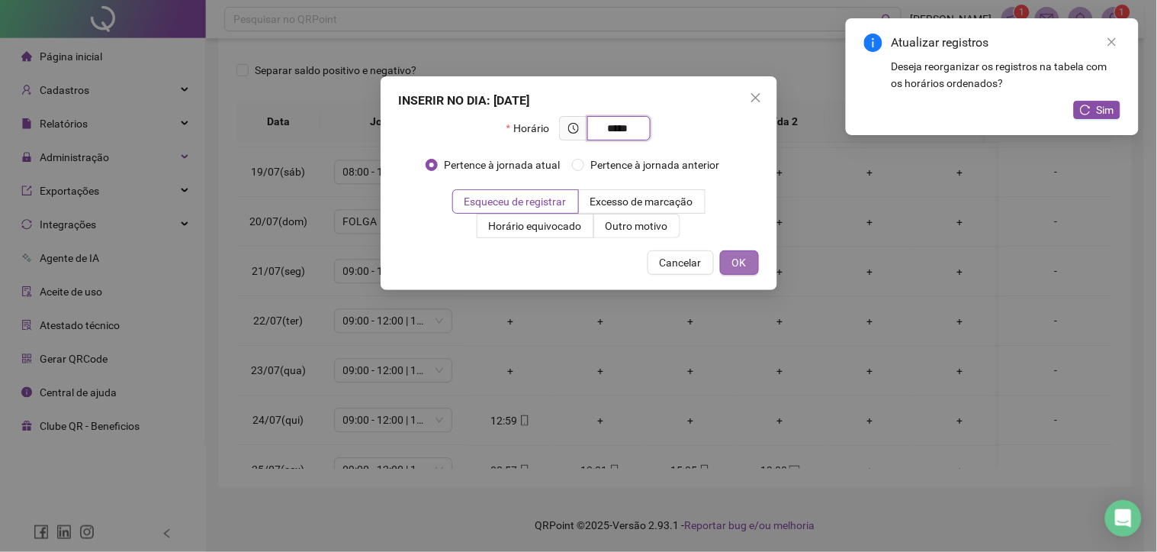
type input "*****"
click at [738, 261] on span "OK" at bounding box center [739, 262] width 14 height 17
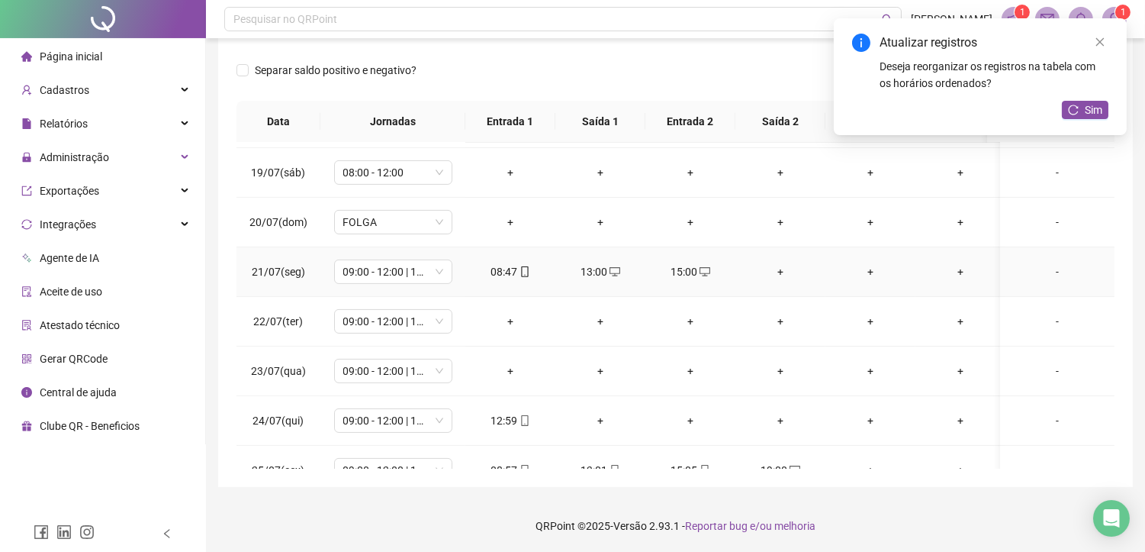
click at [776, 271] on div "+" at bounding box center [781, 271] width 66 height 17
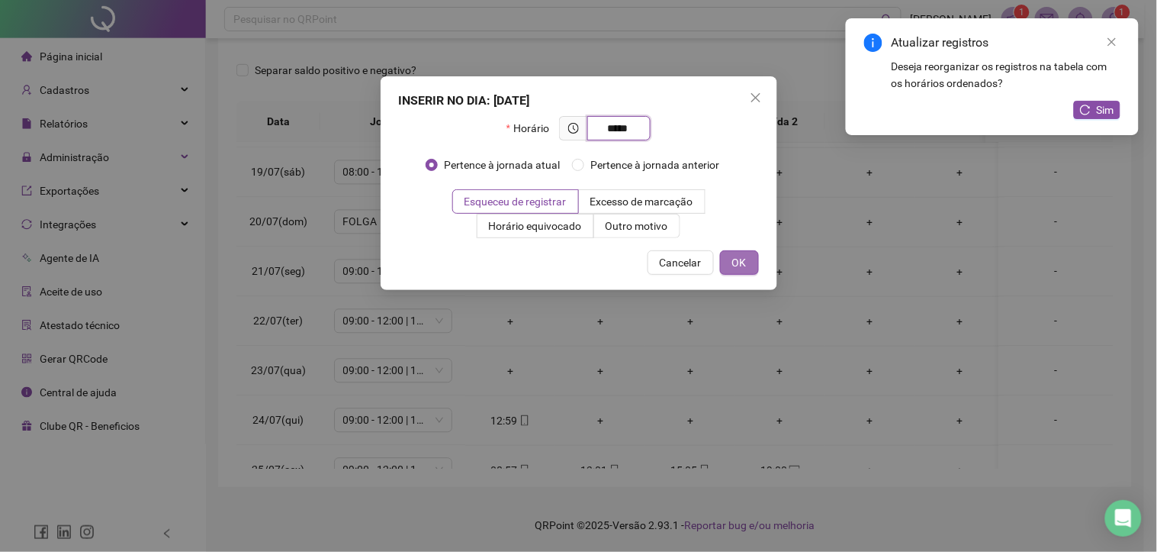
type input "*****"
click at [744, 263] on span "OK" at bounding box center [739, 262] width 14 height 17
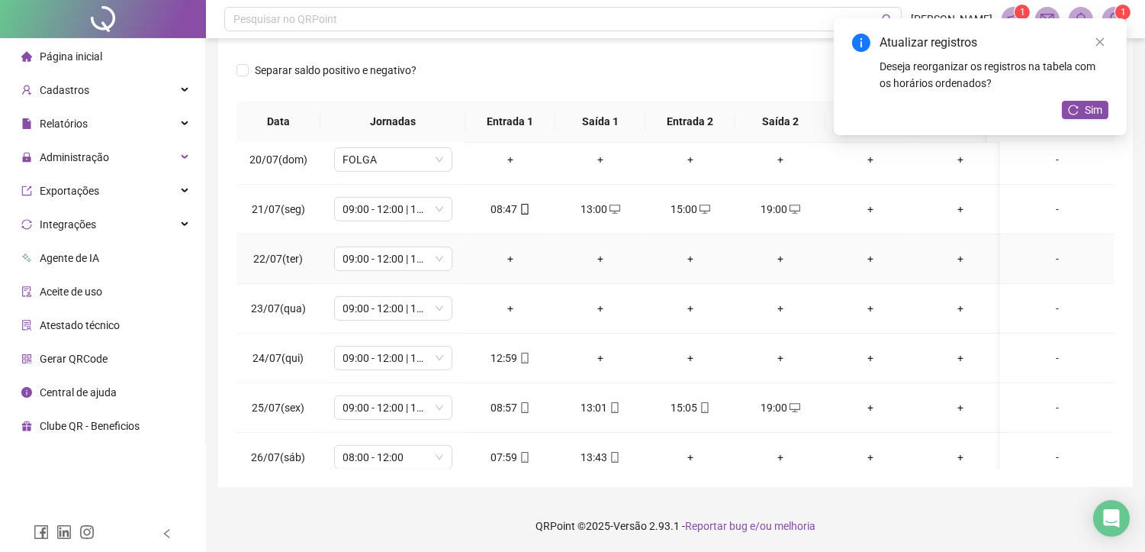
scroll to position [972, 0]
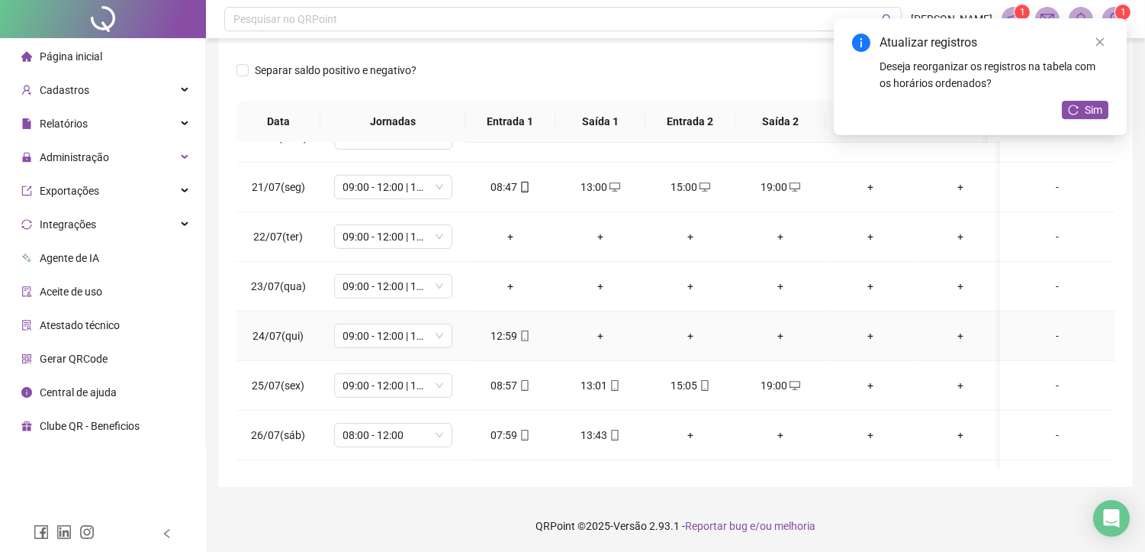
click at [604, 336] on div "+" at bounding box center [601, 335] width 66 height 17
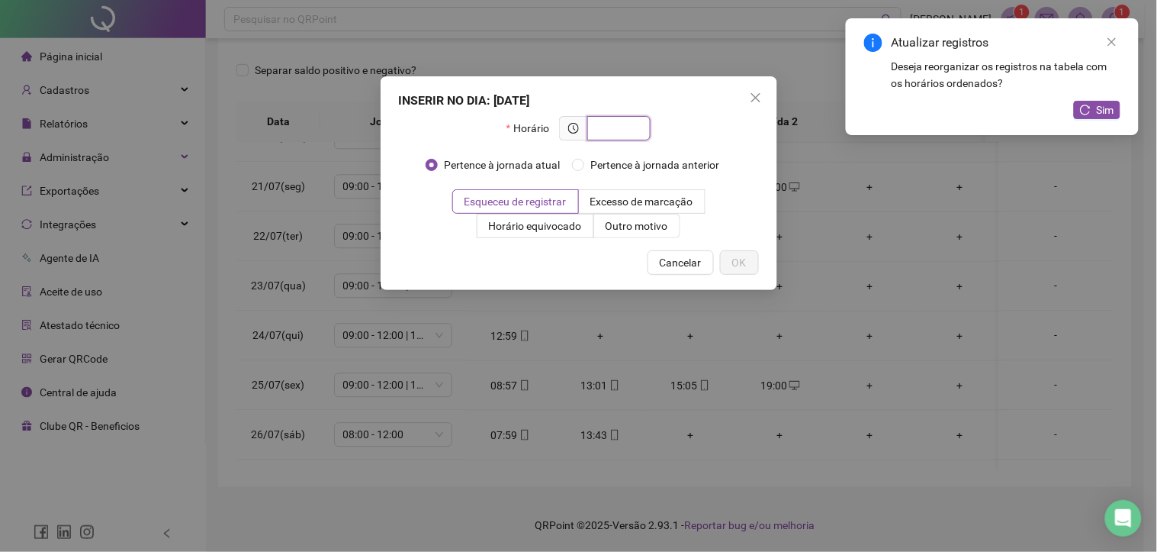
type input "*"
type input "*****"
click at [710, 265] on button "Cancelar" at bounding box center [681, 262] width 66 height 24
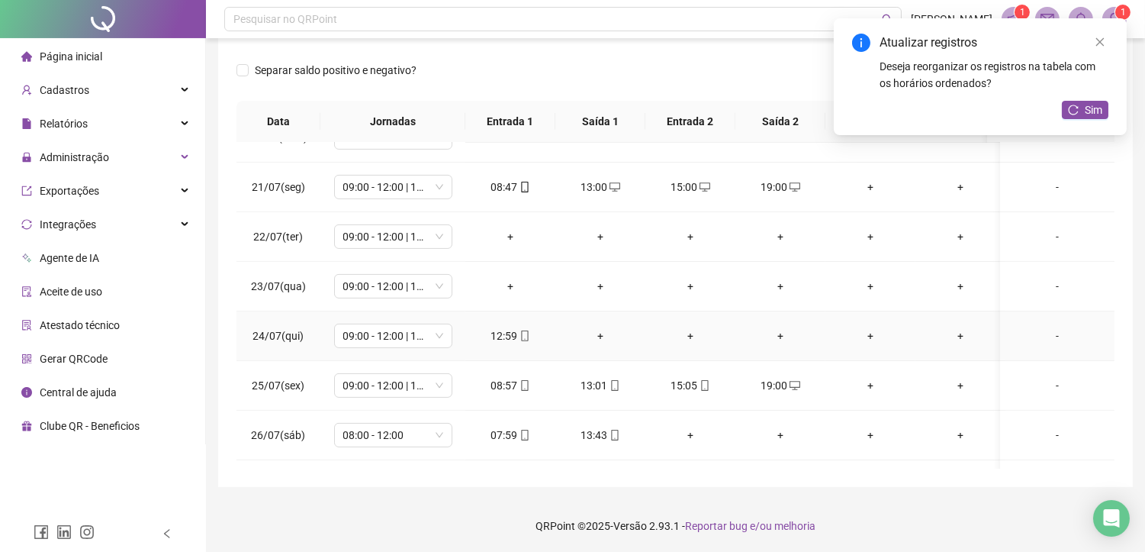
click at [598, 334] on div "+" at bounding box center [601, 335] width 66 height 17
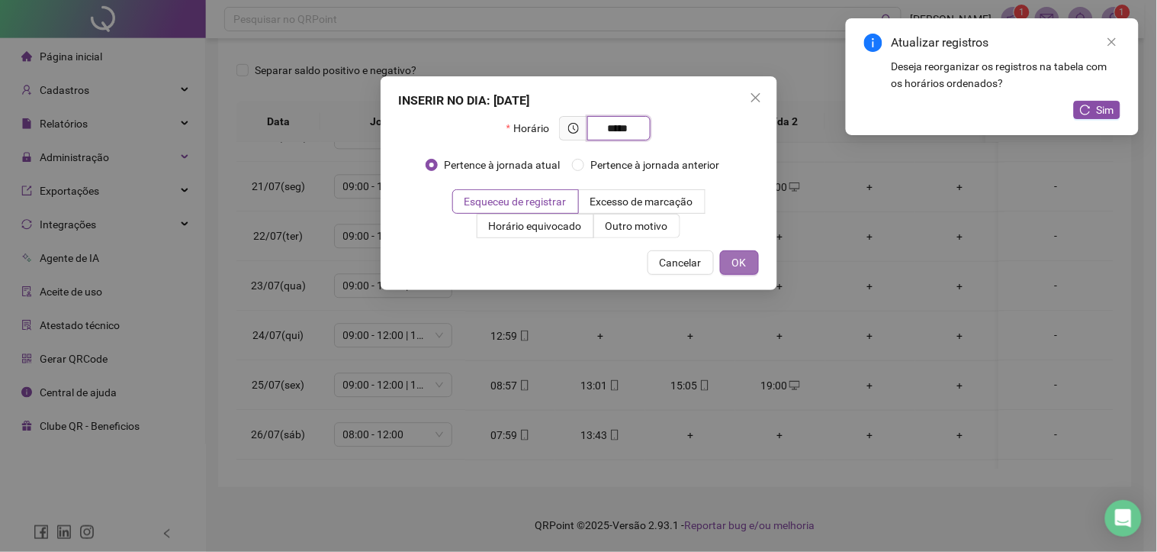
type input "*****"
click at [745, 263] on span "OK" at bounding box center [739, 262] width 14 height 17
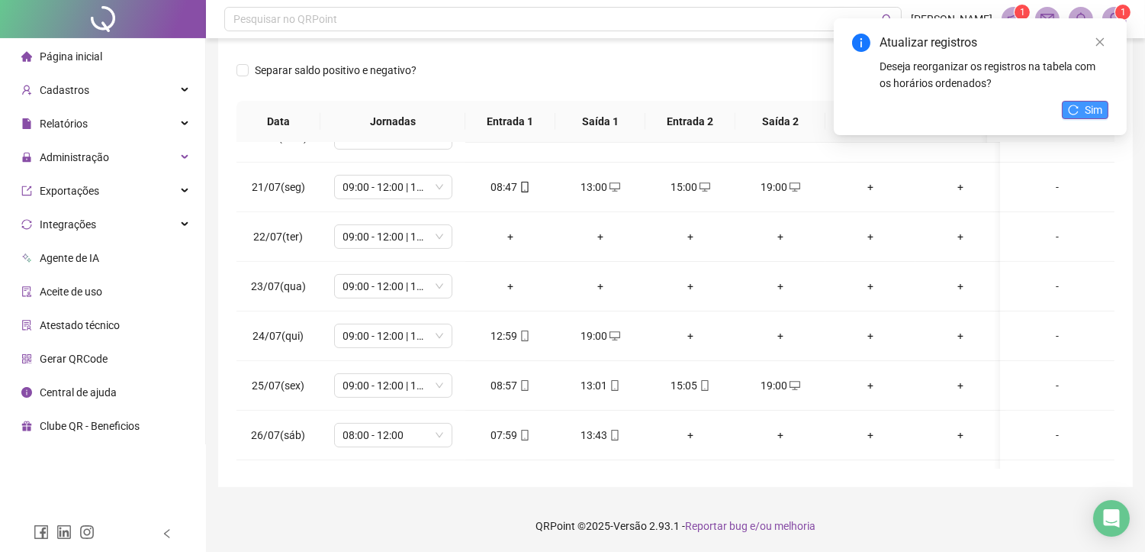
click at [1085, 113] on span "Sim" at bounding box center [1094, 109] width 18 height 17
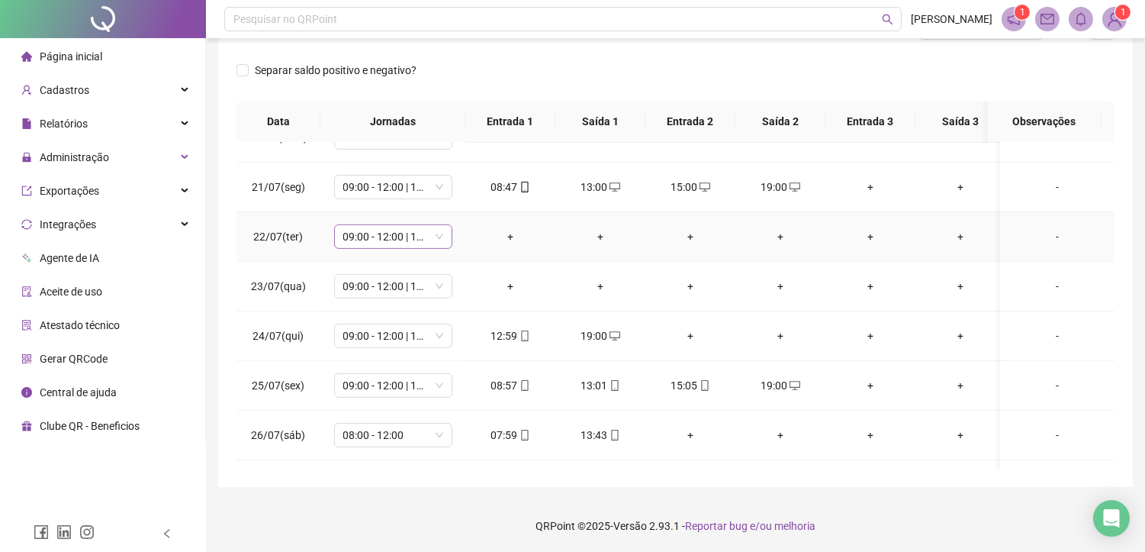
click at [408, 233] on span "09:00 - 12:00 | 14:00 - 19:00" at bounding box center [393, 236] width 100 height 23
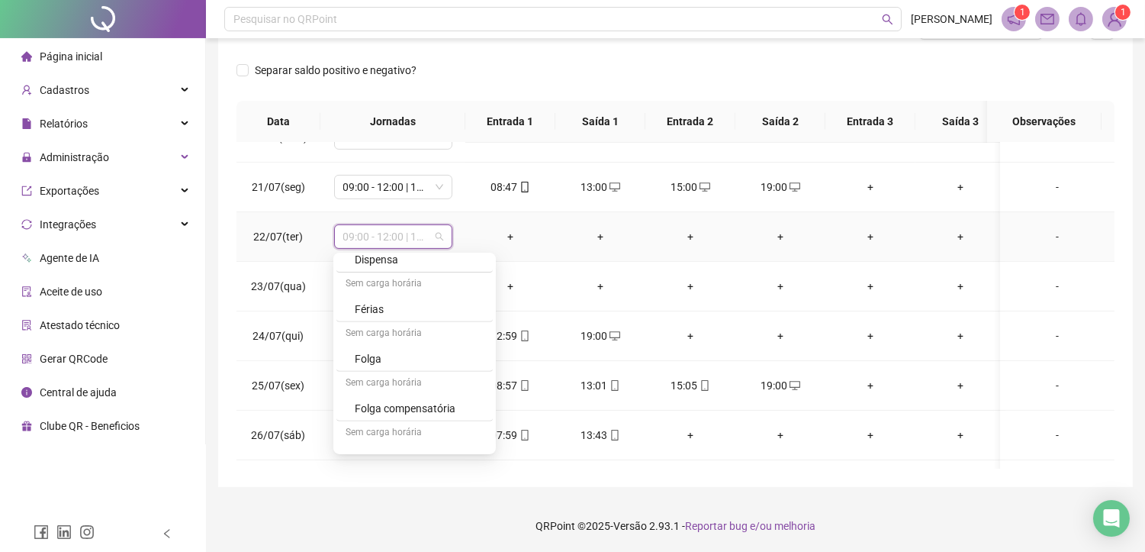
scroll to position [1492, 0]
click at [383, 384] on div "Folga compensatória" at bounding box center [419, 388] width 129 height 17
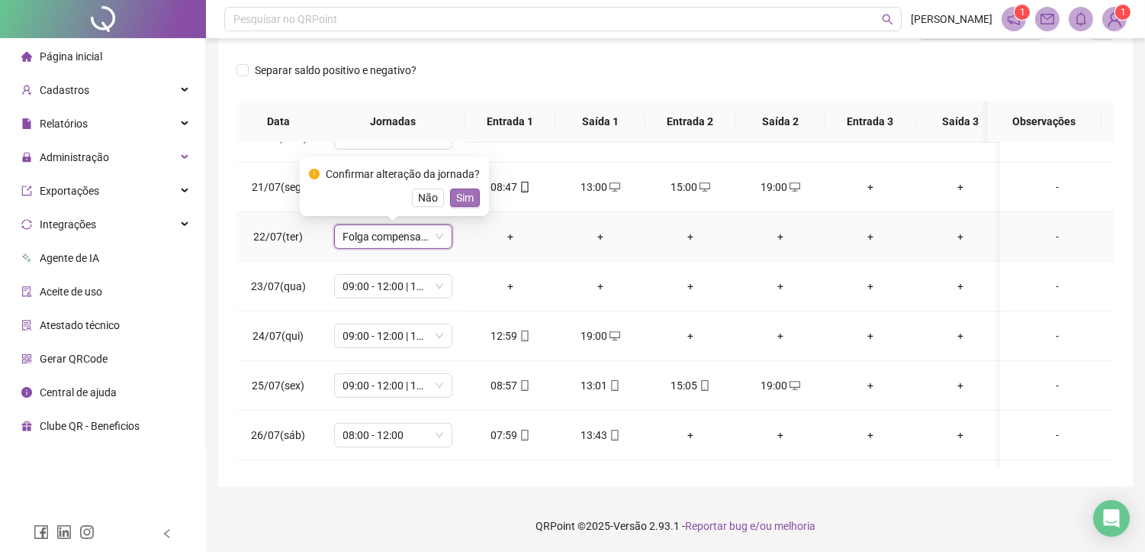
click at [468, 199] on span "Sim" at bounding box center [465, 197] width 18 height 17
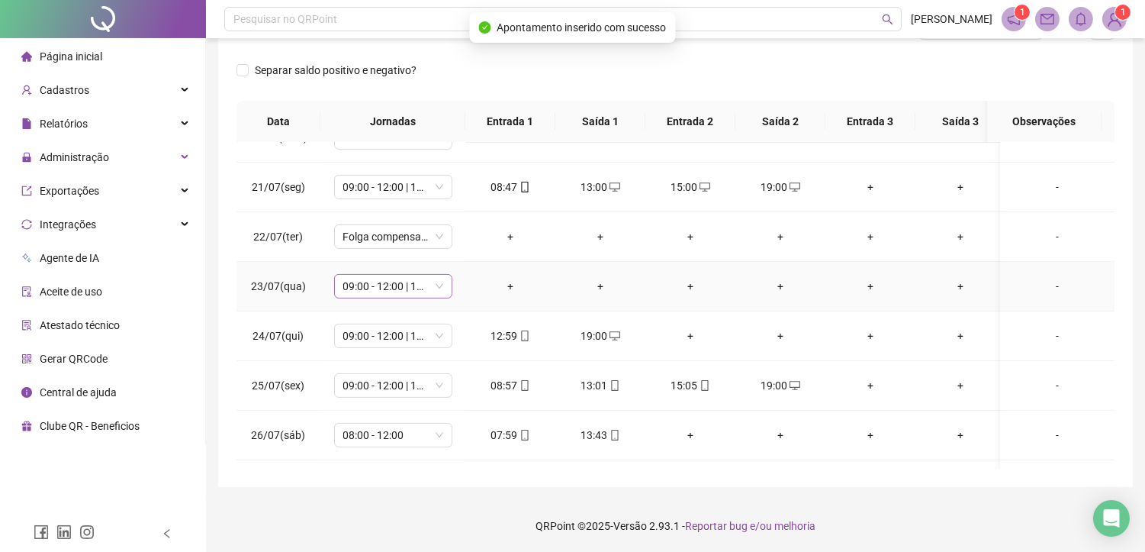
click at [397, 281] on span "09:00 - 12:00 | 14:00 - 19:00" at bounding box center [393, 286] width 100 height 23
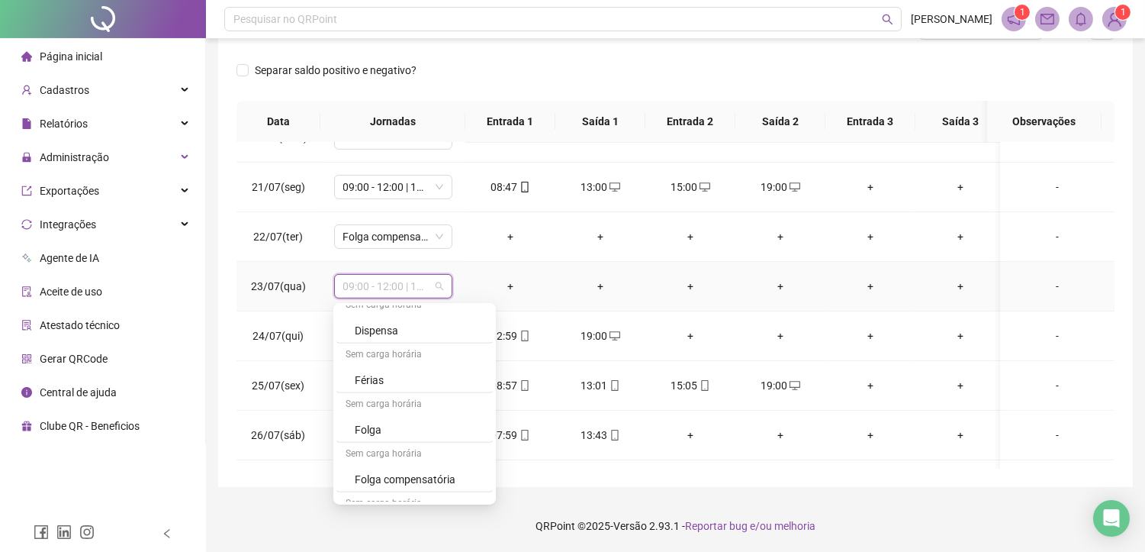
scroll to position [1493, 0]
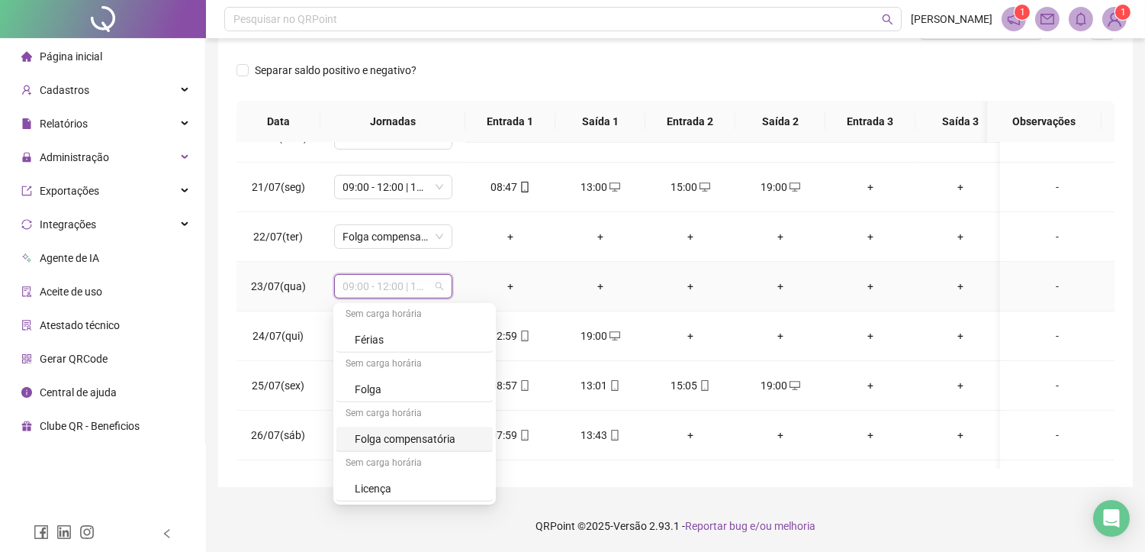
click at [380, 440] on div "Folga compensatória" at bounding box center [419, 438] width 129 height 17
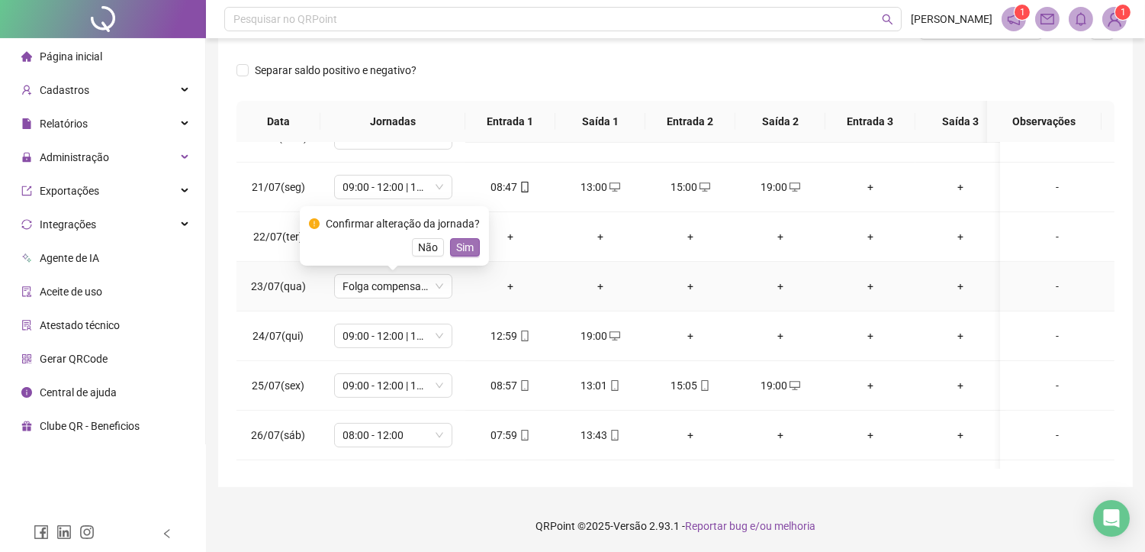
click at [465, 246] on span "Sim" at bounding box center [465, 247] width 18 height 17
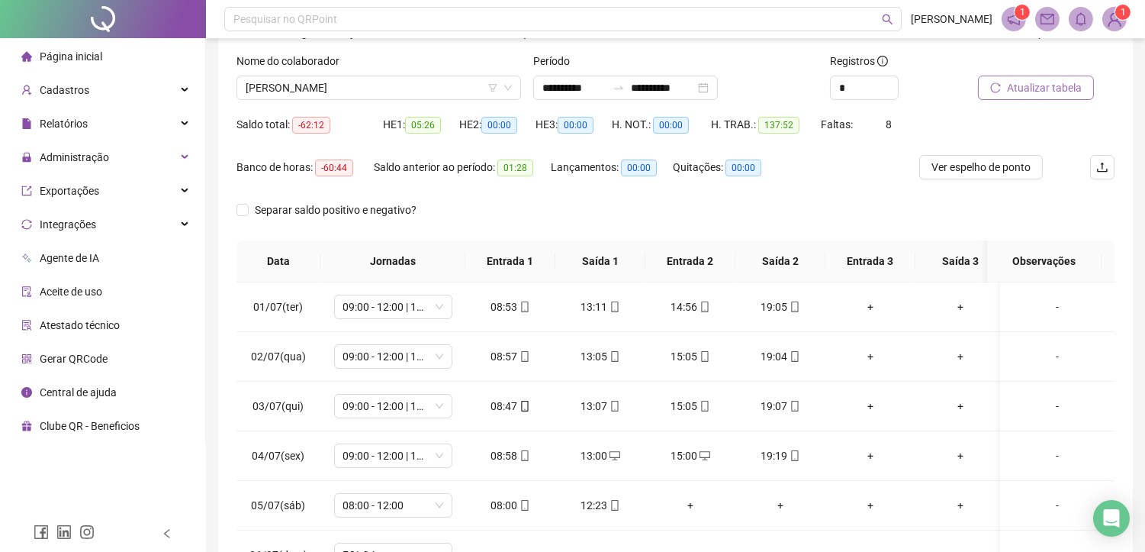
scroll to position [58, 0]
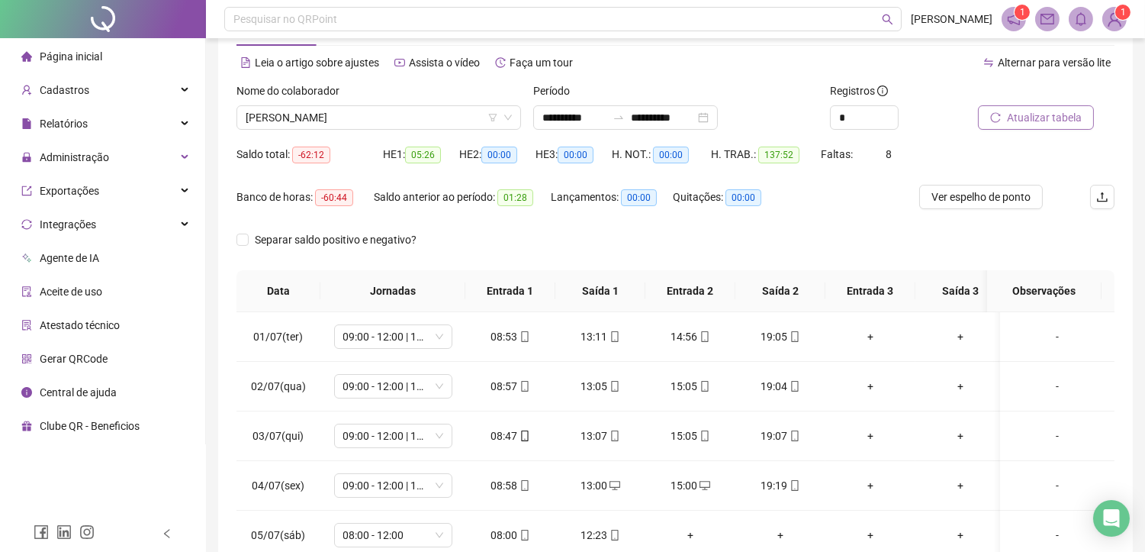
click at [1024, 118] on span "Atualizar tabela" at bounding box center [1044, 117] width 75 height 17
click at [1022, 120] on div "Atualizando tabela Atualizando e reorganizando os registros... OK" at bounding box center [572, 276] width 1145 height 552
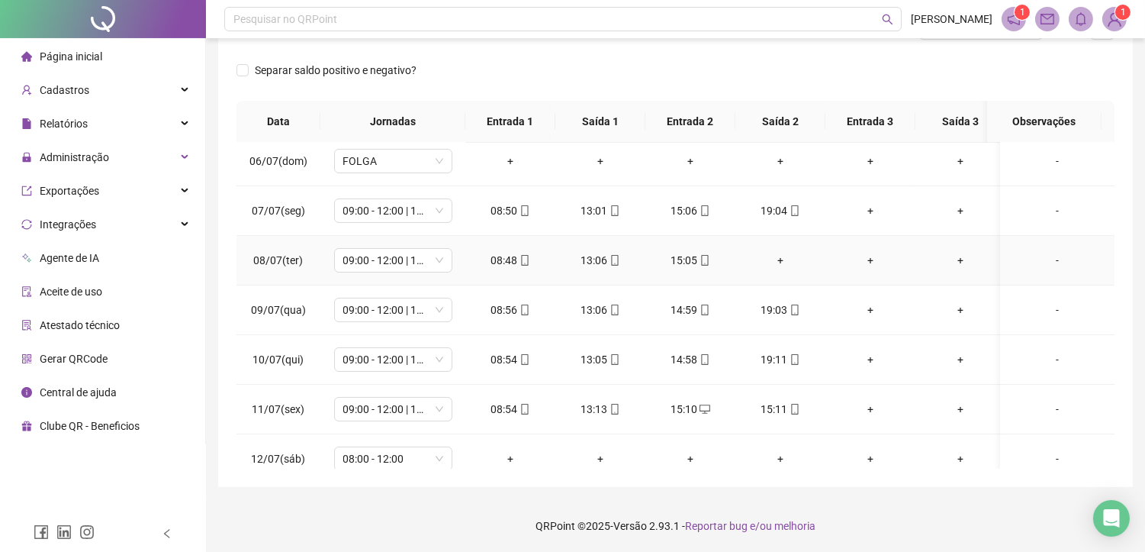
scroll to position [508, 0]
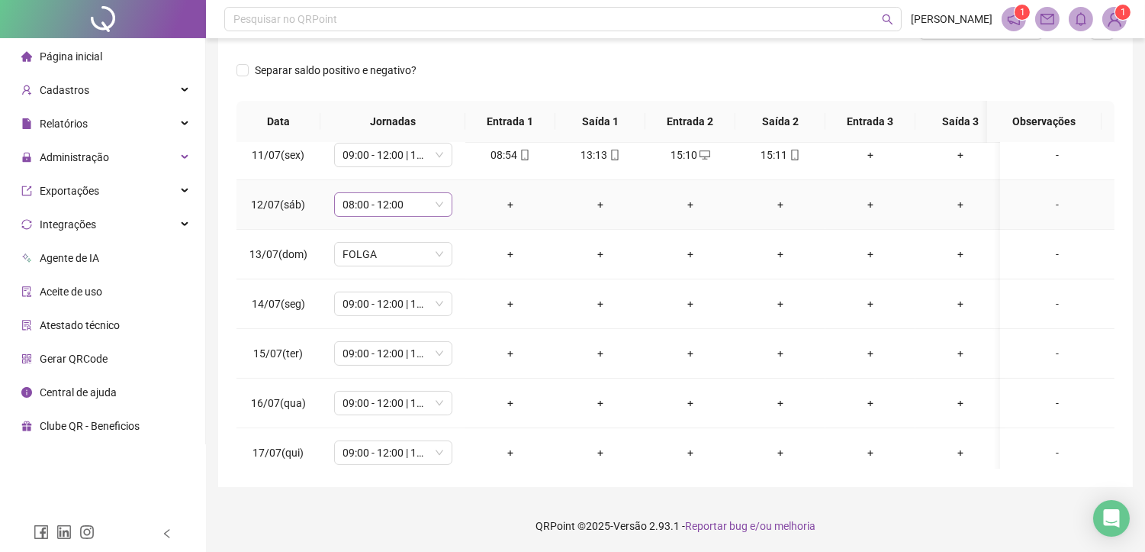
click at [398, 209] on span "08:00 - 12:00" at bounding box center [393, 204] width 100 height 23
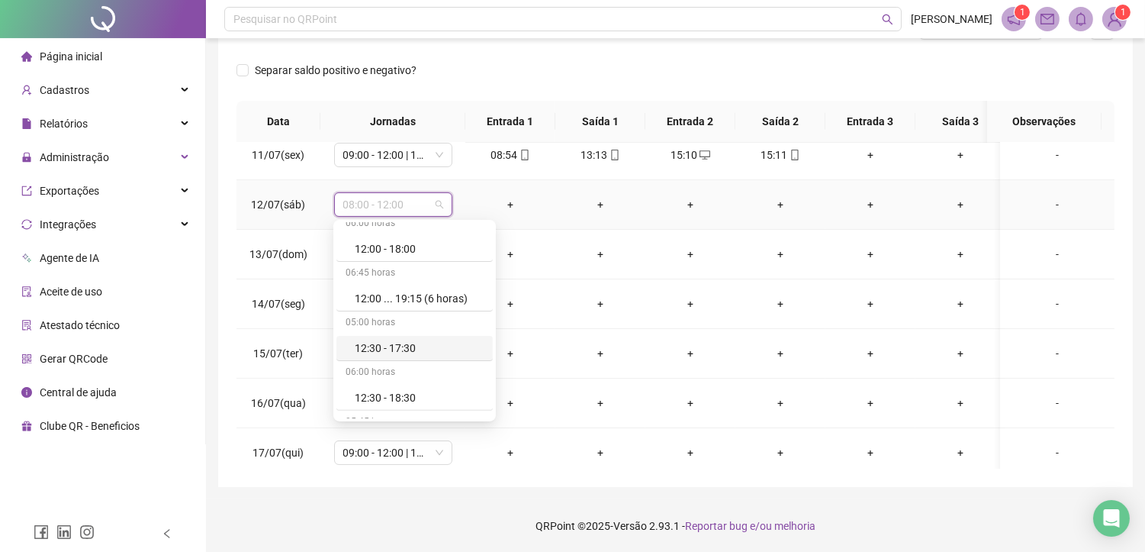
scroll to position [1440, 0]
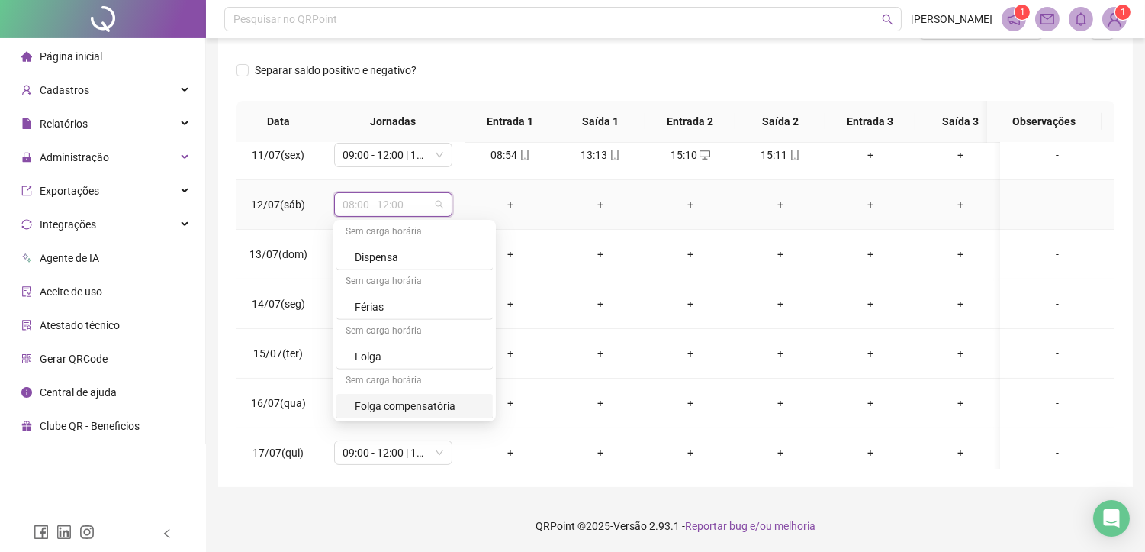
click at [381, 402] on div "Folga compensatória" at bounding box center [419, 405] width 129 height 17
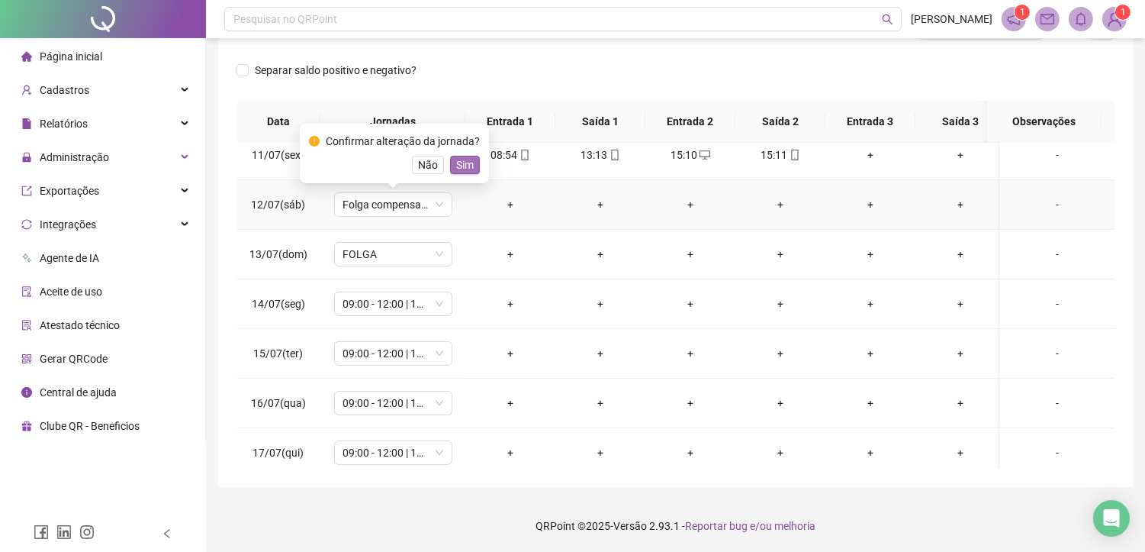
click at [467, 168] on span "Sim" at bounding box center [465, 164] width 18 height 17
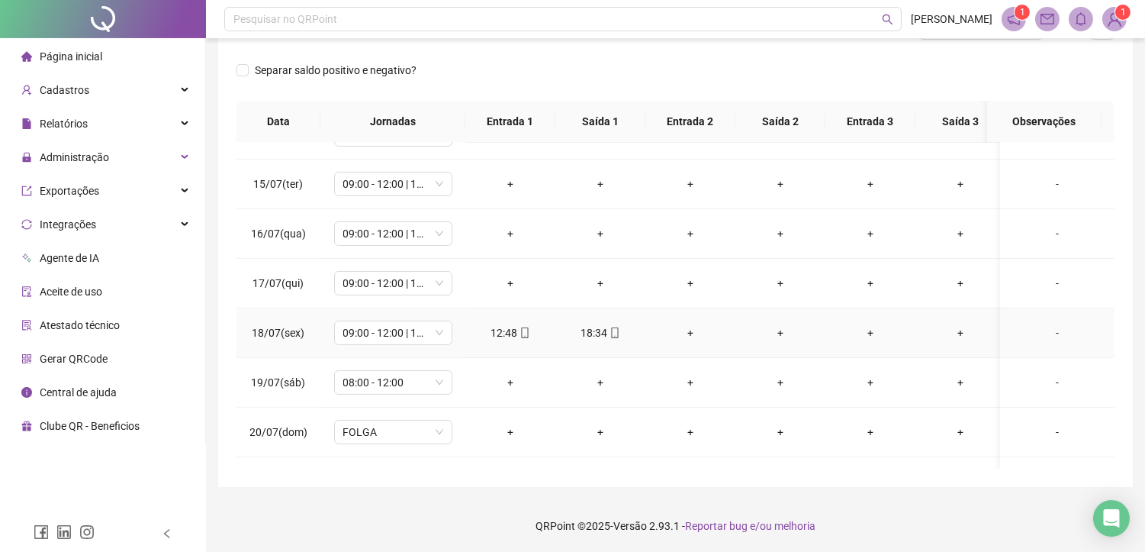
scroll to position [763, 0]
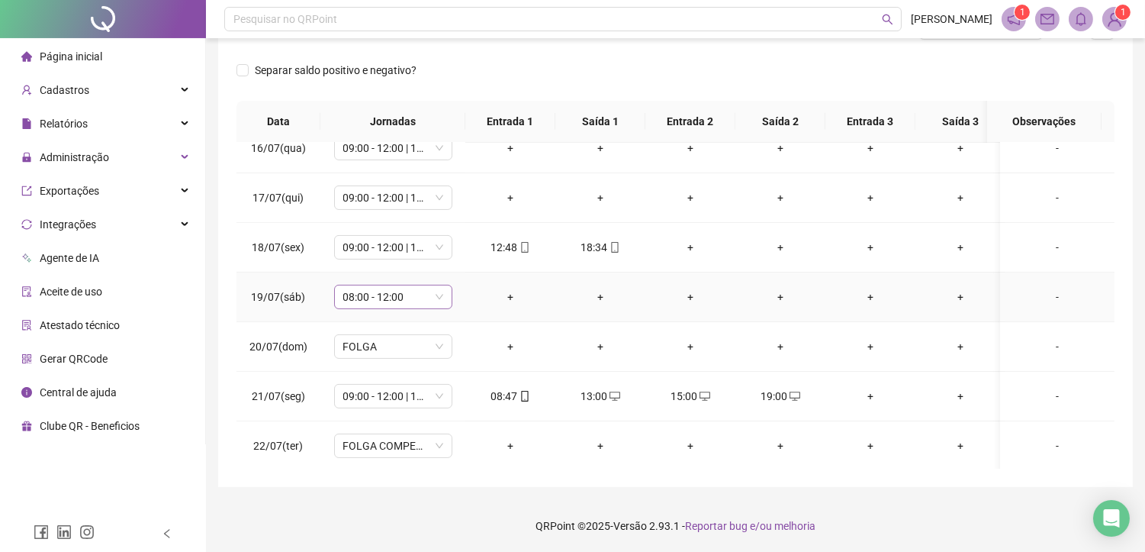
click at [386, 293] on span "08:00 - 12:00" at bounding box center [393, 296] width 100 height 23
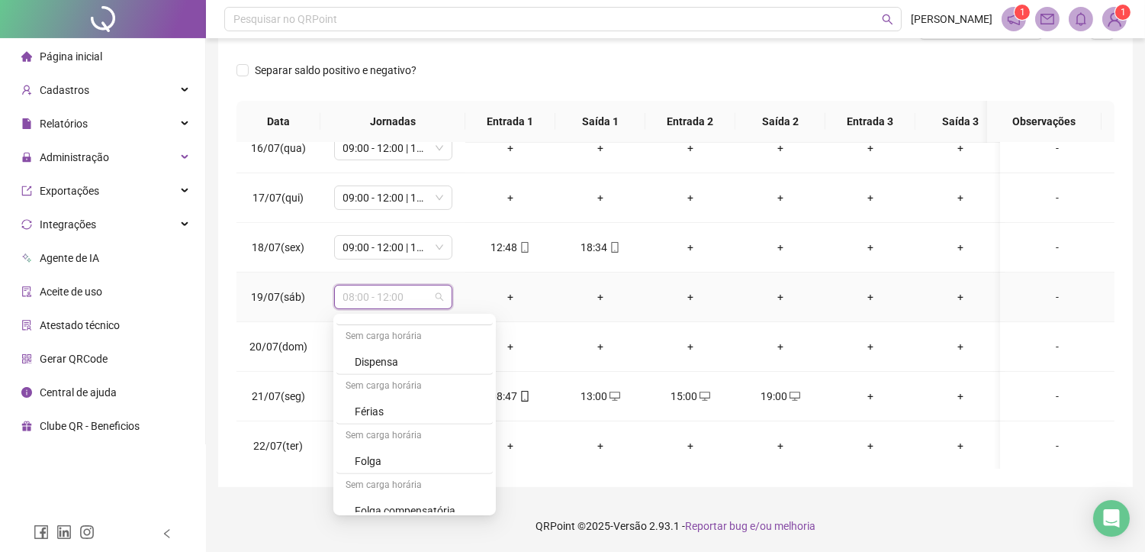
scroll to position [1492, 0]
click at [402, 451] on div "Folga compensatória" at bounding box center [419, 449] width 129 height 17
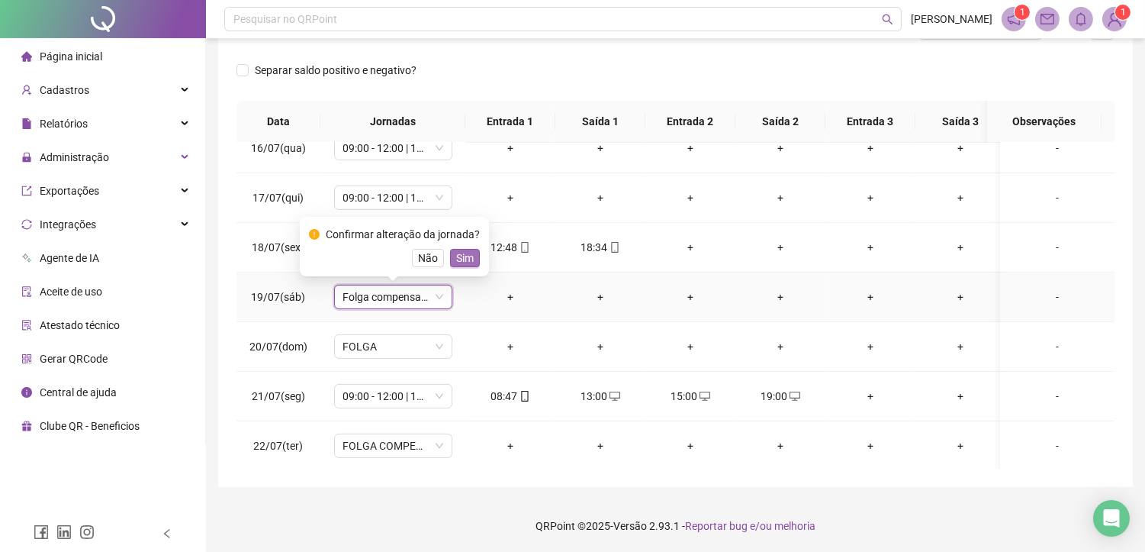
click at [456, 261] on span "Sim" at bounding box center [465, 257] width 18 height 17
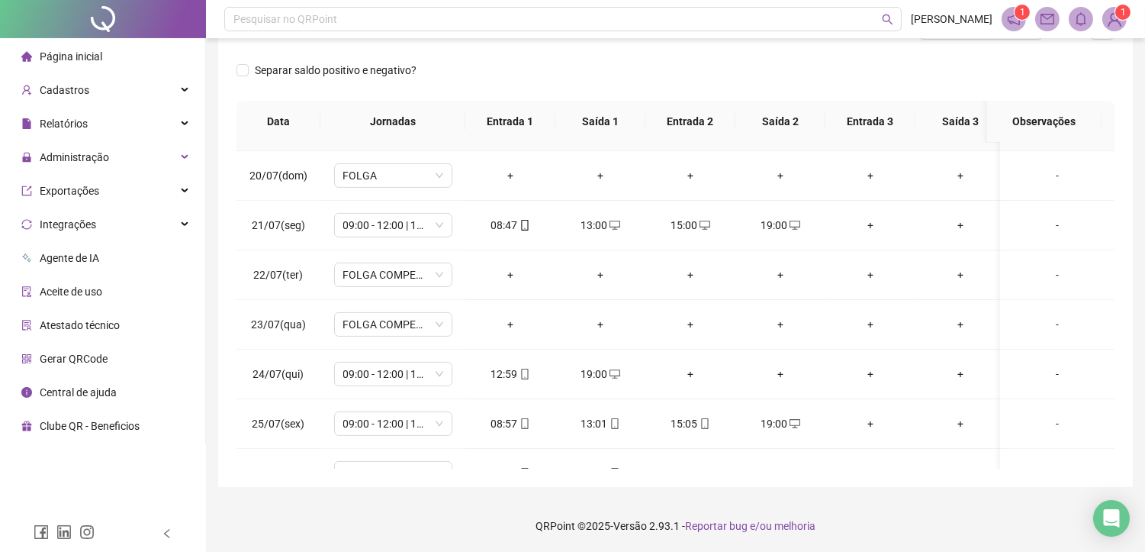
scroll to position [972, 0]
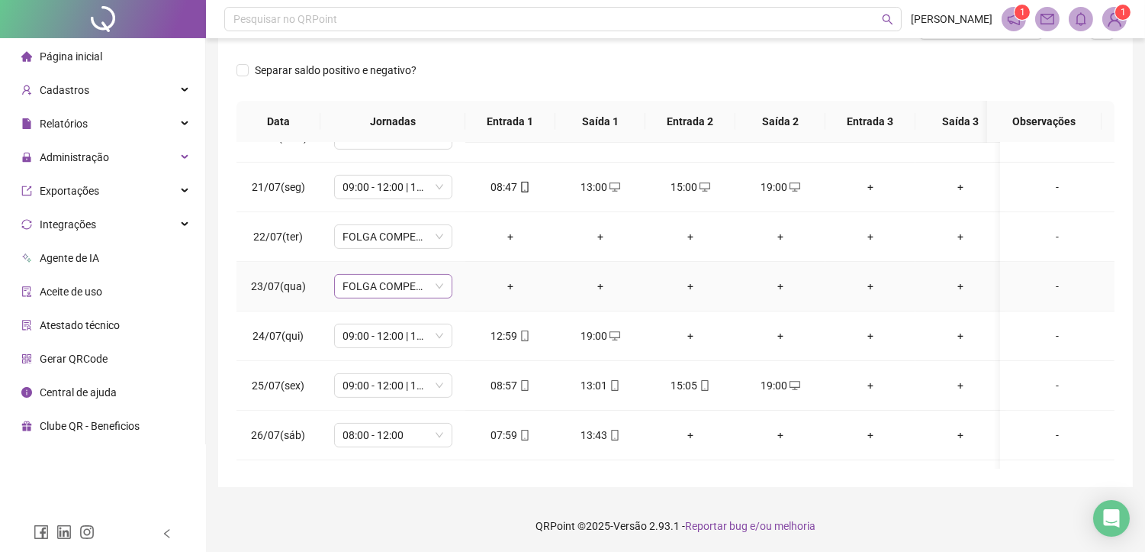
click at [410, 290] on span "FOLGA COMPENSATÓRIA" at bounding box center [393, 286] width 100 height 23
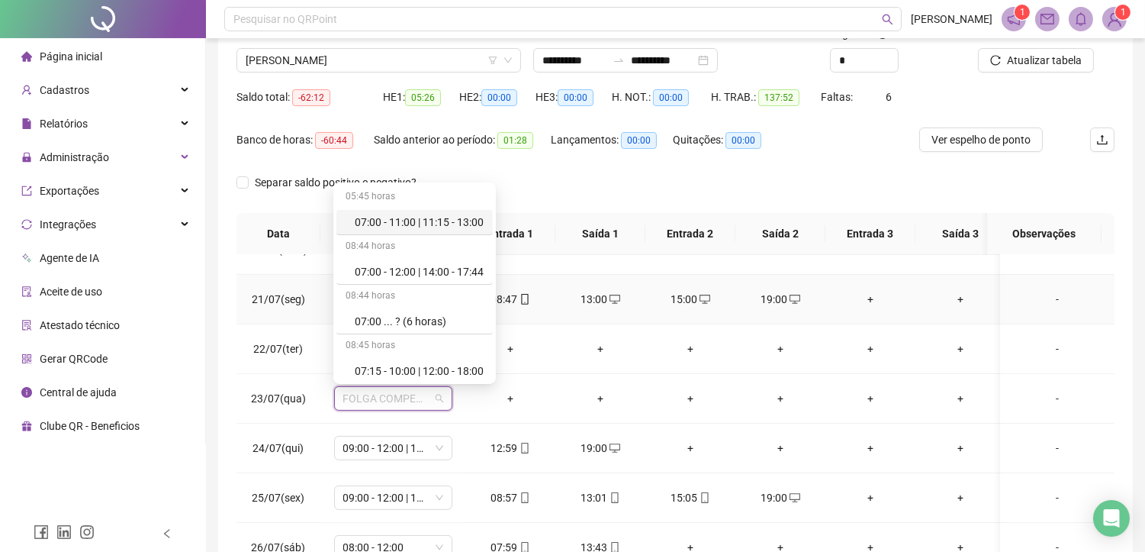
scroll to position [169, 0]
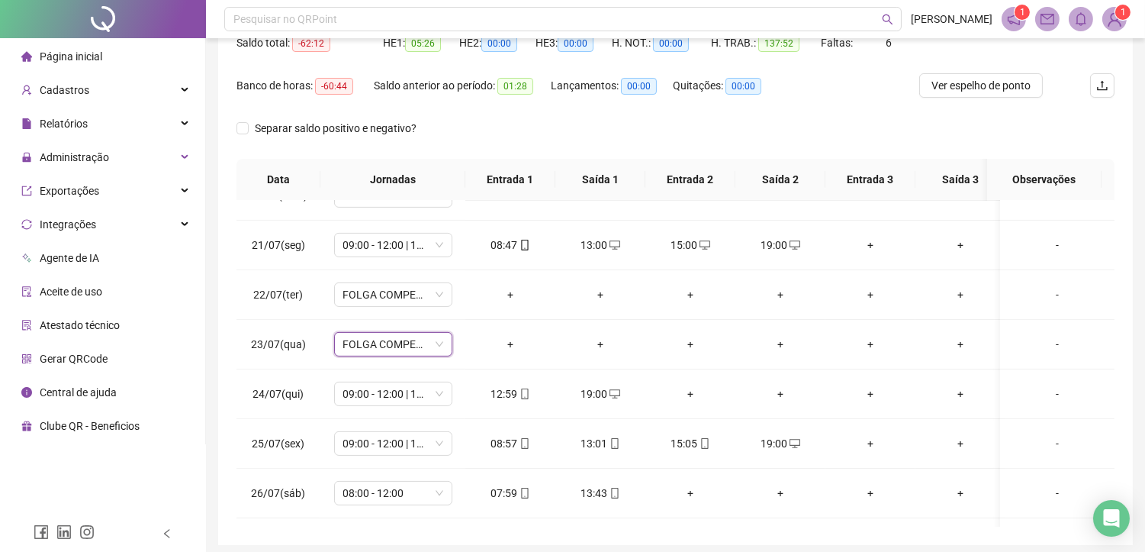
click at [715, 124] on div "Separar saldo positivo e negativo?" at bounding box center [675, 137] width 878 height 43
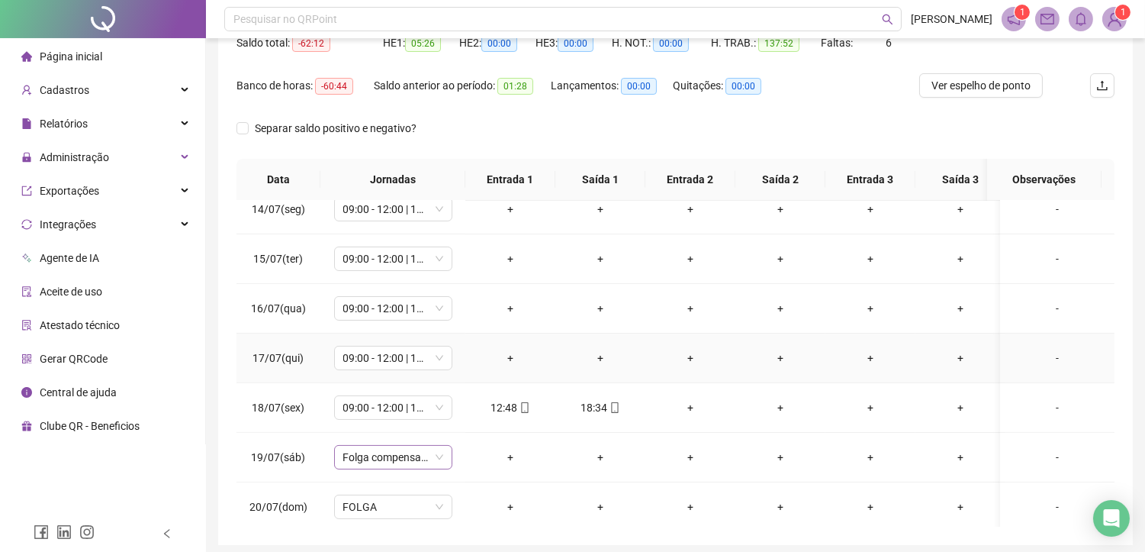
scroll to position [633, 0]
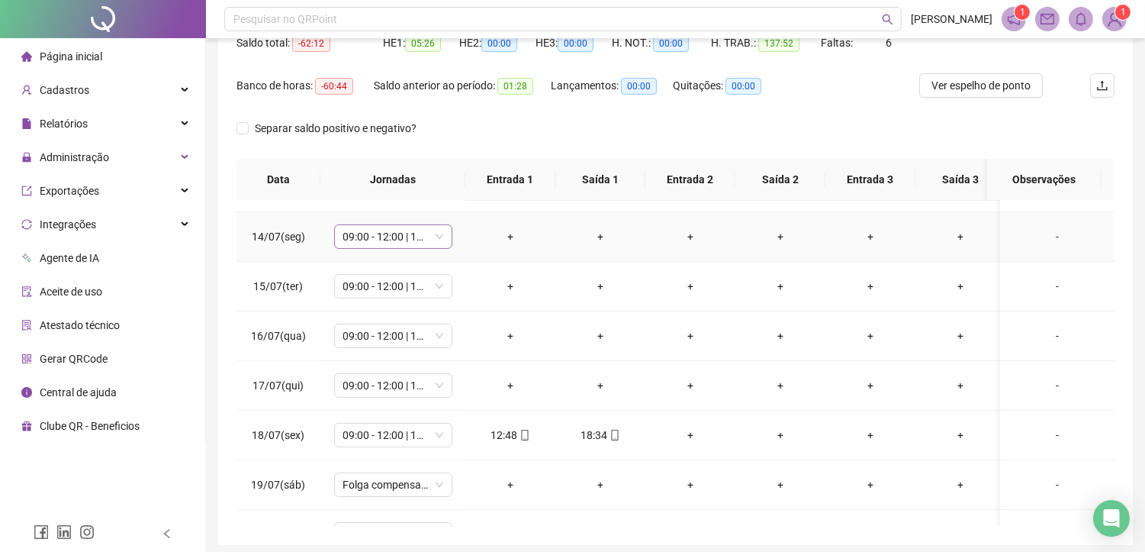
click at [394, 237] on span "09:00 - 12:00 | 14:00 - 19:00" at bounding box center [393, 236] width 100 height 23
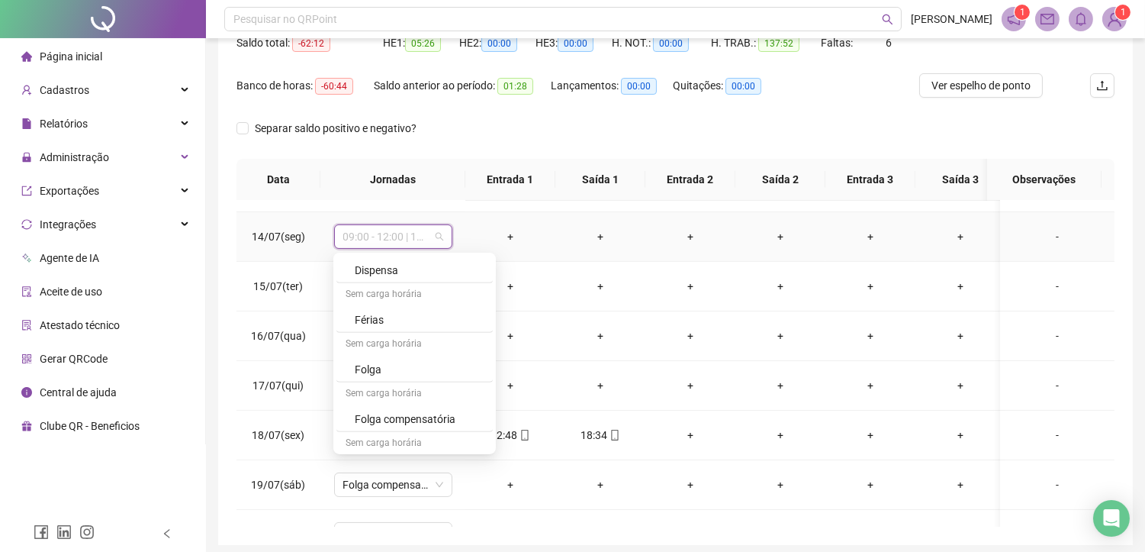
scroll to position [1492, 0]
click at [397, 387] on div "Folga compensatória" at bounding box center [419, 388] width 129 height 17
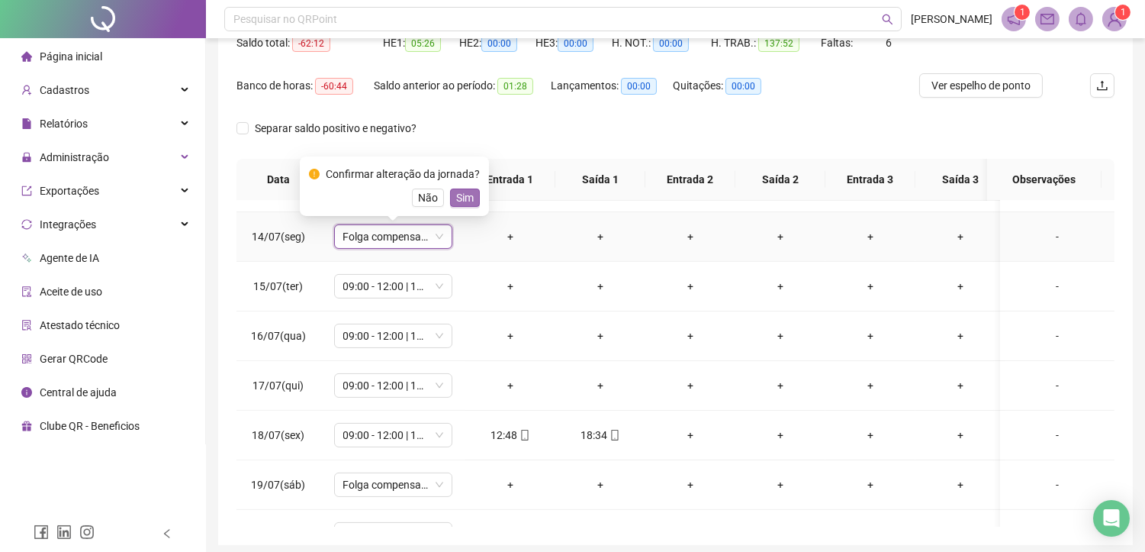
click at [462, 196] on span "Sim" at bounding box center [465, 197] width 18 height 17
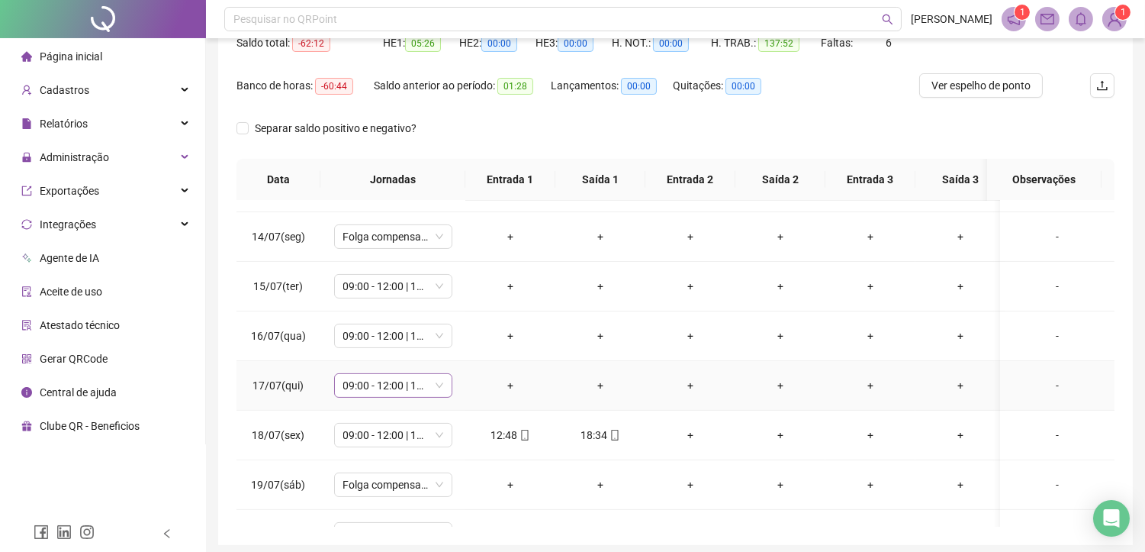
click at [375, 384] on span "09:00 - 12:00 | 14:00 - 19:00" at bounding box center [393, 385] width 100 height 23
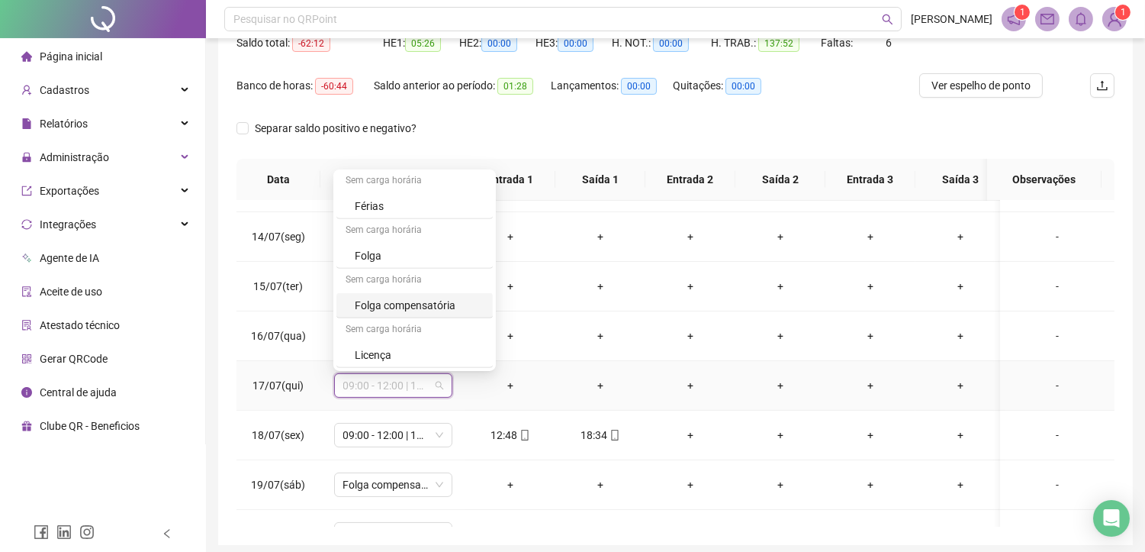
click at [420, 308] on div "Folga compensatória" at bounding box center [419, 305] width 129 height 17
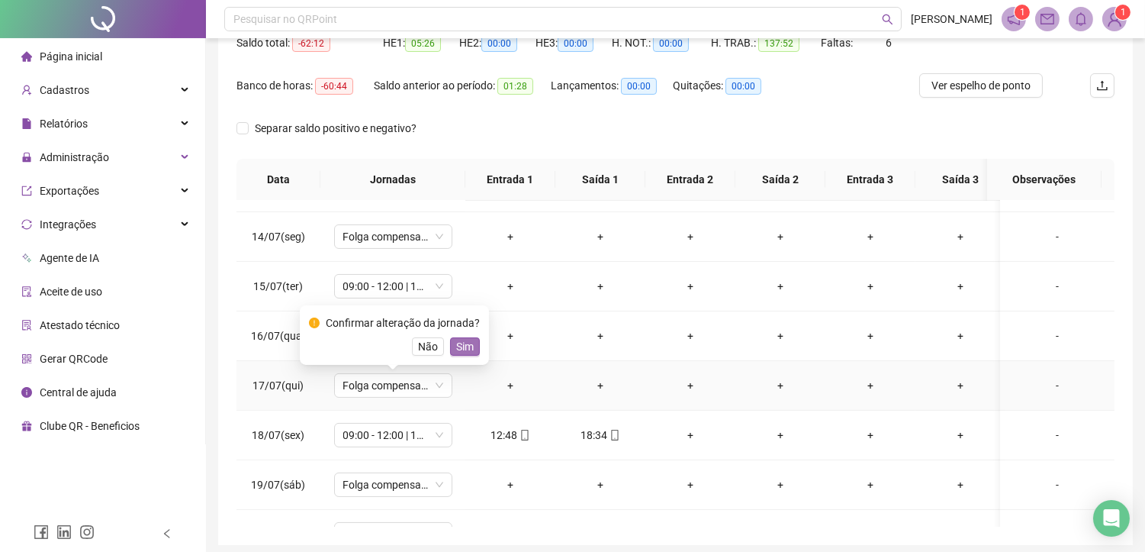
click at [475, 342] on button "Sim" at bounding box center [465, 346] width 30 height 18
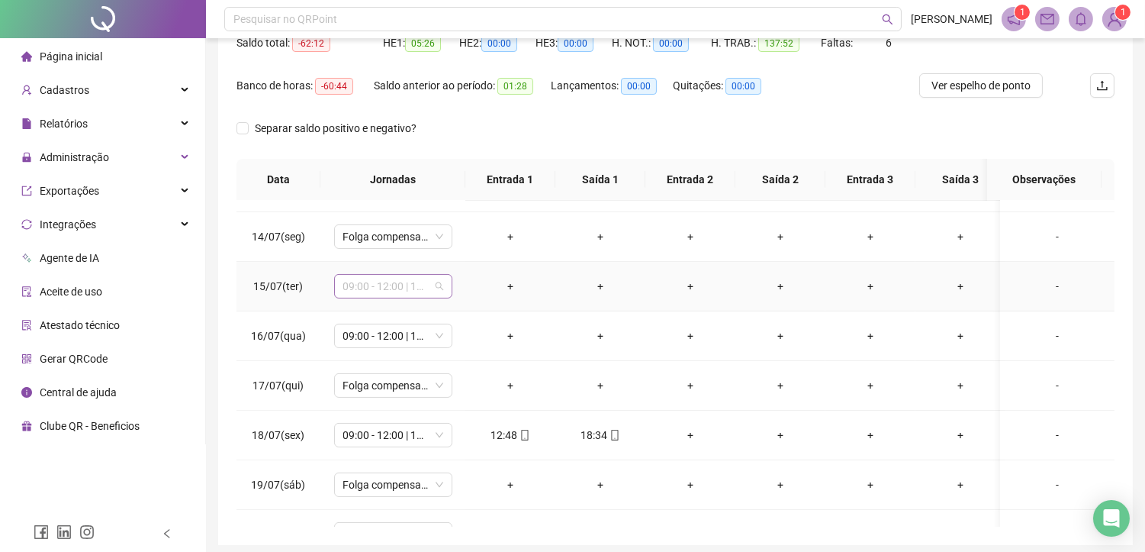
click at [366, 285] on span "09:00 - 12:00 | 14:00 - 19:00" at bounding box center [393, 286] width 100 height 23
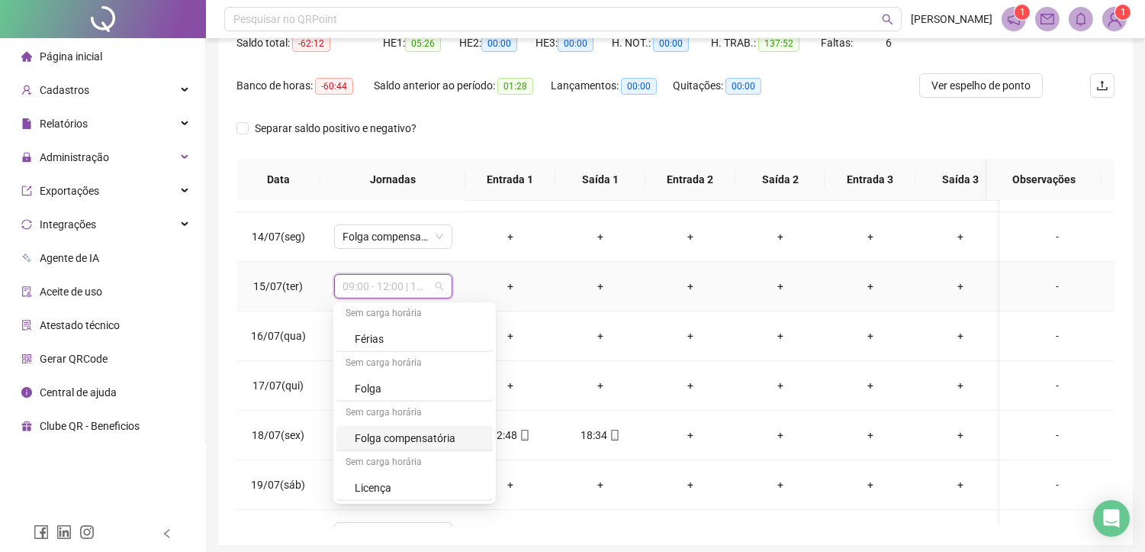
click at [378, 436] on div "Folga compensatória" at bounding box center [419, 437] width 129 height 17
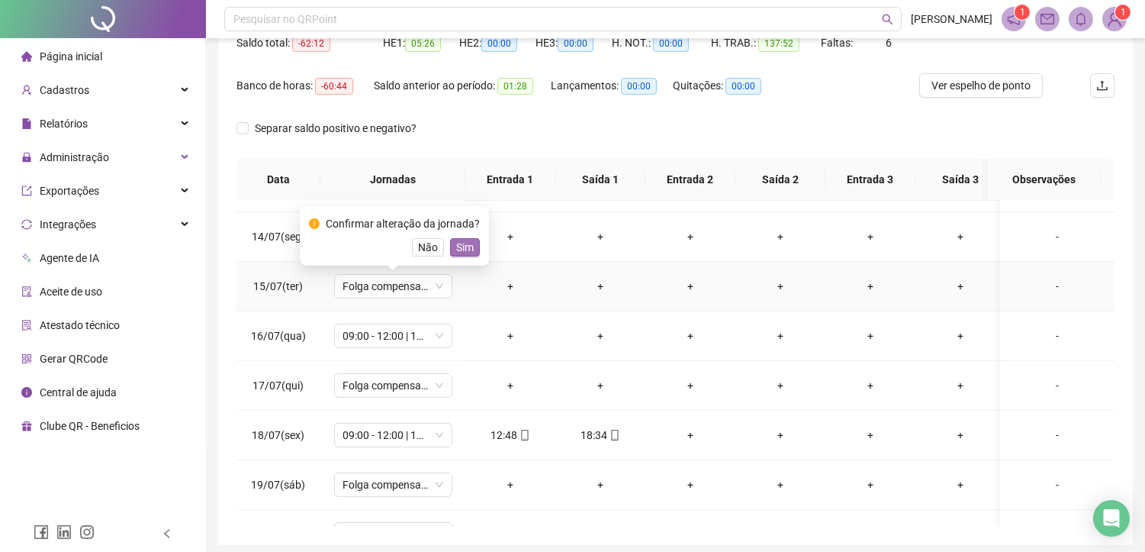
click at [465, 248] on span "Sim" at bounding box center [465, 247] width 18 height 17
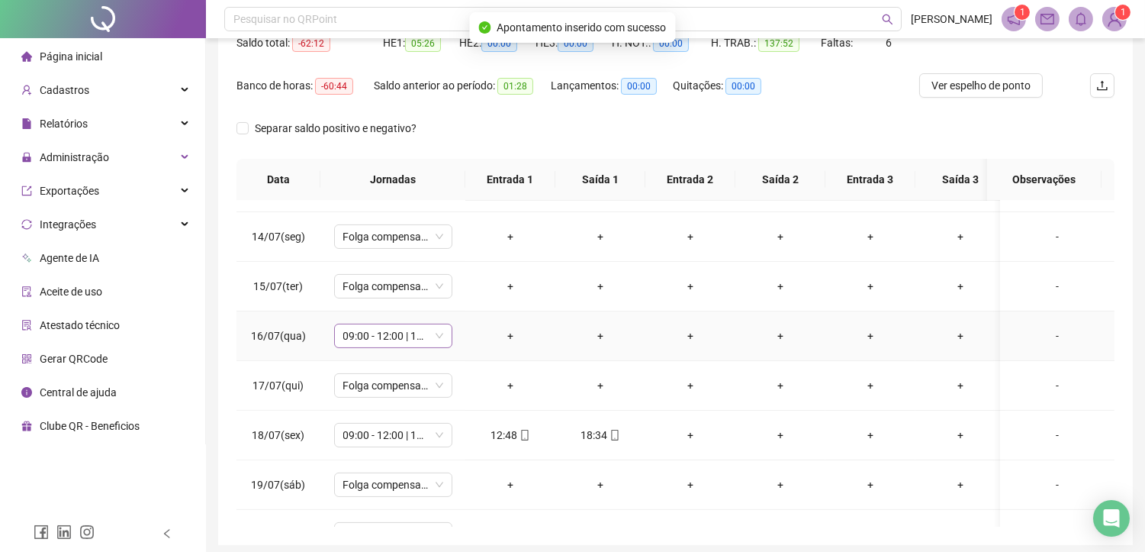
click at [385, 336] on span "09:00 - 12:00 | 14:00 - 19:00" at bounding box center [393, 335] width 100 height 23
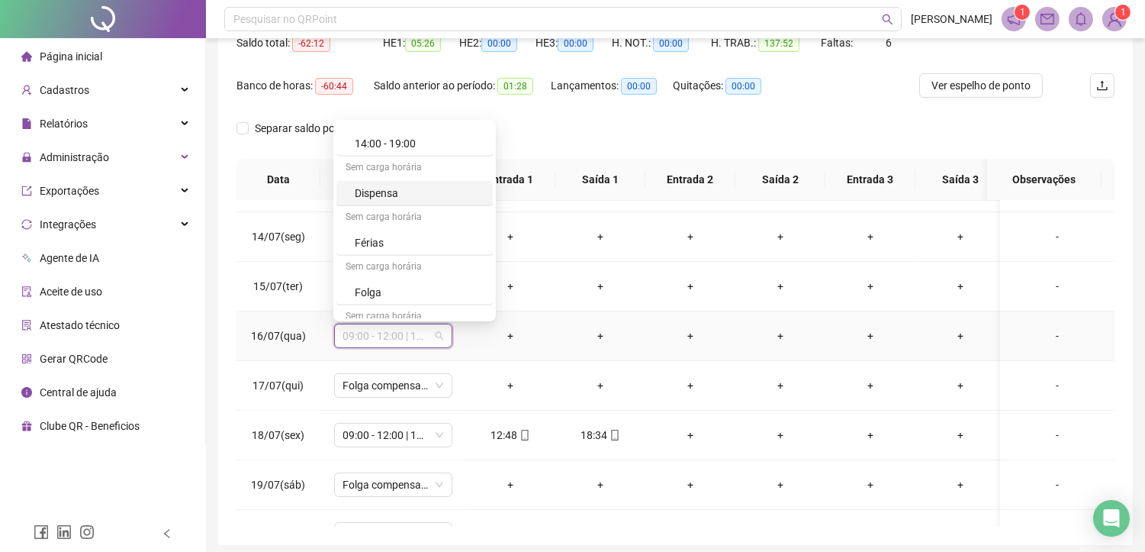
scroll to position [1493, 0]
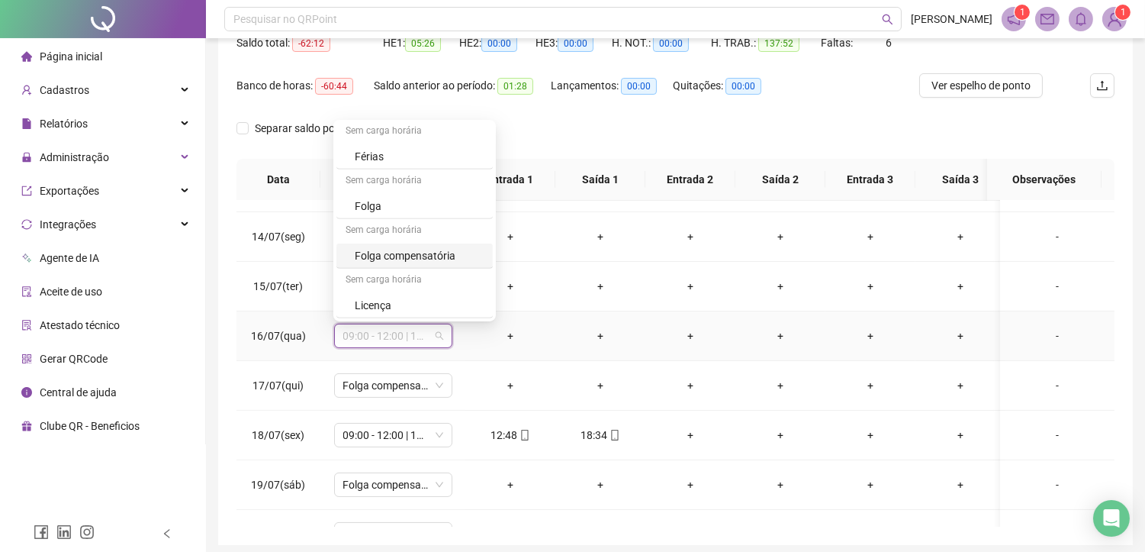
click at [414, 256] on div "Folga compensatória" at bounding box center [419, 255] width 129 height 17
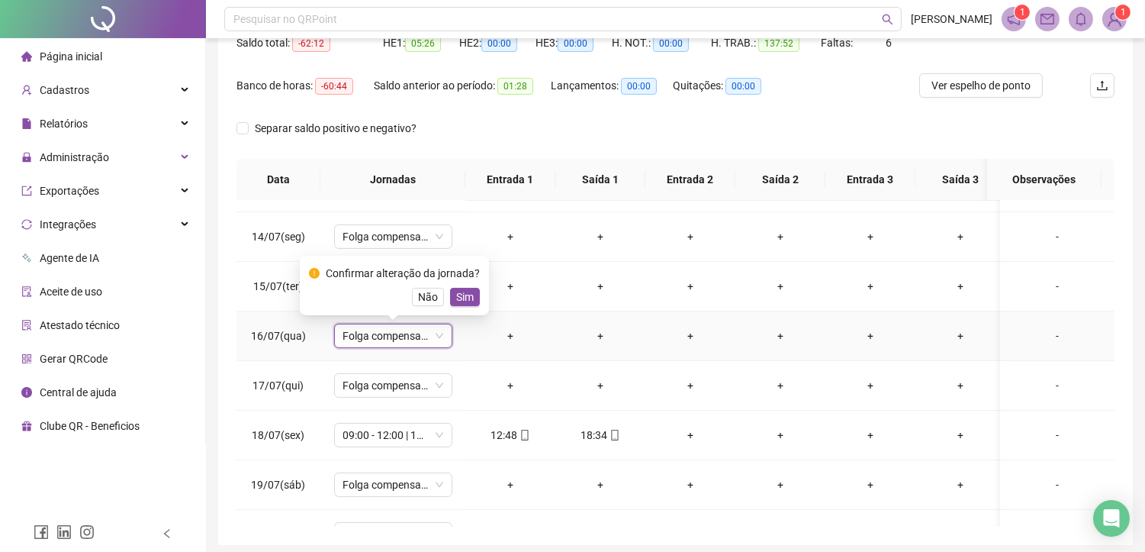
click at [456, 305] on span "Sim" at bounding box center [465, 296] width 18 height 17
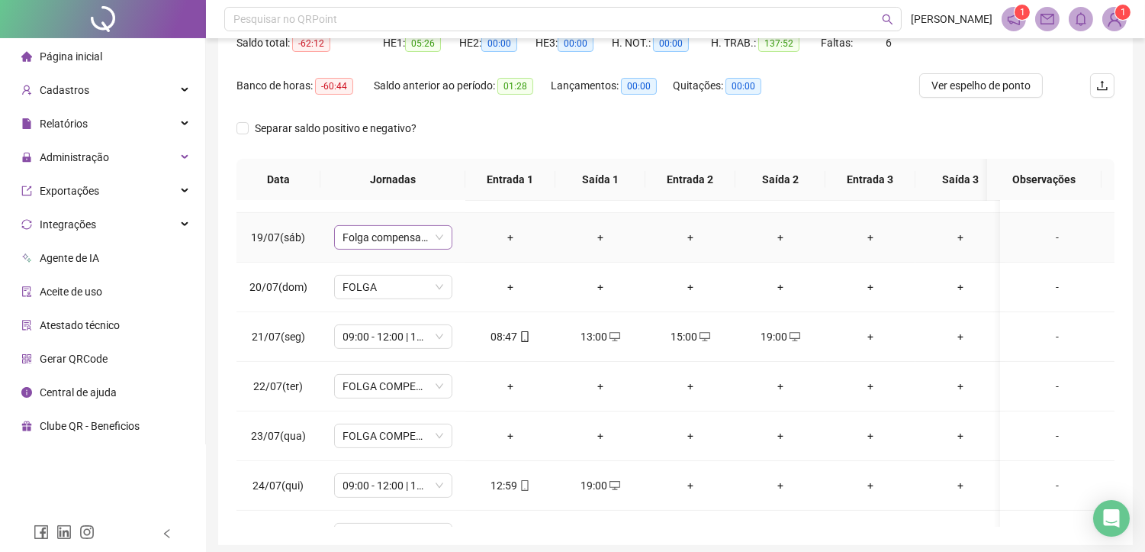
scroll to position [887, 0]
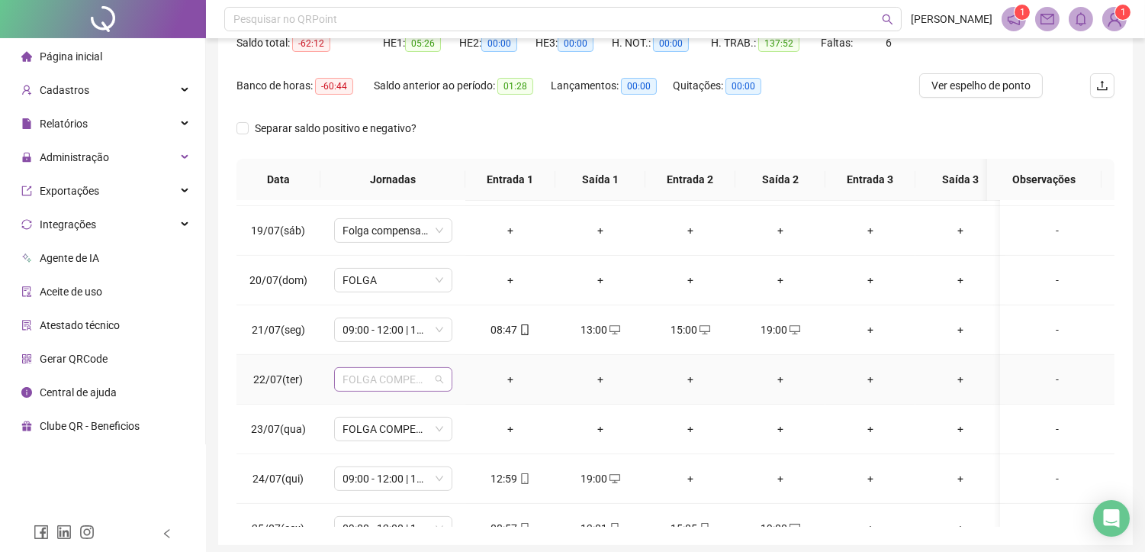
click at [403, 382] on span "FOLGA COMPENSATÓRIA" at bounding box center [393, 379] width 100 height 23
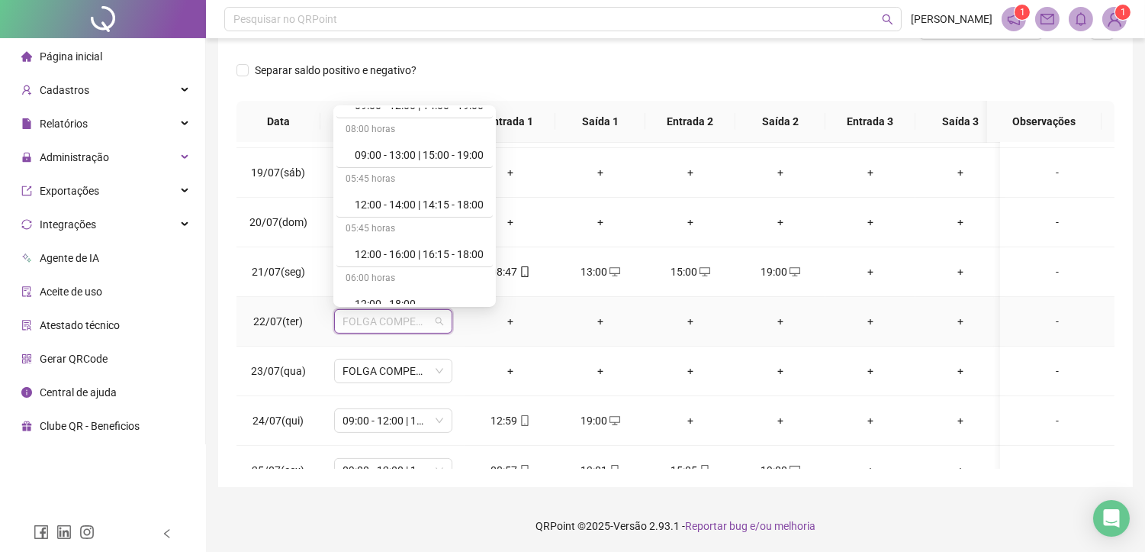
scroll to position [847, 0]
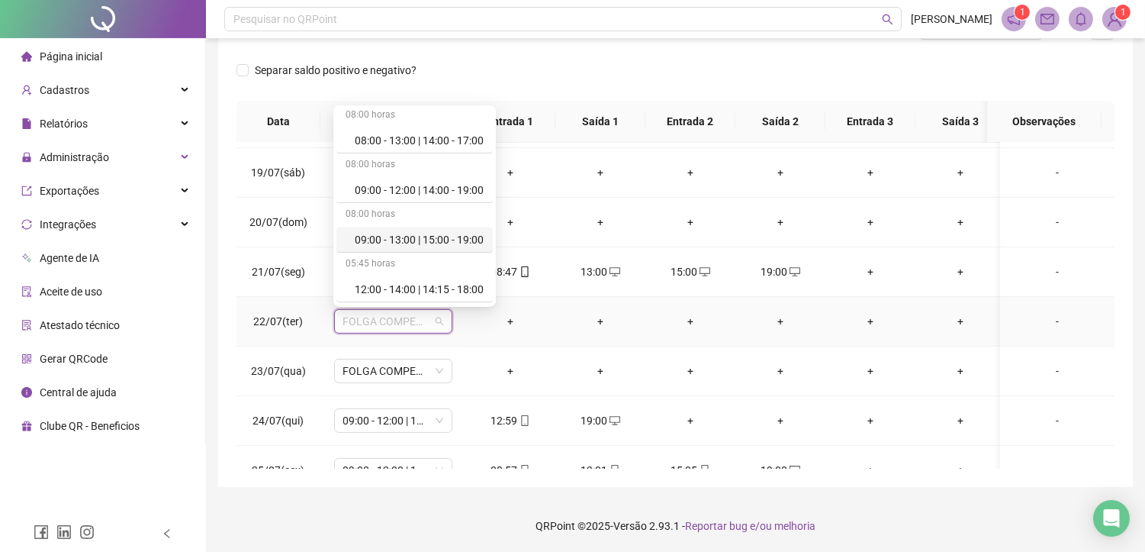
click at [402, 244] on div "09:00 - 13:00 | 15:00 - 19:00" at bounding box center [419, 239] width 129 height 17
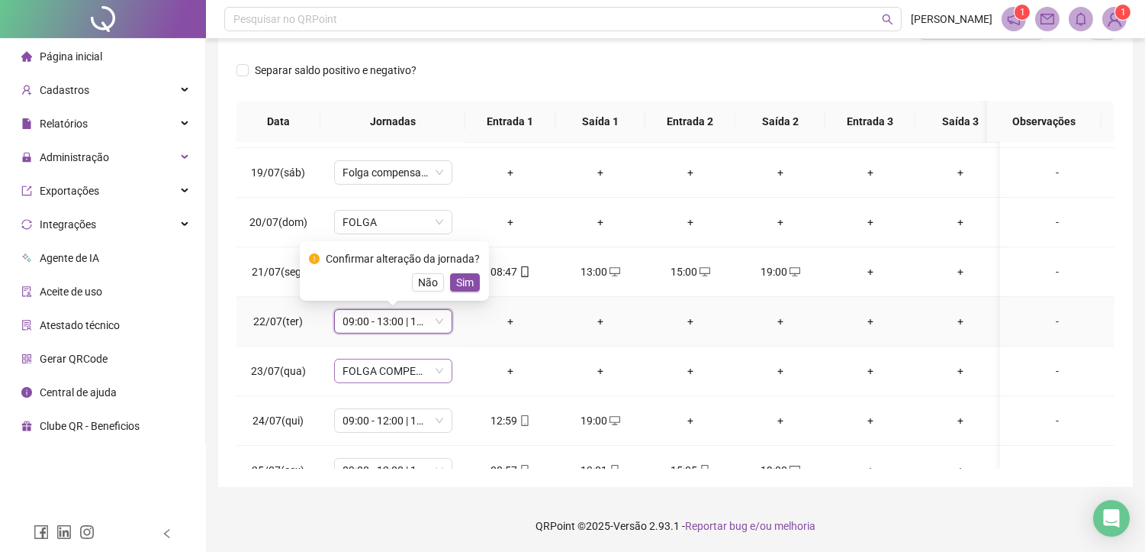
drag, startPoint x: 461, startPoint y: 285, endPoint x: 394, endPoint y: 375, distance: 112.3
click at [461, 286] on span "Sim" at bounding box center [465, 282] width 18 height 17
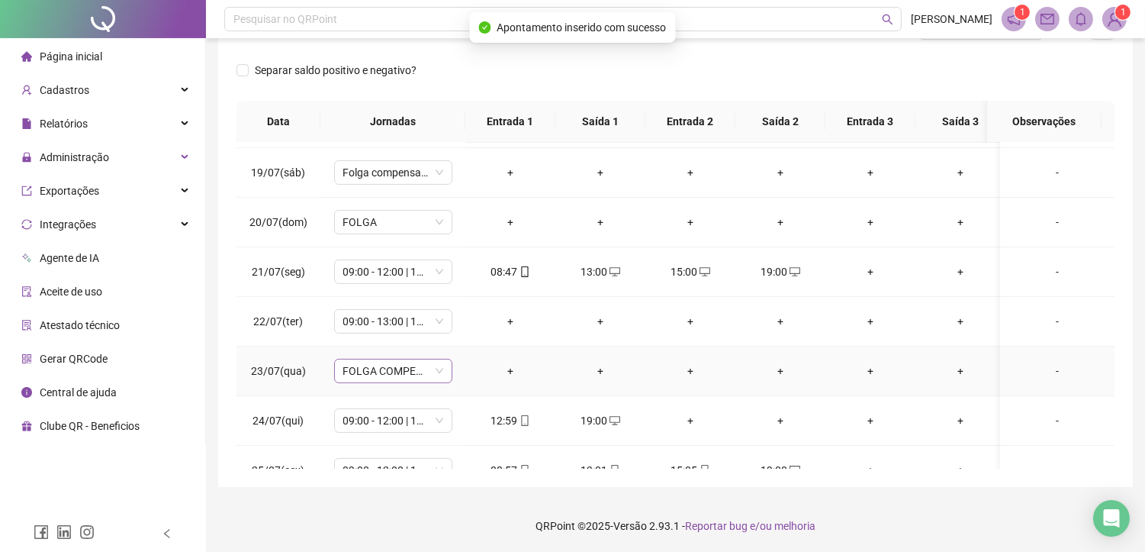
click at [393, 368] on span "FOLGA COMPENSATÓRIA" at bounding box center [393, 370] width 100 height 23
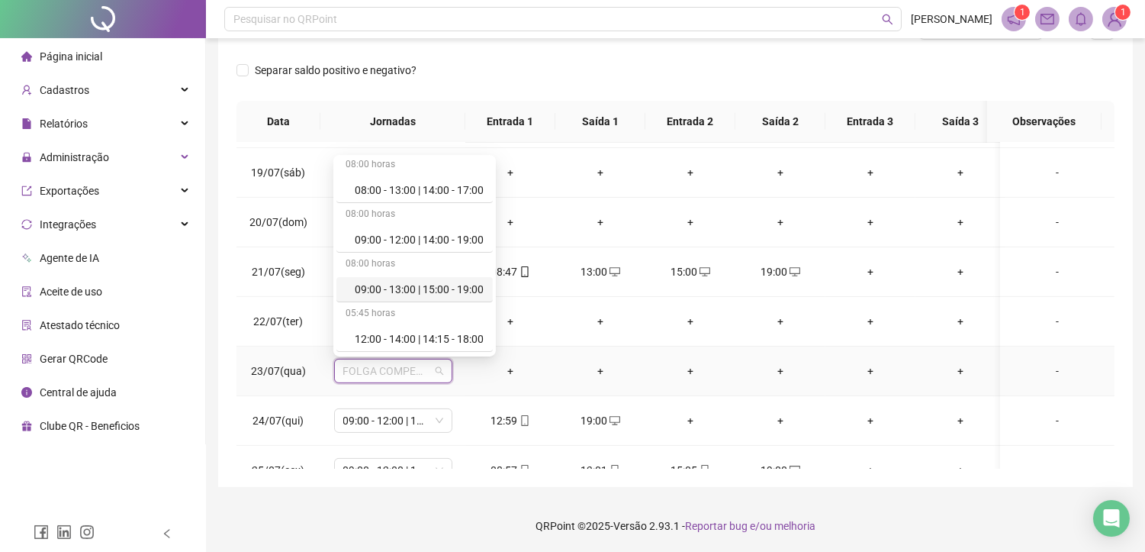
click at [390, 293] on div "09:00 - 13:00 | 15:00 - 19:00" at bounding box center [419, 289] width 129 height 17
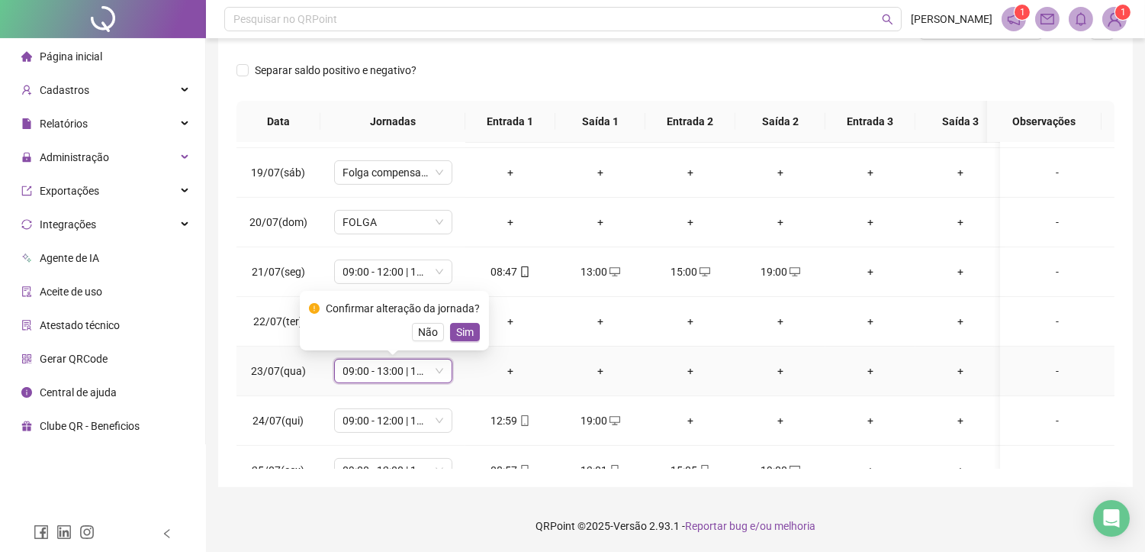
click at [464, 339] on button "Sim" at bounding box center [465, 332] width 30 height 18
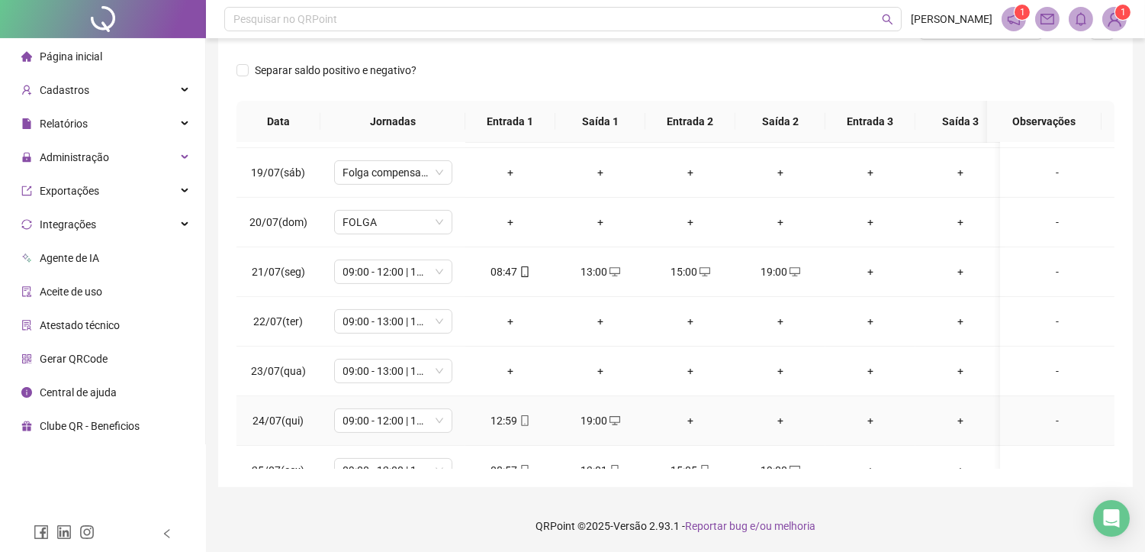
click at [695, 416] on div "+" at bounding box center [691, 420] width 66 height 17
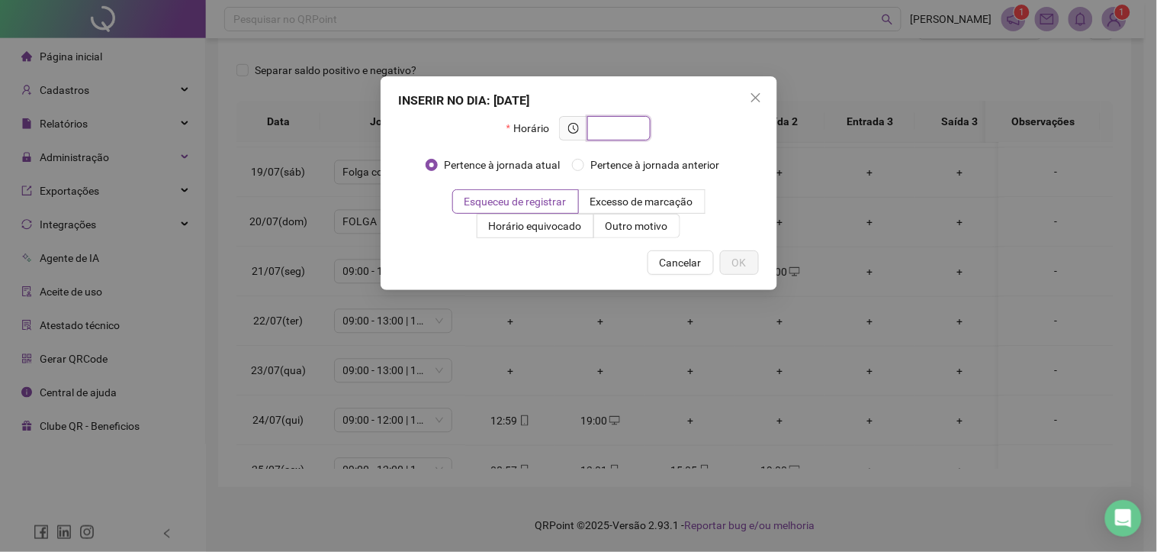
click at [624, 127] on input "text" at bounding box center [618, 128] width 42 height 17
type input "*****"
click at [738, 256] on span "OK" at bounding box center [739, 262] width 14 height 17
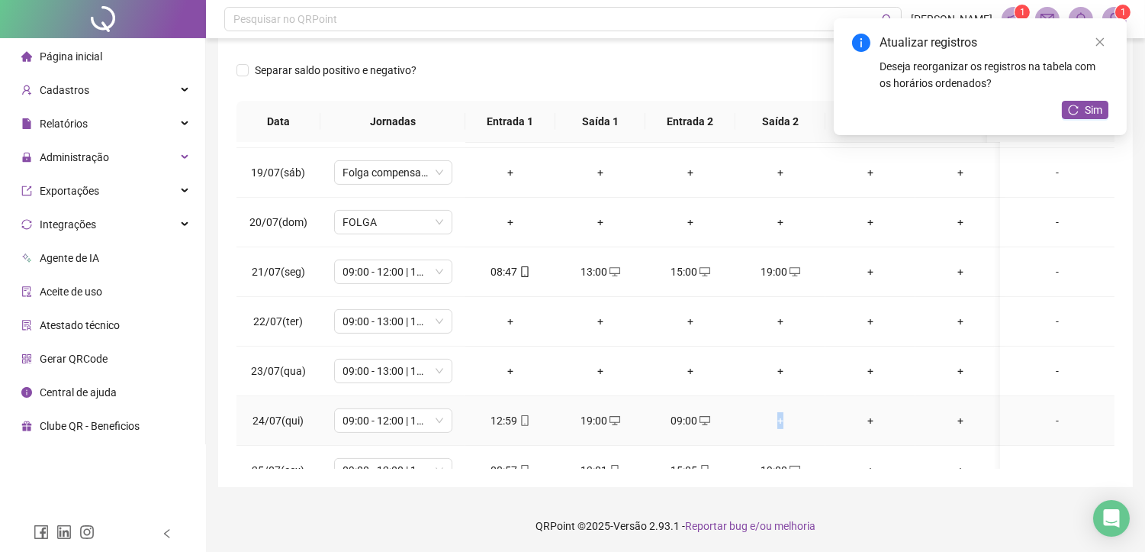
click at [780, 424] on div "+" at bounding box center [781, 420] width 66 height 17
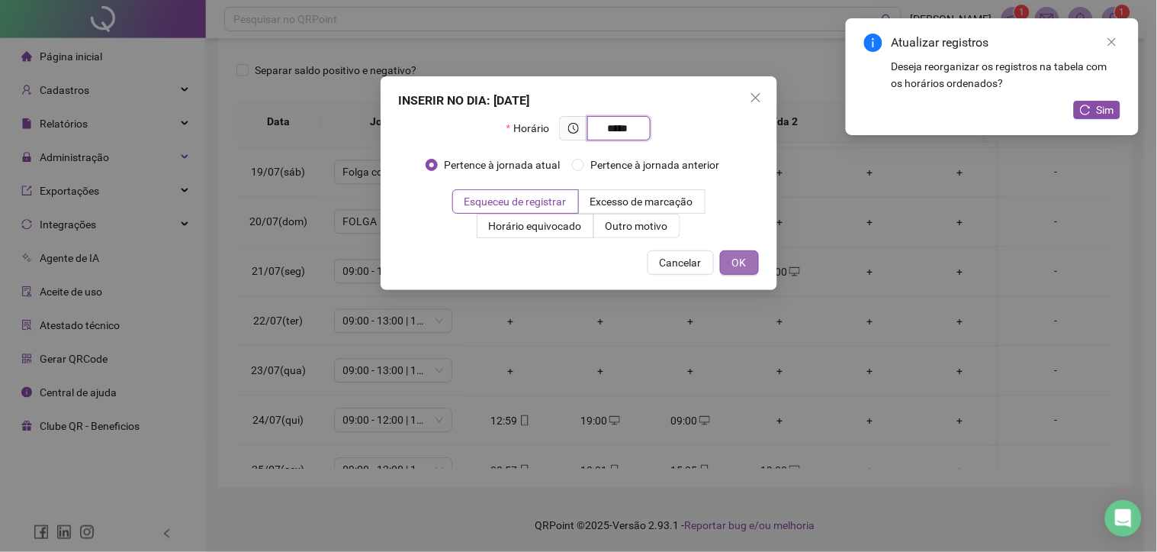
type input "*****"
click at [742, 268] on span "OK" at bounding box center [739, 262] width 14 height 17
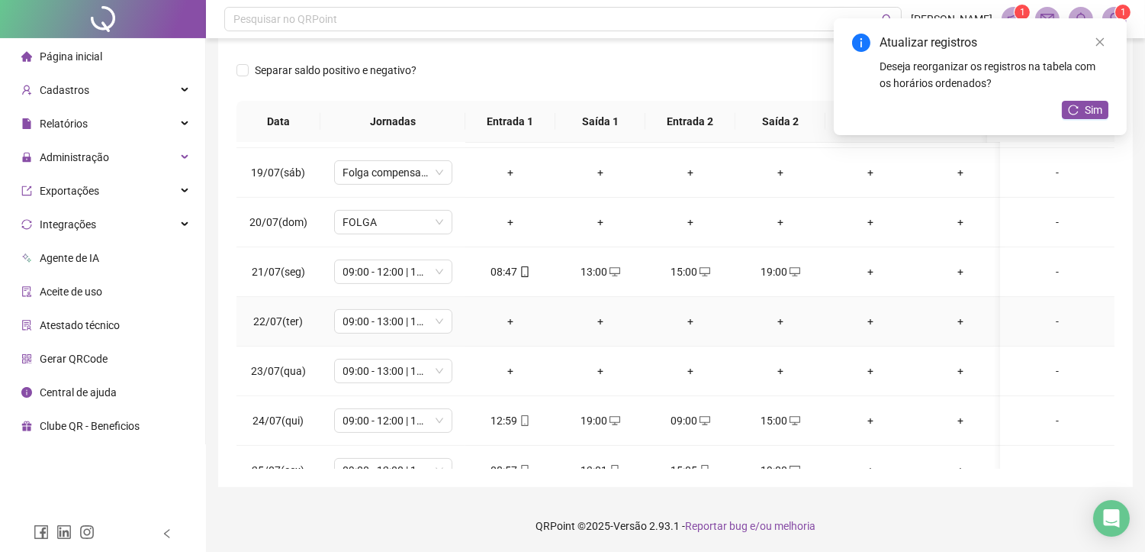
click at [519, 313] on div "+" at bounding box center [511, 321] width 66 height 17
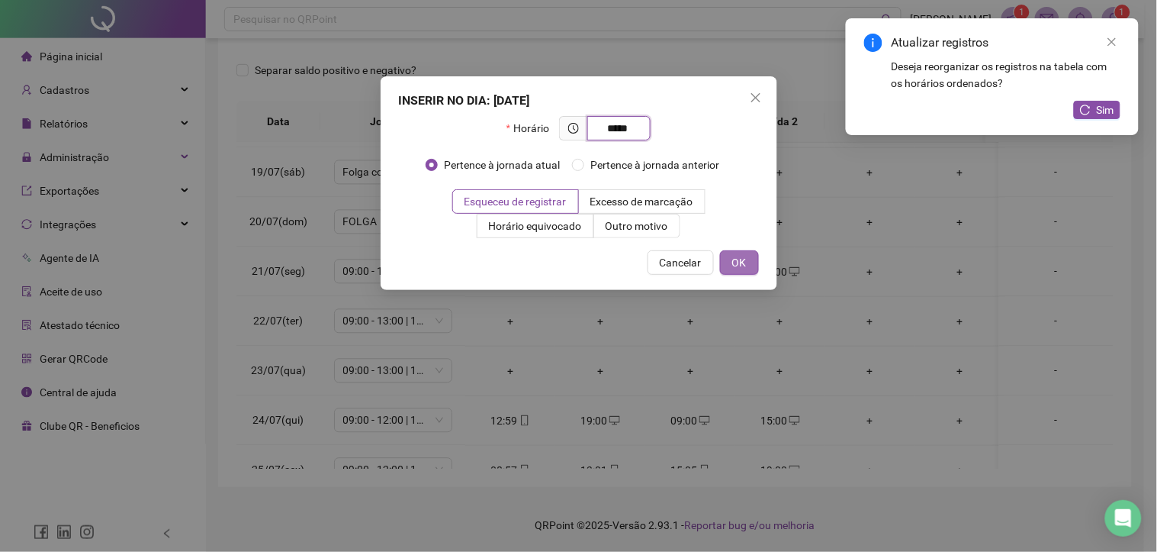
type input "*****"
click at [751, 264] on button "OK" at bounding box center [739, 262] width 39 height 24
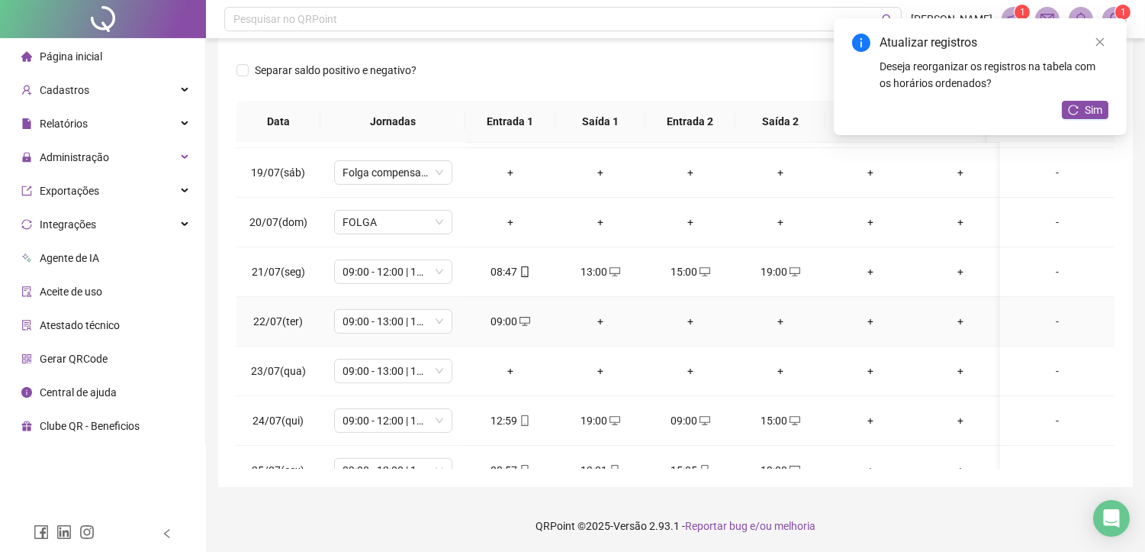
click at [605, 315] on div "+" at bounding box center [601, 321] width 66 height 17
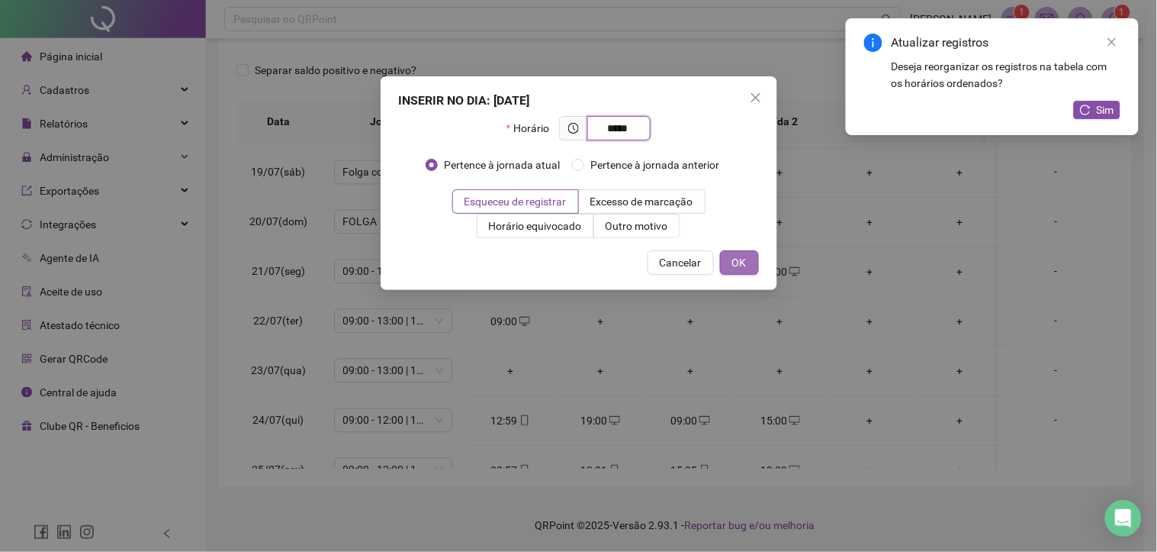
type input "*****"
click at [728, 269] on button "OK" at bounding box center [739, 262] width 39 height 24
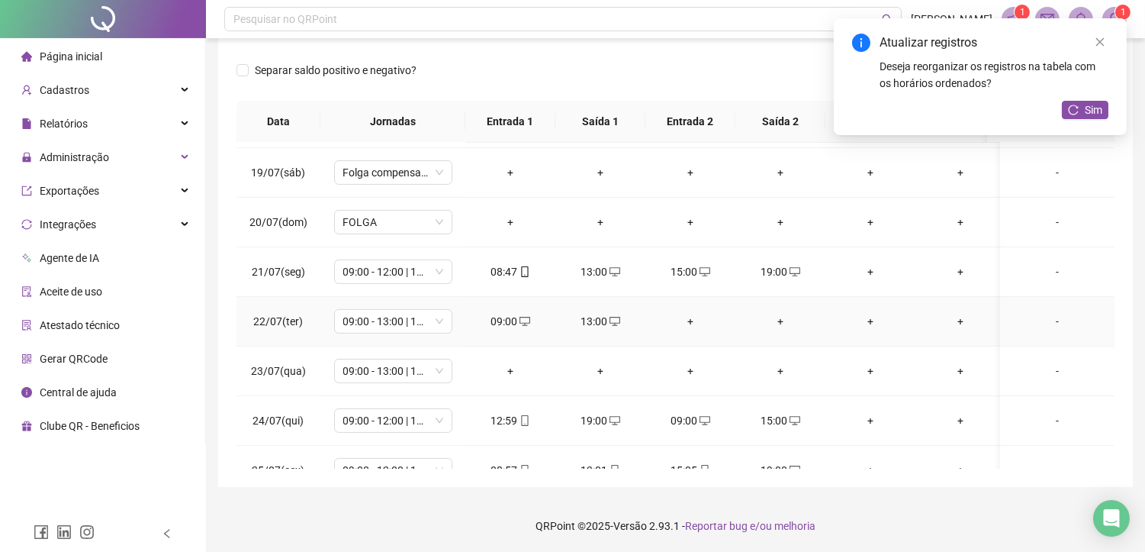
click at [692, 321] on div "+" at bounding box center [691, 321] width 66 height 17
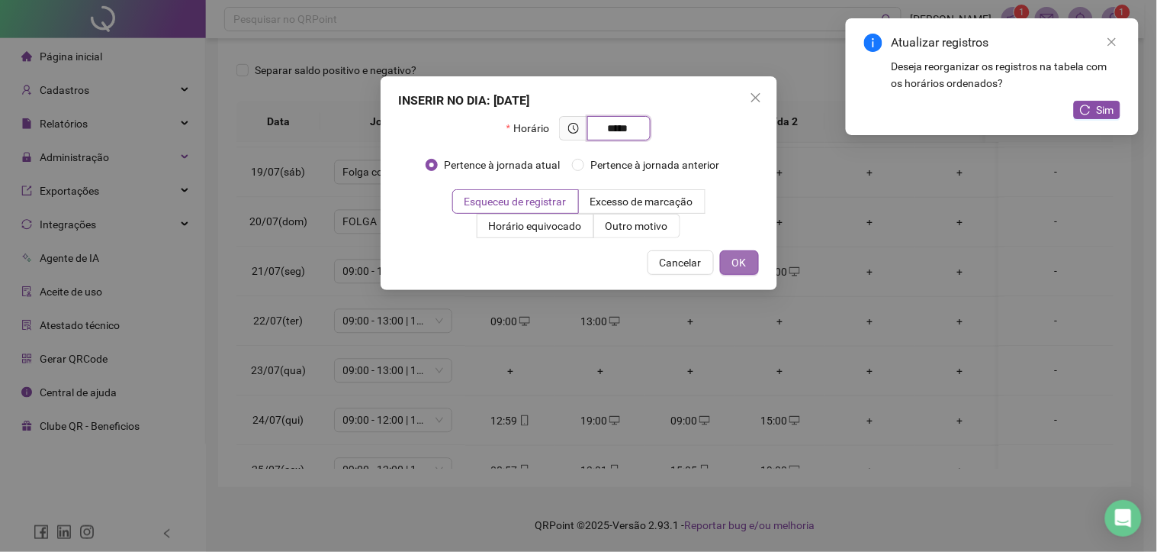
type input "*****"
click at [742, 255] on span "OK" at bounding box center [739, 262] width 14 height 17
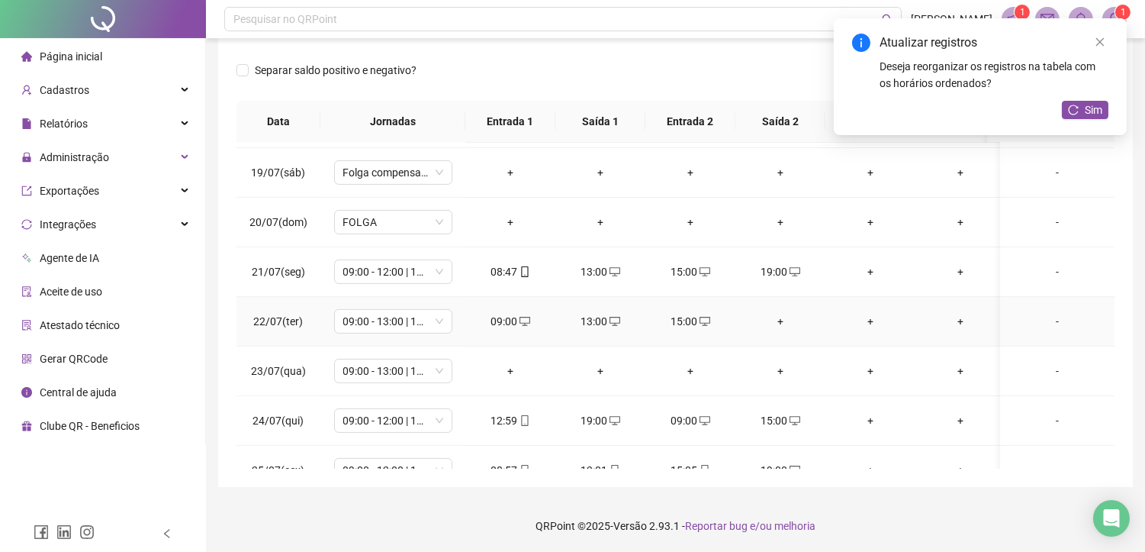
click at [782, 317] on div "+" at bounding box center [781, 321] width 66 height 17
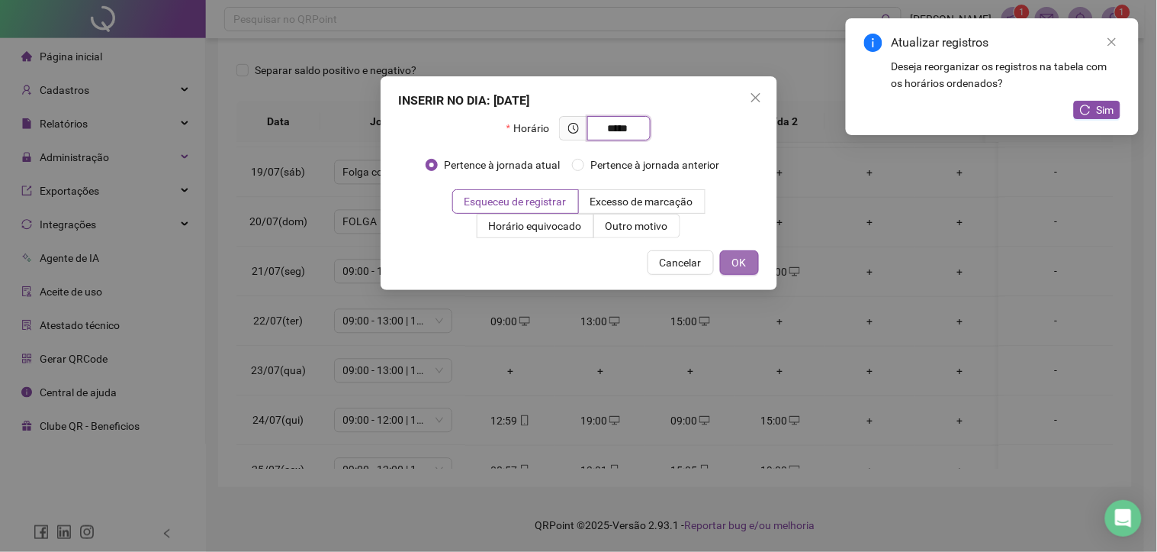
type input "*****"
click at [743, 257] on span "OK" at bounding box center [739, 262] width 14 height 17
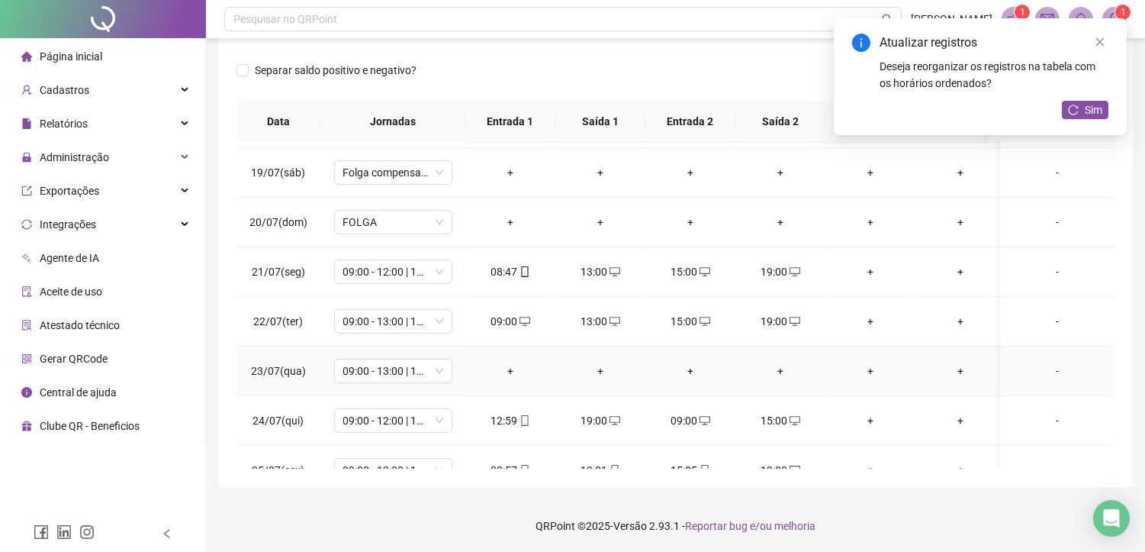
click at [514, 371] on div "+" at bounding box center [511, 370] width 66 height 17
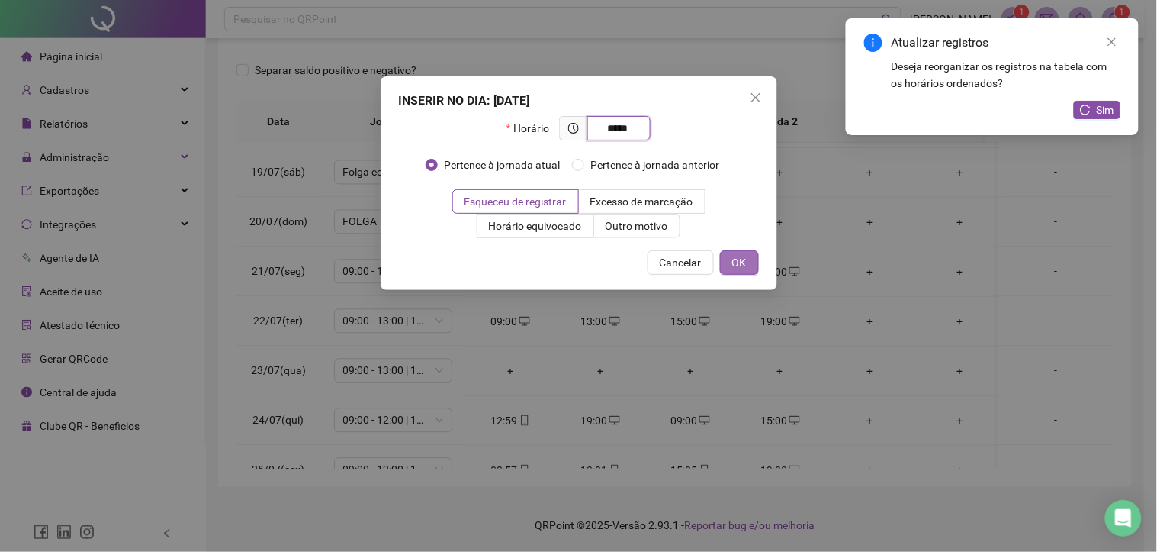
type input "*****"
click at [746, 262] on button "OK" at bounding box center [739, 262] width 39 height 24
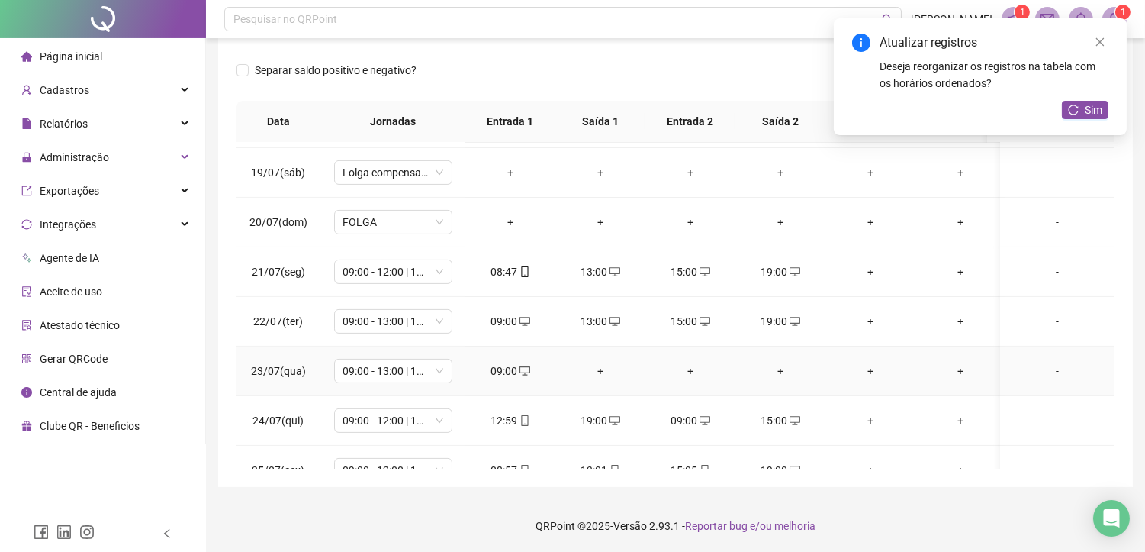
click at [590, 362] on div "+" at bounding box center [601, 370] width 66 height 17
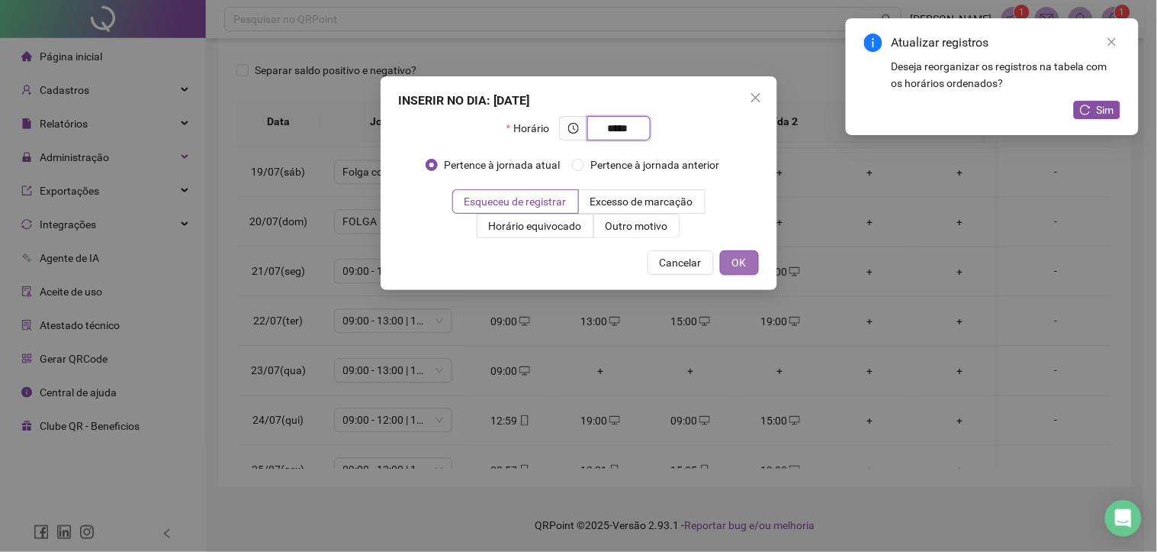
type input "*****"
click at [758, 256] on button "OK" at bounding box center [739, 262] width 39 height 24
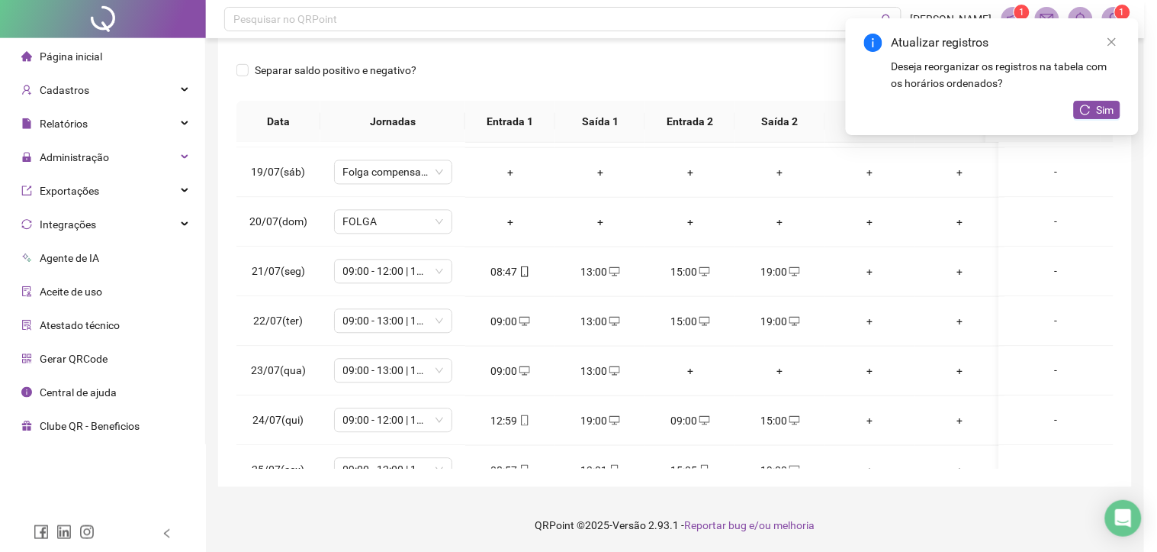
click at [689, 371] on div "INSERIR NO DIA : 23/07/2025 Horário ***** Pertence à jornada atual Pertence à j…" at bounding box center [578, 276] width 1157 height 552
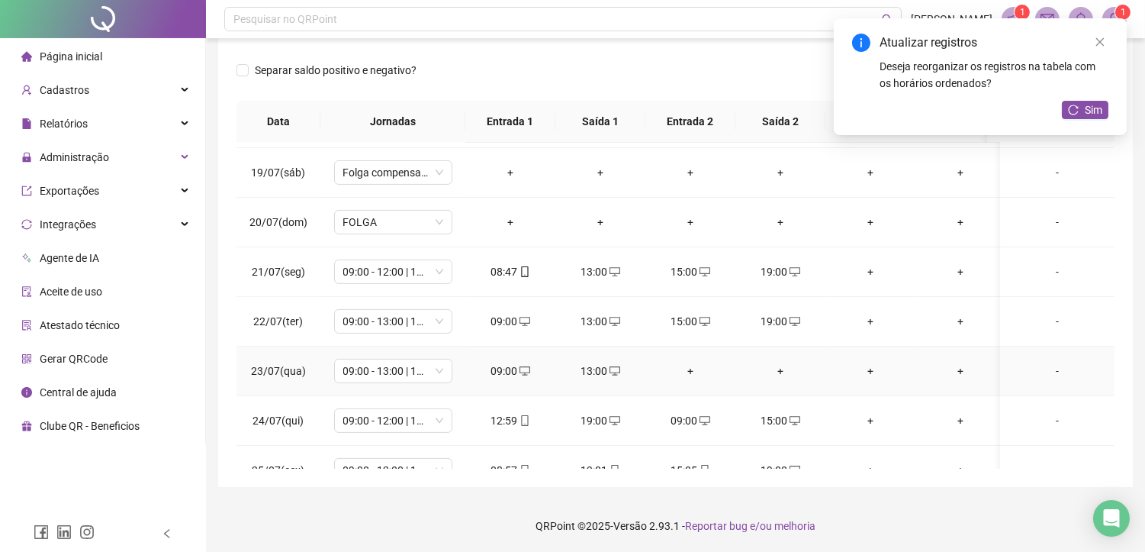
click at [689, 370] on div "+" at bounding box center [691, 370] width 66 height 17
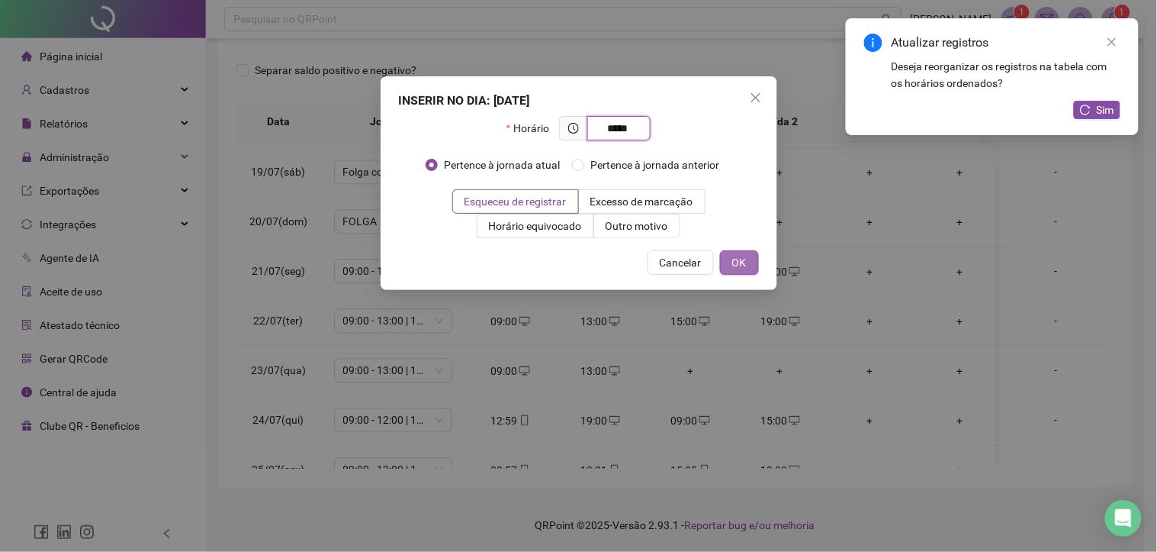
type input "*****"
click at [745, 260] on span "OK" at bounding box center [739, 262] width 14 height 17
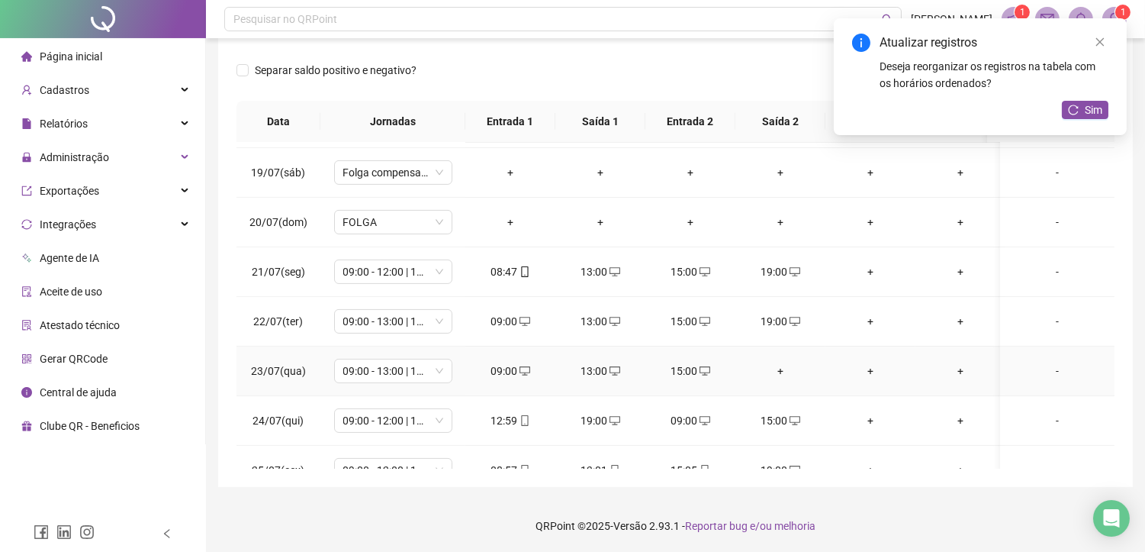
click at [783, 363] on div "+" at bounding box center [781, 370] width 66 height 17
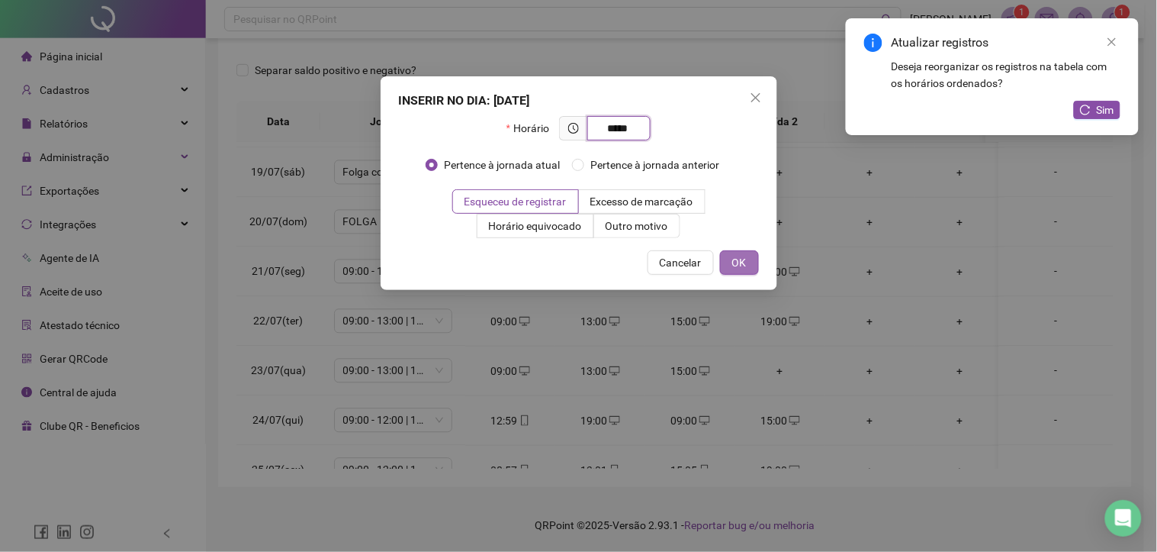
type input "*****"
click at [743, 264] on span "OK" at bounding box center [739, 262] width 14 height 17
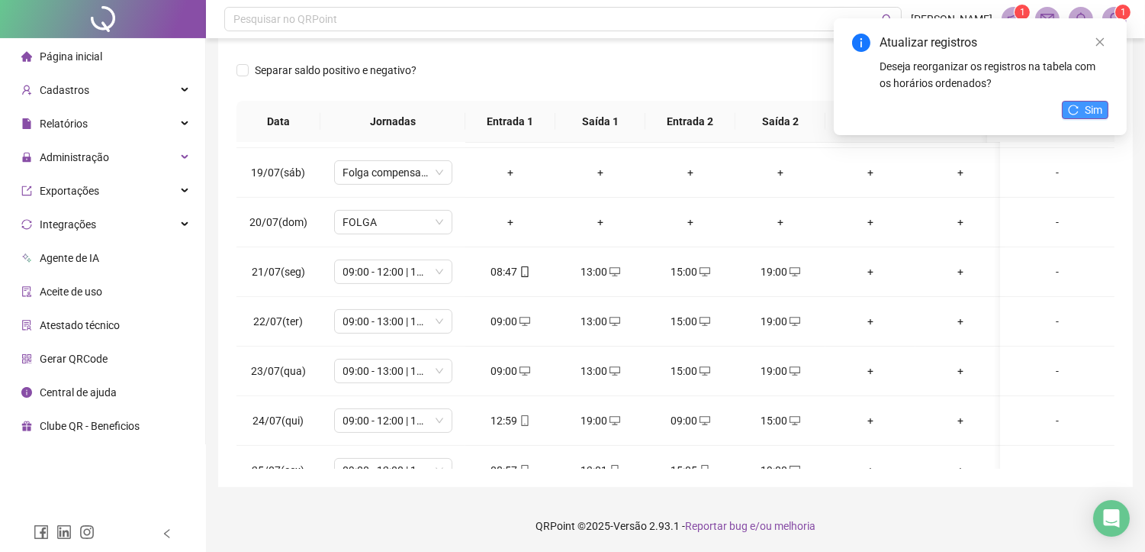
click at [1085, 116] on span "Sim" at bounding box center [1094, 109] width 18 height 17
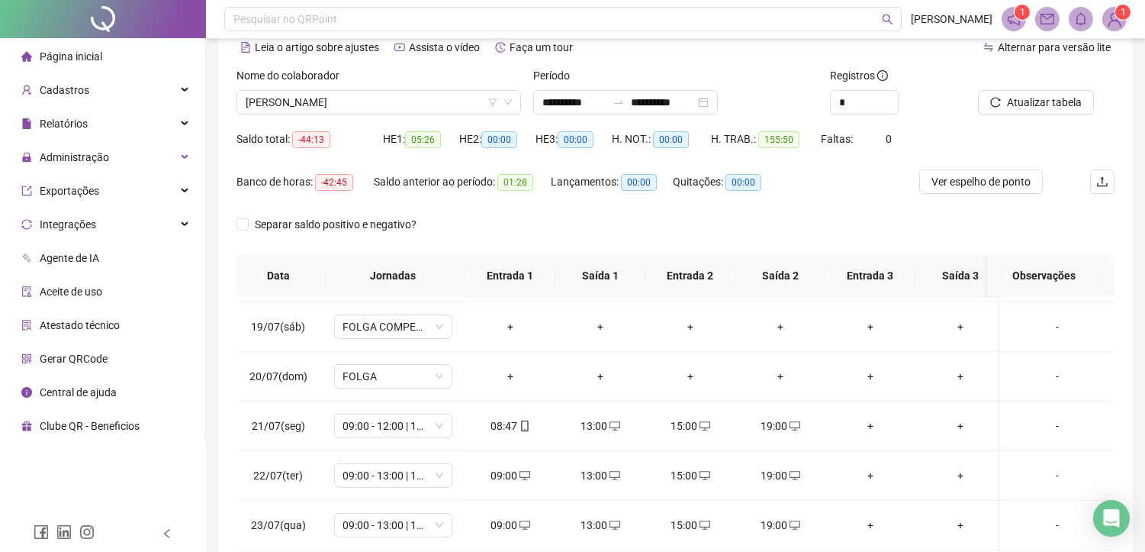
scroll to position [58, 0]
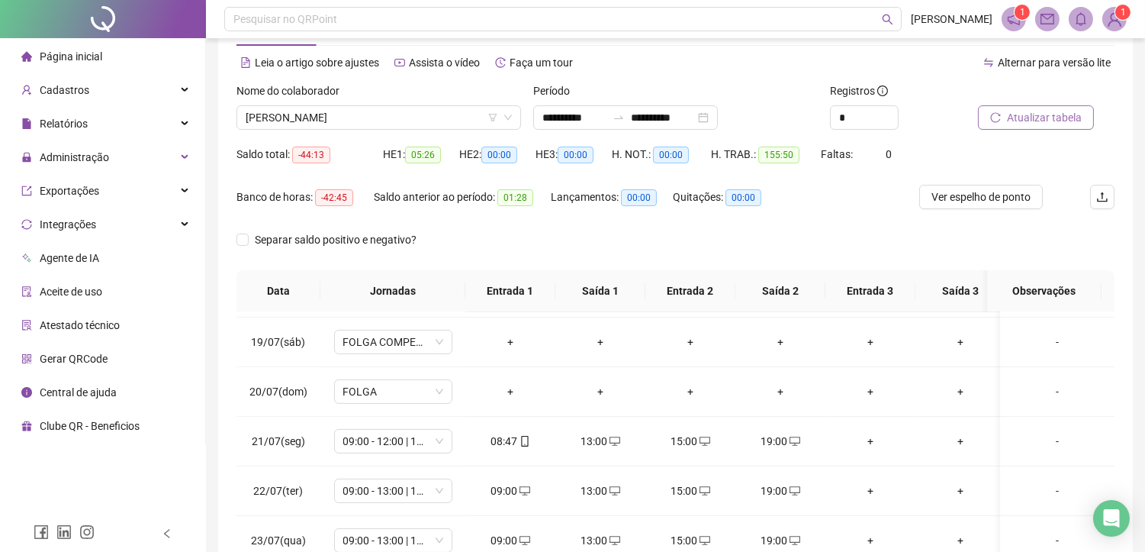
click at [1039, 115] on span "Atualizar tabela" at bounding box center [1044, 117] width 75 height 17
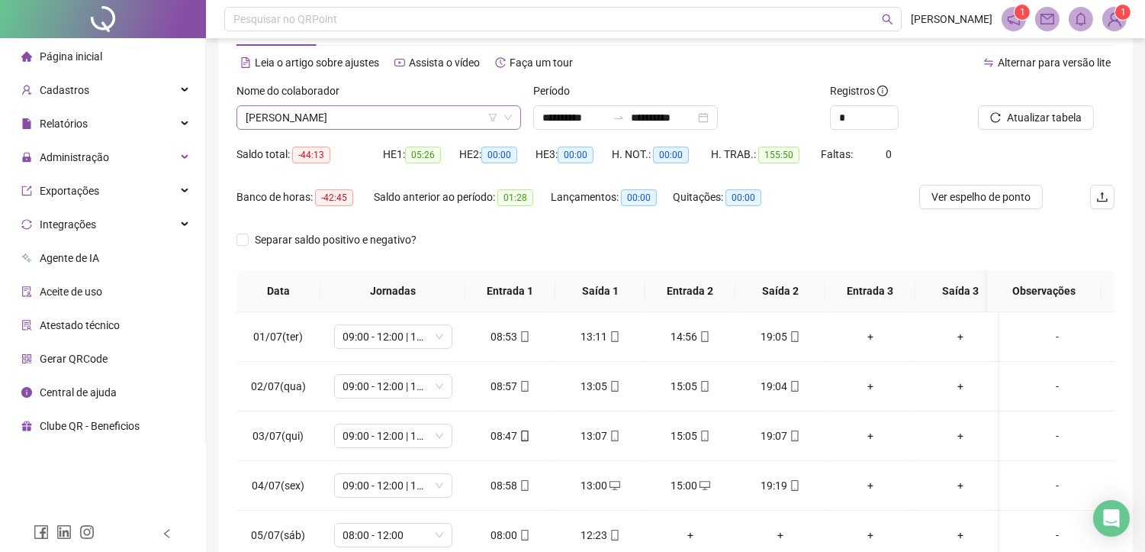
click at [416, 110] on span "[PERSON_NAME]" at bounding box center [379, 117] width 266 height 23
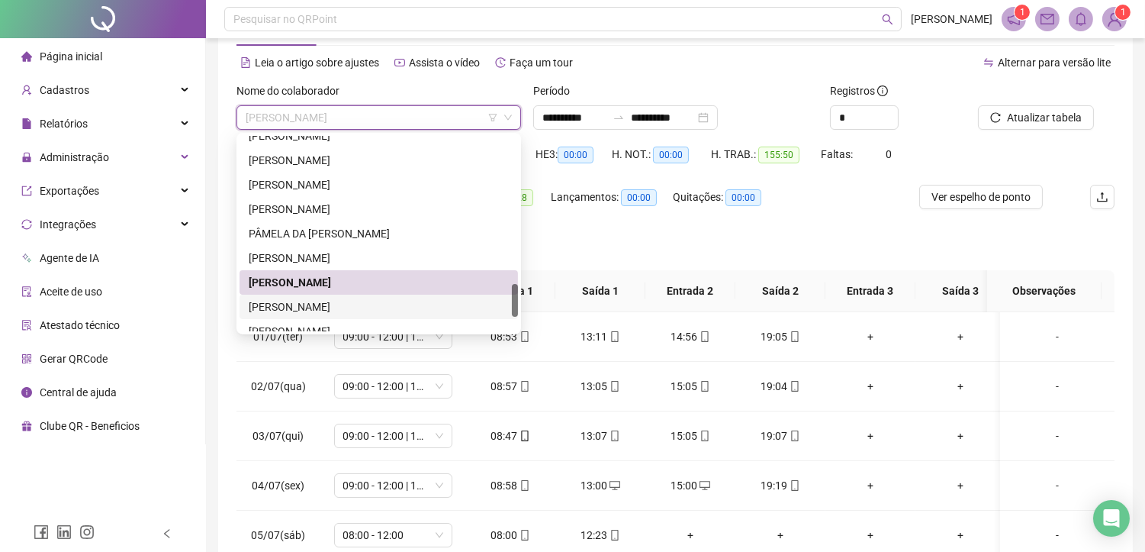
click at [296, 302] on div "[PERSON_NAME]" at bounding box center [379, 306] width 260 height 17
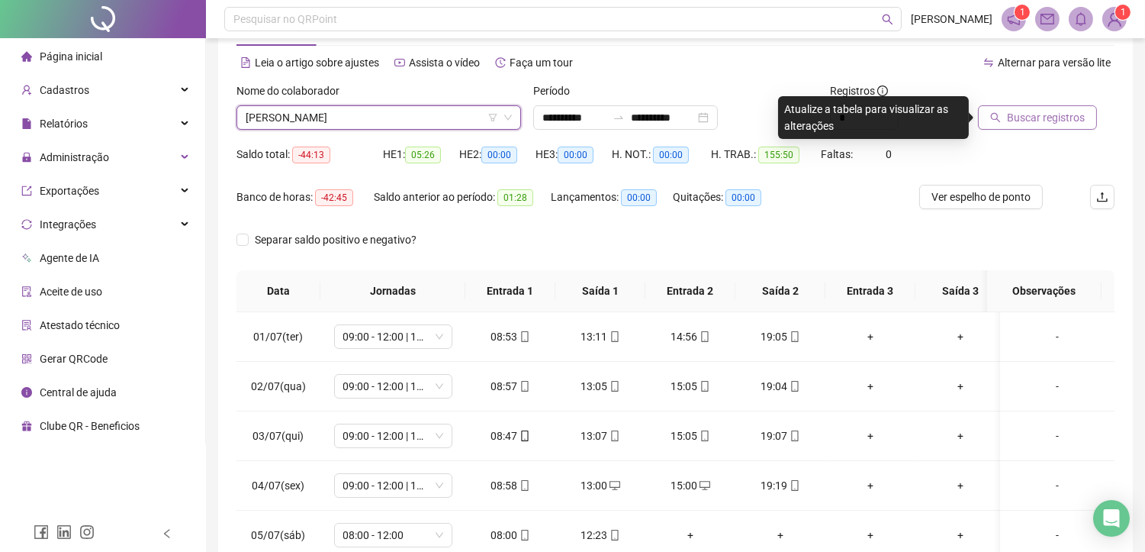
click at [1031, 111] on span "Buscar registros" at bounding box center [1046, 117] width 78 height 17
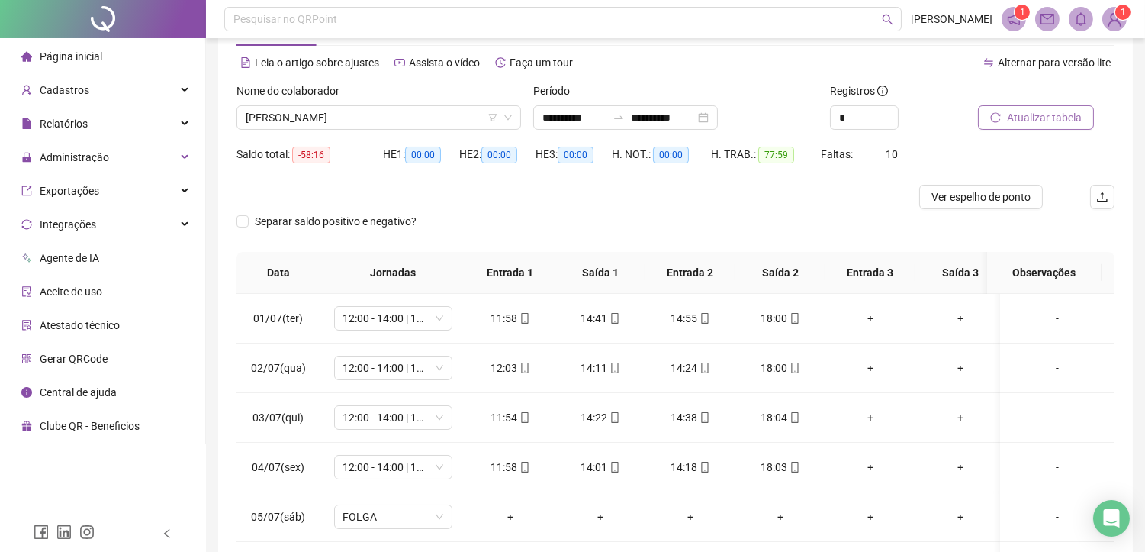
click at [1069, 120] on span "Atualizar tabela" at bounding box center [1044, 117] width 75 height 17
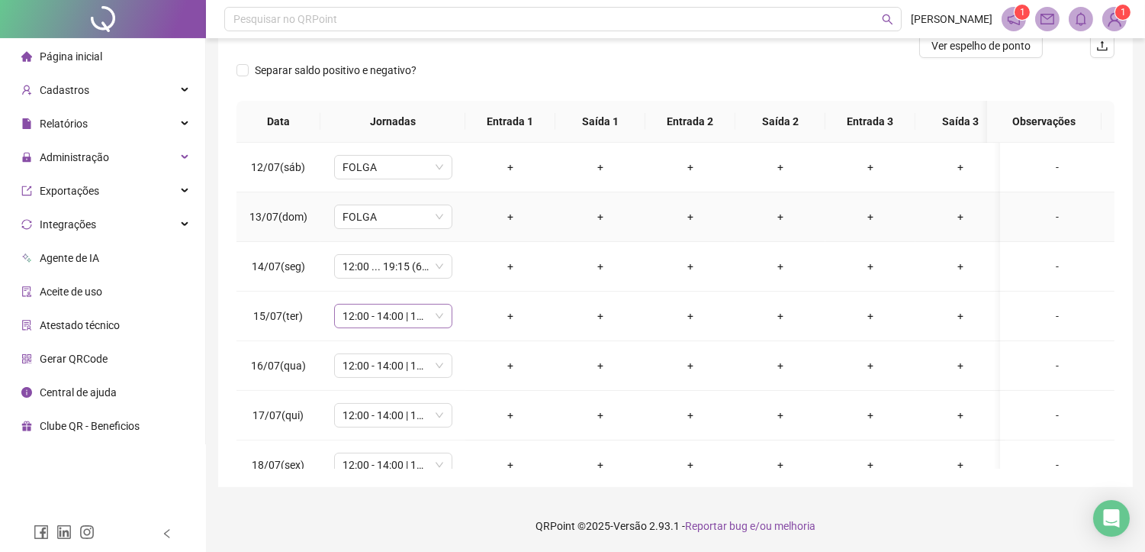
scroll to position [633, 0]
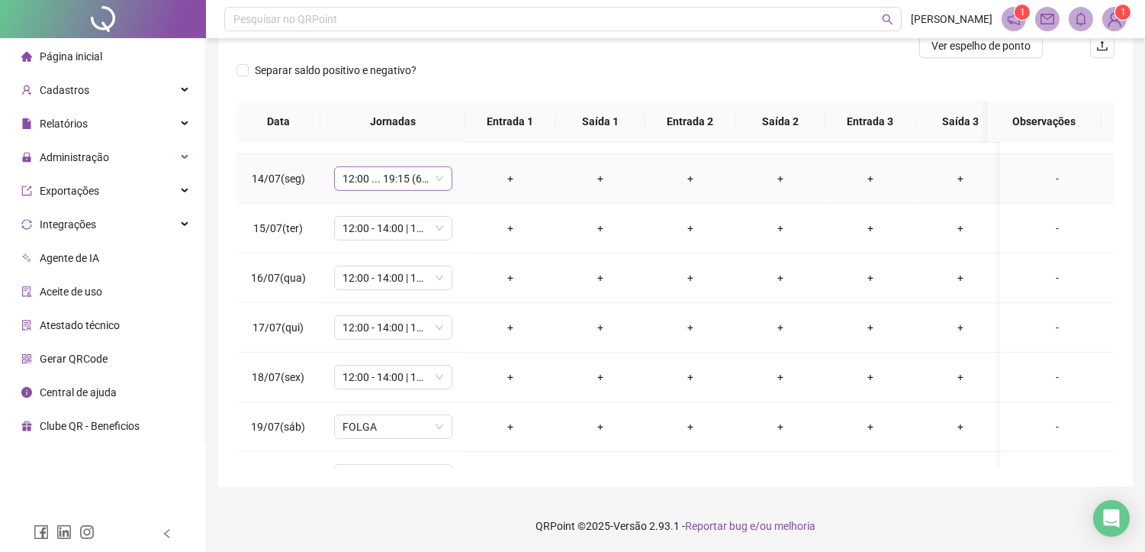
click at [399, 172] on span "12:00 ... 19:15 (6 HORAS)" at bounding box center [393, 178] width 100 height 23
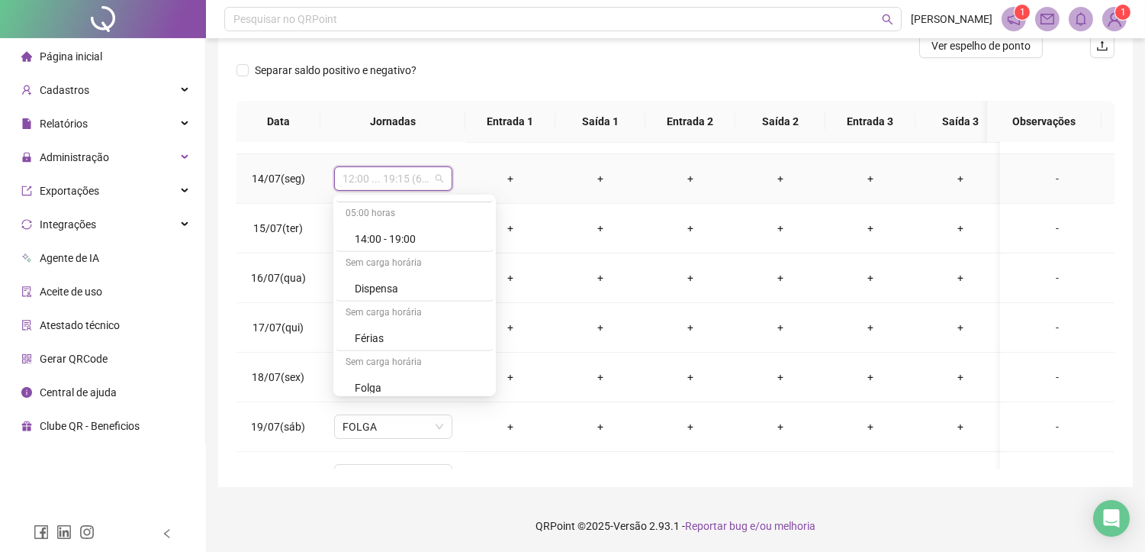
scroll to position [1440, 0]
click at [367, 326] on div "Folga" at bounding box center [419, 331] width 129 height 17
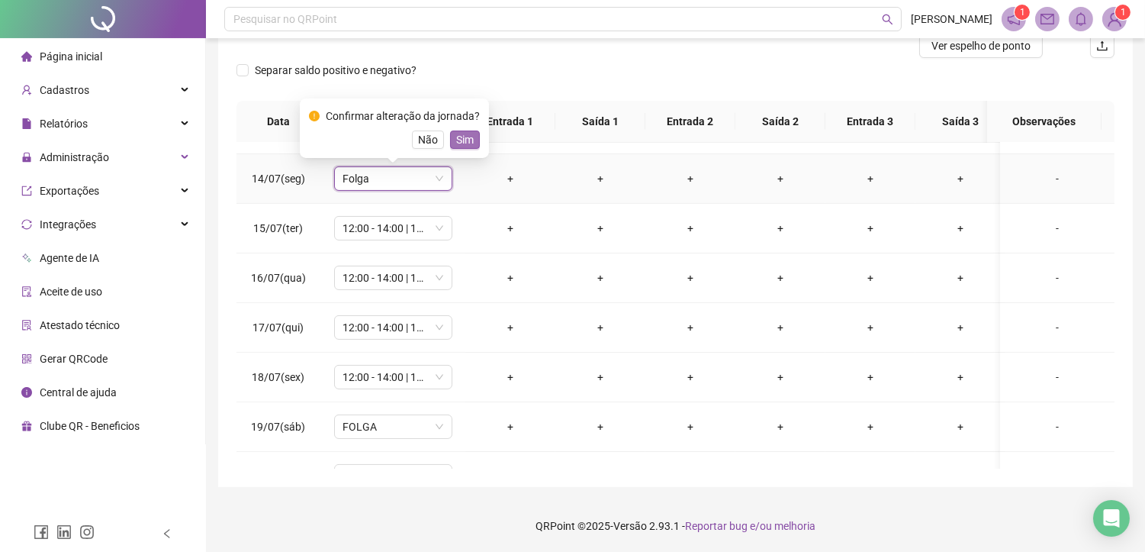
click at [460, 141] on span "Sim" at bounding box center [465, 139] width 18 height 17
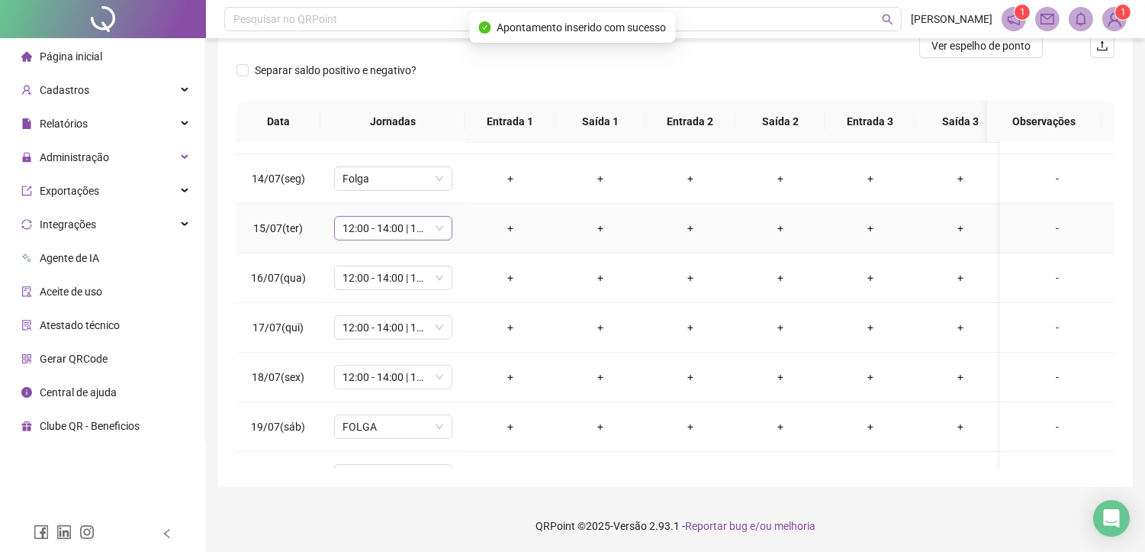
click at [367, 221] on span "12:00 - 14:00 | 14:15 - 18:00" at bounding box center [393, 228] width 100 height 23
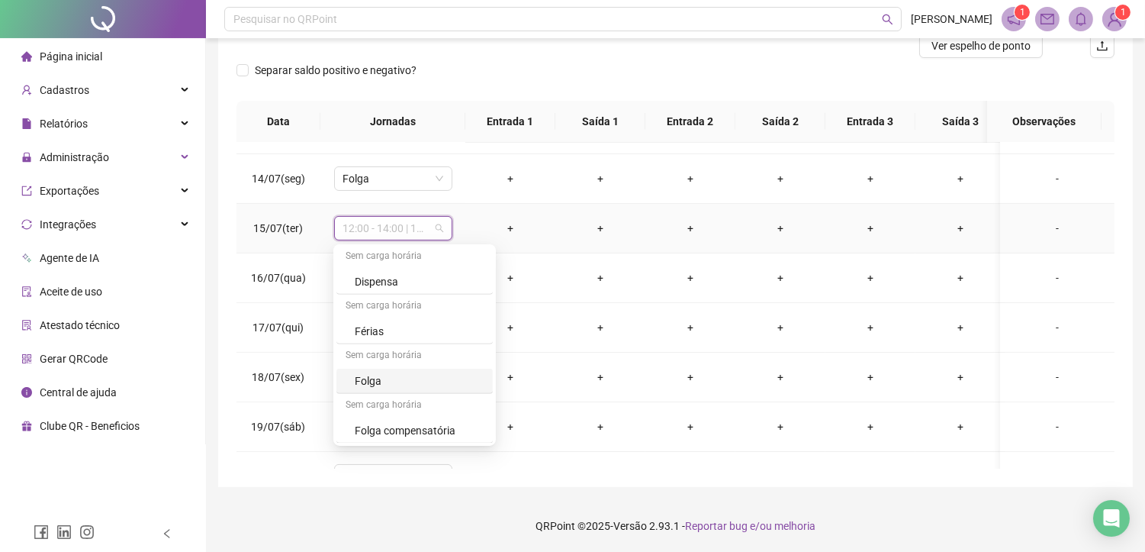
click at [375, 383] on div "Folga" at bounding box center [419, 380] width 129 height 17
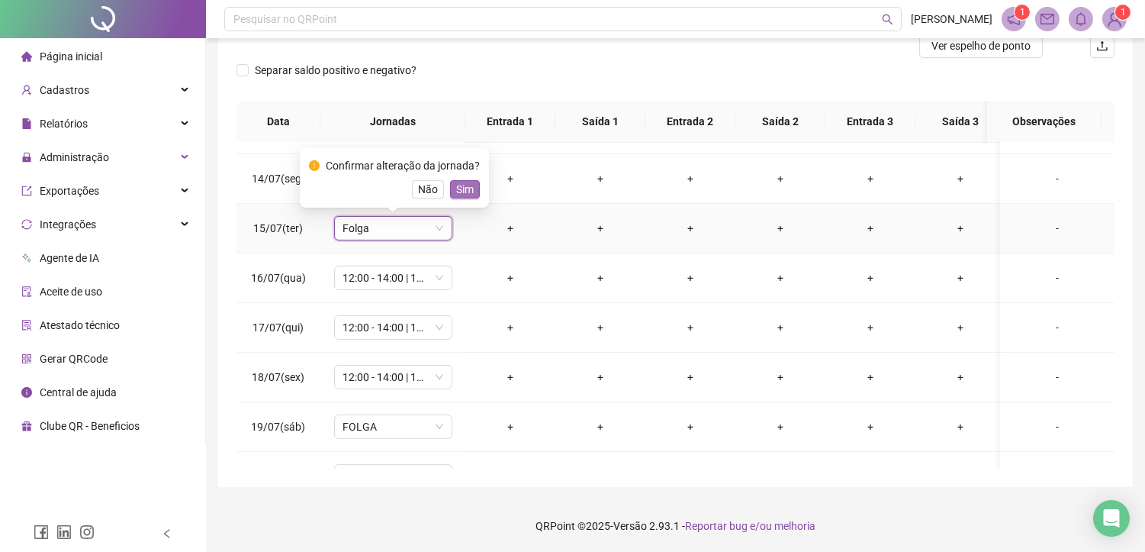
click at [456, 191] on span "Sim" at bounding box center [465, 189] width 18 height 17
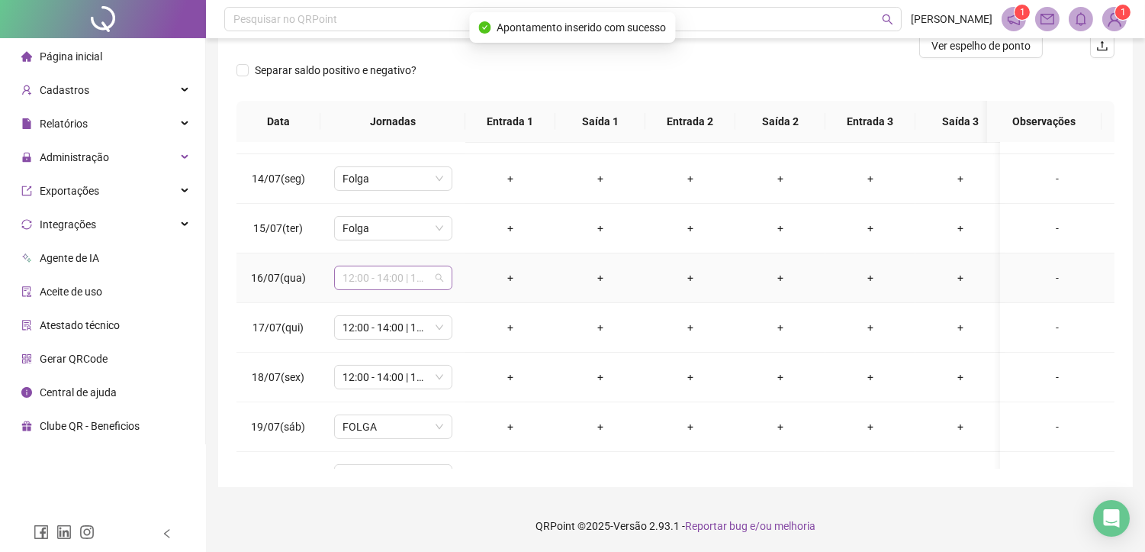
click at [363, 277] on span "12:00 - 14:00 | 14:15 - 18:00" at bounding box center [393, 277] width 100 height 23
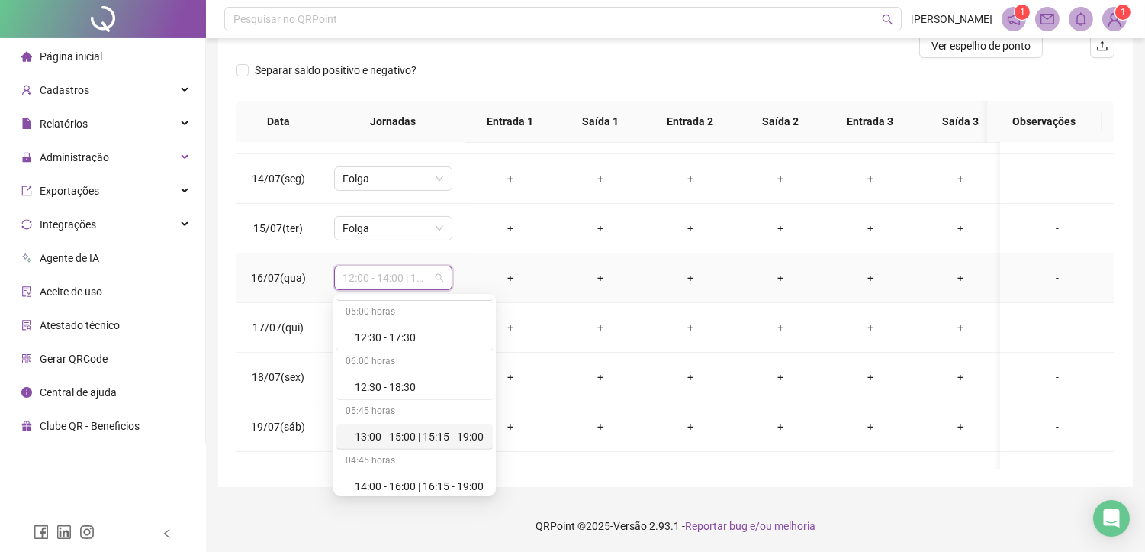
scroll to position [1492, 0]
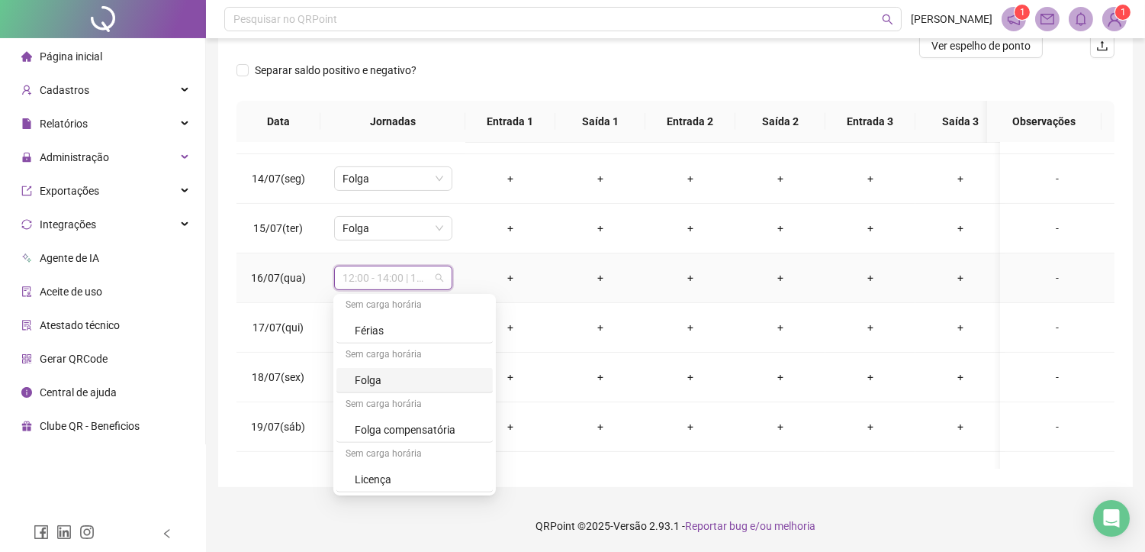
click at [386, 383] on div "Folga" at bounding box center [419, 379] width 129 height 17
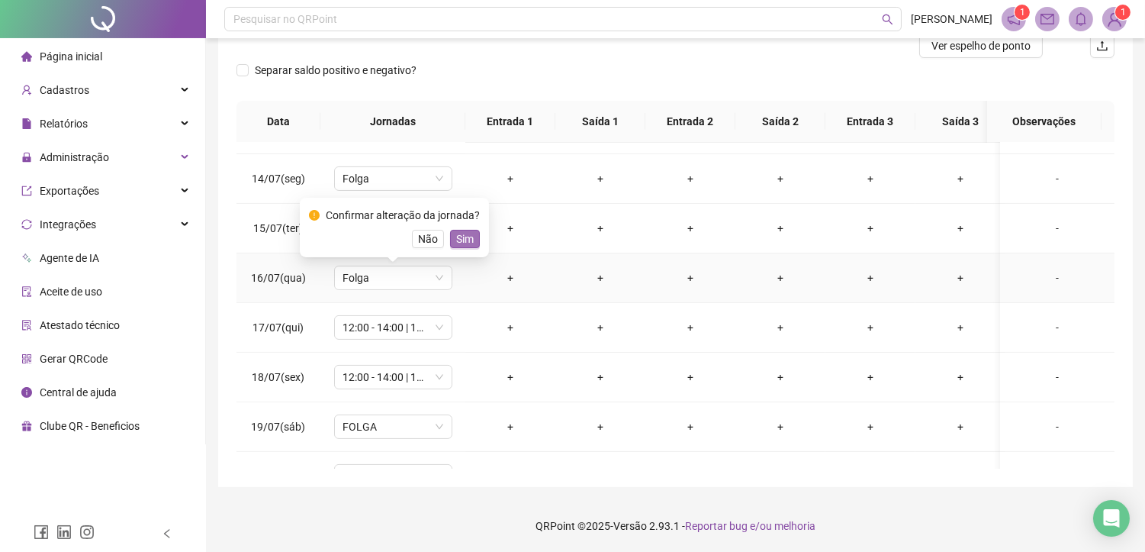
click at [461, 234] on span "Sim" at bounding box center [465, 238] width 18 height 17
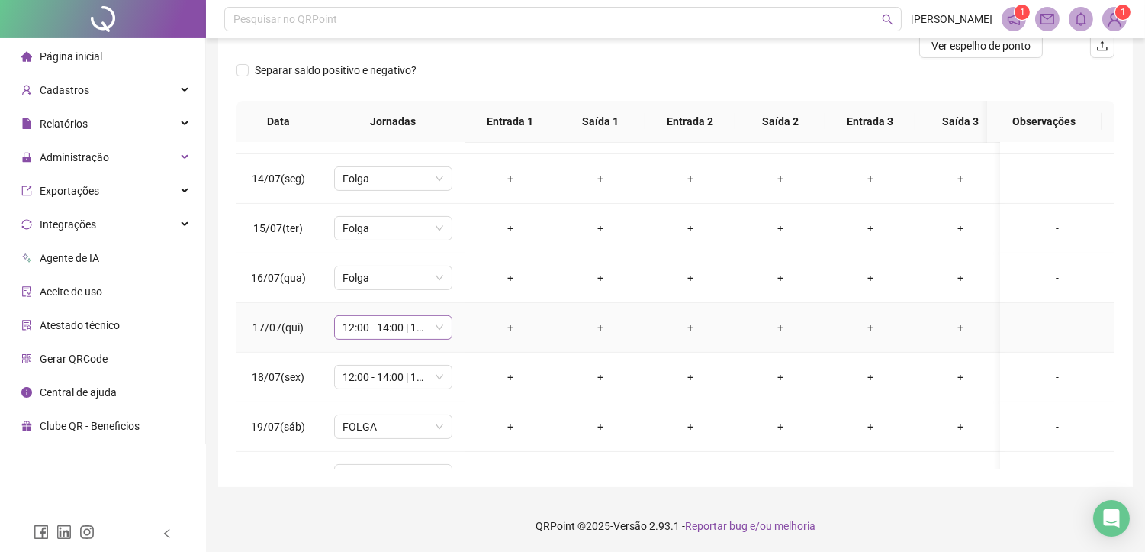
click at [366, 333] on span "12:00 - 14:00 | 14:15 - 18:00" at bounding box center [393, 327] width 100 height 23
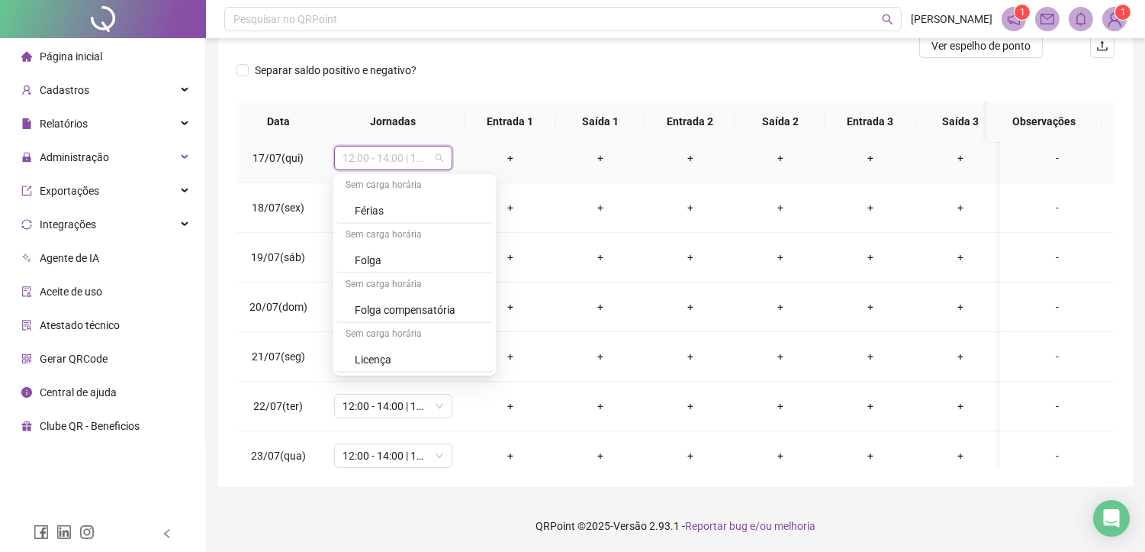
click at [403, 259] on div "Folga" at bounding box center [419, 260] width 129 height 17
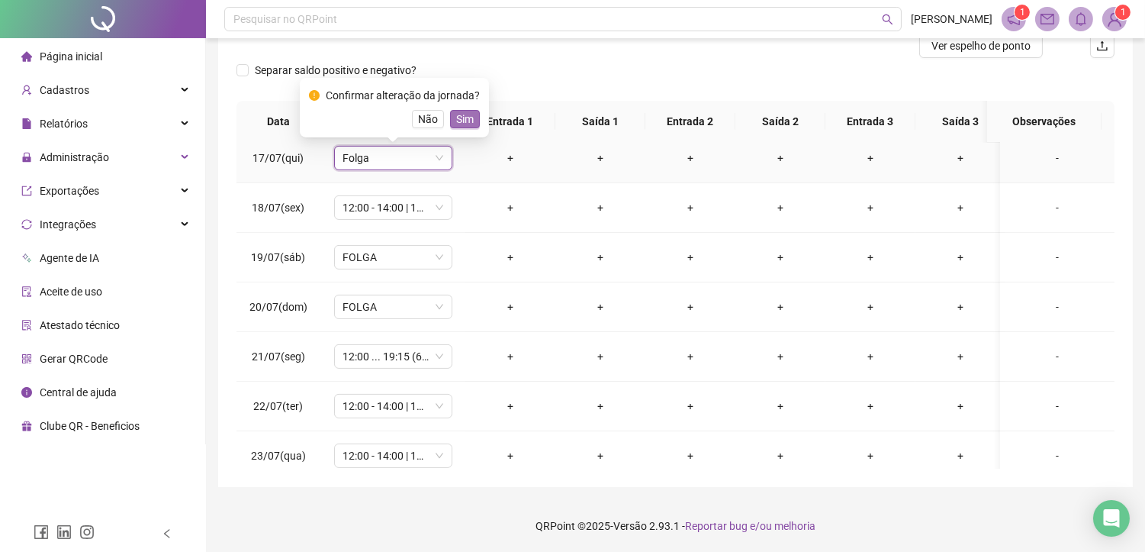
click at [456, 118] on span "Sim" at bounding box center [465, 119] width 18 height 17
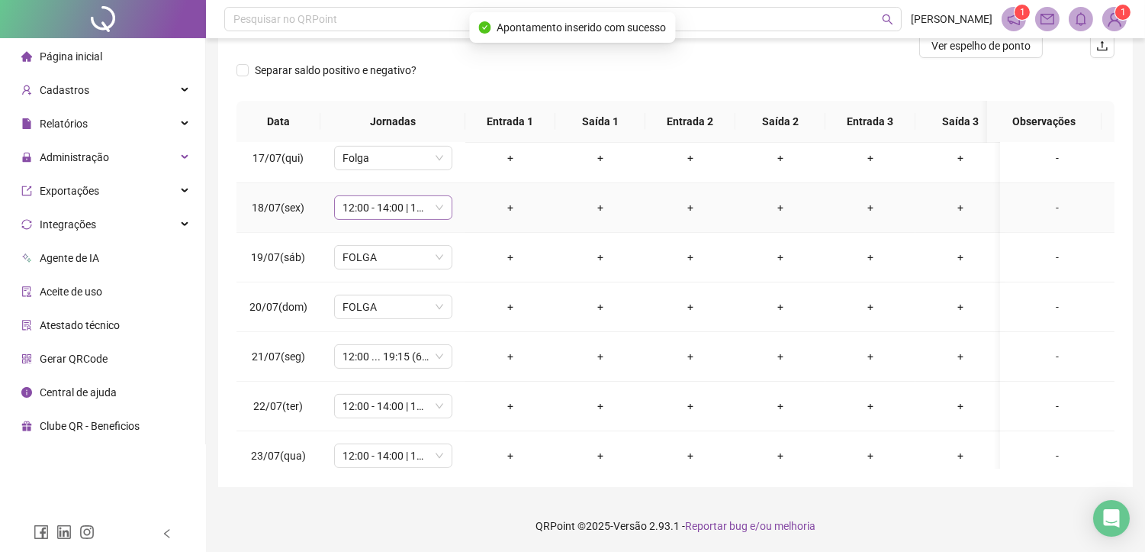
click at [377, 197] on span "12:00 - 14:00 | 14:15 - 18:00" at bounding box center [393, 207] width 100 height 23
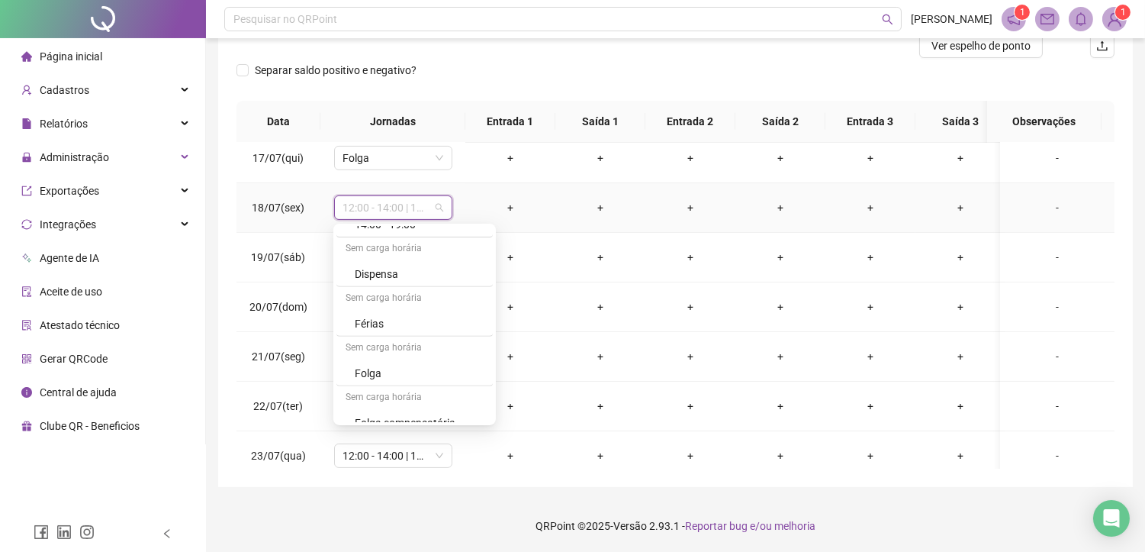
scroll to position [1408, 0]
click at [385, 392] on div "Folga" at bounding box center [419, 392] width 129 height 17
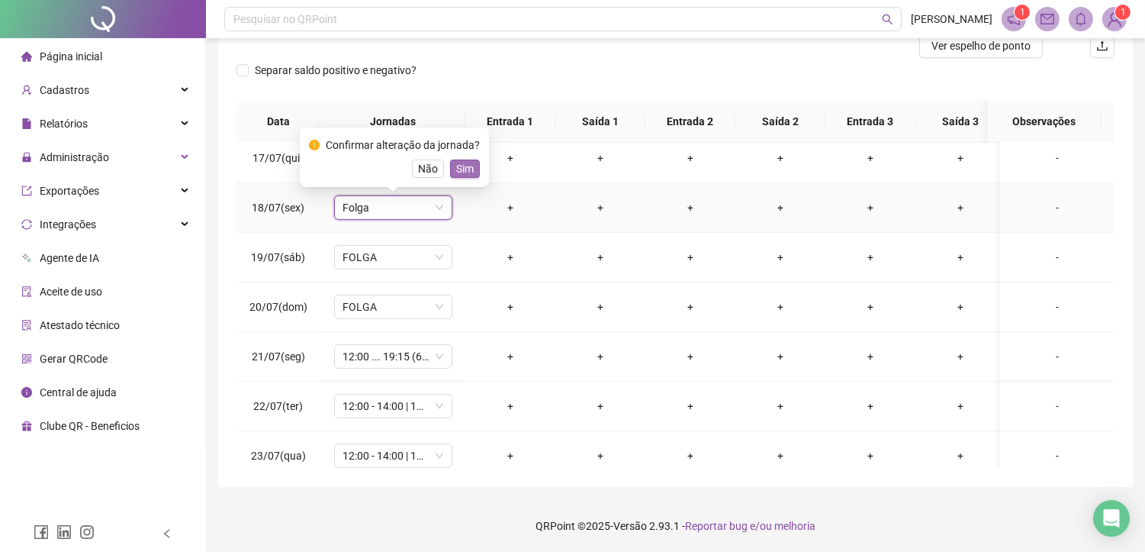
click at [464, 161] on span "Sim" at bounding box center [465, 168] width 18 height 17
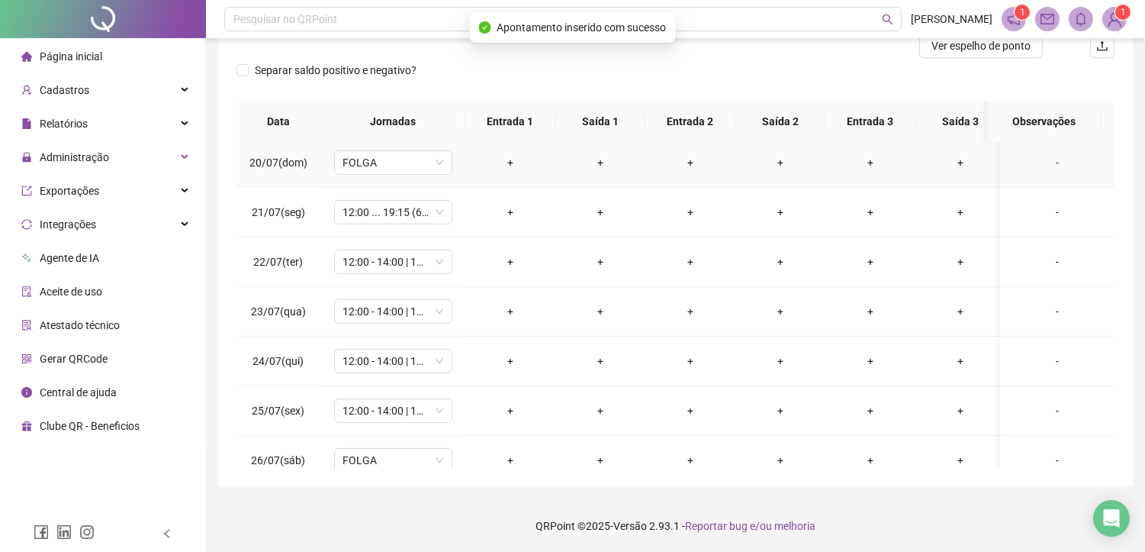
scroll to position [972, 0]
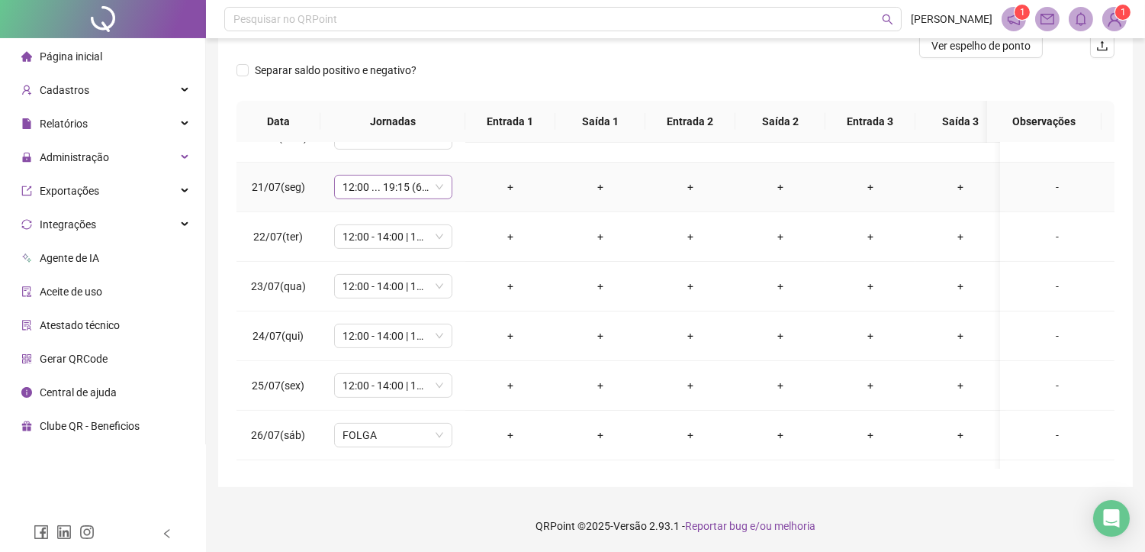
click at [362, 187] on span "12:00 ... 19:15 (6 HORAS)" at bounding box center [393, 186] width 100 height 23
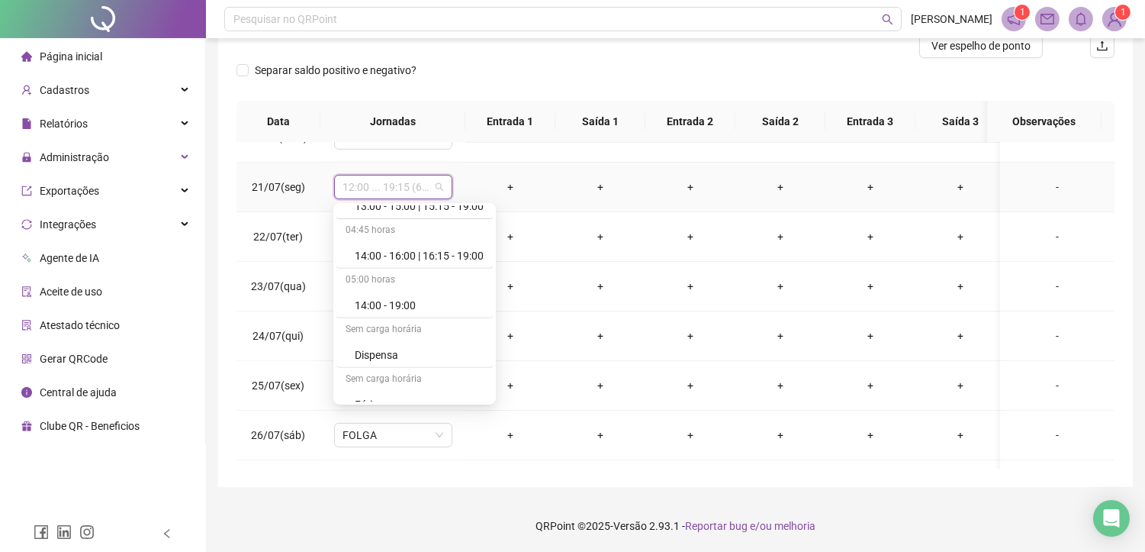
scroll to position [1492, 0]
click at [385, 292] on div "Folga" at bounding box center [419, 289] width 129 height 17
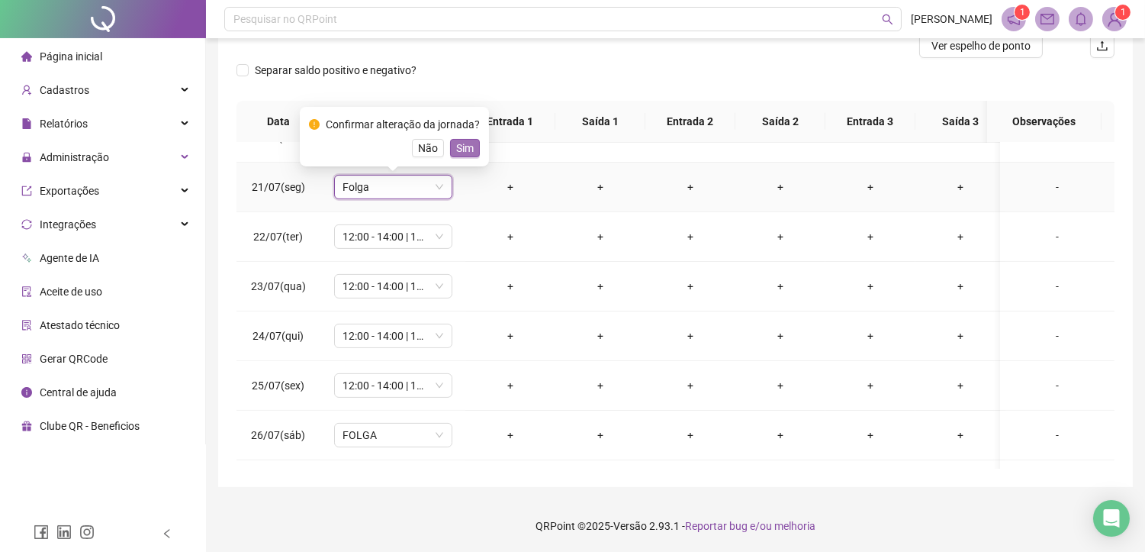
click at [466, 151] on span "Sim" at bounding box center [465, 148] width 18 height 17
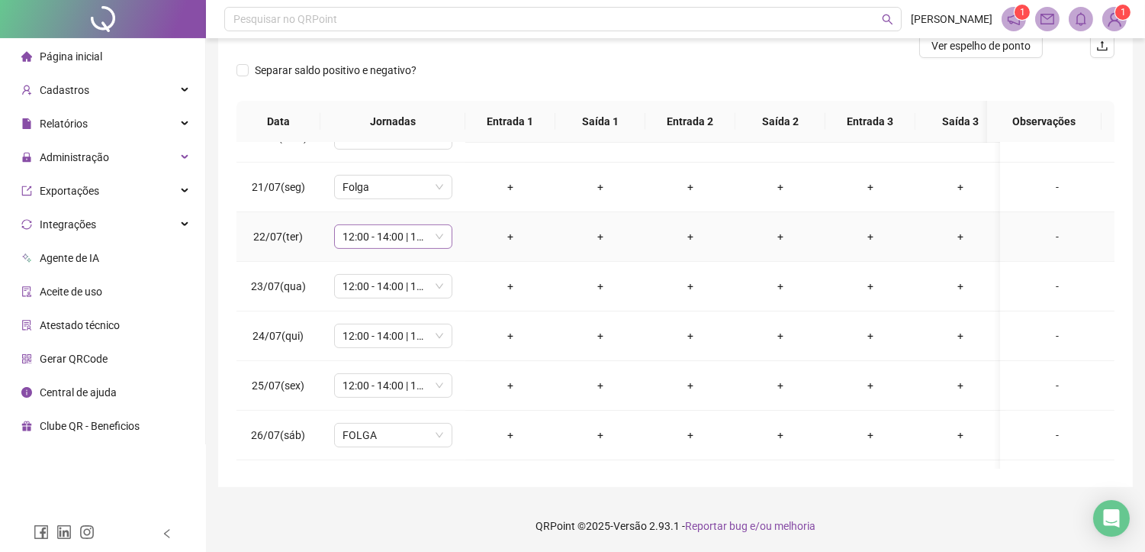
click at [353, 235] on span "12:00 - 14:00 | 14:15 - 18:00" at bounding box center [393, 236] width 100 height 23
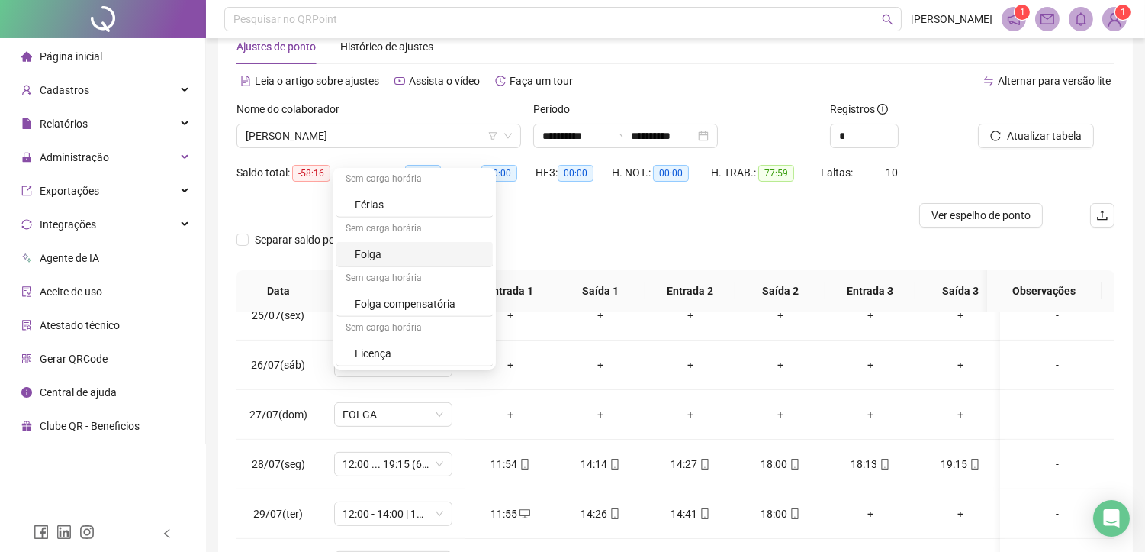
click at [372, 262] on div "Folga" at bounding box center [419, 254] width 129 height 17
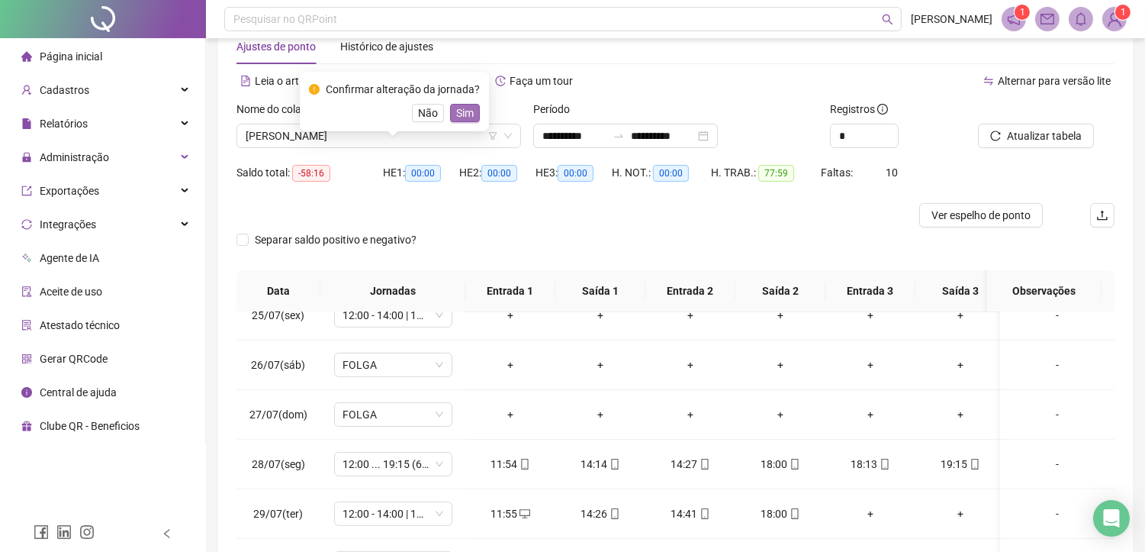
click at [458, 114] on span "Sim" at bounding box center [465, 113] width 18 height 17
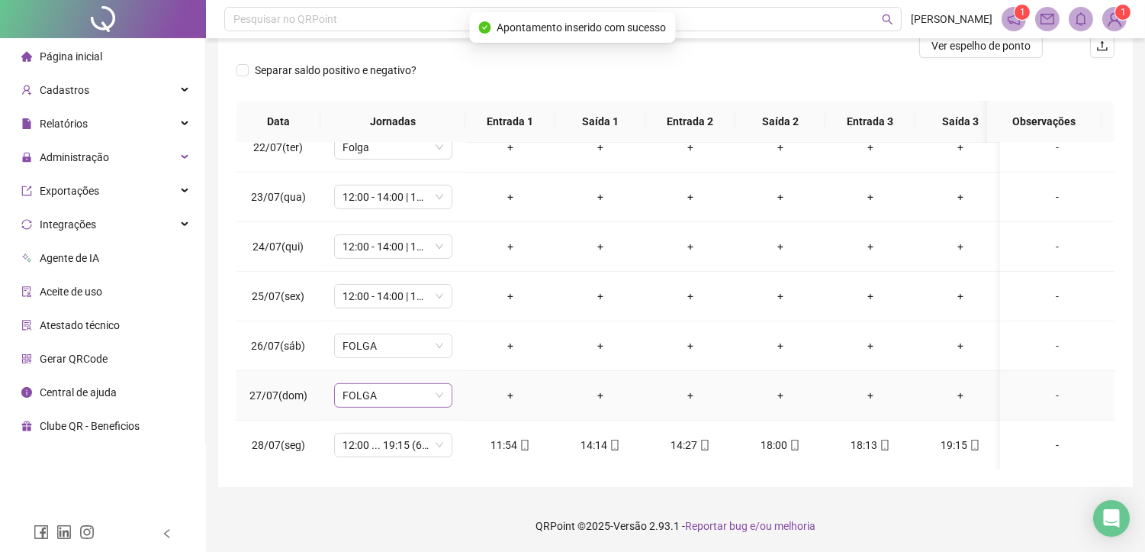
scroll to position [1056, 0]
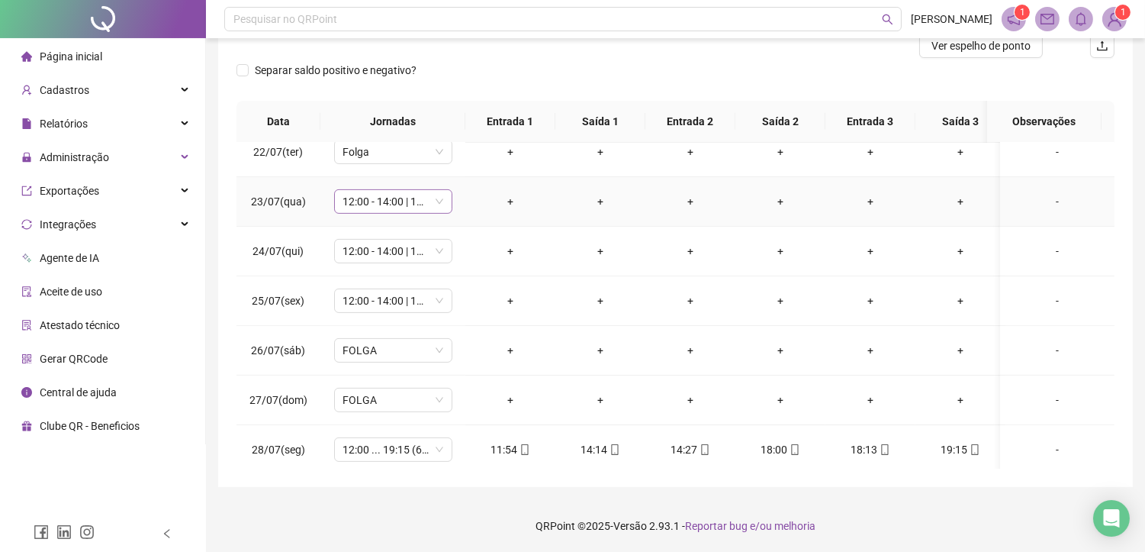
click at [383, 199] on span "12:00 - 14:00 | 14:15 - 18:00" at bounding box center [393, 201] width 100 height 23
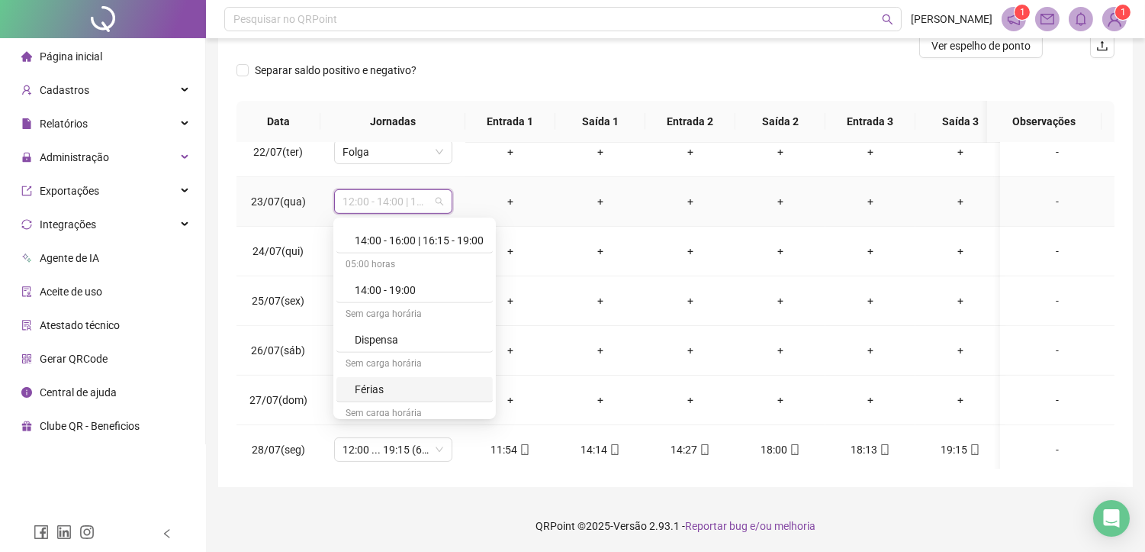
scroll to position [1492, 0]
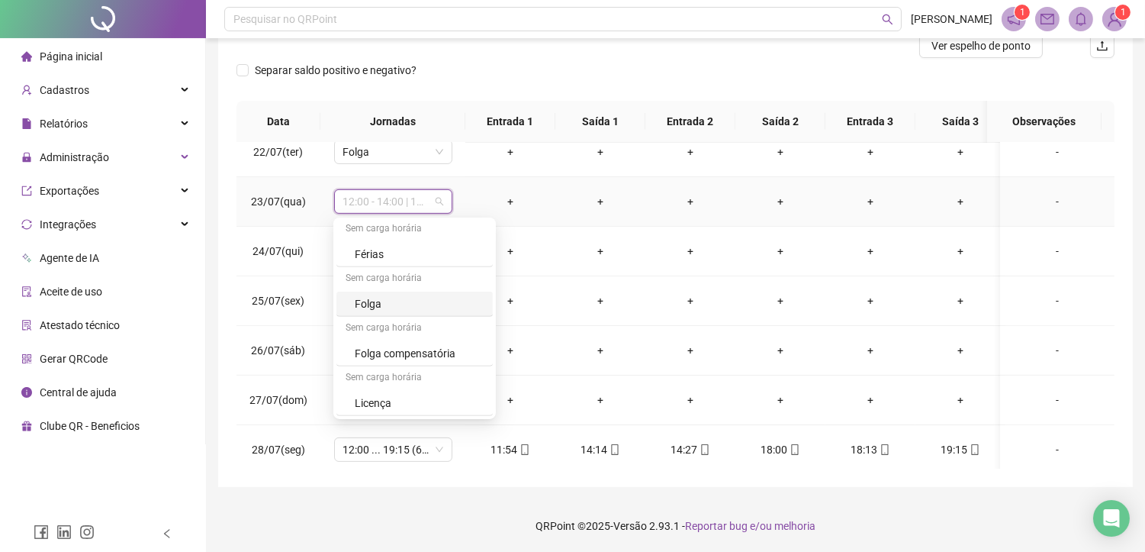
click at [366, 297] on div "Folga" at bounding box center [419, 303] width 129 height 17
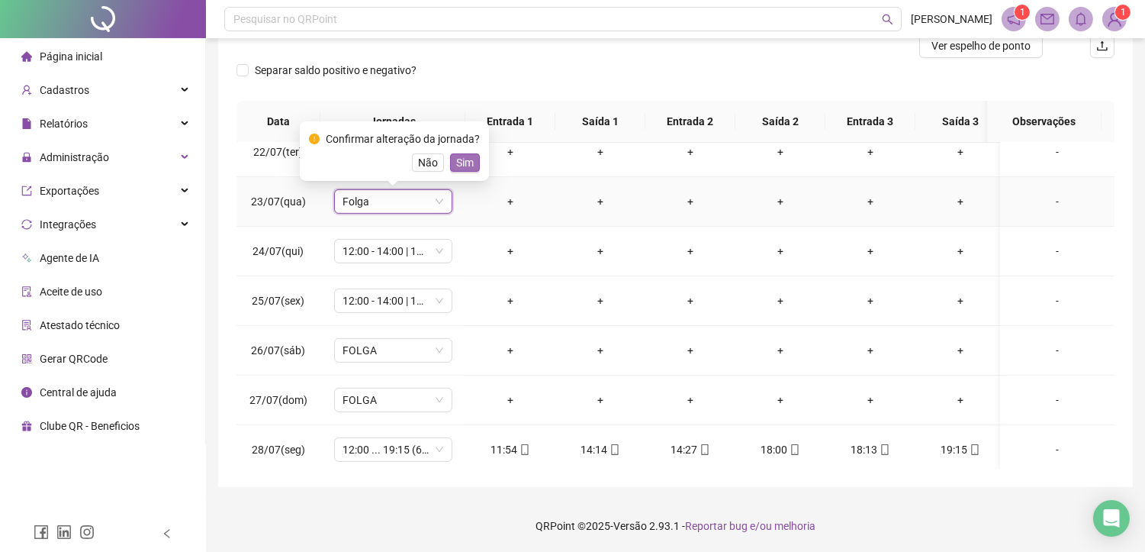
click at [471, 157] on button "Sim" at bounding box center [465, 162] width 30 height 18
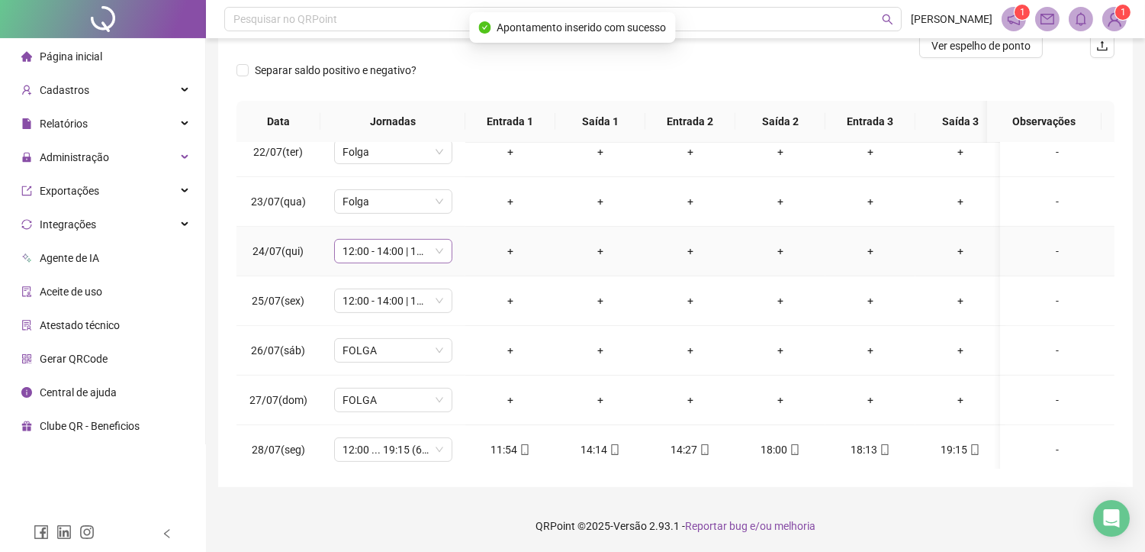
click at [355, 254] on span "12:00 - 14:00 | 14:15 - 18:00" at bounding box center [393, 251] width 100 height 23
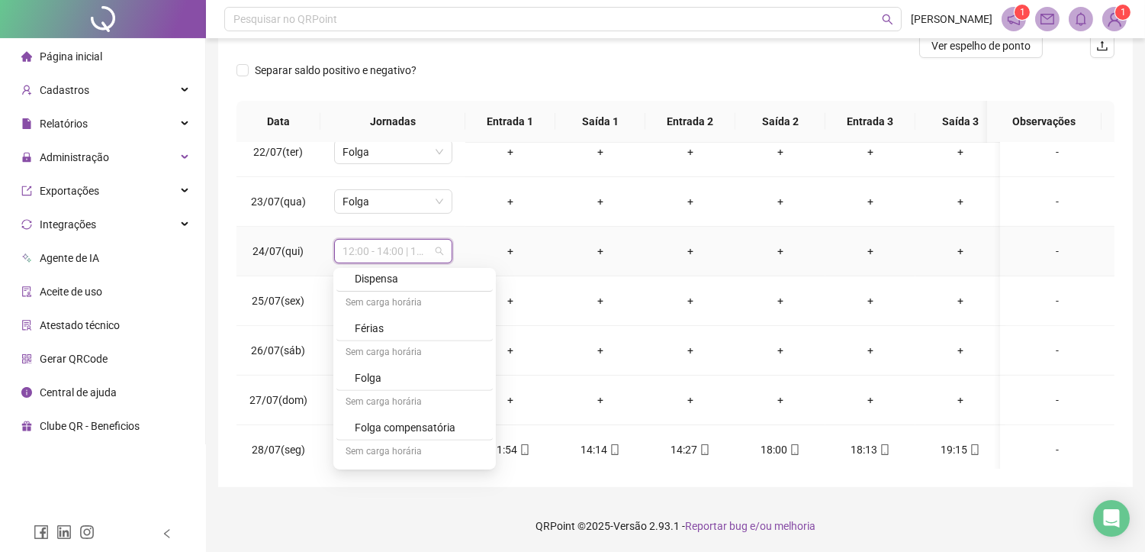
scroll to position [1493, 0]
click at [387, 357] on div "Folga" at bounding box center [419, 354] width 129 height 17
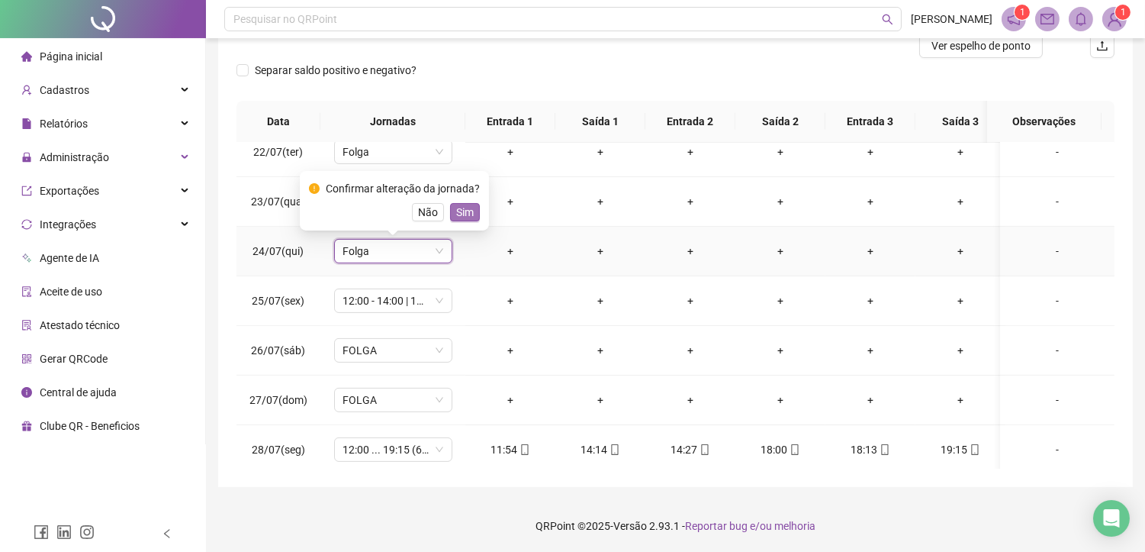
click at [458, 204] on span "Sim" at bounding box center [465, 212] width 18 height 17
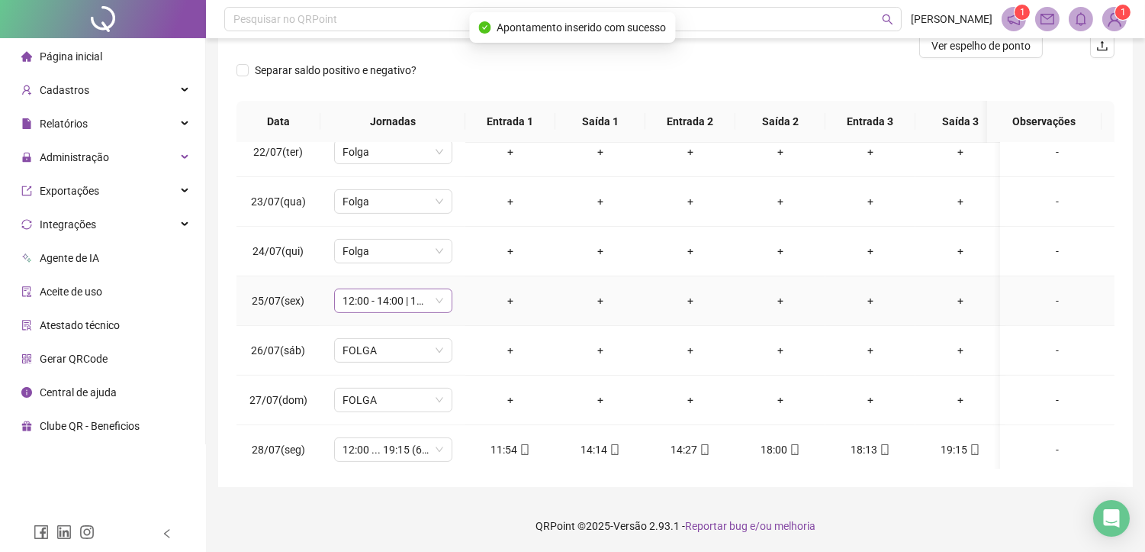
click at [366, 306] on span "12:00 - 14:00 | 14:15 - 18:00" at bounding box center [393, 300] width 100 height 23
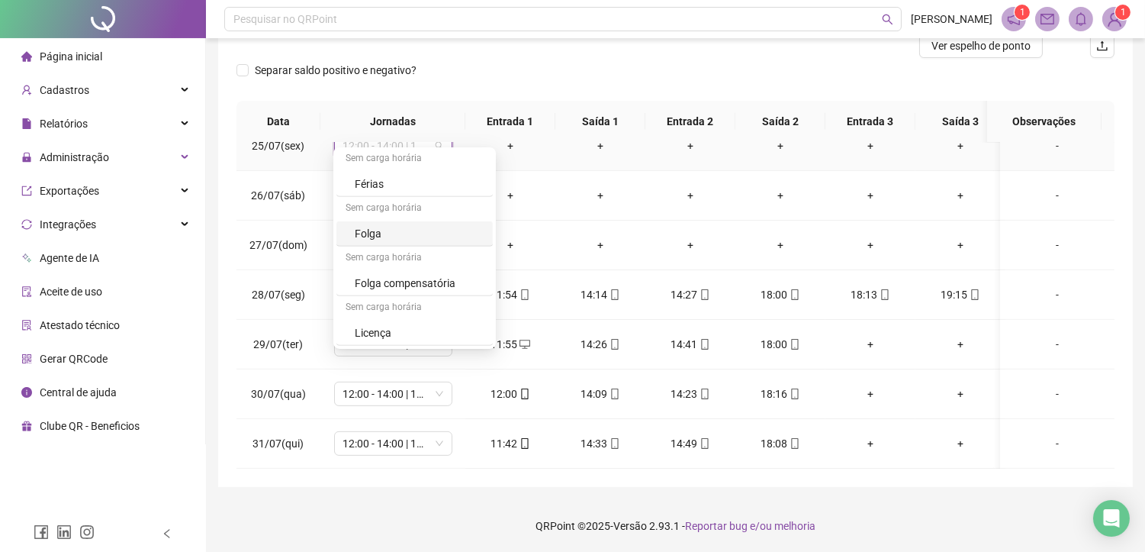
click at [391, 229] on div "Folga" at bounding box center [419, 233] width 129 height 17
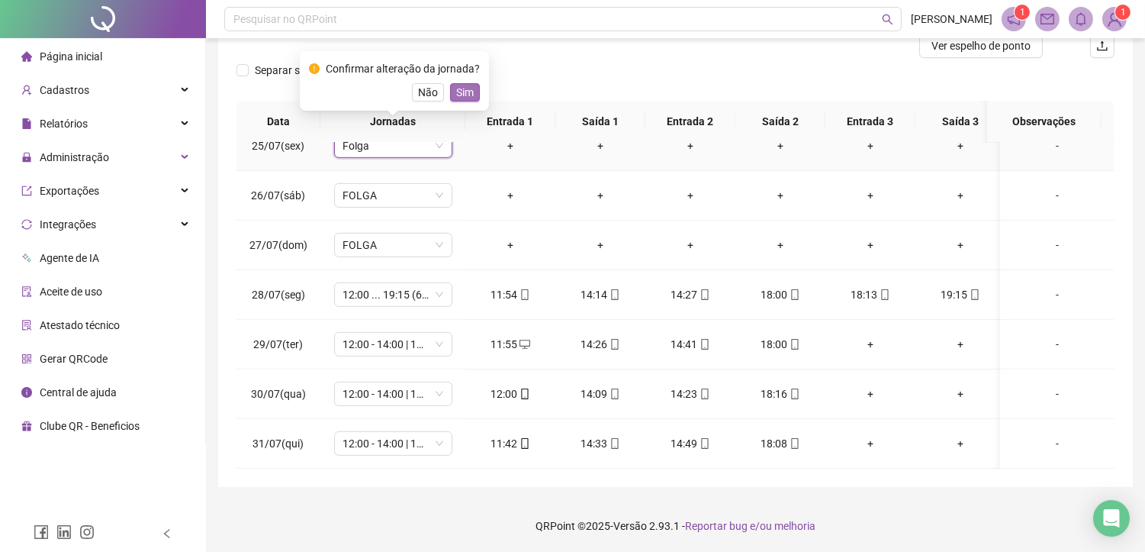
click at [451, 95] on button "Sim" at bounding box center [465, 92] width 30 height 18
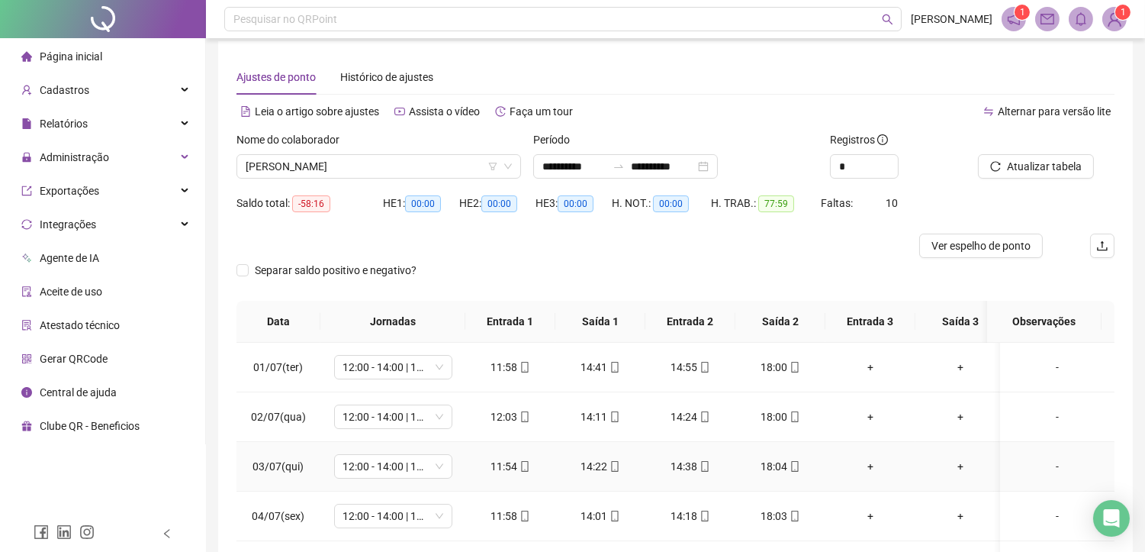
scroll to position [0, 0]
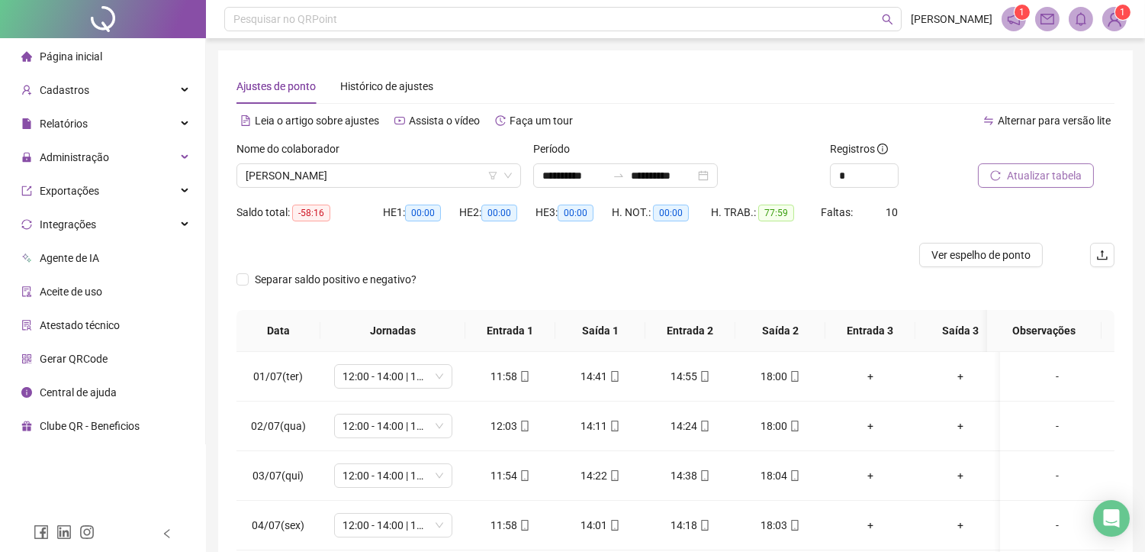
click at [1040, 177] on span "Atualizar tabela" at bounding box center [1044, 175] width 75 height 17
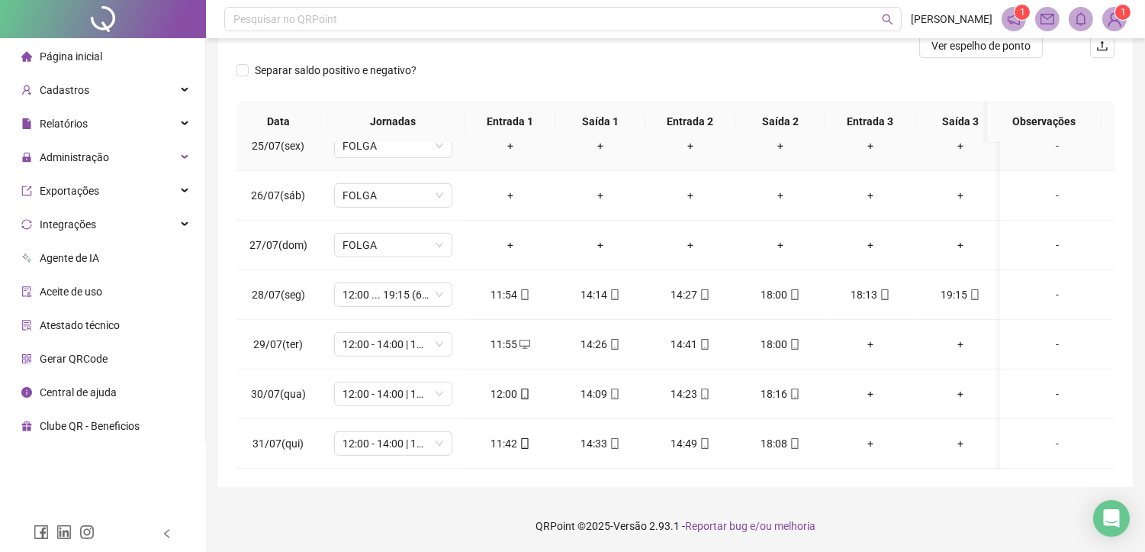
scroll to position [1226, 0]
click at [523, 438] on icon "mobile" at bounding box center [524, 443] width 11 height 11
type input "**********"
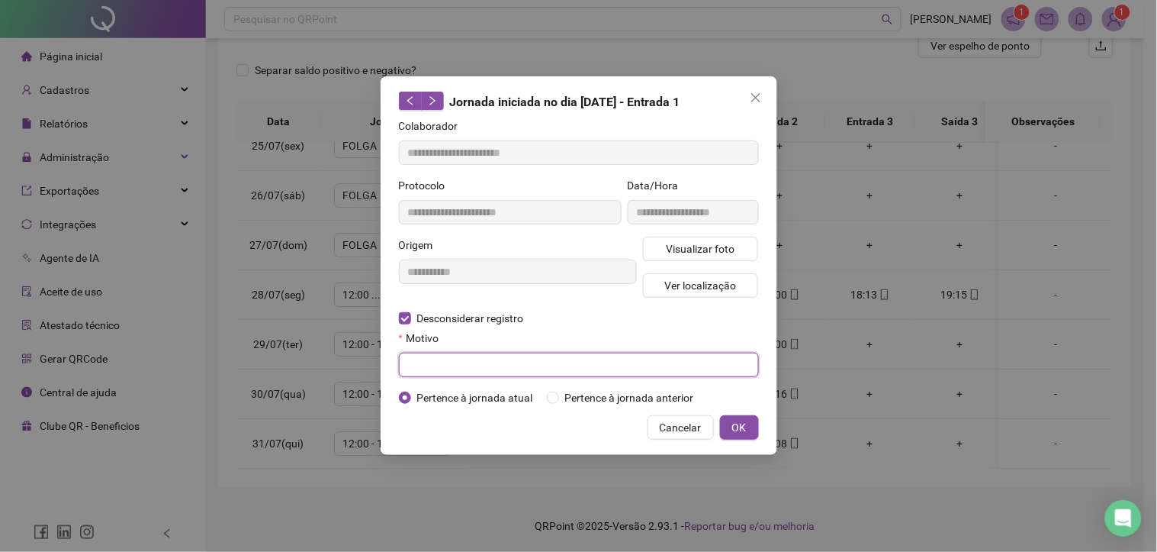
click at [428, 359] on input "text" at bounding box center [579, 364] width 360 height 24
type input "****"
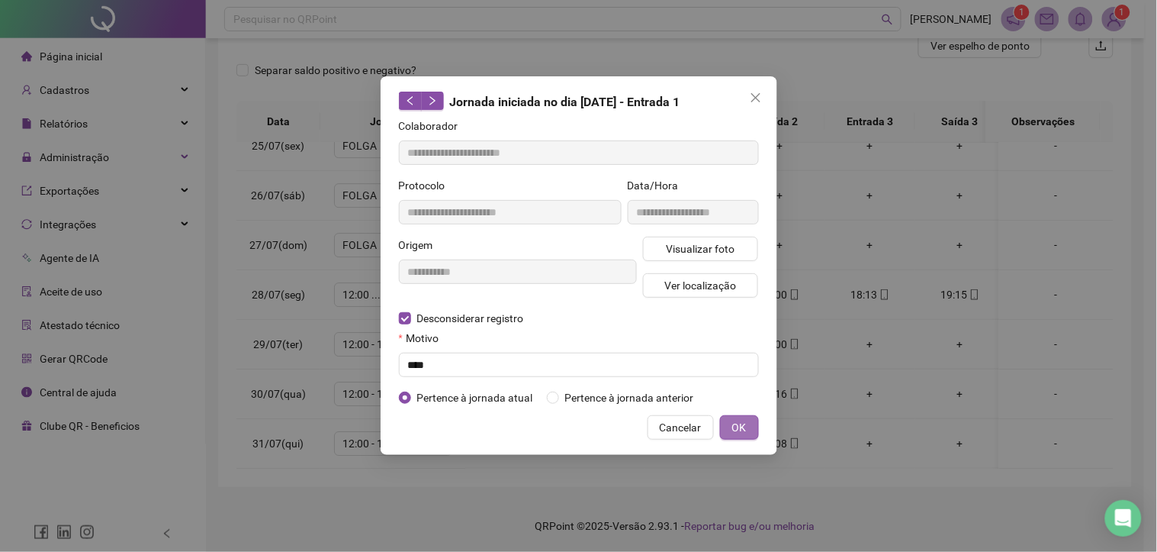
click at [745, 422] on span "OK" at bounding box center [739, 427] width 14 height 17
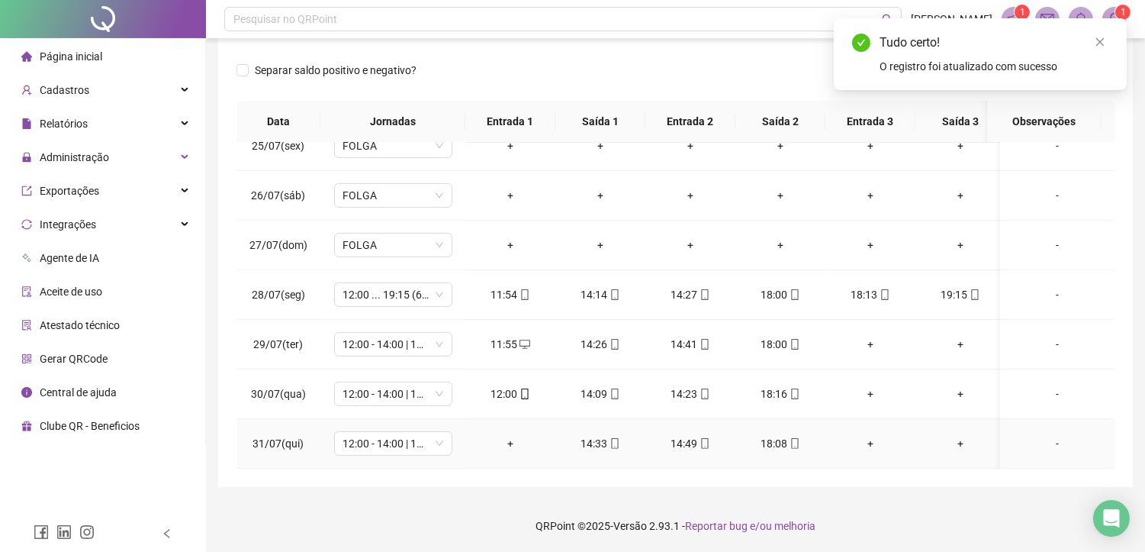
click at [510, 435] on div "+" at bounding box center [511, 443] width 66 height 17
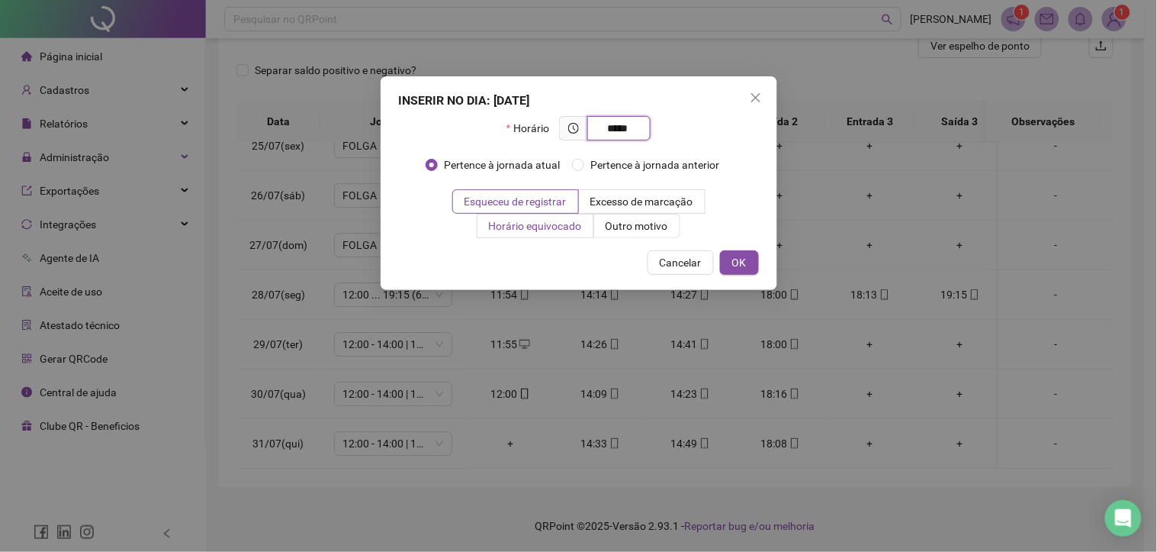
type input "*****"
click at [526, 229] on span "Horário equivocado" at bounding box center [535, 226] width 93 height 12
click at [738, 265] on span "OK" at bounding box center [739, 262] width 14 height 17
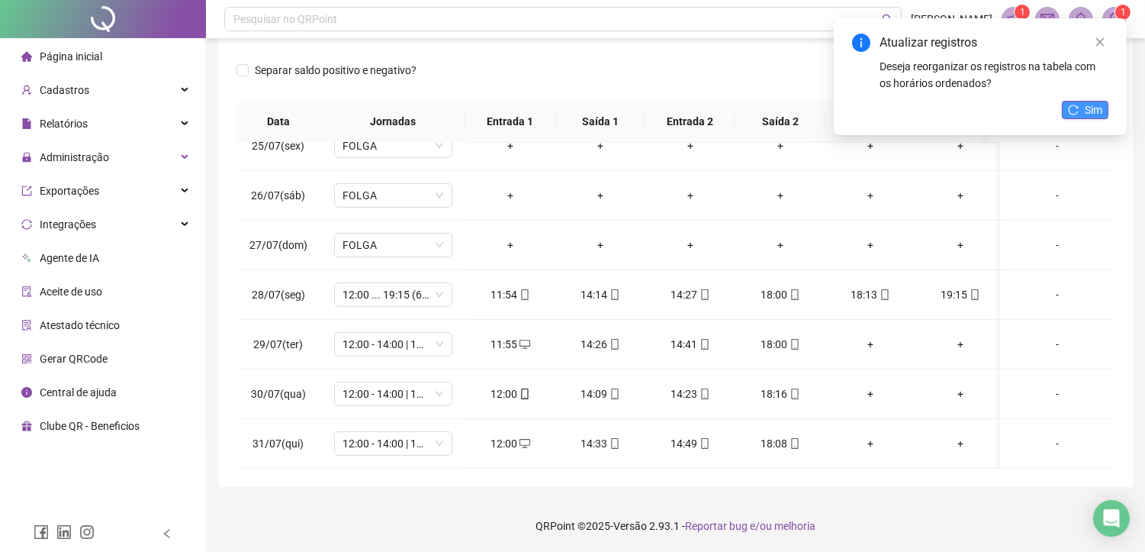
click at [1088, 110] on span "Sim" at bounding box center [1094, 109] width 18 height 17
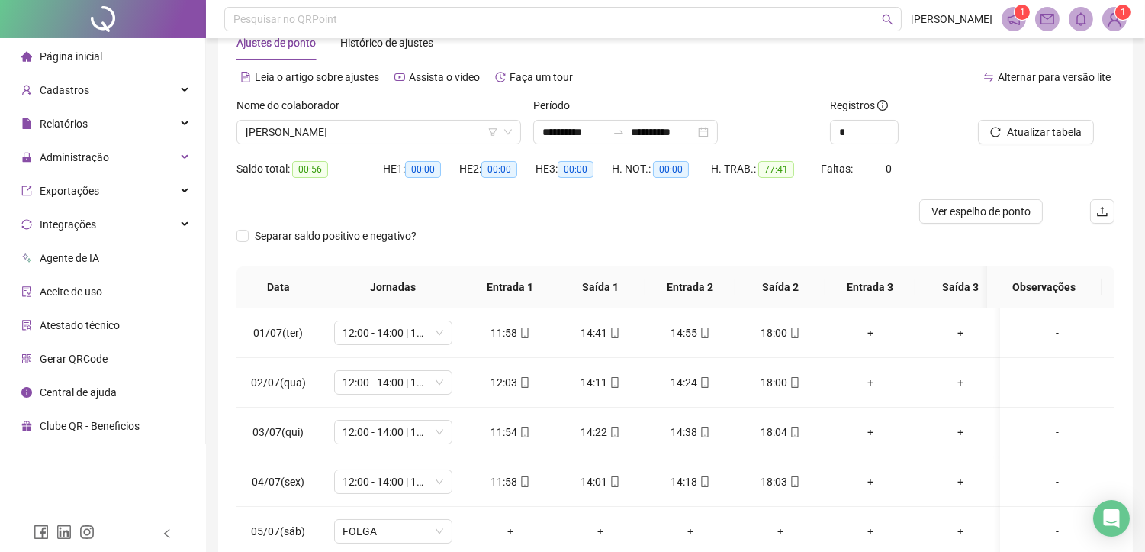
scroll to position [40, 0]
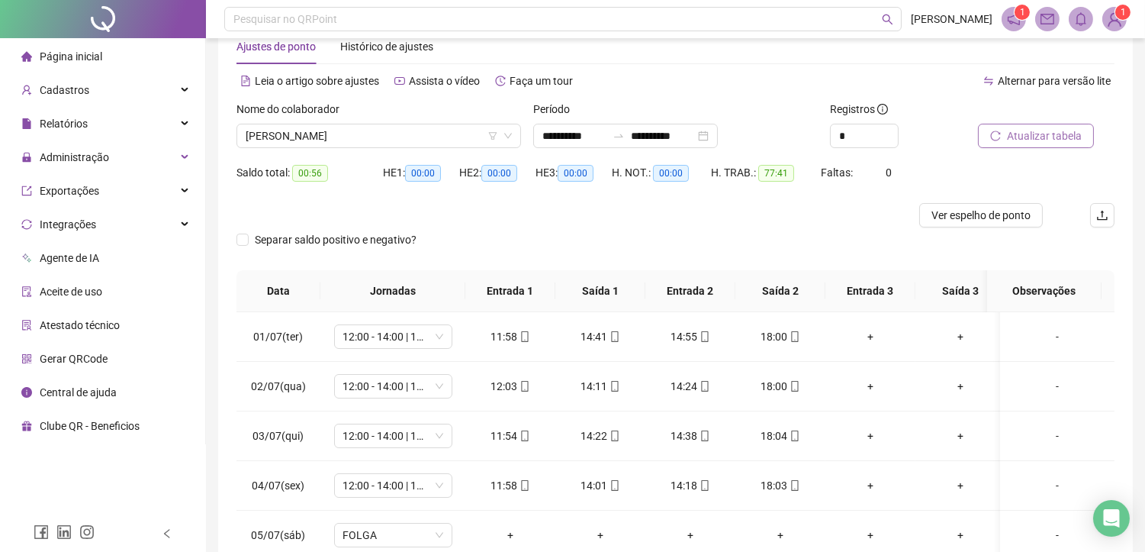
click at [1037, 136] on span "Atualizar tabela" at bounding box center [1044, 135] width 75 height 17
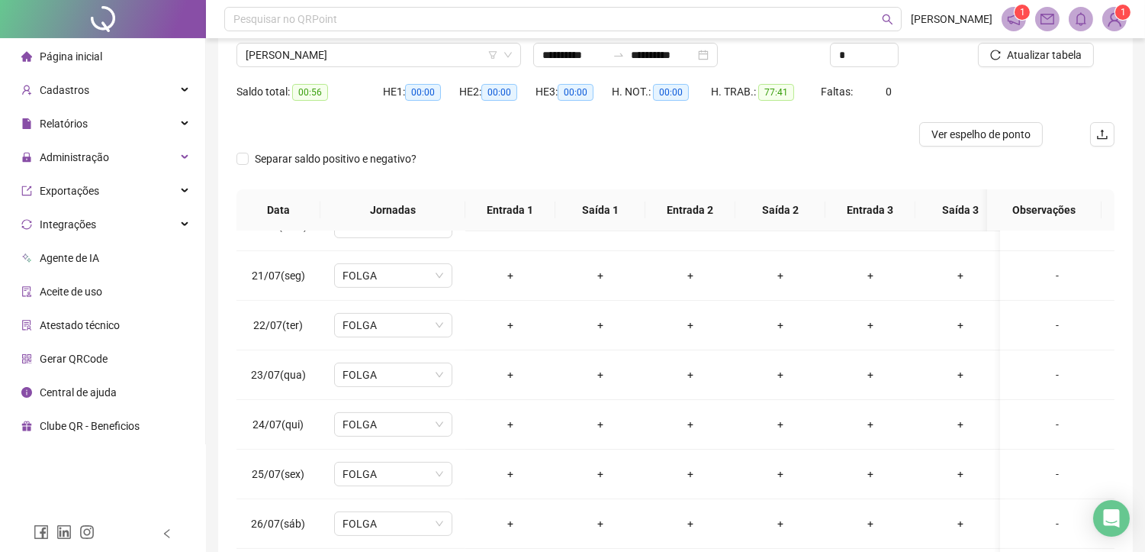
scroll to position [0, 0]
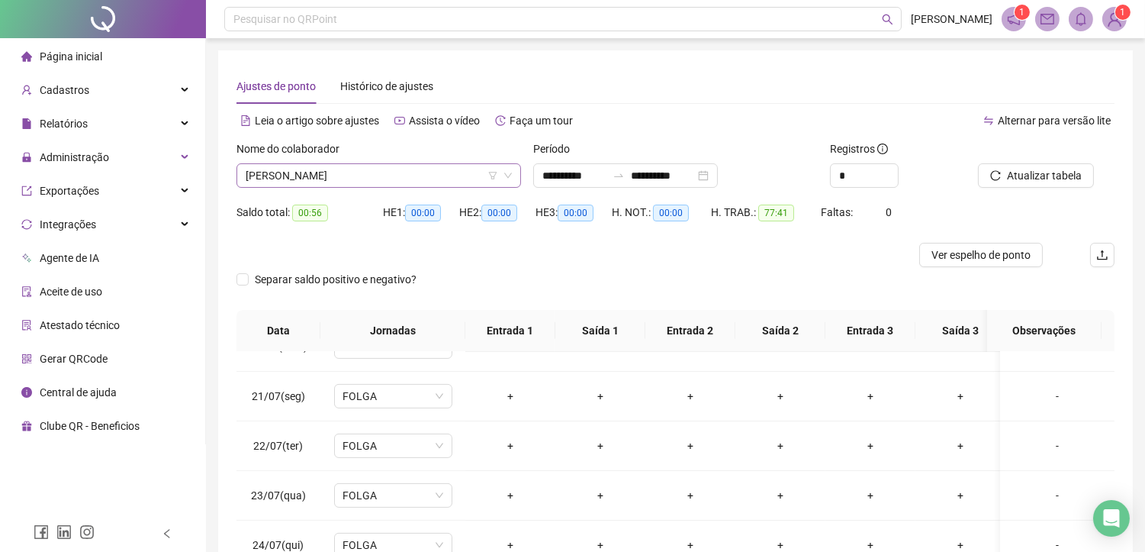
click at [368, 175] on span "[PERSON_NAME]" at bounding box center [379, 175] width 266 height 23
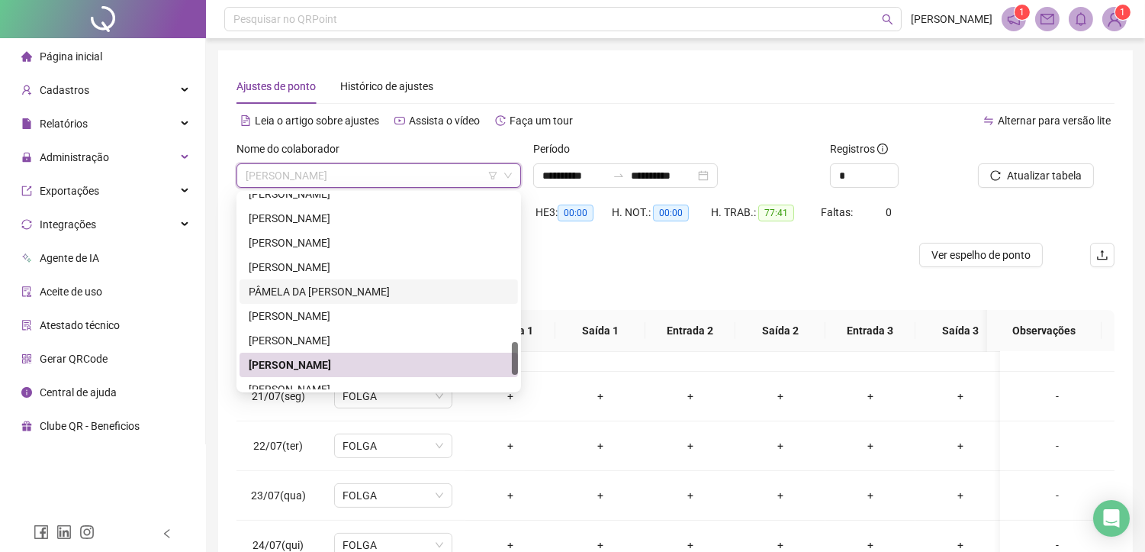
scroll to position [951, 0]
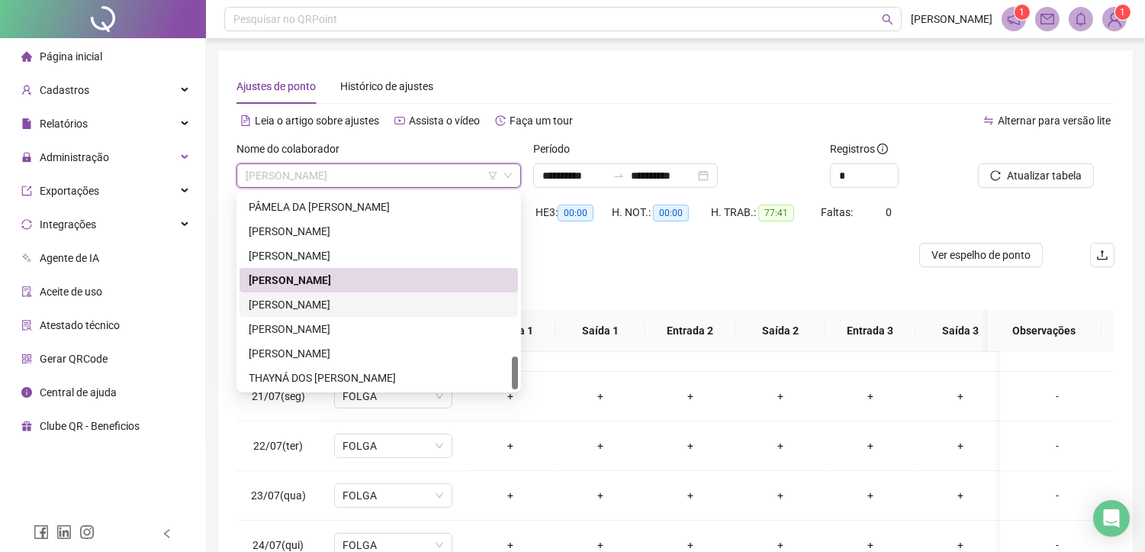
click at [288, 300] on div "[PERSON_NAME]" at bounding box center [379, 304] width 260 height 17
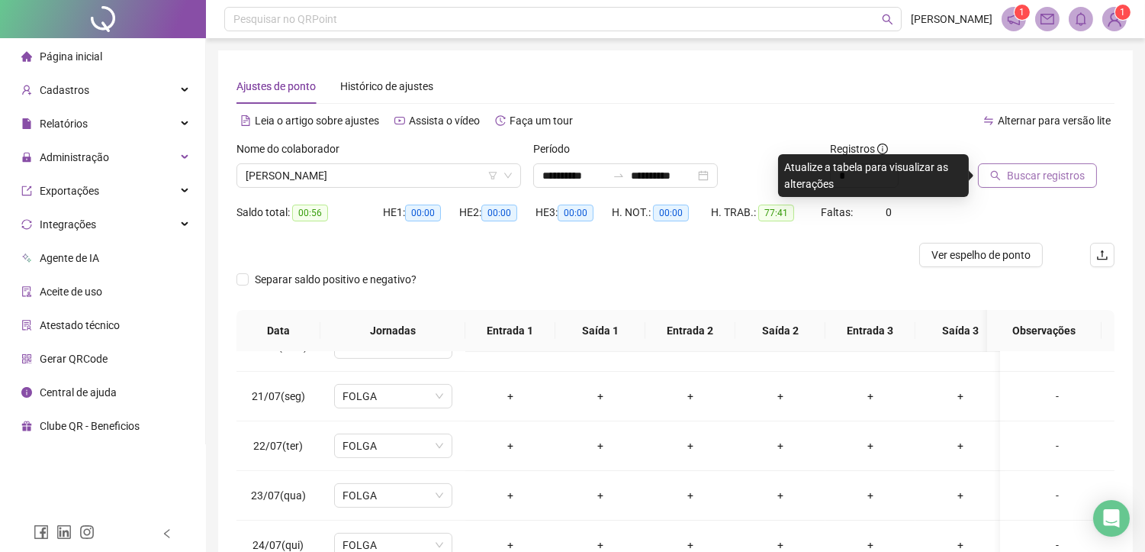
click at [1020, 173] on span "Buscar registros" at bounding box center [1046, 175] width 78 height 17
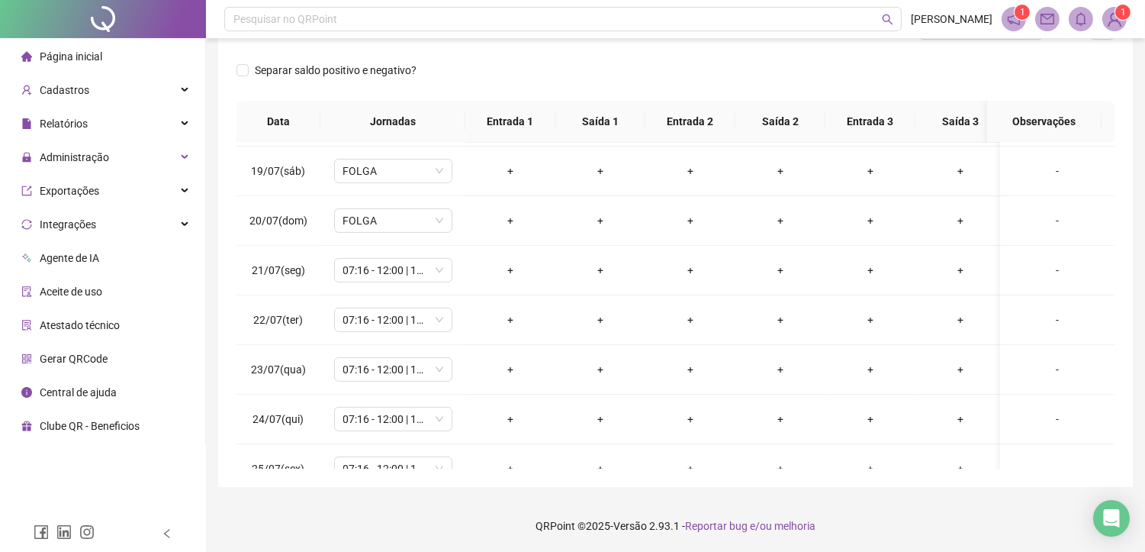
scroll to position [932, 0]
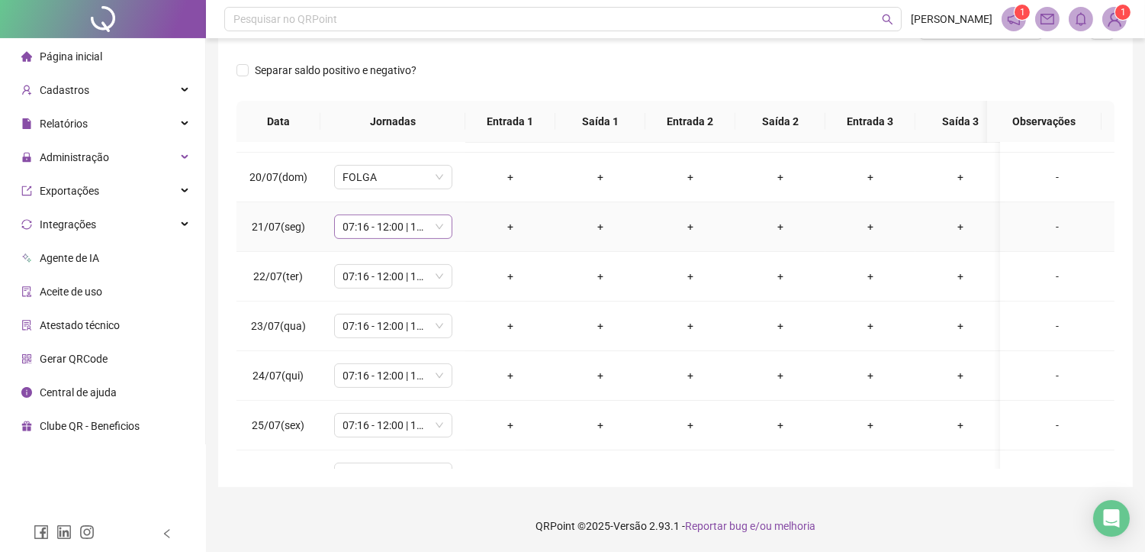
click at [394, 223] on span "07:16 - 12:00 | 13:30 - 17:30" at bounding box center [393, 226] width 100 height 23
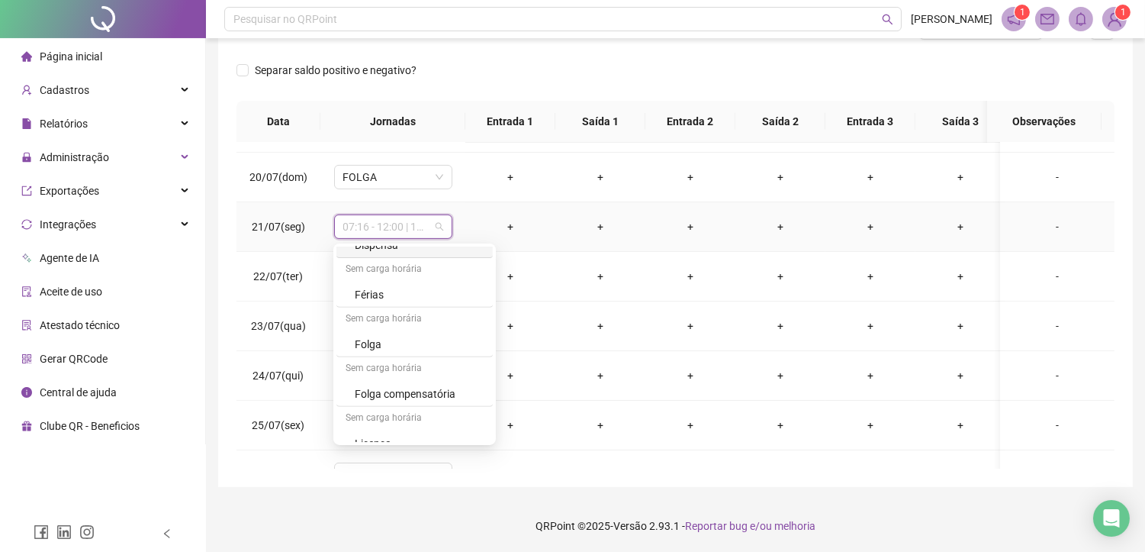
scroll to position [1493, 0]
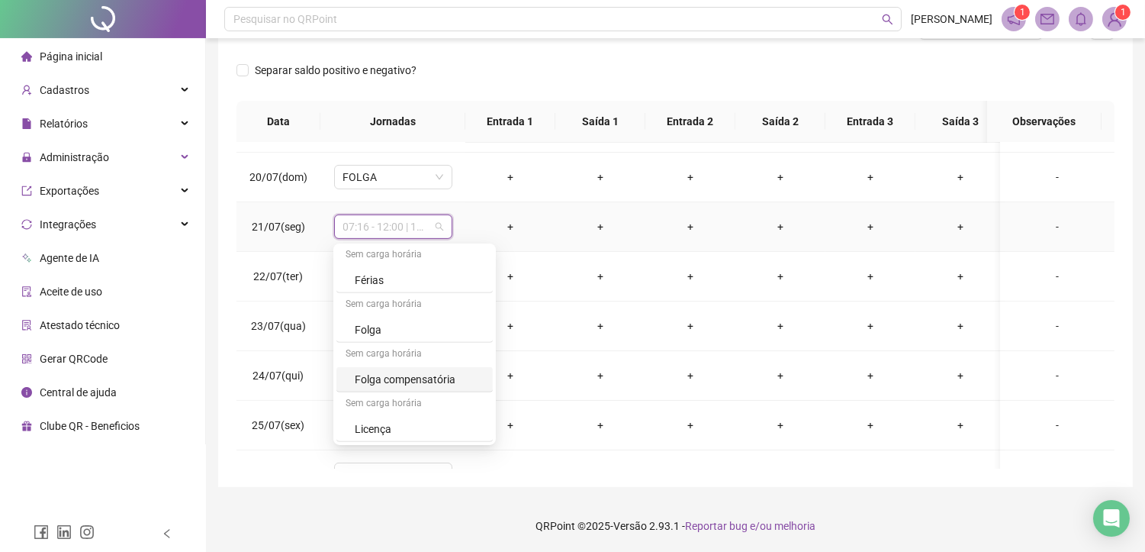
click at [383, 378] on div "Folga compensatória" at bounding box center [419, 379] width 129 height 17
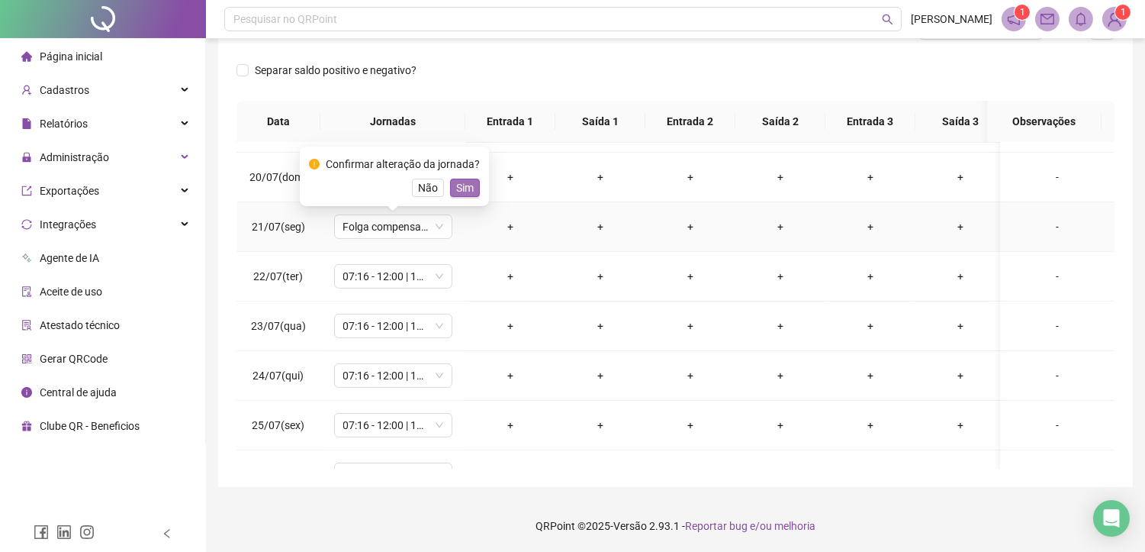
click at [456, 192] on span "Sim" at bounding box center [465, 187] width 18 height 17
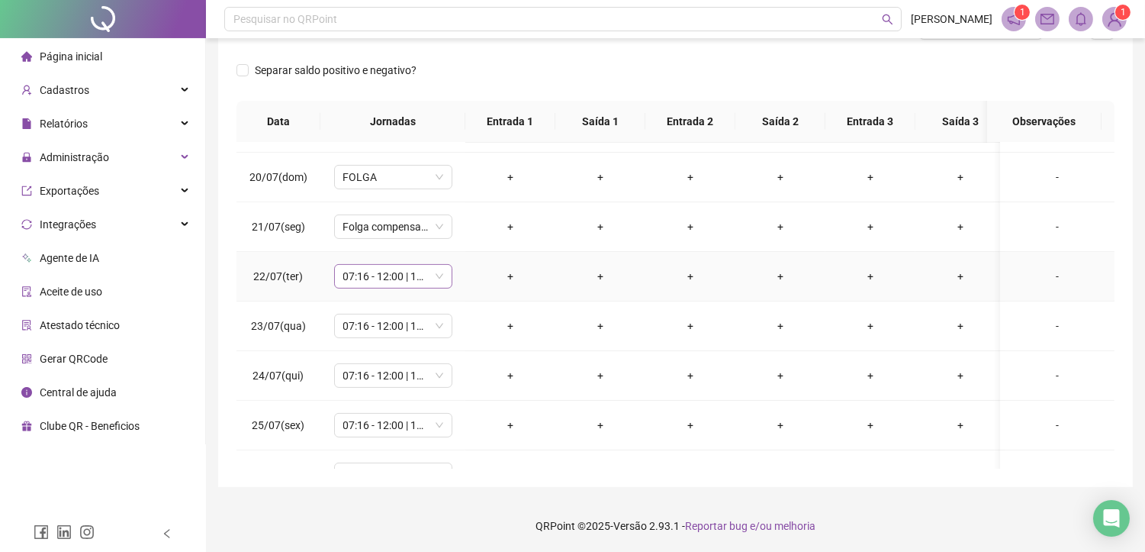
click at [378, 271] on span "07:16 - 12:00 | 13:30 - 17:30" at bounding box center [393, 276] width 100 height 23
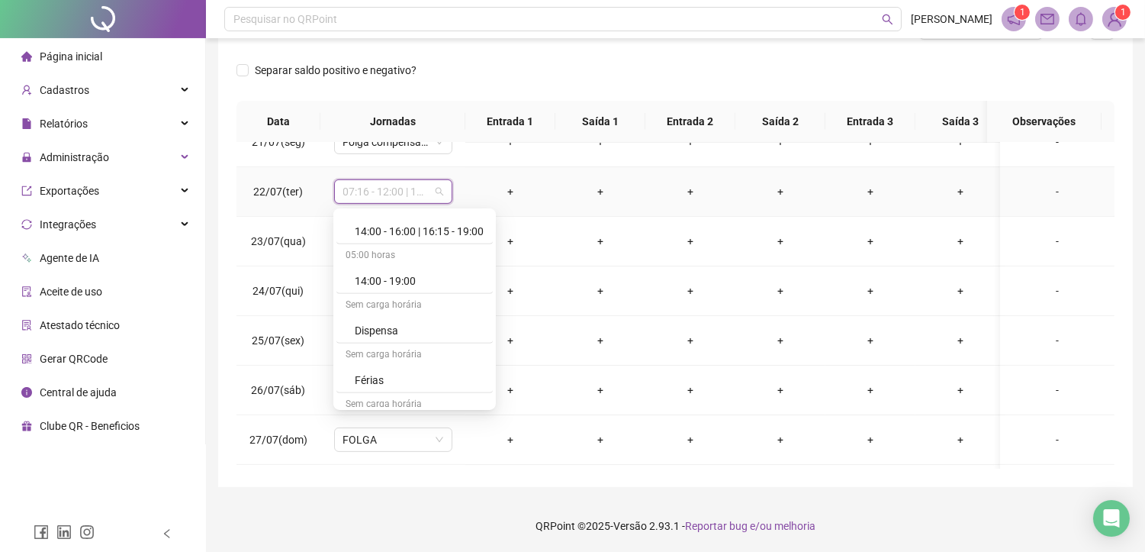
scroll to position [1492, 0]
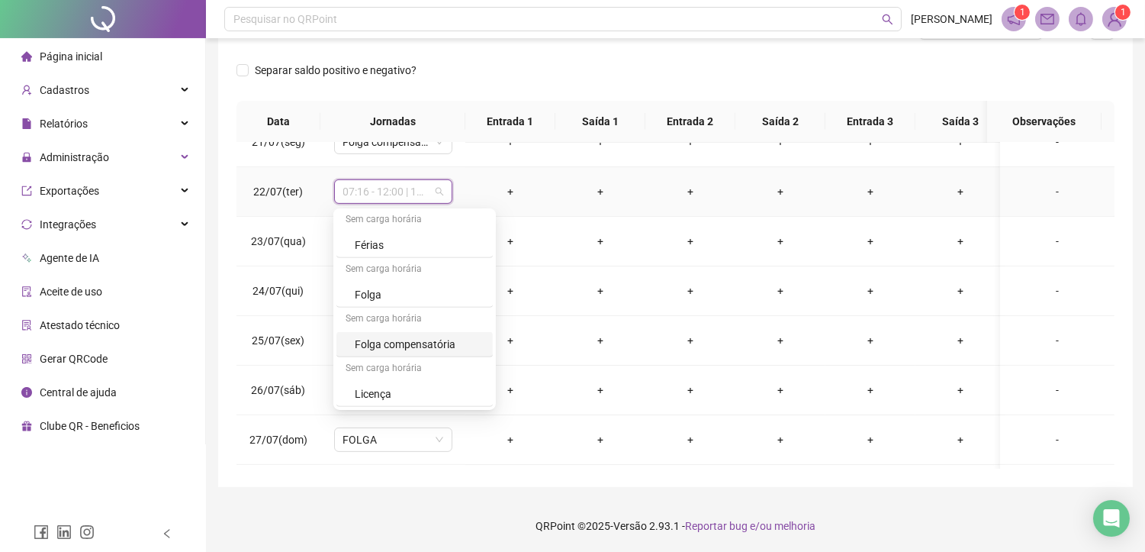
click at [406, 339] on div "Folga compensatória" at bounding box center [419, 344] width 129 height 17
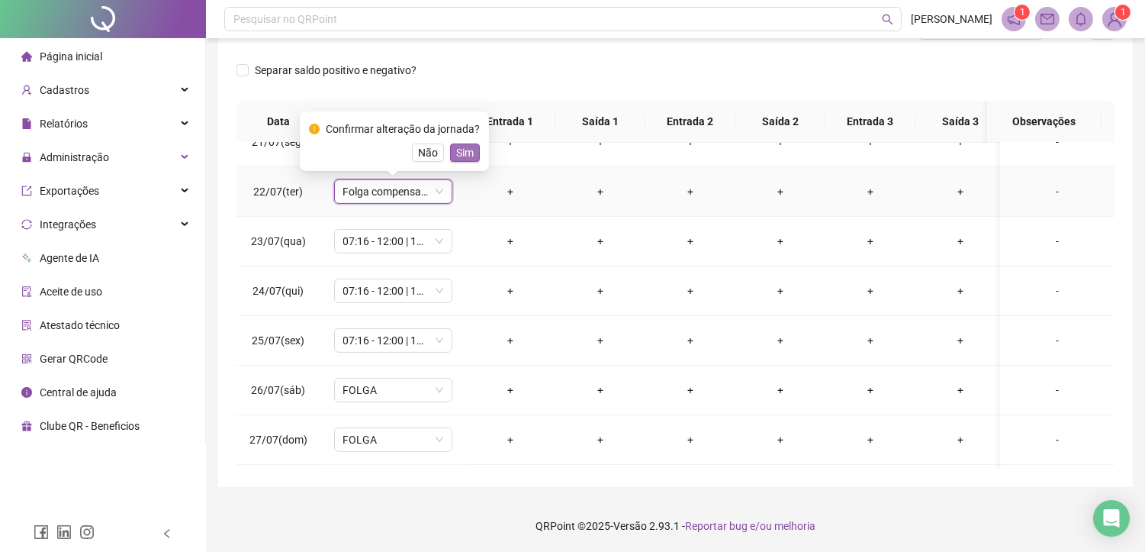
click at [464, 151] on span "Sim" at bounding box center [465, 152] width 18 height 17
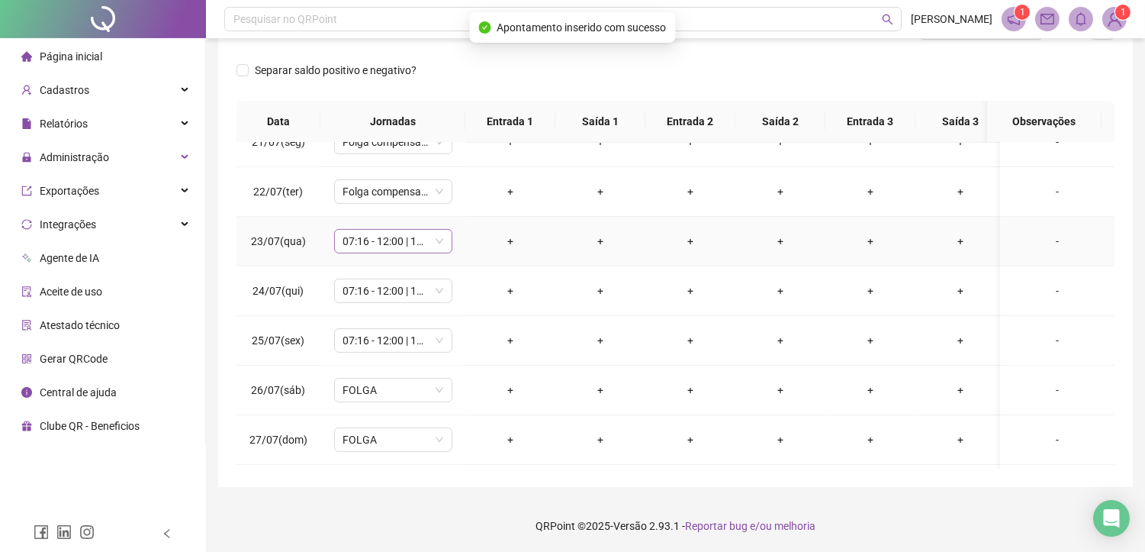
click at [346, 244] on span "07:16 - 12:00 | 13:30 - 17:30" at bounding box center [393, 241] width 100 height 23
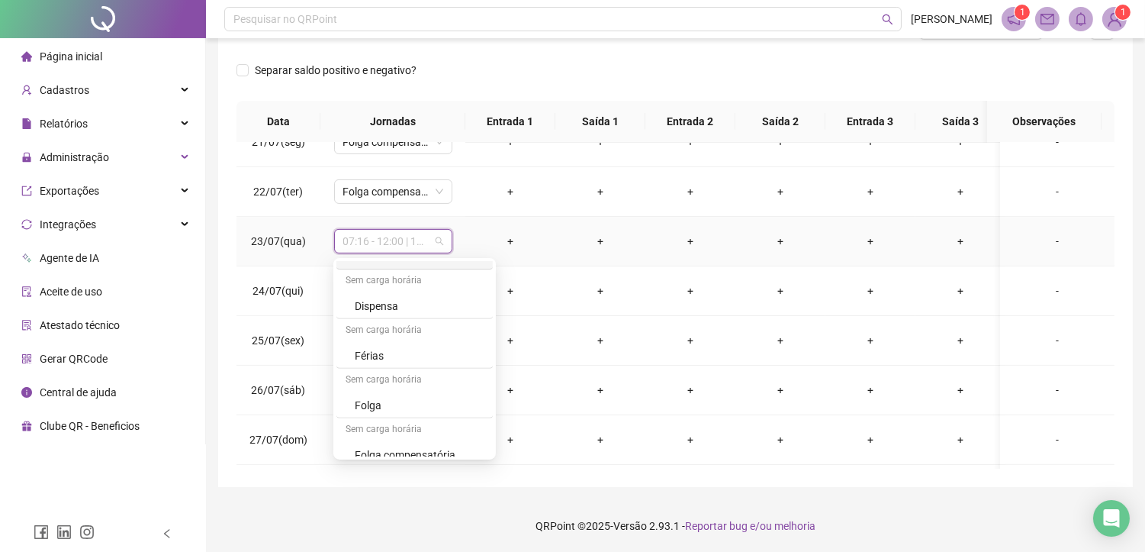
scroll to position [1493, 0]
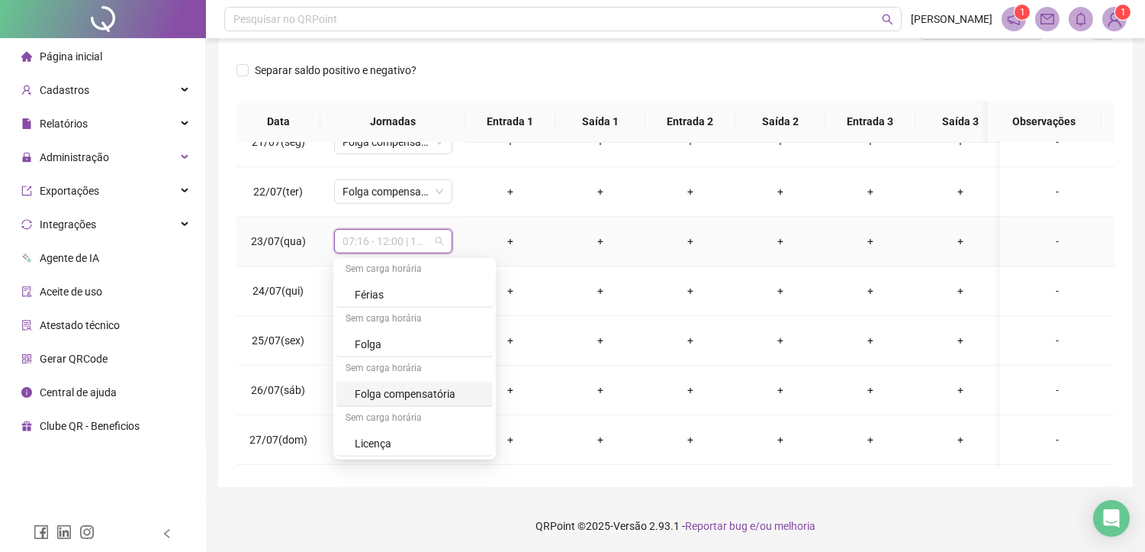
click at [390, 394] on div "Folga compensatória" at bounding box center [419, 393] width 129 height 17
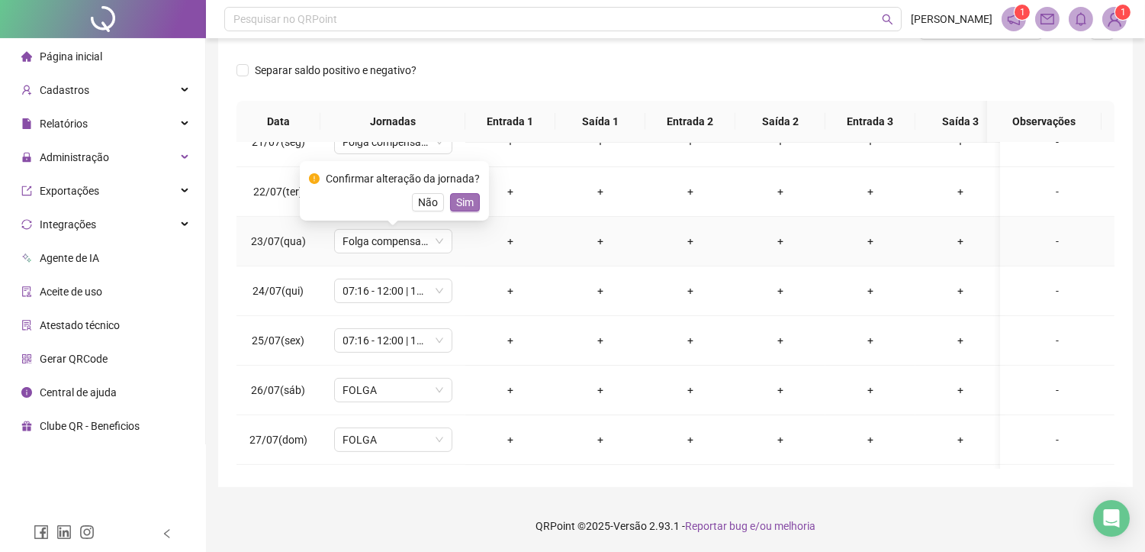
click at [468, 195] on span "Sim" at bounding box center [465, 202] width 18 height 17
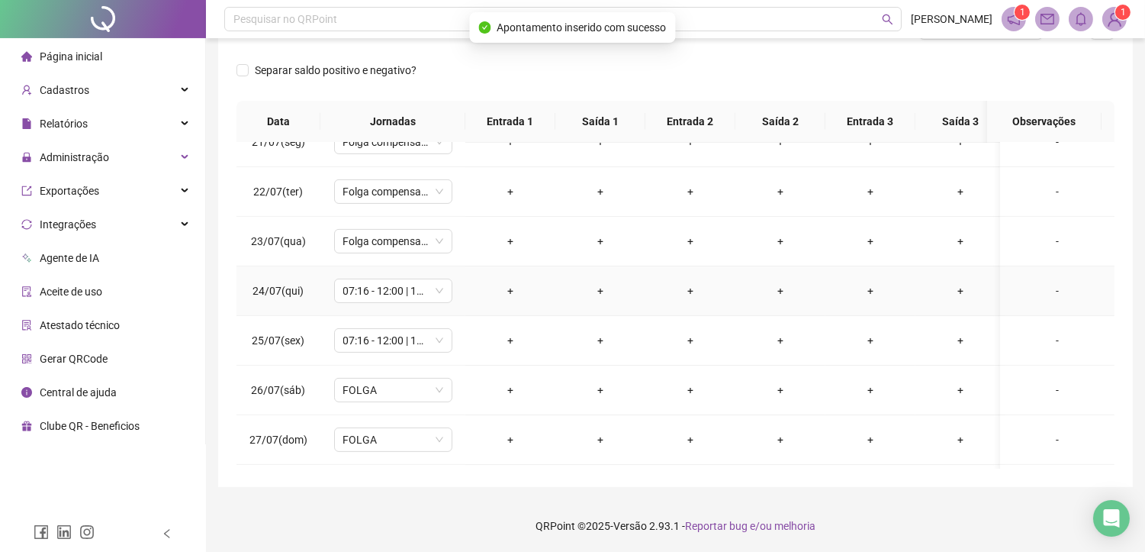
drag, startPoint x: 389, startPoint y: 285, endPoint x: 395, endPoint y: 272, distance: 13.6
click at [389, 284] on span "07:16 - 12:00 | 13:30 - 17:30" at bounding box center [393, 290] width 100 height 23
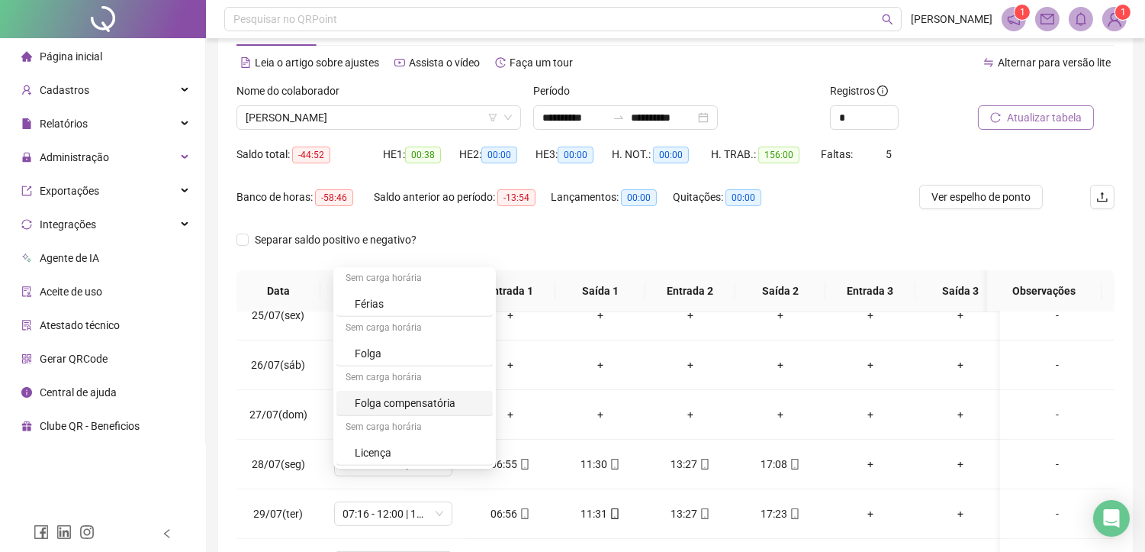
click at [423, 407] on div "Folga compensatória" at bounding box center [419, 402] width 129 height 17
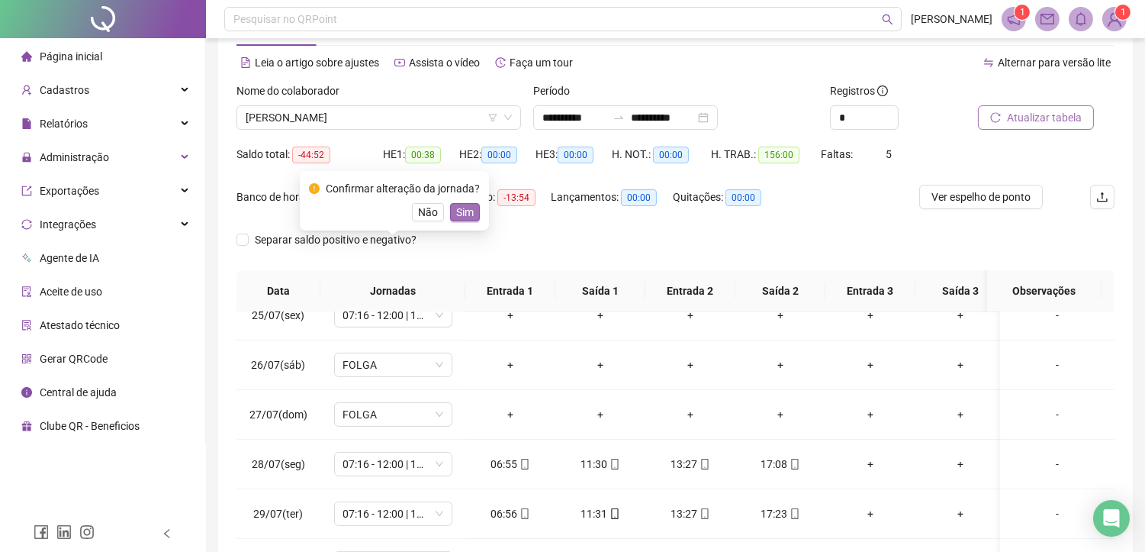
click at [456, 214] on span "Sim" at bounding box center [465, 212] width 18 height 17
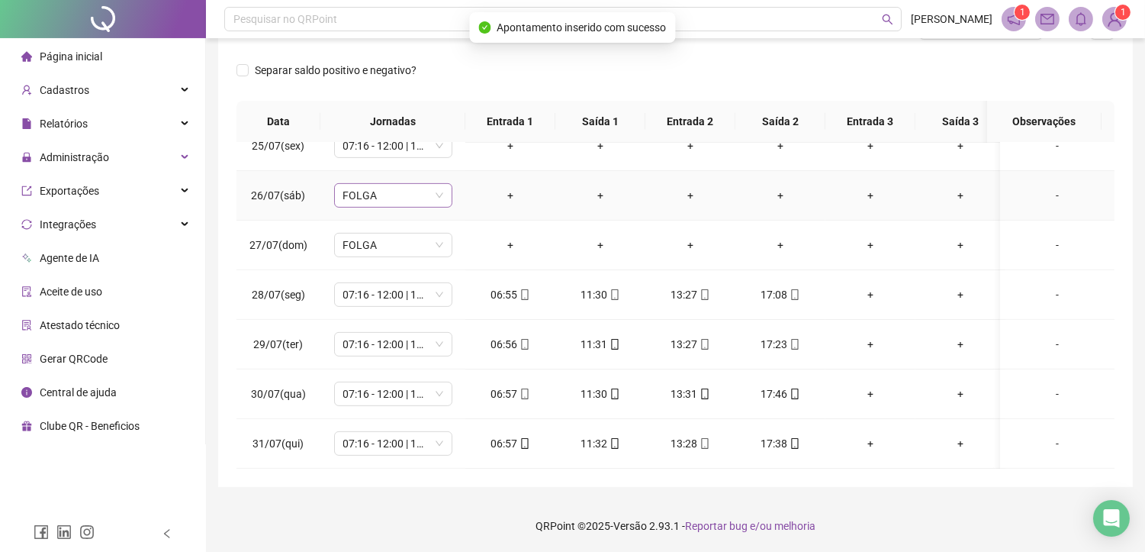
scroll to position [1141, 0]
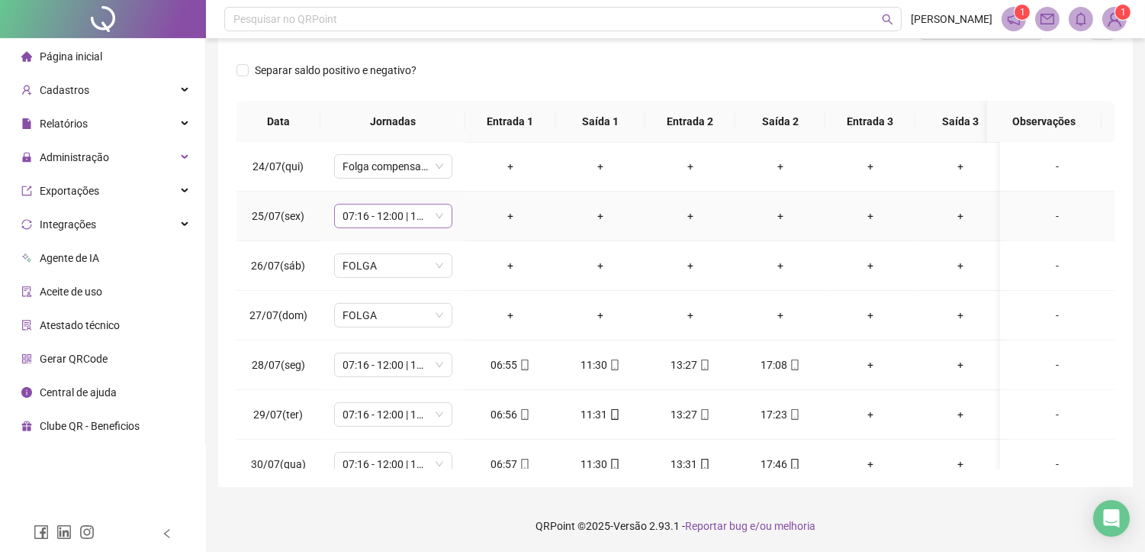
click at [397, 217] on span "07:16 - 12:00 | 13:30 - 17:30" at bounding box center [393, 215] width 100 height 23
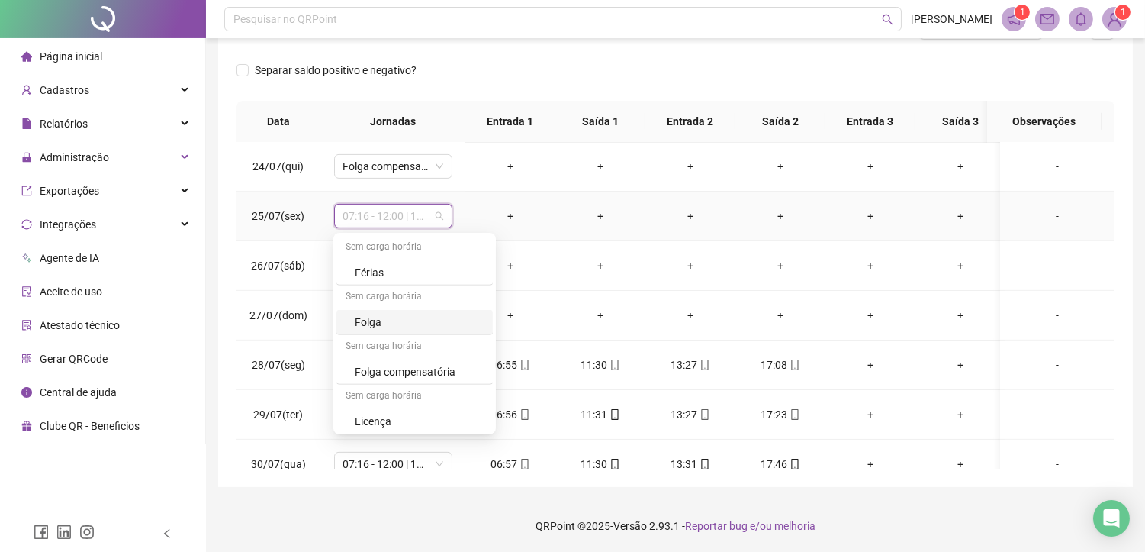
scroll to position [1492, 0]
click at [374, 365] on div "Folga compensatória" at bounding box center [419, 368] width 129 height 17
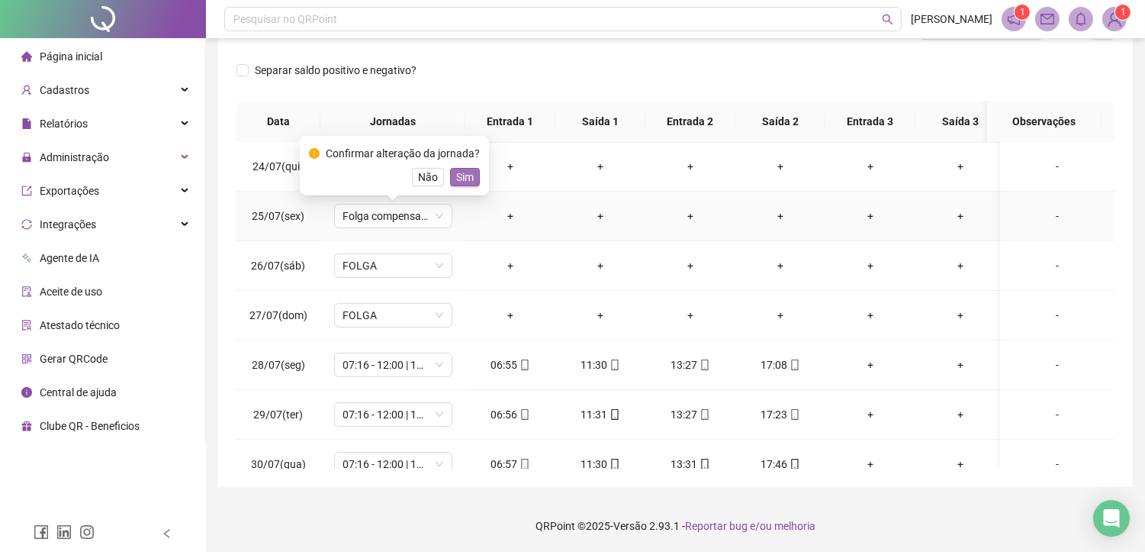
click at [460, 176] on span "Sim" at bounding box center [465, 177] width 18 height 17
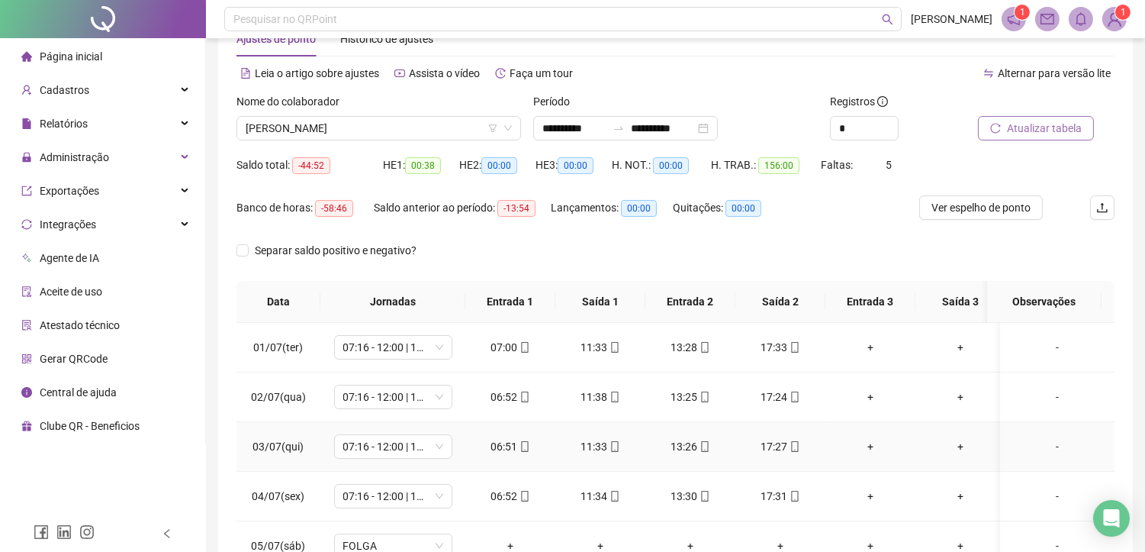
scroll to position [0, 0]
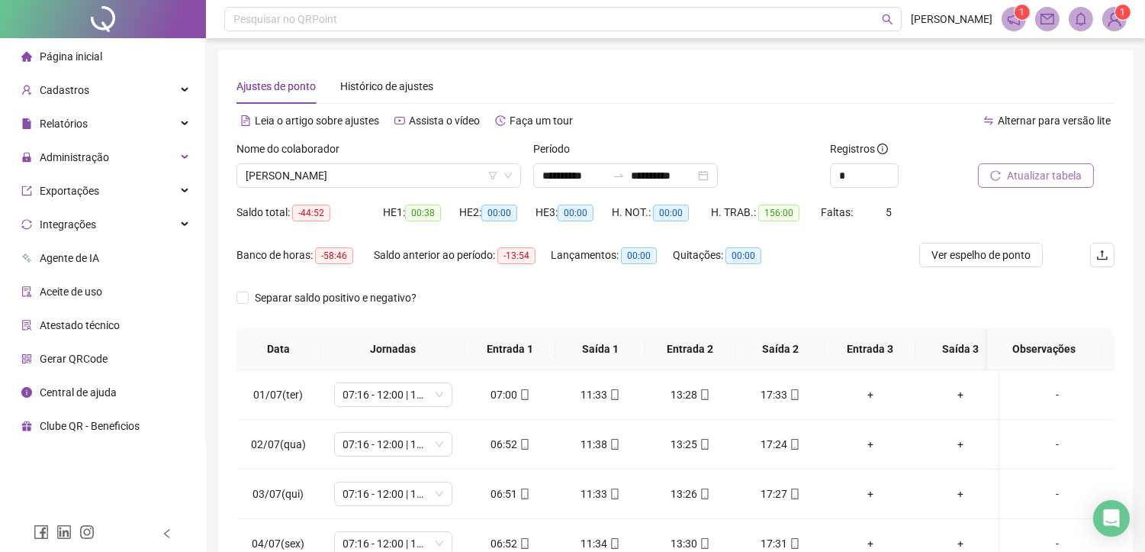
click at [1044, 176] on span "Atualizar tabela" at bounding box center [1044, 175] width 75 height 17
click at [390, 182] on span "[PERSON_NAME]" at bounding box center [379, 175] width 266 height 23
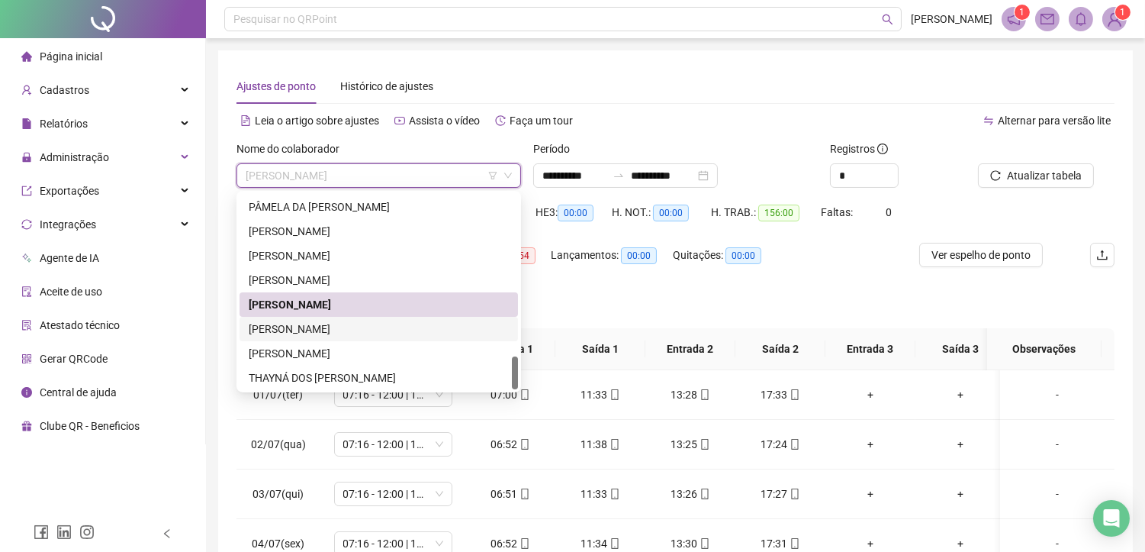
click at [313, 330] on div "[PERSON_NAME]" at bounding box center [379, 328] width 260 height 17
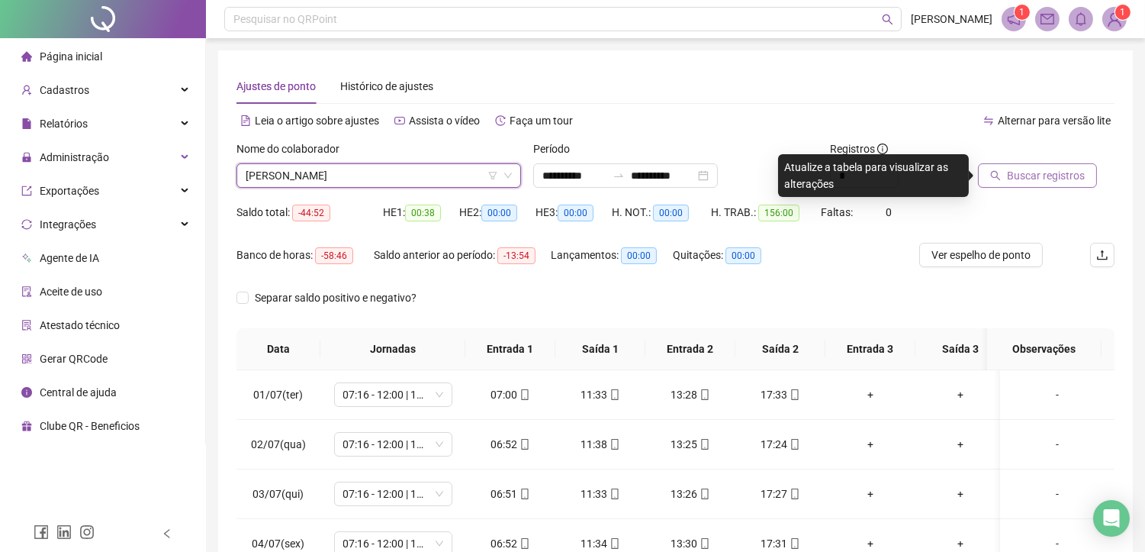
click at [1034, 175] on span "Buscar registros" at bounding box center [1046, 175] width 78 height 17
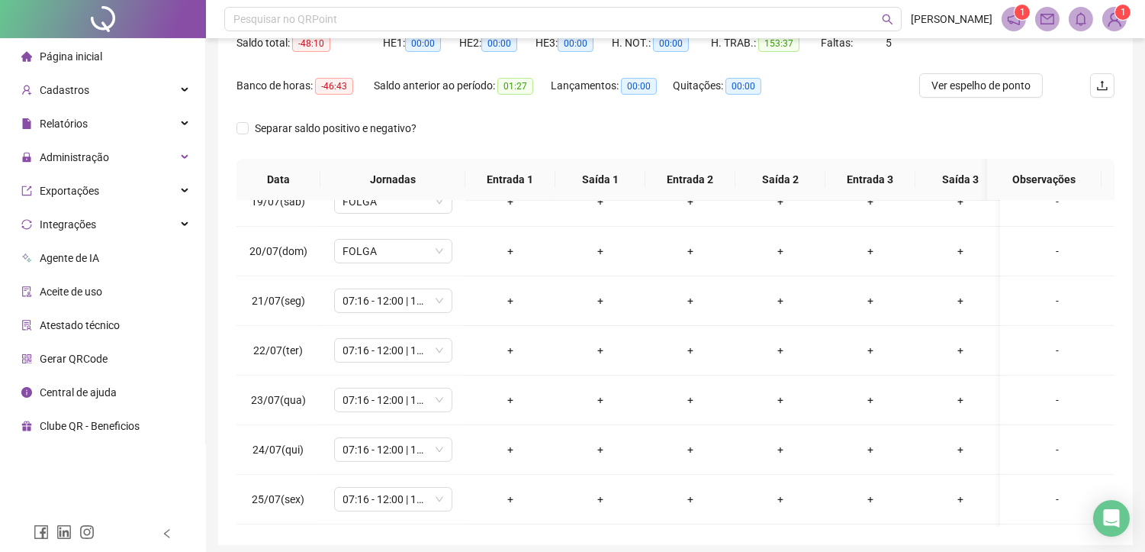
scroll to position [932, 0]
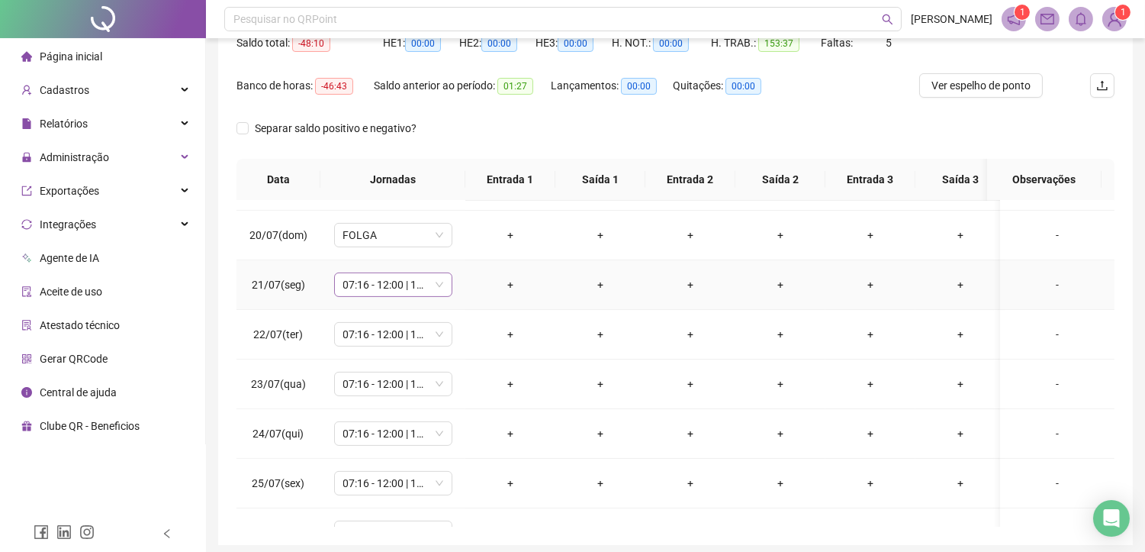
click at [382, 288] on span "07:16 - 12:00 | 13:30 - 17:30" at bounding box center [393, 284] width 100 height 23
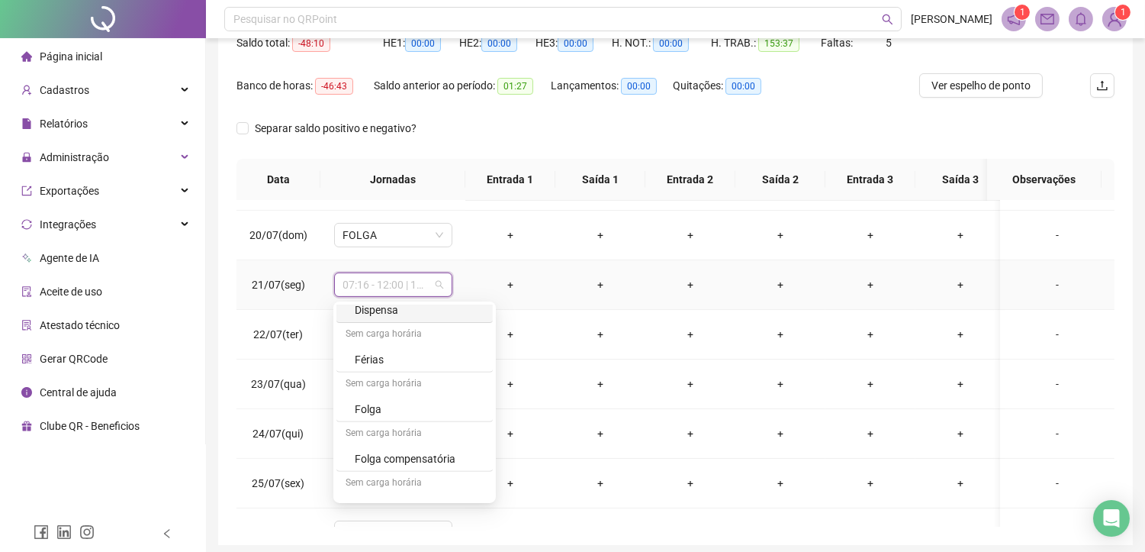
scroll to position [1493, 0]
click at [392, 433] on div "Folga compensatória" at bounding box center [419, 437] width 129 height 17
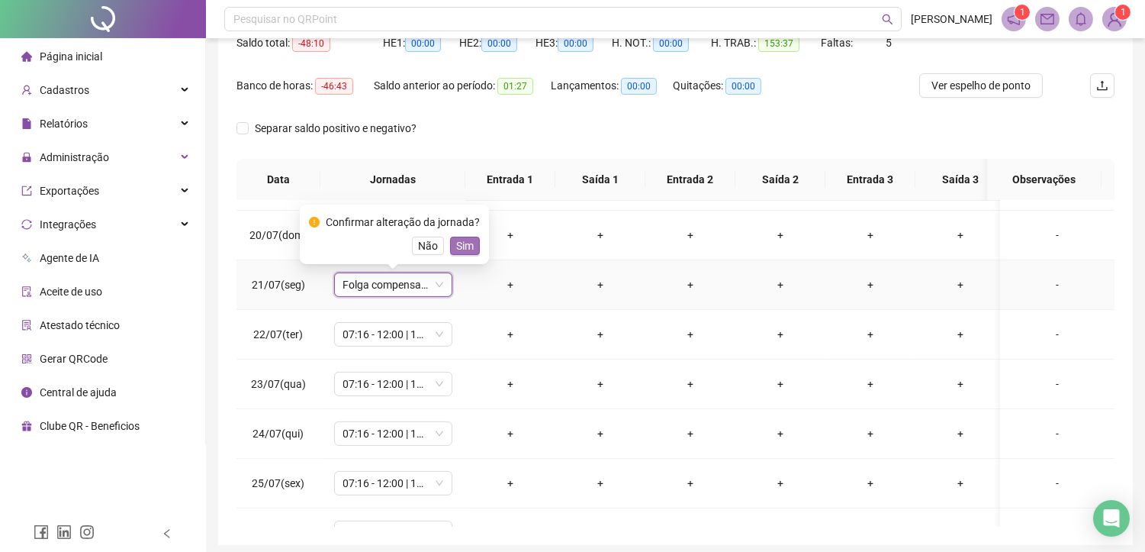
click at [456, 242] on span "Sim" at bounding box center [465, 245] width 18 height 17
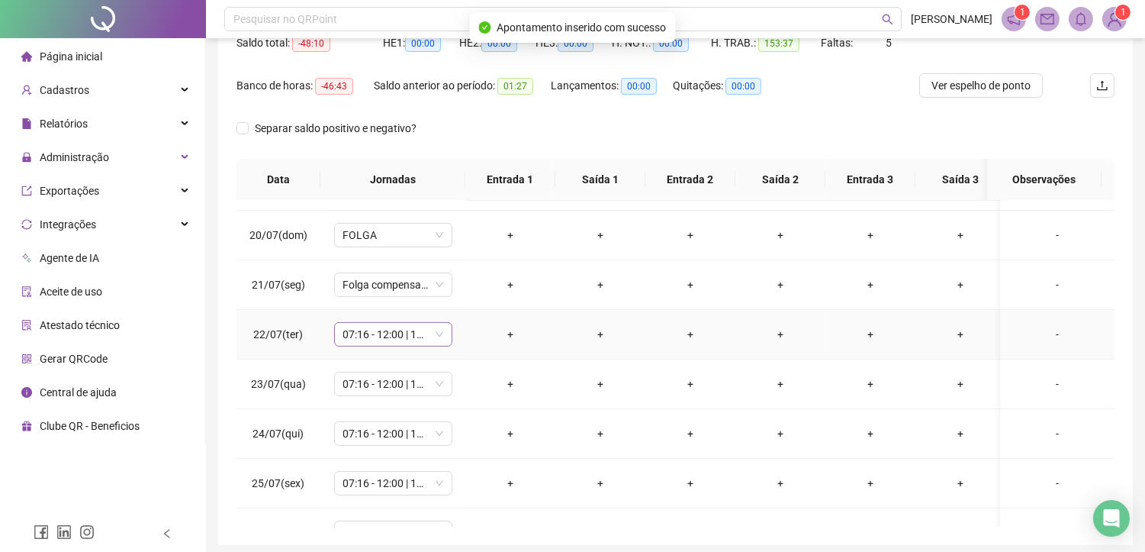
click at [389, 340] on span "07:16 - 12:00 | 13:30 - 17:30" at bounding box center [393, 334] width 100 height 23
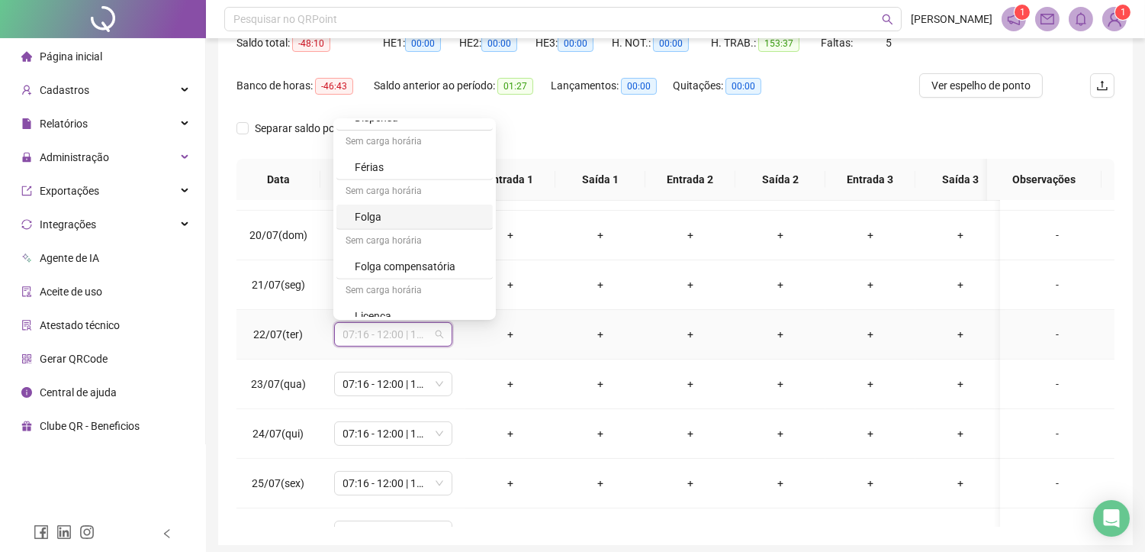
scroll to position [1492, 0]
click at [398, 256] on div "Folga compensatória" at bounding box center [419, 254] width 129 height 17
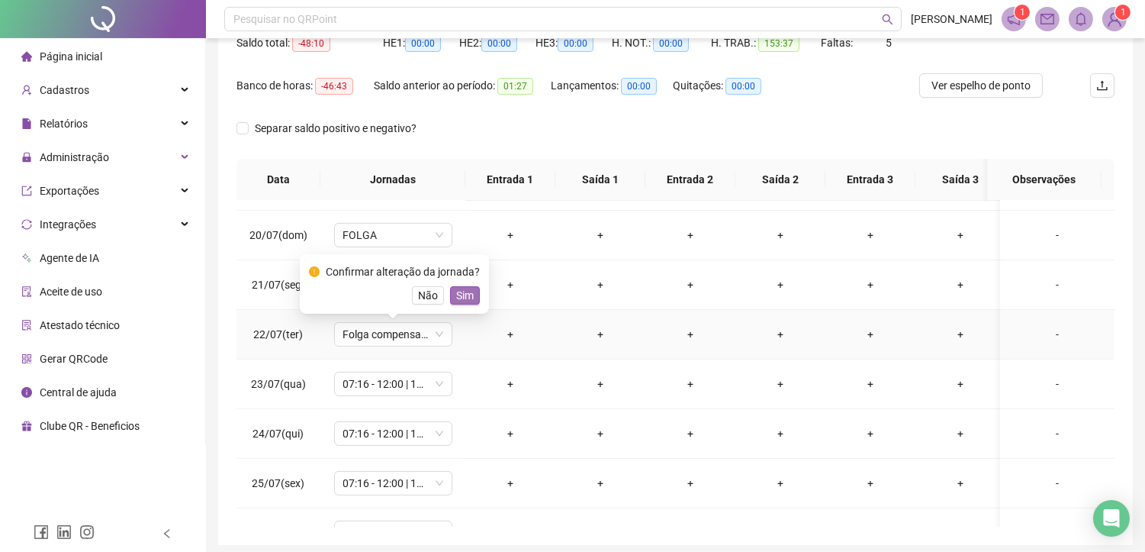
click at [456, 294] on span "Sim" at bounding box center [465, 295] width 18 height 17
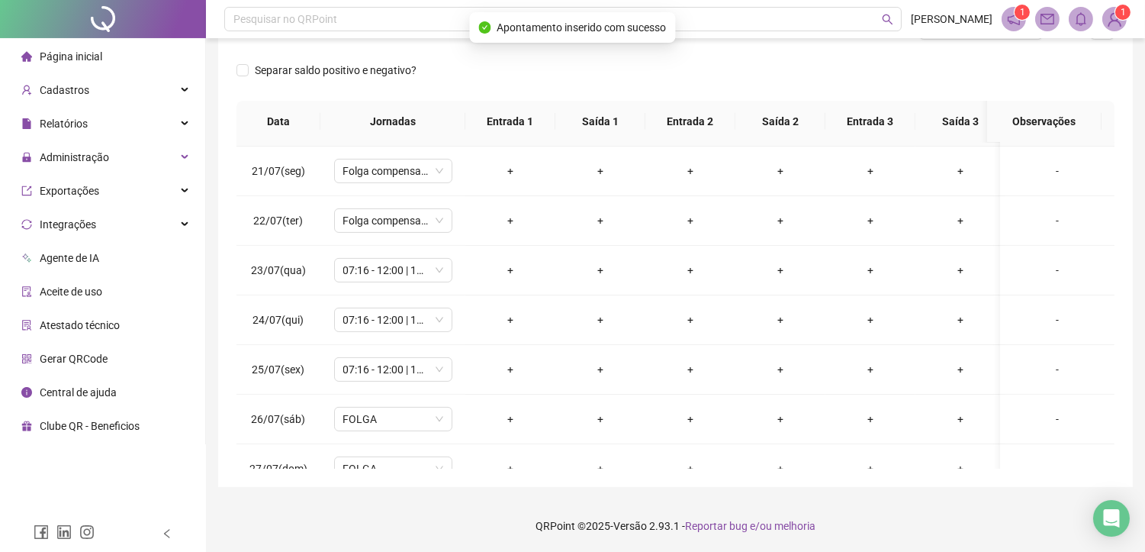
scroll to position [1017, 0]
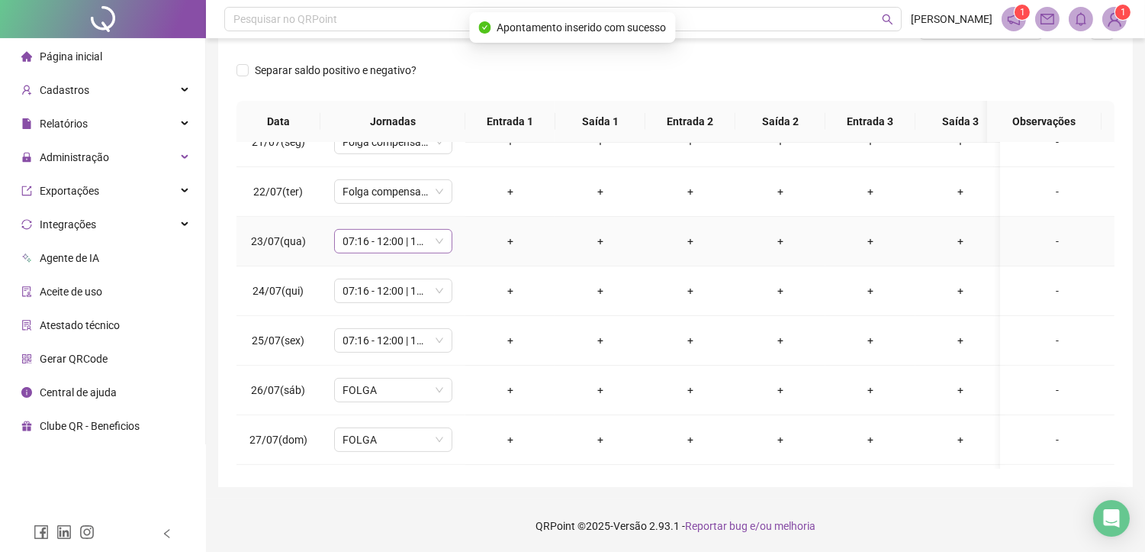
click at [353, 249] on span "07:16 - 12:00 | 13:30 - 17:30" at bounding box center [393, 241] width 100 height 23
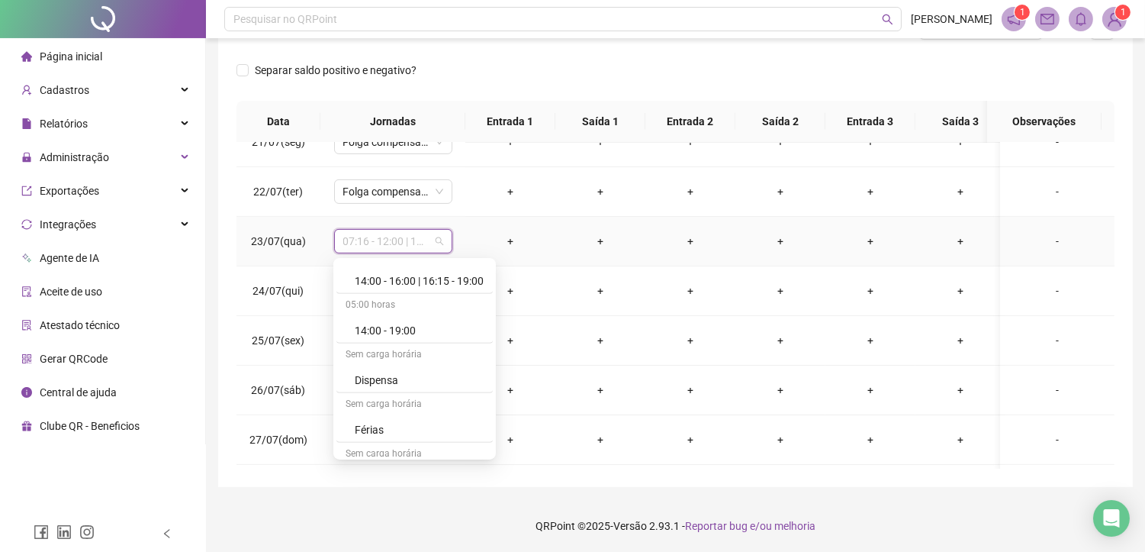
scroll to position [1493, 0]
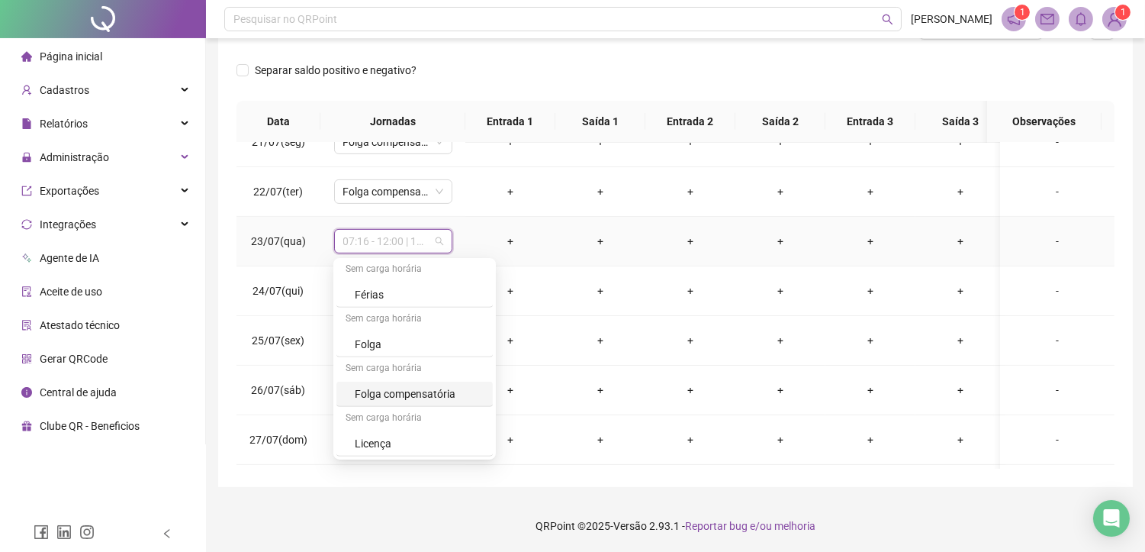
click at [433, 391] on div "Folga compensatória" at bounding box center [419, 393] width 129 height 17
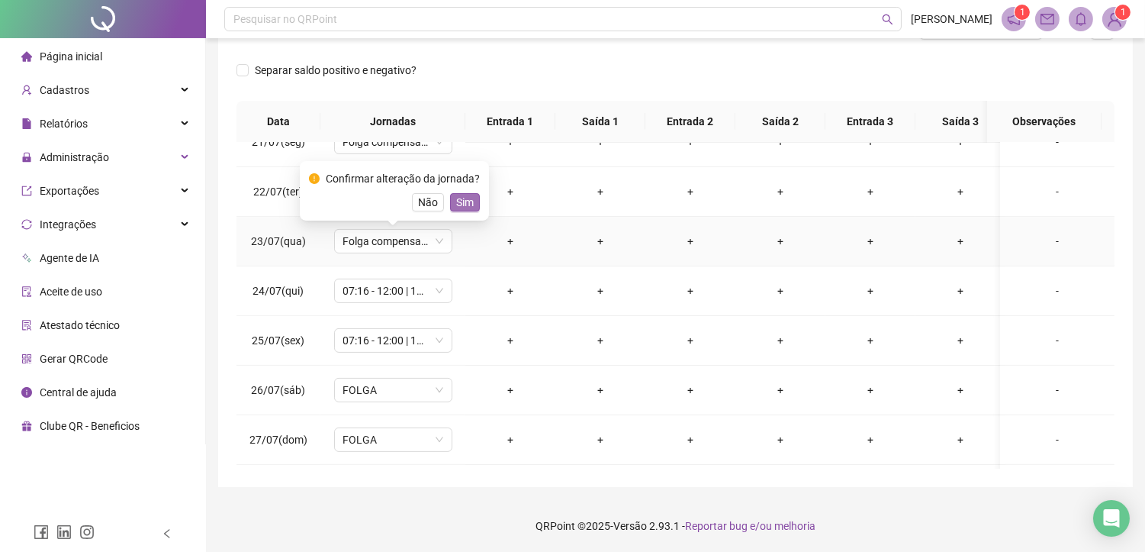
click at [456, 203] on span "Sim" at bounding box center [465, 202] width 18 height 17
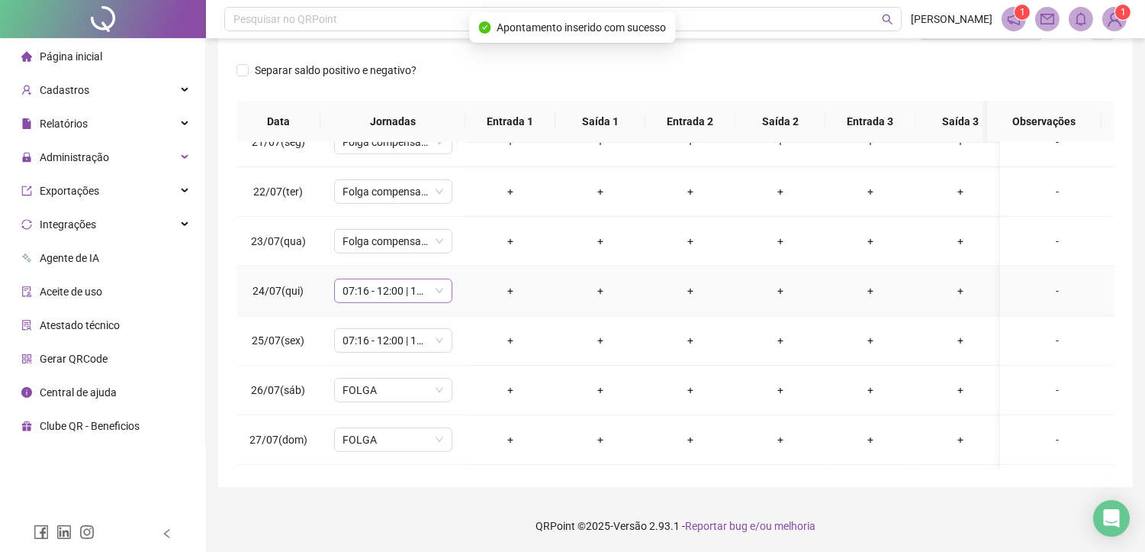
click at [374, 284] on span "07:16 - 12:00 | 13:30 - 17:30" at bounding box center [393, 290] width 100 height 23
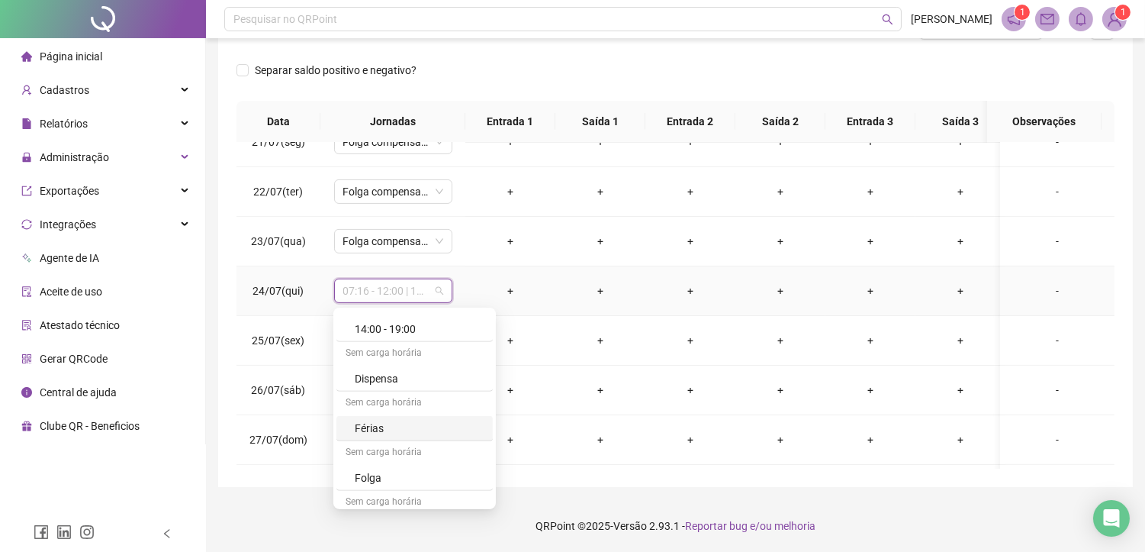
scroll to position [1492, 0]
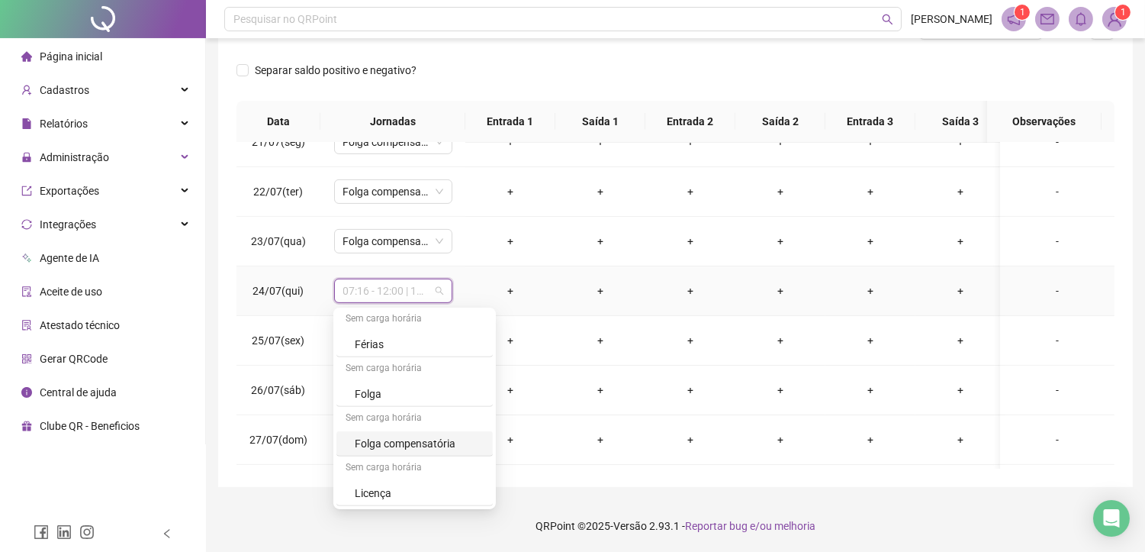
click at [408, 449] on div "Folga compensatória" at bounding box center [419, 443] width 129 height 17
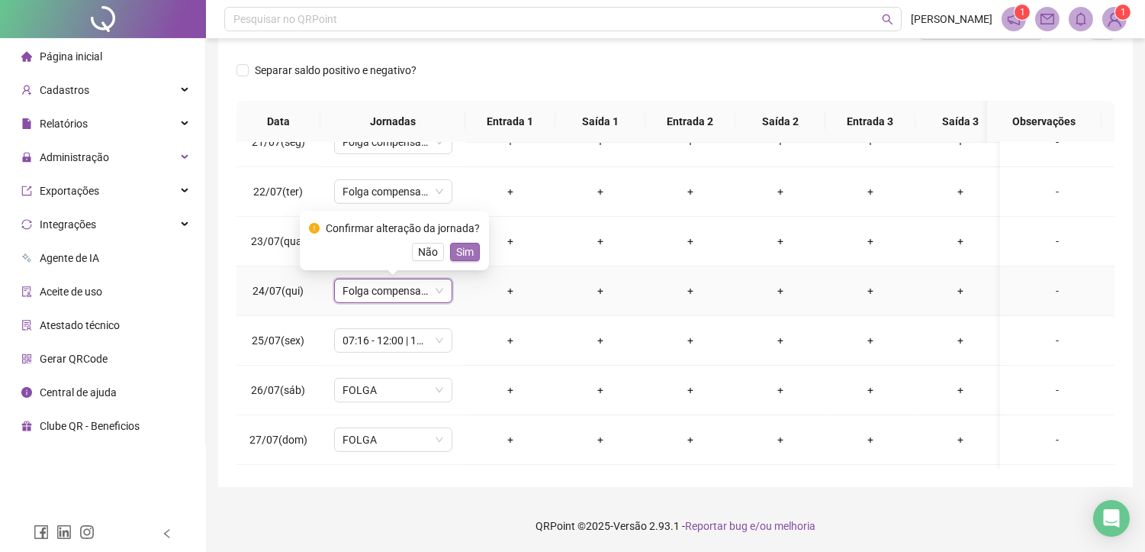
click at [456, 246] on span "Sim" at bounding box center [465, 251] width 18 height 17
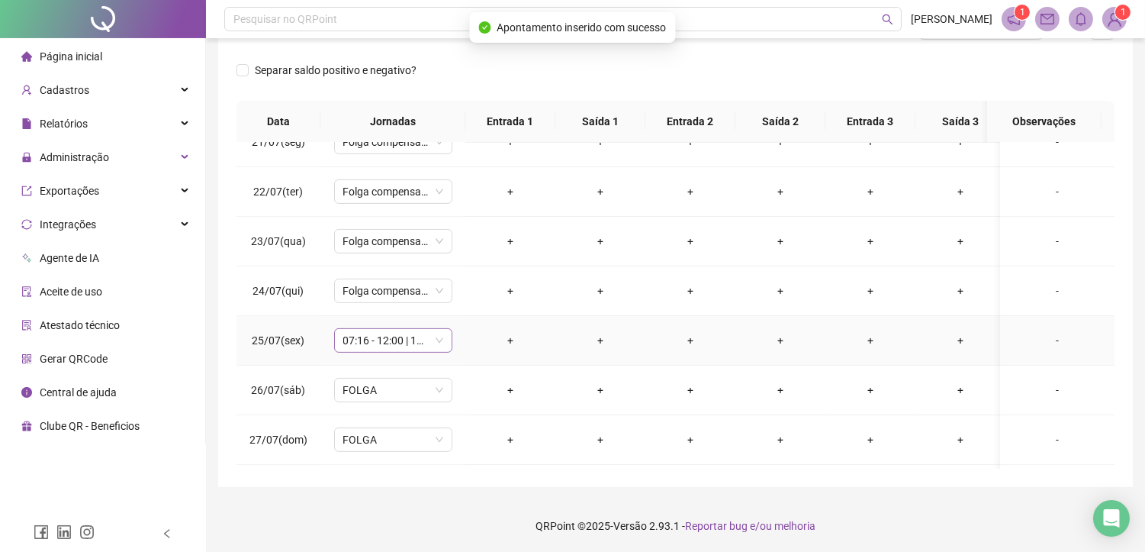
click at [363, 341] on span "07:16 - 12:00 | 13:30 - 17:30" at bounding box center [393, 340] width 100 height 23
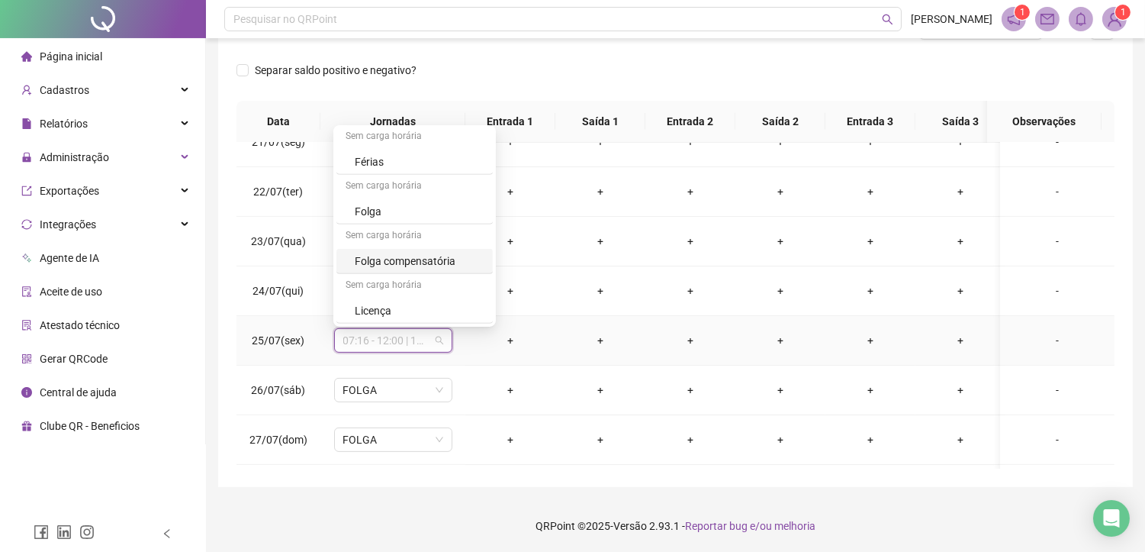
click at [401, 262] on div "Folga compensatória" at bounding box center [419, 260] width 129 height 17
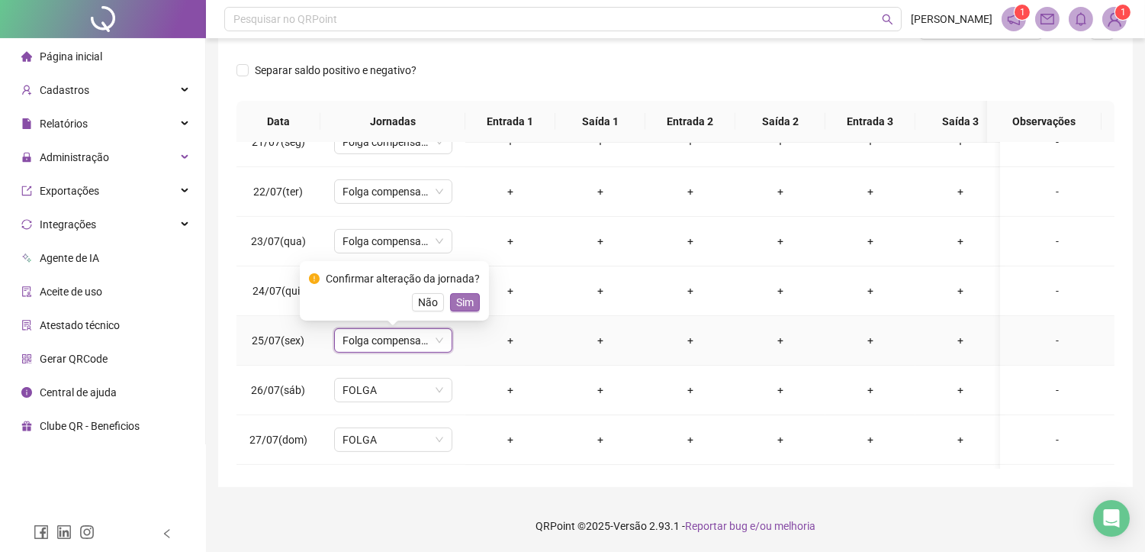
click at [465, 294] on span "Sim" at bounding box center [465, 302] width 18 height 17
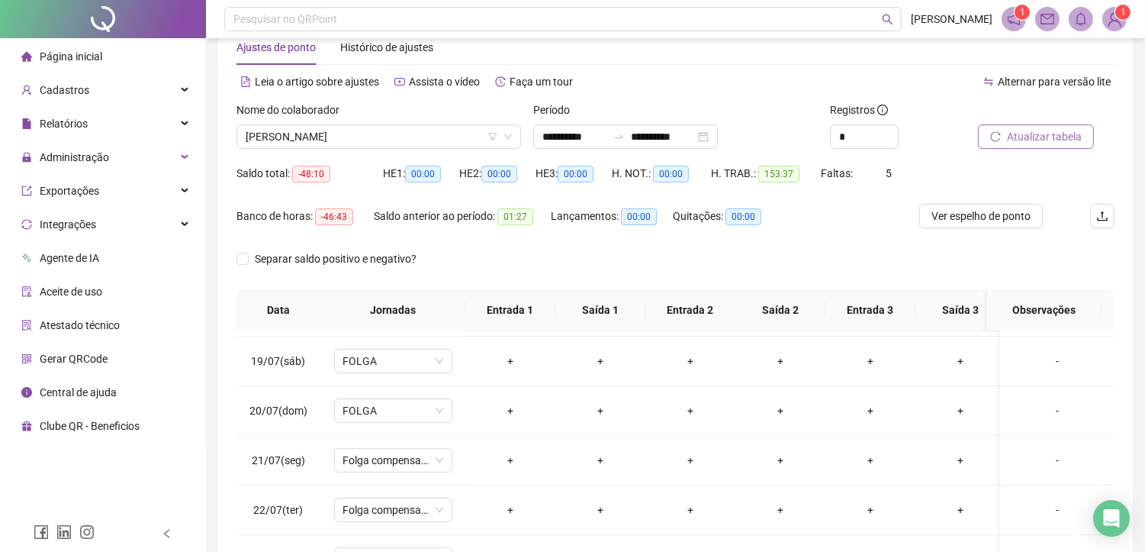
scroll to position [0, 0]
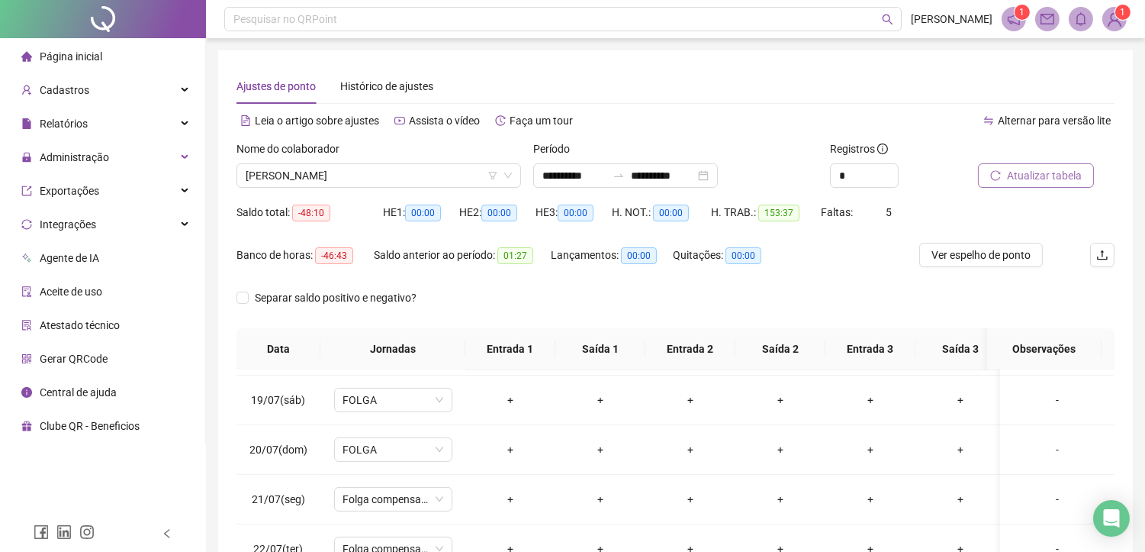
click at [1050, 184] on button "Atualizar tabela" at bounding box center [1036, 175] width 116 height 24
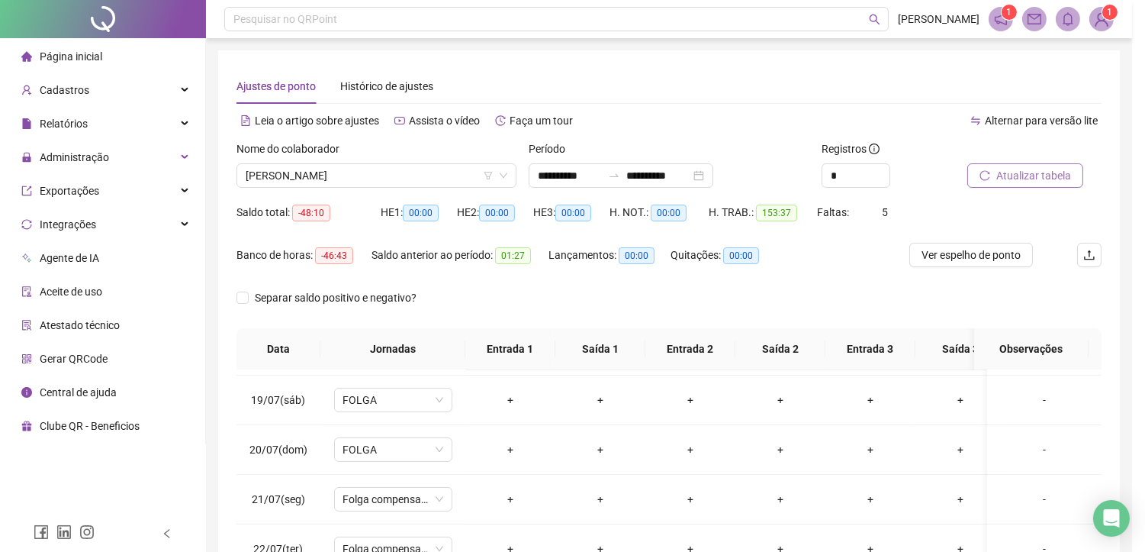
click at [1046, 177] on div "Atualizando tabela Atualizando e reorganizando os registros... OK" at bounding box center [572, 276] width 1145 height 552
click at [1044, 166] on div "Atualizando tabela Atualizando e reorganizando os registros... OK" at bounding box center [572, 276] width 1145 height 552
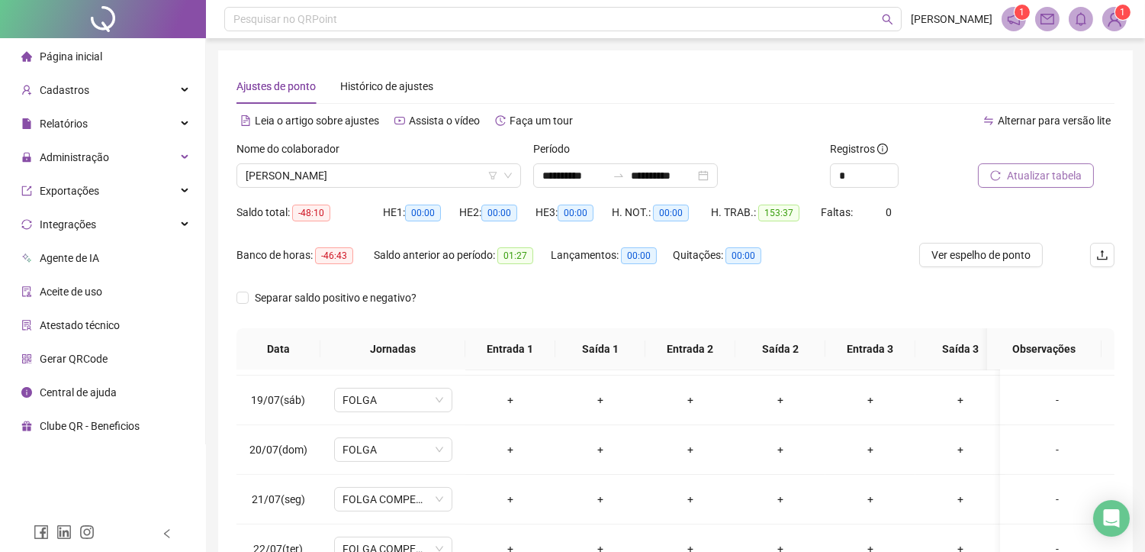
click at [1009, 177] on span "Atualizar tabela" at bounding box center [1044, 175] width 75 height 17
click at [329, 172] on span "[PERSON_NAME]" at bounding box center [379, 175] width 266 height 23
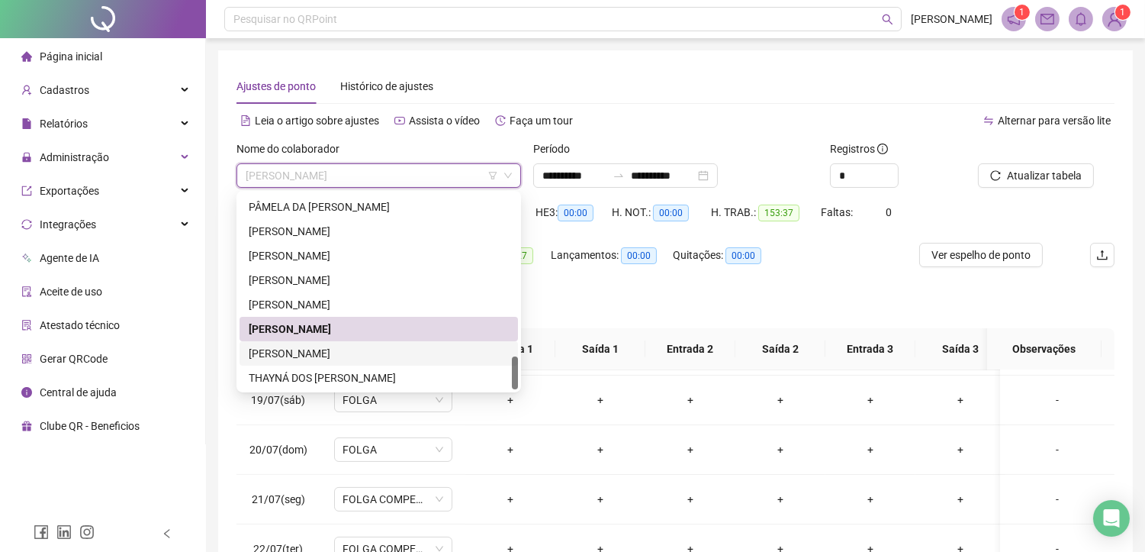
click at [295, 352] on div "[PERSON_NAME]" at bounding box center [379, 353] width 260 height 17
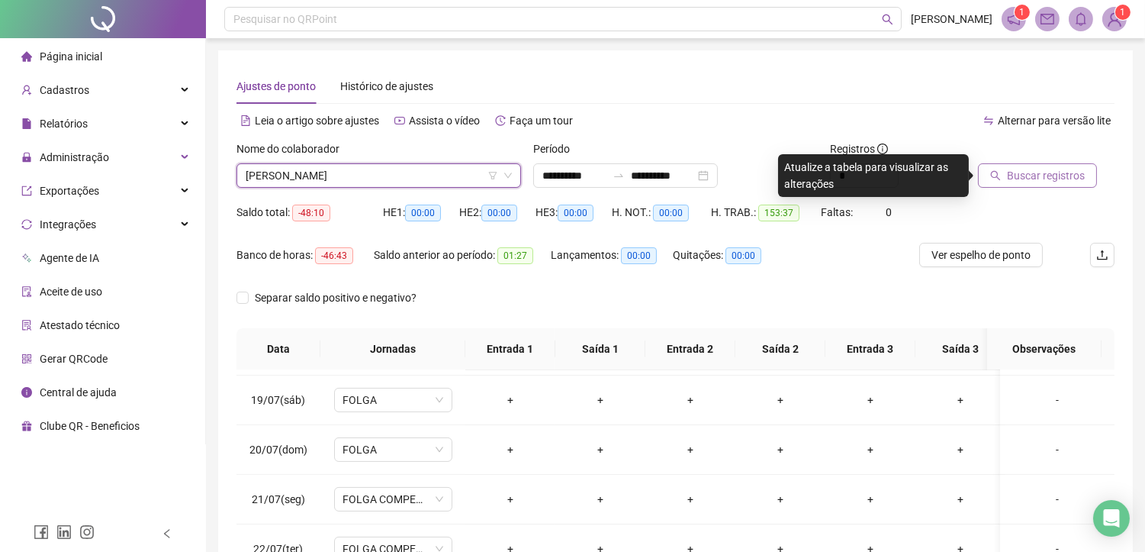
click at [1053, 170] on span "Buscar registros" at bounding box center [1046, 175] width 78 height 17
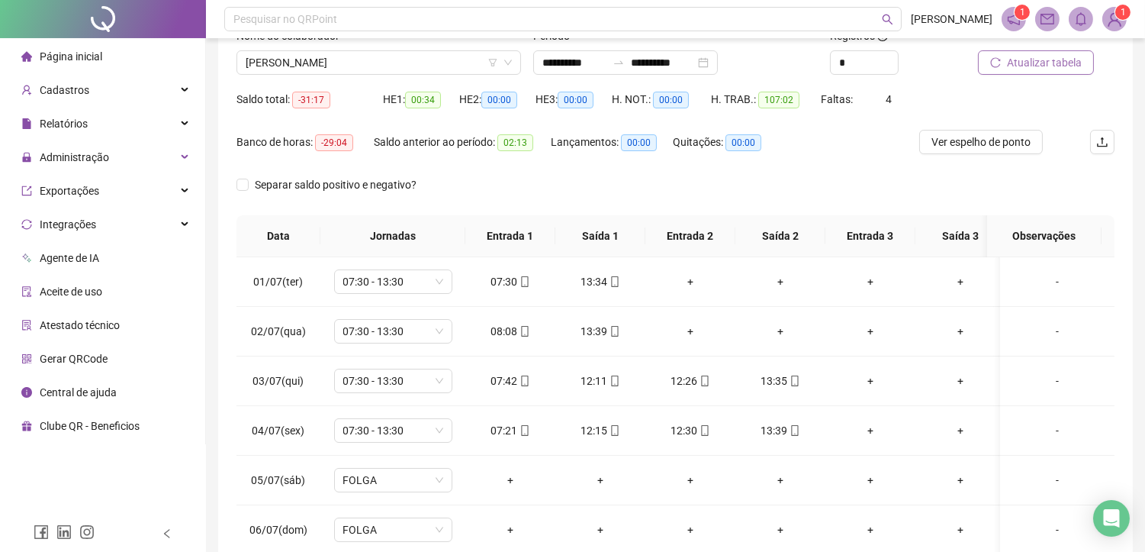
scroll to position [85, 0]
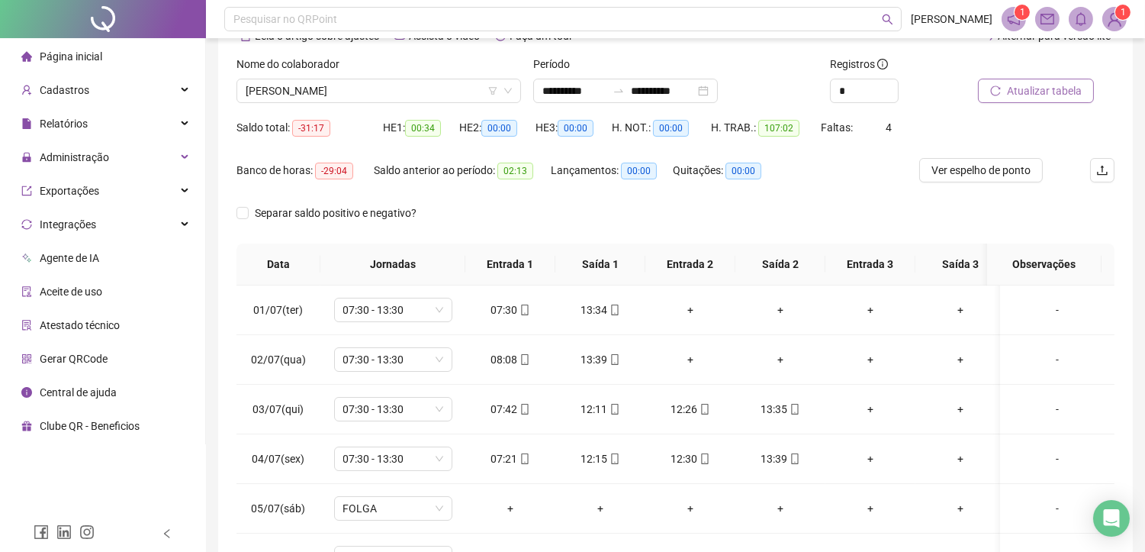
click at [1024, 93] on span "Atualizar tabela" at bounding box center [1044, 90] width 75 height 17
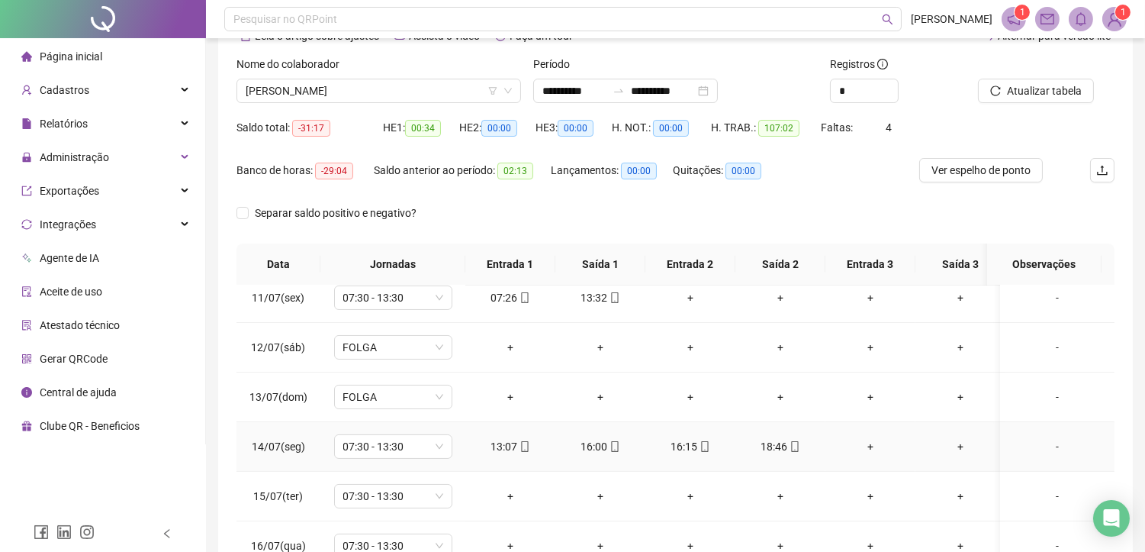
scroll to position [593, 0]
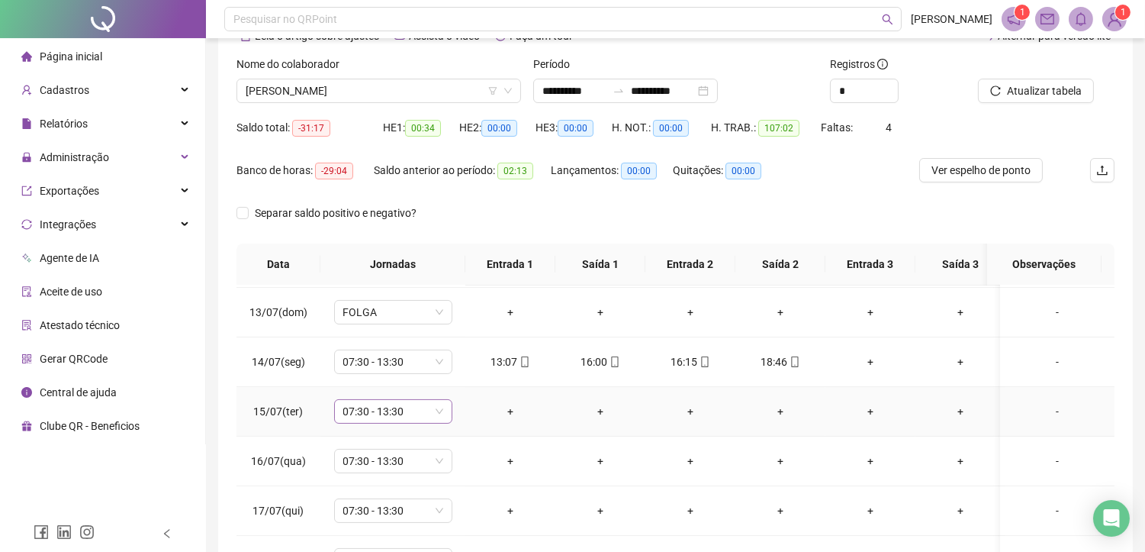
click at [392, 418] on span "07:30 - 13:30" at bounding box center [393, 411] width 100 height 23
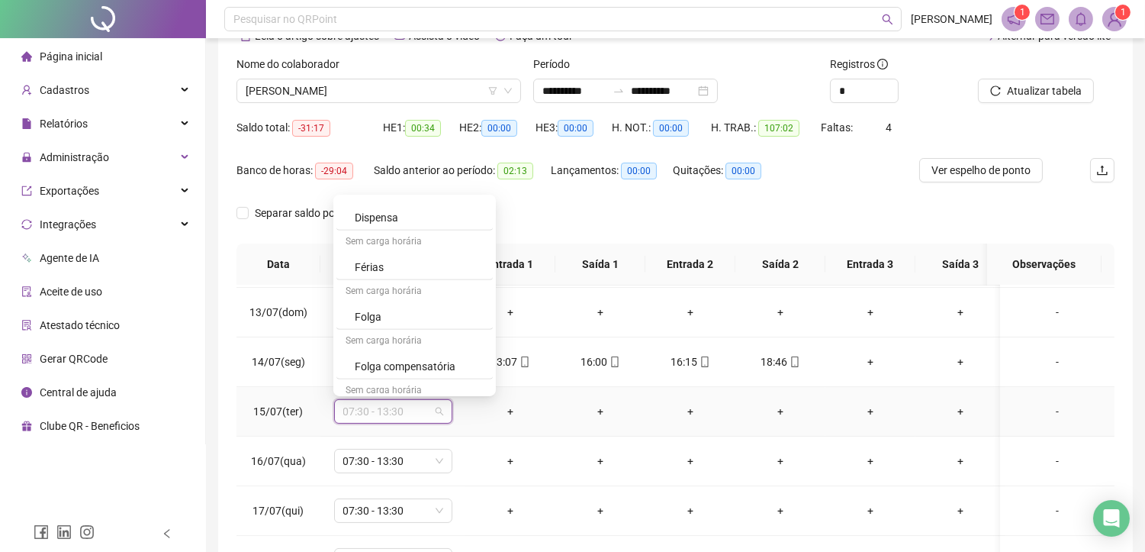
scroll to position [1492, 0]
click at [398, 333] on div "Folga compensatória" at bounding box center [419, 330] width 129 height 17
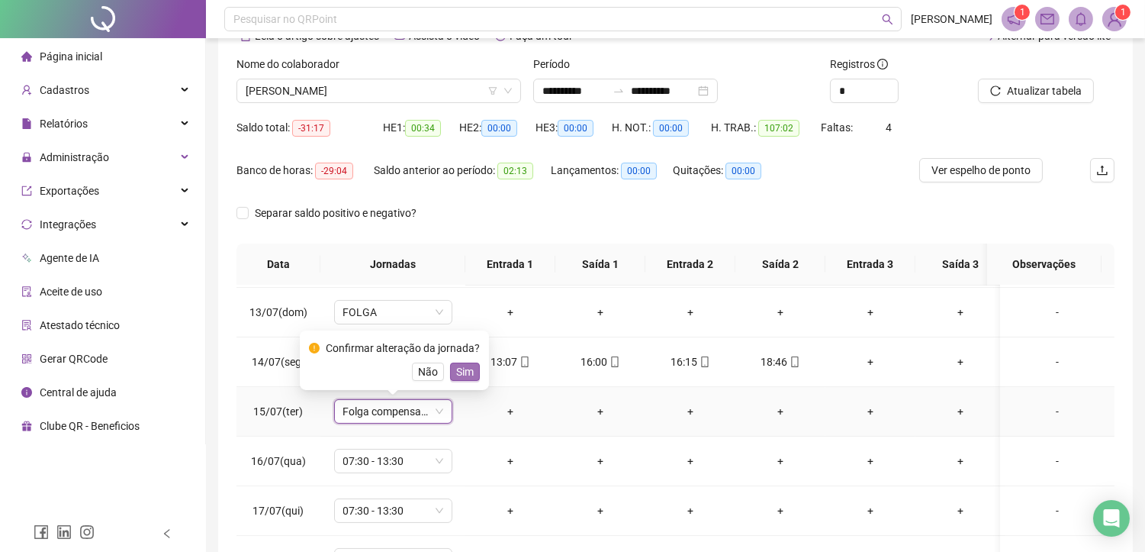
click at [458, 371] on span "Sim" at bounding box center [465, 371] width 18 height 17
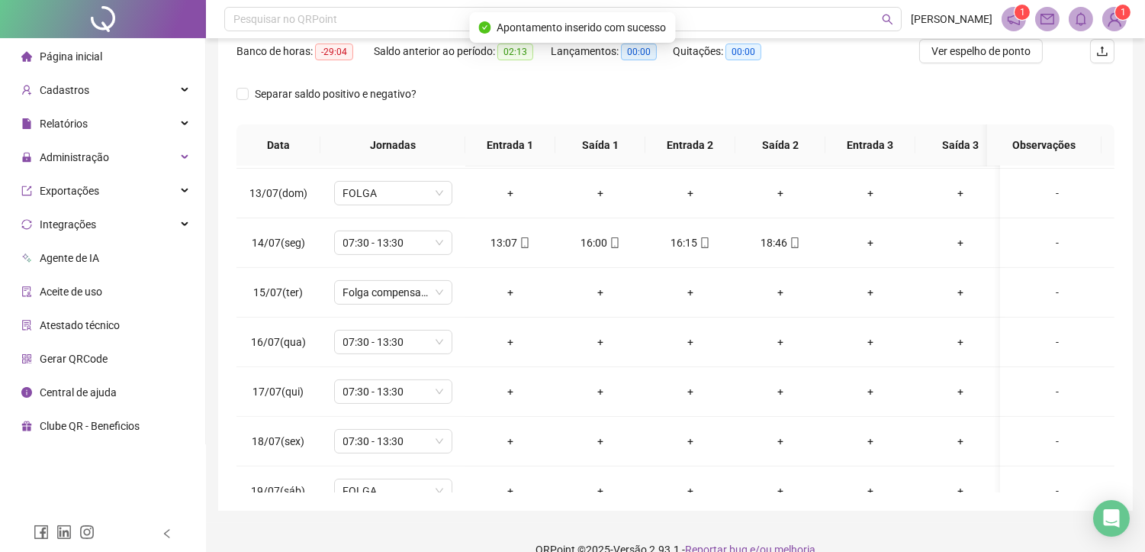
scroll to position [227, 0]
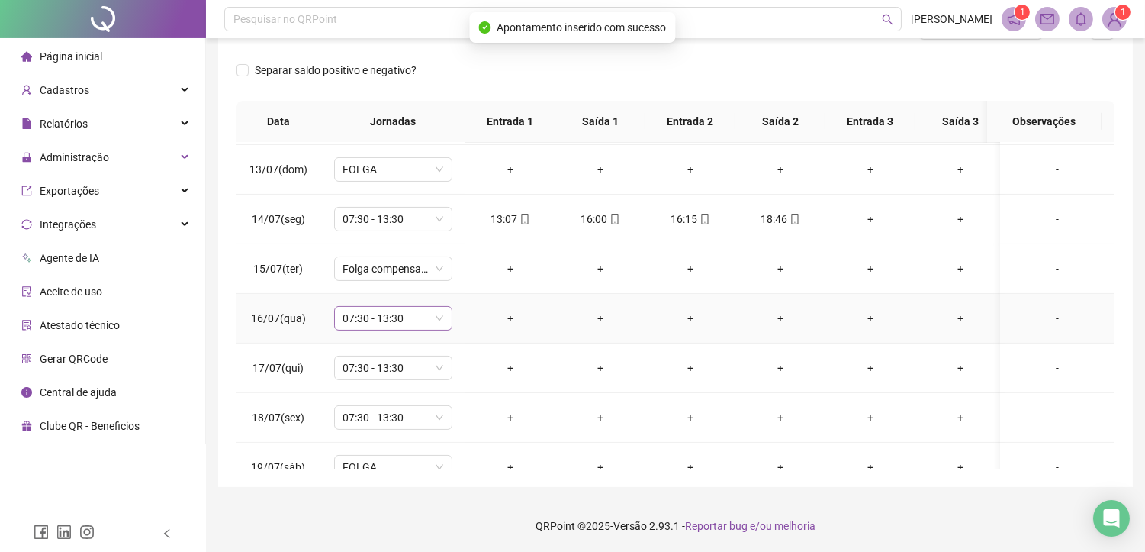
click at [393, 314] on span "07:30 - 13:30" at bounding box center [393, 318] width 100 height 23
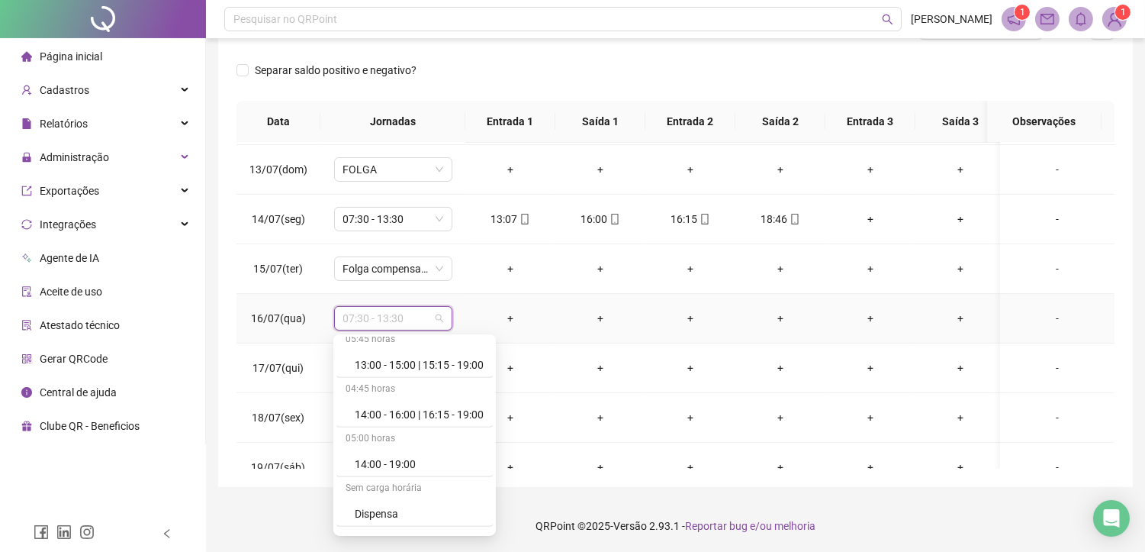
scroll to position [1493, 0]
click at [413, 461] on div "Folga compensatória" at bounding box center [419, 469] width 129 height 17
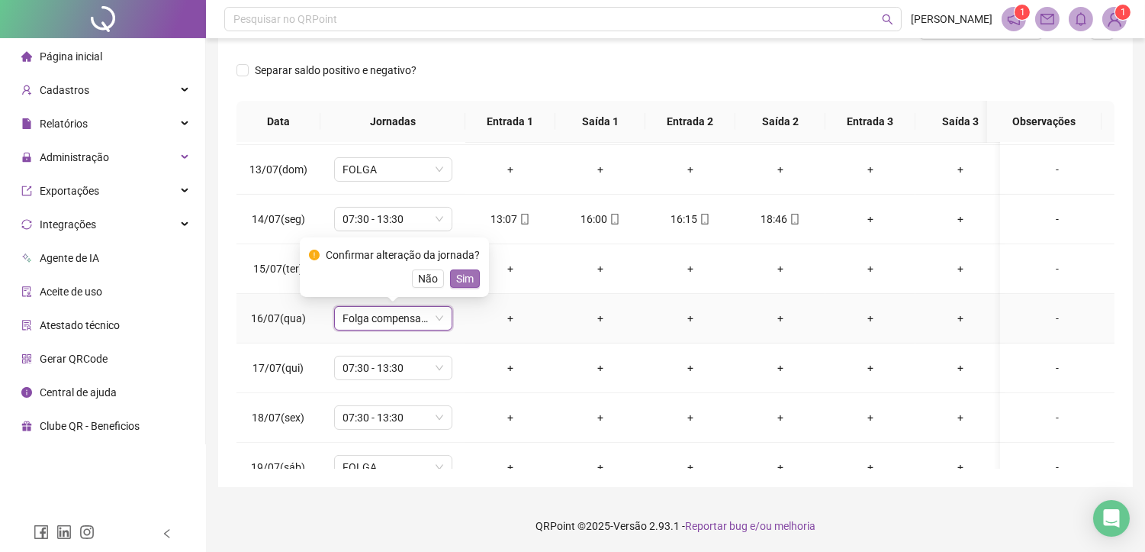
click at [461, 278] on span "Sim" at bounding box center [465, 278] width 18 height 17
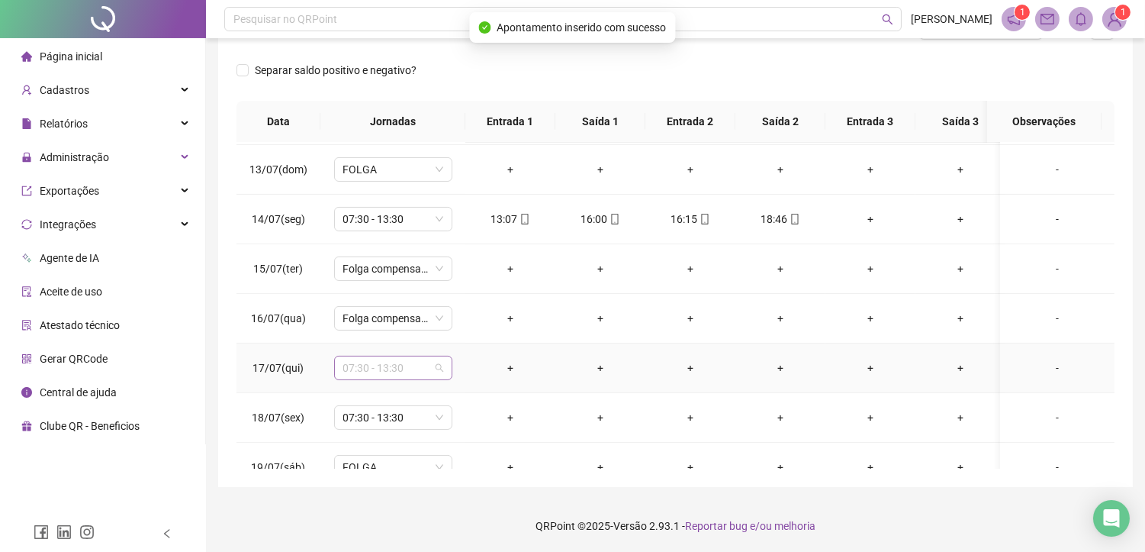
click at [380, 366] on span "07:30 - 13:30" at bounding box center [393, 367] width 100 height 23
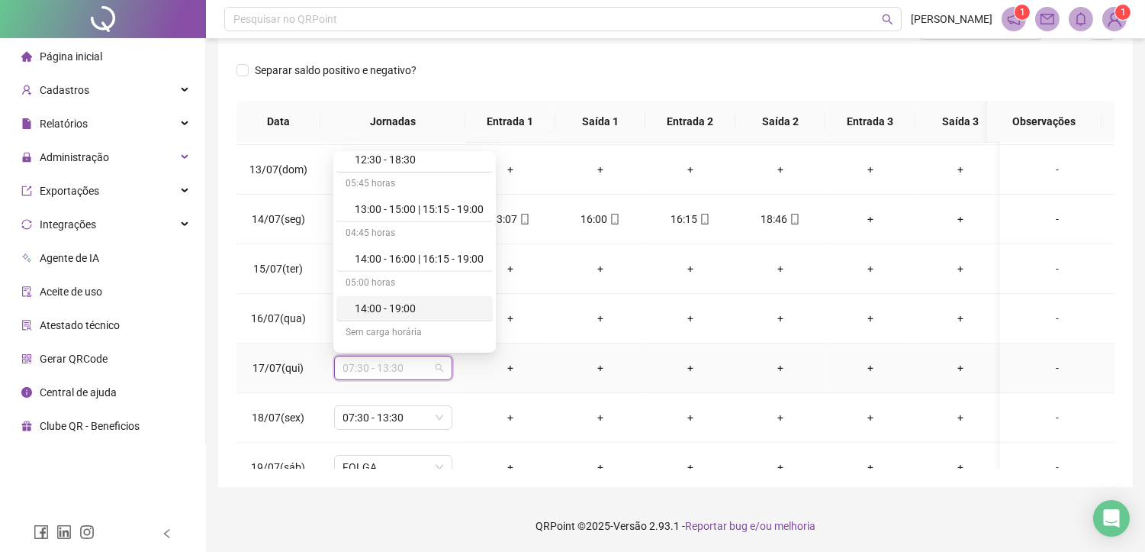
scroll to position [1492, 0]
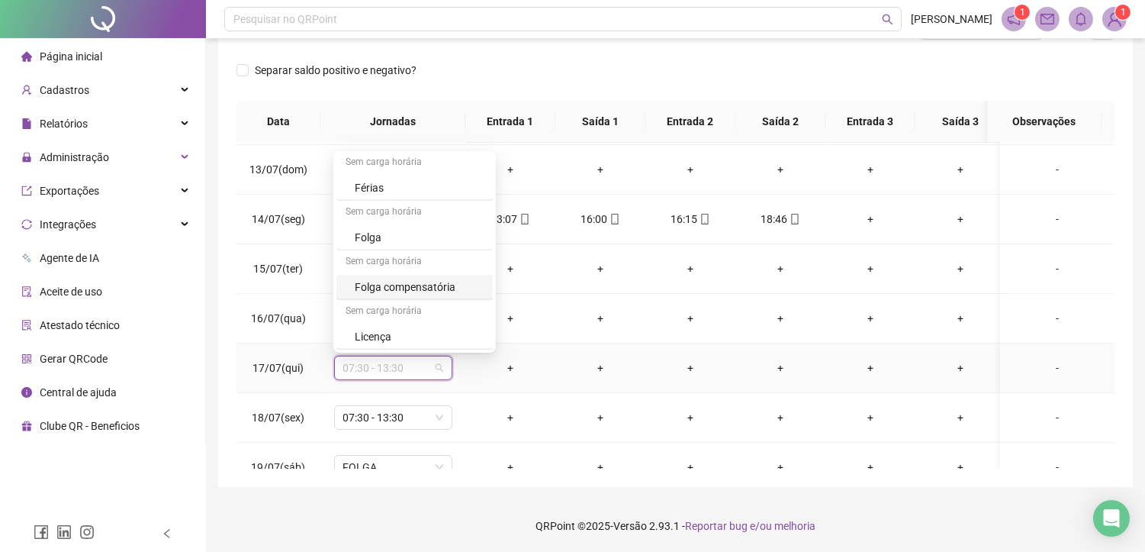
click at [424, 288] on div "Folga compensatória" at bounding box center [419, 286] width 129 height 17
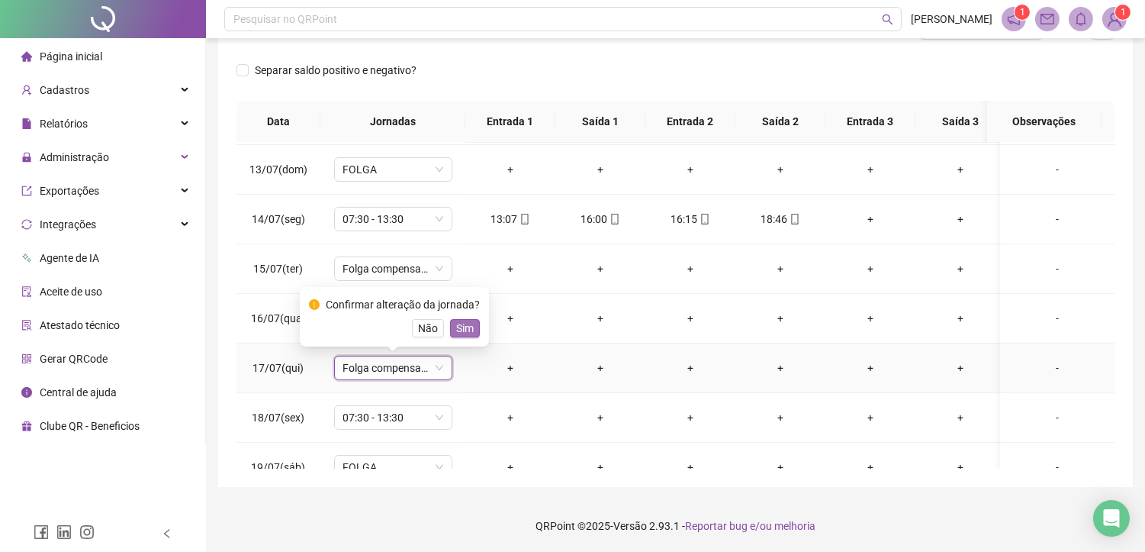
click at [458, 330] on span "Sim" at bounding box center [465, 328] width 18 height 17
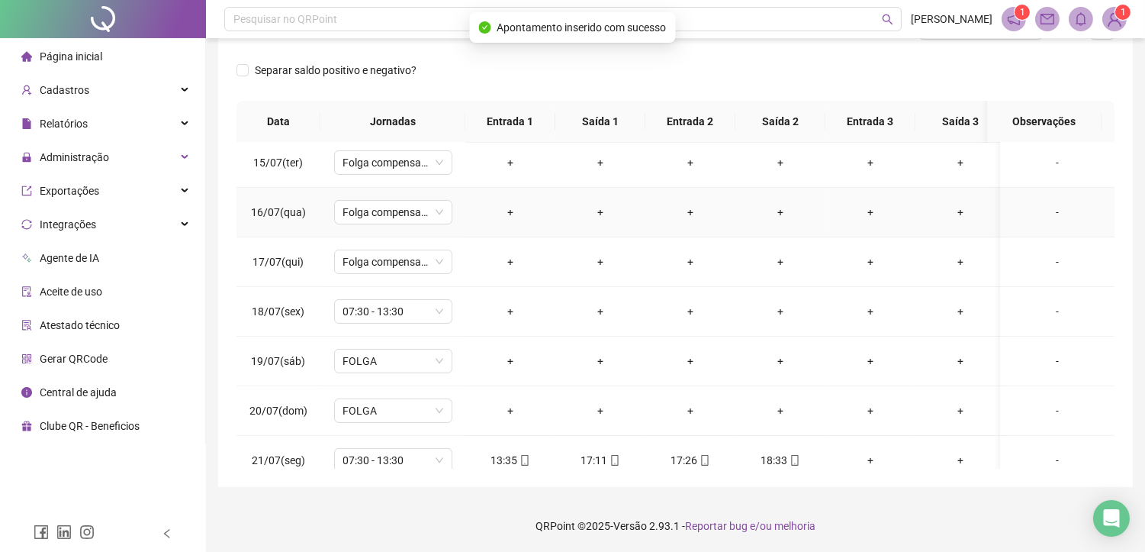
scroll to position [763, 0]
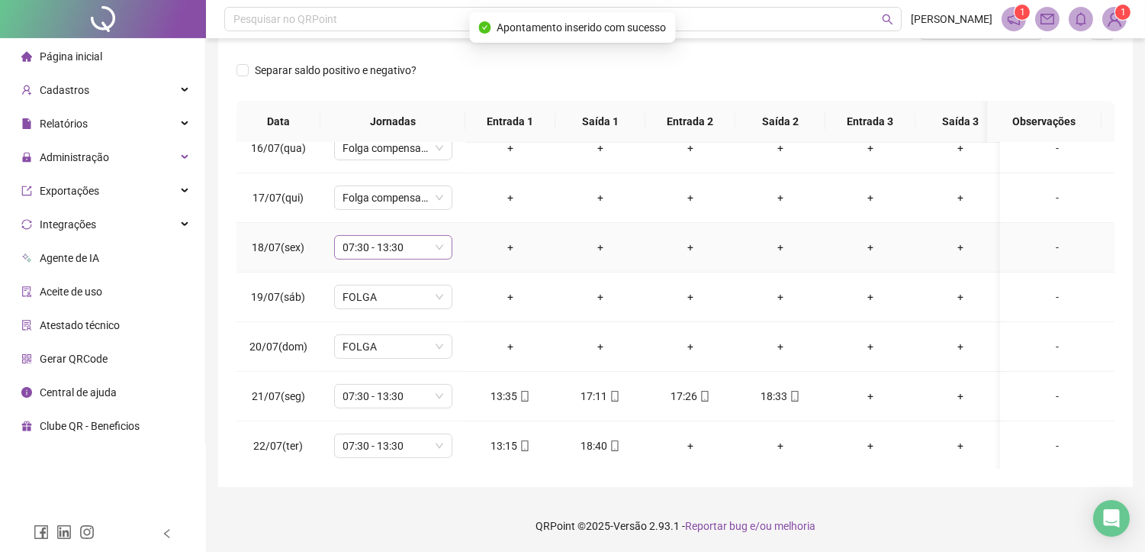
click at [394, 246] on span "07:30 - 13:30" at bounding box center [393, 247] width 100 height 23
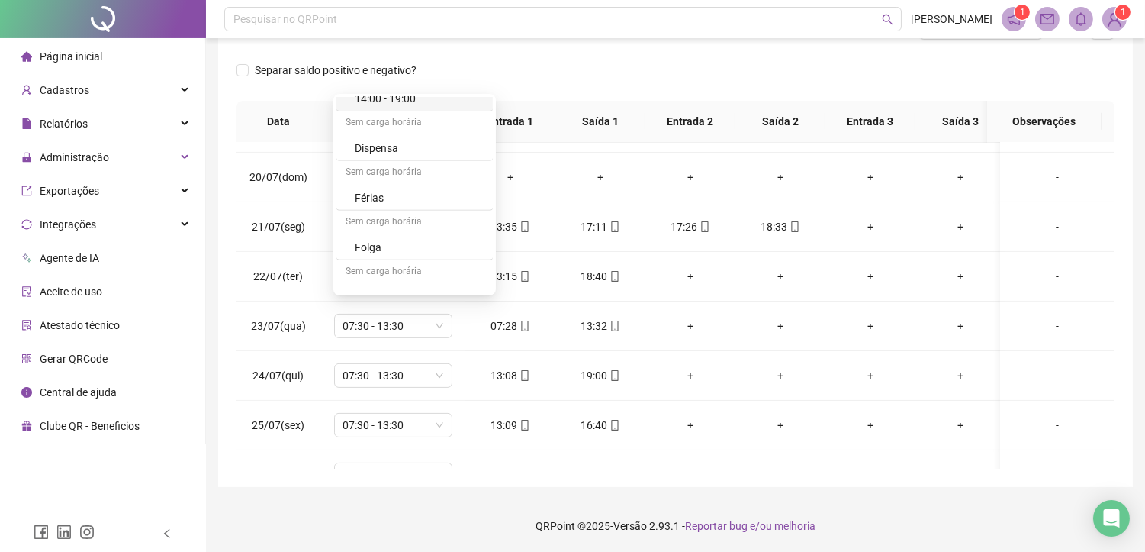
scroll to position [1492, 0]
click at [418, 223] on div "Folga compensatória" at bounding box center [419, 229] width 129 height 17
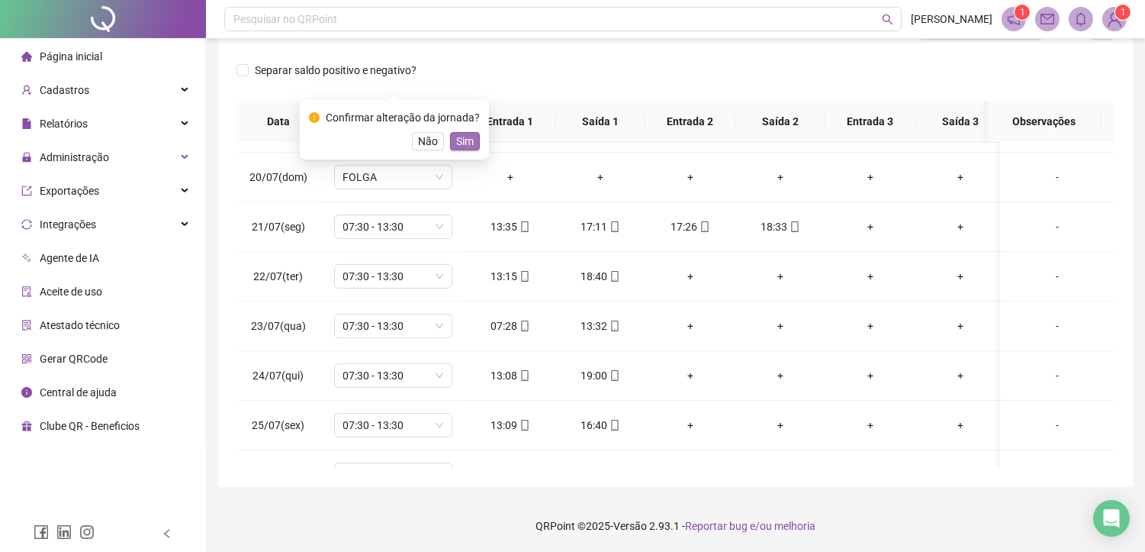
click at [456, 145] on span "Sim" at bounding box center [465, 141] width 18 height 17
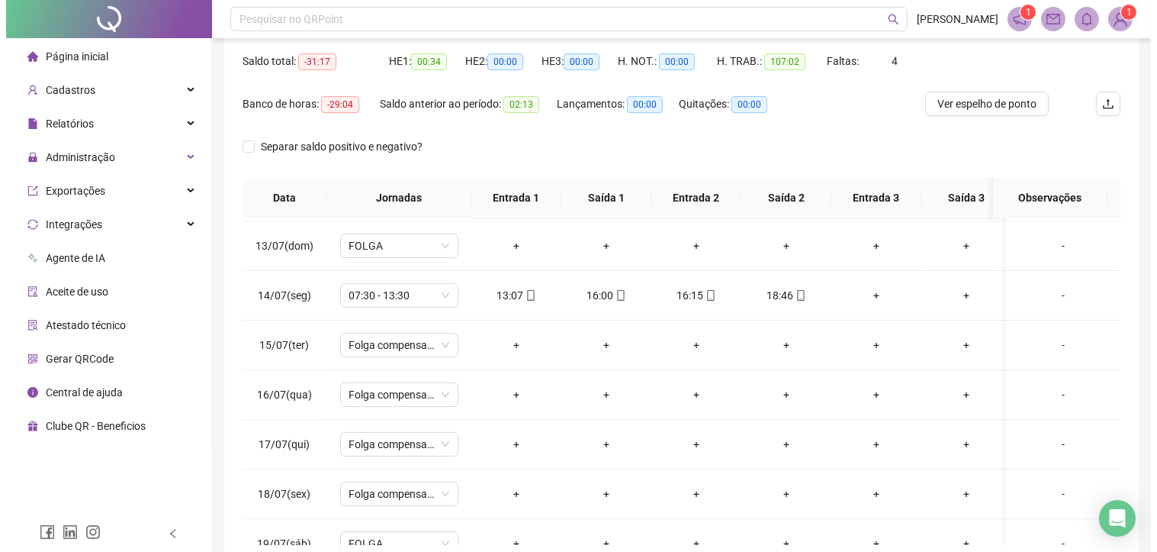
scroll to position [58, 0]
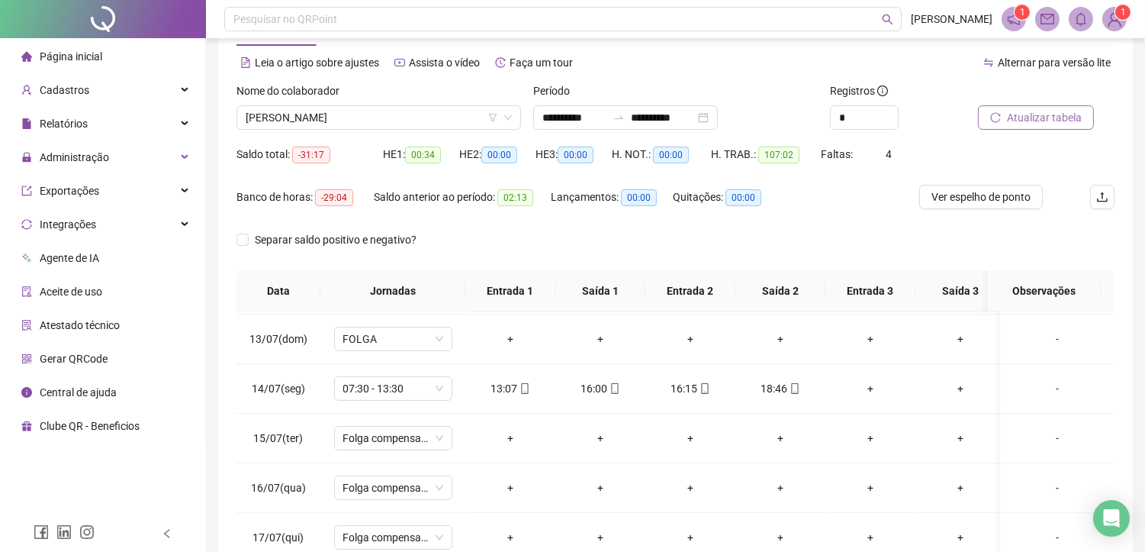
click at [1034, 117] on span "Atualizar tabela" at bounding box center [1044, 117] width 75 height 17
click at [344, 114] on span "[PERSON_NAME]" at bounding box center [379, 117] width 266 height 23
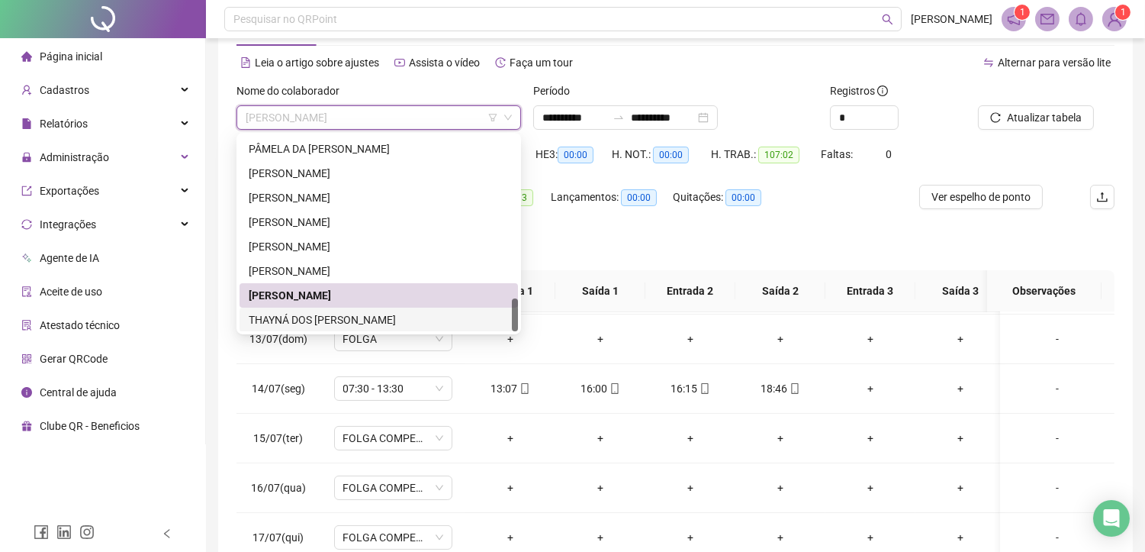
click at [300, 320] on div "THAYNÁ DOS [PERSON_NAME]" at bounding box center [379, 319] width 260 height 17
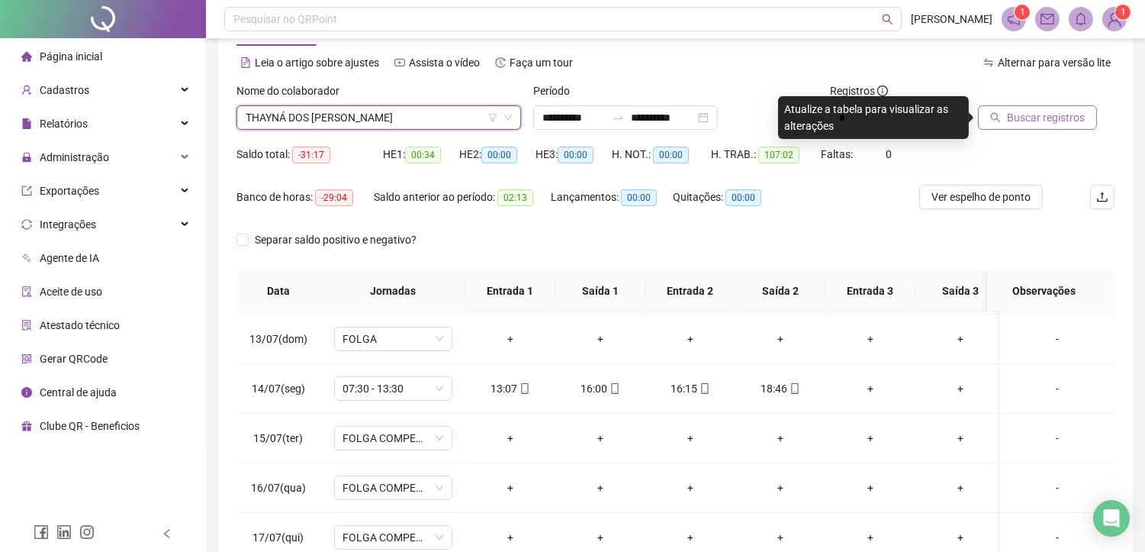
click at [1016, 110] on span "Buscar registros" at bounding box center [1046, 117] width 78 height 17
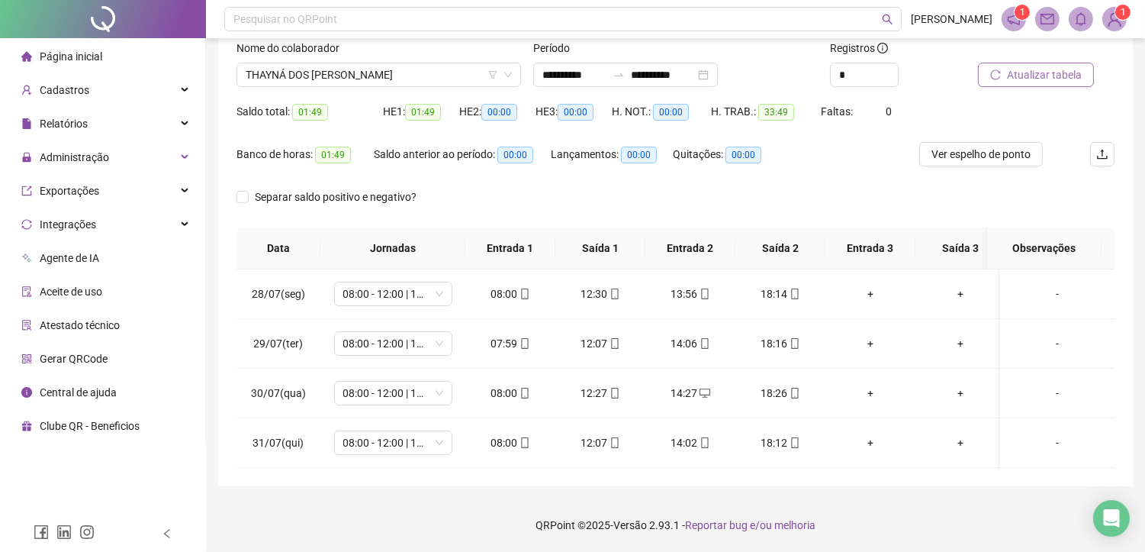
scroll to position [113, 0]
drag, startPoint x: 1028, startPoint y: 58, endPoint x: 364, endPoint y: 334, distance: 719.5
click at [1030, 66] on span "Atualizar tabela" at bounding box center [1044, 74] width 75 height 17
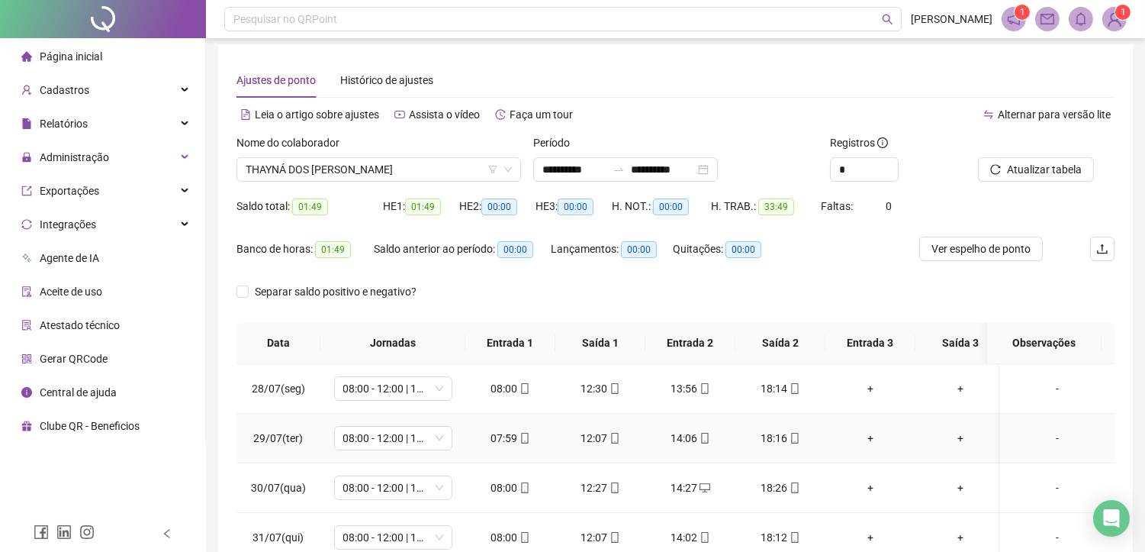
scroll to position [0, 0]
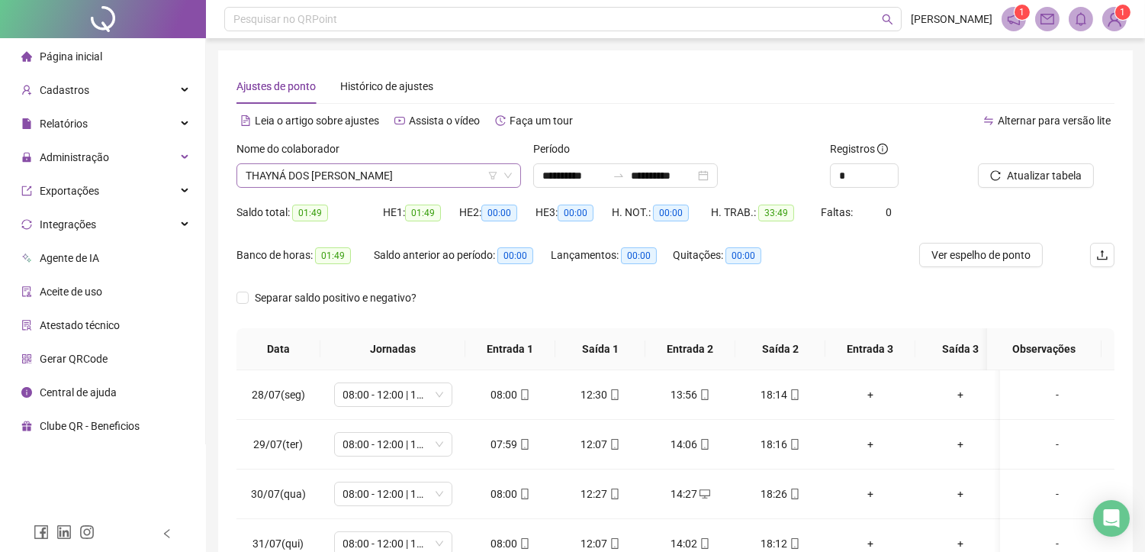
click at [426, 165] on span "THAYNÁ DOS [PERSON_NAME]" at bounding box center [379, 175] width 266 height 23
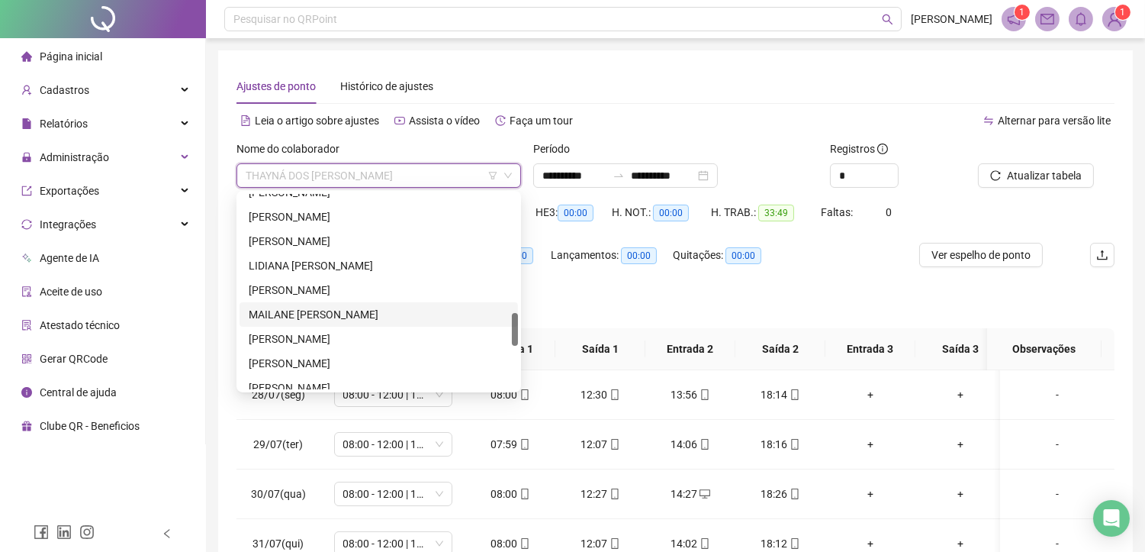
click at [725, 101] on div "Ajustes de ponto Histórico de ajustes" at bounding box center [675, 86] width 878 height 35
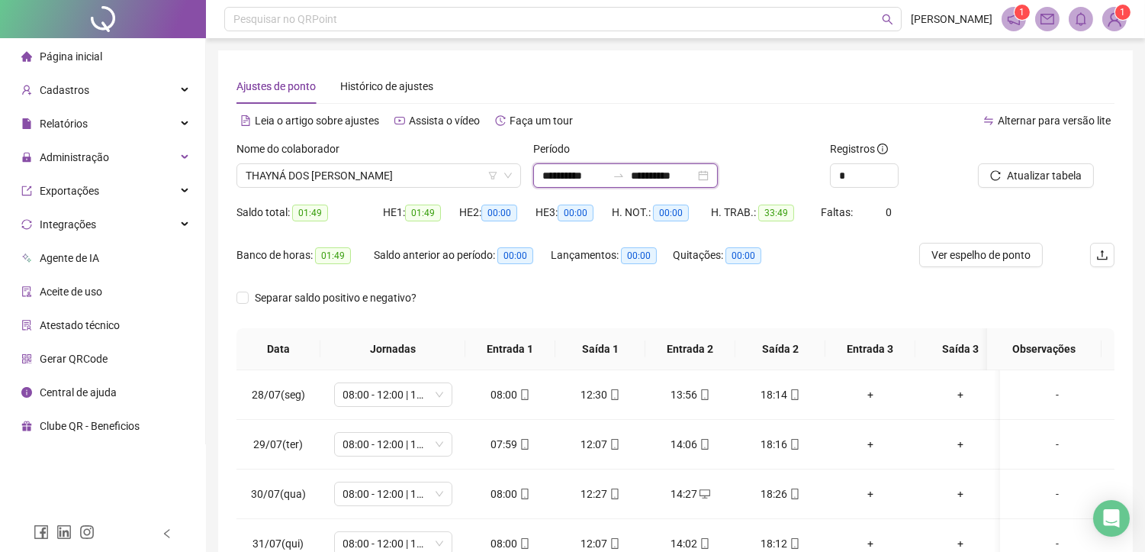
click at [667, 170] on input "**********" at bounding box center [663, 175] width 64 height 17
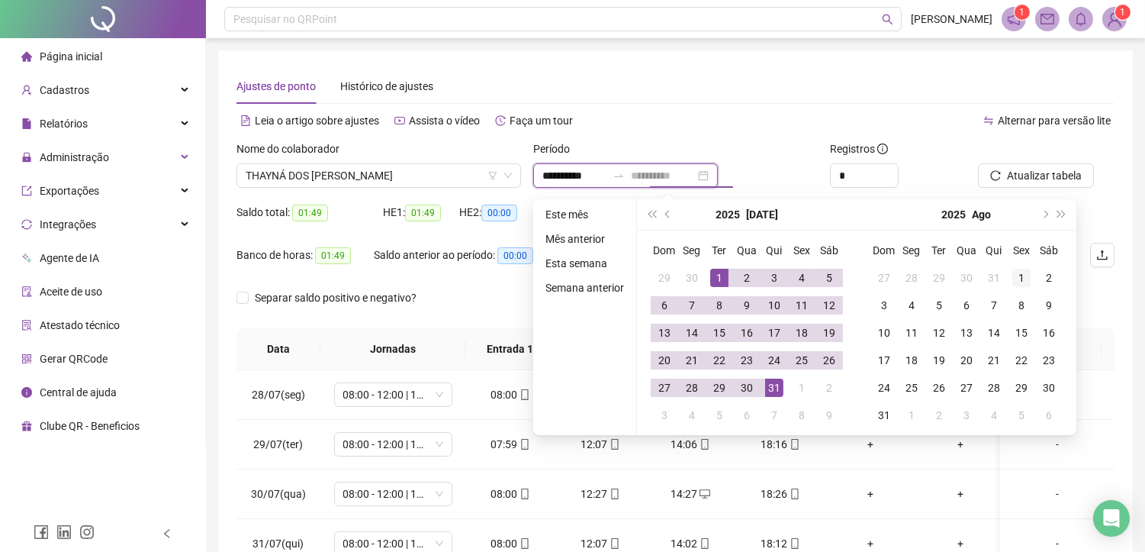
type input "**********"
click at [1019, 277] on div "1" at bounding box center [1021, 278] width 18 height 18
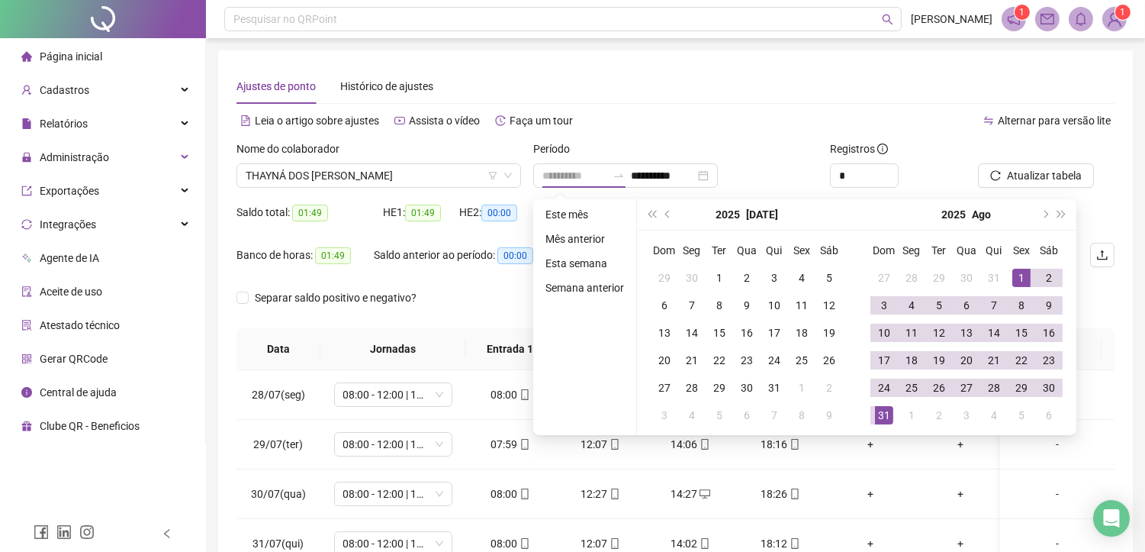
drag, startPoint x: 879, startPoint y: 410, endPoint x: 1016, endPoint y: 207, distance: 245.0
click at [880, 410] on div "31" at bounding box center [884, 415] width 18 height 18
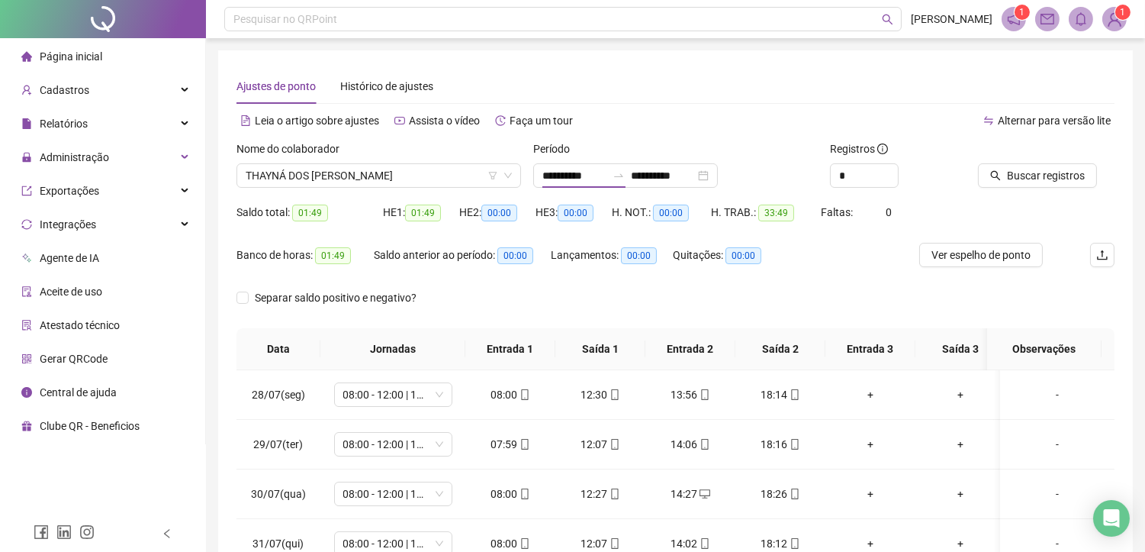
type input "**********"
click at [1039, 172] on span "Buscar registros" at bounding box center [1046, 175] width 78 height 17
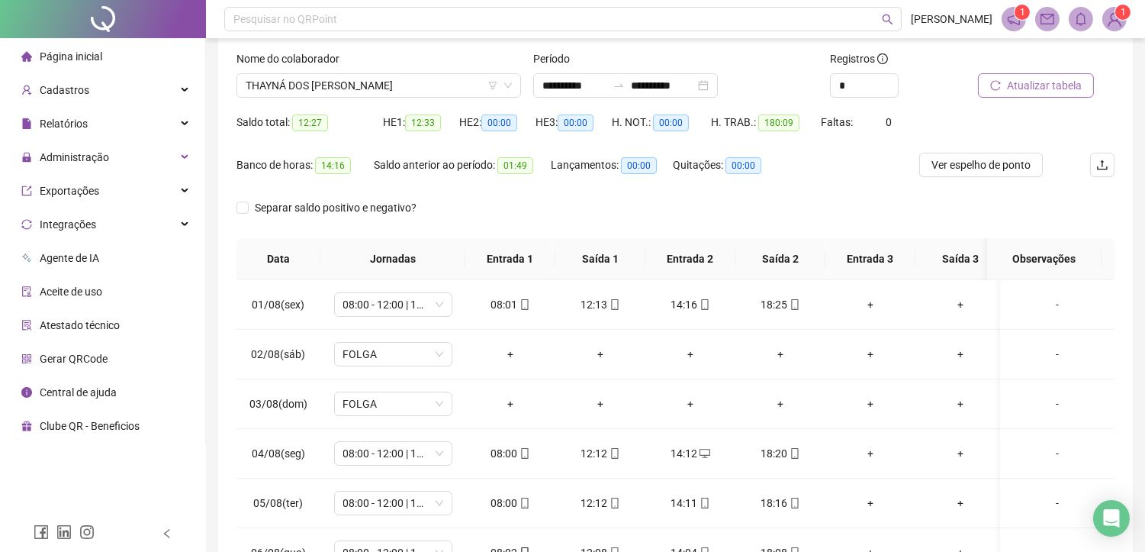
scroll to position [227, 0]
